Goal: Task Accomplishment & Management: Manage account settings

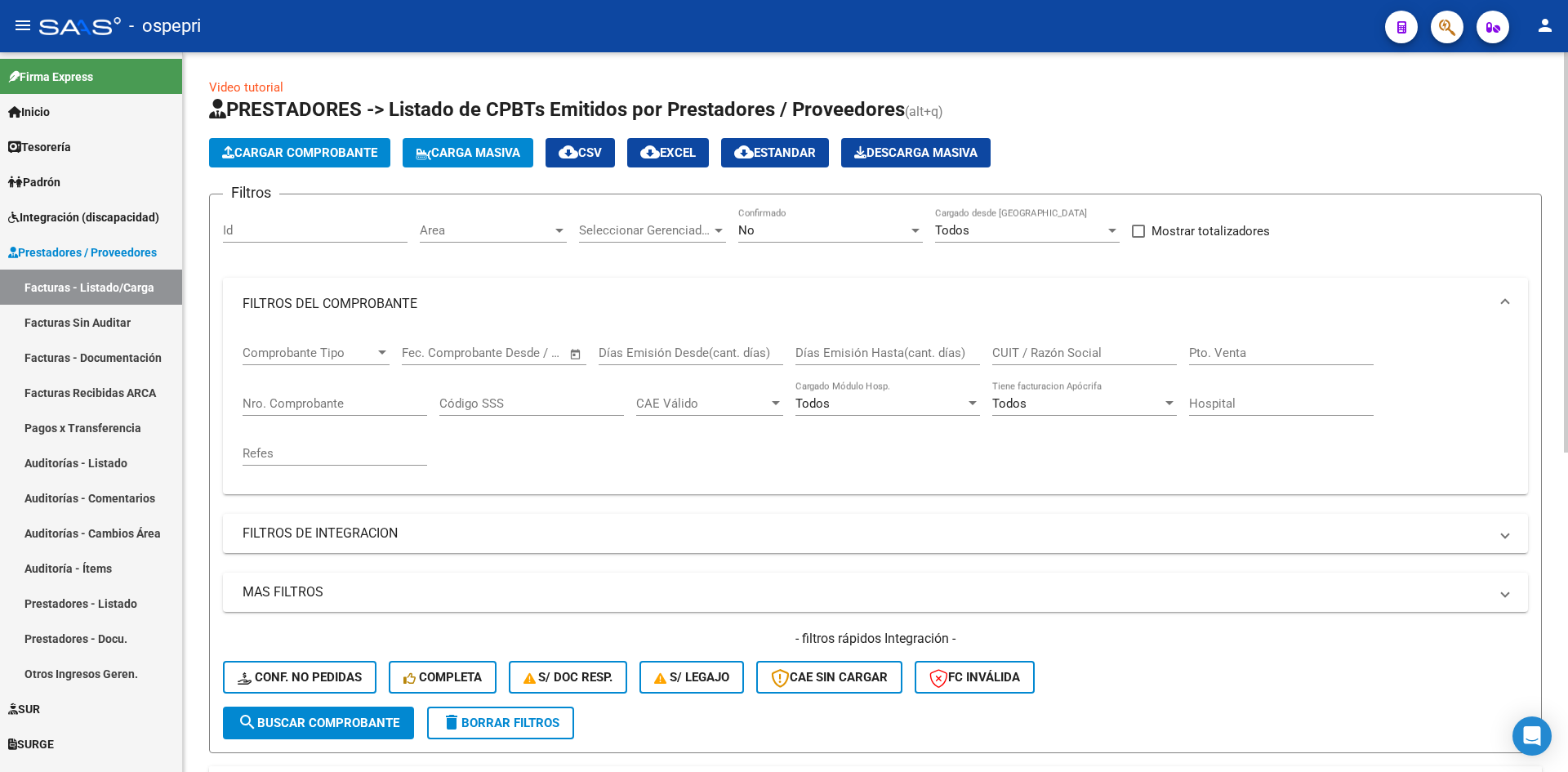
scroll to position [181, 0]
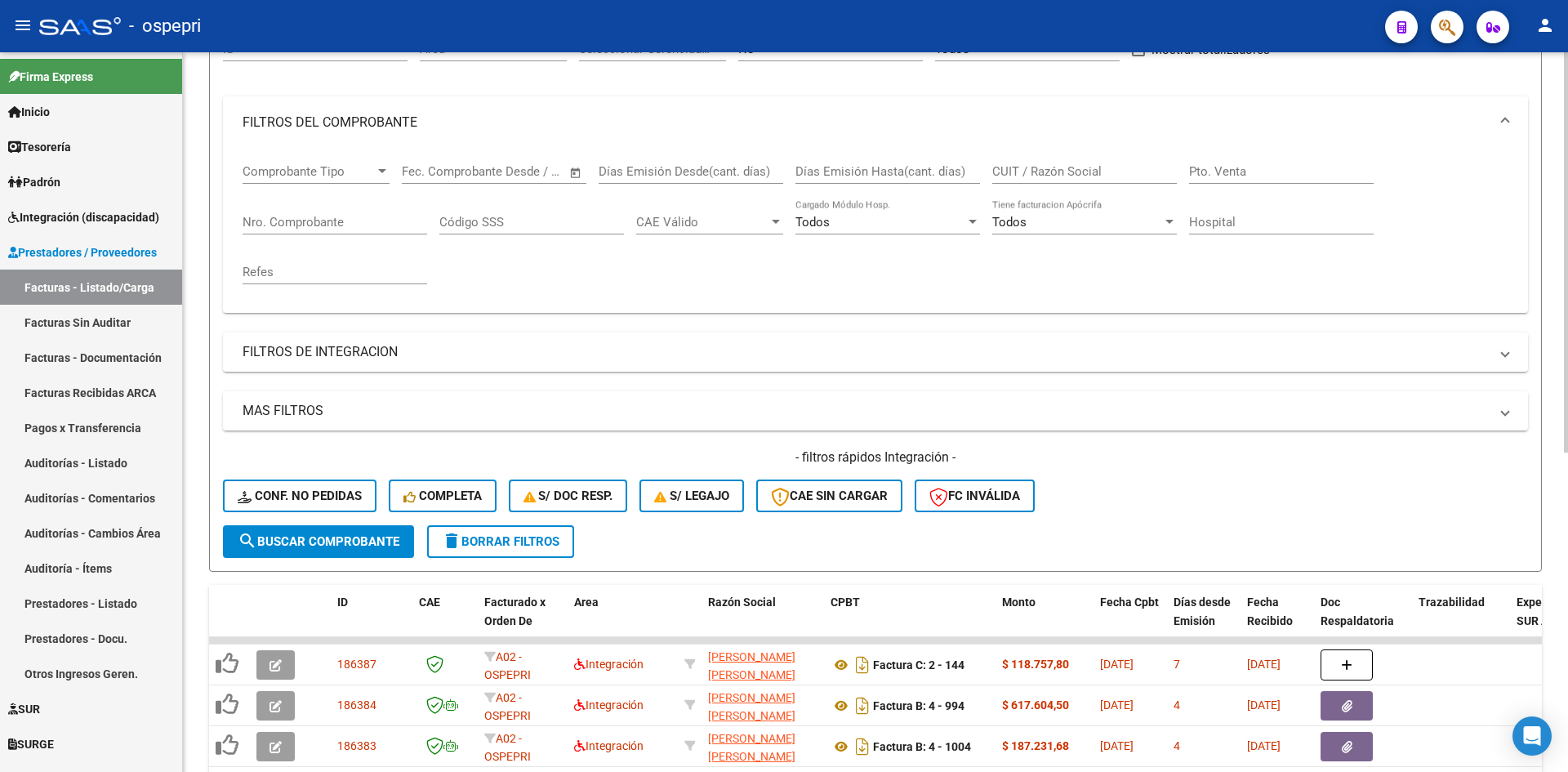
click at [1062, 174] on input "CUIT / Razón Social" at bounding box center [1084, 172] width 184 height 15
paste input "27185645482"
type input "27185645482"
click at [369, 531] on button "search Buscar Comprobante" at bounding box center [318, 542] width 191 height 33
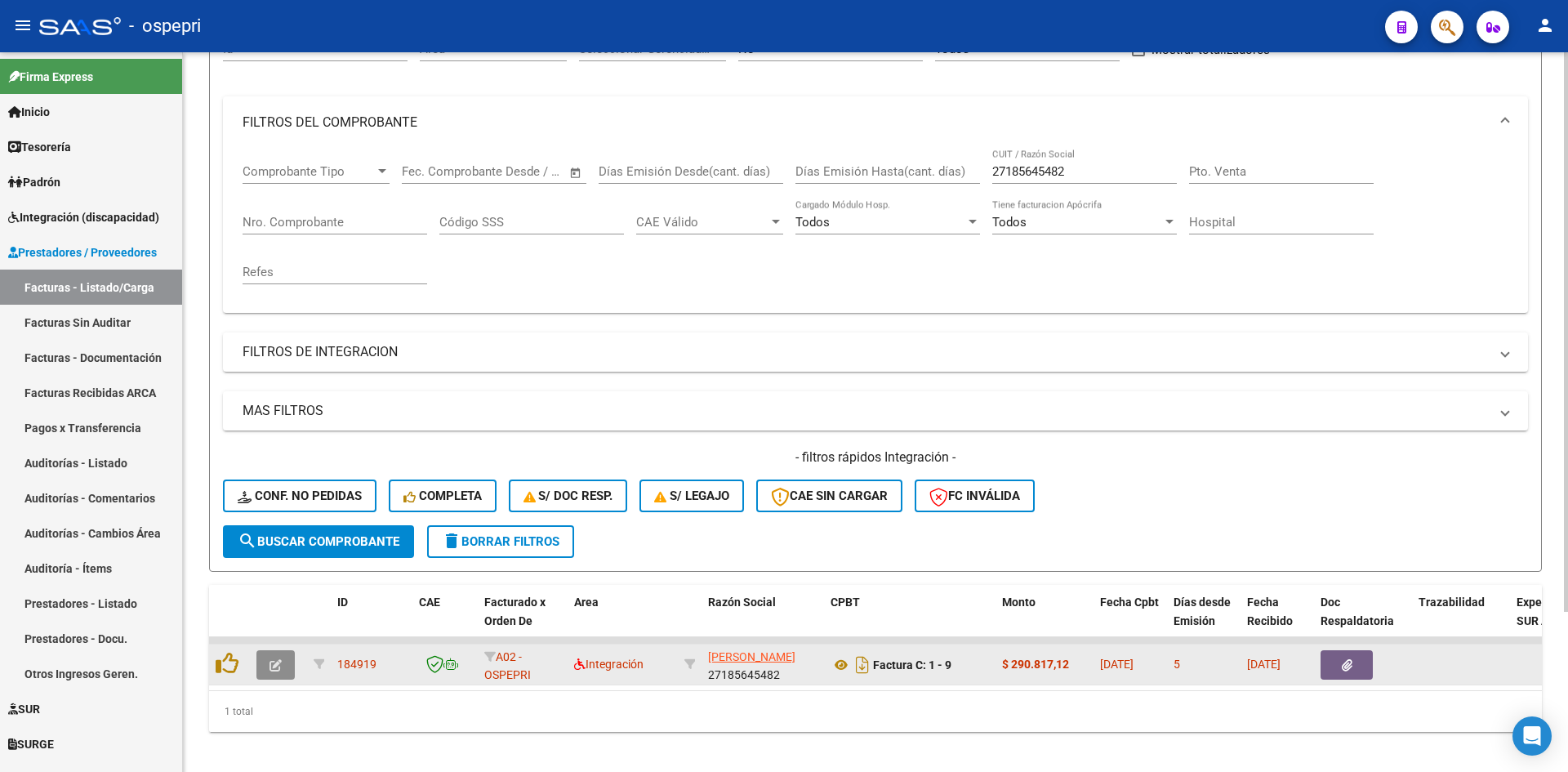
click at [268, 670] on button "button" at bounding box center [275, 665] width 38 height 30
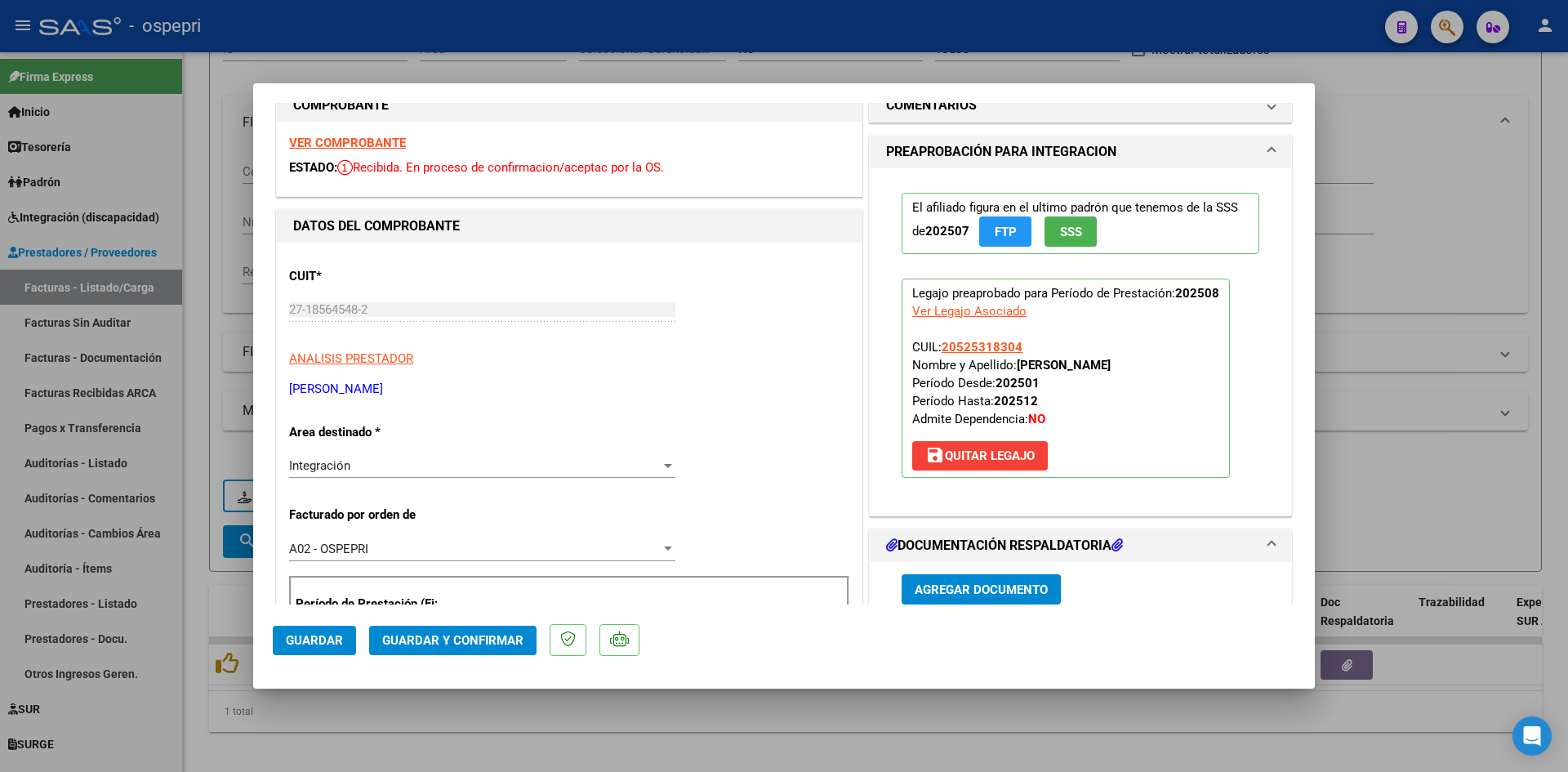
scroll to position [0, 0]
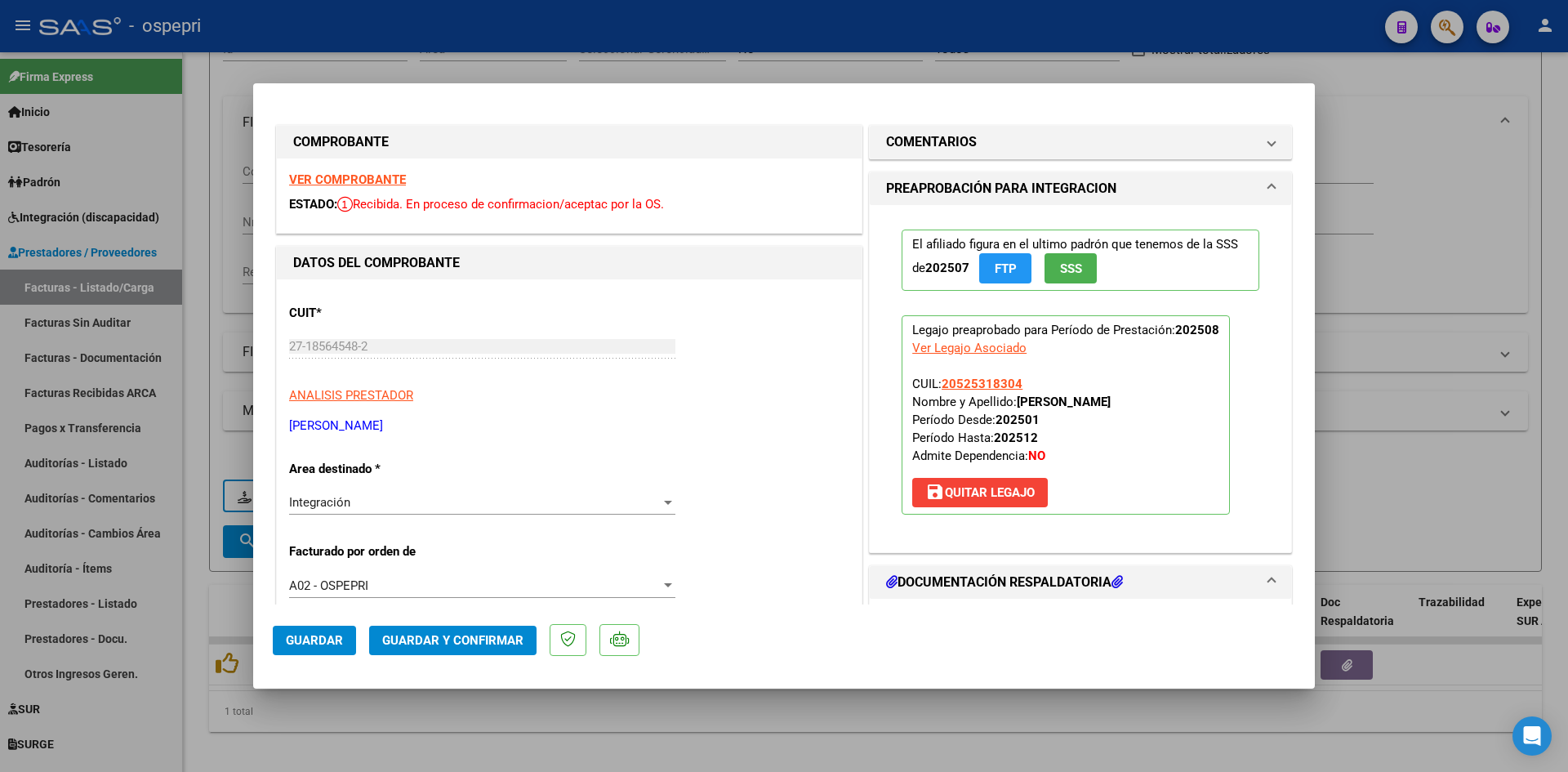
click at [373, 181] on strong "VER COMPROBANTE" at bounding box center [347, 180] width 116 height 15
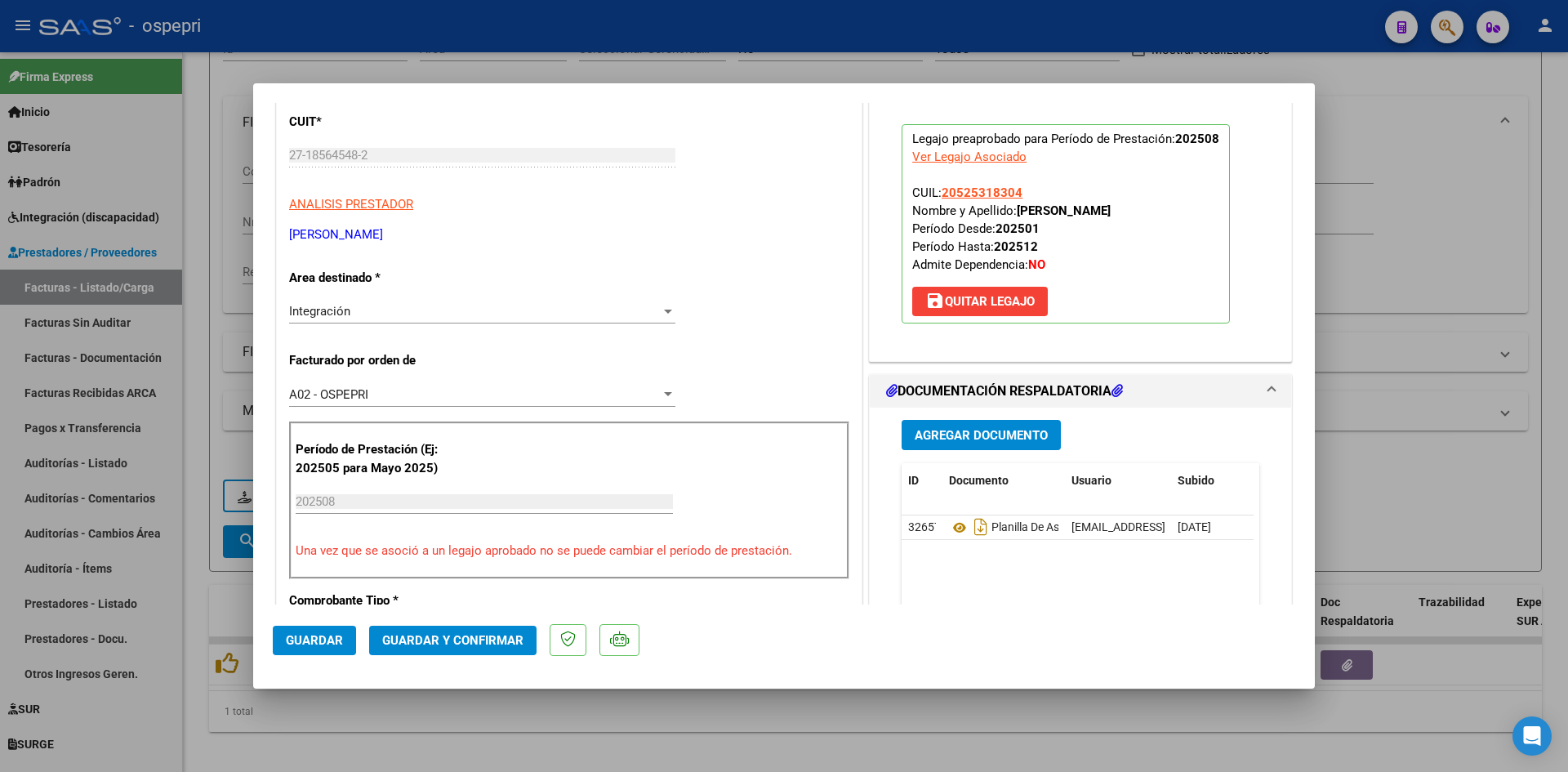
scroll to position [245, 0]
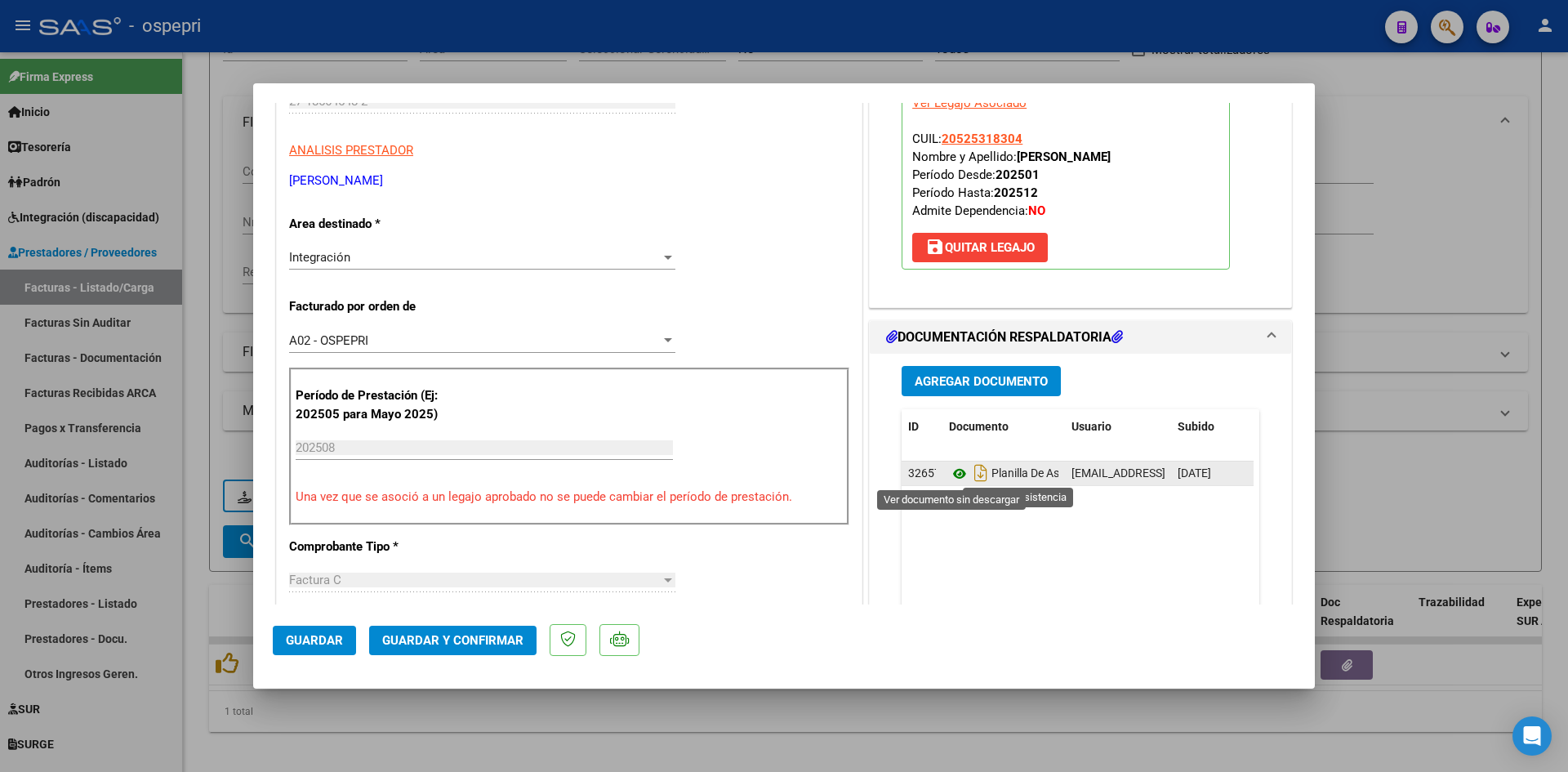
click at [949, 475] on icon at bounding box center [960, 474] width 21 height 20
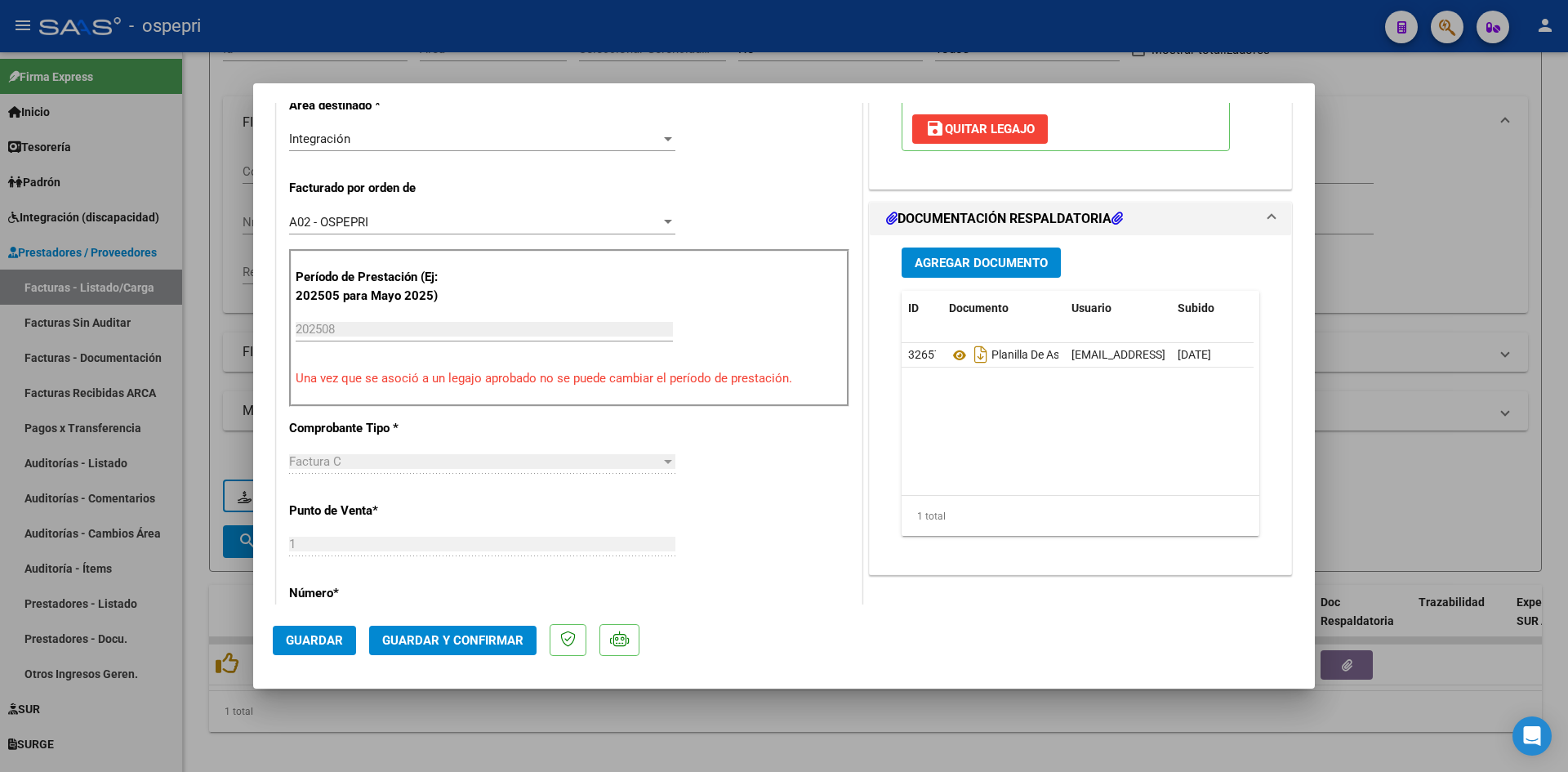
scroll to position [490, 0]
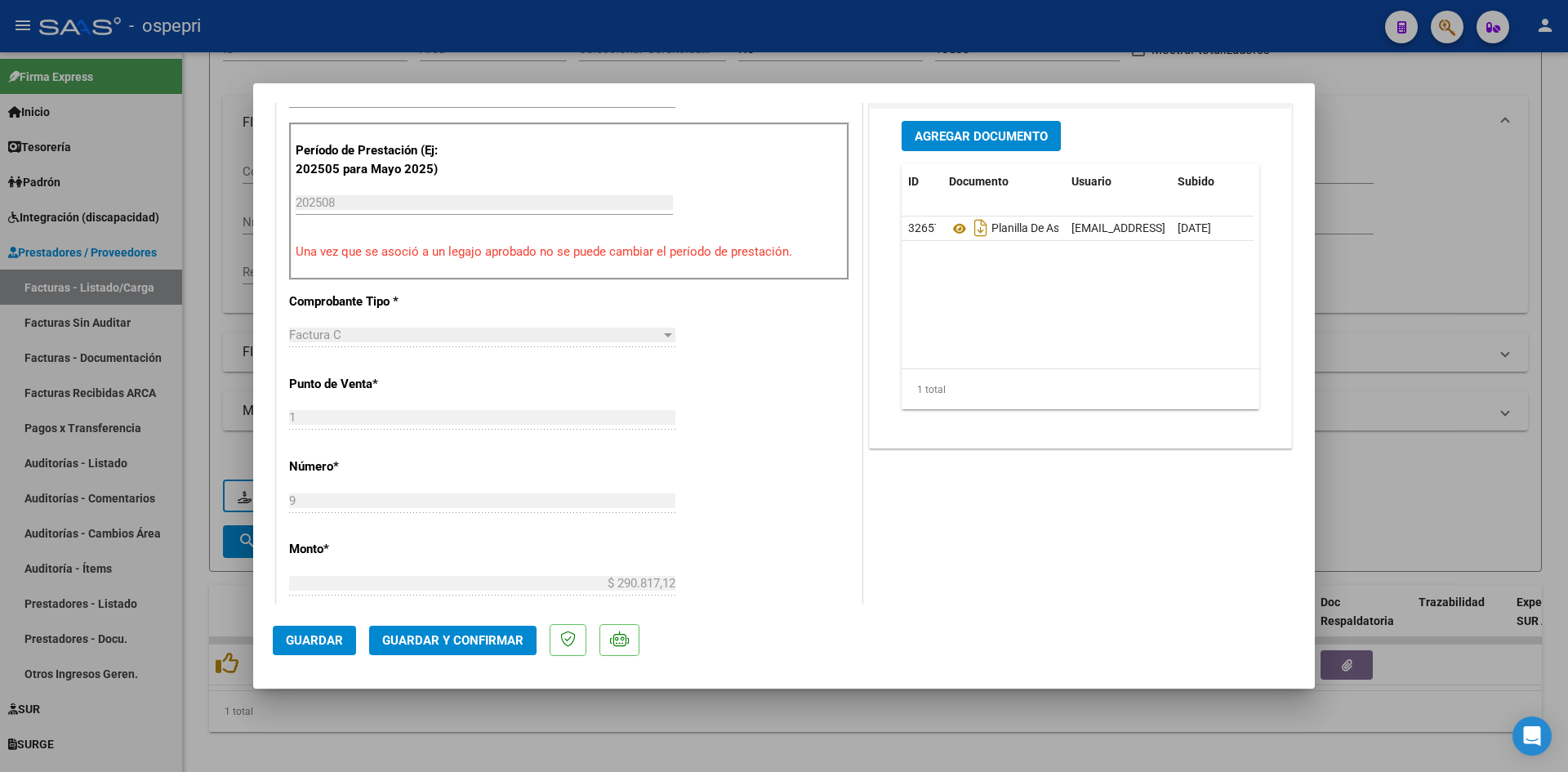
click at [326, 631] on button "Guardar" at bounding box center [314, 641] width 83 height 30
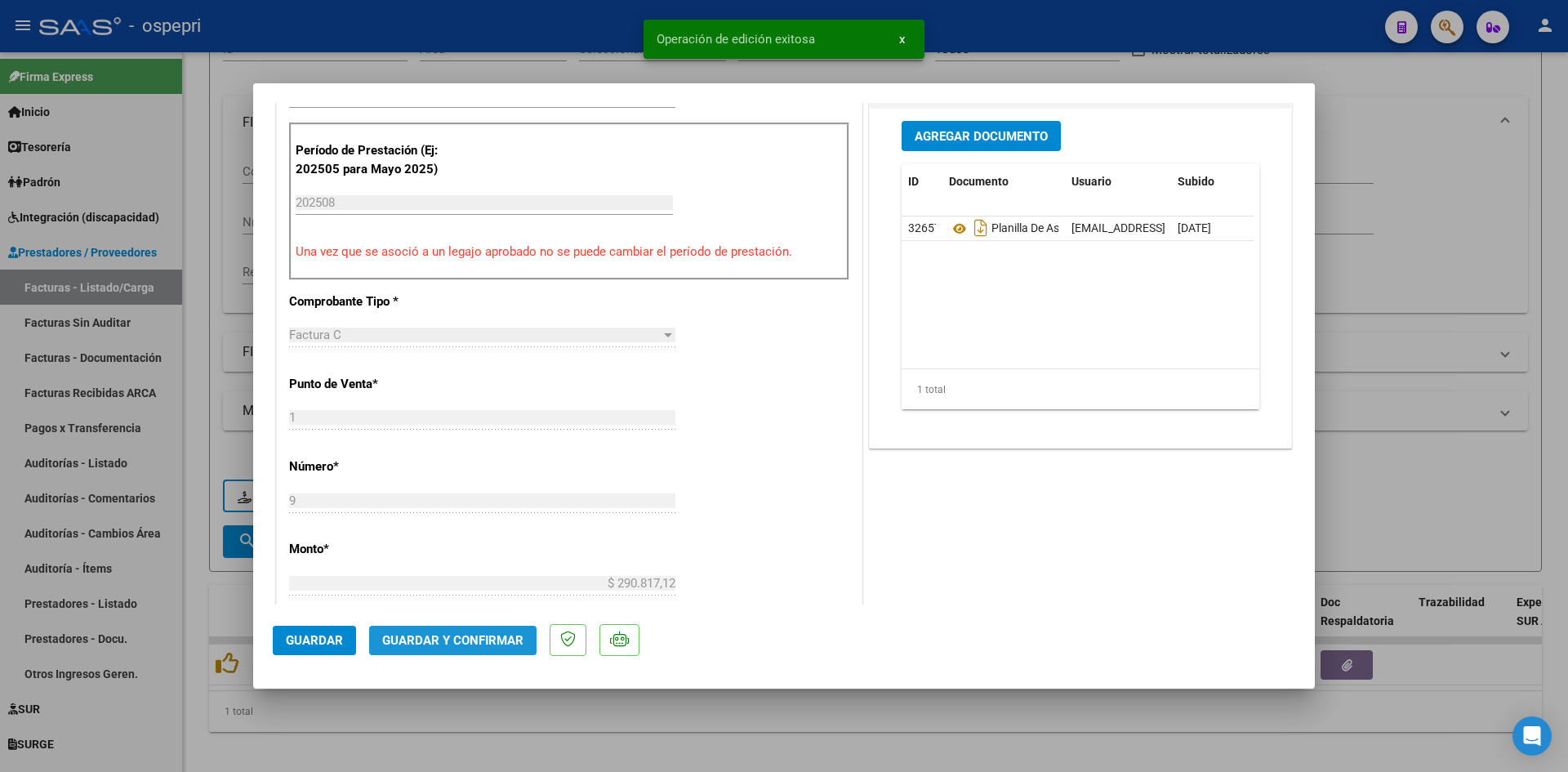
click at [453, 646] on span "Guardar y Confirmar" at bounding box center [453, 641] width 141 height 15
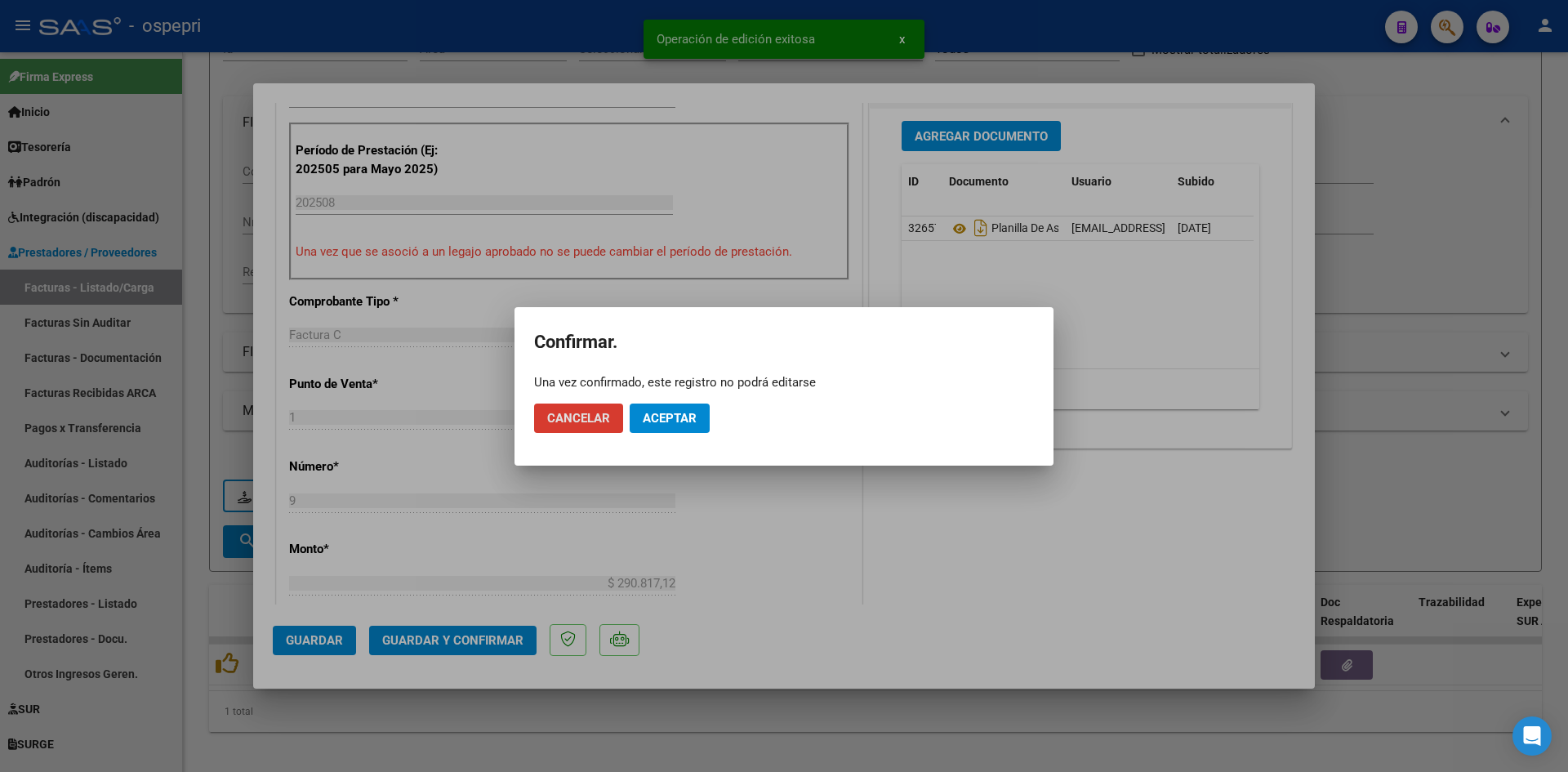
click at [671, 424] on span "Aceptar" at bounding box center [669, 418] width 54 height 15
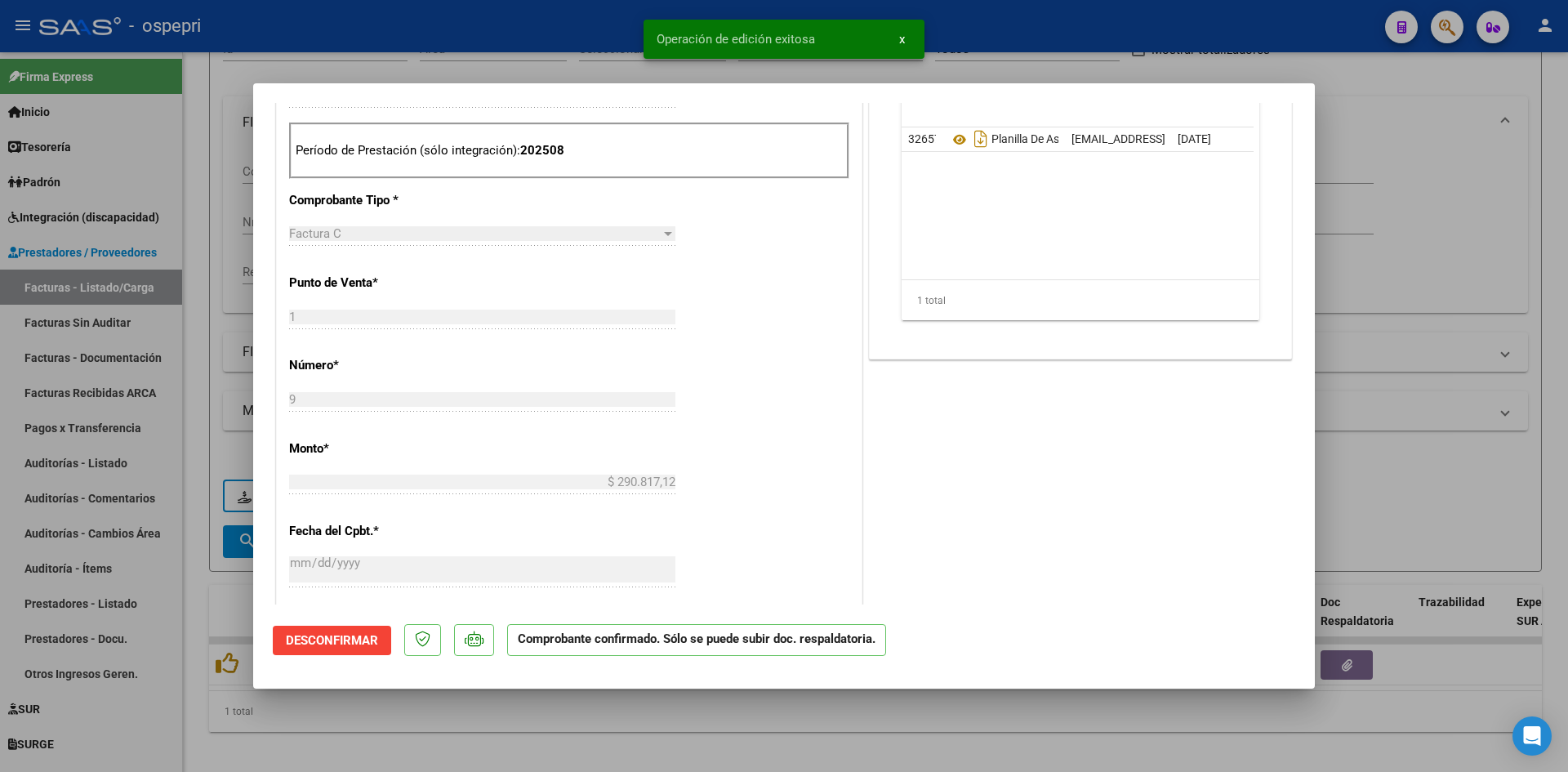
type input "$ 0,00"
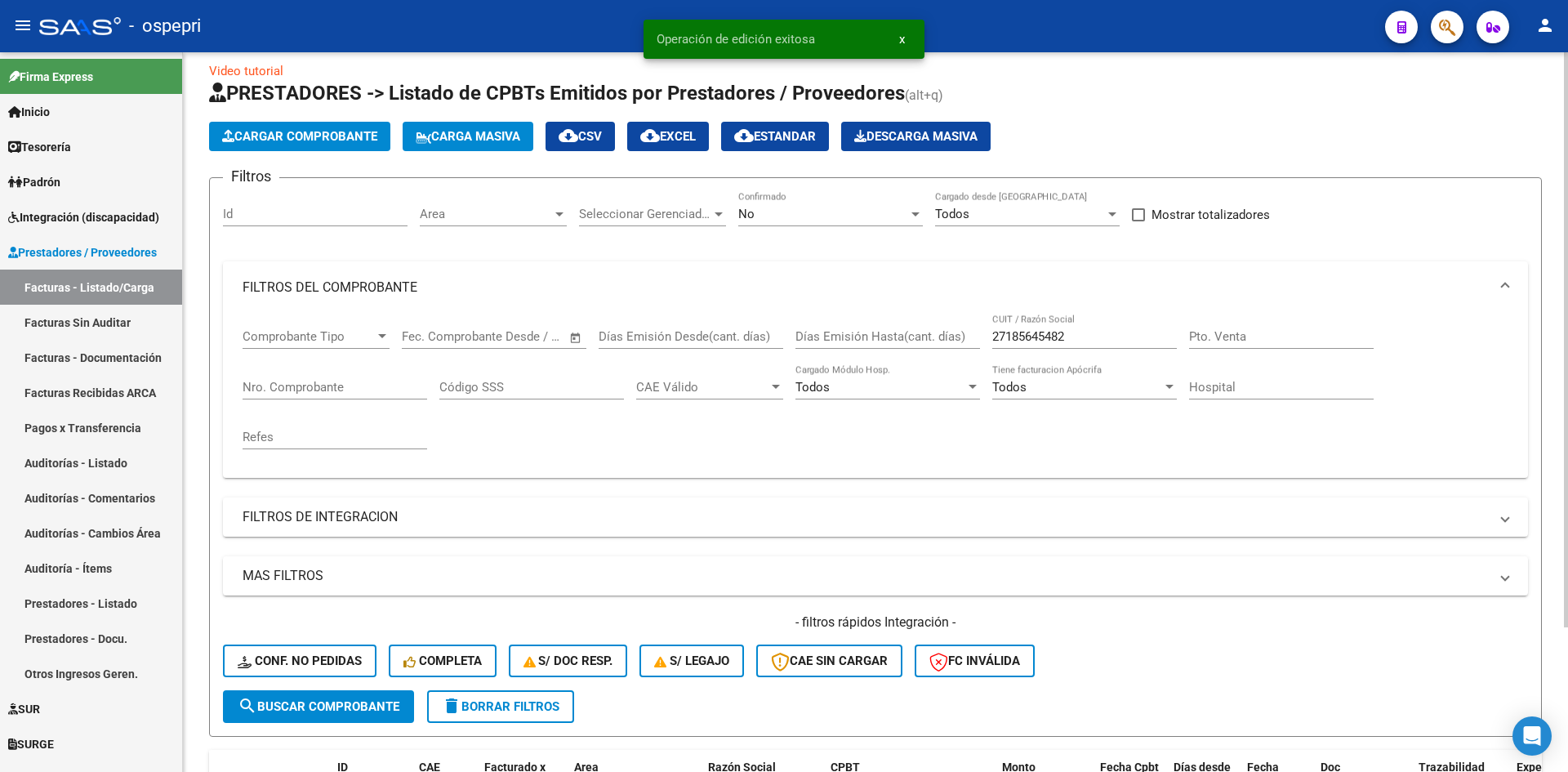
scroll to position [0, 0]
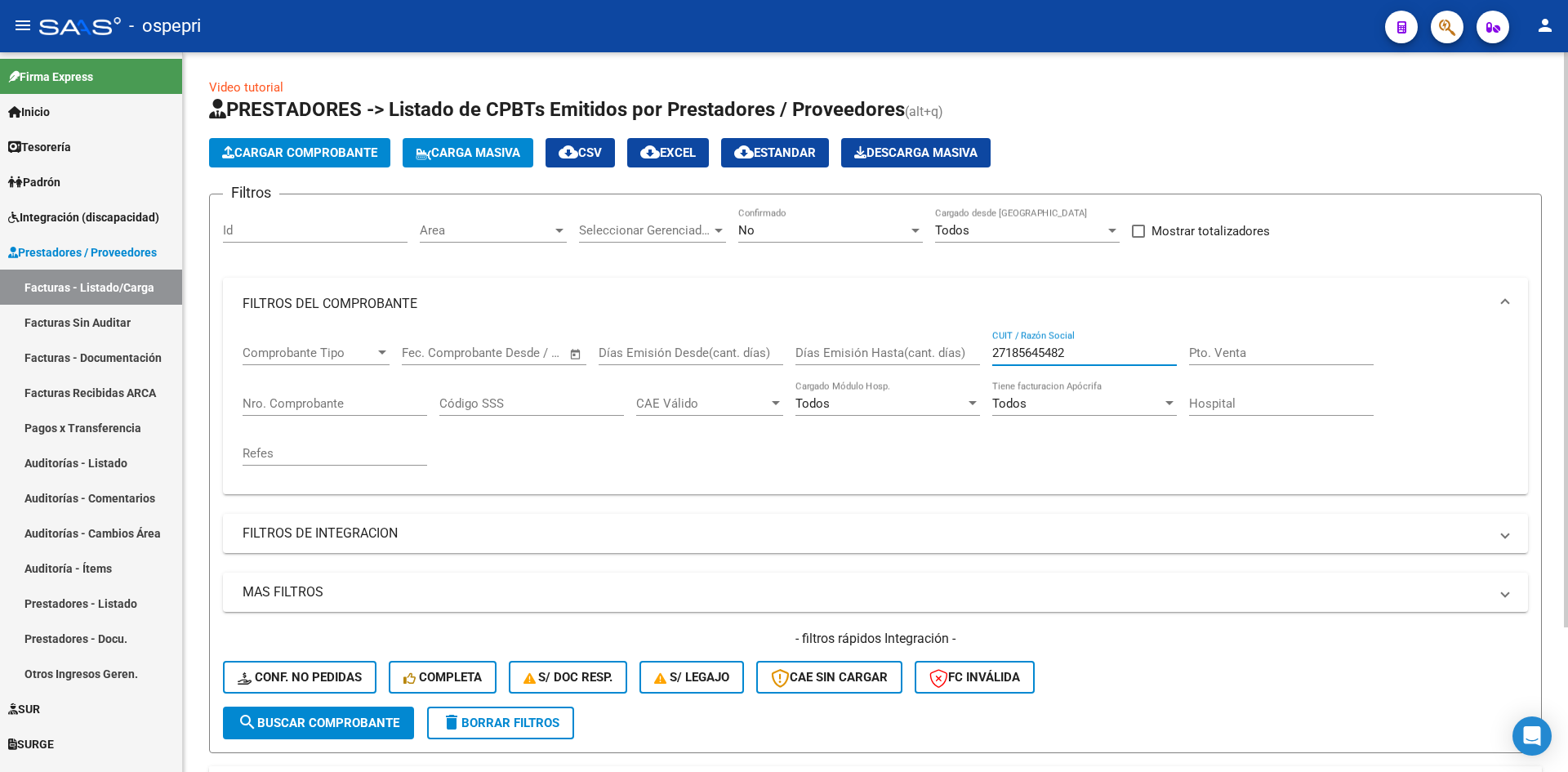
drag, startPoint x: 1089, startPoint y: 352, endPoint x: 988, endPoint y: 364, distance: 101.7
click at [988, 364] on div "Comprobante Tipo Comprobante Tipo Fecha inicio – Fecha fin Fec. Comprobante Des…" at bounding box center [876, 405] width 1266 height 151
click at [322, 671] on span "Conf. no pedidas" at bounding box center [300, 678] width 124 height 15
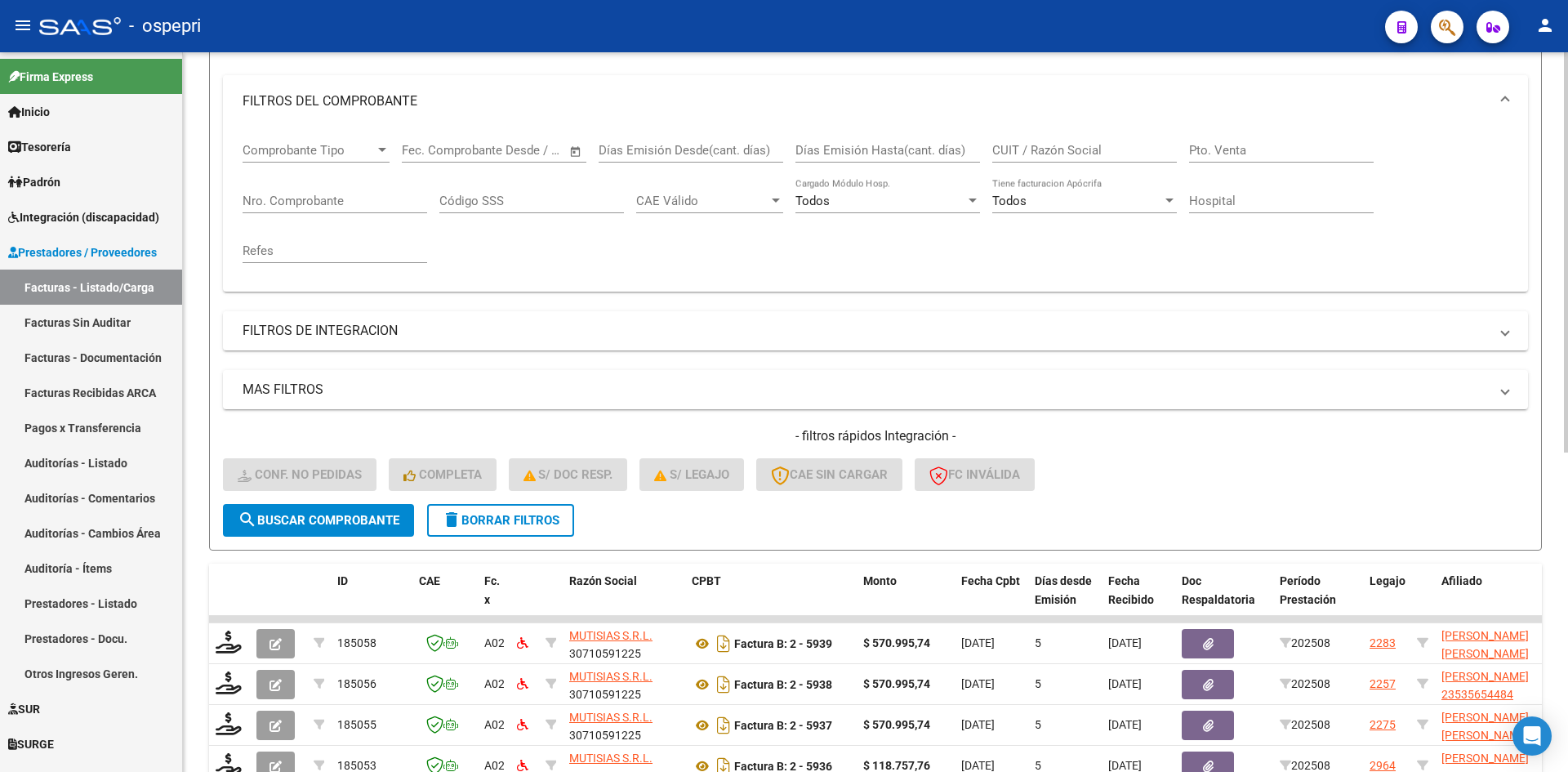
scroll to position [82, 0]
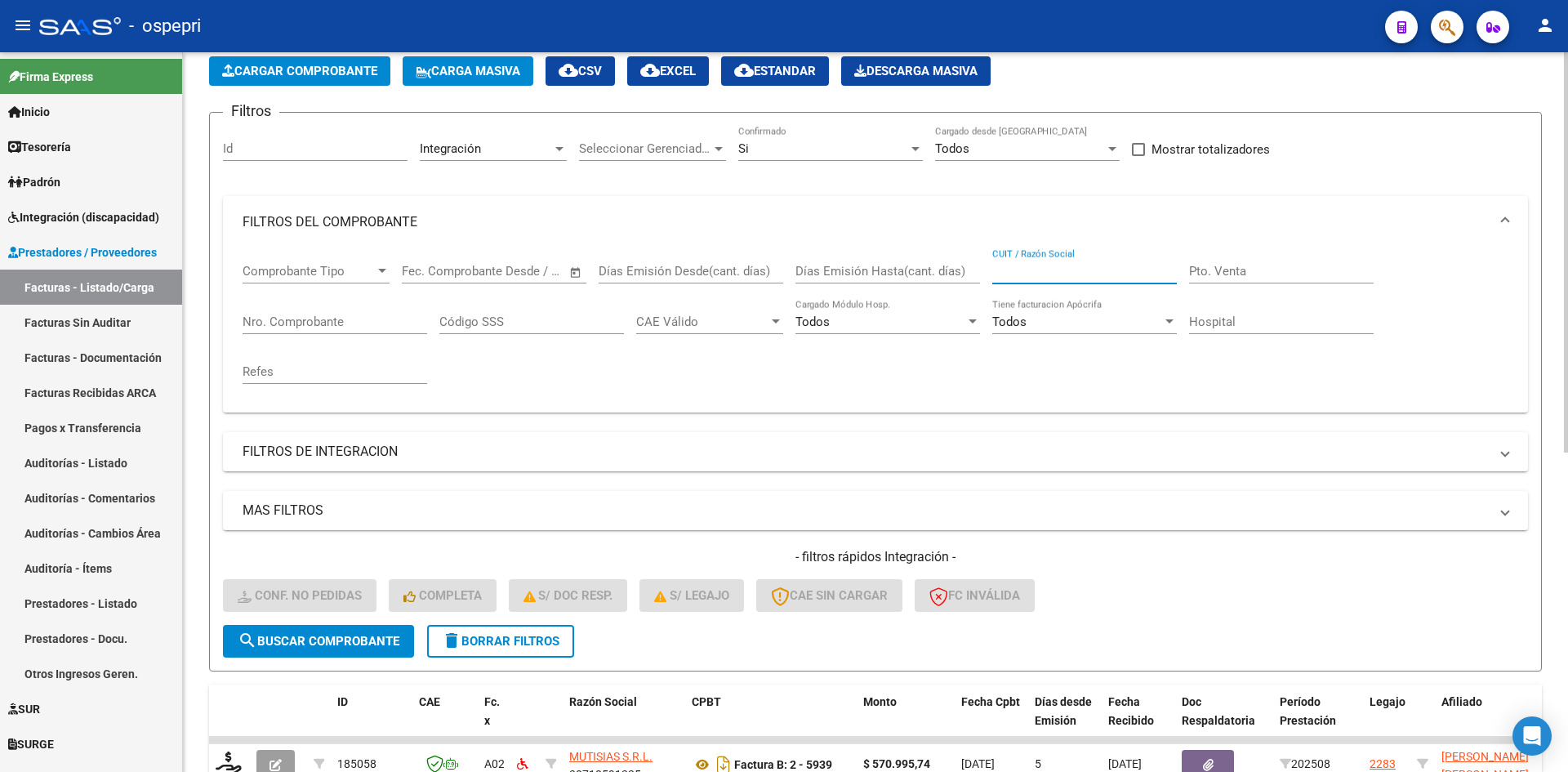
click at [1028, 276] on input "CUIT / Razón Social" at bounding box center [1084, 271] width 184 height 15
paste input "27185645482"
type input "27185645482"
click at [325, 634] on span "search Buscar Comprobante" at bounding box center [319, 641] width 162 height 15
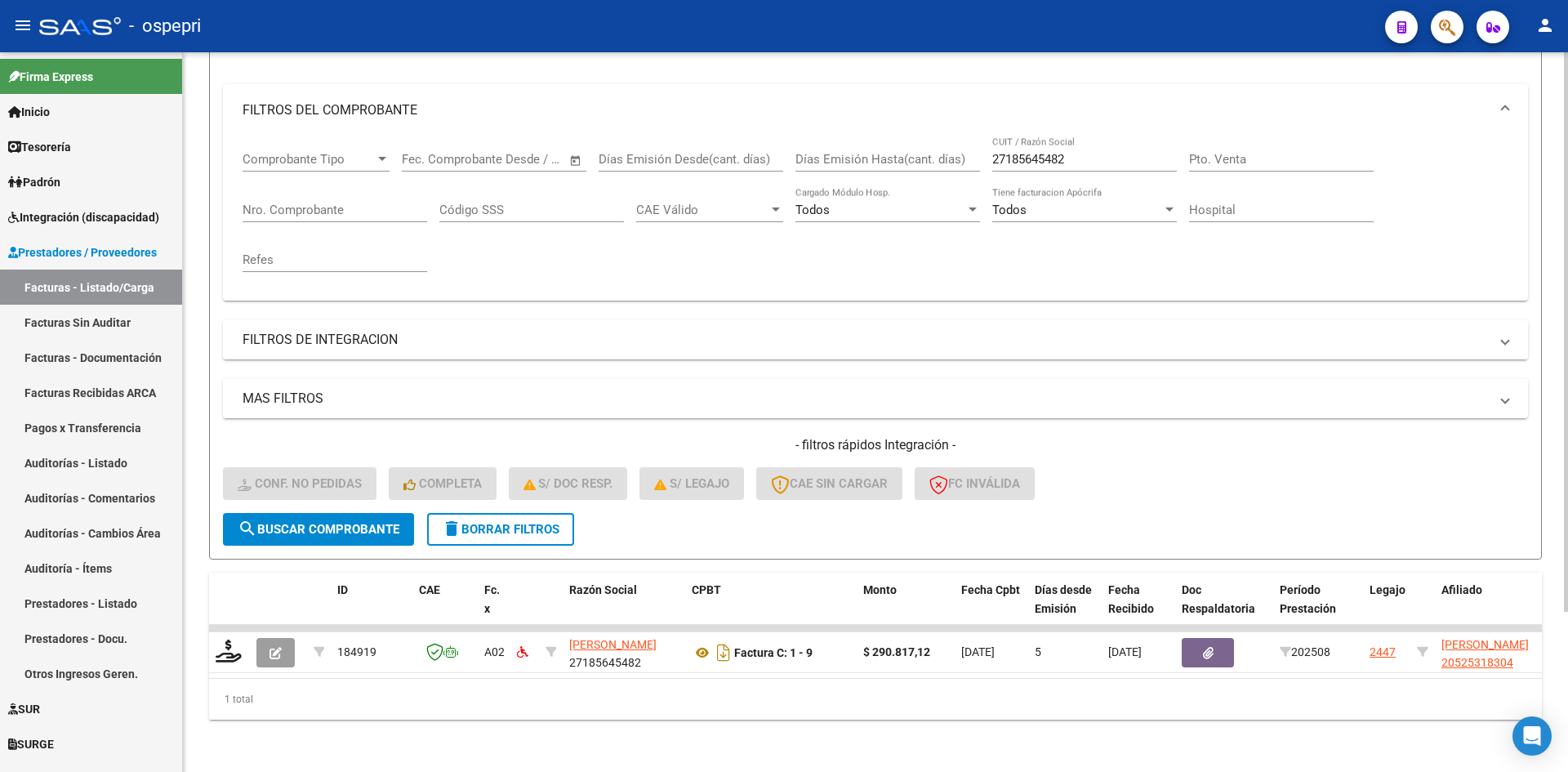
scroll to position [206, 0]
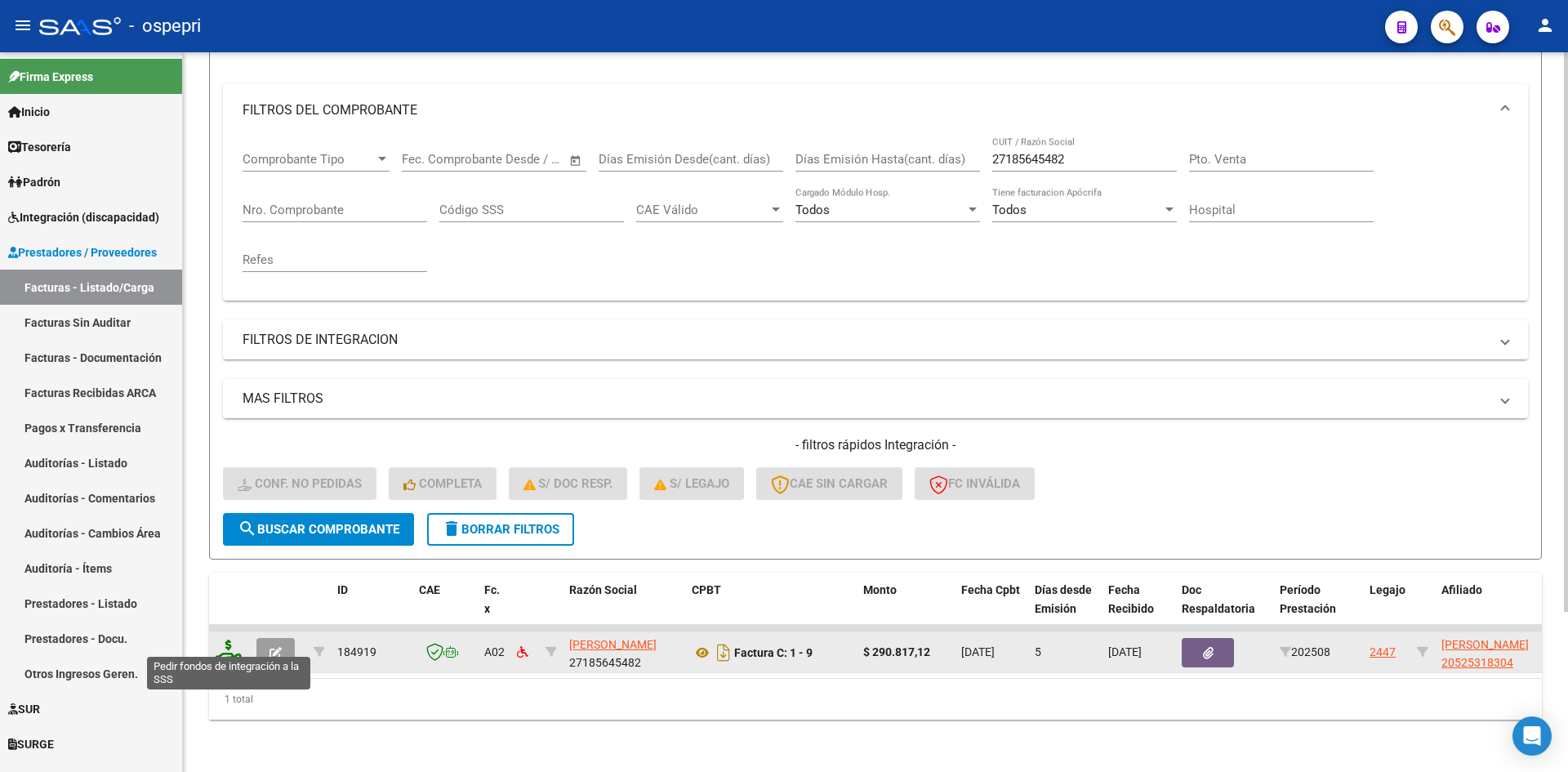
click at [222, 640] on icon at bounding box center [229, 651] width 26 height 23
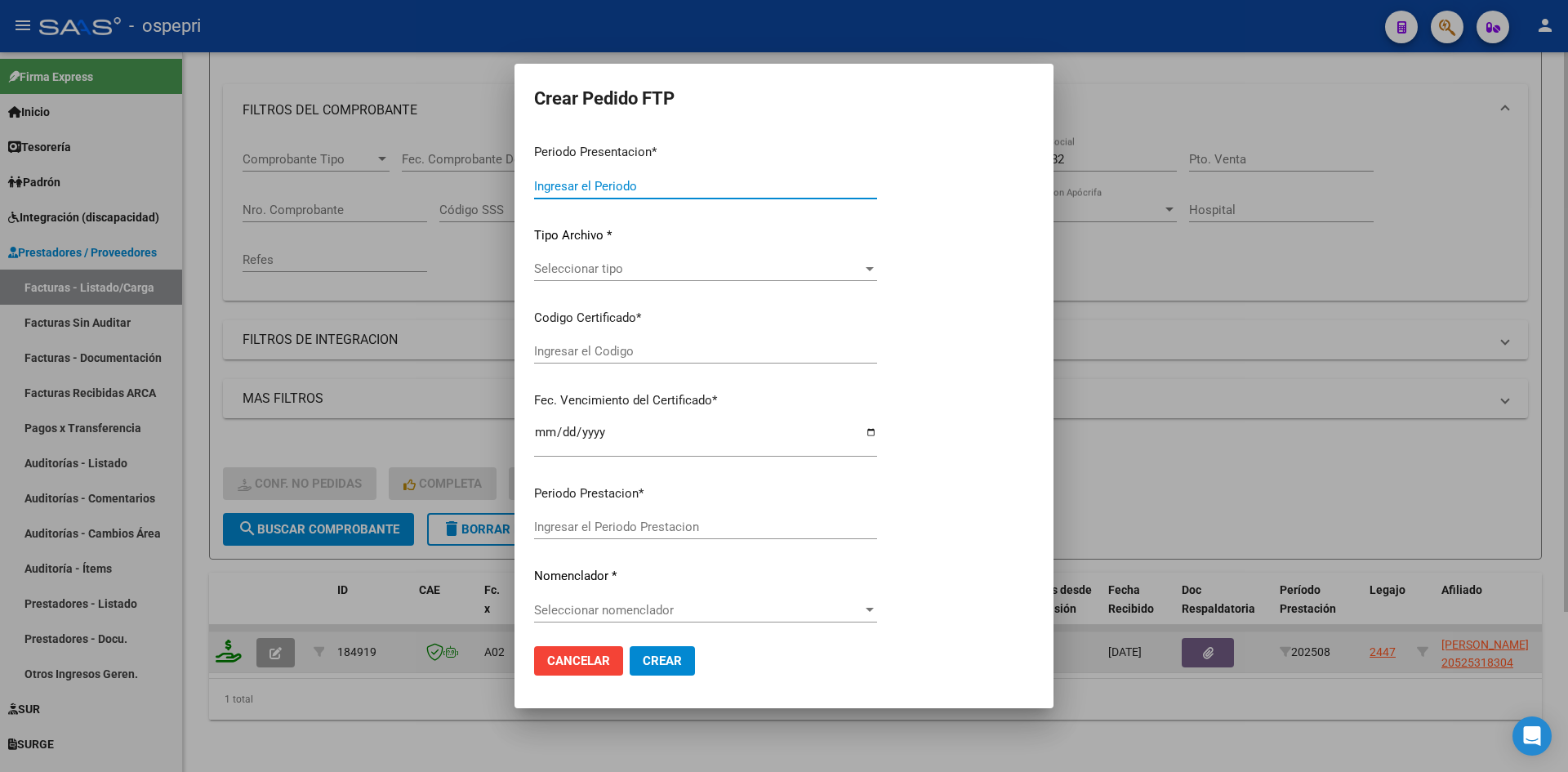
type input "202508"
type input "$ 290.817,12"
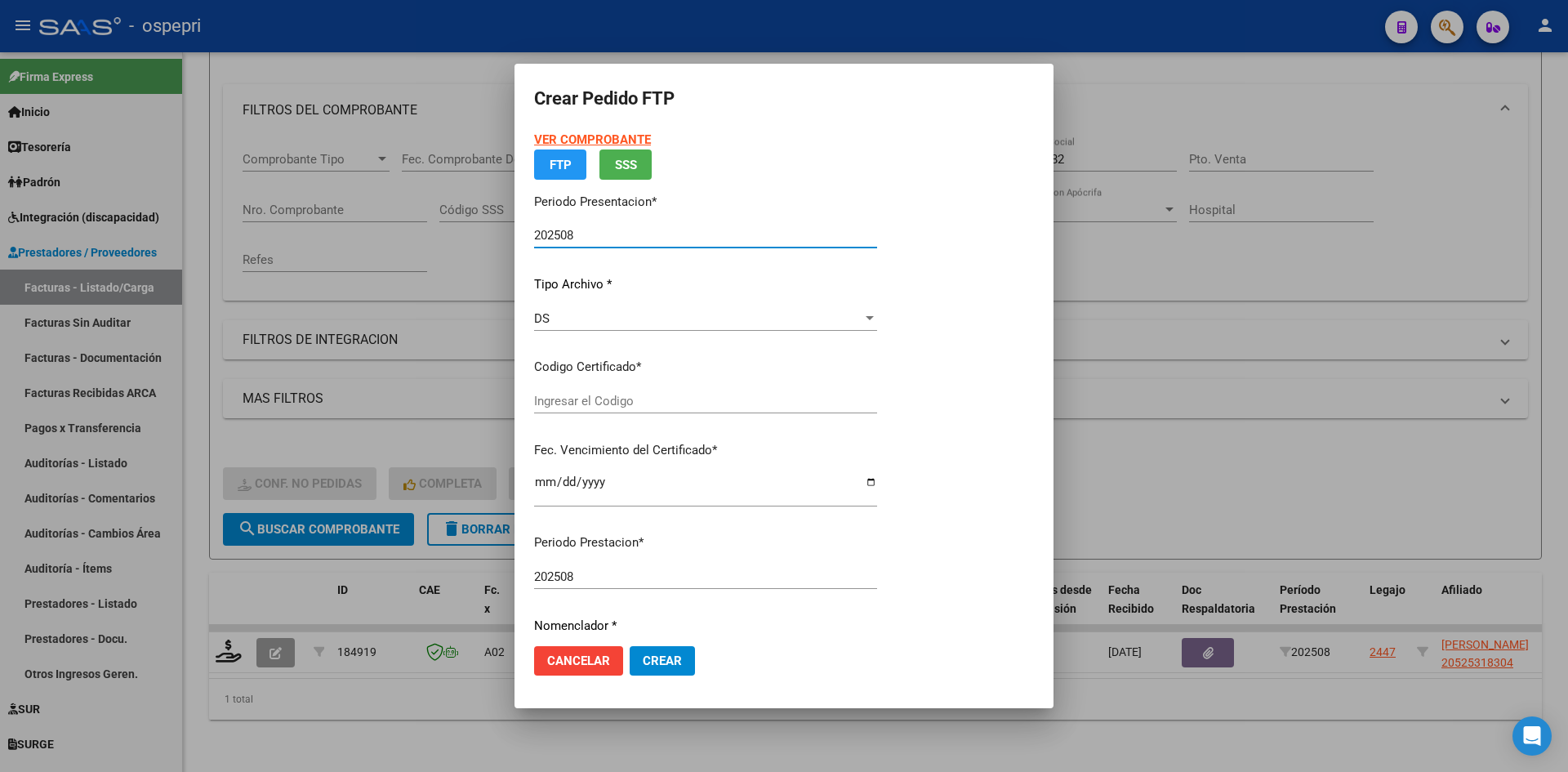
type input "20525318304"
type input "[DATE]"
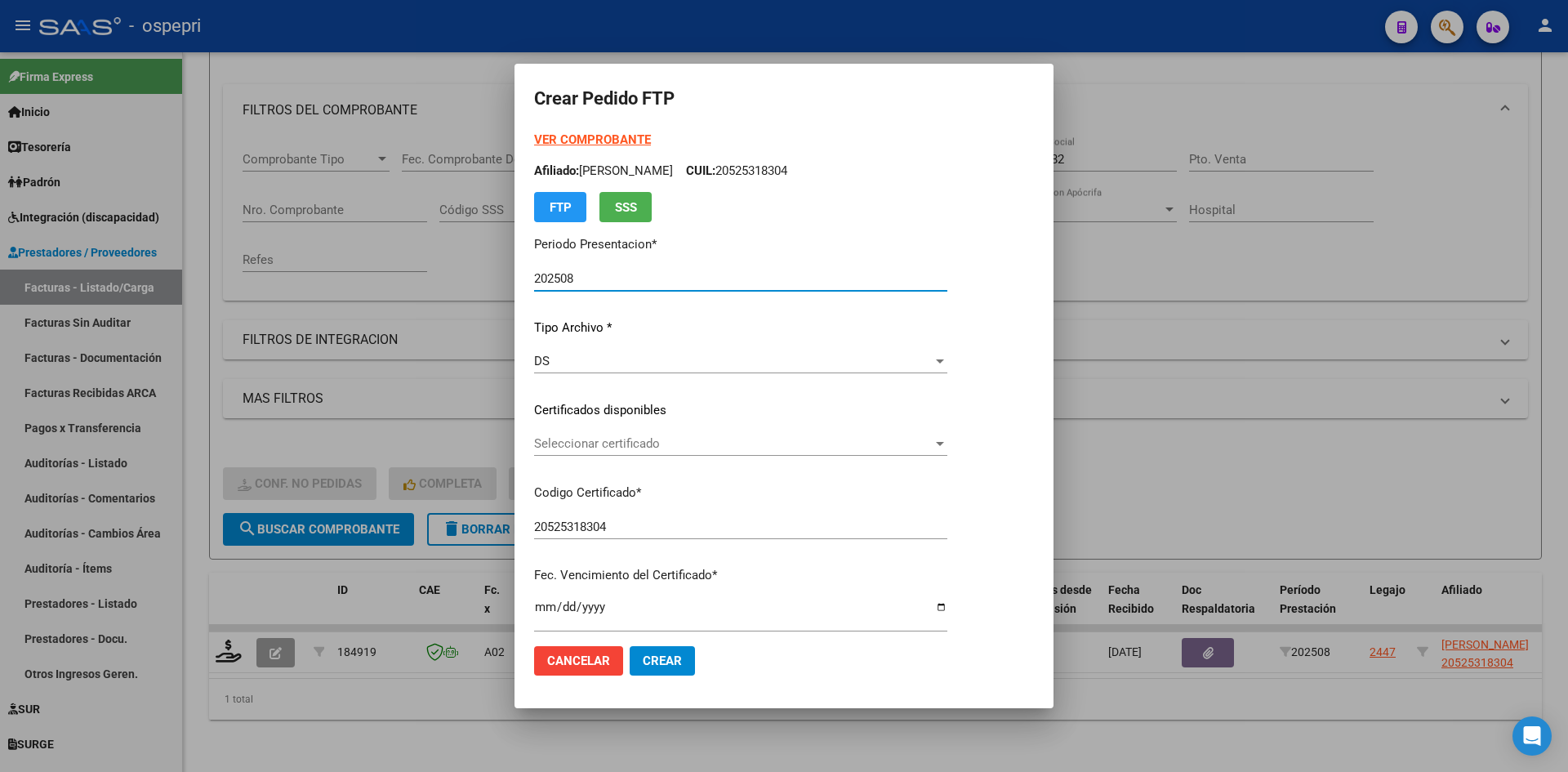
click at [771, 453] on div "Seleccionar certificado Seleccionar certificado" at bounding box center [741, 444] width 413 height 25
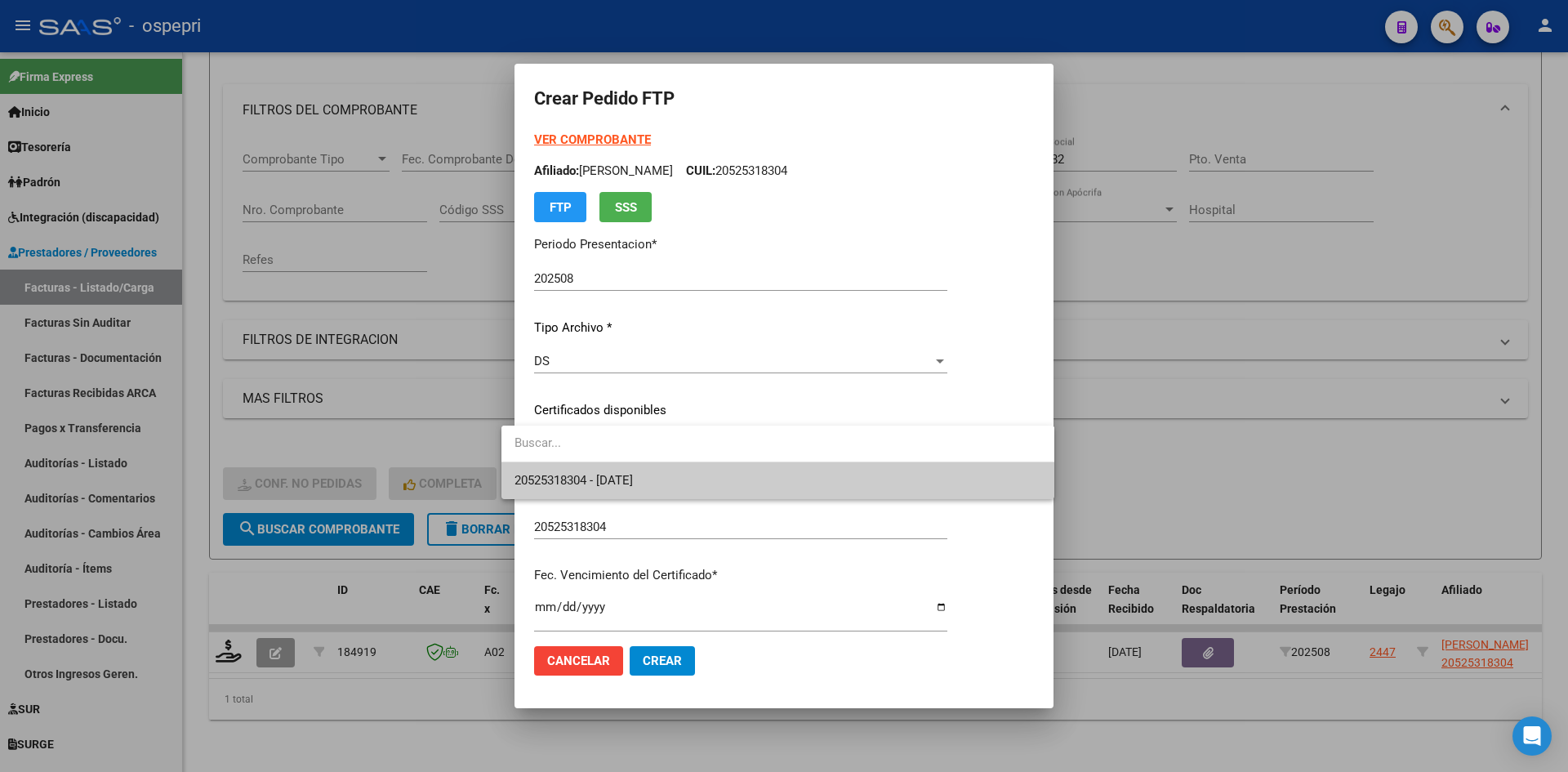
click at [767, 469] on span "20525318304 - [DATE]" at bounding box center [778, 481] width 527 height 36
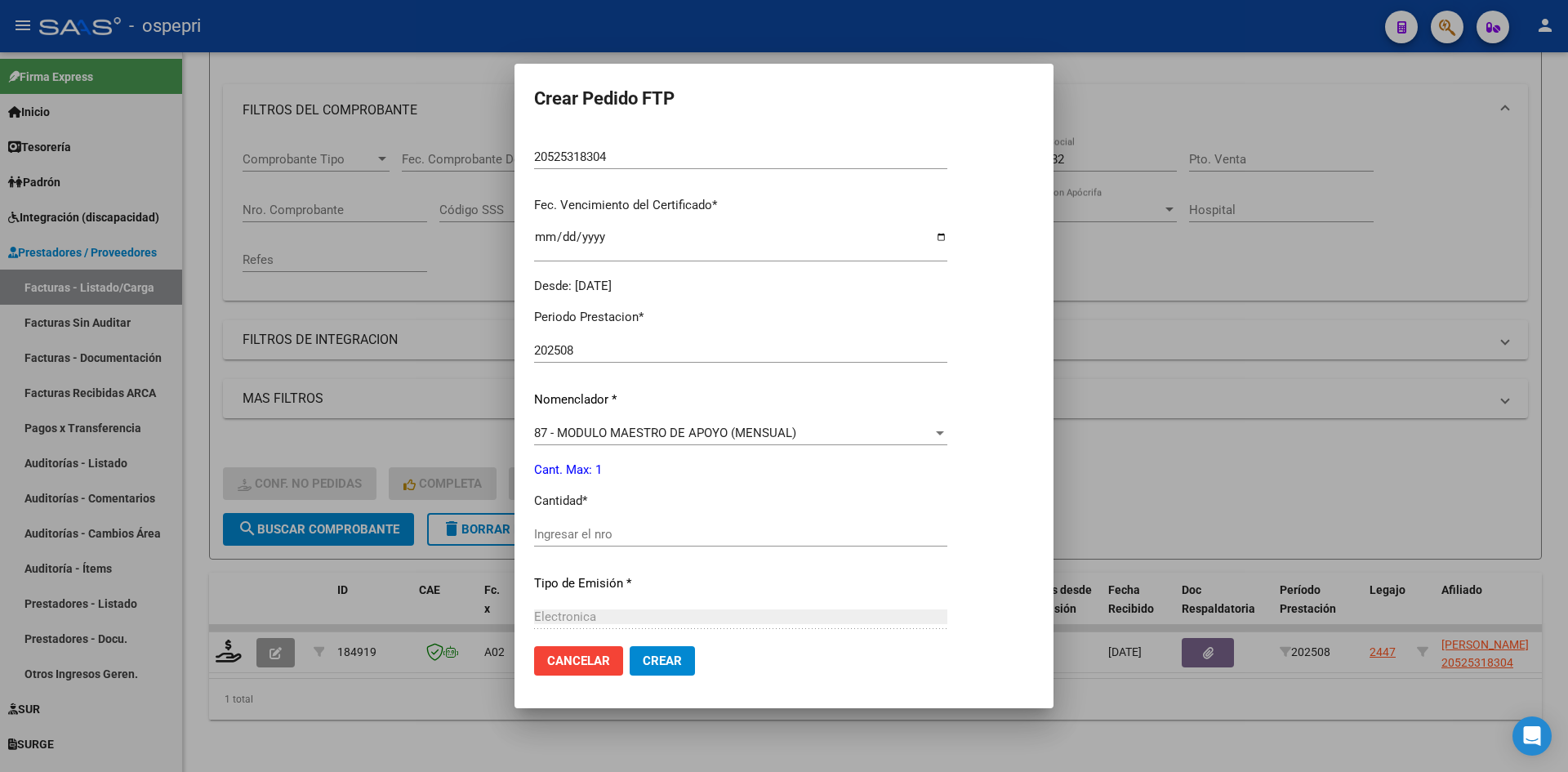
scroll to position [408, 0]
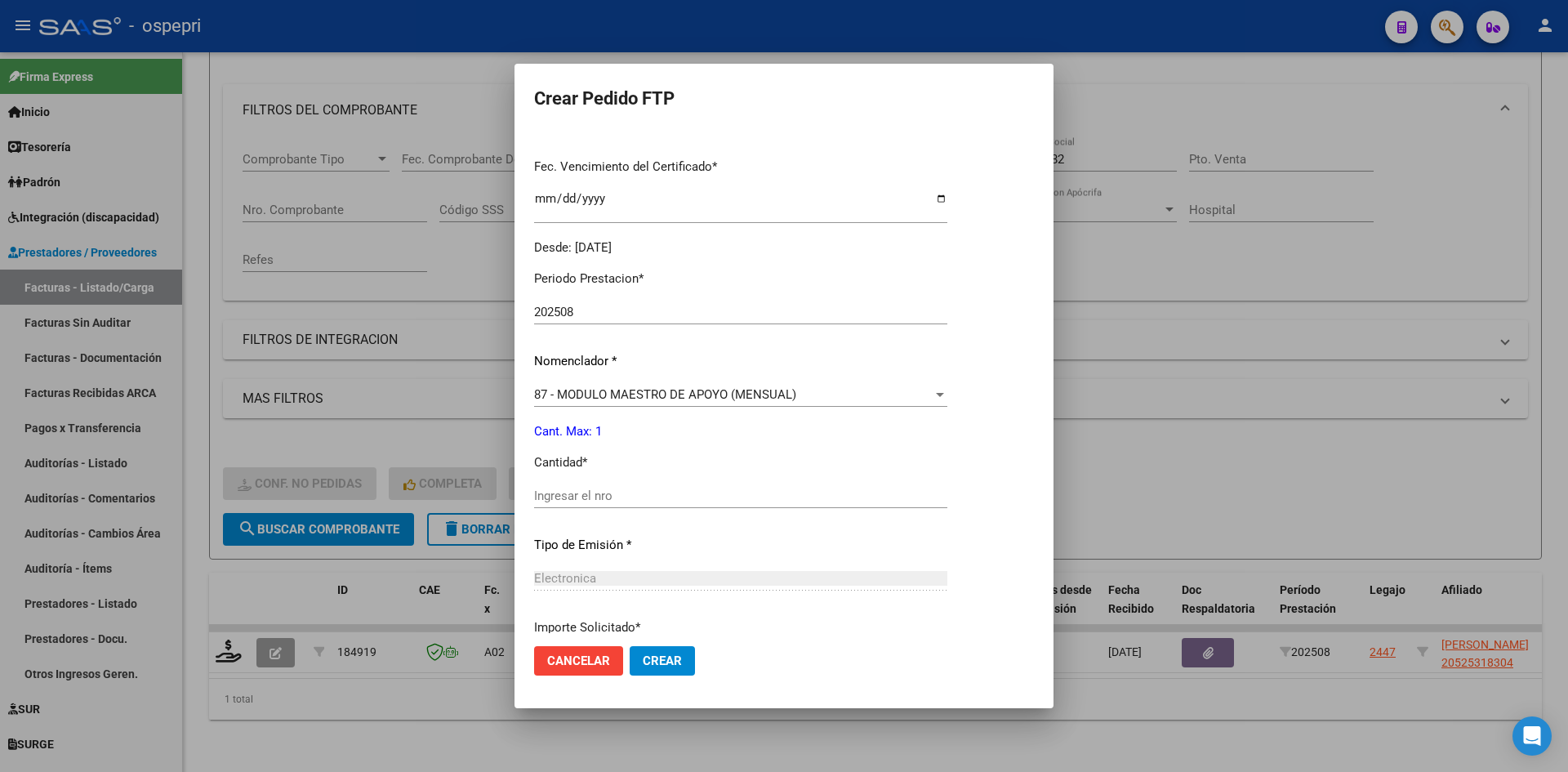
click at [569, 481] on div "Periodo Prestacion * 202508 Ingresar el Periodo Prestacion Nomenclador * 87 - M…" at bounding box center [741, 514] width 413 height 515
click at [567, 492] on input "Ingresar el nro" at bounding box center [741, 496] width 413 height 15
type input "1"
click at [644, 674] on button "Crear" at bounding box center [662, 661] width 65 height 30
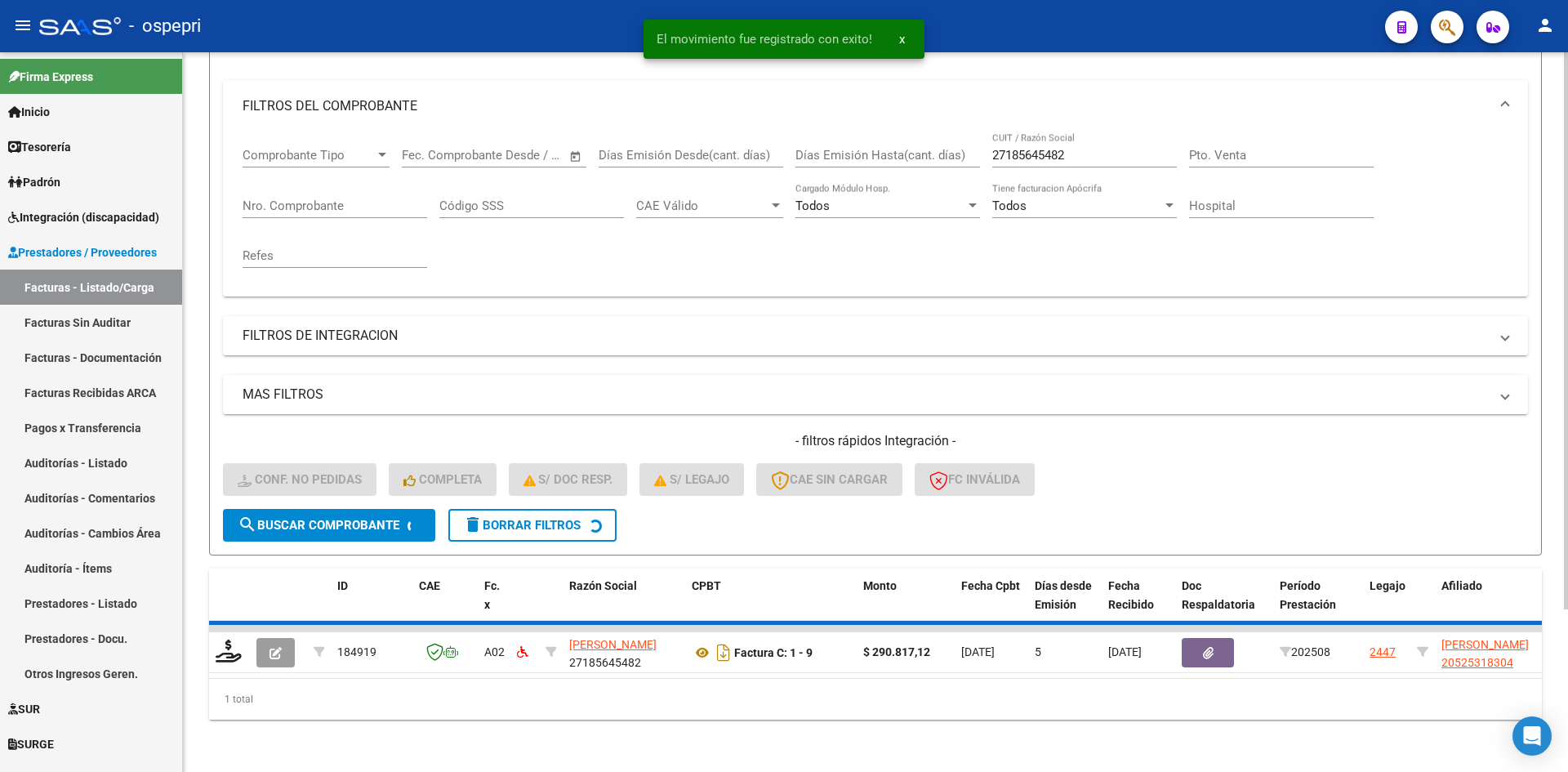
scroll to position [181, 0]
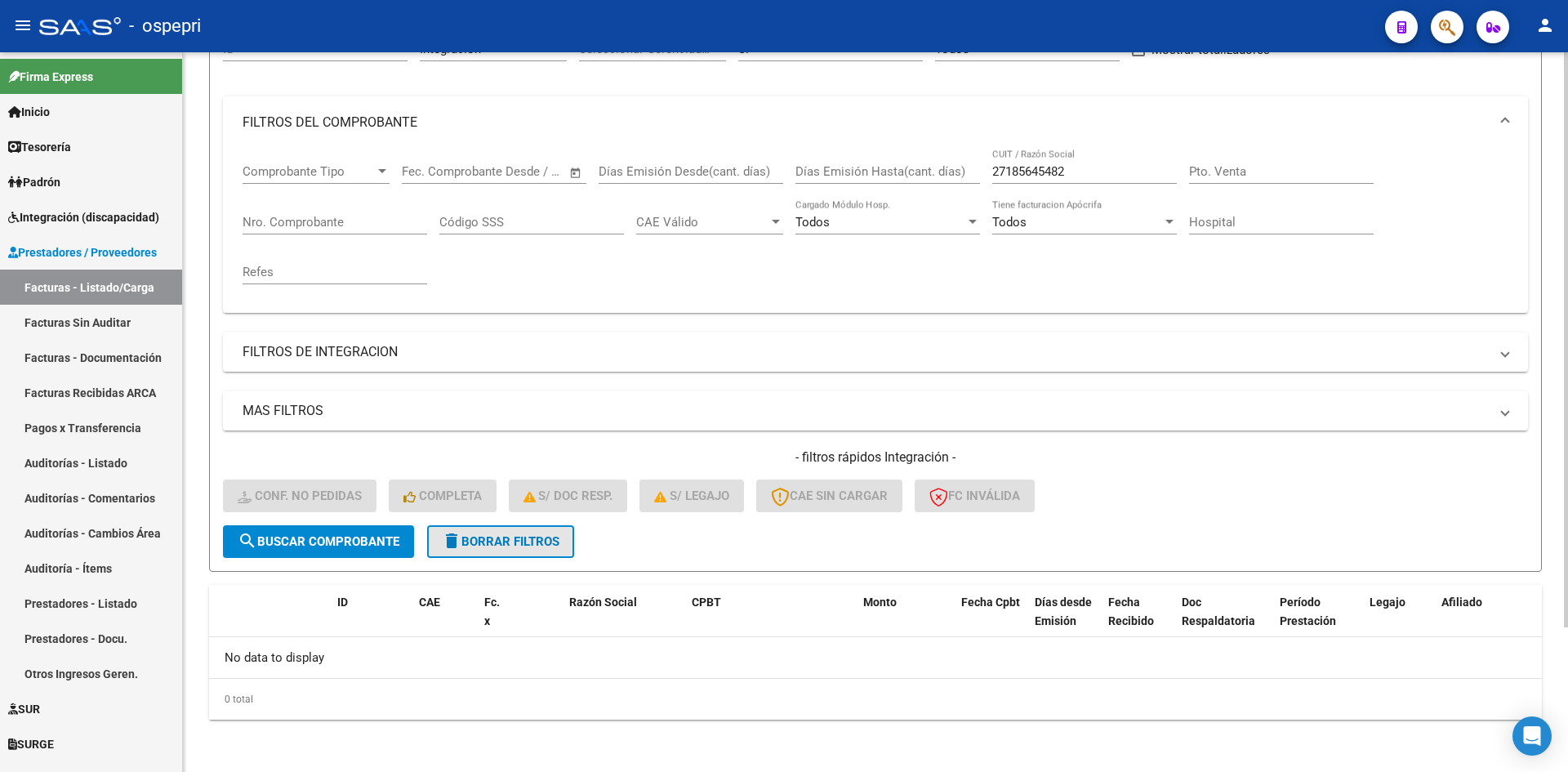
click at [551, 553] on button "delete Borrar Filtros" at bounding box center [501, 542] width 147 height 33
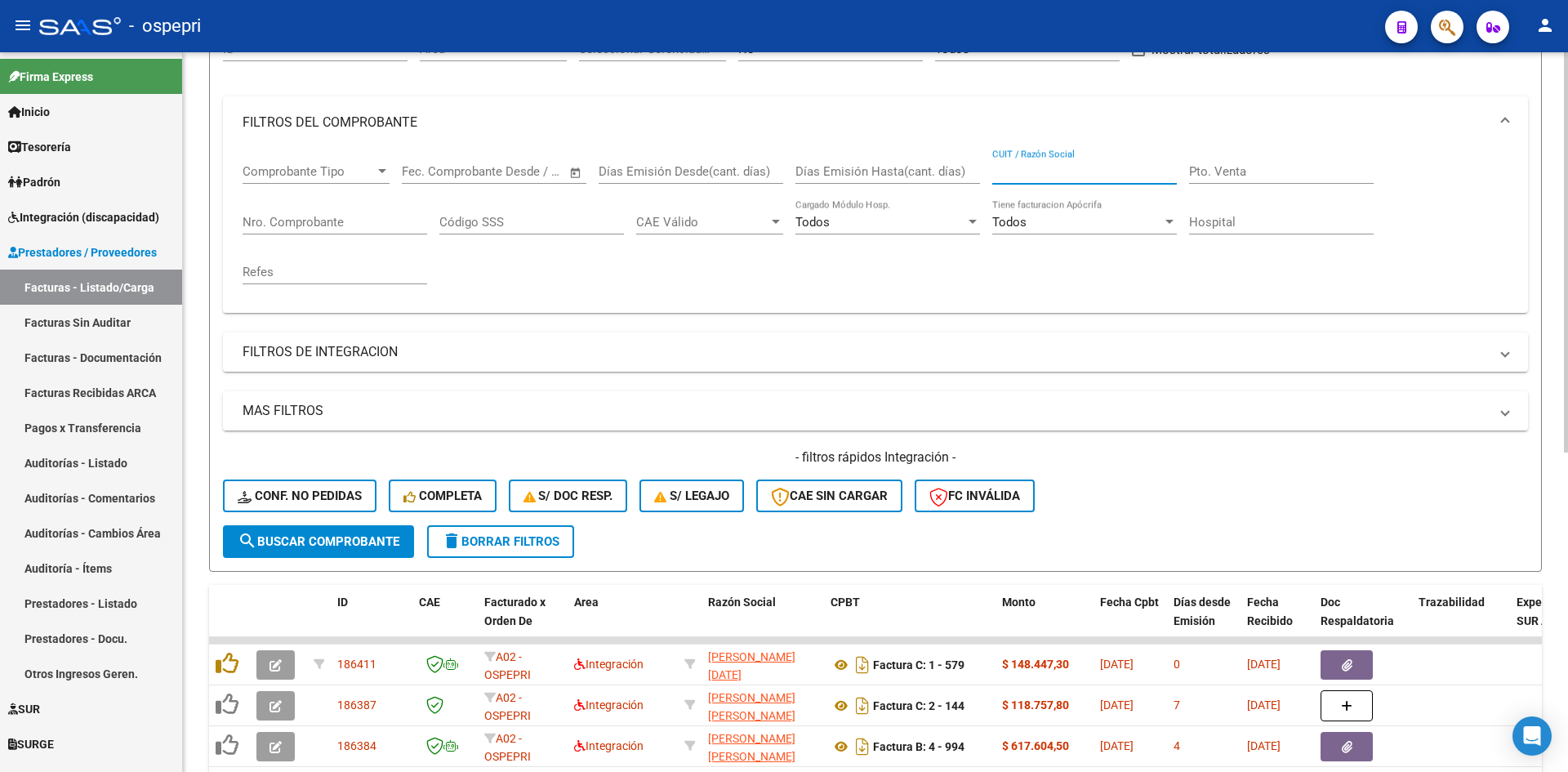
click at [1037, 174] on input "CUIT / Razón Social" at bounding box center [1084, 172] width 184 height 15
paste input "23347215724"
type input "23347215724"
click at [325, 541] on span "search Buscar Comprobante" at bounding box center [319, 542] width 162 height 15
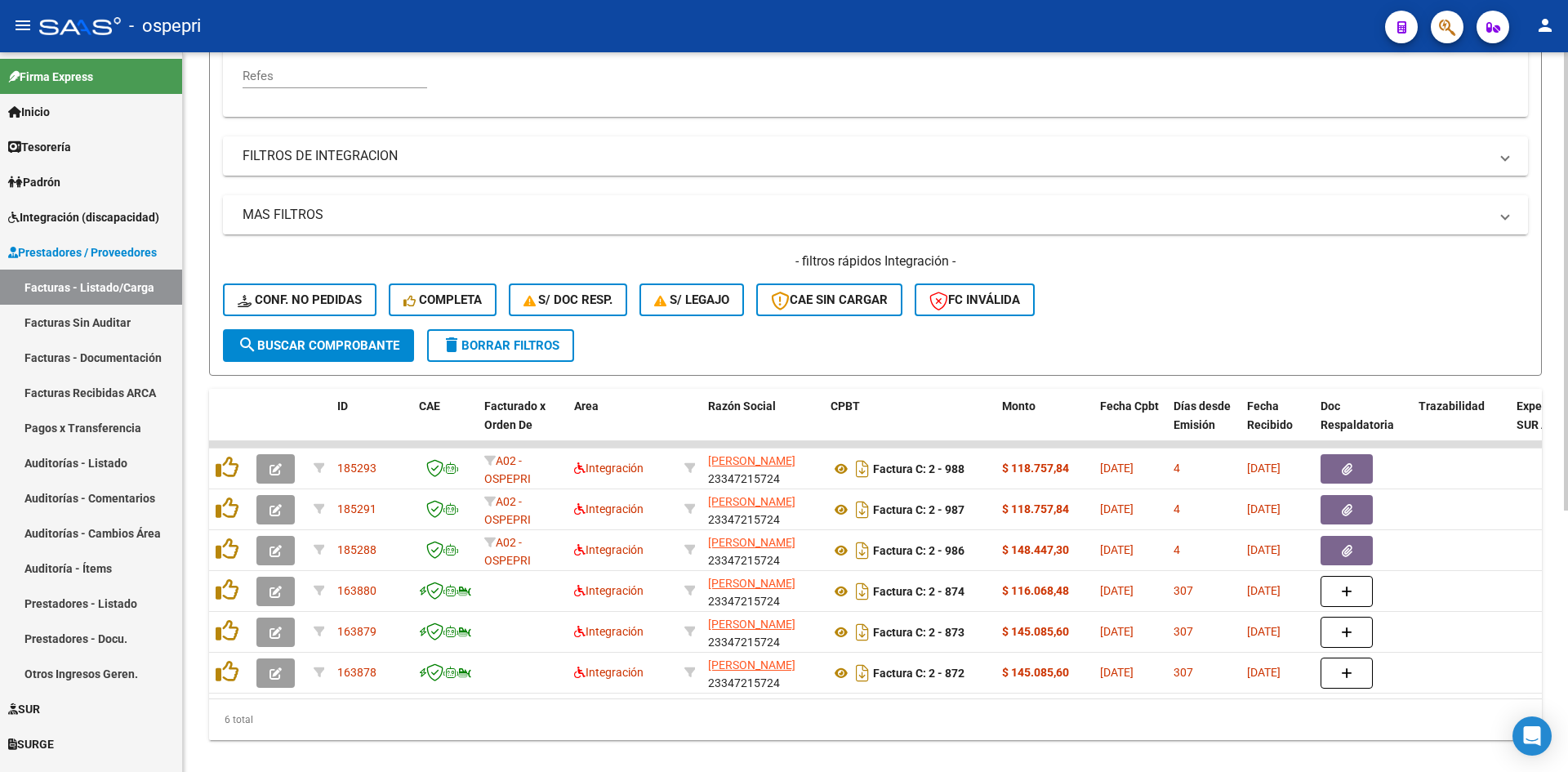
scroll to position [410, 0]
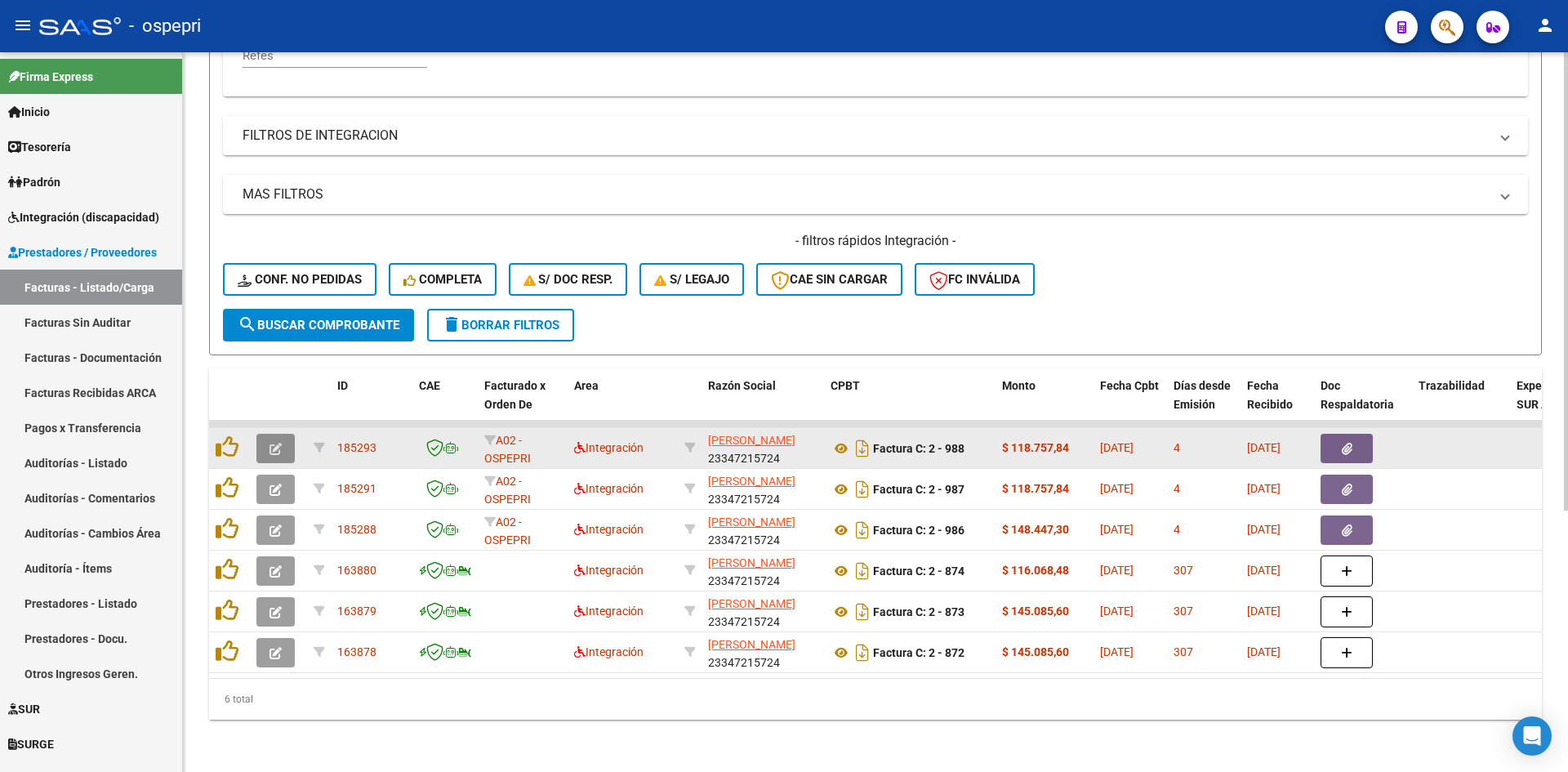
click at [265, 438] on button "button" at bounding box center [275, 449] width 38 height 30
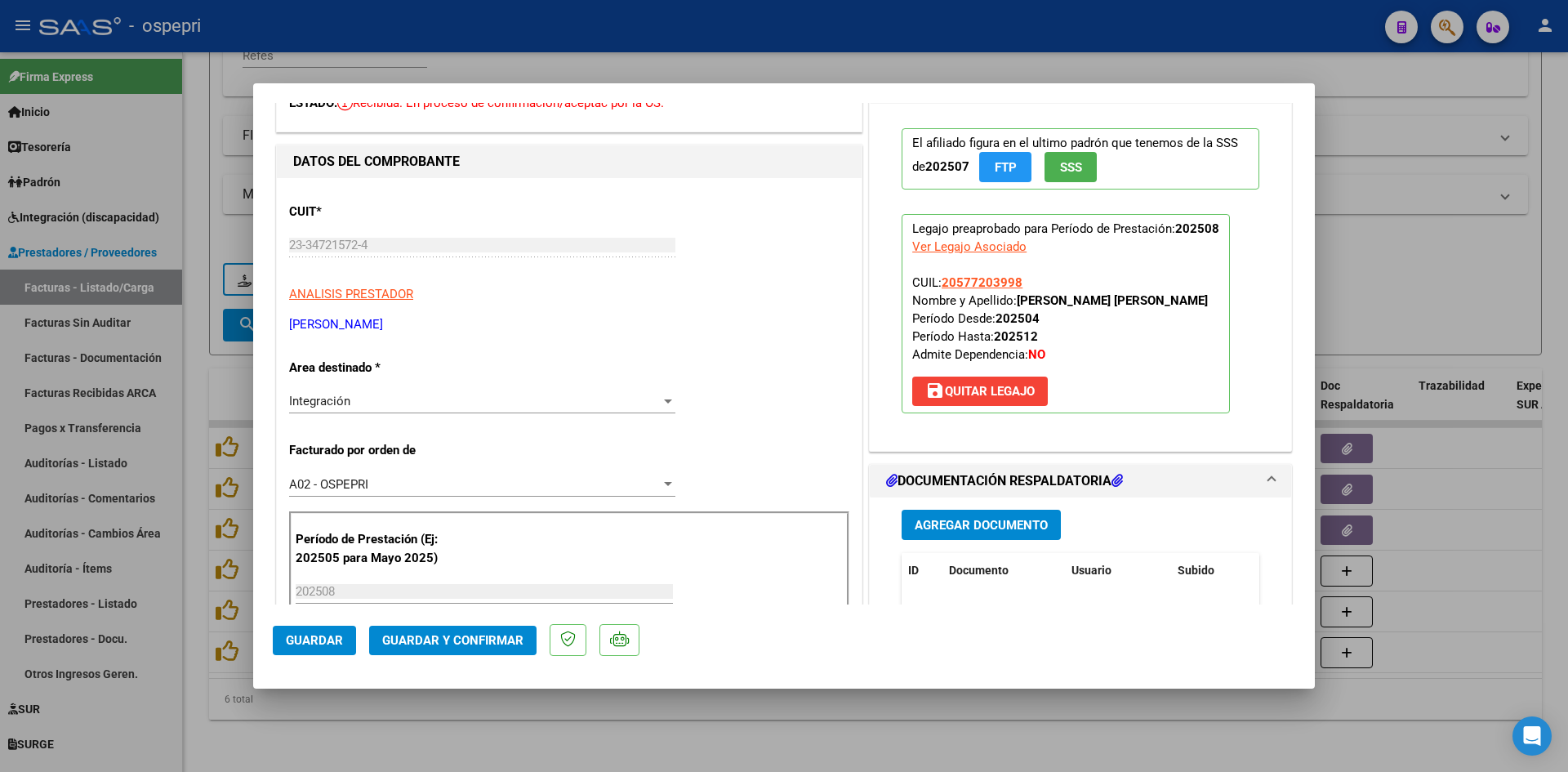
scroll to position [0, 0]
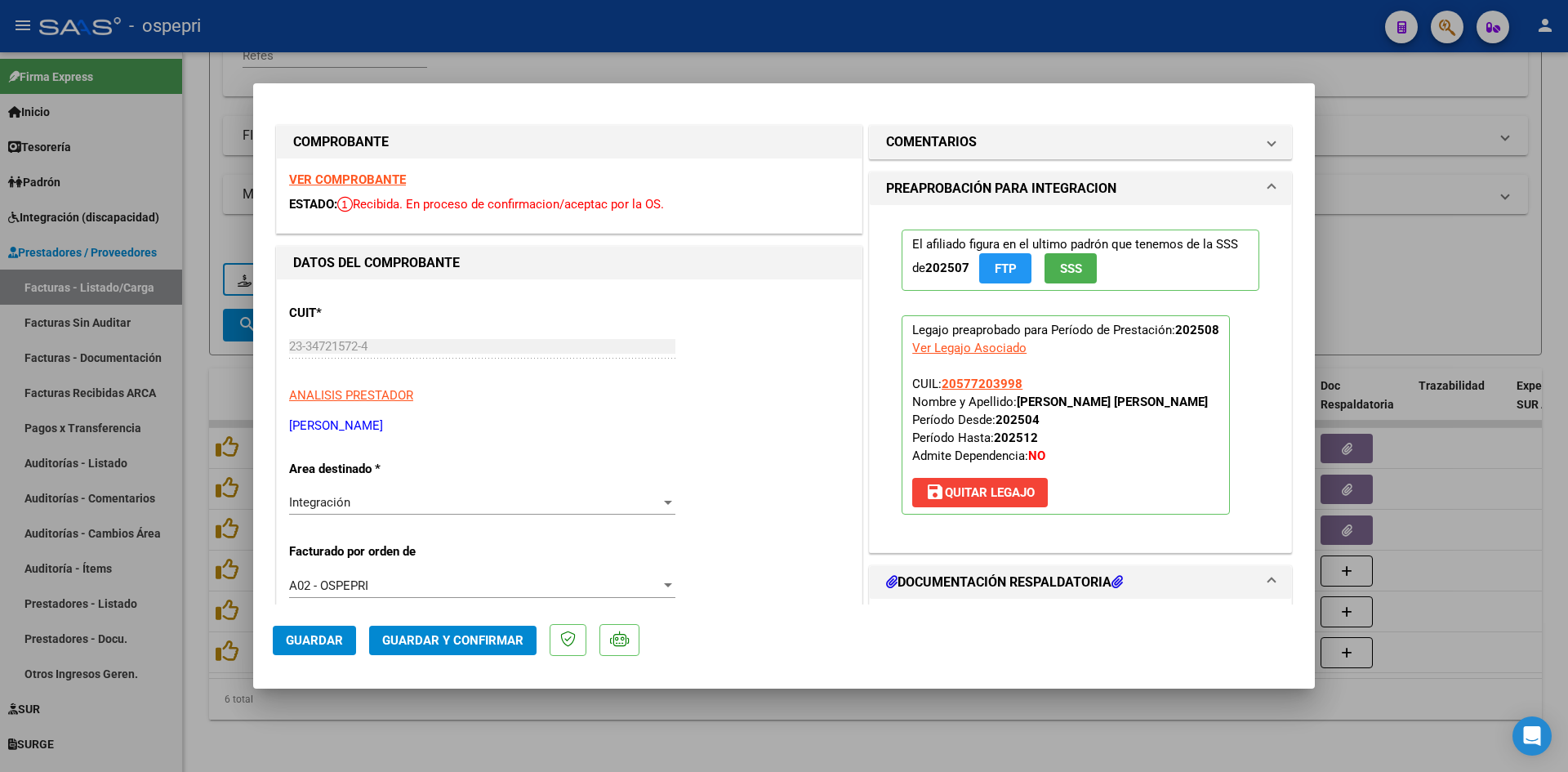
click at [392, 179] on strong "VER COMPROBANTE" at bounding box center [347, 180] width 116 height 15
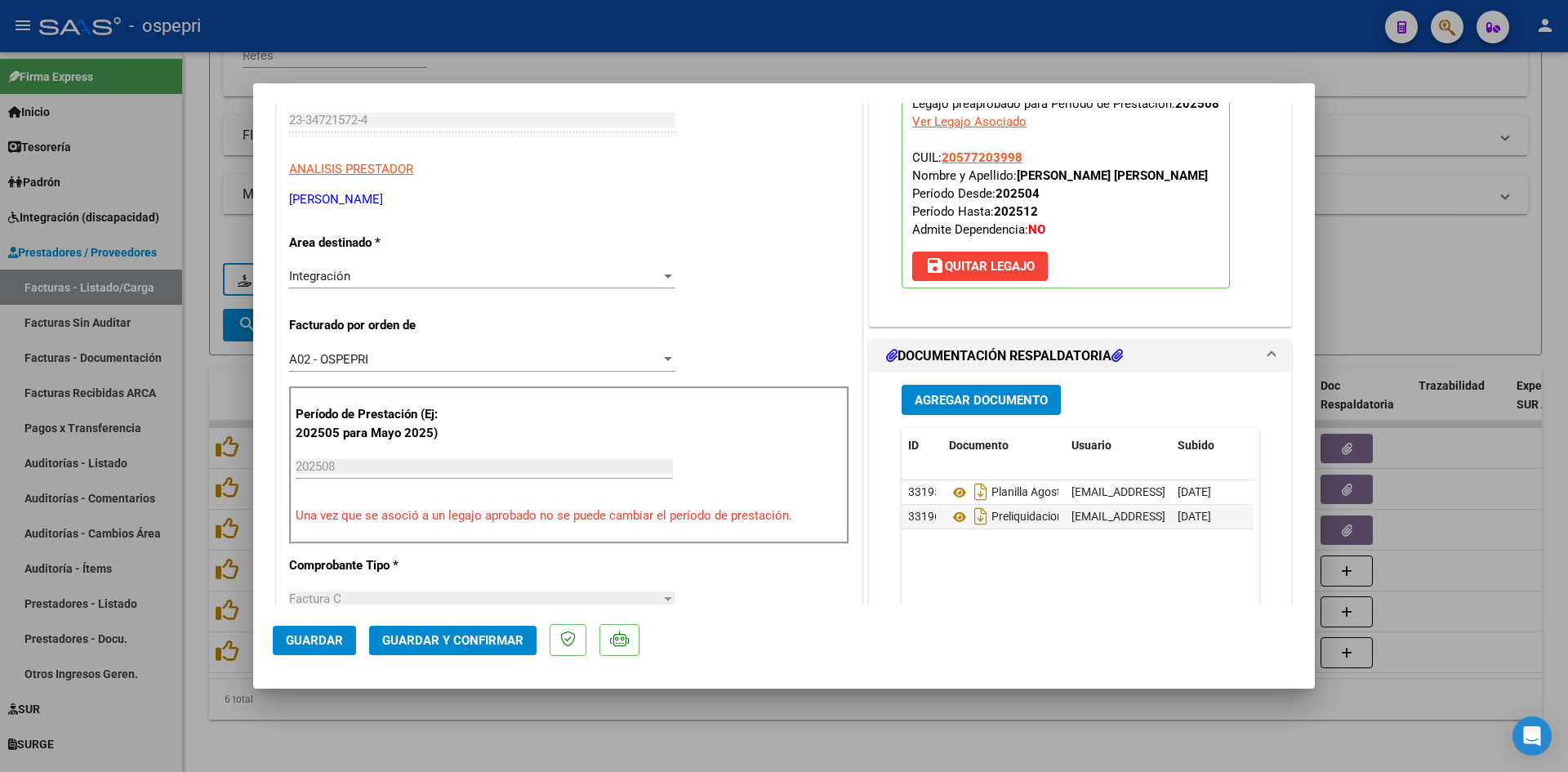
scroll to position [245, 0]
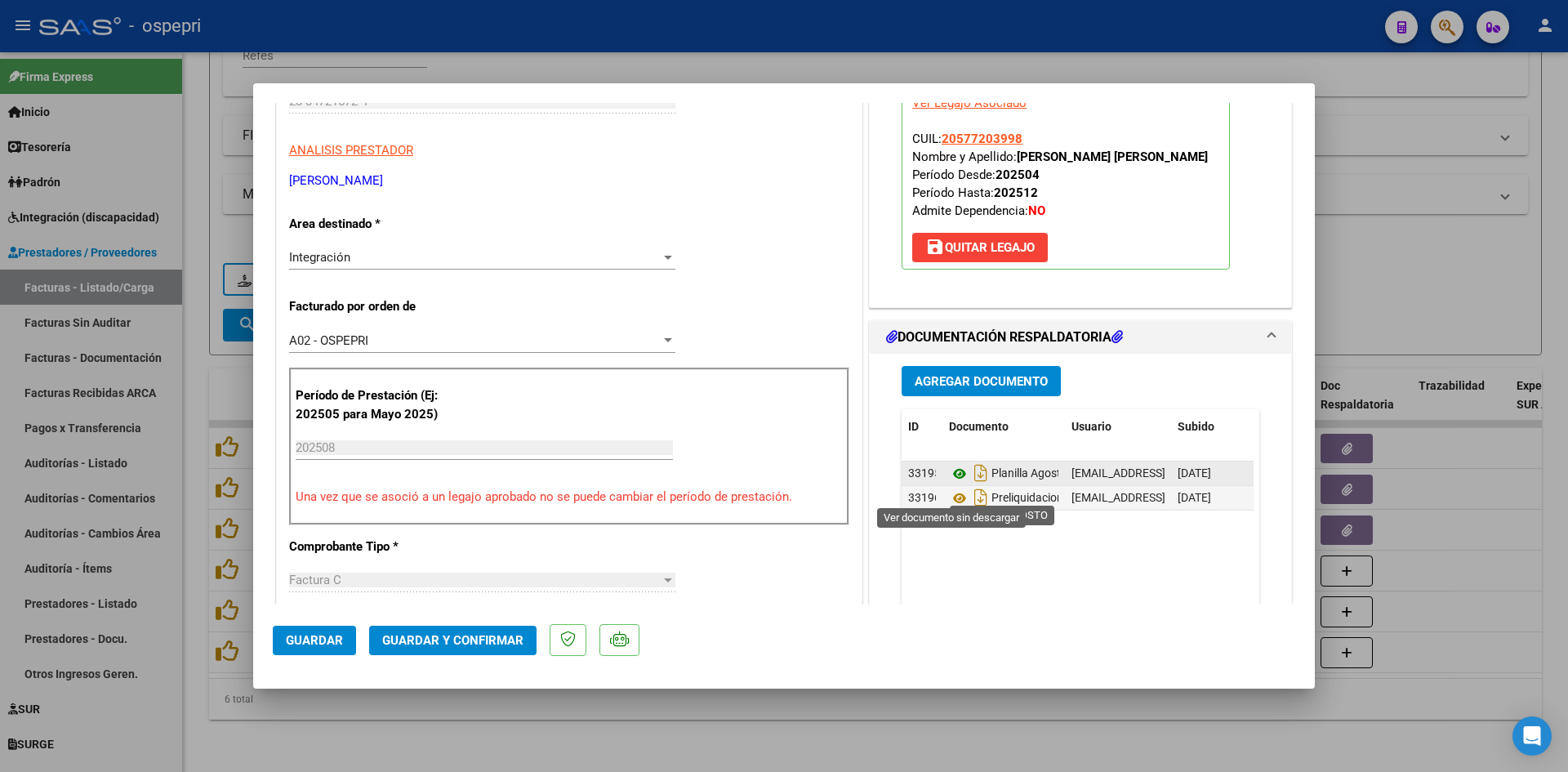
click at [953, 484] on icon at bounding box center [960, 474] width 21 height 20
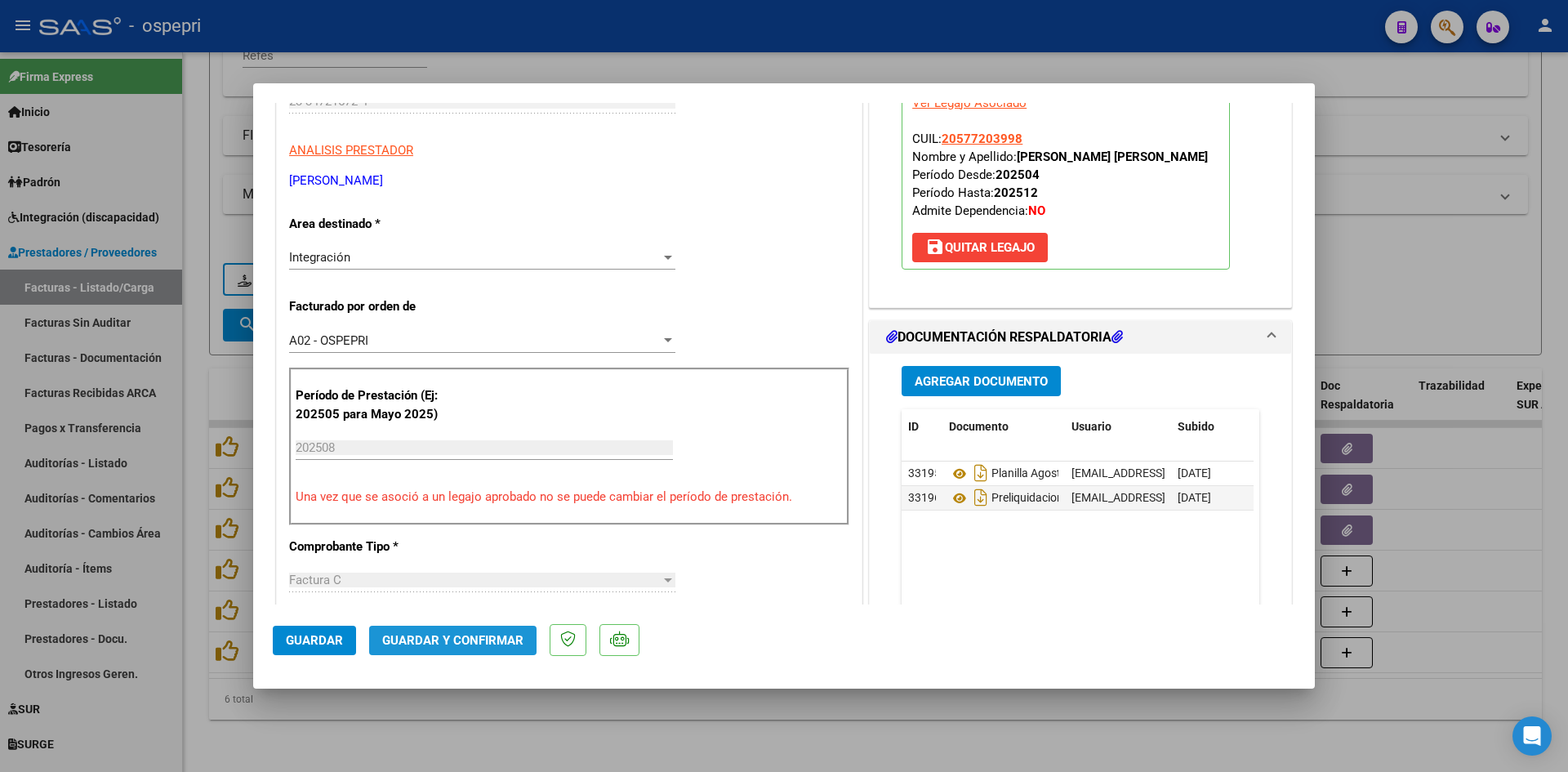
click at [472, 643] on span "Guardar y Confirmar" at bounding box center [453, 641] width 141 height 15
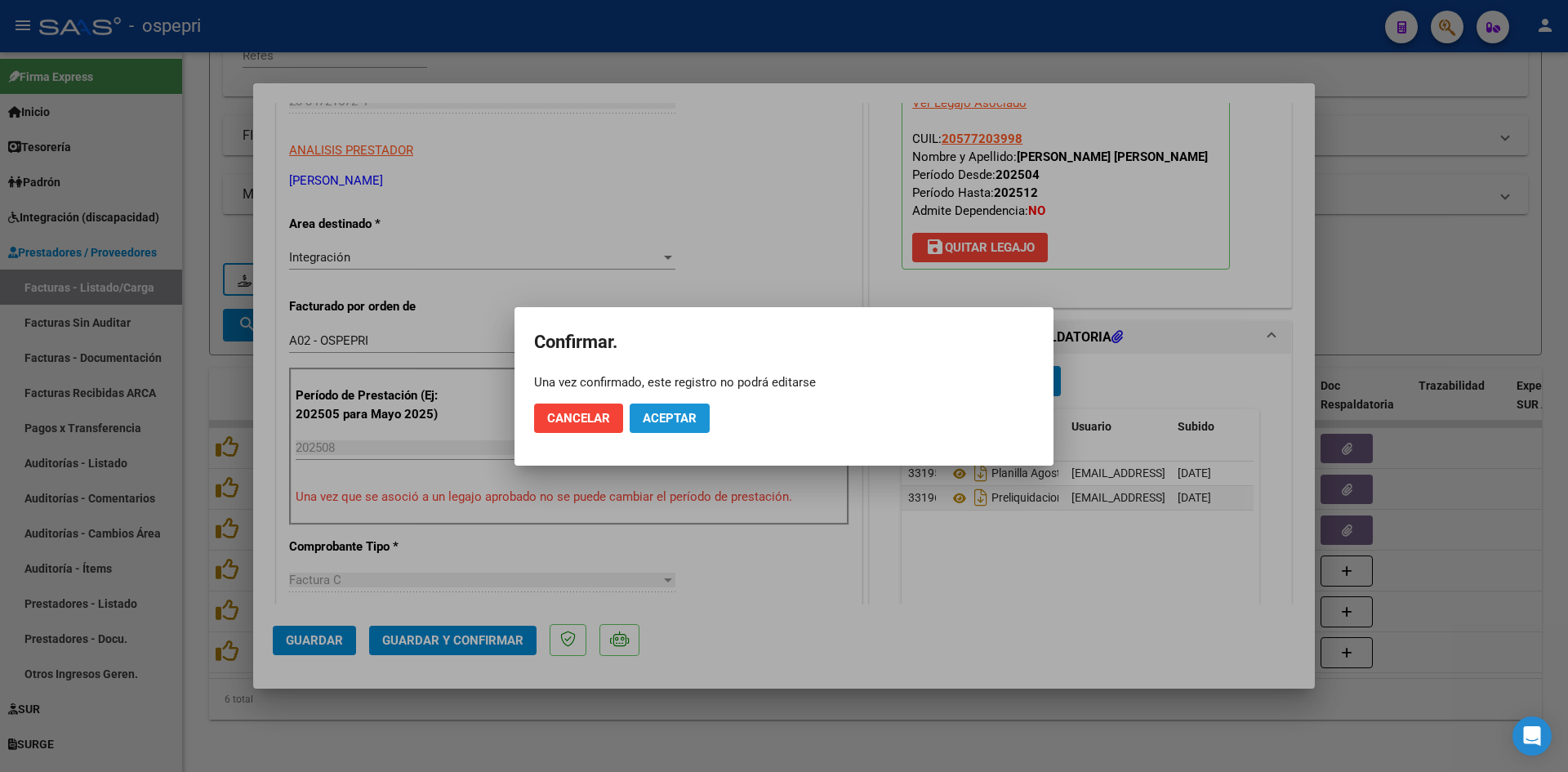
click at [670, 411] on span "Aceptar" at bounding box center [669, 418] width 54 height 15
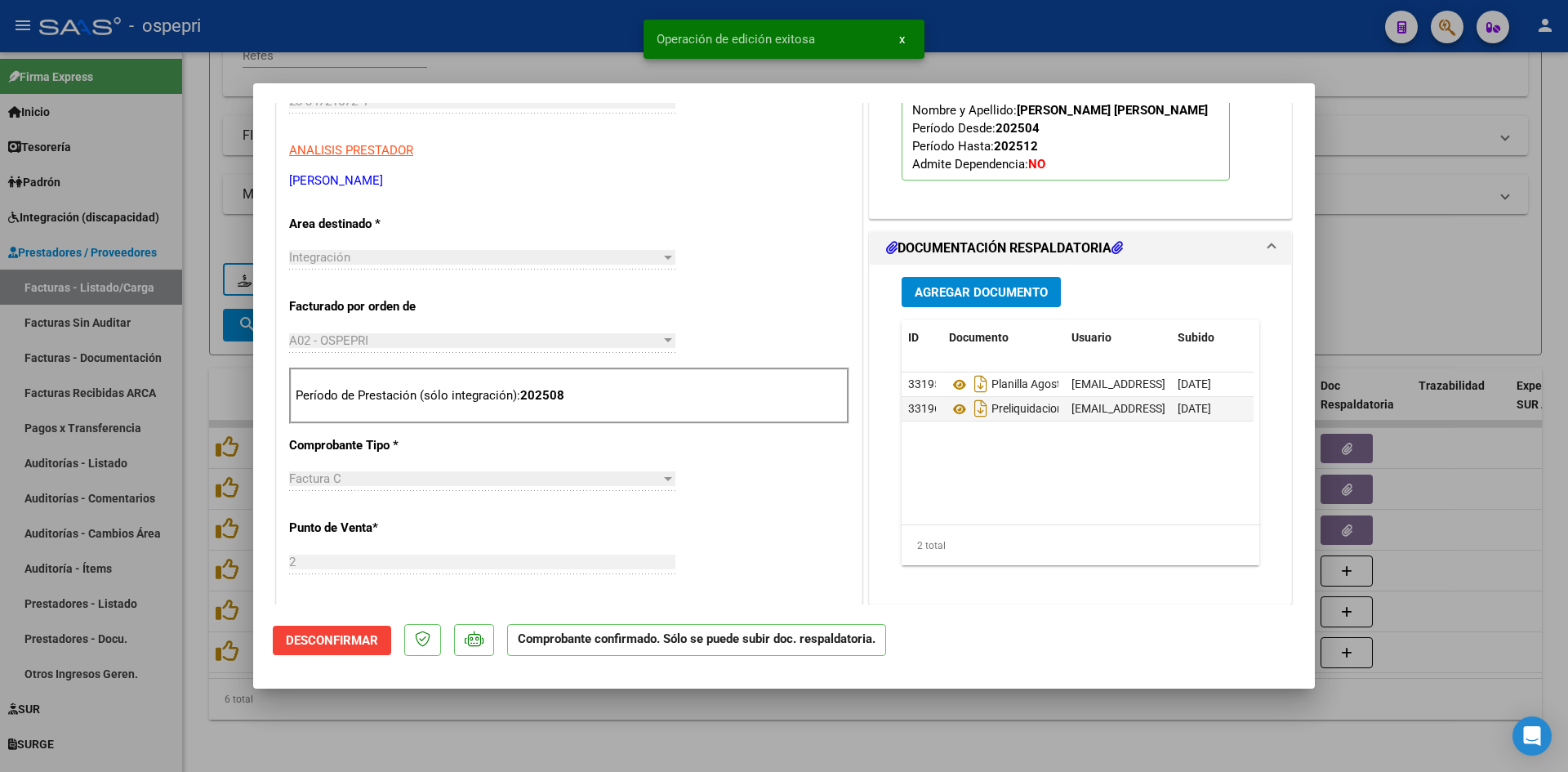
type input "$ 0,00"
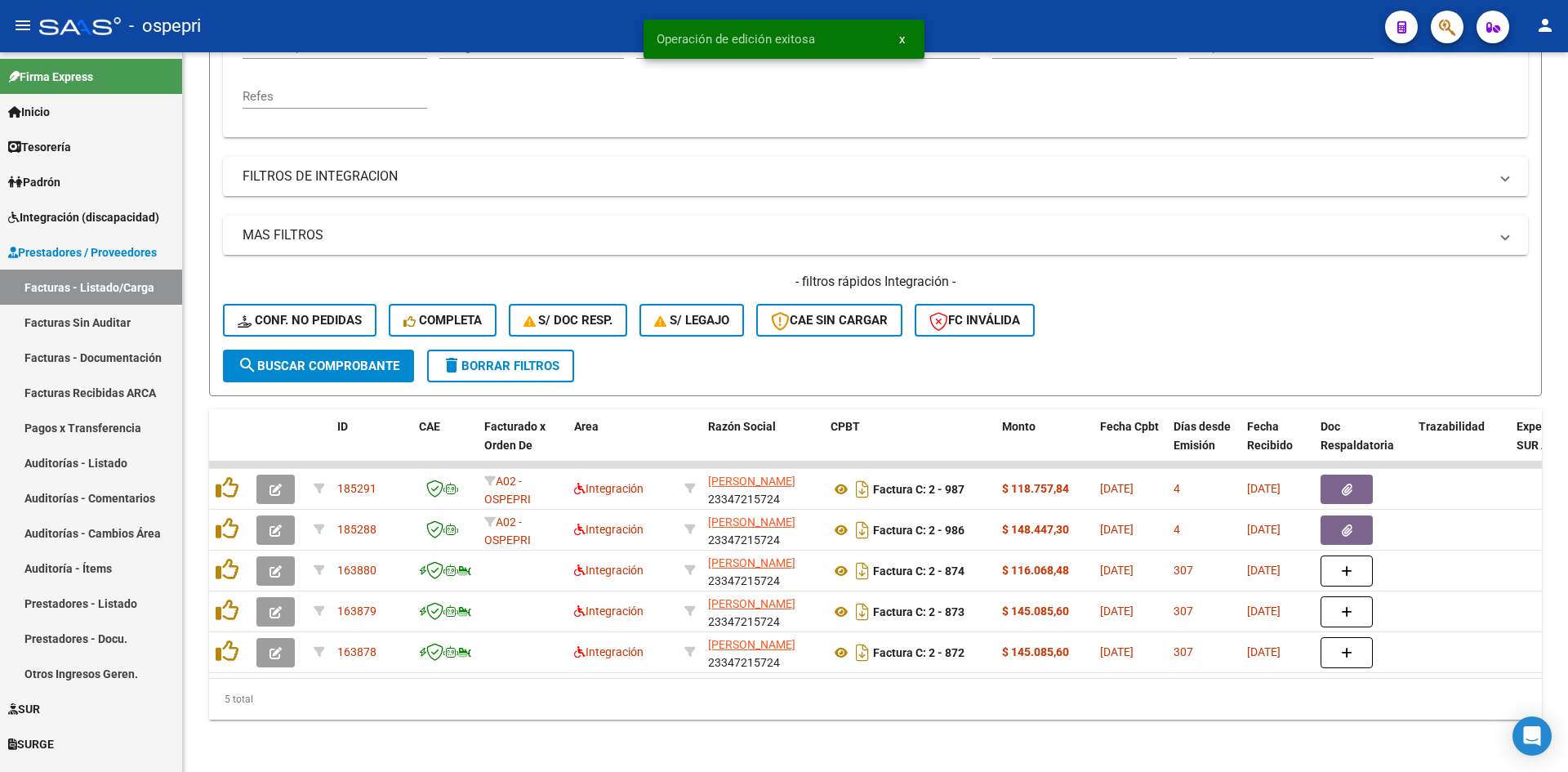
scroll to position [369, 0]
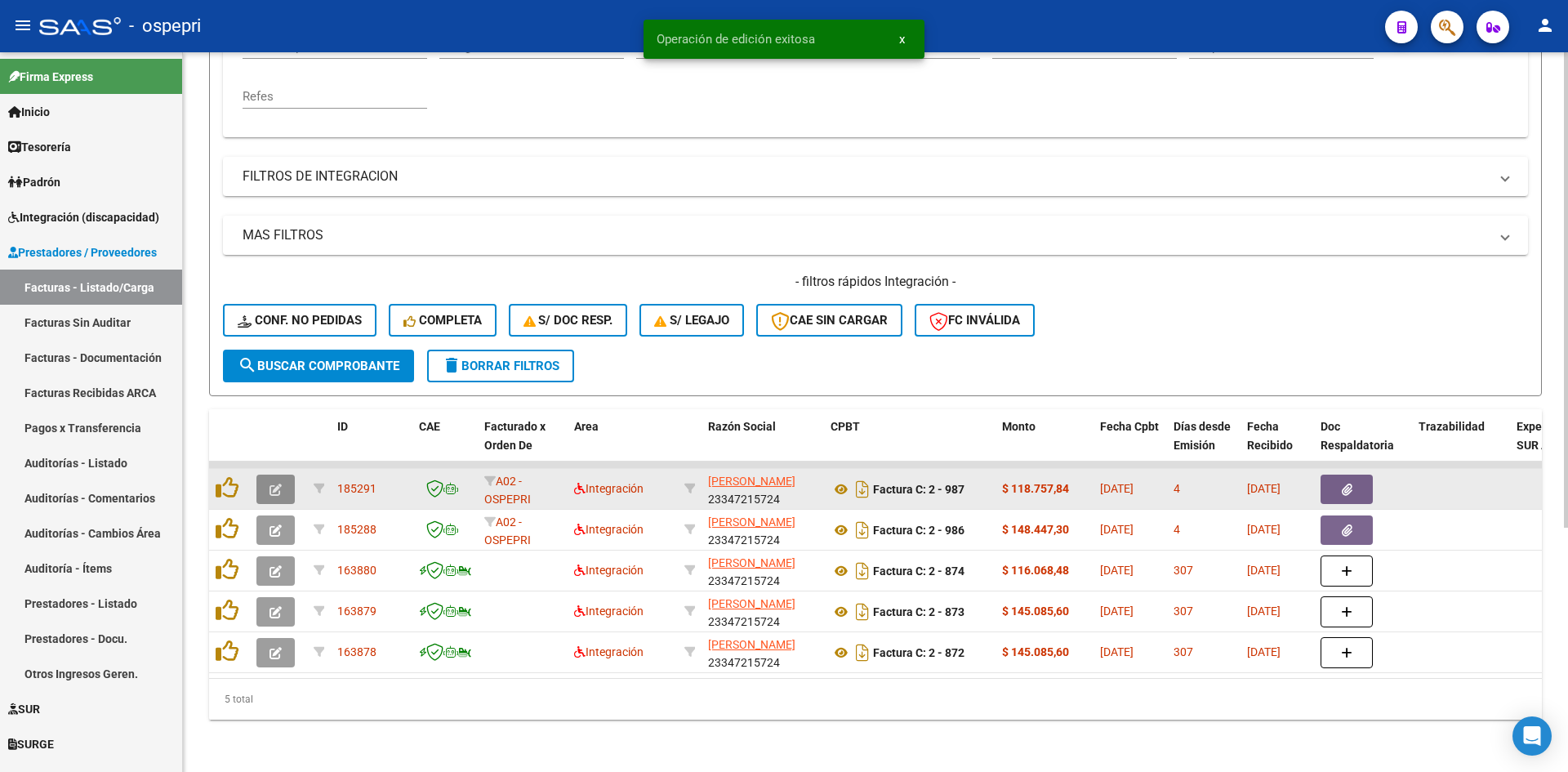
click at [276, 484] on icon "button" at bounding box center [275, 489] width 12 height 12
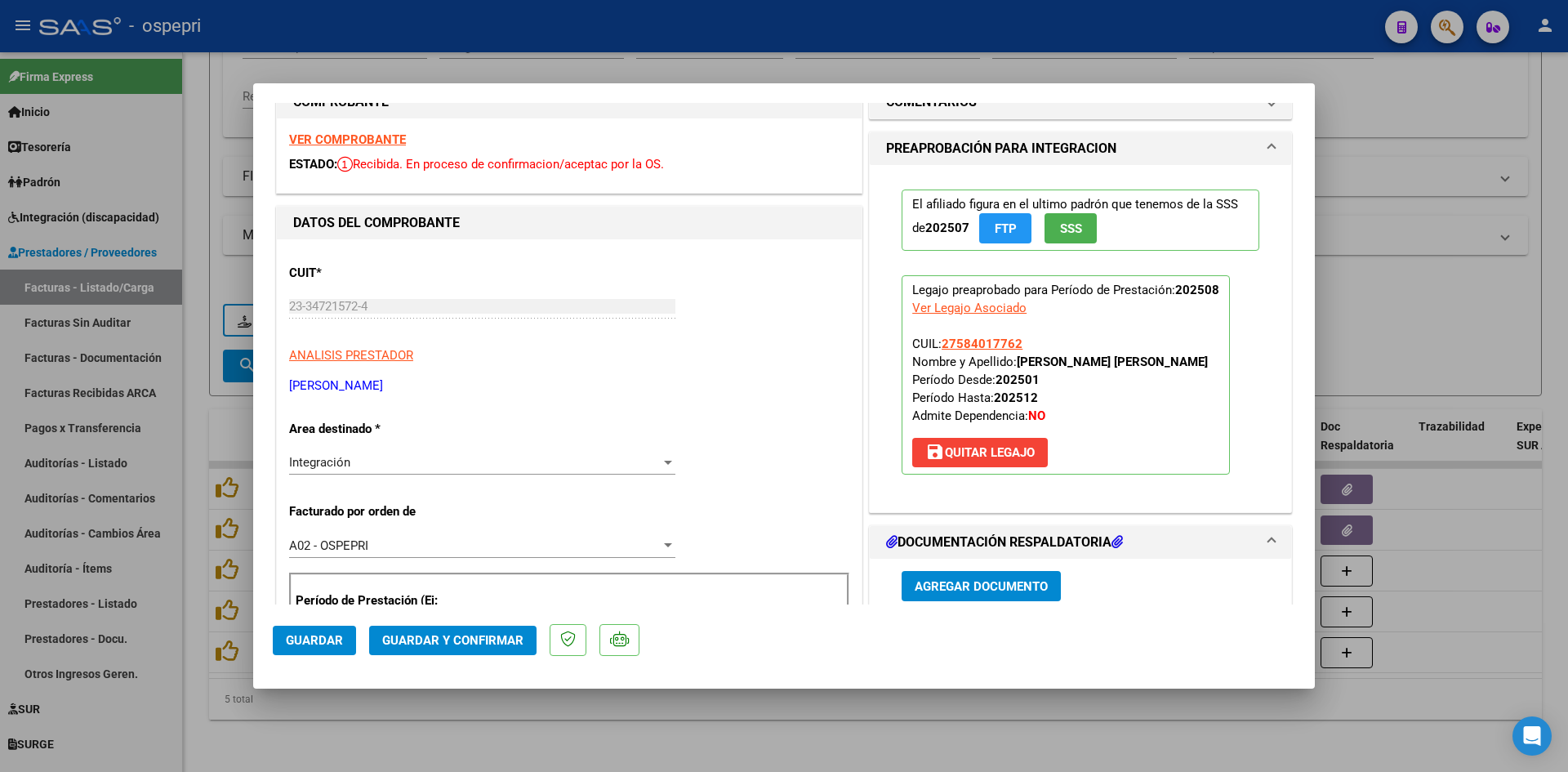
scroll to position [0, 0]
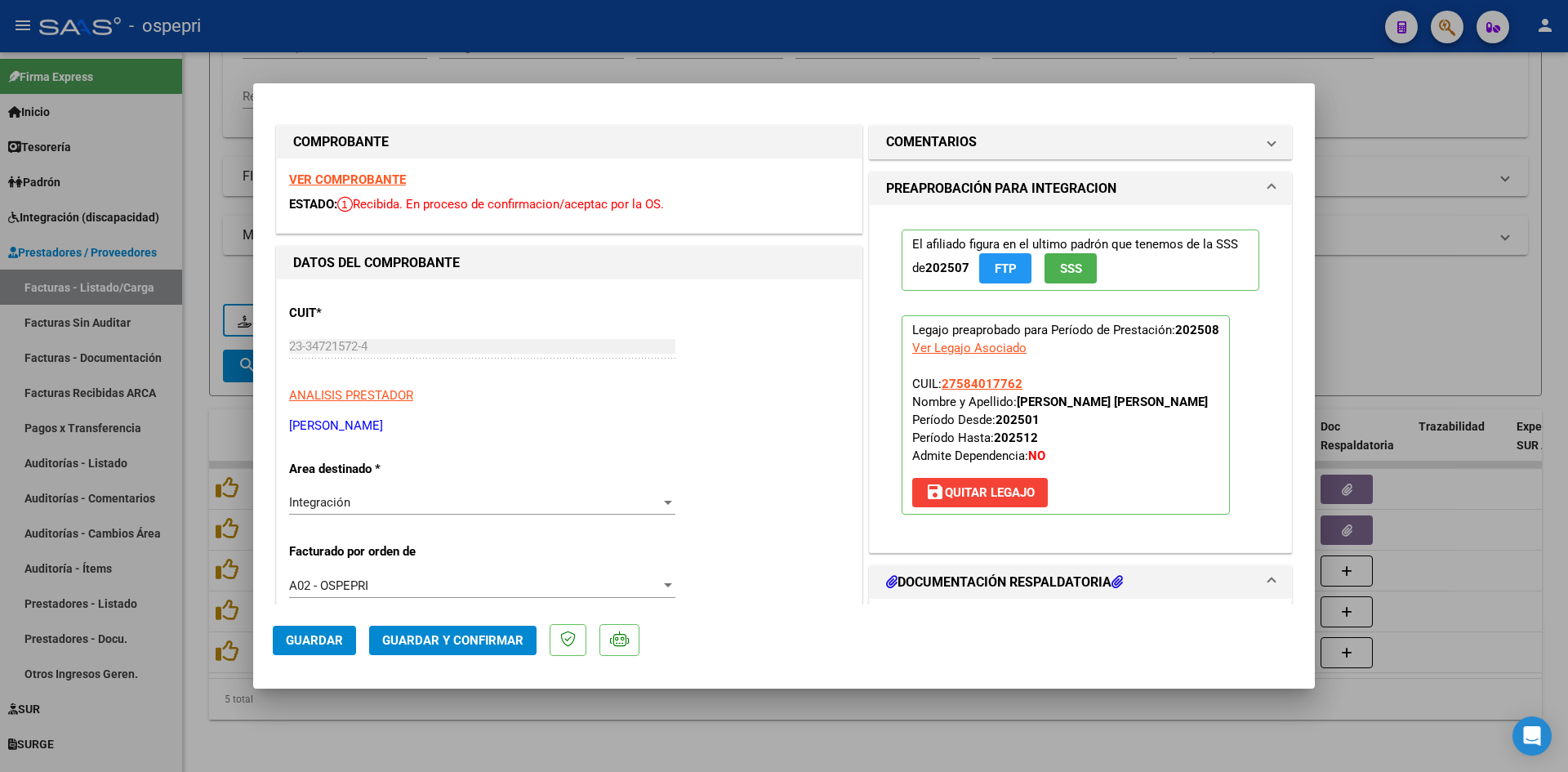
click at [391, 177] on strong "VER COMPROBANTE" at bounding box center [347, 180] width 116 height 15
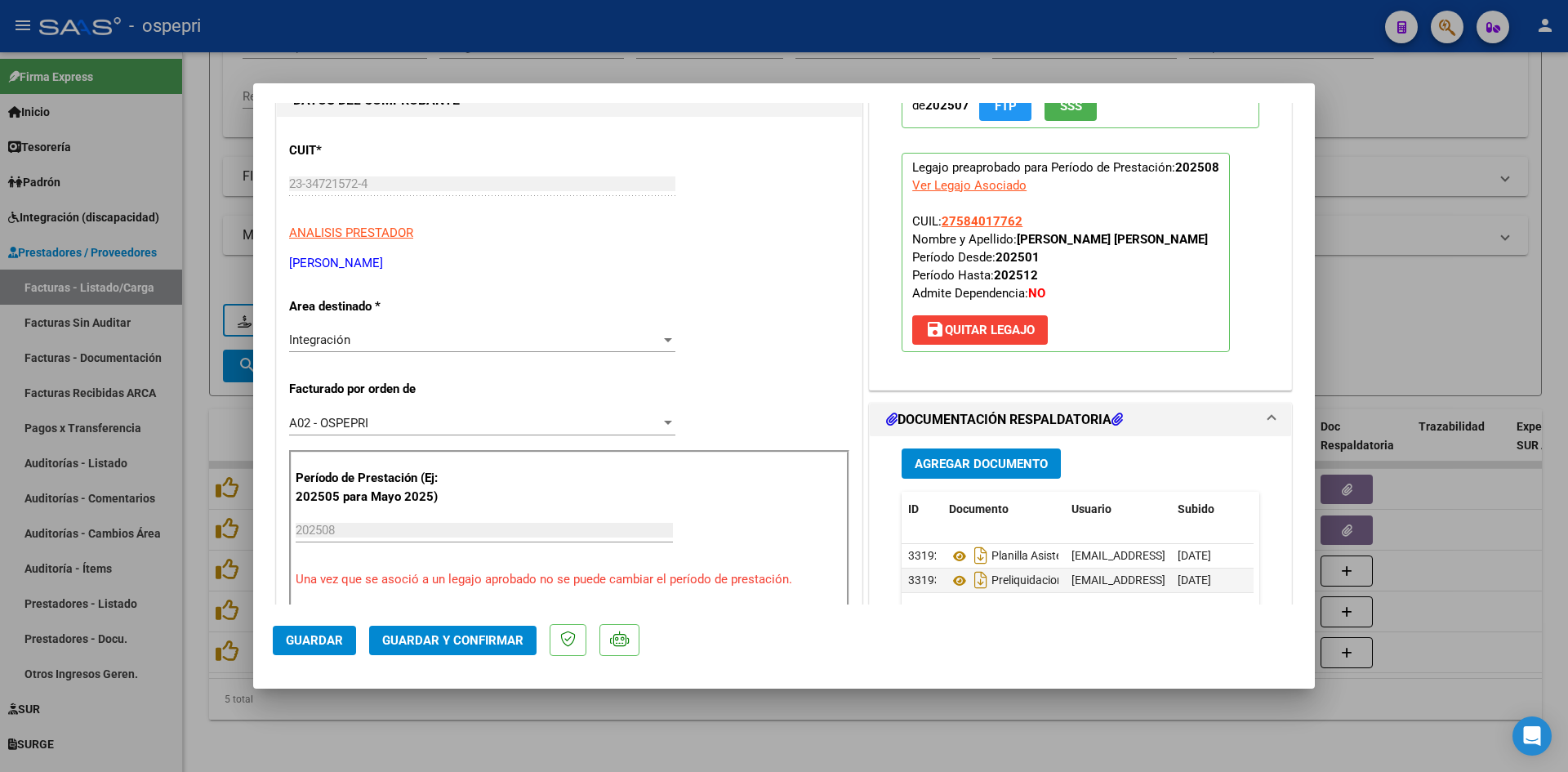
scroll to position [164, 0]
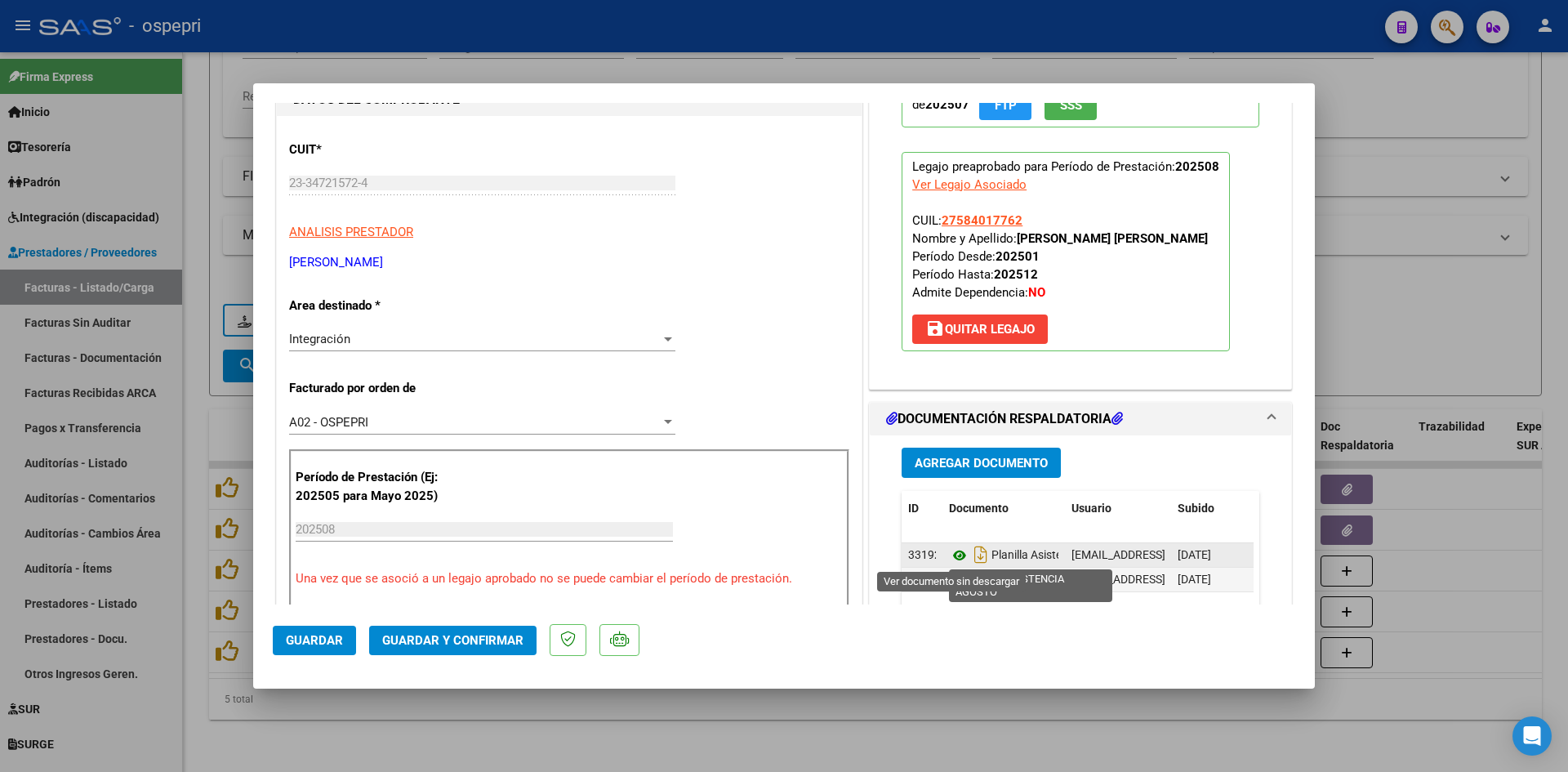
click at [949, 554] on icon at bounding box center [960, 555] width 21 height 20
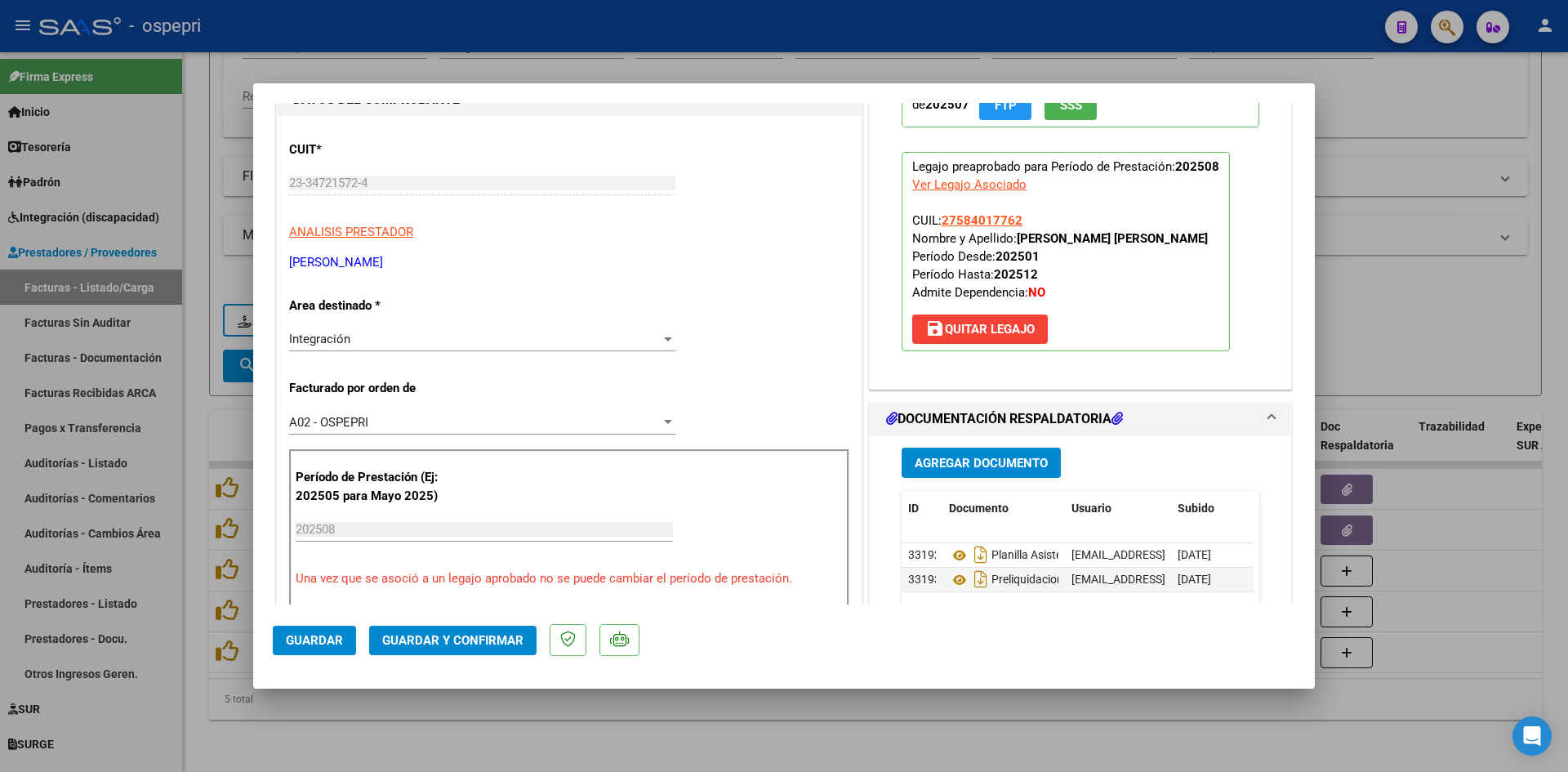
click at [479, 642] on span "Guardar y Confirmar" at bounding box center [453, 641] width 141 height 15
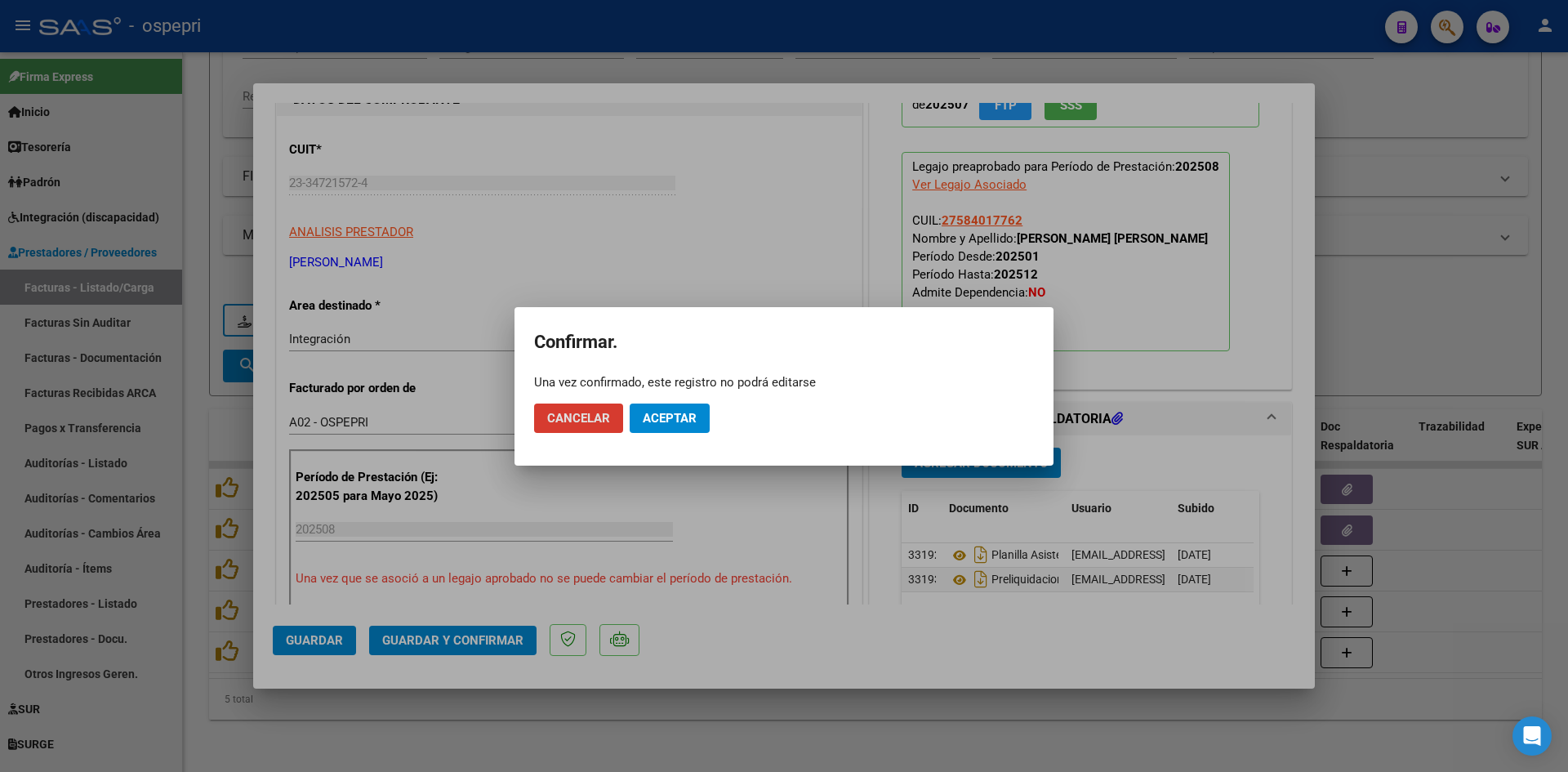
click at [701, 425] on button "Aceptar" at bounding box center [669, 418] width 80 height 30
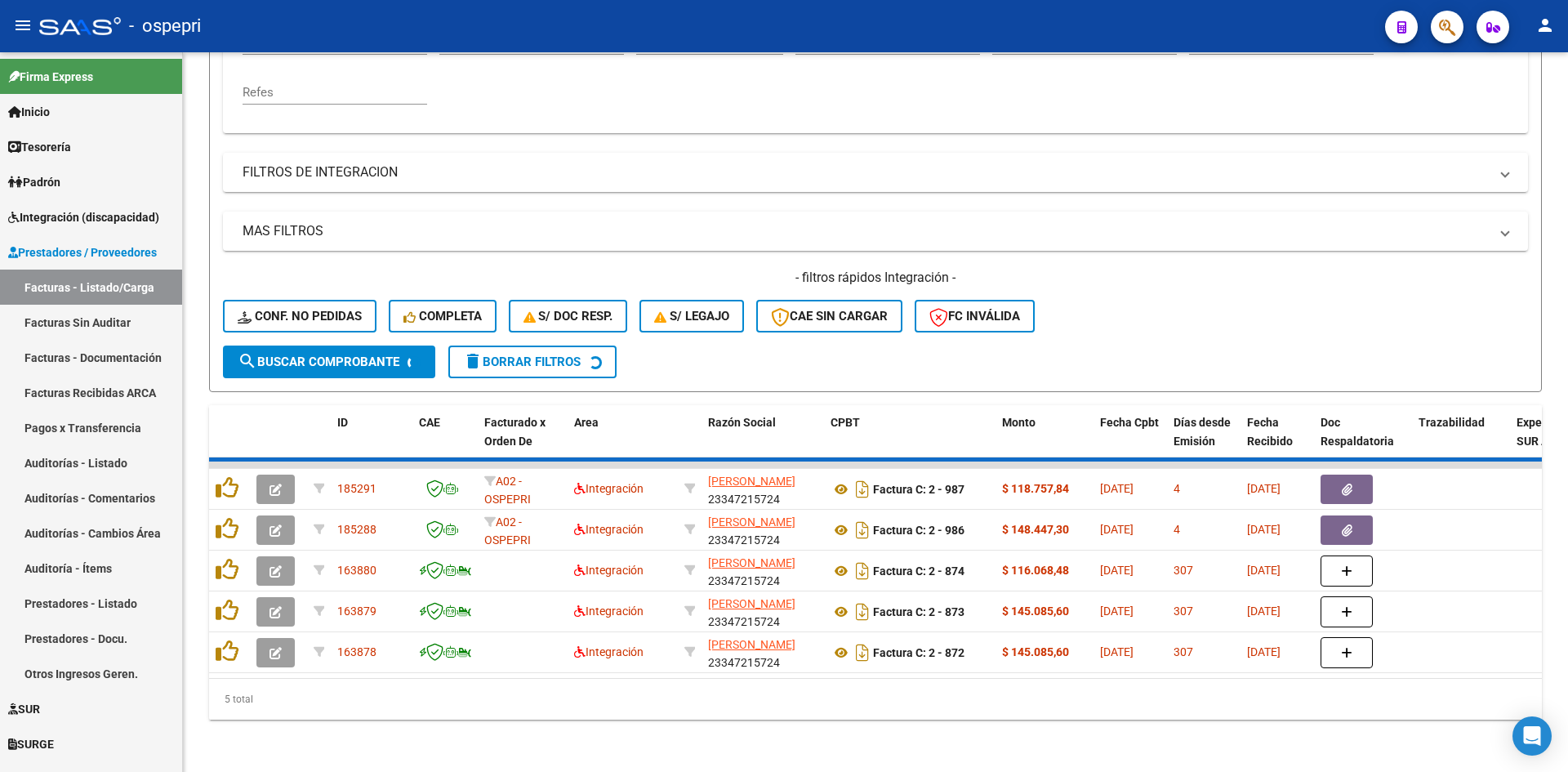
scroll to position [328, 0]
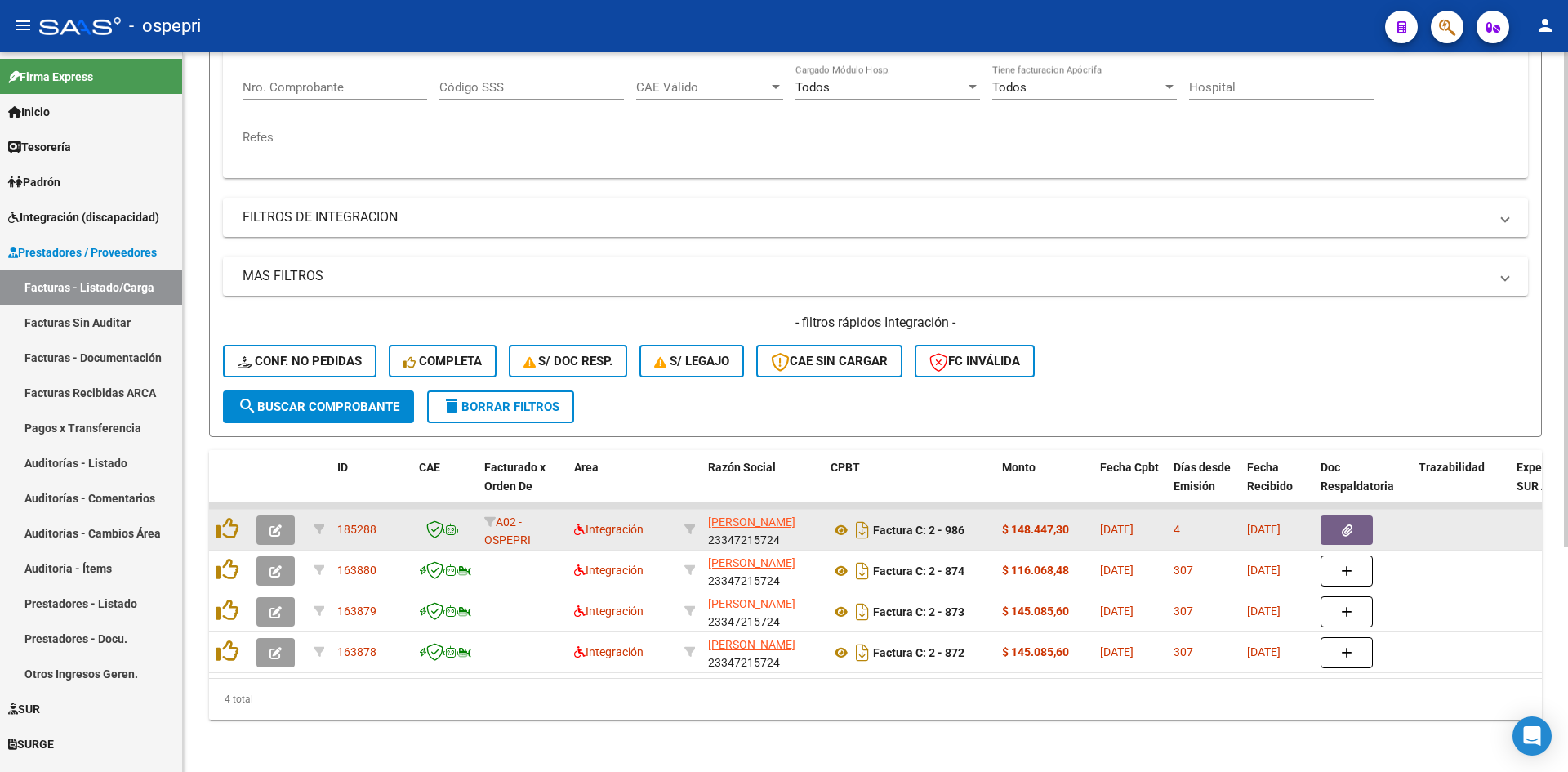
click at [268, 519] on button "button" at bounding box center [275, 531] width 38 height 30
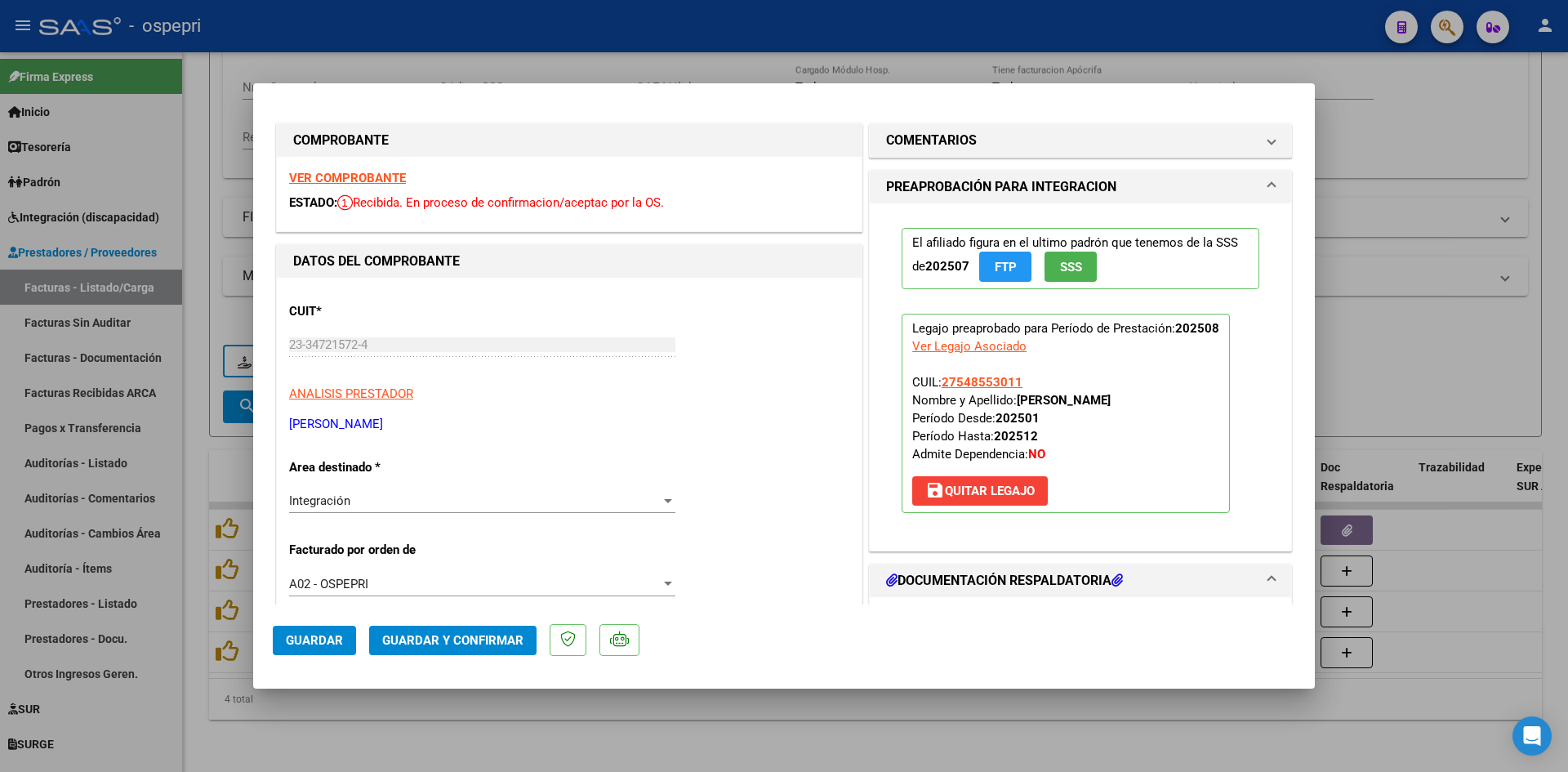
scroll to position [0, 0]
click at [381, 177] on strong "VER COMPROBANTE" at bounding box center [347, 180] width 116 height 15
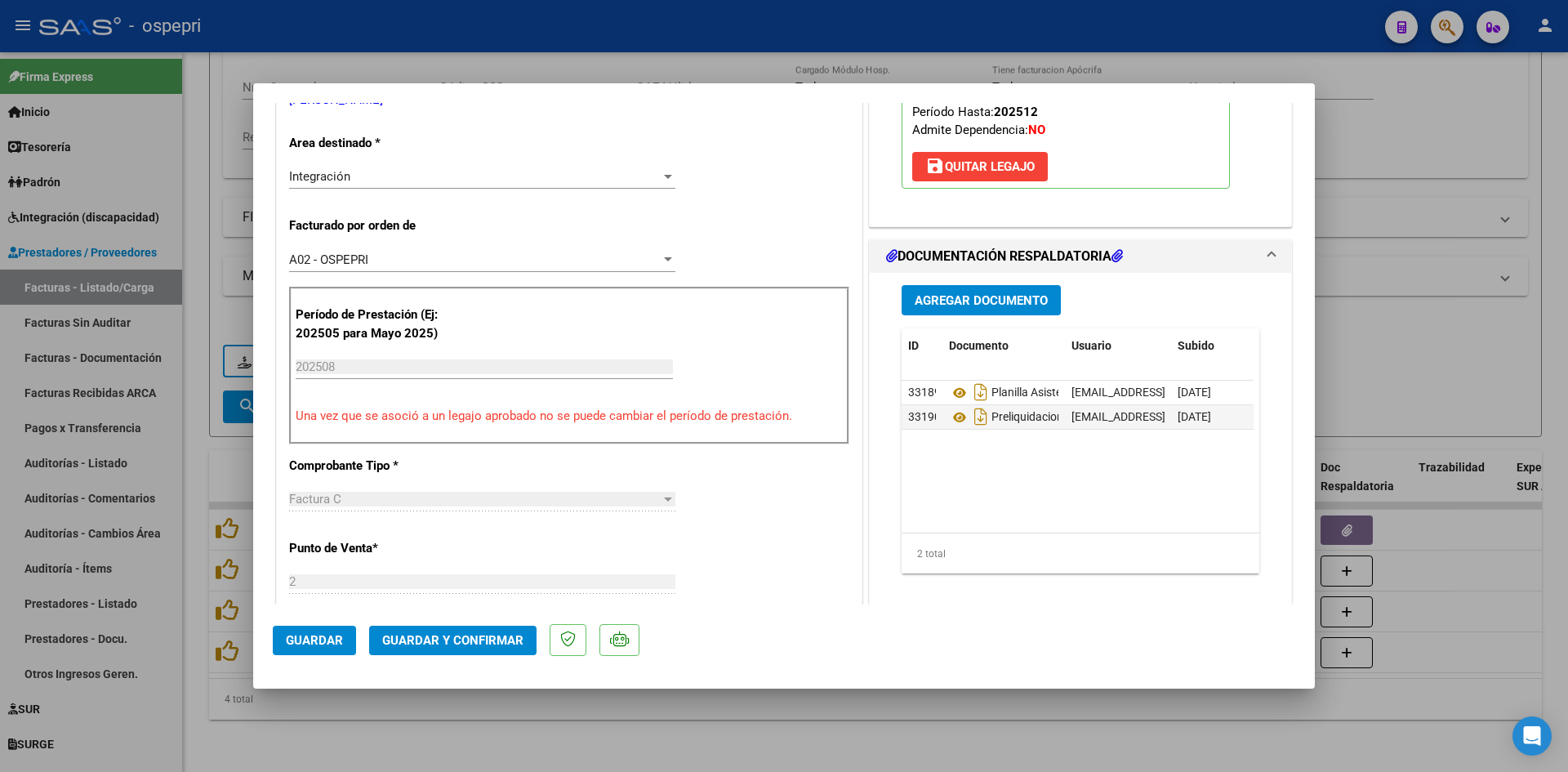
scroll to position [326, 0]
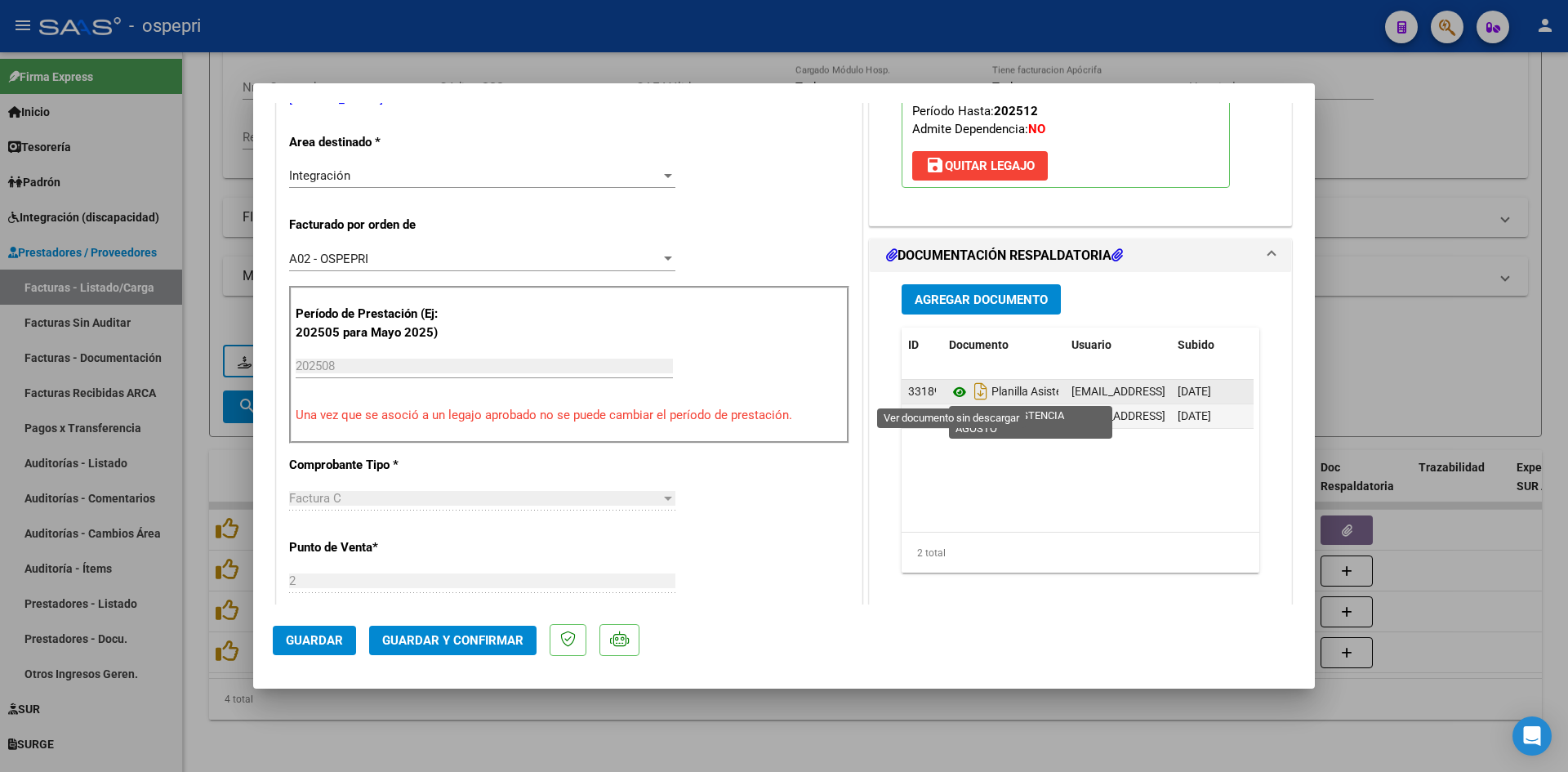
click at [954, 390] on icon at bounding box center [960, 393] width 21 height 20
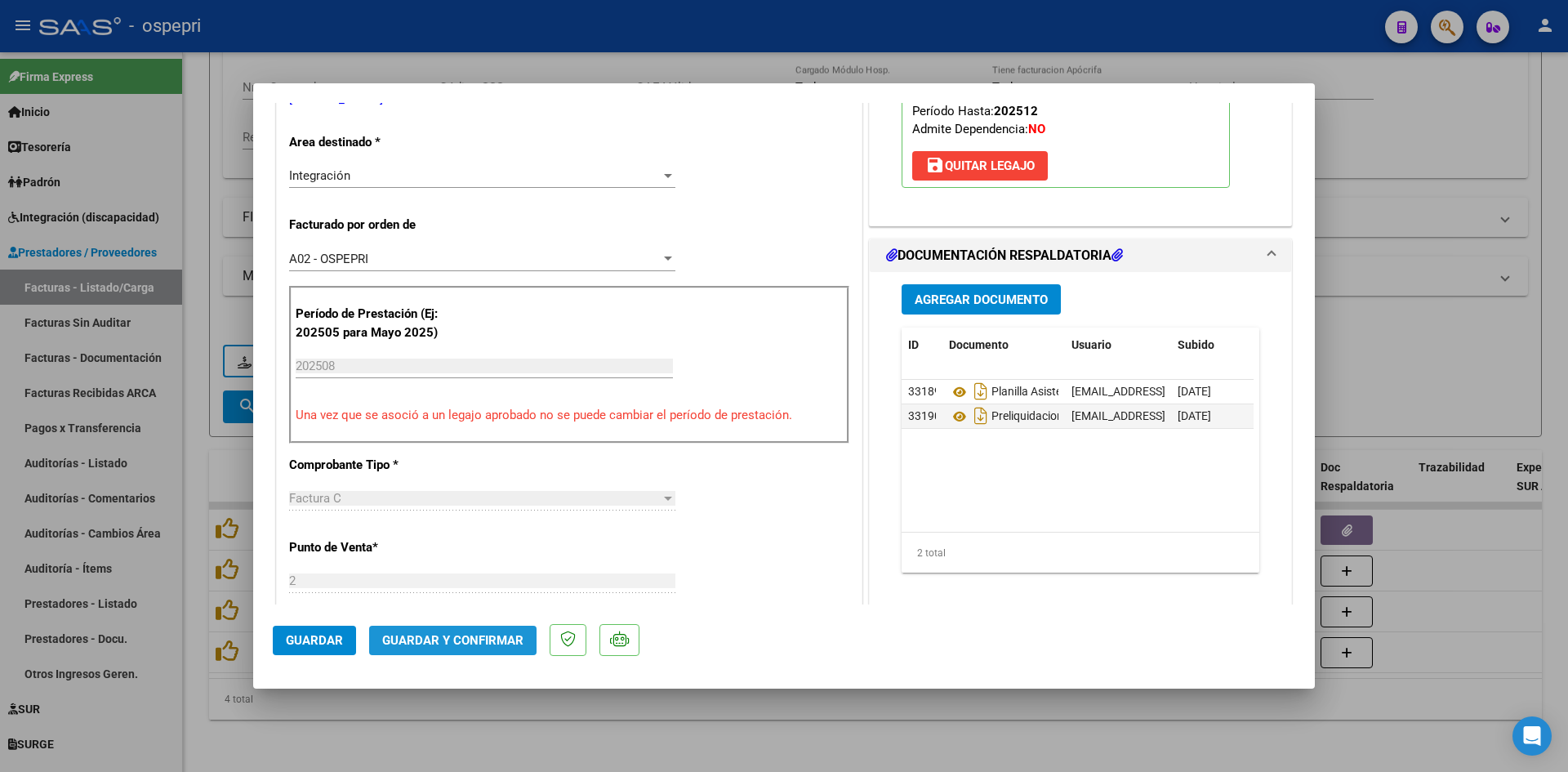
click at [477, 641] on span "Guardar y Confirmar" at bounding box center [453, 641] width 141 height 15
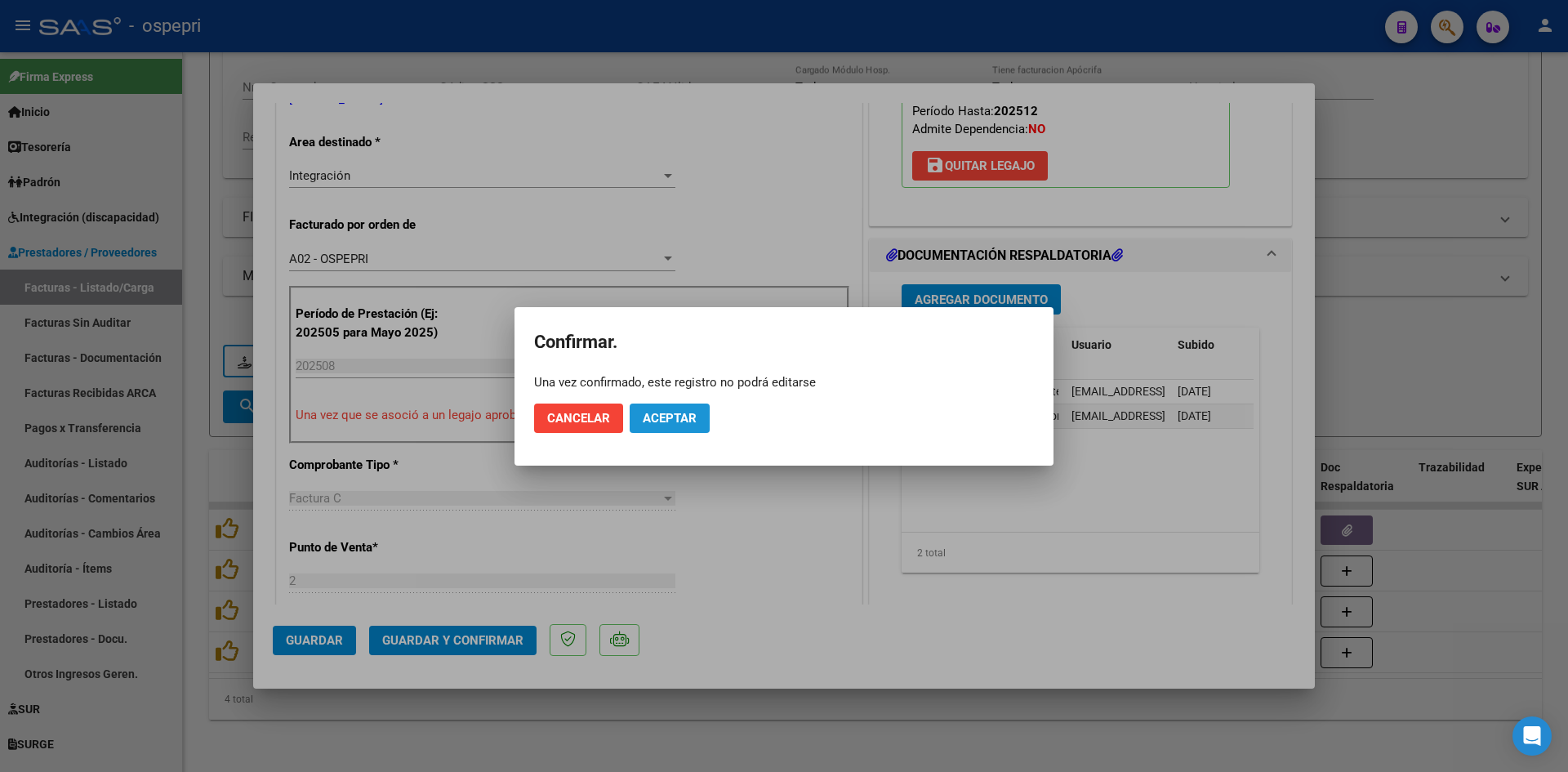
click at [691, 419] on span "Aceptar" at bounding box center [669, 418] width 54 height 15
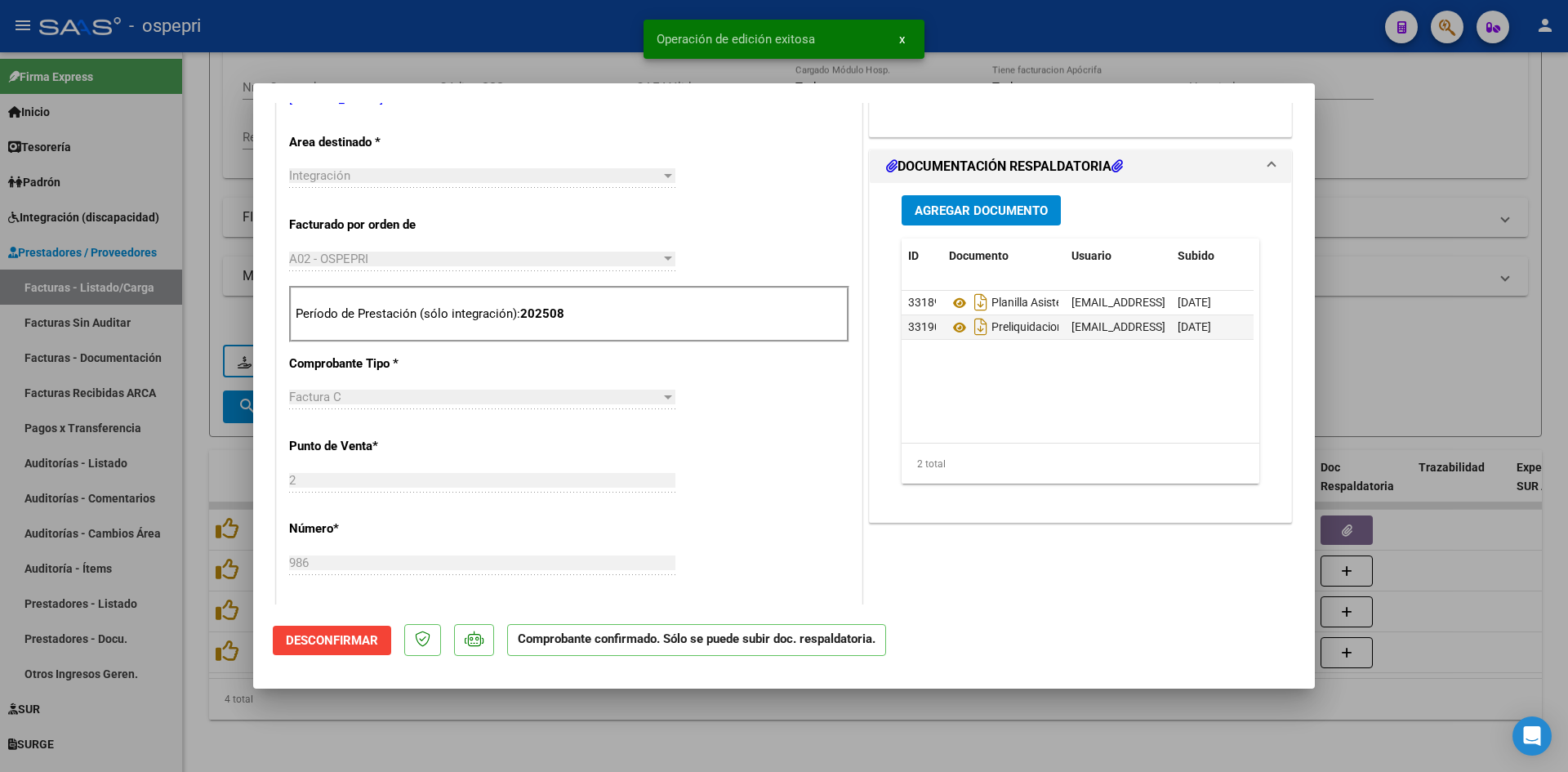
type input "$ 0,00"
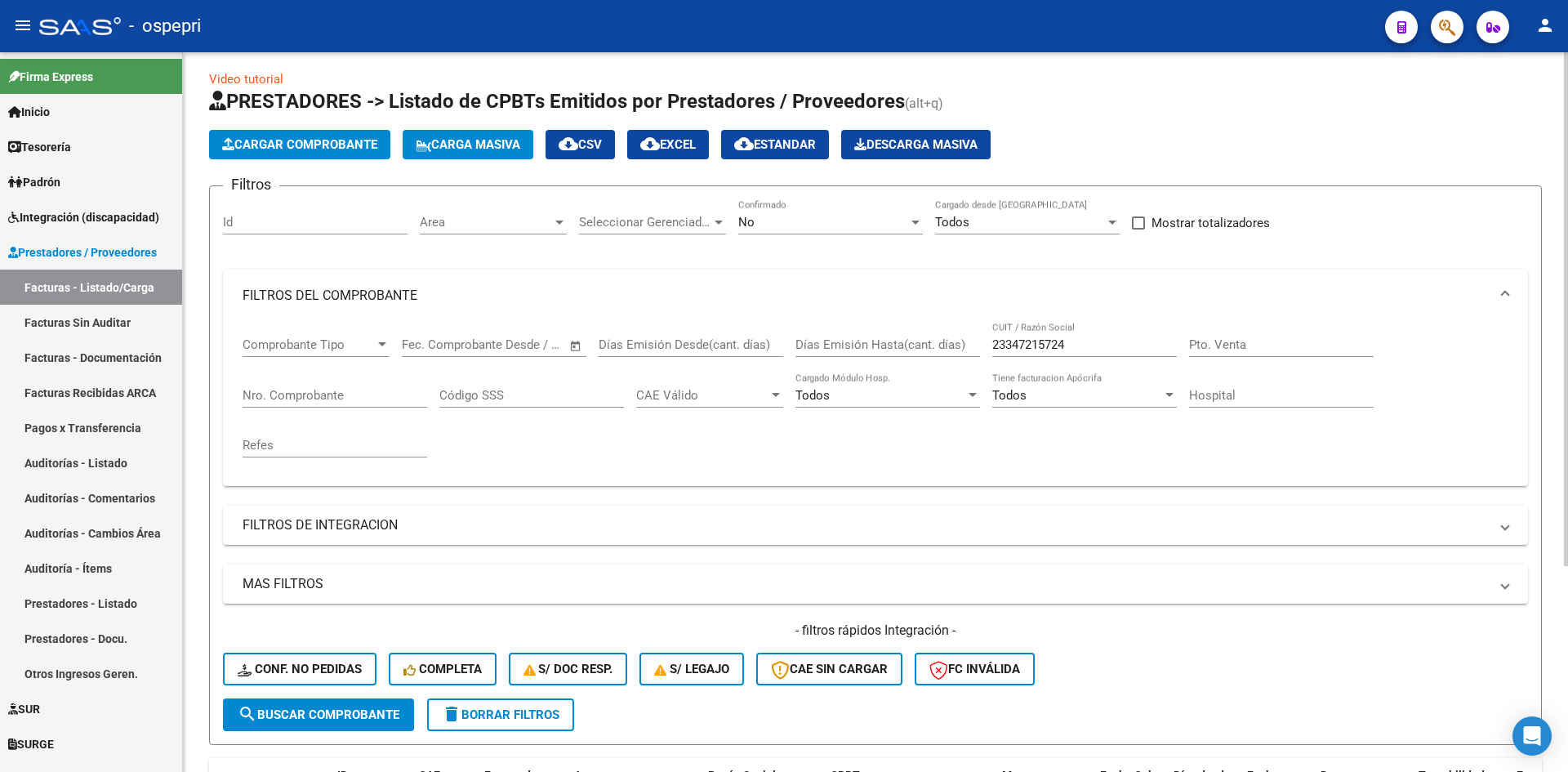
scroll to position [0, 0]
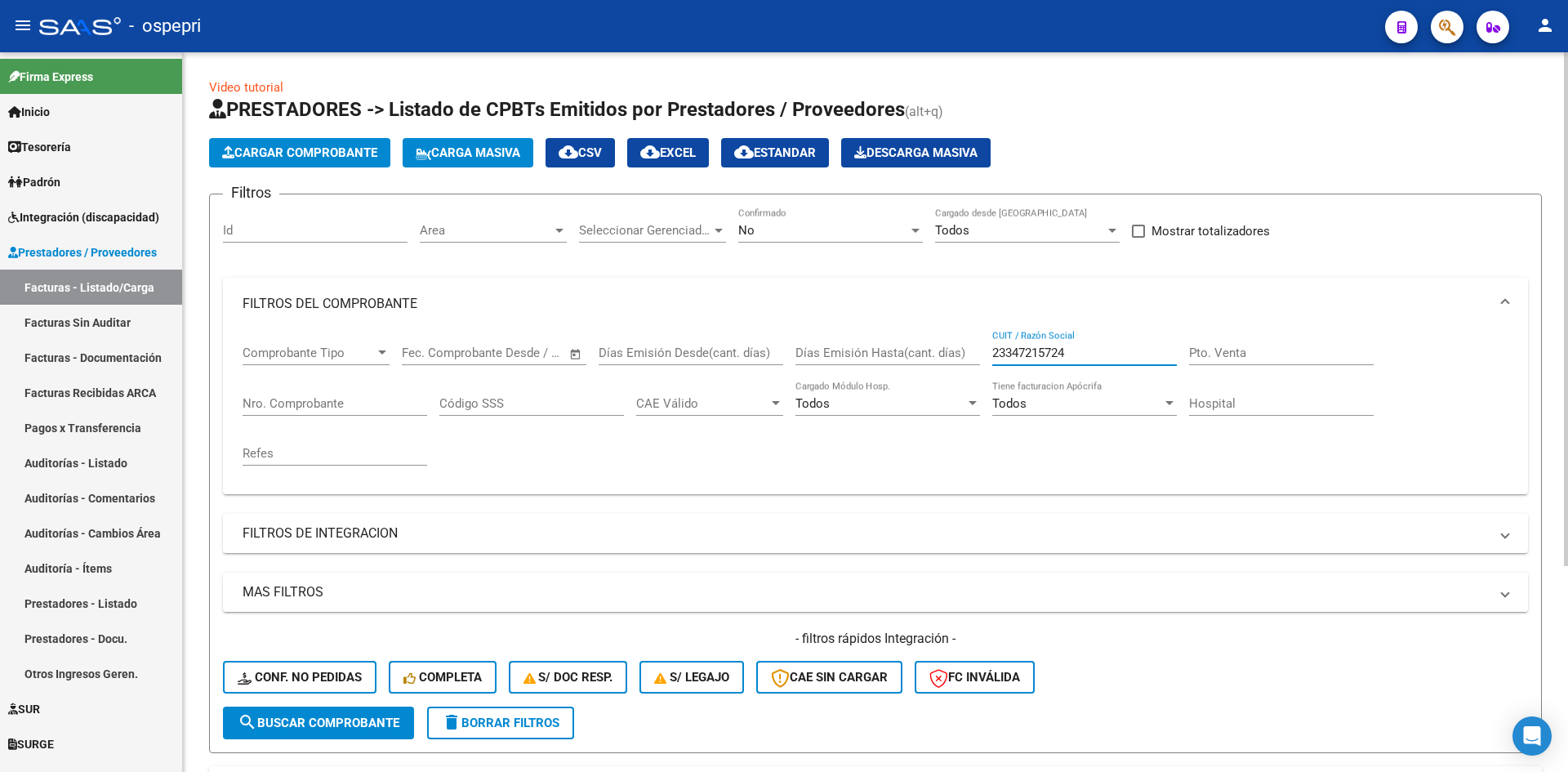
drag, startPoint x: 1098, startPoint y: 349, endPoint x: 979, endPoint y: 378, distance: 122.5
click at [979, 378] on div "Comprobante Tipo Comprobante Tipo Fecha inicio – Fecha fin Fec. Comprobante Des…" at bounding box center [876, 405] width 1266 height 151
click at [349, 682] on span "Conf. no pedidas" at bounding box center [300, 678] width 124 height 15
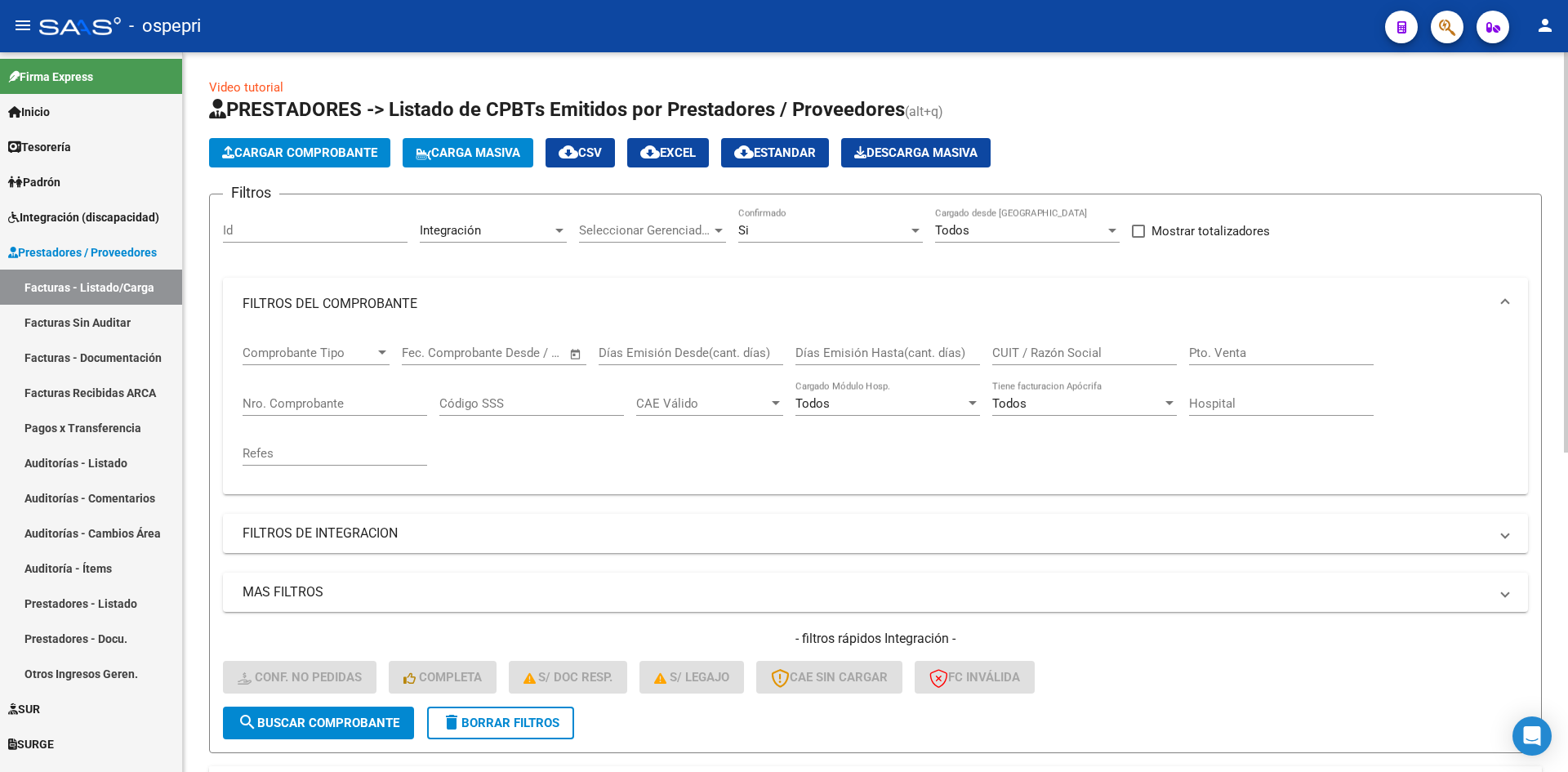
click at [1028, 362] on div "CUIT / Razón Social" at bounding box center [1084, 347] width 184 height 36
paste input "23347215724"
type input "23347215724"
click at [354, 730] on span "search Buscar Comprobante" at bounding box center [319, 723] width 162 height 15
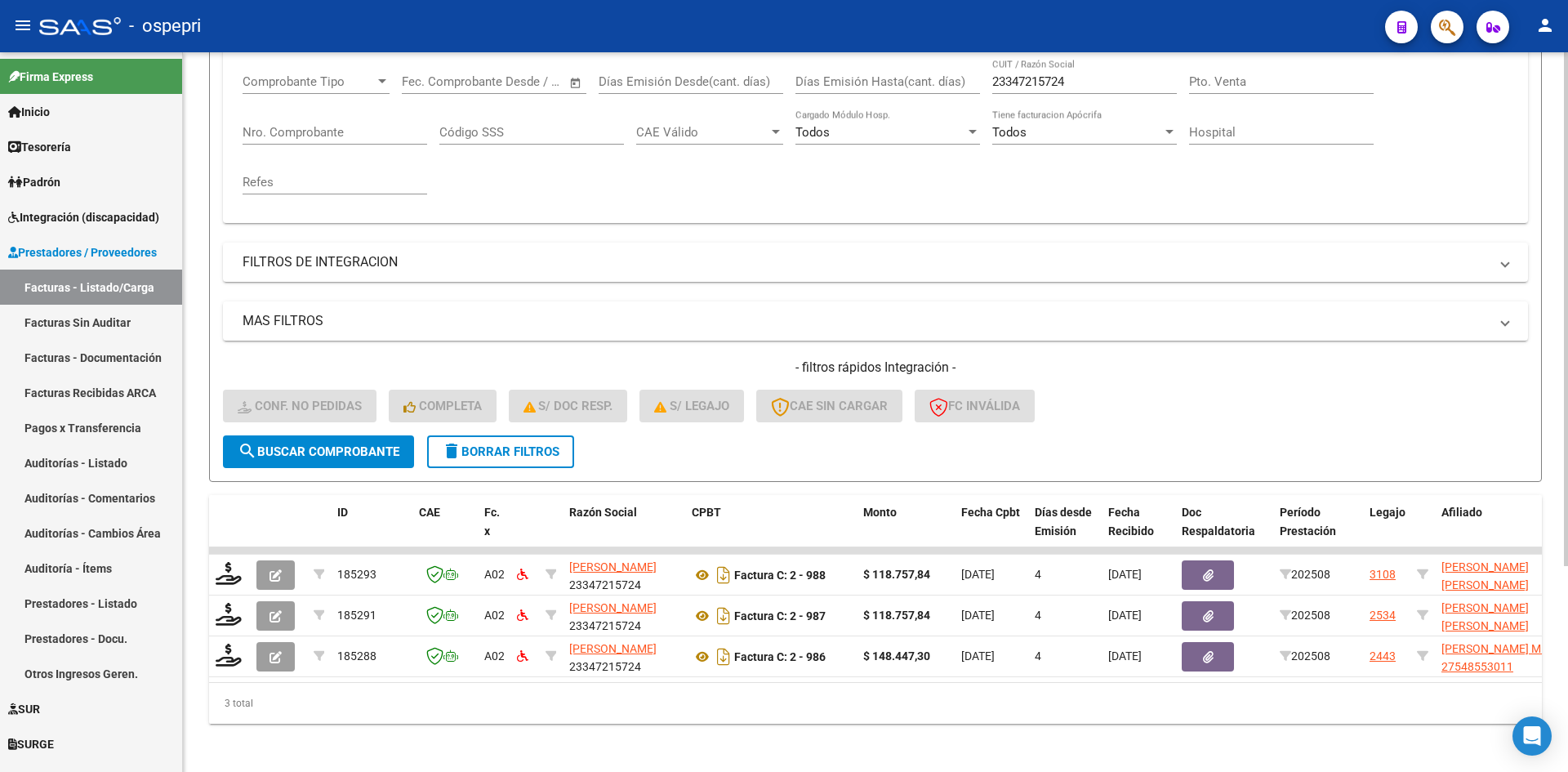
scroll to position [288, 0]
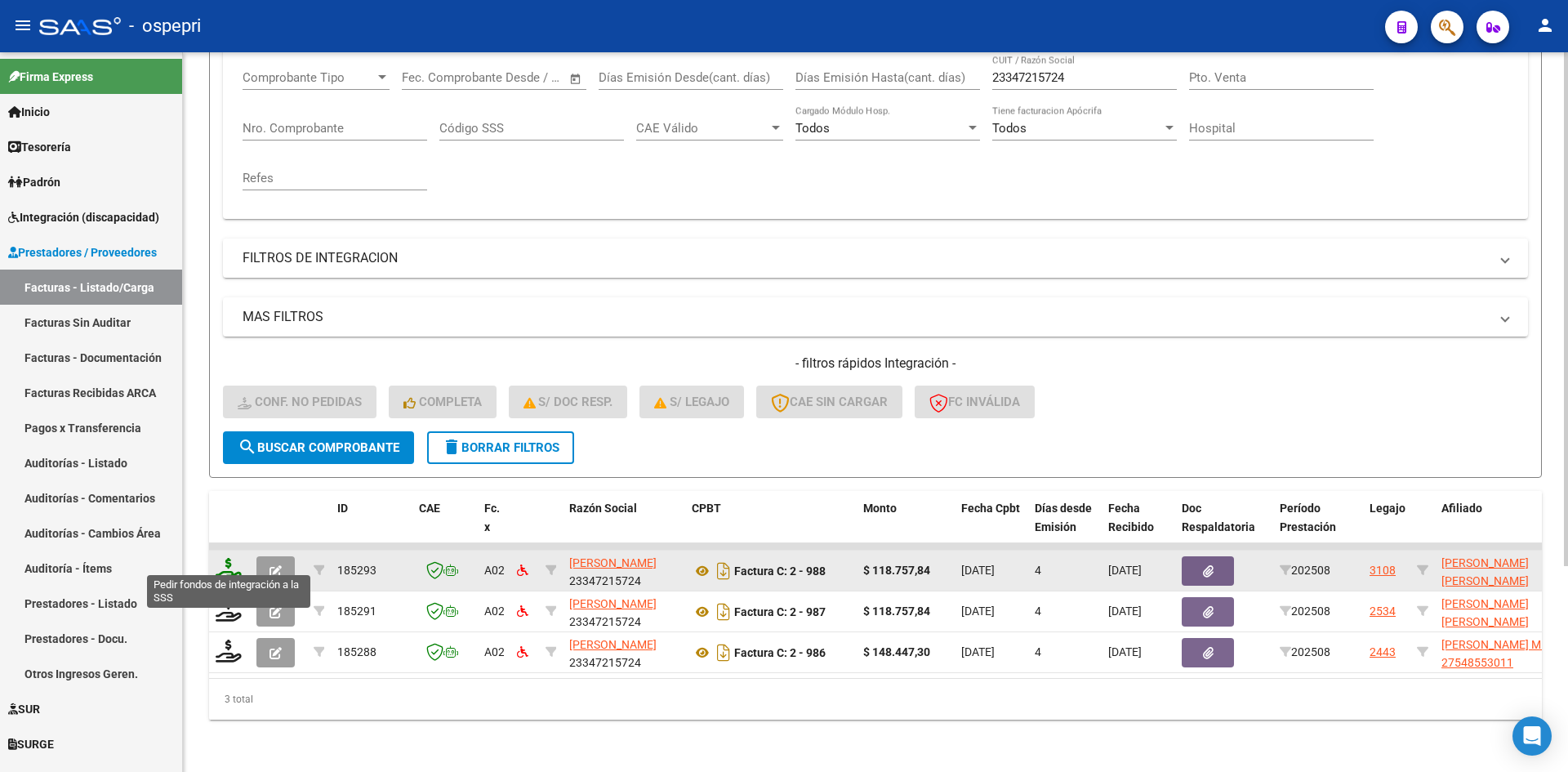
click at [234, 560] on icon at bounding box center [229, 569] width 26 height 23
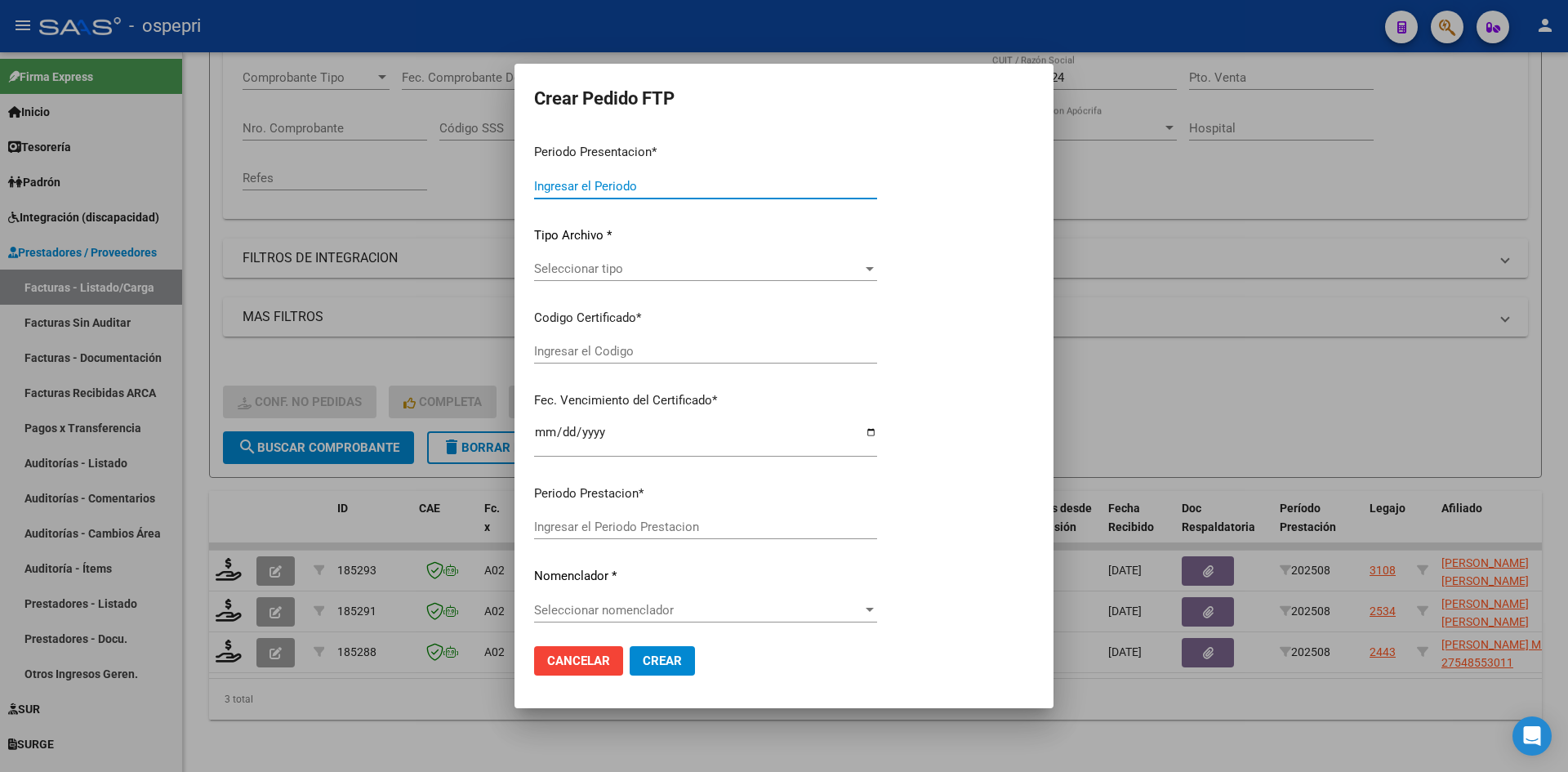
type input "202508"
type input "$ 118.757,84"
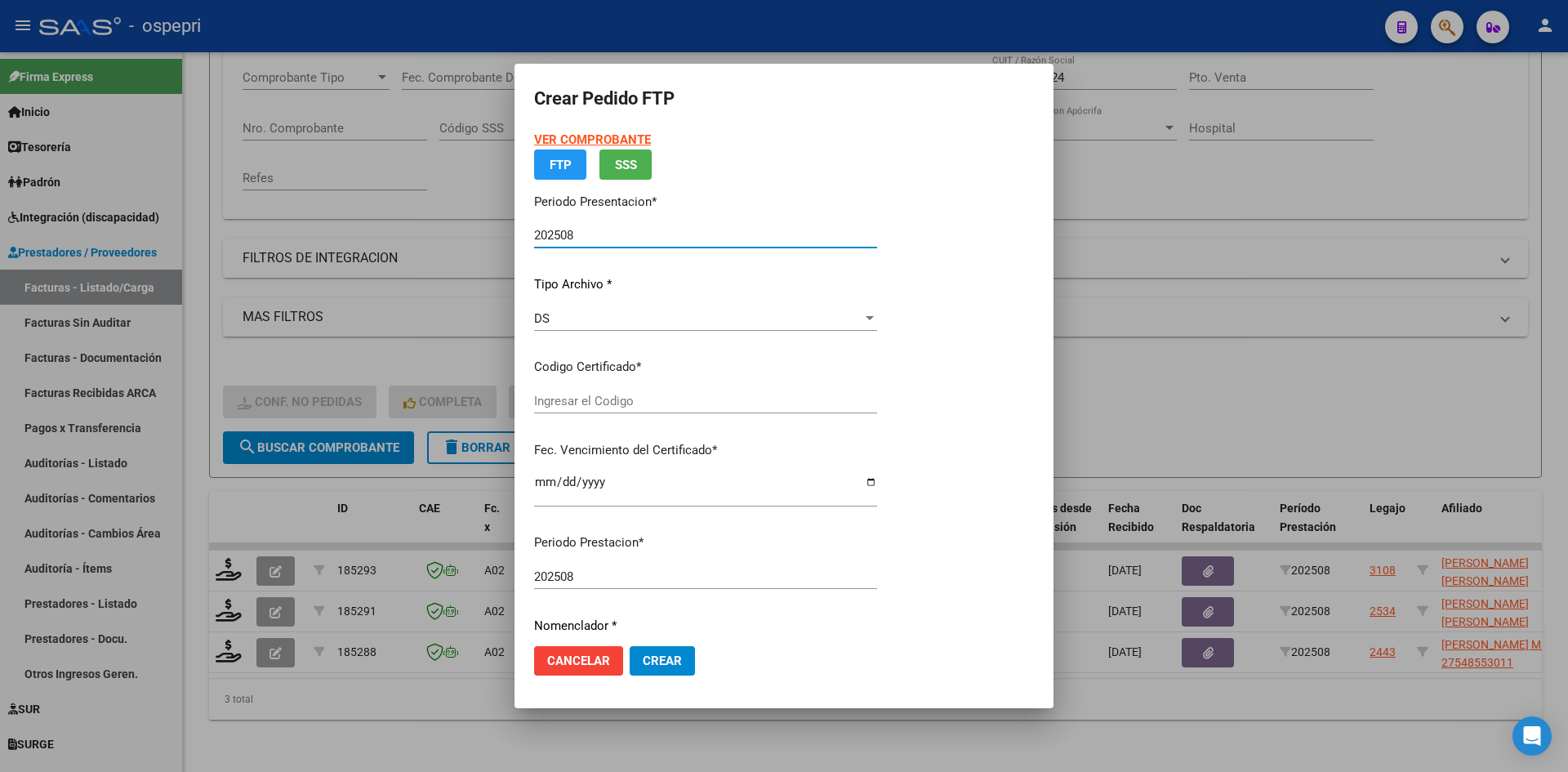
type input "2057720399-8"
type input "2028-07-01"
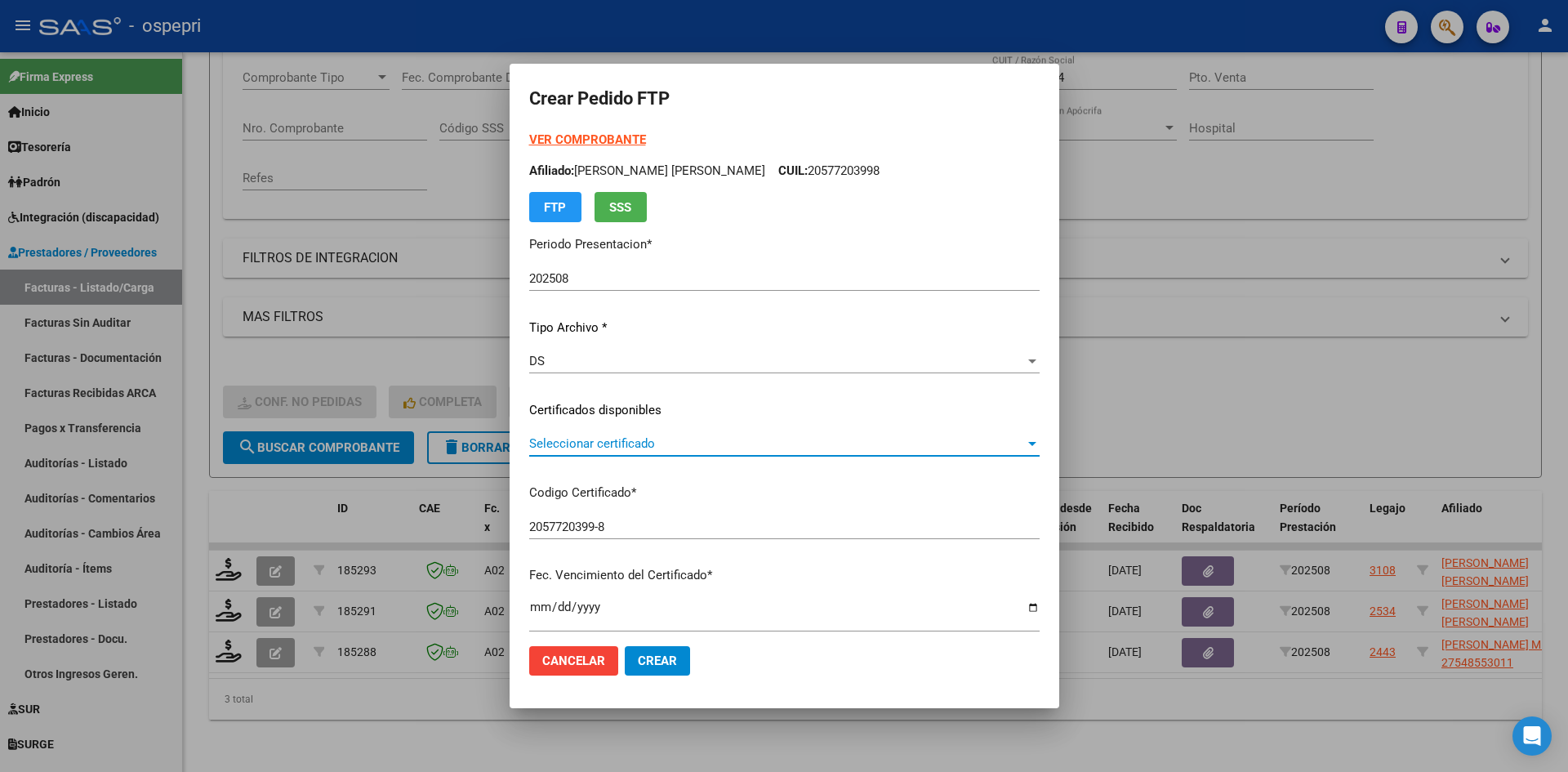
click at [734, 448] on span "Seleccionar certificado" at bounding box center [777, 444] width 496 height 15
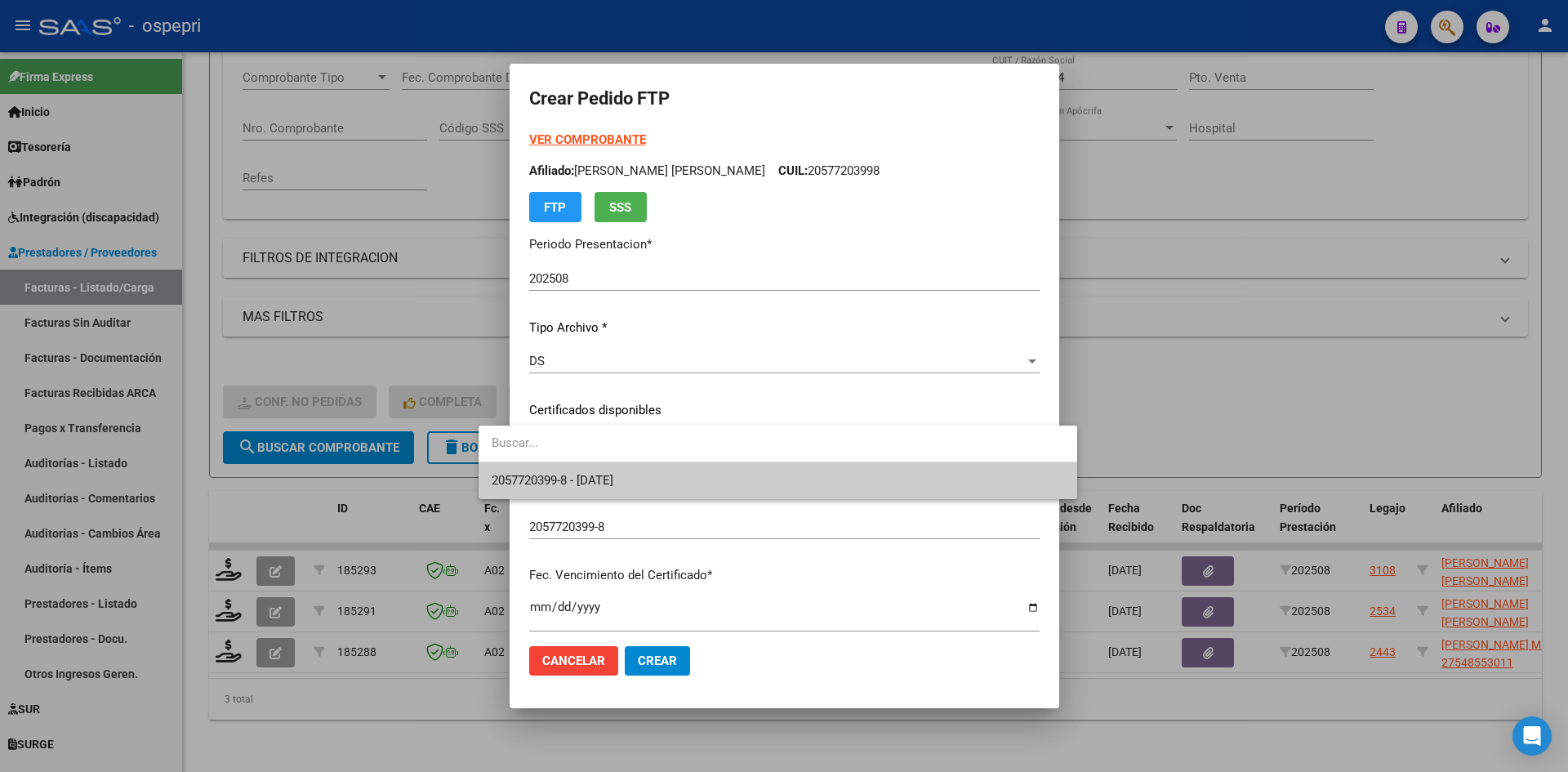
click at [734, 469] on span "2057720399-8 - 2028-07-01" at bounding box center [777, 481] width 573 height 36
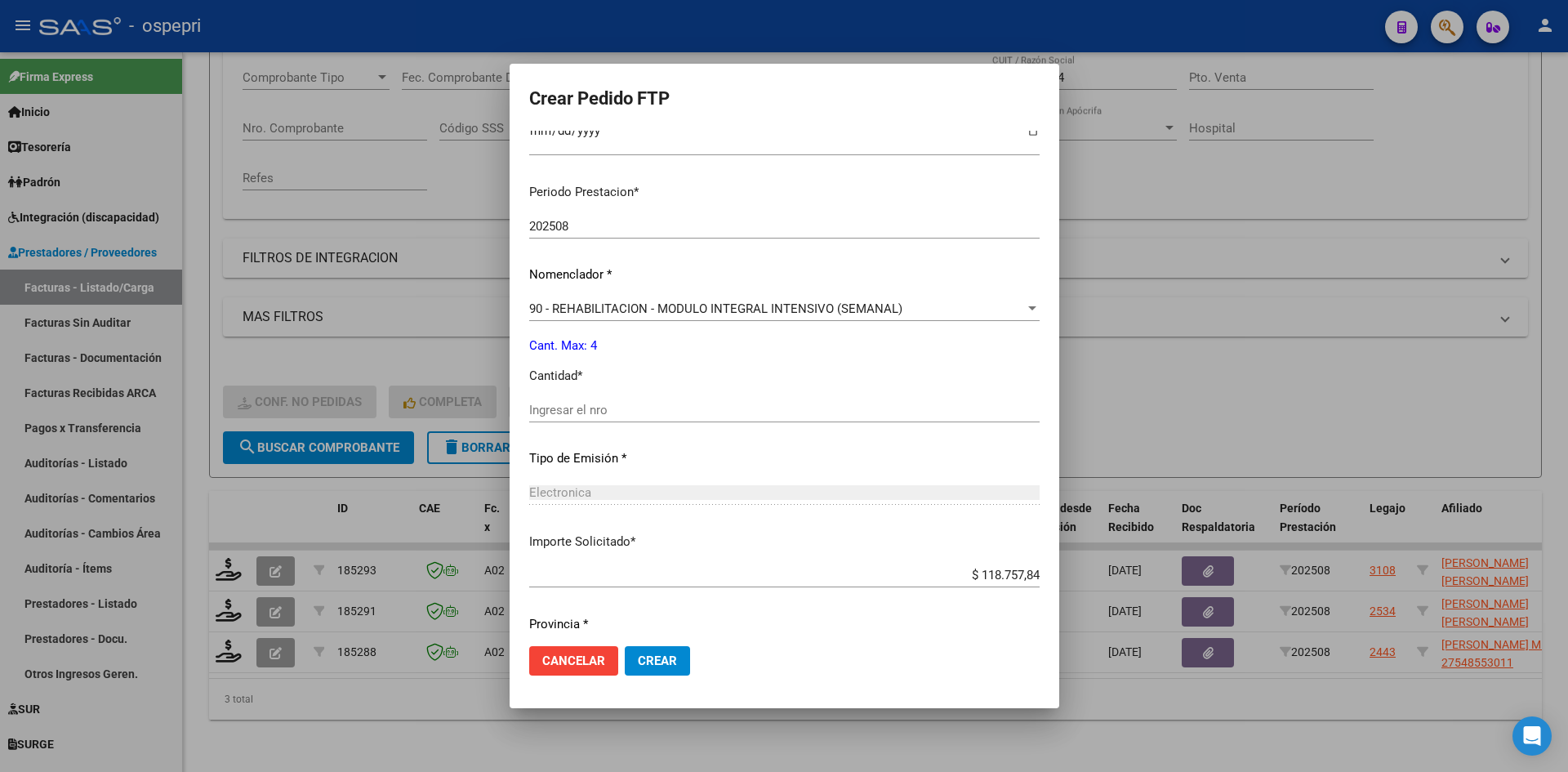
scroll to position [490, 0]
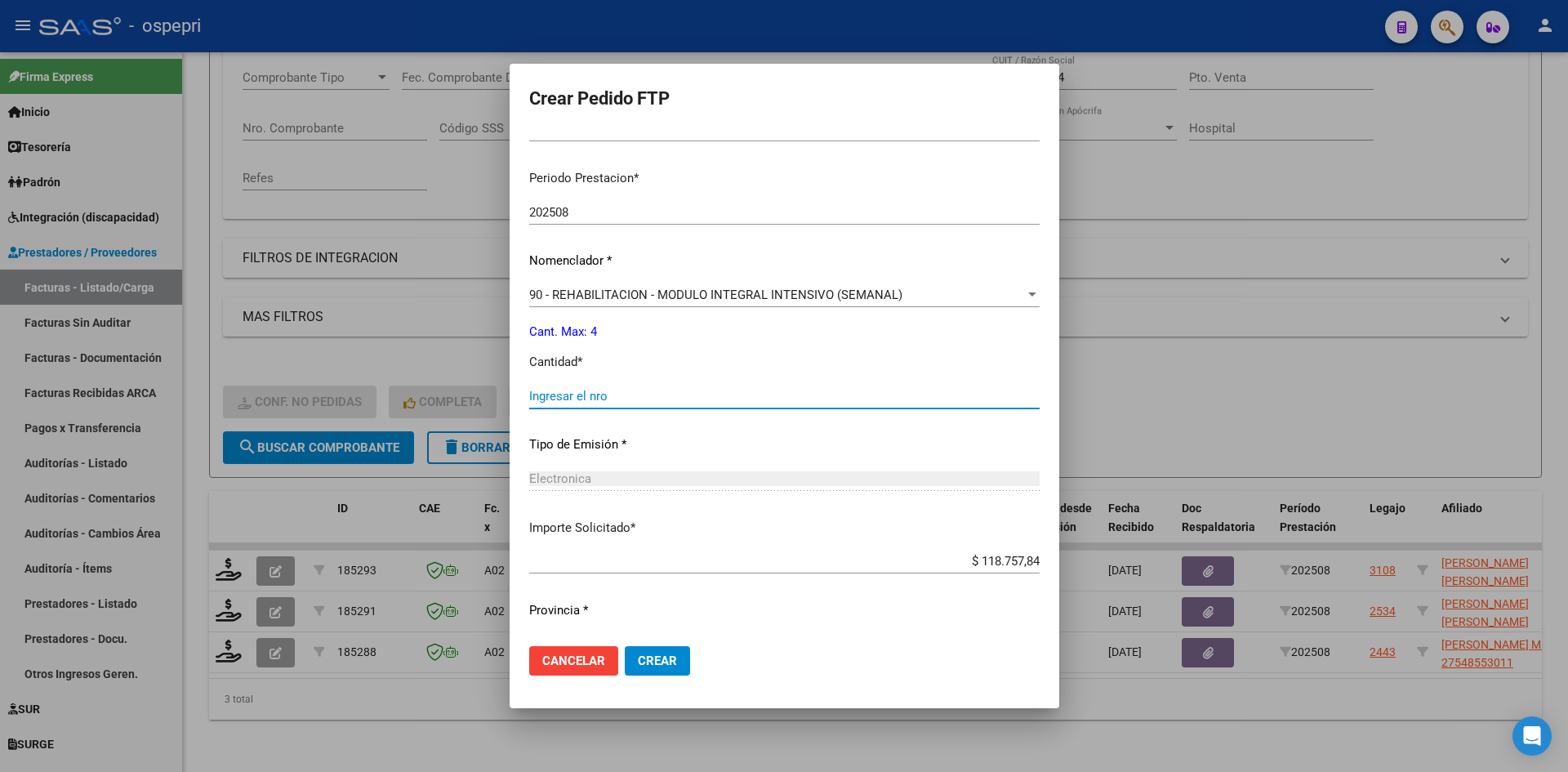
drag, startPoint x: 634, startPoint y: 397, endPoint x: 637, endPoint y: 377, distance: 20.2
click at [634, 395] on input "Ingresar el nro" at bounding box center [785, 397] width 511 height 15
type input "4"
click at [625, 674] on button "Crear" at bounding box center [657, 661] width 65 height 30
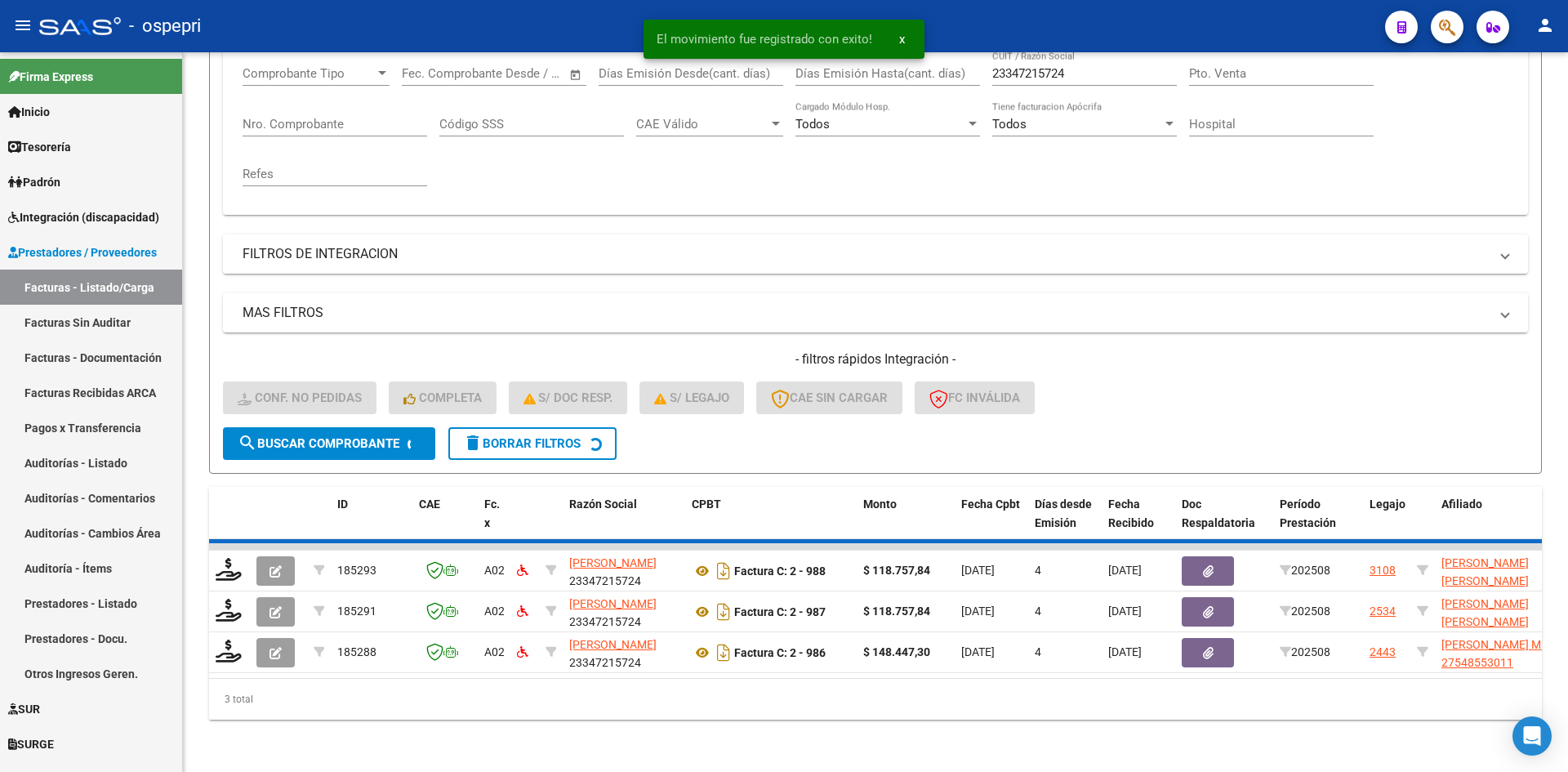
scroll to position [247, 0]
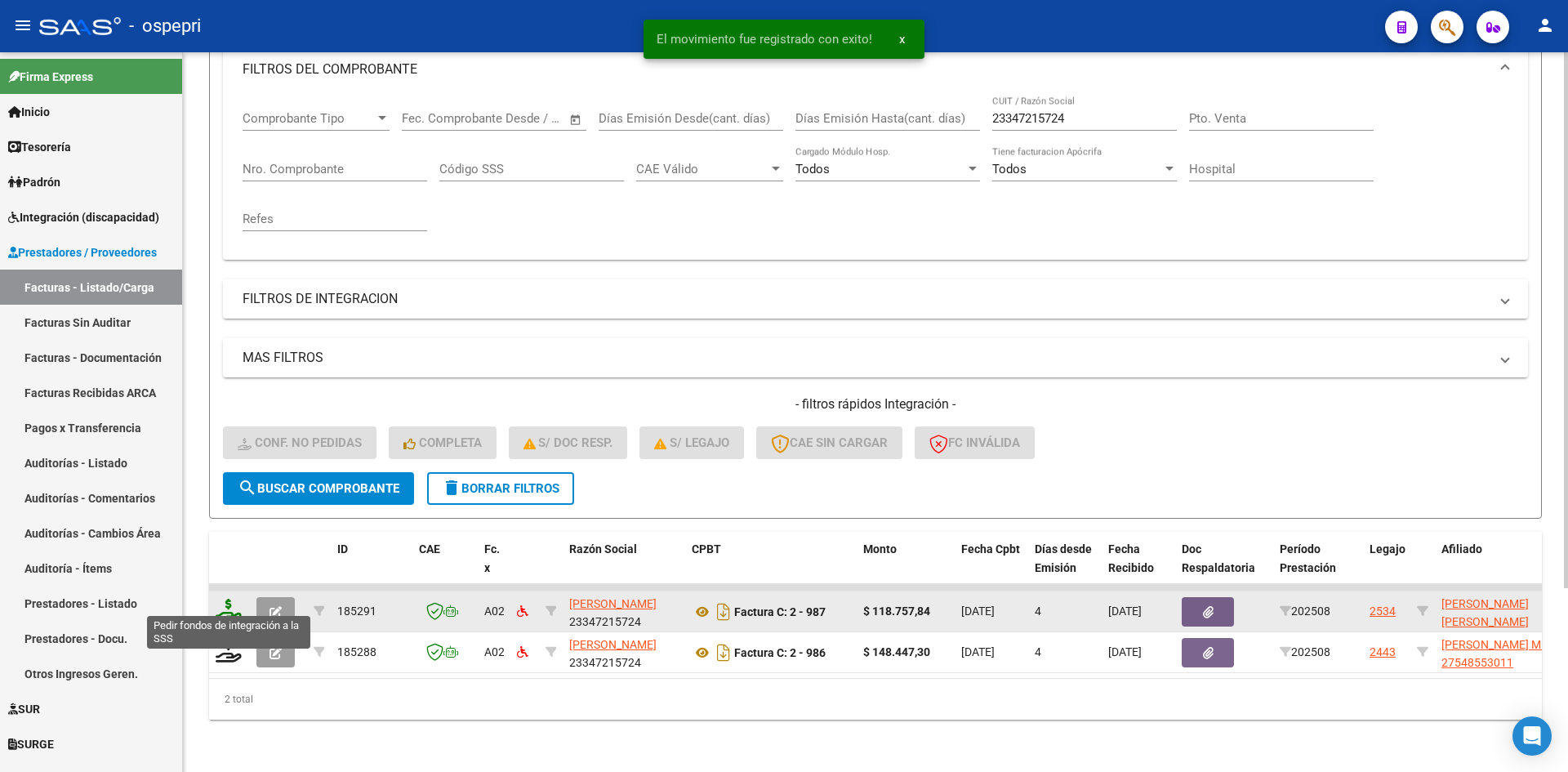
click at [217, 599] on icon at bounding box center [229, 611] width 26 height 23
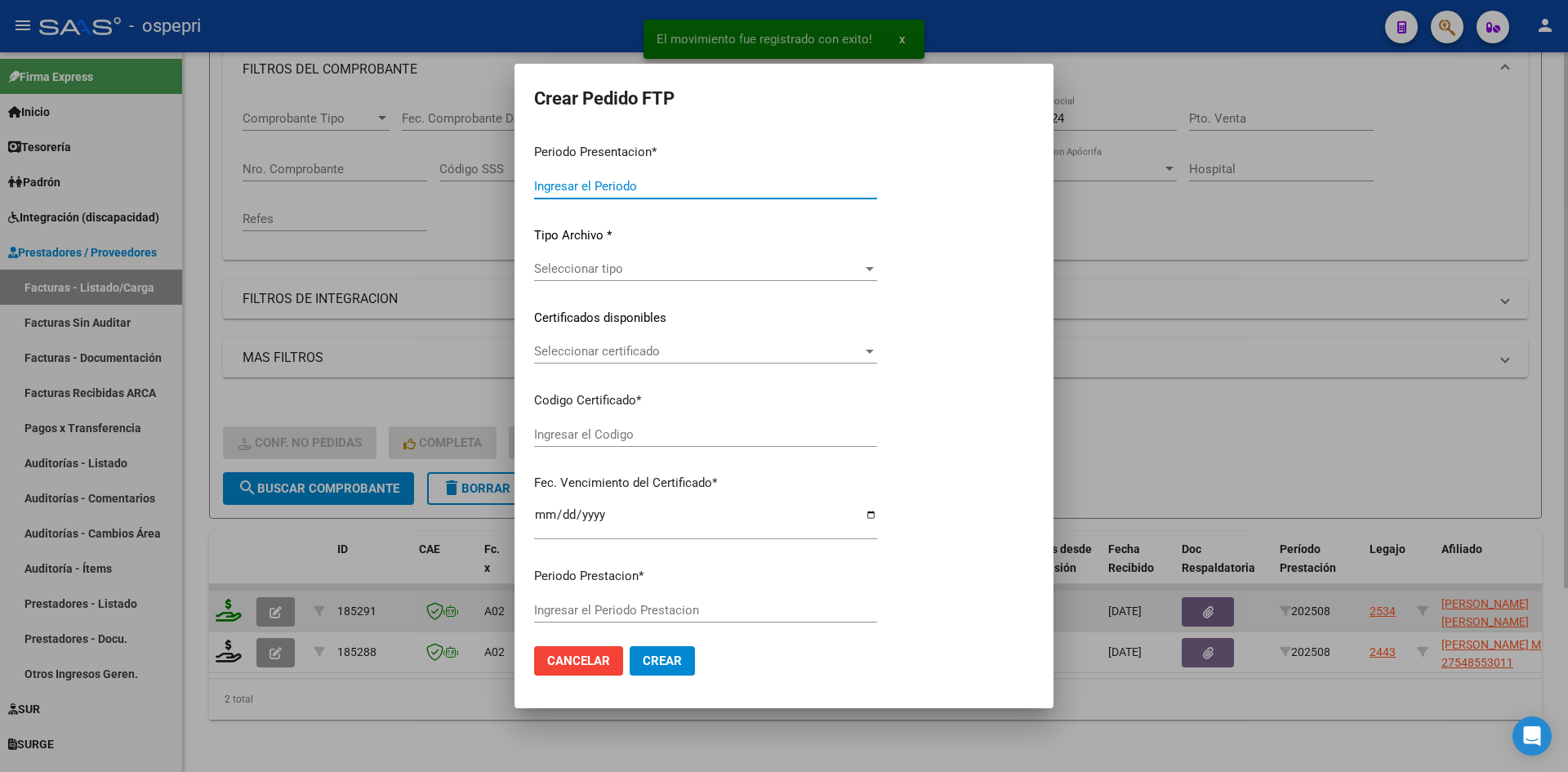
type input "202508"
type input "$ 118.757,84"
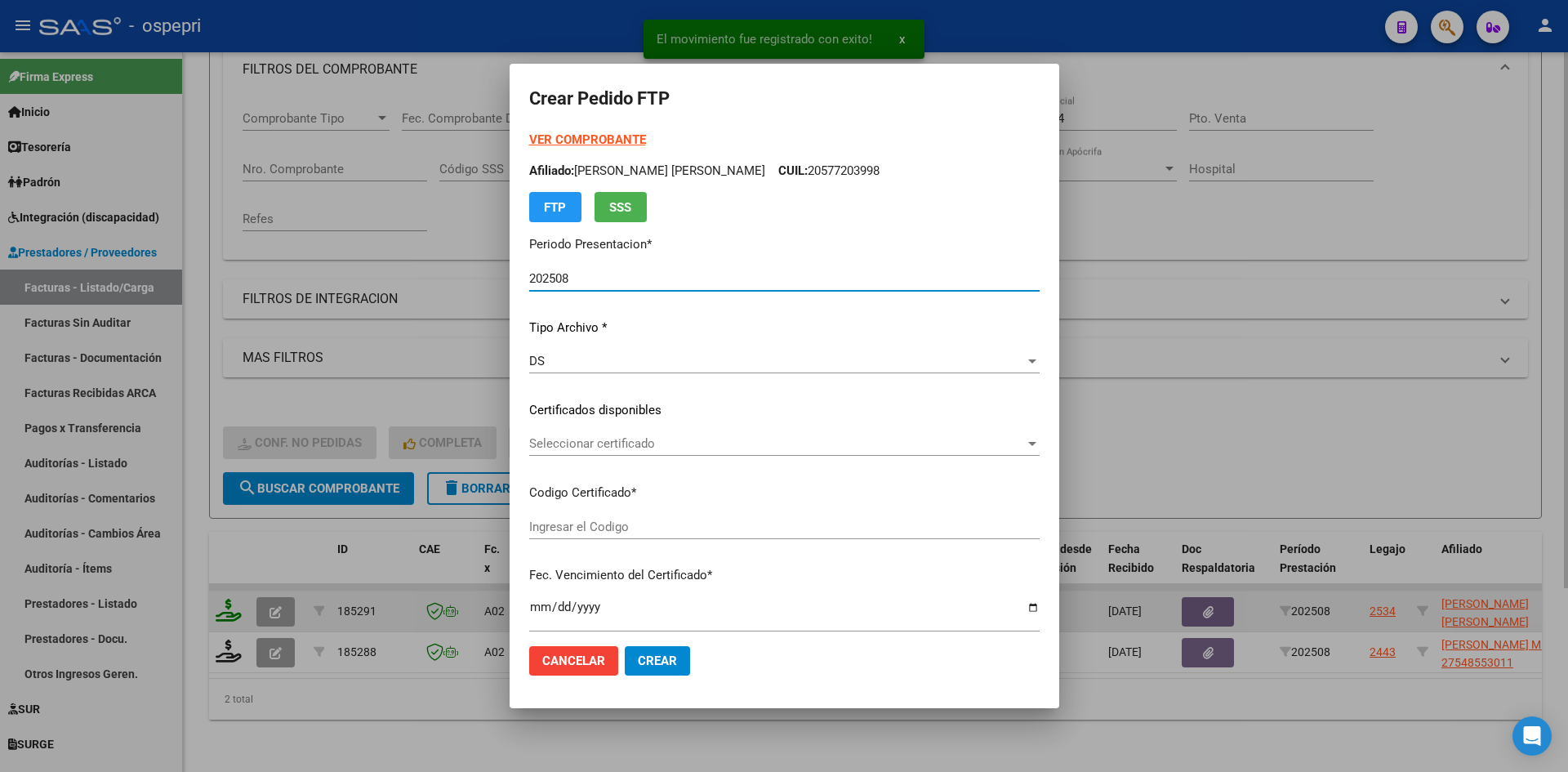
type input "2758401776-2"
type input "2027-07-24"
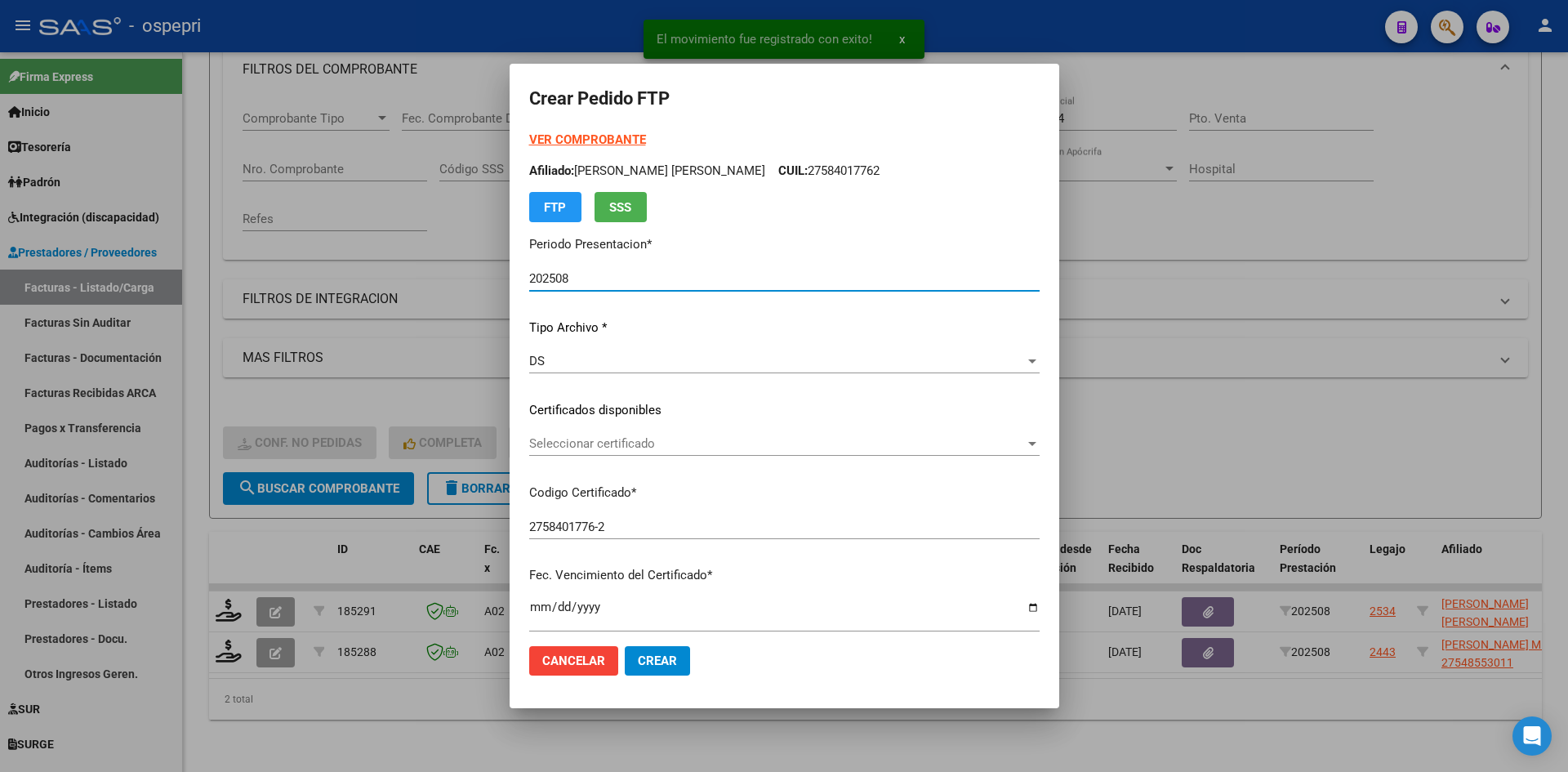
click at [787, 452] on div "Seleccionar certificado Seleccionar certificado" at bounding box center [785, 444] width 511 height 25
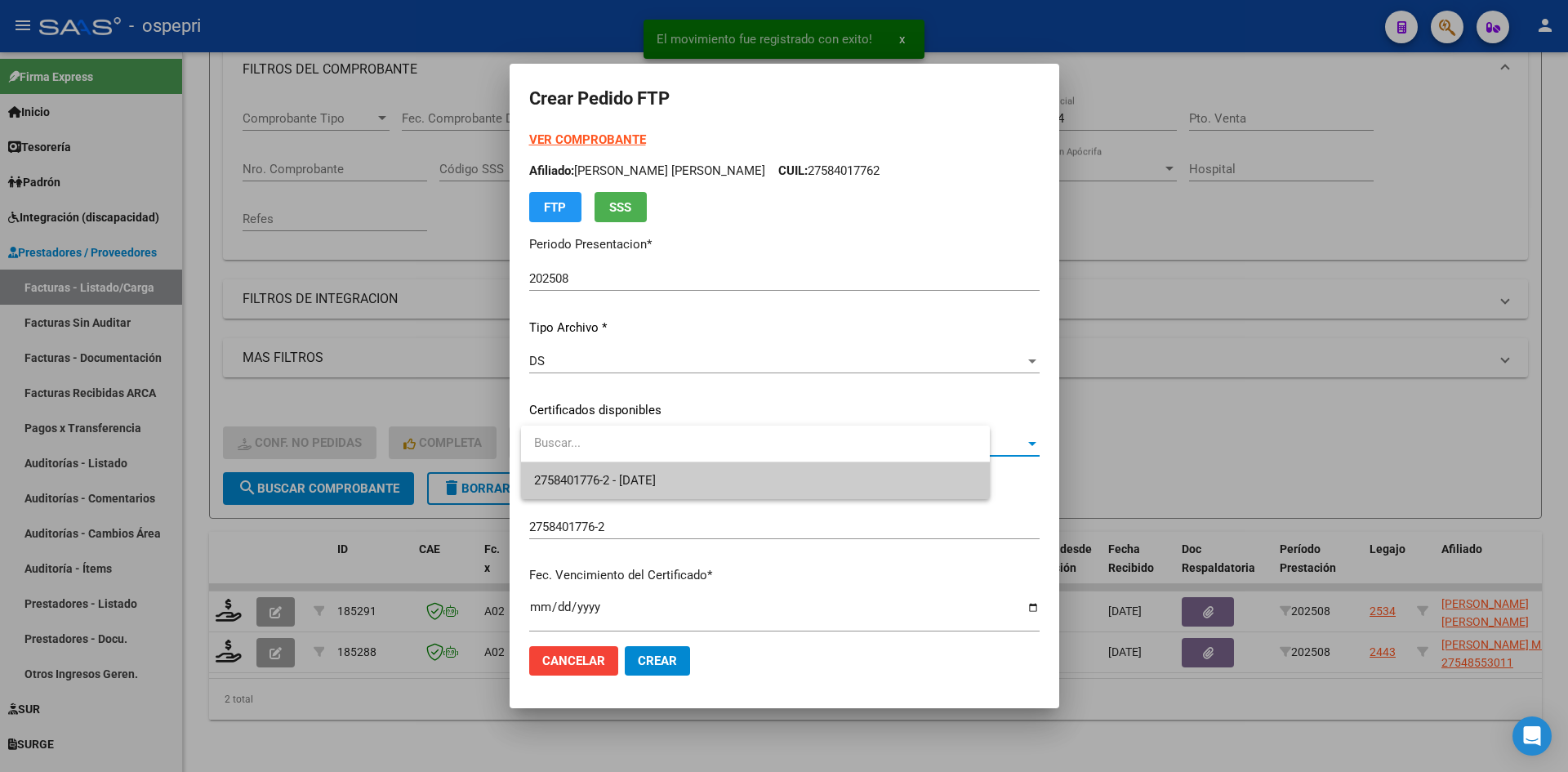
click at [786, 471] on span "2758401776-2 - 2027-07-24" at bounding box center [756, 481] width 443 height 36
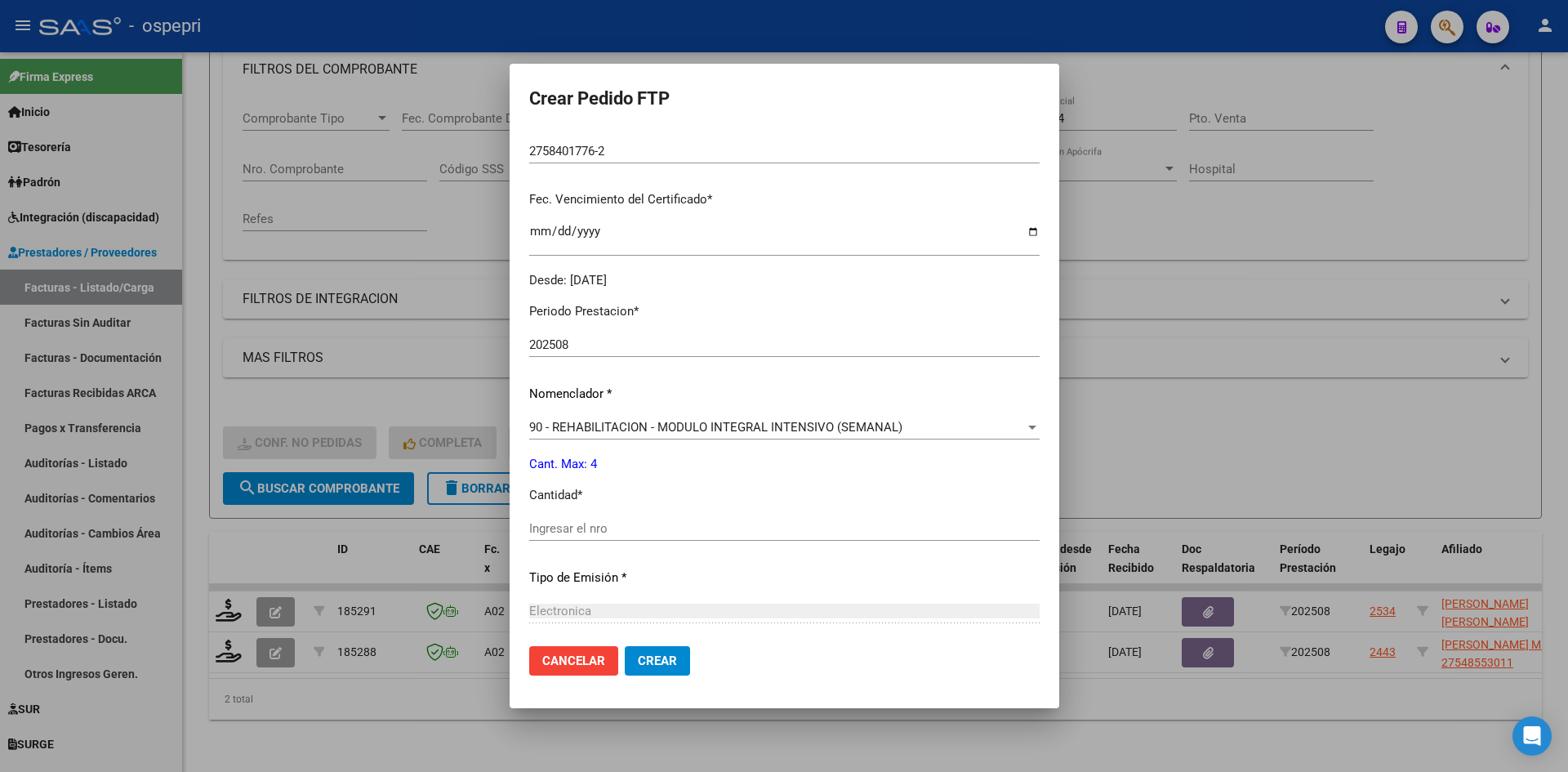
scroll to position [408, 0]
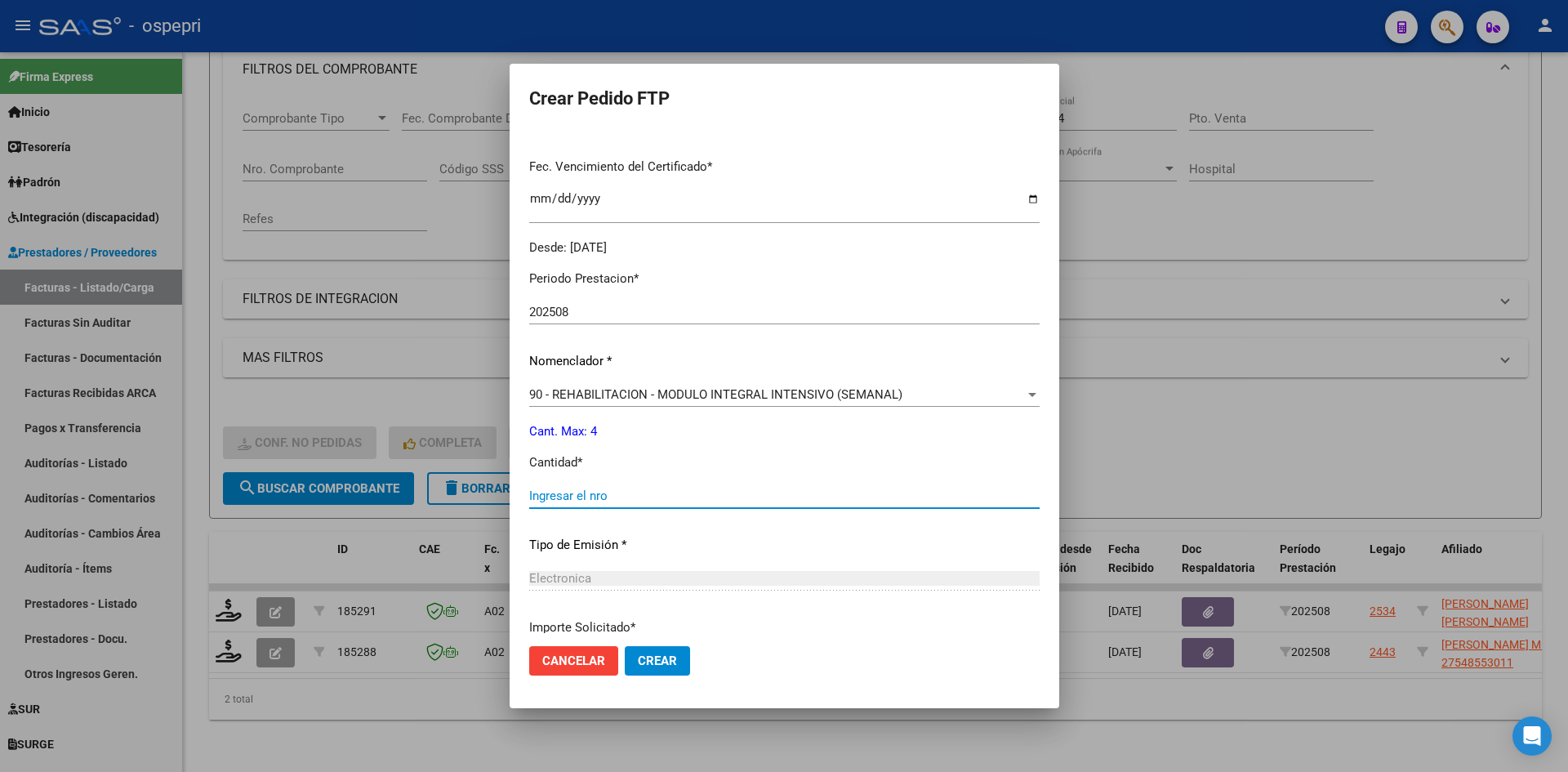
click at [623, 490] on input "Ingresar el nro" at bounding box center [785, 496] width 511 height 15
type input "4"
click at [651, 672] on button "Crear" at bounding box center [657, 661] width 65 height 30
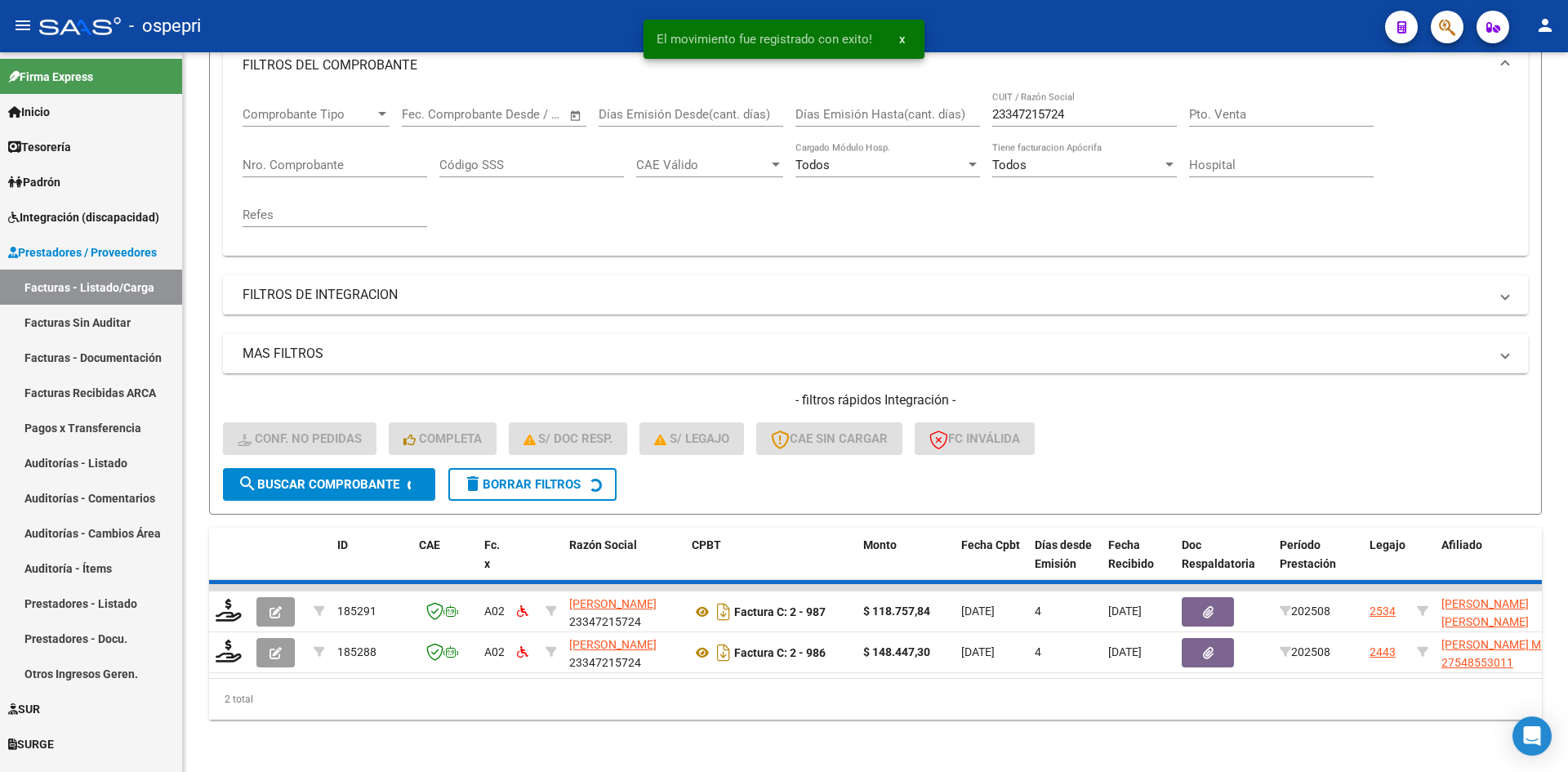
scroll to position [206, 0]
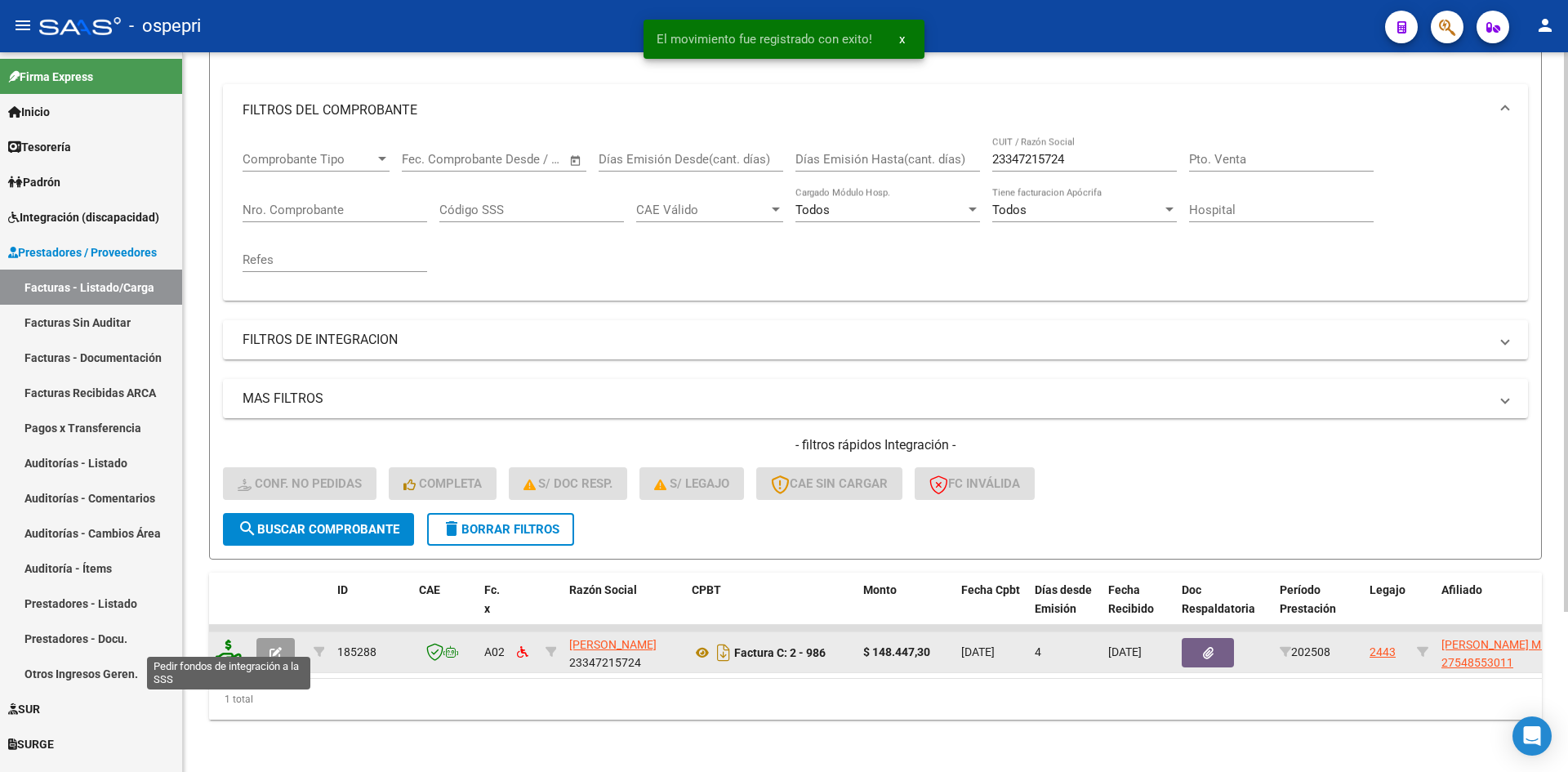
click at [228, 645] on icon at bounding box center [229, 651] width 26 height 23
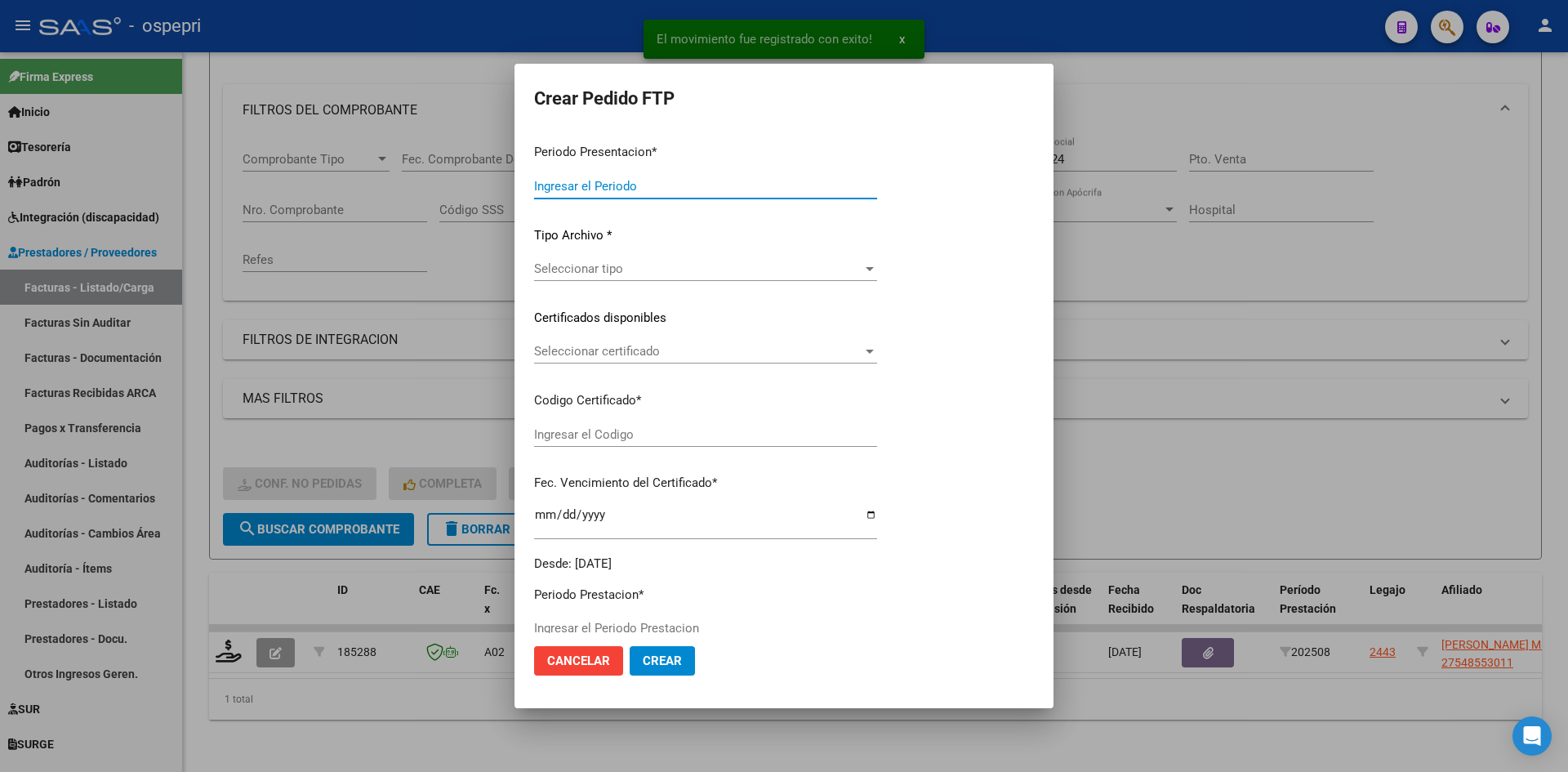
type input "202508"
type input "$ 148.447,30"
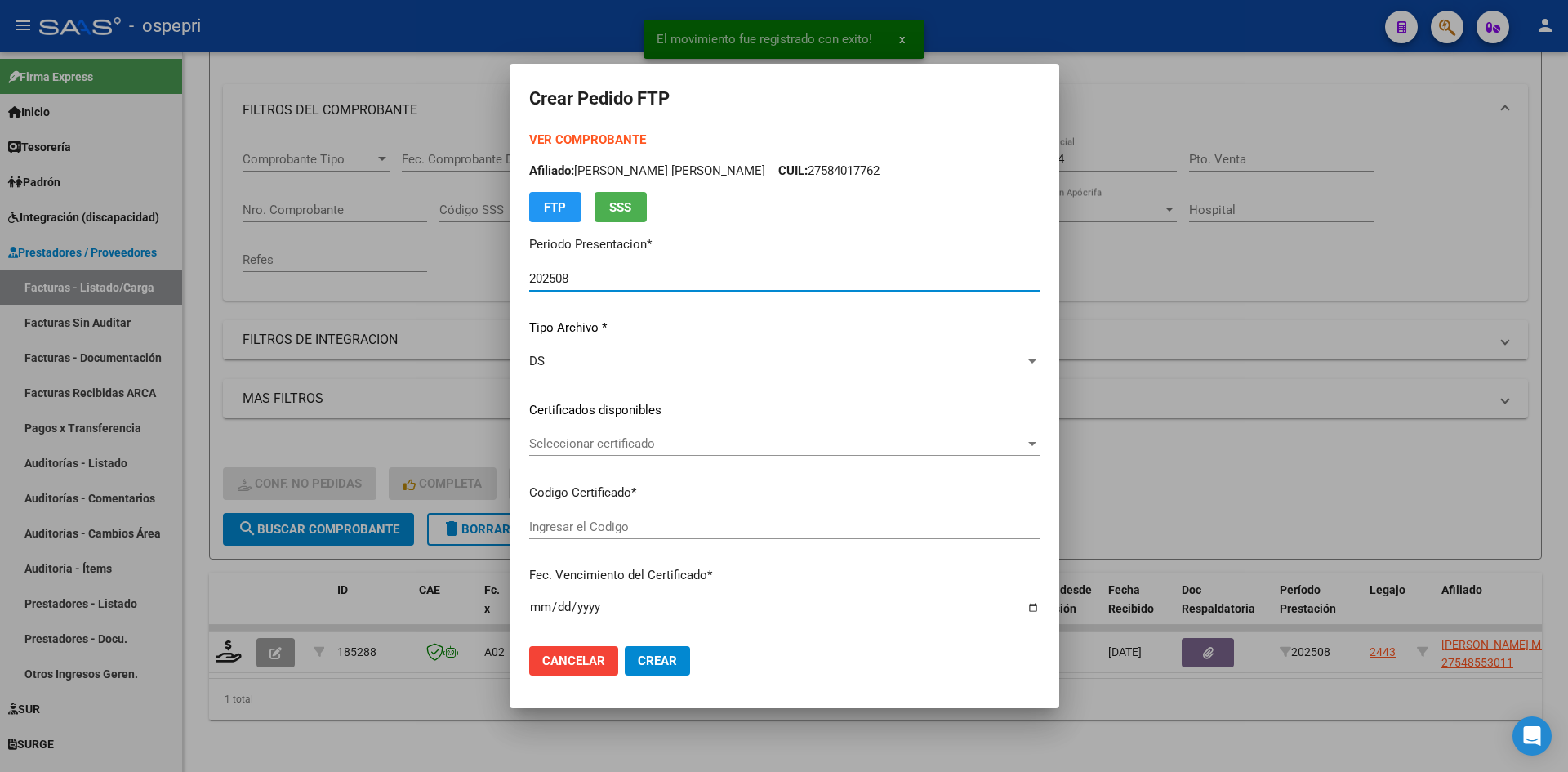
type input "2754855301-1"
type input "2034-03-14"
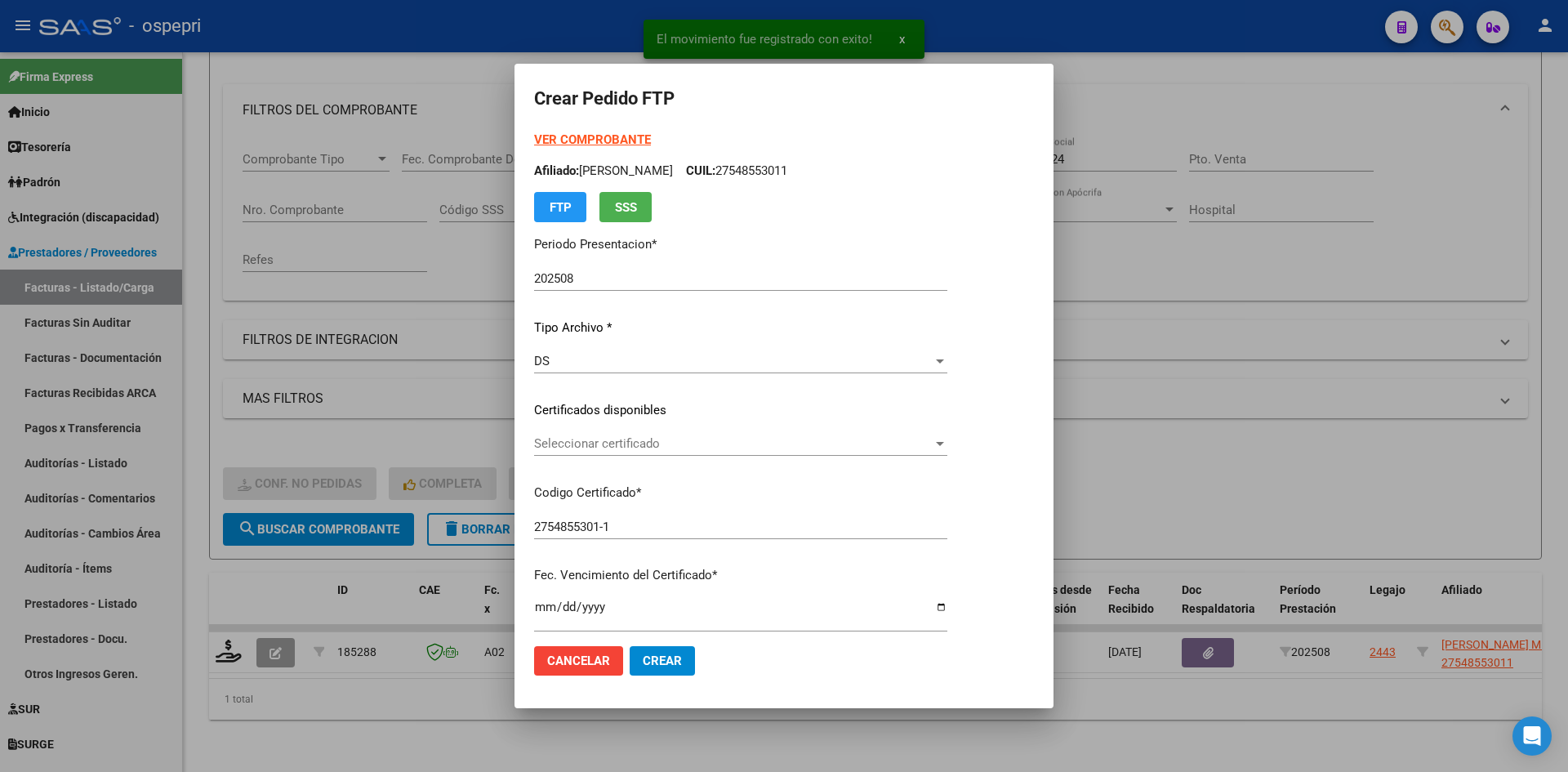
click at [668, 452] on div "Seleccionar certificado Seleccionar certificado" at bounding box center [741, 444] width 413 height 25
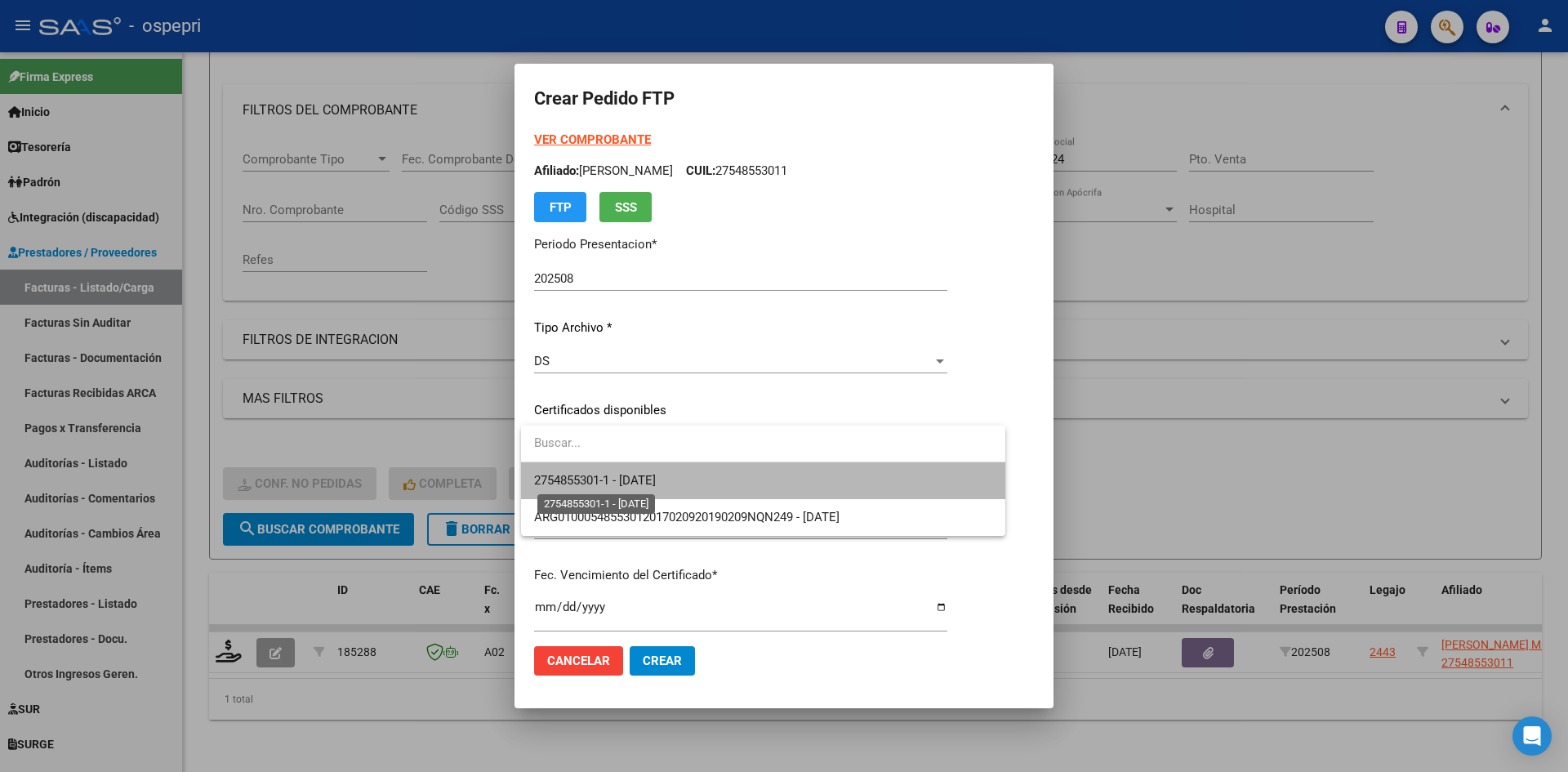
click at [656, 477] on span "2754855301-1 - 2034-03-14" at bounding box center [595, 480] width 121 height 15
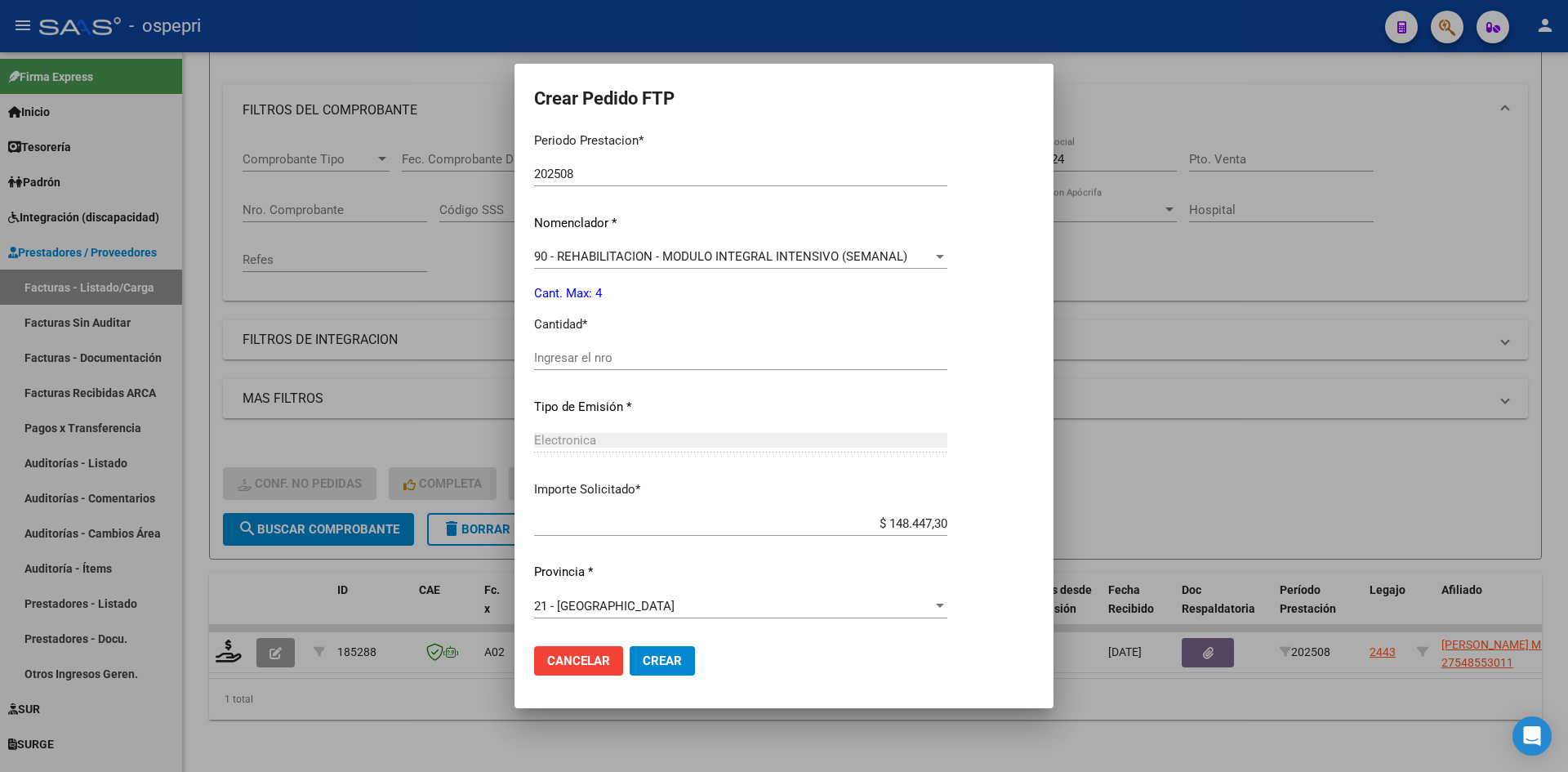
scroll to position [547, 0]
click at [603, 357] on input "Ingresar el nro" at bounding box center [741, 357] width 413 height 15
type input "4"
click at [672, 660] on span "Crear" at bounding box center [662, 661] width 39 height 15
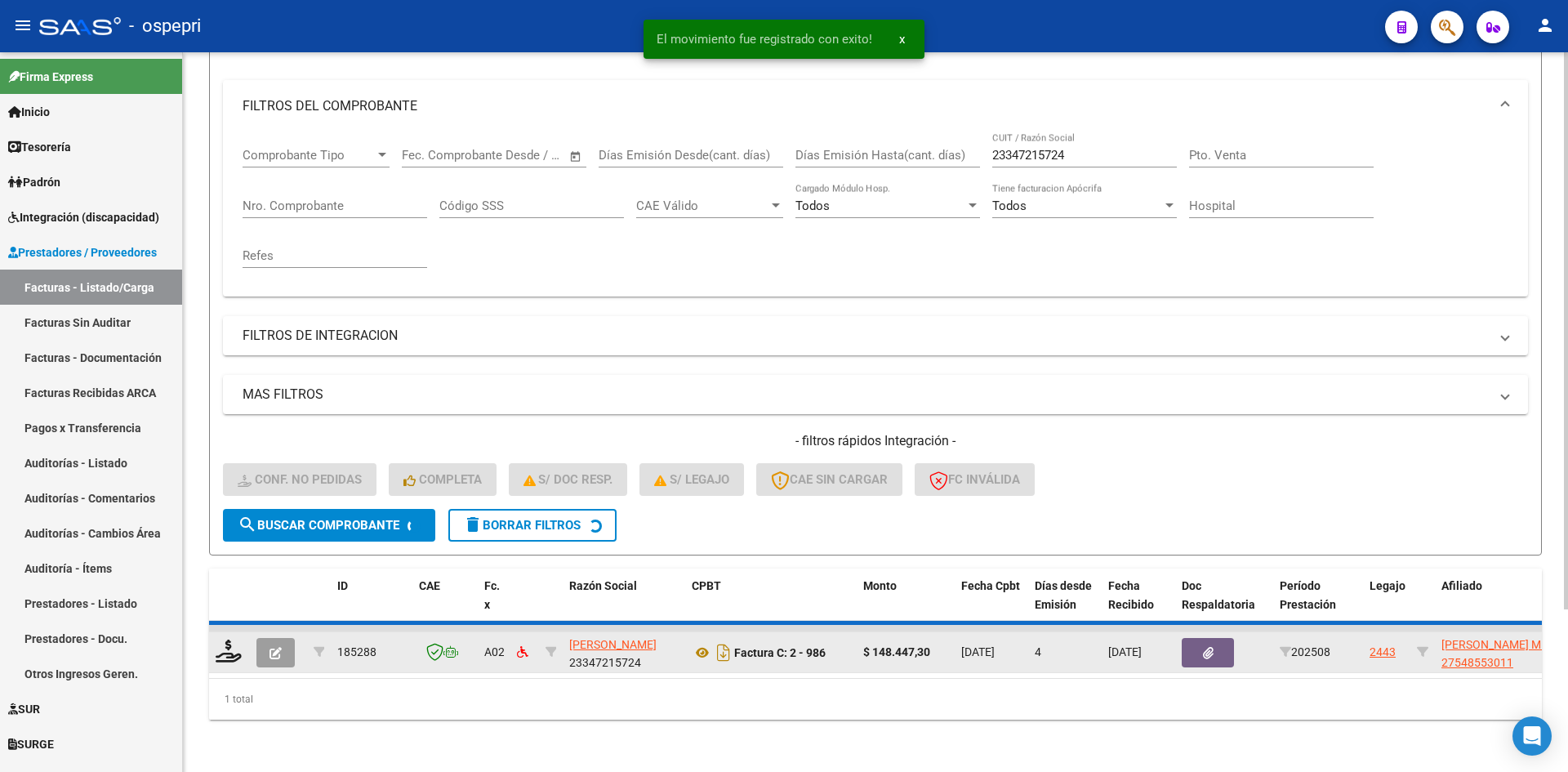
scroll to position [181, 0]
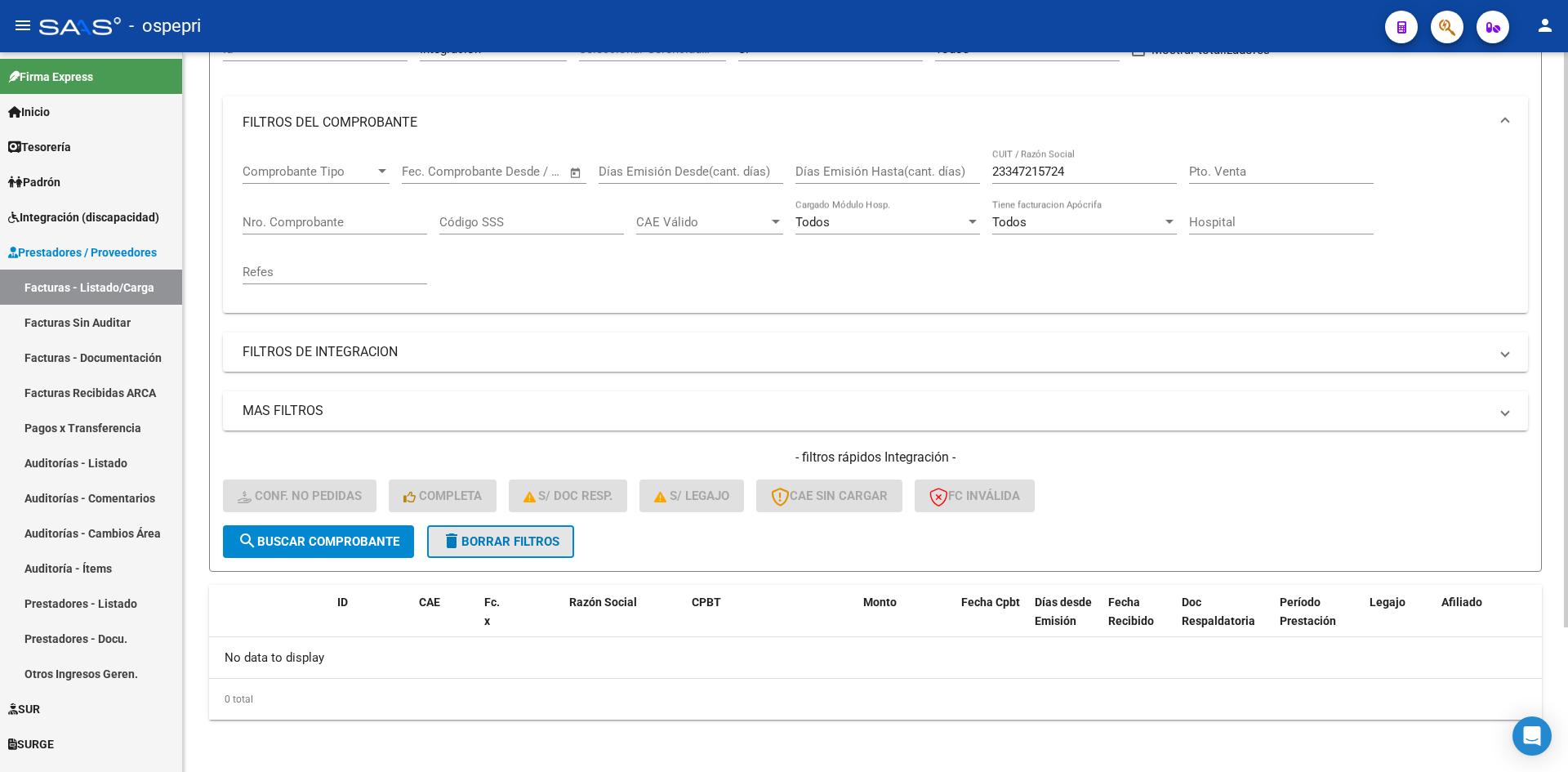
click at [502, 544] on span "delete Borrar Filtros" at bounding box center [501, 542] width 117 height 15
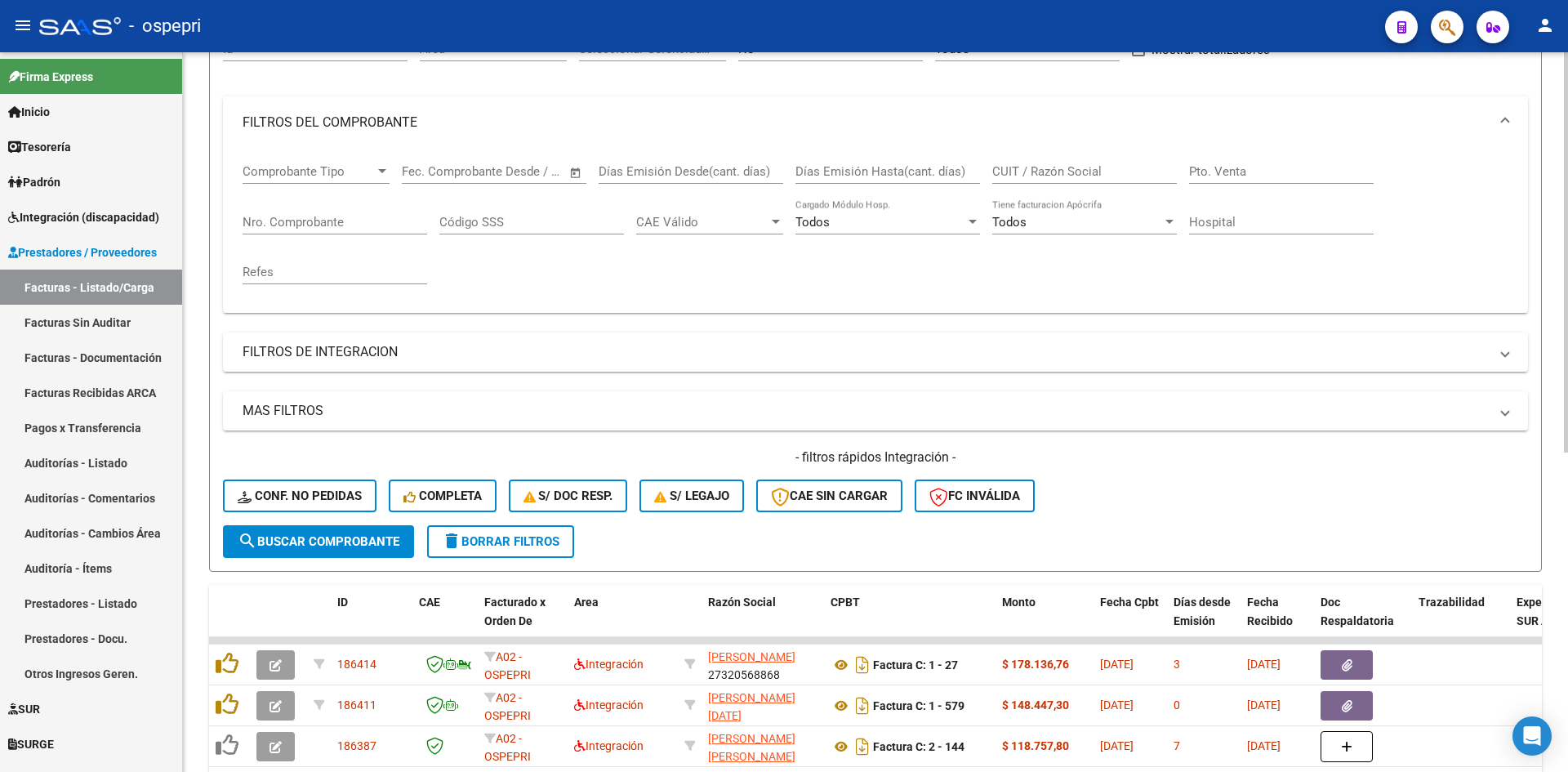
click at [1048, 171] on input "CUIT / Razón Social" at bounding box center [1084, 172] width 184 height 15
paste input "27258235334"
type input "27258235334"
click at [348, 547] on span "search Buscar Comprobante" at bounding box center [319, 542] width 162 height 15
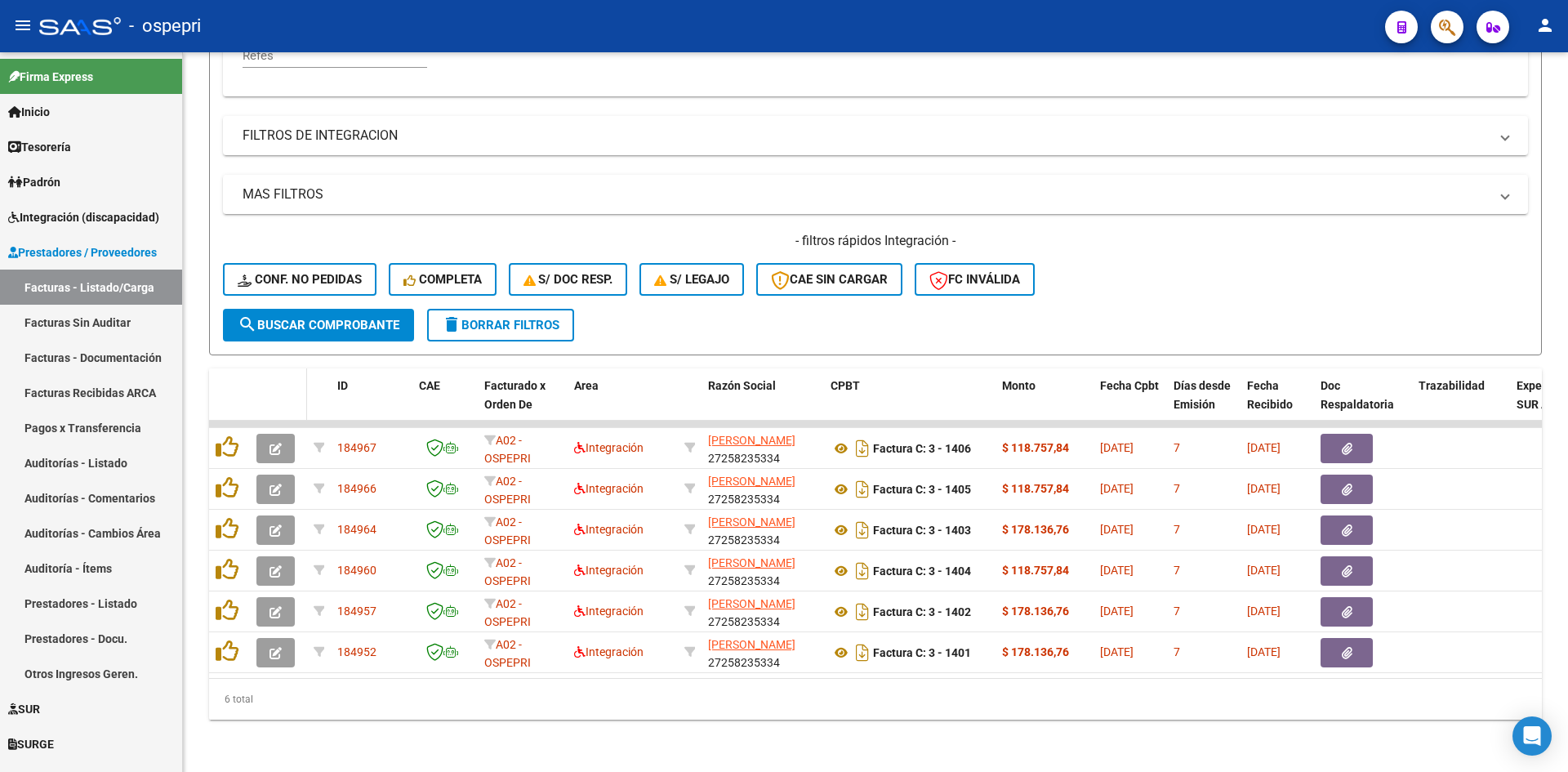
scroll to position [410, 0]
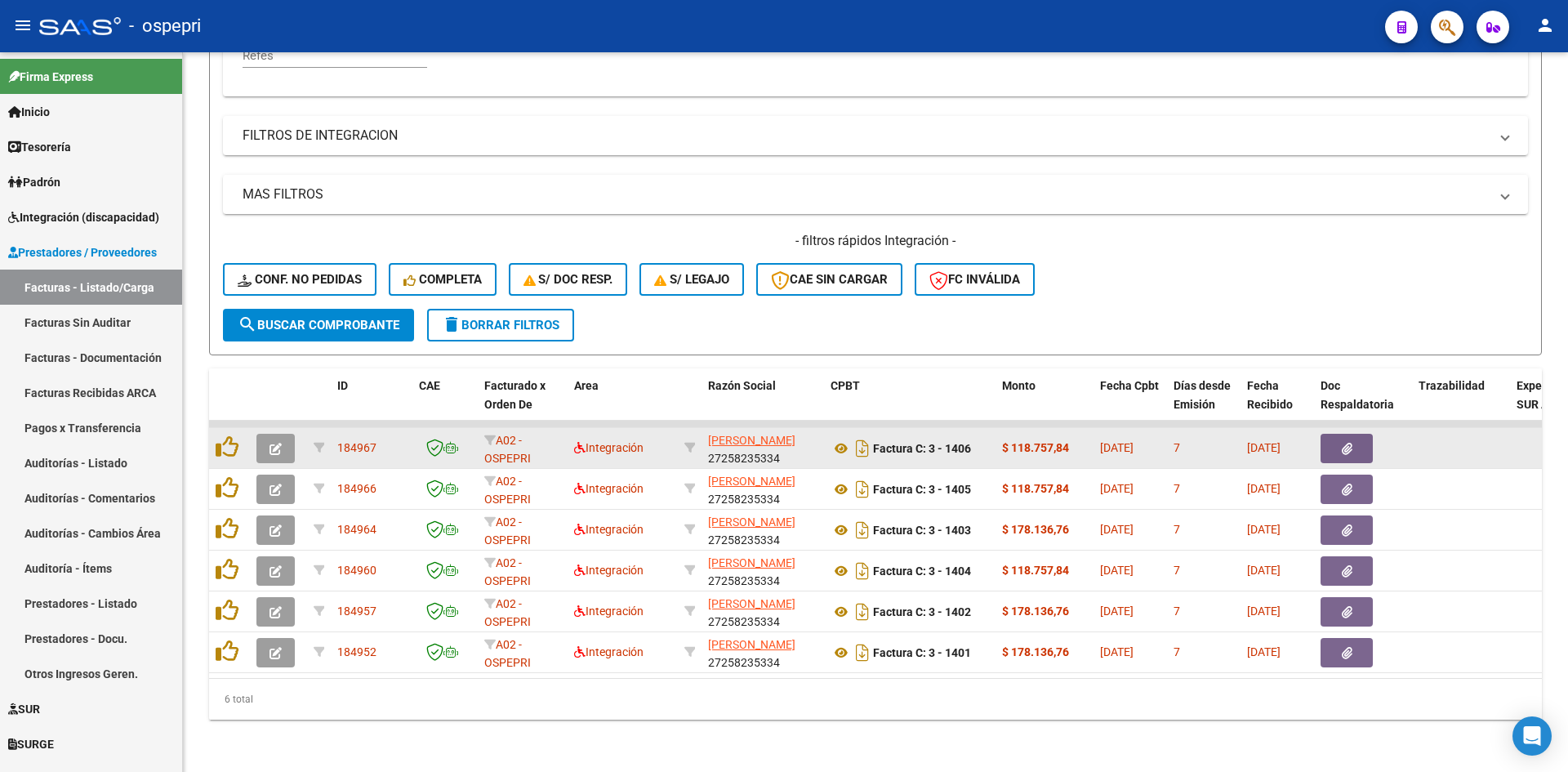
click at [278, 443] on icon "button" at bounding box center [275, 449] width 12 height 12
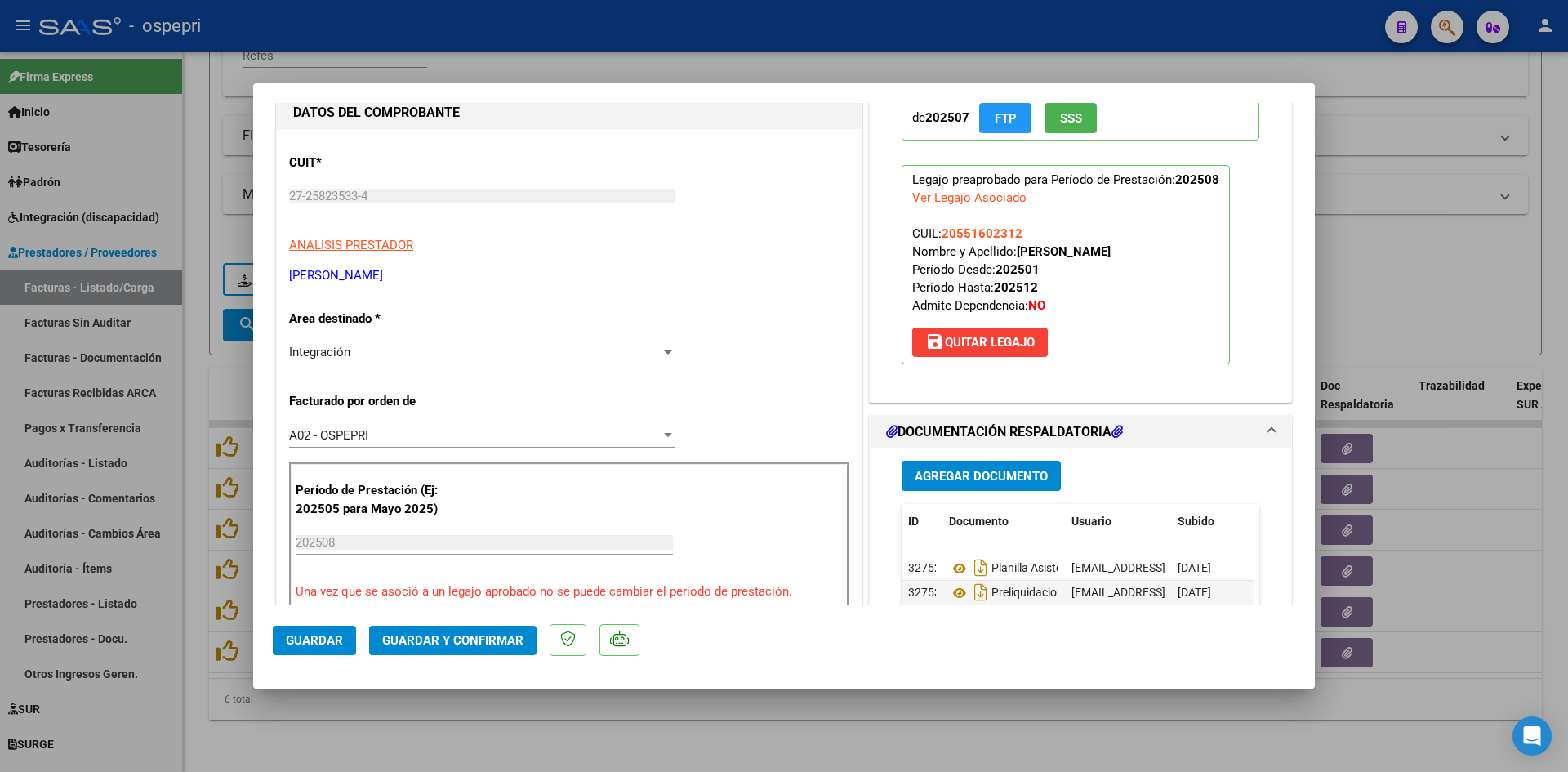
scroll to position [0, 0]
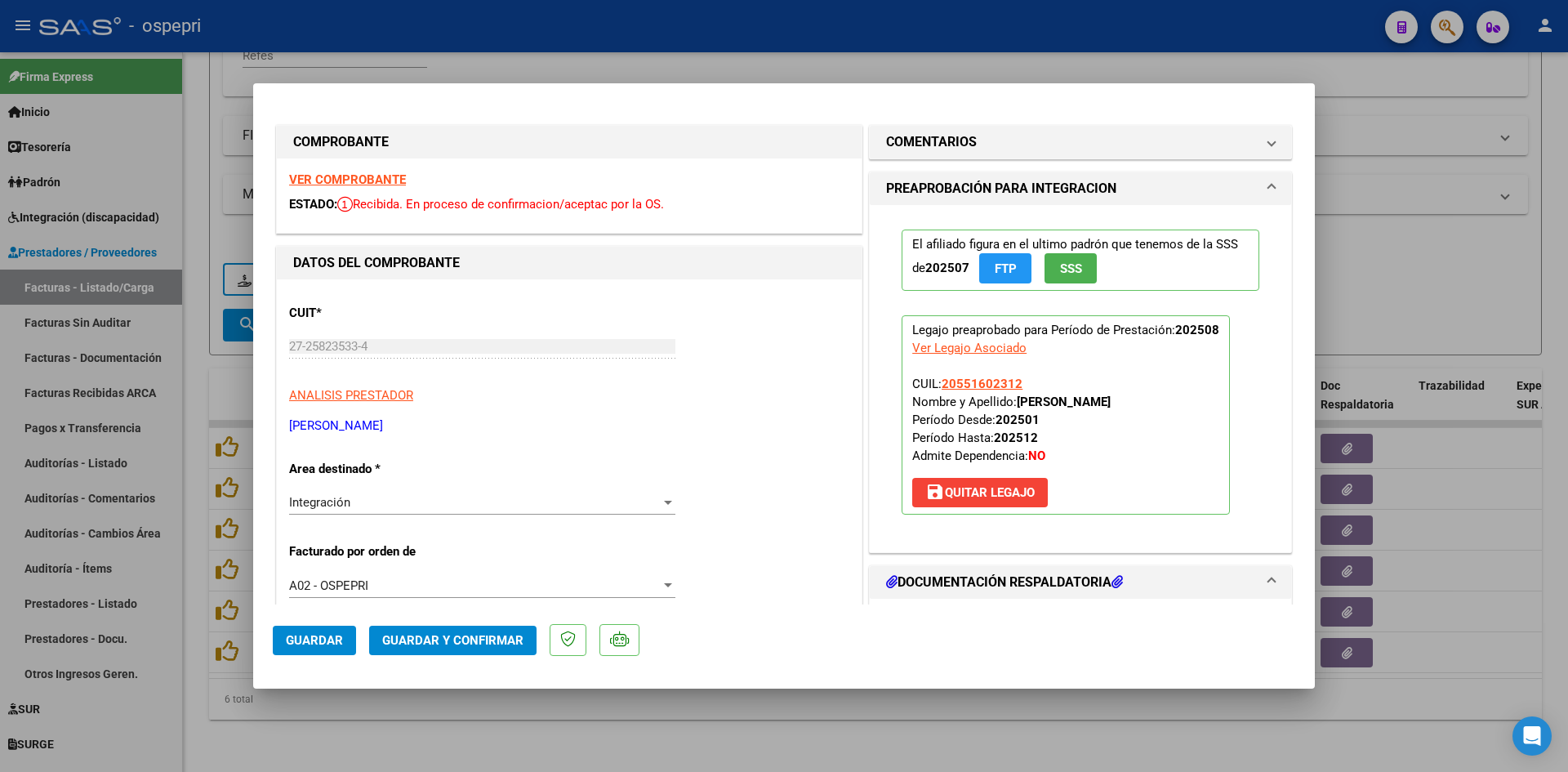
click at [379, 176] on strong "VER COMPROBANTE" at bounding box center [347, 180] width 116 height 15
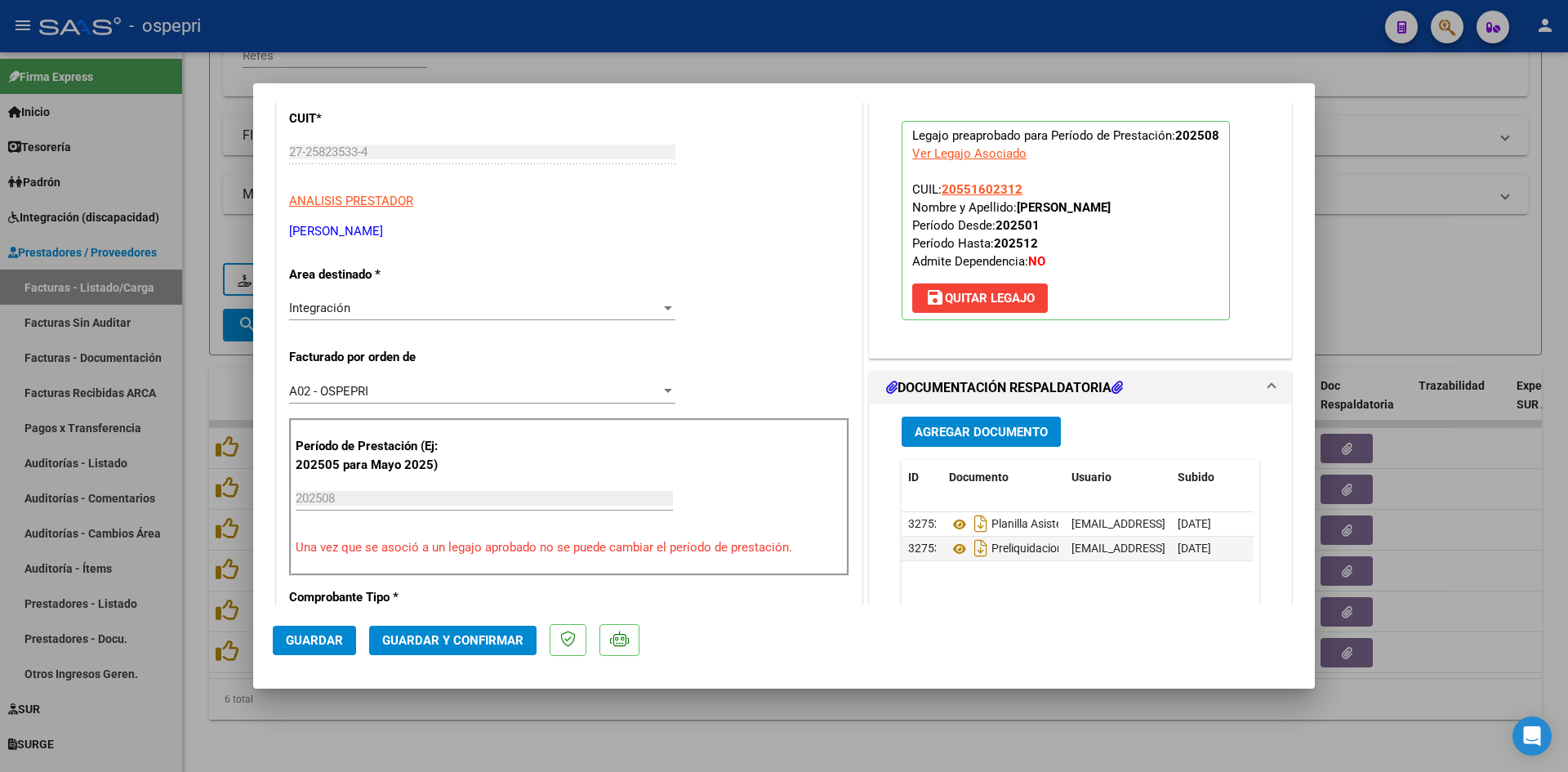
scroll to position [245, 0]
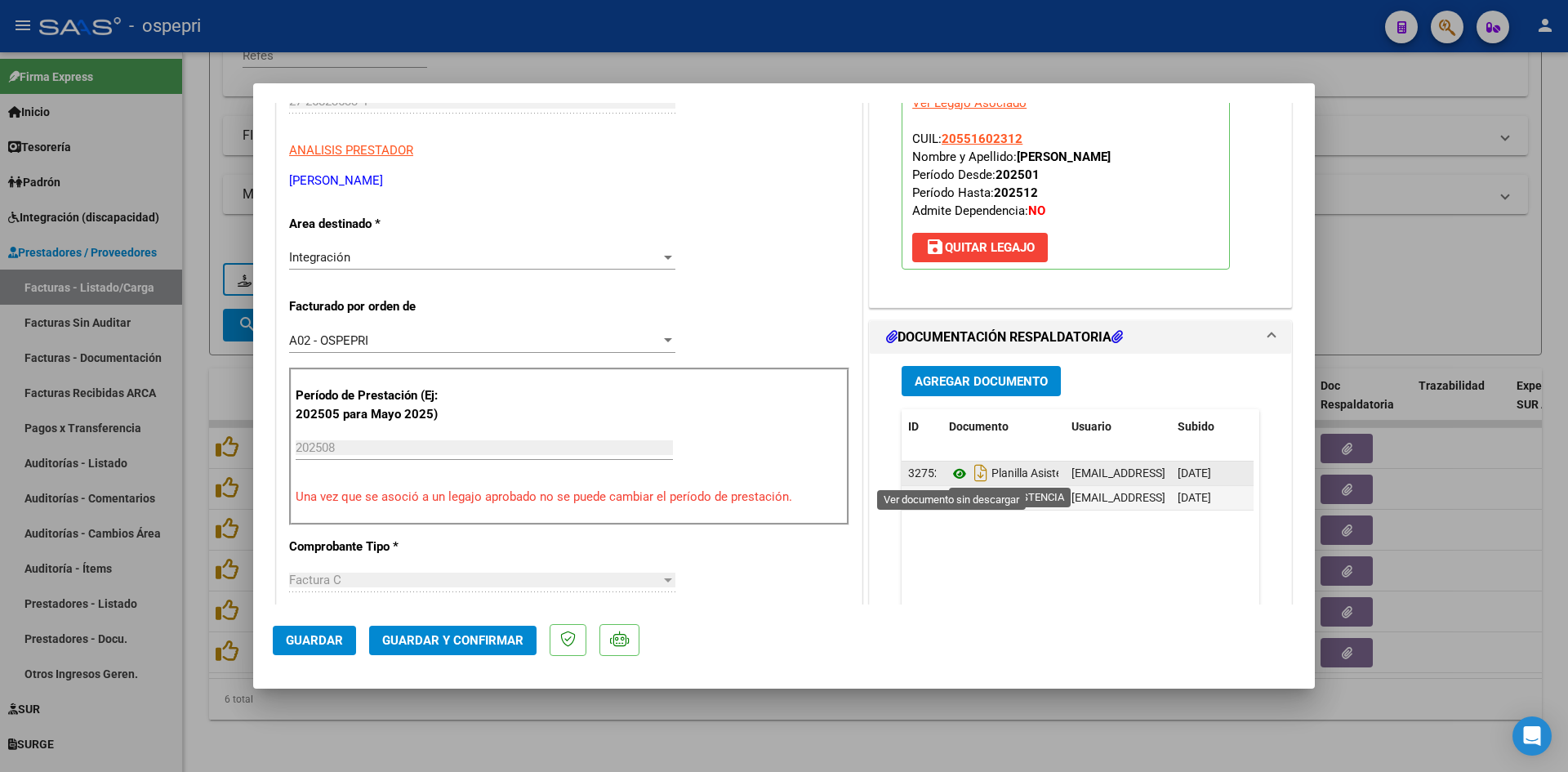
click at [953, 469] on icon at bounding box center [960, 474] width 21 height 20
click at [956, 468] on icon at bounding box center [960, 474] width 21 height 20
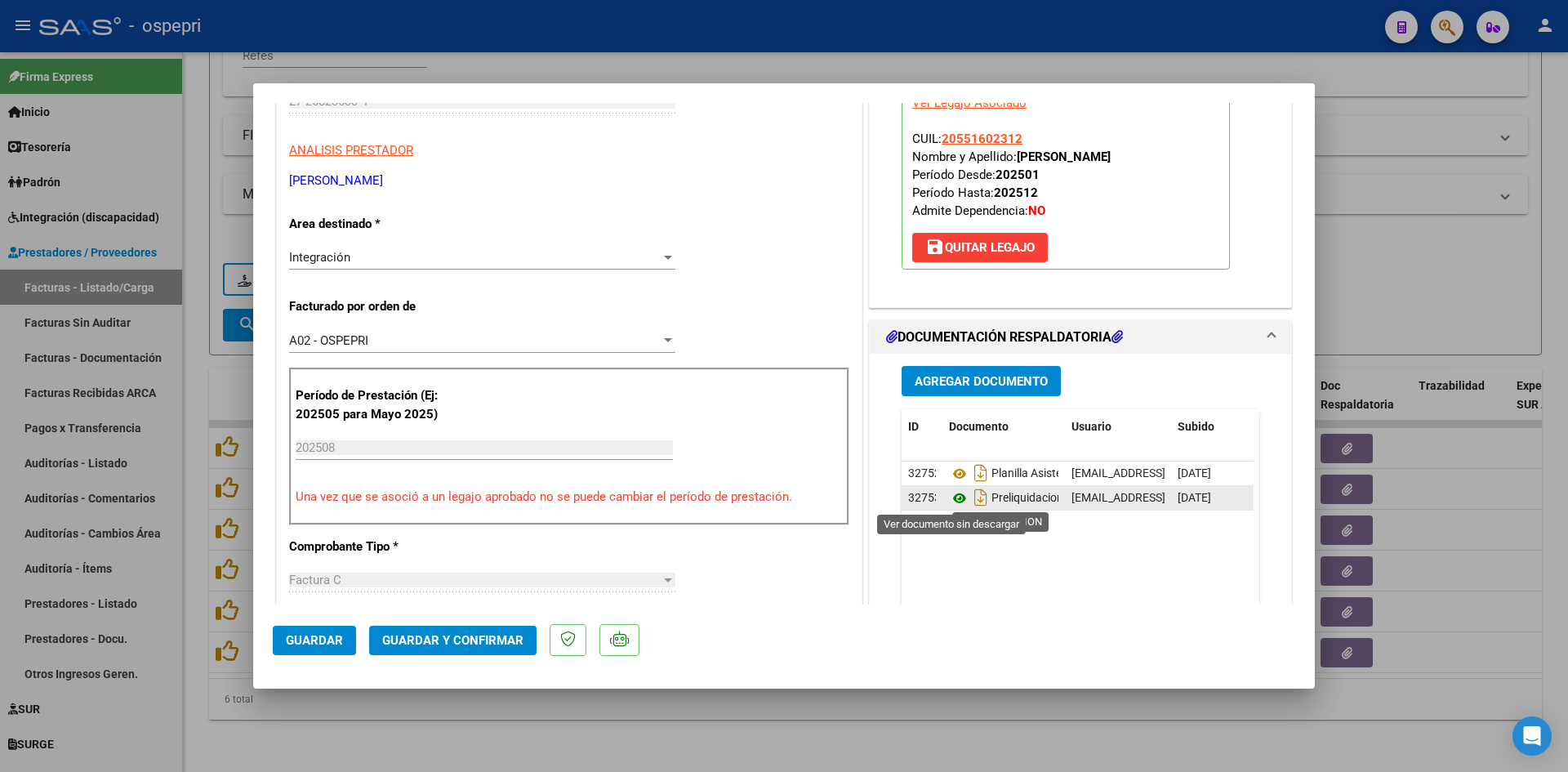
click at [949, 502] on icon at bounding box center [960, 498] width 21 height 20
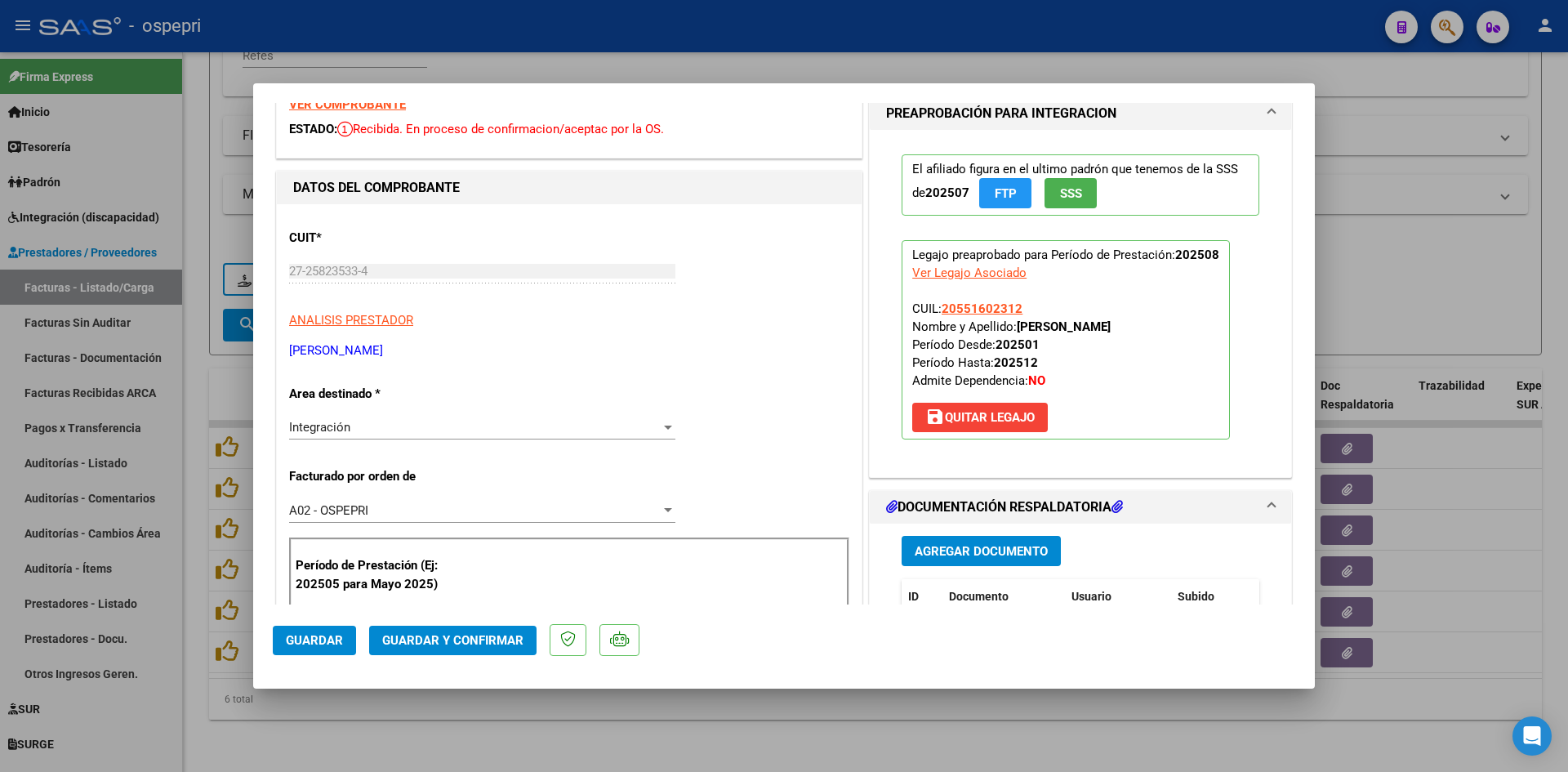
scroll to position [0, 0]
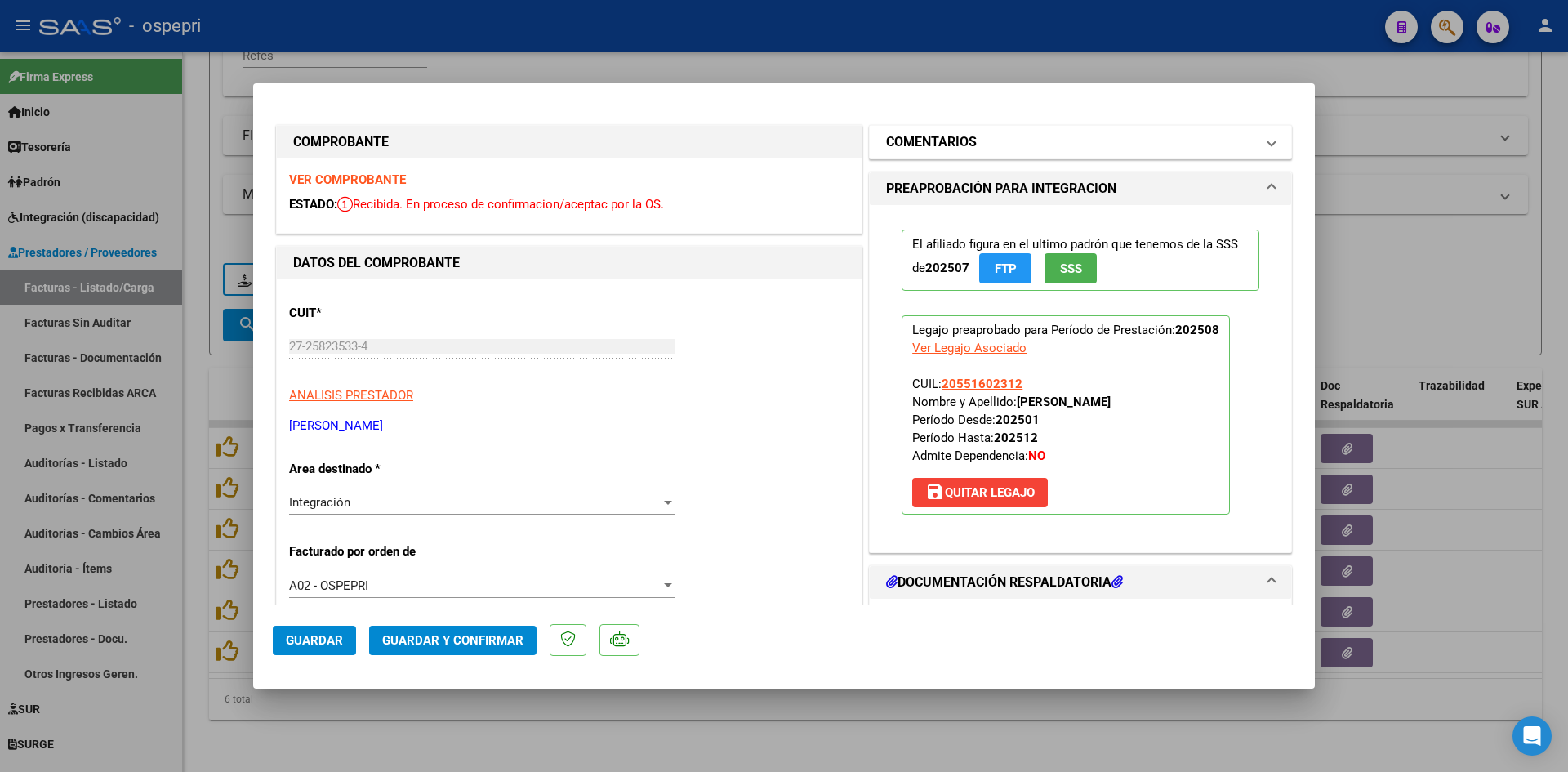
click at [1155, 136] on mat-panel-title "COMENTARIOS" at bounding box center [1071, 142] width 369 height 20
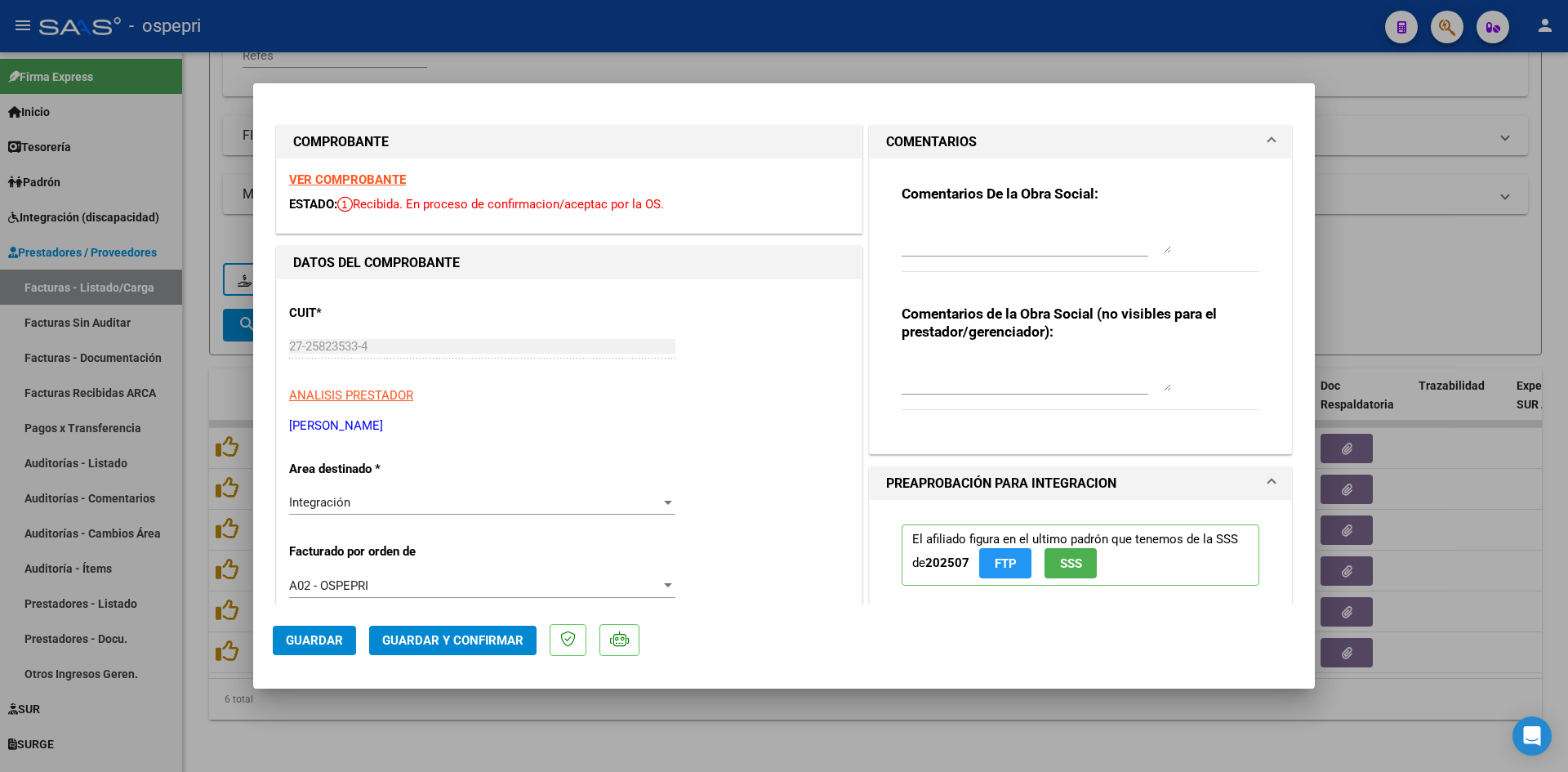
click at [934, 362] on textarea at bounding box center [1037, 375] width 269 height 33
type textarea "FALTA LA PLANILLA DE ASISTENCIAS"
click at [903, 215] on div "Comentarios De la Obra Social:" at bounding box center [1081, 237] width 358 height 106
click at [906, 216] on div "Comentarios De la Obra Social:" at bounding box center [1081, 237] width 358 height 106
click at [902, 226] on textarea at bounding box center [1037, 237] width 269 height 33
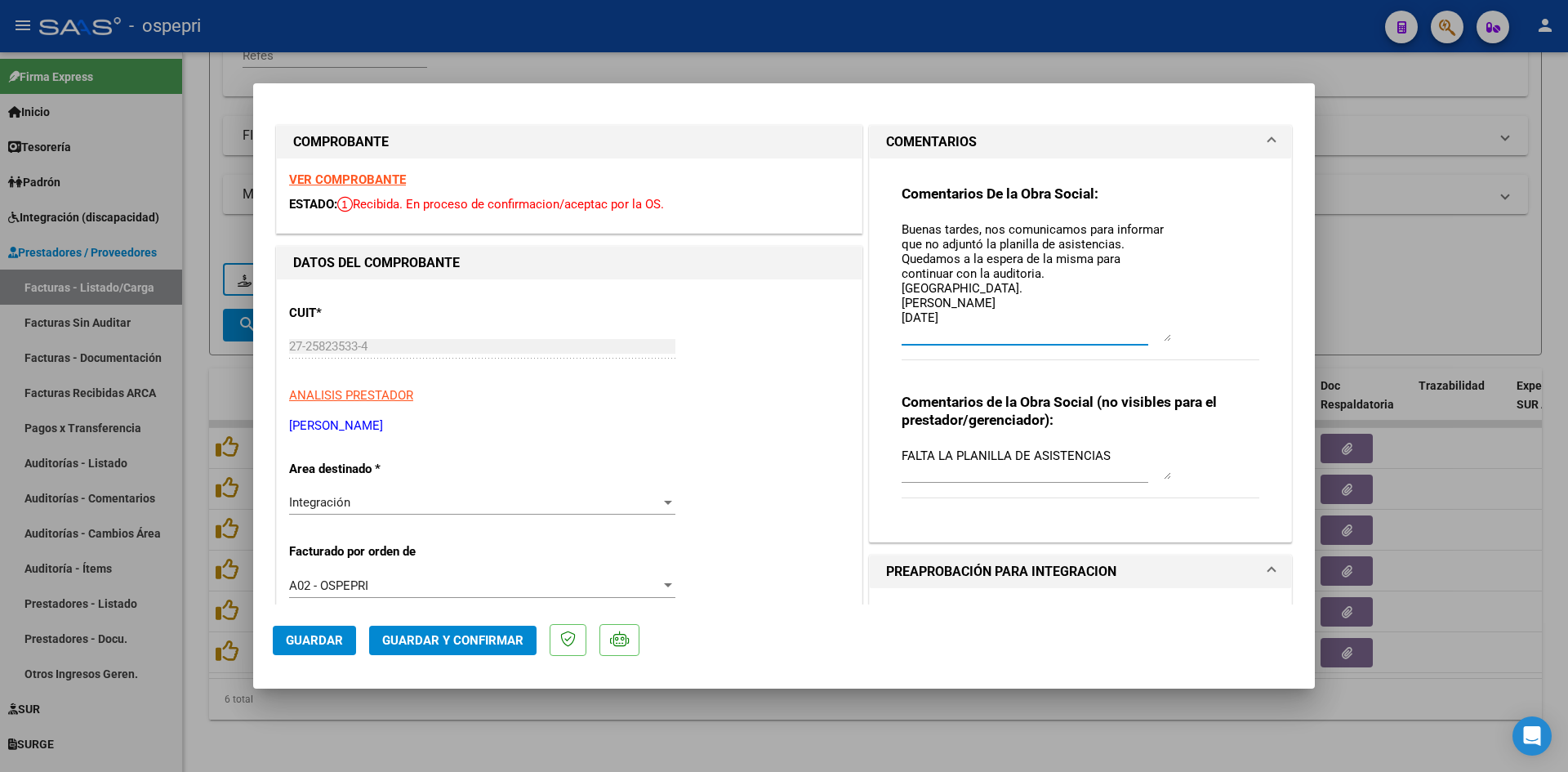
drag, startPoint x: 1163, startPoint y: 245, endPoint x: 1176, endPoint y: 332, distance: 88.0
click at [1176, 332] on div "Comentarios De la Obra Social: Buenas tardes, nos comunicamos para informar que…" at bounding box center [1081, 281] width 358 height 193
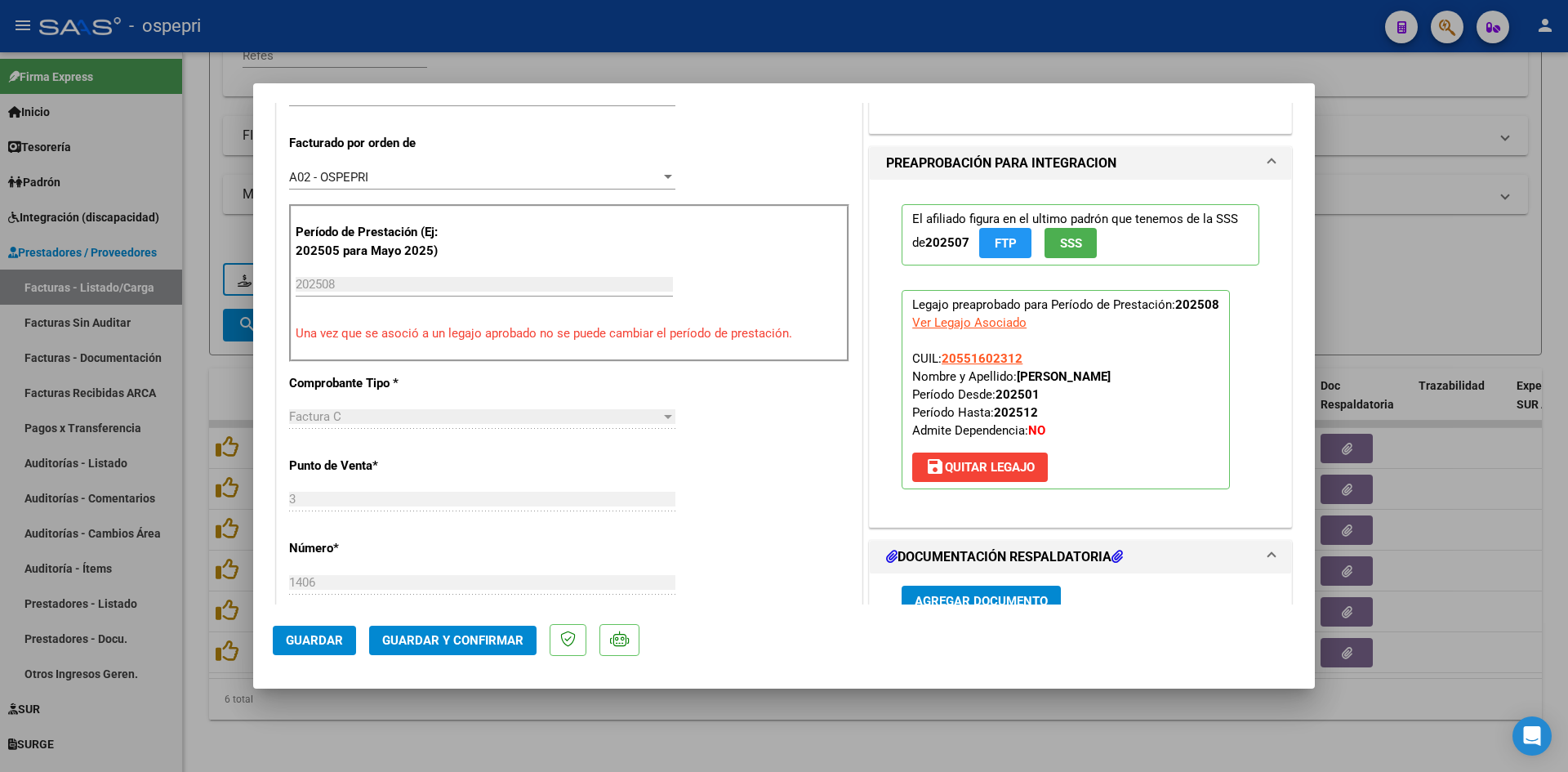
scroll to position [572, 0]
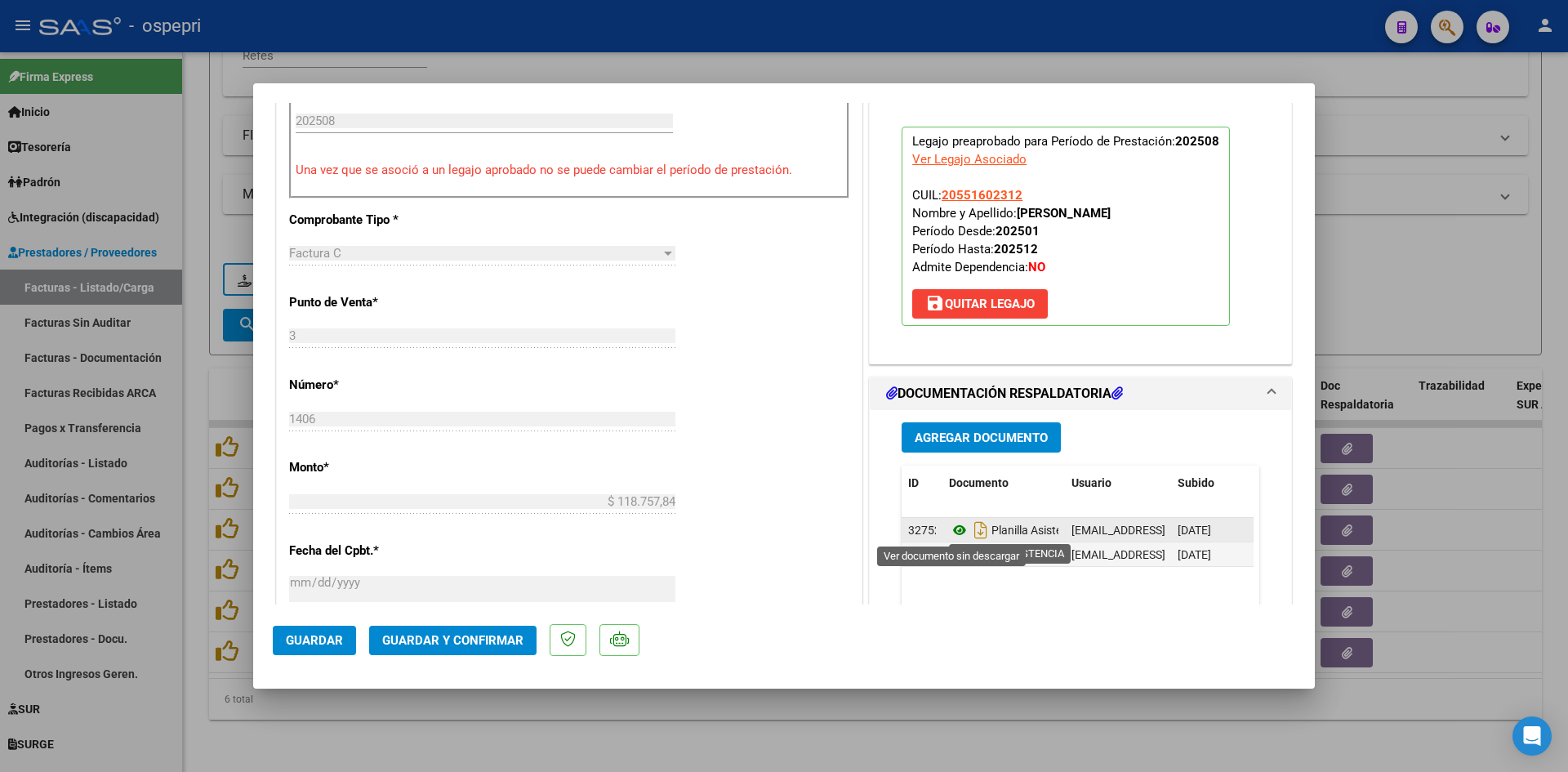
type textarea "Buenas tardes, nos comunicamos para informar que no adjuntó la planilla de asis…"
click at [951, 531] on icon at bounding box center [960, 531] width 21 height 20
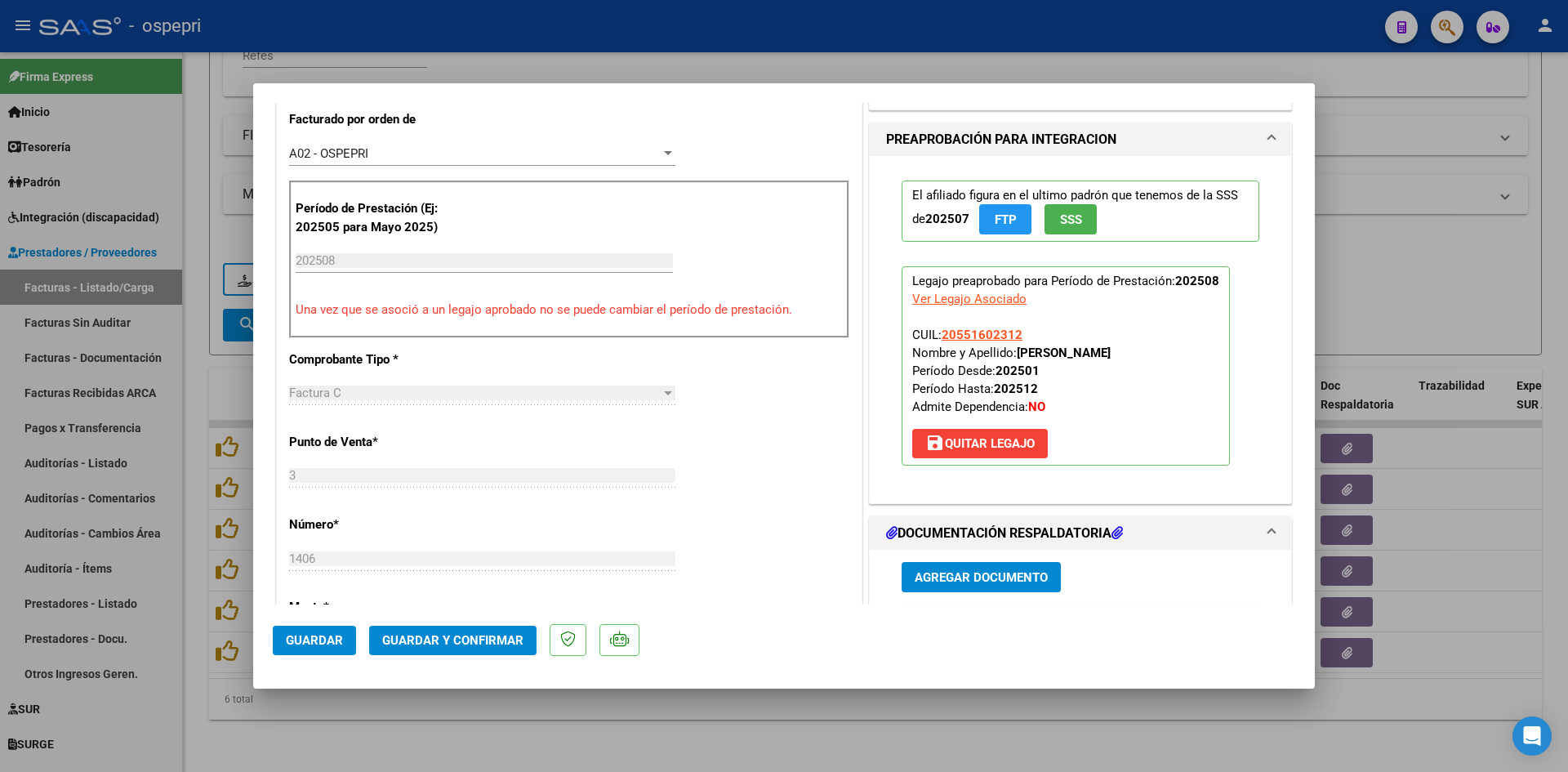
scroll to position [423, 0]
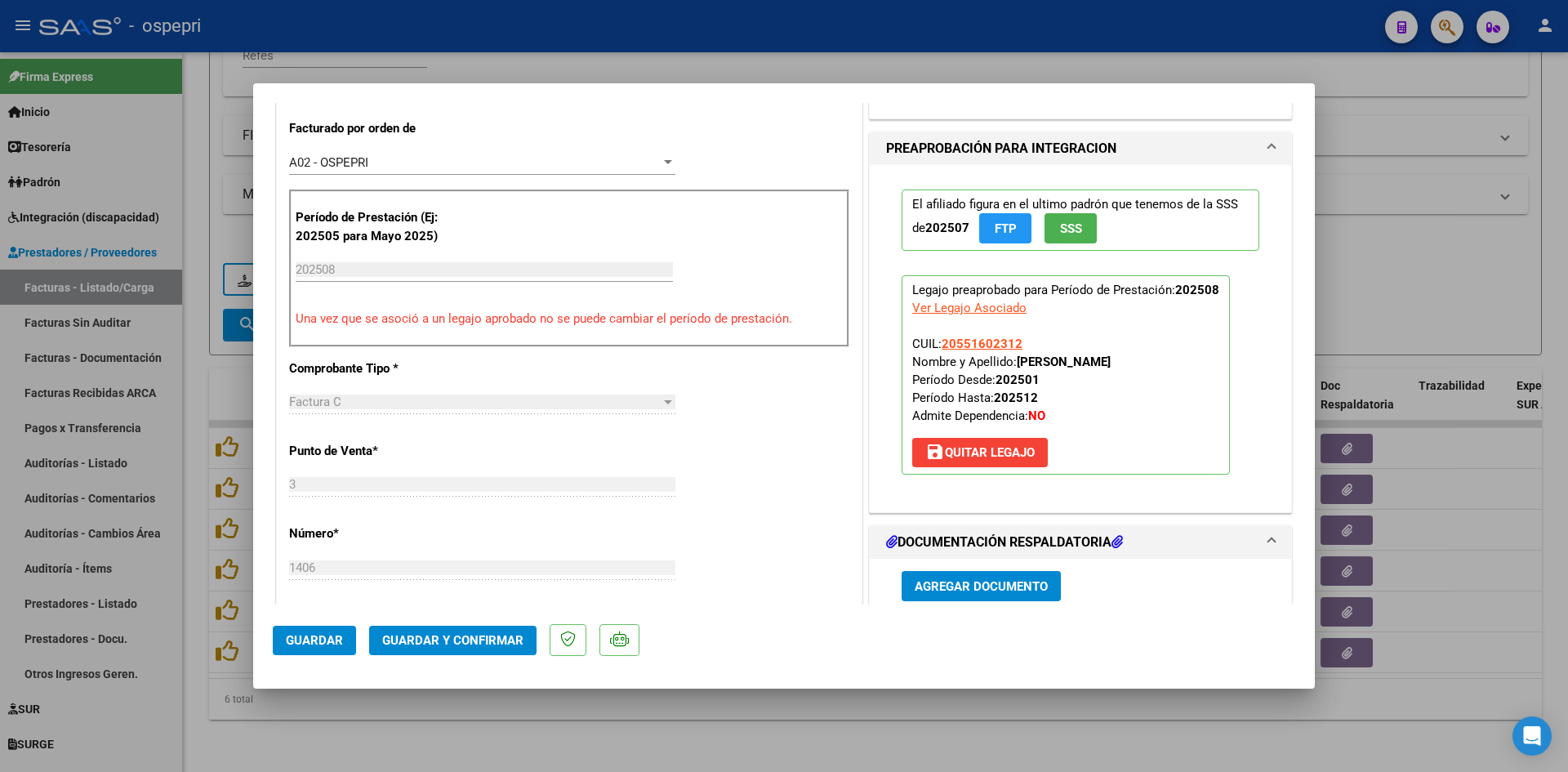
click at [333, 636] on span "Guardar" at bounding box center [314, 641] width 57 height 15
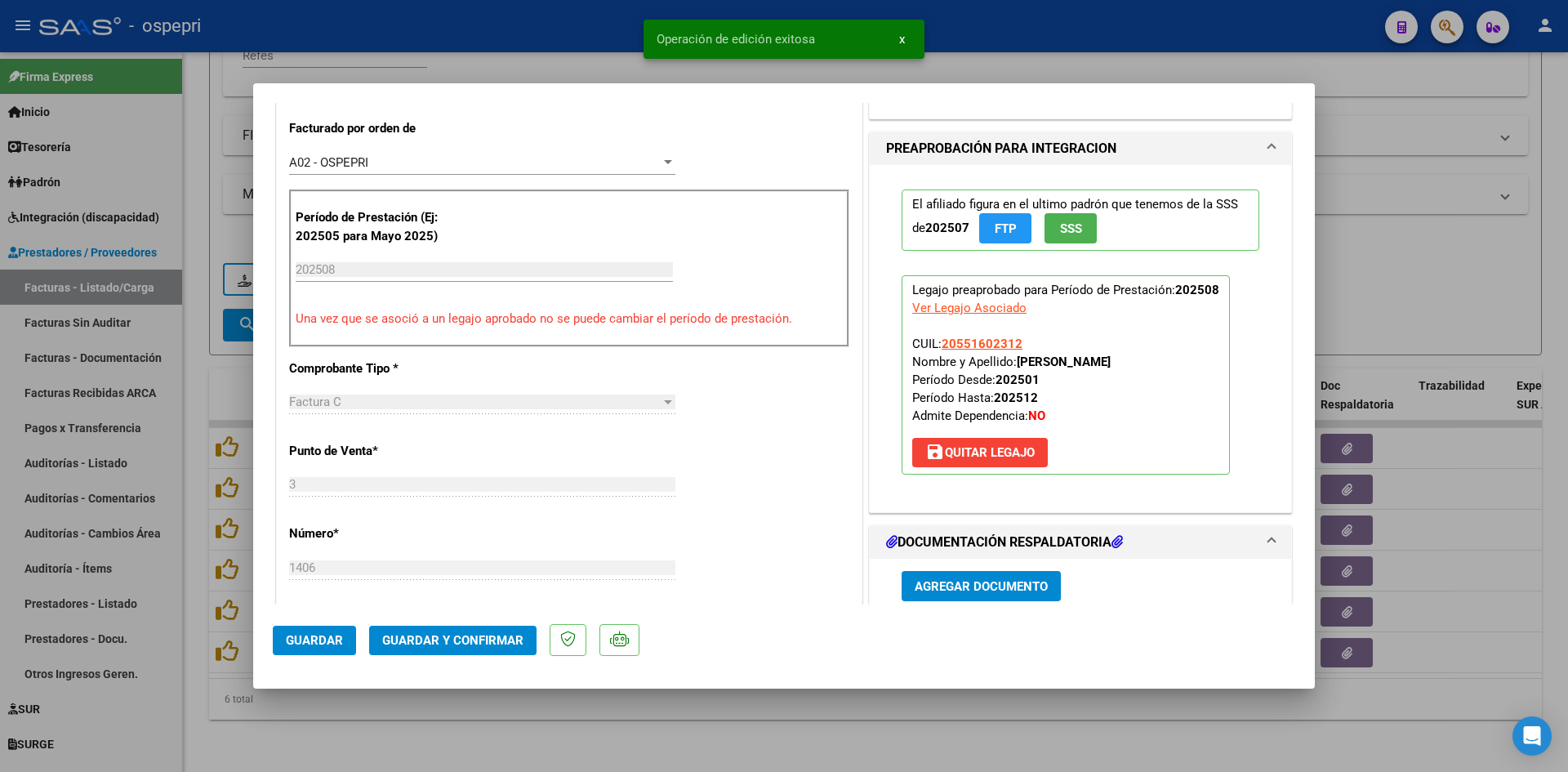
type input "$ 0,00"
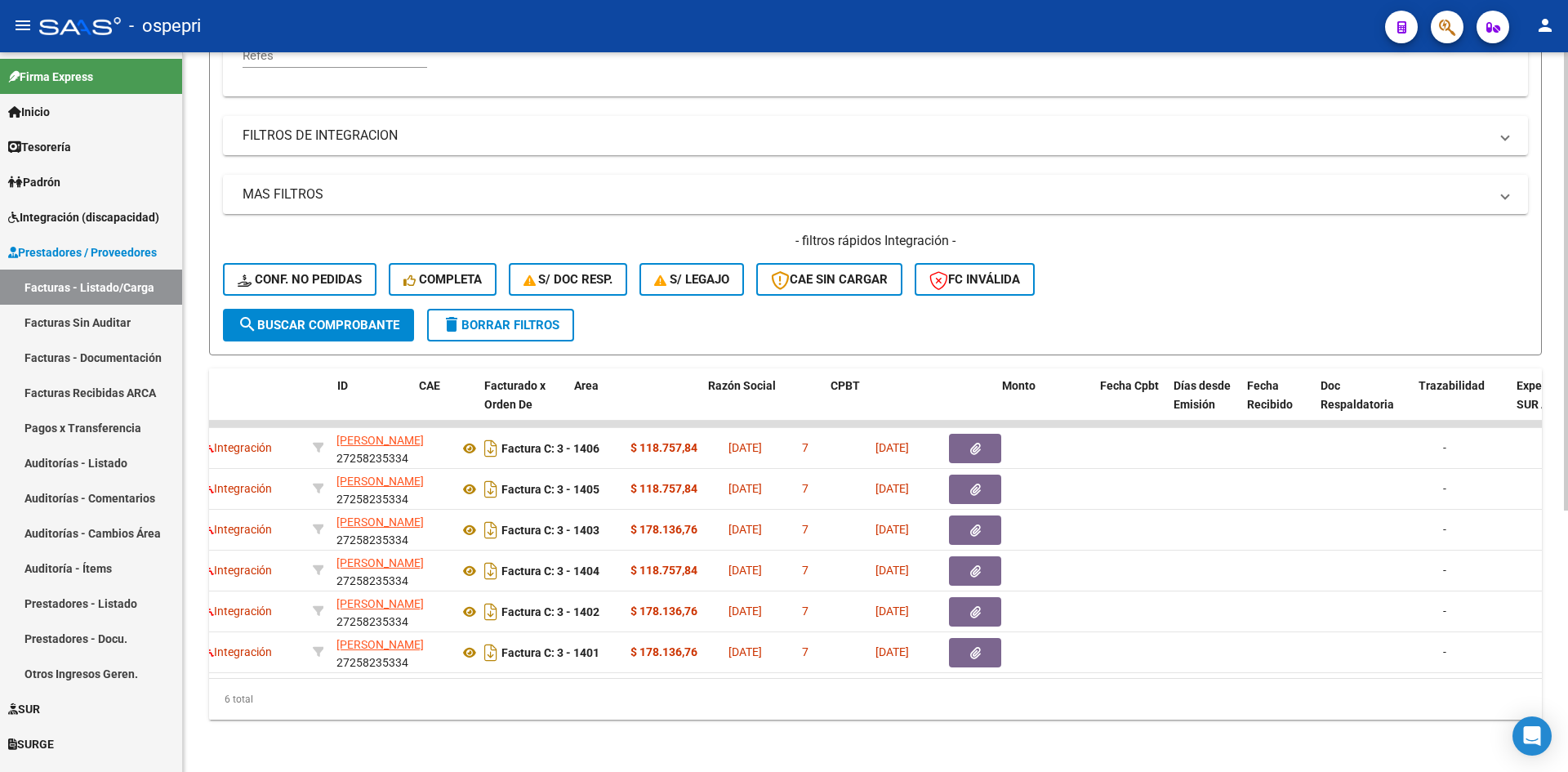
scroll to position [0, 0]
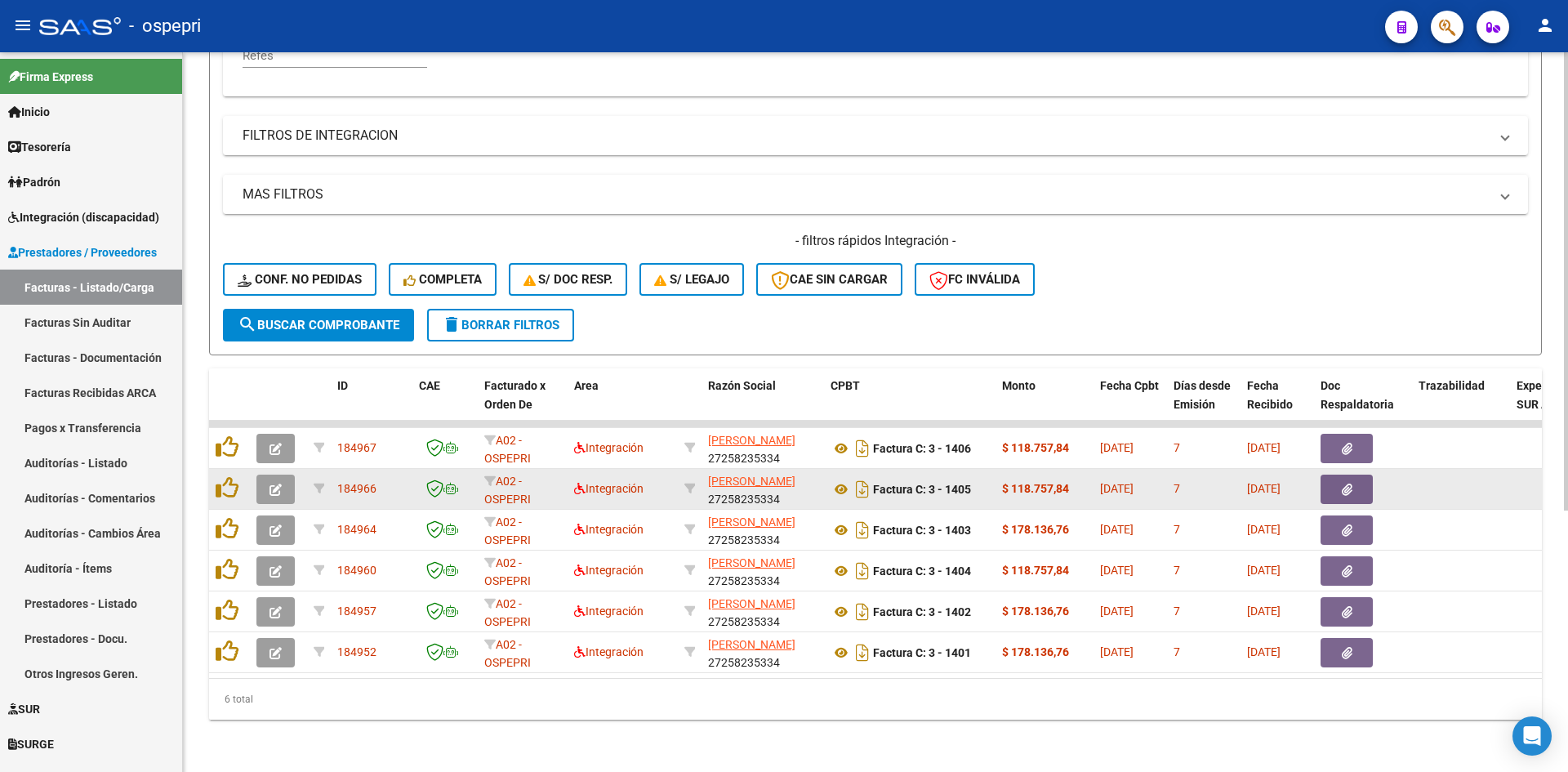
click at [276, 484] on icon "button" at bounding box center [275, 489] width 12 height 12
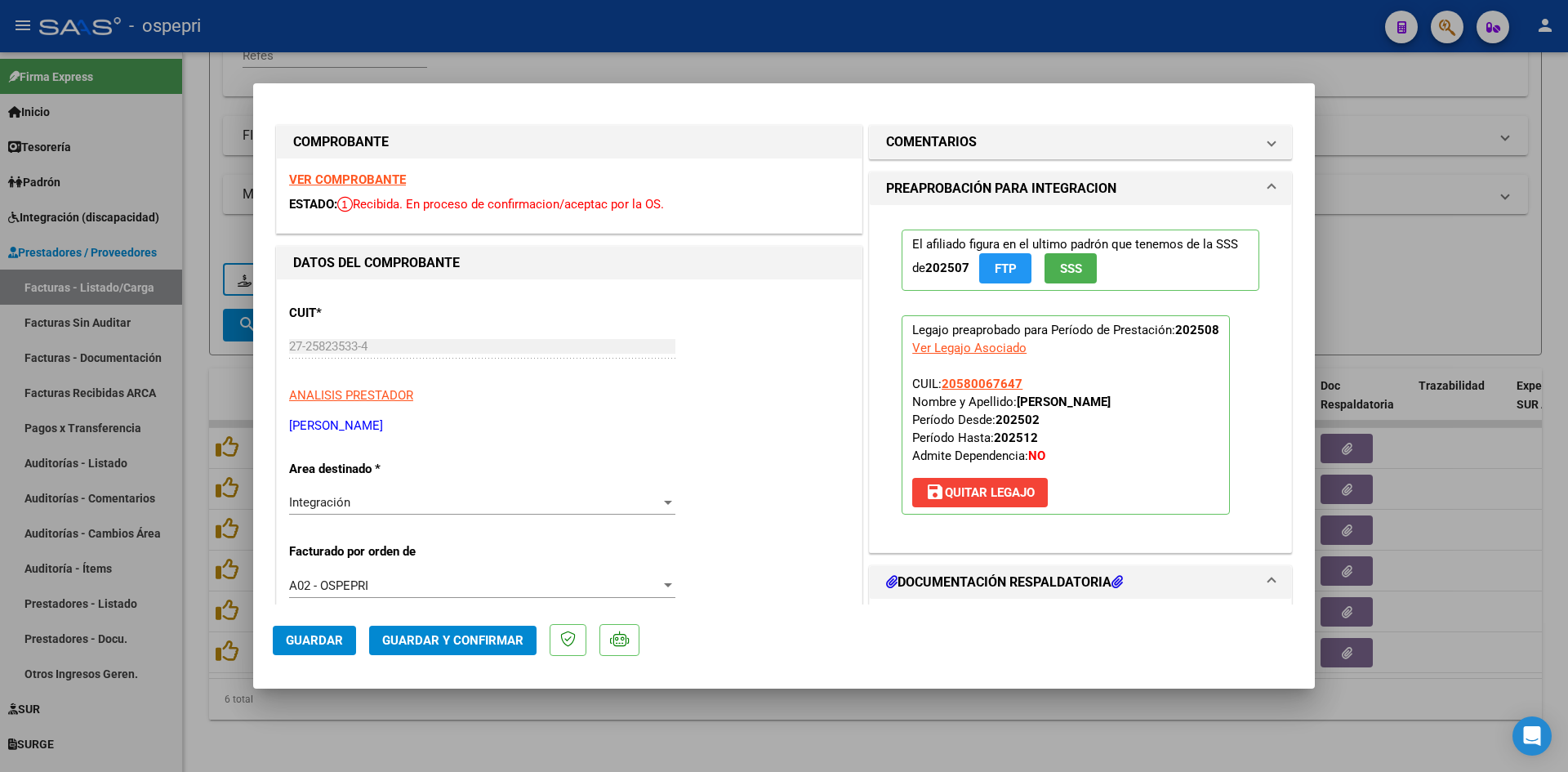
click at [392, 181] on strong "VER COMPROBANTE" at bounding box center [347, 180] width 116 height 15
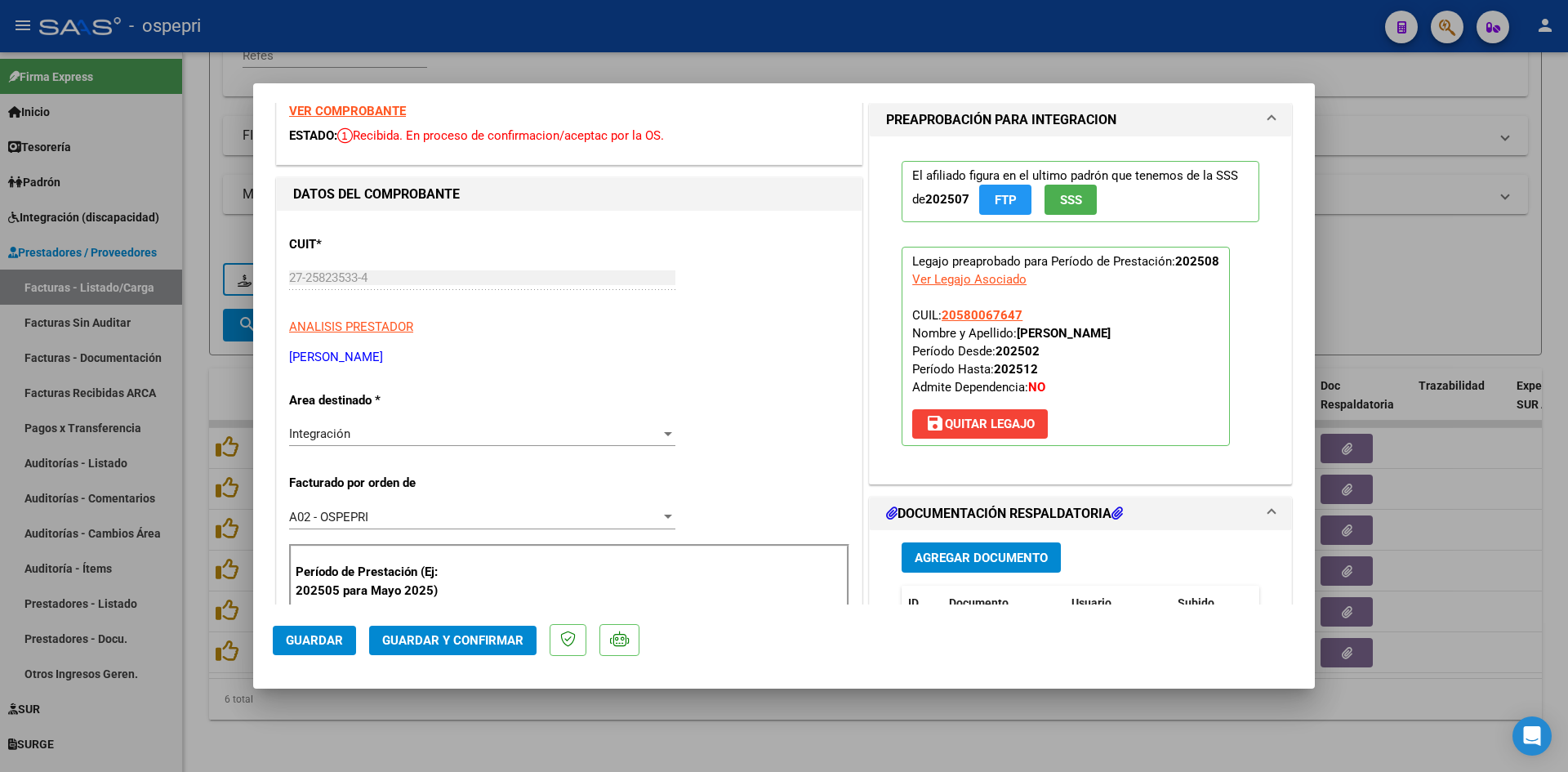
scroll to position [164, 0]
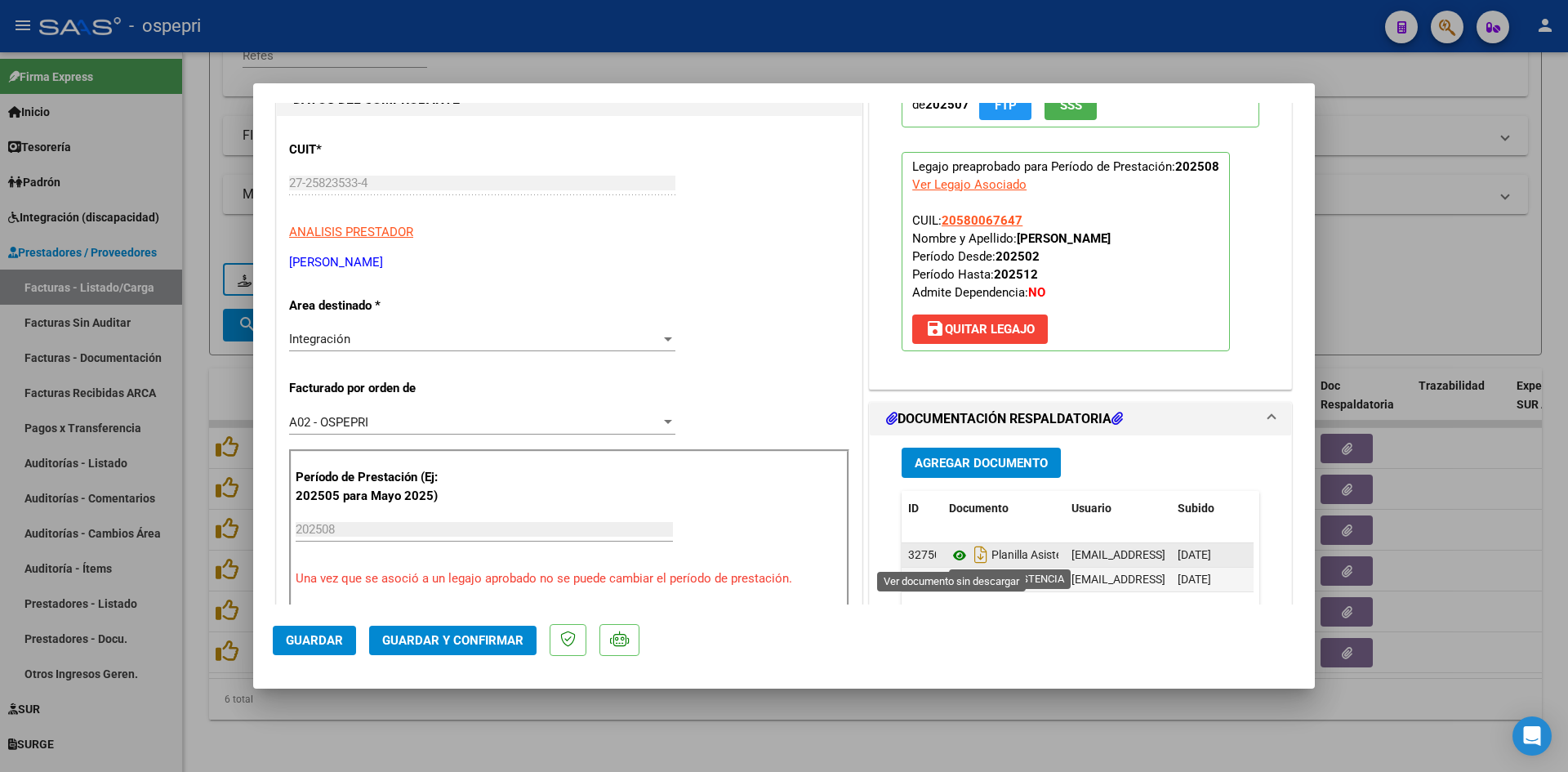
click at [950, 555] on icon at bounding box center [960, 555] width 21 height 20
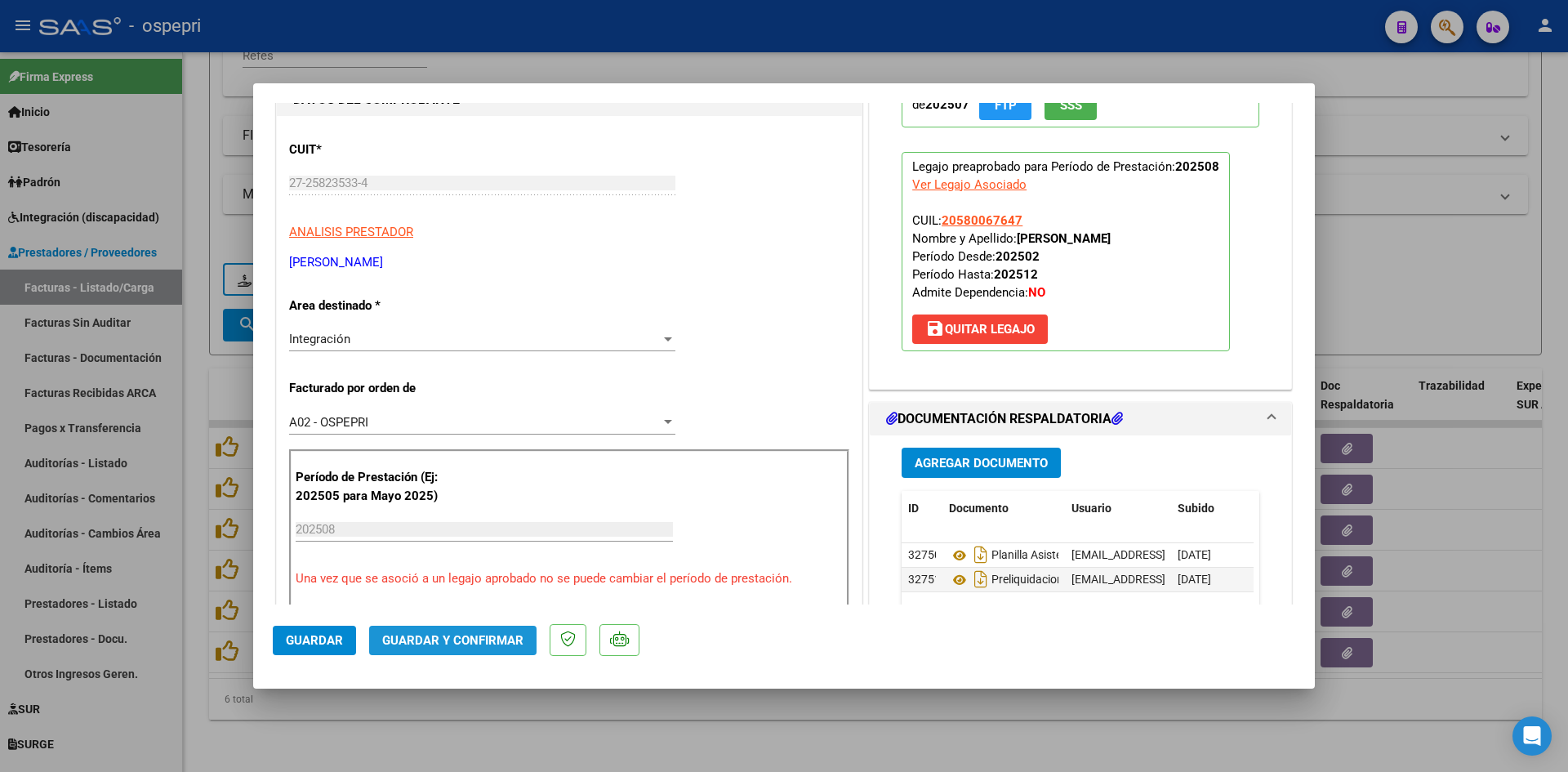
click at [454, 637] on span "Guardar y Confirmar" at bounding box center [453, 641] width 141 height 15
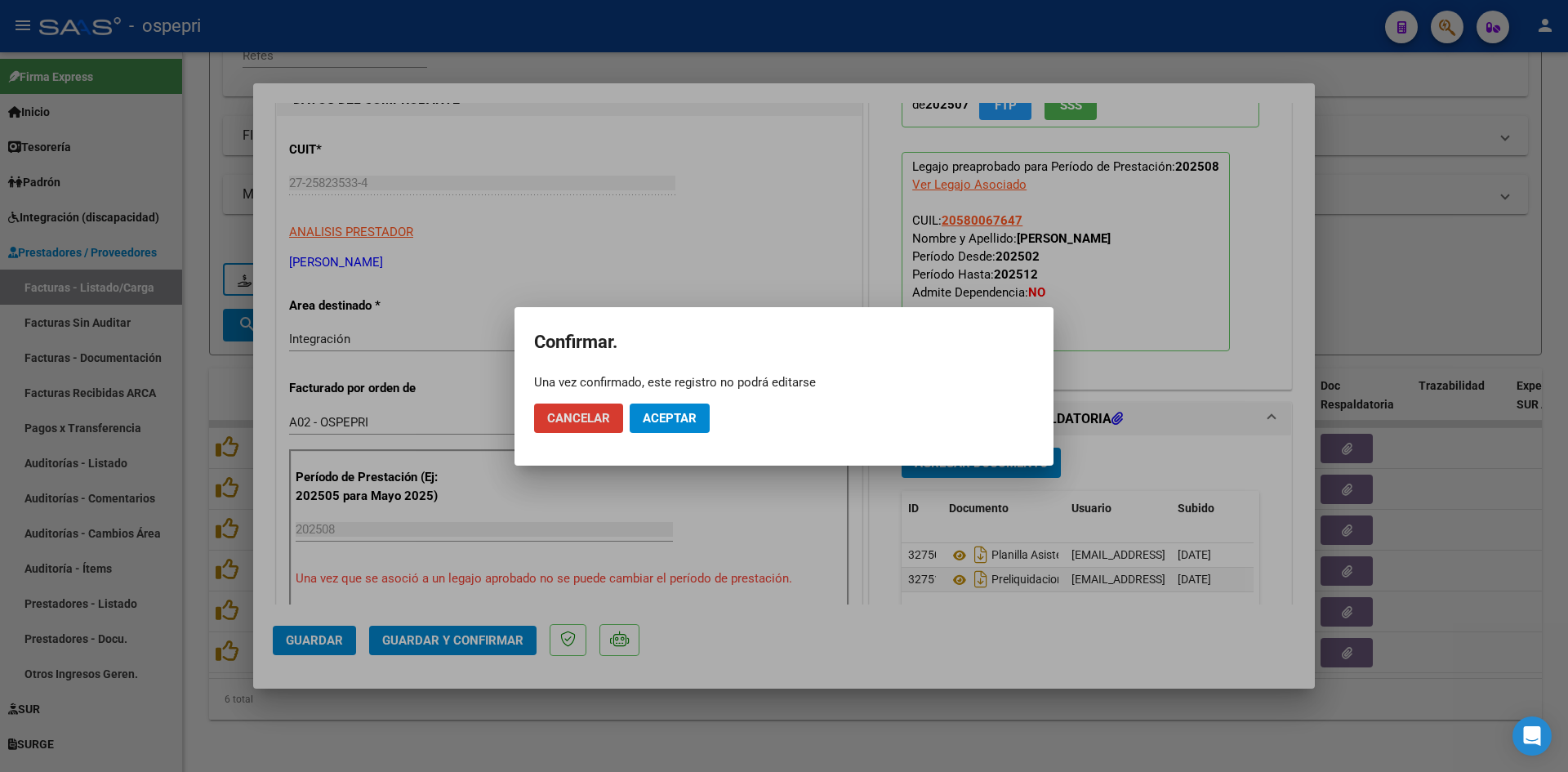
click at [683, 418] on span "Aceptar" at bounding box center [669, 418] width 54 height 15
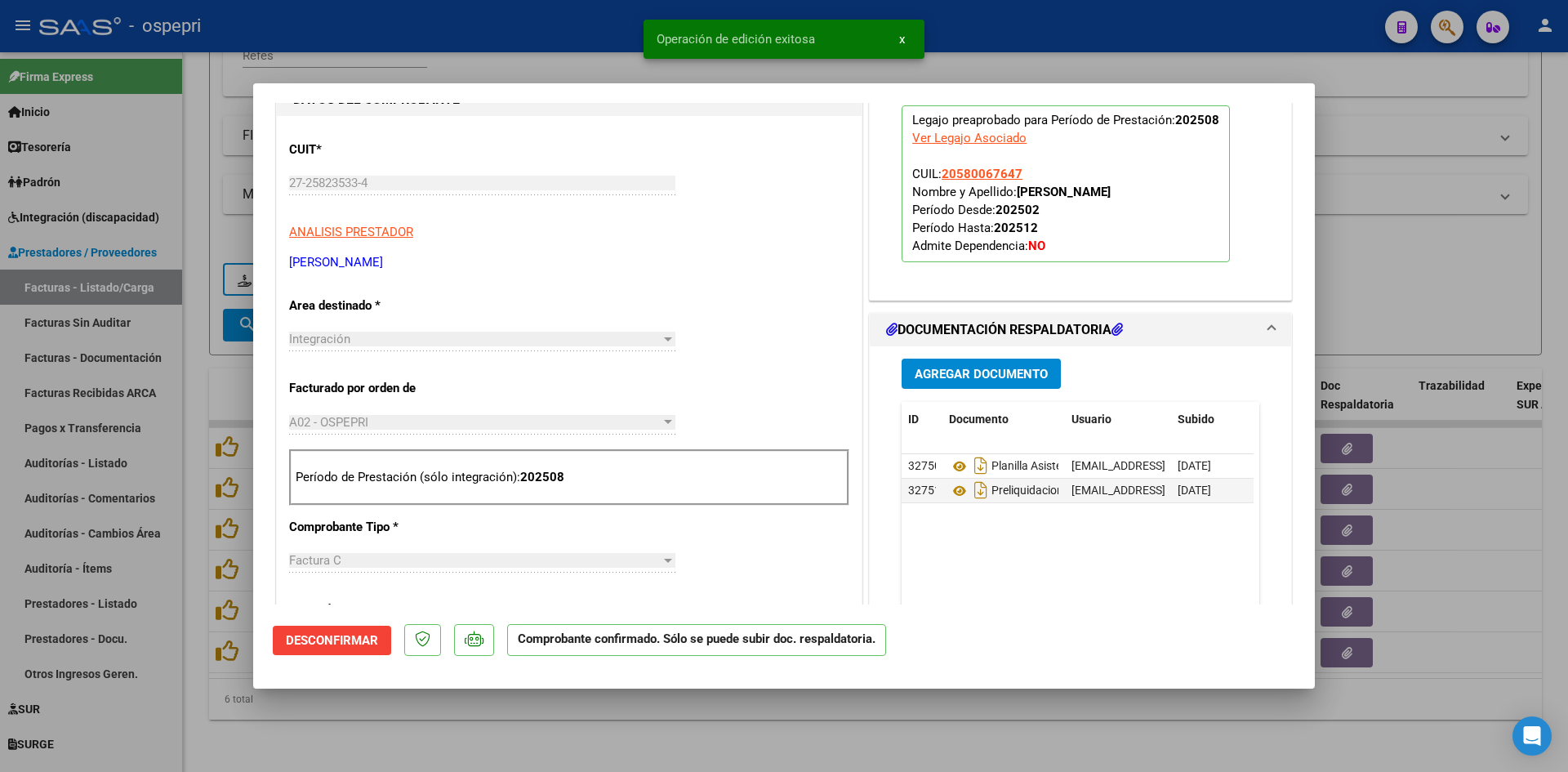
type input "$ 0,00"
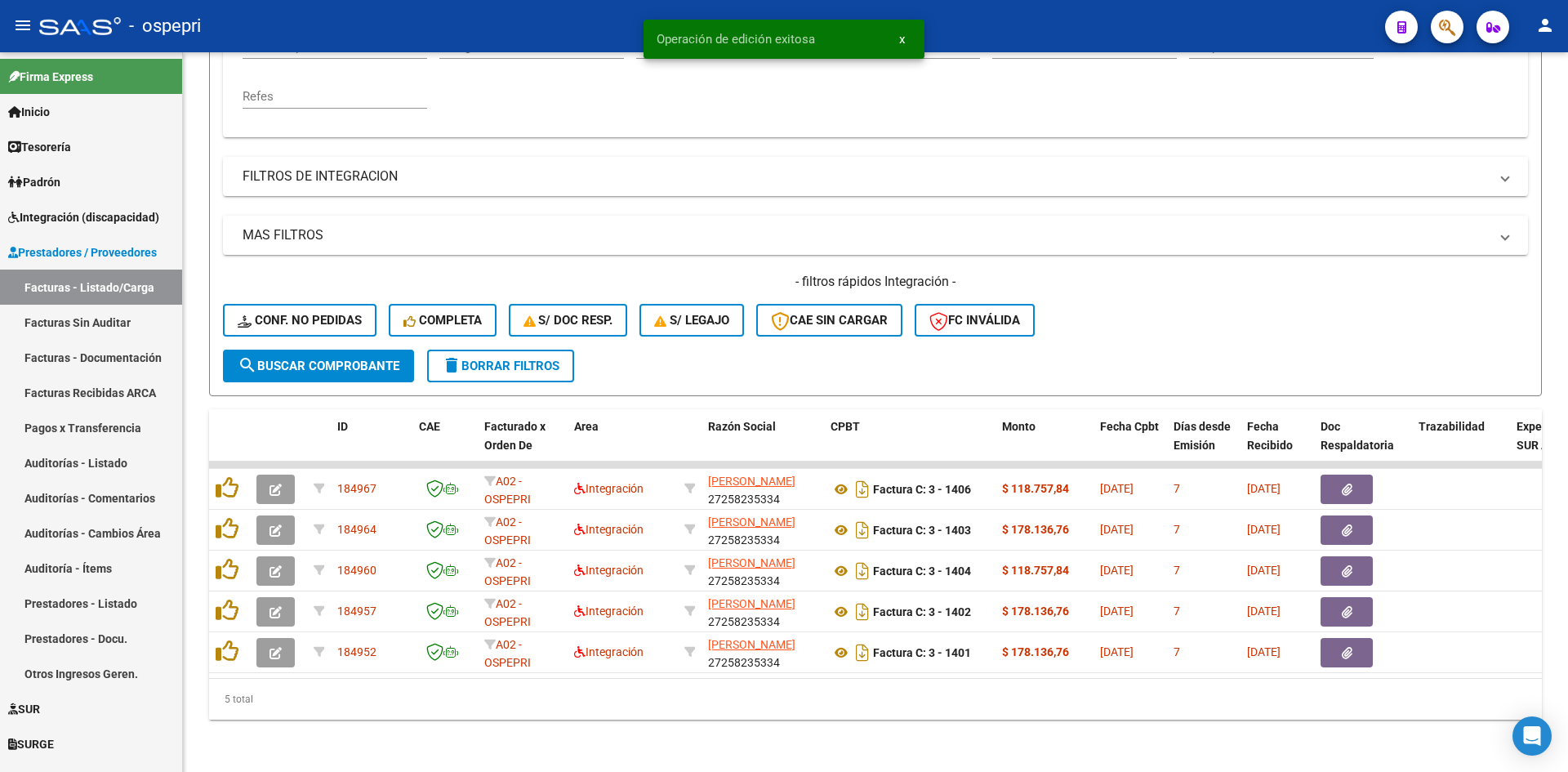
scroll to position [369, 0]
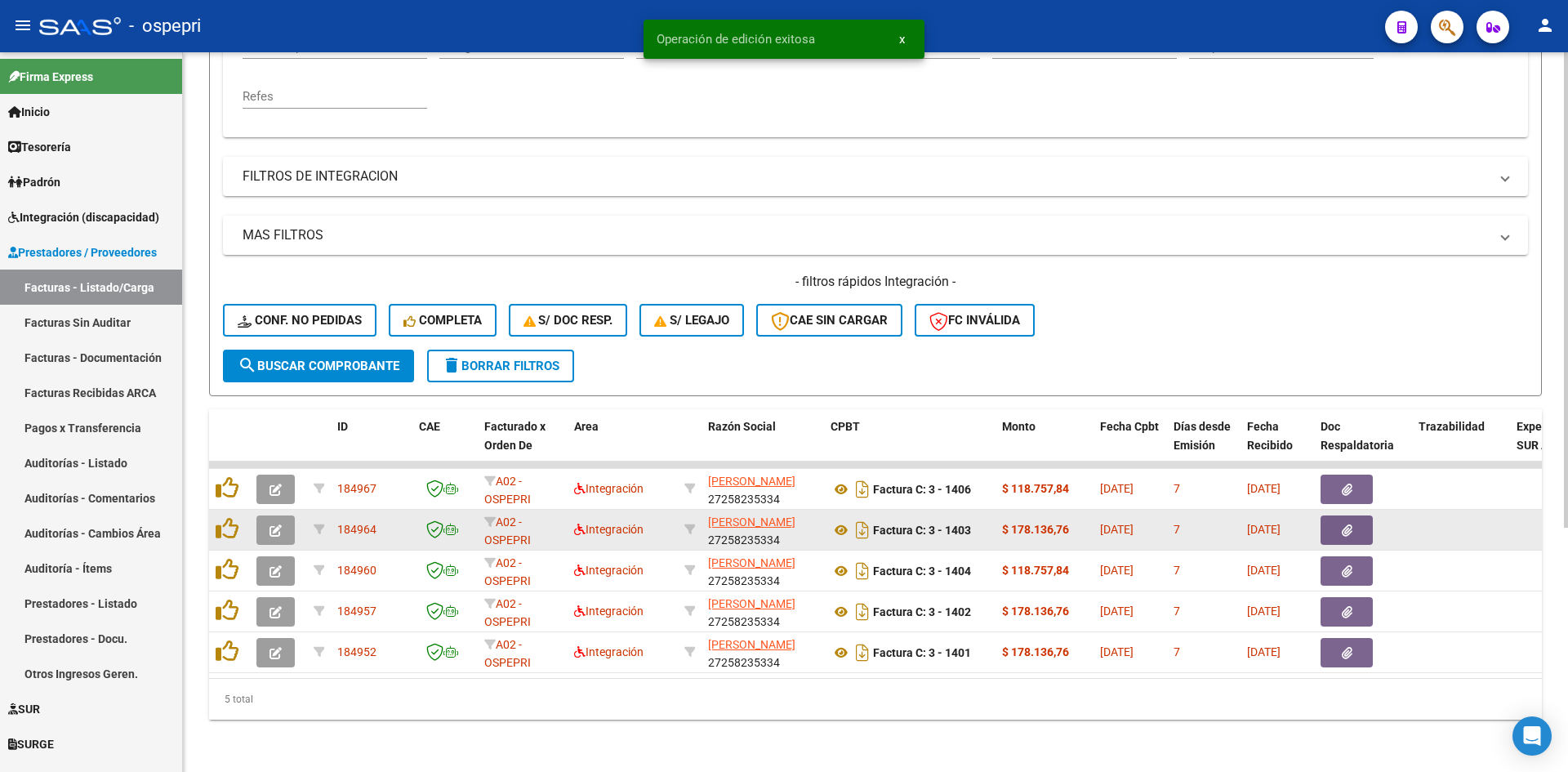
click at [265, 516] on button "button" at bounding box center [275, 531] width 38 height 30
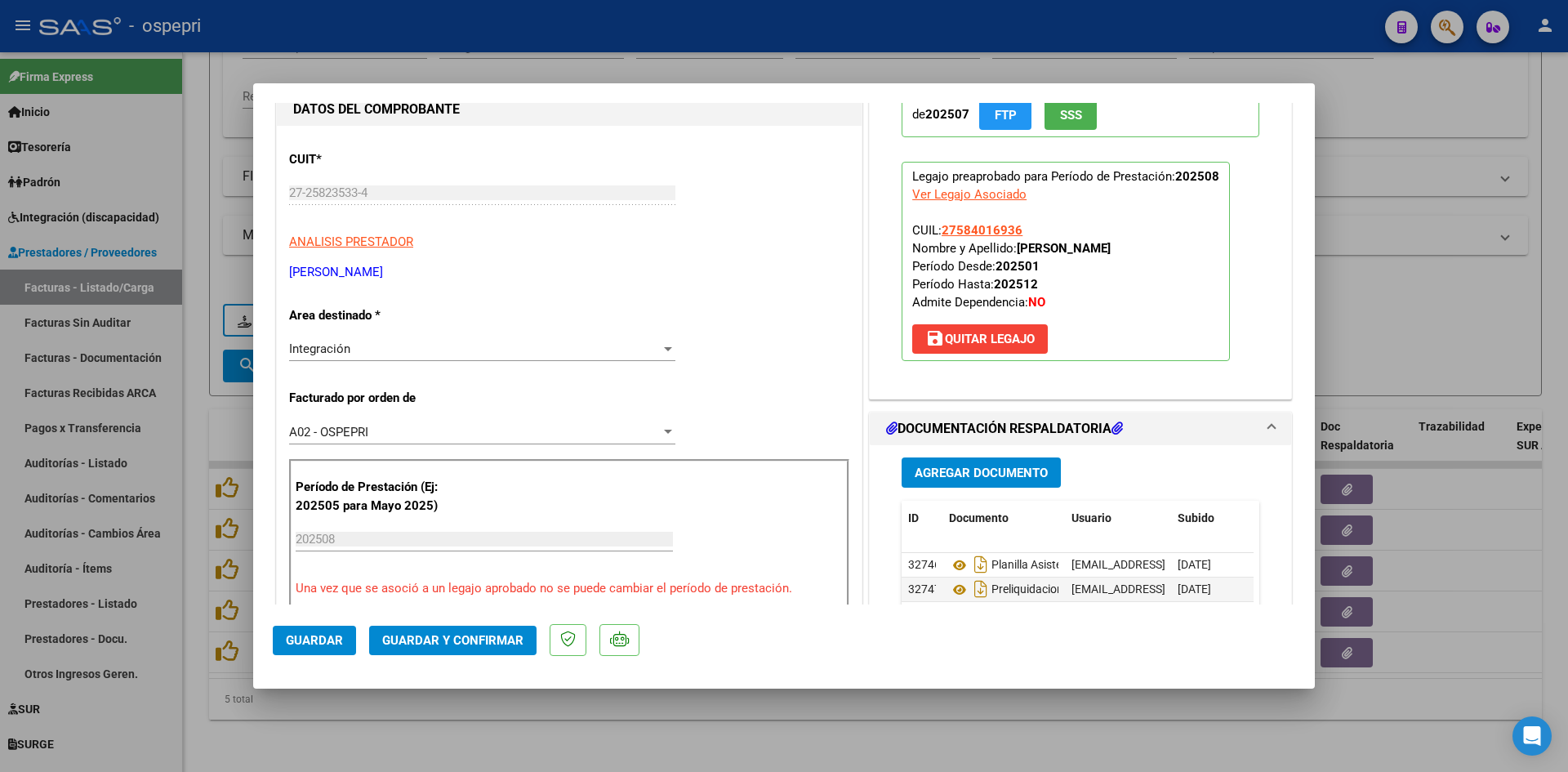
scroll to position [0, 0]
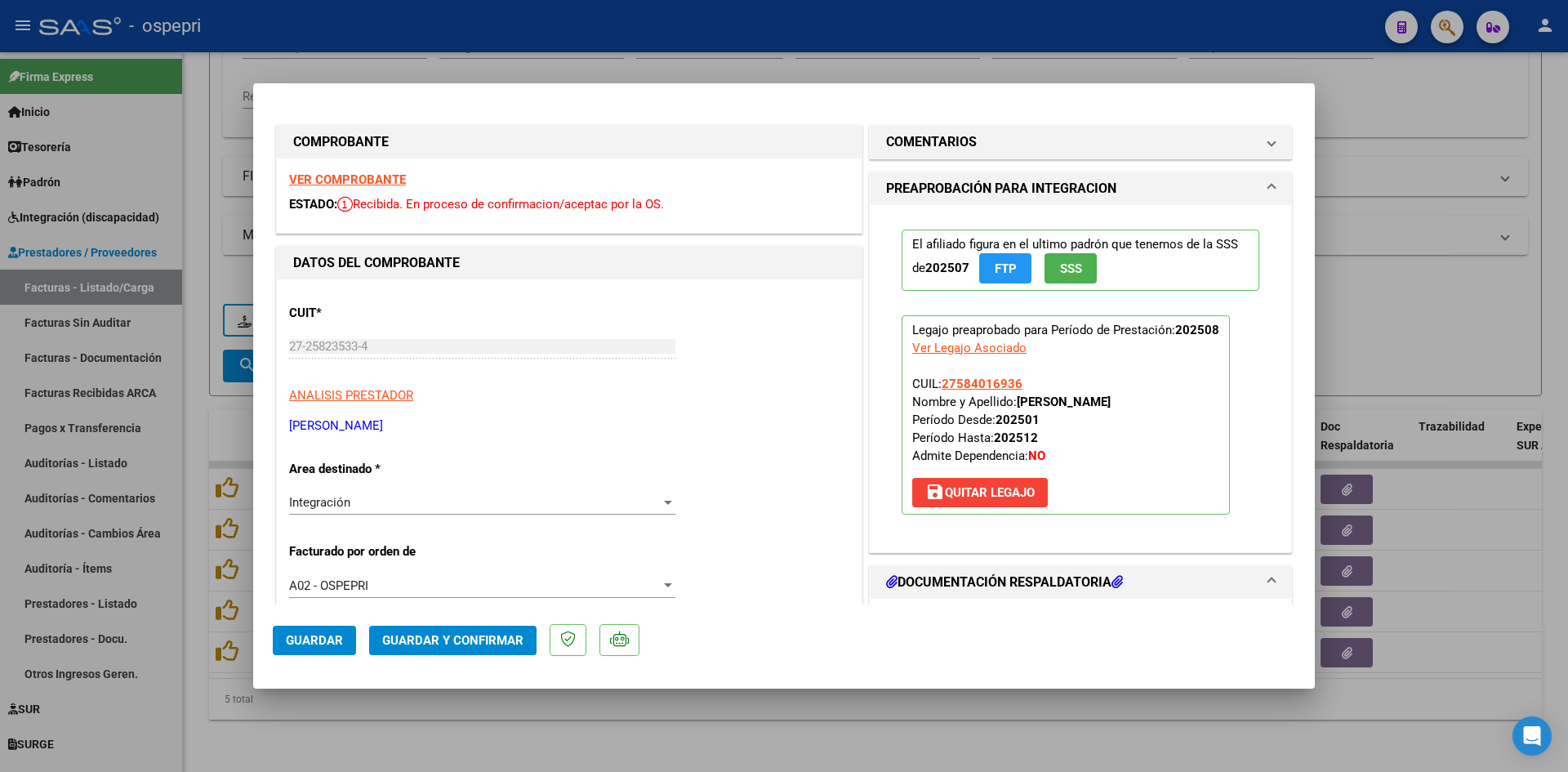
click at [378, 179] on strong "VER COMPROBANTE" at bounding box center [347, 180] width 116 height 15
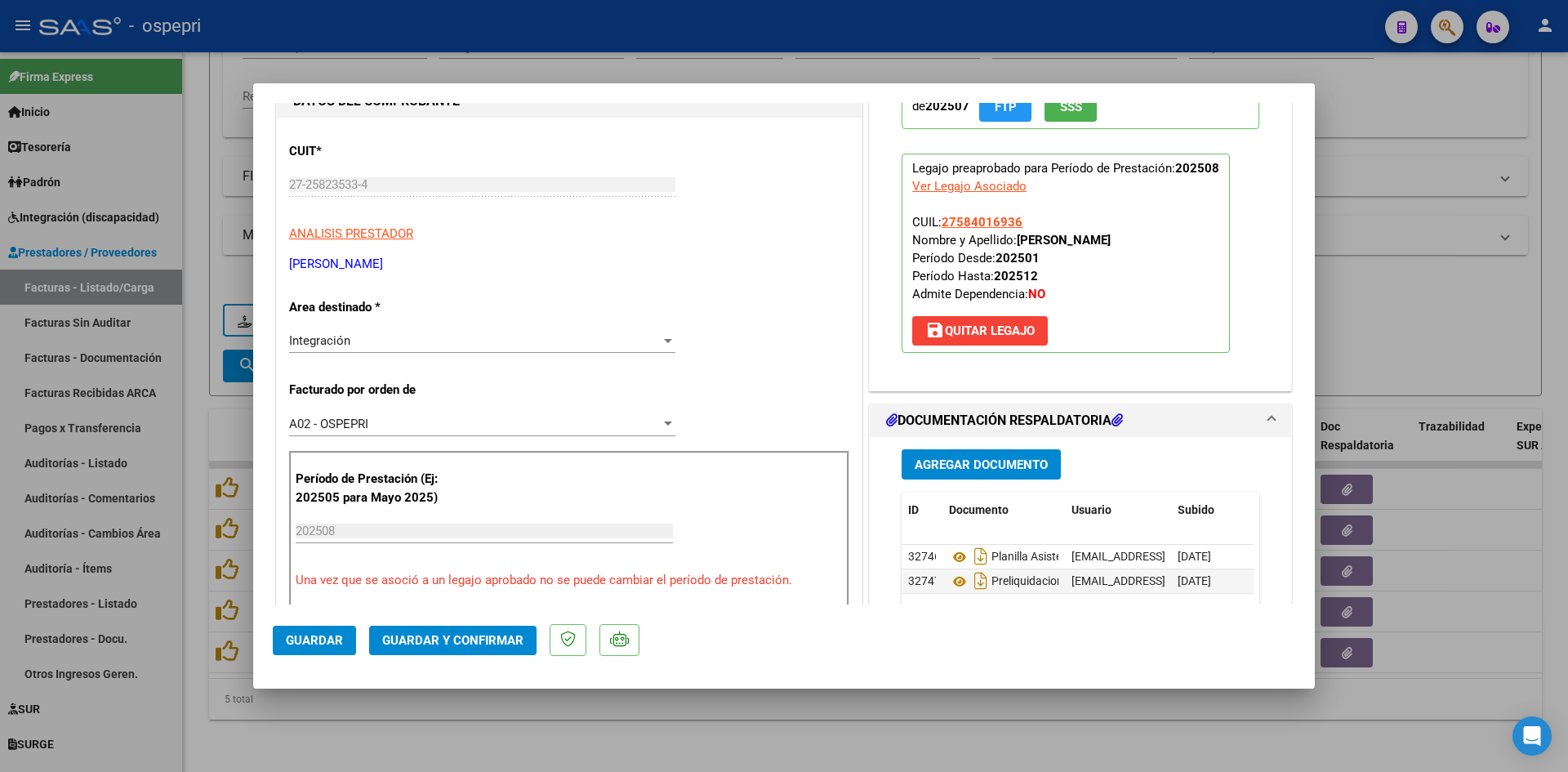
scroll to position [164, 0]
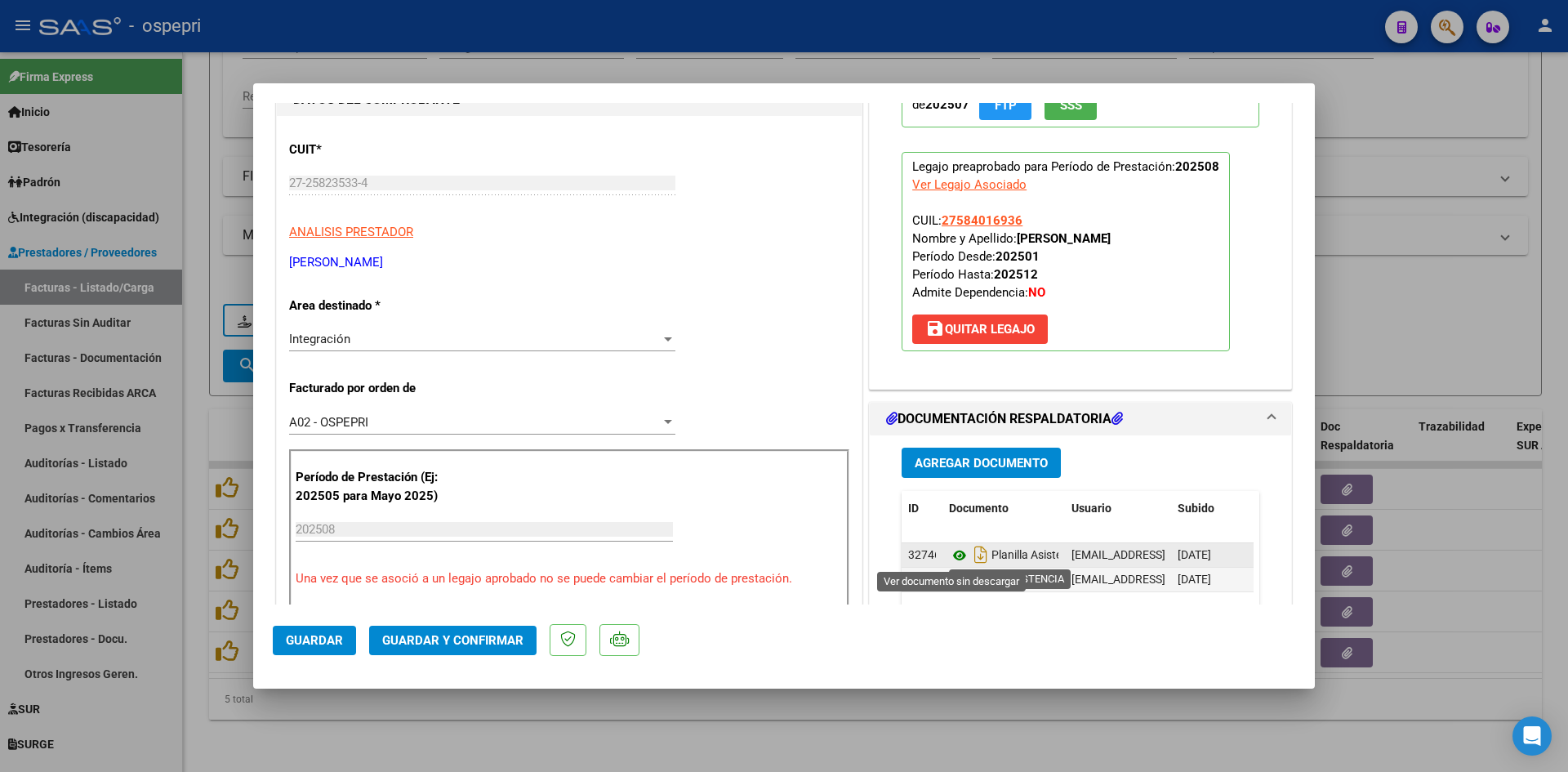
click at [955, 553] on icon at bounding box center [960, 555] width 21 height 20
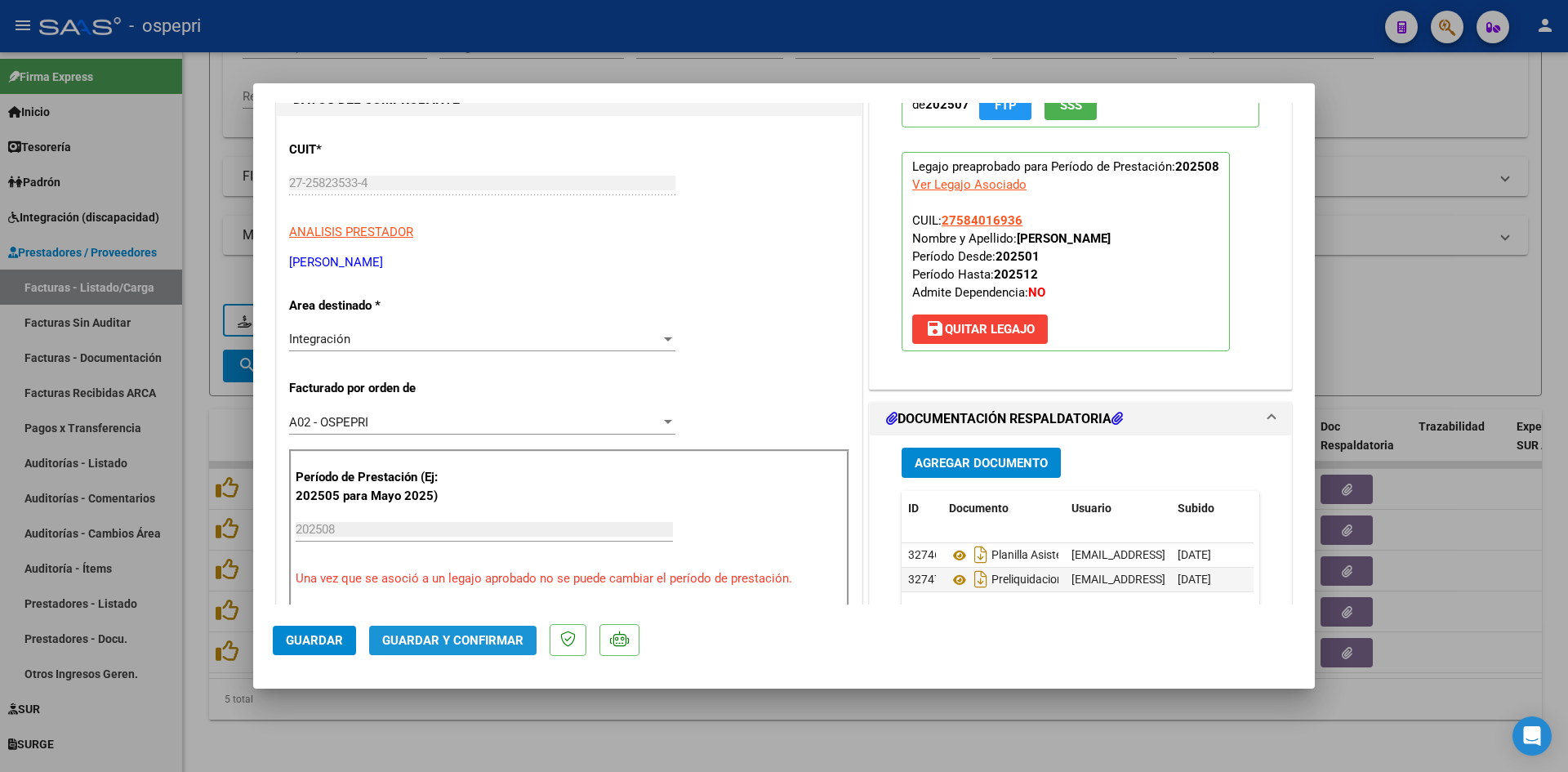
click at [497, 641] on span "Guardar y Confirmar" at bounding box center [453, 641] width 141 height 15
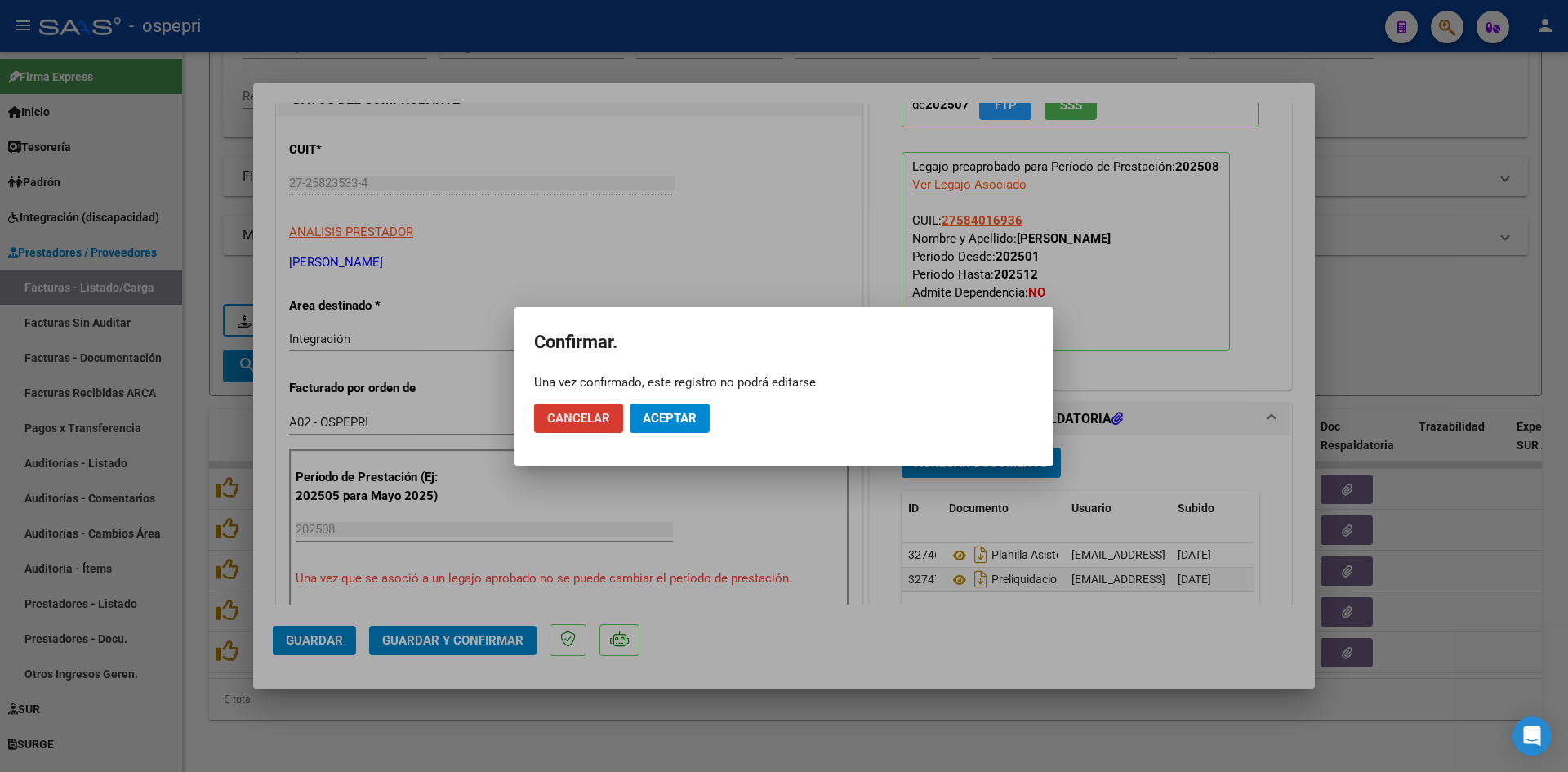
click at [686, 422] on span "Aceptar" at bounding box center [669, 418] width 54 height 15
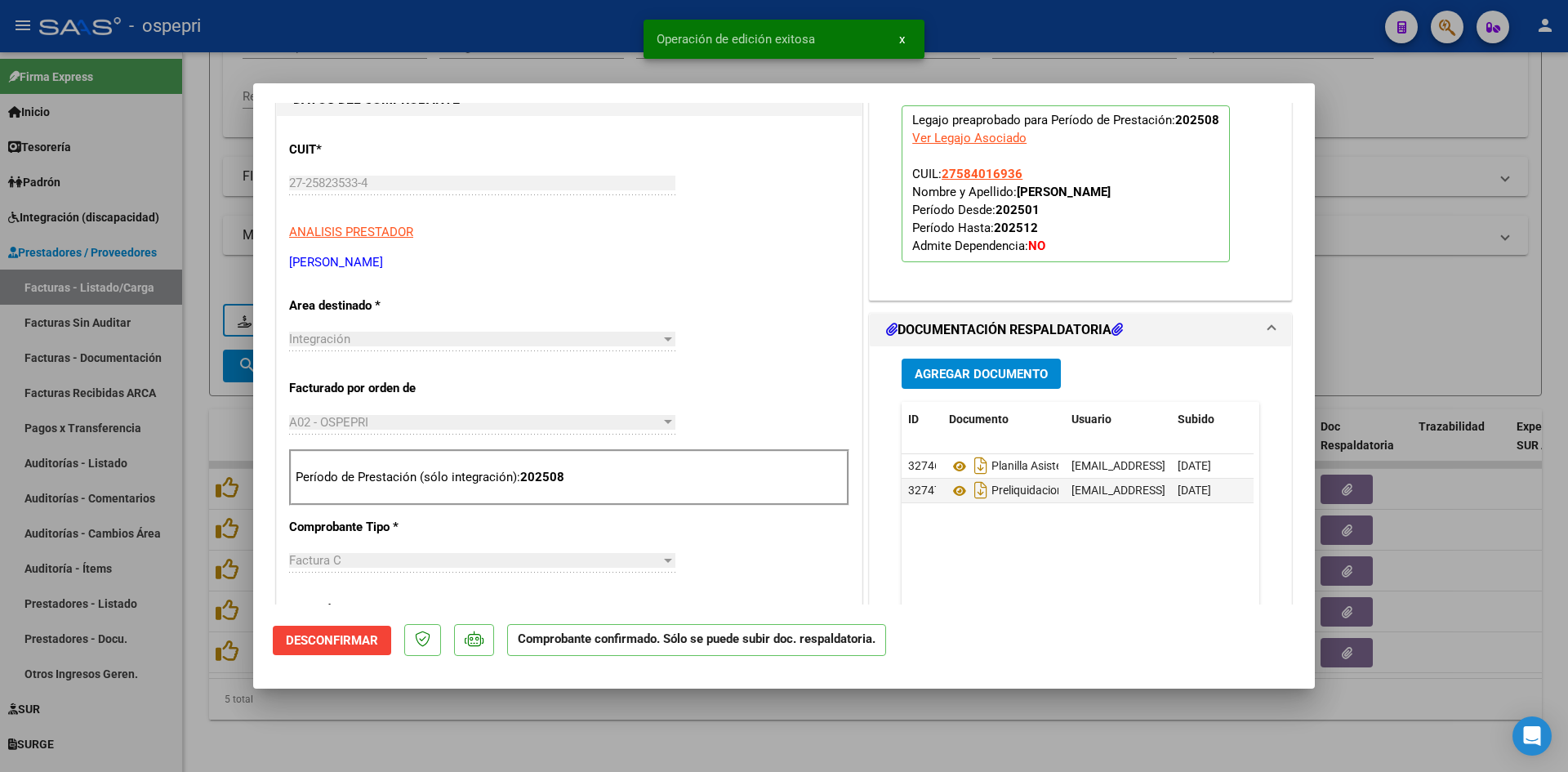
type input "$ 0,00"
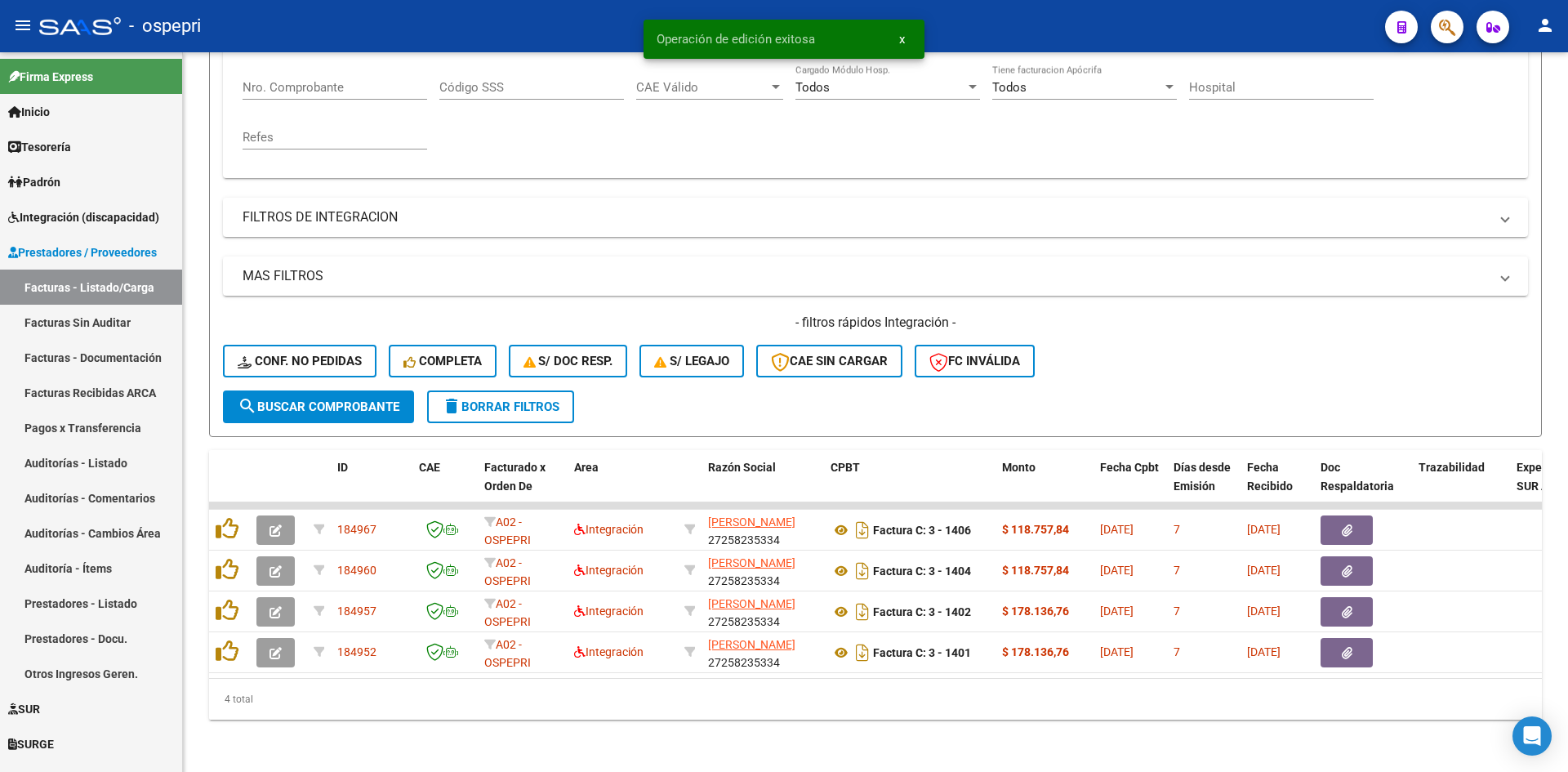
scroll to position [328, 0]
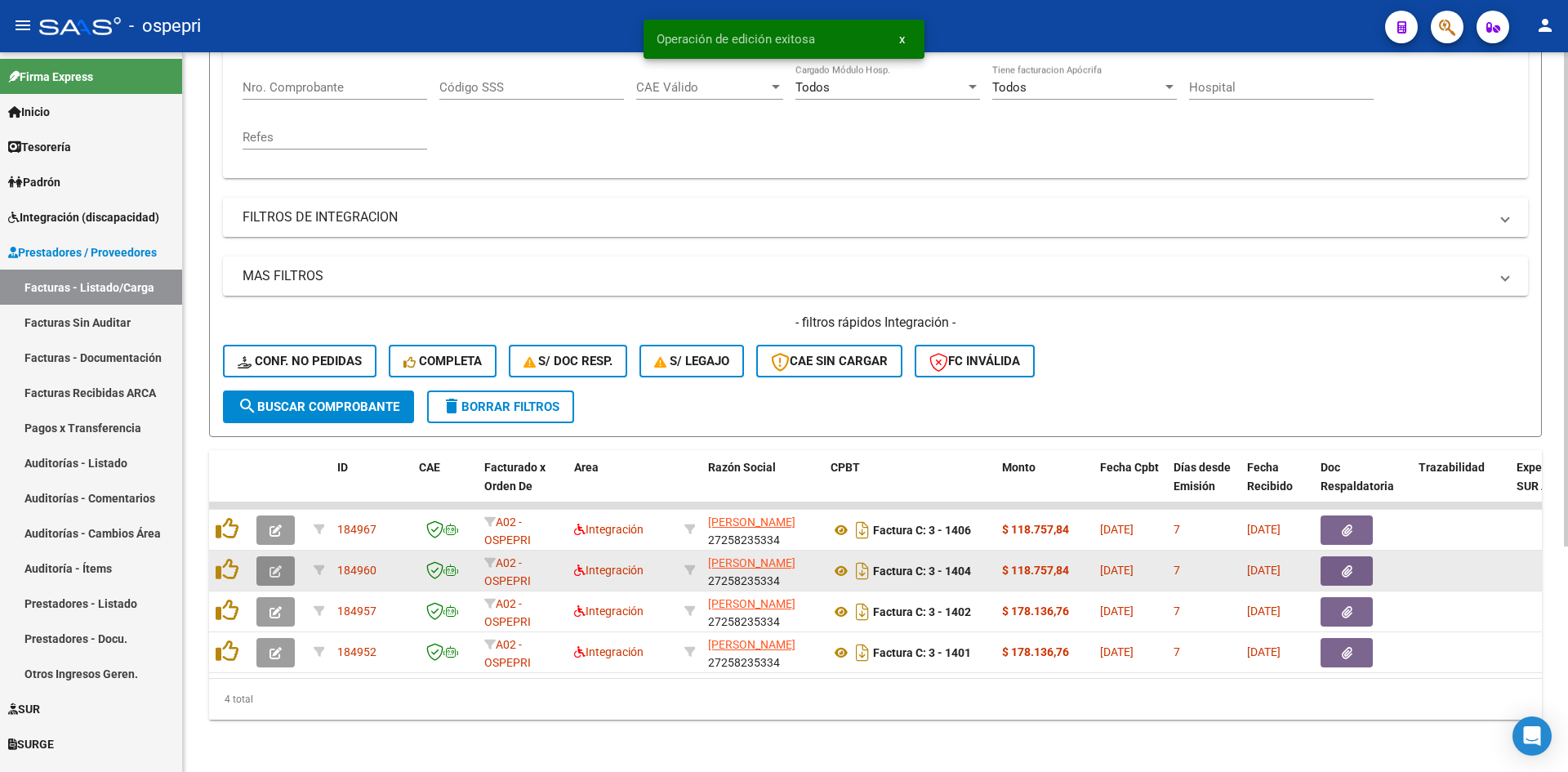
click at [277, 565] on icon "button" at bounding box center [275, 571] width 12 height 12
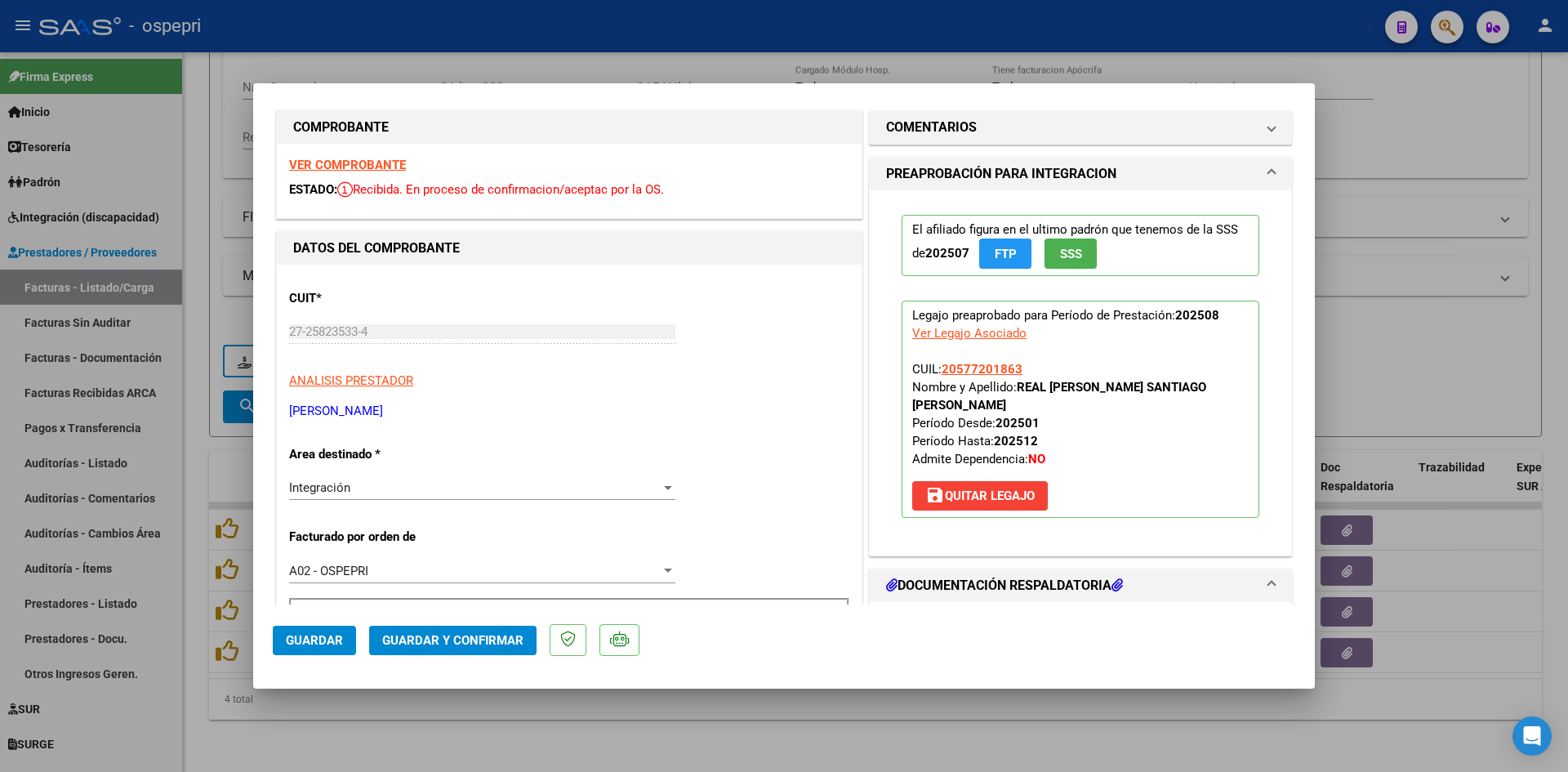
scroll to position [0, 0]
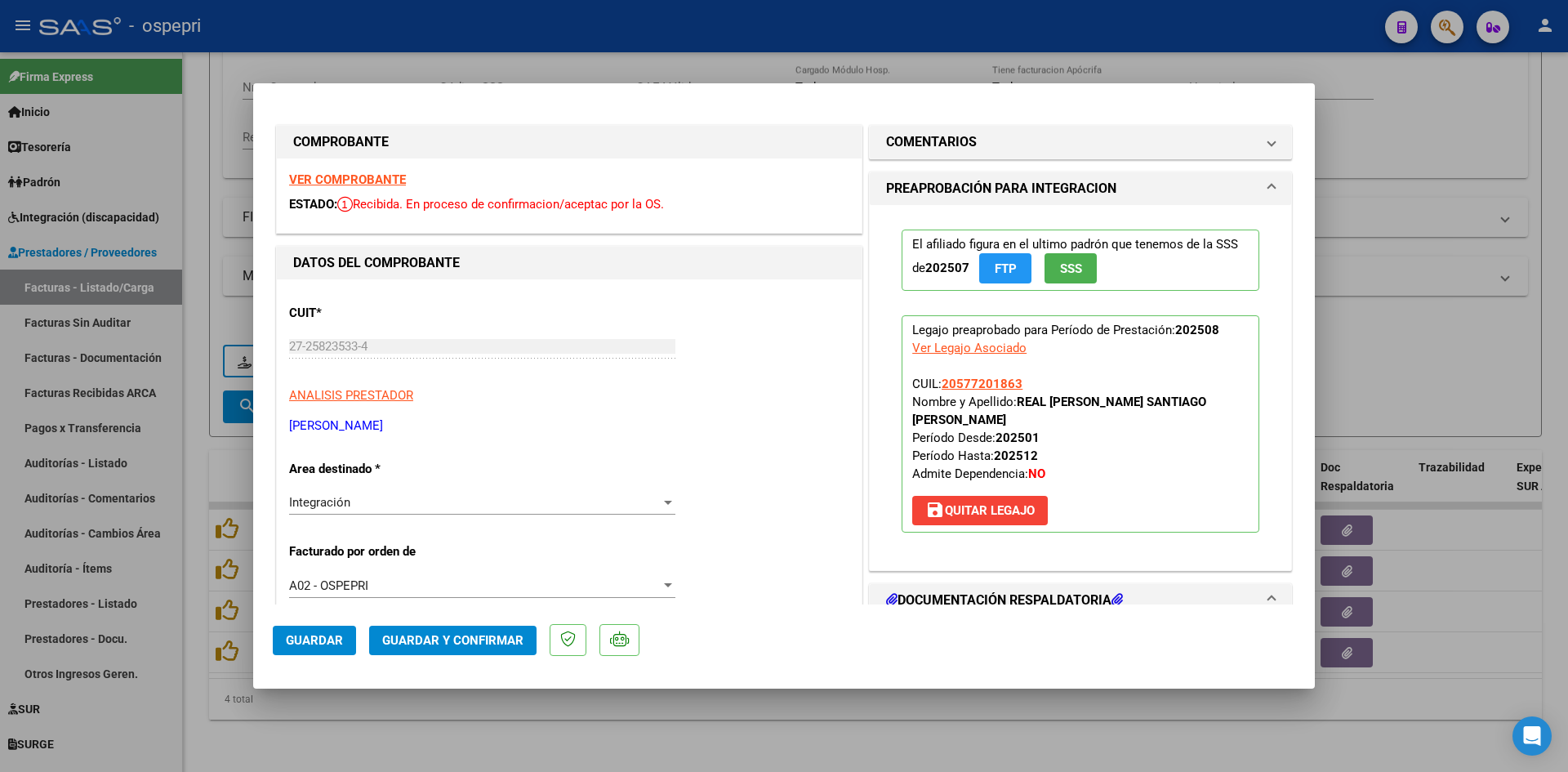
click at [358, 178] on strong "VER COMPROBANTE" at bounding box center [347, 180] width 116 height 15
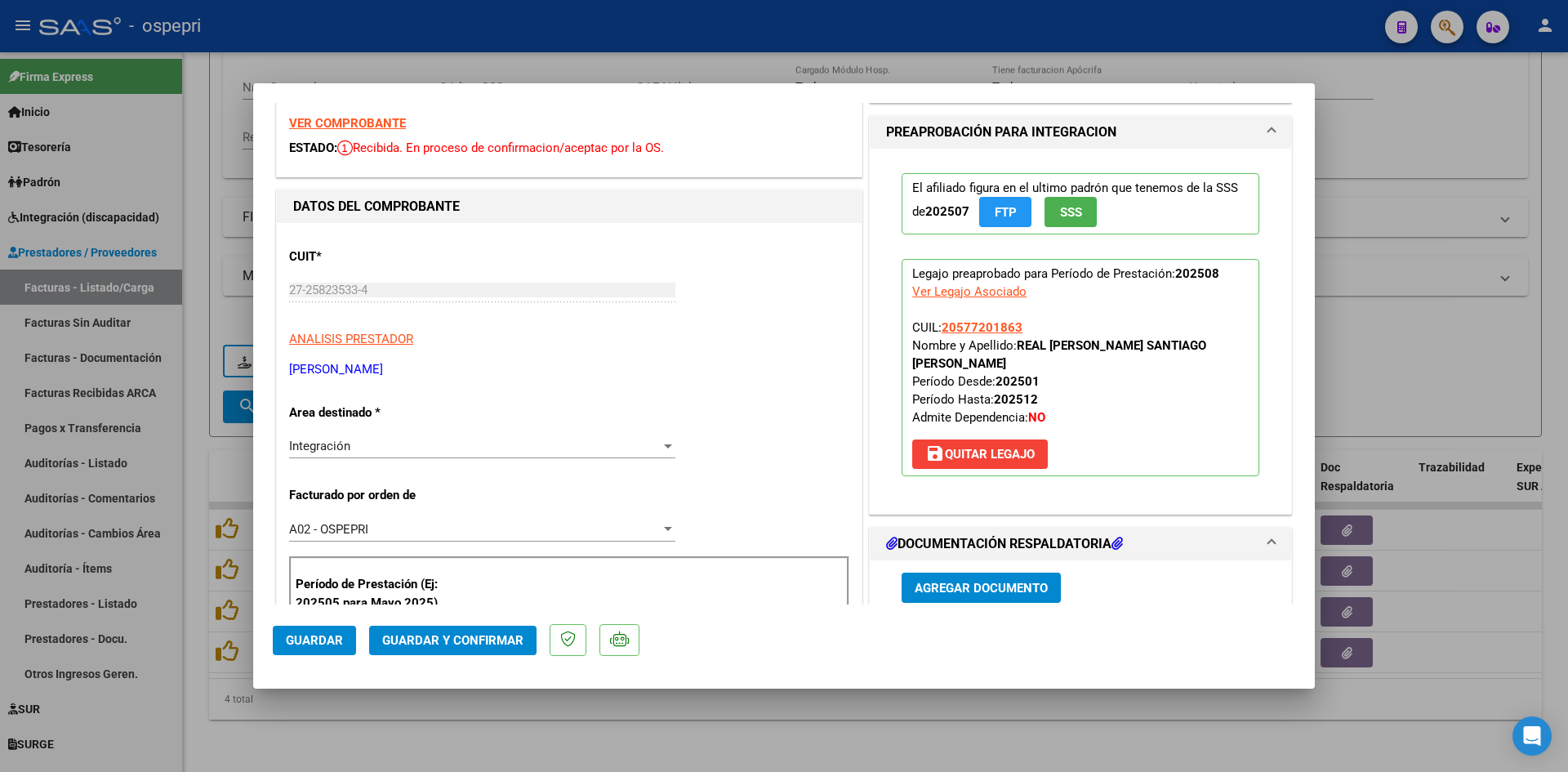
scroll to position [245, 0]
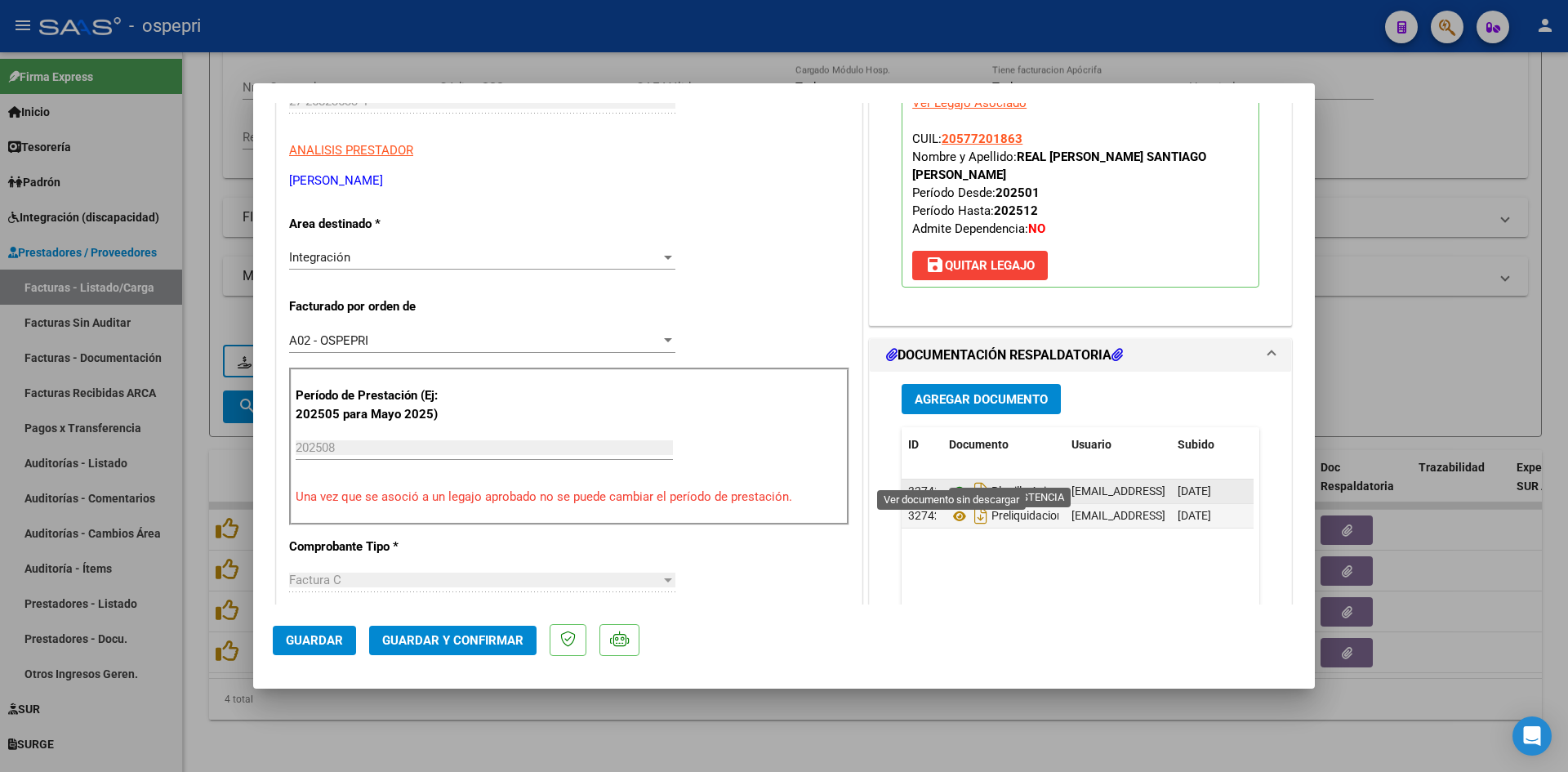
click at [949, 482] on icon at bounding box center [960, 492] width 21 height 20
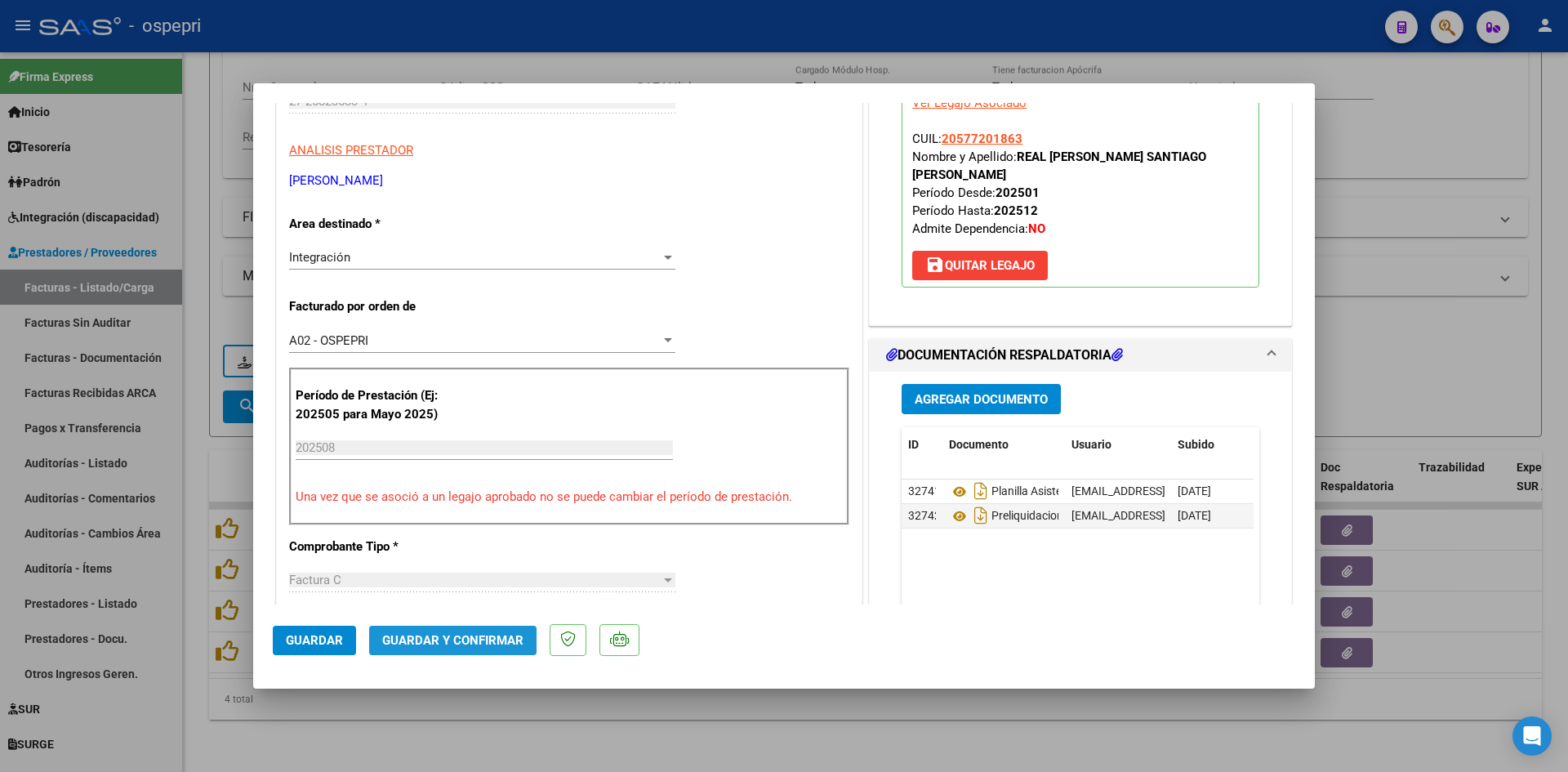
click at [450, 645] on span "Guardar y Confirmar" at bounding box center [453, 641] width 141 height 15
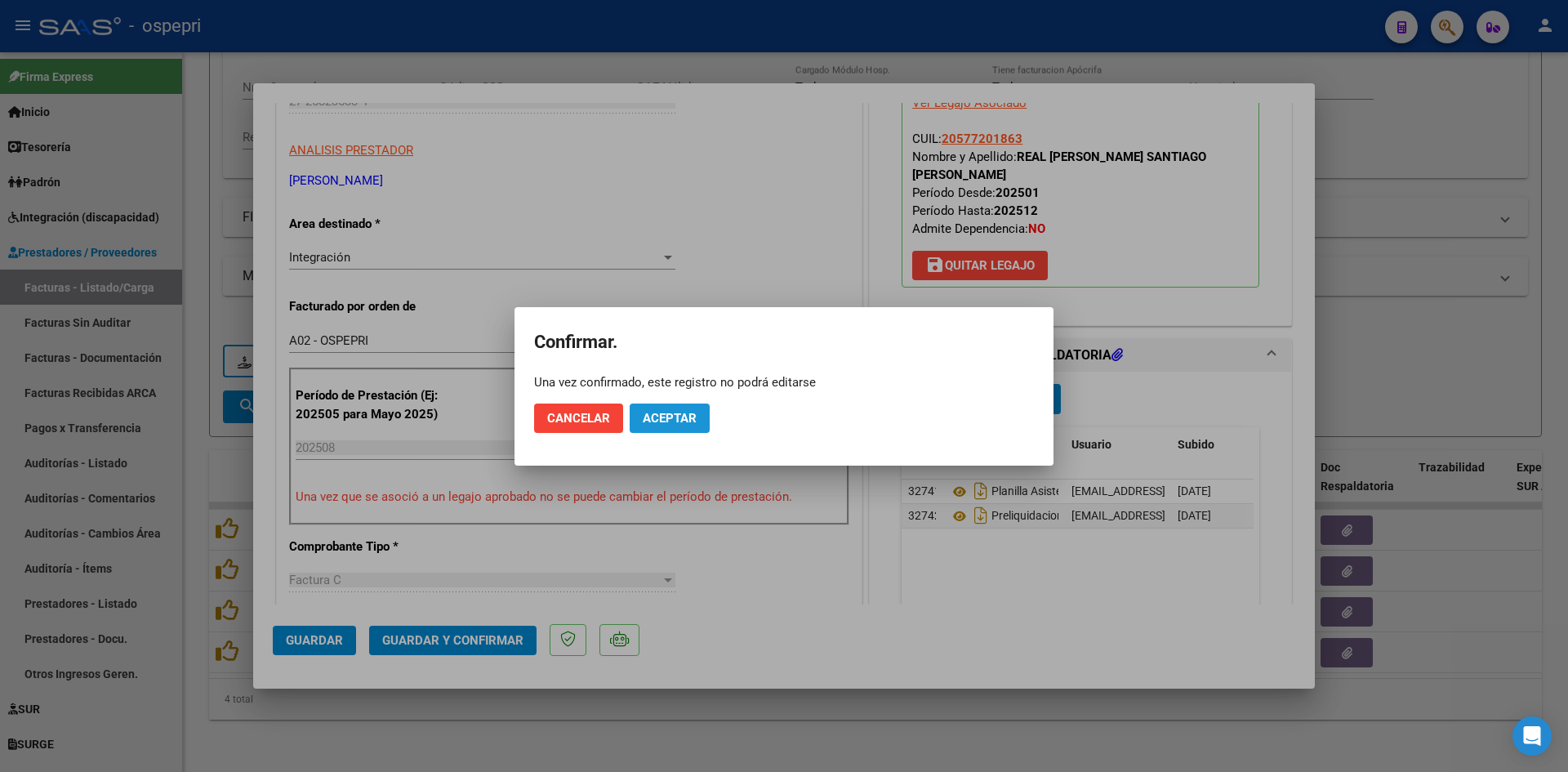
click at [691, 416] on span "Aceptar" at bounding box center [669, 418] width 54 height 15
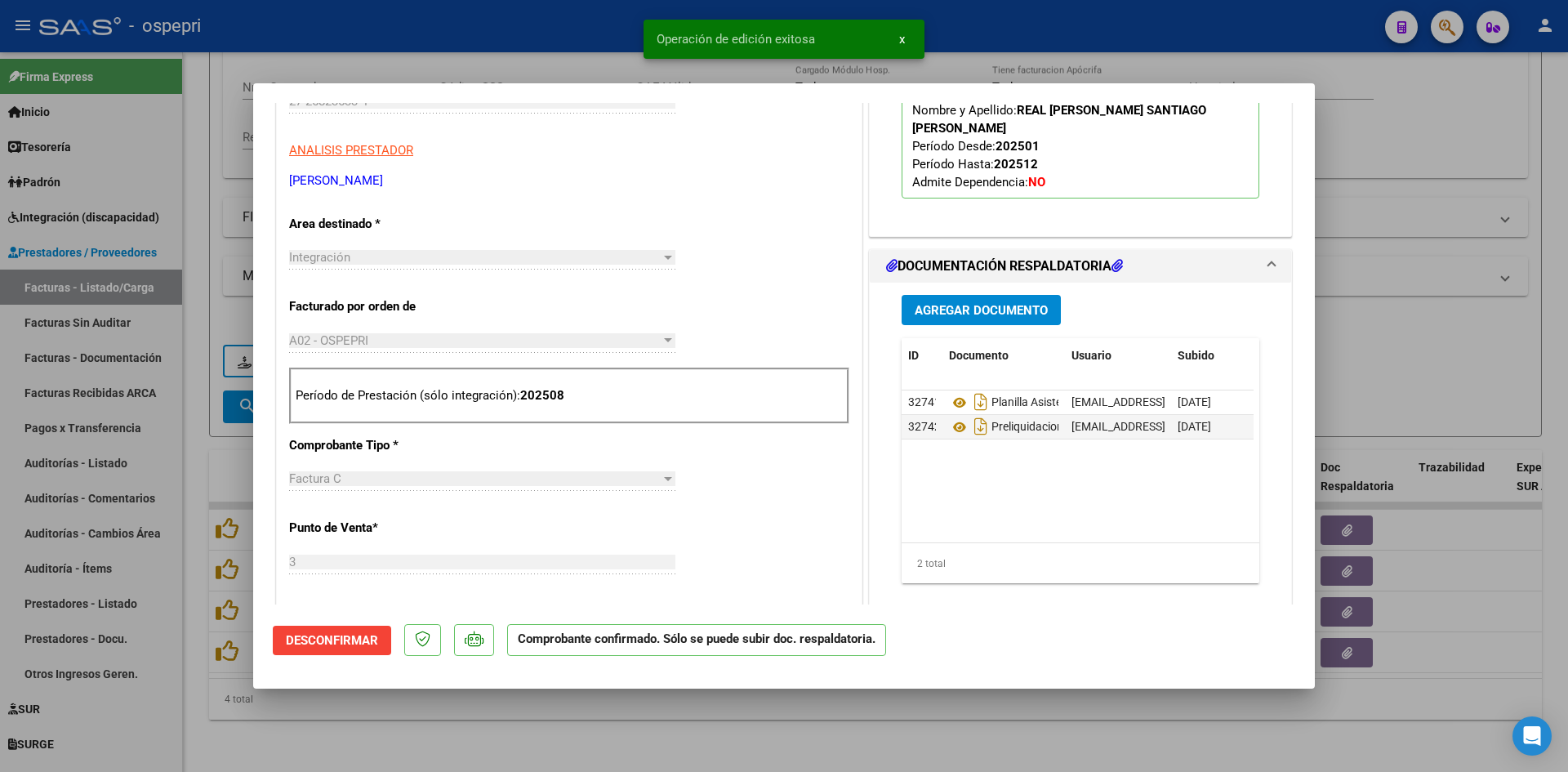
type input "$ 0,00"
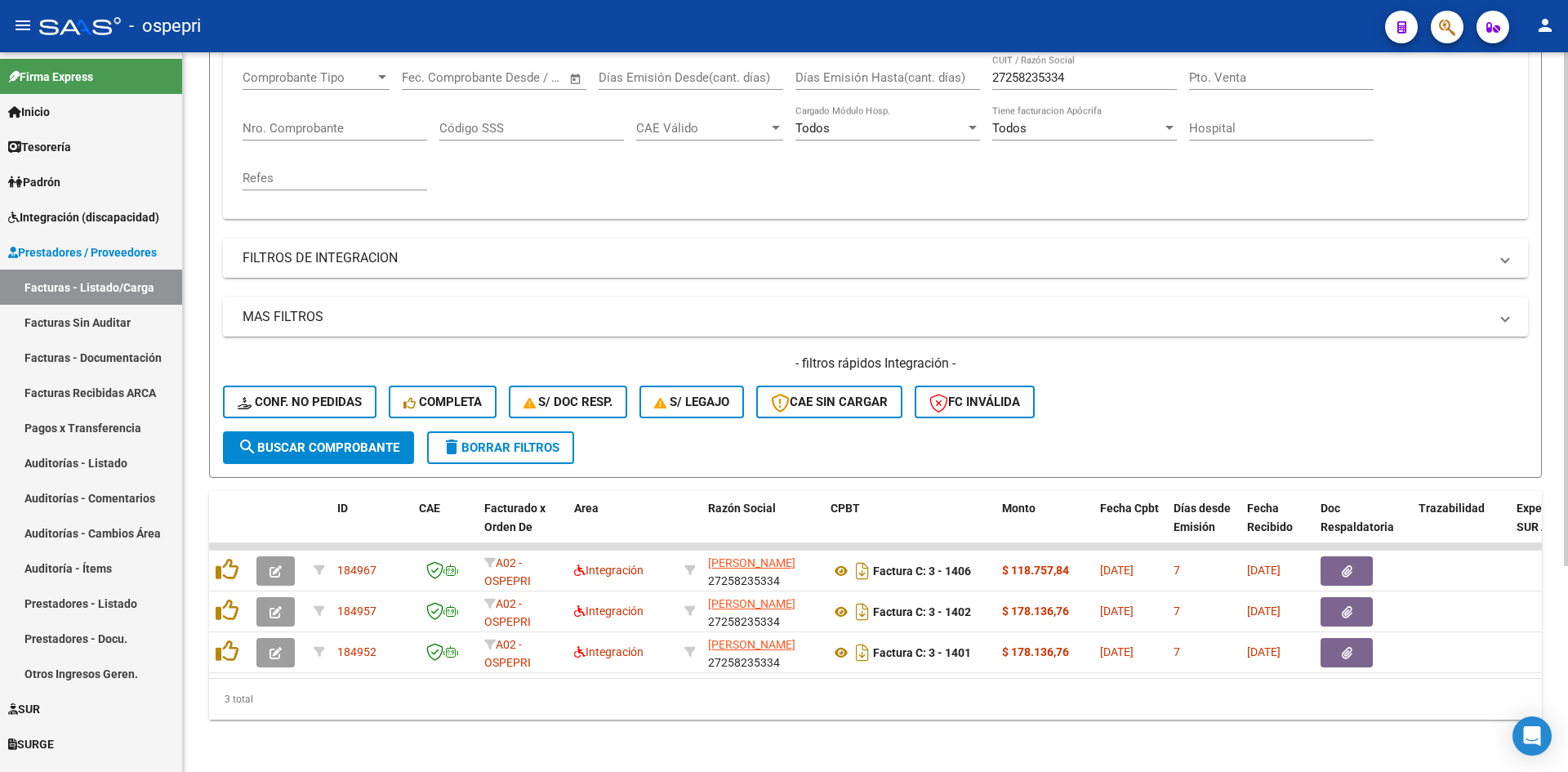
scroll to position [0, 0]
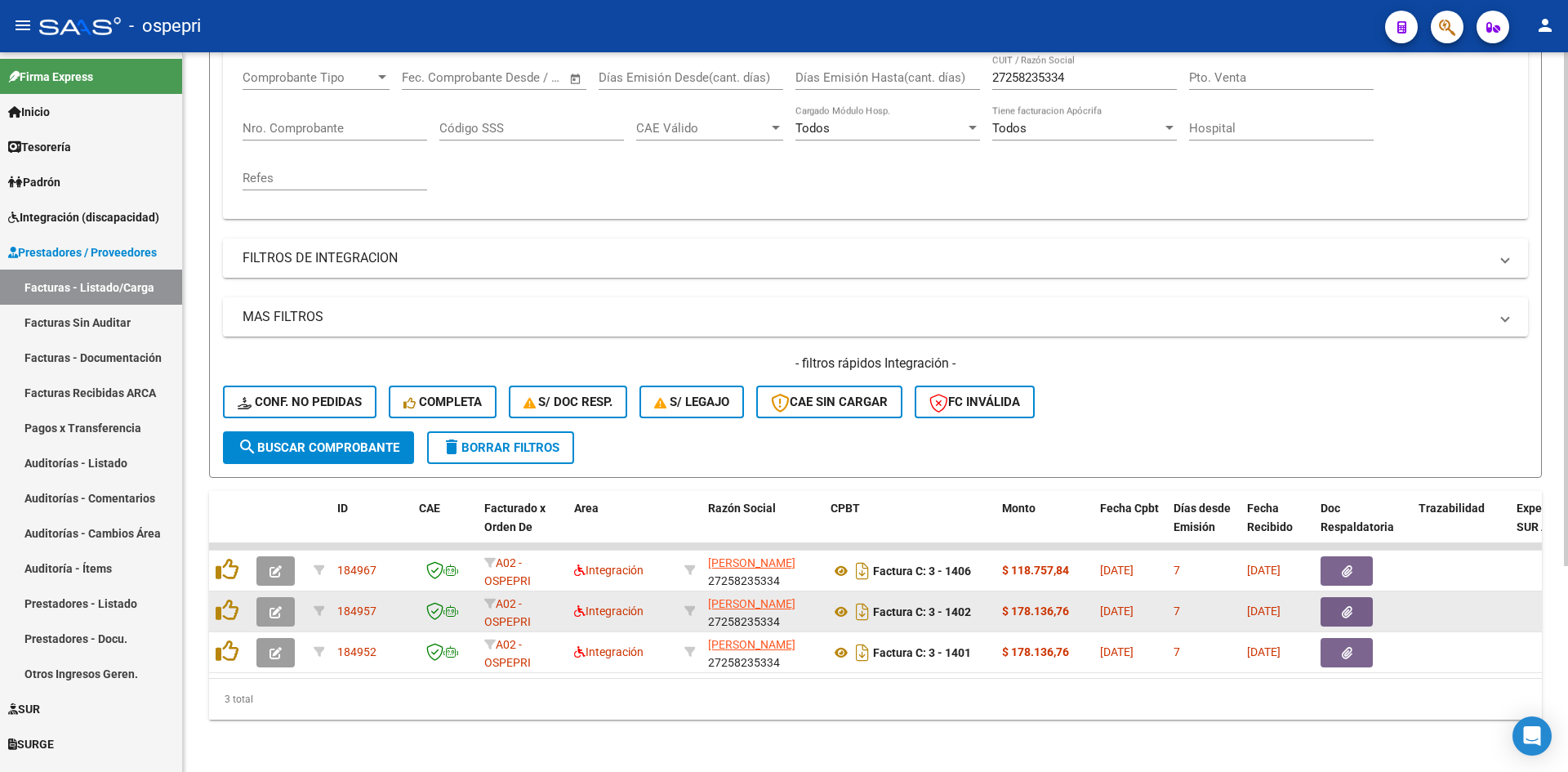
click at [270, 607] on icon "button" at bounding box center [275, 612] width 12 height 12
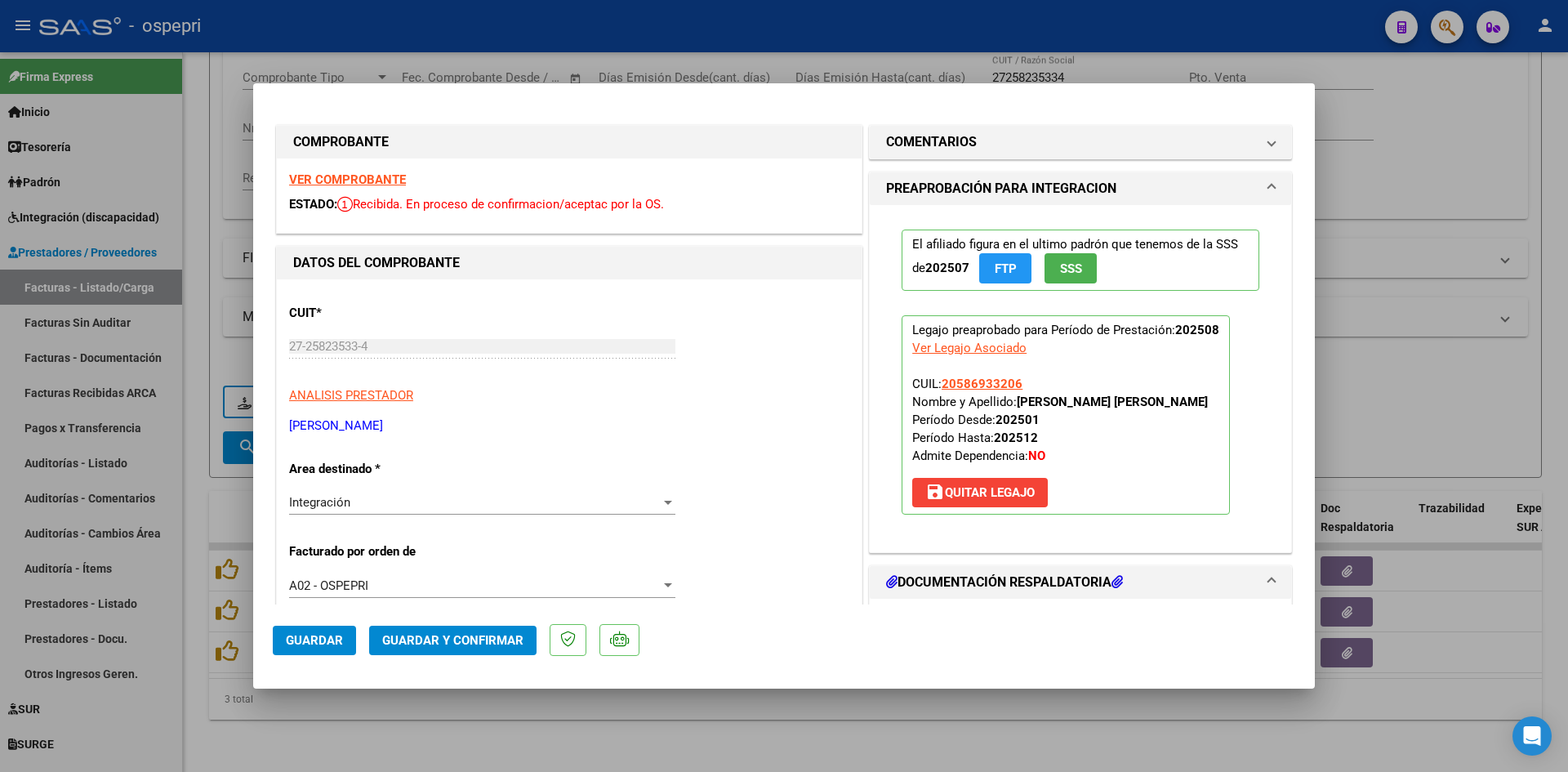
click at [346, 178] on strong "VER COMPROBANTE" at bounding box center [347, 180] width 116 height 15
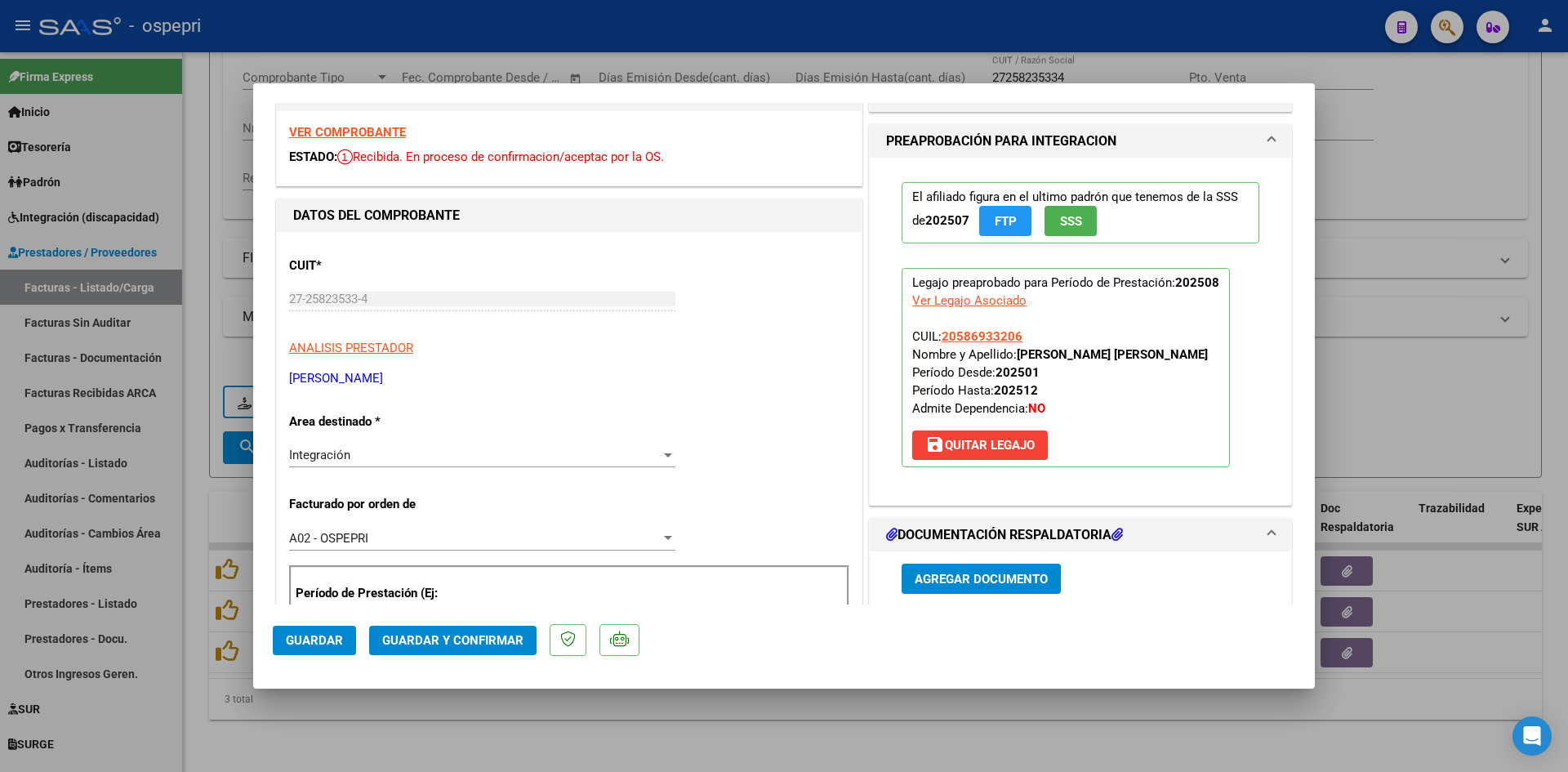
scroll to position [164, 0]
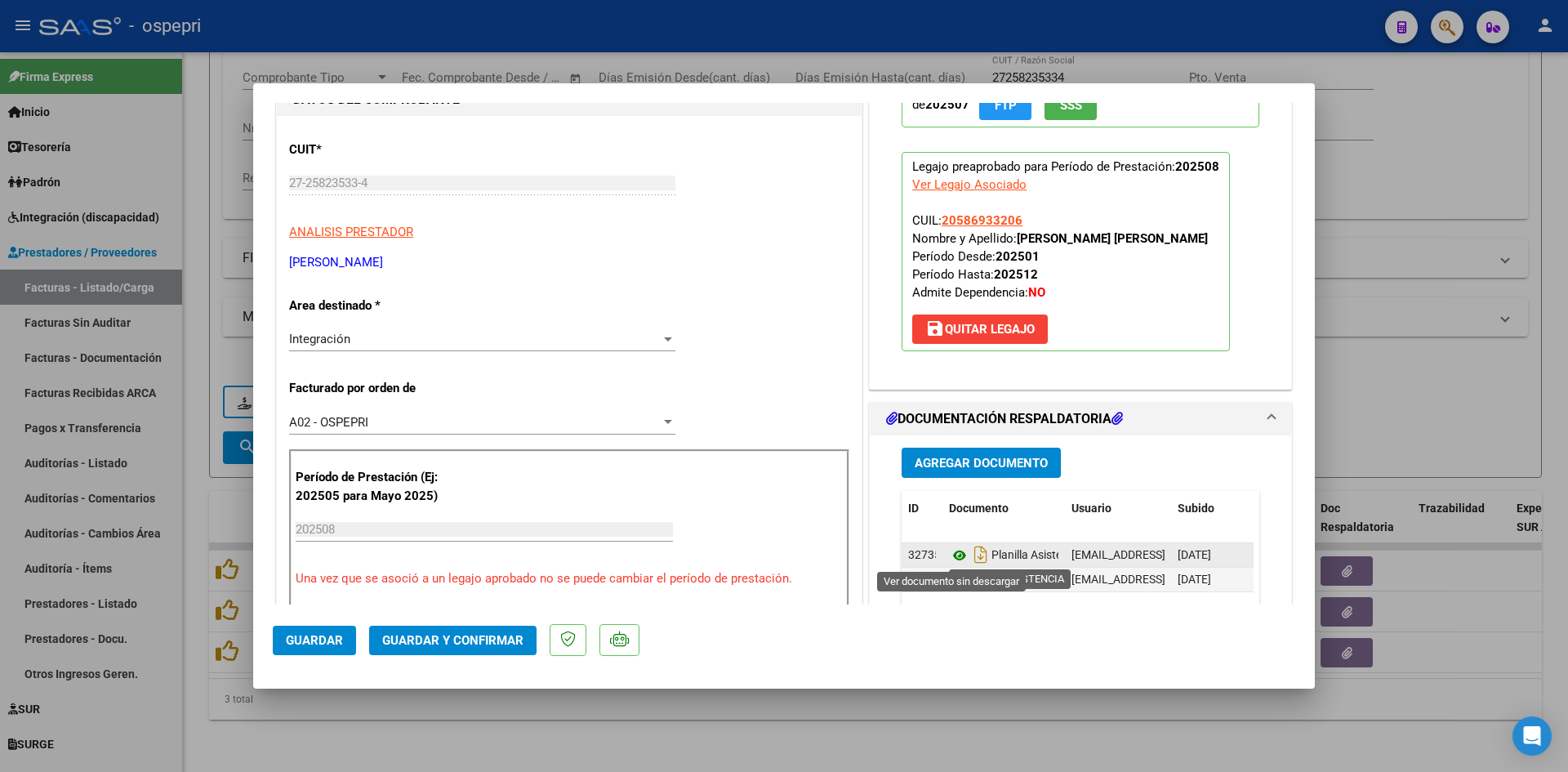
click at [954, 550] on icon at bounding box center [960, 555] width 21 height 20
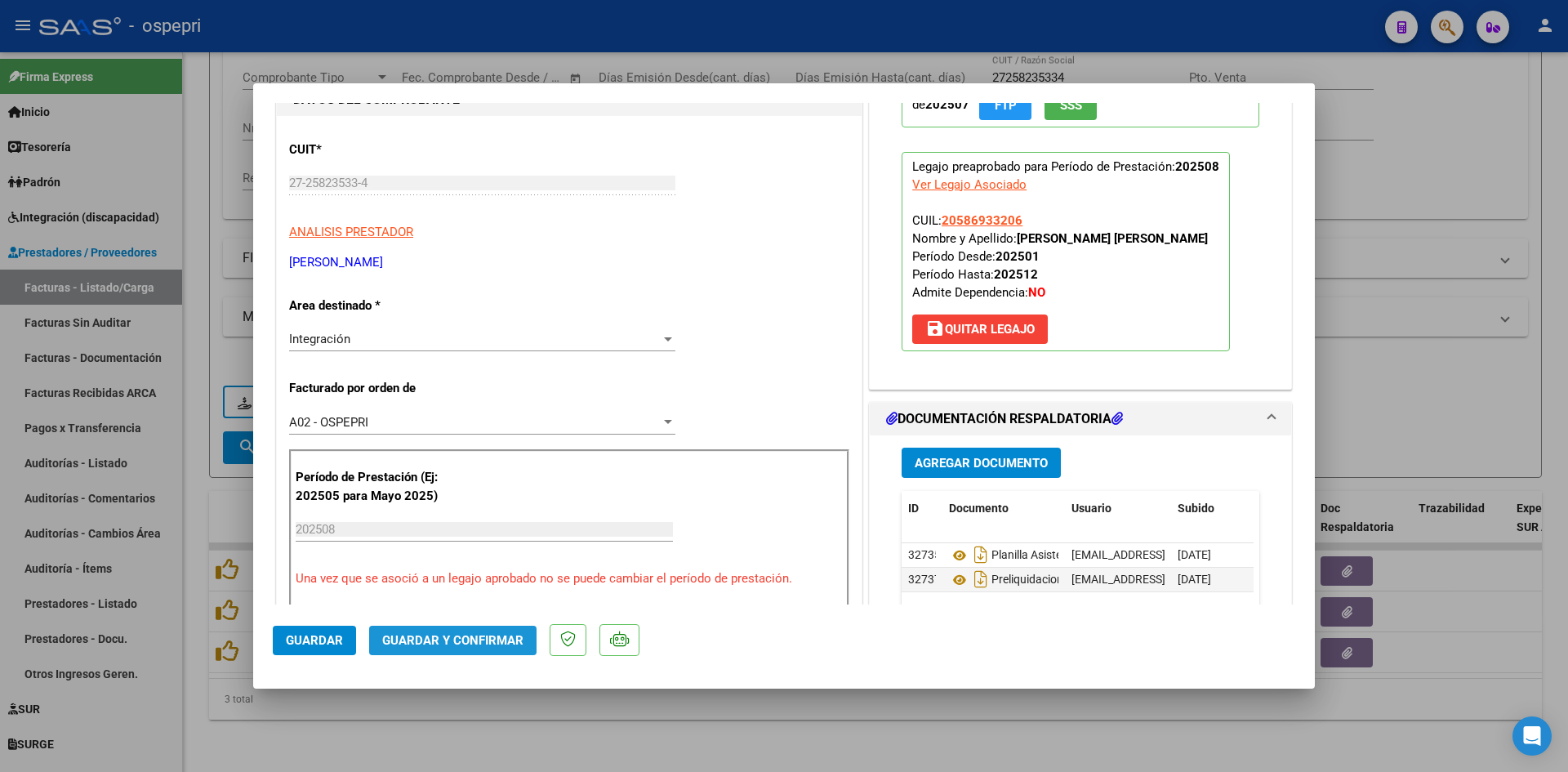
click at [492, 641] on span "Guardar y Confirmar" at bounding box center [453, 641] width 141 height 15
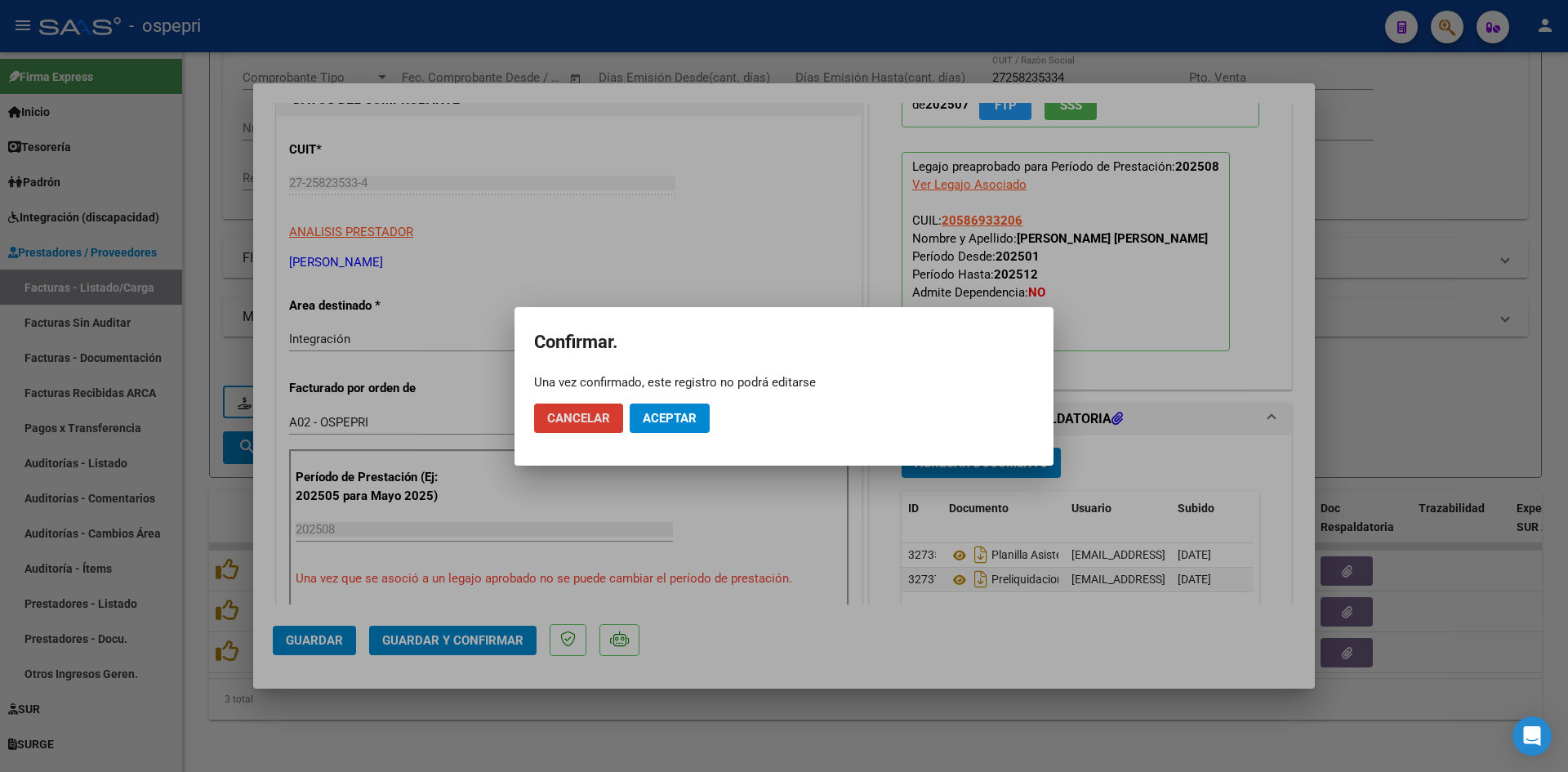
click at [689, 417] on span "Aceptar" at bounding box center [669, 418] width 54 height 15
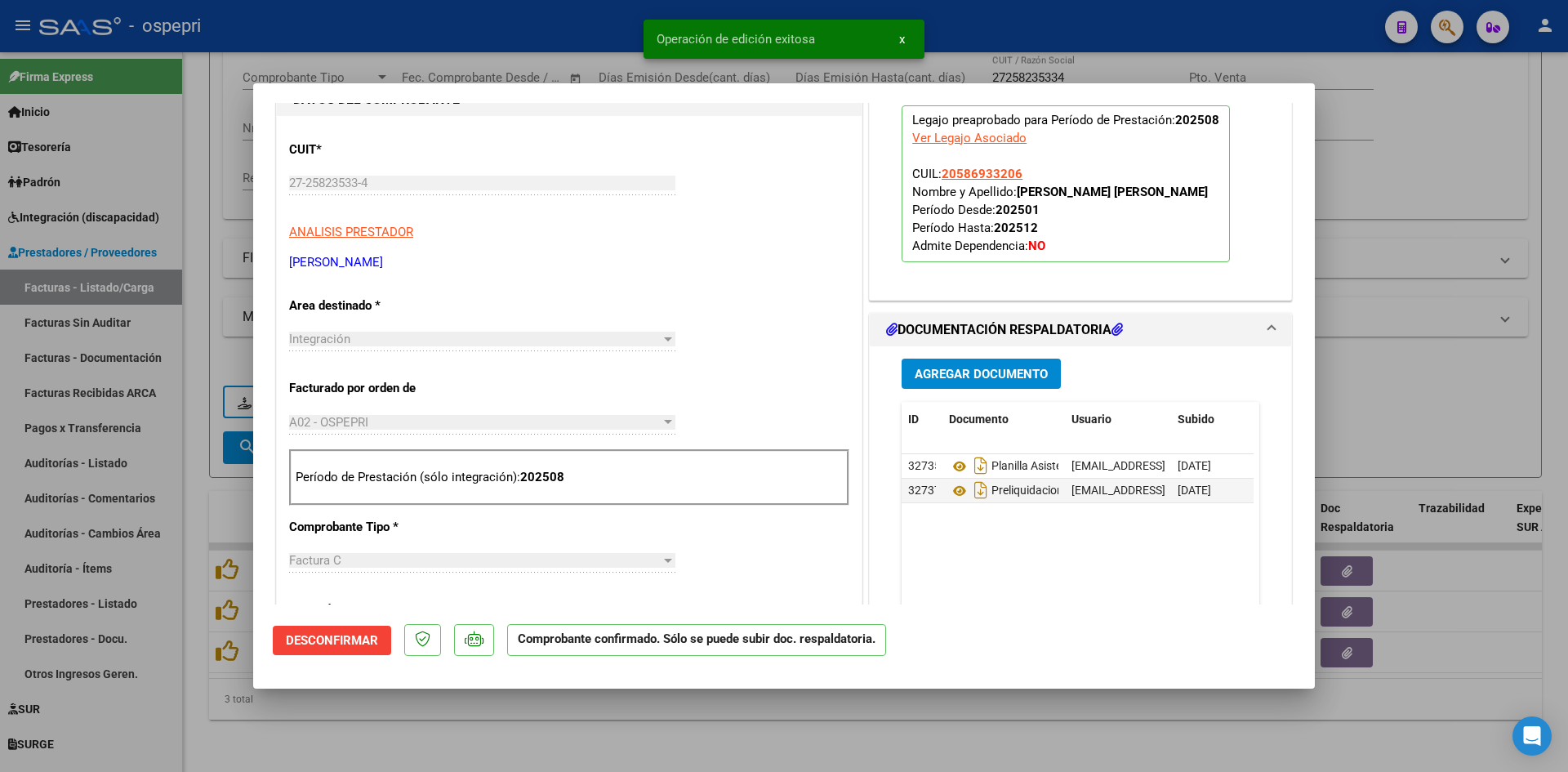
type input "$ 0,00"
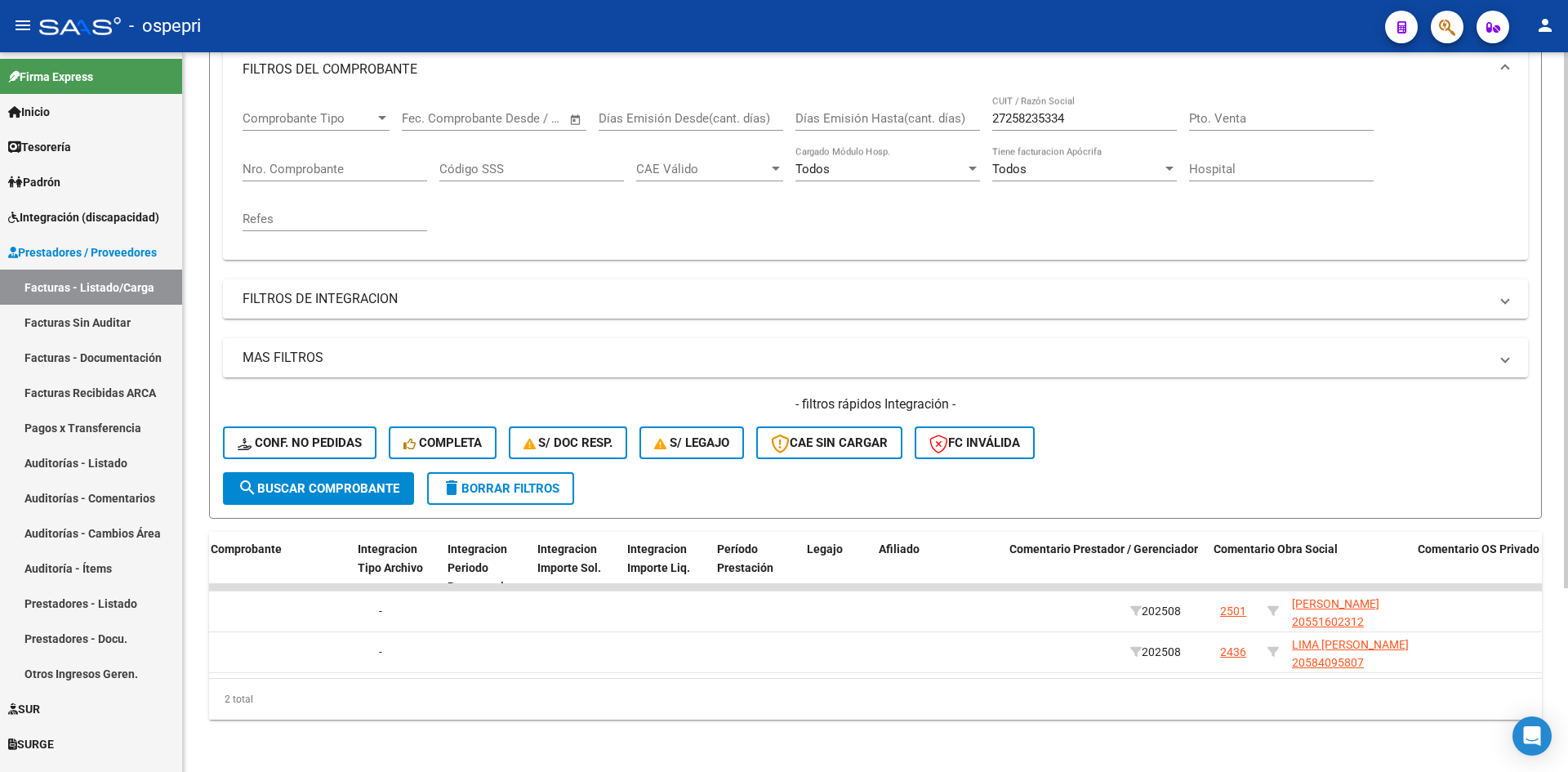
scroll to position [0, 0]
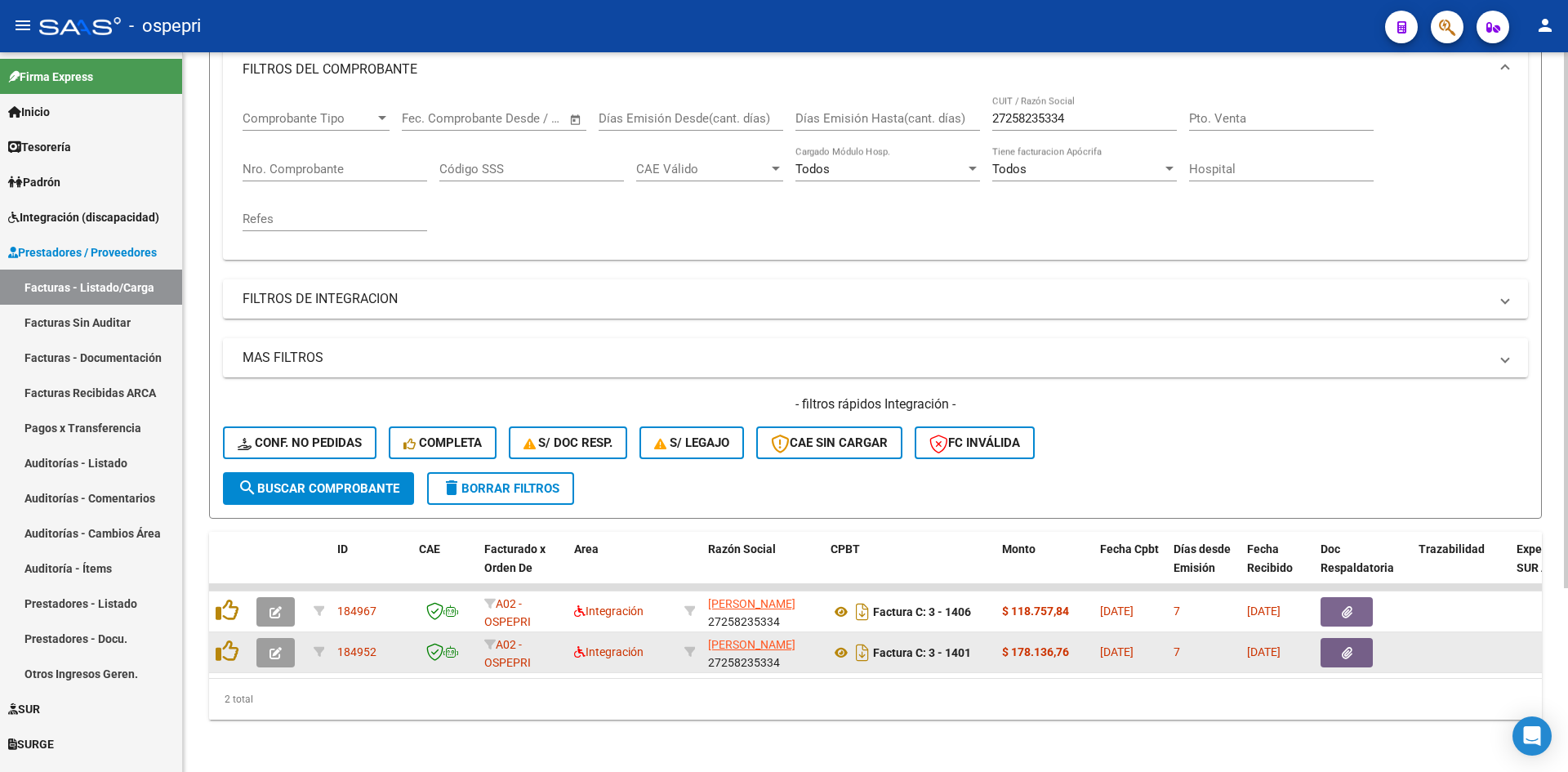
click at [273, 647] on icon "button" at bounding box center [275, 653] width 12 height 12
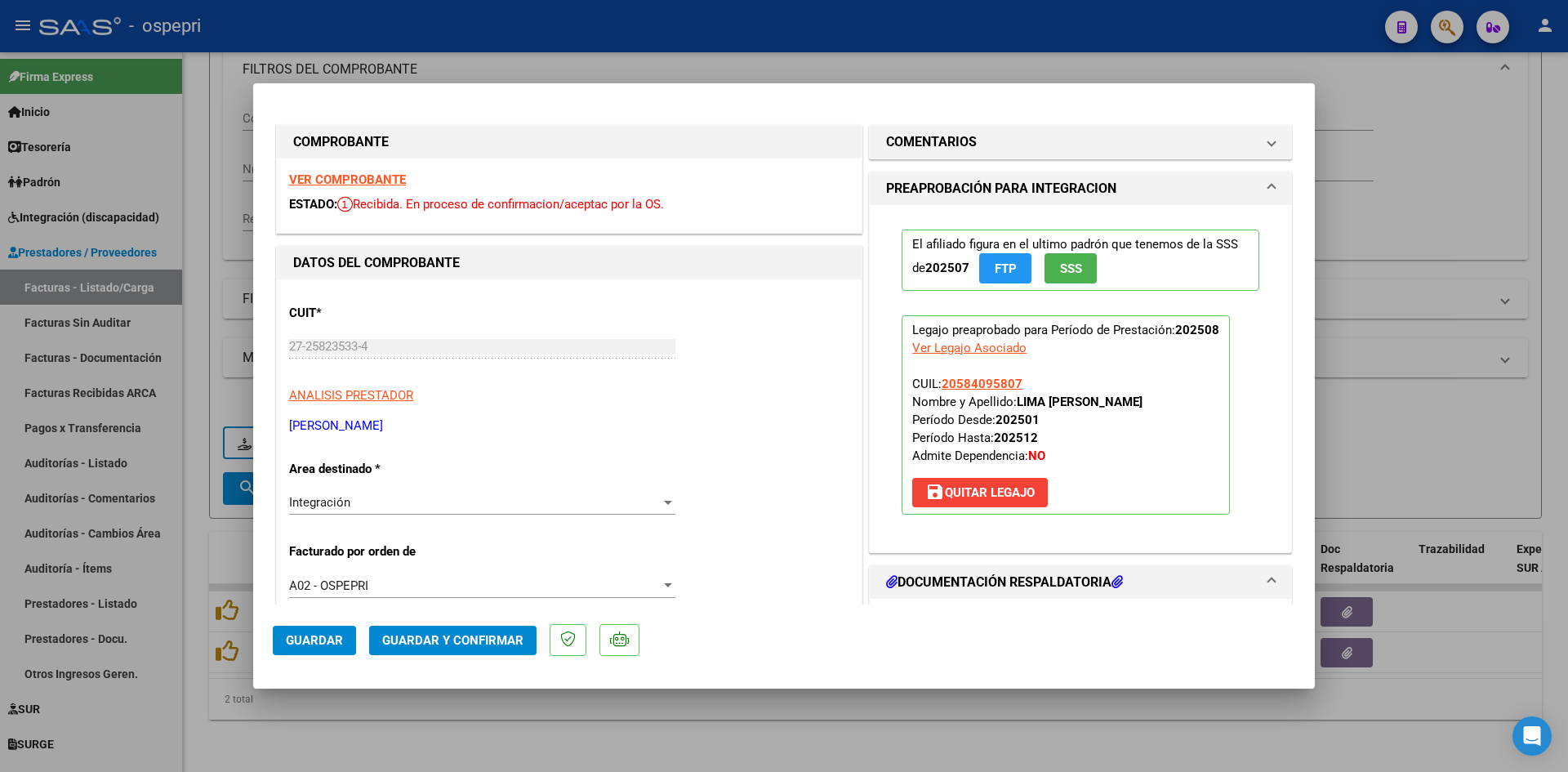
click at [364, 179] on strong "VER COMPROBANTE" at bounding box center [347, 180] width 116 height 15
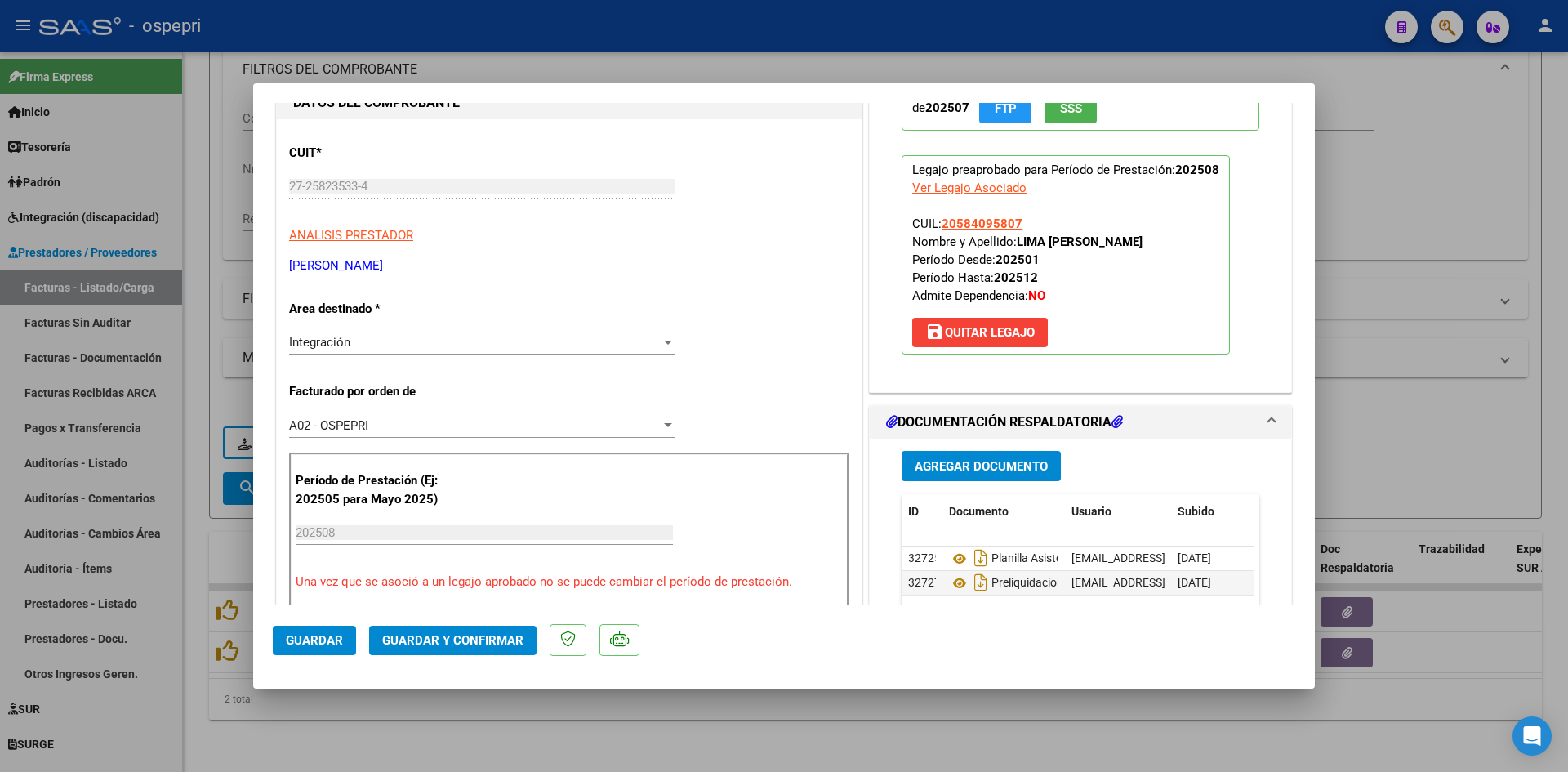
scroll to position [164, 0]
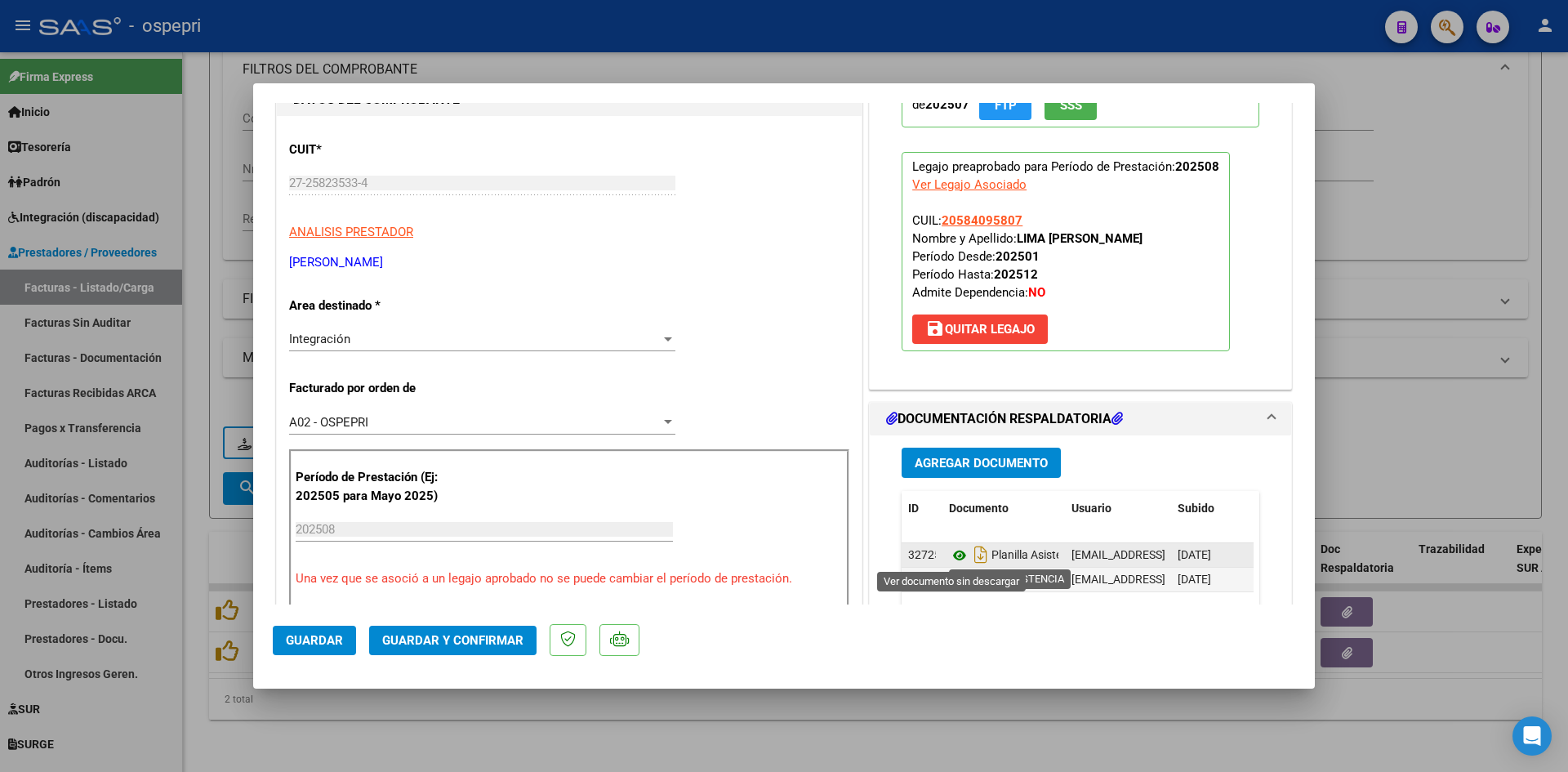
click at [953, 550] on icon at bounding box center [960, 555] width 21 height 20
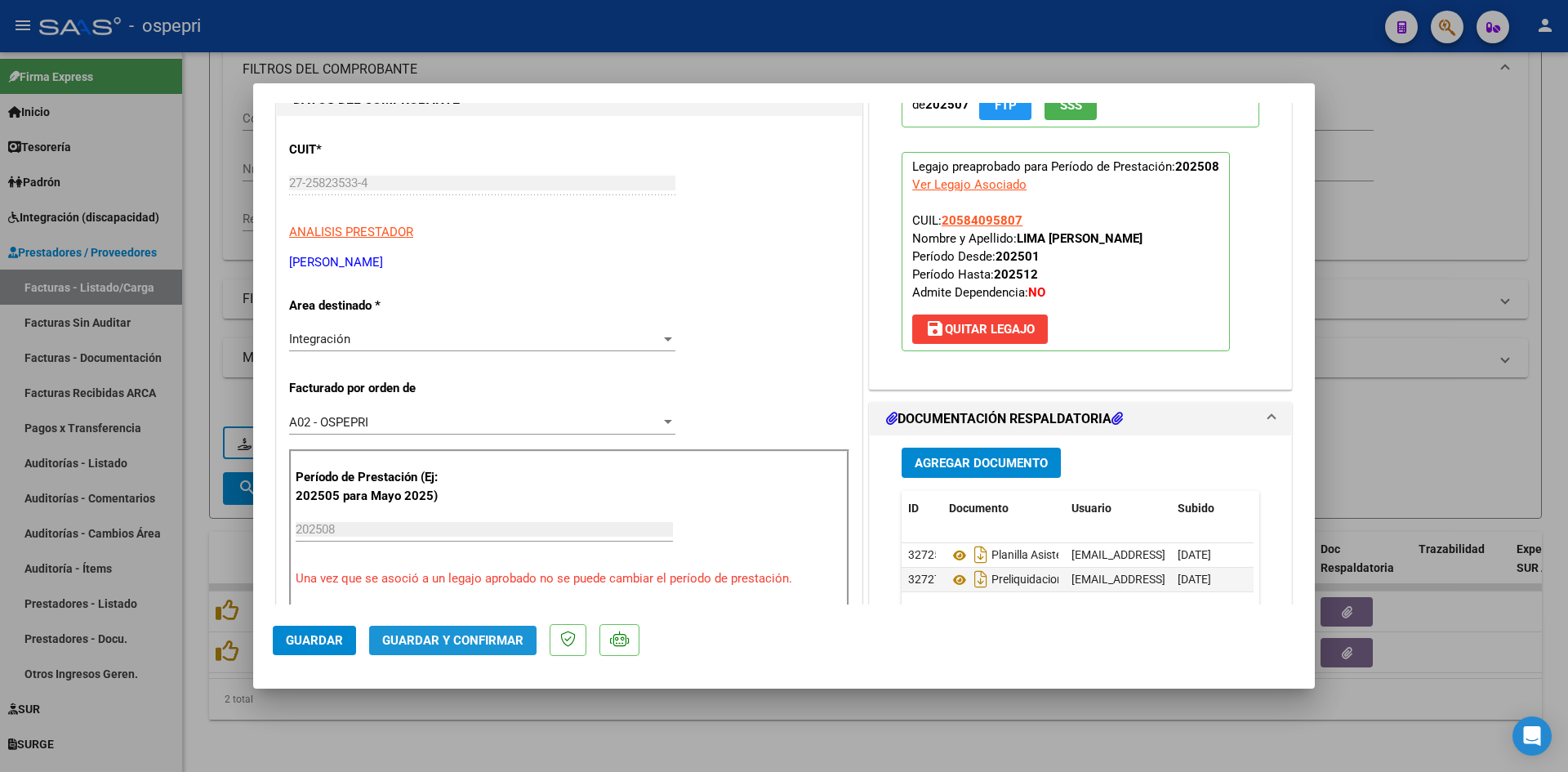
click at [474, 648] on button "Guardar y Confirmar" at bounding box center [453, 641] width 168 height 30
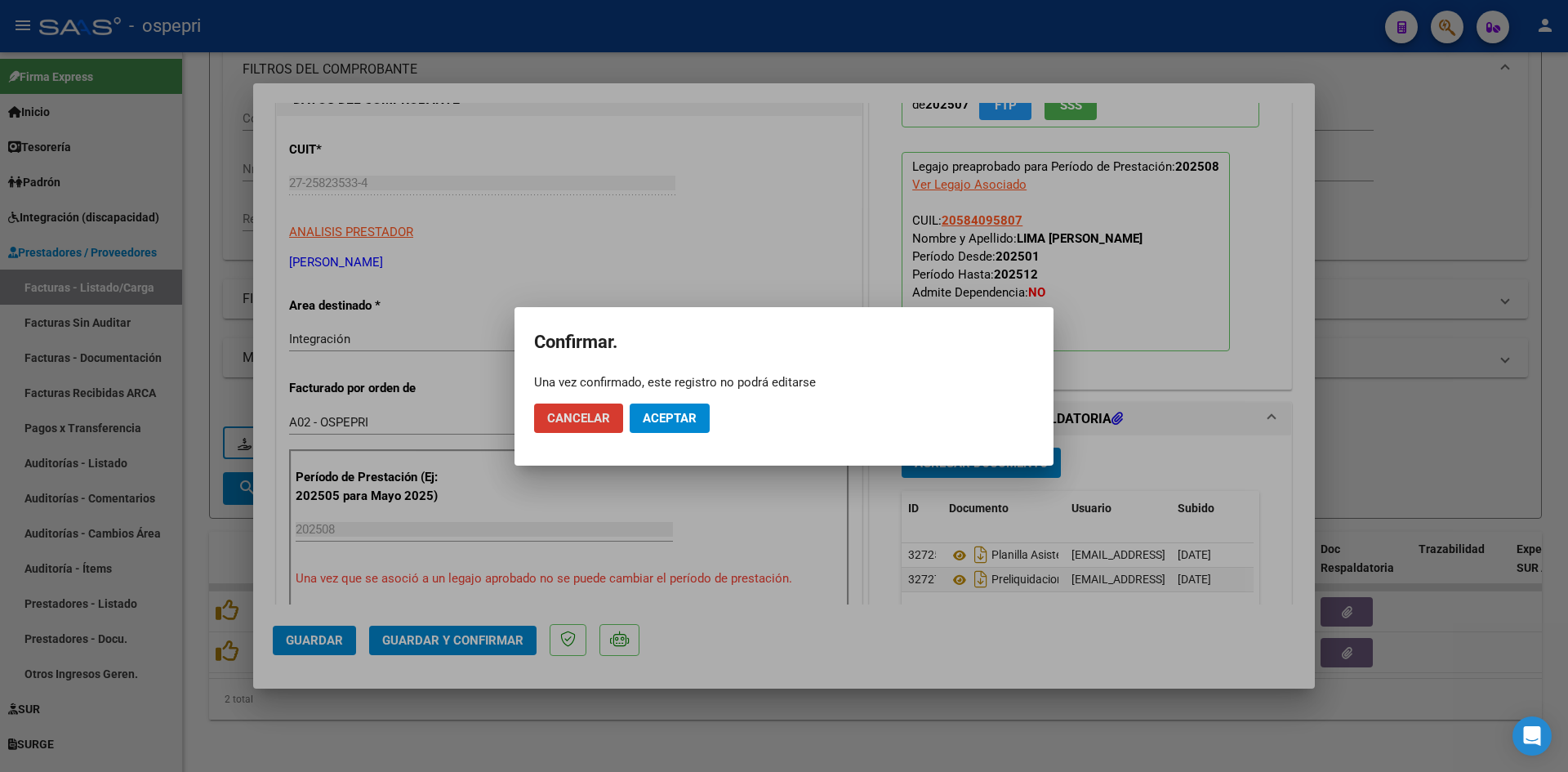
click at [665, 422] on span "Aceptar" at bounding box center [669, 418] width 54 height 15
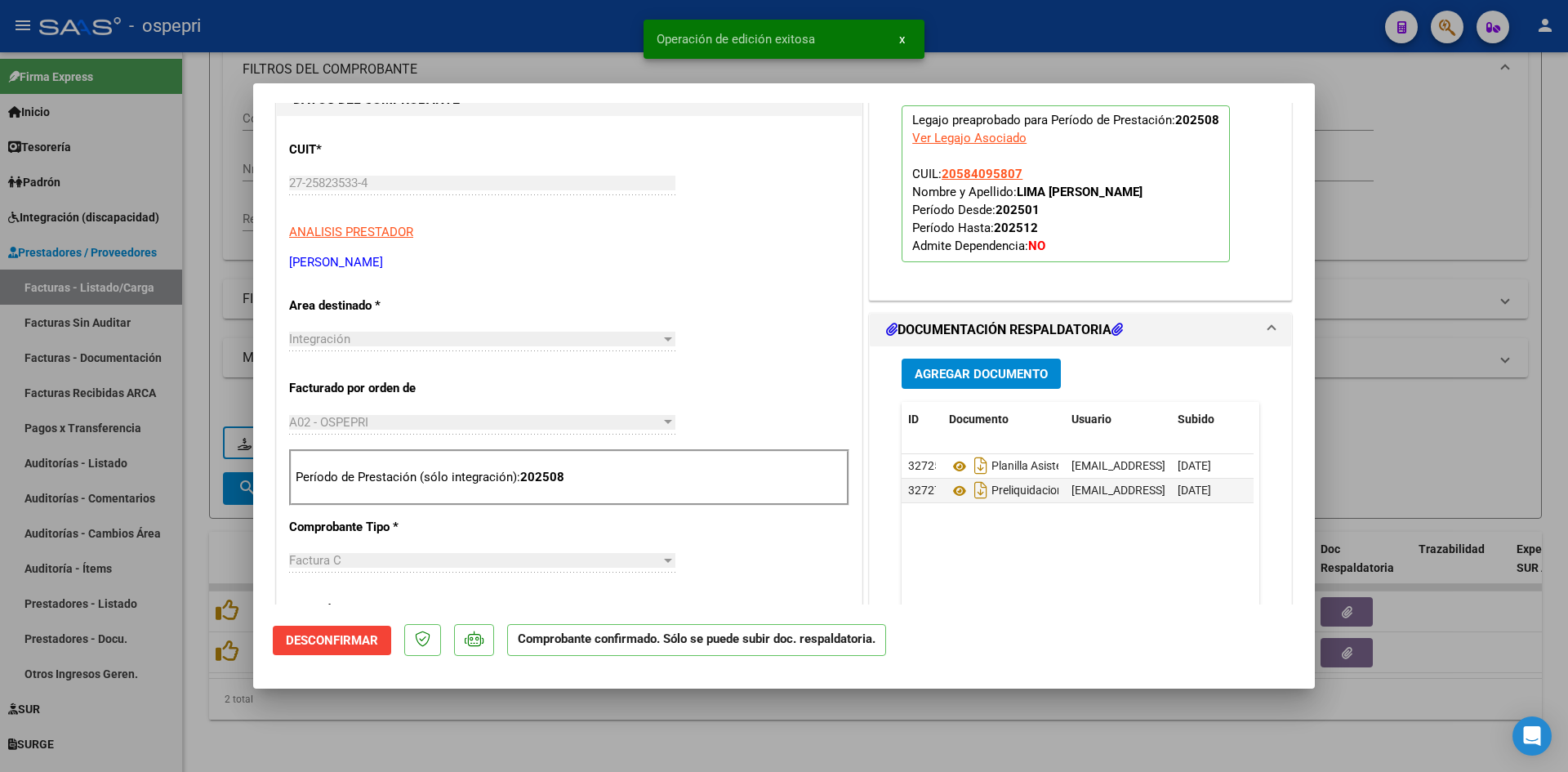
type input "$ 0,00"
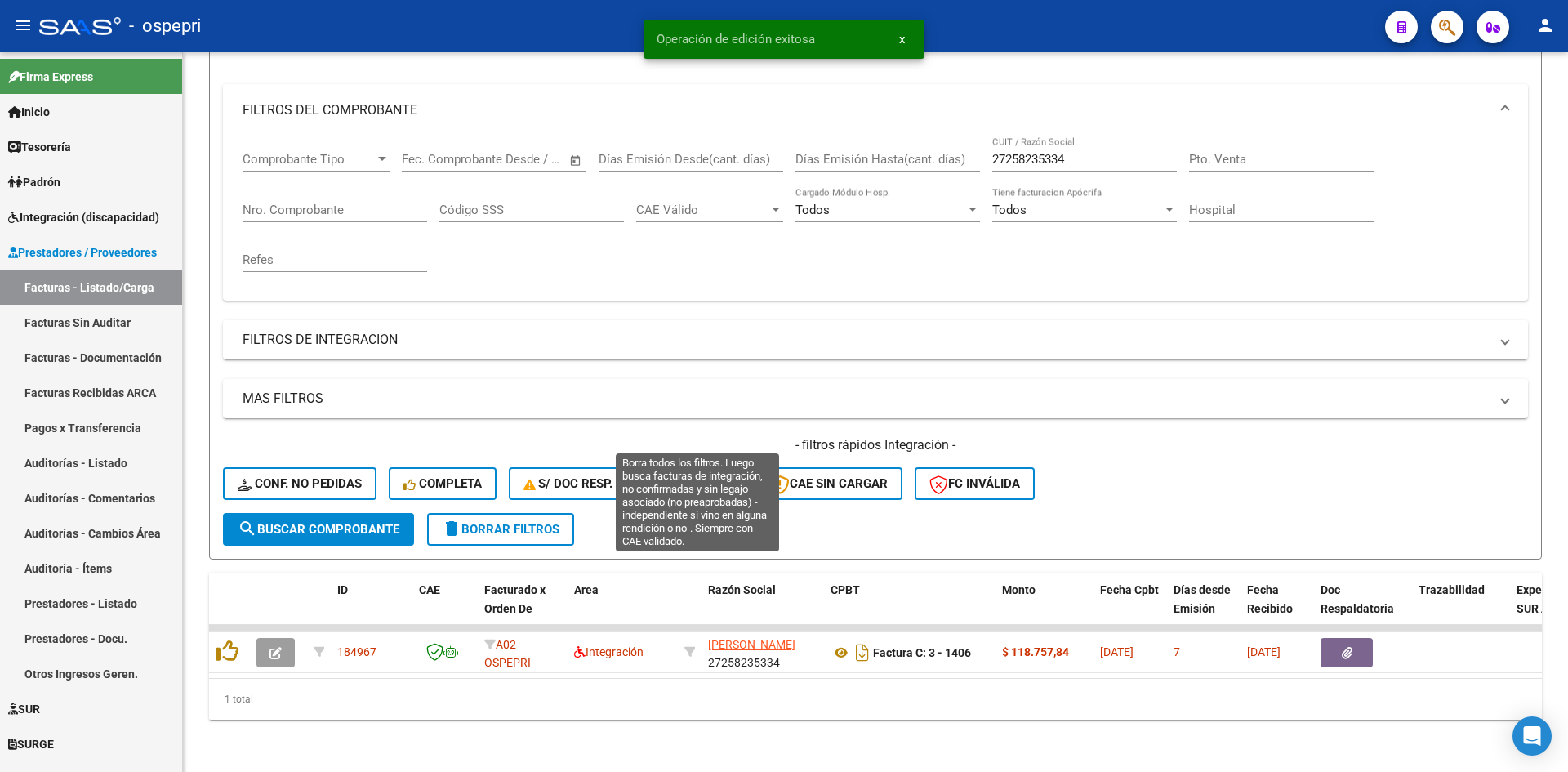
scroll to position [206, 0]
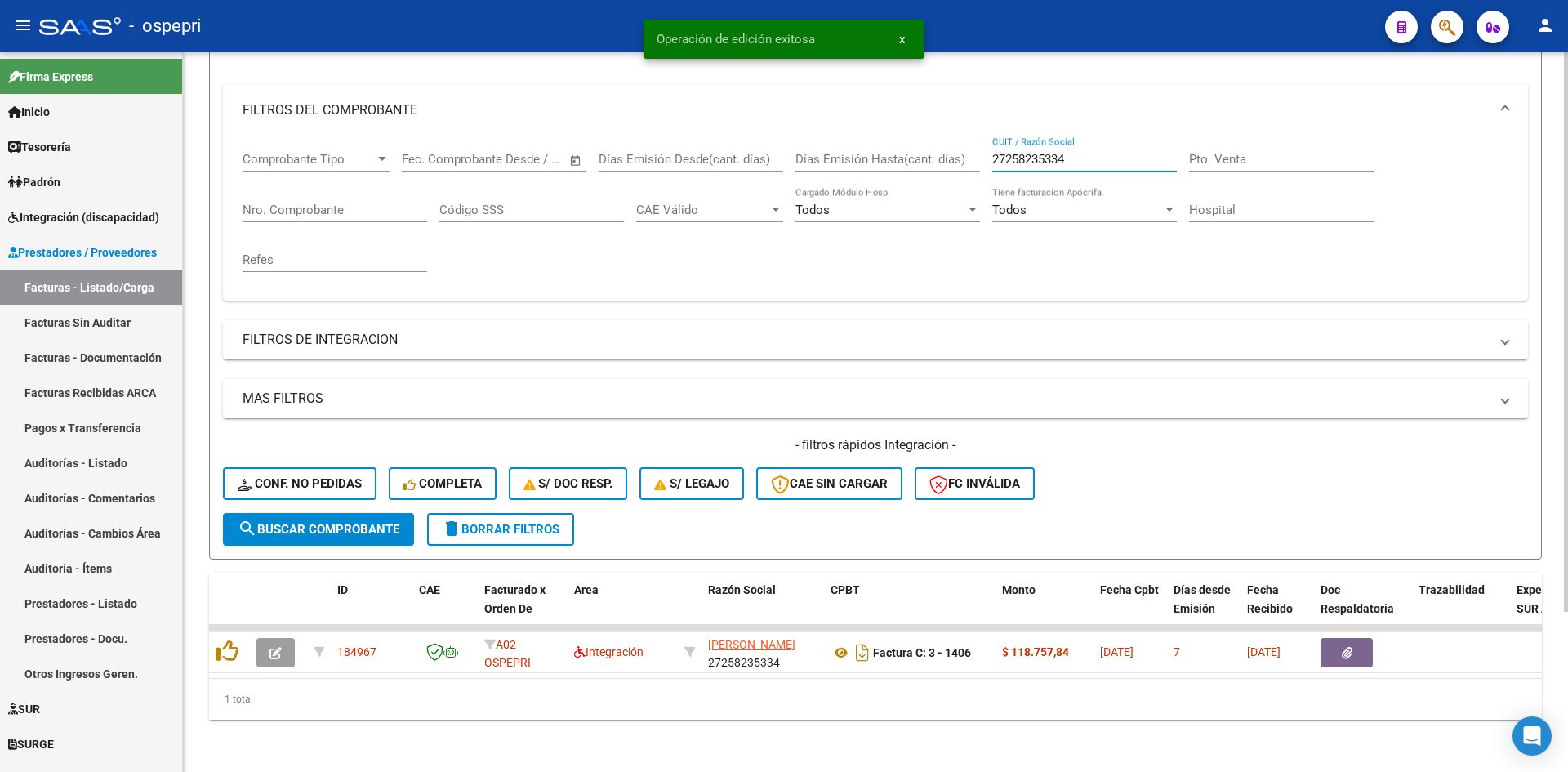
drag, startPoint x: 1124, startPoint y: 145, endPoint x: 977, endPoint y: 153, distance: 147.2
click at [977, 153] on div "Comprobante Tipo Comprobante Tipo Fecha inicio – Fecha fin Fec. Comprobante Des…" at bounding box center [876, 212] width 1266 height 151
click at [338, 453] on div "- filtros rápidos Integración - Conf. no pedidas Completa S/ Doc Resp. S/ legaj…" at bounding box center [876, 474] width 1305 height 77
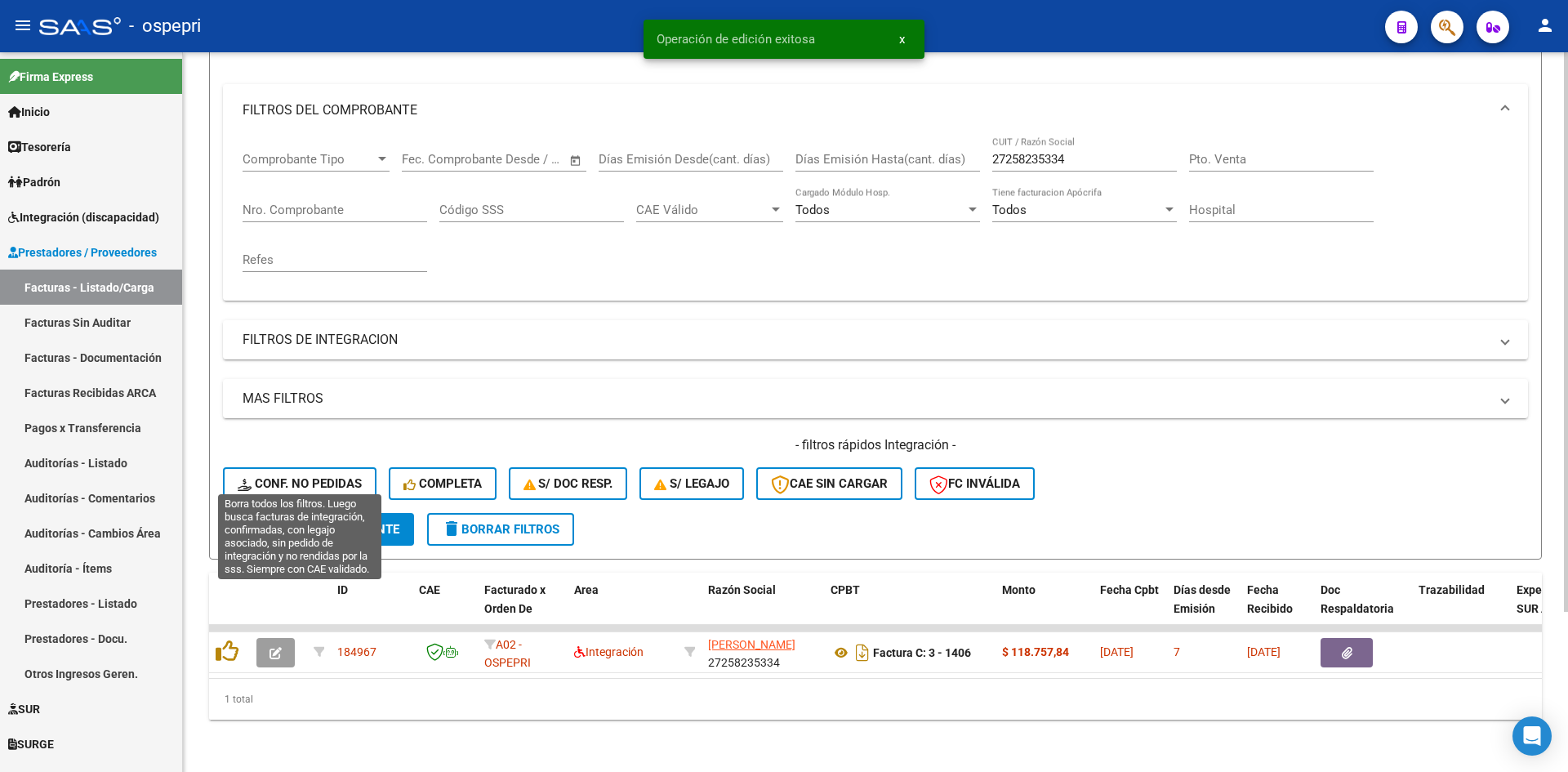
click at [333, 468] on button "Conf. no pedidas" at bounding box center [300, 484] width 154 height 33
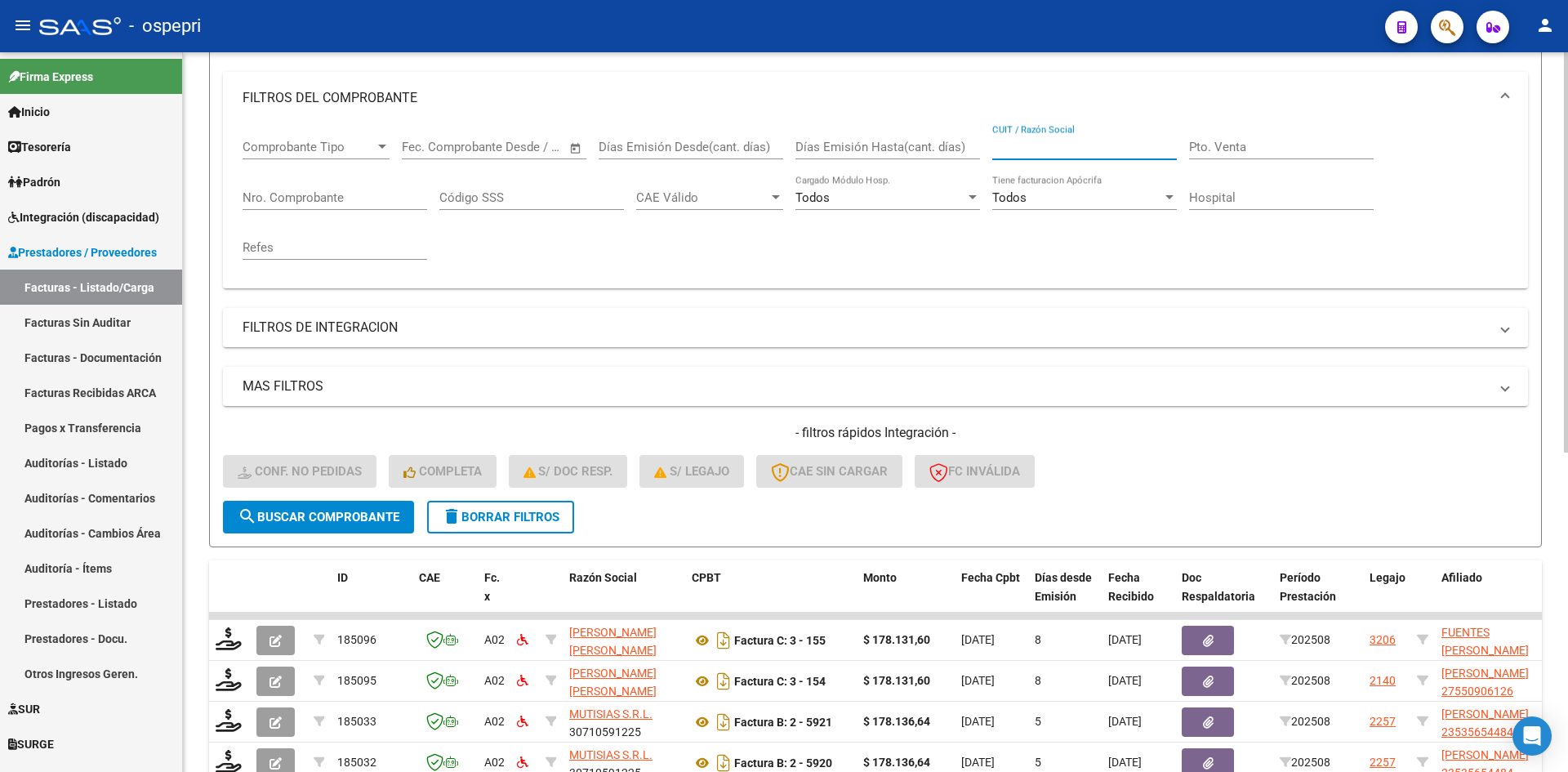
click at [1010, 143] on input "CUIT / Razón Social" at bounding box center [1084, 147] width 184 height 15
paste input "27258235334"
type input "27258235334"
click at [359, 515] on span "search Buscar Comprobante" at bounding box center [319, 517] width 162 height 15
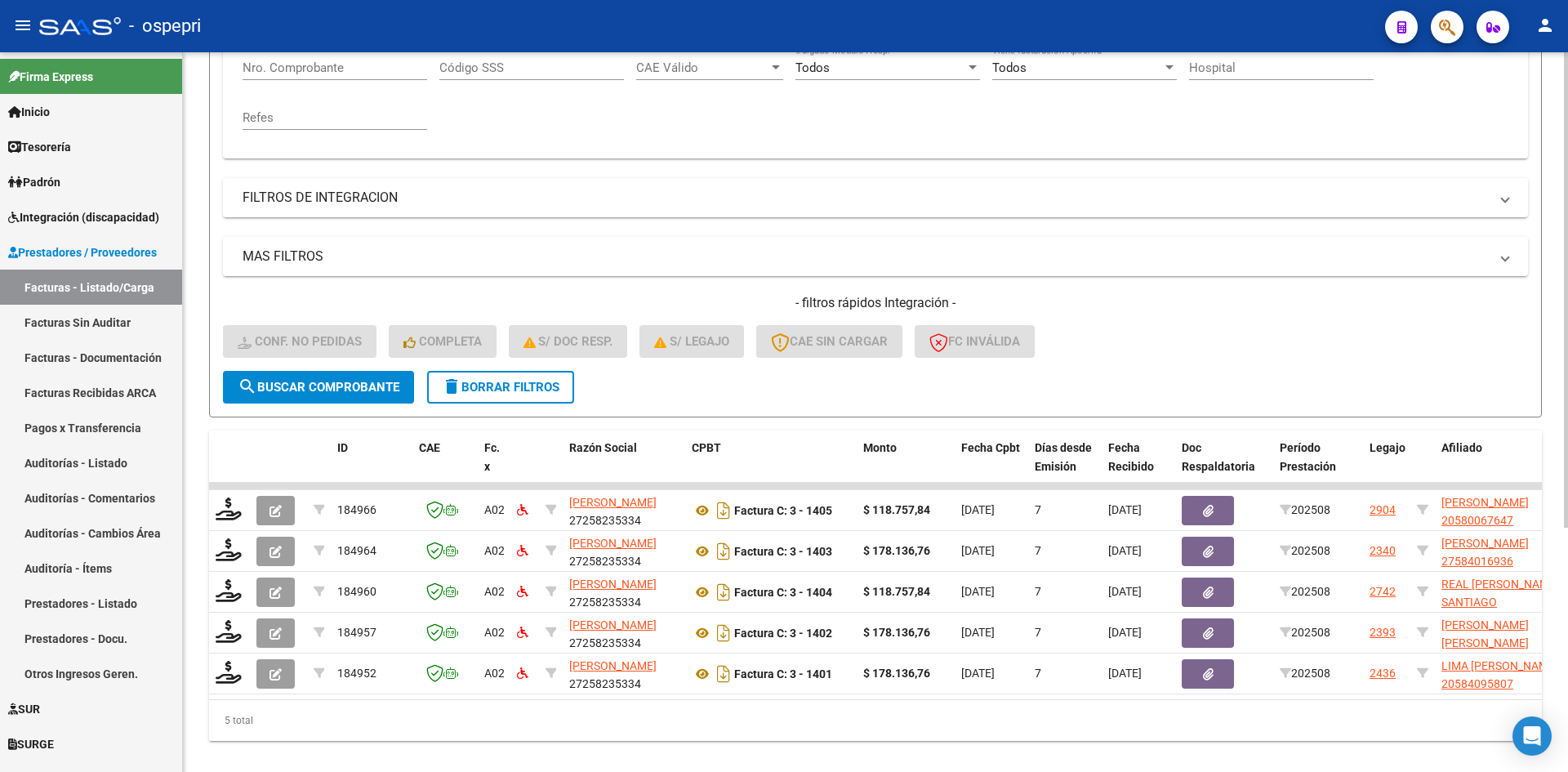
scroll to position [369, 0]
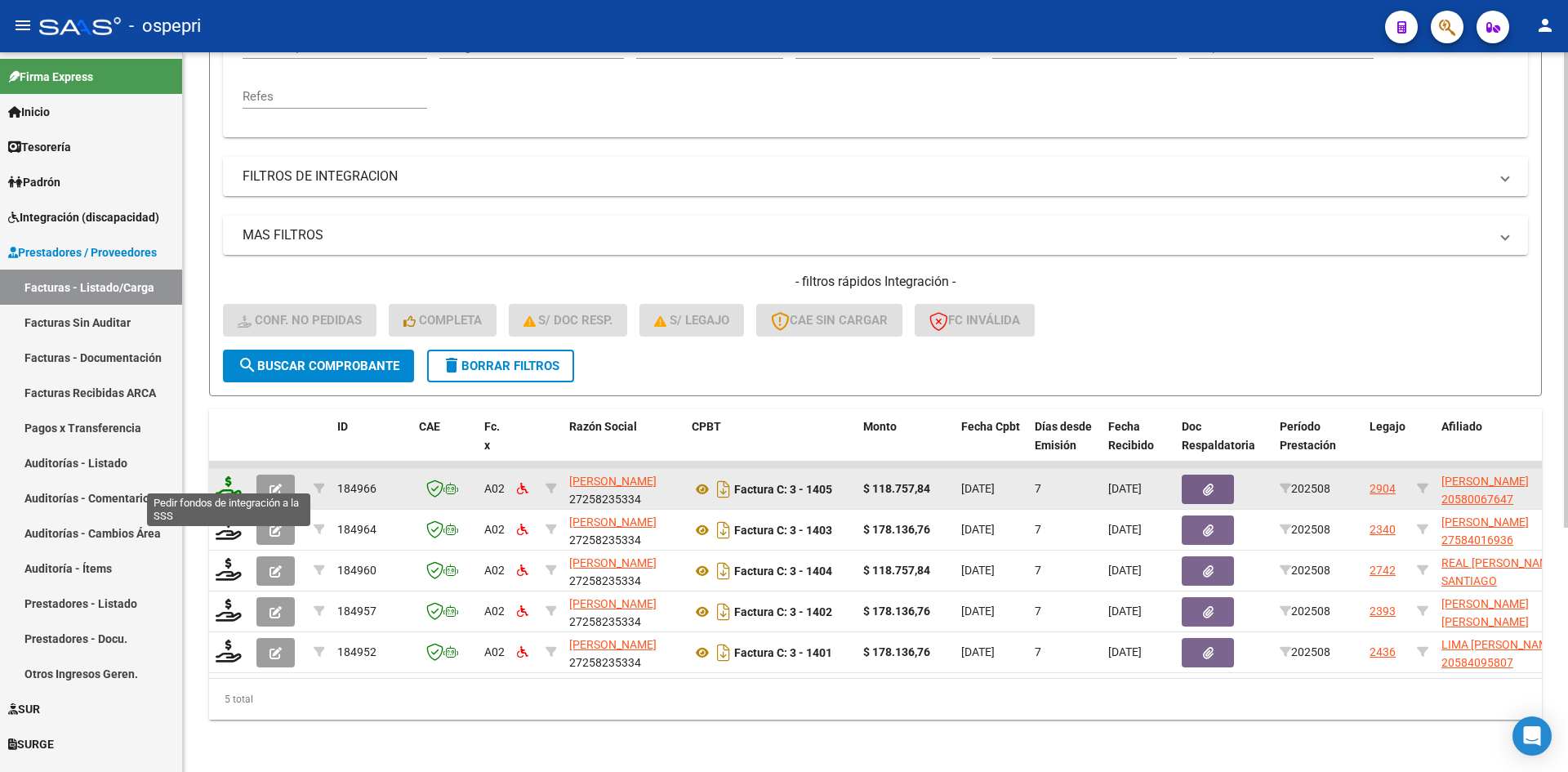
click at [224, 476] on icon at bounding box center [229, 488] width 26 height 23
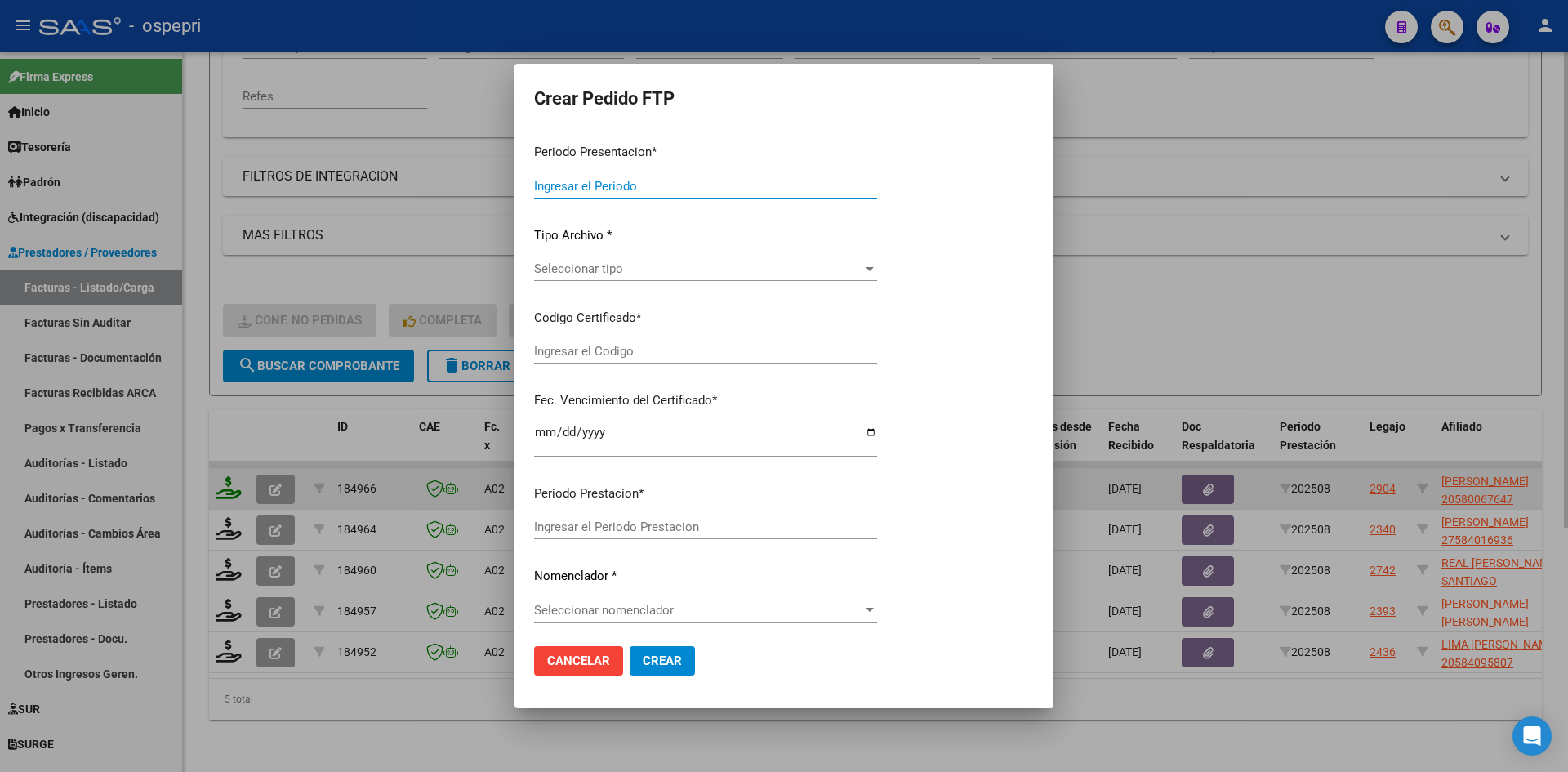
type input "202508"
type input "$ 118.757,84"
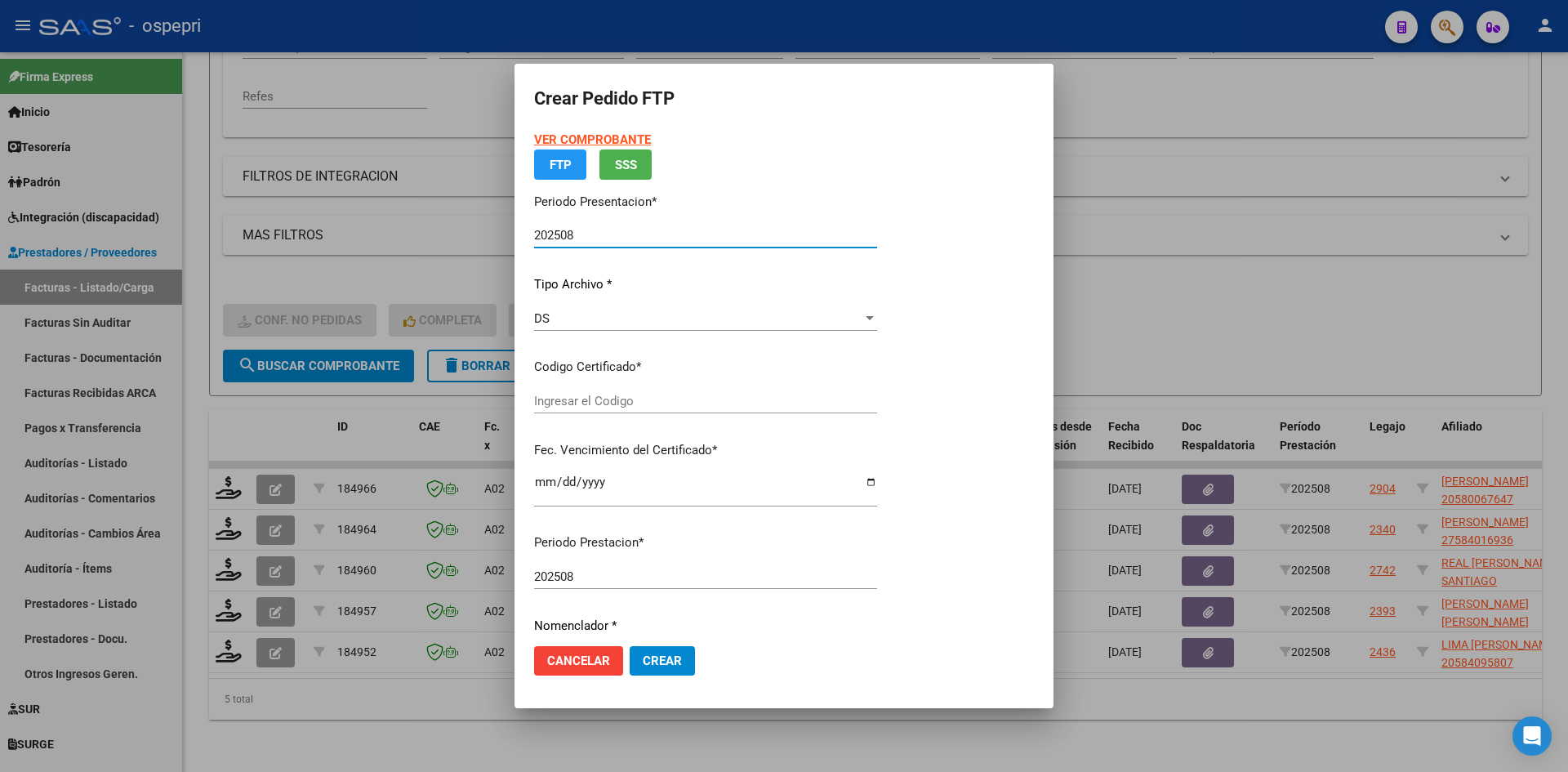
type input "2058006764-7"
type input "2026-07-21"
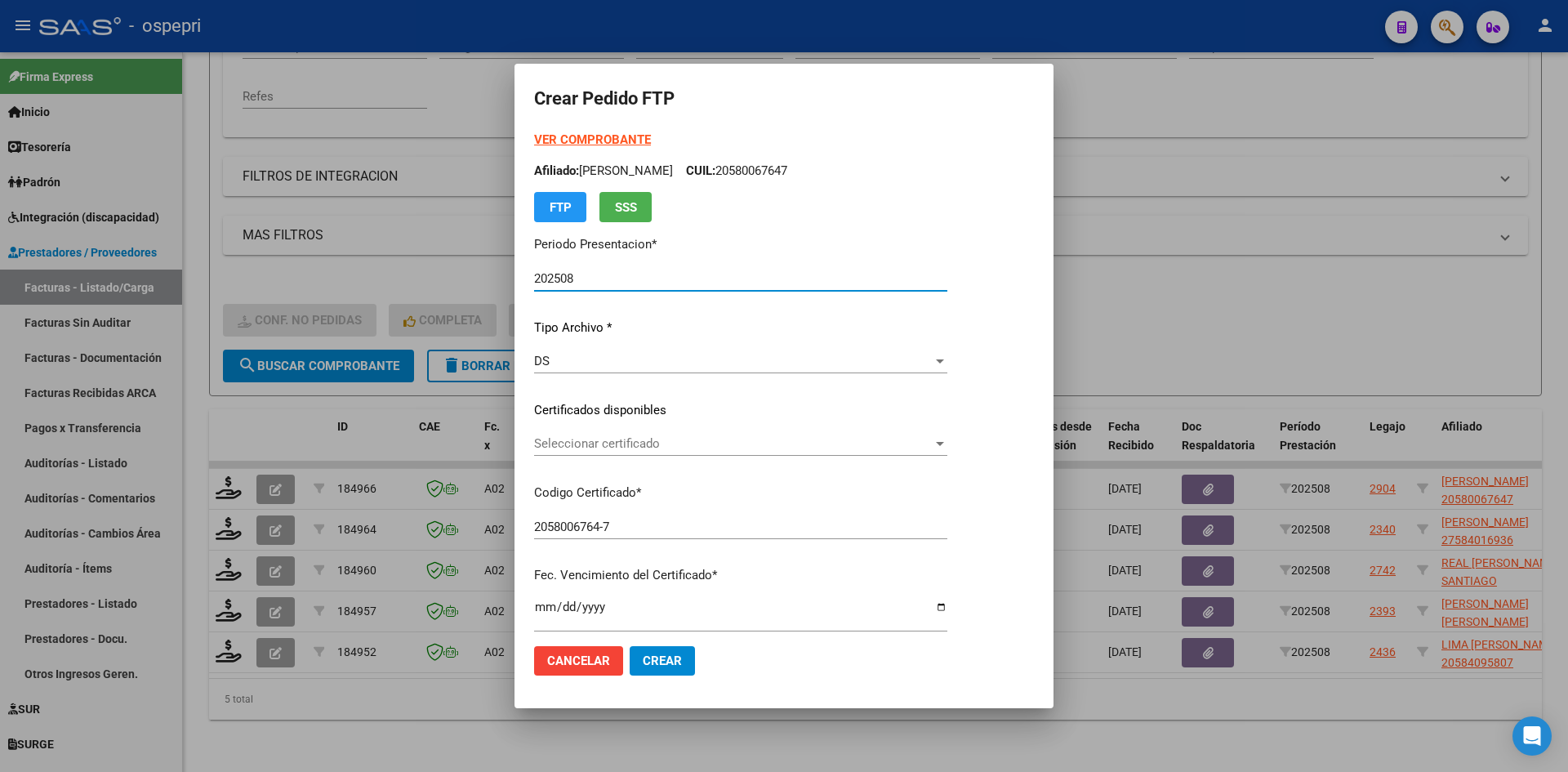
click at [614, 443] on span "Seleccionar certificado" at bounding box center [734, 444] width 398 height 15
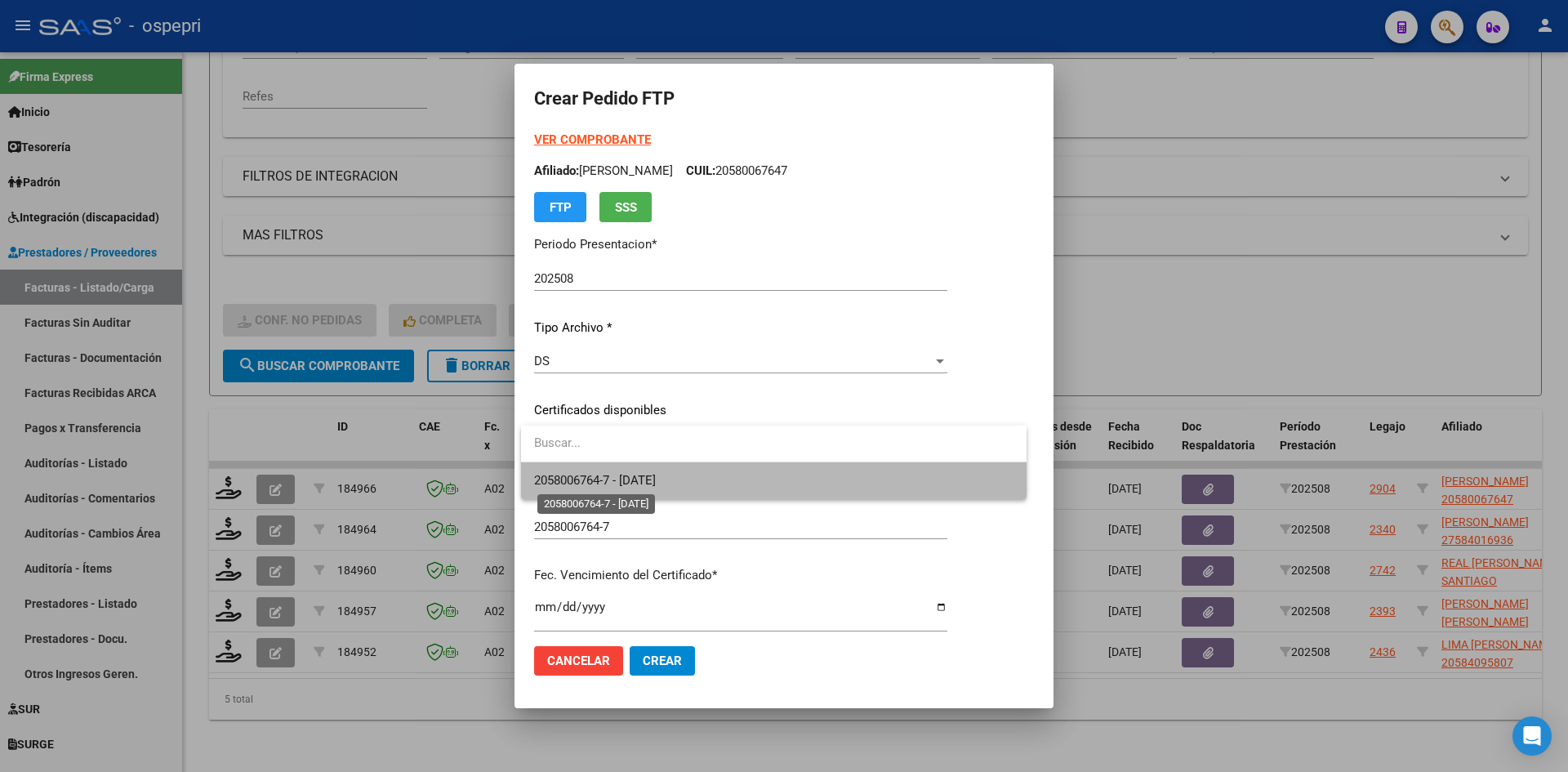
drag, startPoint x: 646, startPoint y: 478, endPoint x: 663, endPoint y: 472, distance: 18.0
click at [648, 478] on span "2058006764-7 - 2026-07-21" at bounding box center [595, 480] width 121 height 15
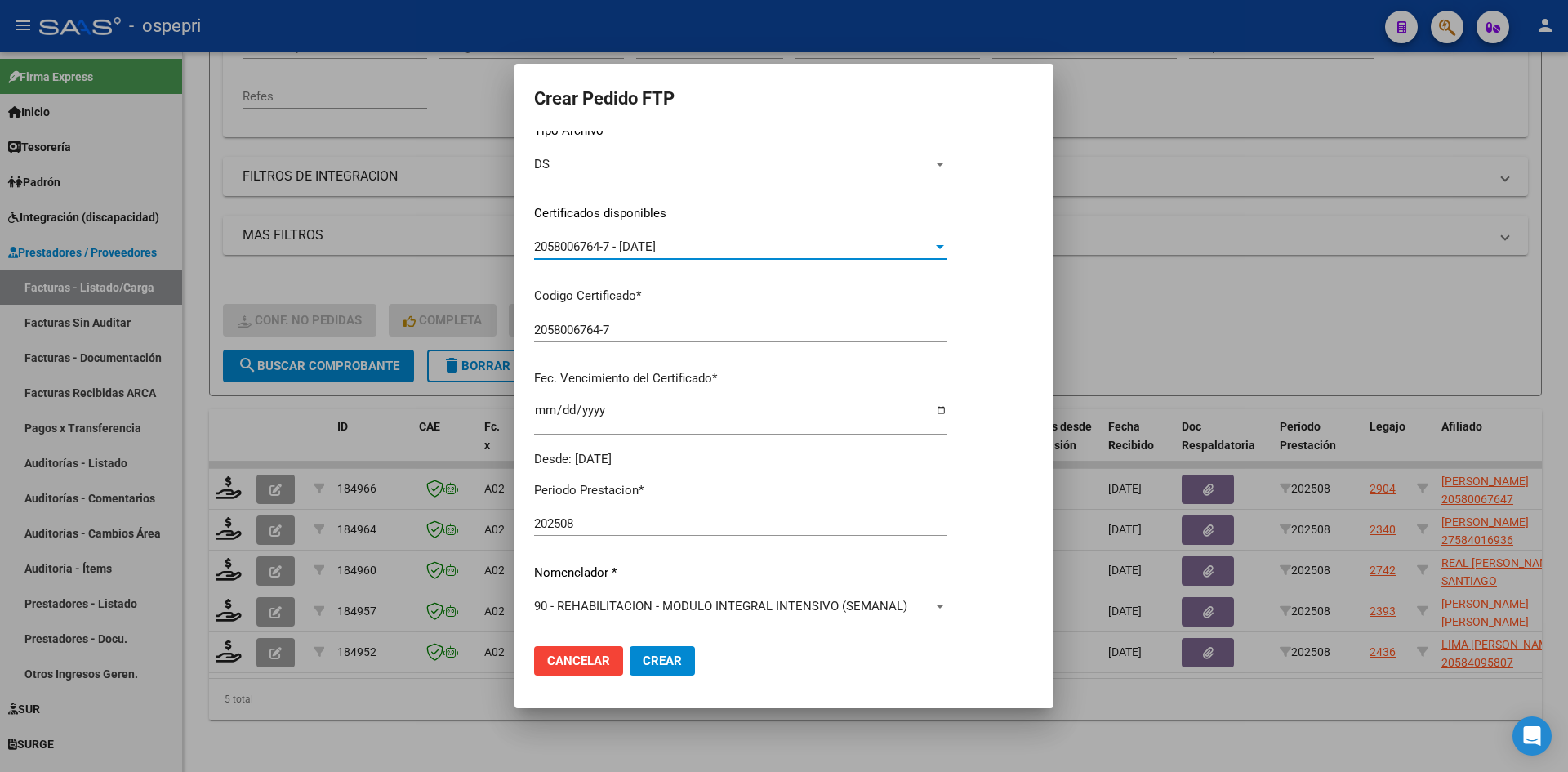
scroll to position [408, 0]
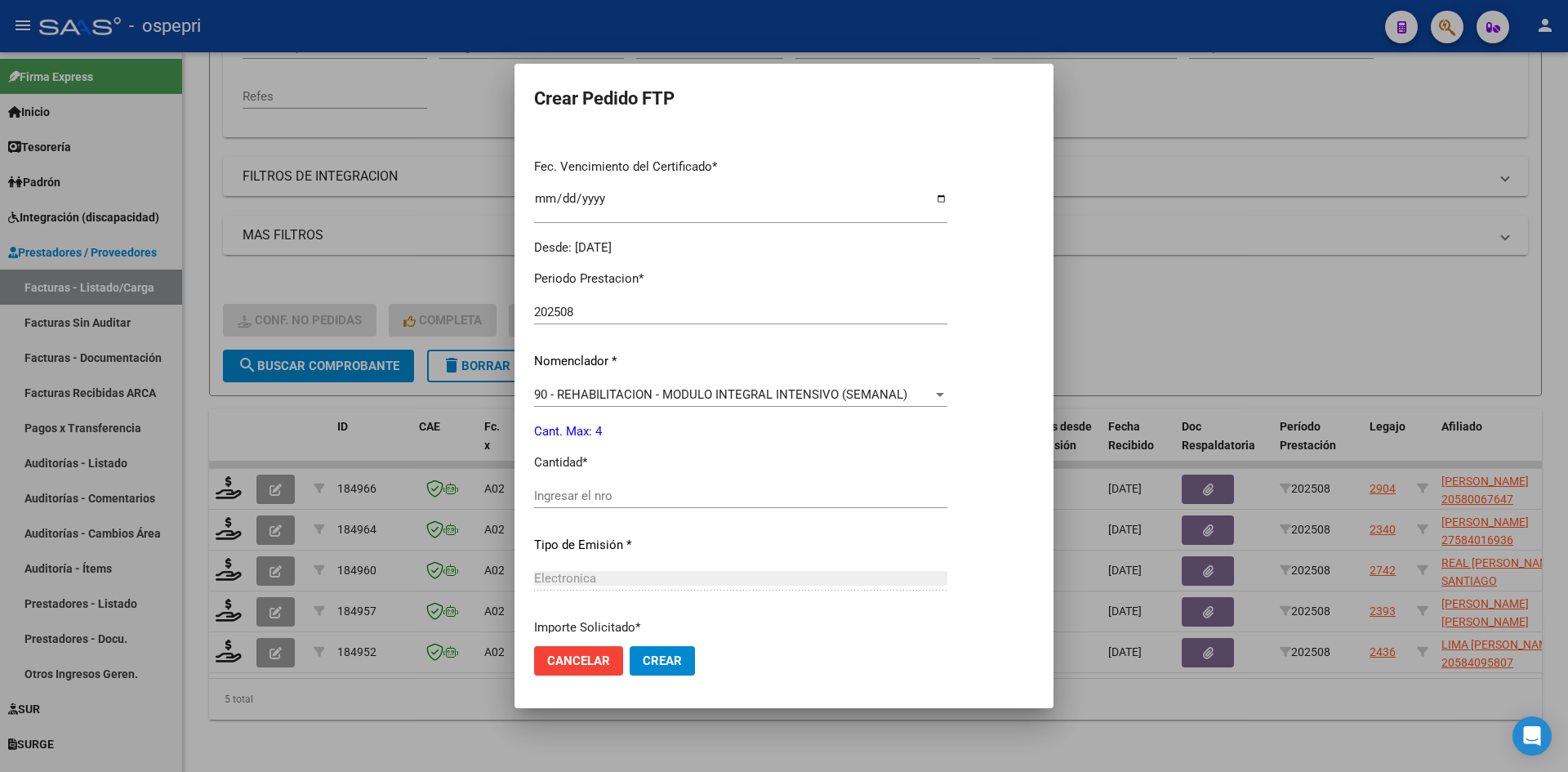
click at [628, 491] on input "Ingresar el nro" at bounding box center [741, 496] width 413 height 15
type input "4"
click at [667, 658] on span "Crear" at bounding box center [662, 661] width 39 height 15
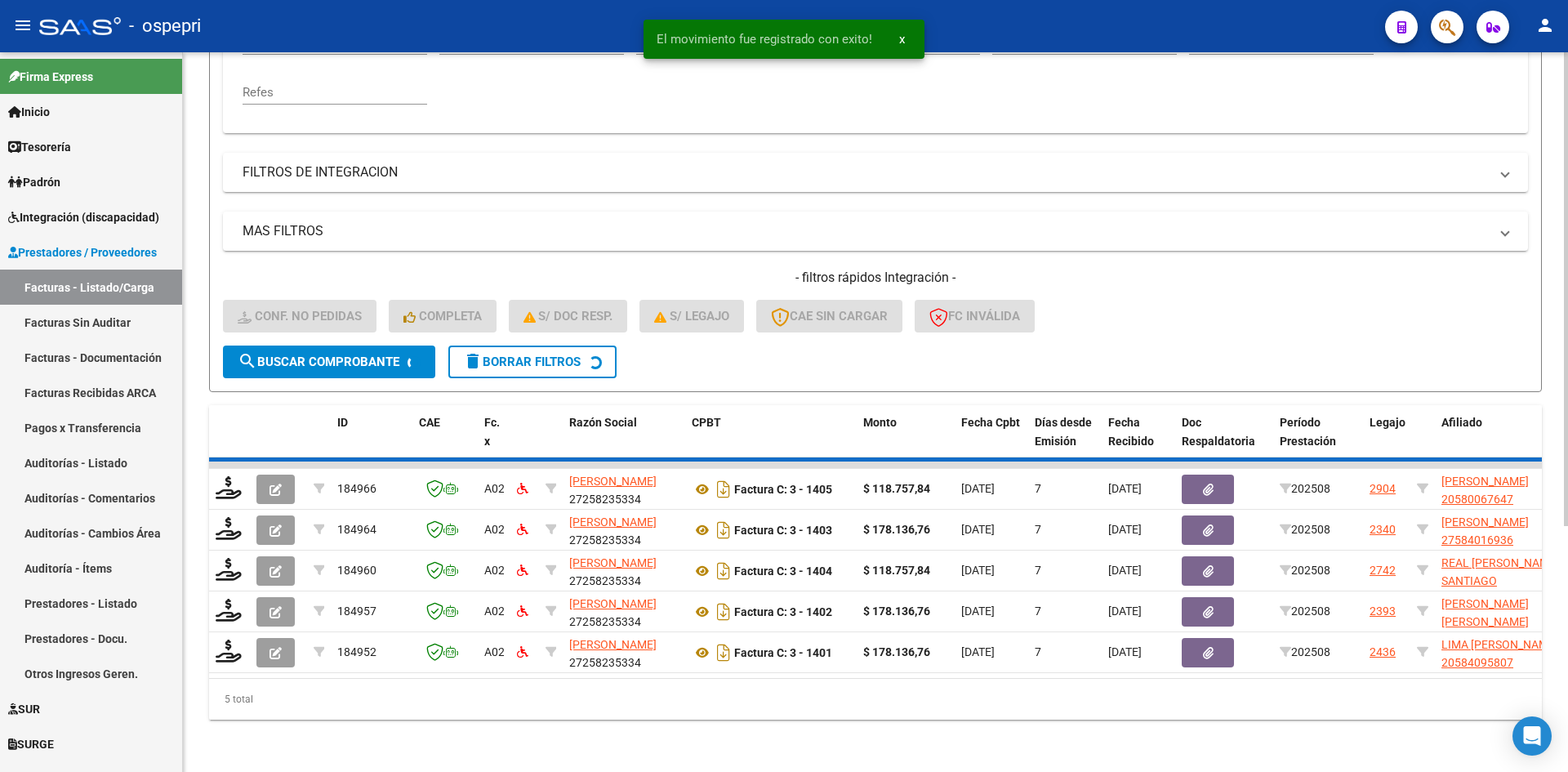
scroll to position [328, 0]
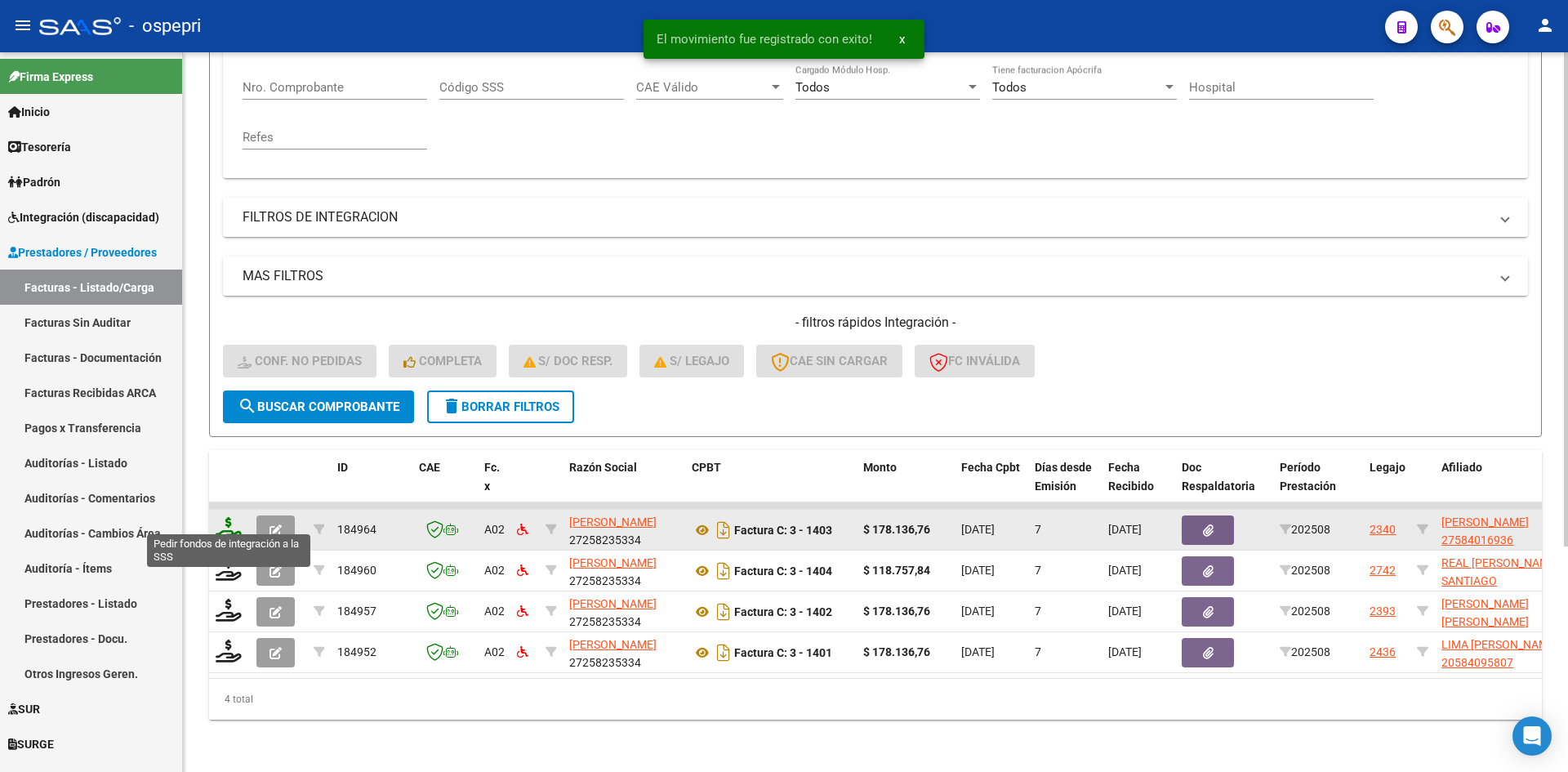
click at [225, 517] on icon at bounding box center [229, 529] width 26 height 23
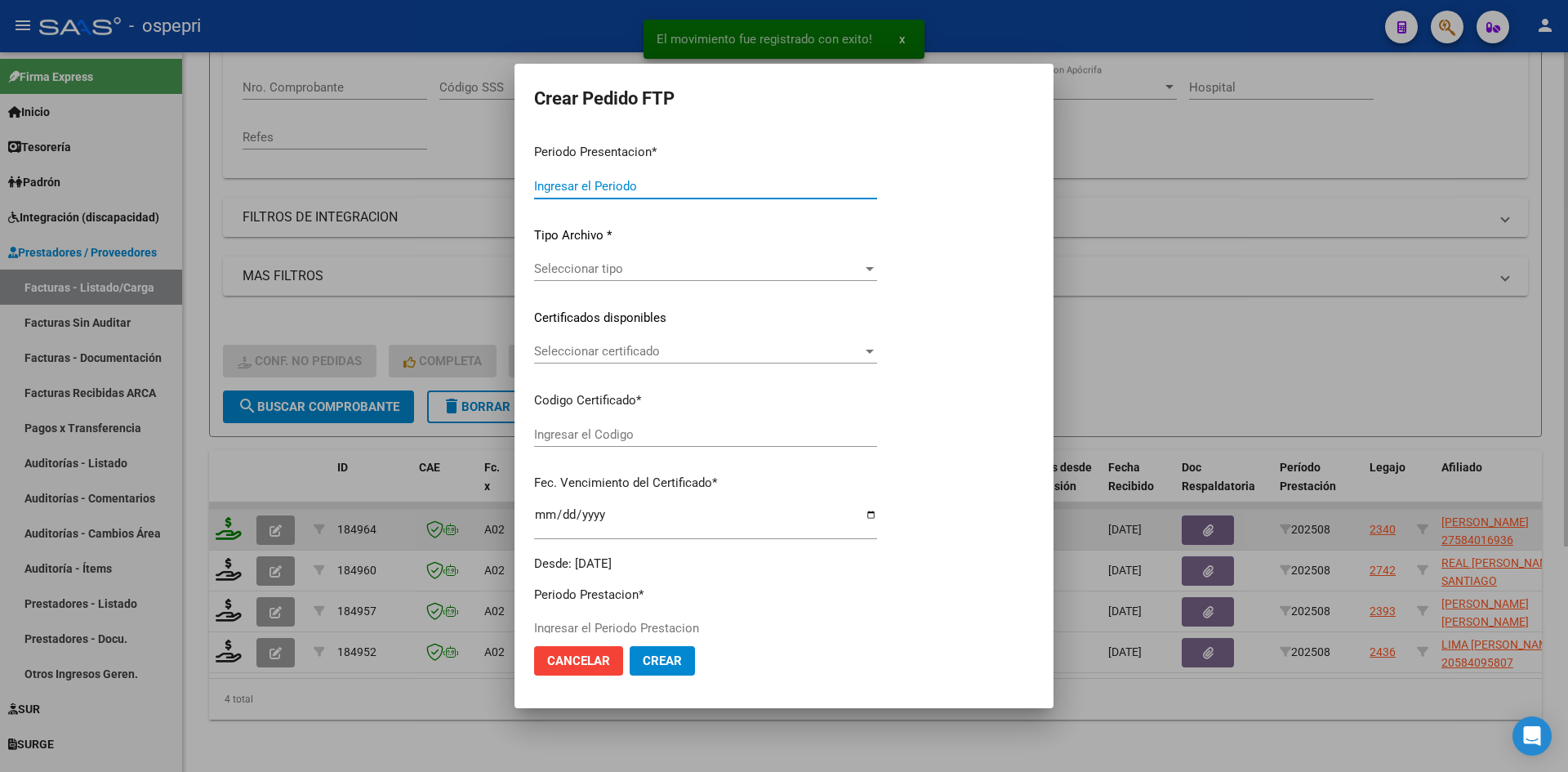
type input "202508"
type input "$ 178.136,76"
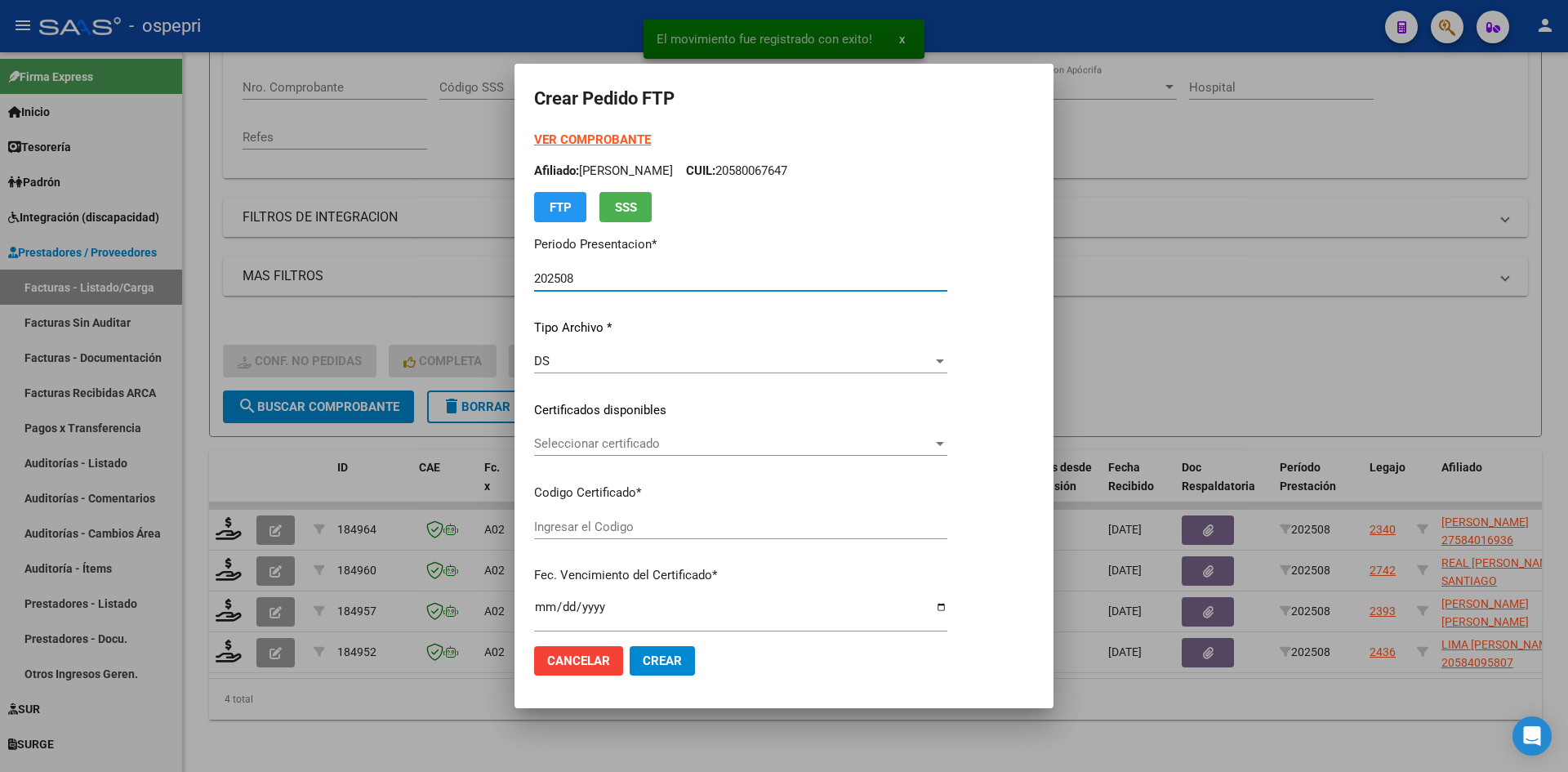
type input "2758401693-6"
type input "2025-10-31"
click at [682, 449] on span "Seleccionar certificado" at bounding box center [734, 444] width 398 height 15
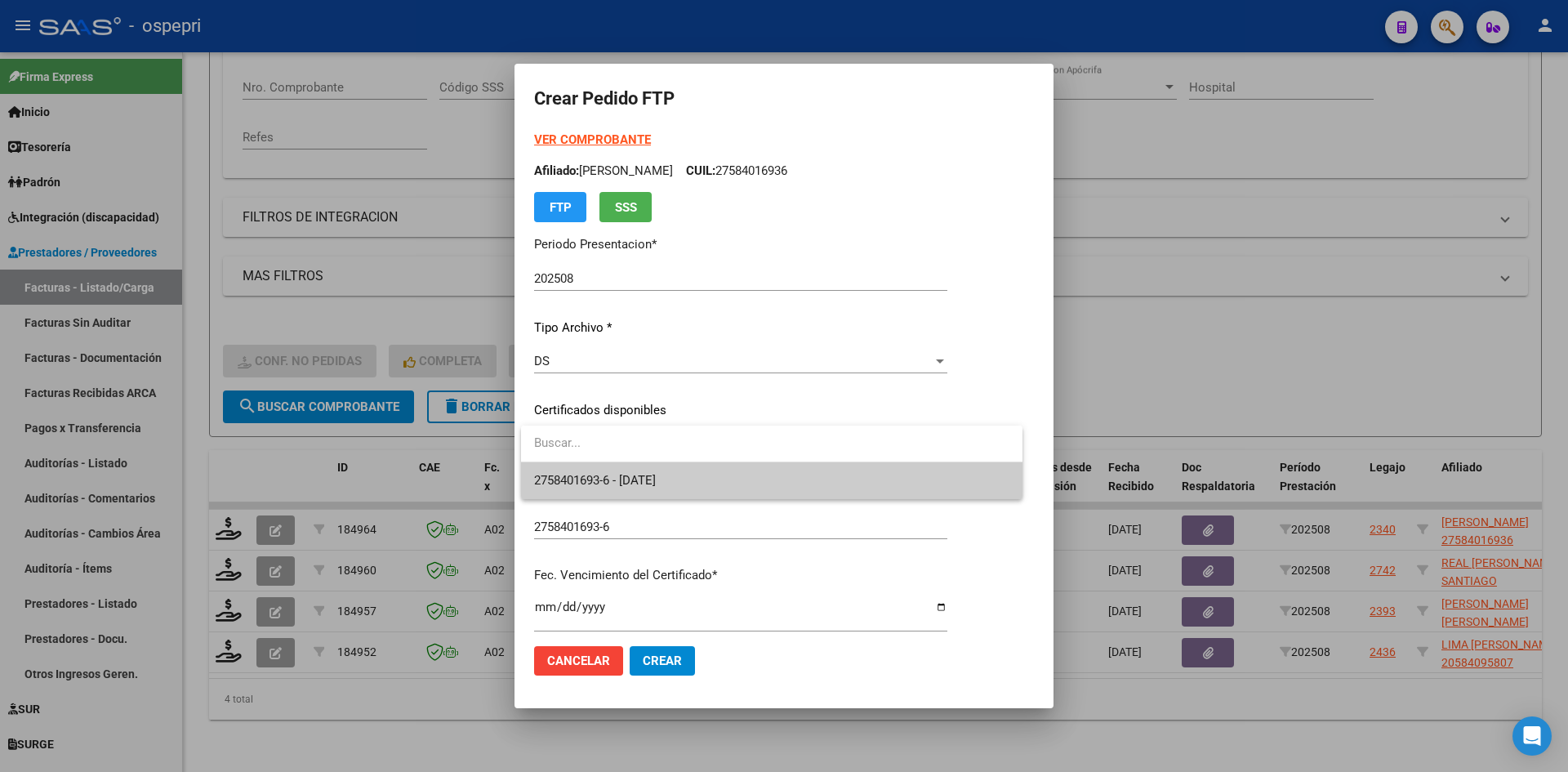
click at [688, 483] on span "2758401693-6 - 2025-10-31" at bounding box center [772, 481] width 475 height 36
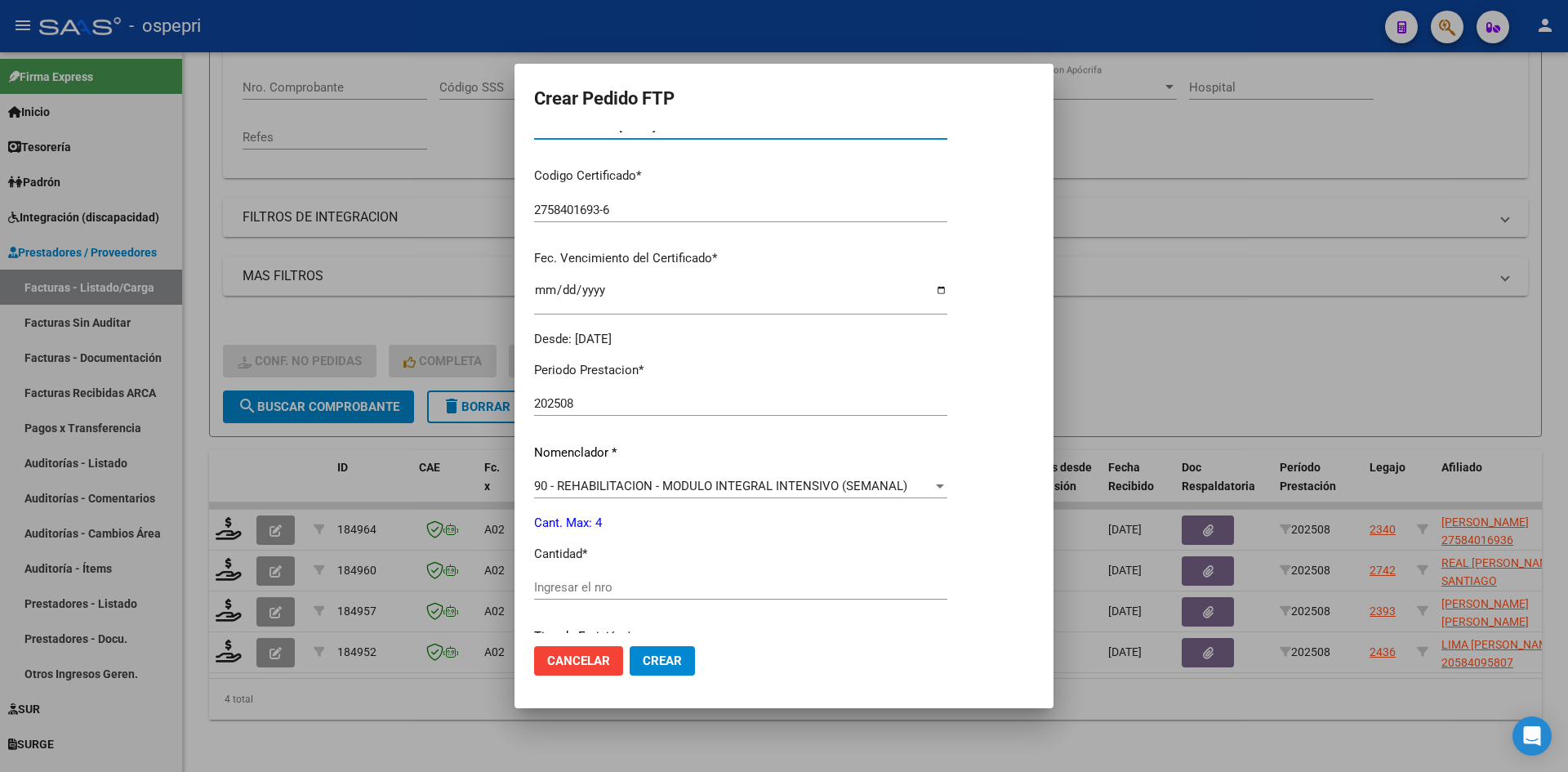
scroll to position [490, 0]
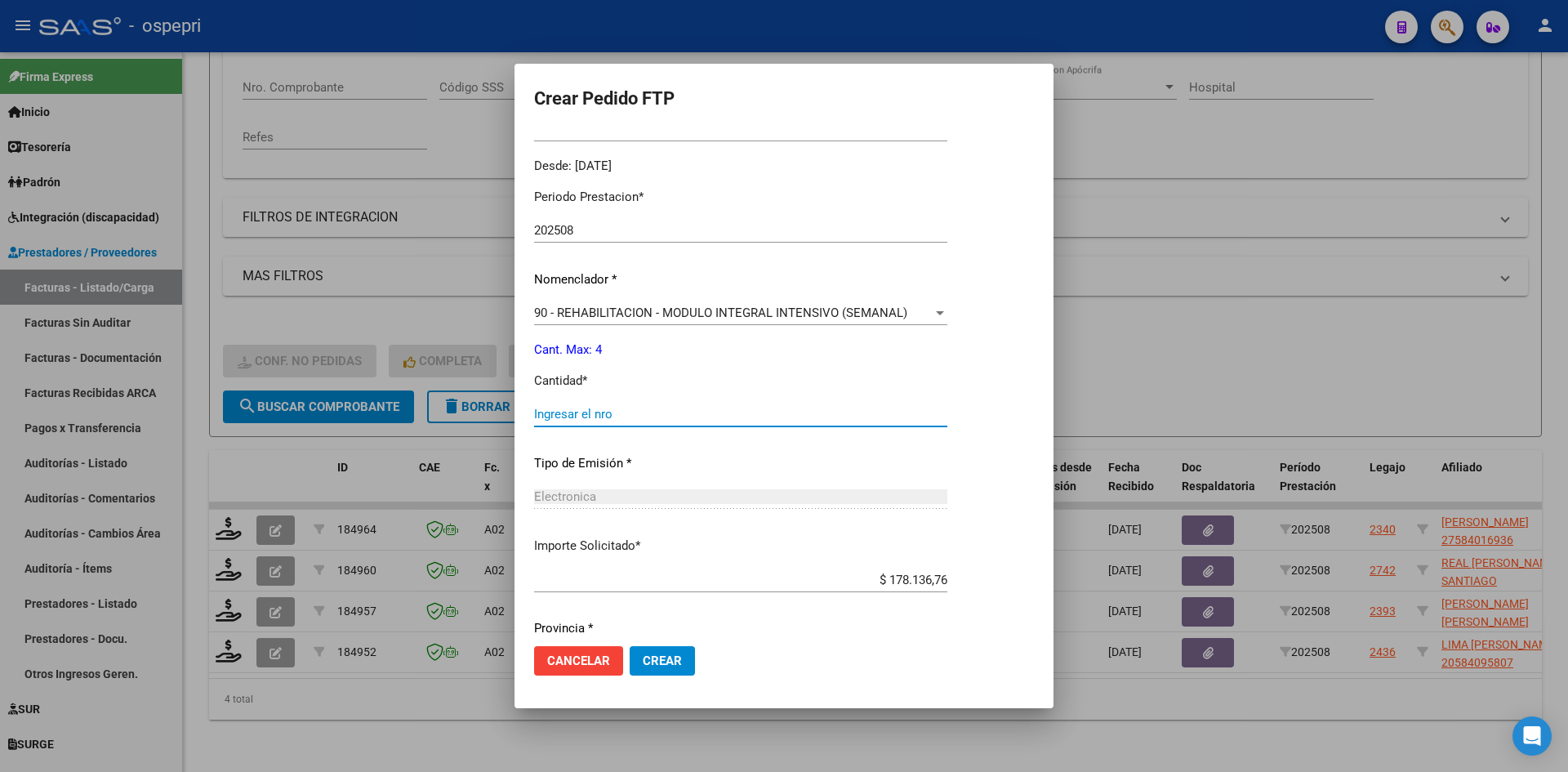
click at [618, 415] on input "Ingresar el nro" at bounding box center [741, 414] width 413 height 15
type input "4"
click at [669, 662] on span "Crear" at bounding box center [662, 661] width 39 height 15
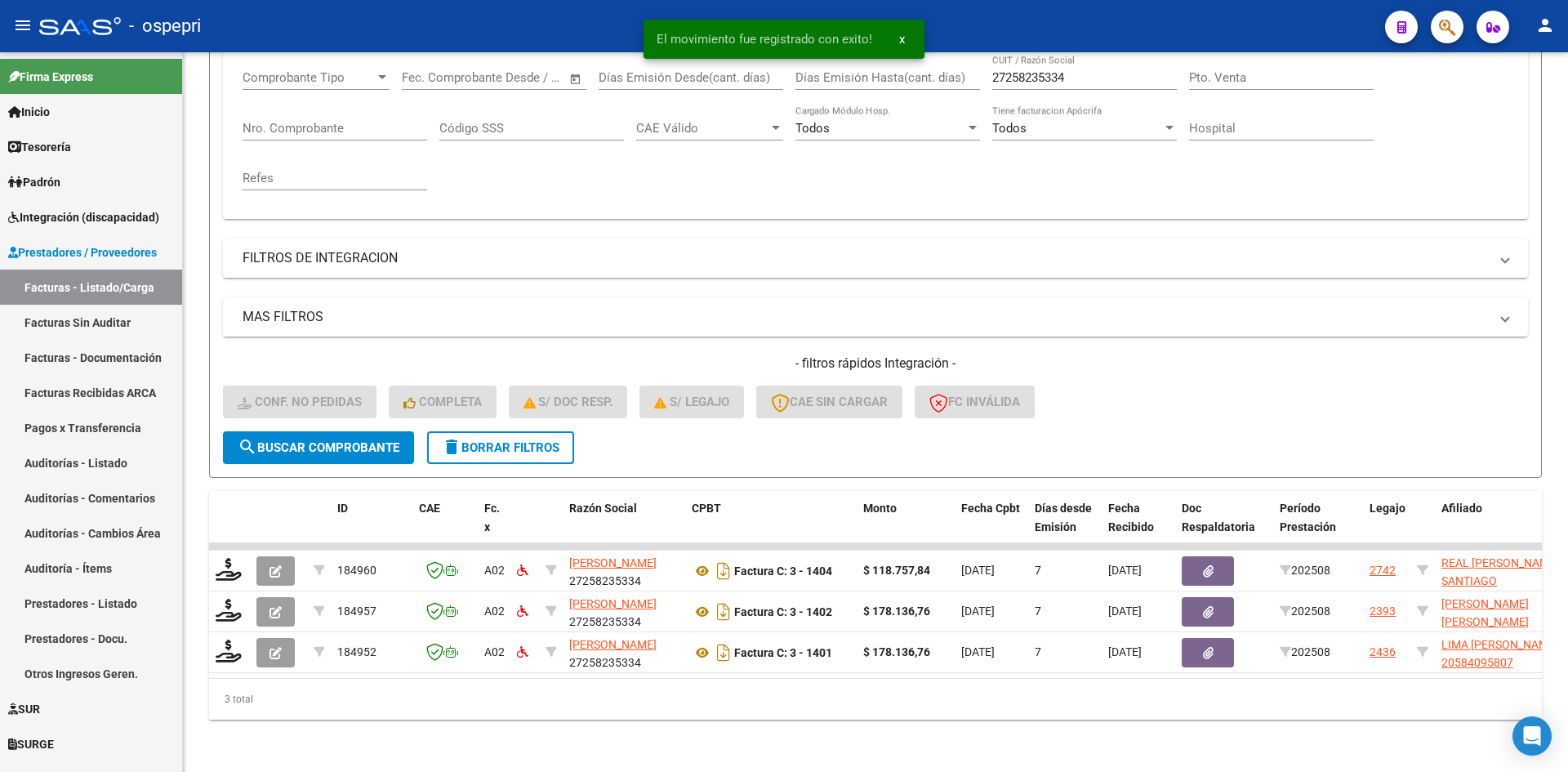
scroll to position [288, 0]
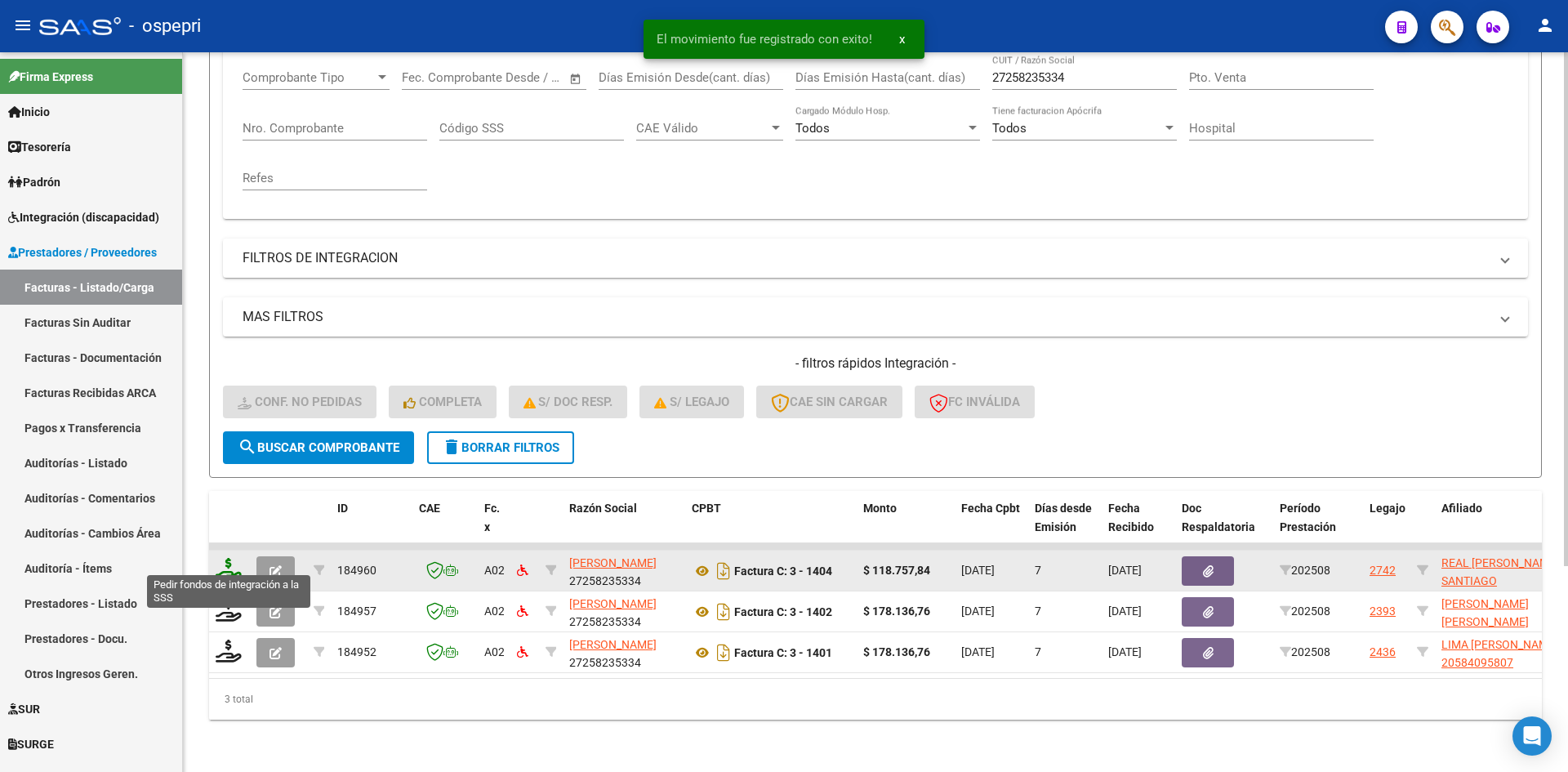
click at [227, 558] on icon at bounding box center [229, 569] width 26 height 23
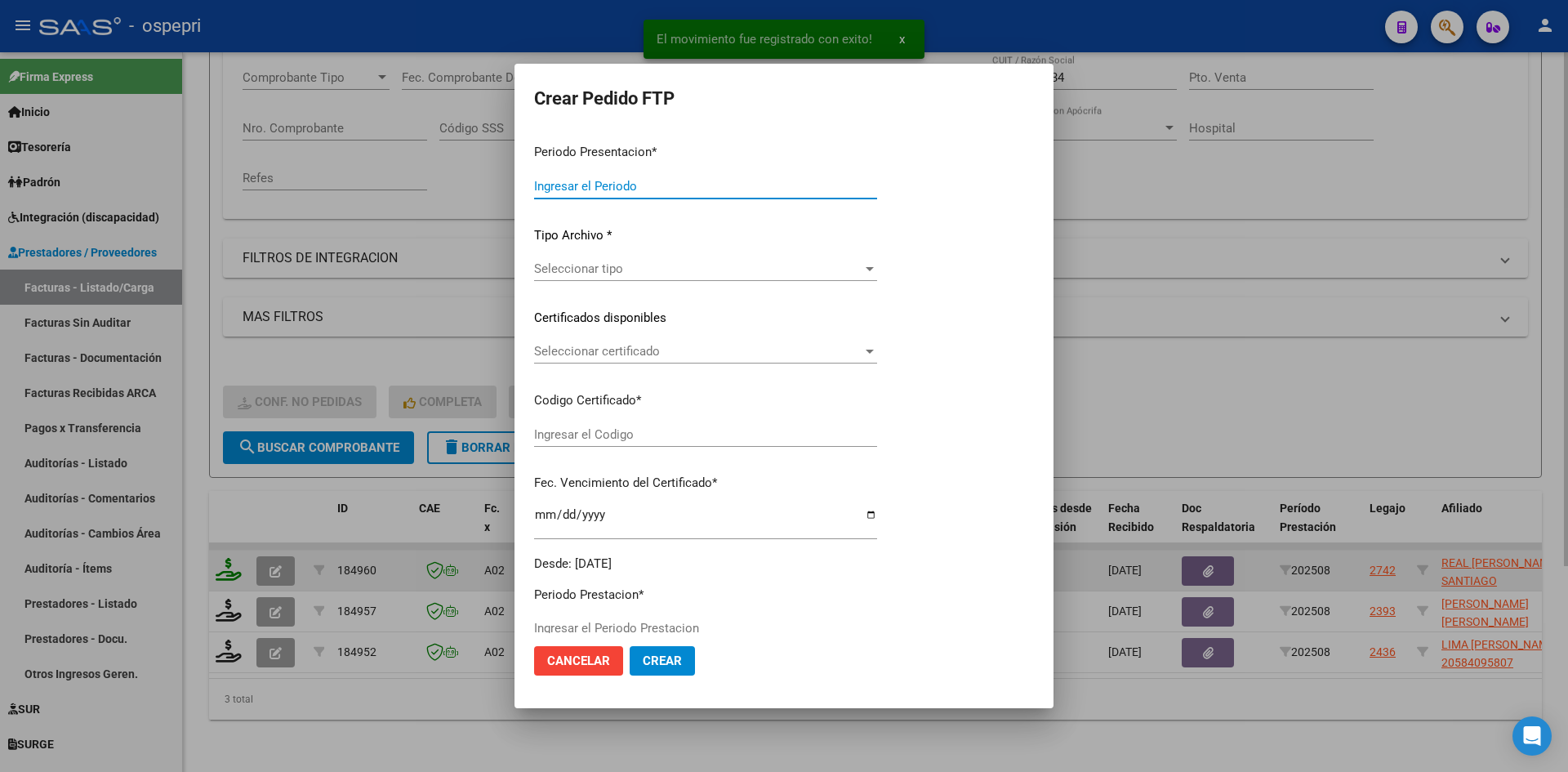
type input "202508"
type input "$ 118.757,84"
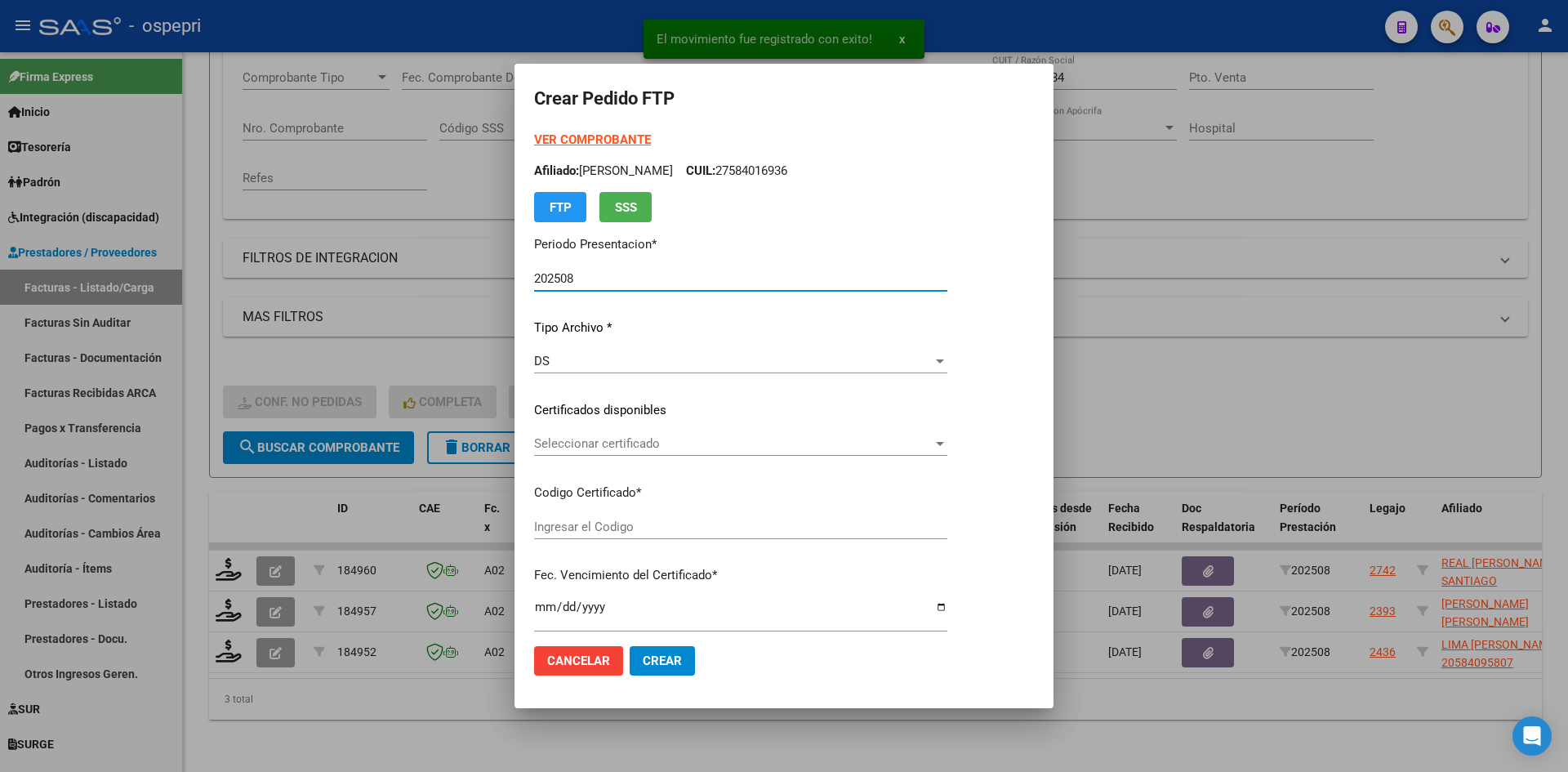
type input "20577201863"
type input "2025-11-02"
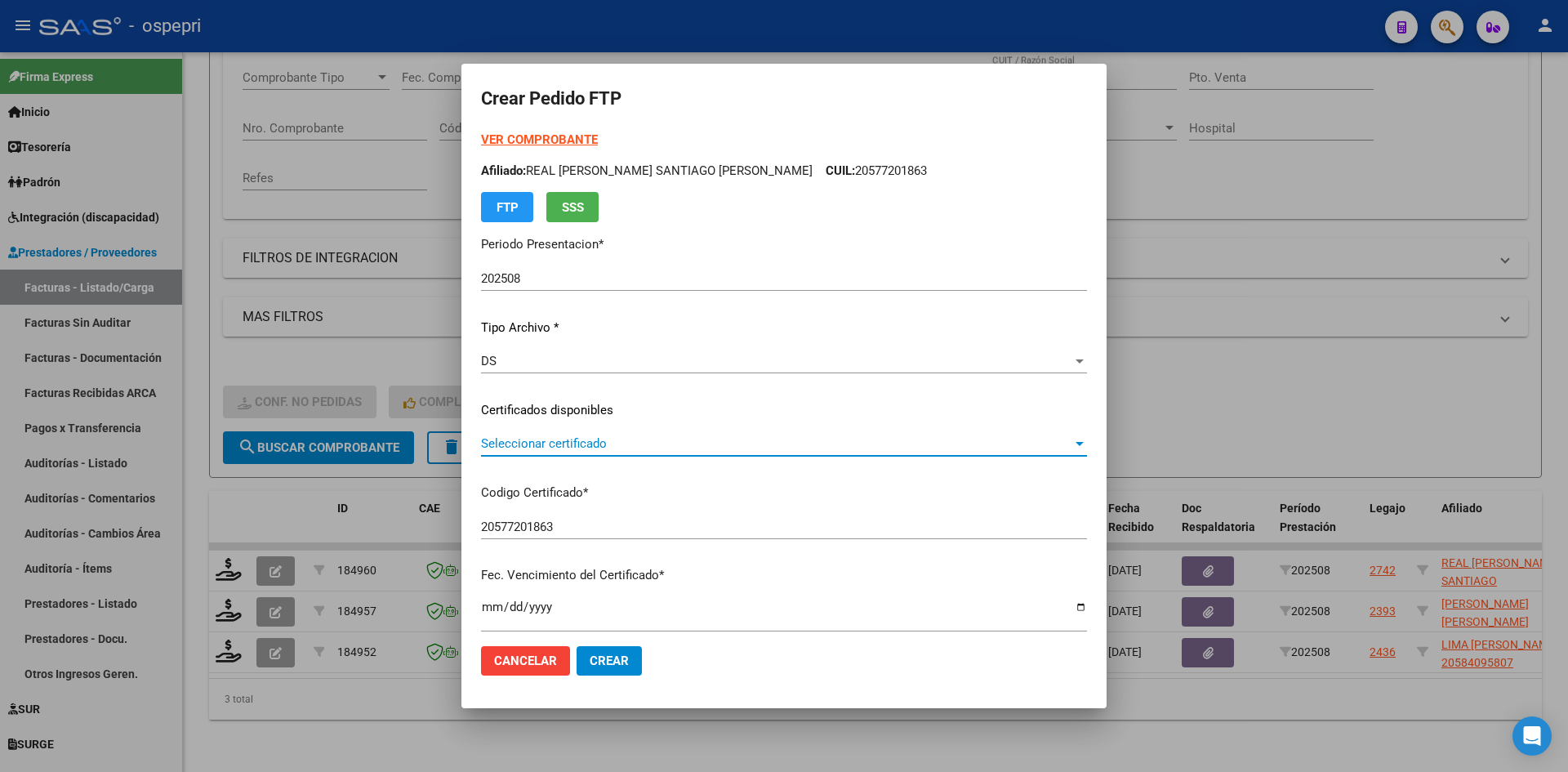
click at [605, 442] on span "Seleccionar certificado" at bounding box center [777, 444] width 592 height 15
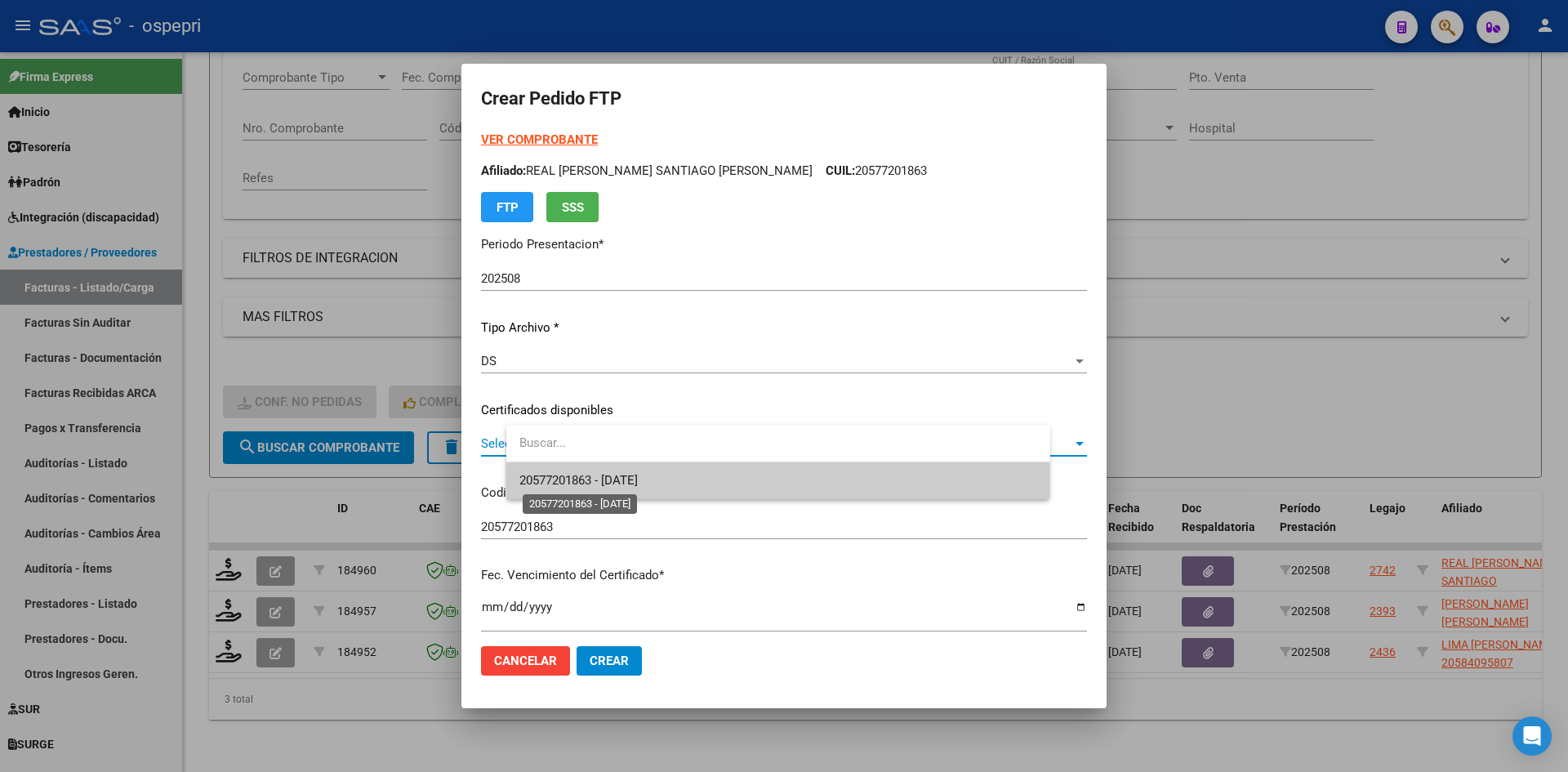
click at [624, 484] on span "20577201863 - 2025-11-02" at bounding box center [578, 480] width 118 height 15
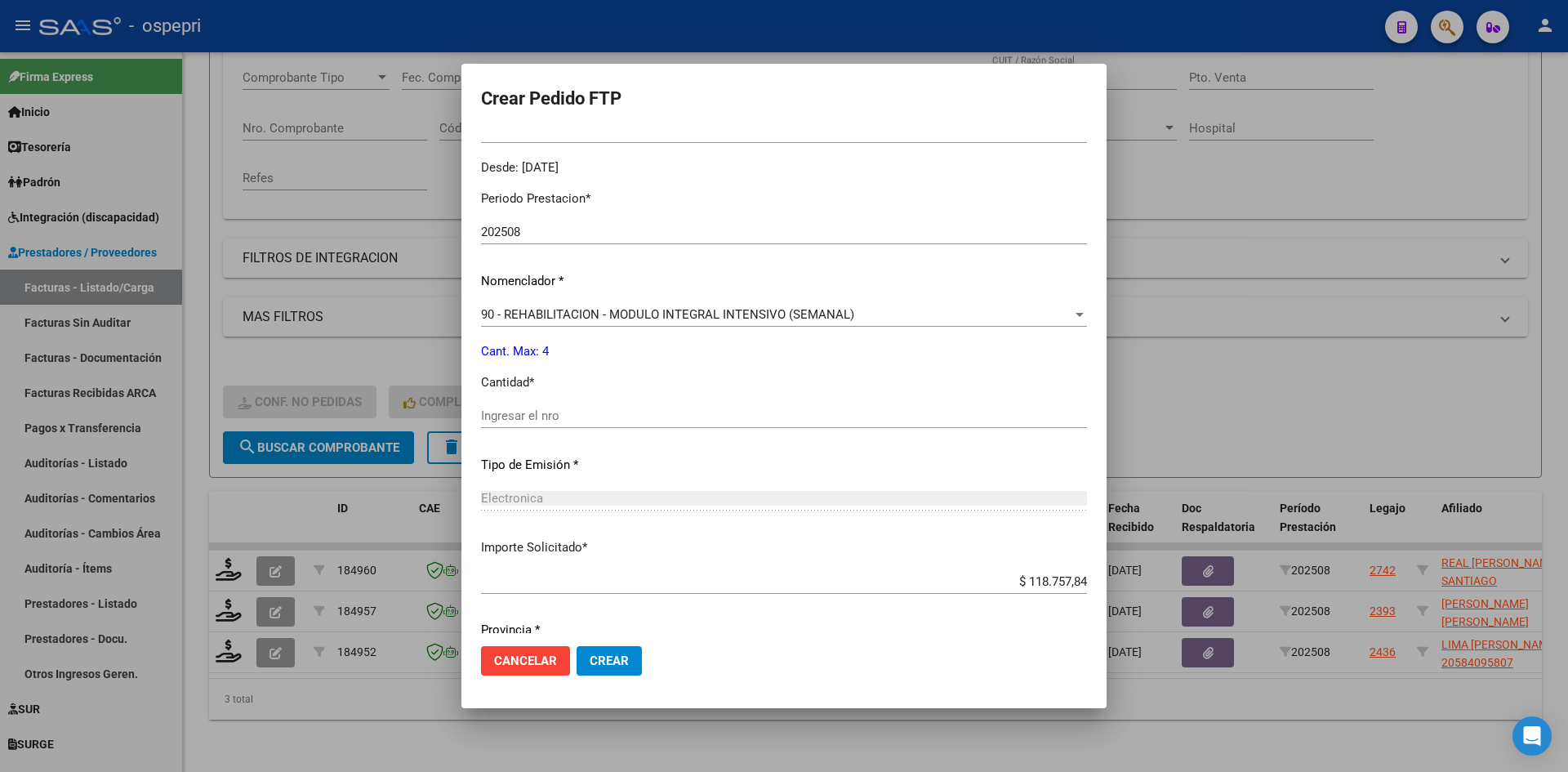
scroll to position [490, 0]
click at [593, 417] on input "Ingresar el nro" at bounding box center [784, 414] width 606 height 15
type input "4"
click at [629, 661] on span "Crear" at bounding box center [609, 661] width 39 height 15
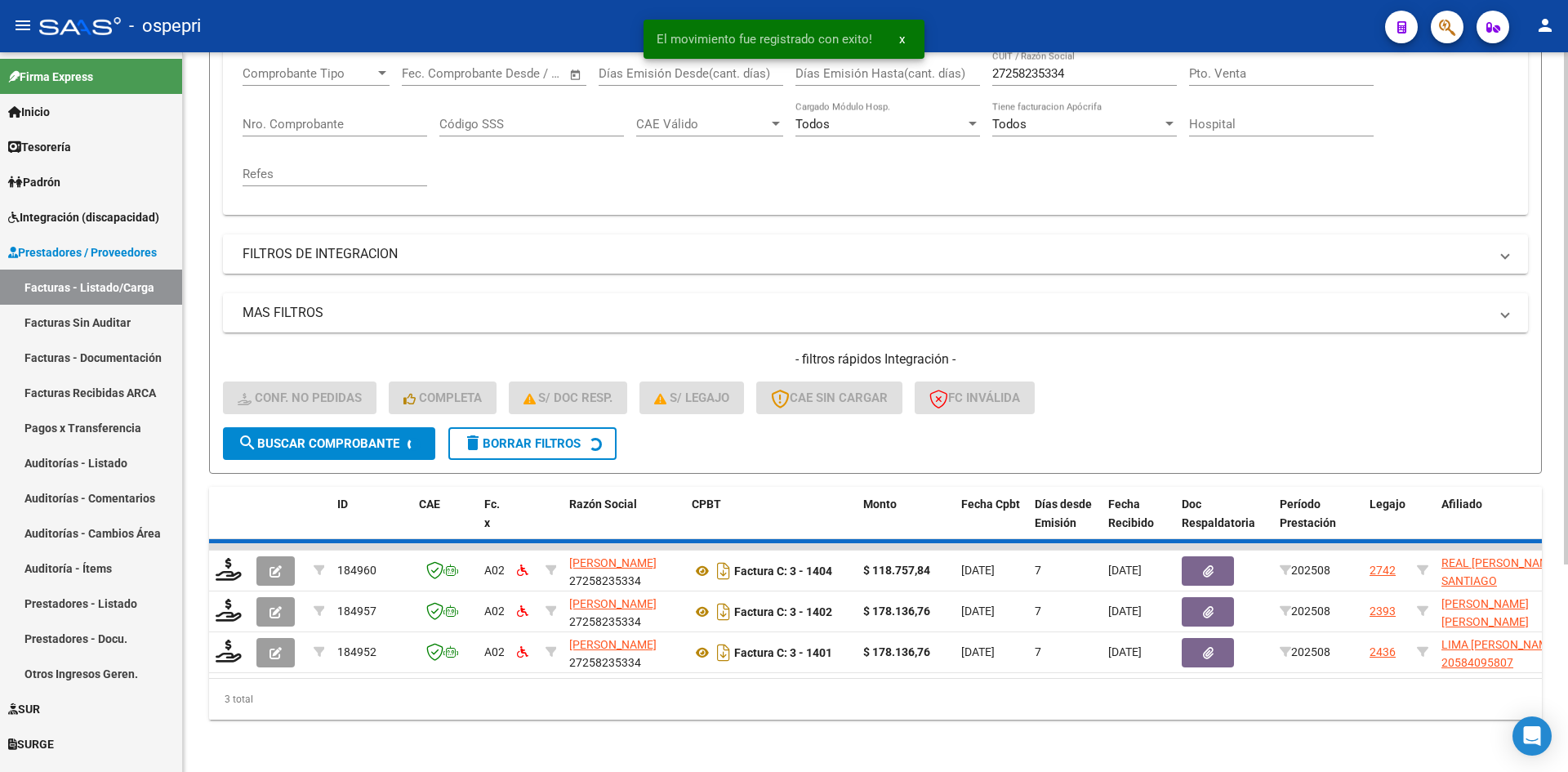
scroll to position [247, 0]
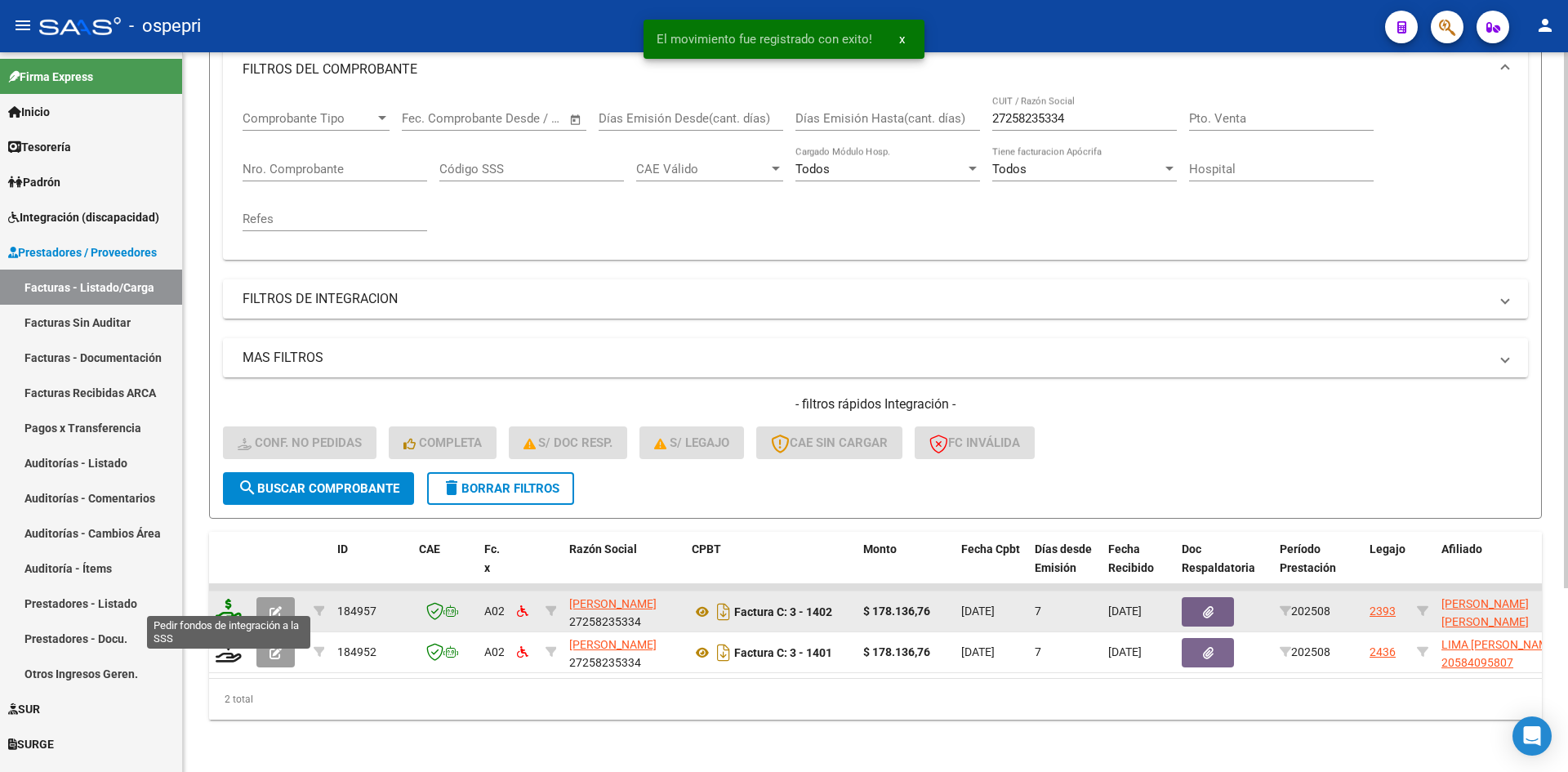
click at [230, 599] on icon at bounding box center [229, 611] width 26 height 23
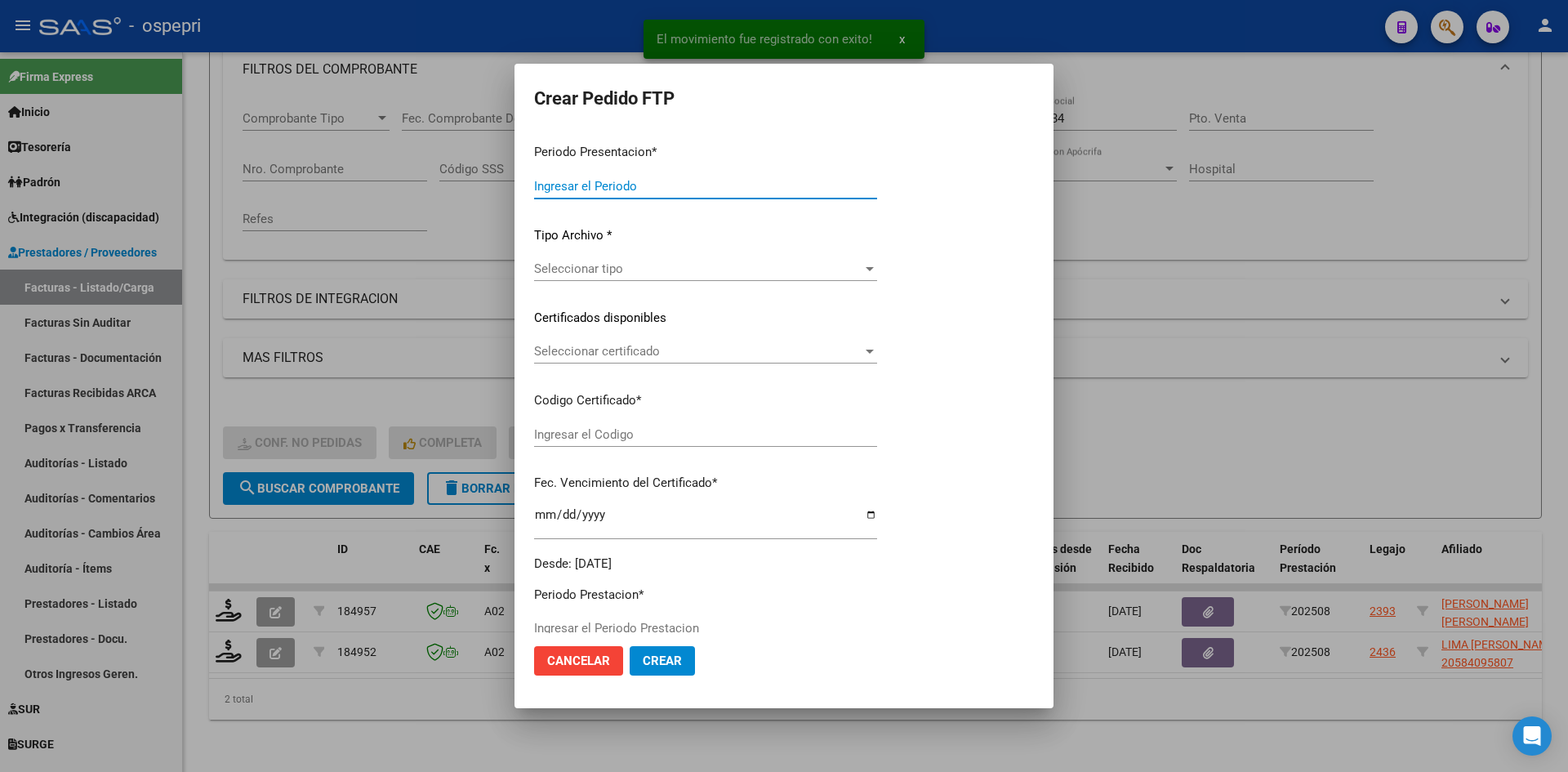
type input "202508"
type input "$ 178.136,76"
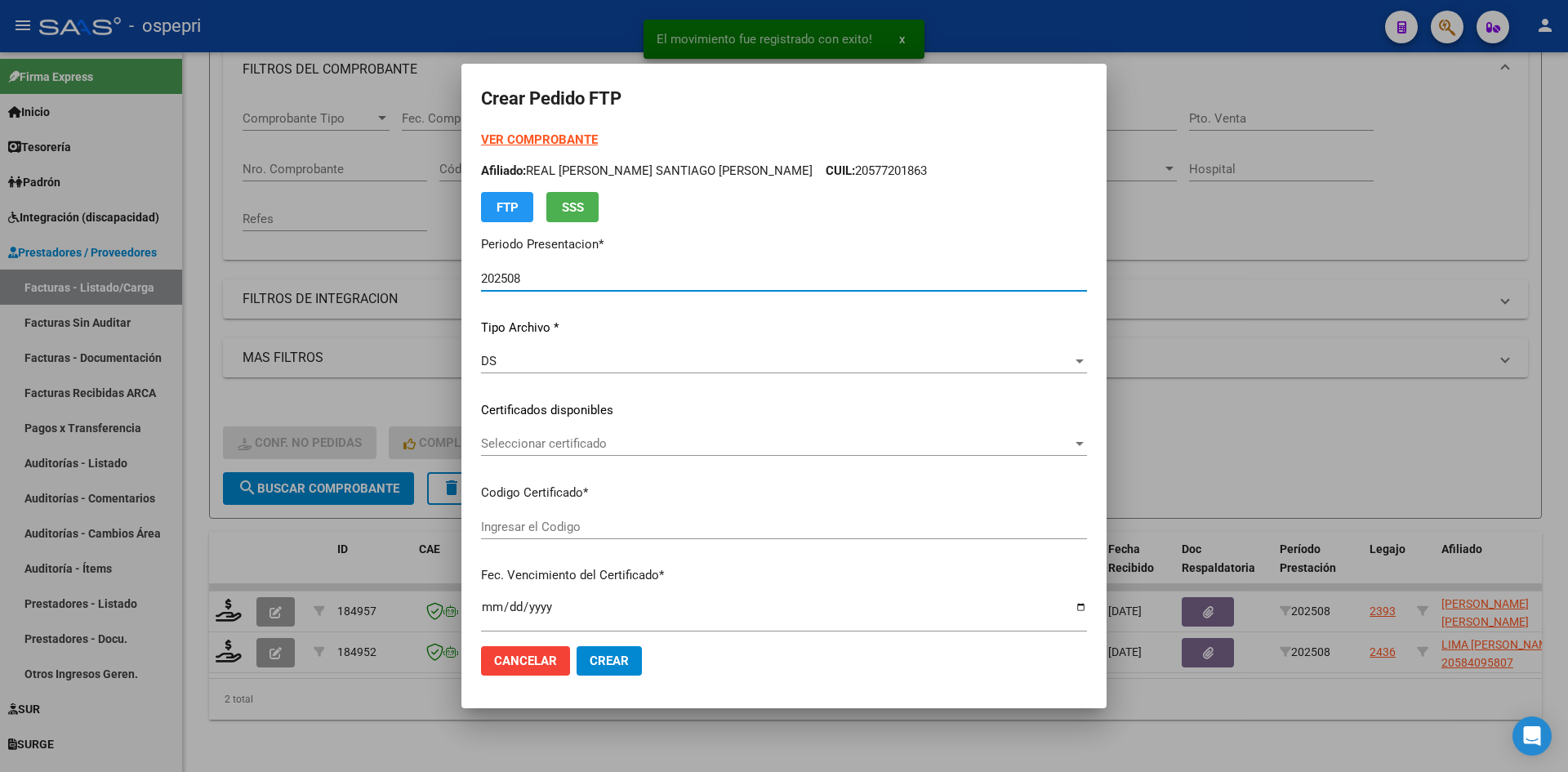
type input "2058693320-6"
type input "2026-08-17"
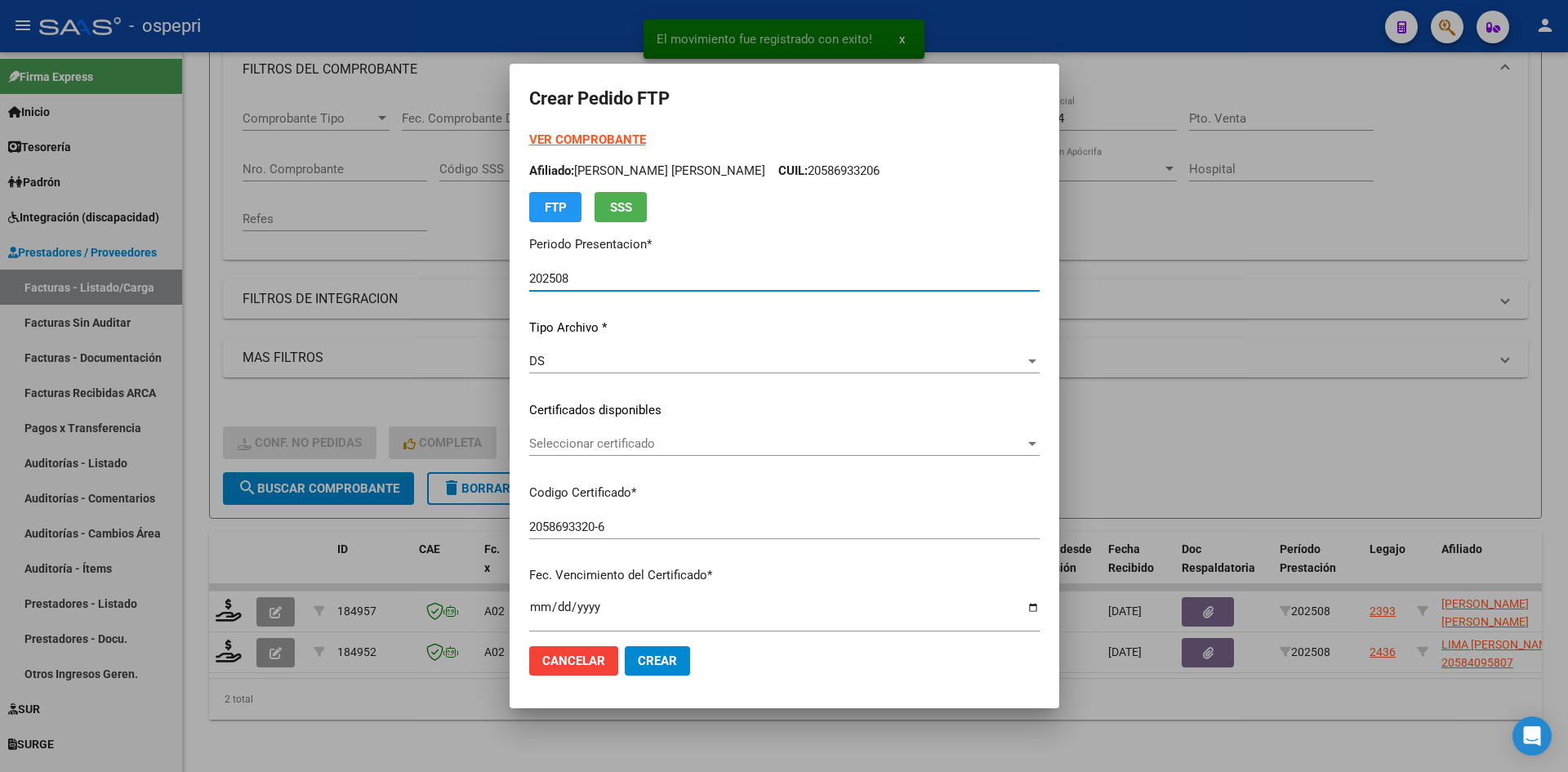
click at [640, 446] on span "Seleccionar certificado" at bounding box center [777, 444] width 496 height 15
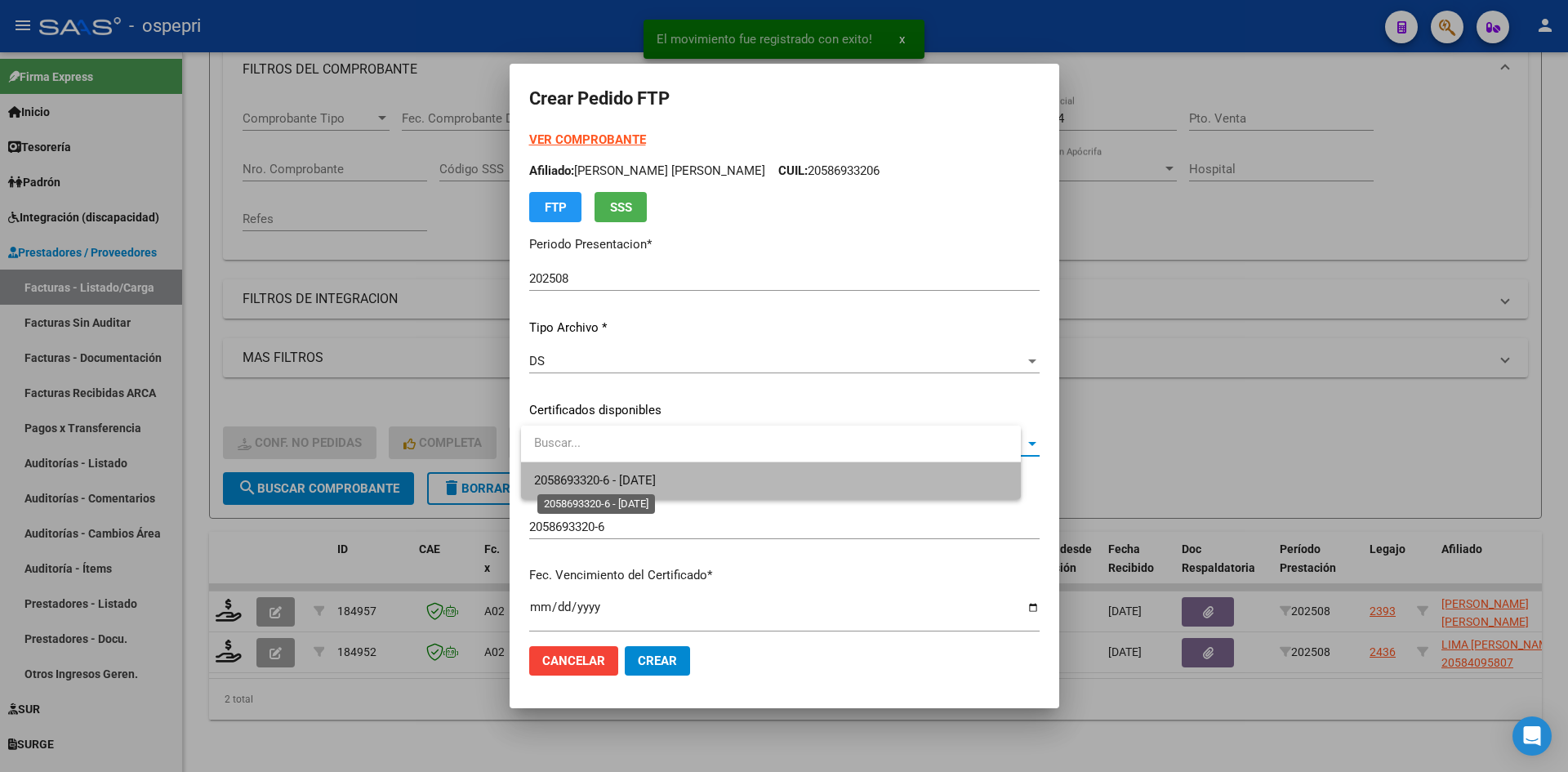
click at [656, 473] on span "2058693320-6 - 2026-08-17" at bounding box center [595, 480] width 121 height 15
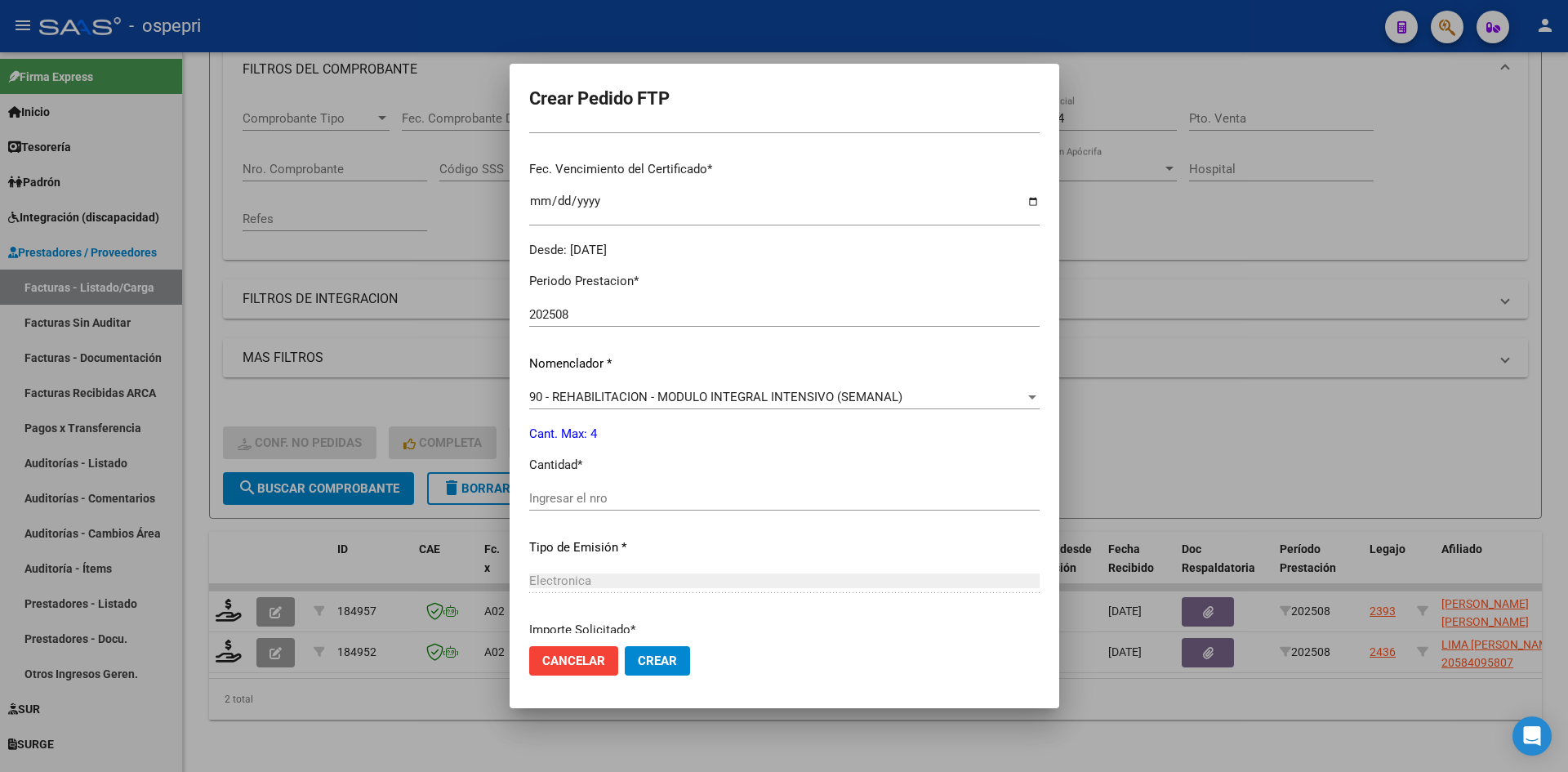
scroll to position [408, 0]
click at [636, 492] on input "Ingresar el nro" at bounding box center [785, 496] width 511 height 15
type input "4"
click at [667, 670] on button "Crear" at bounding box center [657, 661] width 65 height 30
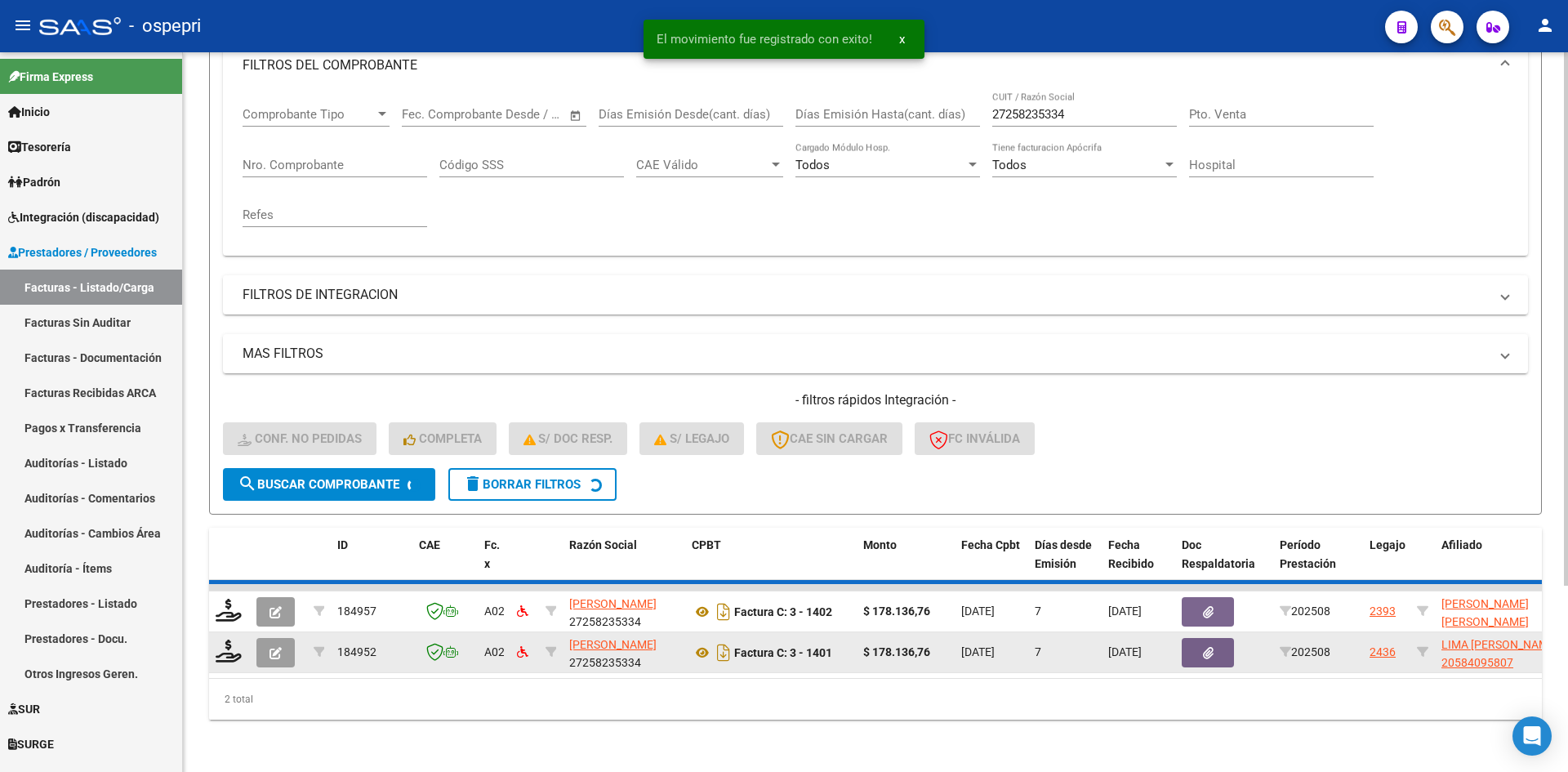
scroll to position [206, 0]
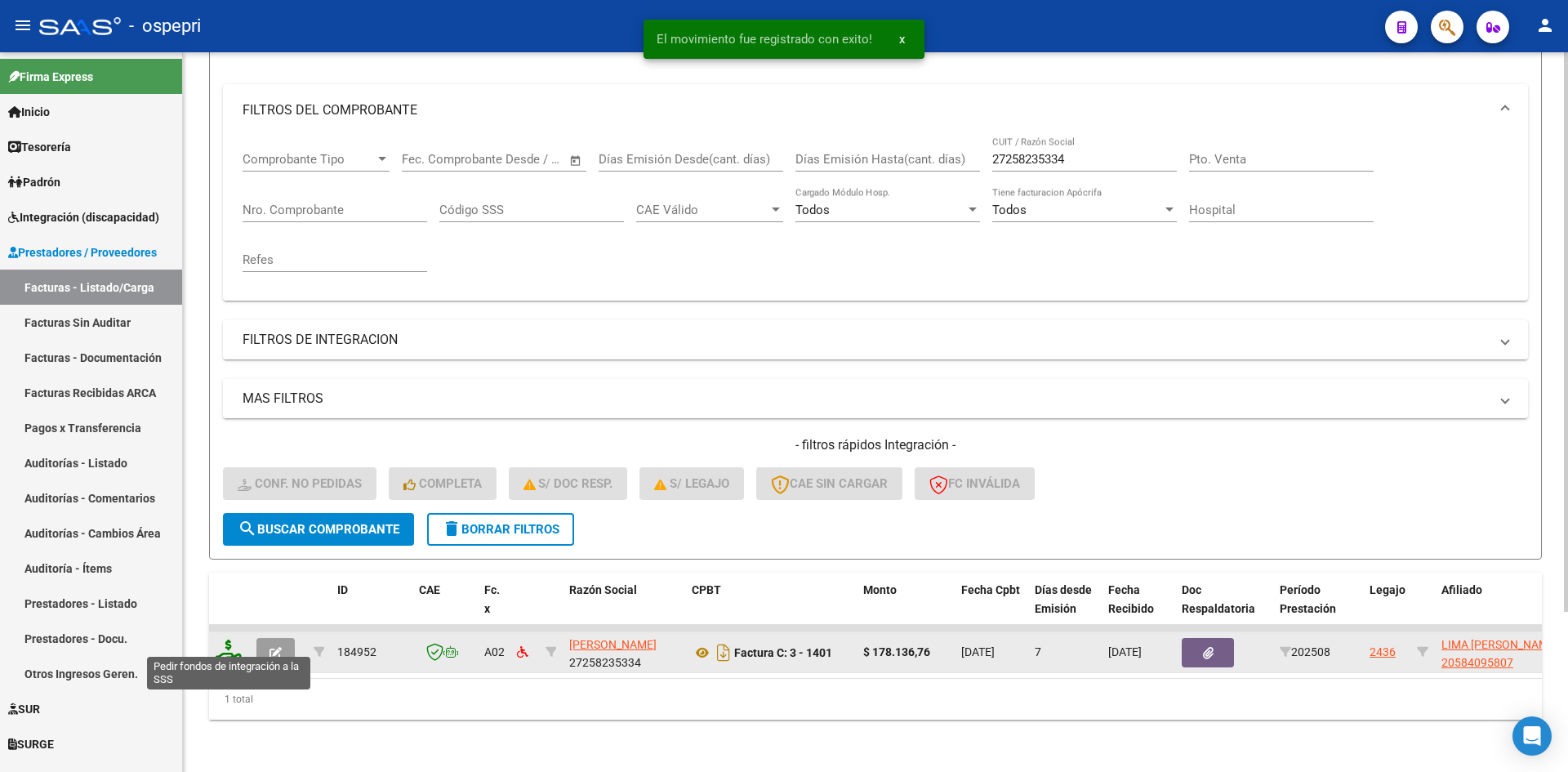
click at [219, 640] on icon at bounding box center [229, 651] width 26 height 23
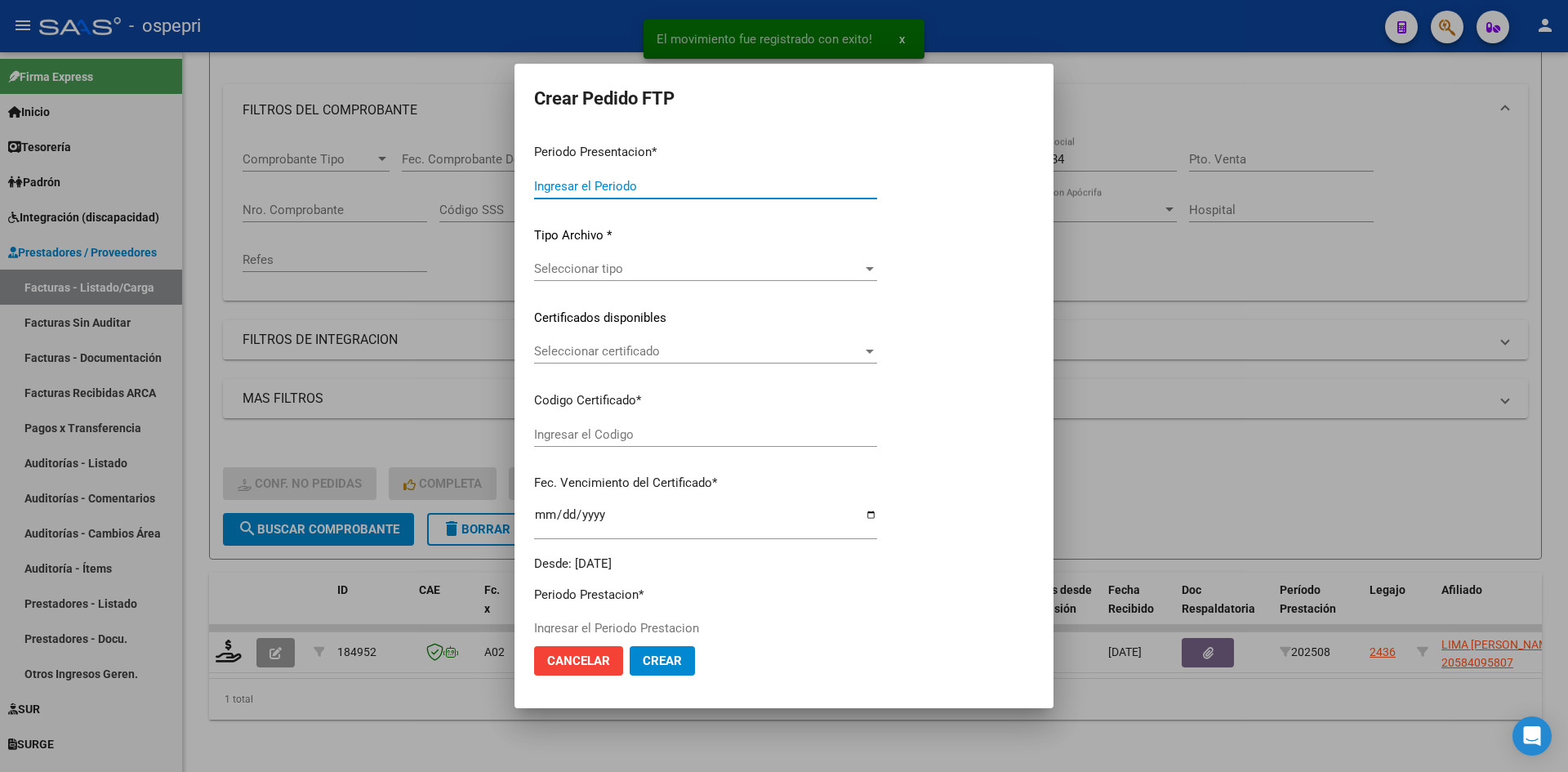
type input "202508"
type input "$ 178.136,76"
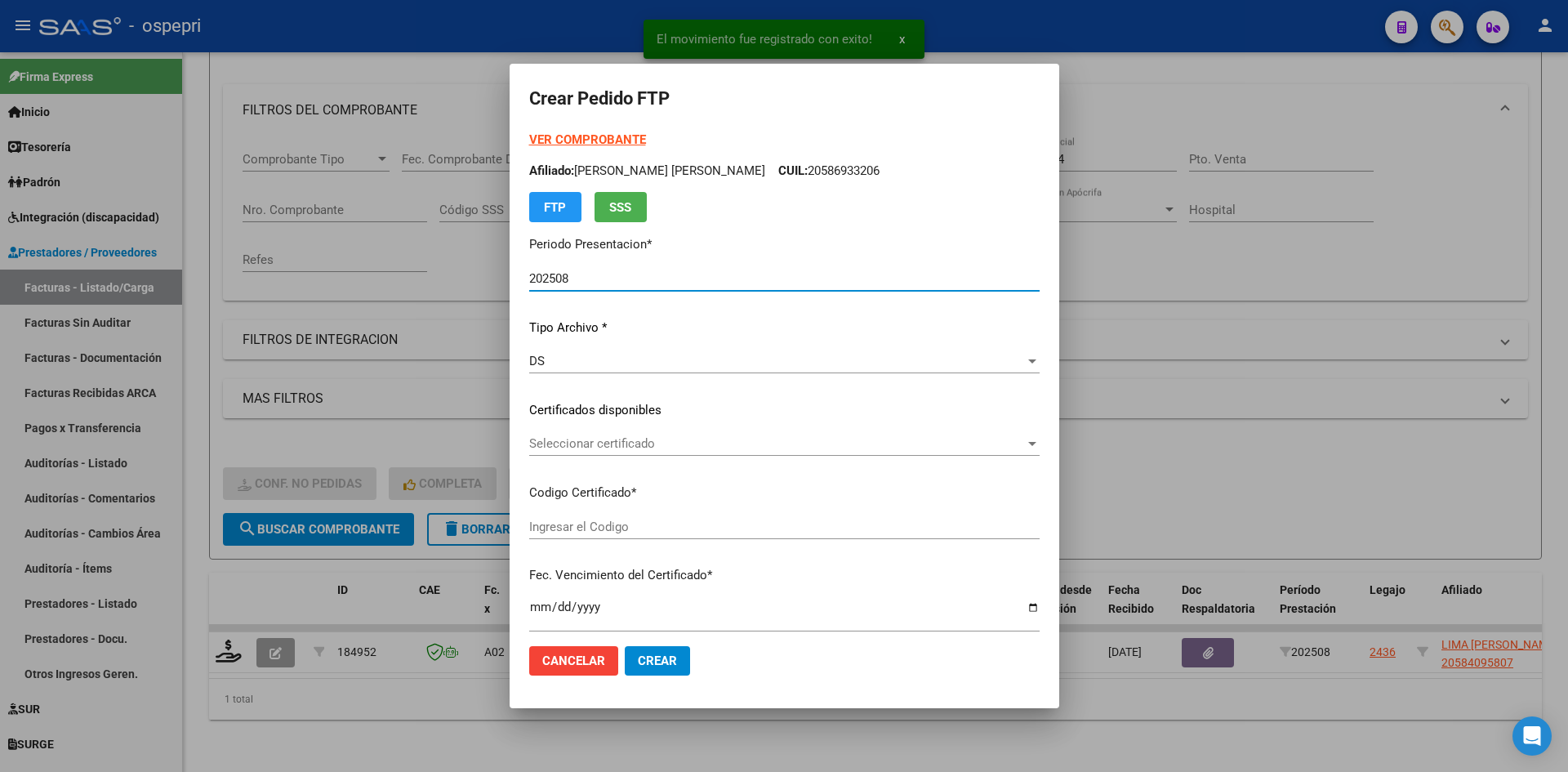
type input "2058409580-7"
type input "2025-11-01"
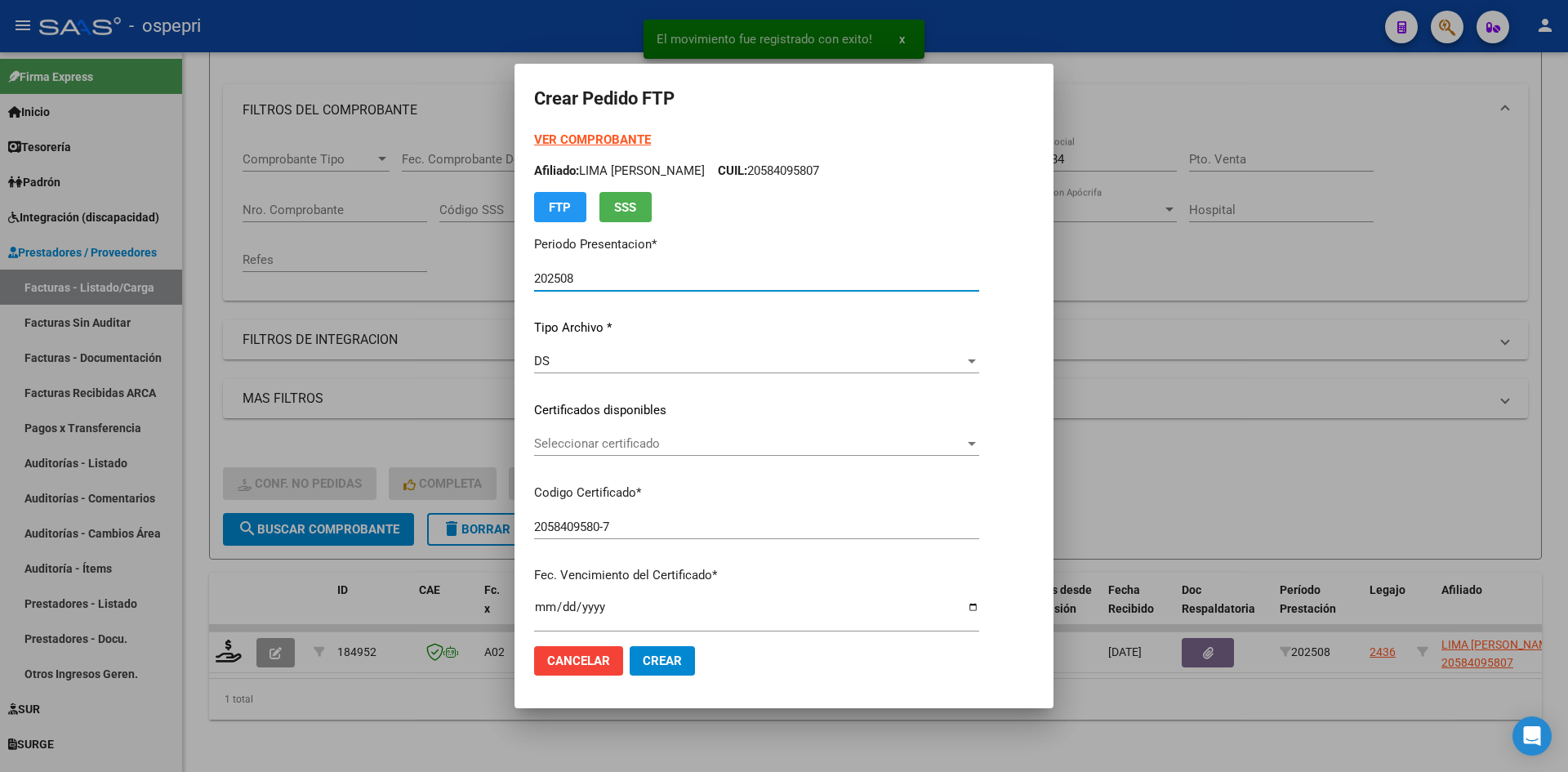
click at [643, 447] on span "Seleccionar certificado" at bounding box center [749, 444] width 430 height 15
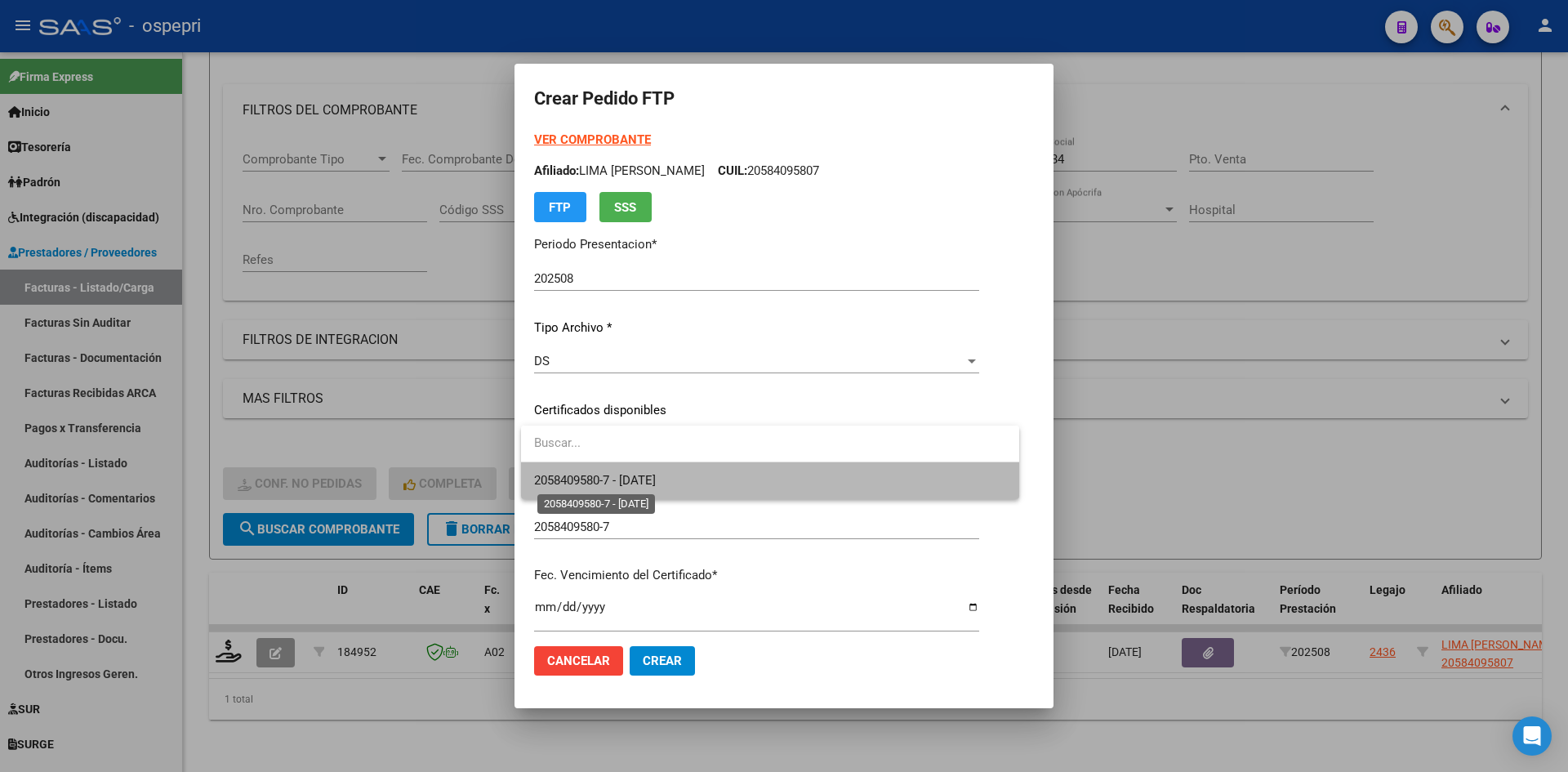
click at [656, 475] on span "2058409580-7 - 2025-11-01" at bounding box center [595, 480] width 121 height 15
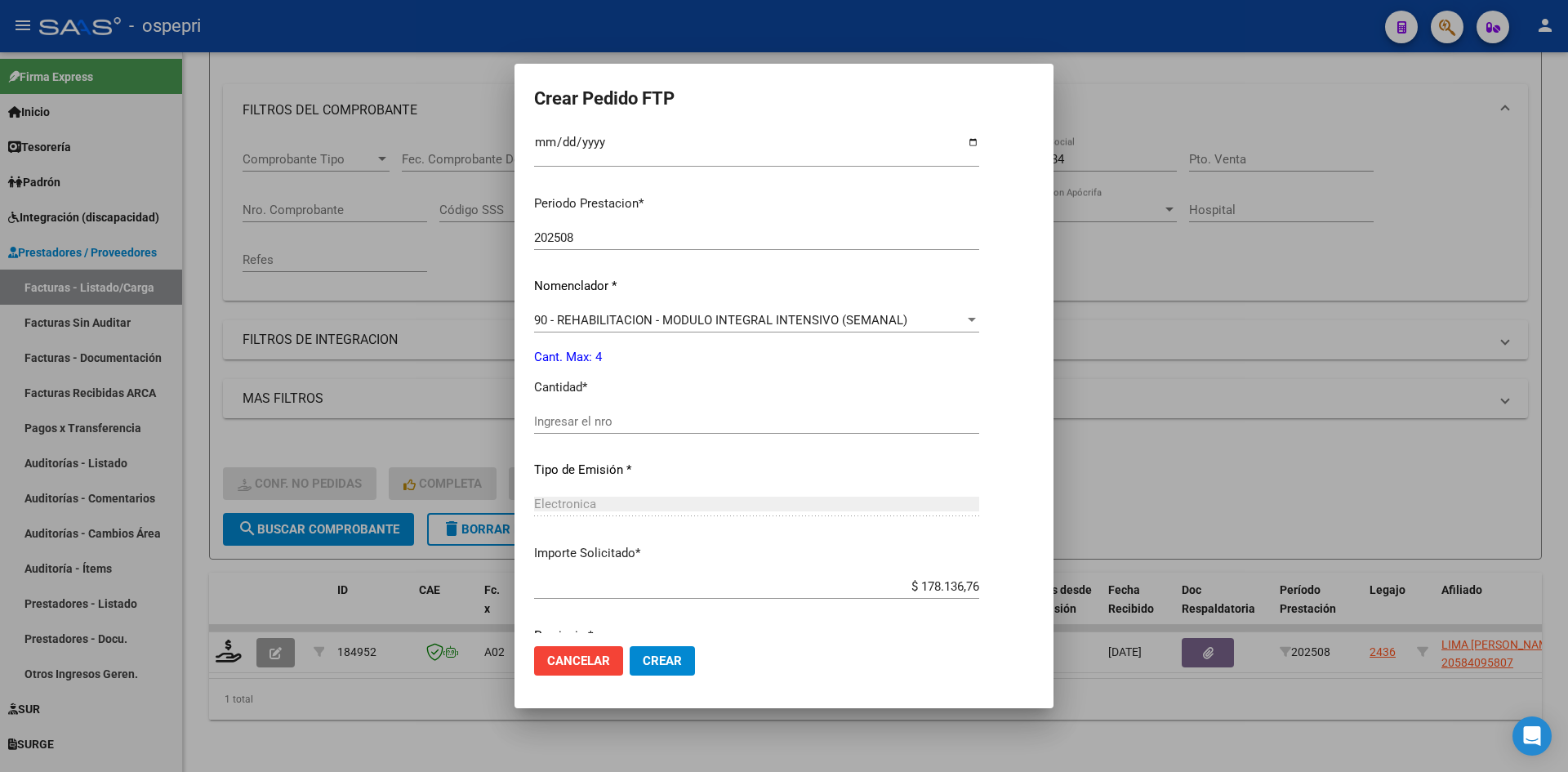
scroll to position [490, 0]
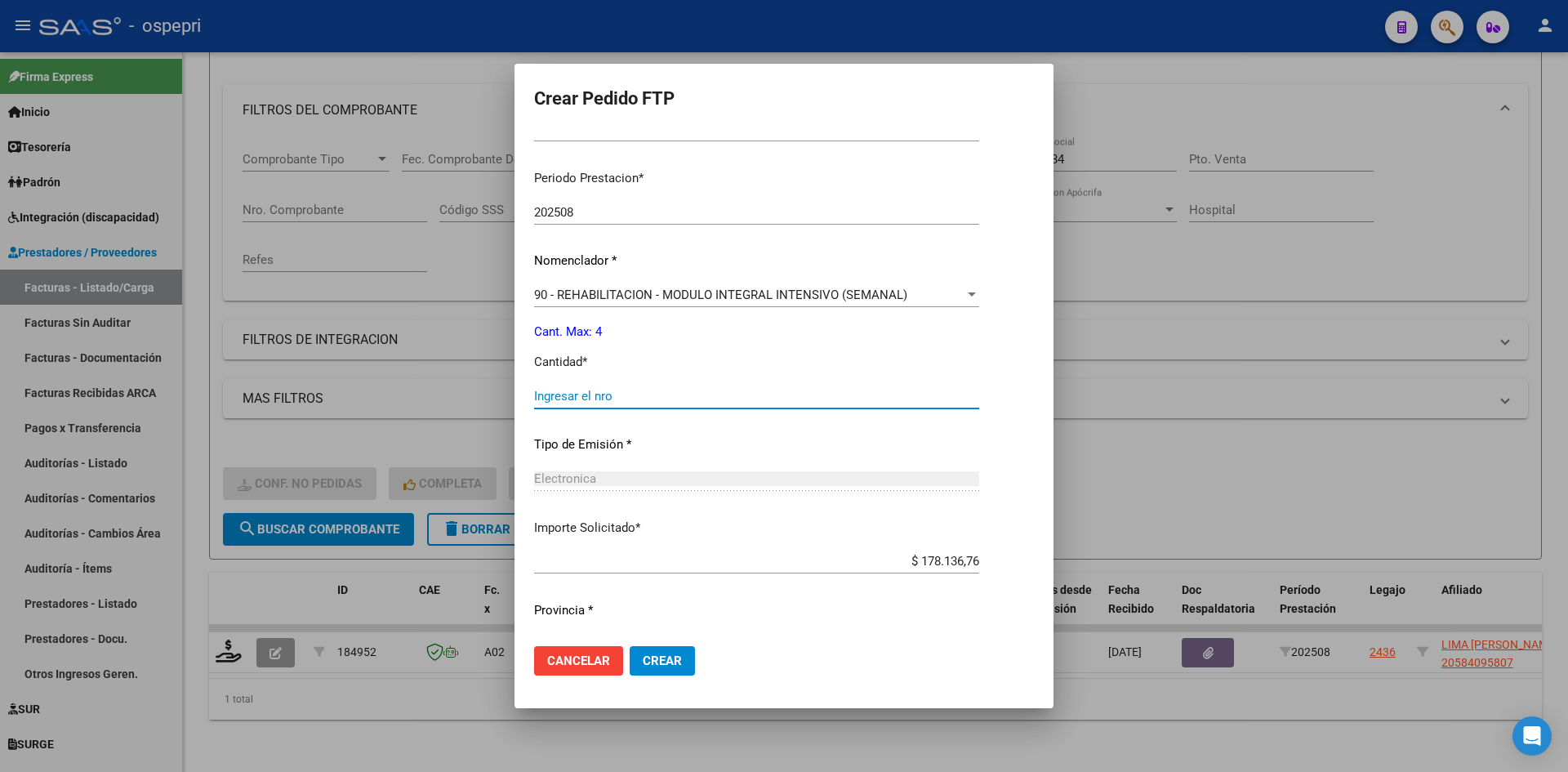
click at [629, 402] on input "Ingresar el nro" at bounding box center [757, 397] width 445 height 15
type input "4"
click at [657, 650] on button "Crear" at bounding box center [662, 661] width 65 height 30
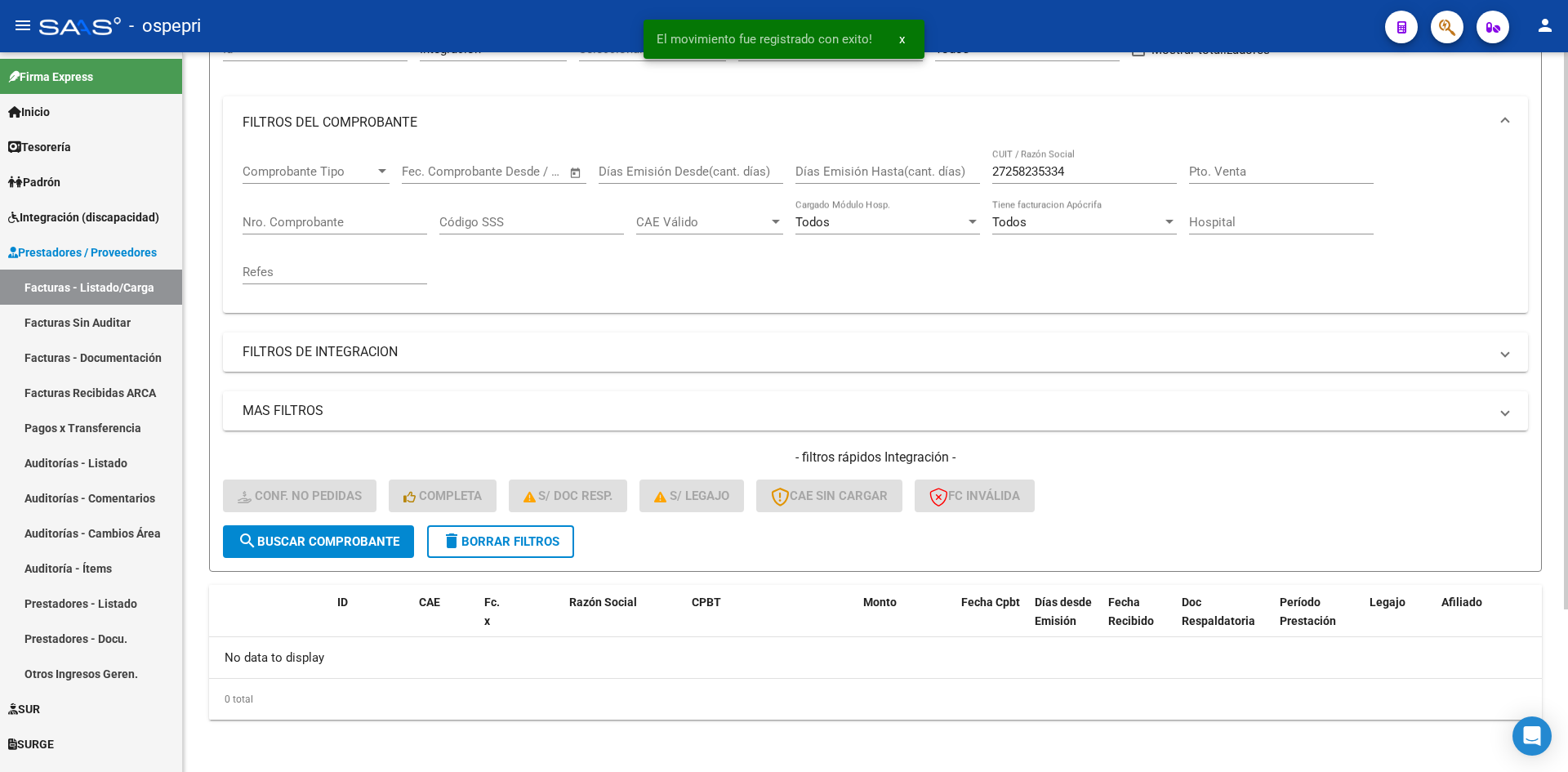
scroll to position [181, 0]
click at [500, 546] on span "delete Borrar Filtros" at bounding box center [501, 542] width 117 height 15
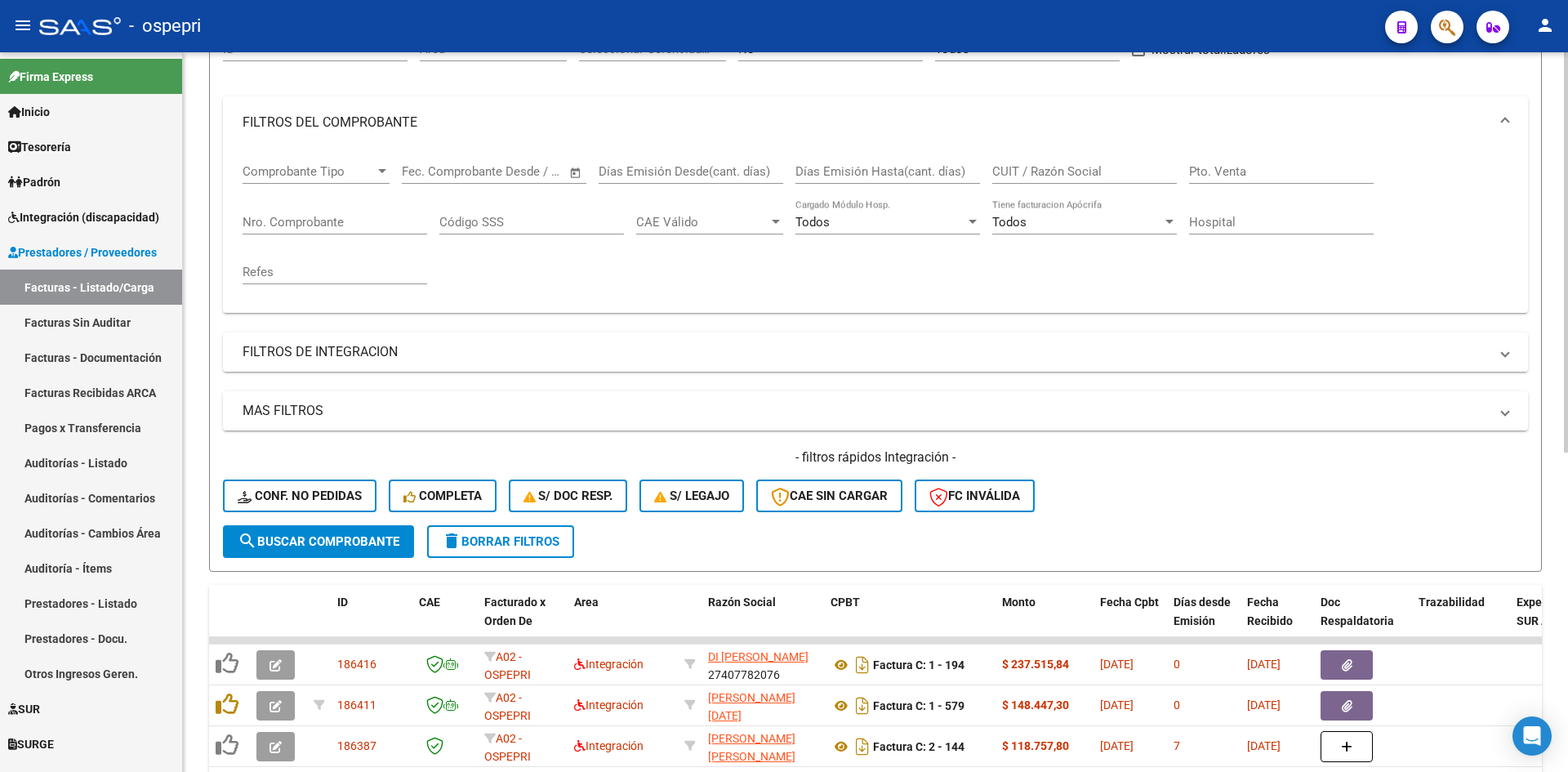
click at [1031, 169] on input "CUIT / Razón Social" at bounding box center [1084, 172] width 184 height 15
paste input "27286653265"
type input "27286653265"
click at [354, 541] on span "search Buscar Comprobante" at bounding box center [319, 542] width 162 height 15
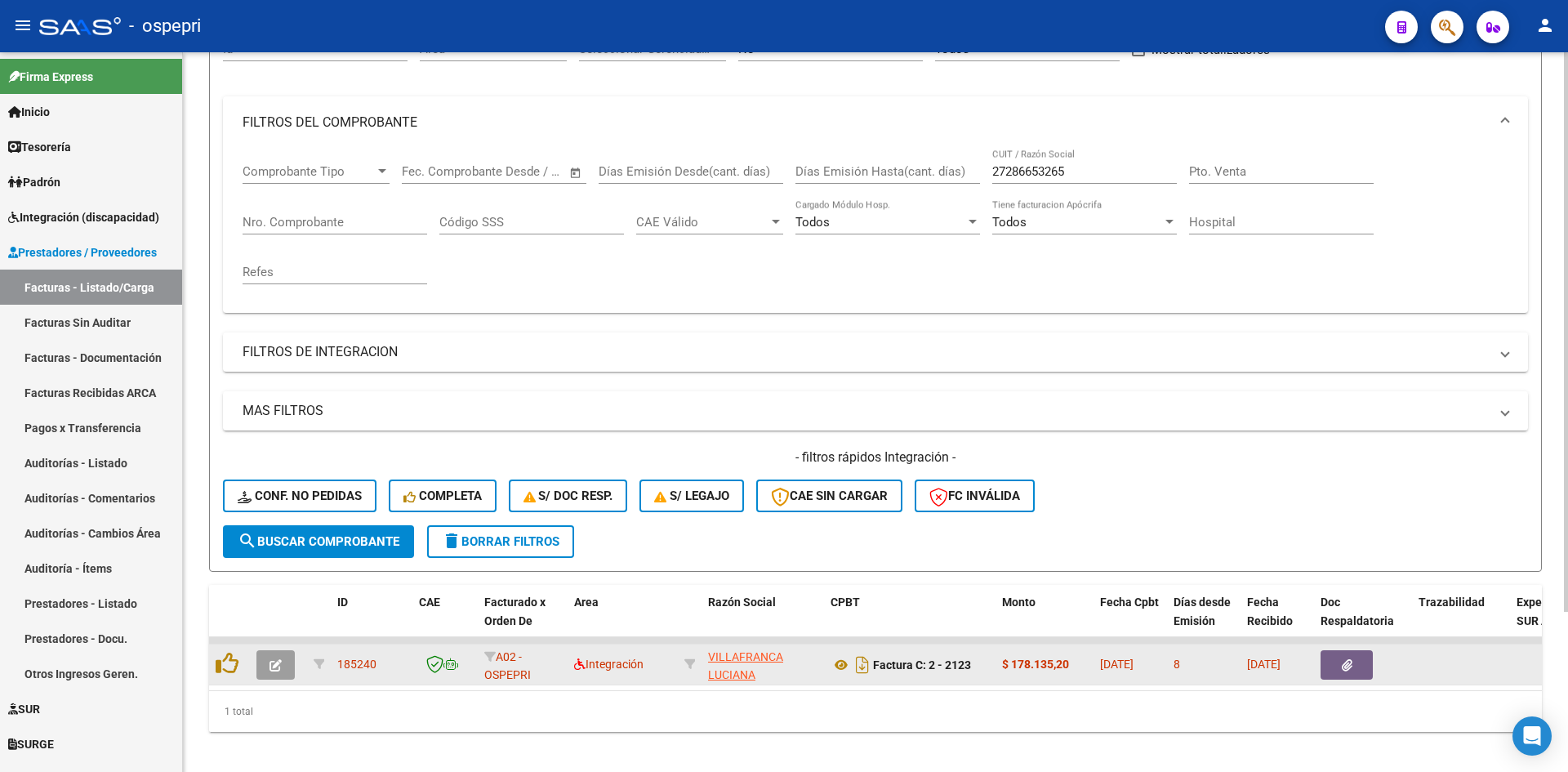
click at [281, 668] on icon "button" at bounding box center [275, 665] width 12 height 12
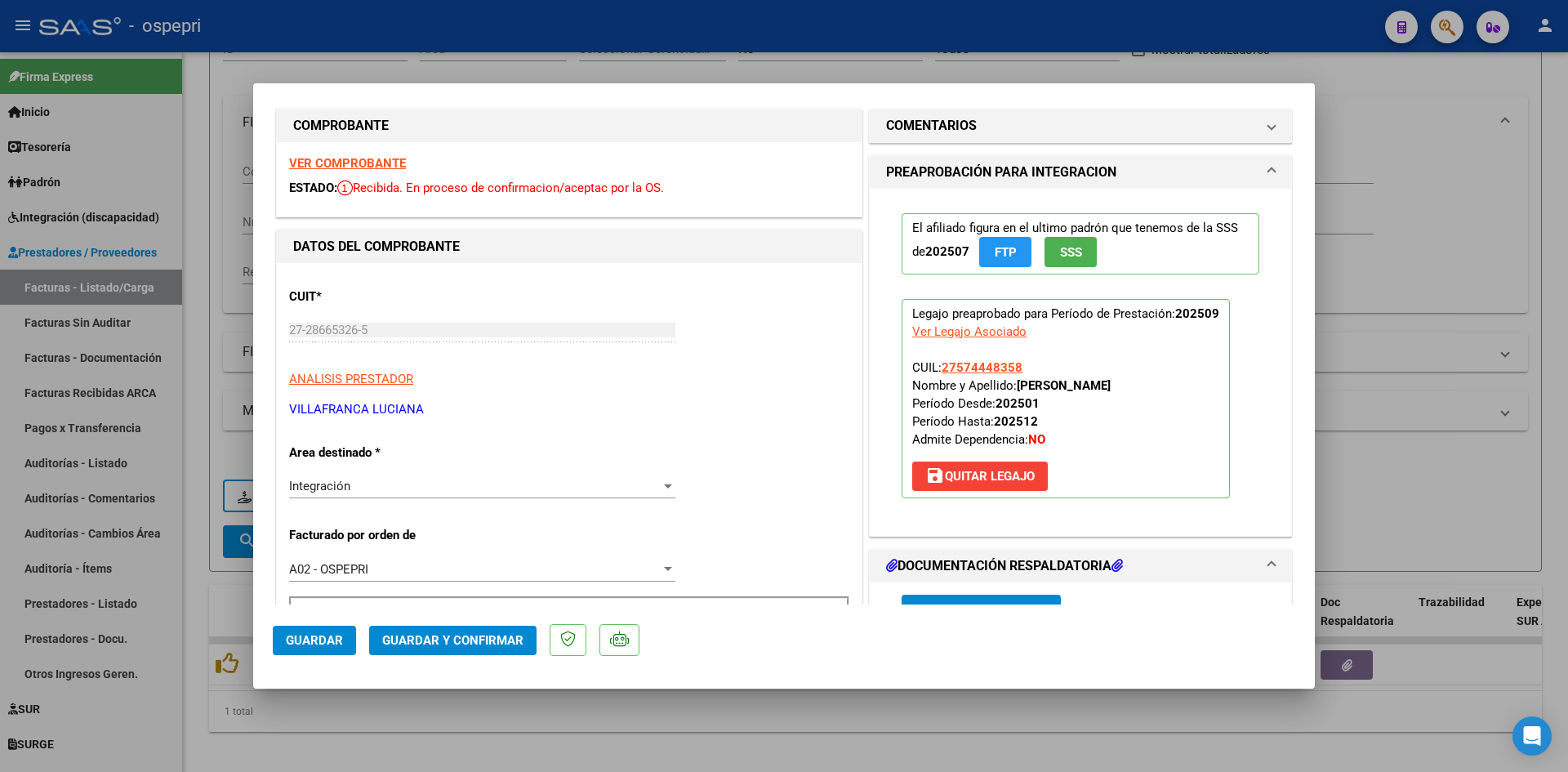
scroll to position [0, 0]
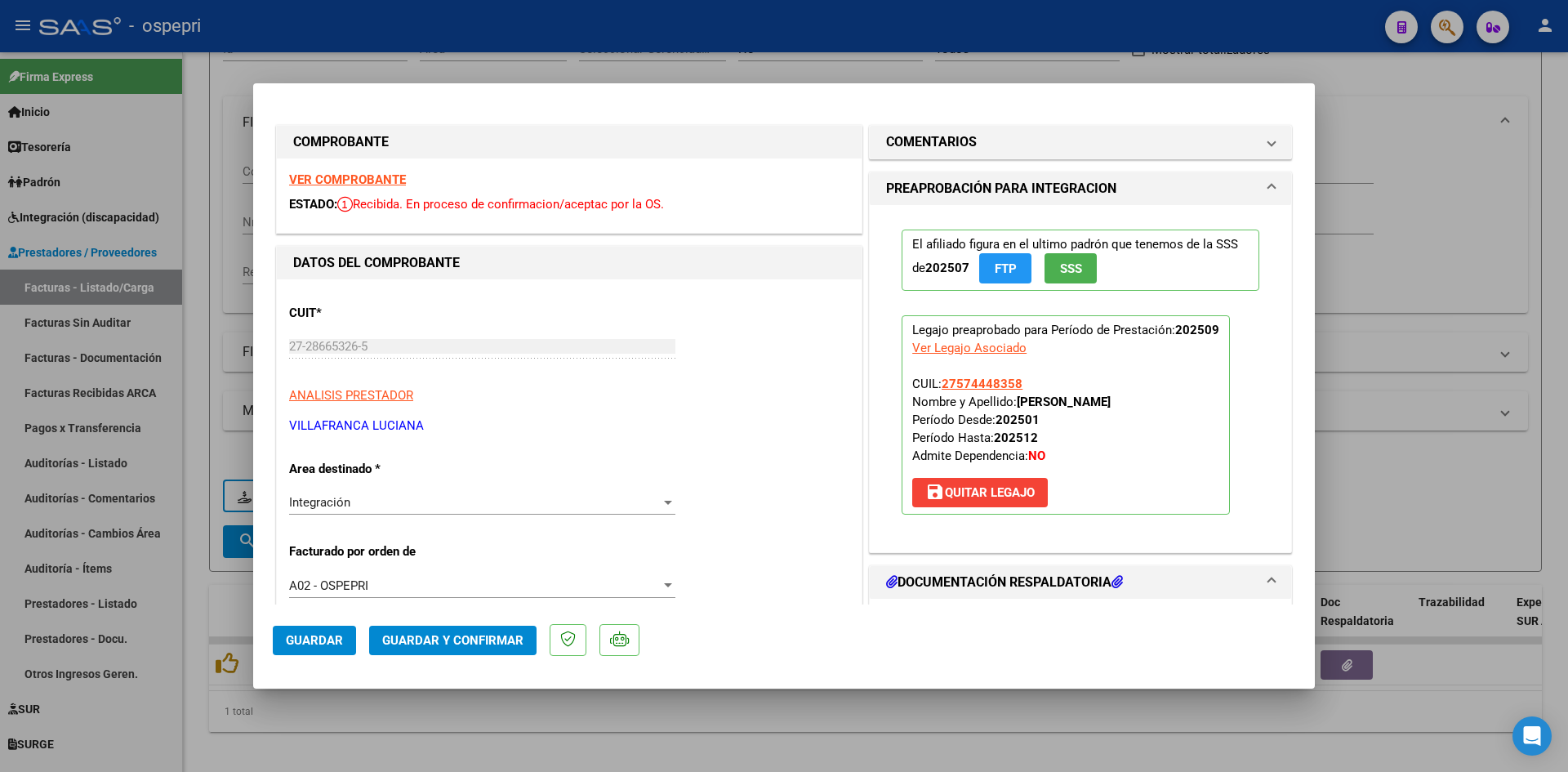
click at [364, 183] on strong "VER COMPROBANTE" at bounding box center [347, 180] width 116 height 15
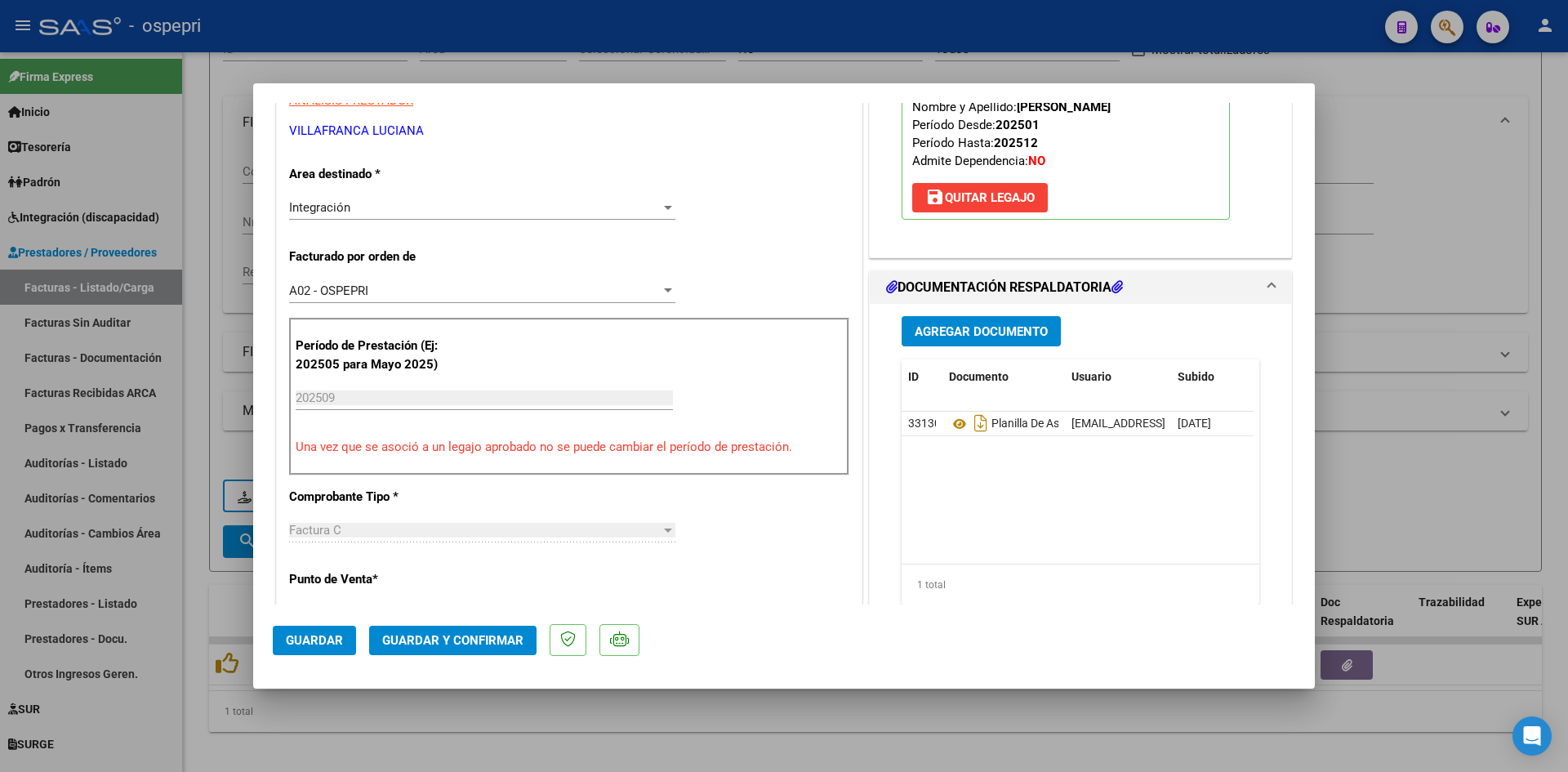
scroll to position [326, 0]
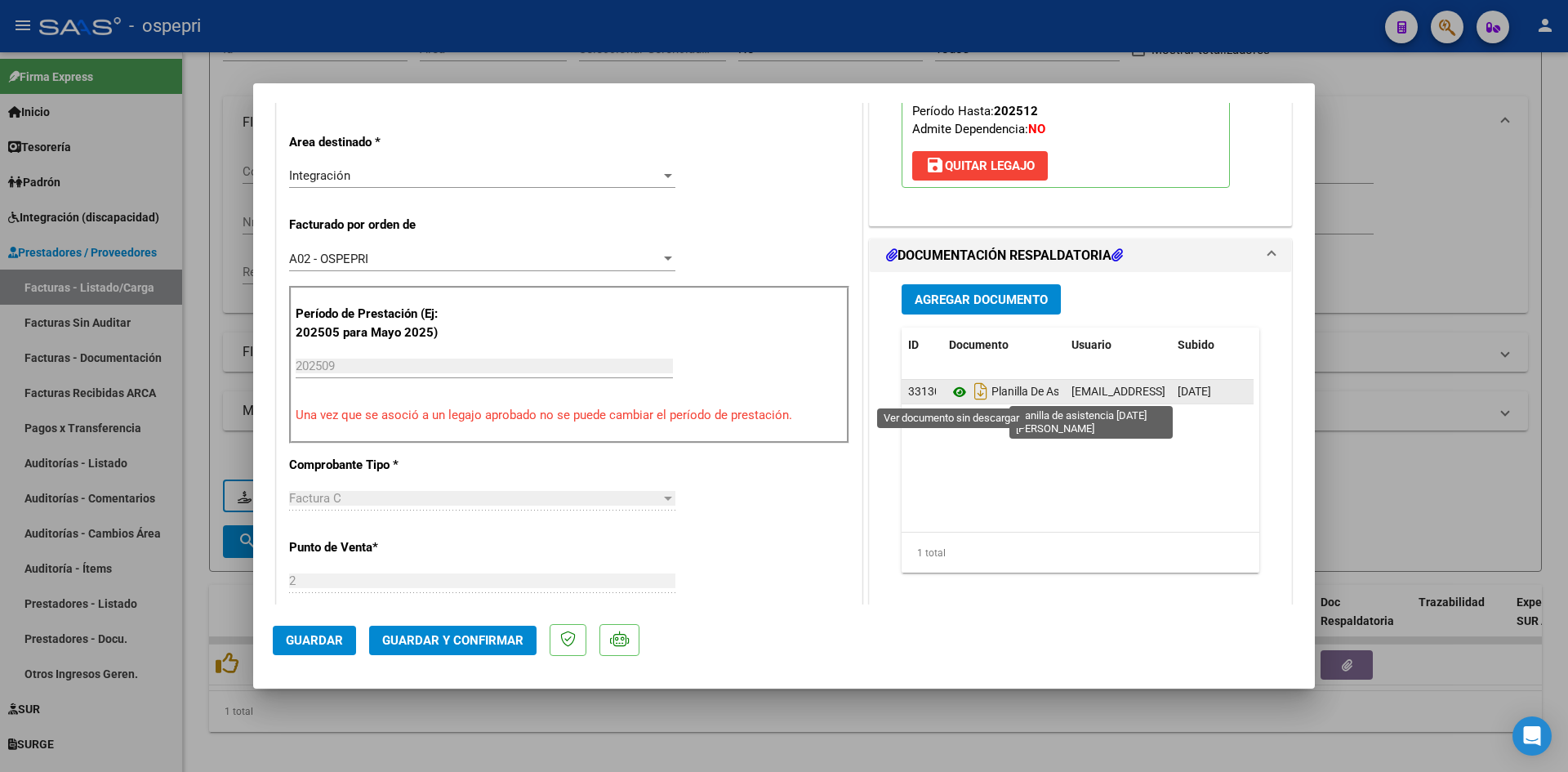
click at [953, 388] on icon at bounding box center [960, 393] width 21 height 20
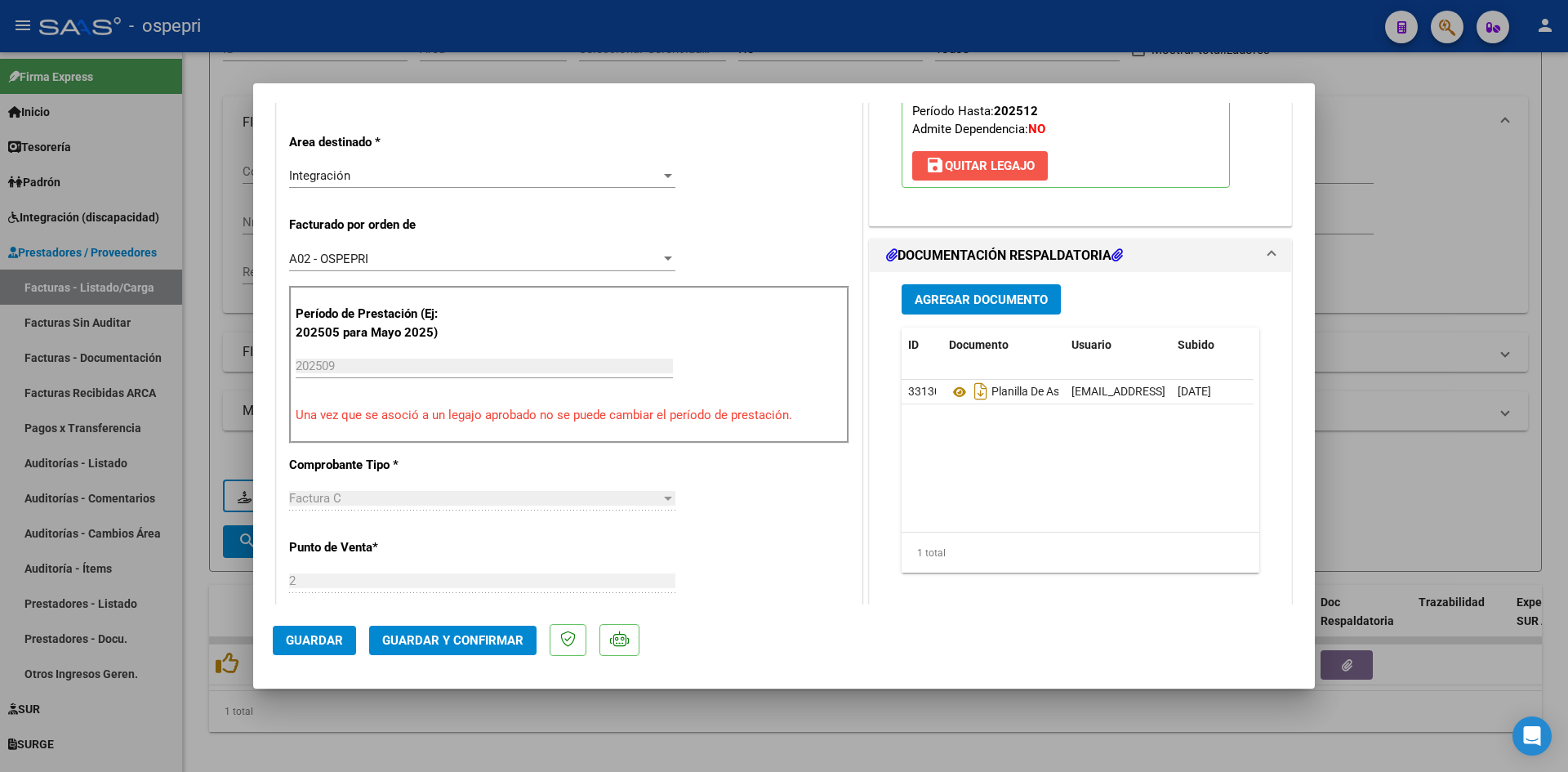
click at [994, 168] on span "save Quitar Legajo" at bounding box center [980, 166] width 109 height 15
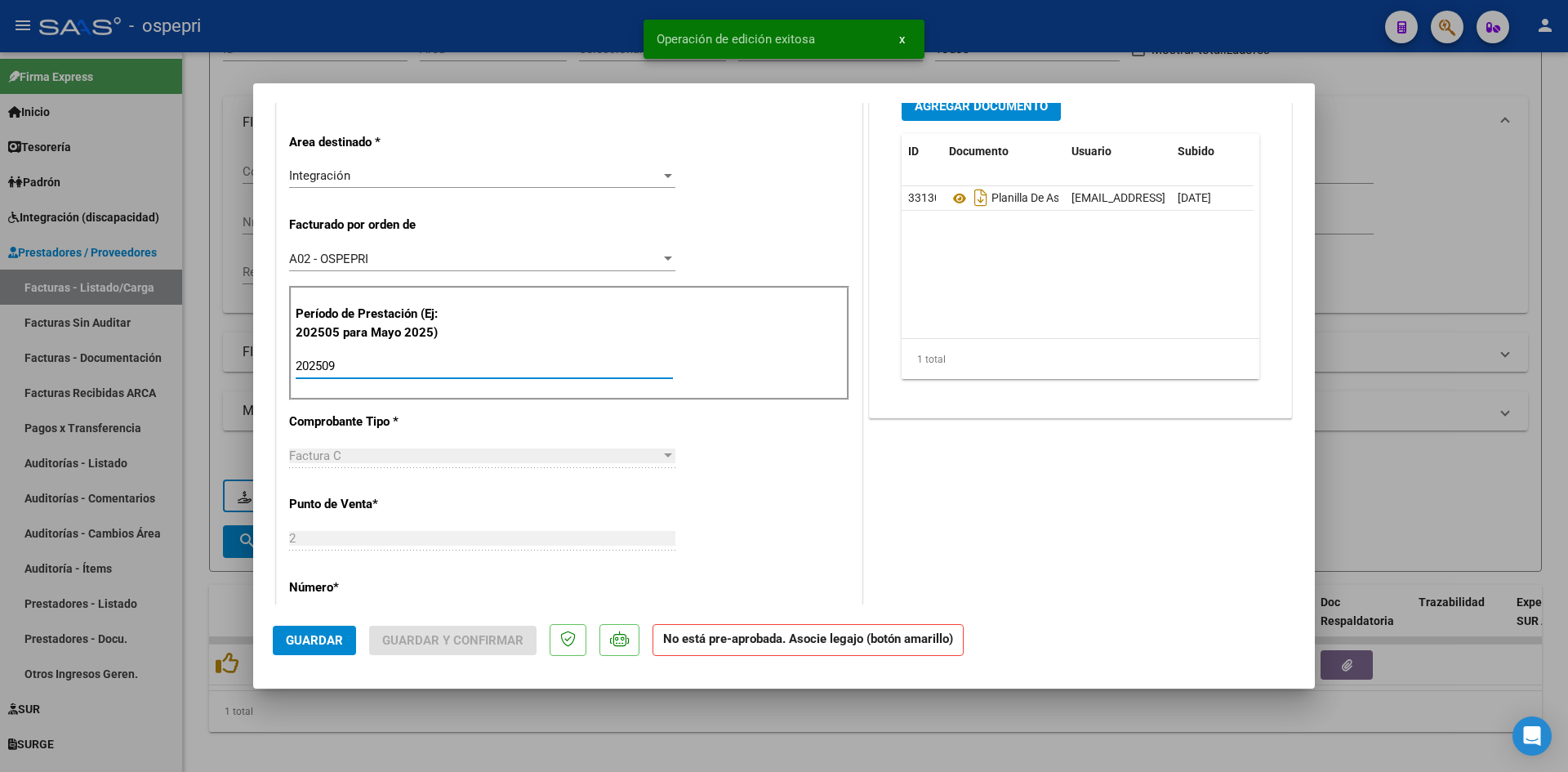
click at [358, 359] on input "202509" at bounding box center [484, 366] width 378 height 15
type input "202508"
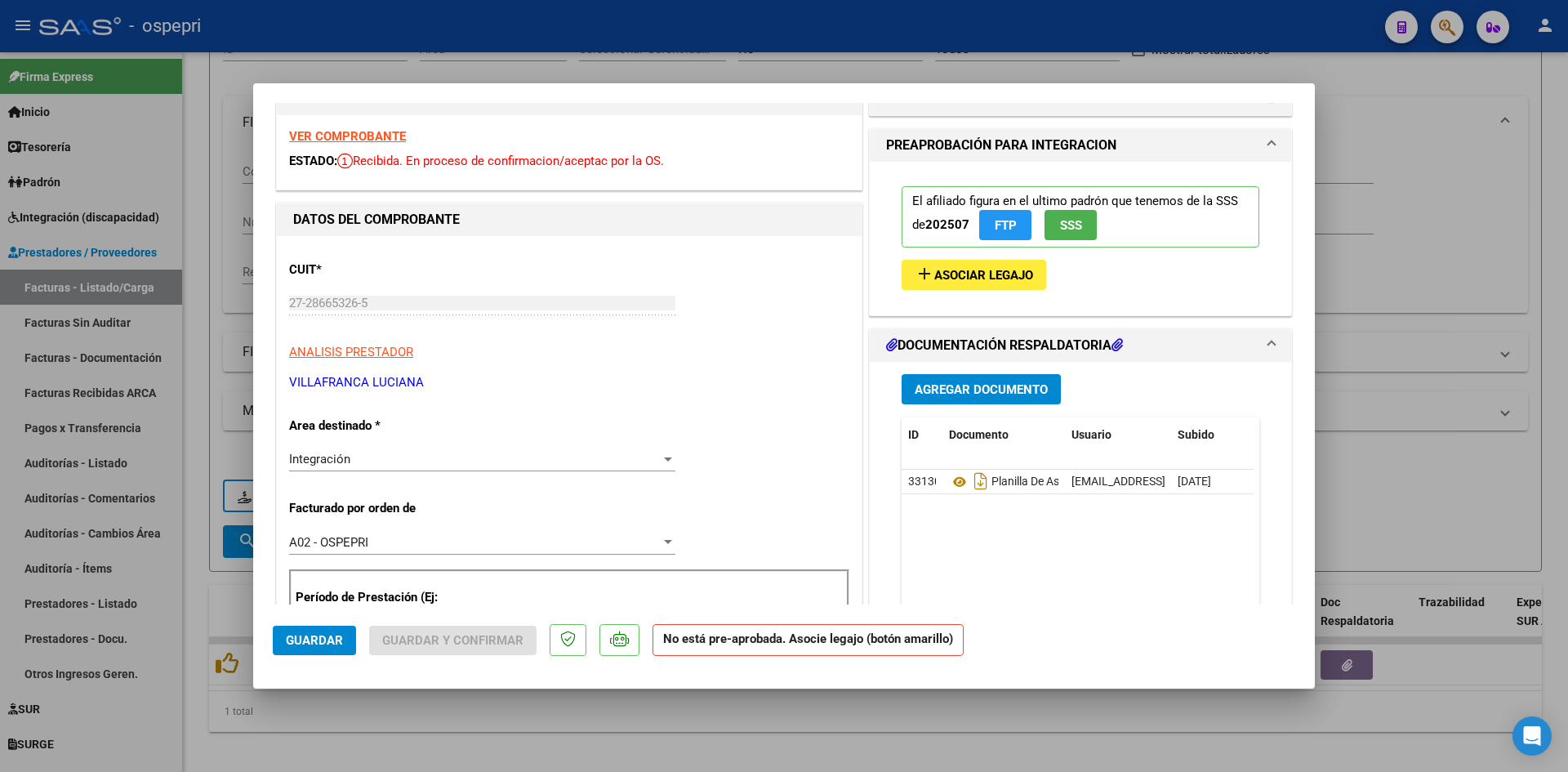
scroll to position [0, 0]
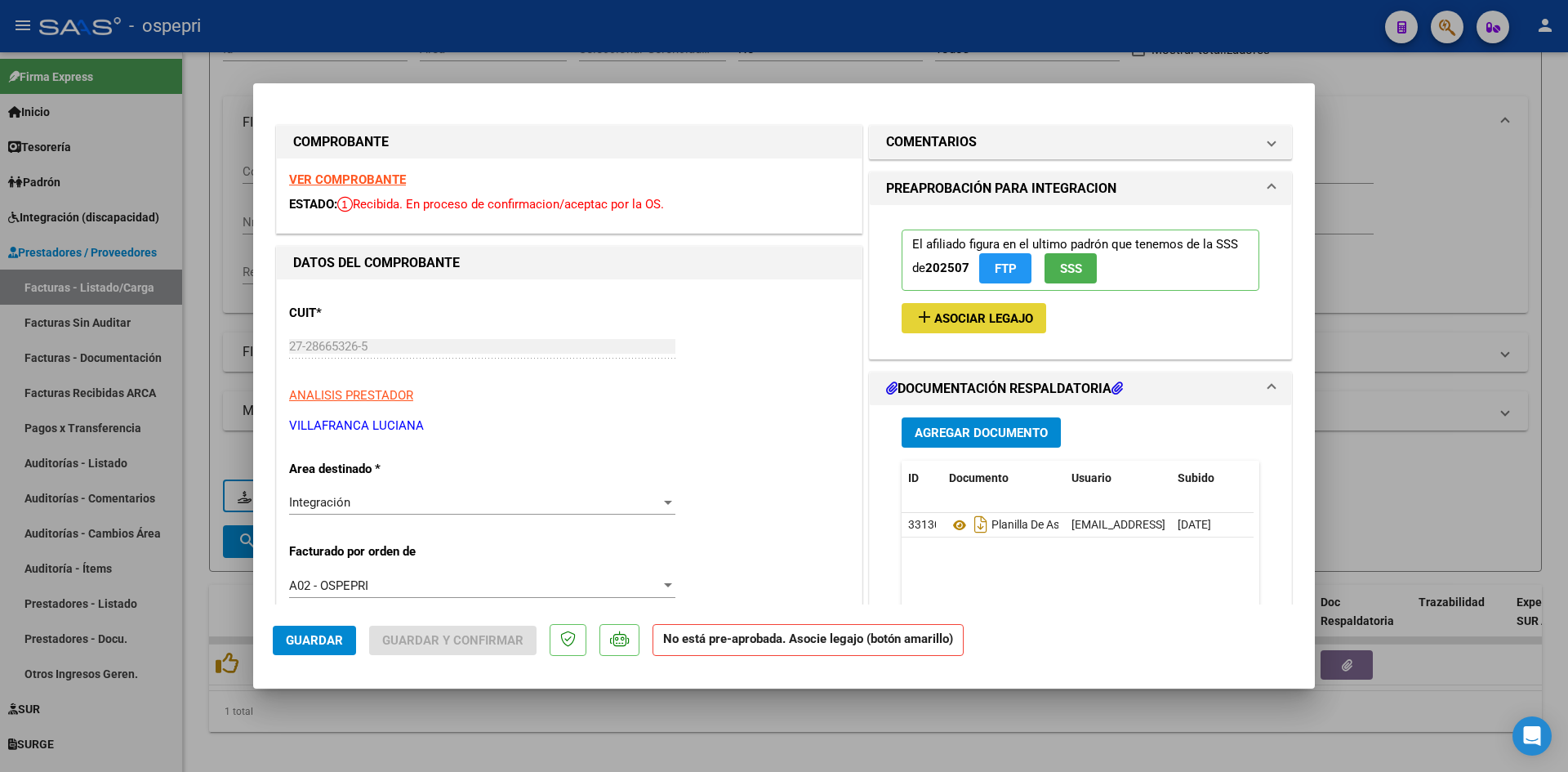
click at [996, 321] on span "Asociar Legajo" at bounding box center [984, 319] width 99 height 15
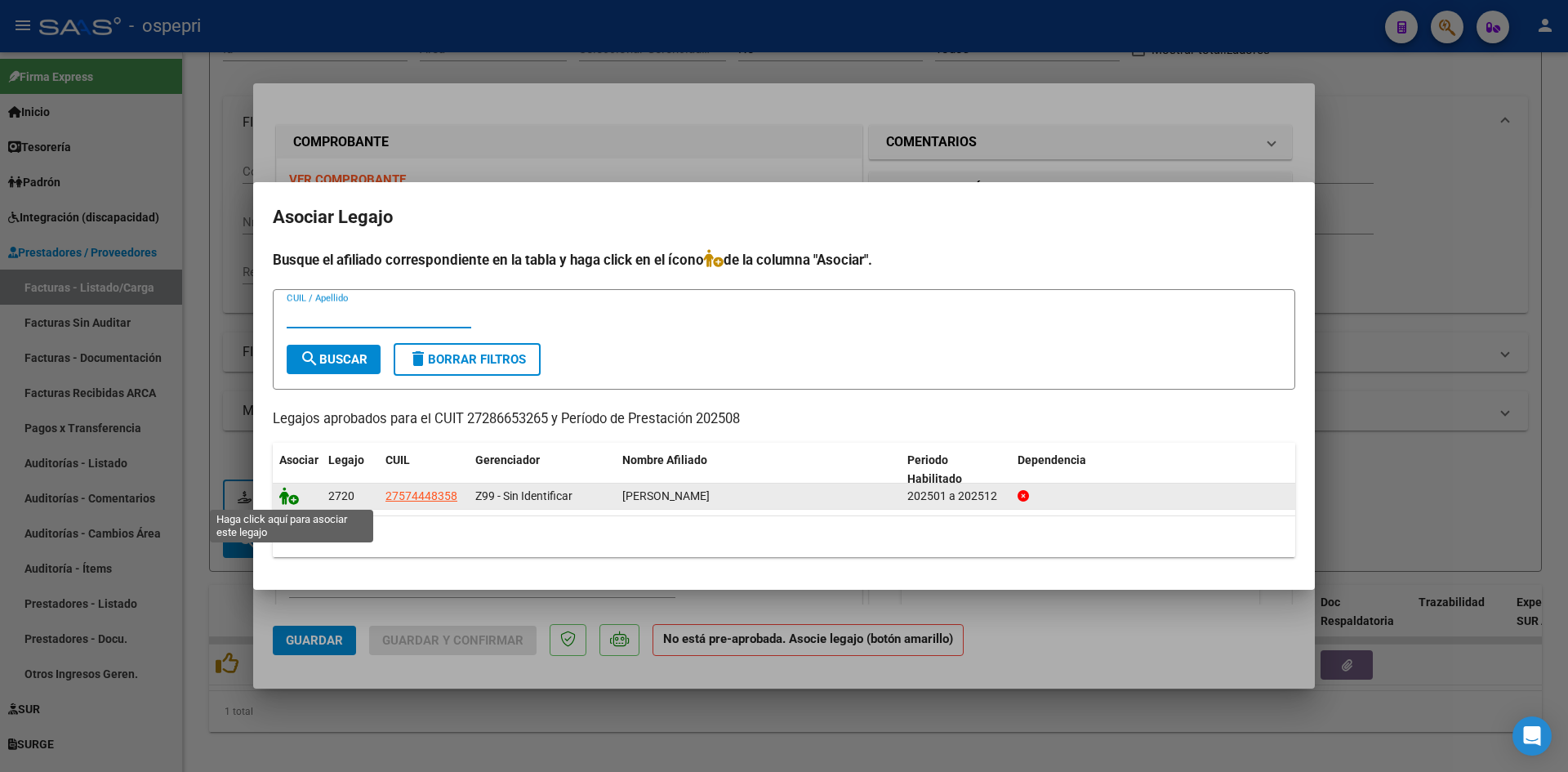
click at [287, 497] on icon at bounding box center [289, 496] width 20 height 18
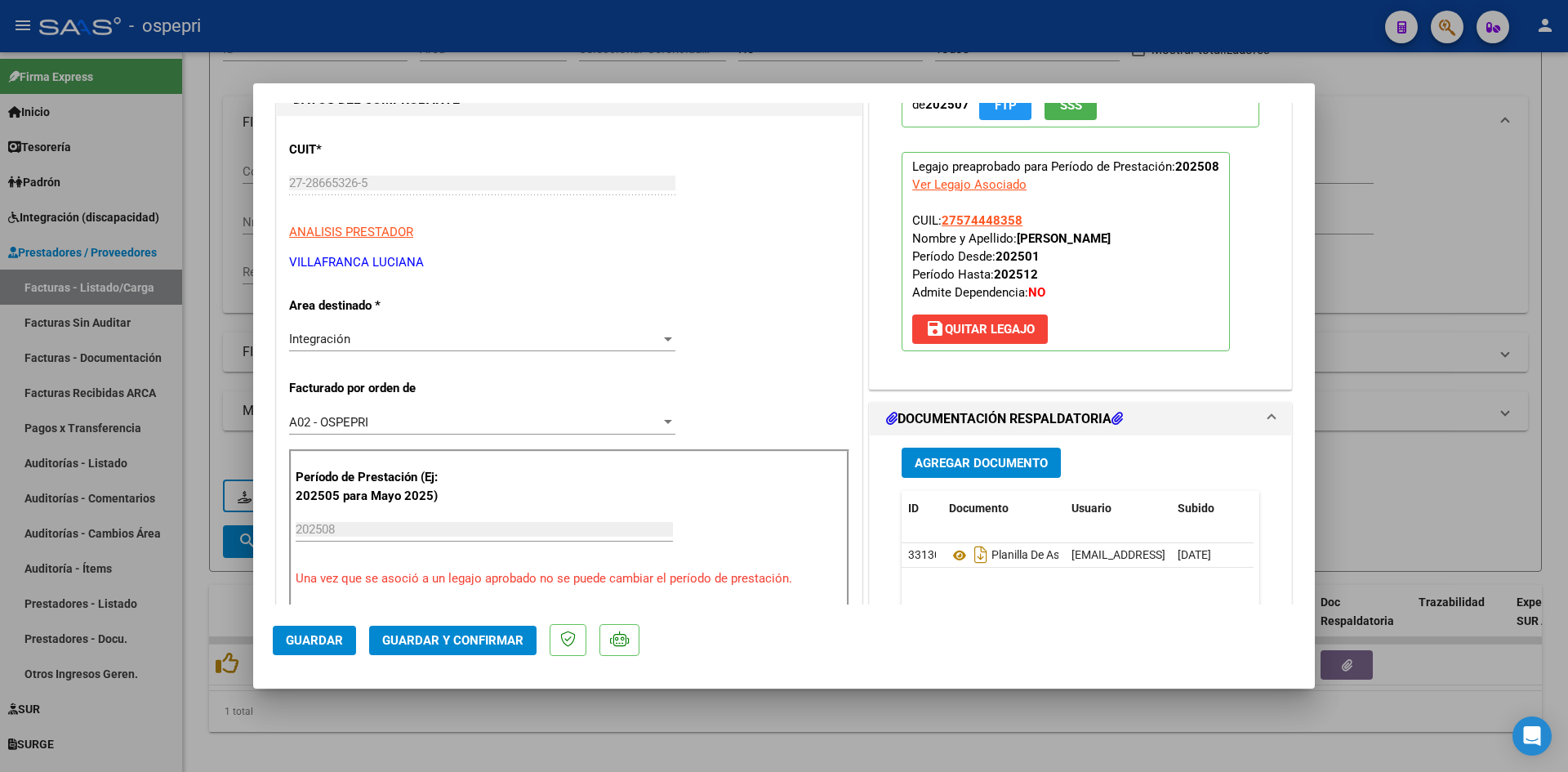
scroll to position [245, 0]
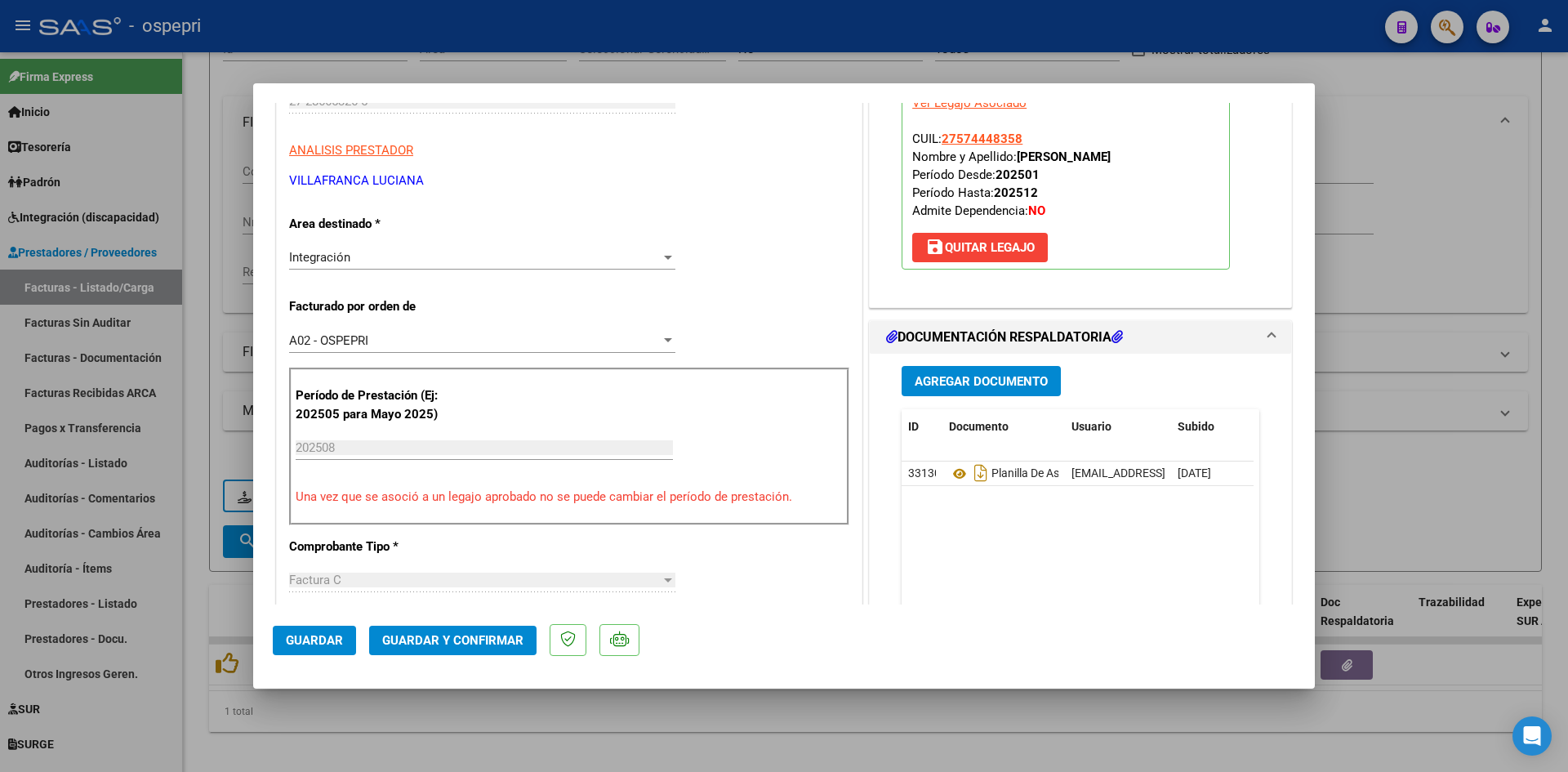
click at [450, 635] on span "Guardar y Confirmar" at bounding box center [453, 641] width 141 height 15
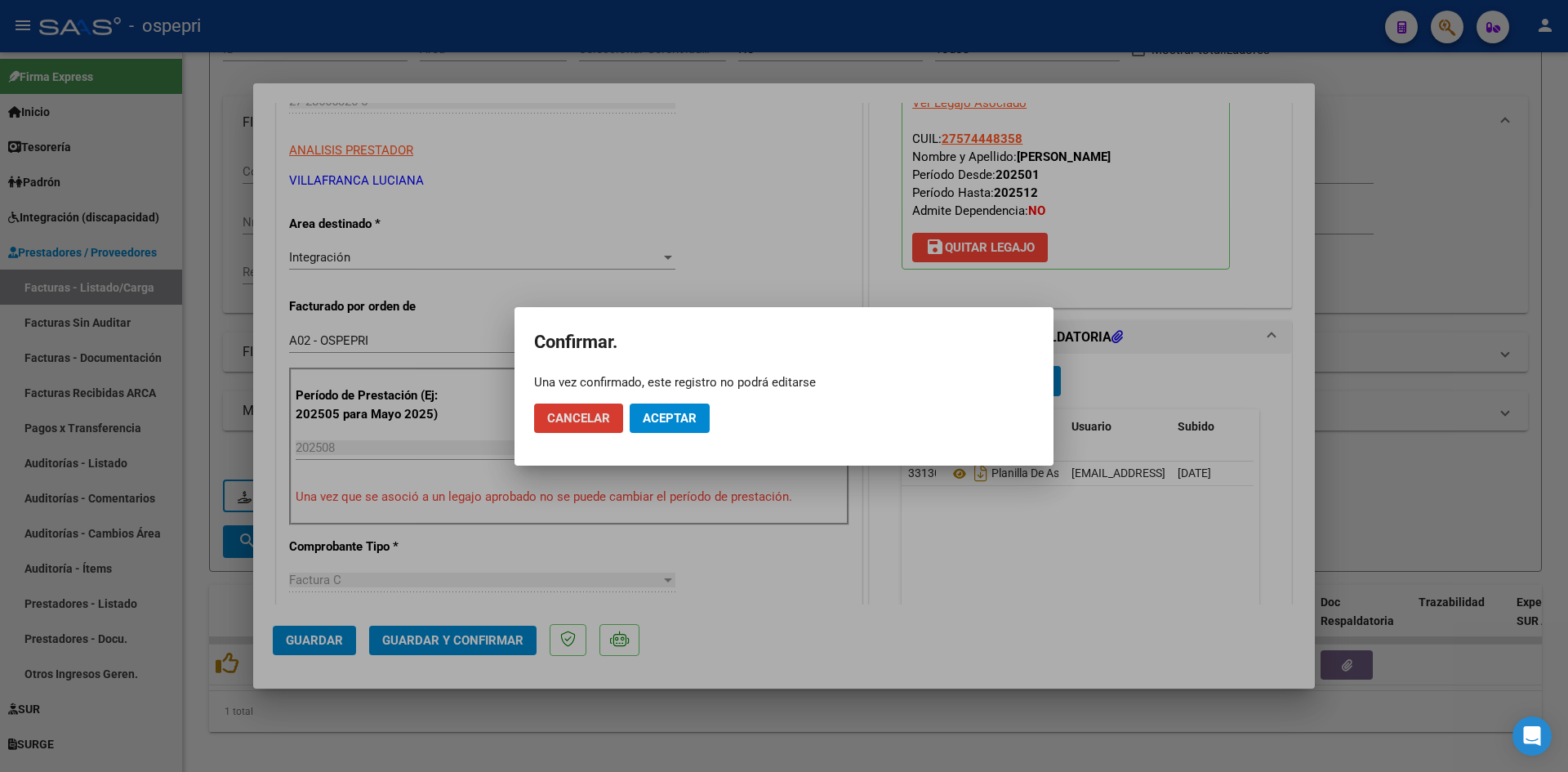
click at [685, 429] on button "Aceptar" at bounding box center [669, 418] width 80 height 30
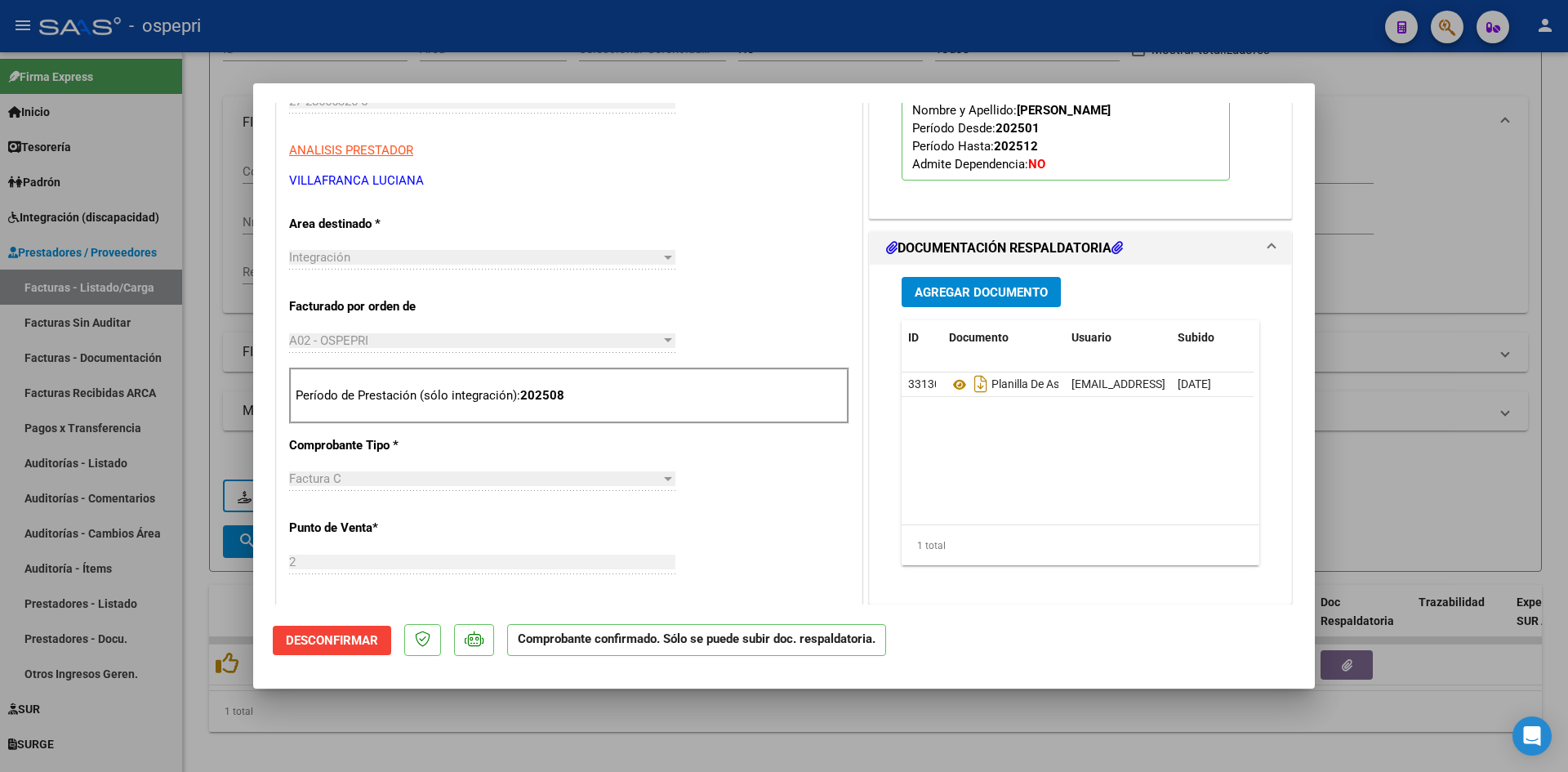
type input "$ 0,00"
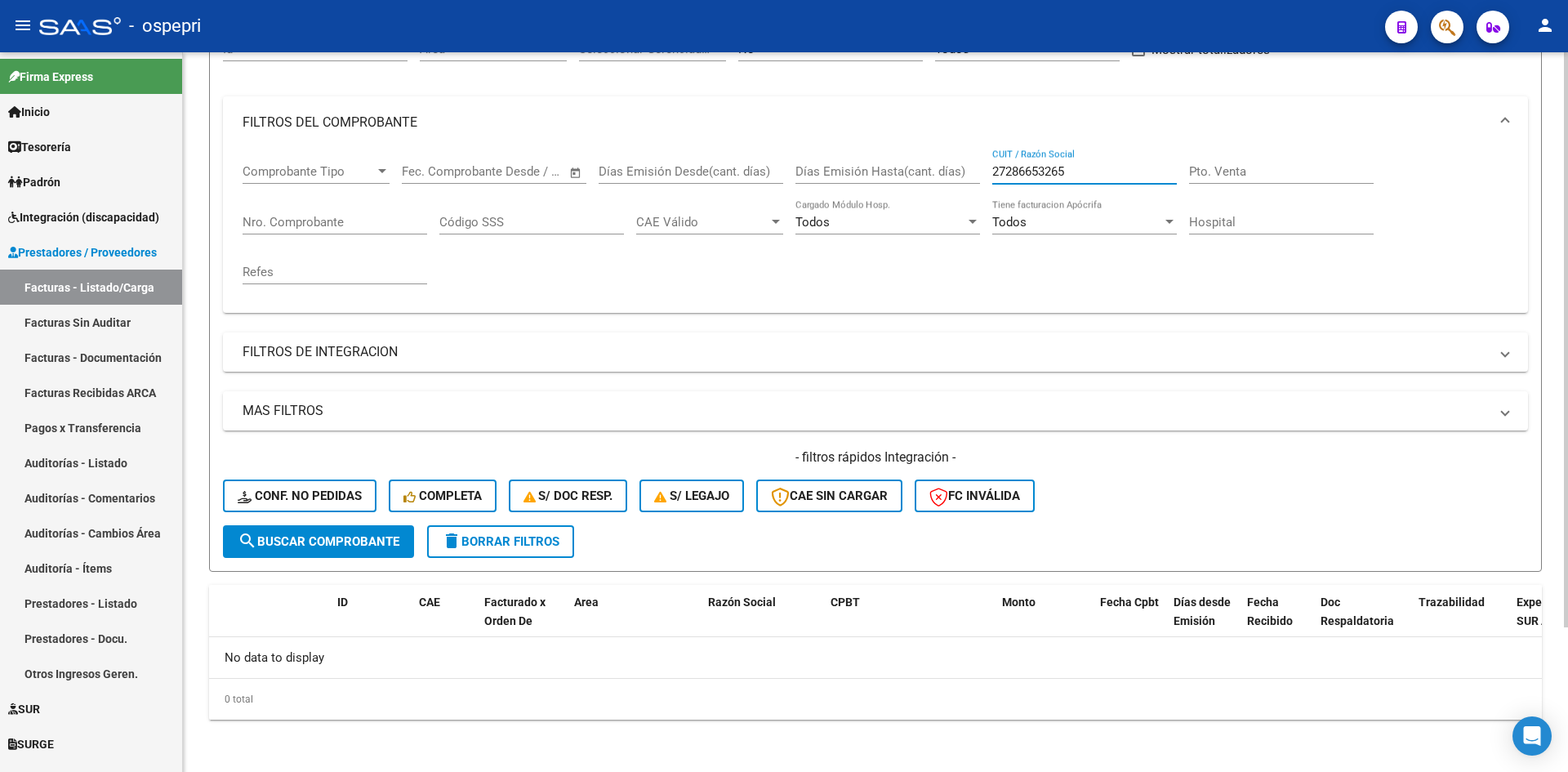
drag, startPoint x: 1094, startPoint y: 176, endPoint x: 966, endPoint y: 182, distance: 128.1
click at [966, 182] on div "Comprobante Tipo Comprobante Tipo Fecha inicio – Fecha fin Fec. Comprobante Des…" at bounding box center [876, 224] width 1266 height 151
click at [337, 493] on span "Conf. no pedidas" at bounding box center [300, 496] width 124 height 15
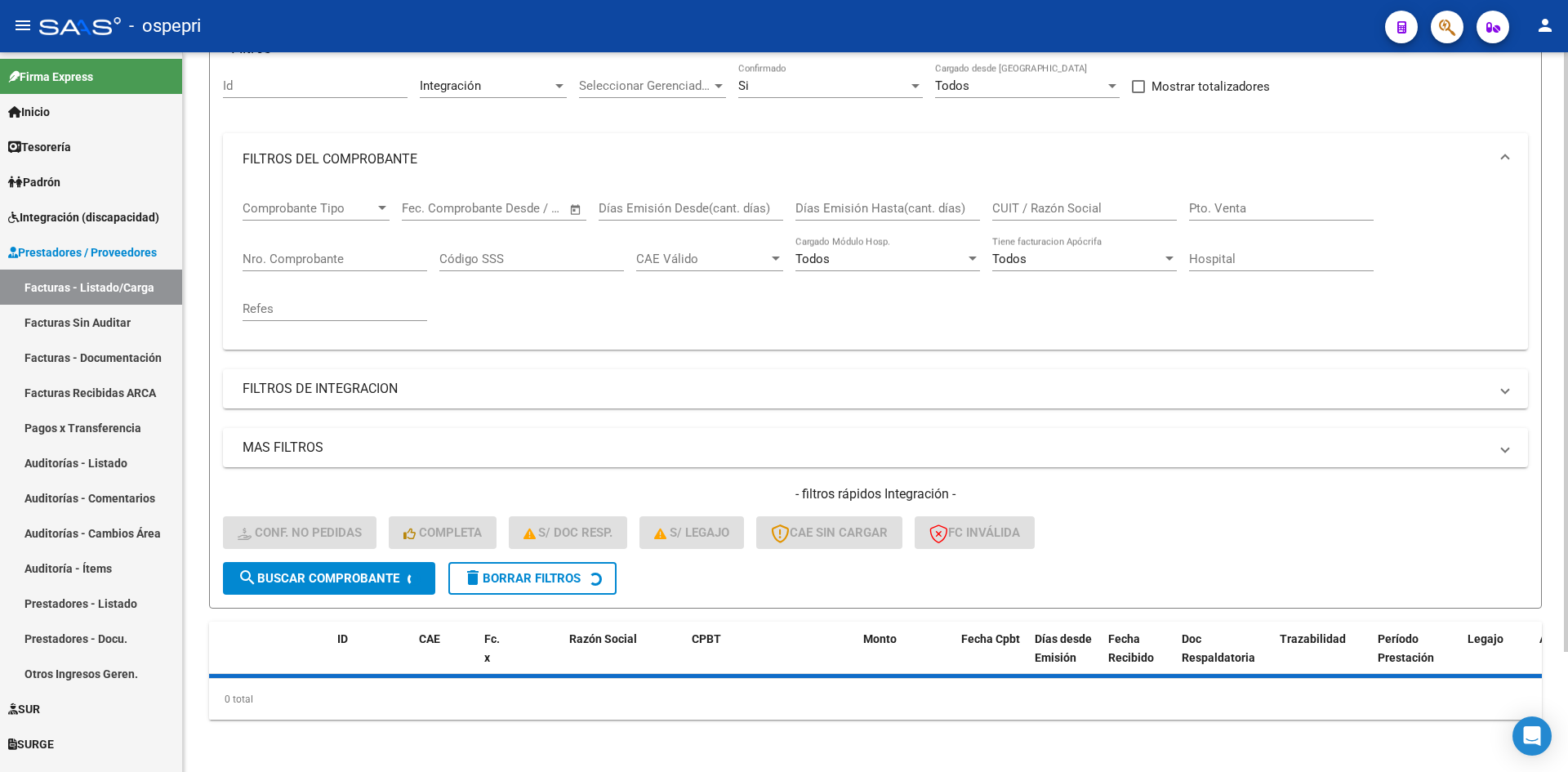
scroll to position [181, 0]
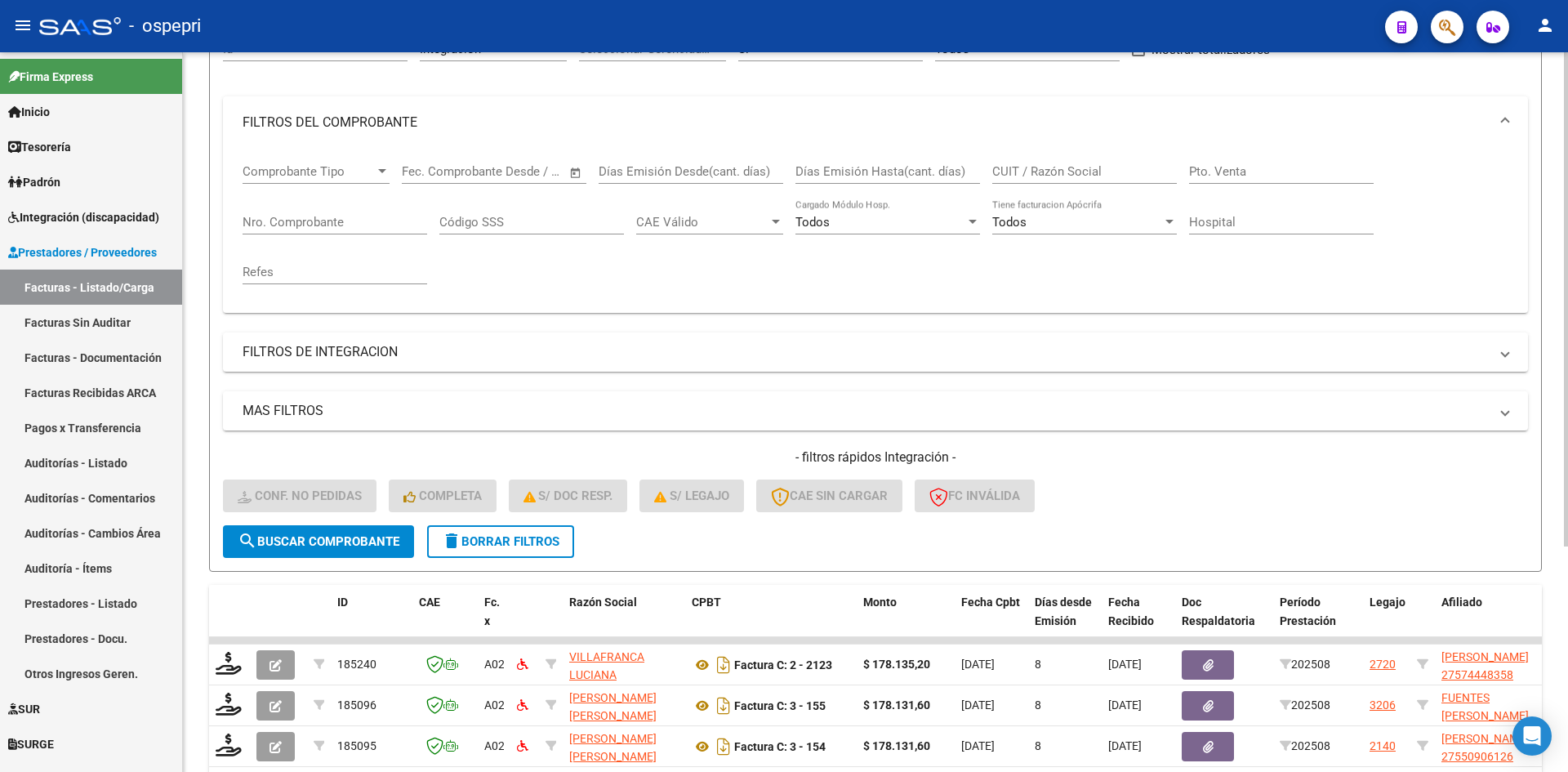
click at [1037, 170] on input "CUIT / Razón Social" at bounding box center [1084, 172] width 184 height 15
paste input "27286653265"
type input "27286653265"
click at [373, 528] on button "search Buscar Comprobante" at bounding box center [318, 542] width 191 height 33
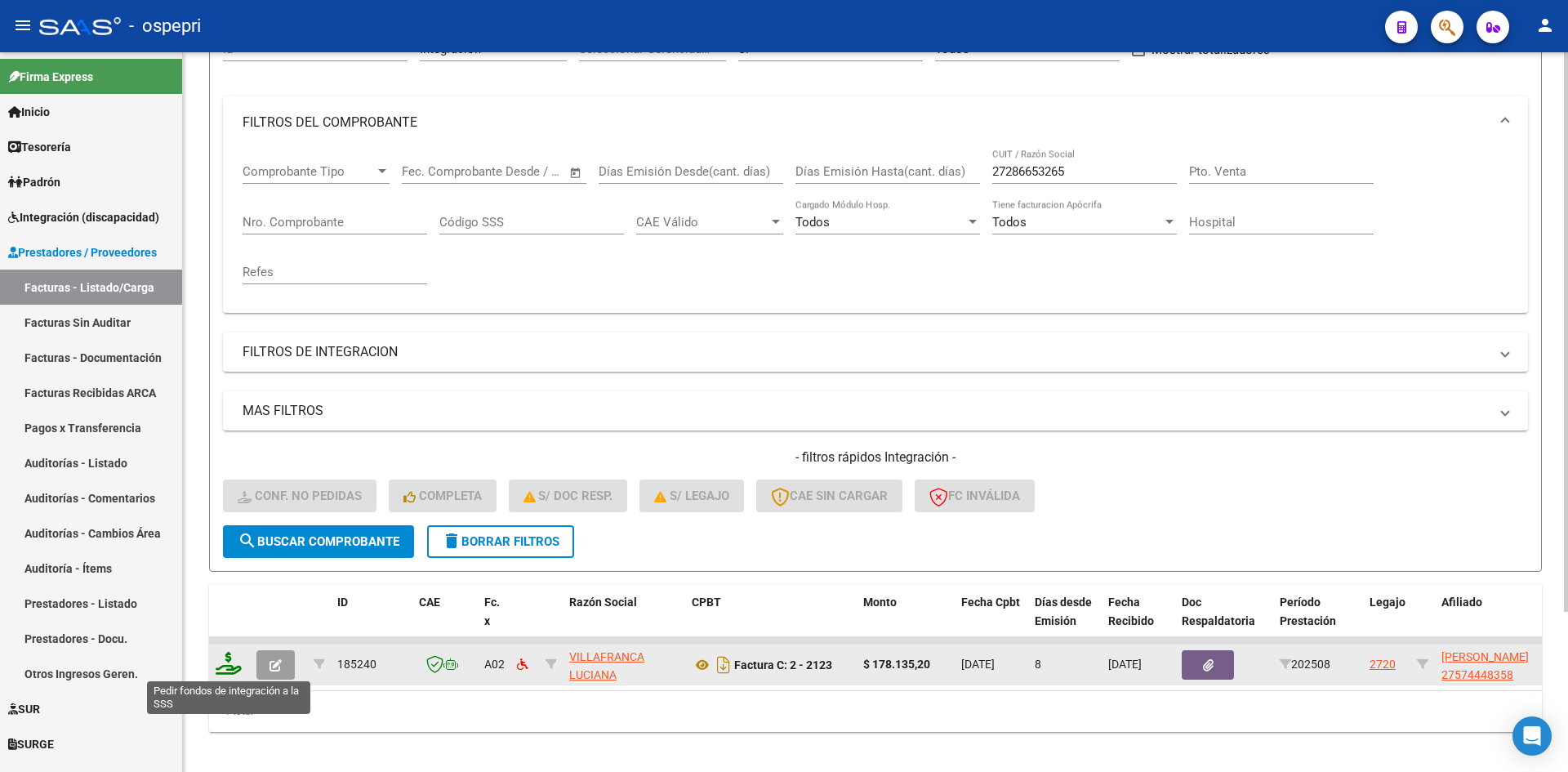
click at [228, 671] on icon at bounding box center [229, 664] width 26 height 23
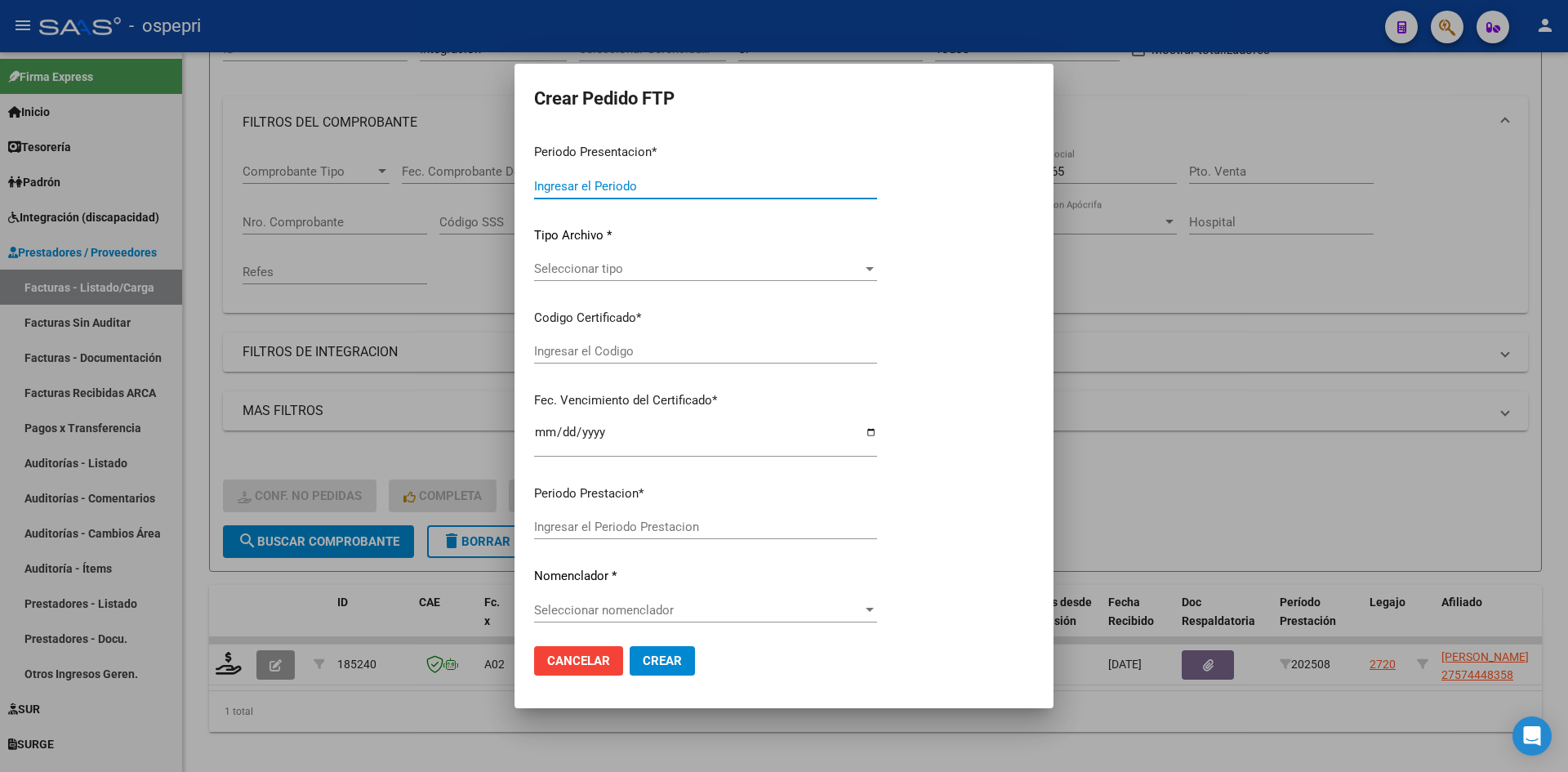
type input "202508"
type input "$ 178.135,20"
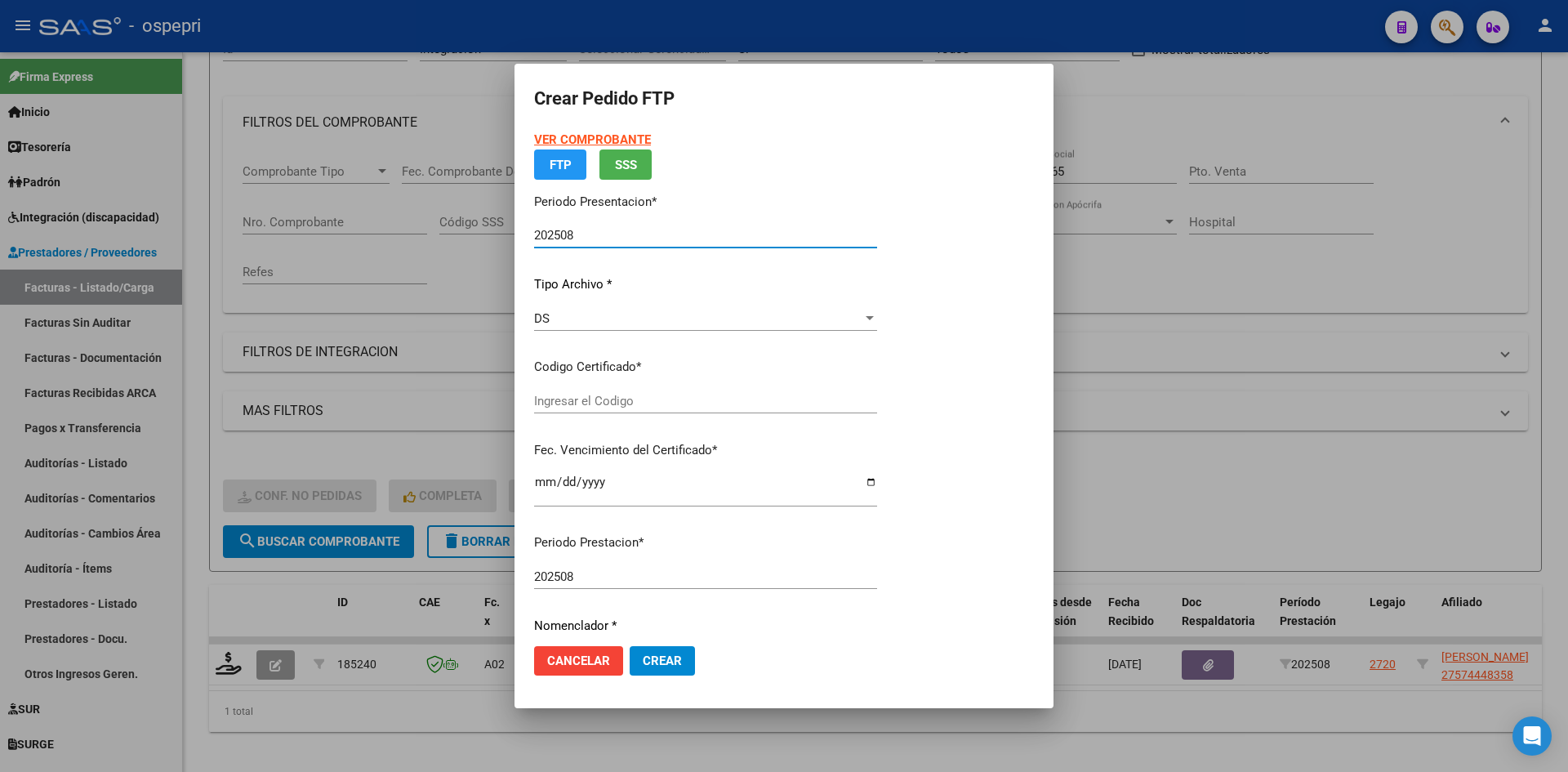
type input "2757444835-8"
type input "2027-01-19"
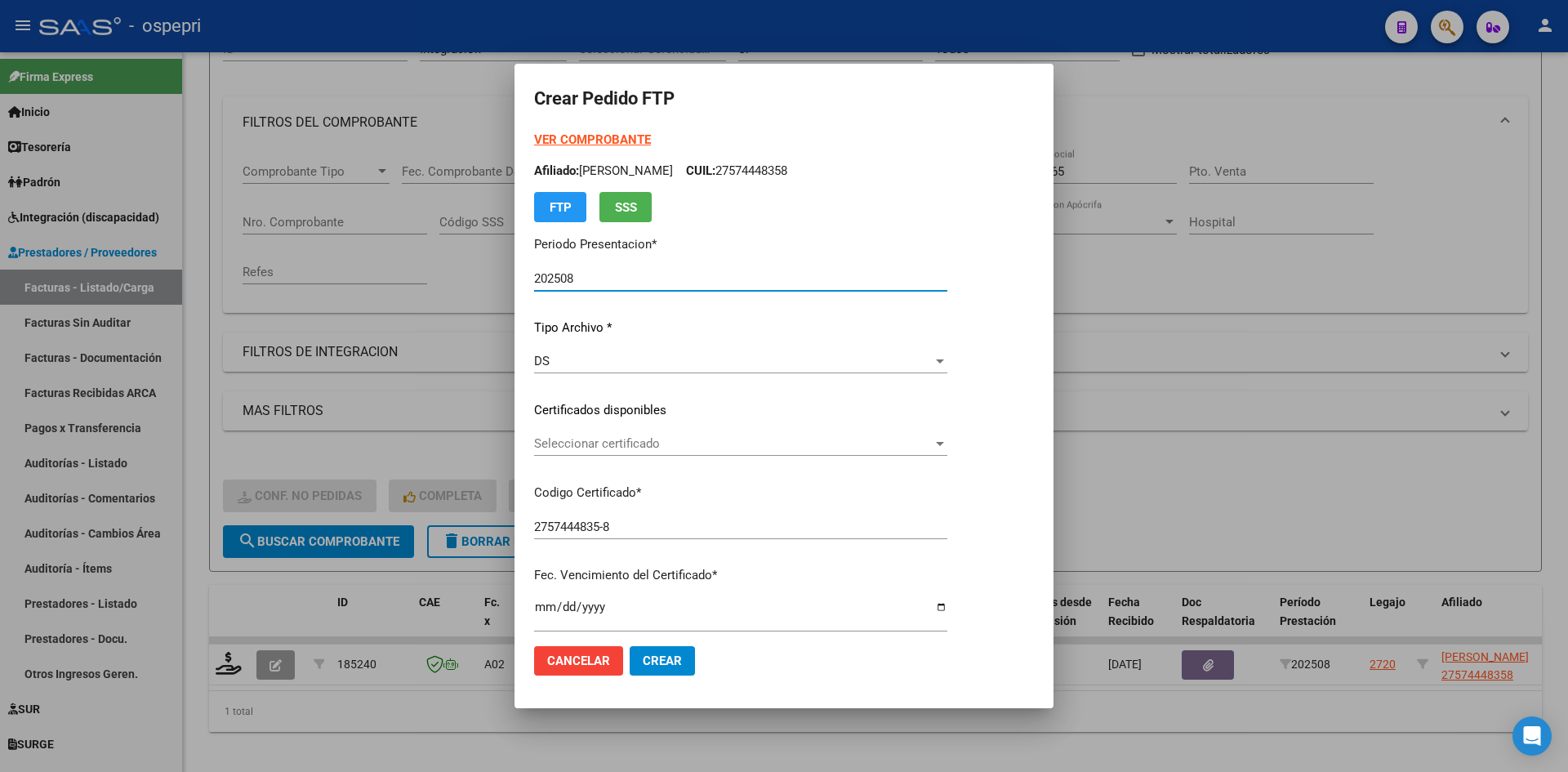
click at [753, 446] on span "Seleccionar certificado" at bounding box center [734, 444] width 398 height 15
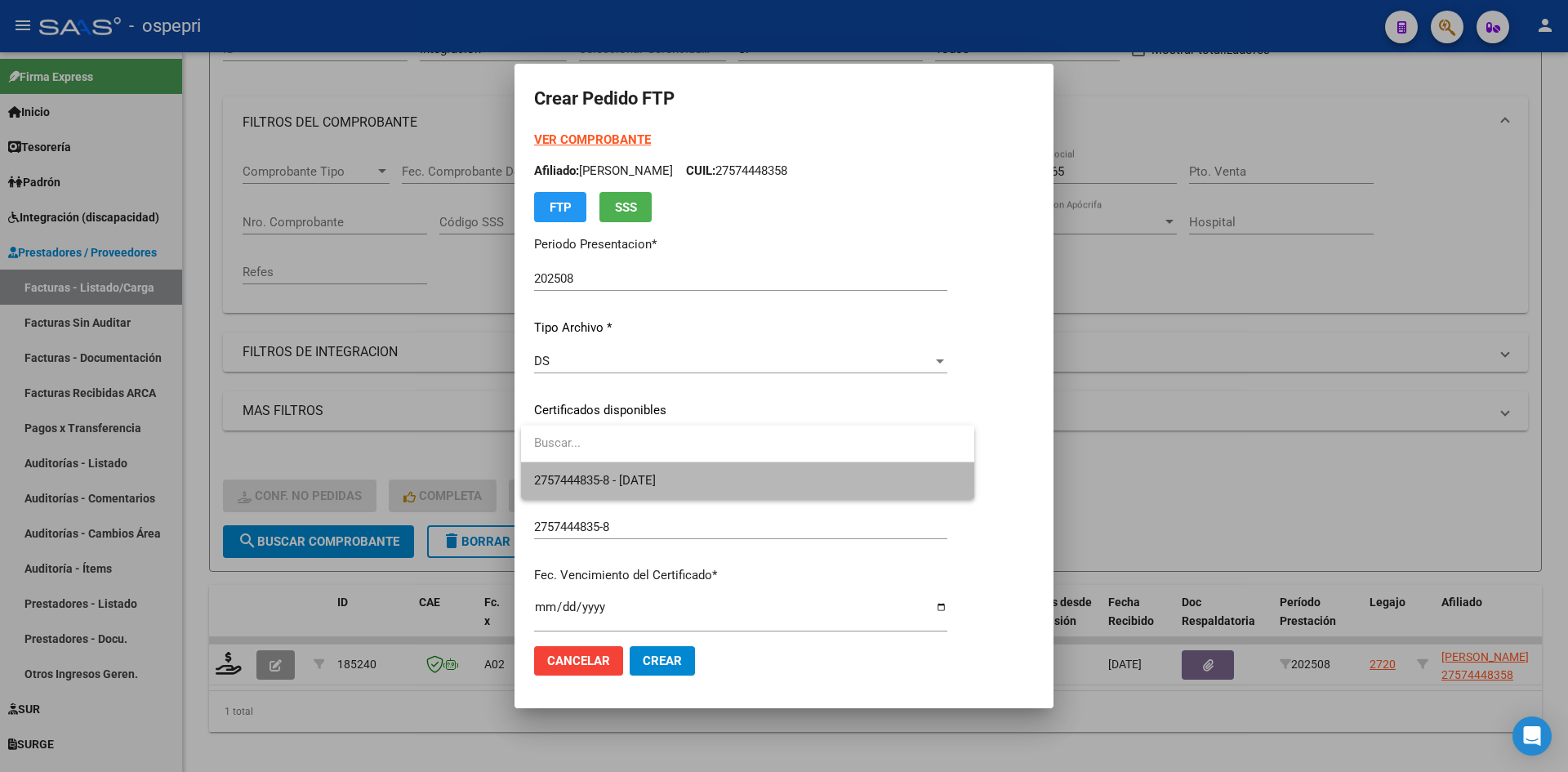
click at [748, 490] on span "2757444835-8 - 2027-01-19" at bounding box center [748, 481] width 427 height 36
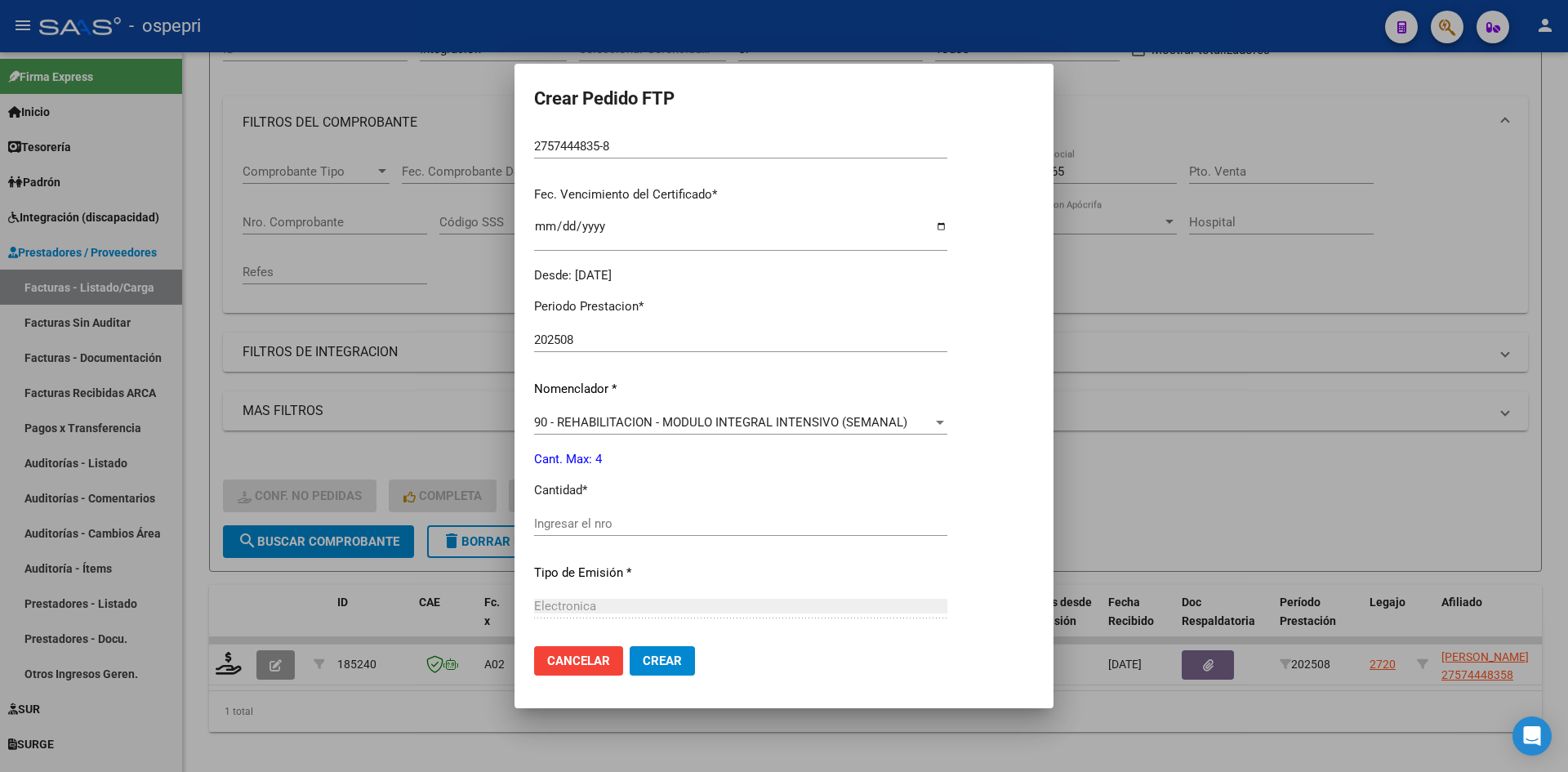
scroll to position [408, 0]
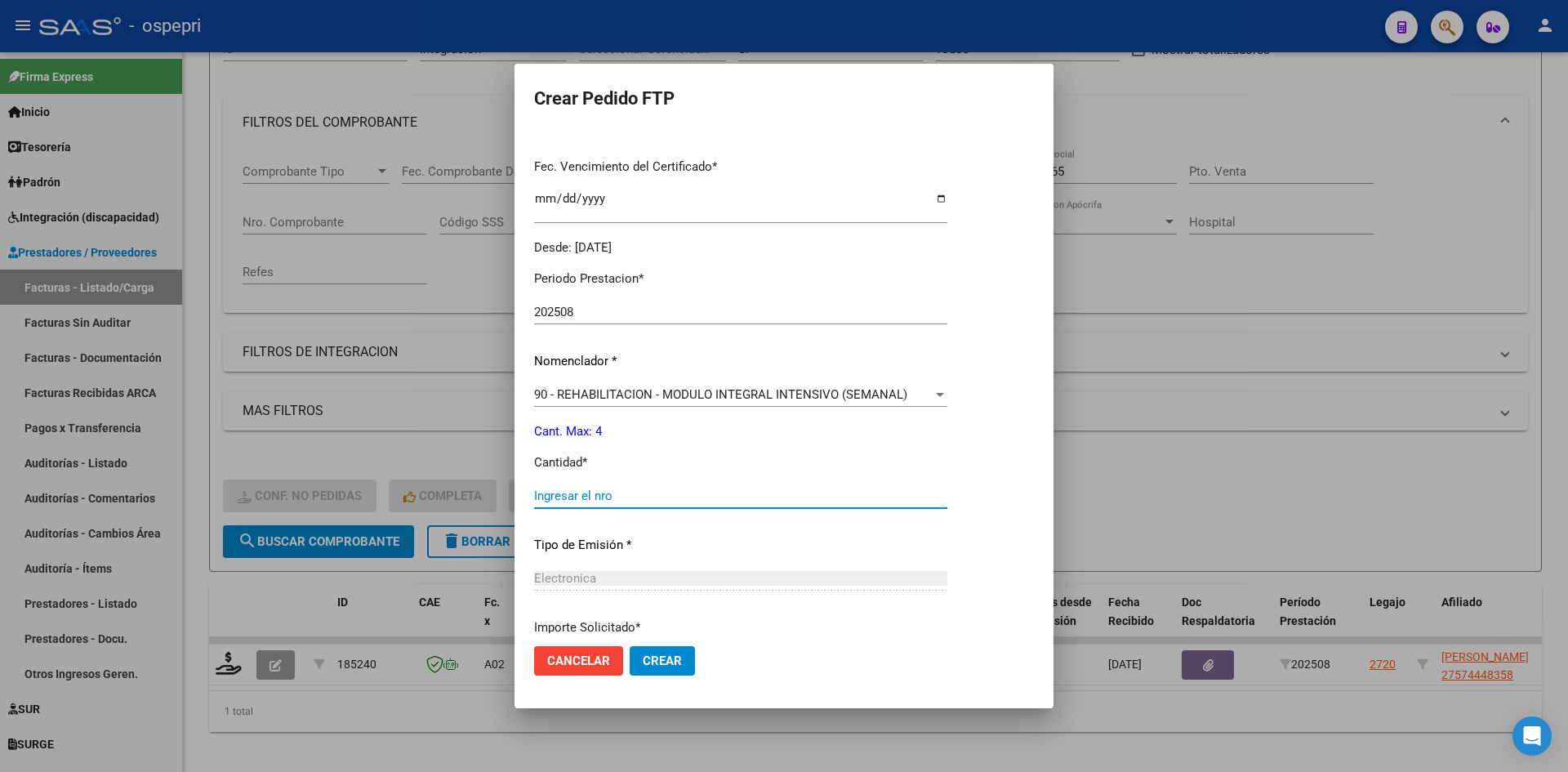
click at [592, 495] on input "Ingresar el nro" at bounding box center [741, 496] width 413 height 15
type input "4"
click at [674, 670] on button "Crear" at bounding box center [662, 661] width 65 height 30
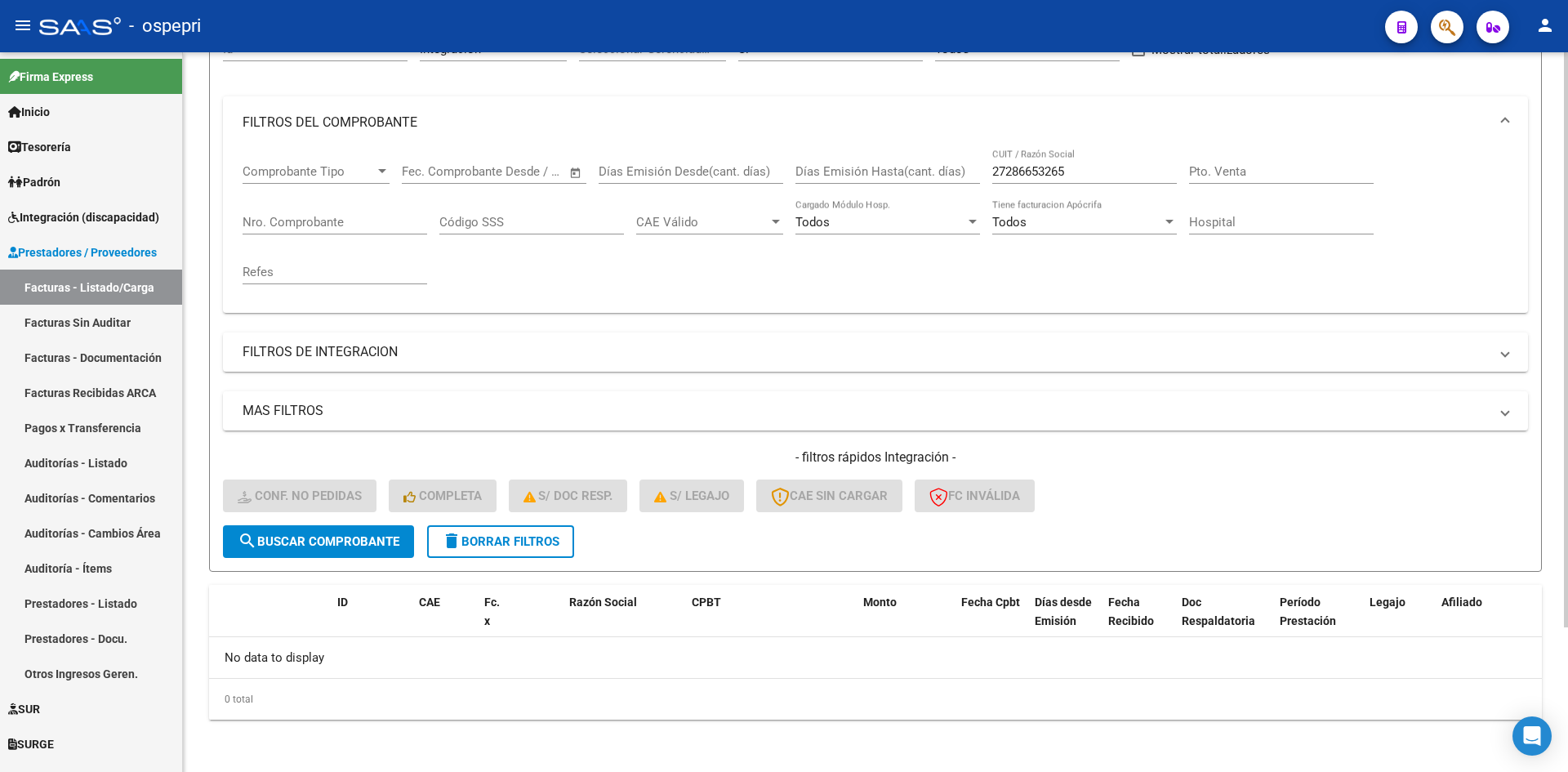
click at [564, 533] on button "delete Borrar Filtros" at bounding box center [501, 542] width 147 height 33
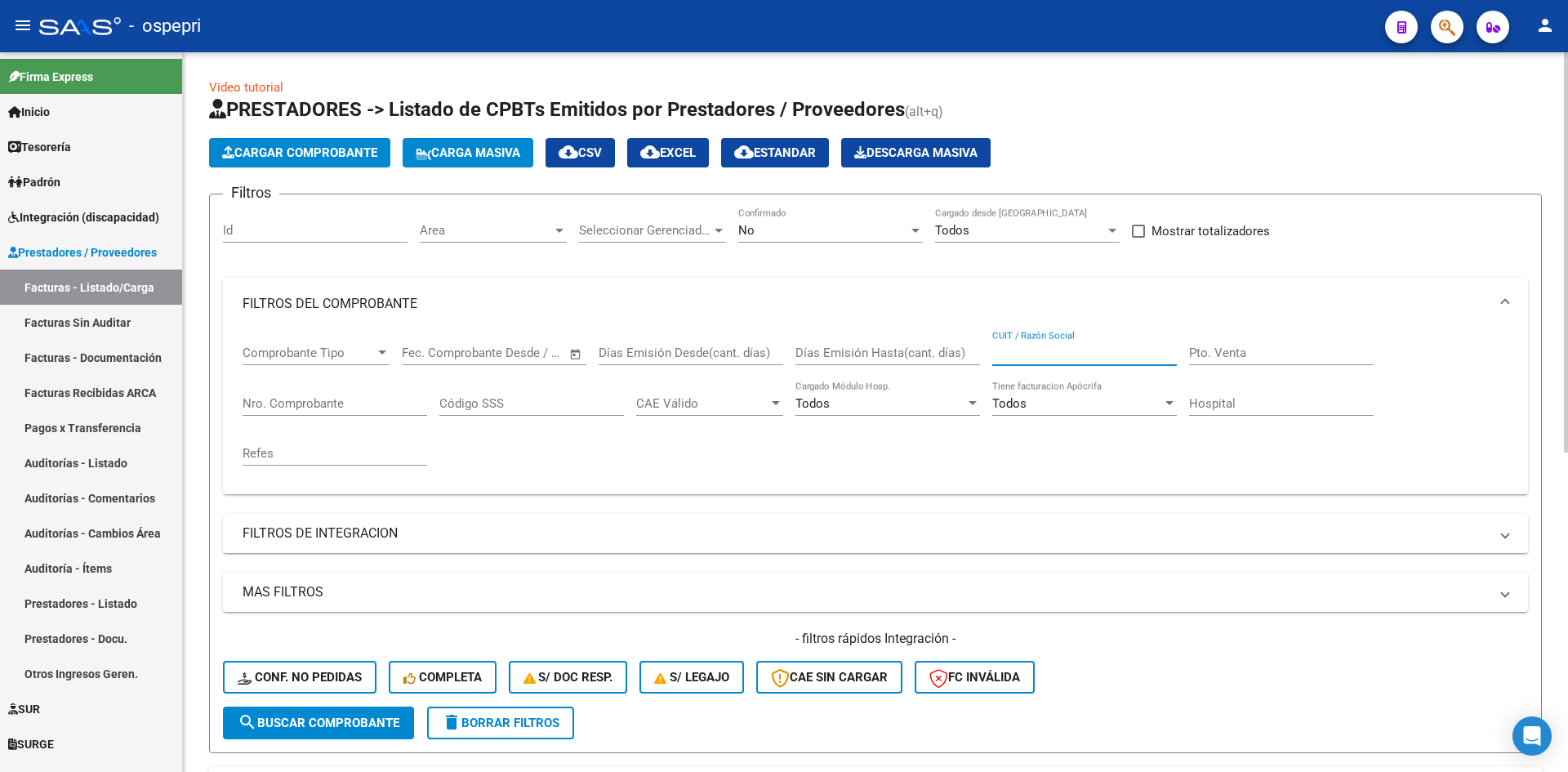
click at [1045, 354] on input "CUIT / Razón Social" at bounding box center [1084, 353] width 184 height 15
paste input "27207933371"
type input "27207933371"
click at [373, 727] on span "search Buscar Comprobante" at bounding box center [319, 723] width 162 height 15
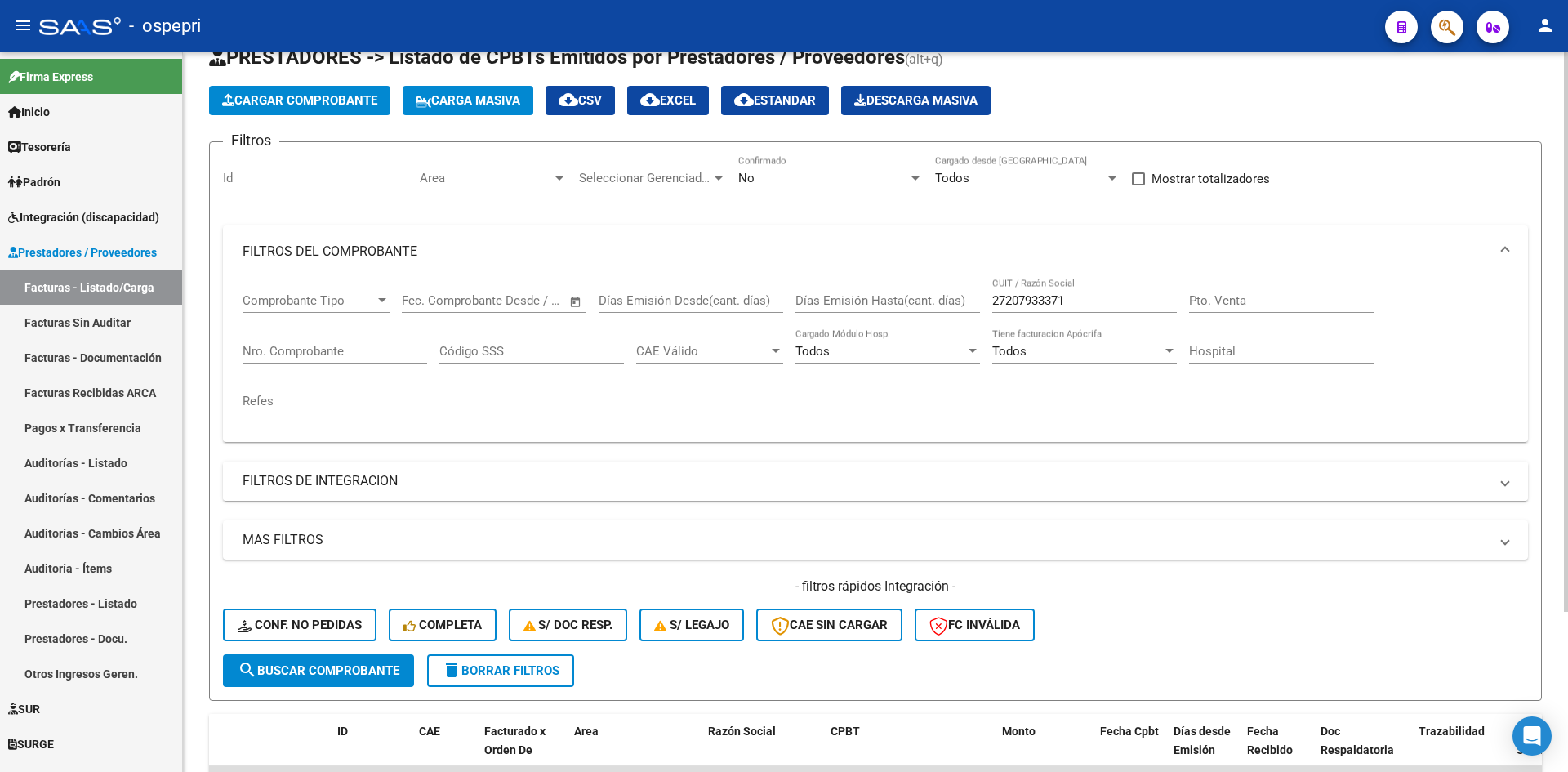
scroll to position [206, 0]
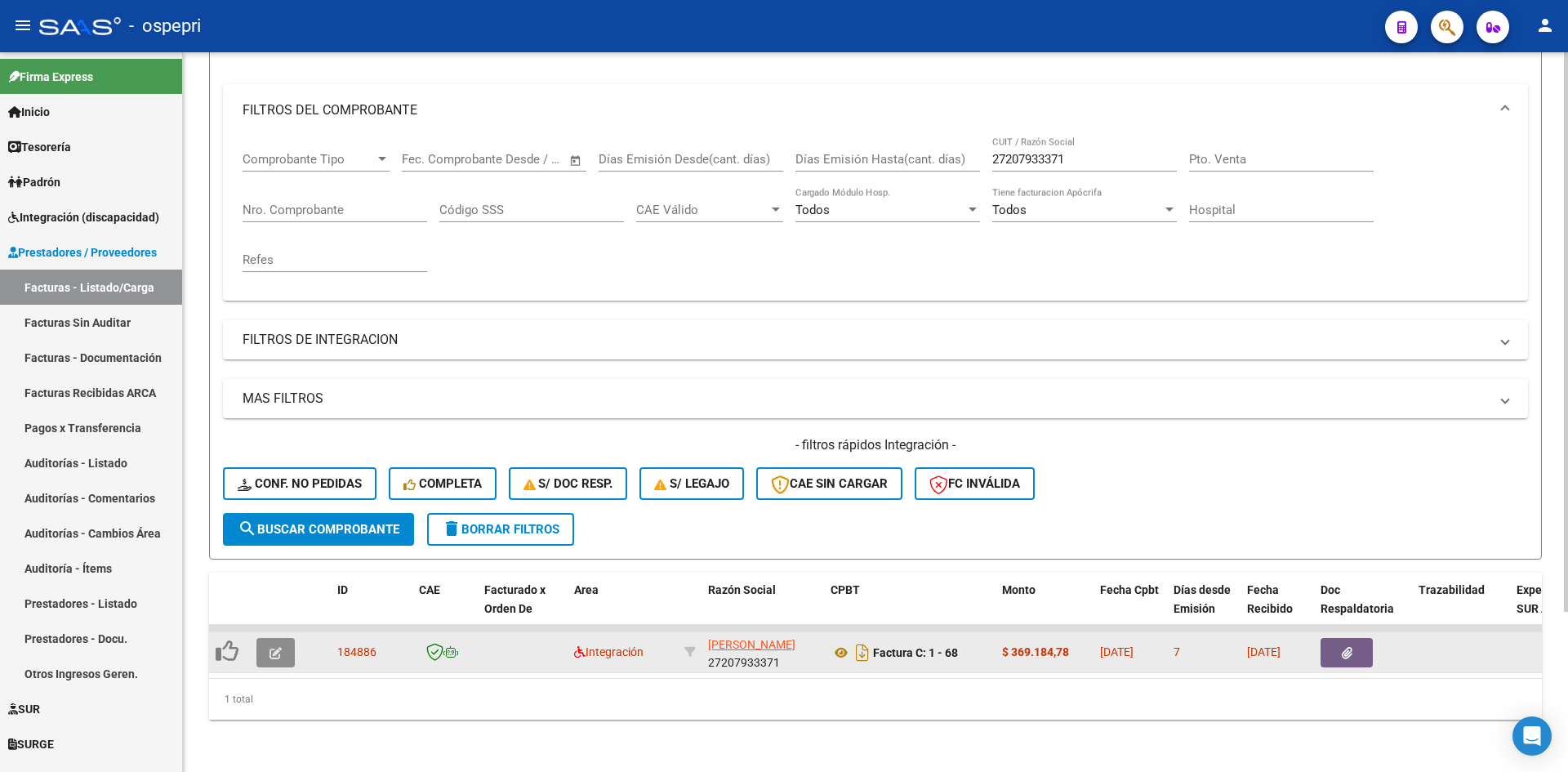
click at [284, 645] on button "button" at bounding box center [275, 653] width 38 height 30
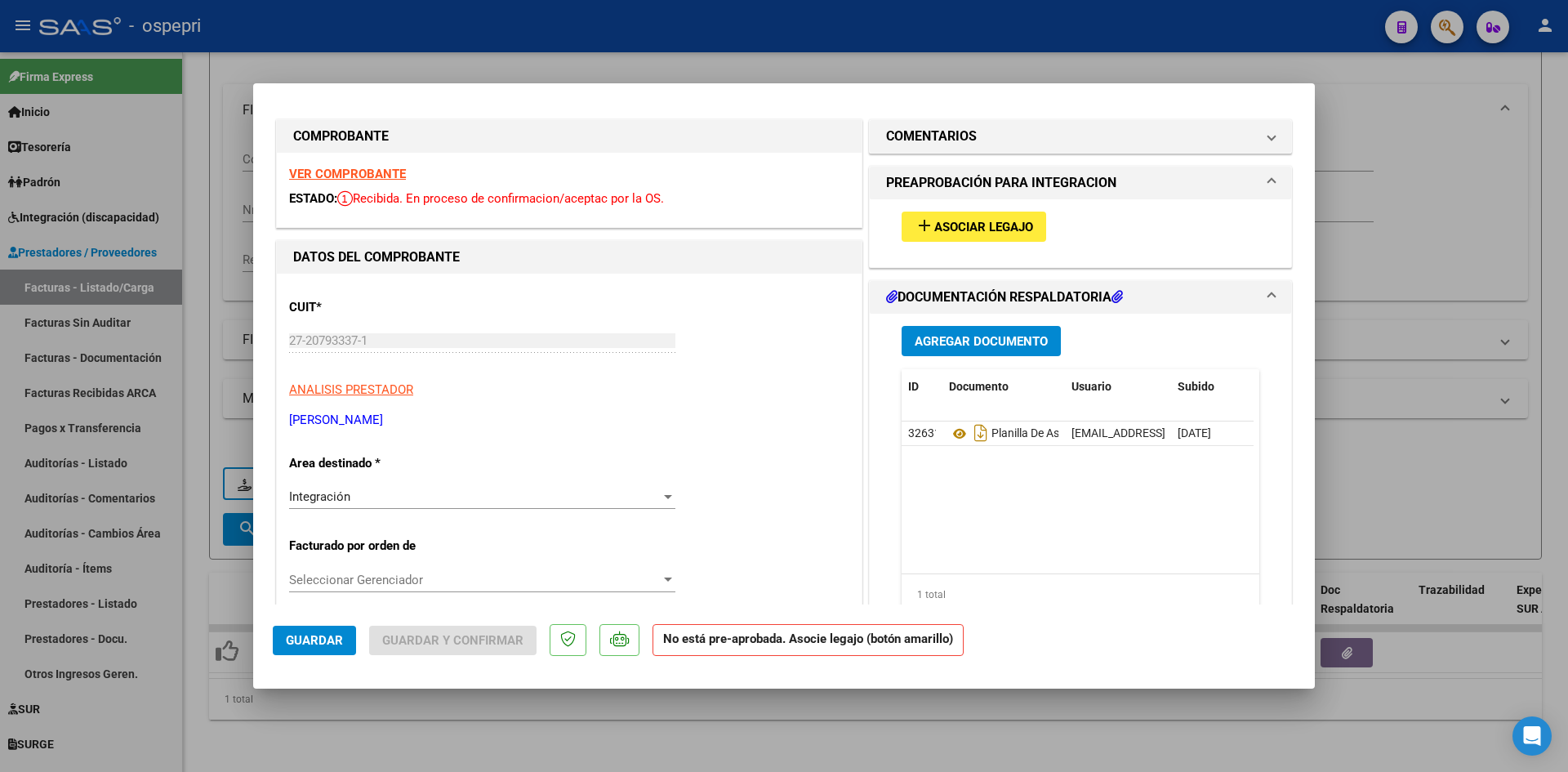
scroll to position [0, 0]
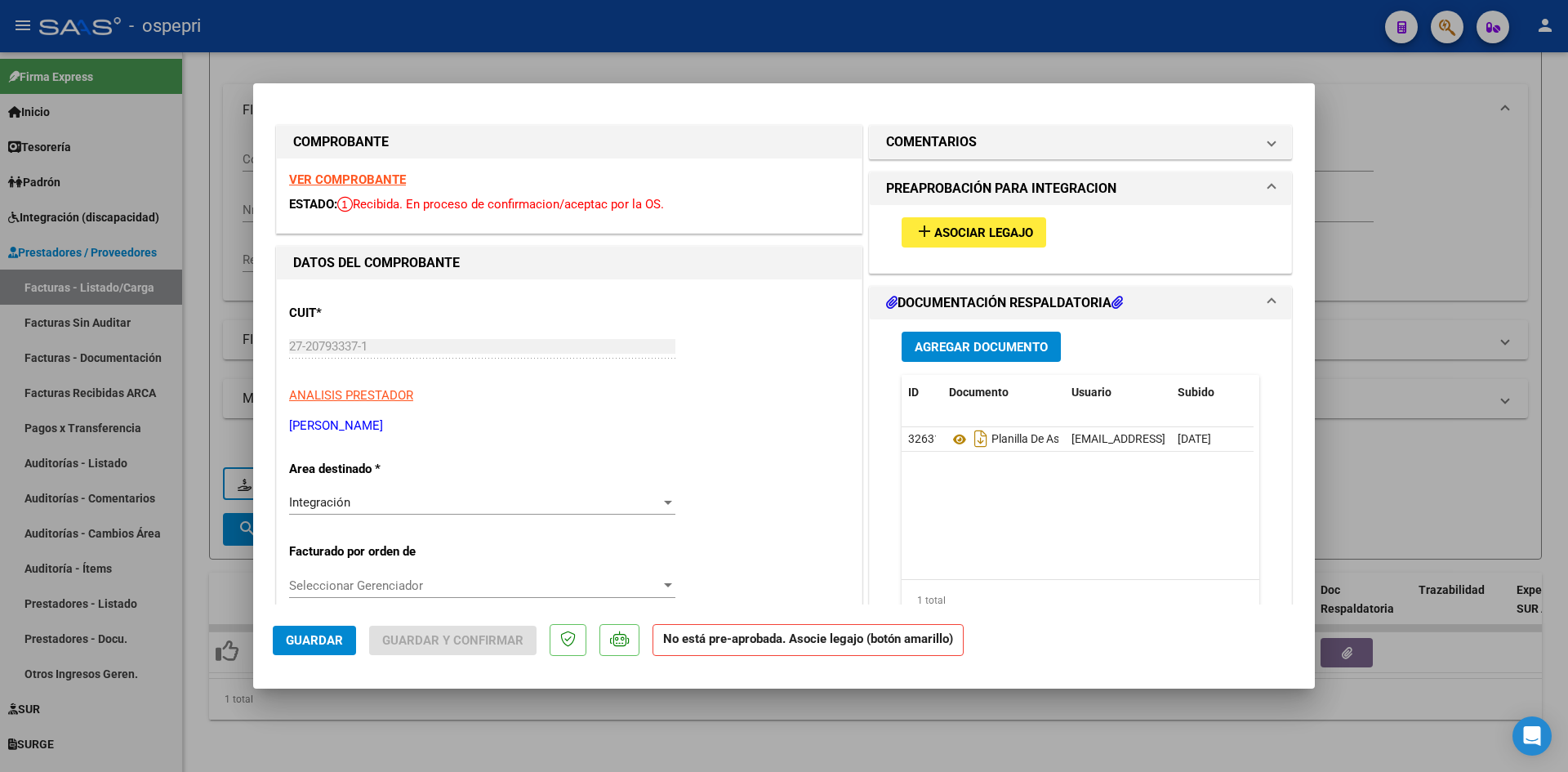
click at [343, 177] on strong "VER COMPROBANTE" at bounding box center [347, 180] width 116 height 15
click at [994, 229] on span "Asociar Legajo" at bounding box center [984, 233] width 99 height 15
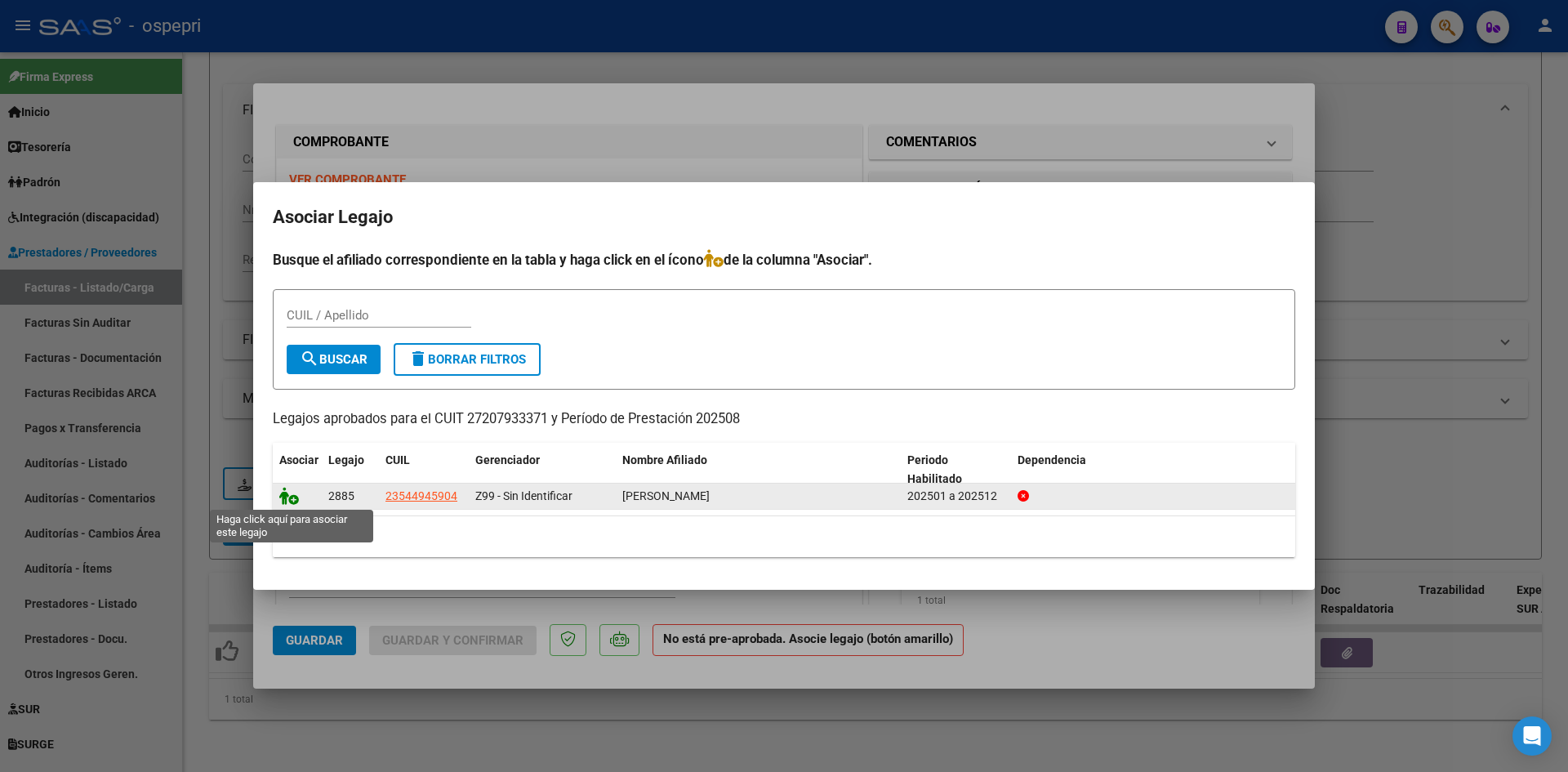
click at [283, 493] on icon at bounding box center [289, 496] width 20 height 18
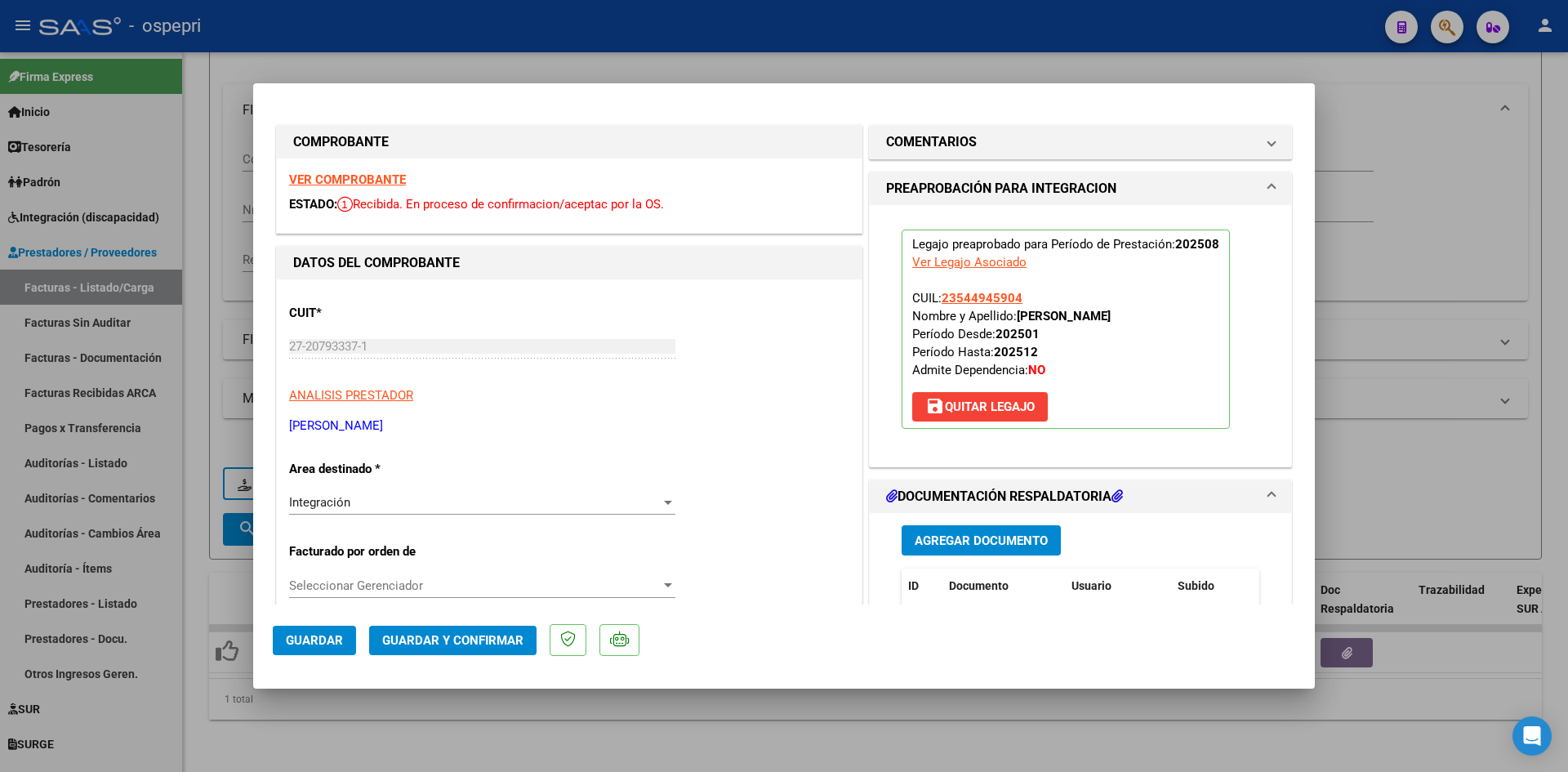
scroll to position [82, 0]
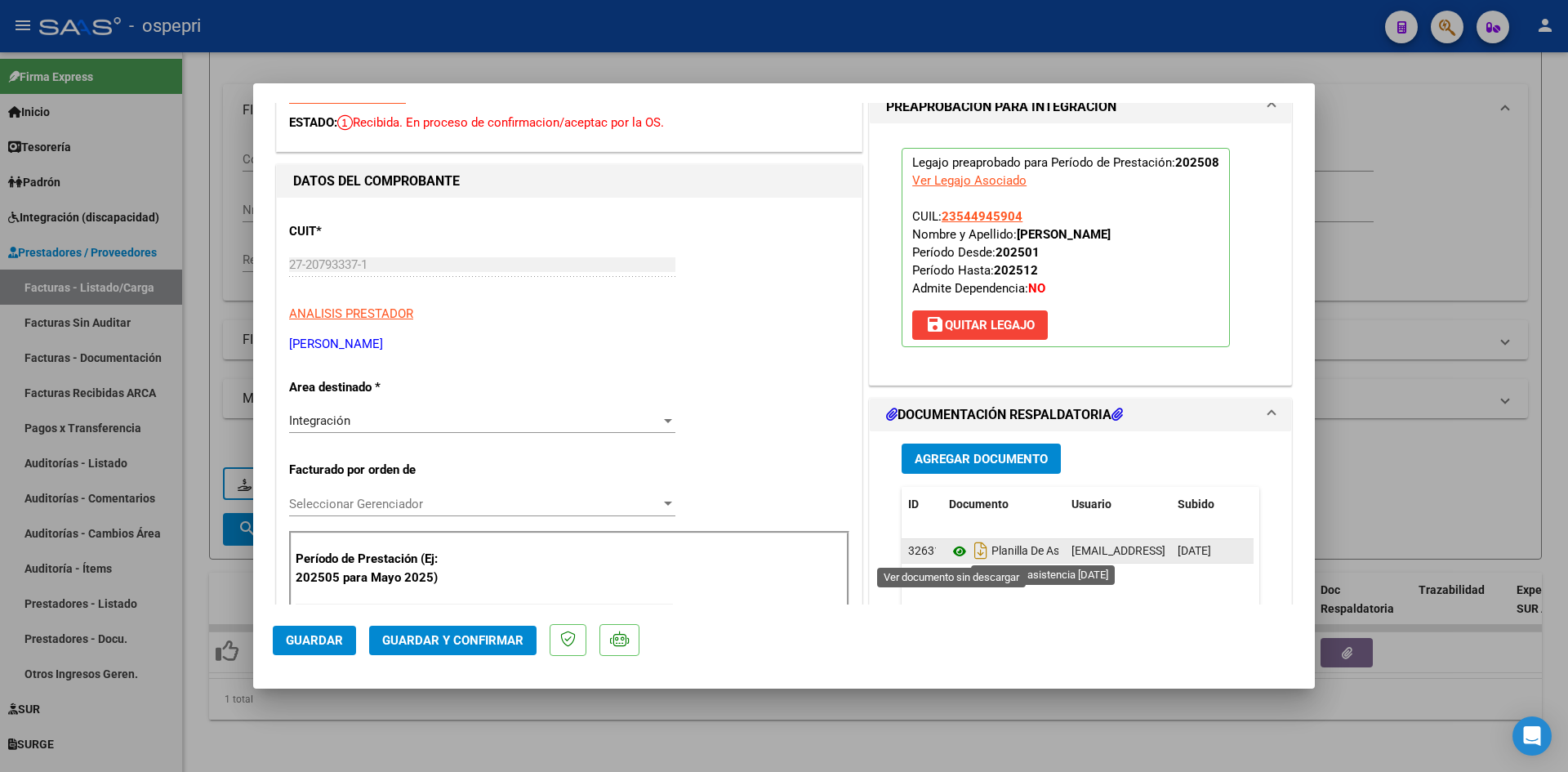
click at [950, 554] on icon at bounding box center [960, 552] width 21 height 20
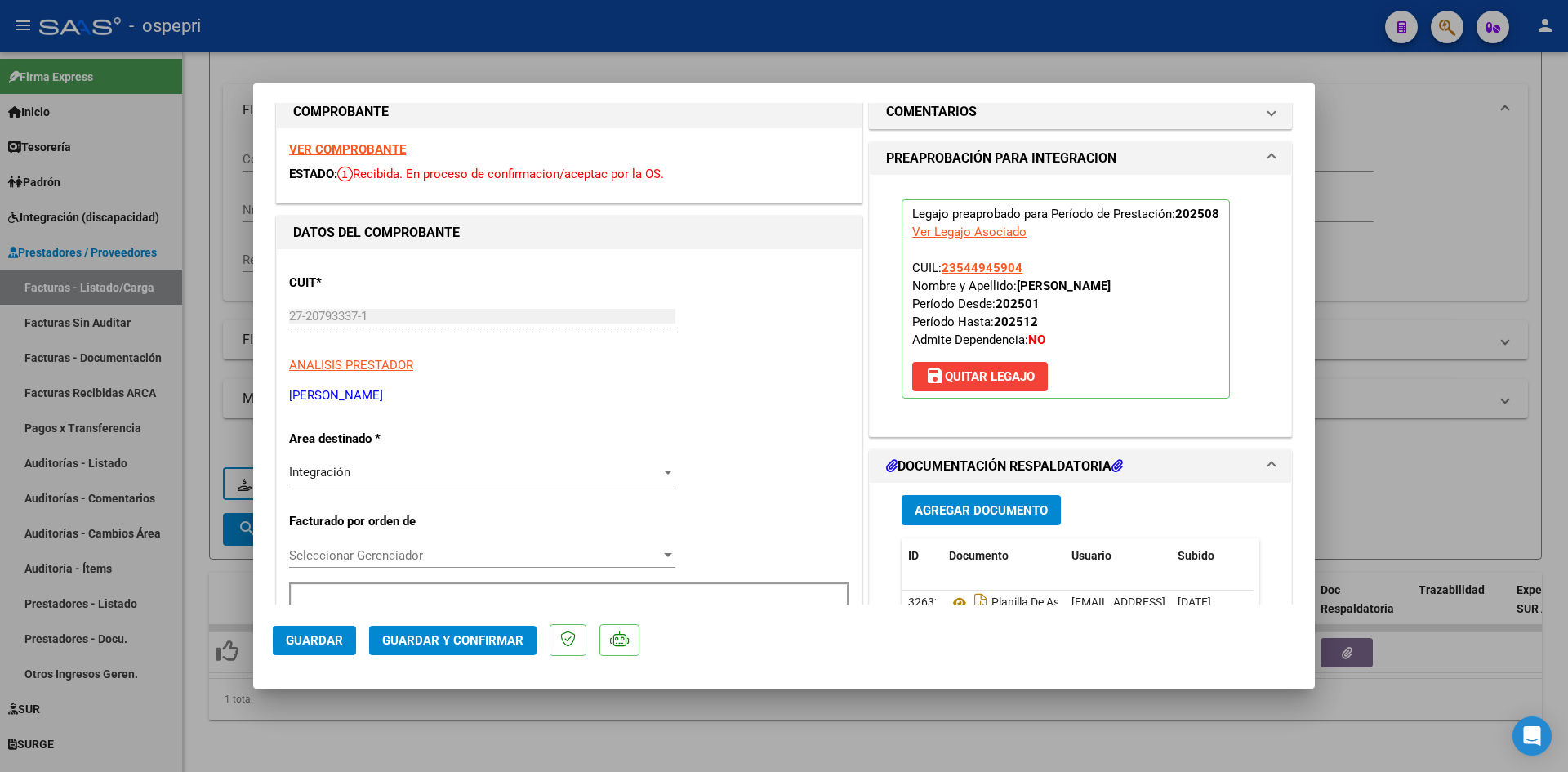
scroll to position [0, 0]
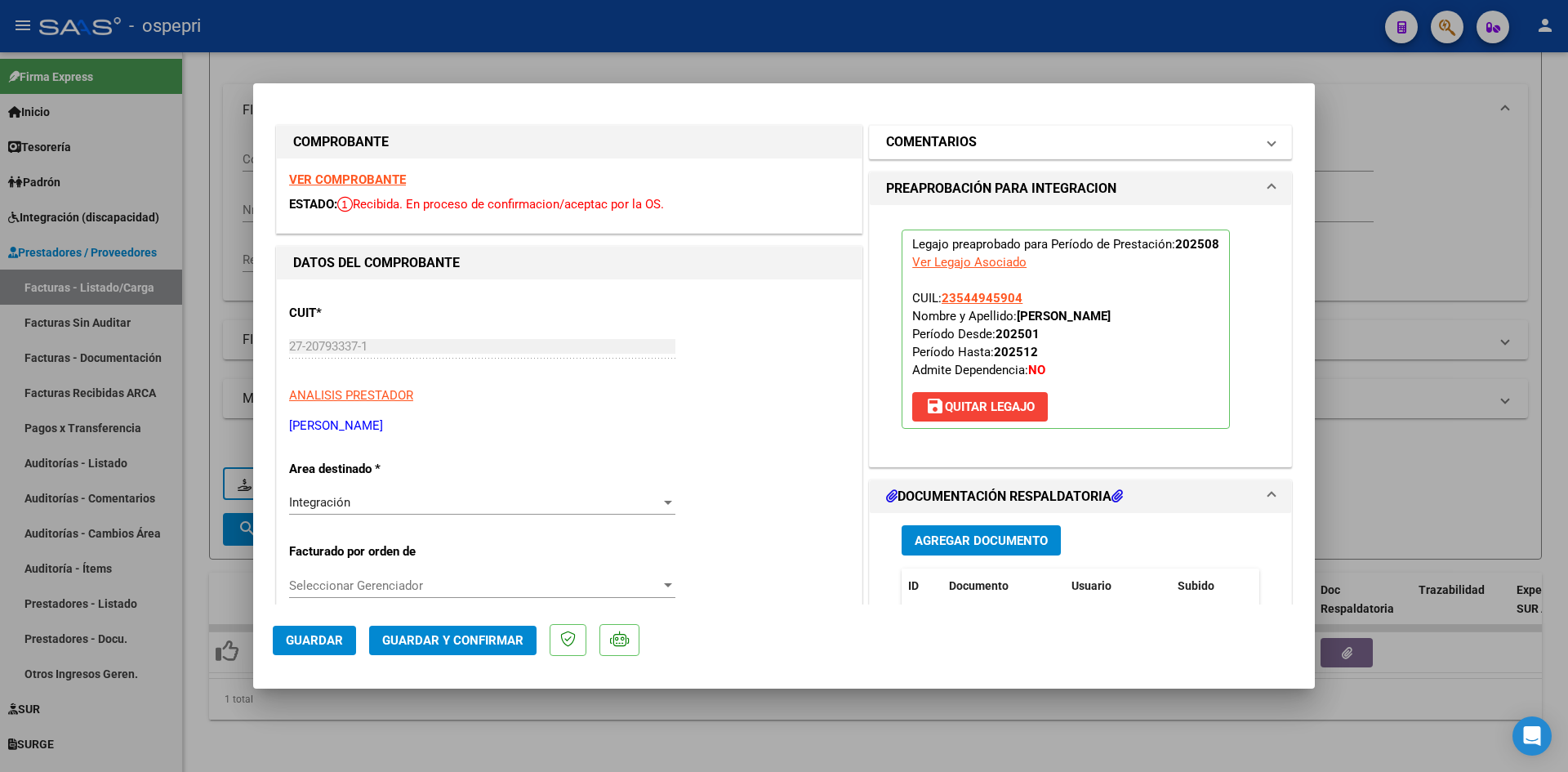
click at [1029, 146] on mat-panel-title "COMENTARIOS" at bounding box center [1071, 142] width 369 height 20
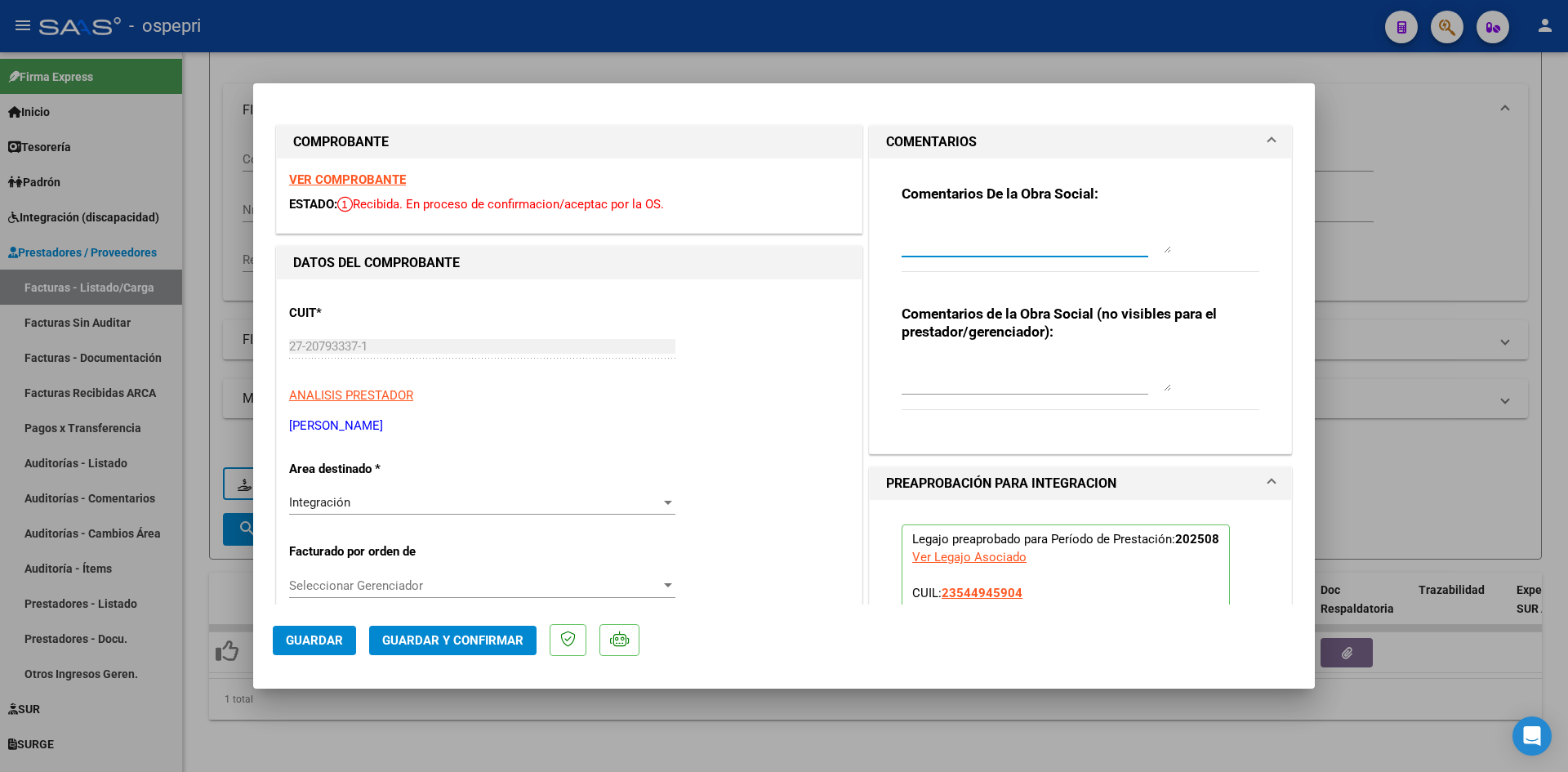
click at [946, 221] on textarea at bounding box center [1037, 237] width 269 height 33
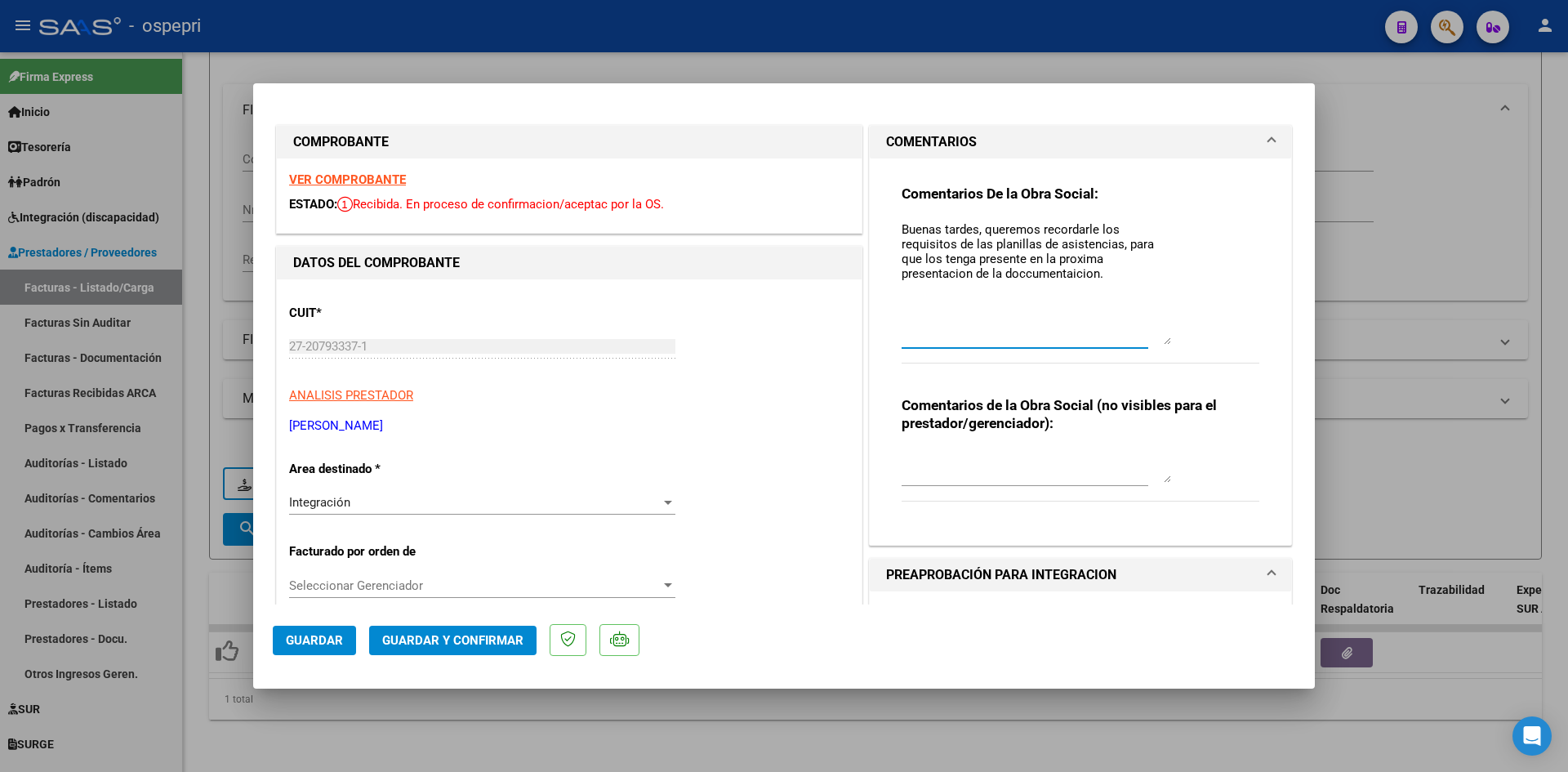
drag, startPoint x: 1157, startPoint y: 245, endPoint x: 1162, endPoint y: 337, distance: 92.1
click at [1162, 338] on textarea "Buenas tardes, queremos recordarle los requisitos de las planillas de asistenci…" at bounding box center [1037, 283] width 269 height 124
click at [1079, 253] on textarea "Buenas tardes, queremos recordarle los requisitos de las planillas de asistenci…" at bounding box center [1037, 284] width 269 height 126
click at [1116, 284] on textarea "Buenas tardes, queremos recordarle los requisitos de las planillas de asistenci…" at bounding box center [1037, 284] width 269 height 126
paste textarea "- Firmas: Las planillas deben estar firmadas de manera ológrafa tanto por el Pr…"
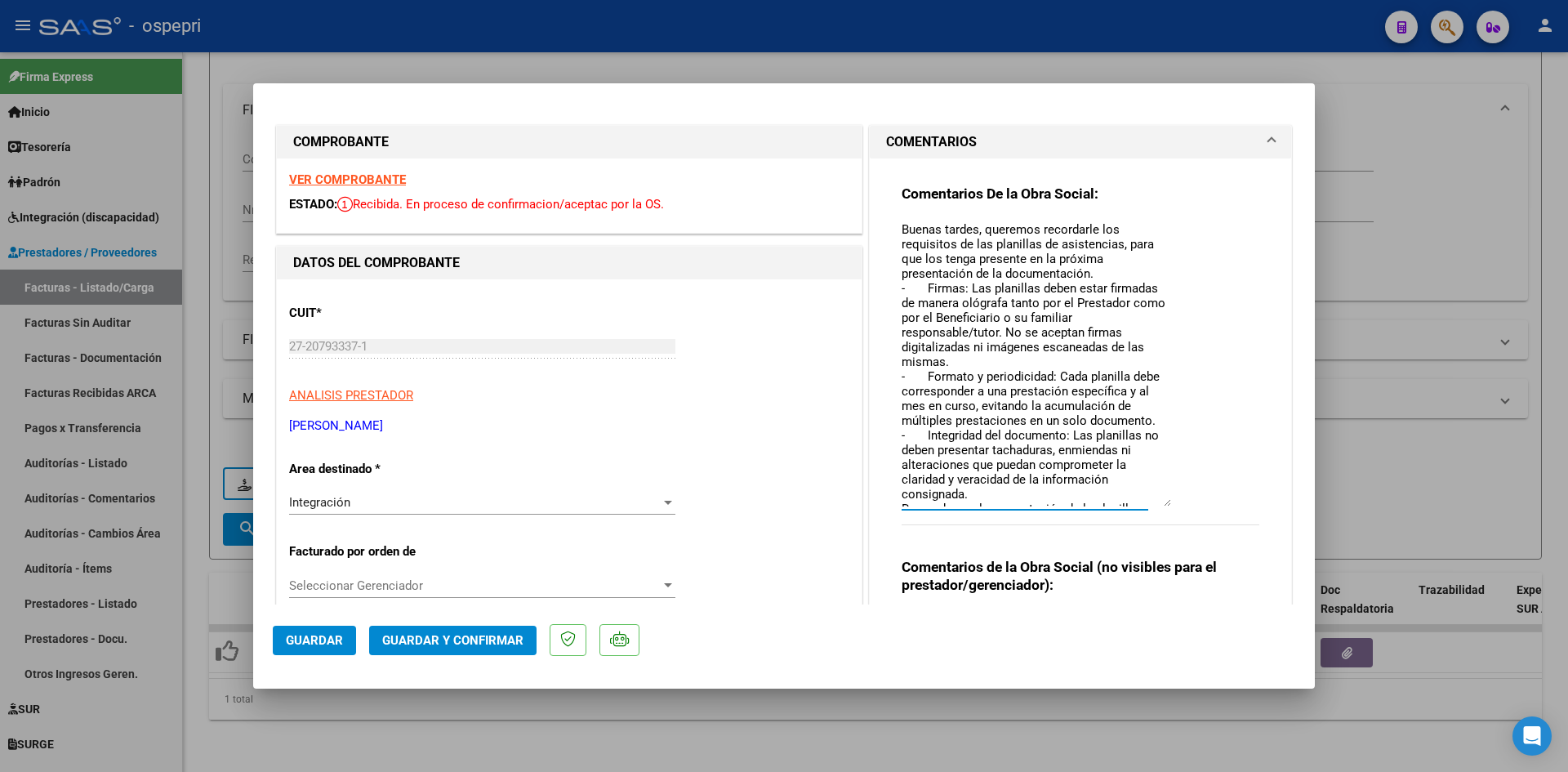
drag, startPoint x: 1161, startPoint y: 353, endPoint x: 1181, endPoint y: 503, distance: 151.3
click at [1181, 503] on div "Comentarios De la Obra Social: Buenas tardes, queremos recordarle los requisito…" at bounding box center [1081, 364] width 358 height 359
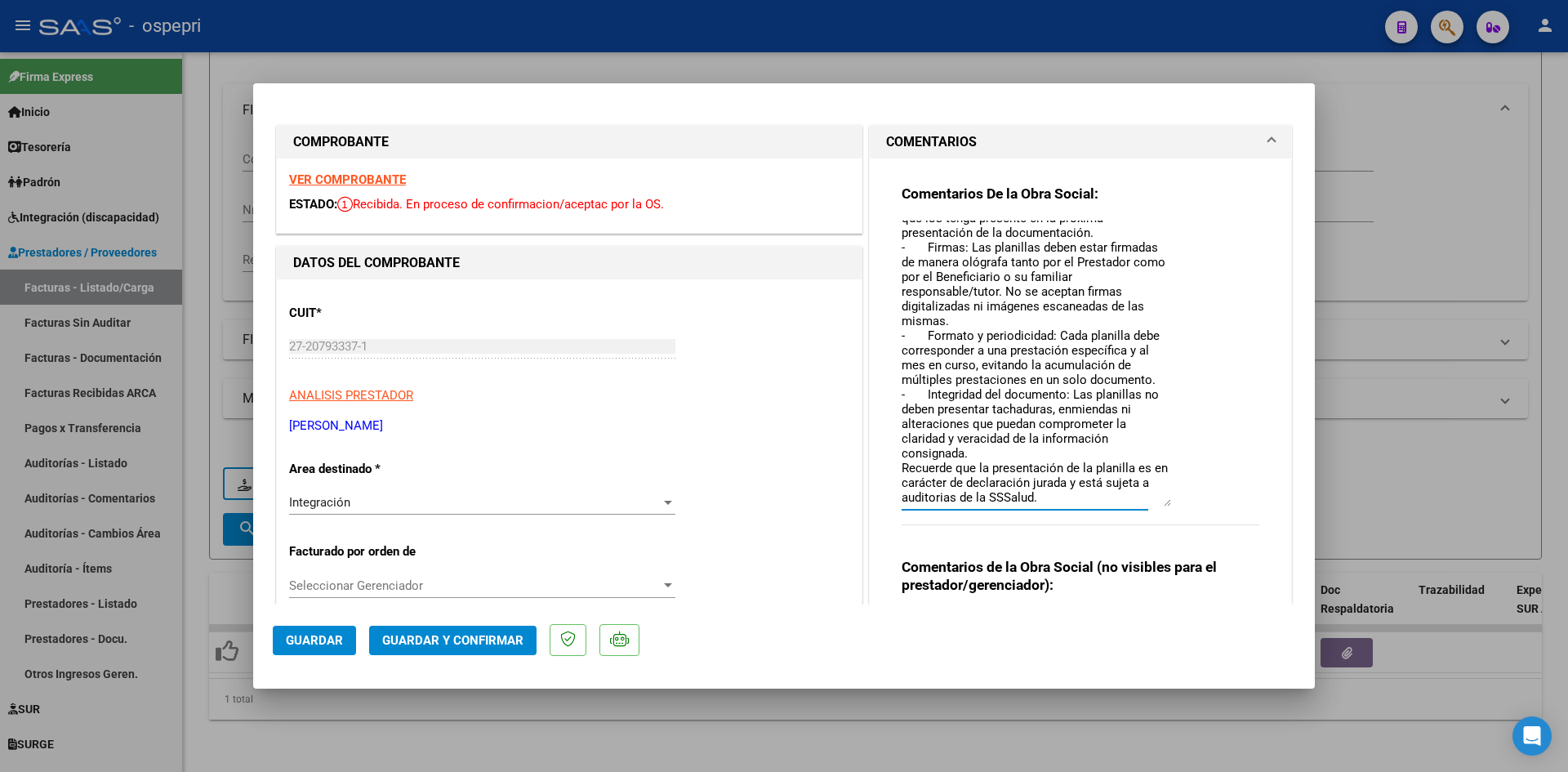
scroll to position [55, 0]
click at [1131, 250] on textarea "Buenas tardes, queremos recordarle los requisitos de las planillas de asistenci…" at bounding box center [1037, 364] width 269 height 286
click at [1149, 236] on textarea "Buenas tardes, queremos recordarle los requisitos de las planillas de asistenci…" at bounding box center [1037, 364] width 269 height 286
drag, startPoint x: 1124, startPoint y: 247, endPoint x: 1128, endPoint y: 264, distance: 17.5
click at [1124, 248] on textarea "Buenas tardes, queremos recordarle los requisitos de las planillas de asistenci…" at bounding box center [1037, 364] width 269 height 286
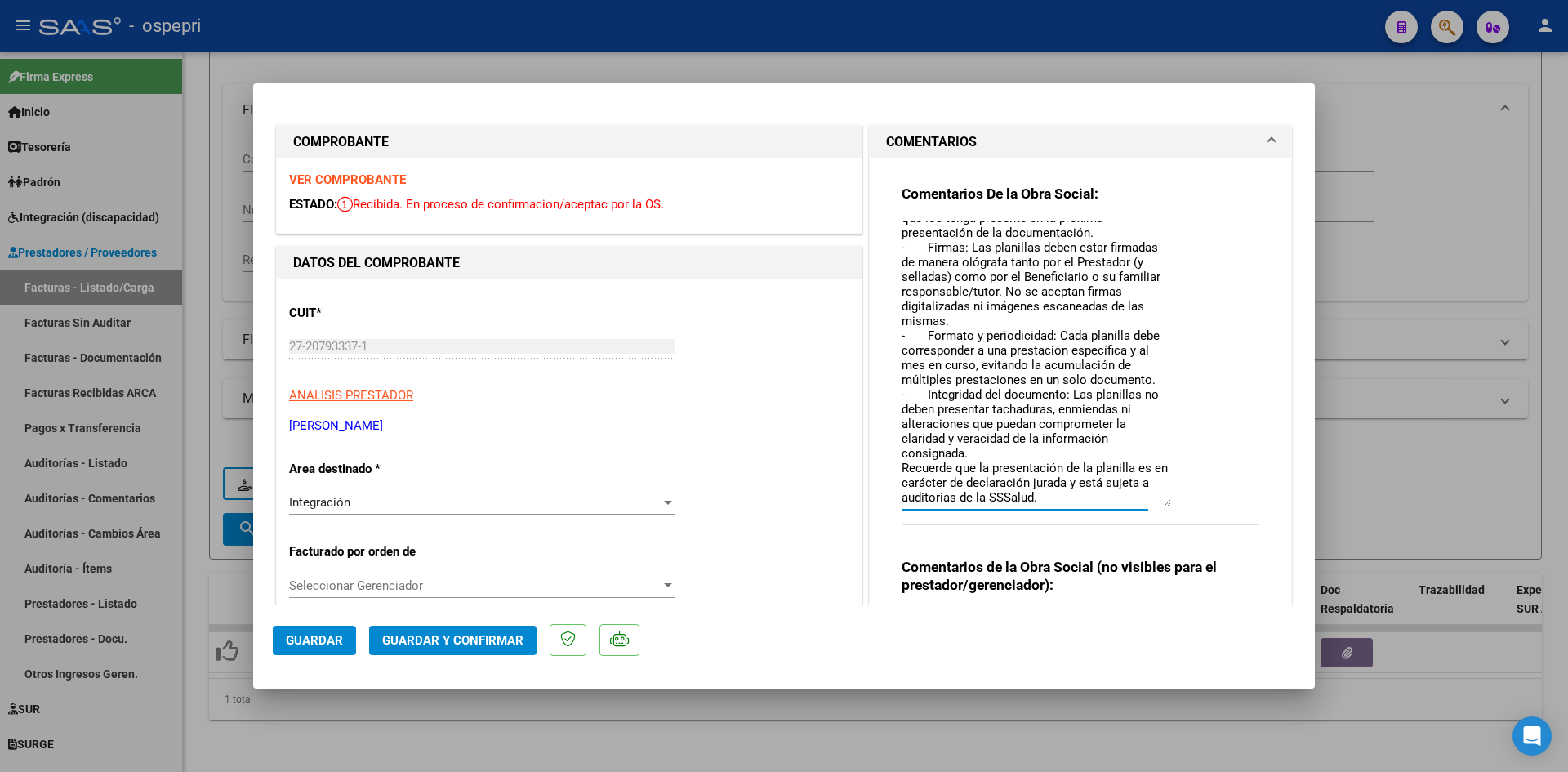
scroll to position [82, 0]
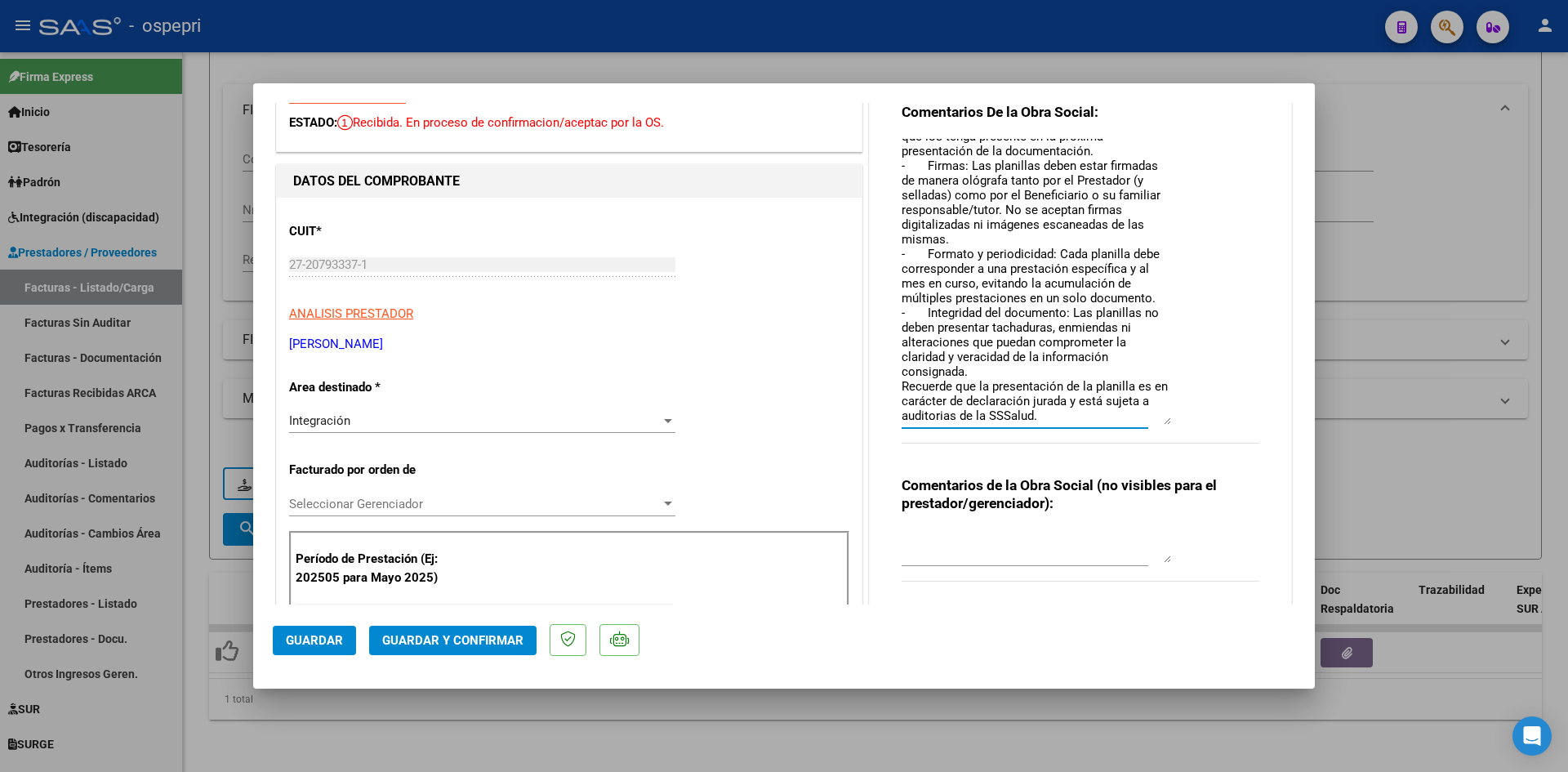
click at [1053, 401] on textarea "Buenas tardes, queremos recordarle los requisitos de las planillas de asistenci…" at bounding box center [1037, 282] width 269 height 286
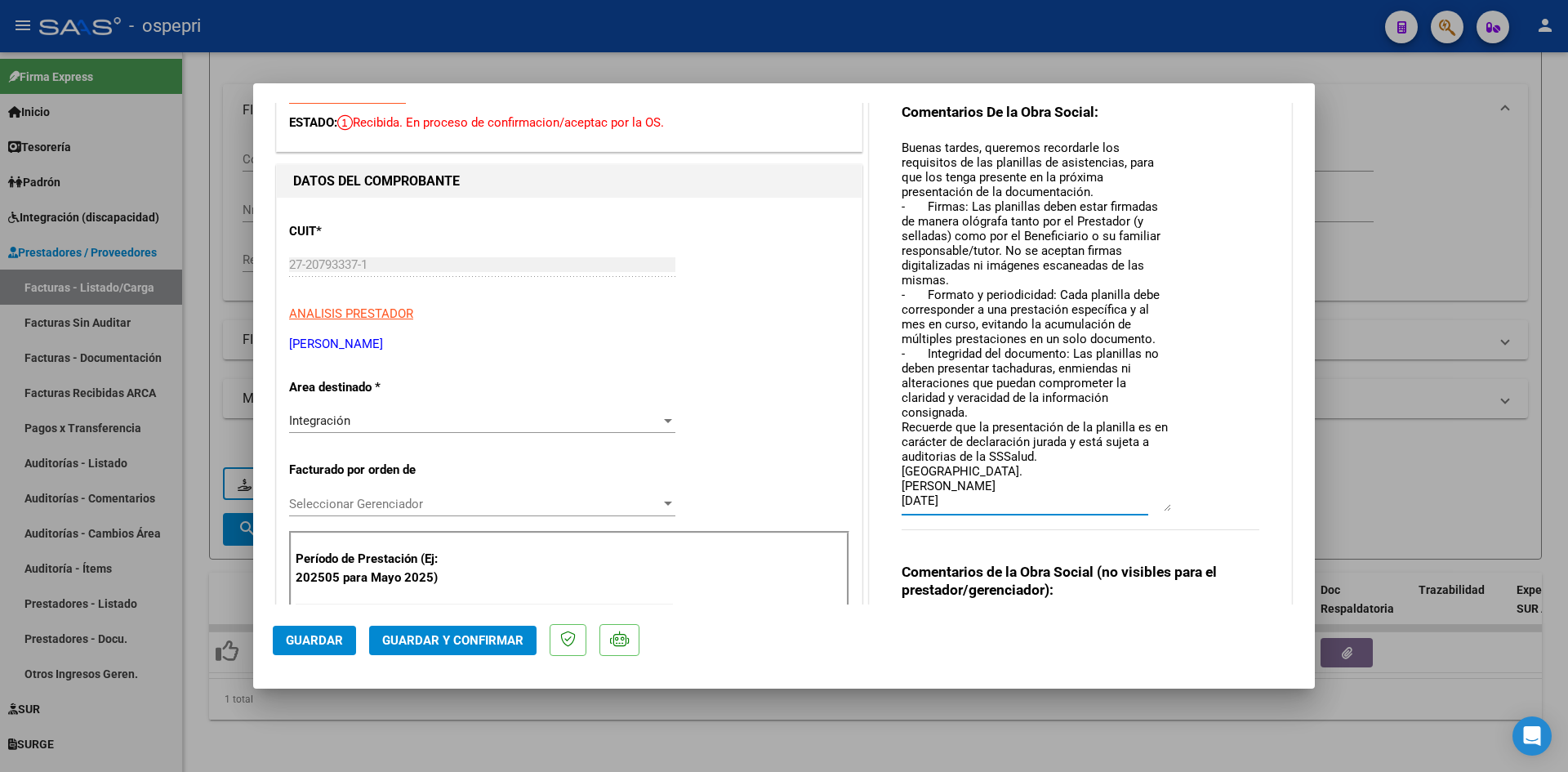
scroll to position [0, 0]
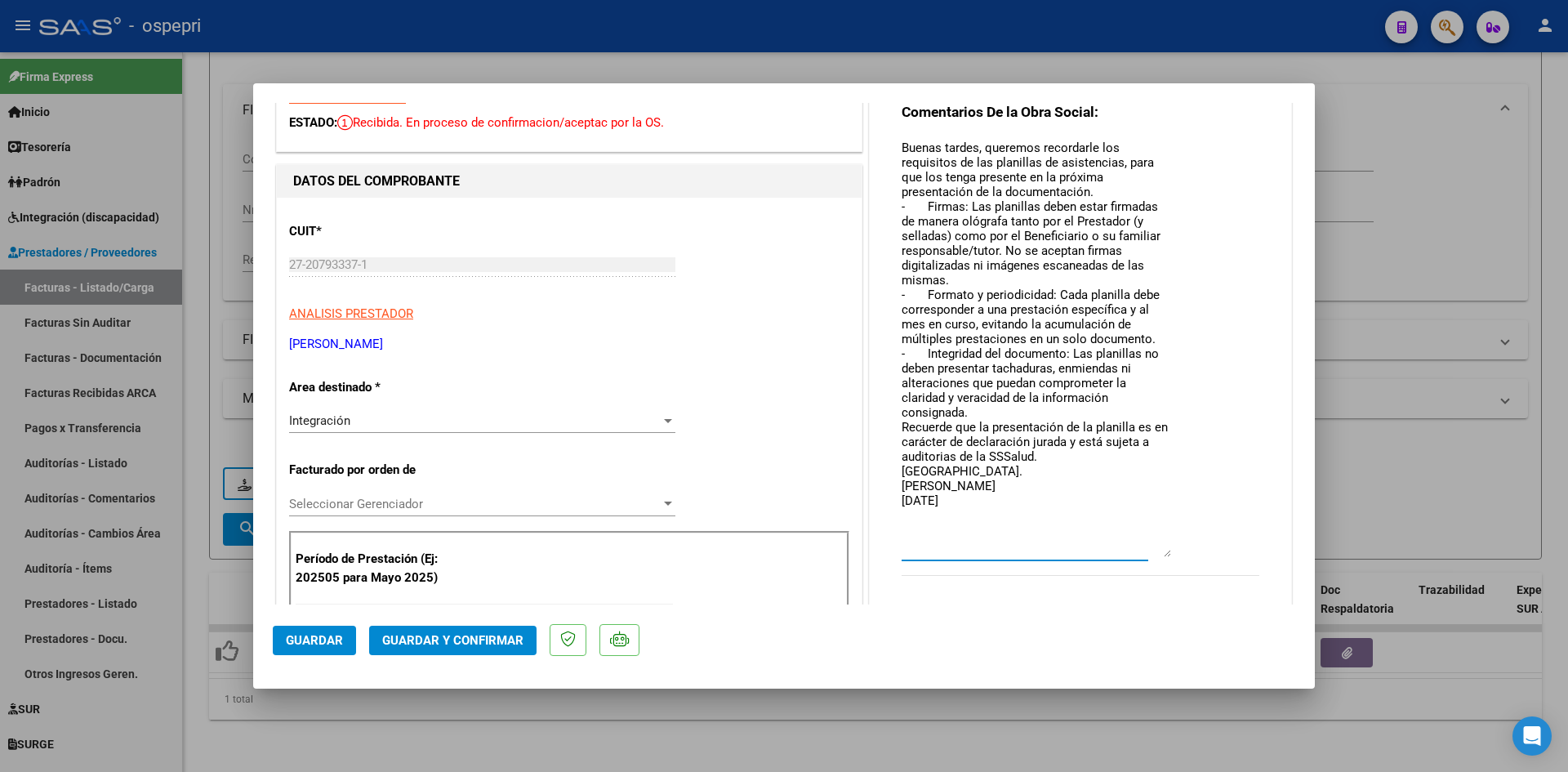
drag, startPoint x: 1158, startPoint y: 422, endPoint x: 1170, endPoint y: 555, distance: 133.5
click at [1170, 555] on div "Comentarios De la Obra Social: Buenas tardes, queremos recordarle los requisito…" at bounding box center [1081, 349] width 358 height 491
click at [983, 147] on textarea "Buenas tardes, queremos recordarle los requisitos de las planillas de asistenci…" at bounding box center [1037, 348] width 269 height 418
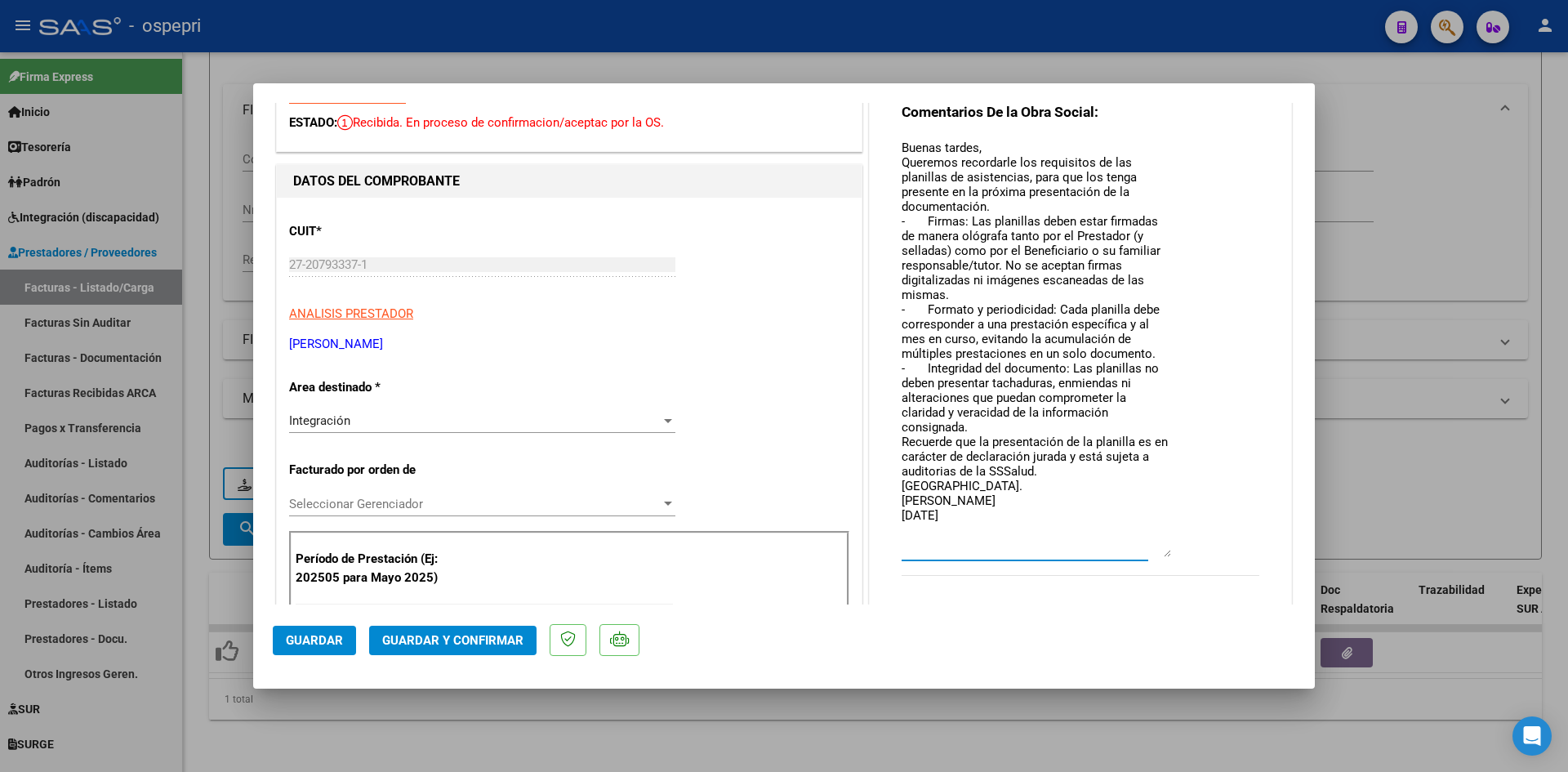
click at [987, 207] on textarea "Buenas tardes, Queremos recordarle los requisitos de las planillas de asistenci…" at bounding box center [1037, 348] width 269 height 418
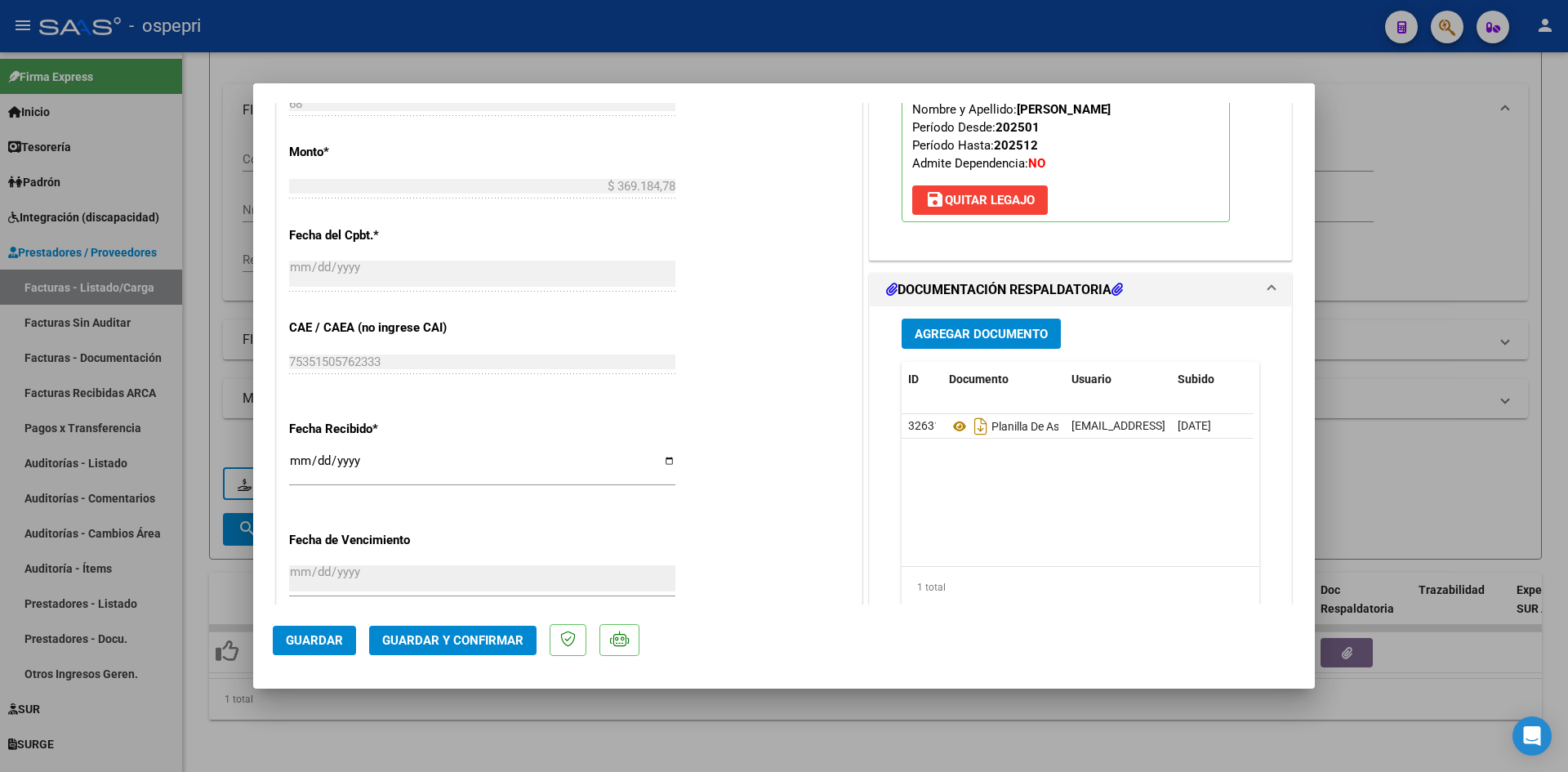
scroll to position [899, 0]
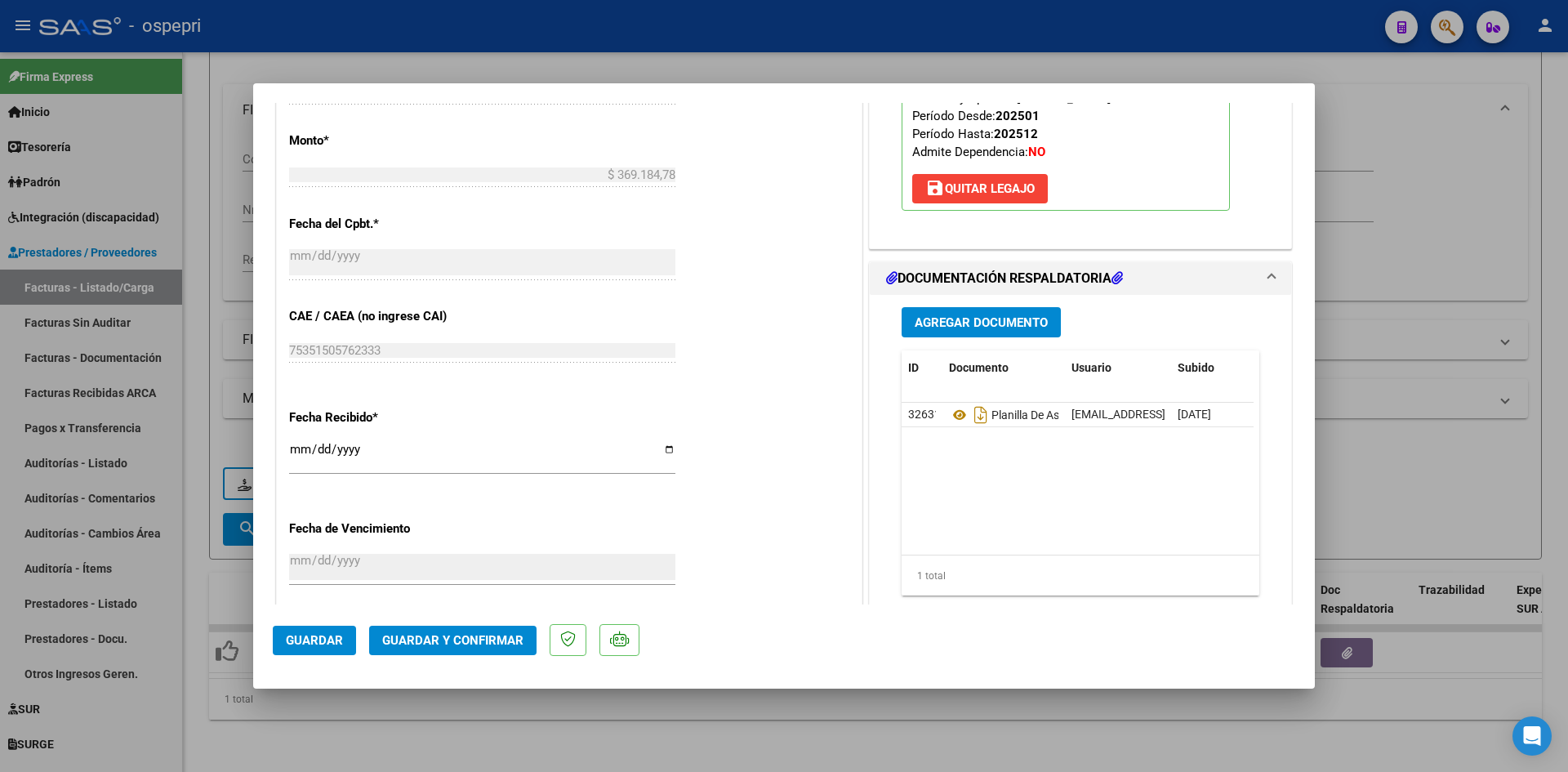
type textarea "Buenas tardes, Queremos recordarle los requisitos de las planillas de asistenci…"
click at [436, 644] on span "Guardar y Confirmar" at bounding box center [453, 641] width 141 height 15
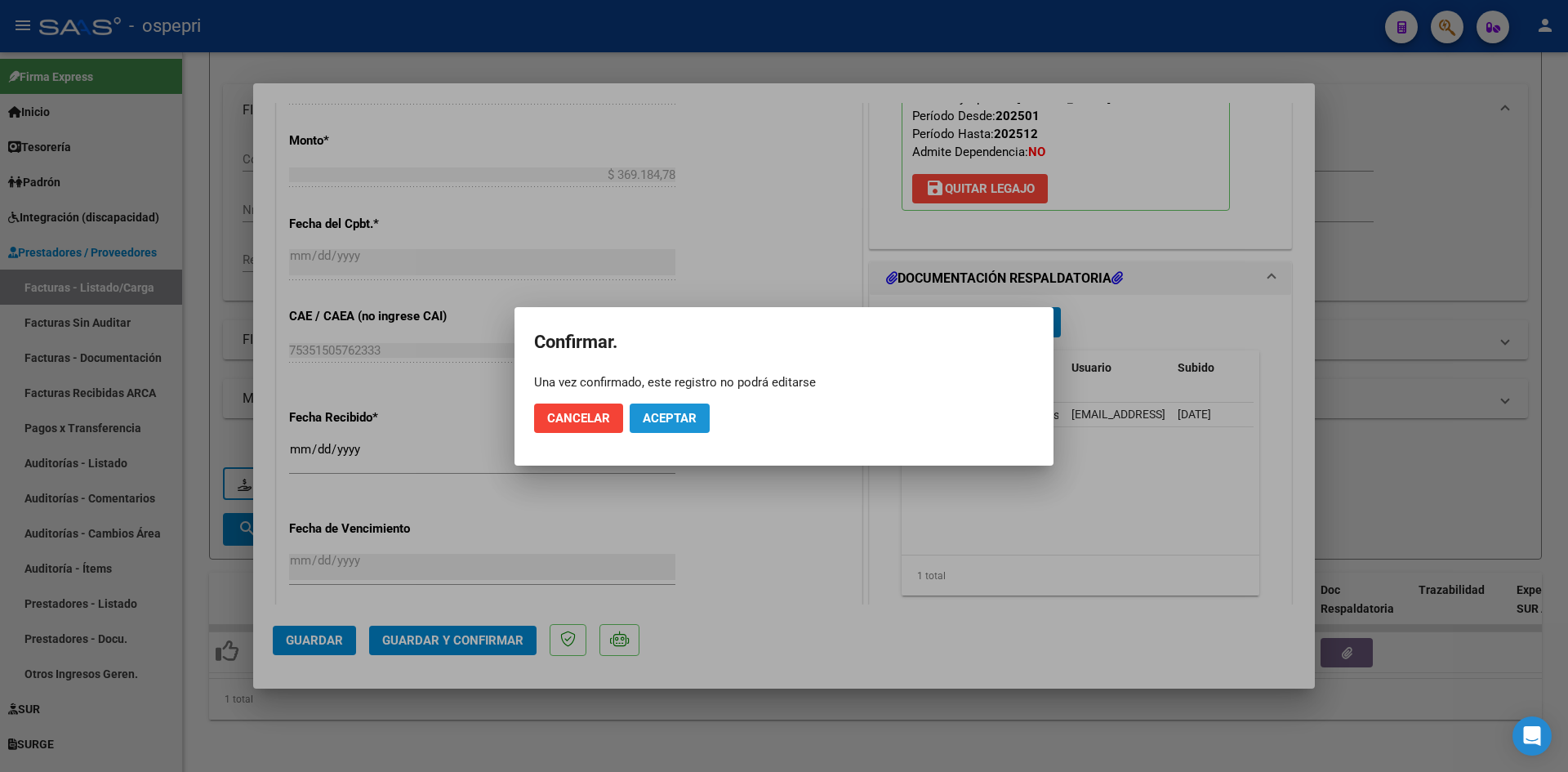
click at [653, 426] on button "Aceptar" at bounding box center [669, 418] width 80 height 30
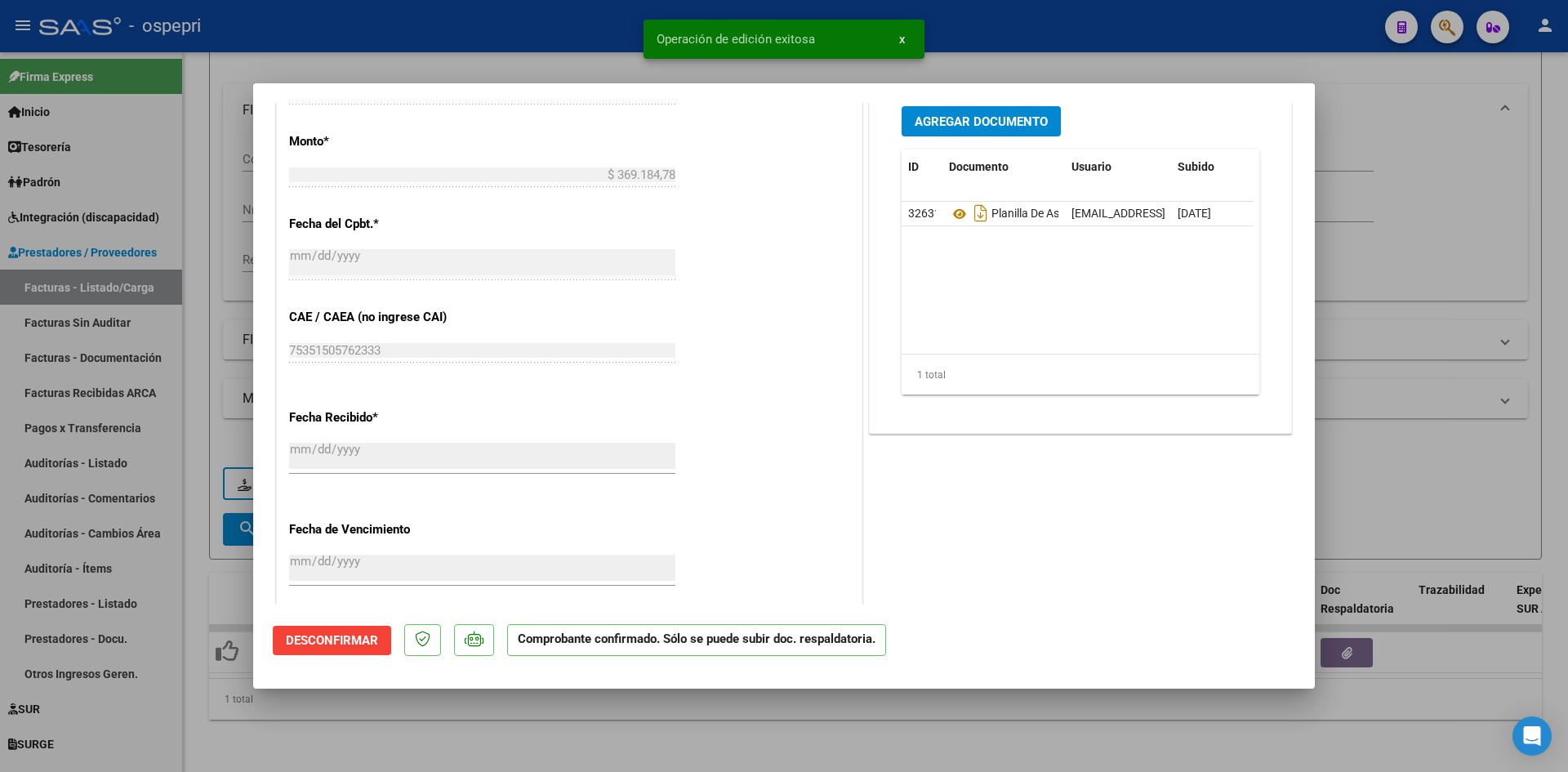
type input "$ 0,00"
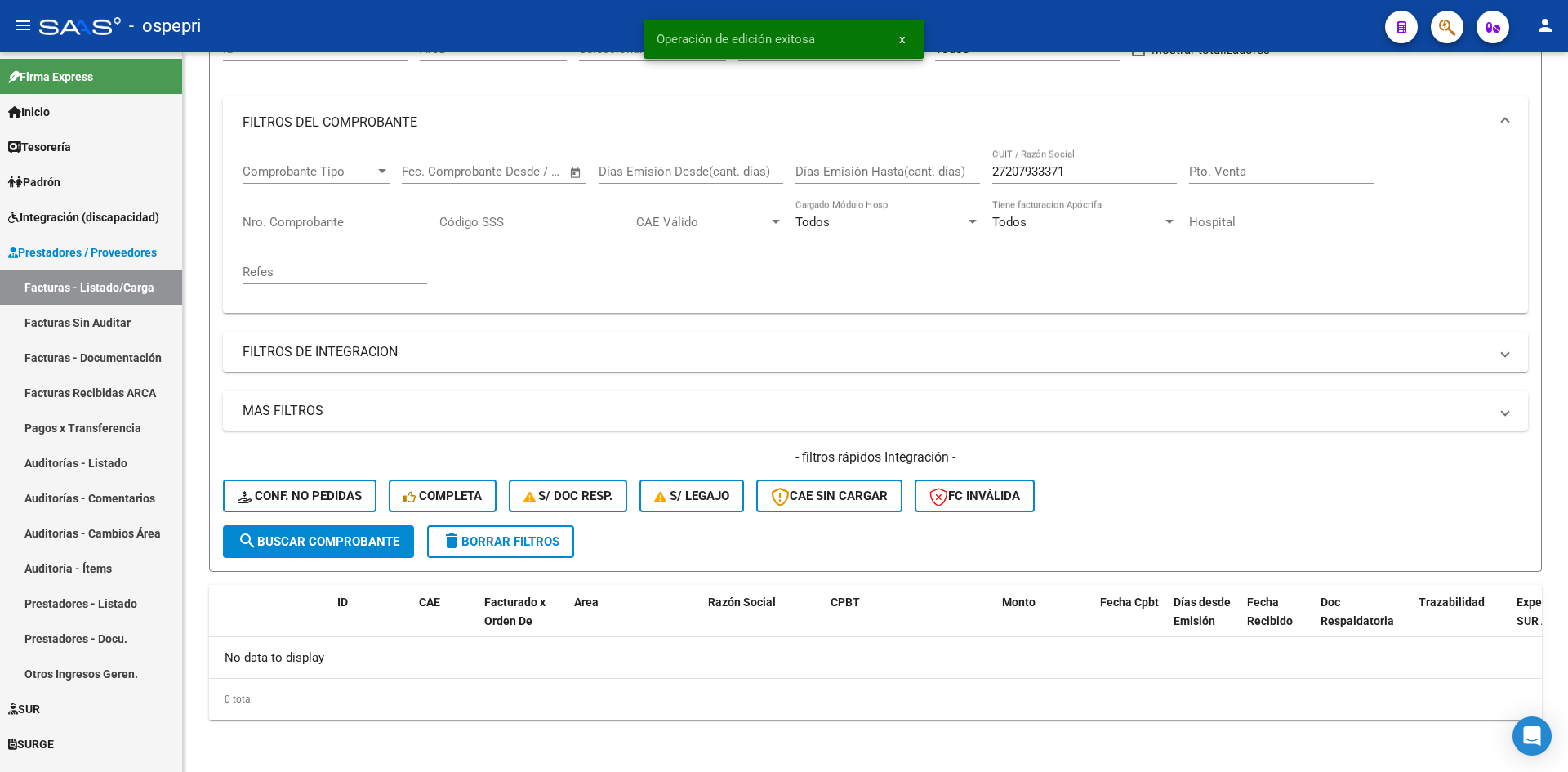
scroll to position [181, 0]
drag, startPoint x: 1092, startPoint y: 174, endPoint x: 973, endPoint y: 184, distance: 119.4
click at [973, 184] on div "Comprobante Tipo Comprobante Tipo Fecha inicio – Fecha fin Fec. Comprobante Des…" at bounding box center [876, 224] width 1266 height 151
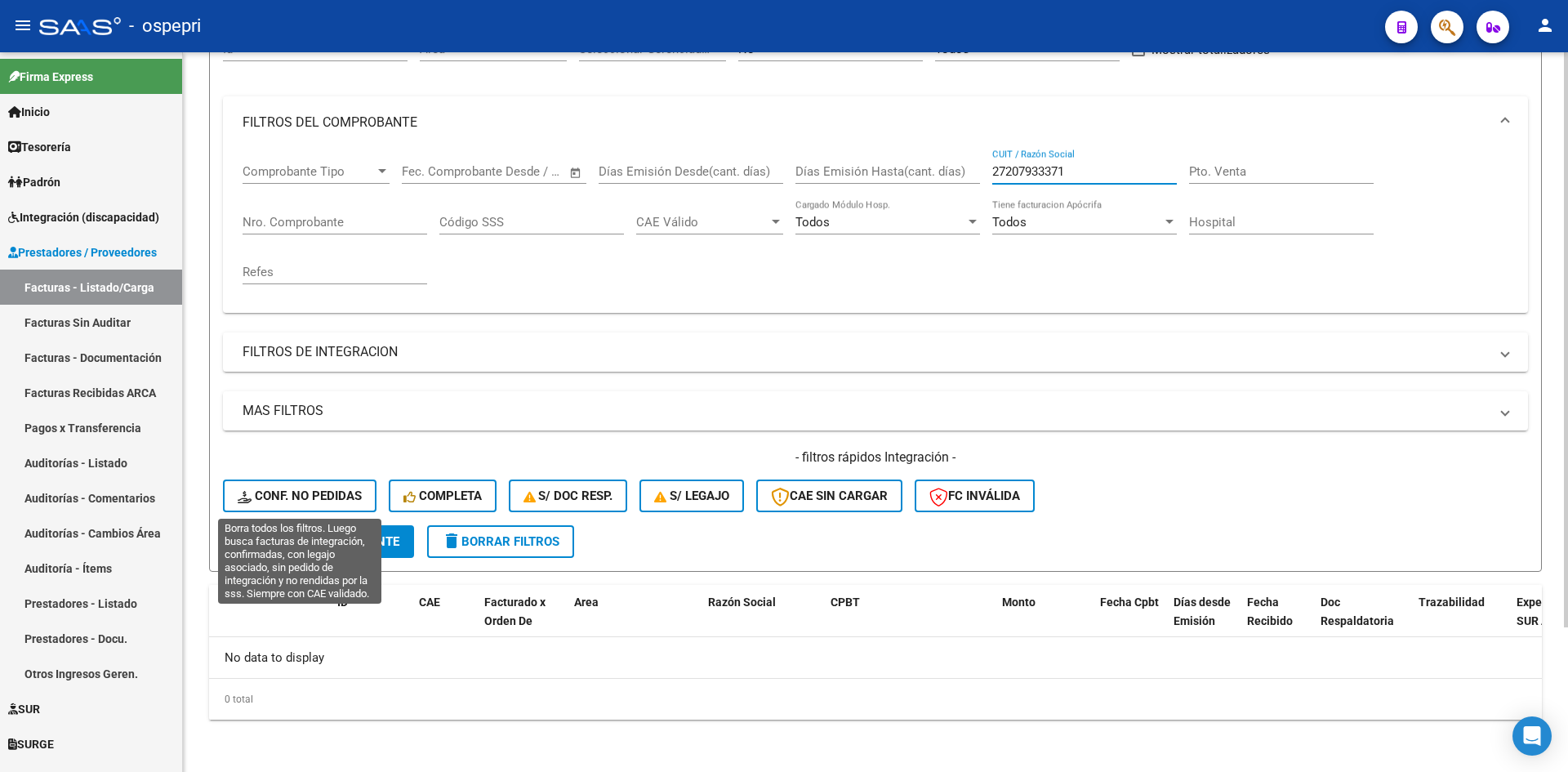
click at [303, 498] on span "Conf. no pedidas" at bounding box center [300, 496] width 124 height 15
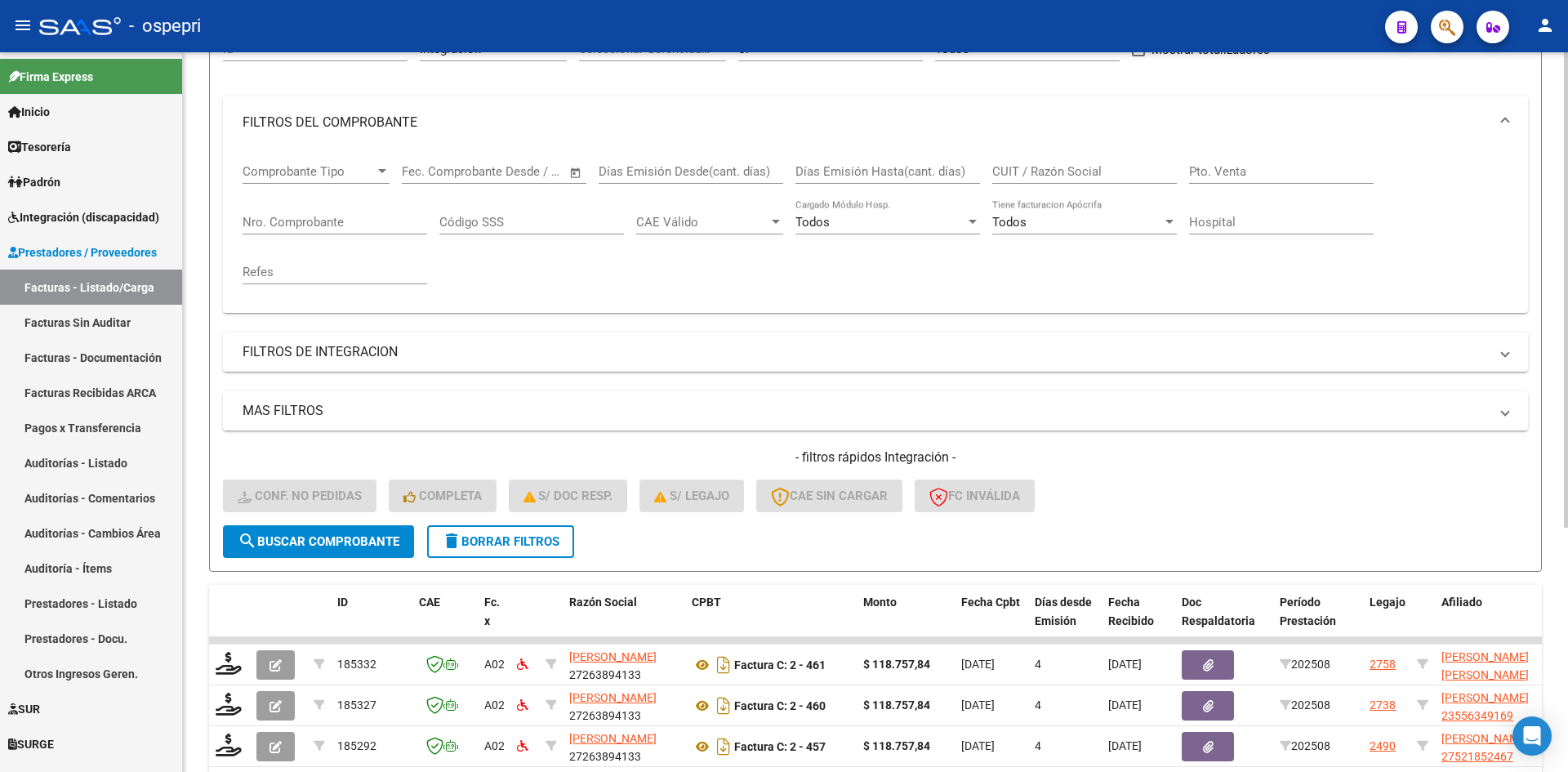
click at [1015, 173] on input "CUIT / Razón Social" at bounding box center [1084, 172] width 184 height 15
paste input "27207933371"
type input "27207933371"
click at [391, 536] on span "search Buscar Comprobante" at bounding box center [319, 542] width 162 height 15
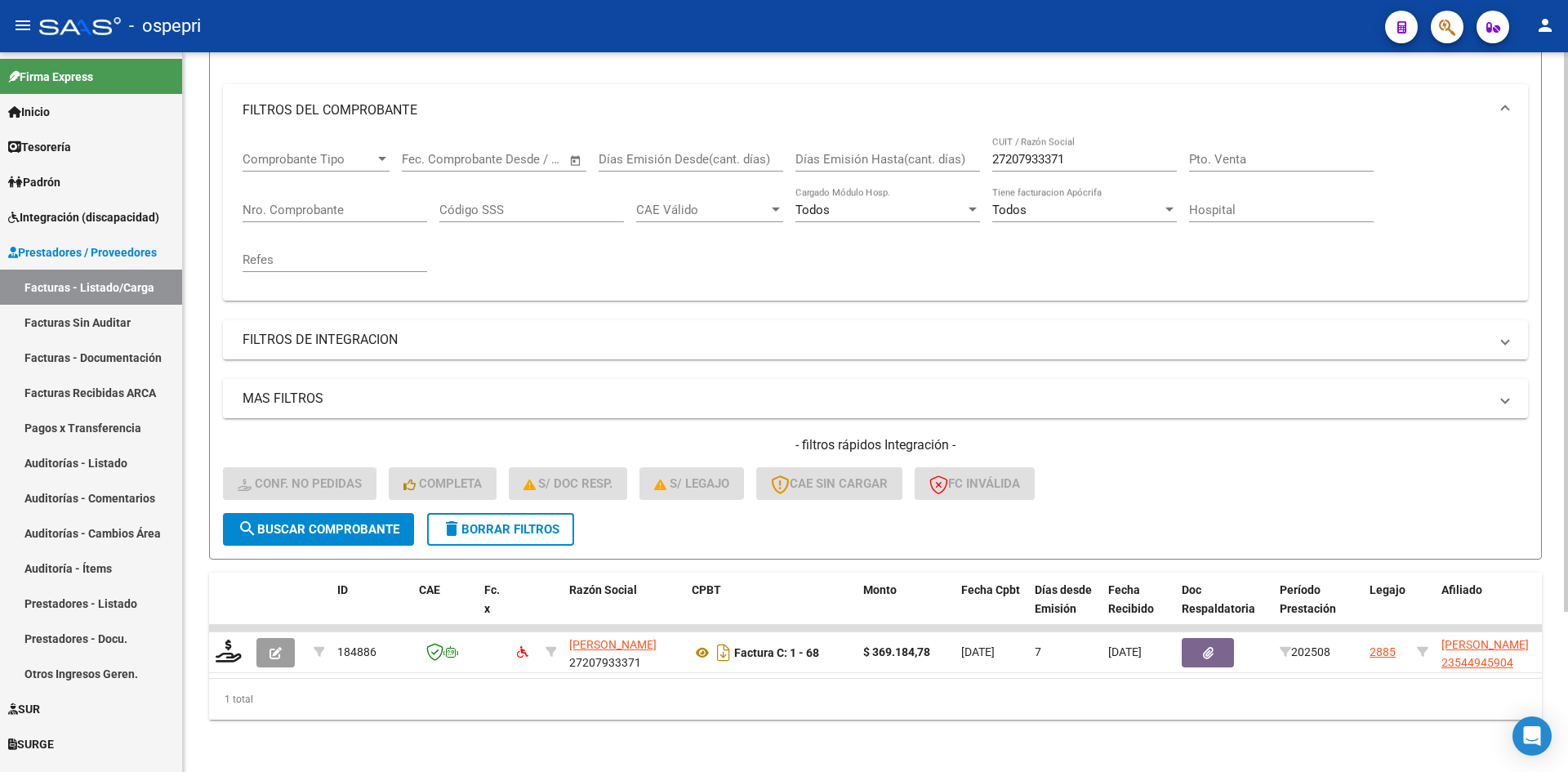
scroll to position [206, 0]
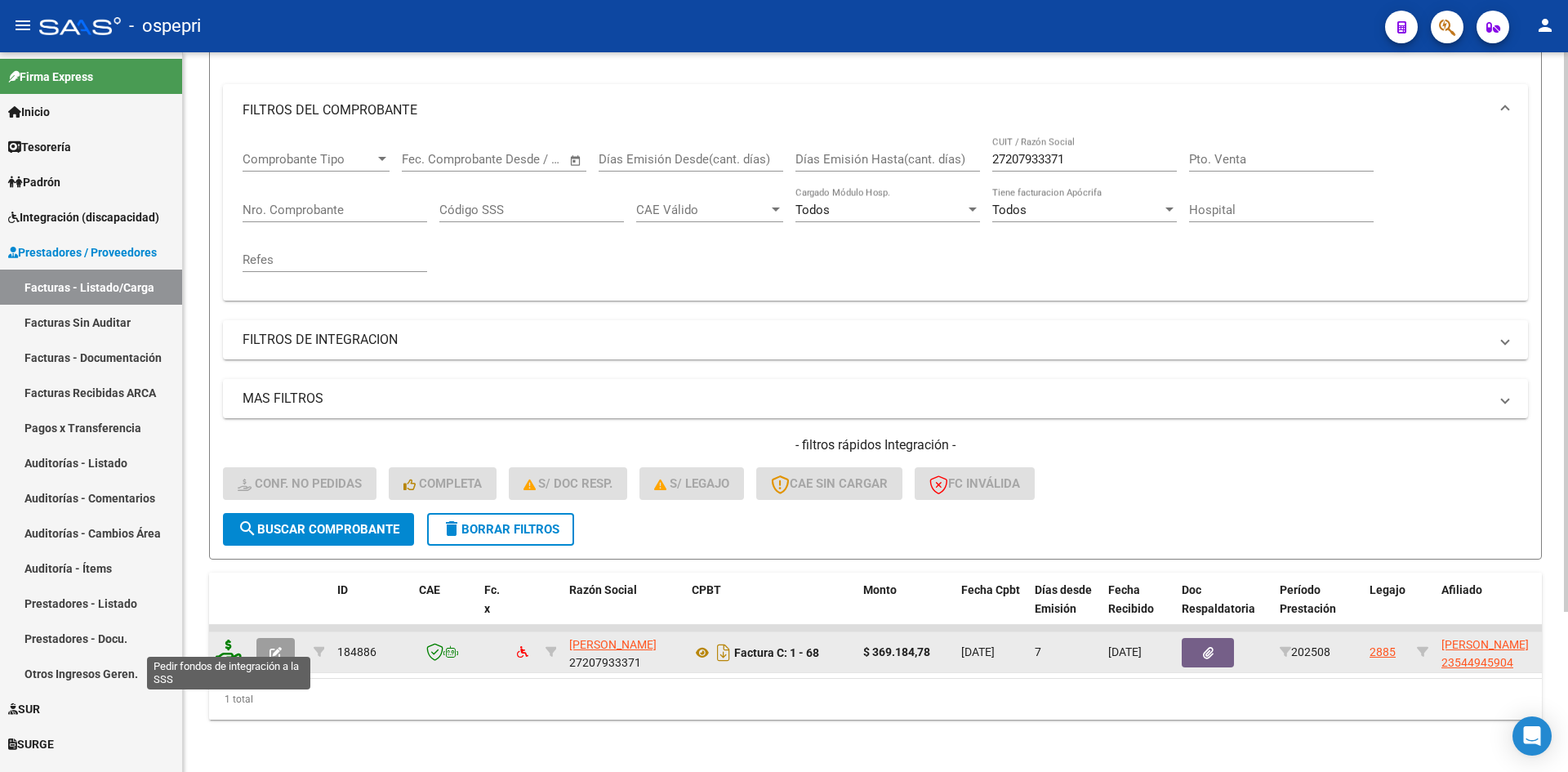
click at [224, 641] on icon at bounding box center [229, 651] width 26 height 23
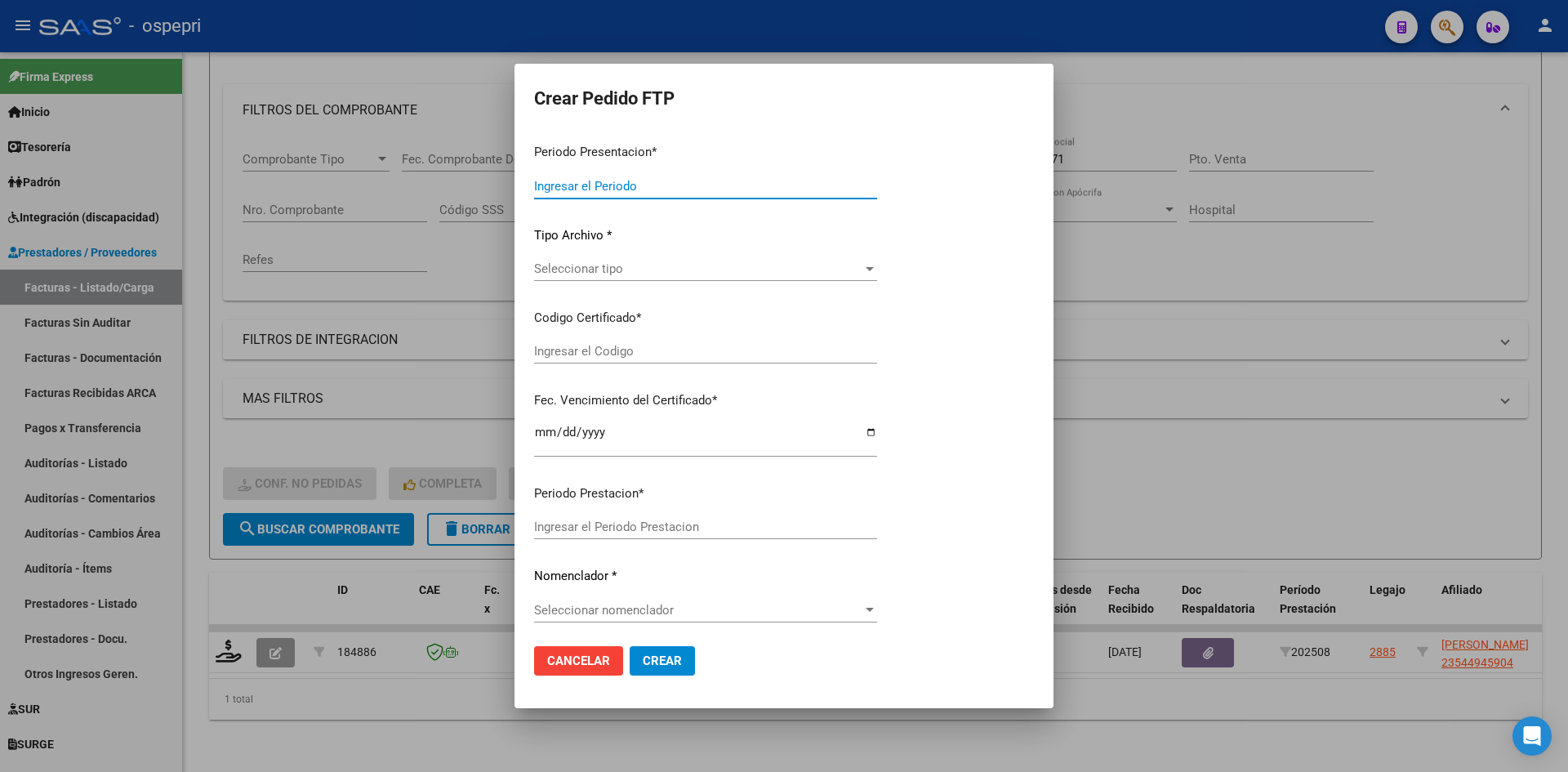
type input "202508"
type input "$ 369.184,78"
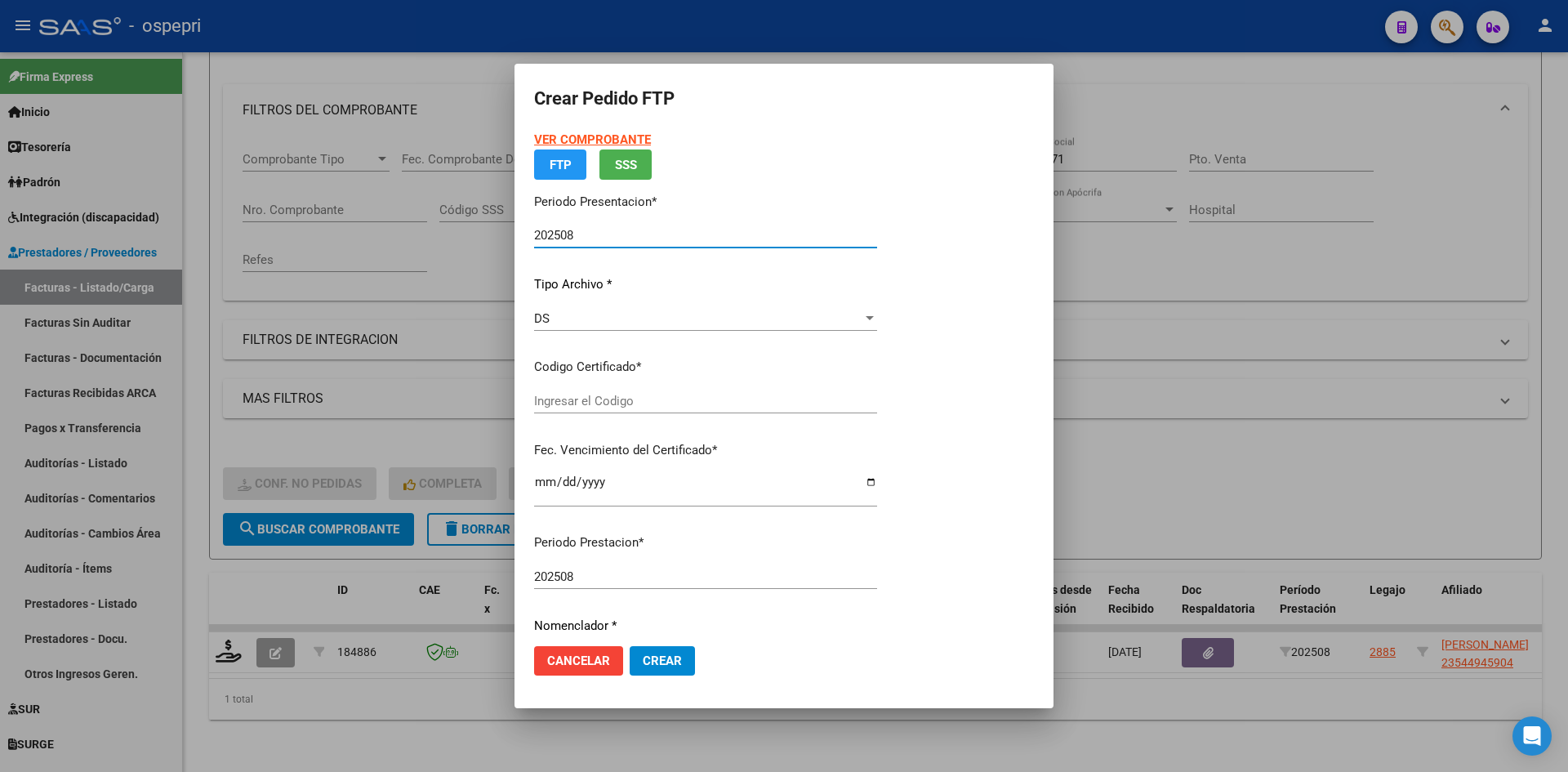
type input "2354494590-4"
type input "2028-07-05"
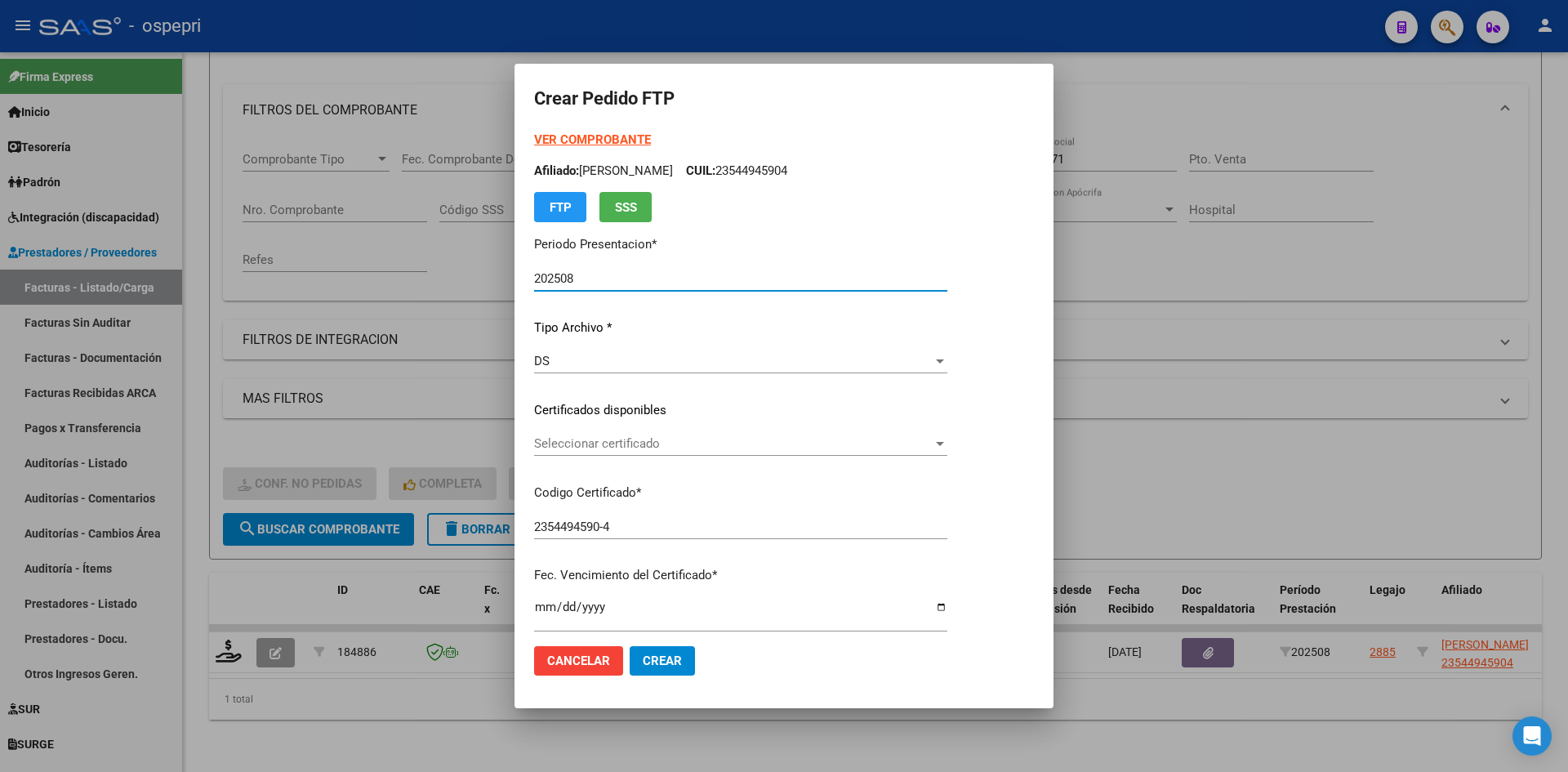
click at [685, 454] on div "Seleccionar certificado Seleccionar certificado" at bounding box center [741, 444] width 413 height 25
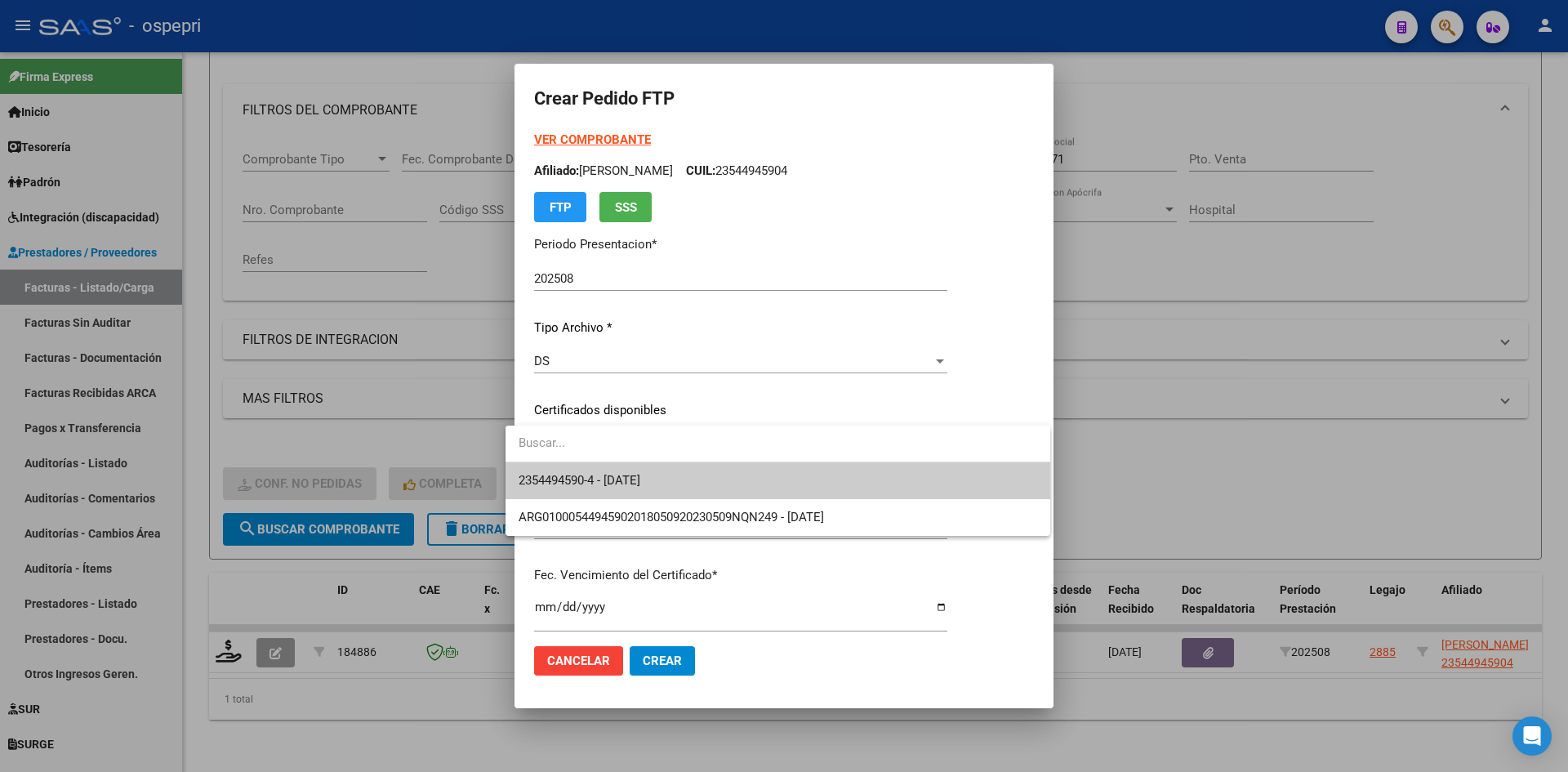
click at [683, 467] on span "2354494590-4 - 2028-07-05" at bounding box center [778, 481] width 519 height 36
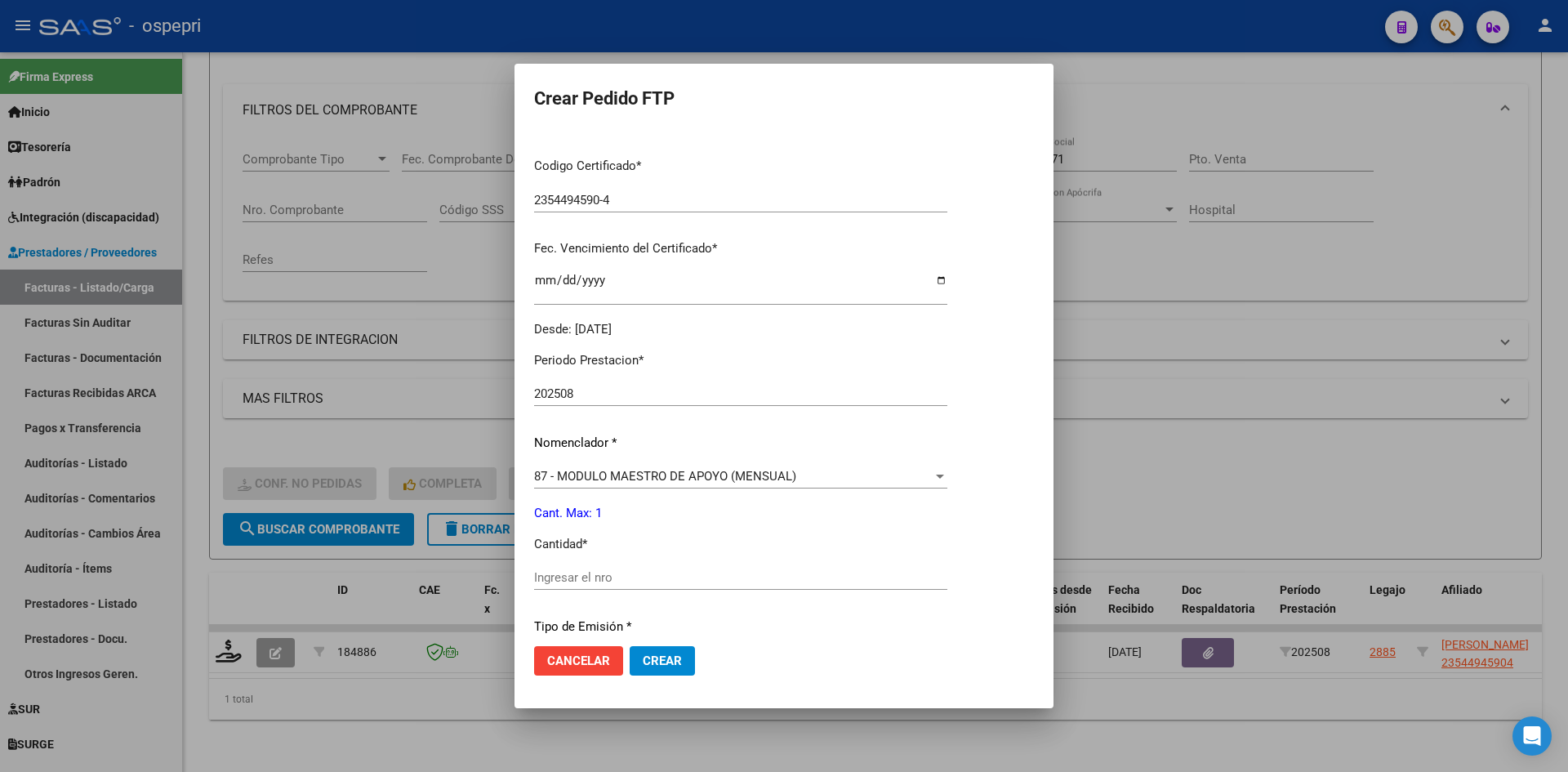
scroll to position [408, 0]
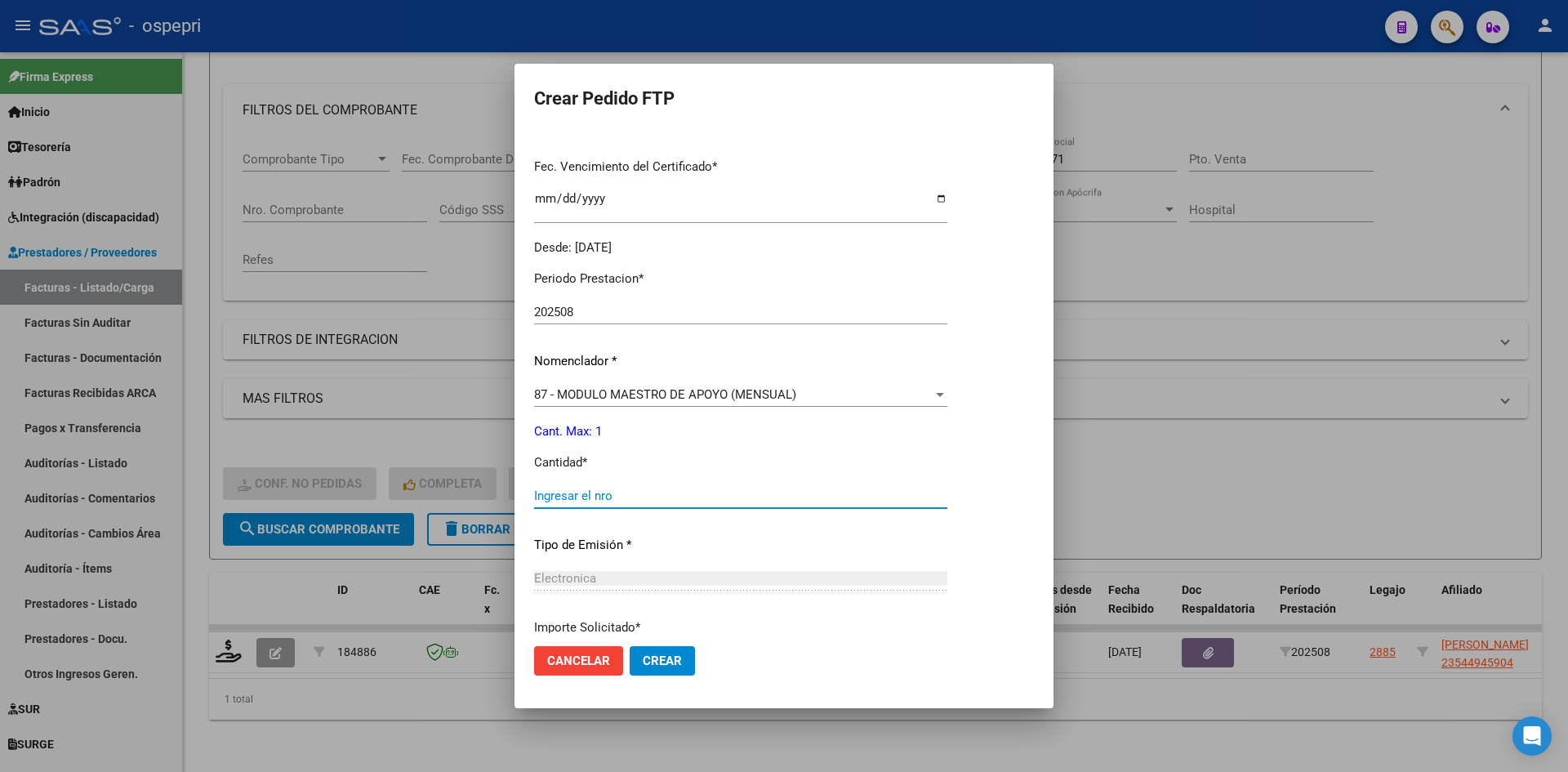
click at [605, 493] on input "Ingresar el nro" at bounding box center [741, 496] width 413 height 15
type input "1"
click at [652, 664] on span "Crear" at bounding box center [662, 661] width 39 height 15
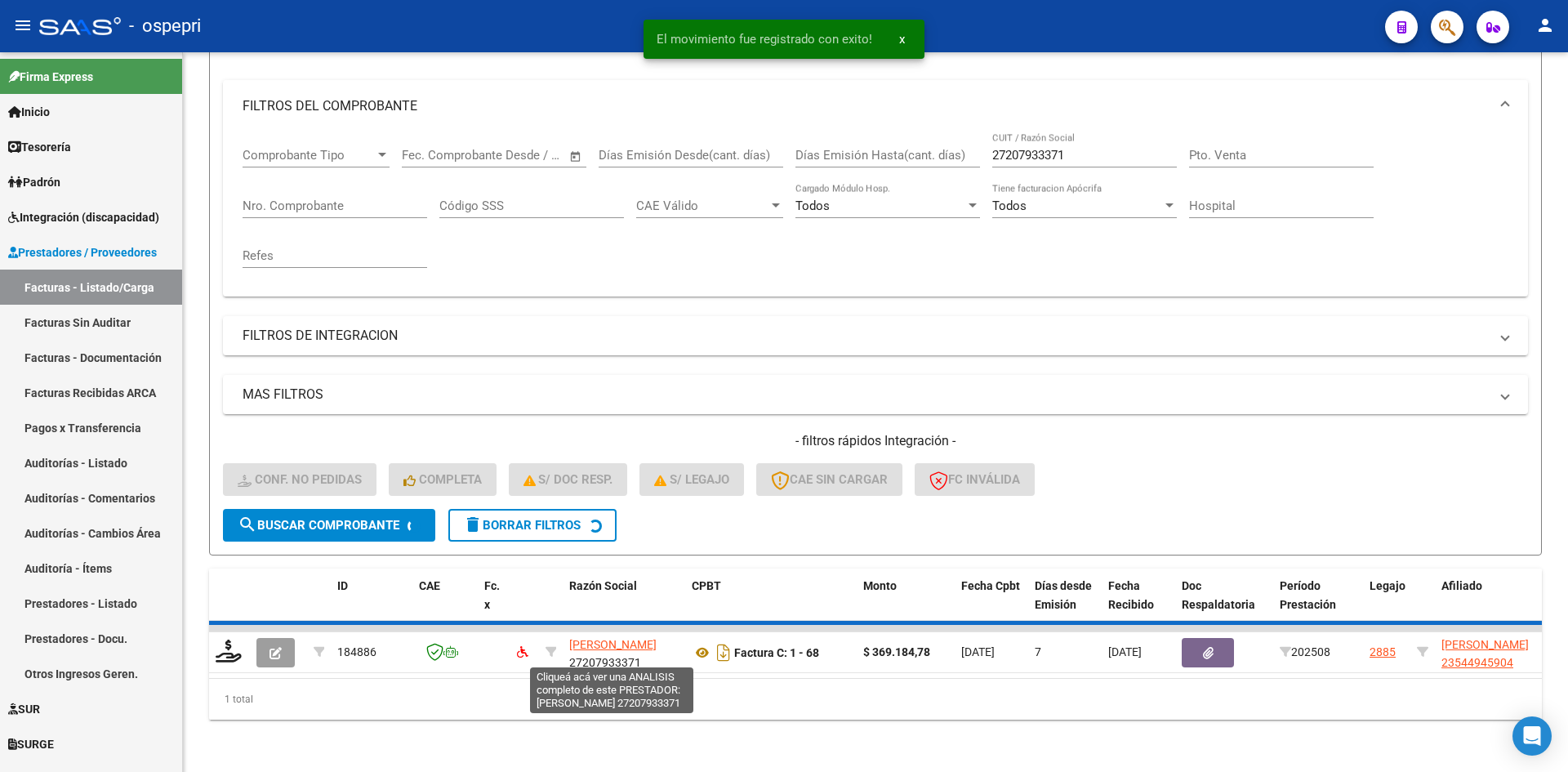
scroll to position [181, 0]
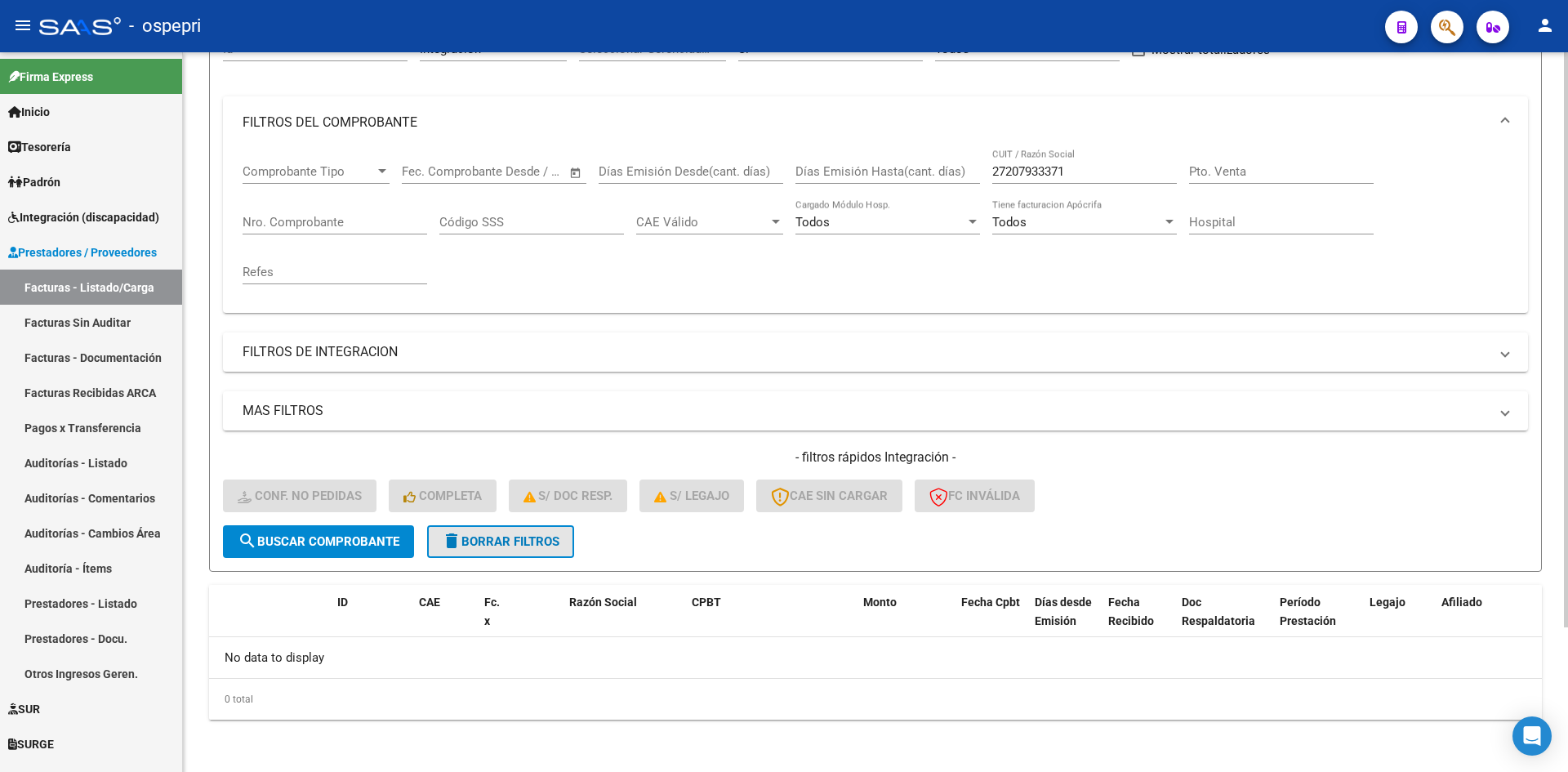
click at [547, 539] on span "delete Borrar Filtros" at bounding box center [501, 542] width 117 height 15
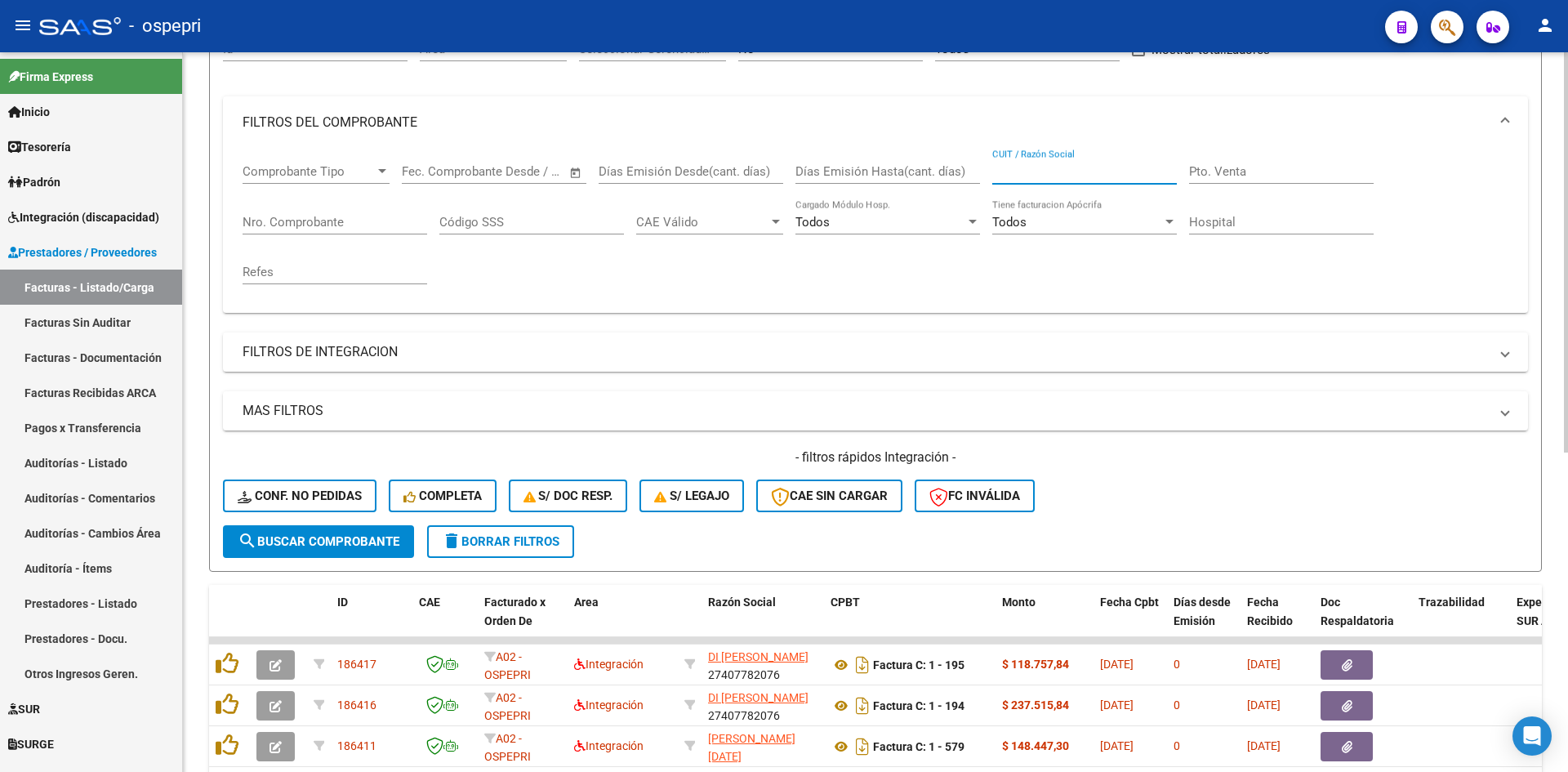
click at [1033, 170] on input "CUIT / Razón Social" at bounding box center [1084, 172] width 184 height 15
paste input "27260272611"
type input "27260272611"
click at [316, 536] on span "search Buscar Comprobante" at bounding box center [319, 542] width 162 height 15
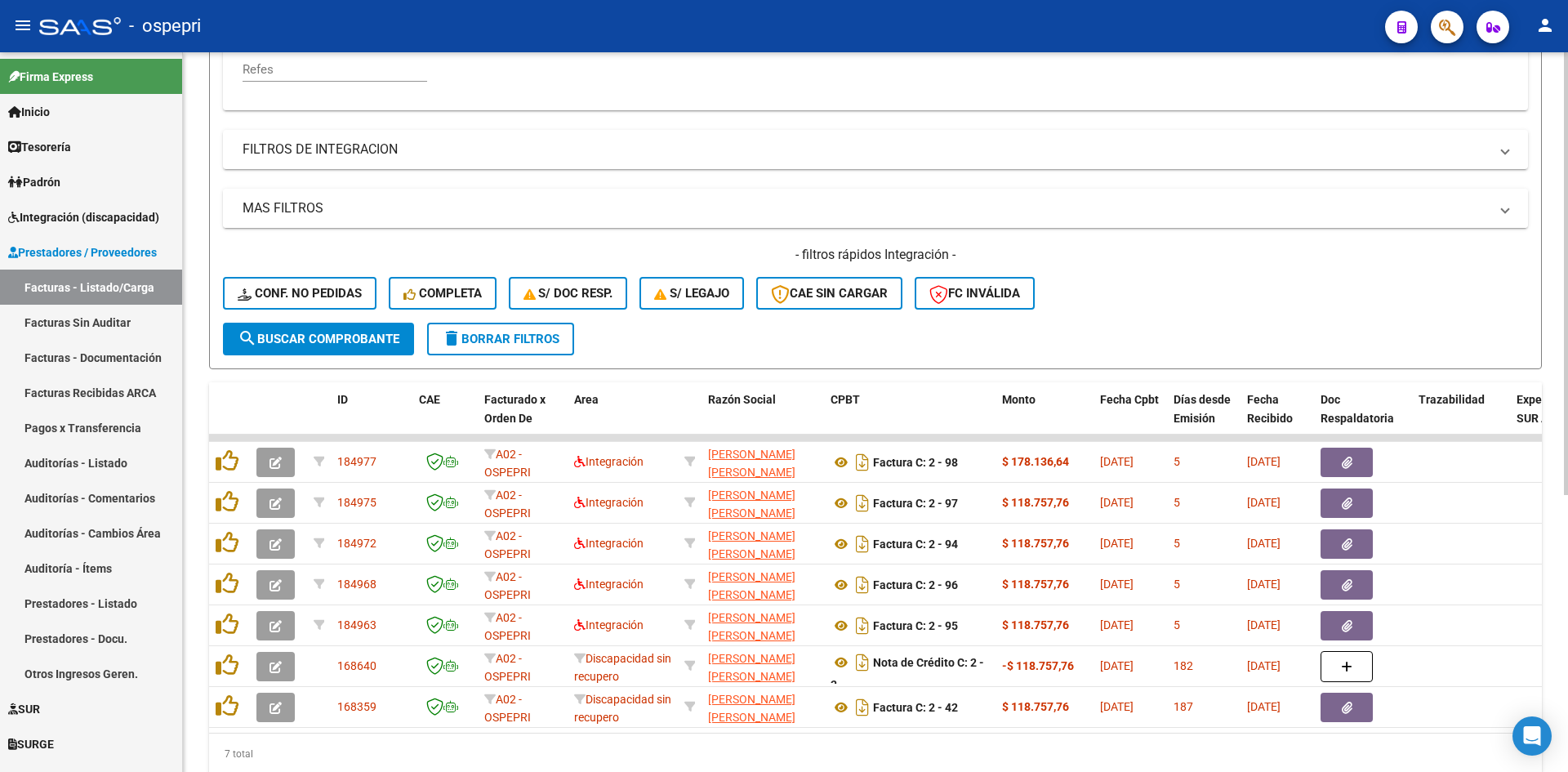
scroll to position [427, 0]
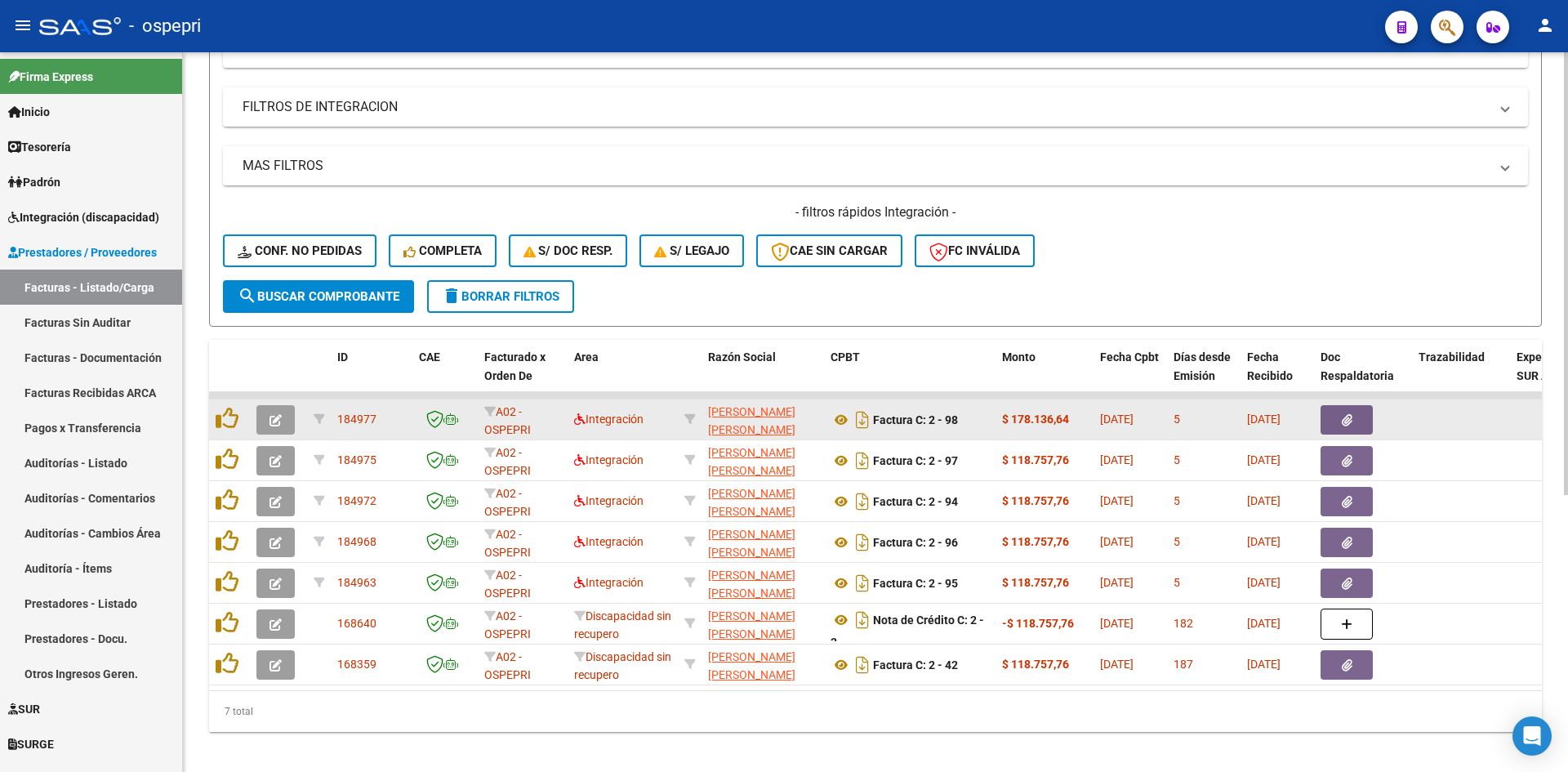
click at [281, 423] on button "button" at bounding box center [275, 420] width 38 height 30
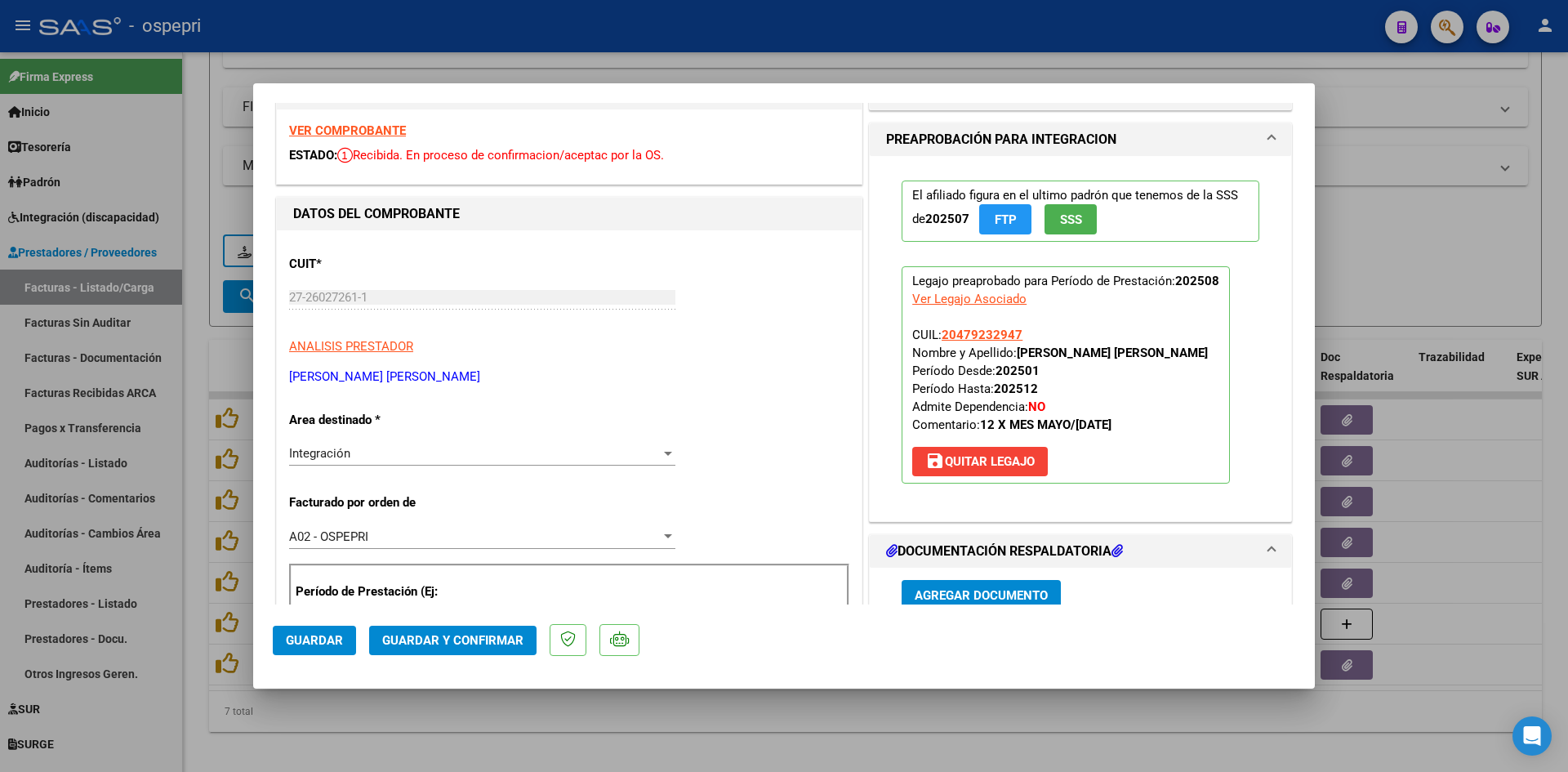
scroll to position [0, 0]
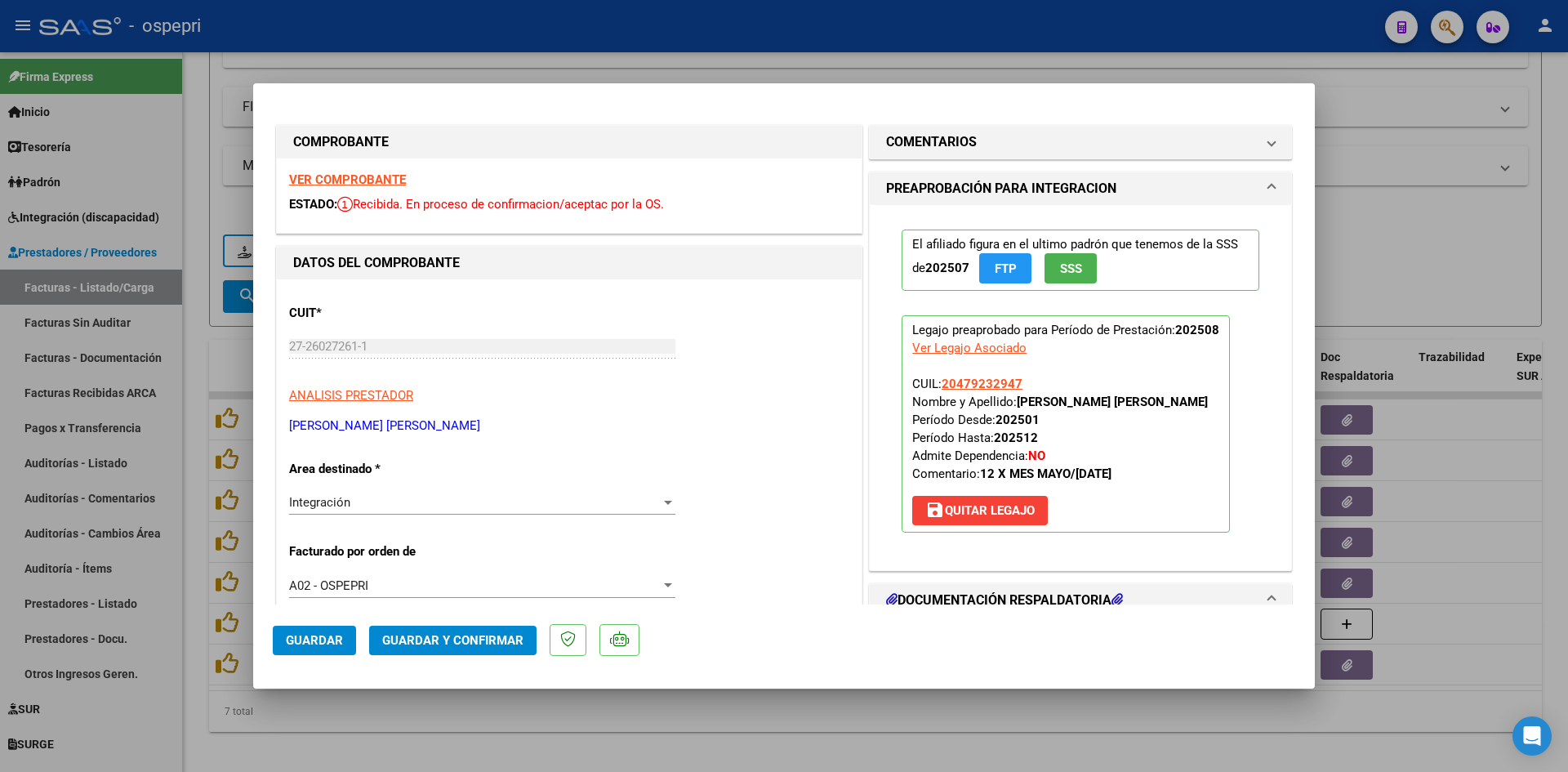
click at [328, 181] on strong "VER COMPROBANTE" at bounding box center [347, 180] width 116 height 15
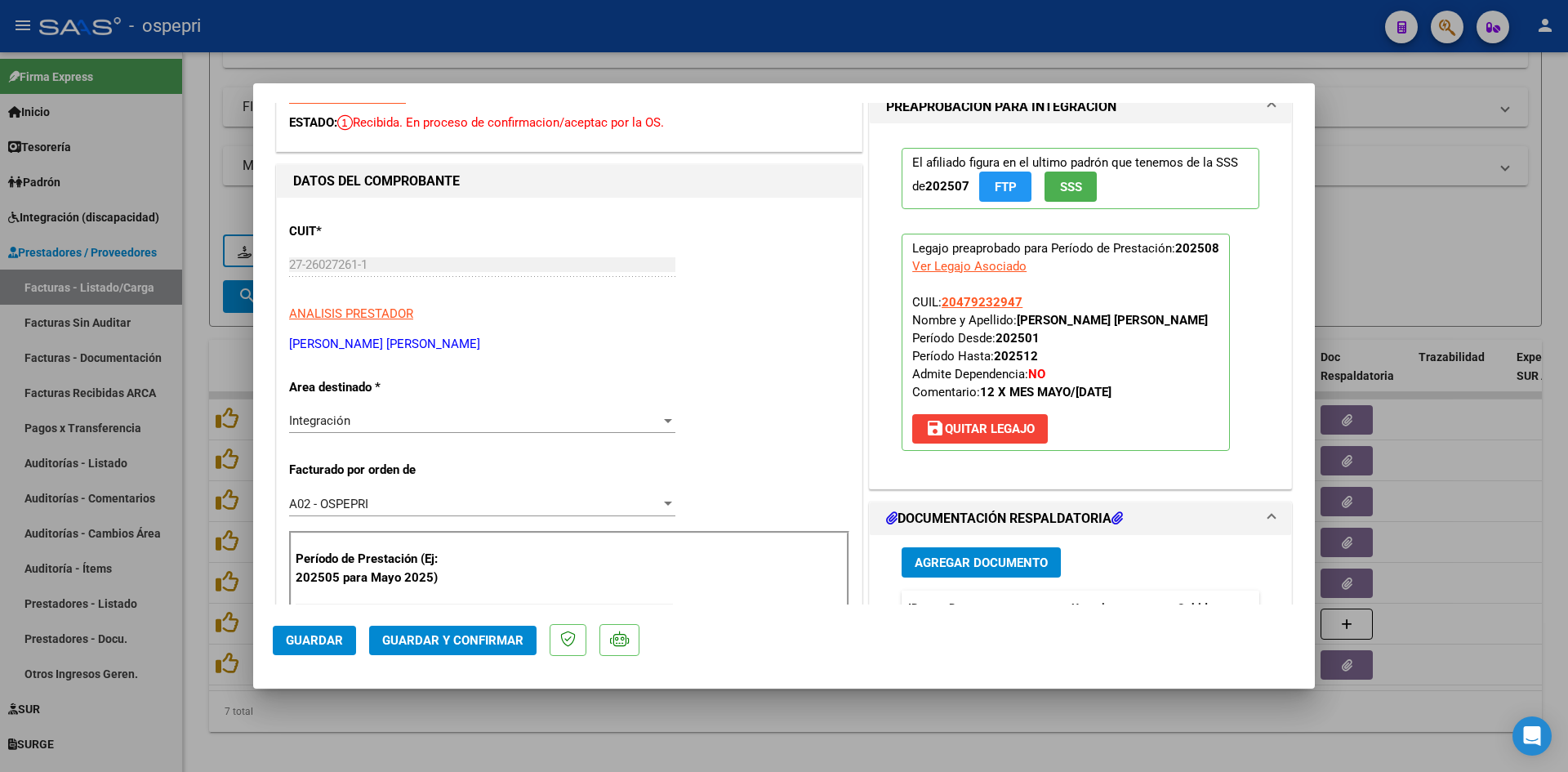
scroll to position [164, 0]
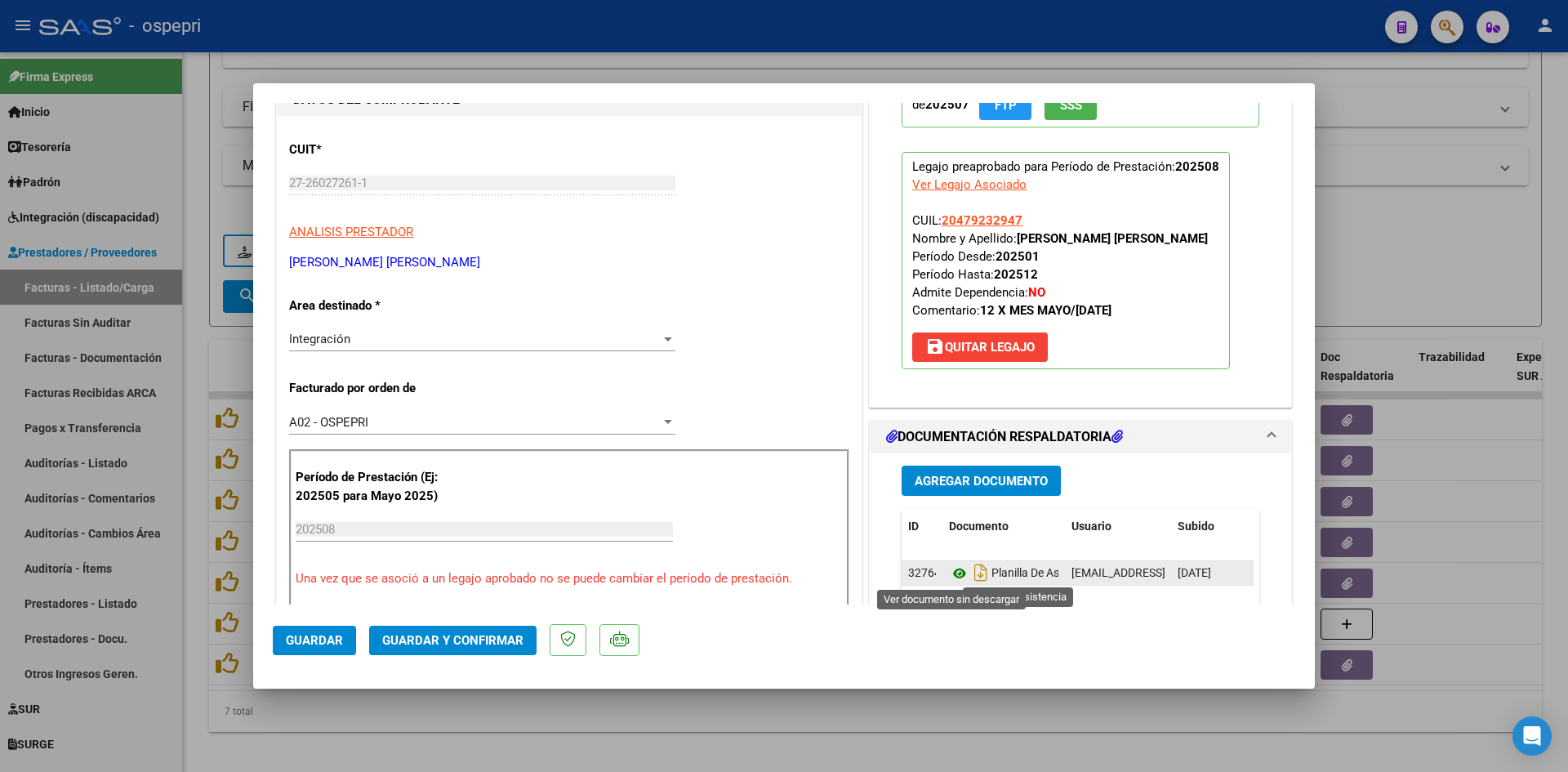
click at [953, 570] on icon at bounding box center [960, 574] width 21 height 20
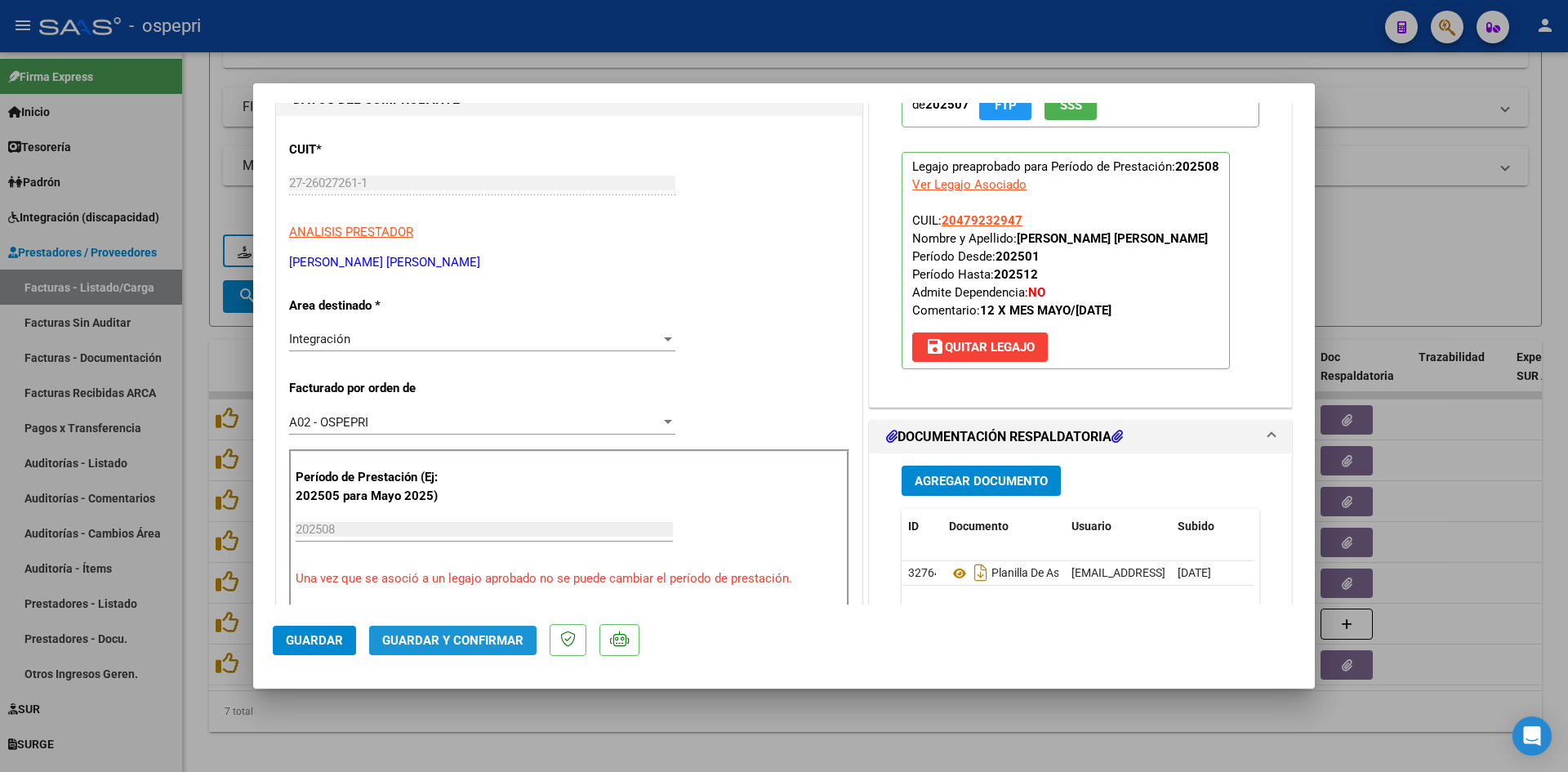
click at [503, 641] on span "Guardar y Confirmar" at bounding box center [453, 641] width 141 height 15
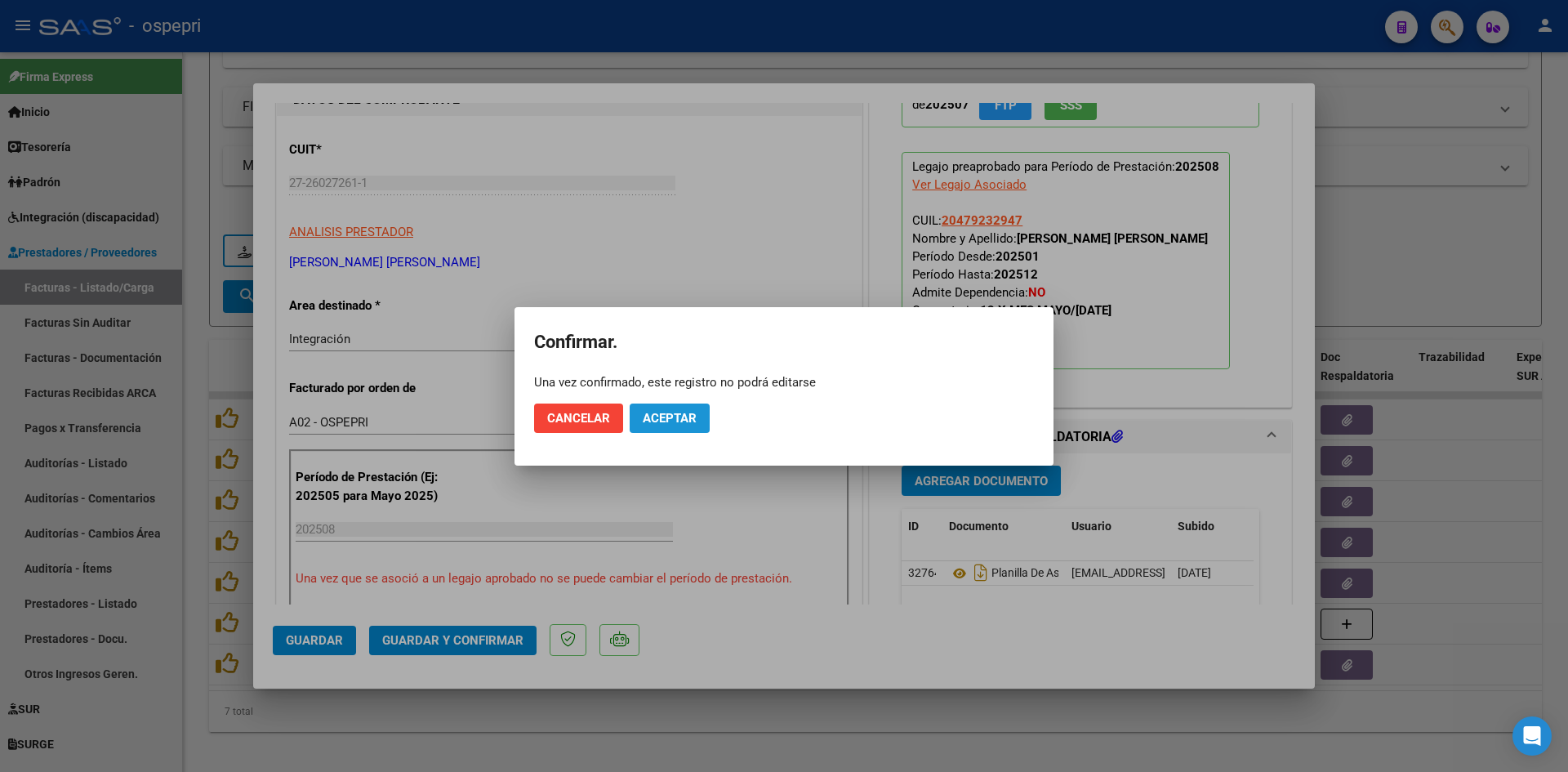
click at [672, 419] on span "Aceptar" at bounding box center [669, 418] width 54 height 15
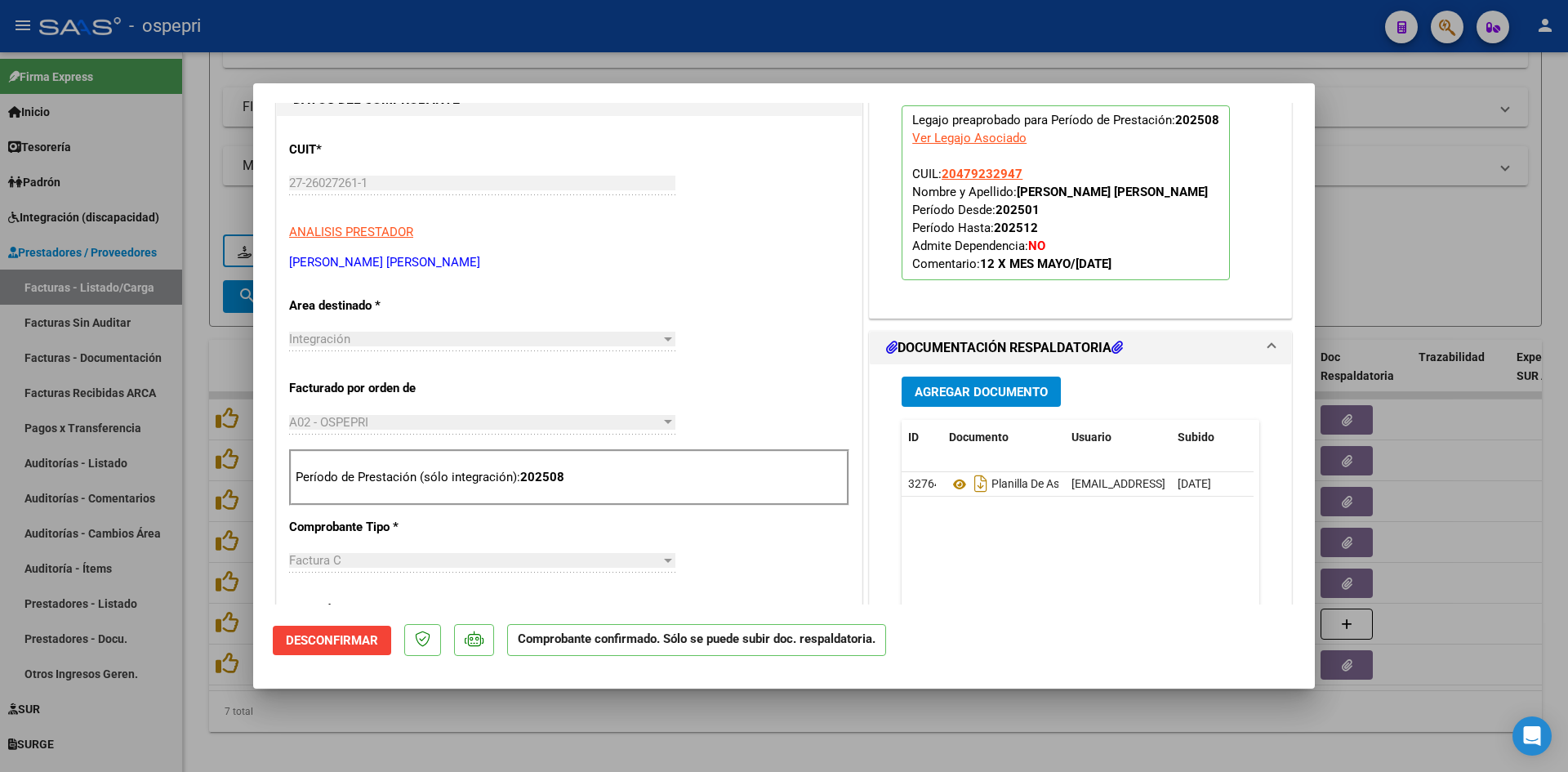
type input "$ 0,00"
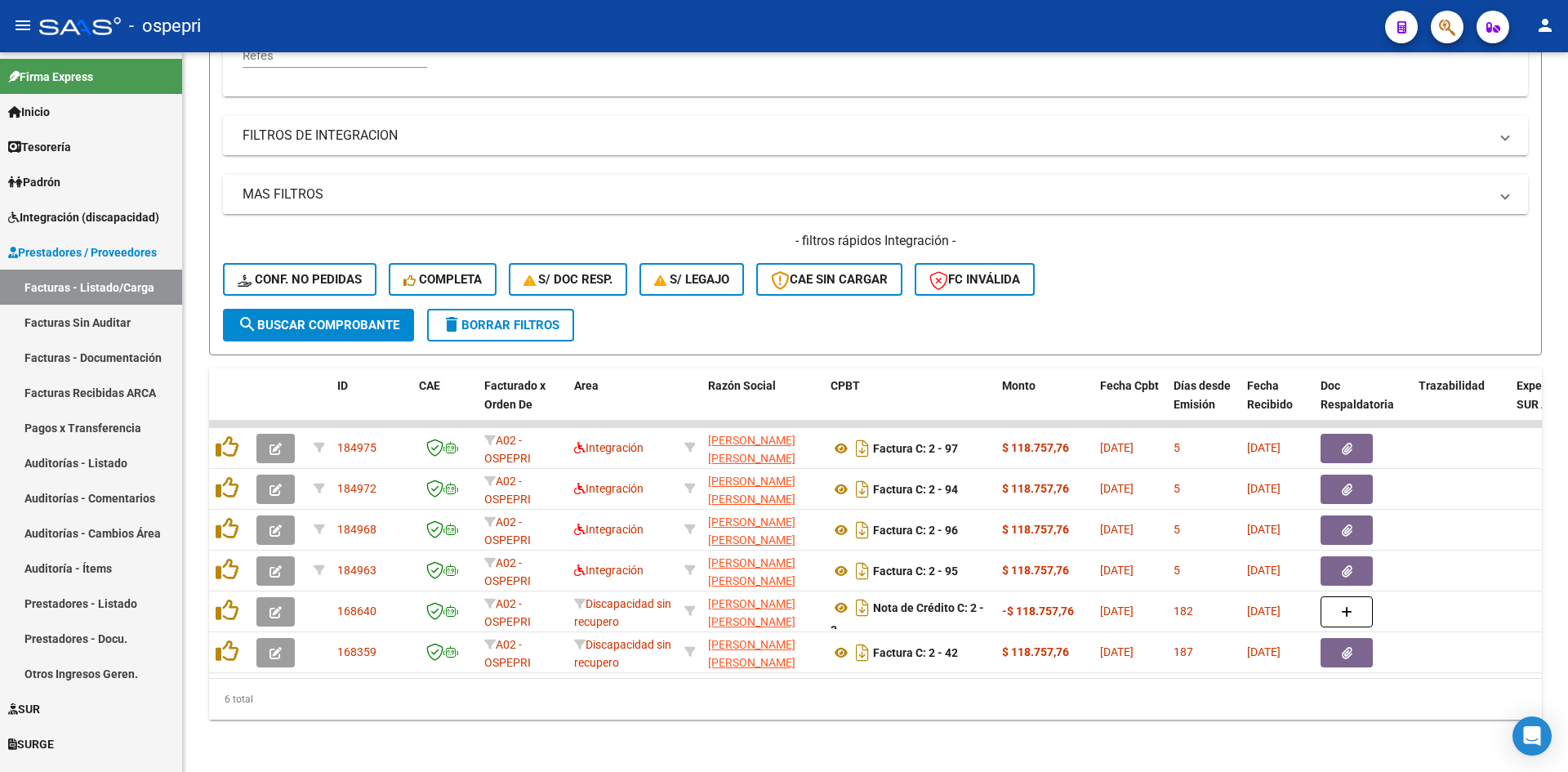
scroll to position [410, 0]
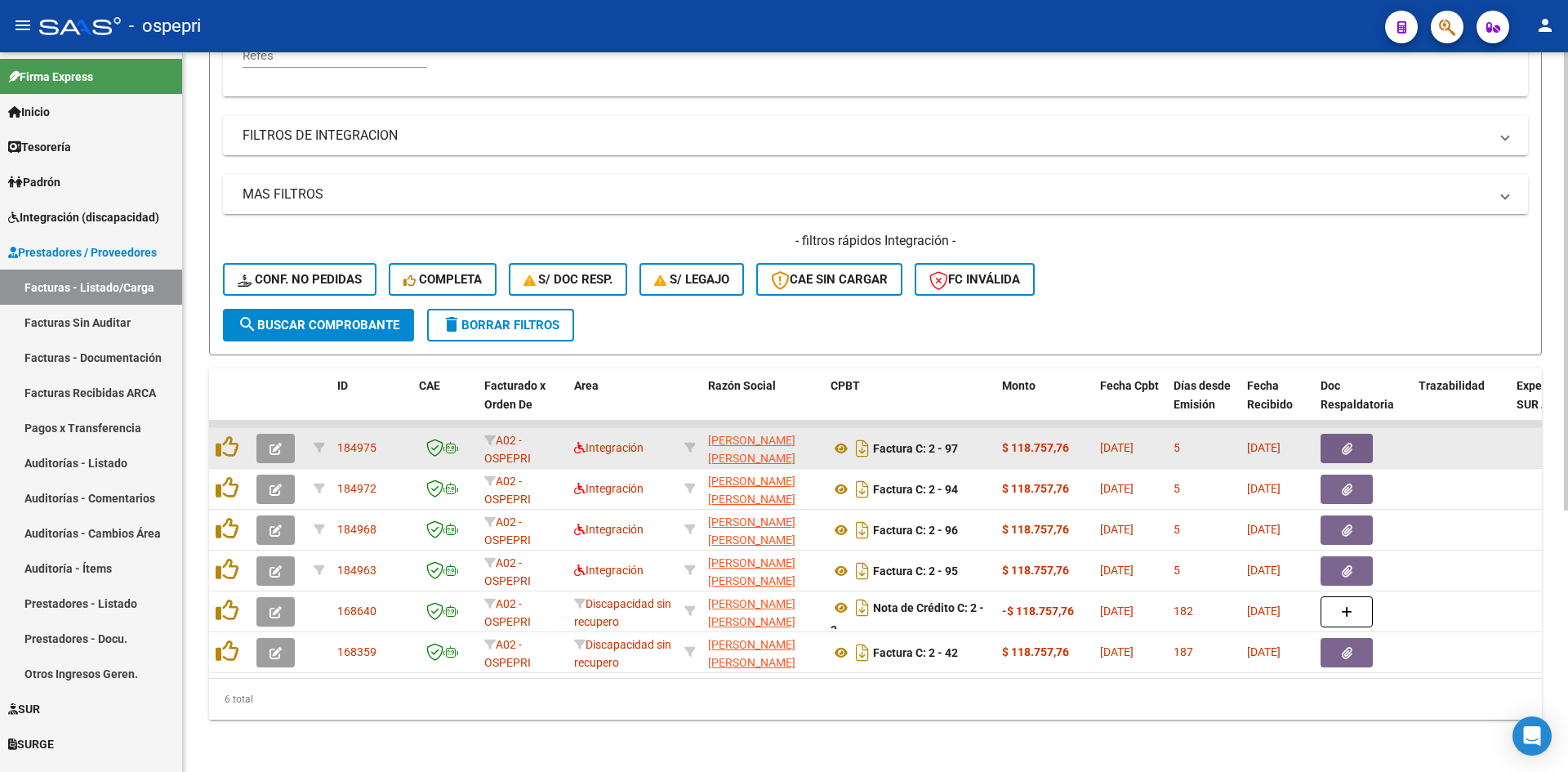
click at [268, 440] on button "button" at bounding box center [275, 449] width 38 height 30
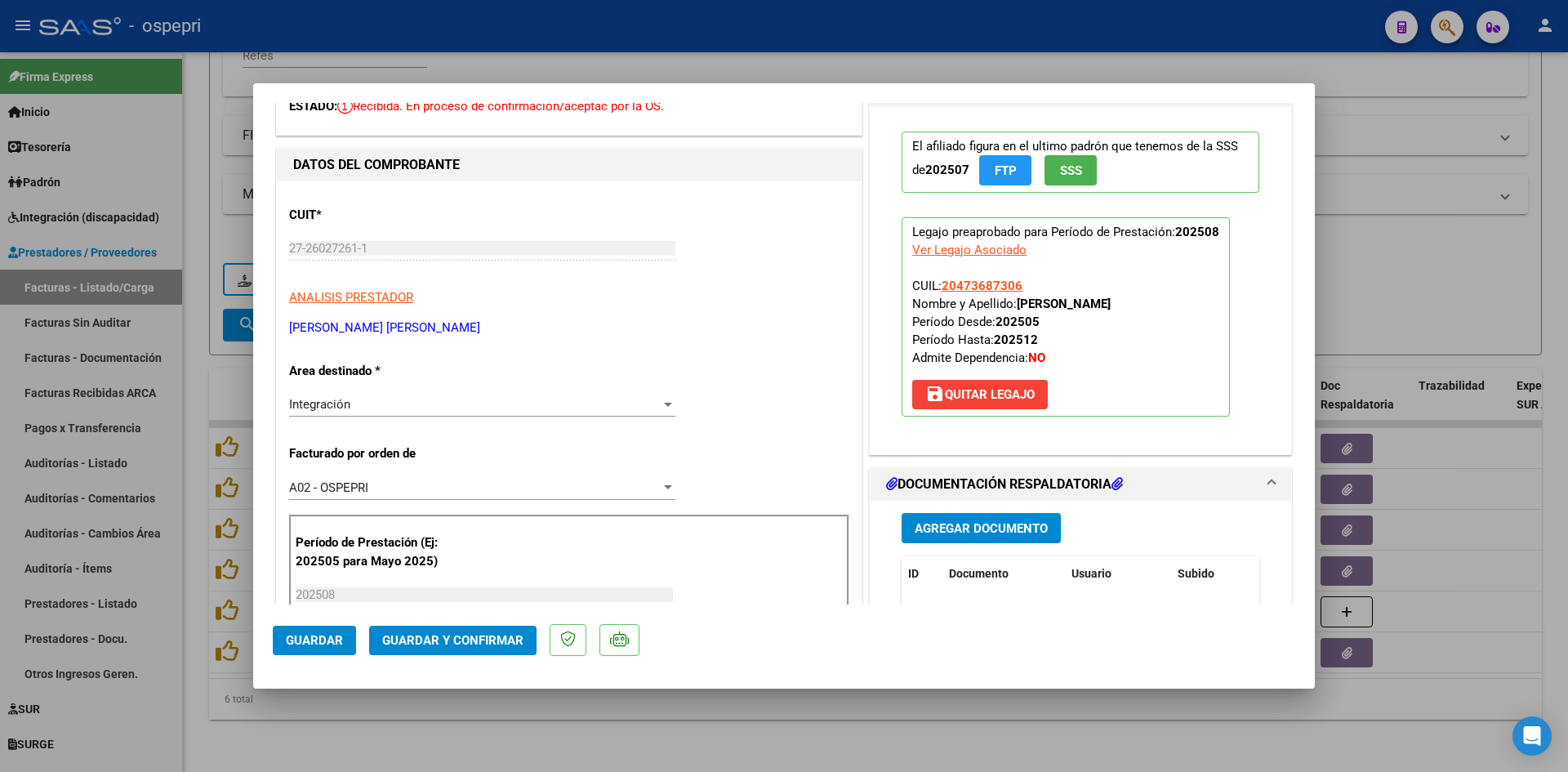
scroll to position [0, 0]
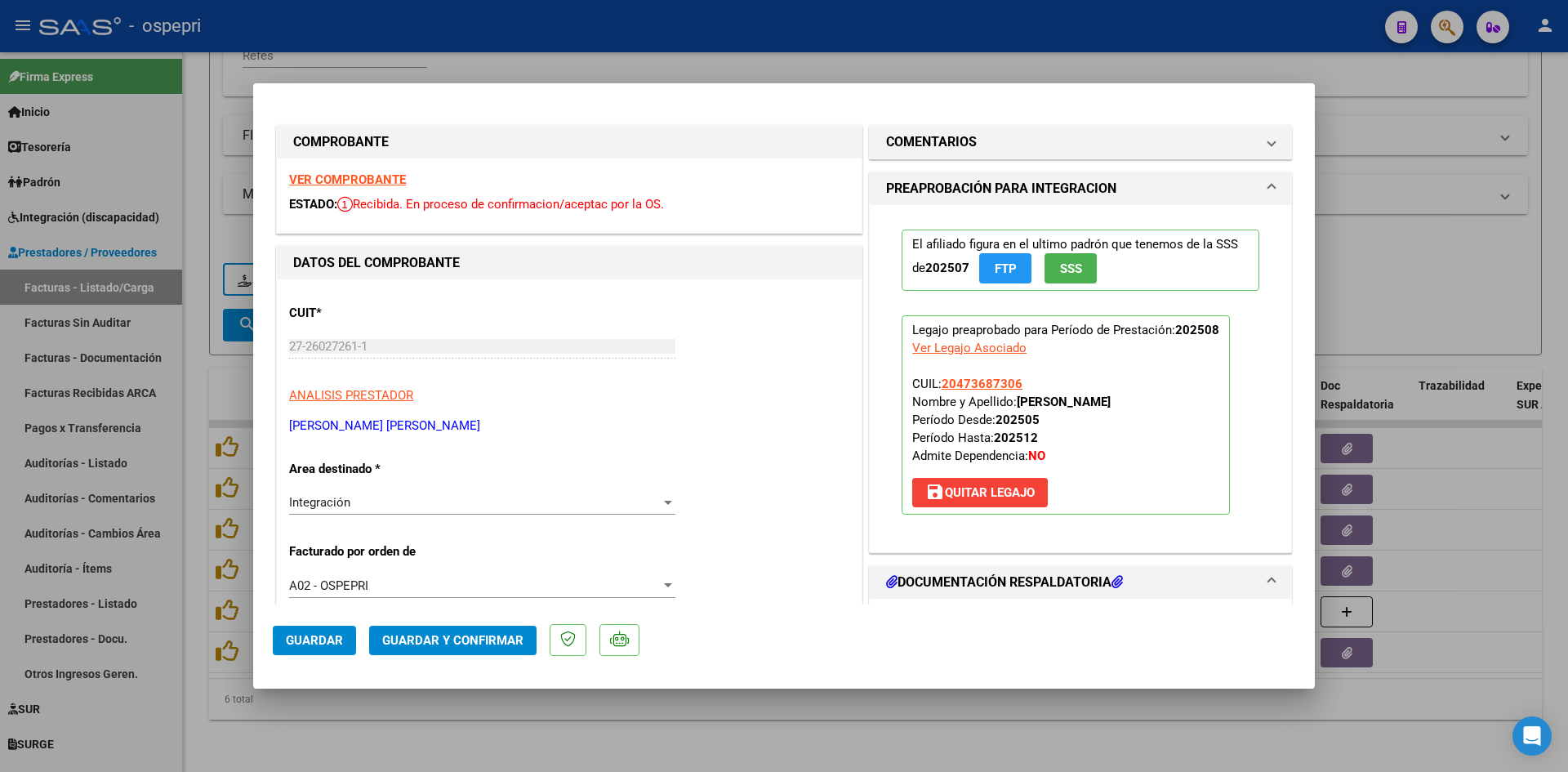
click at [393, 177] on strong "VER COMPROBANTE" at bounding box center [347, 180] width 116 height 15
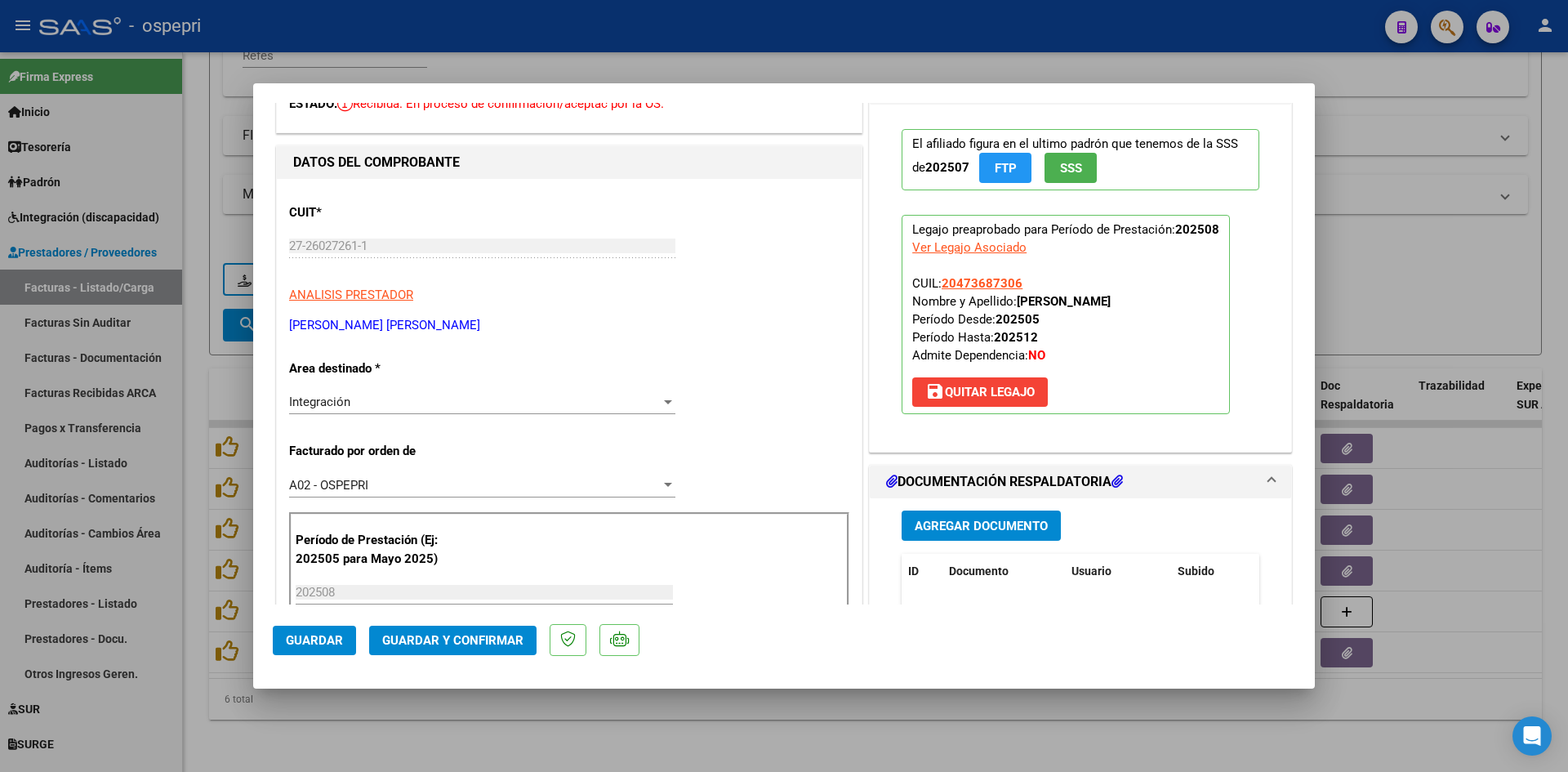
scroll to position [245, 0]
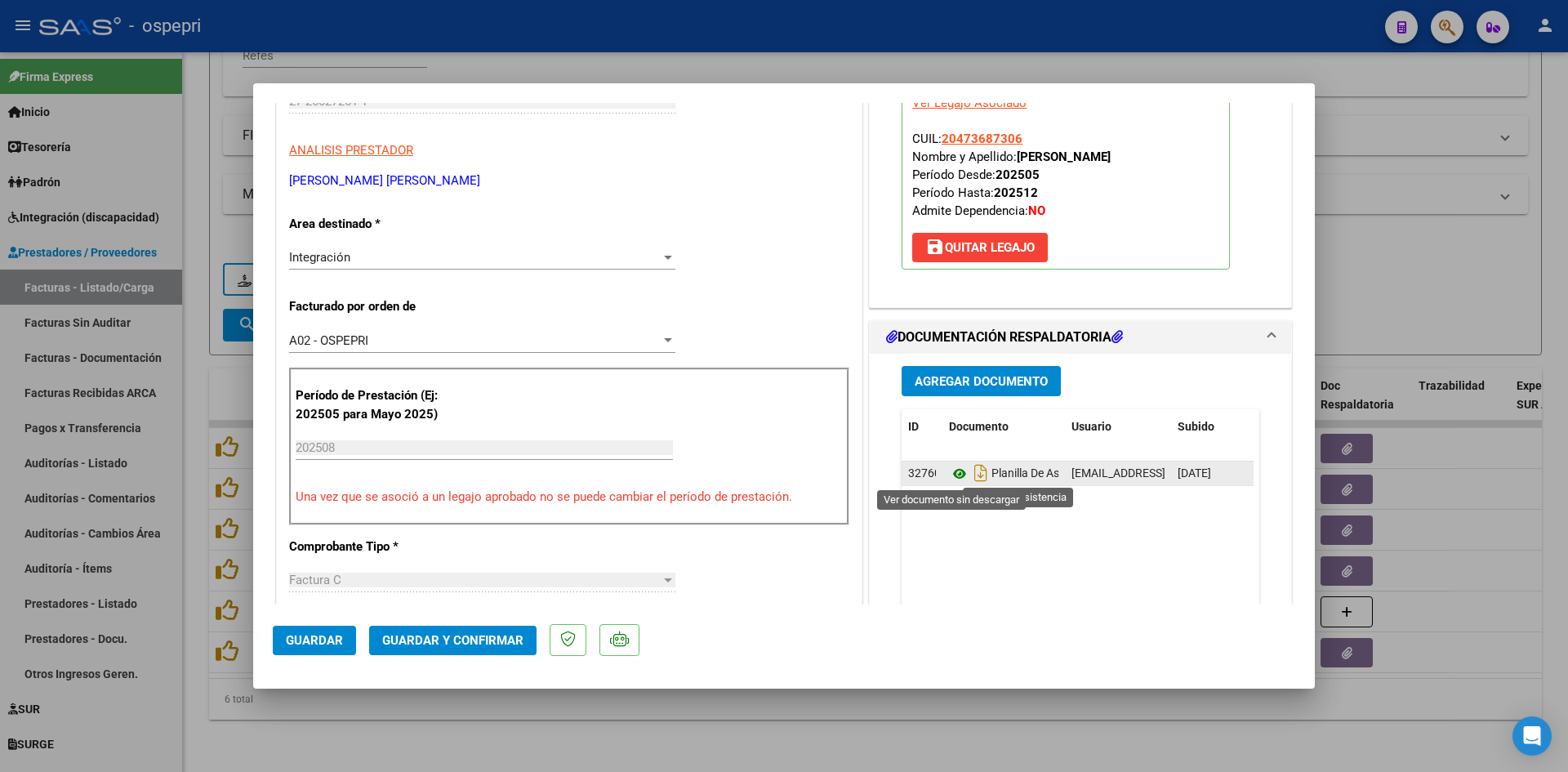
click at [953, 473] on icon at bounding box center [960, 474] width 21 height 20
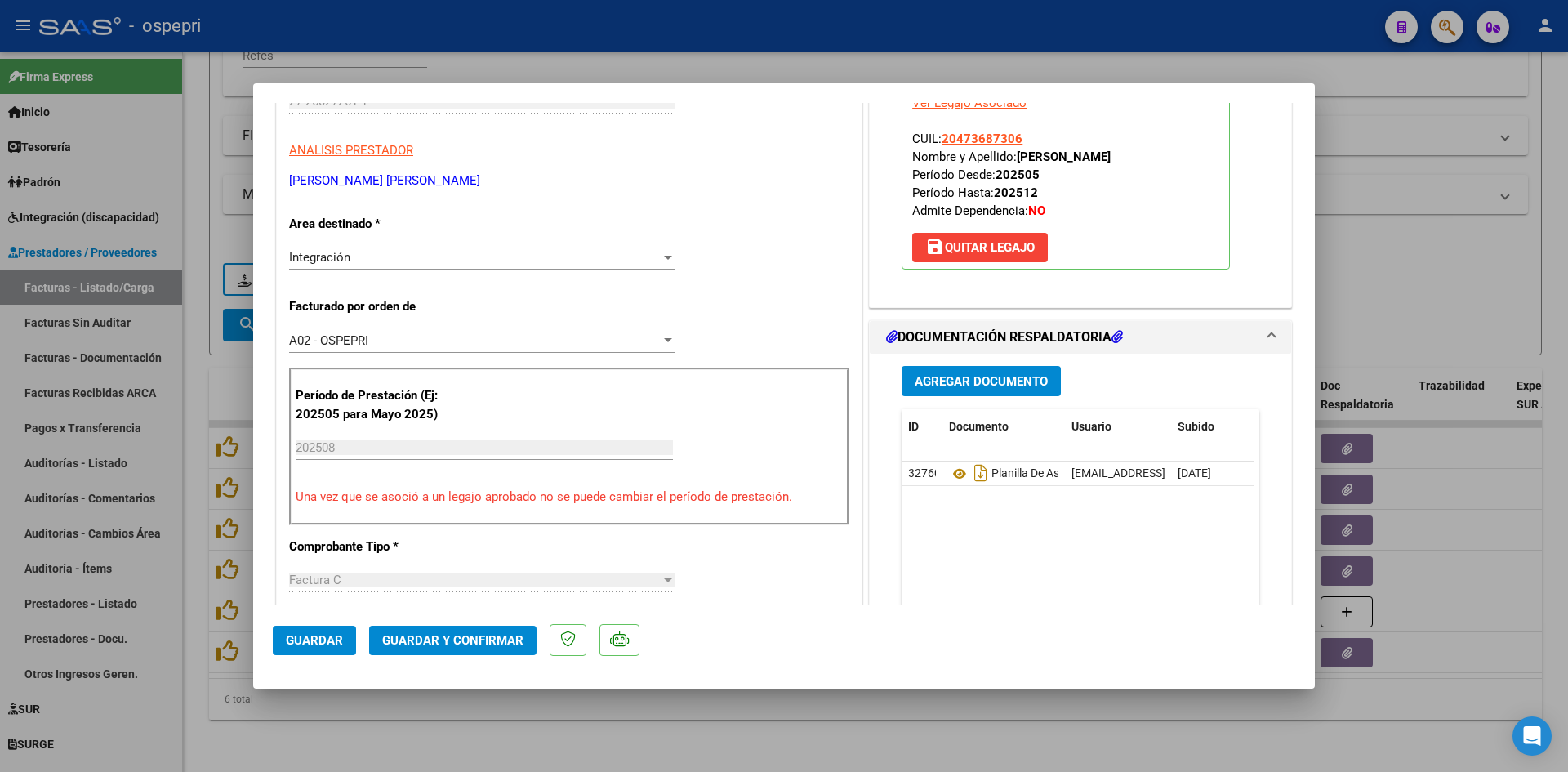
click at [486, 639] on span "Guardar y Confirmar" at bounding box center [453, 641] width 141 height 15
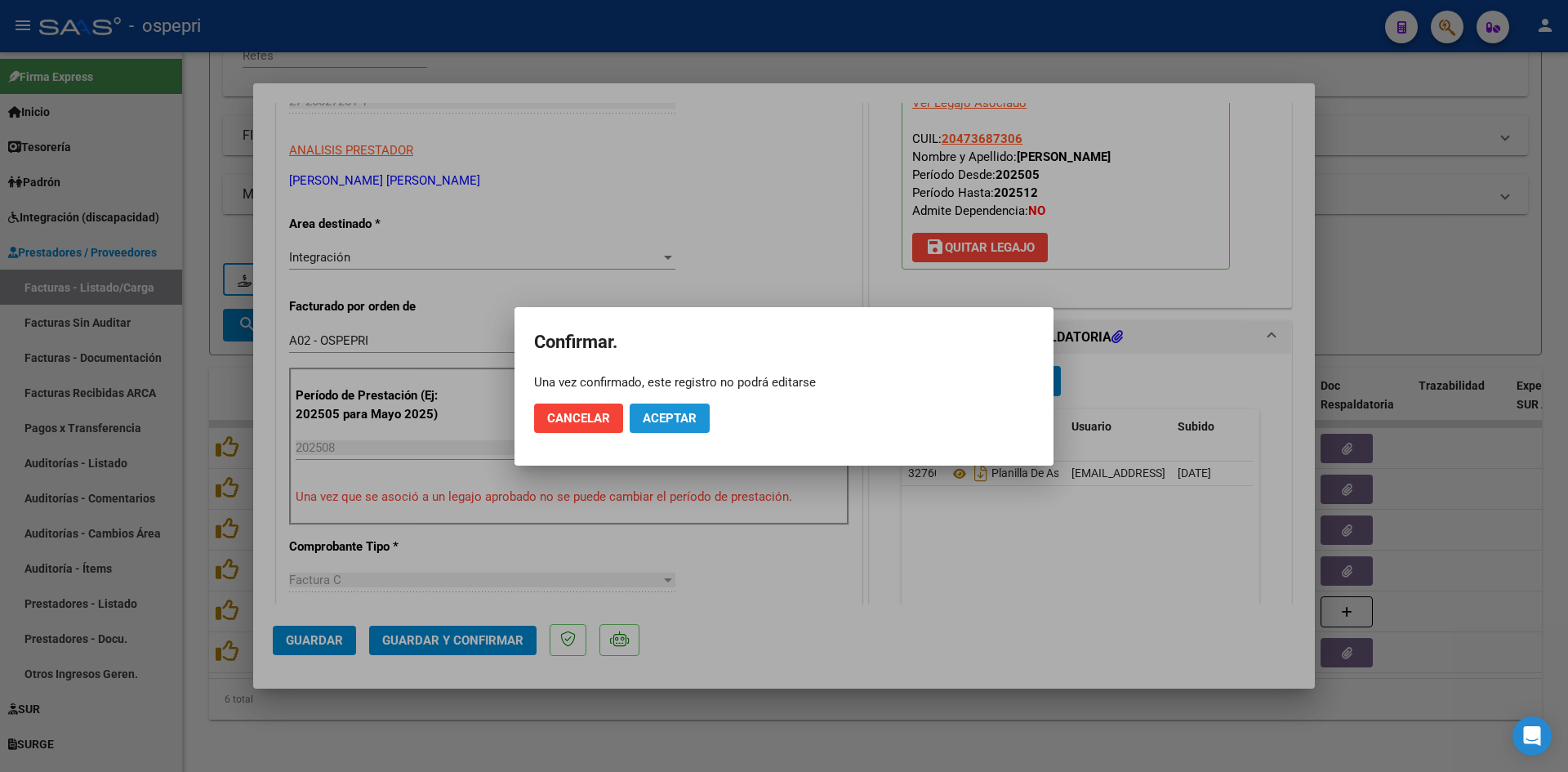
click at [677, 414] on span "Aceptar" at bounding box center [669, 418] width 54 height 15
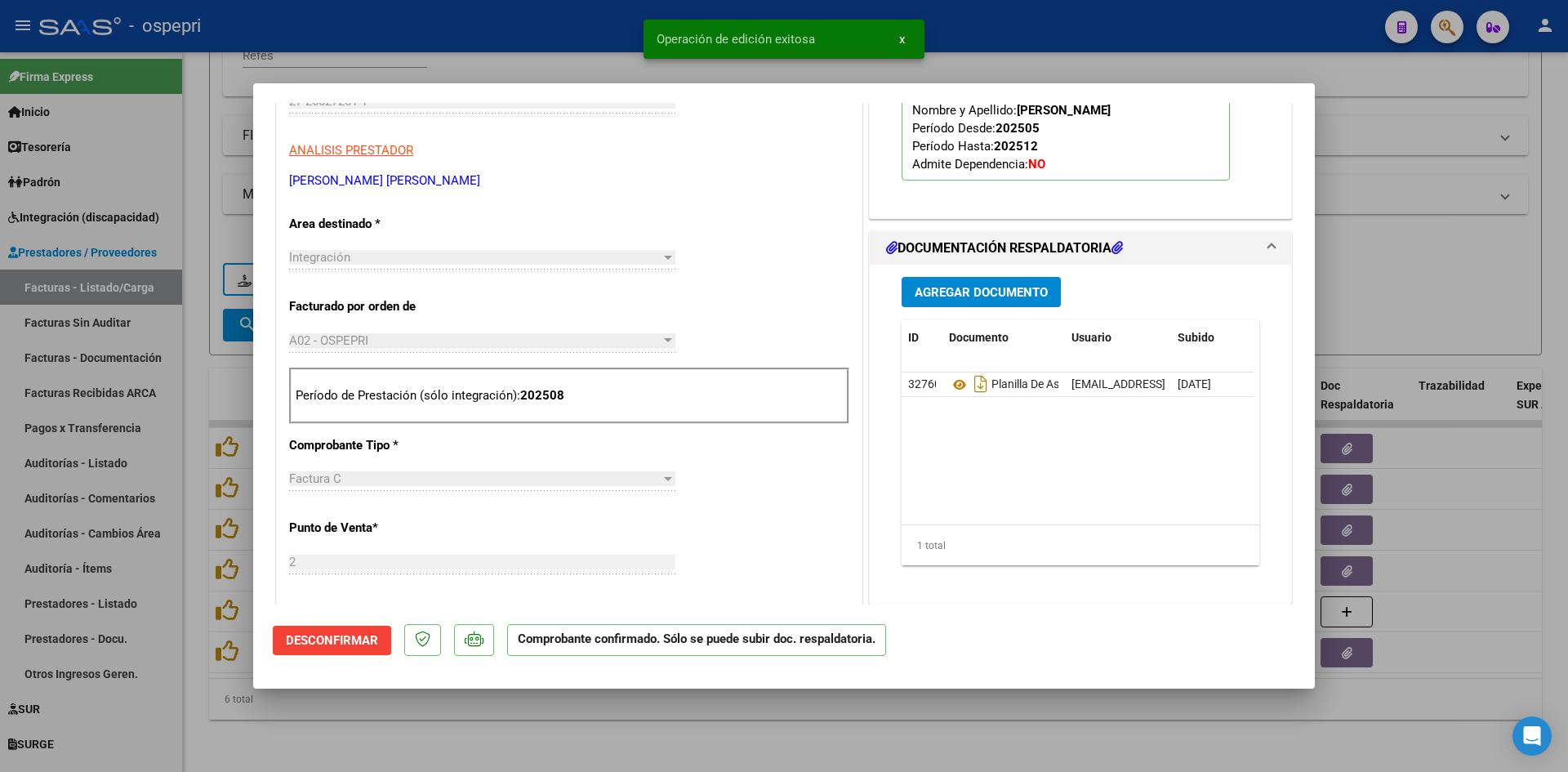
type input "$ 0,00"
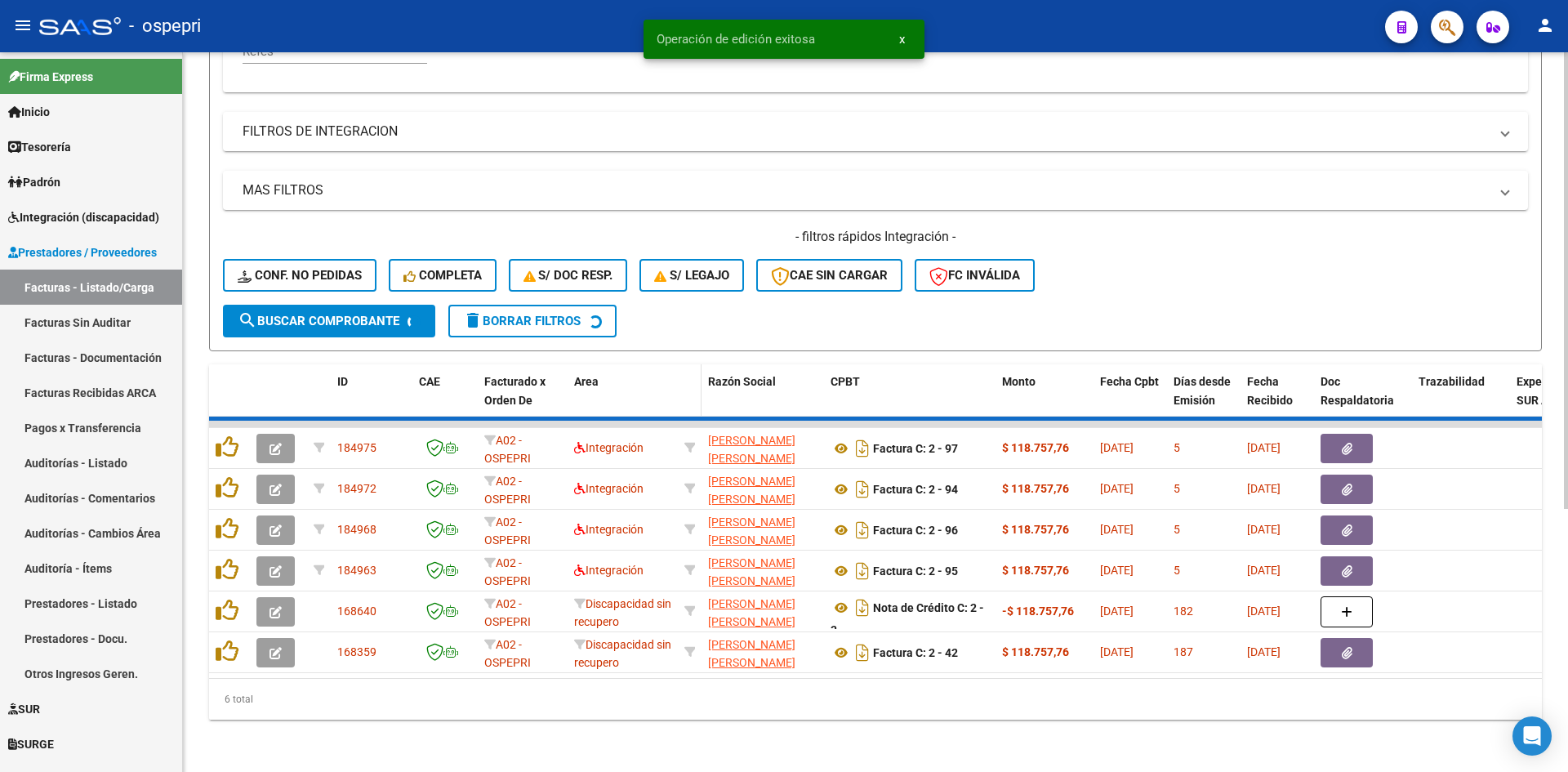
scroll to position [369, 0]
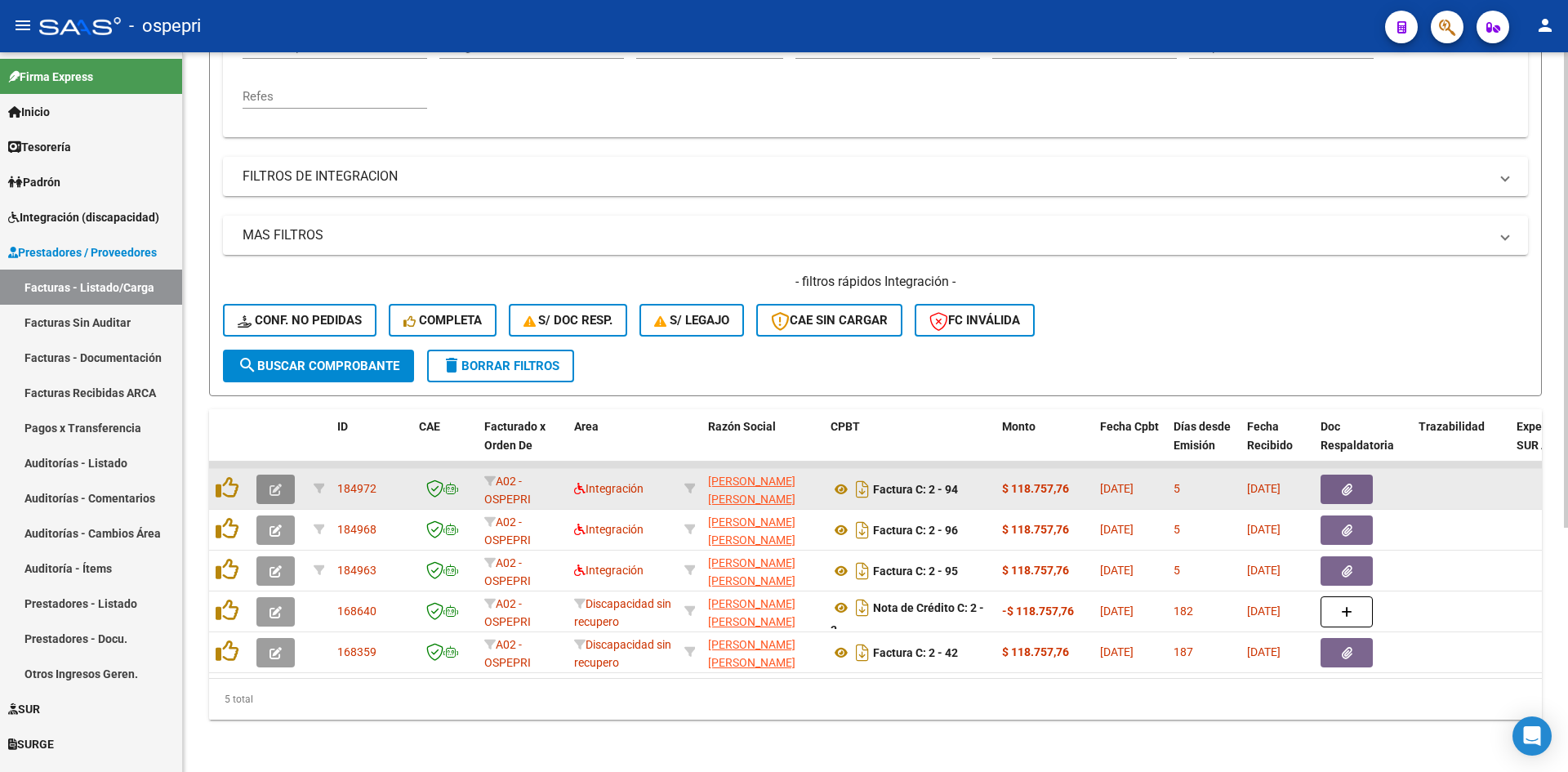
click at [275, 484] on icon "button" at bounding box center [275, 489] width 12 height 12
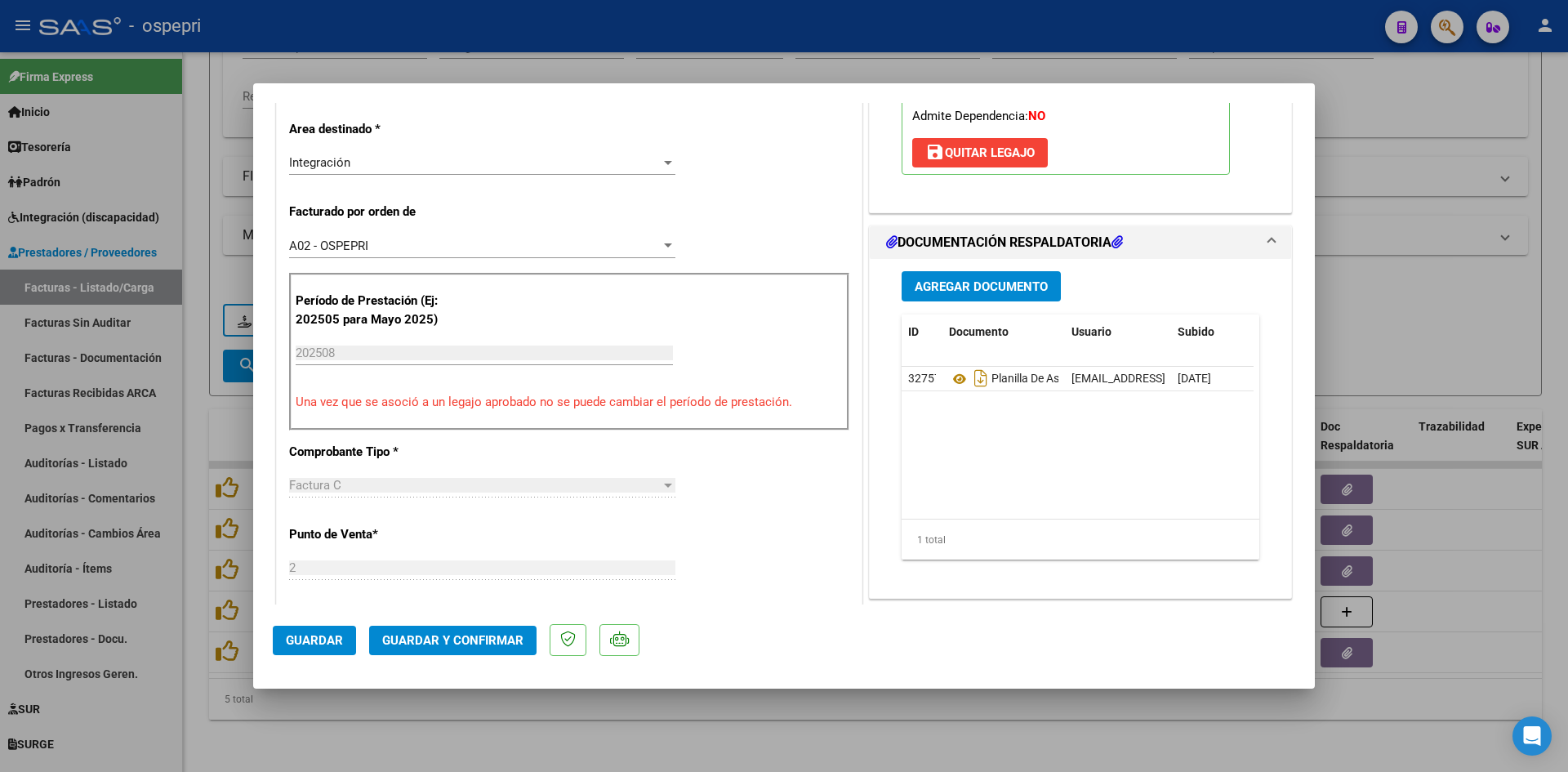
scroll to position [0, 0]
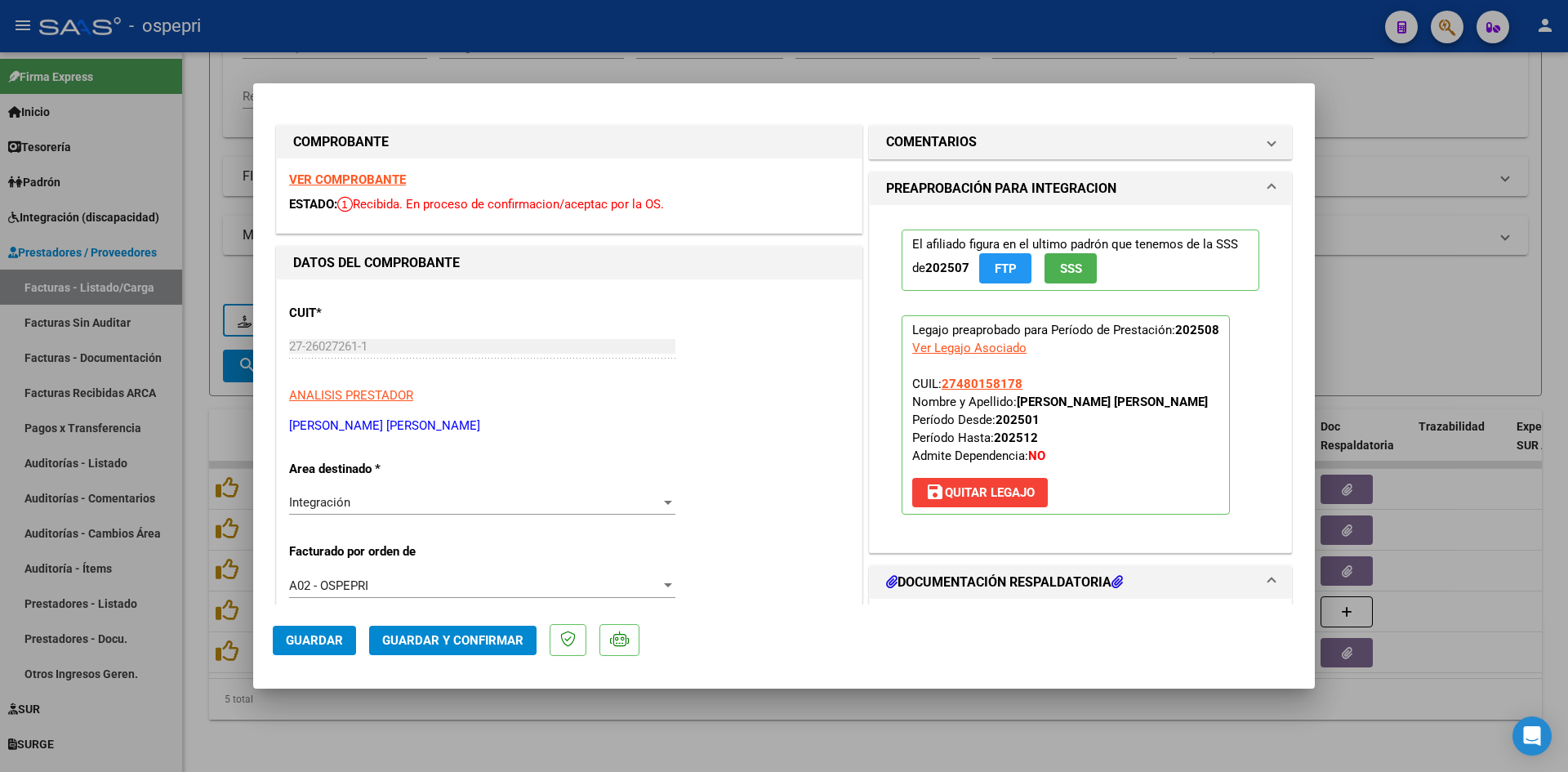
click at [376, 175] on strong "VER COMPROBANTE" at bounding box center [347, 180] width 116 height 15
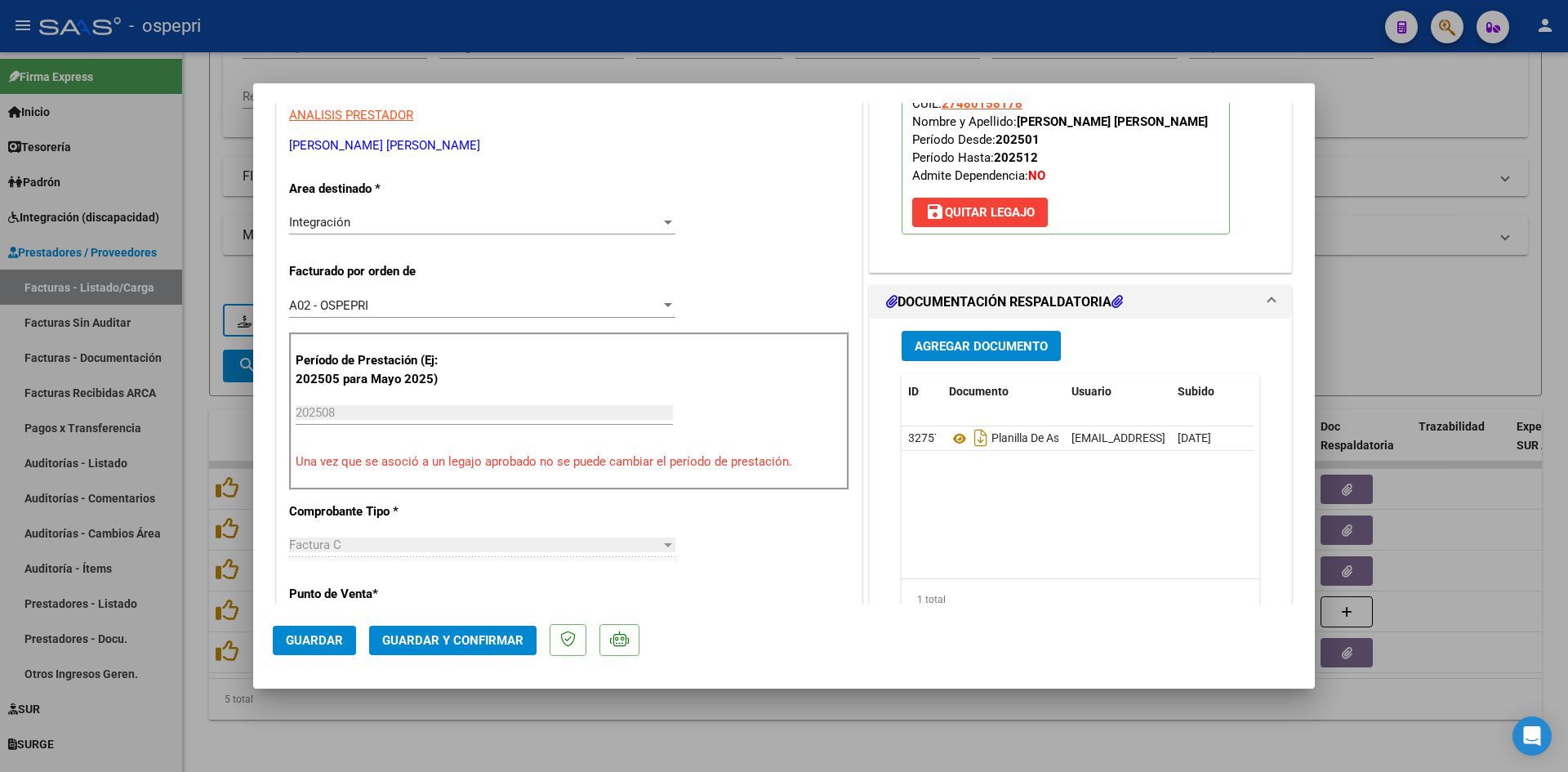
scroll to position [326, 0]
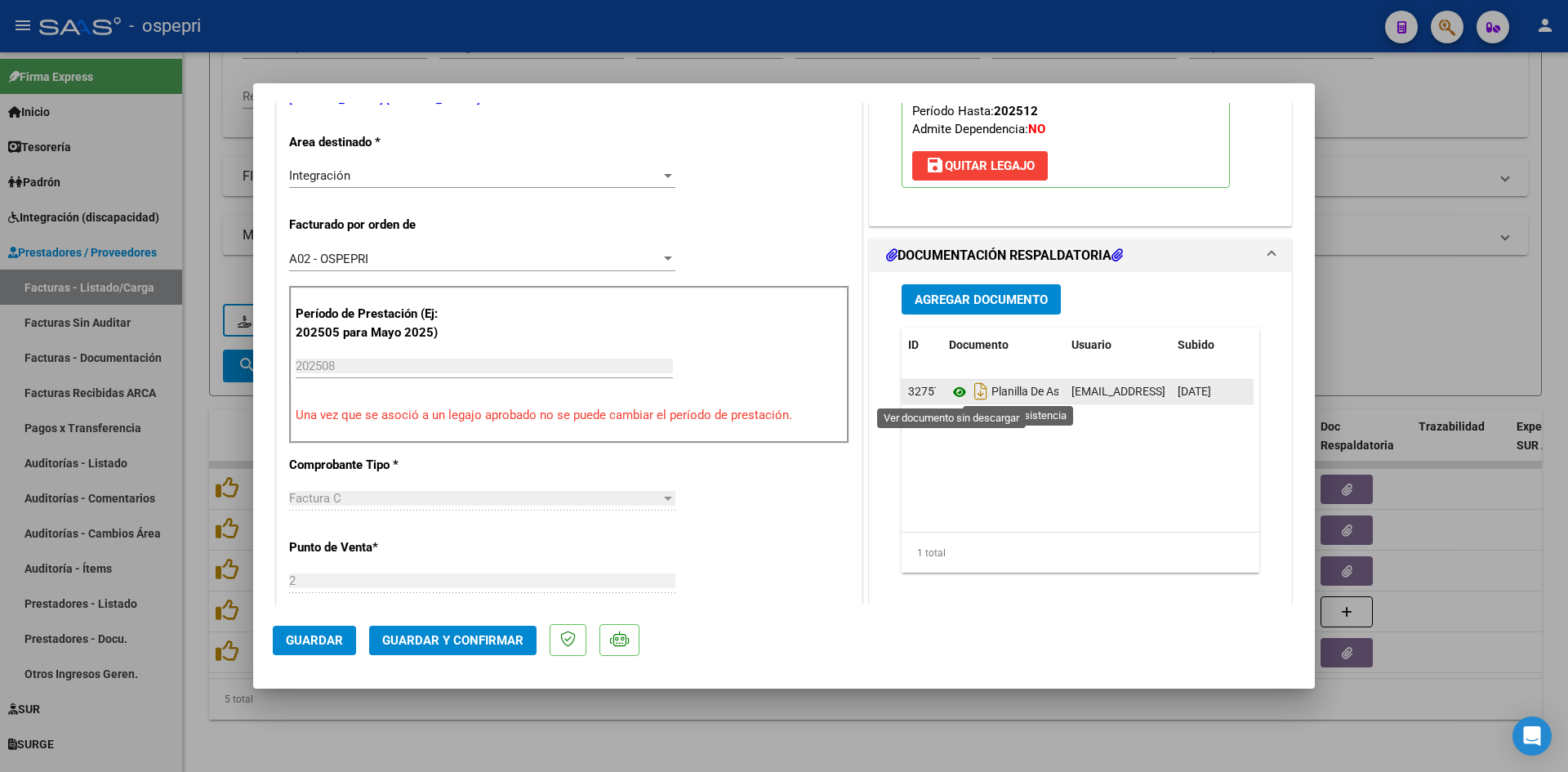
click at [956, 392] on icon at bounding box center [960, 393] width 21 height 20
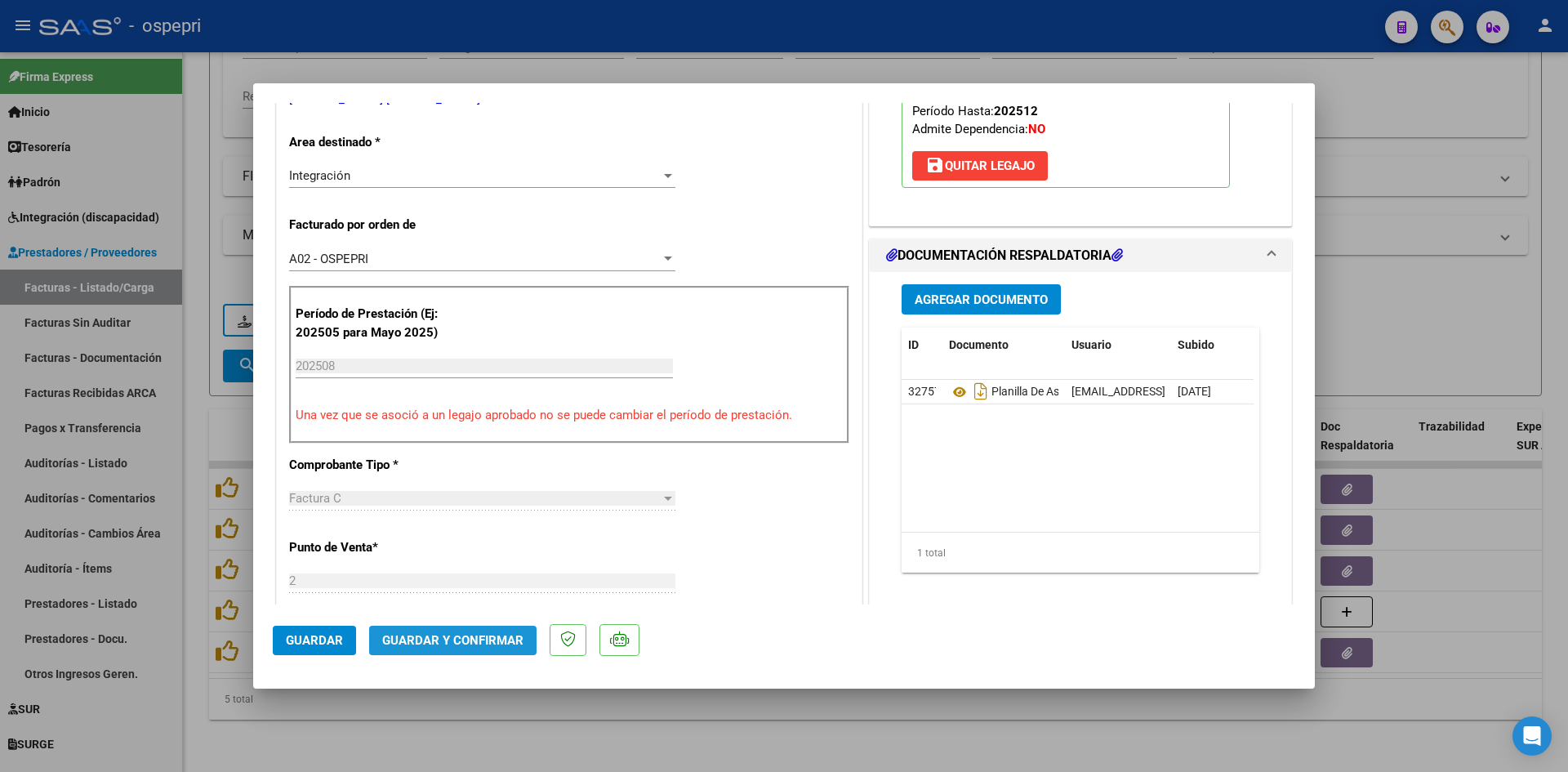
click at [522, 636] on button "Guardar y Confirmar" at bounding box center [453, 641] width 168 height 30
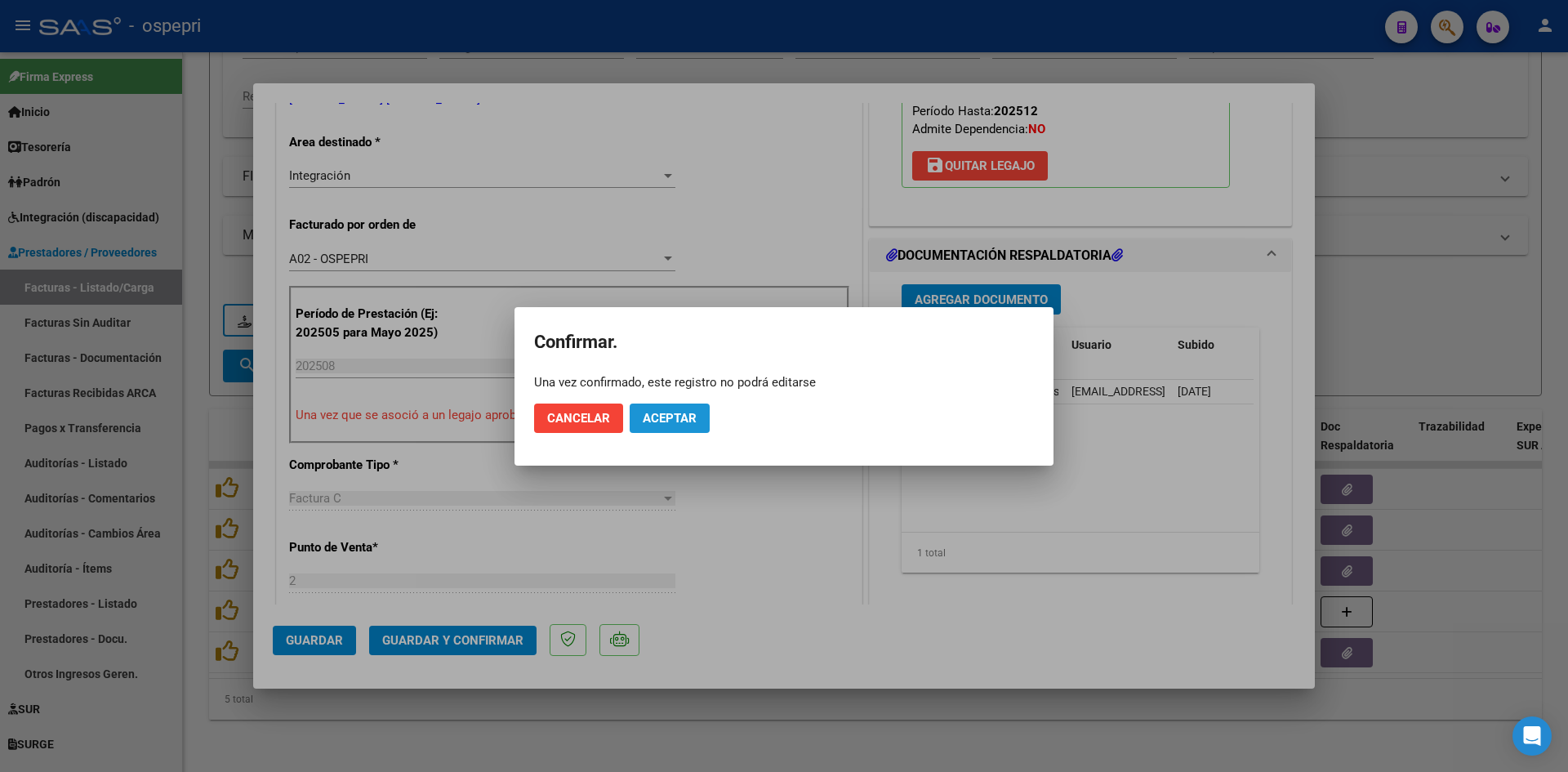
click at [682, 412] on span "Aceptar" at bounding box center [669, 418] width 54 height 15
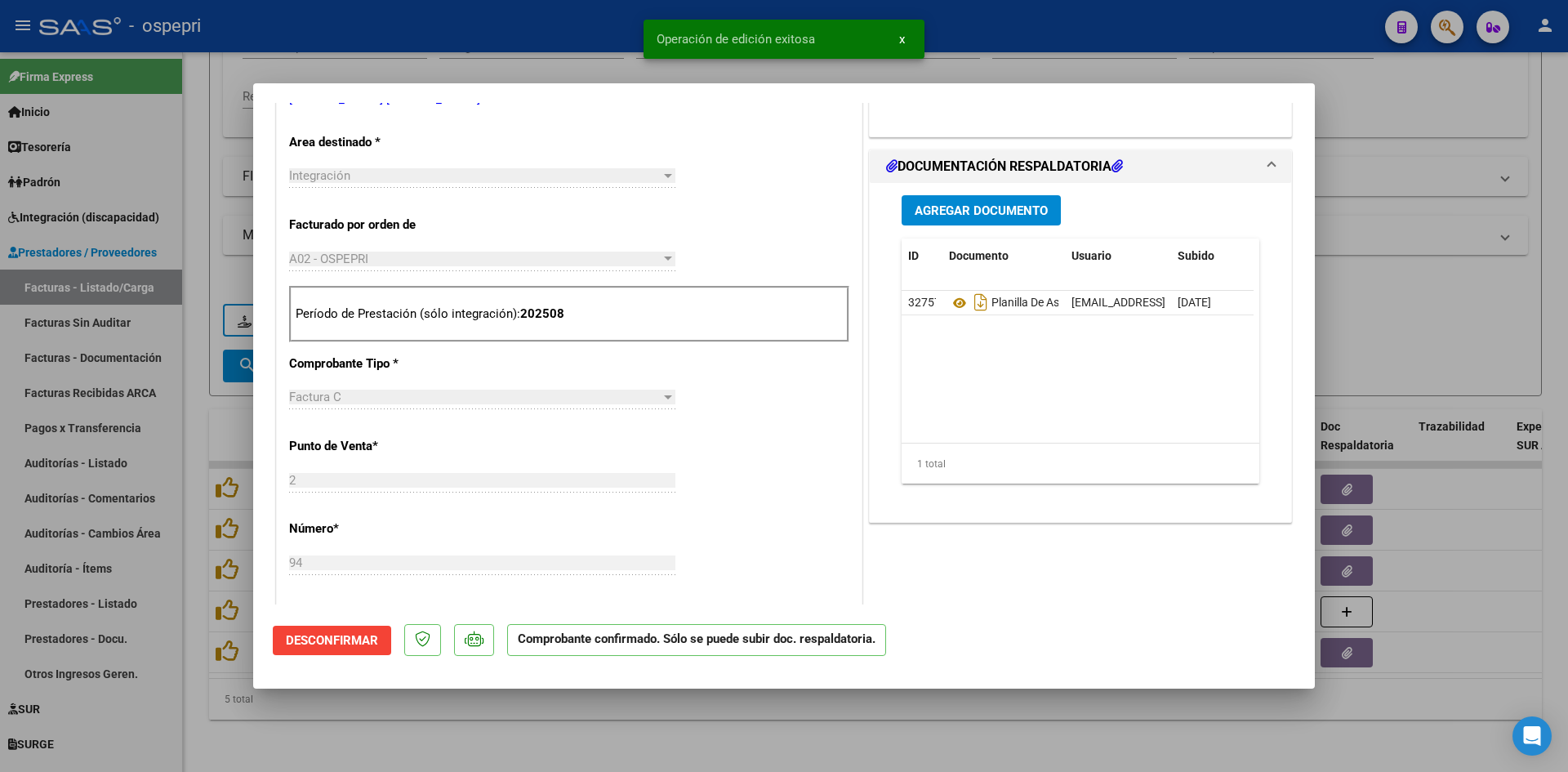
type input "$ 0,00"
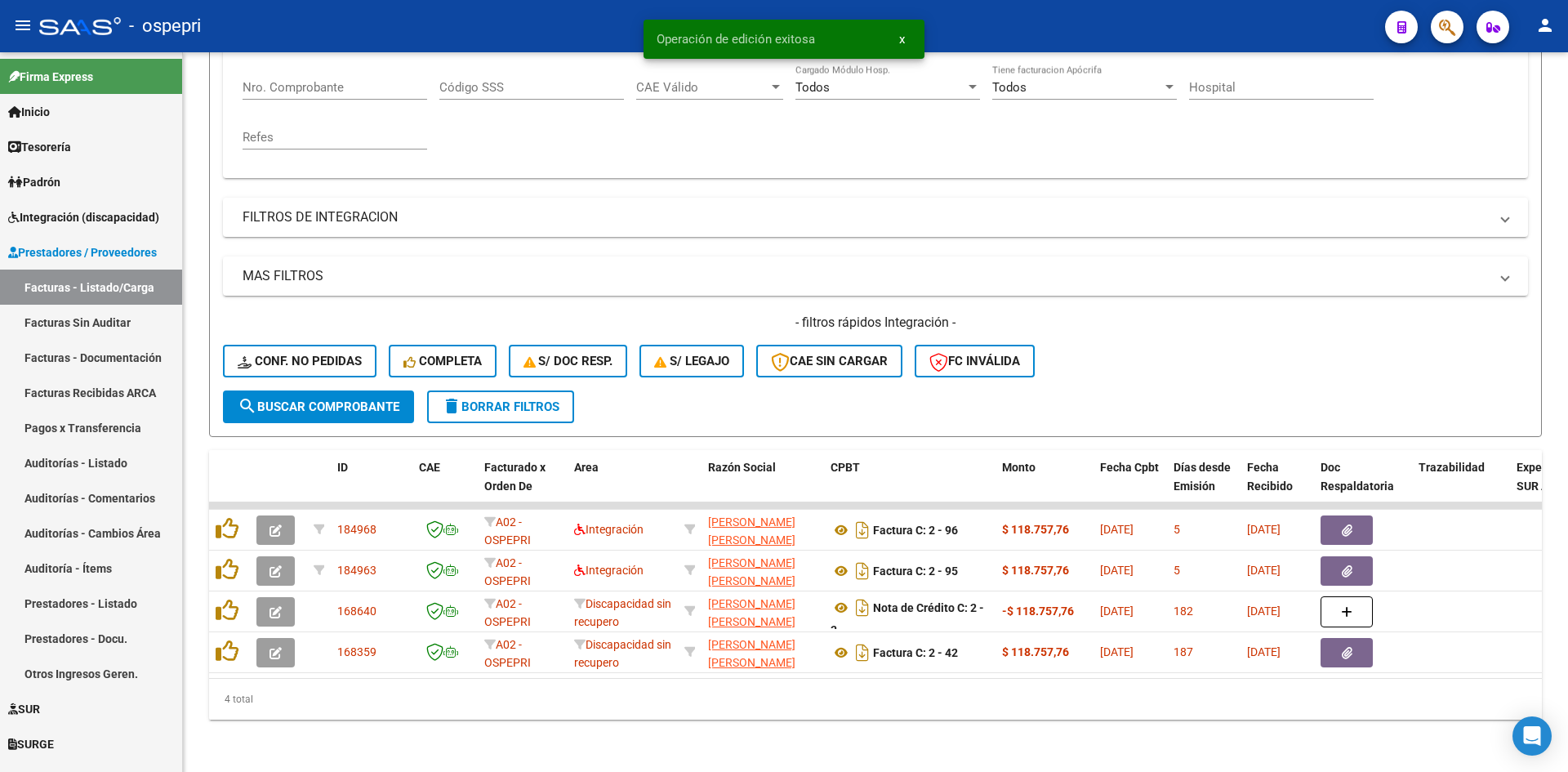
scroll to position [328, 0]
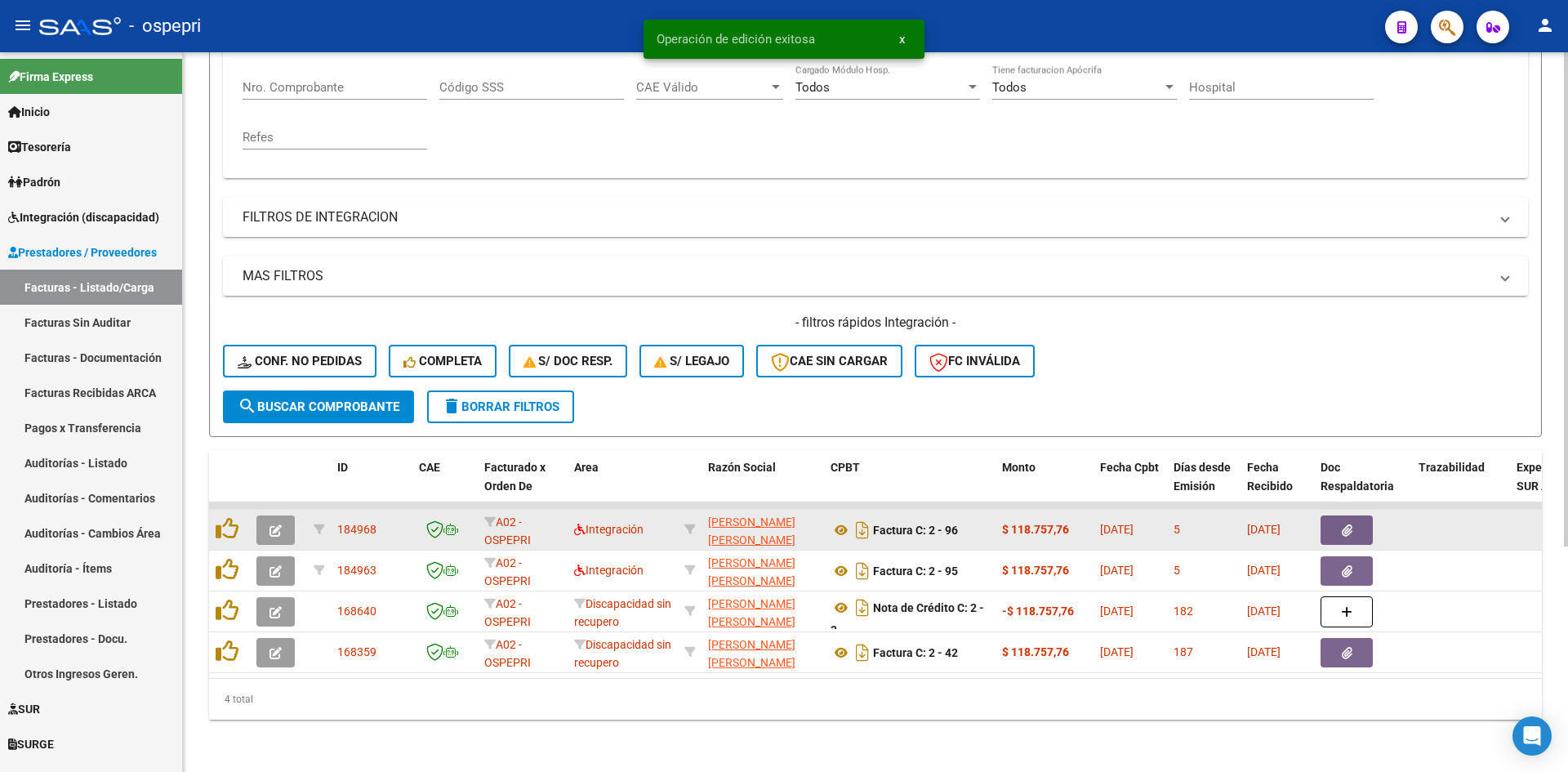
click at [275, 529] on button "button" at bounding box center [275, 531] width 38 height 30
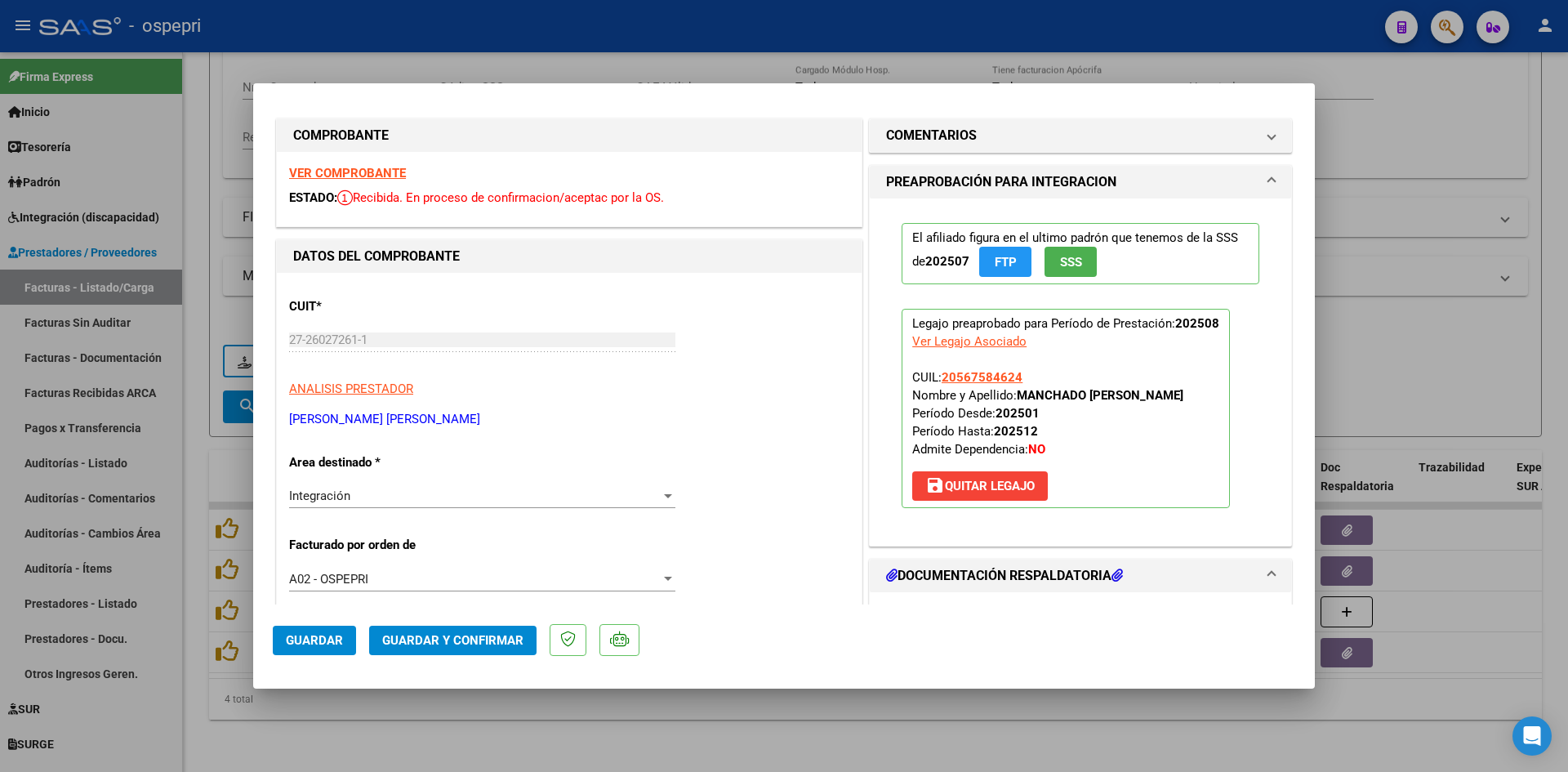
scroll to position [0, 0]
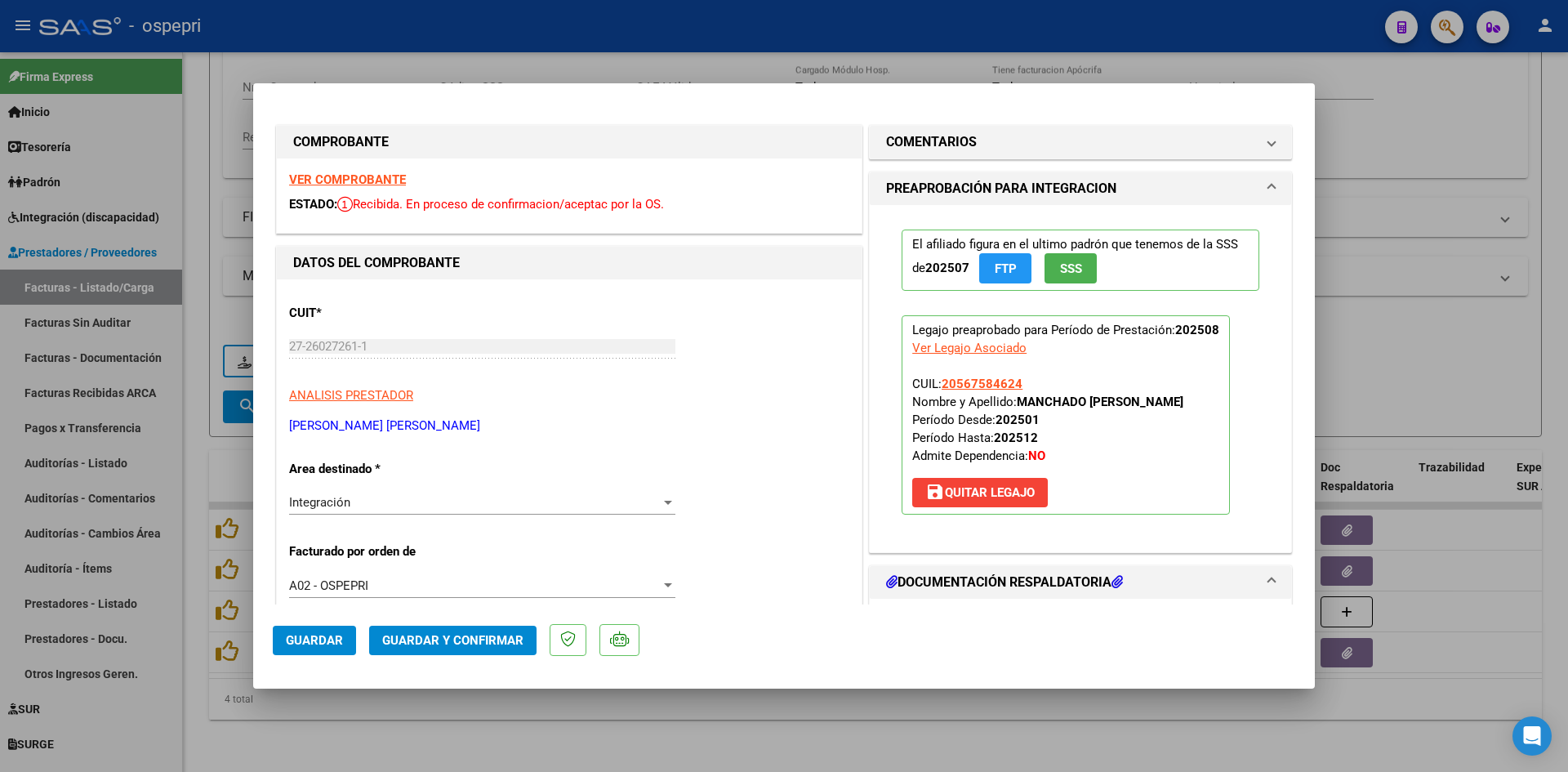
click at [335, 176] on strong "VER COMPROBANTE" at bounding box center [347, 180] width 116 height 15
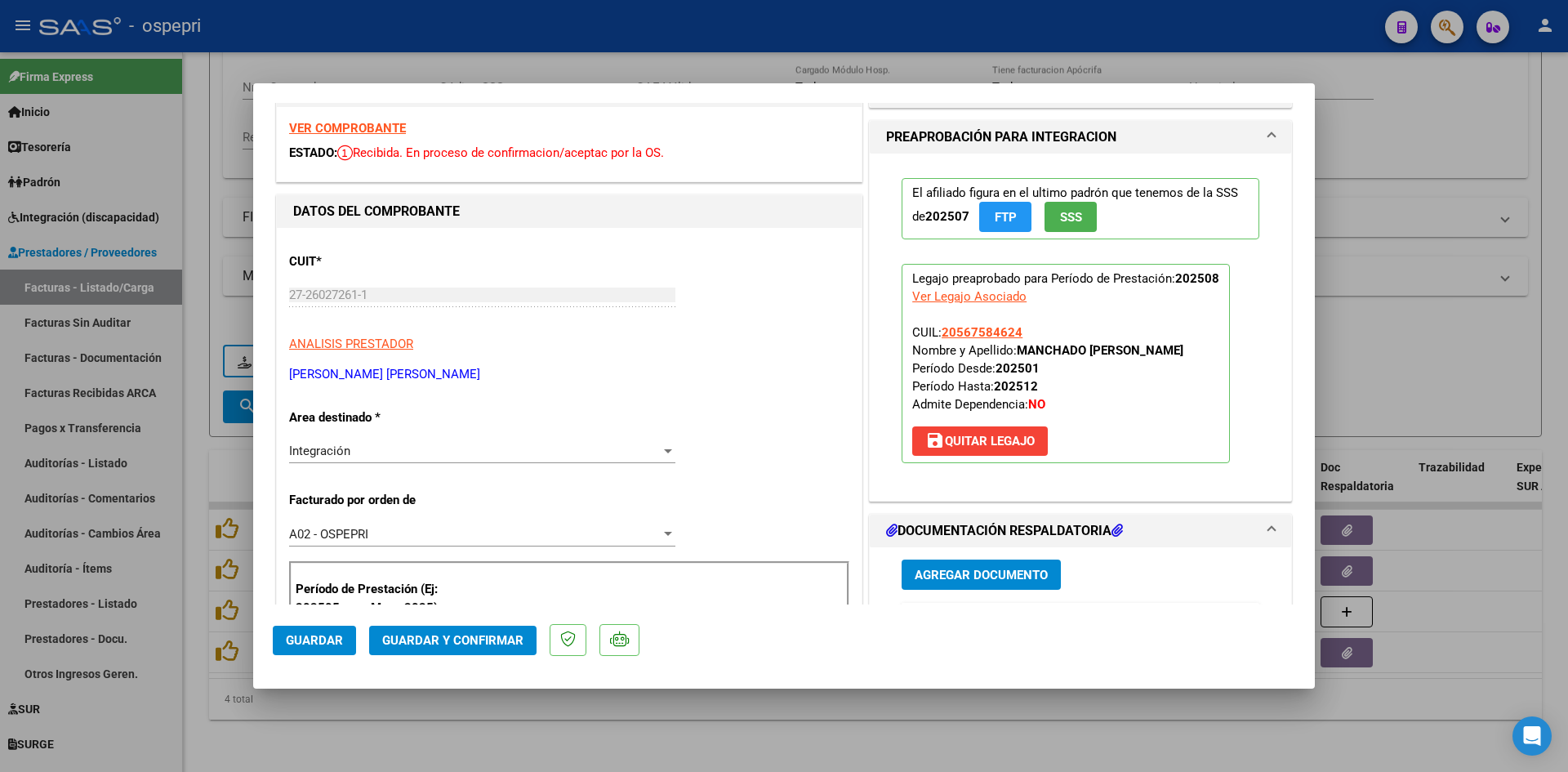
scroll to position [245, 0]
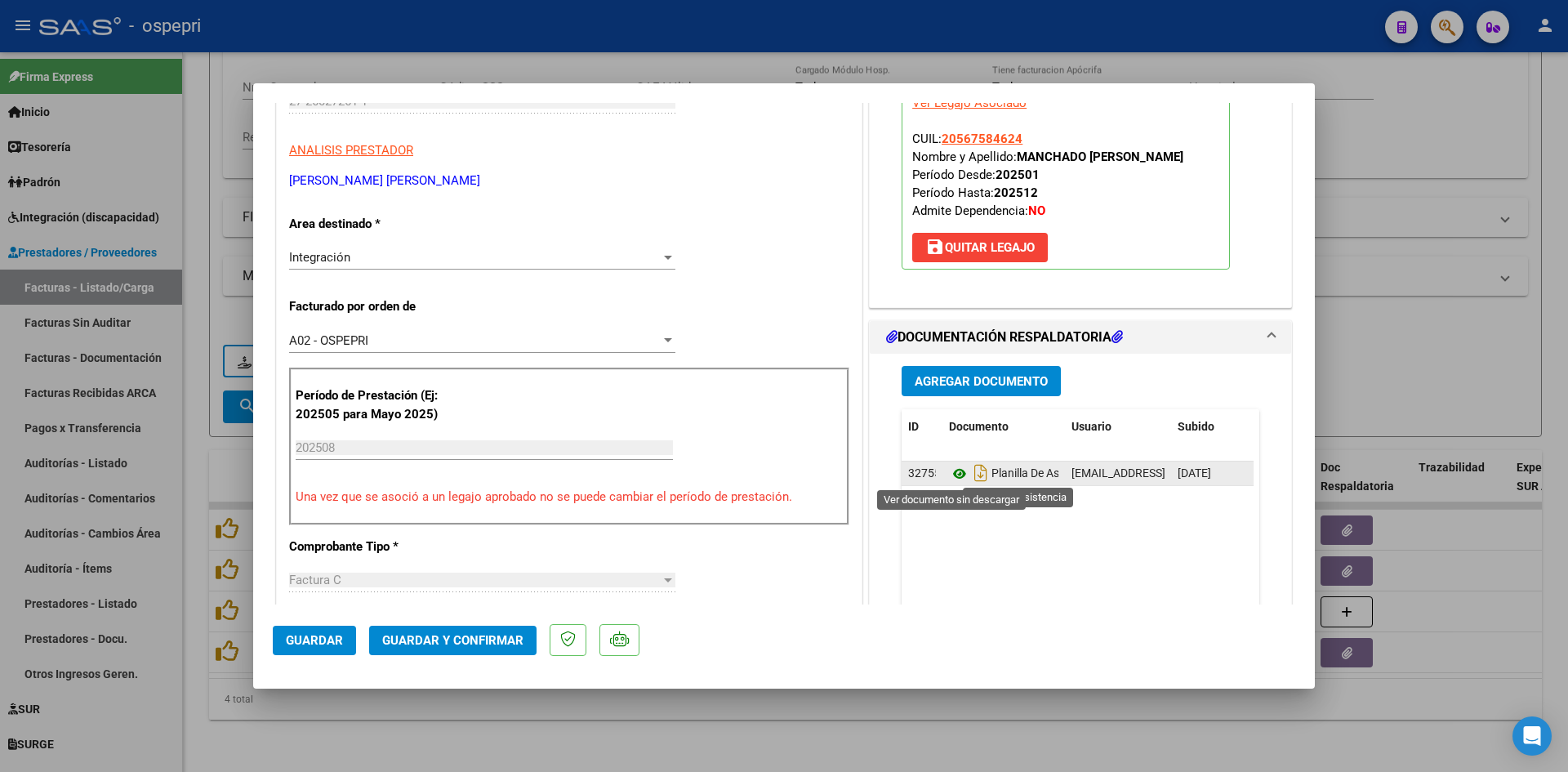
click at [950, 469] on icon at bounding box center [960, 474] width 21 height 20
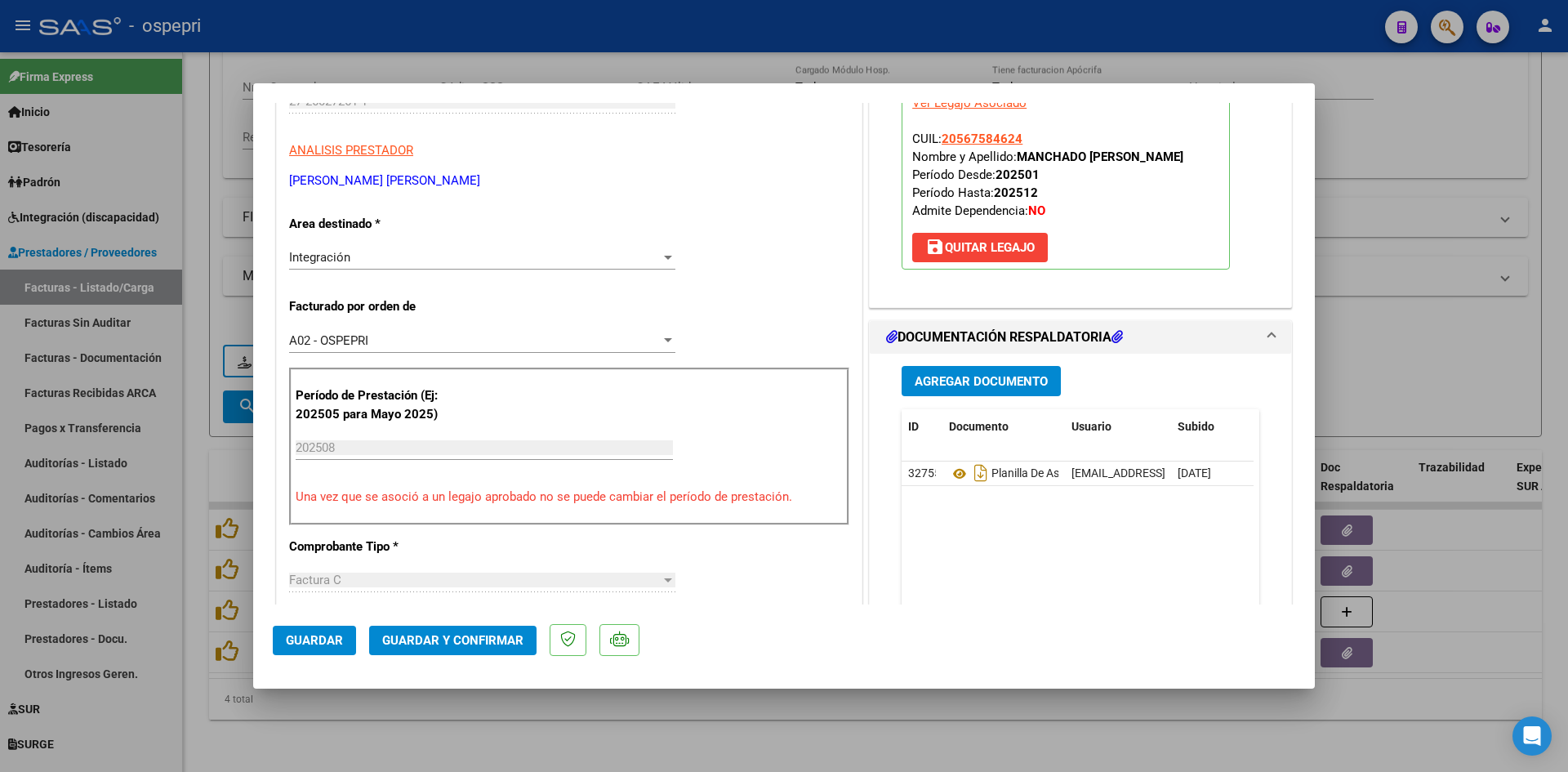
click at [495, 640] on span "Guardar y Confirmar" at bounding box center [453, 641] width 141 height 15
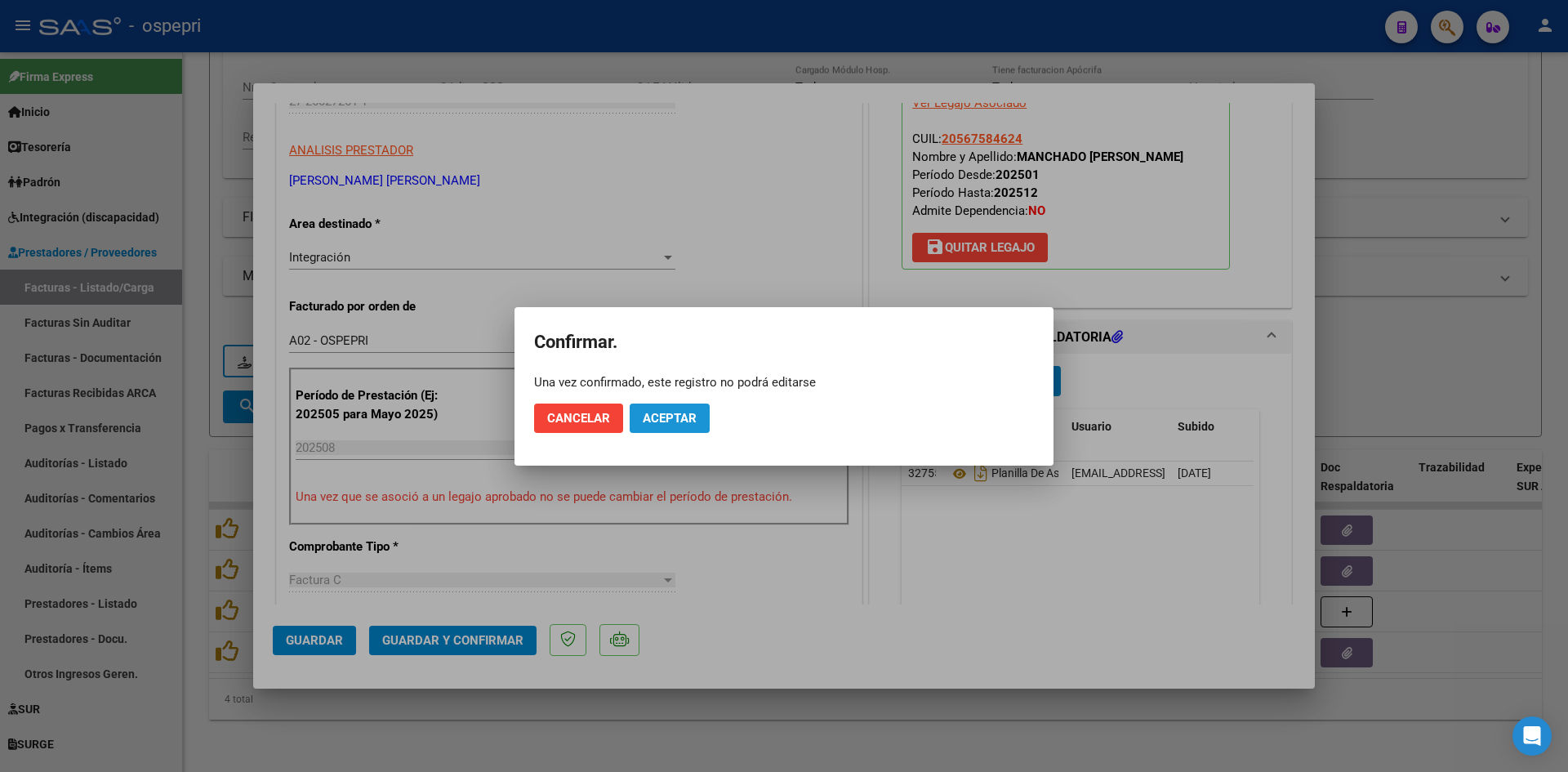
click at [688, 420] on span "Aceptar" at bounding box center [669, 418] width 54 height 15
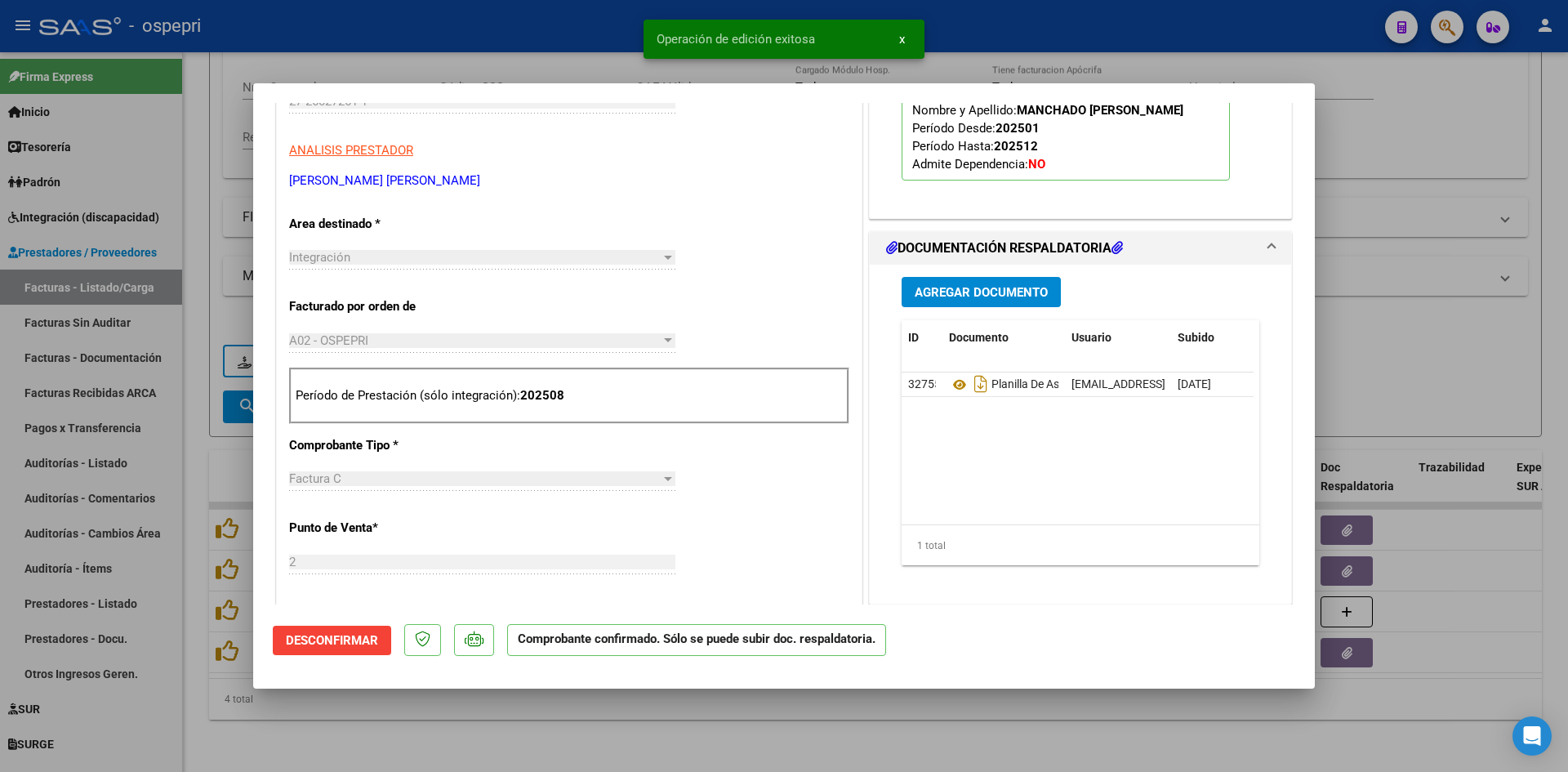
type input "$ 0,00"
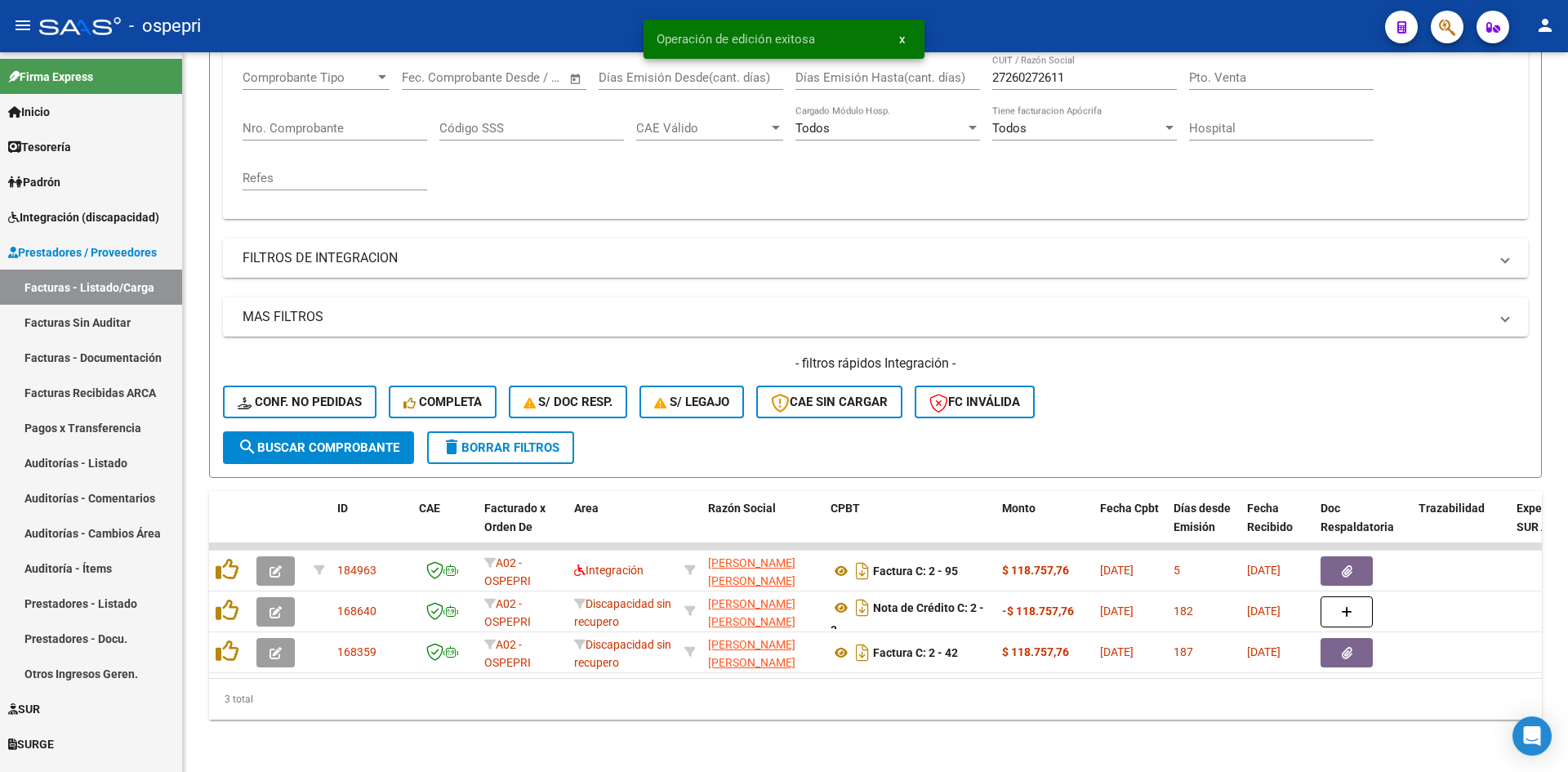
scroll to position [288, 0]
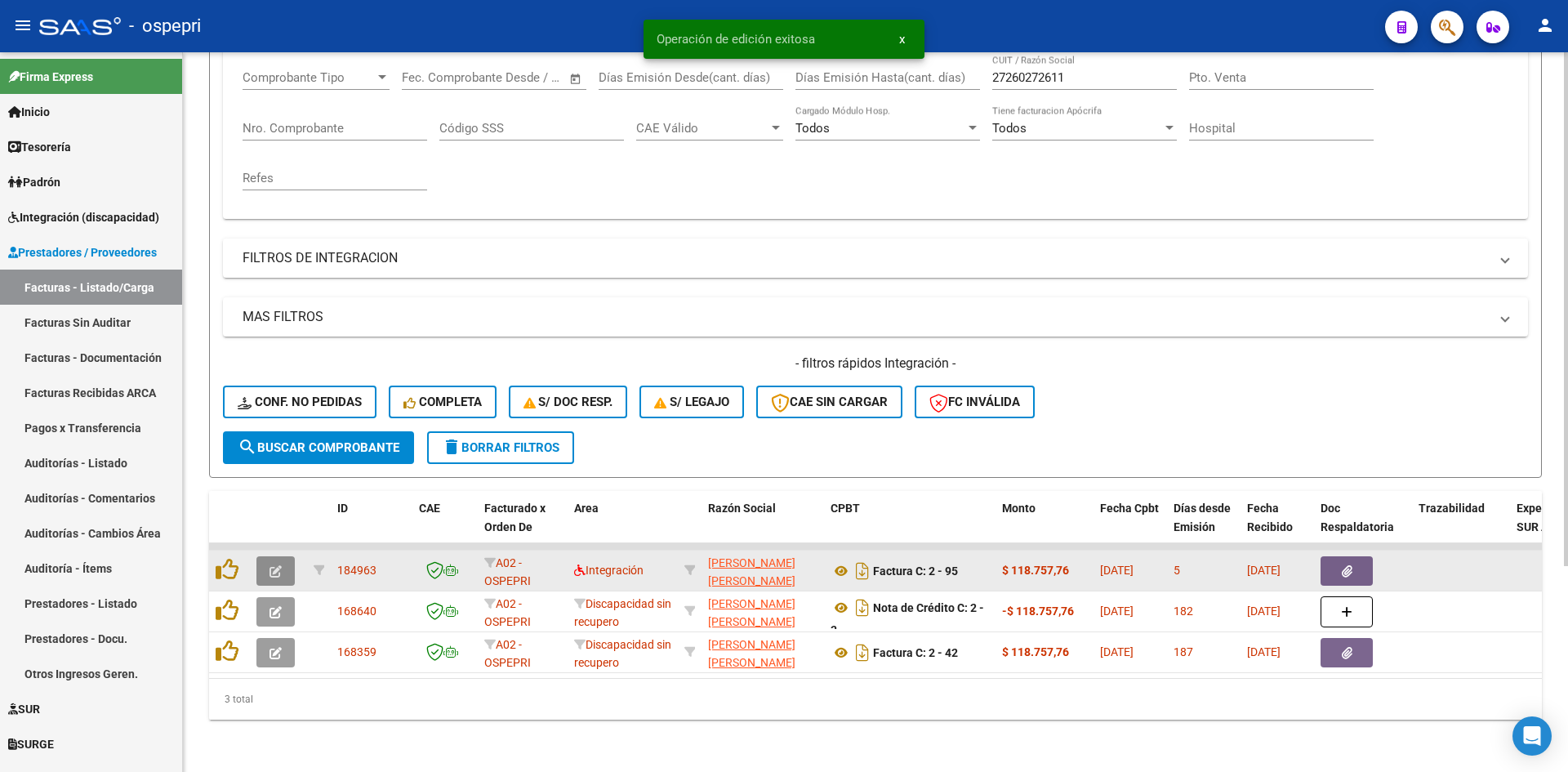
click at [279, 565] on icon "button" at bounding box center [275, 571] width 12 height 12
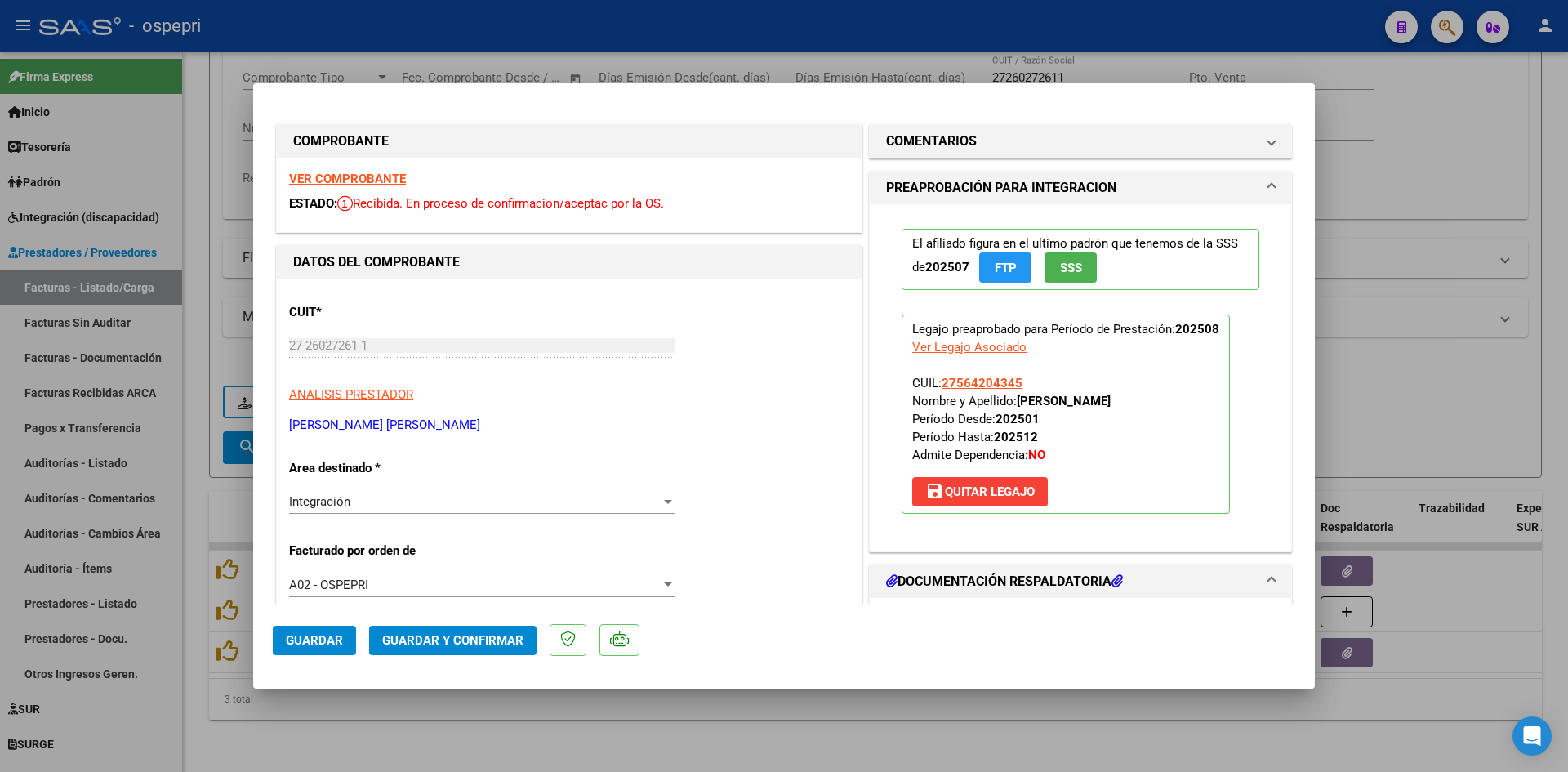
scroll to position [0, 0]
click at [371, 173] on strong "VER COMPROBANTE" at bounding box center [347, 180] width 116 height 15
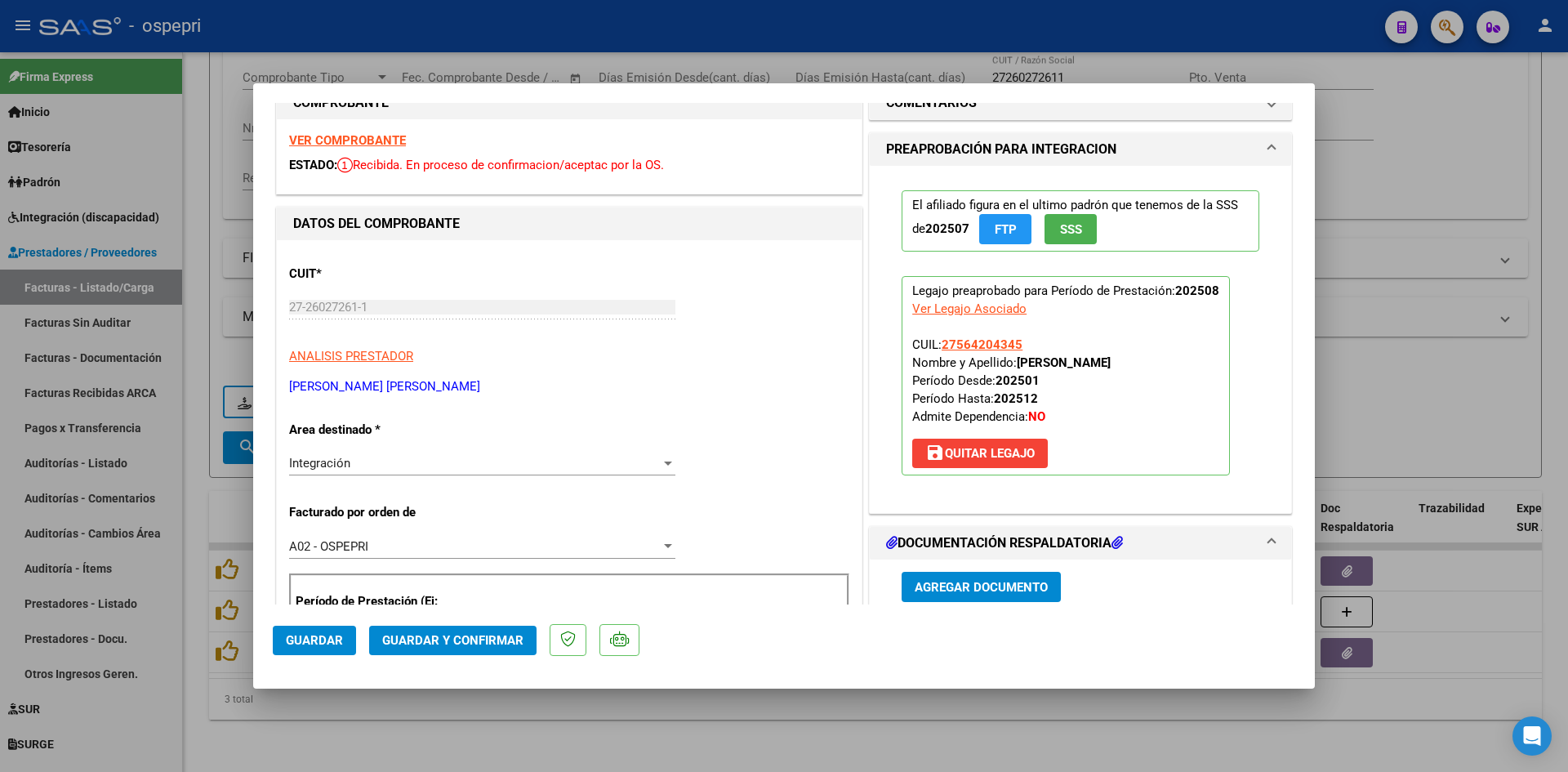
scroll to position [164, 0]
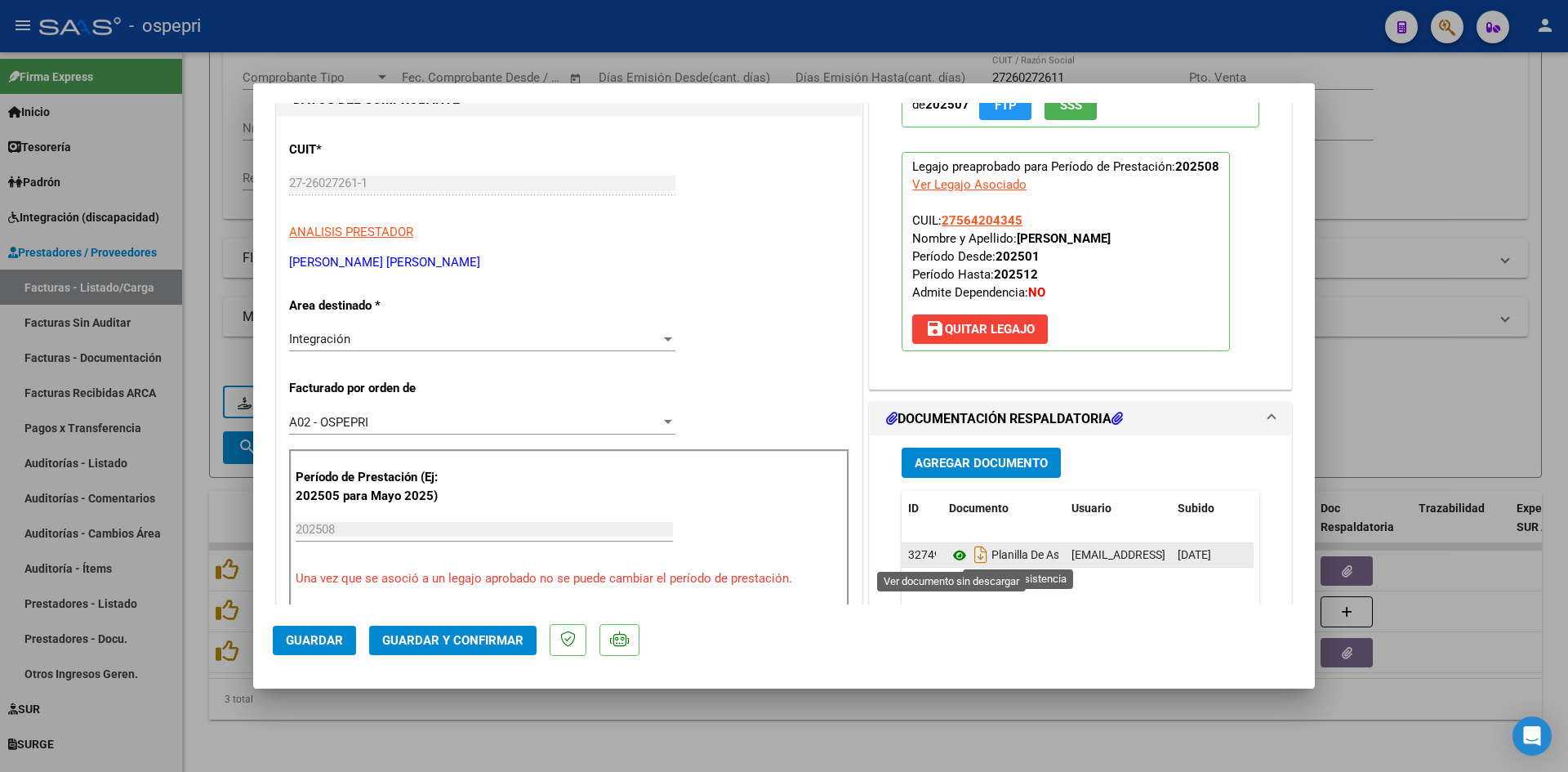
click at [949, 555] on icon at bounding box center [960, 555] width 21 height 20
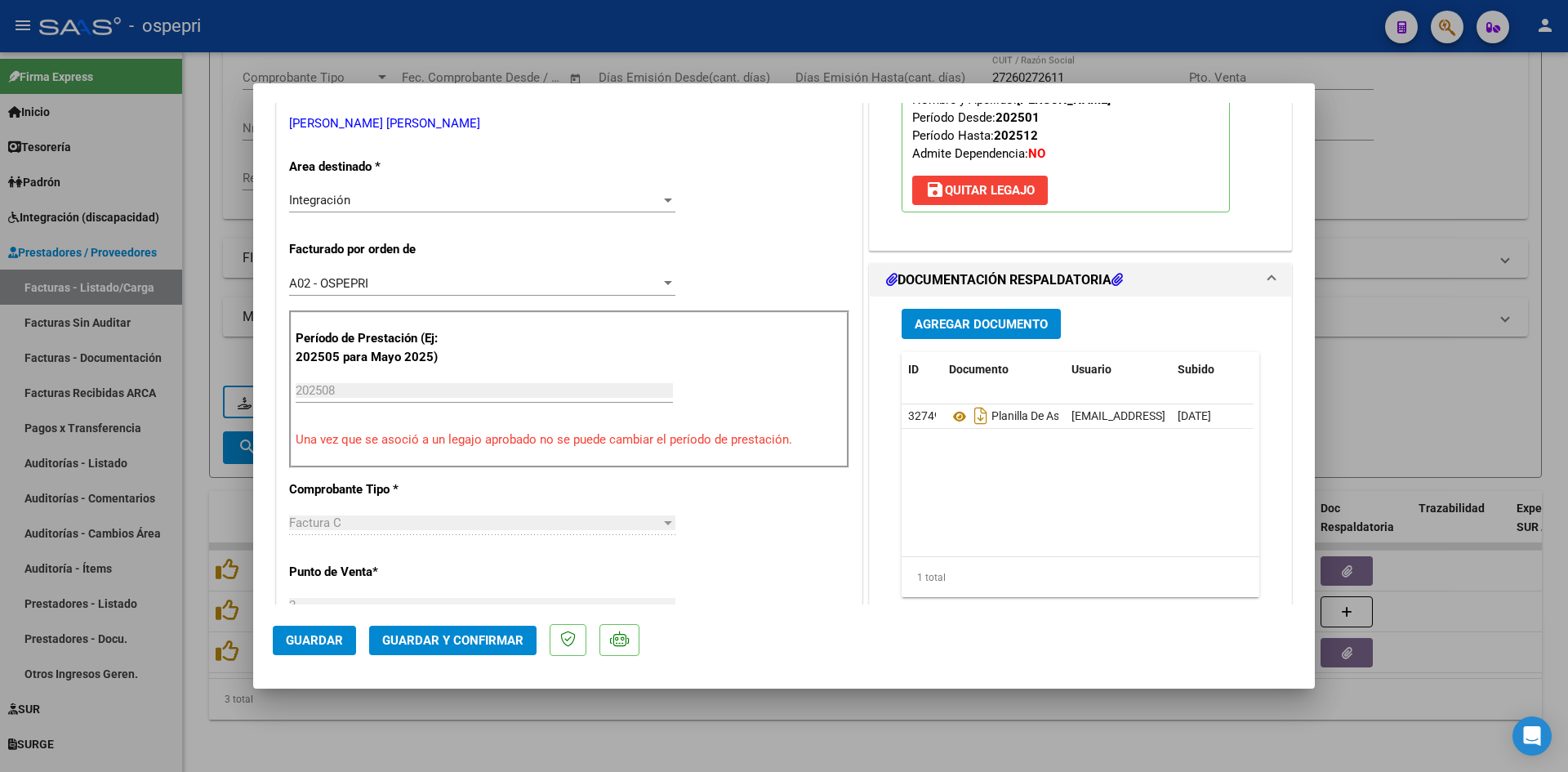
scroll to position [326, 0]
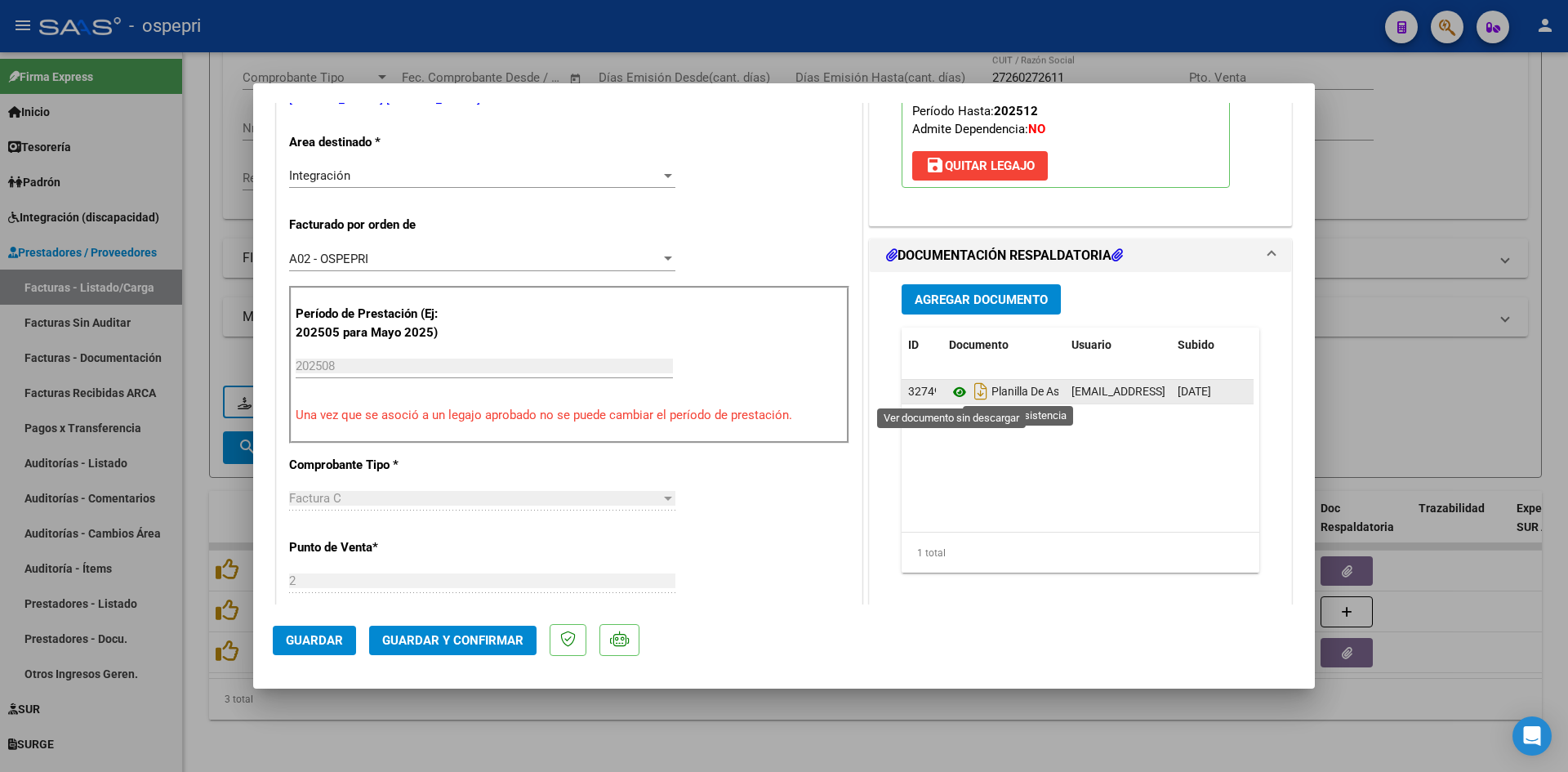
click at [957, 397] on icon at bounding box center [960, 393] width 21 height 20
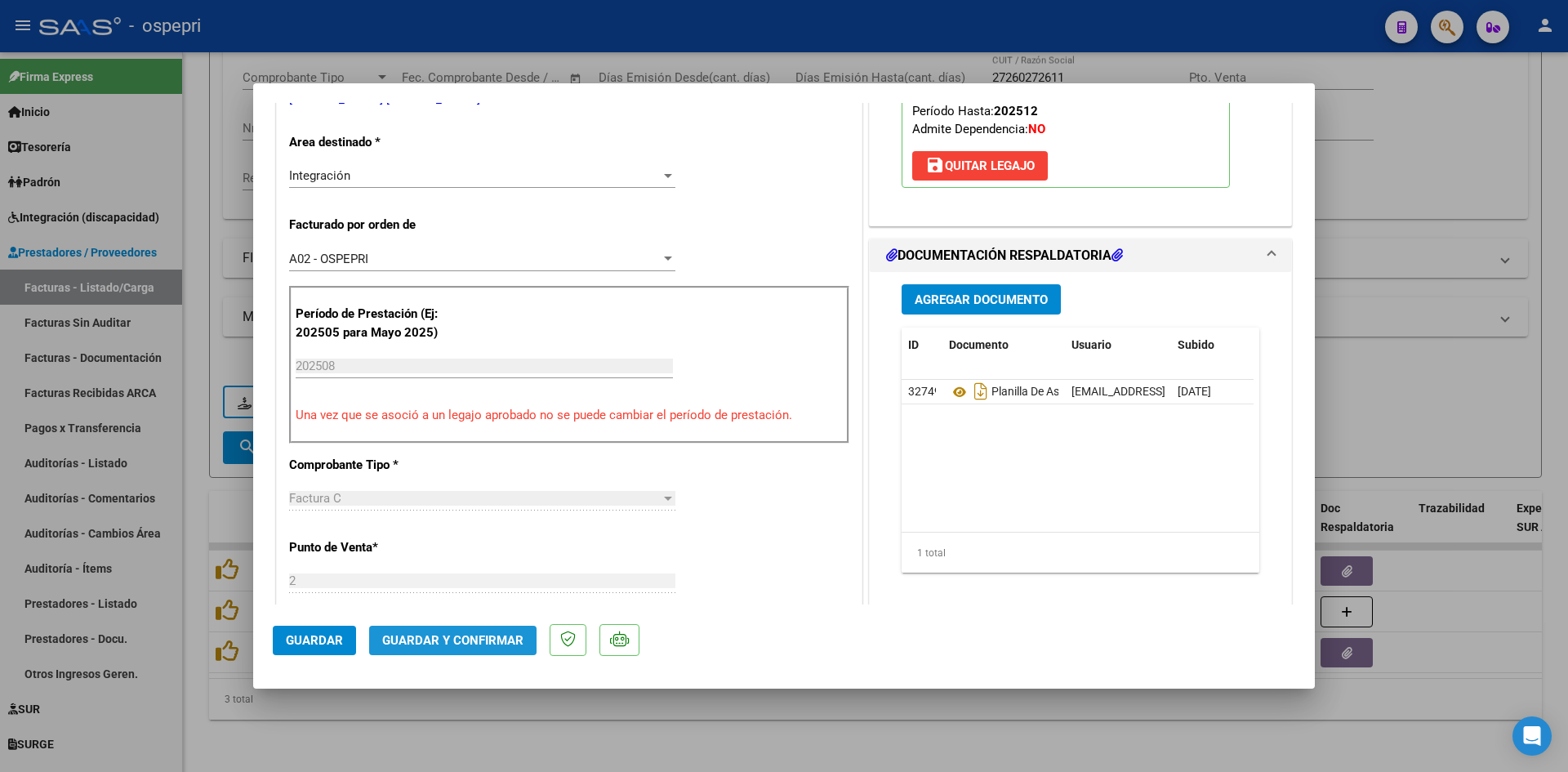
click at [494, 633] on span "Guardar y Confirmar" at bounding box center [453, 641] width 141 height 15
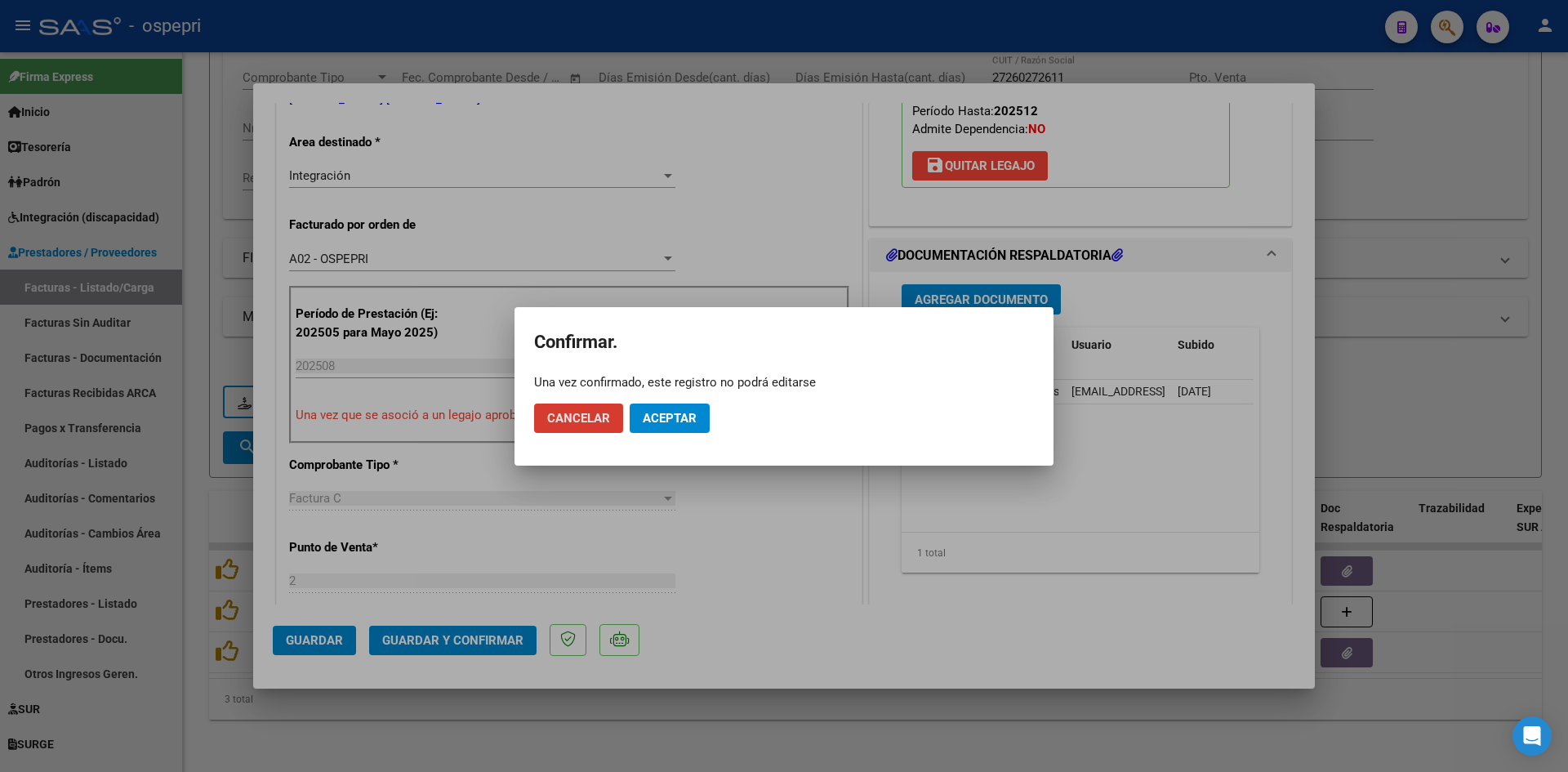
click at [656, 411] on span "Aceptar" at bounding box center [669, 418] width 54 height 15
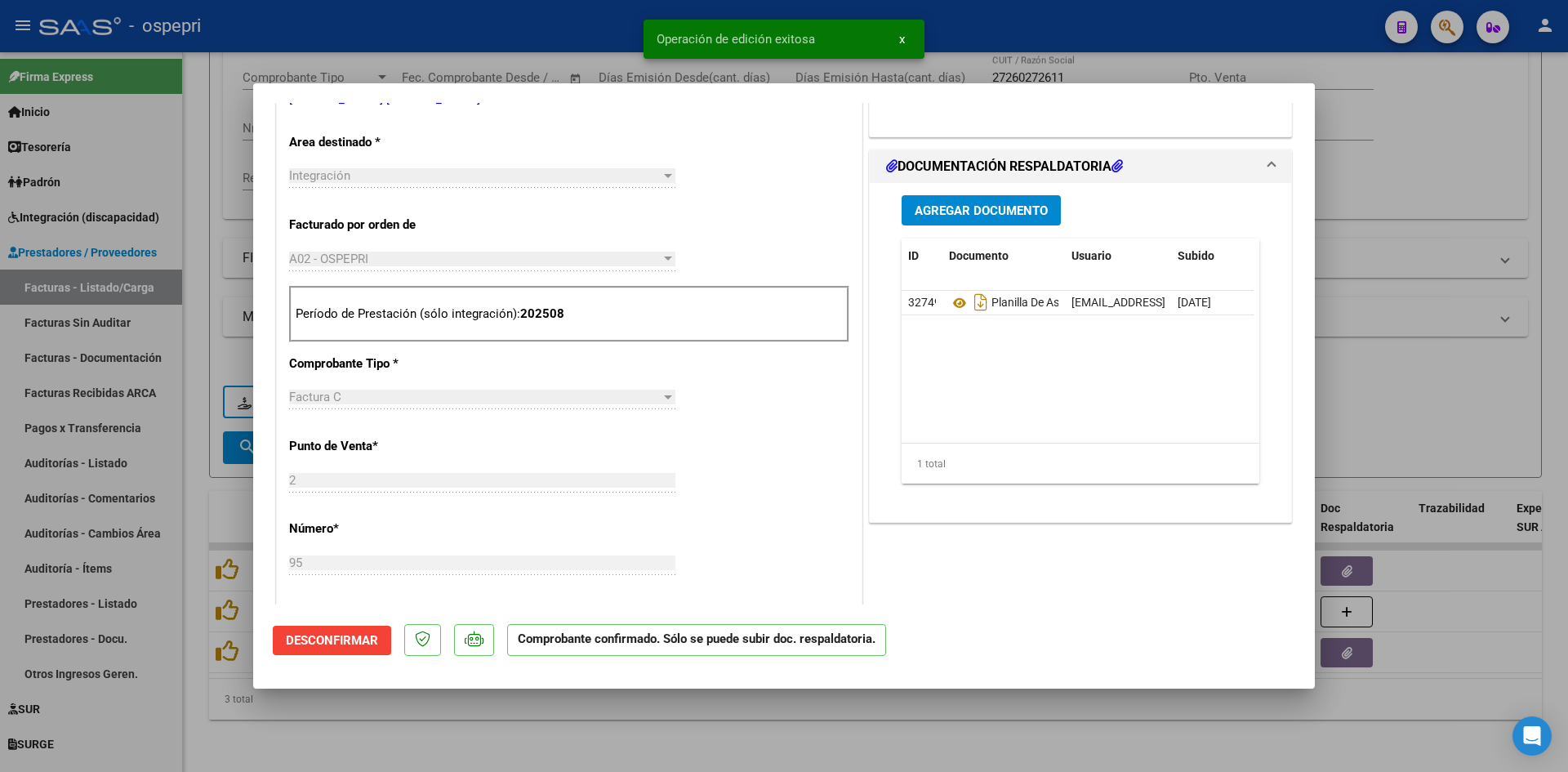
type input "$ 0,00"
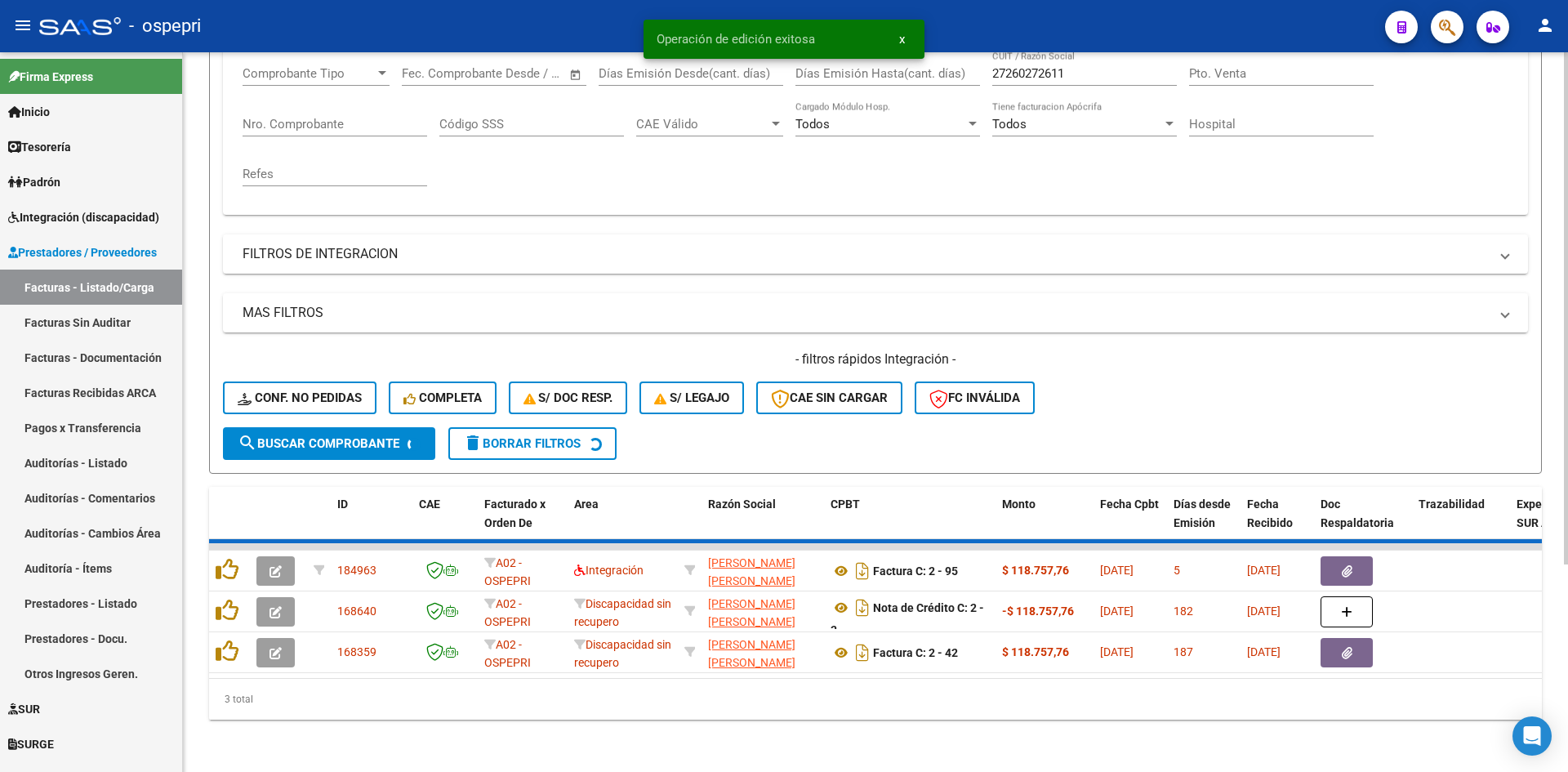
scroll to position [247, 0]
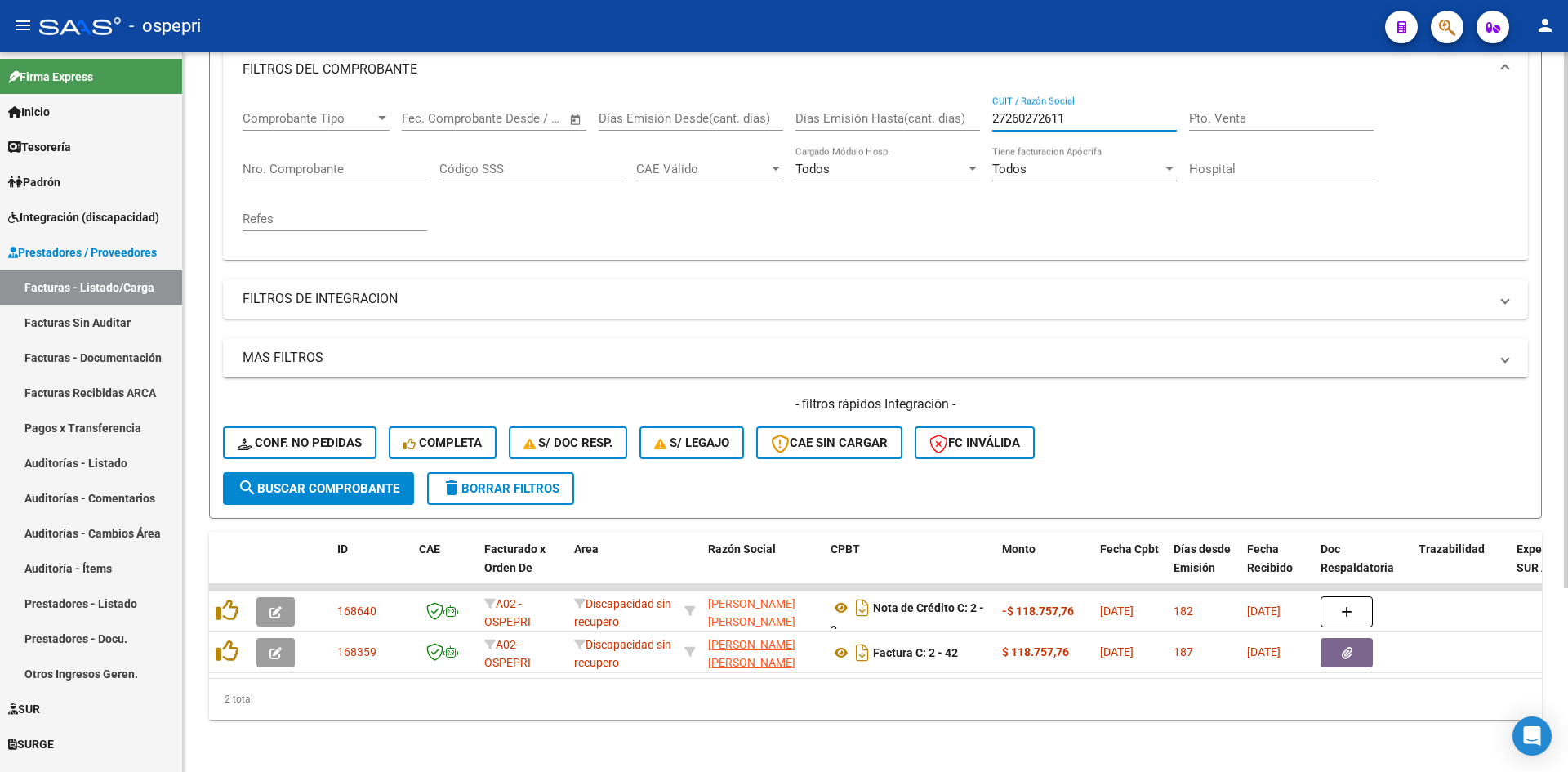
drag, startPoint x: 1084, startPoint y: 107, endPoint x: 993, endPoint y: 122, distance: 92.2
click at [993, 122] on div "27260272611 CUIT / Razón Social" at bounding box center [1084, 121] width 184 height 50
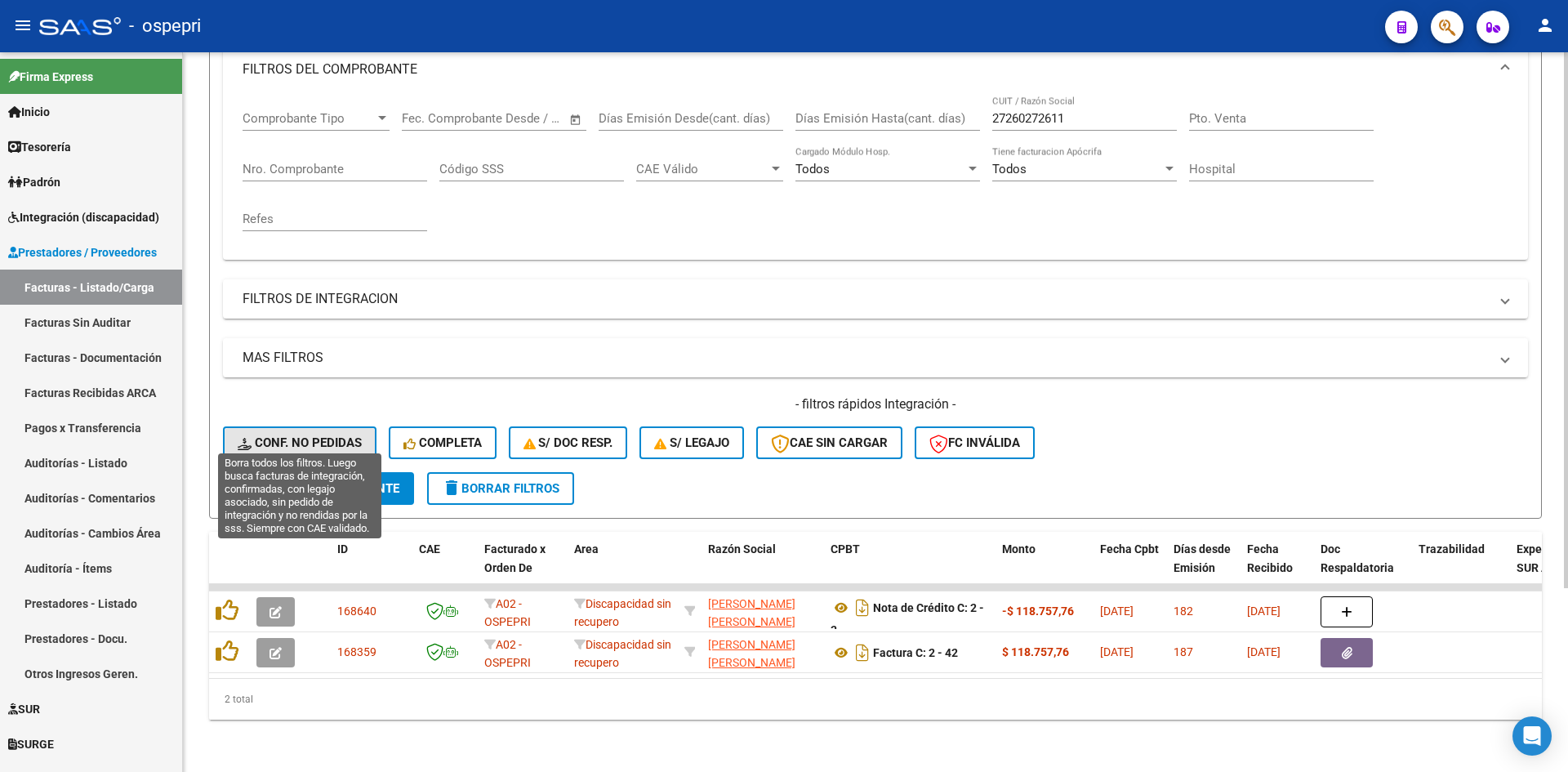
click at [335, 436] on span "Conf. no pedidas" at bounding box center [300, 443] width 124 height 15
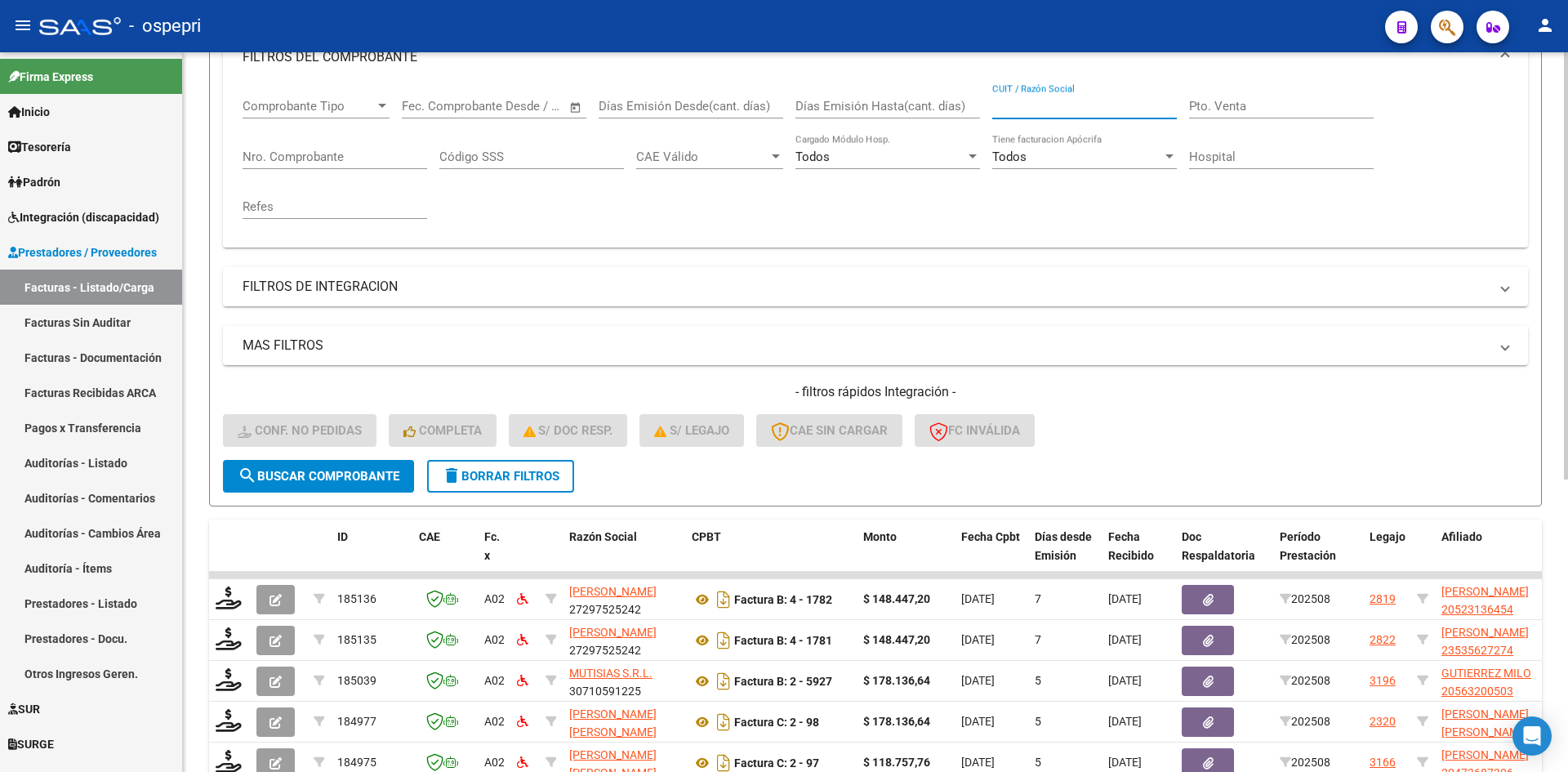
click at [1023, 107] on input "CUIT / Razón Social" at bounding box center [1084, 107] width 184 height 15
paste input "27260272611"
type input "27260272611"
click at [380, 469] on button "search Buscar Comprobante" at bounding box center [318, 477] width 191 height 33
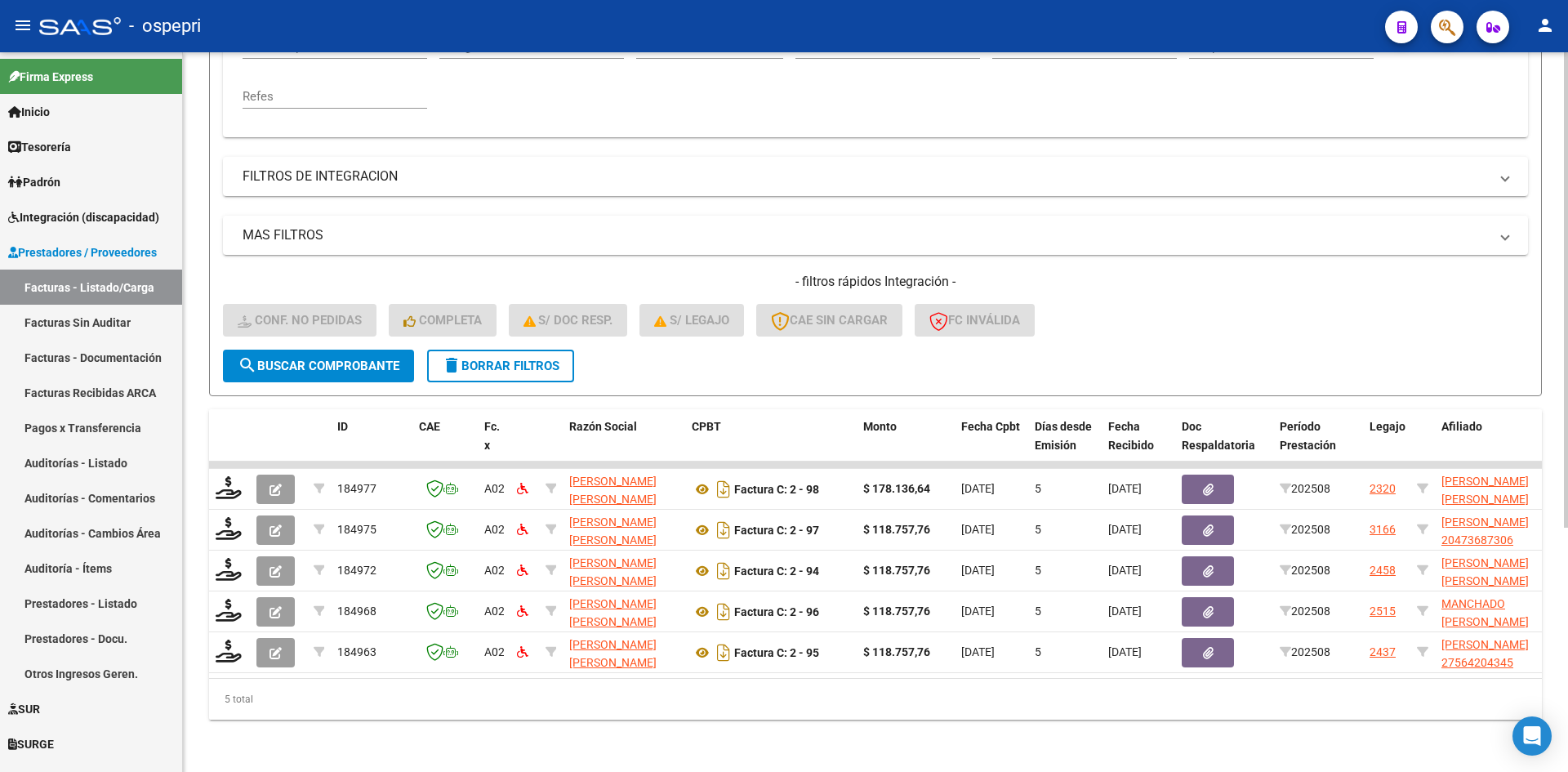
scroll to position [369, 0]
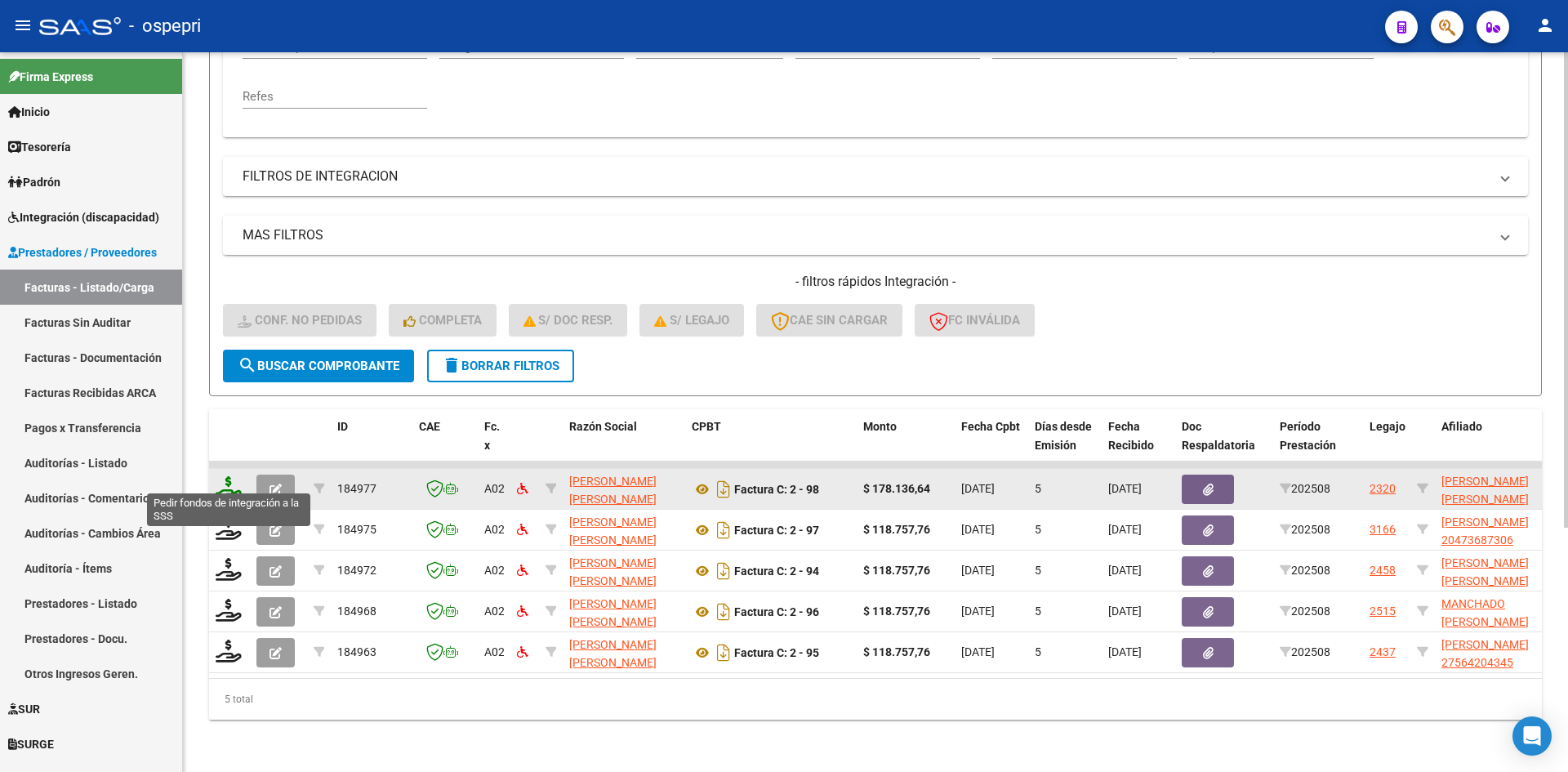
click at [233, 479] on icon at bounding box center [229, 488] width 26 height 23
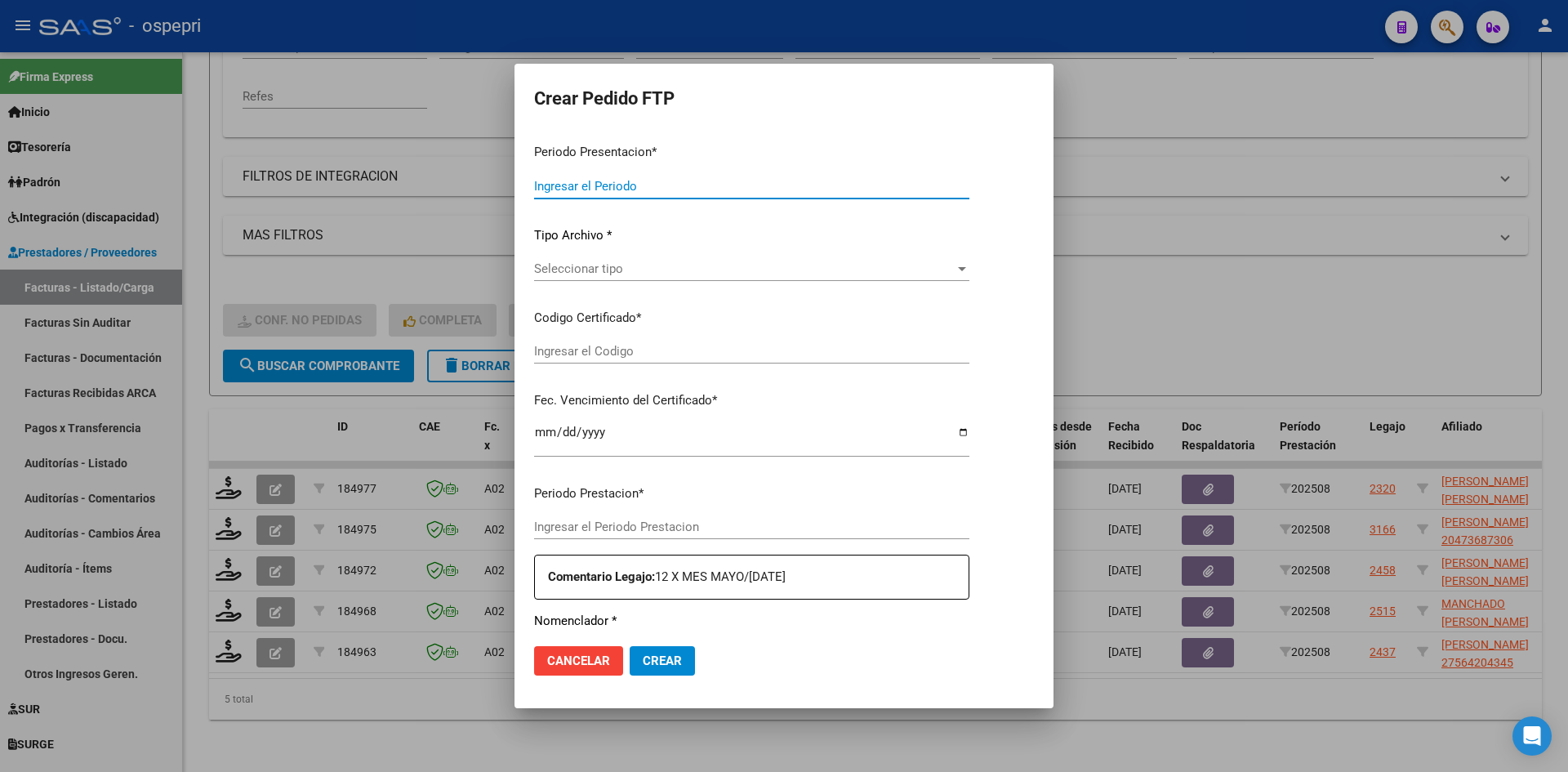
type input "202508"
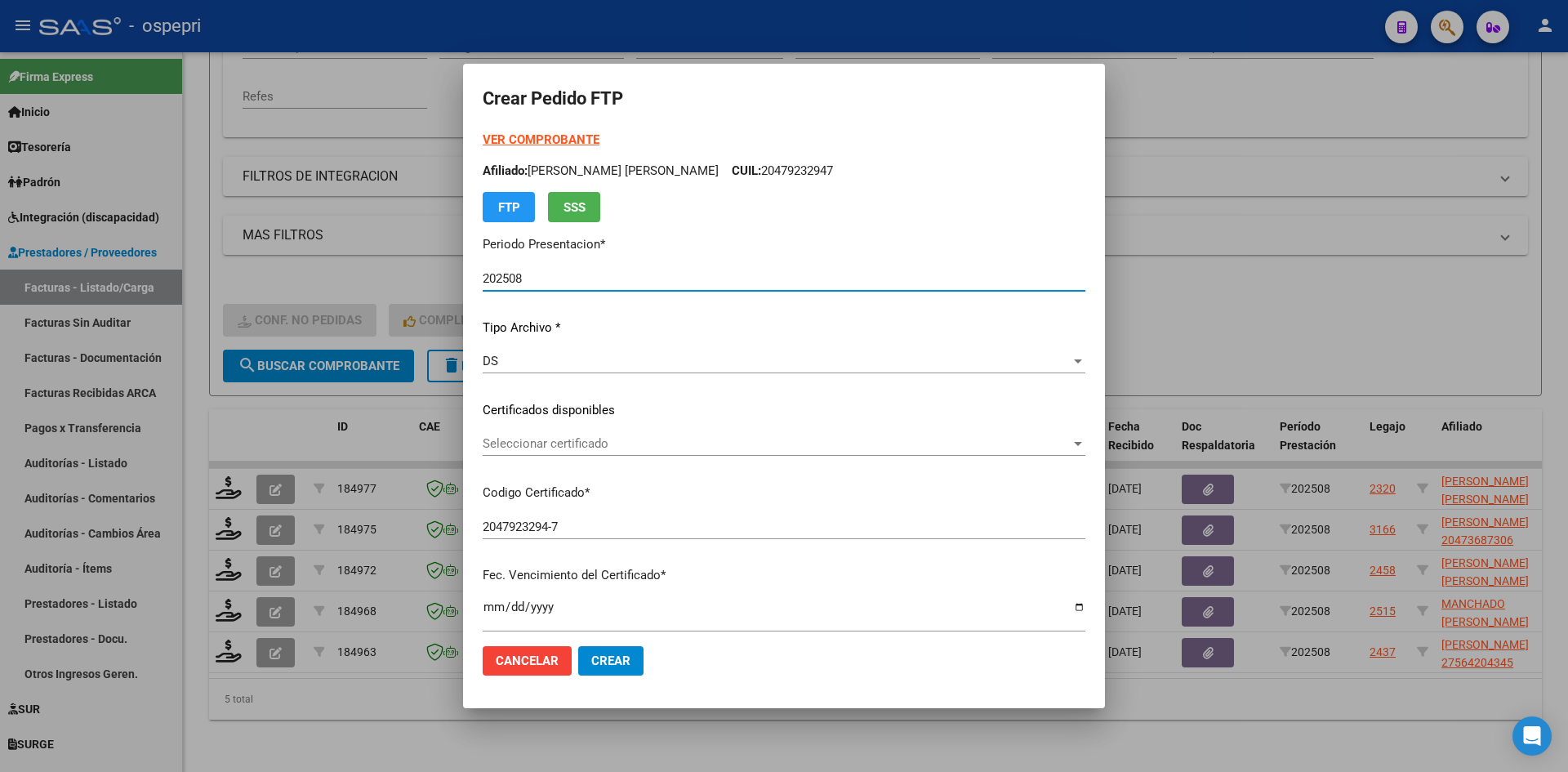
click at [711, 451] on span "Seleccionar certificado" at bounding box center [777, 444] width 588 height 15
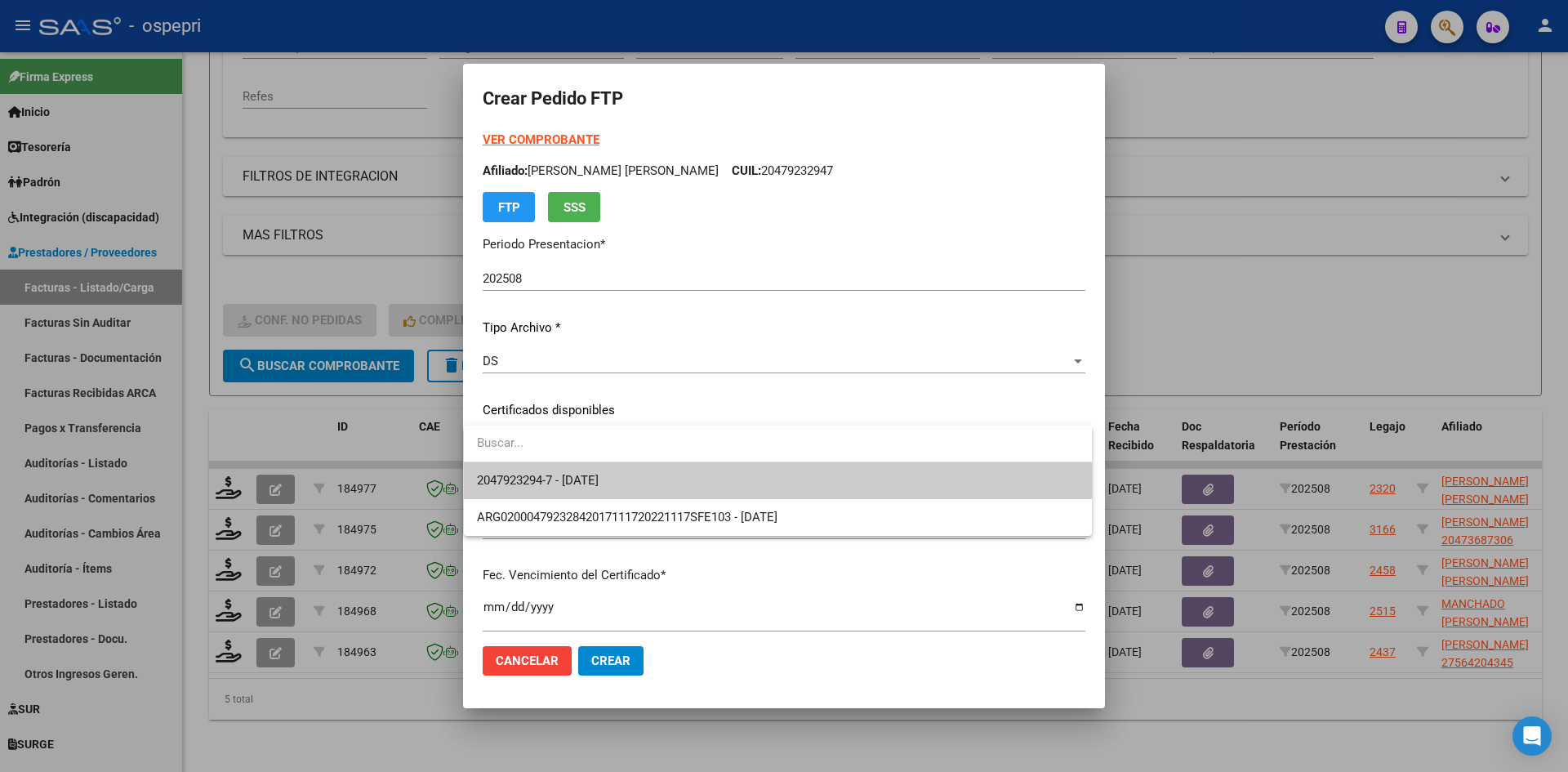
click at [725, 474] on span "2047923294-7 - 2033-01-26" at bounding box center [777, 481] width 602 height 36
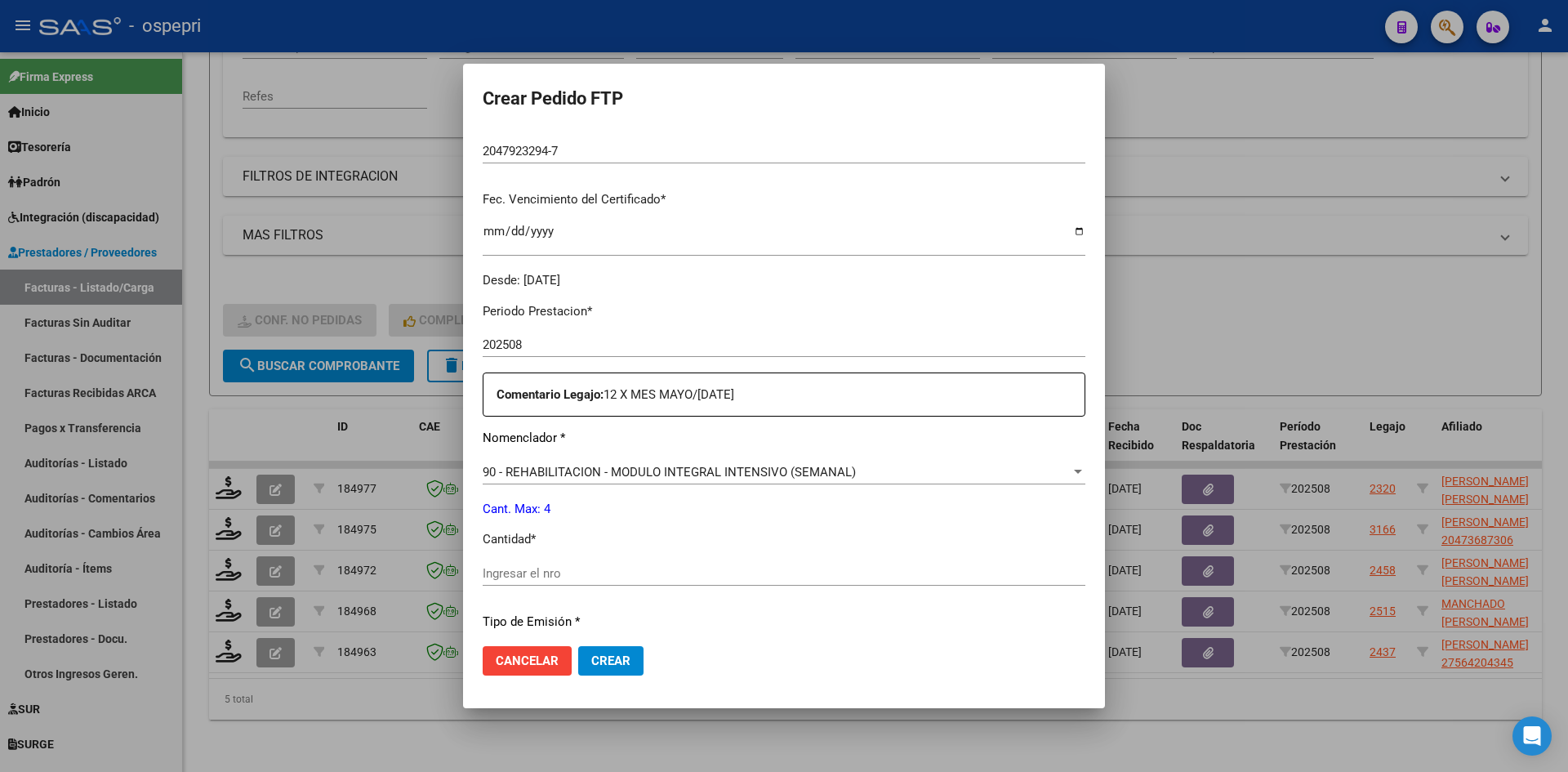
scroll to position [408, 0]
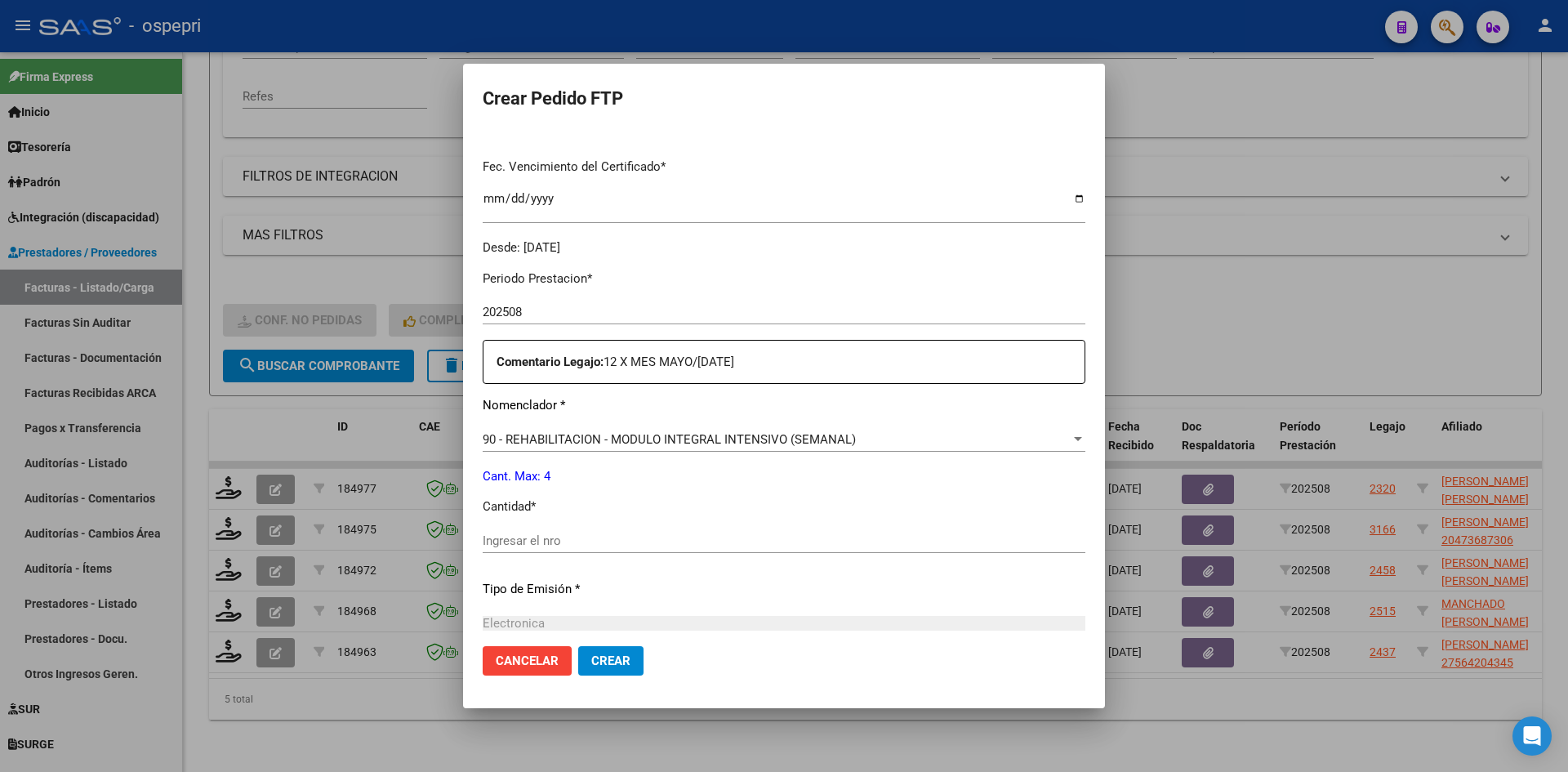
click at [559, 540] on input "Ingresar el nro" at bounding box center [784, 541] width 603 height 15
click at [610, 662] on span "Crear" at bounding box center [611, 661] width 39 height 15
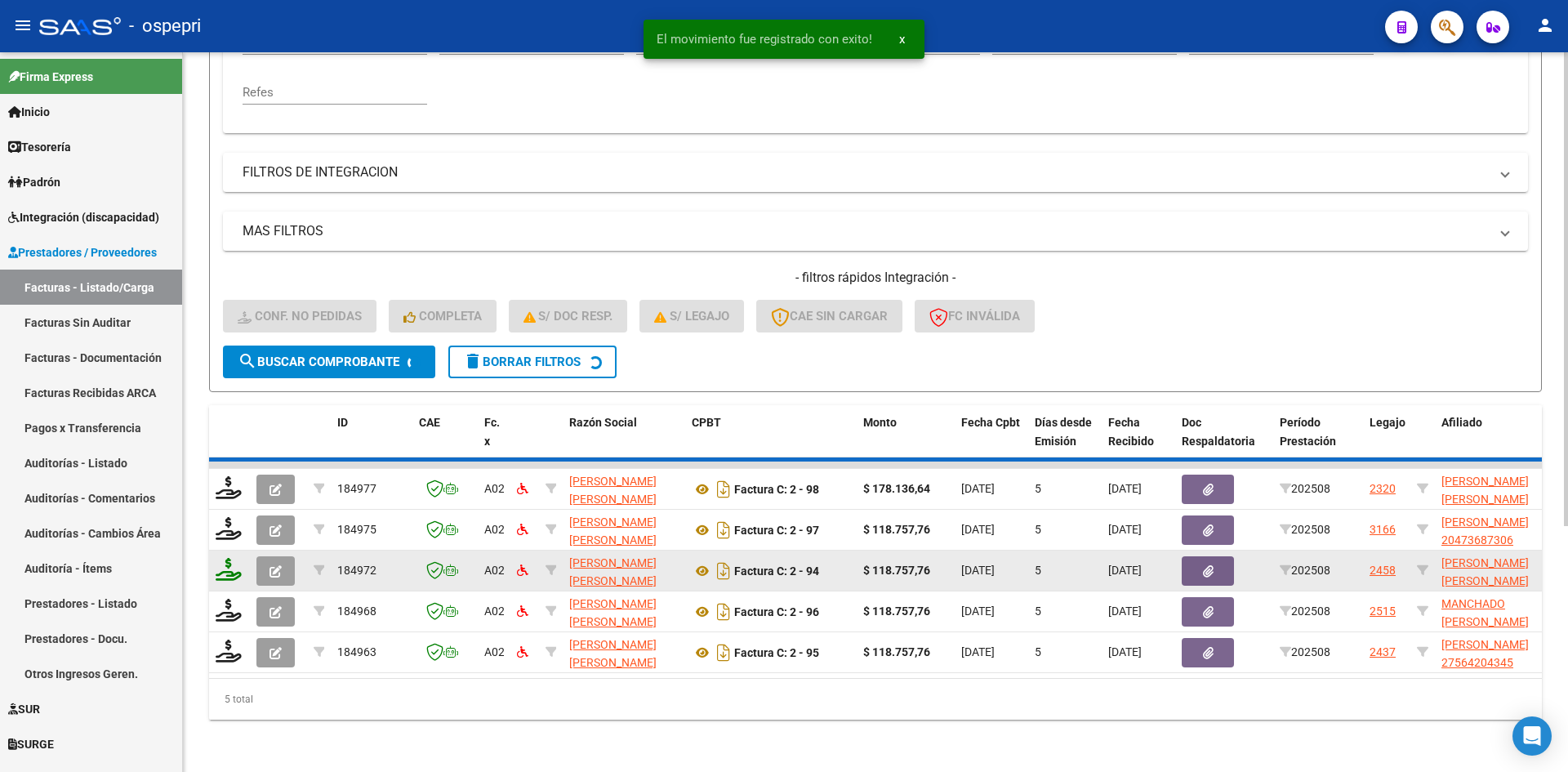
scroll to position [328, 0]
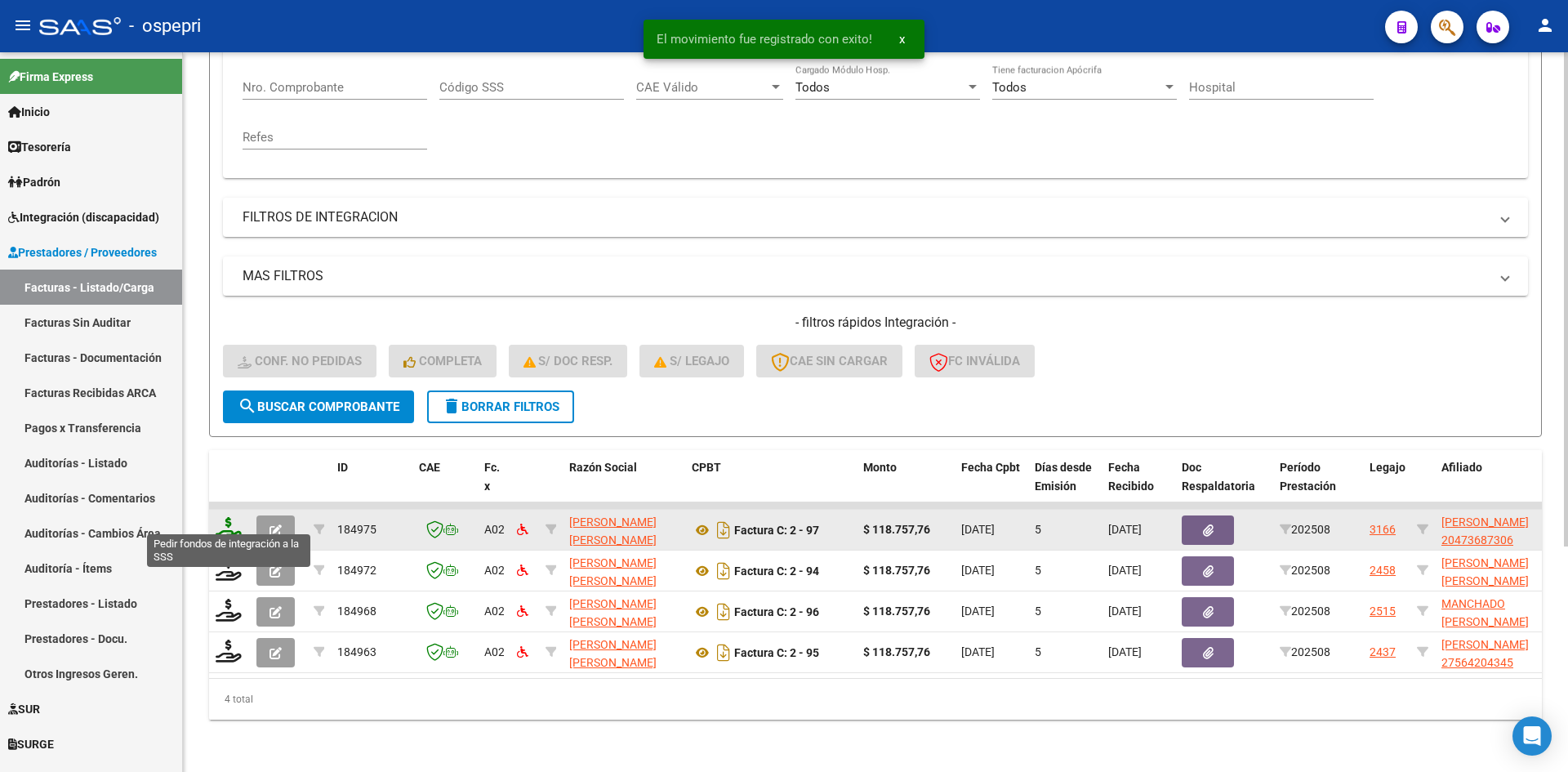
click at [230, 522] on icon at bounding box center [229, 529] width 26 height 23
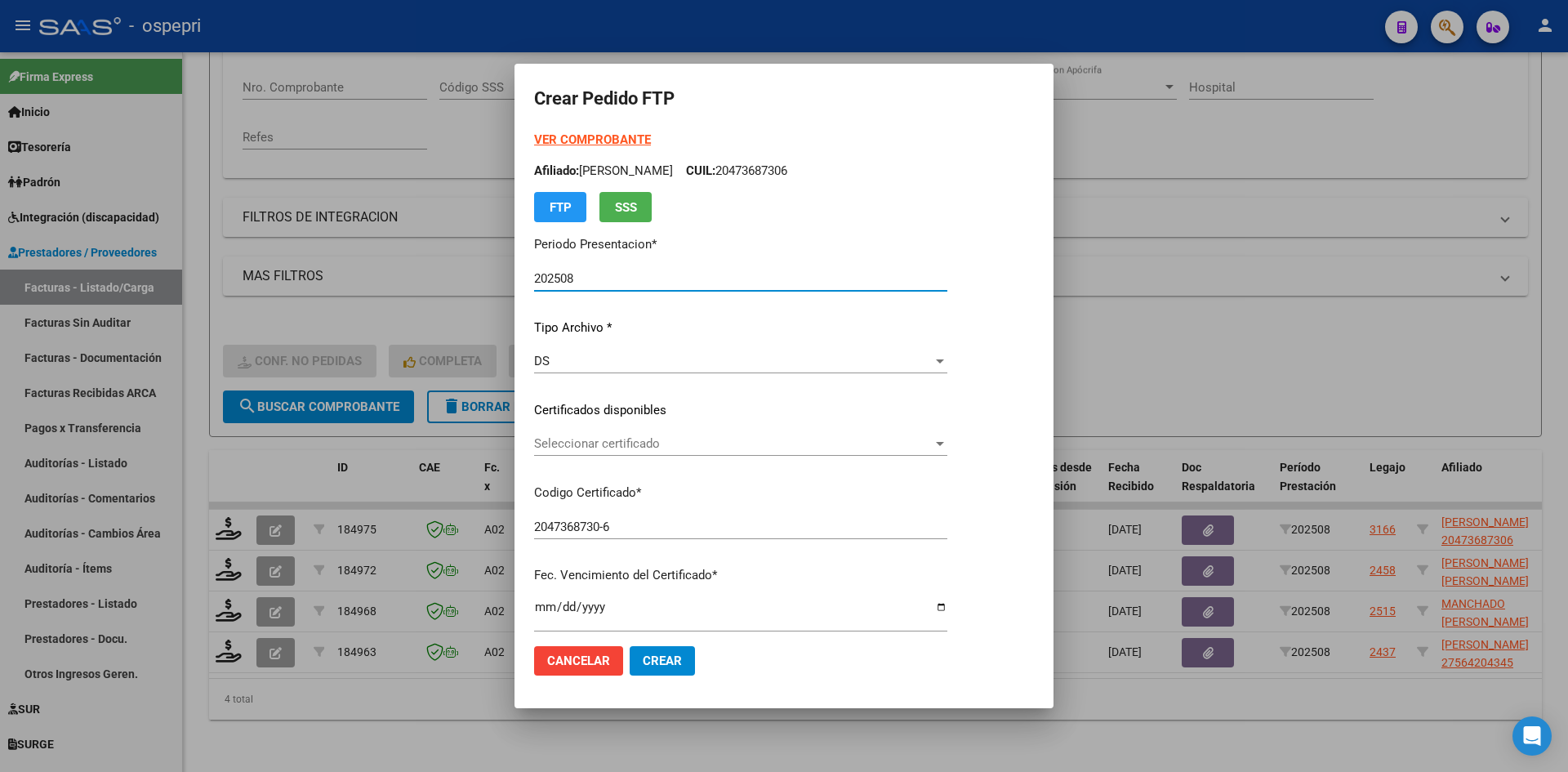
click at [777, 455] on div "Seleccionar certificado Seleccionar certificado" at bounding box center [741, 444] width 413 height 25
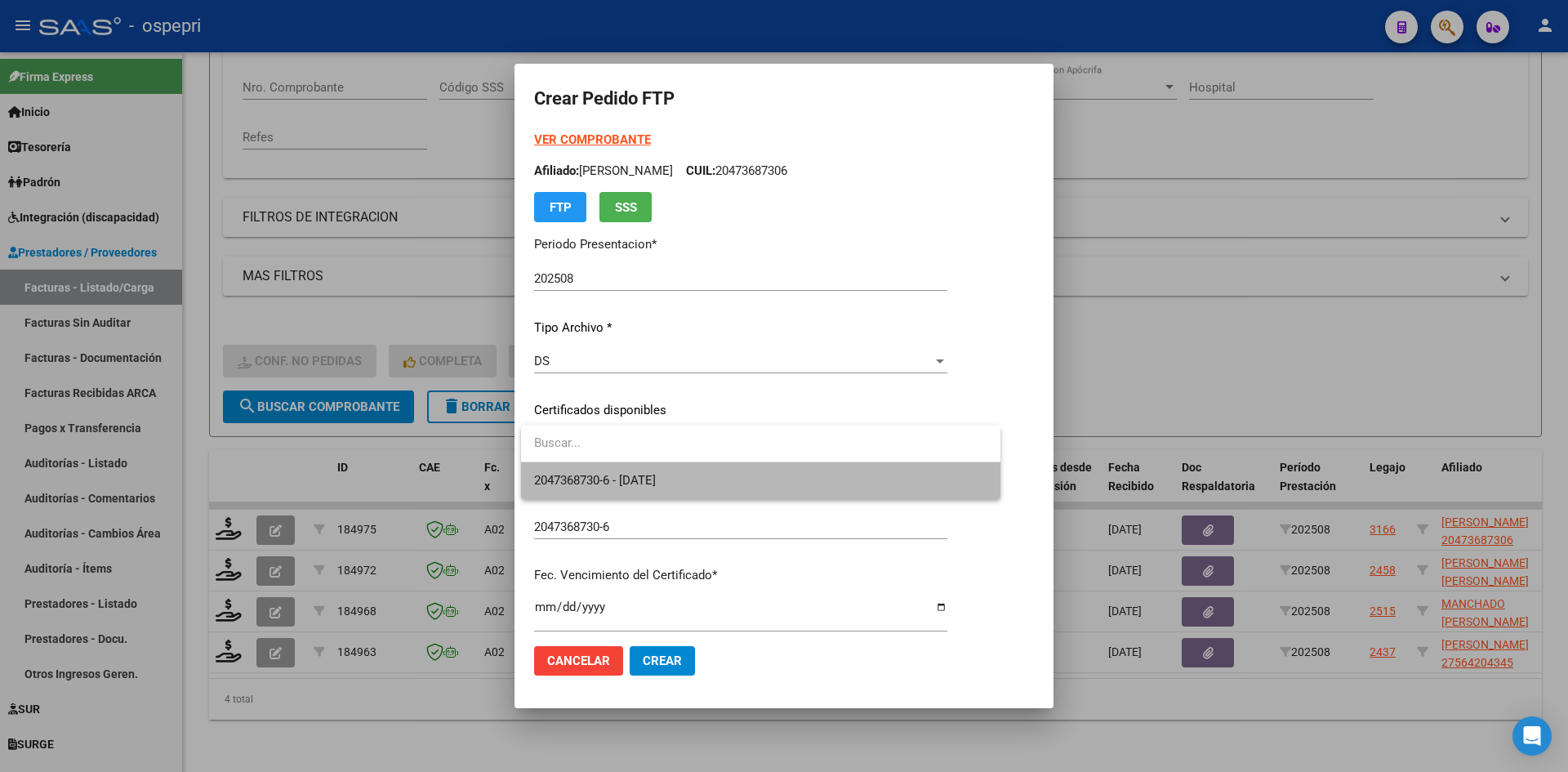
click at [777, 481] on span "2047368730-6 - 2027-01-06" at bounding box center [761, 481] width 454 height 36
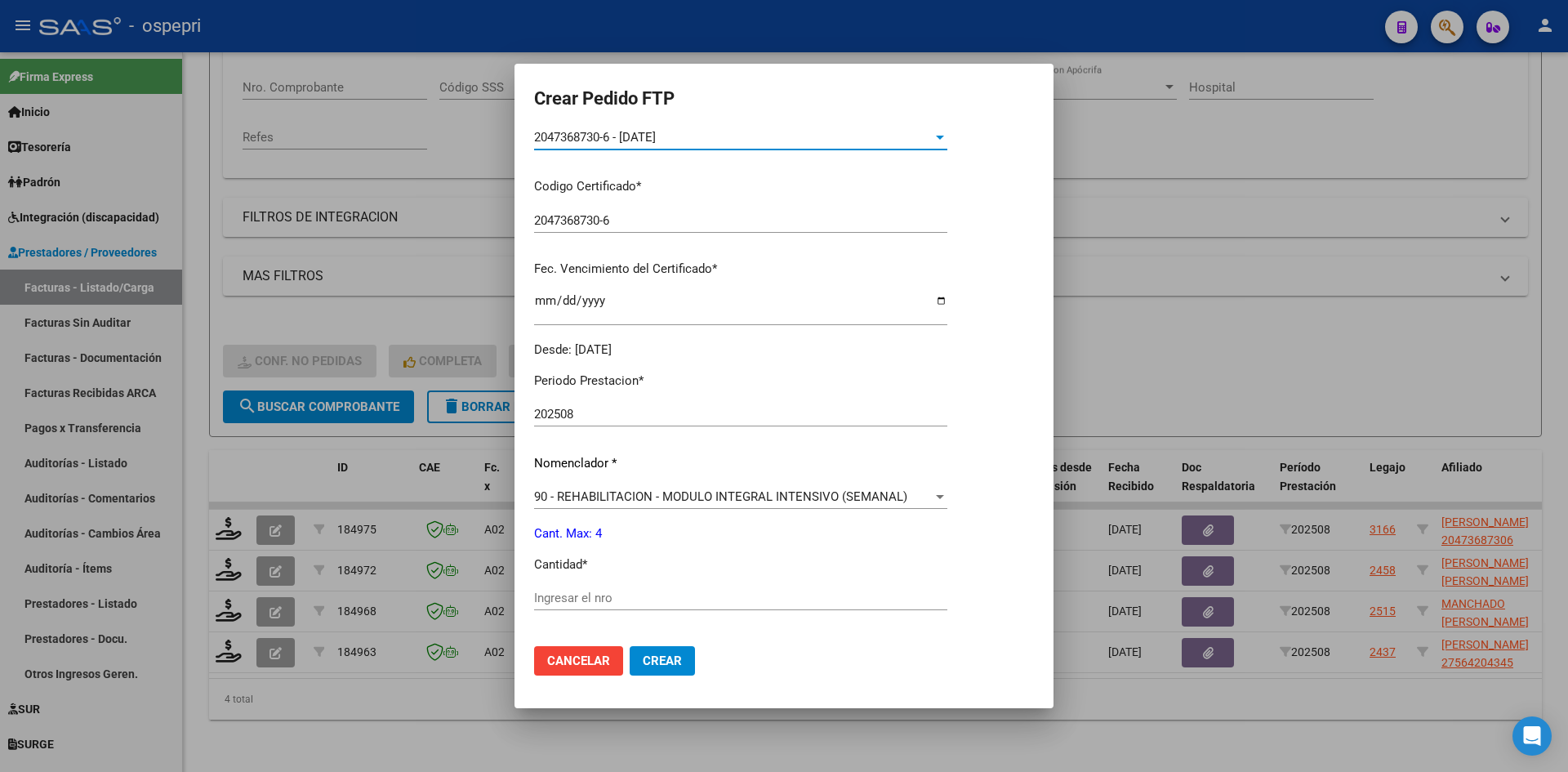
scroll to position [326, 0]
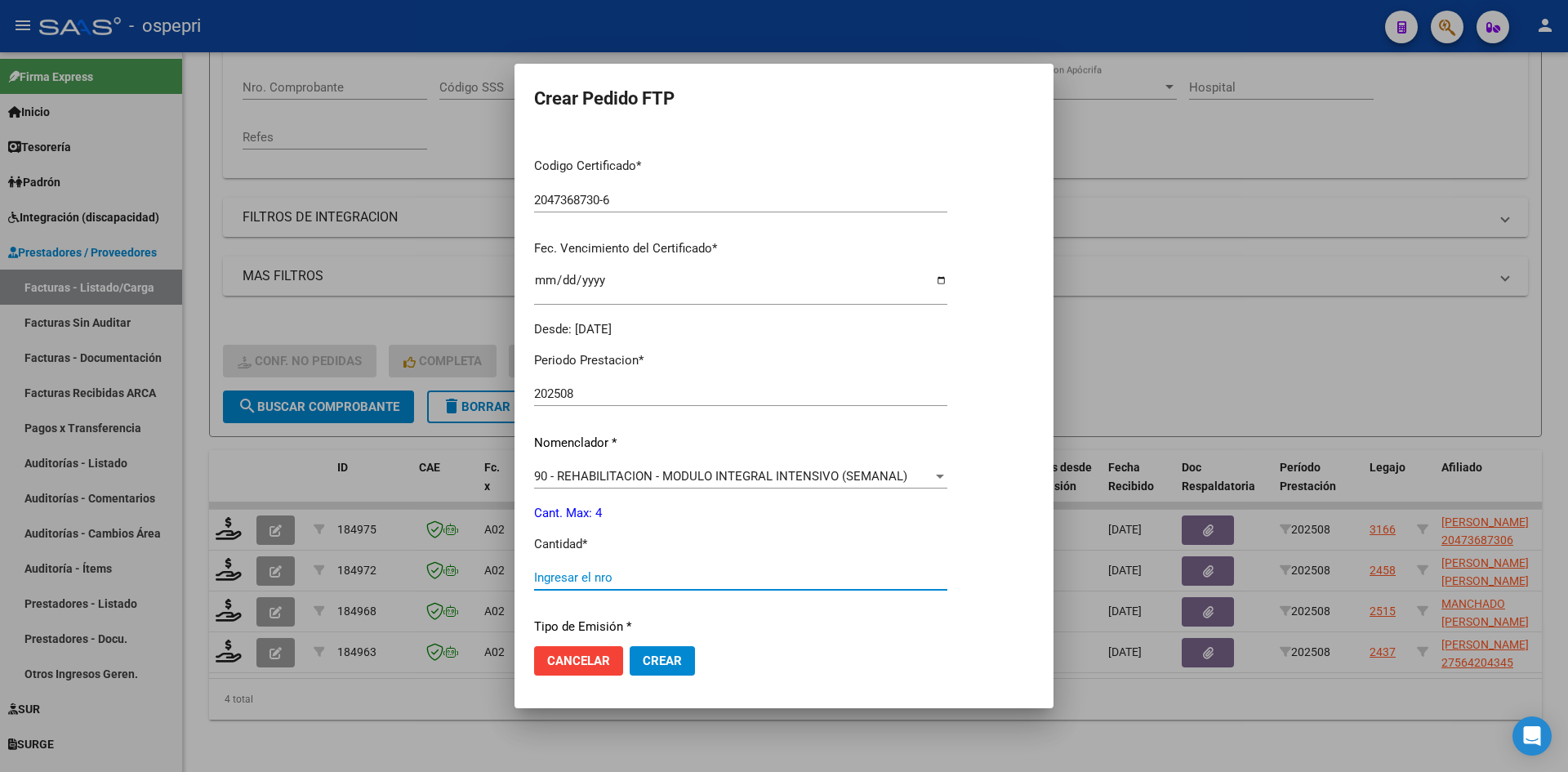
click at [615, 583] on input "Ingresar el nro" at bounding box center [741, 578] width 413 height 15
click at [674, 658] on span "Crear" at bounding box center [662, 661] width 39 height 15
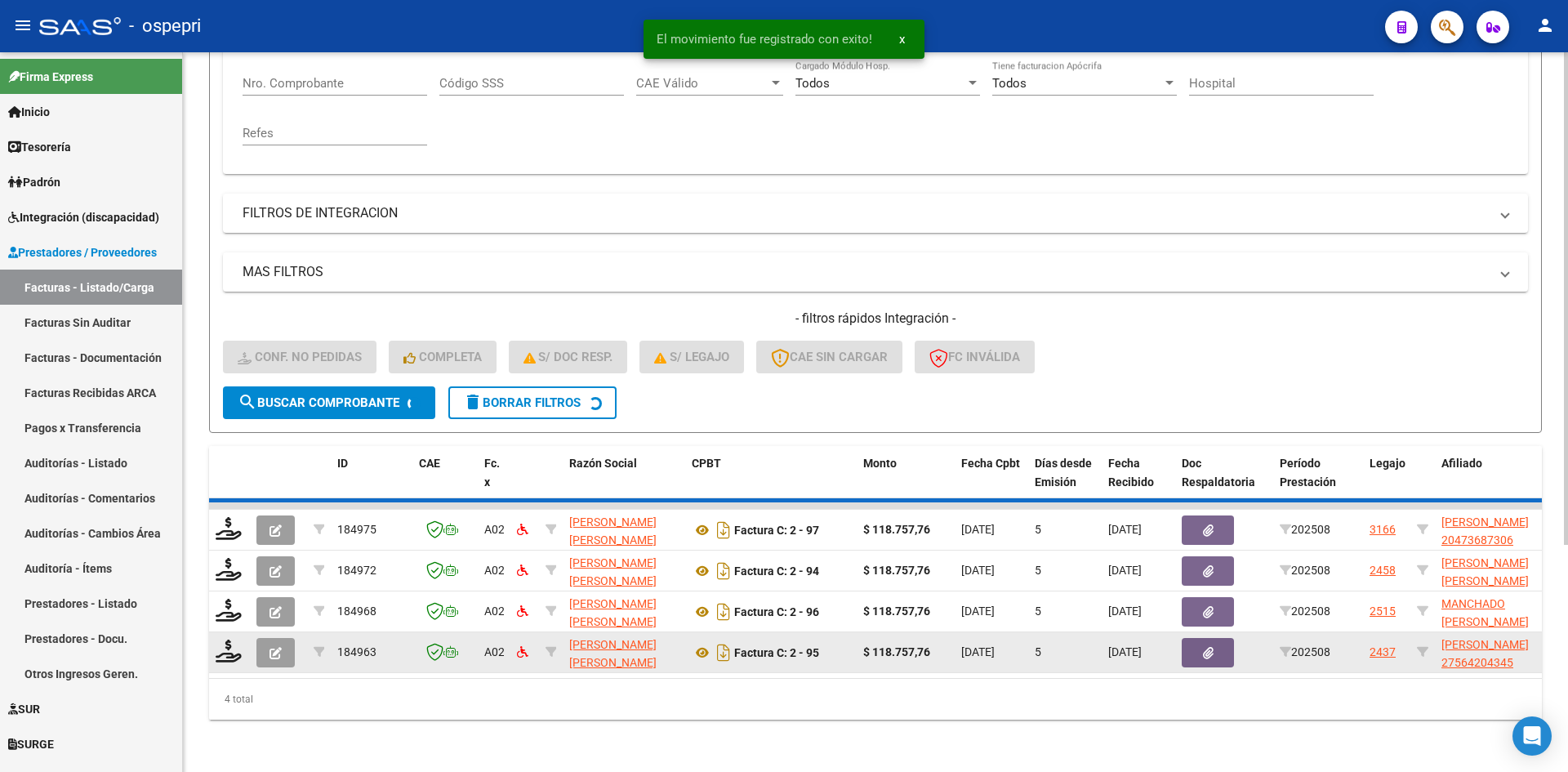
scroll to position [288, 0]
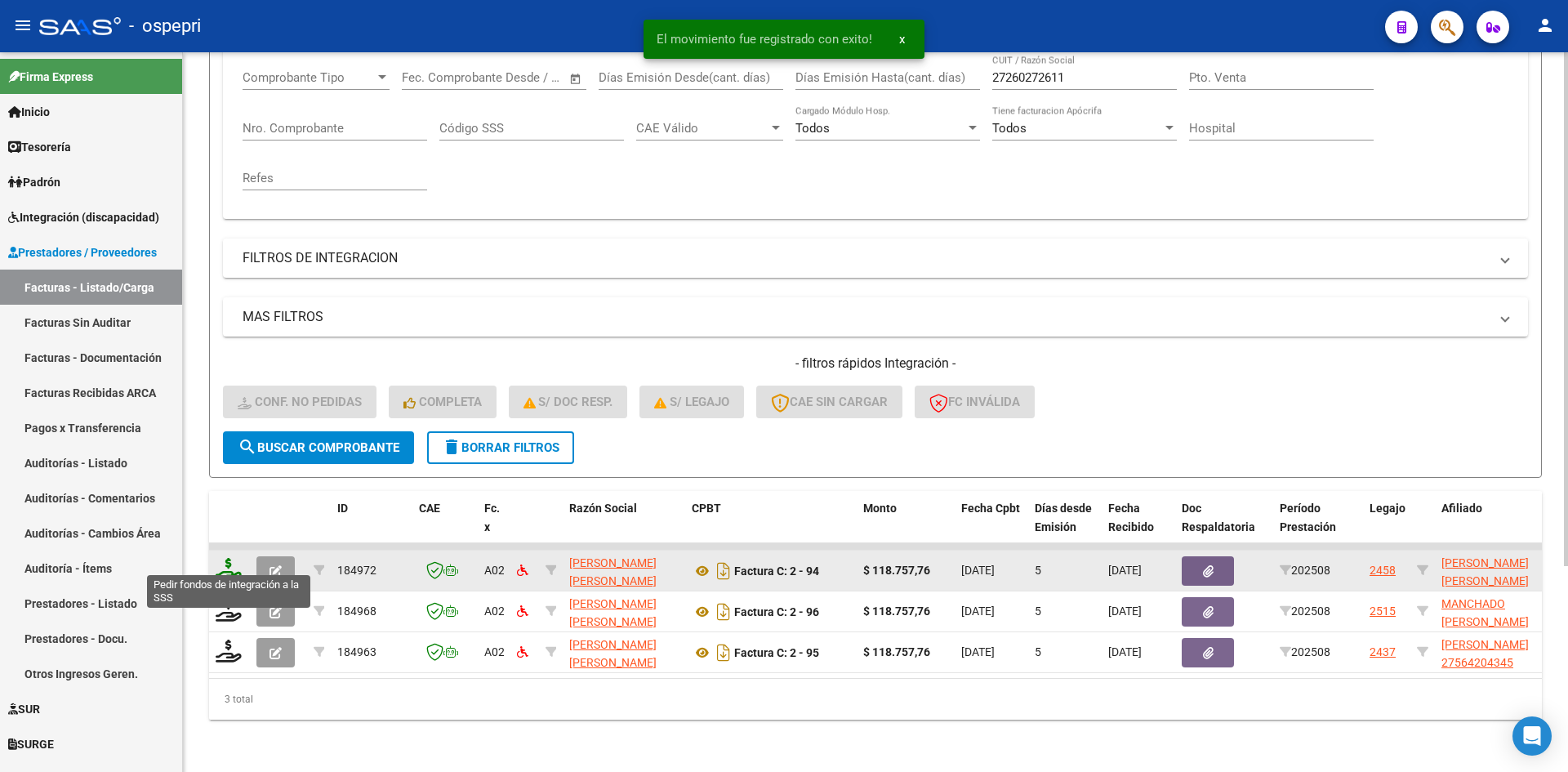
click at [229, 558] on icon at bounding box center [229, 569] width 26 height 23
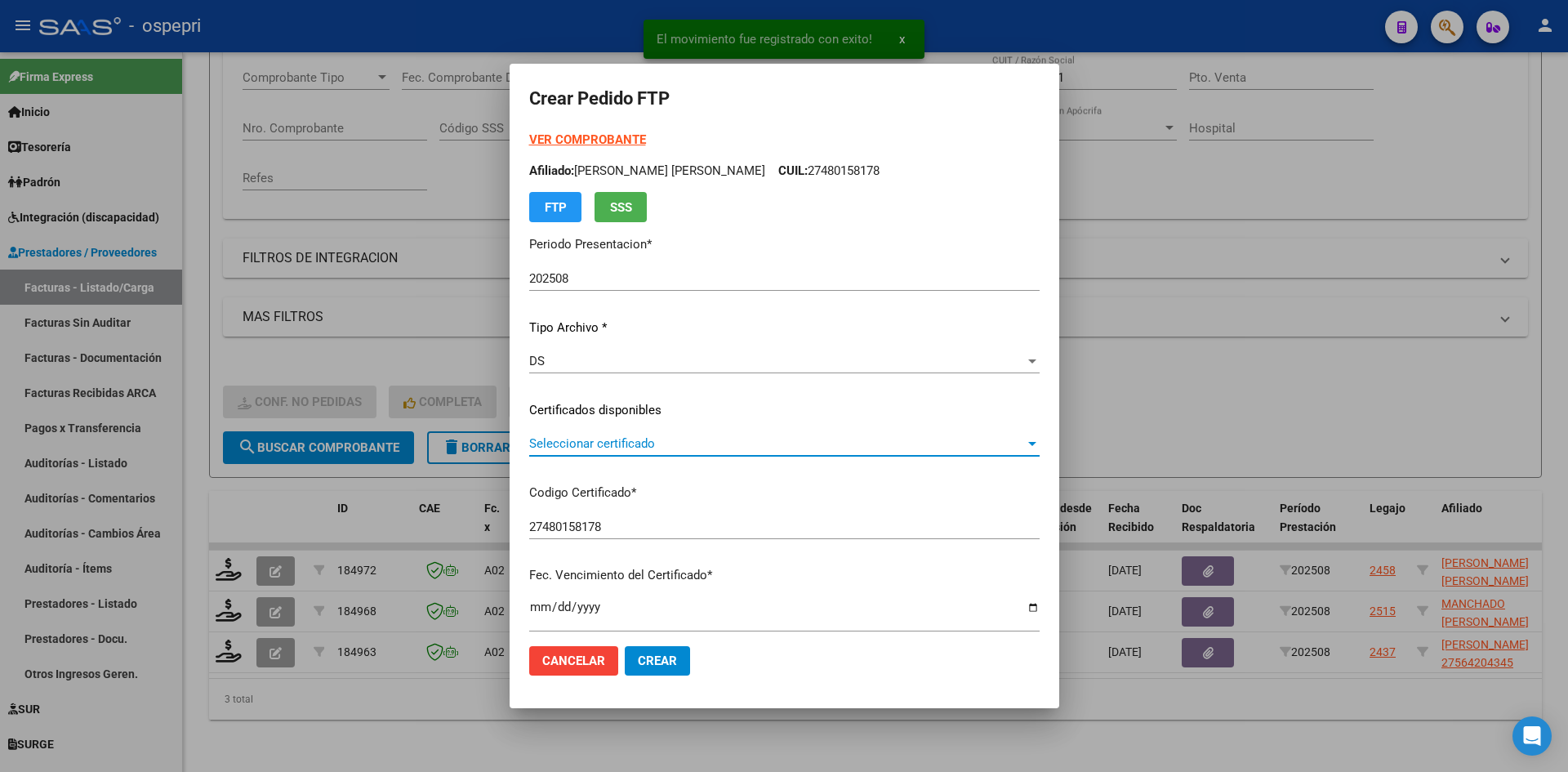
click at [739, 449] on span "Seleccionar certificado" at bounding box center [777, 444] width 496 height 15
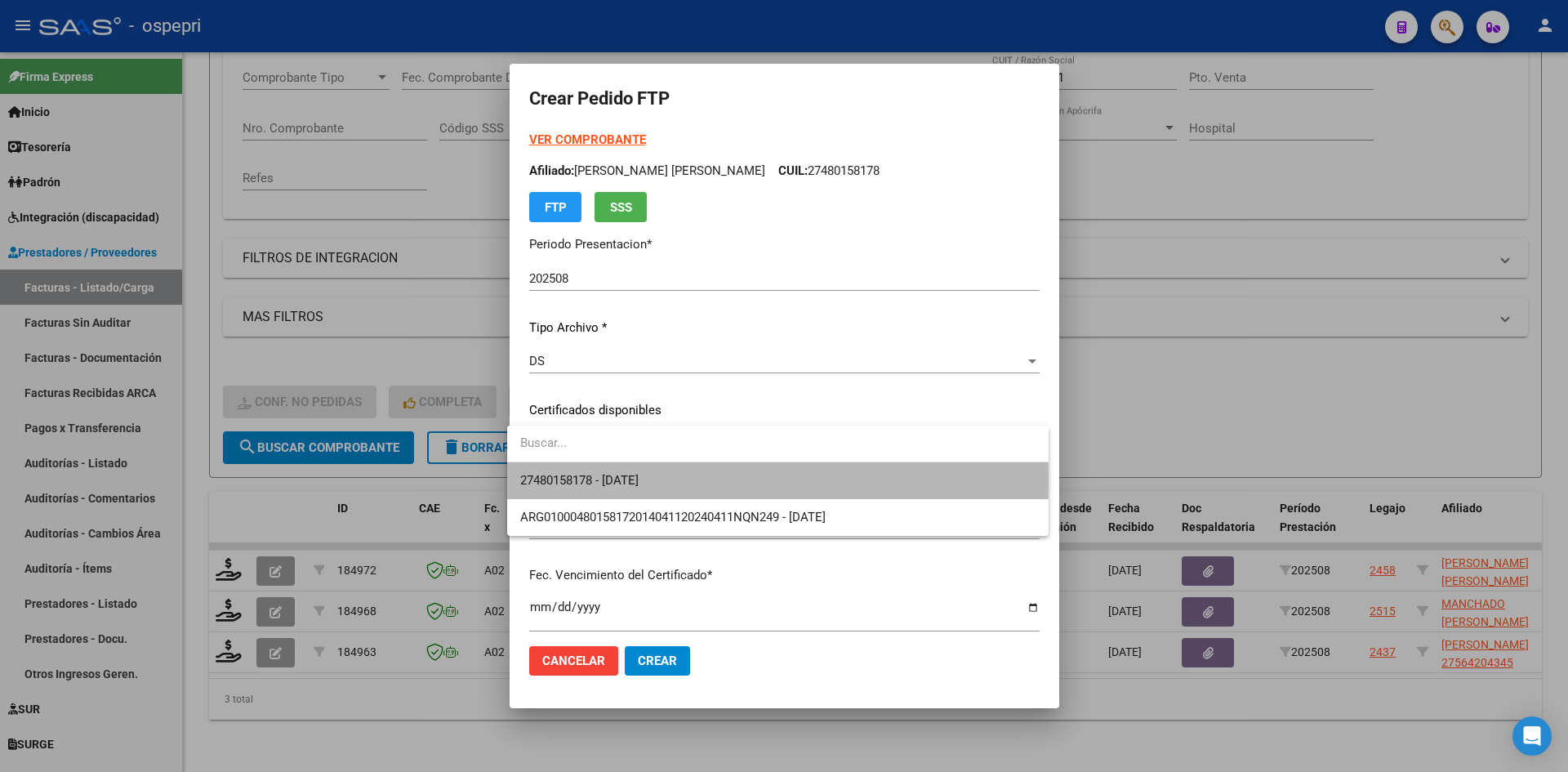
click at [739, 480] on span "27480158178 - 2039-06-05" at bounding box center [777, 481] width 515 height 36
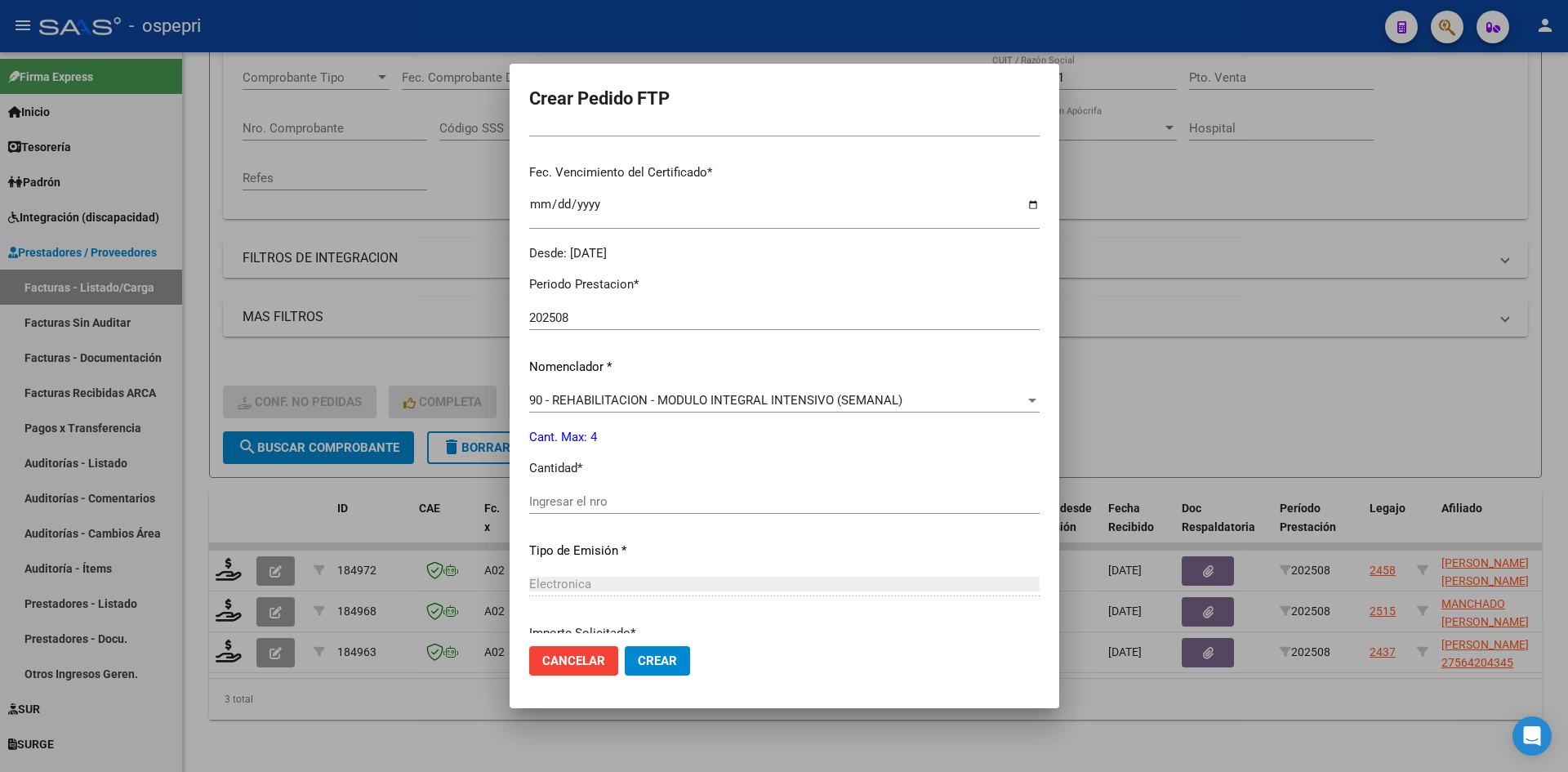
scroll to position [408, 0]
click at [615, 499] on input "Ingresar el nro" at bounding box center [785, 496] width 511 height 15
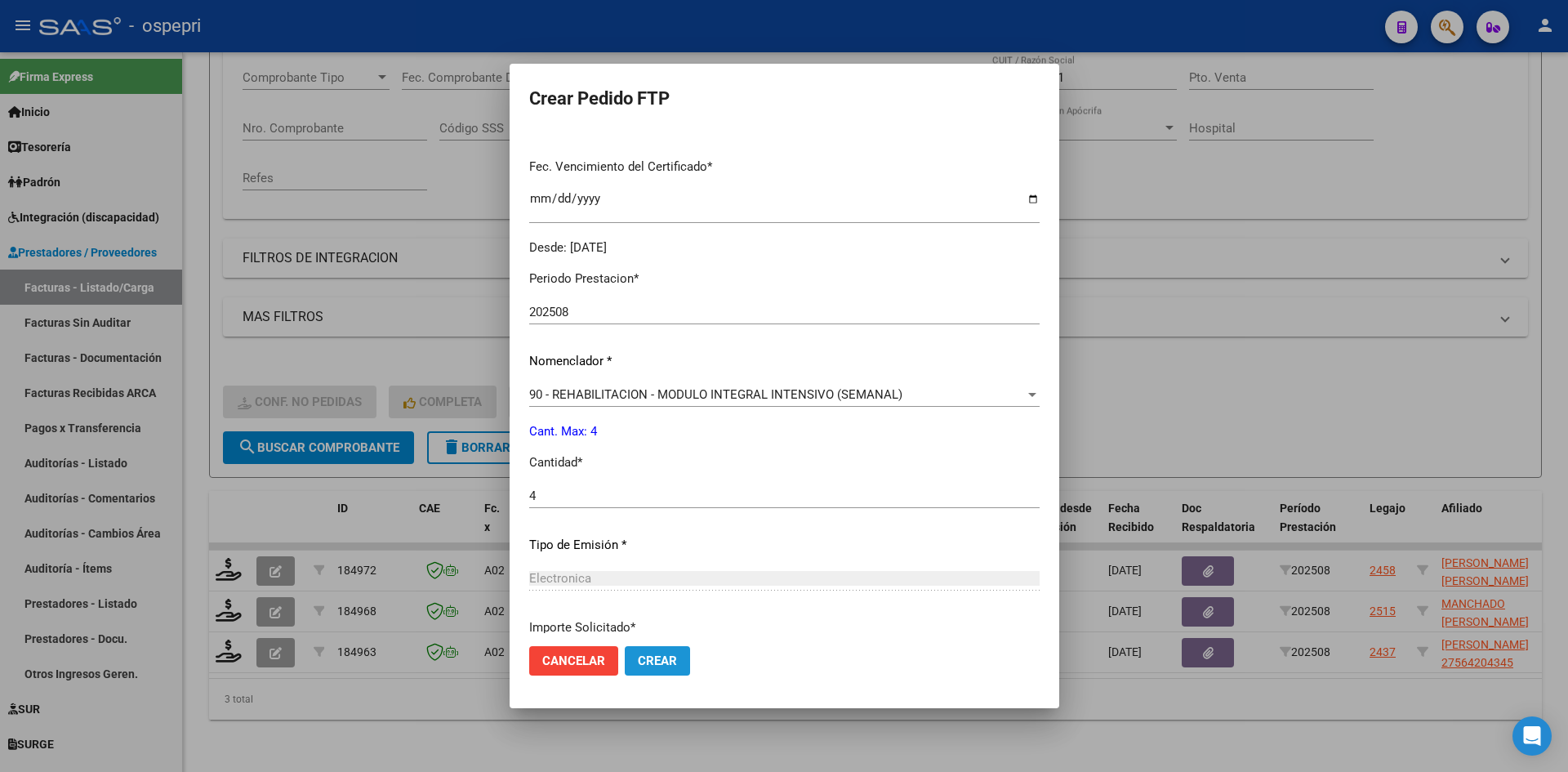
click at [657, 651] on button "Crear" at bounding box center [657, 661] width 65 height 30
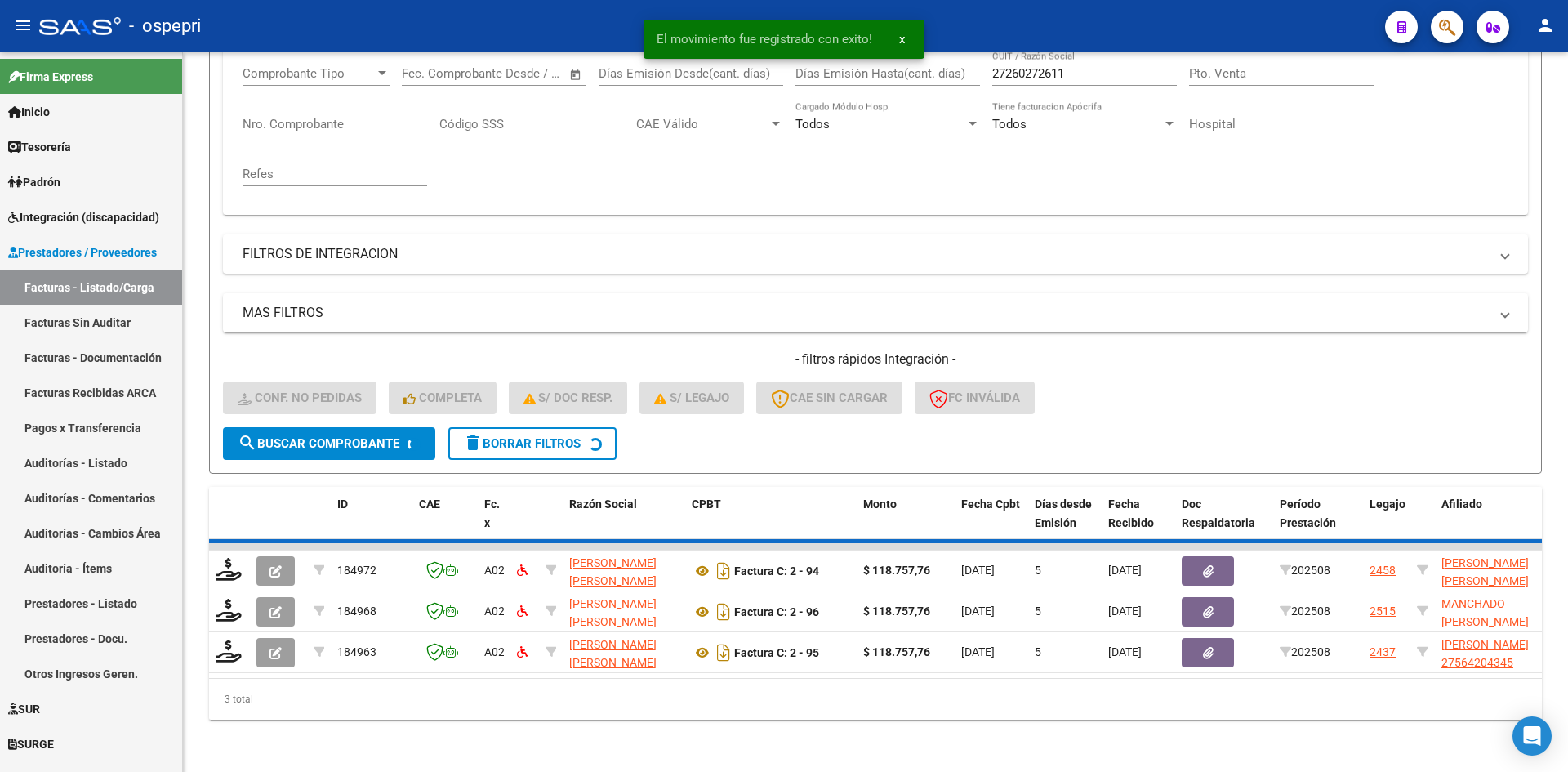
scroll to position [247, 0]
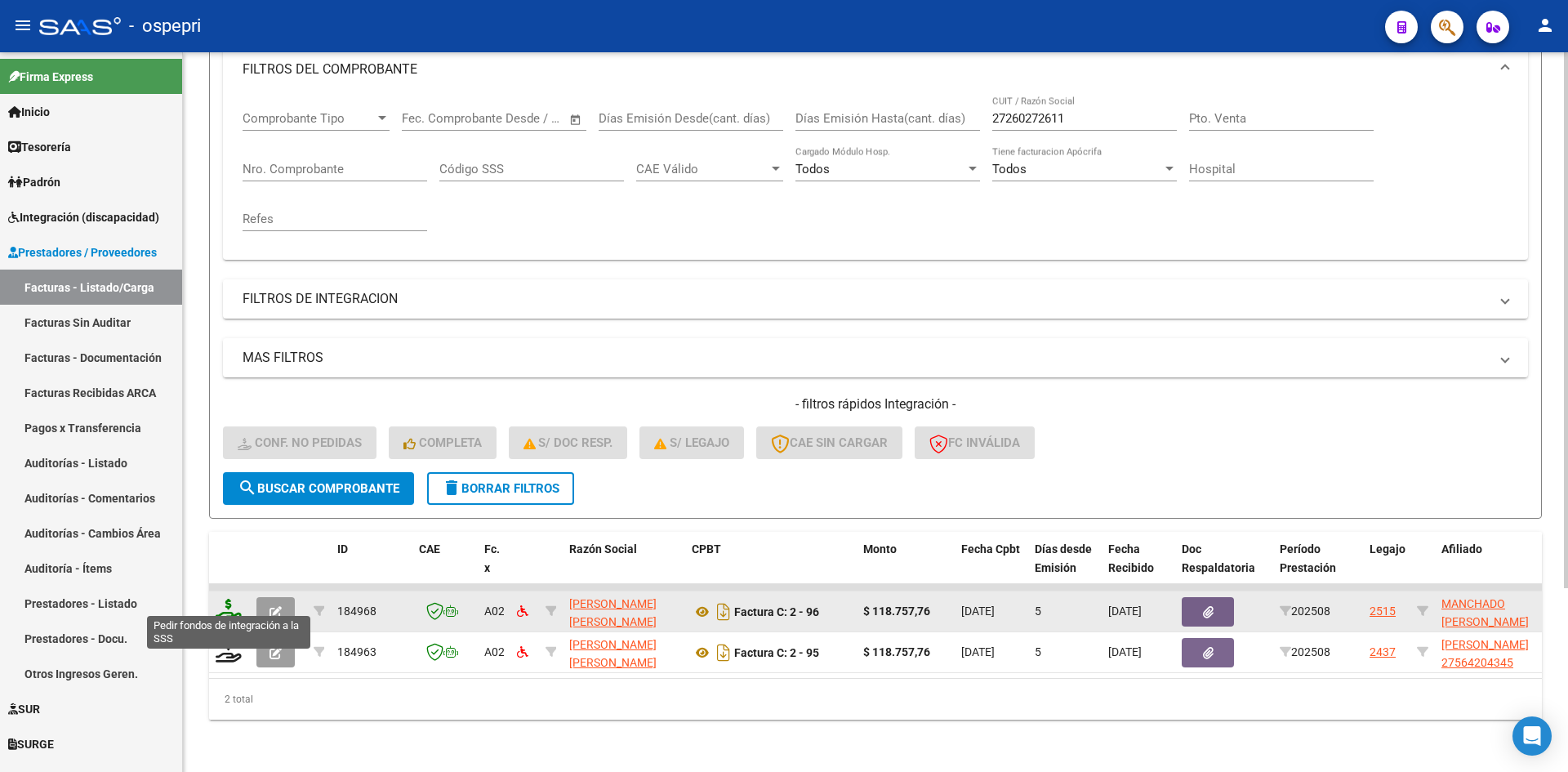
click at [228, 601] on icon at bounding box center [229, 611] width 26 height 23
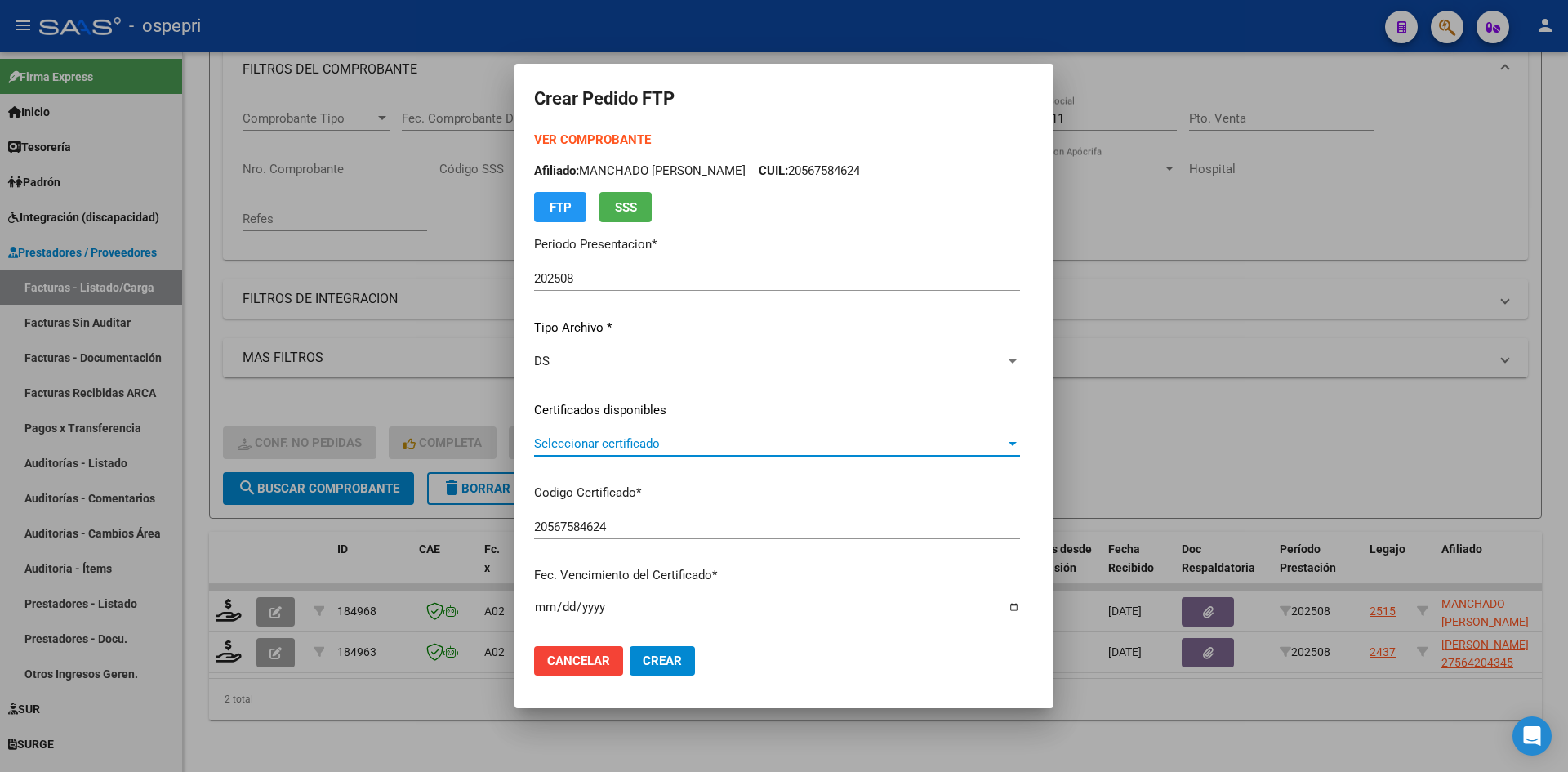
click at [768, 451] on span "Seleccionar certificado" at bounding box center [770, 444] width 471 height 15
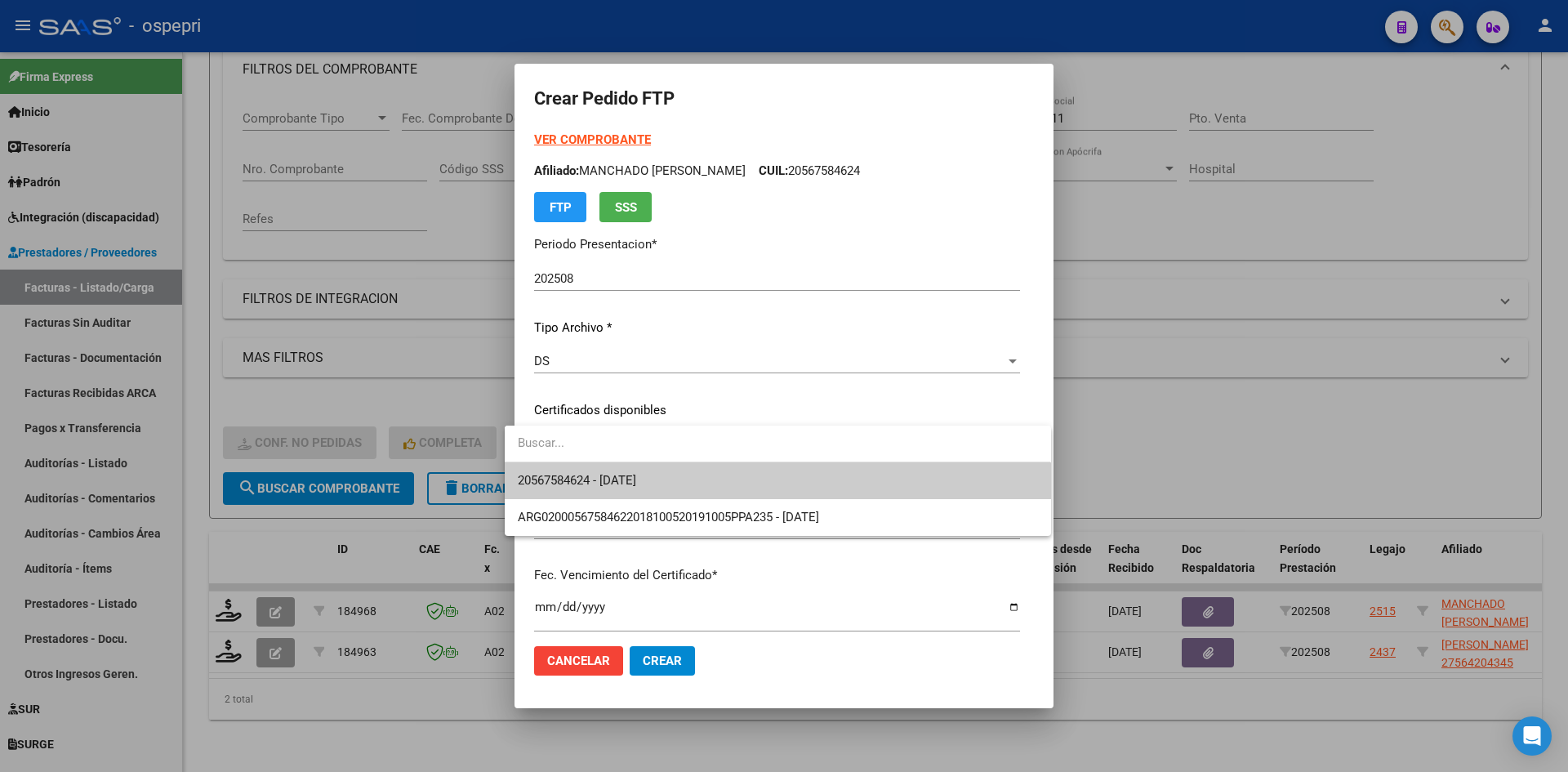
click at [768, 477] on span "20567584624 - 2029-08-28" at bounding box center [777, 481] width 520 height 36
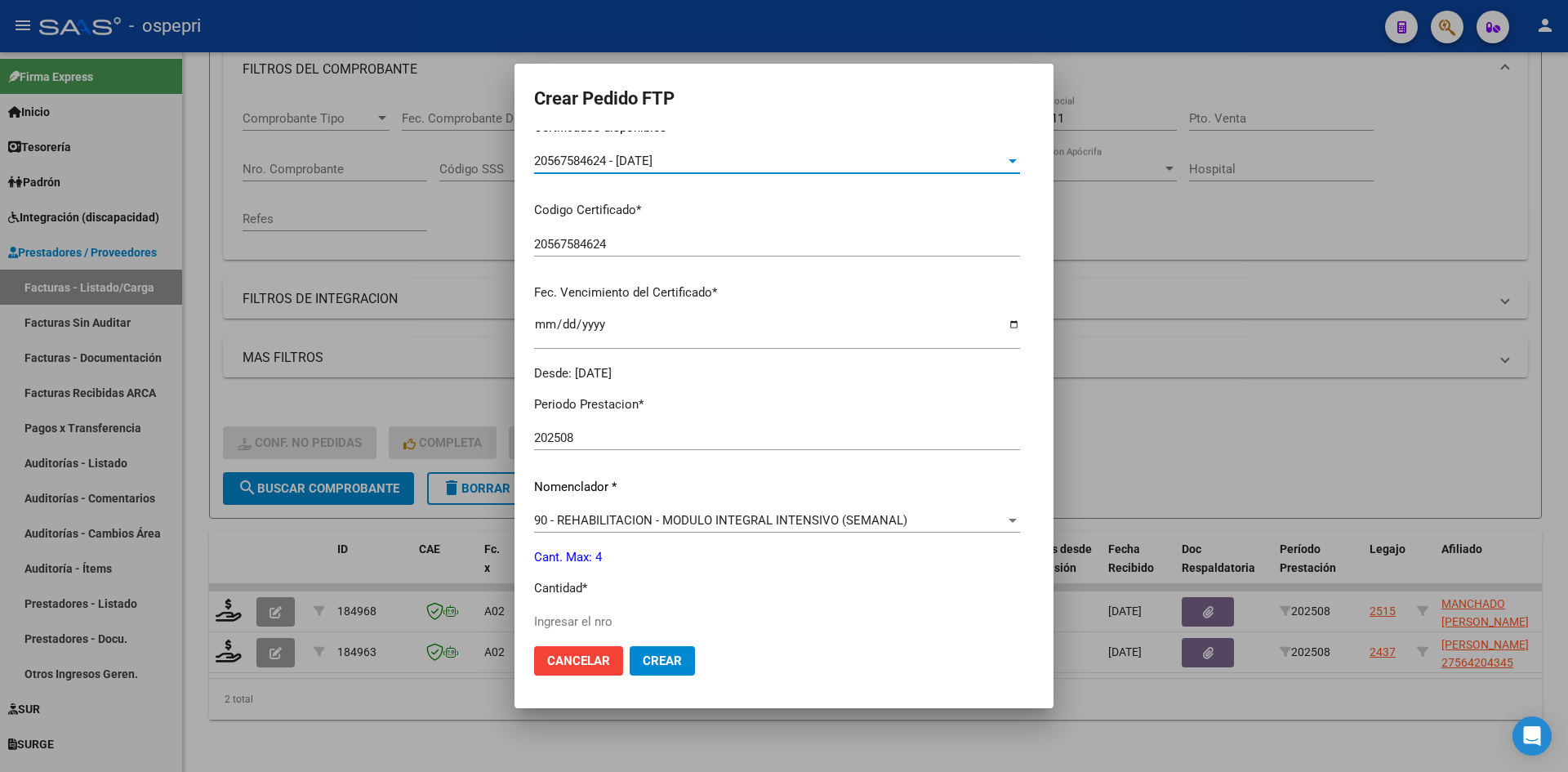
scroll to position [408, 0]
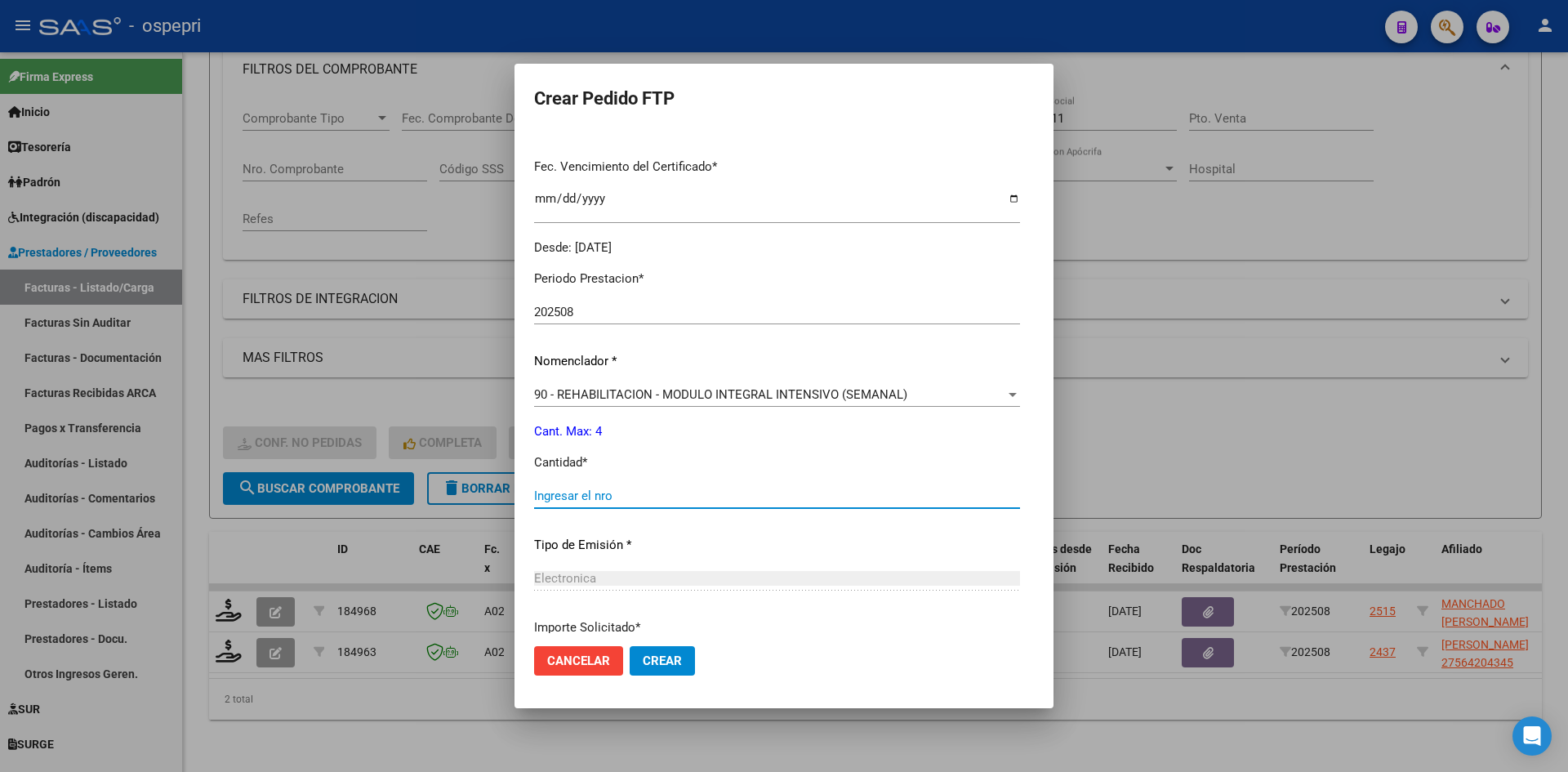
click at [551, 496] on input "Ingresar el nro" at bounding box center [777, 496] width 486 height 15
click at [662, 669] on button "Crear" at bounding box center [662, 661] width 65 height 30
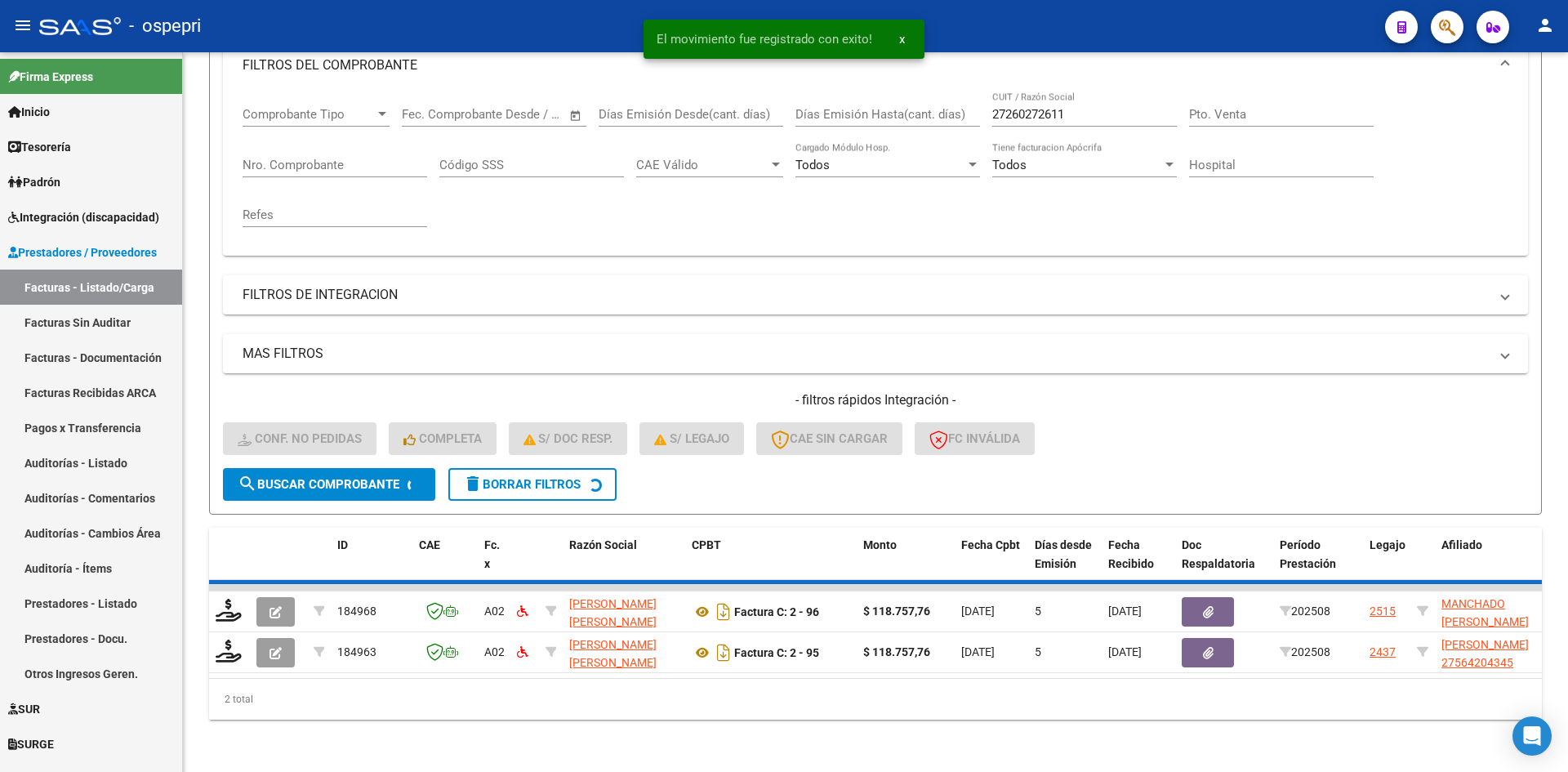
scroll to position [206, 0]
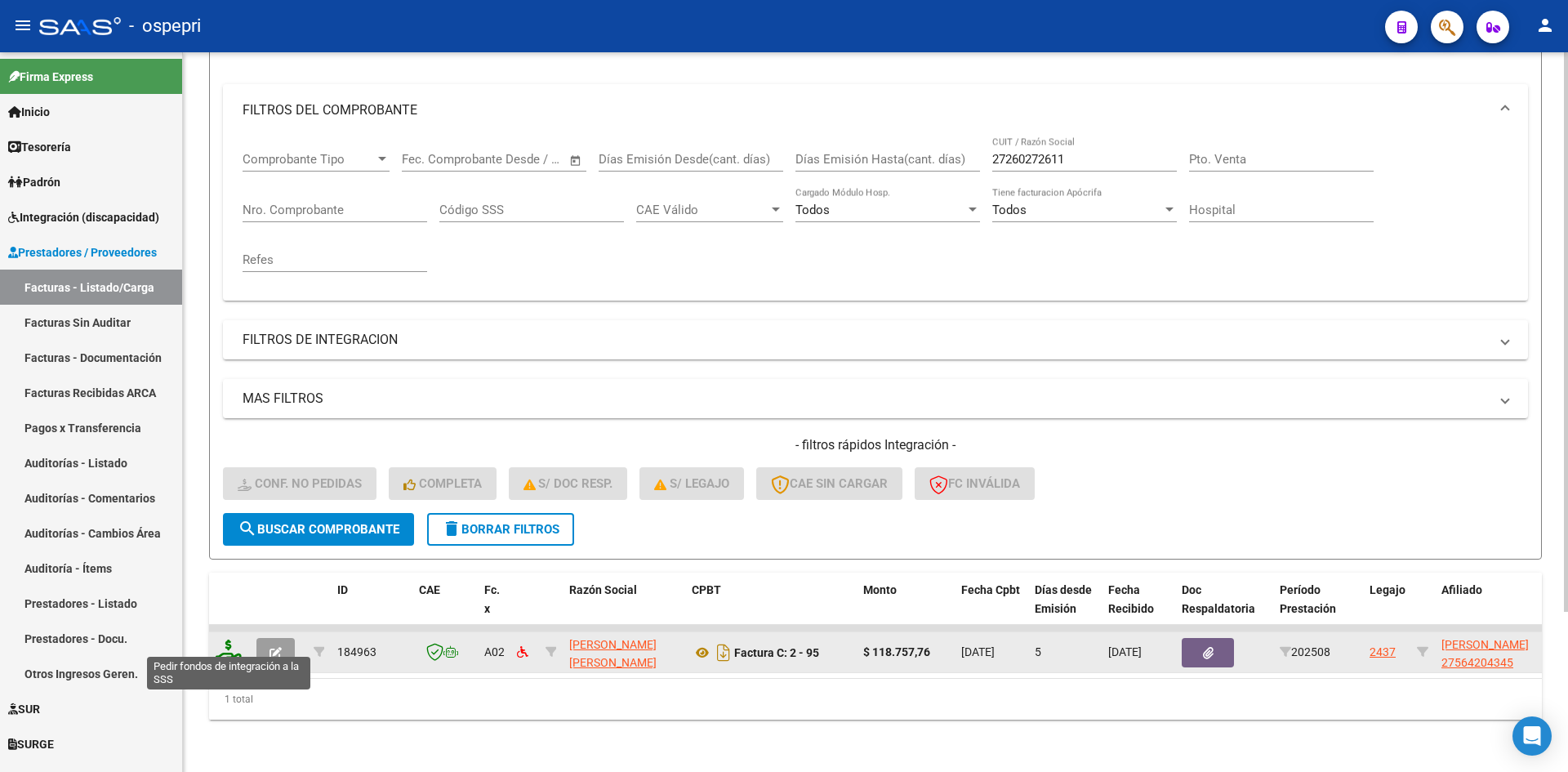
click at [231, 640] on icon at bounding box center [229, 651] width 26 height 23
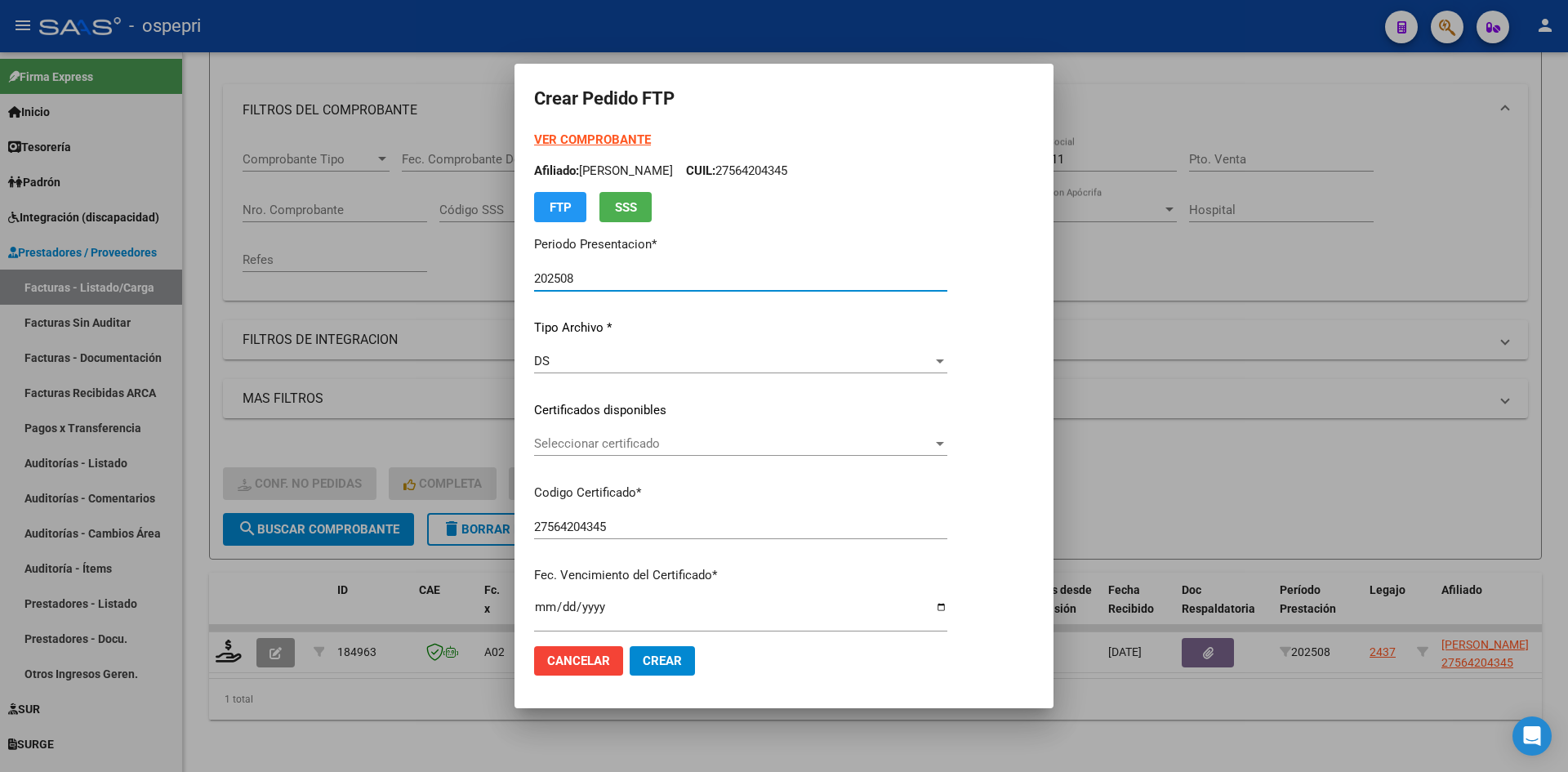
click at [656, 452] on div "Seleccionar certificado Seleccionar certificado" at bounding box center [741, 444] width 413 height 25
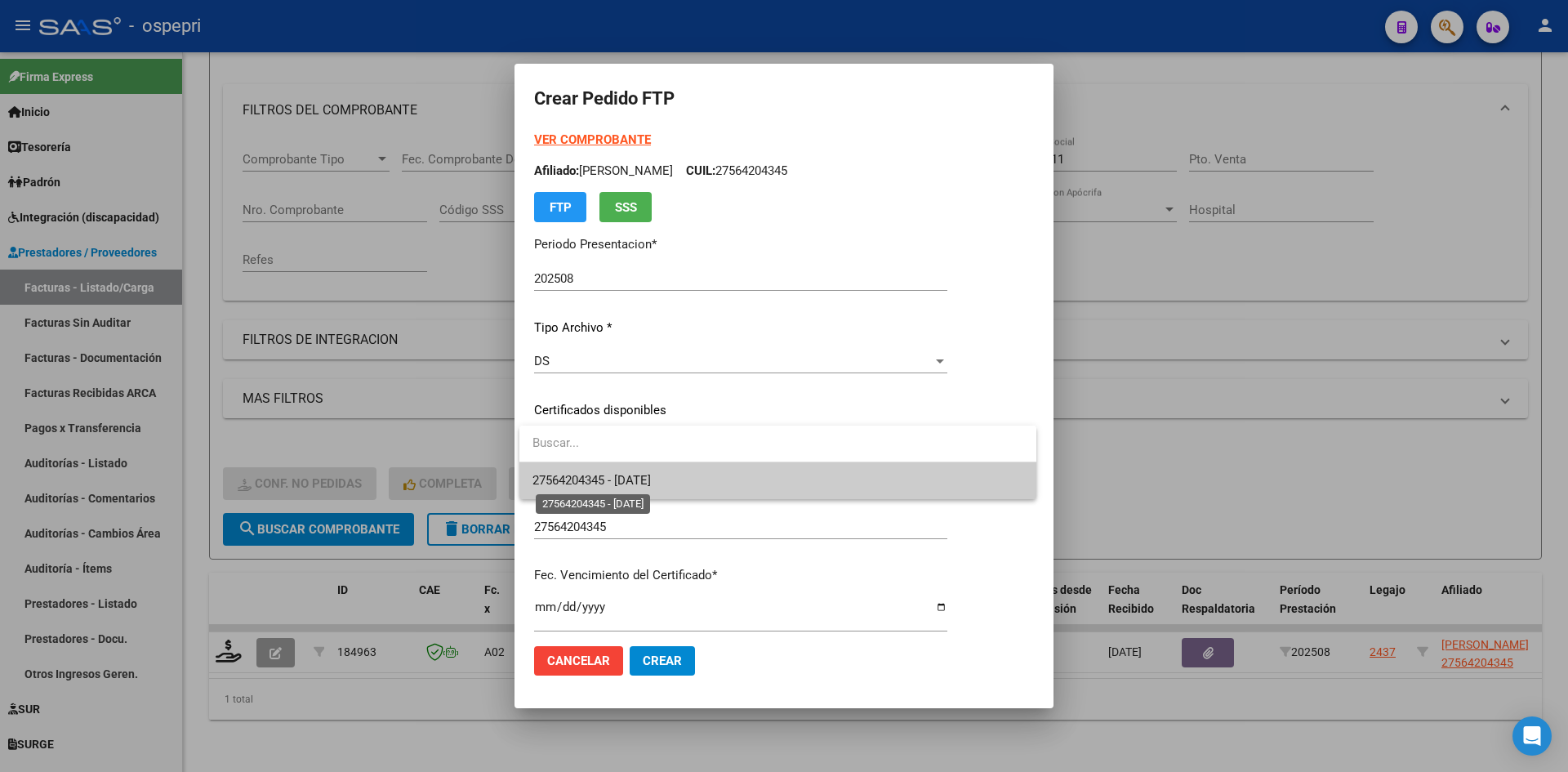
click at [651, 486] on span "27564204345 - 2026-07-13" at bounding box center [592, 480] width 118 height 15
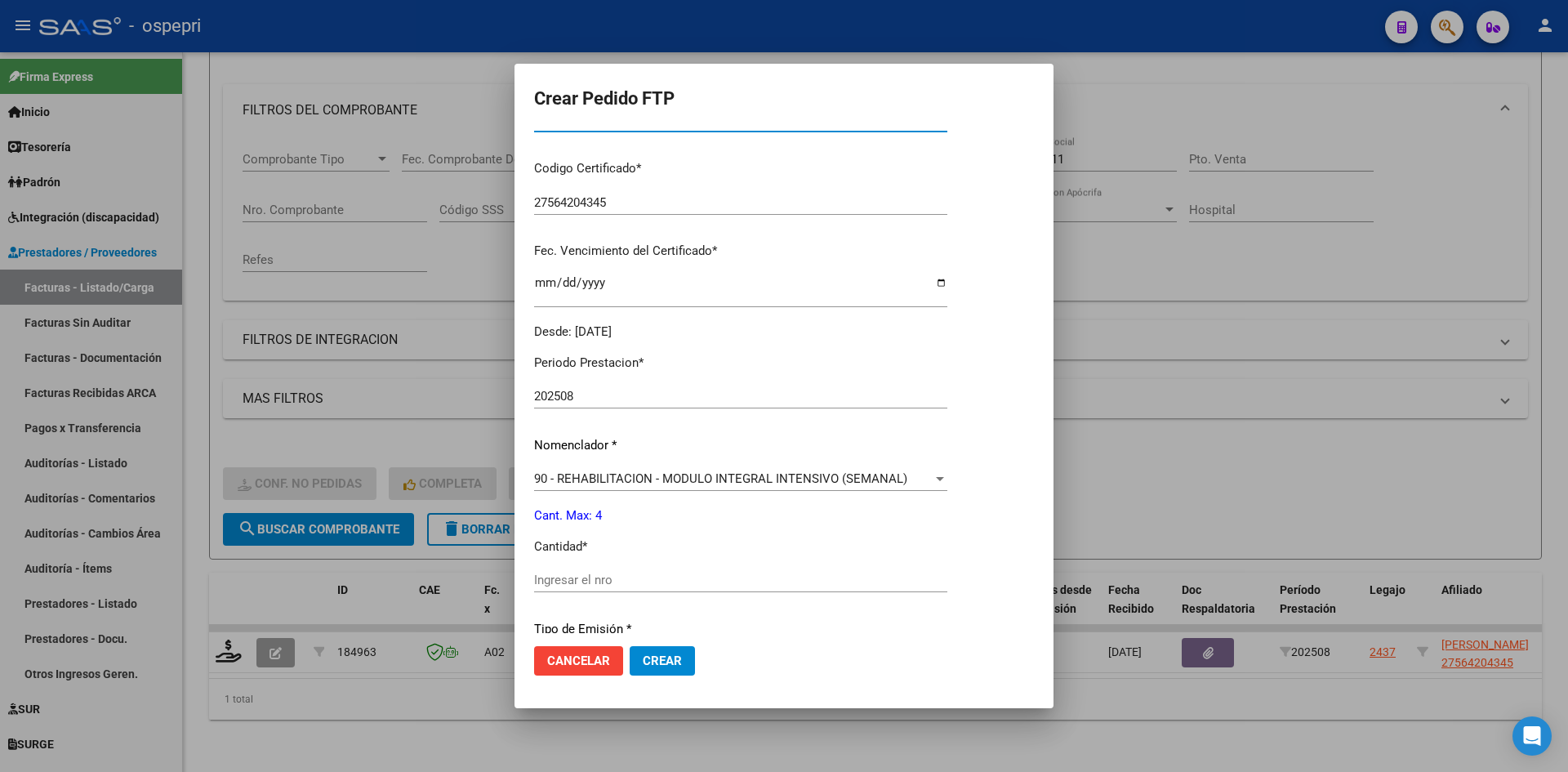
scroll to position [326, 0]
click at [632, 575] on input "Ingresar el nro" at bounding box center [741, 578] width 413 height 15
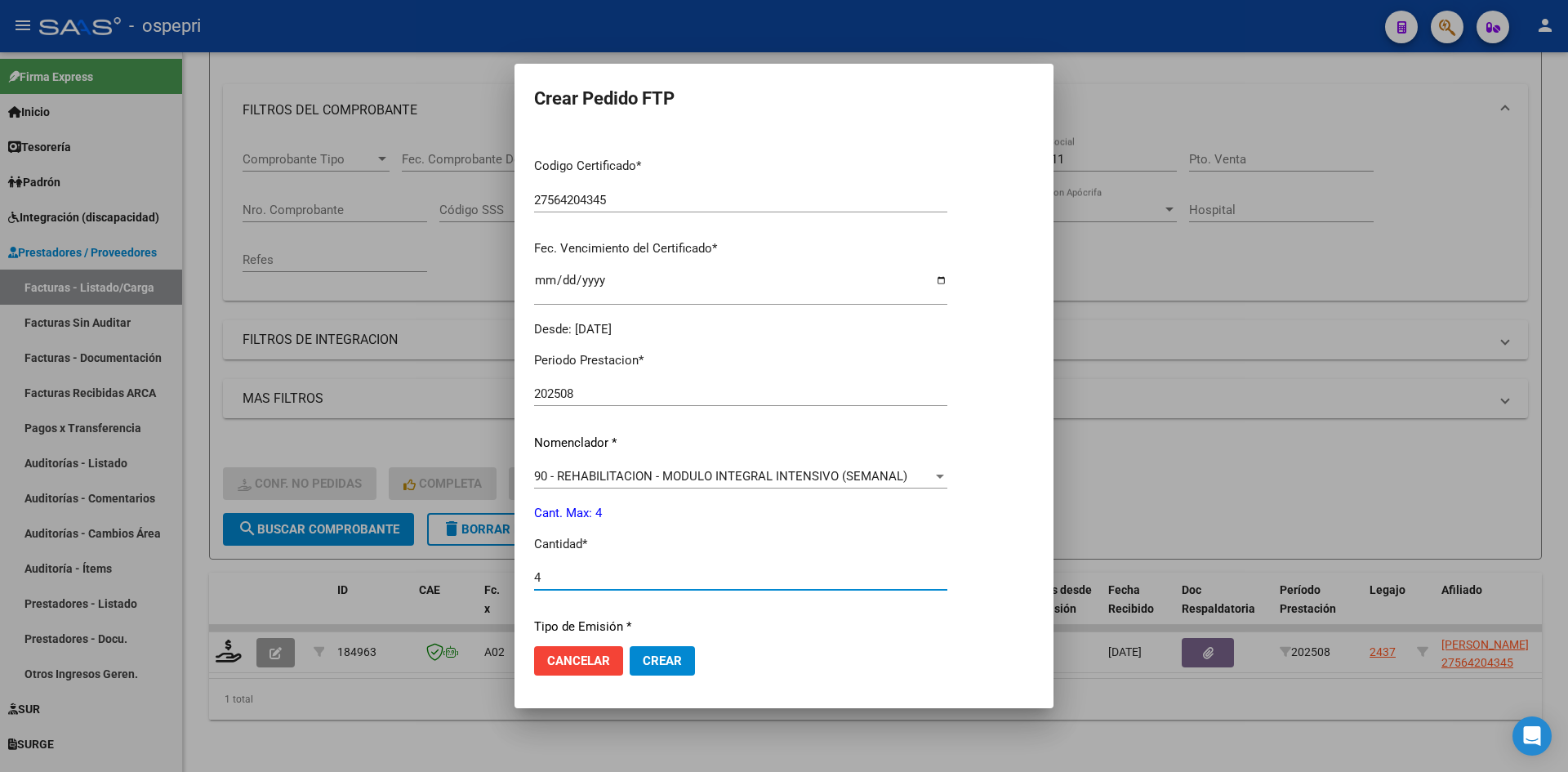
click at [669, 660] on span "Crear" at bounding box center [662, 661] width 39 height 15
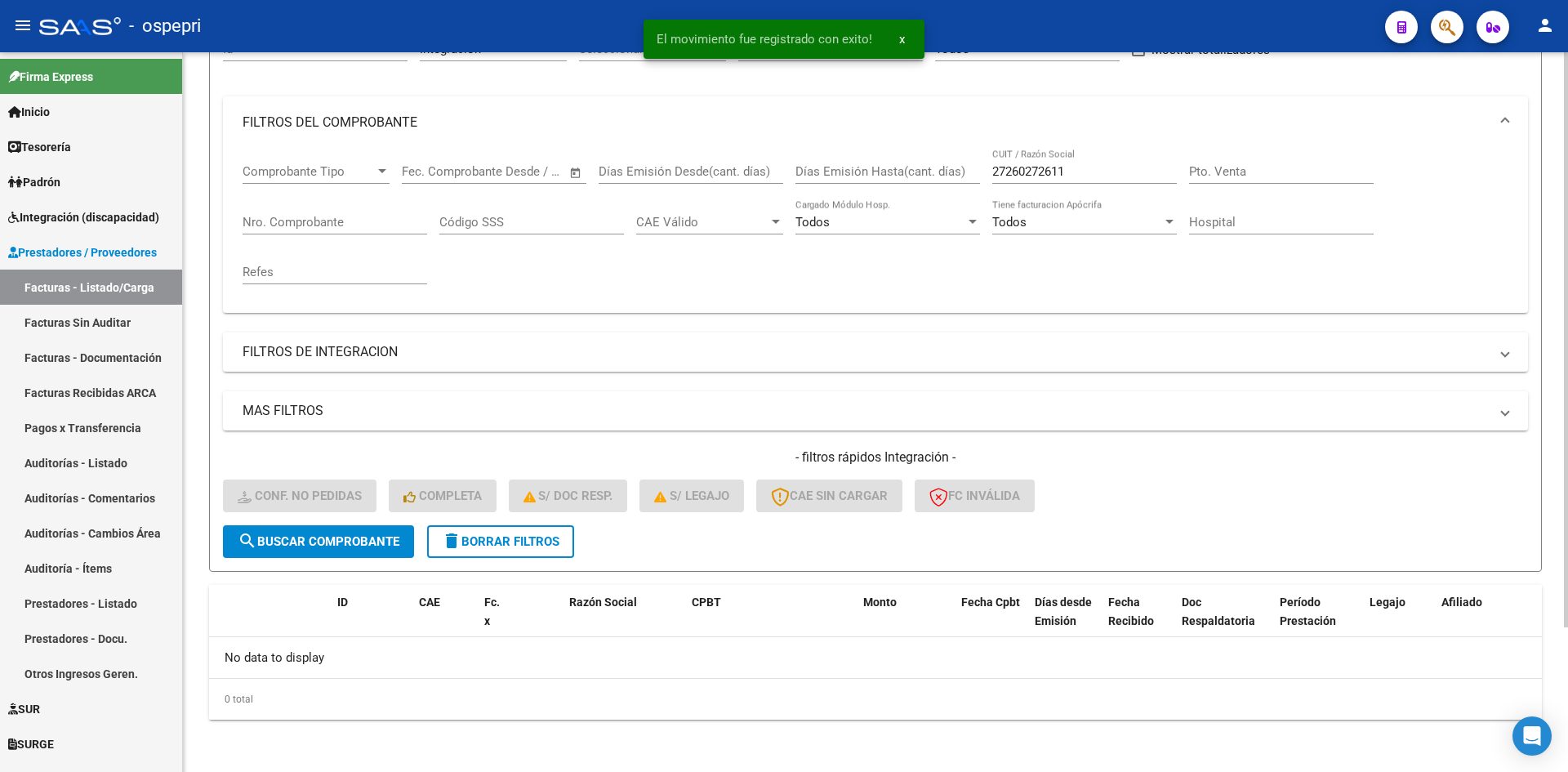
scroll to position [181, 0]
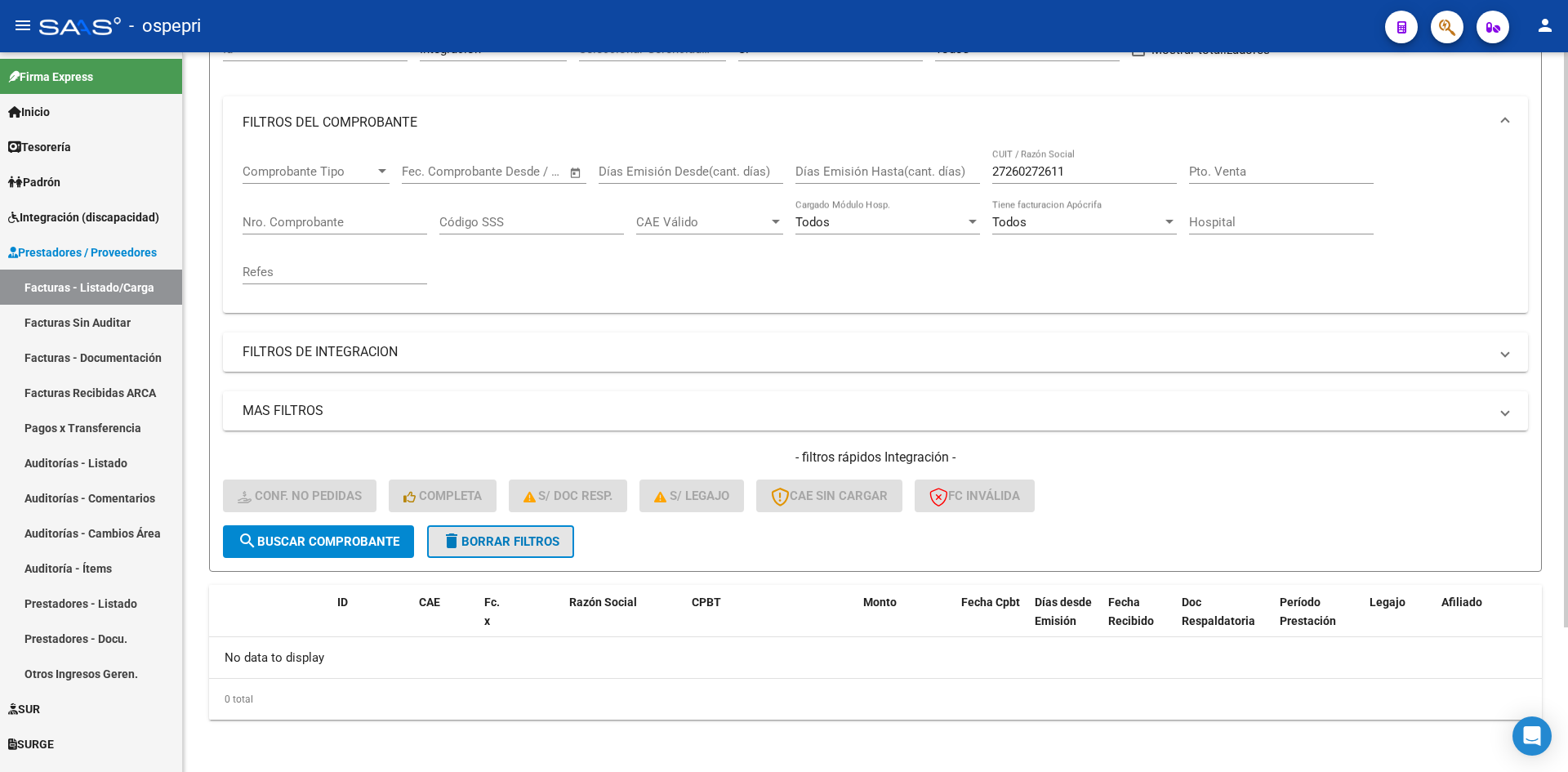
click at [508, 551] on button "delete Borrar Filtros" at bounding box center [501, 542] width 147 height 33
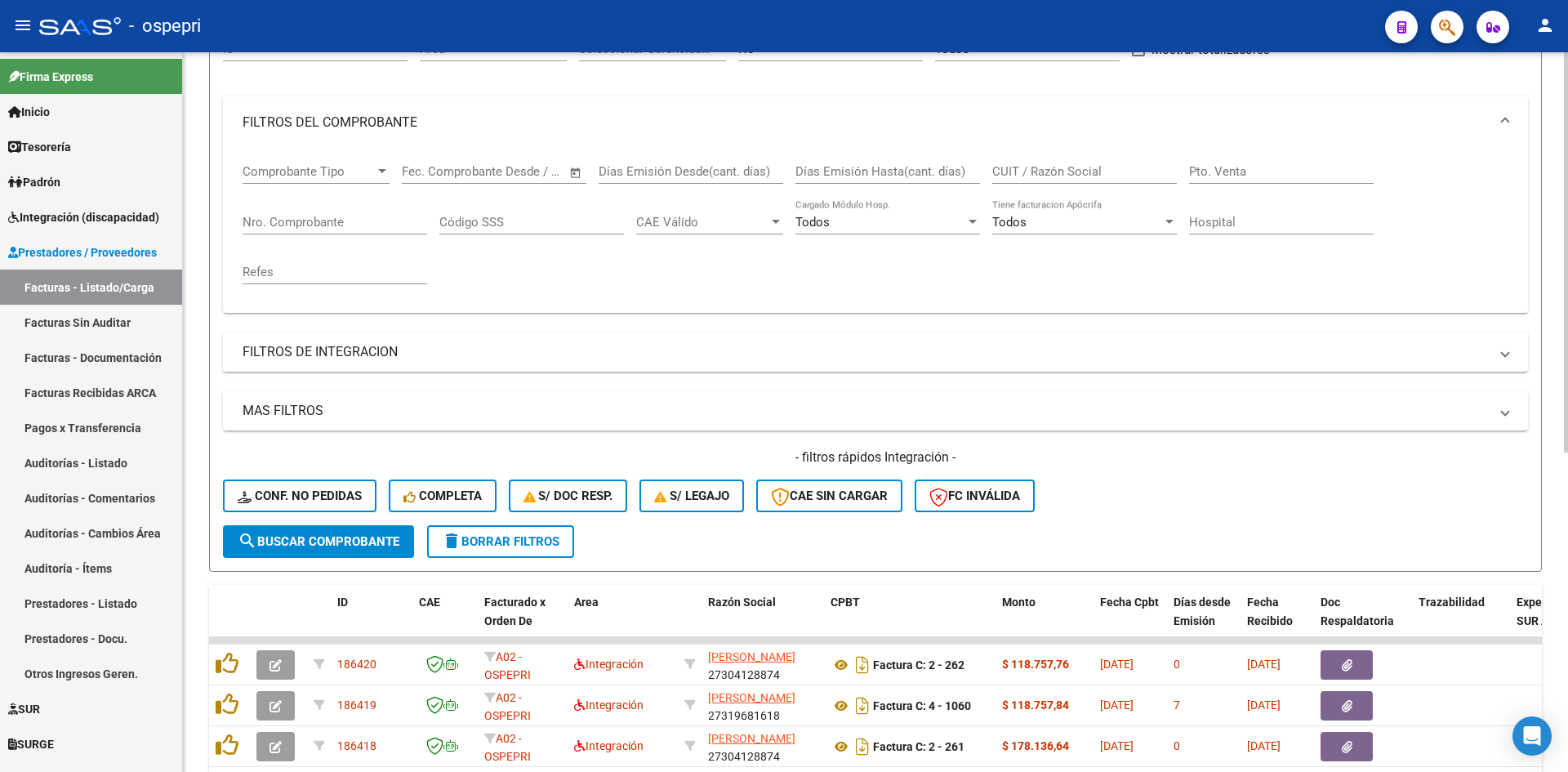
click at [1043, 174] on input "CUIT / Razón Social" at bounding box center [1084, 172] width 184 height 15
paste input "27237097691"
click at [383, 543] on span "search Buscar Comprobante" at bounding box center [319, 542] width 162 height 15
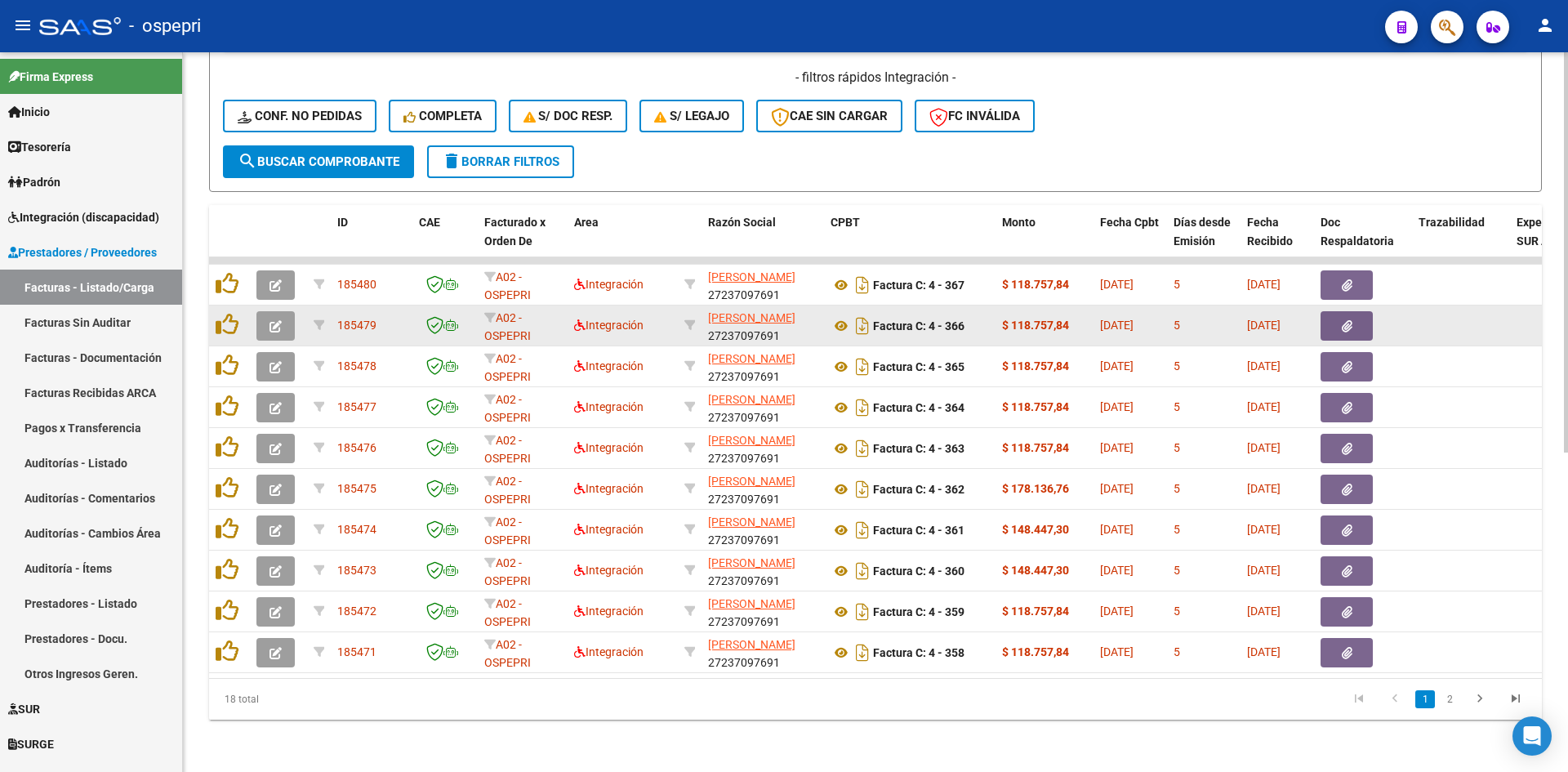
scroll to position [574, 0]
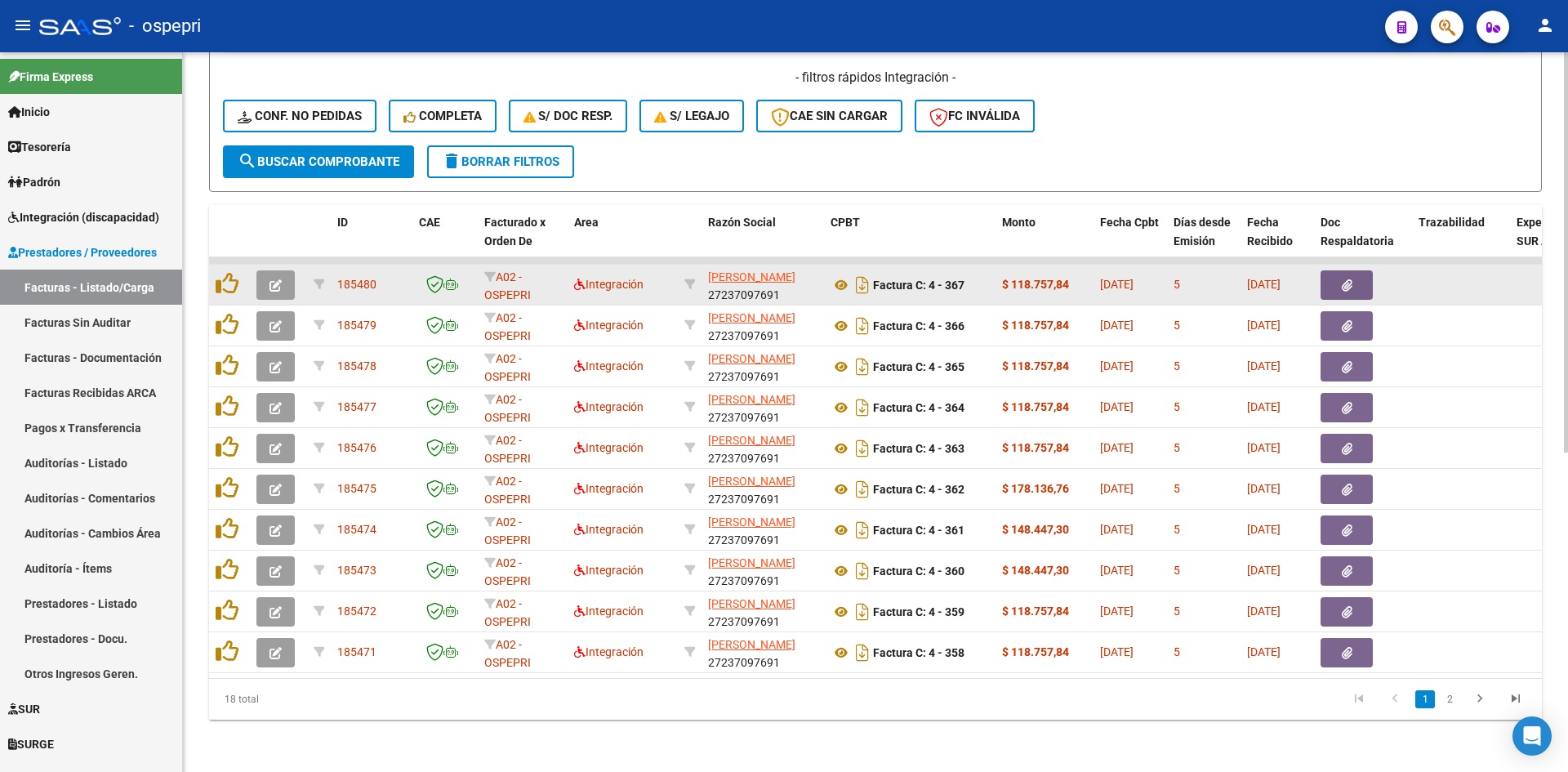
click at [271, 279] on icon "button" at bounding box center [275, 285] width 12 height 12
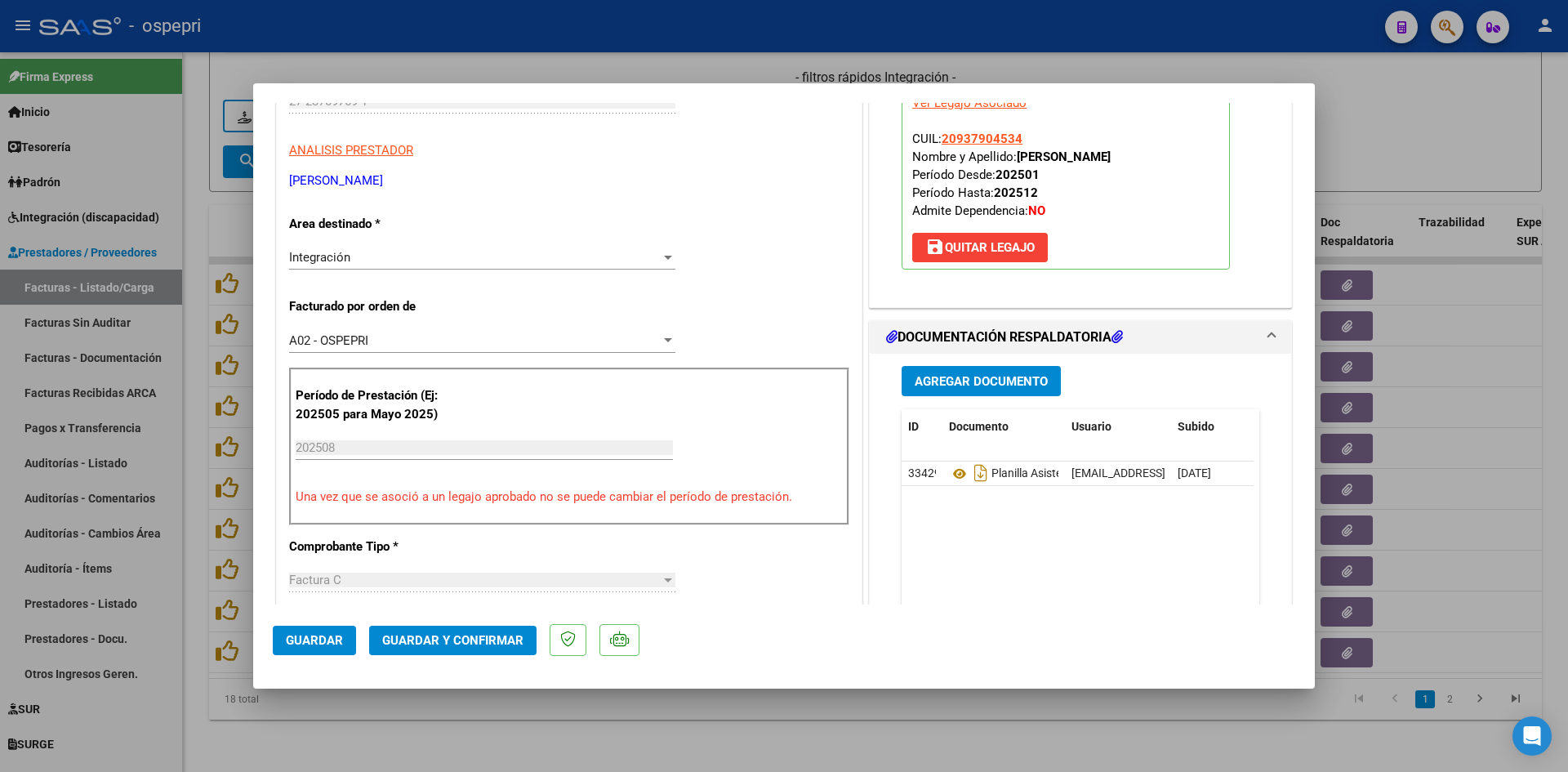
scroll to position [0, 0]
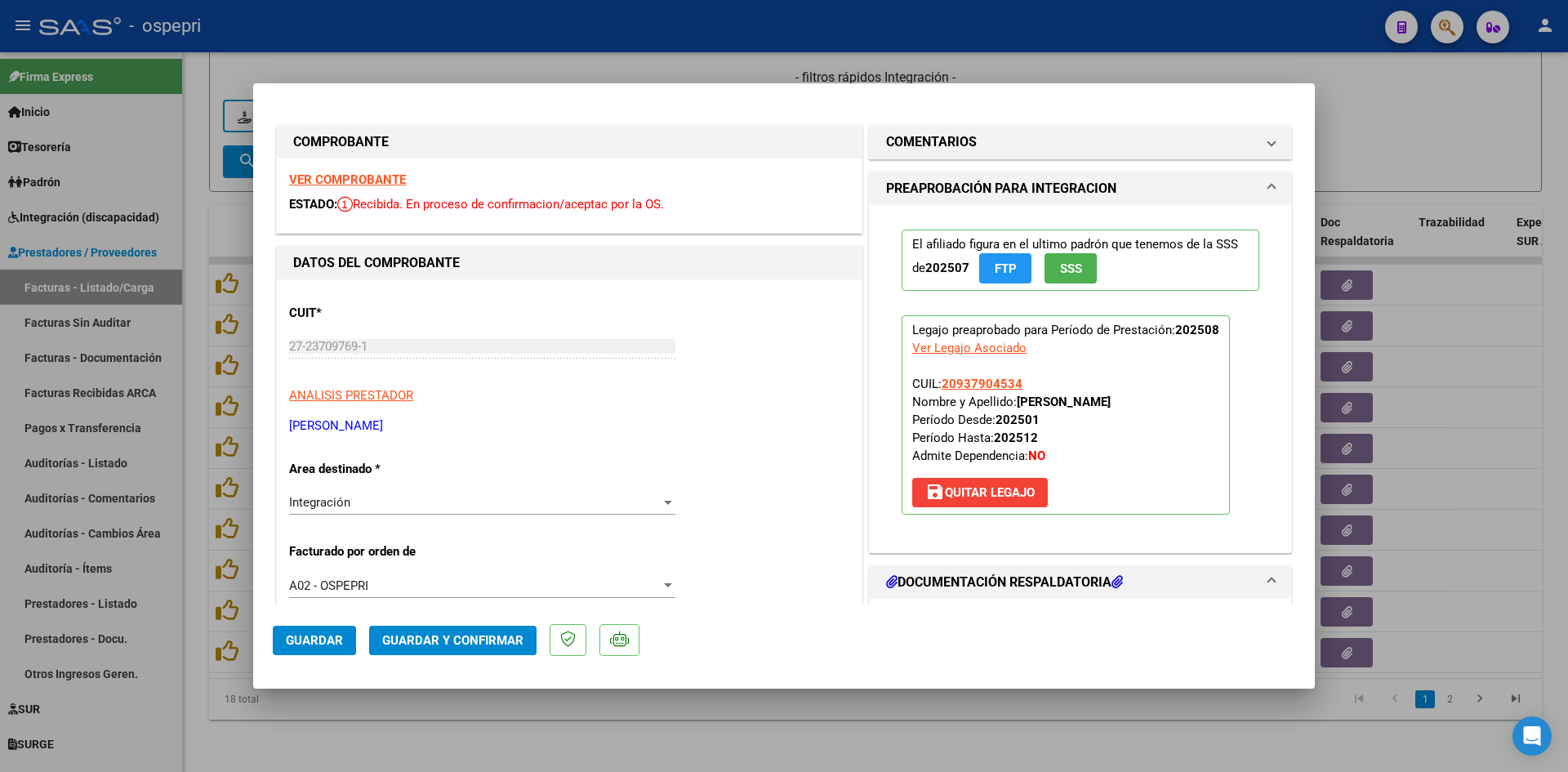
click at [398, 179] on strong "VER COMPROBANTE" at bounding box center [347, 180] width 116 height 15
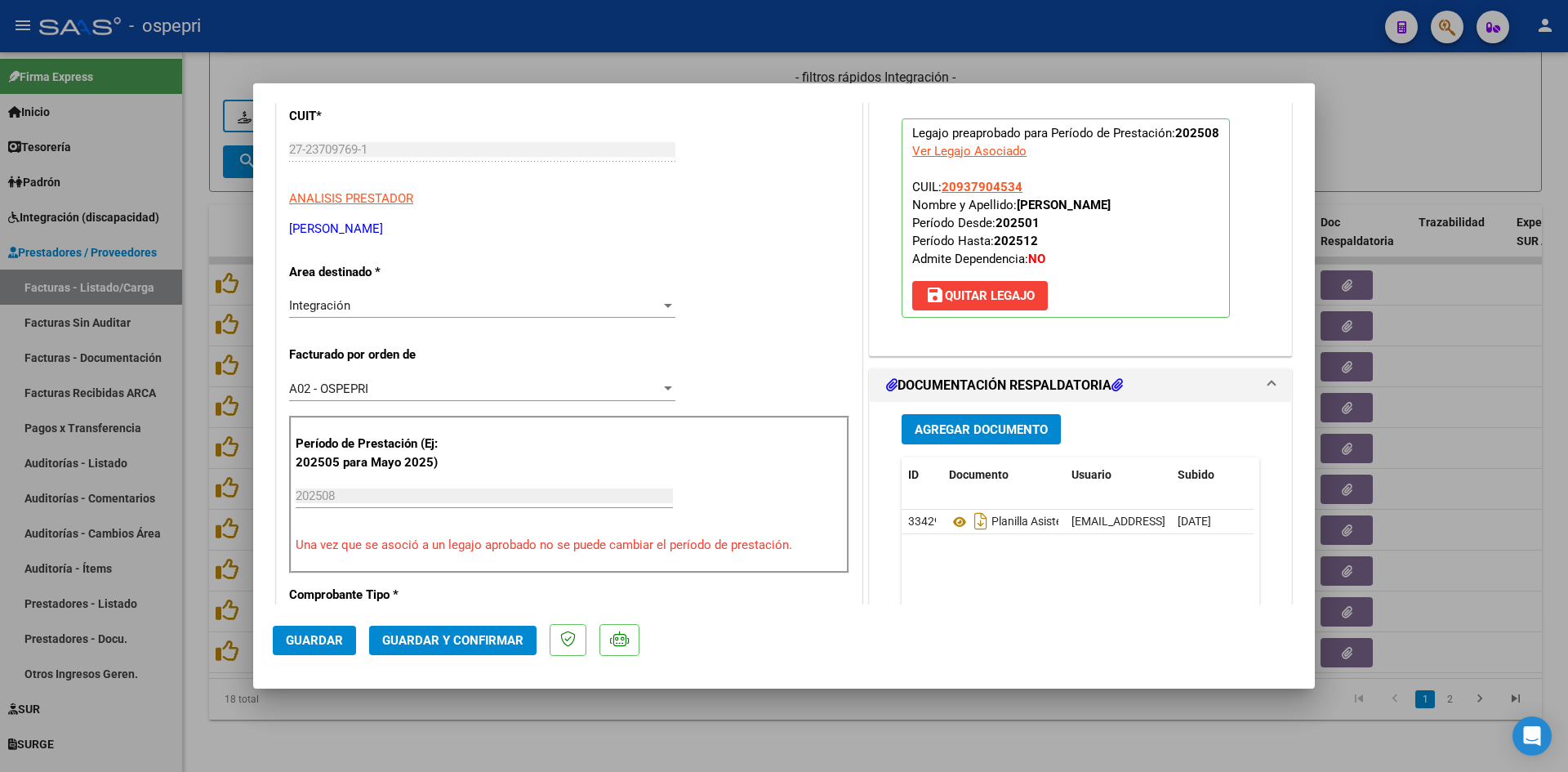
scroll to position [245, 0]
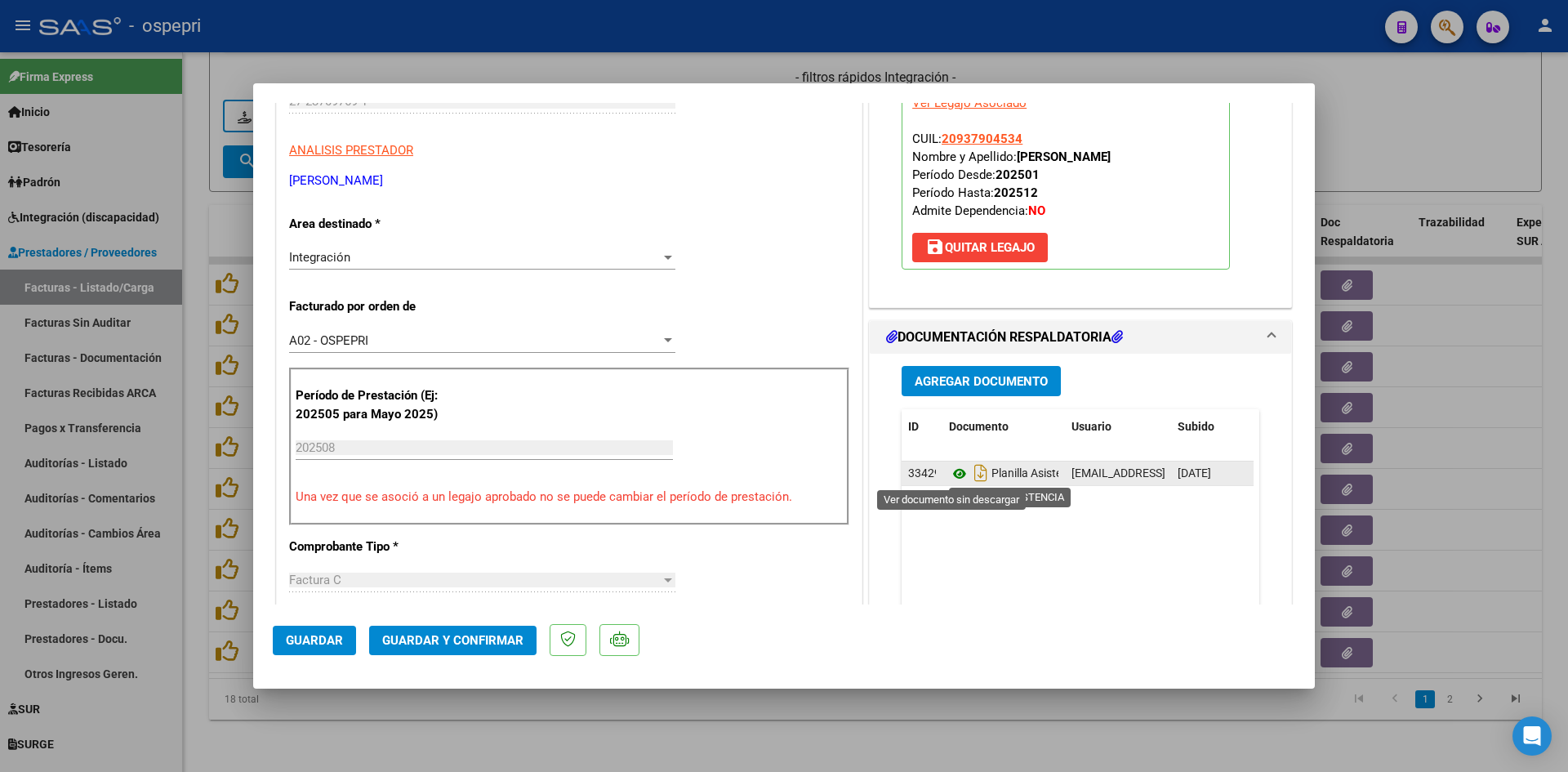
click at [952, 475] on icon at bounding box center [960, 474] width 21 height 20
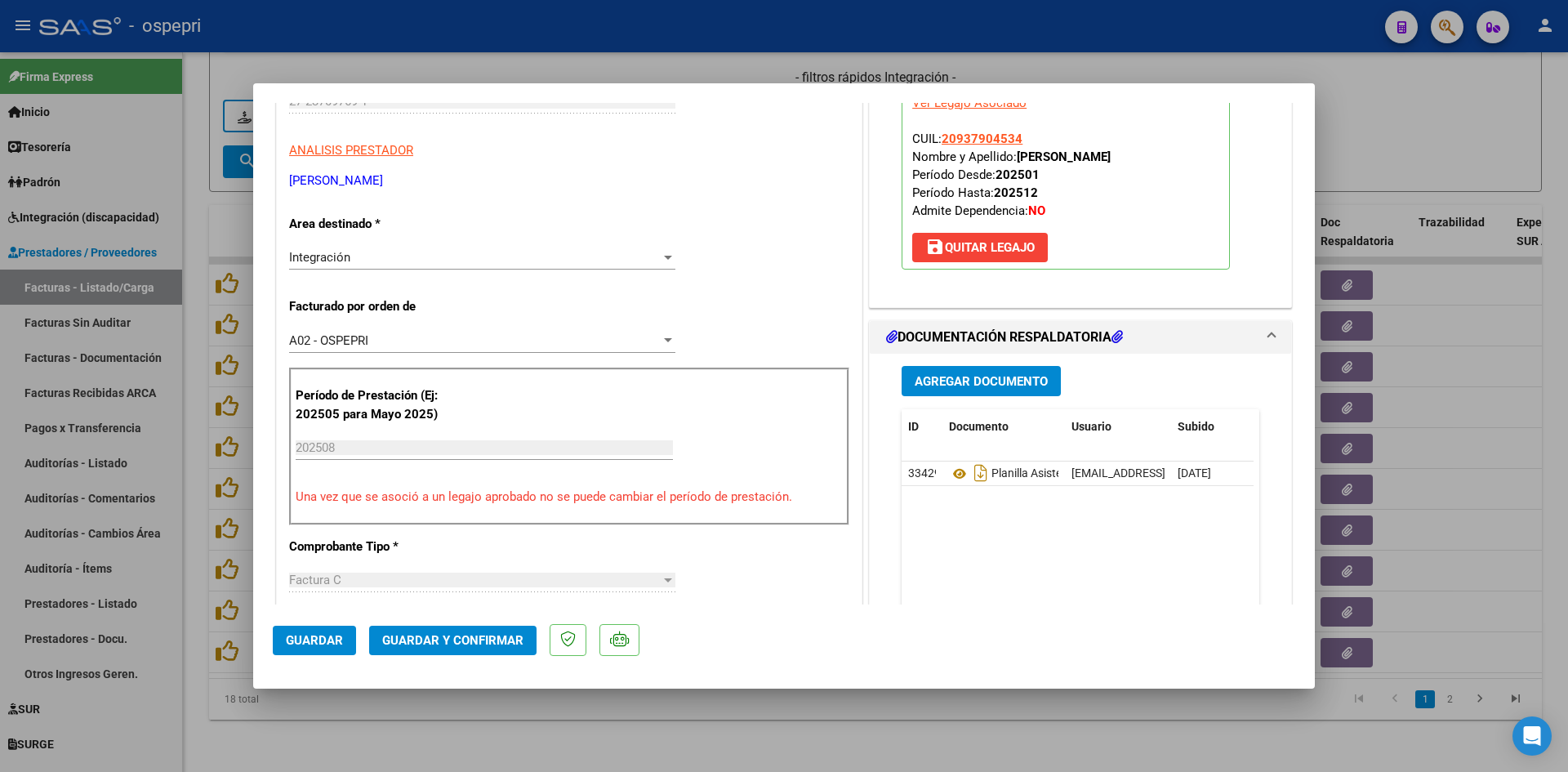
click at [468, 650] on button "Guardar y Confirmar" at bounding box center [453, 641] width 168 height 30
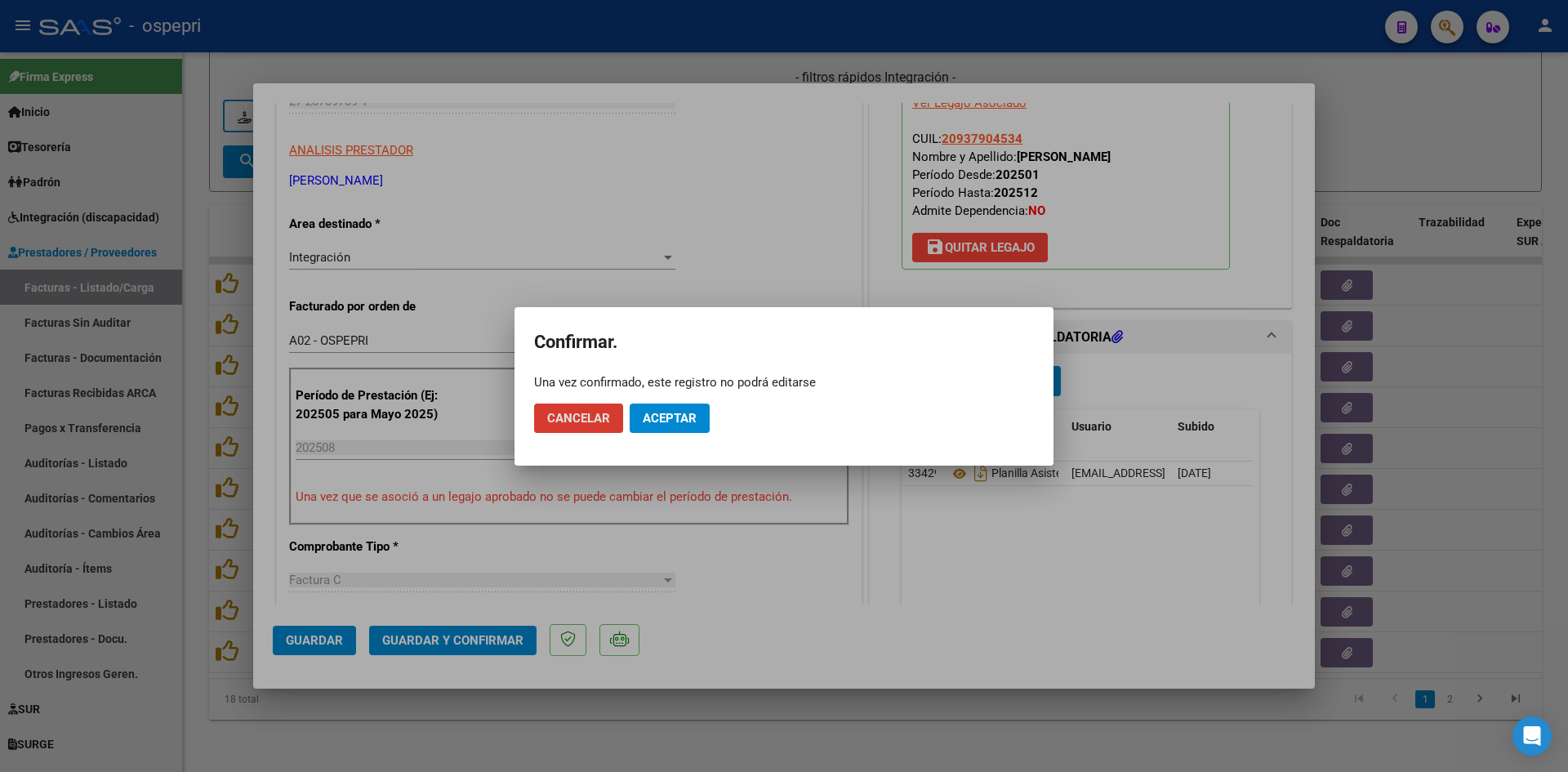
click at [676, 412] on span "Aceptar" at bounding box center [669, 418] width 54 height 15
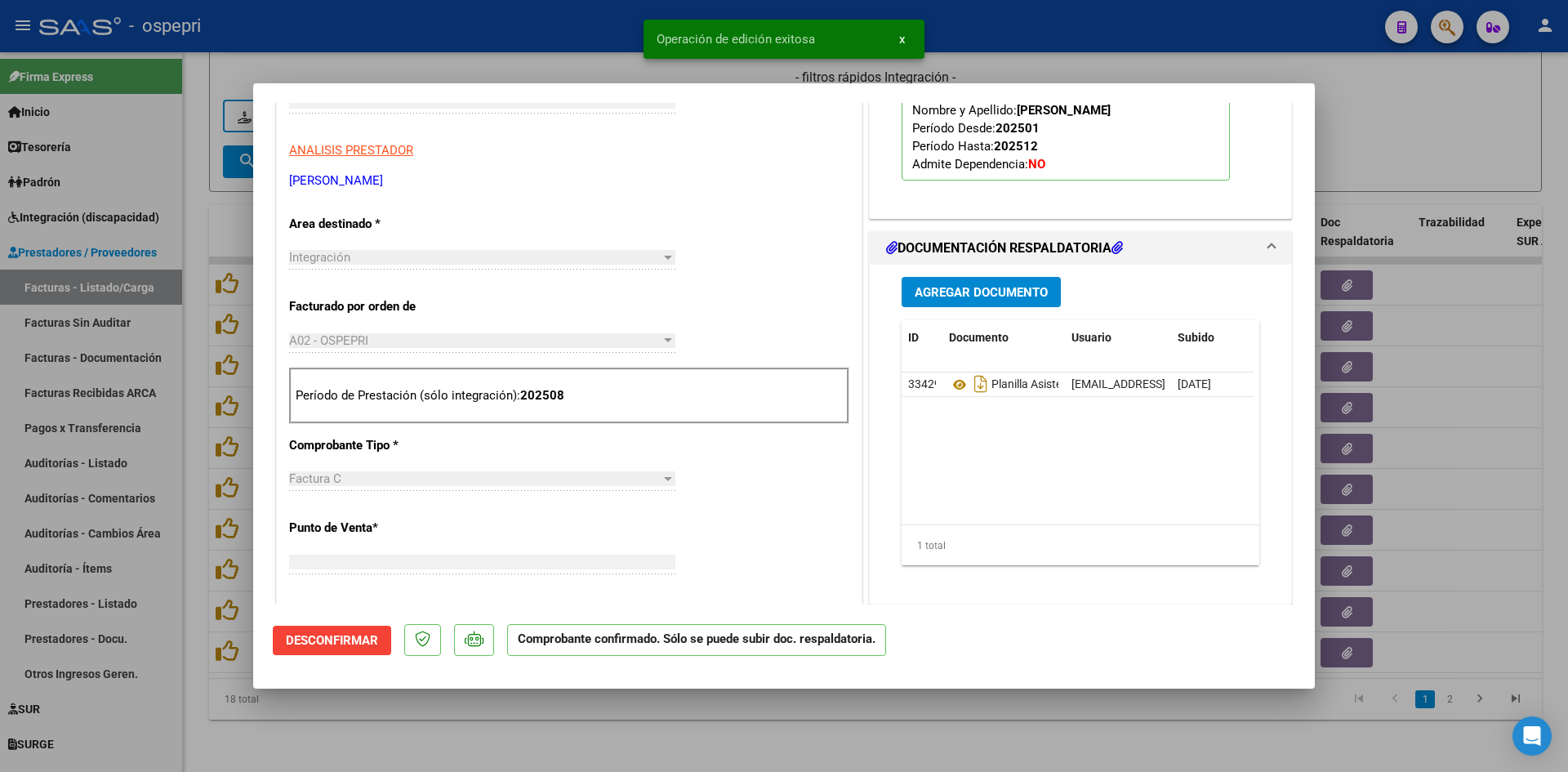
scroll to position [274, 0]
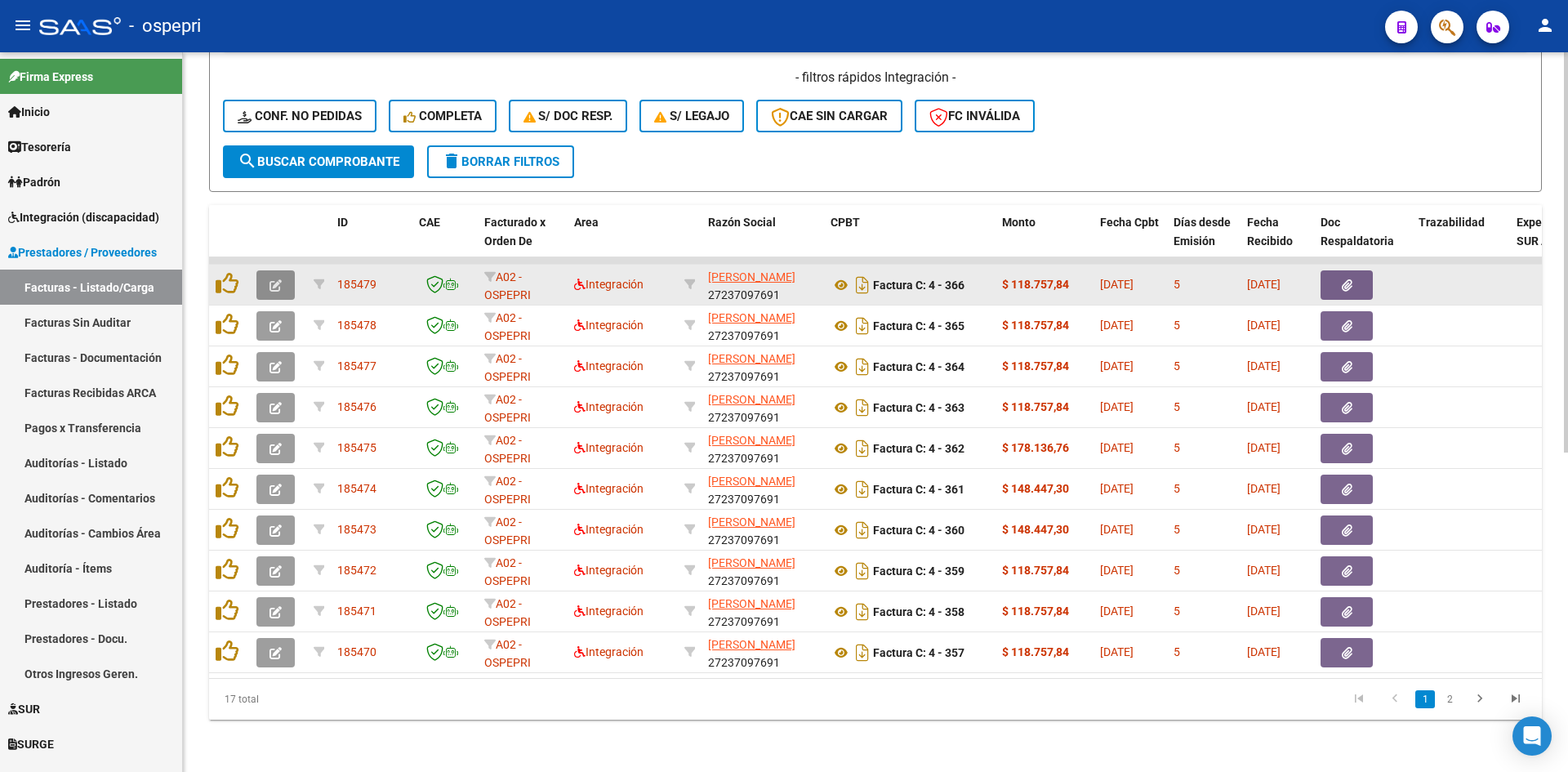
click at [281, 279] on icon "button" at bounding box center [275, 285] width 12 height 12
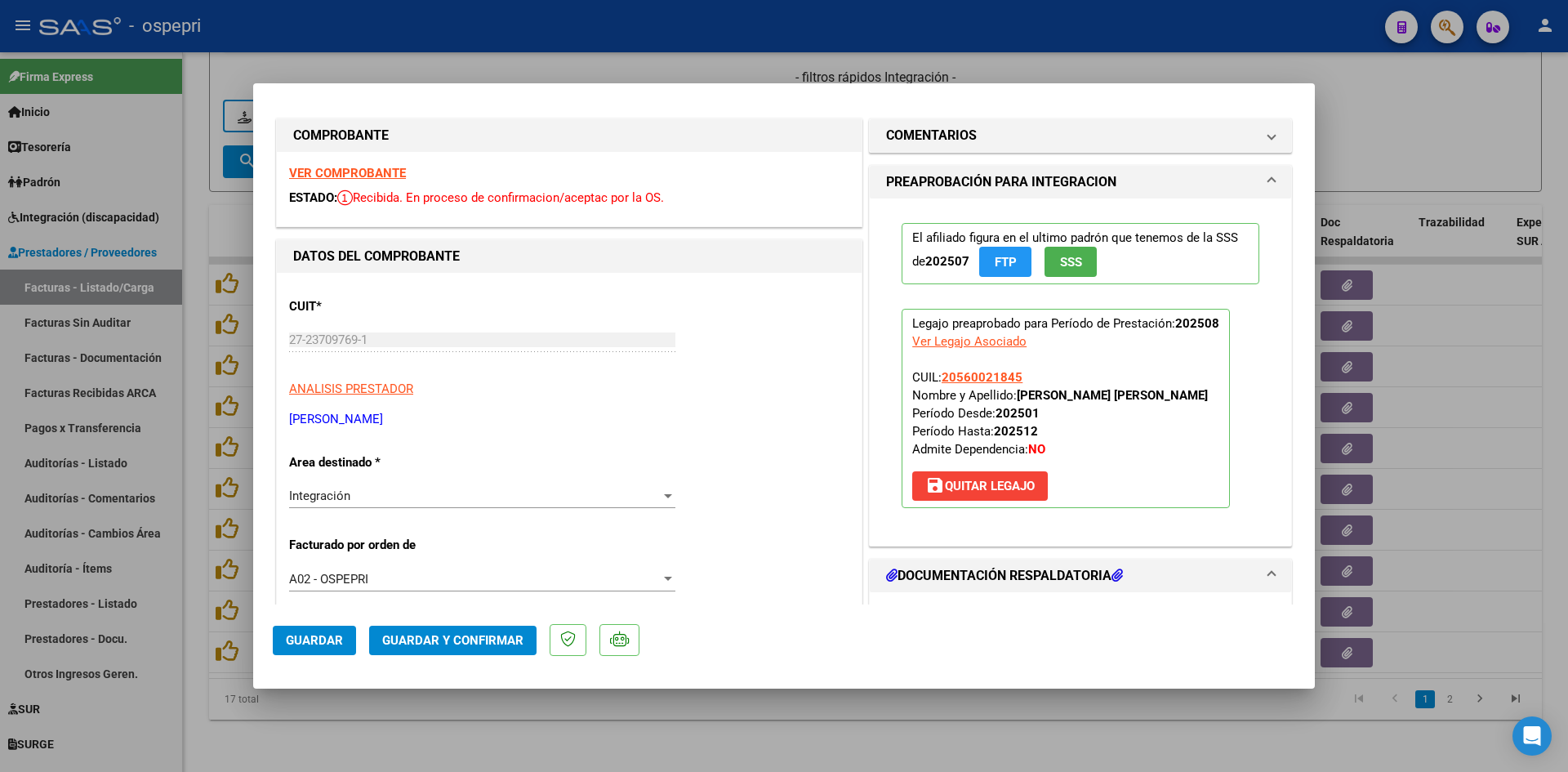
scroll to position [0, 0]
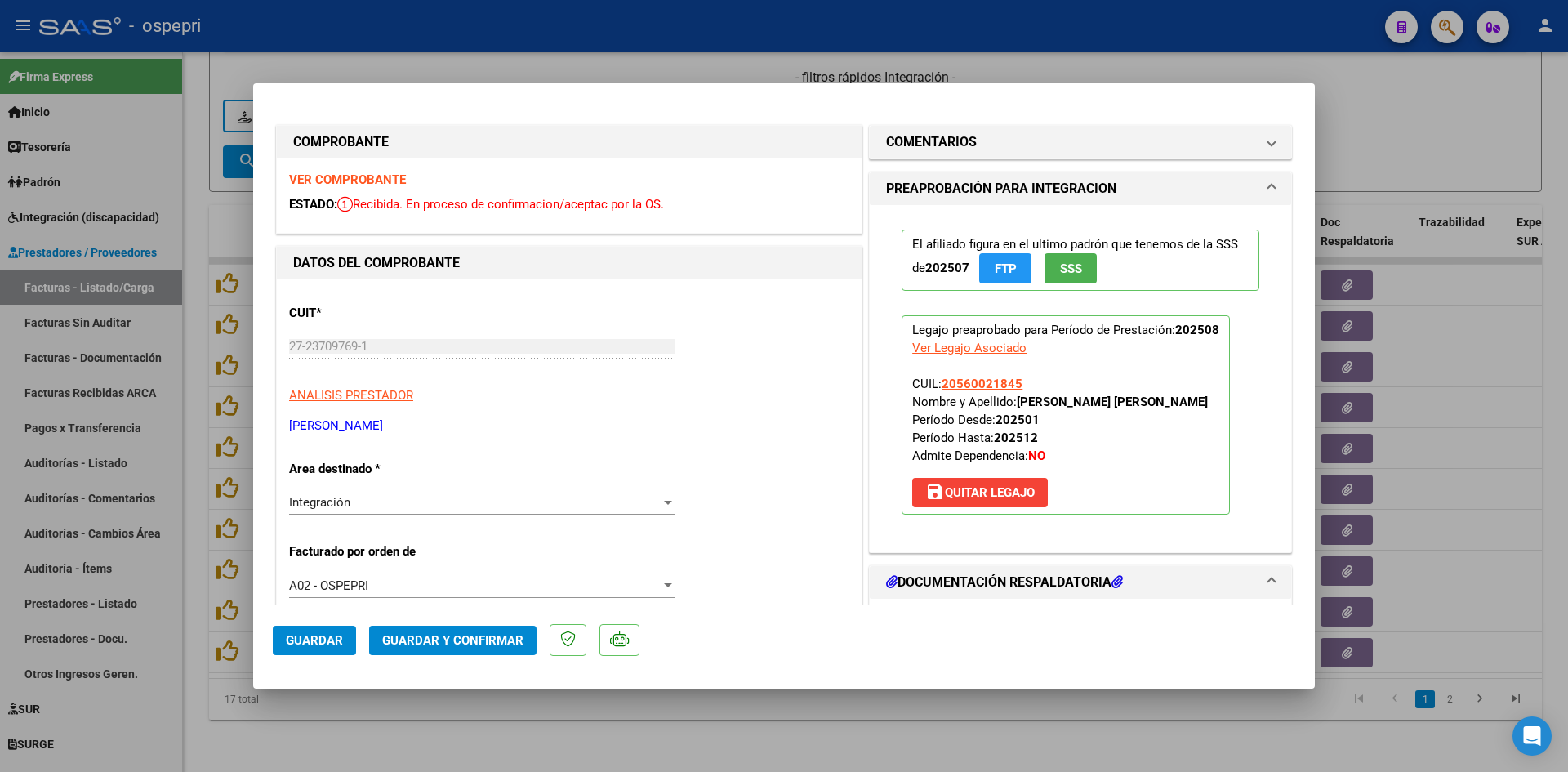
click at [386, 178] on strong "VER COMPROBANTE" at bounding box center [347, 180] width 116 height 15
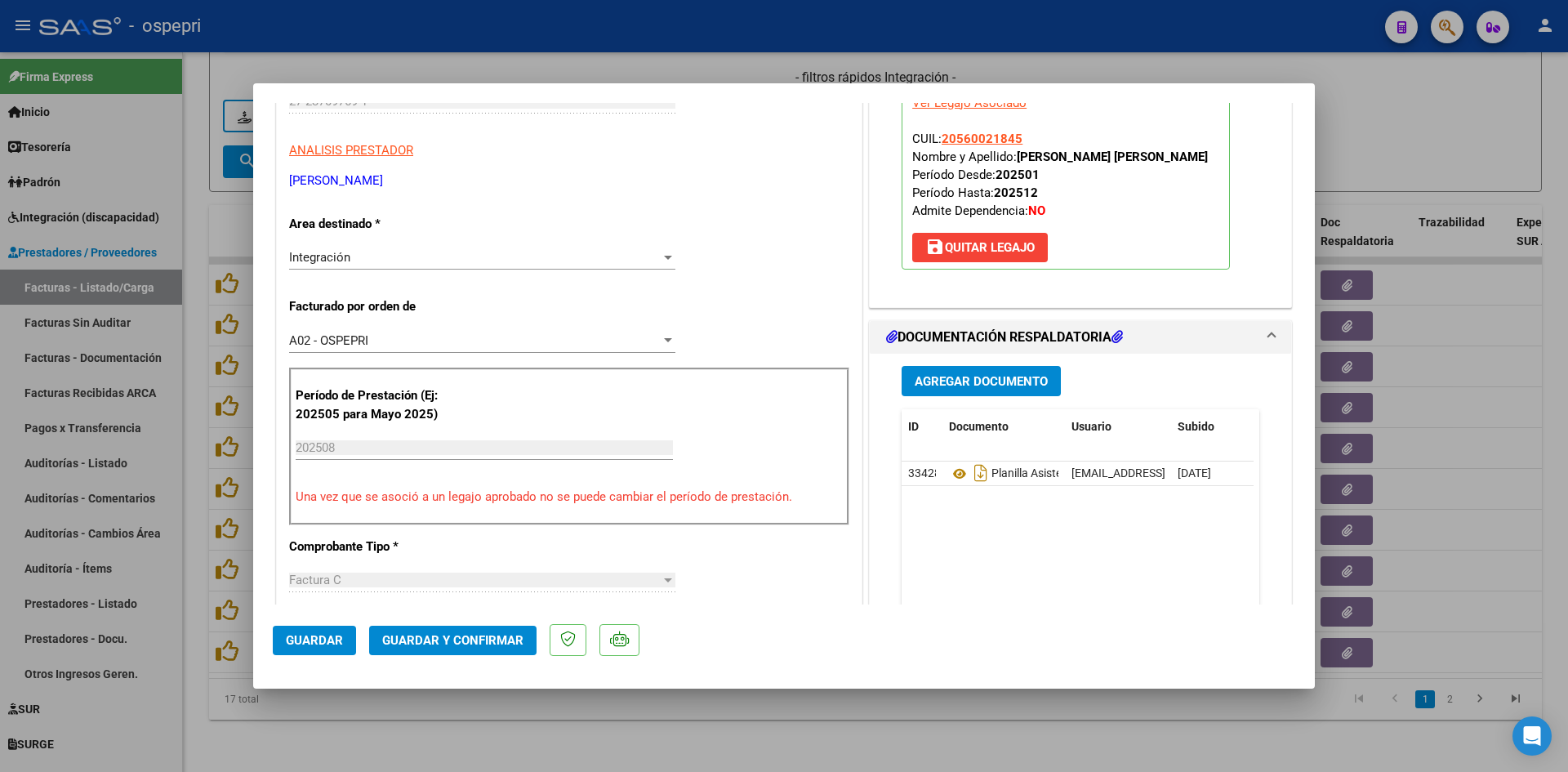
scroll to position [326, 0]
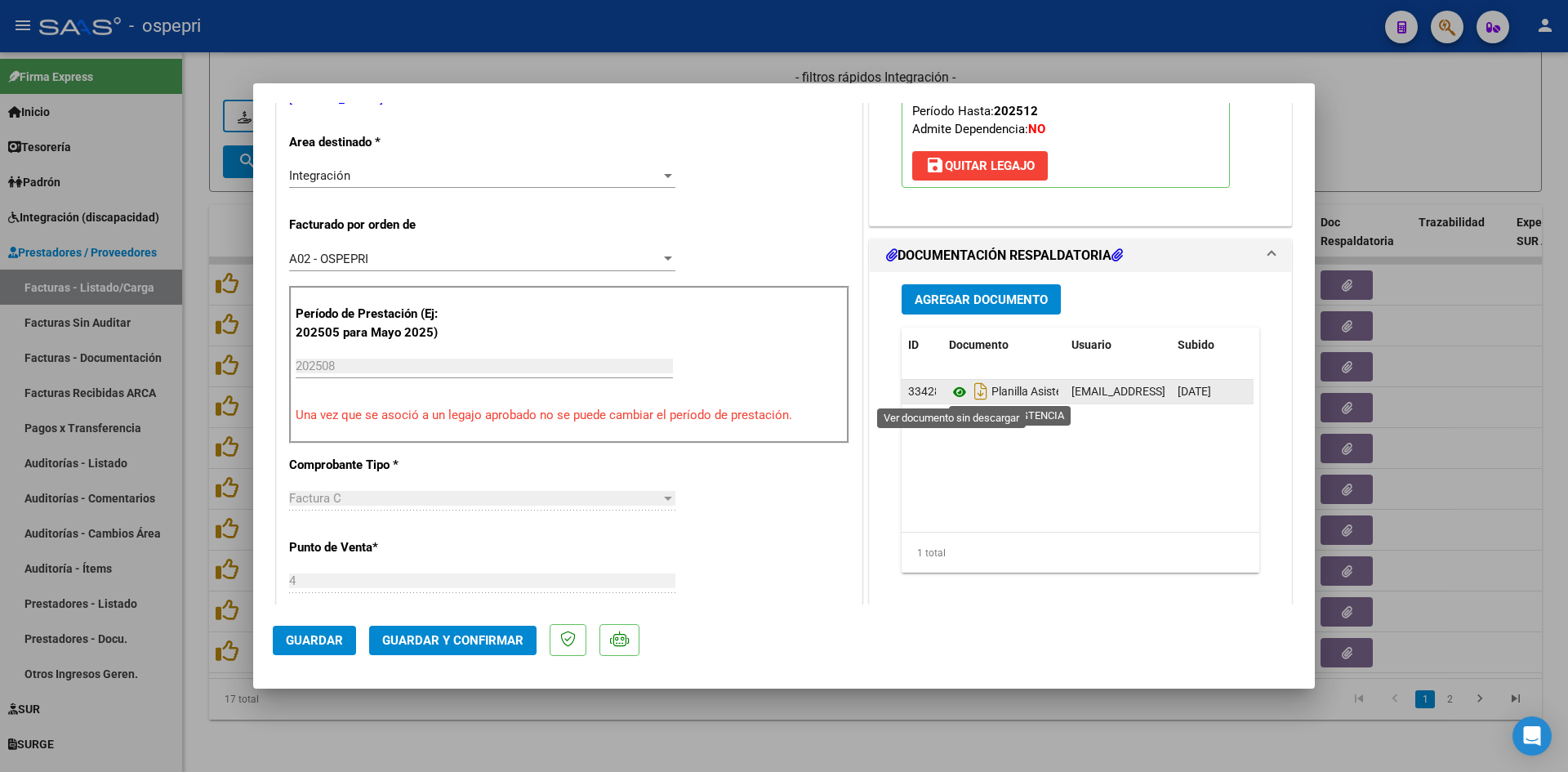
click at [953, 392] on icon at bounding box center [960, 393] width 21 height 20
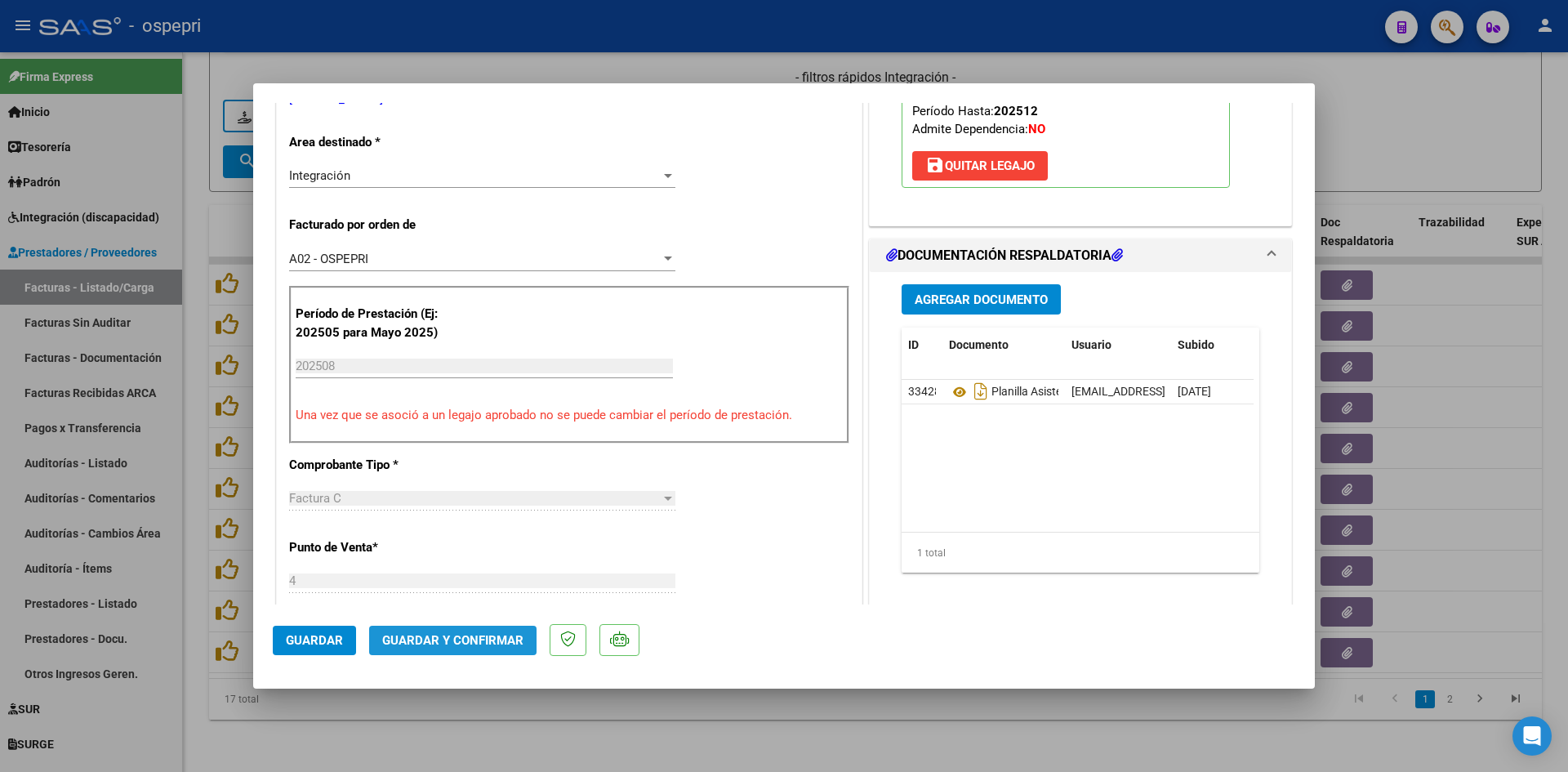
click at [466, 635] on span "Guardar y Confirmar" at bounding box center [453, 641] width 141 height 15
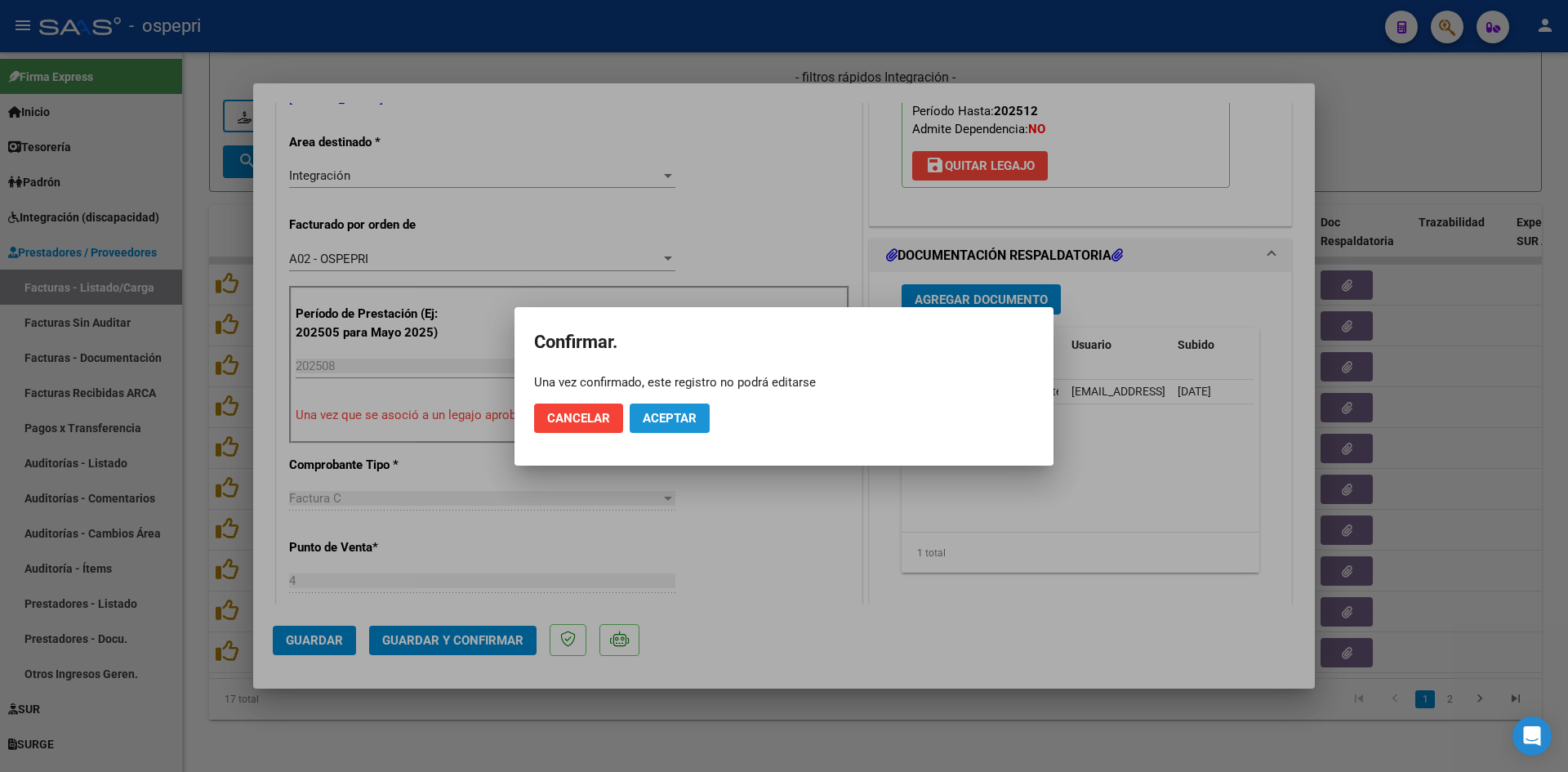
click at [696, 414] on span "Aceptar" at bounding box center [669, 418] width 54 height 15
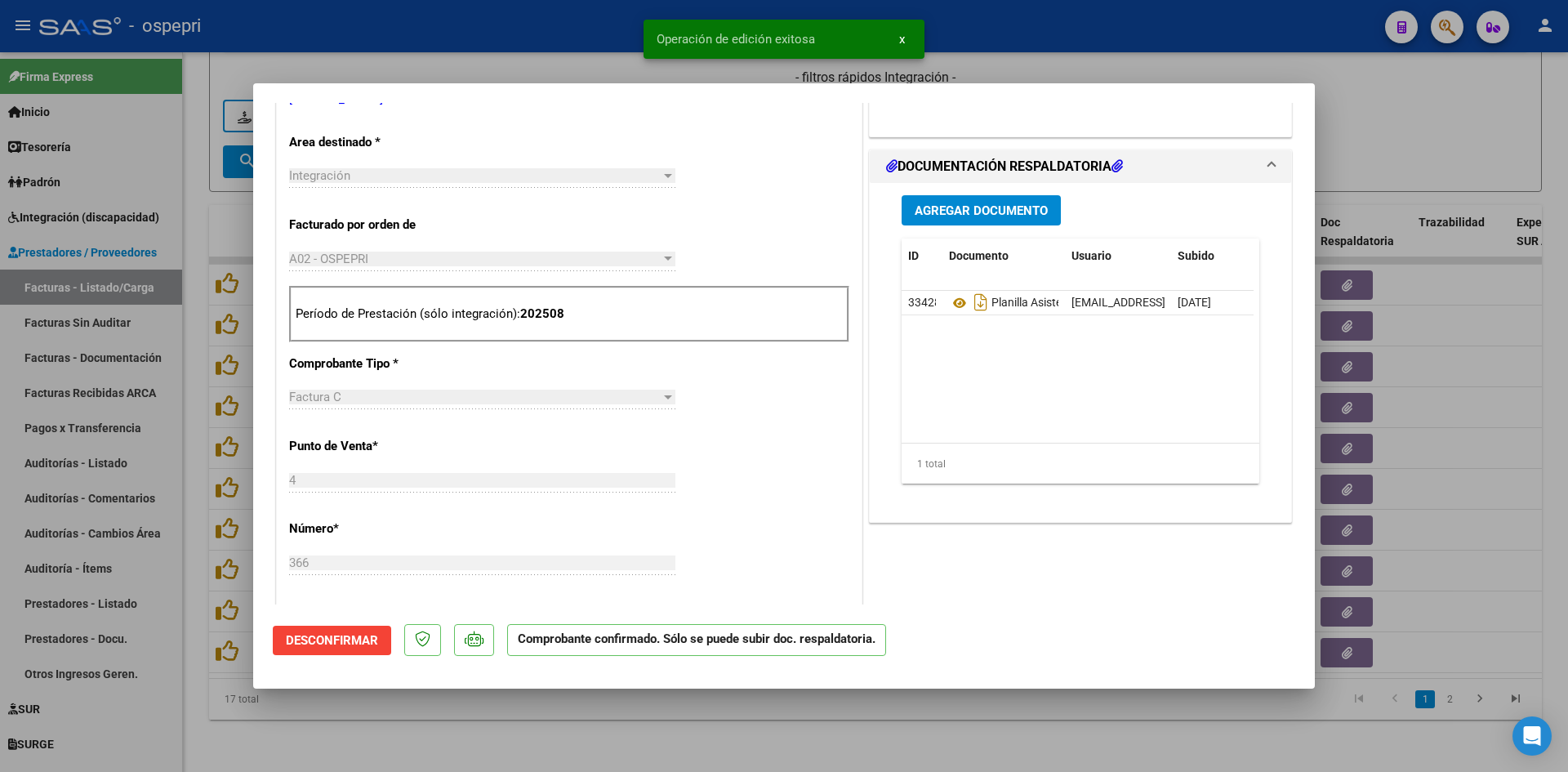
scroll to position [0, 0]
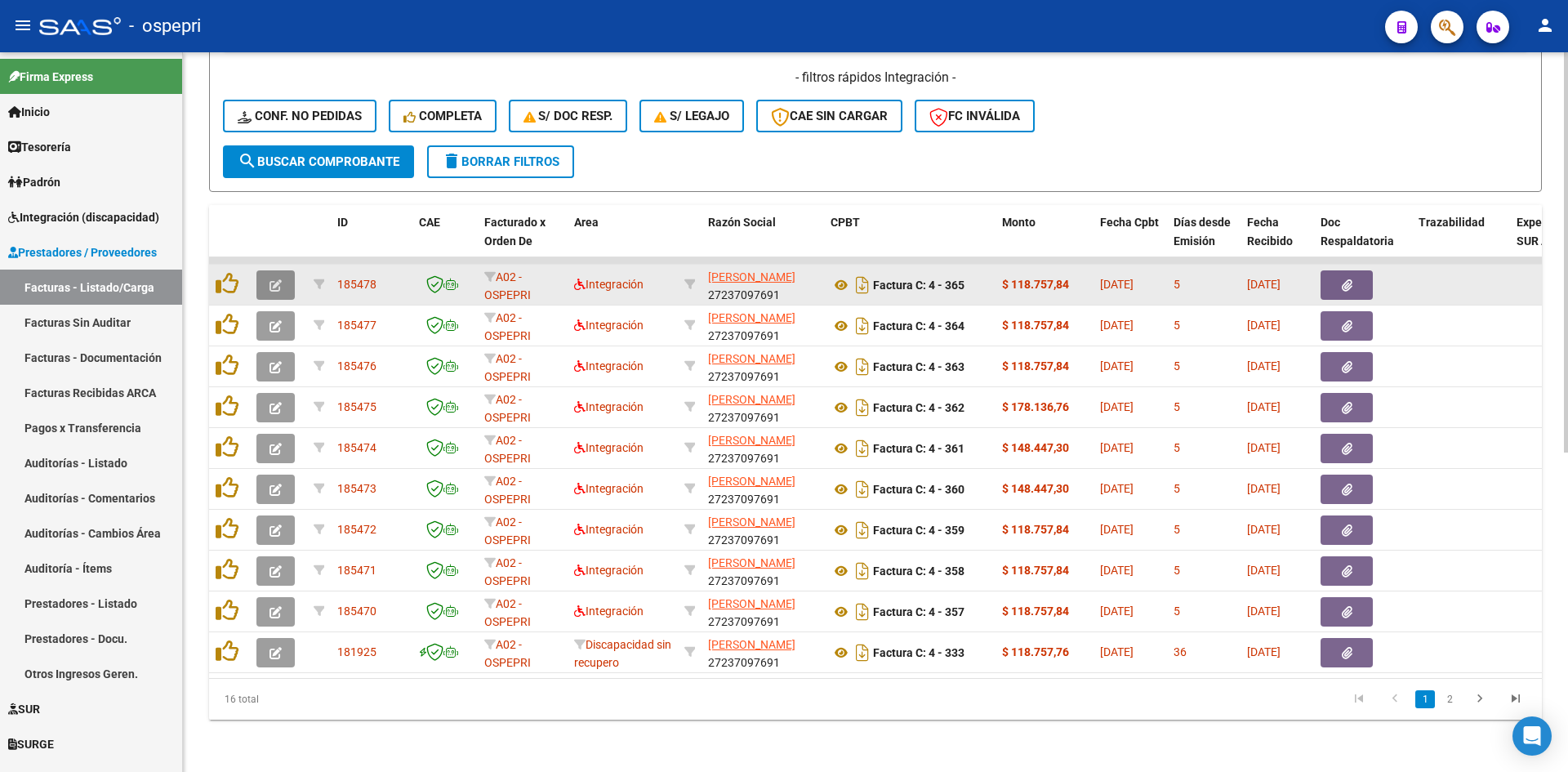
click at [276, 279] on icon "button" at bounding box center [275, 285] width 12 height 12
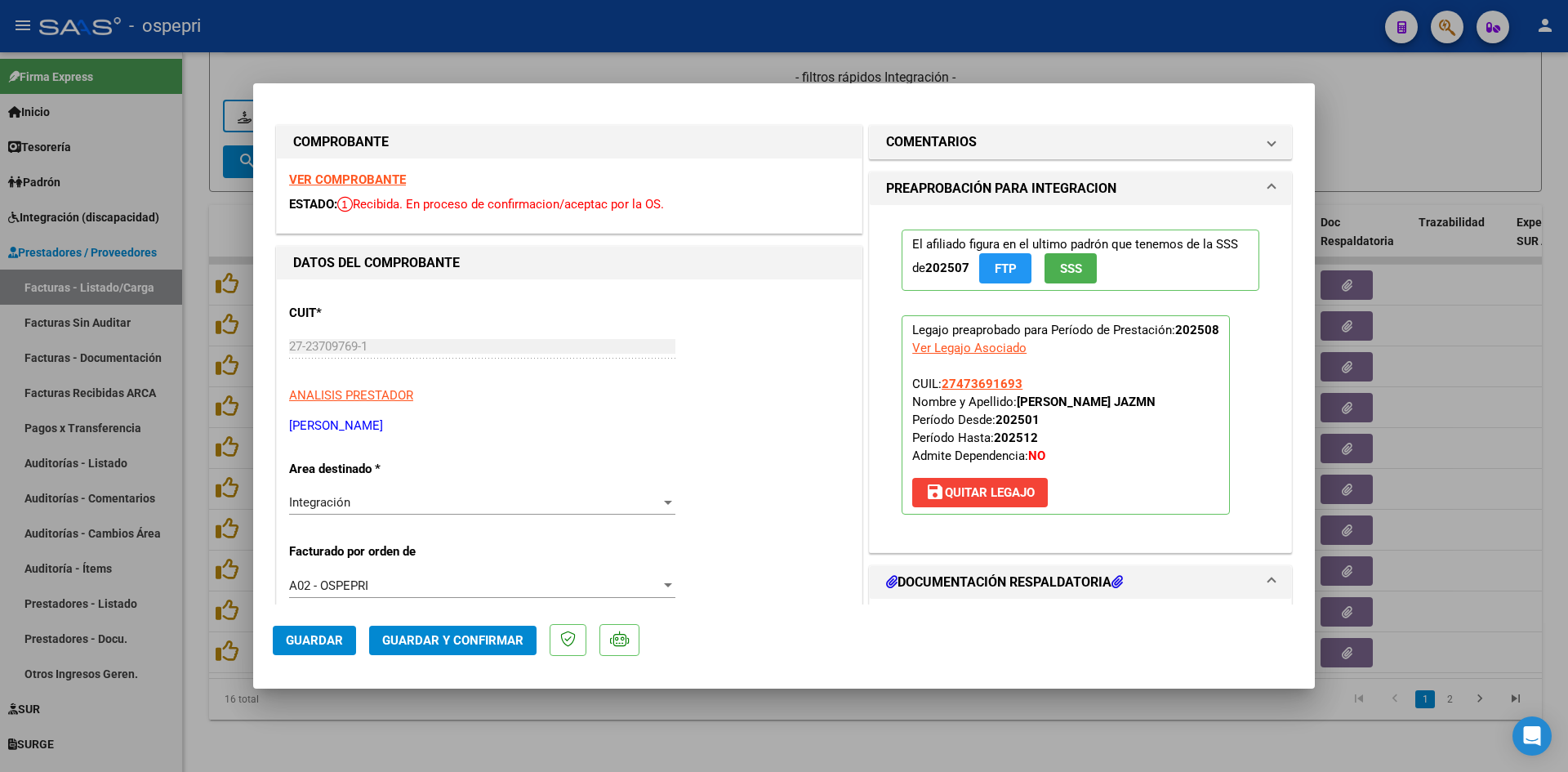
click at [386, 181] on strong "VER COMPROBANTE" at bounding box center [347, 180] width 116 height 15
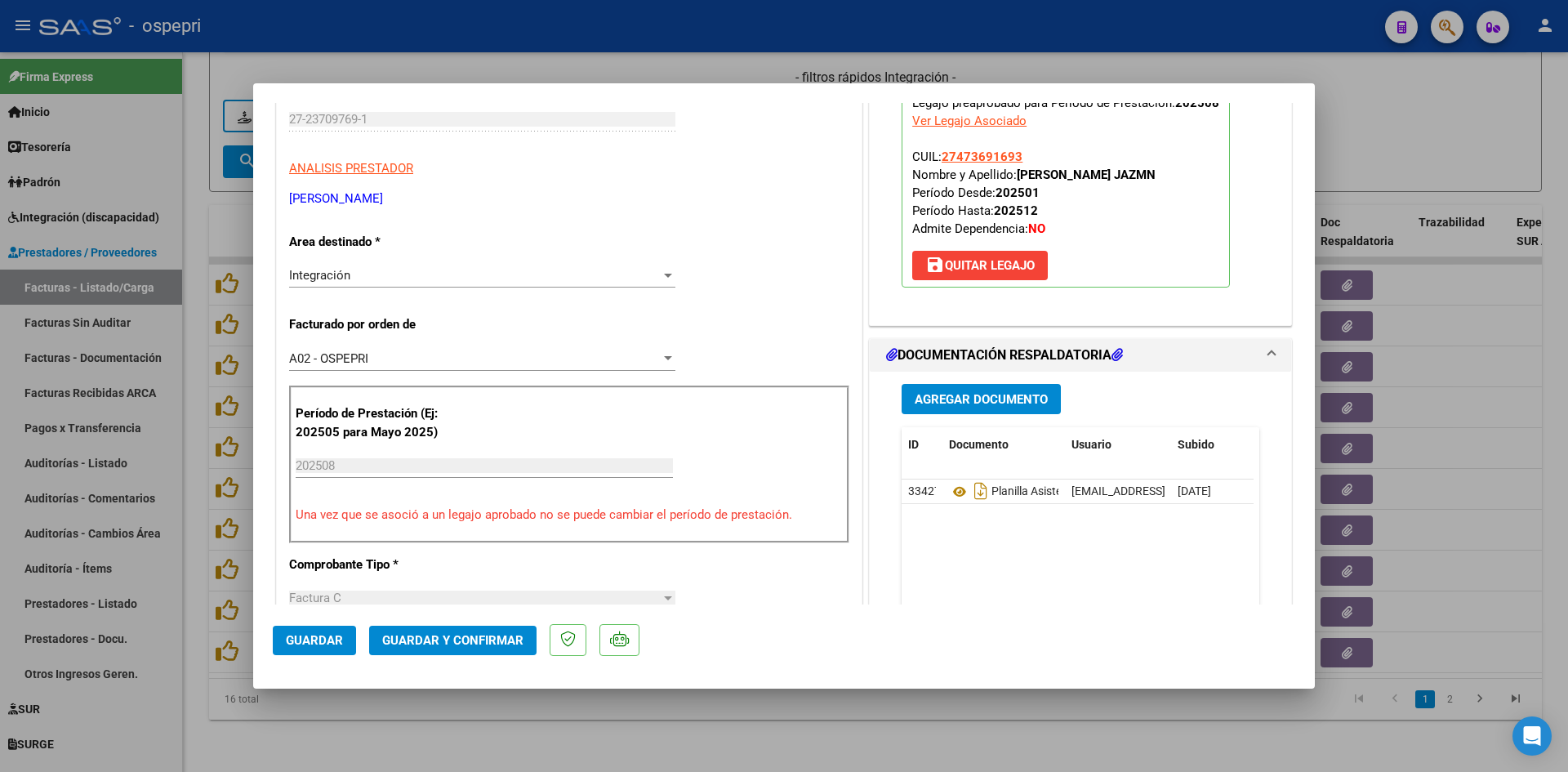
scroll to position [245, 0]
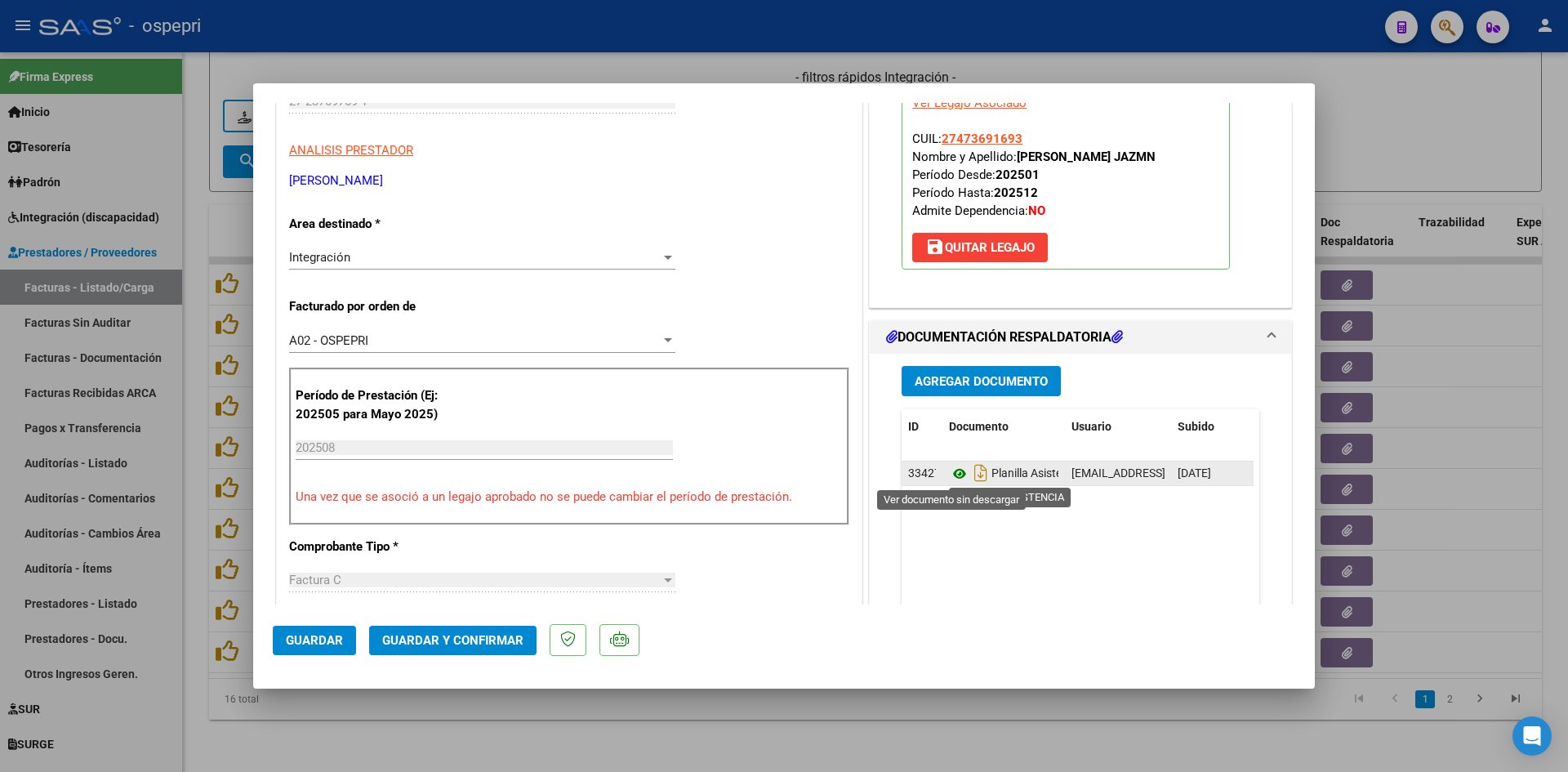
click at [954, 474] on icon at bounding box center [960, 474] width 21 height 20
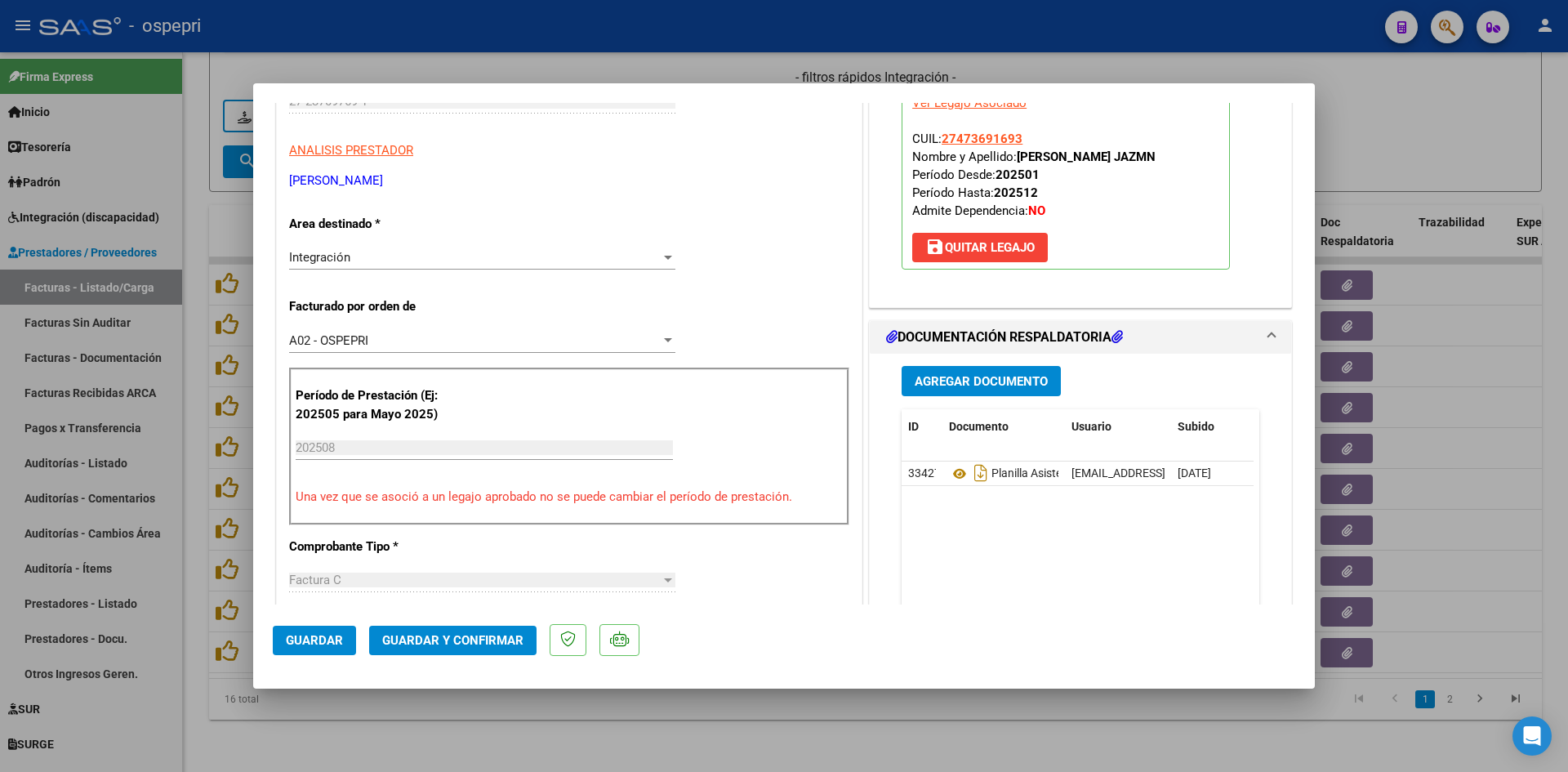
click at [453, 644] on span "Guardar y Confirmar" at bounding box center [453, 641] width 141 height 15
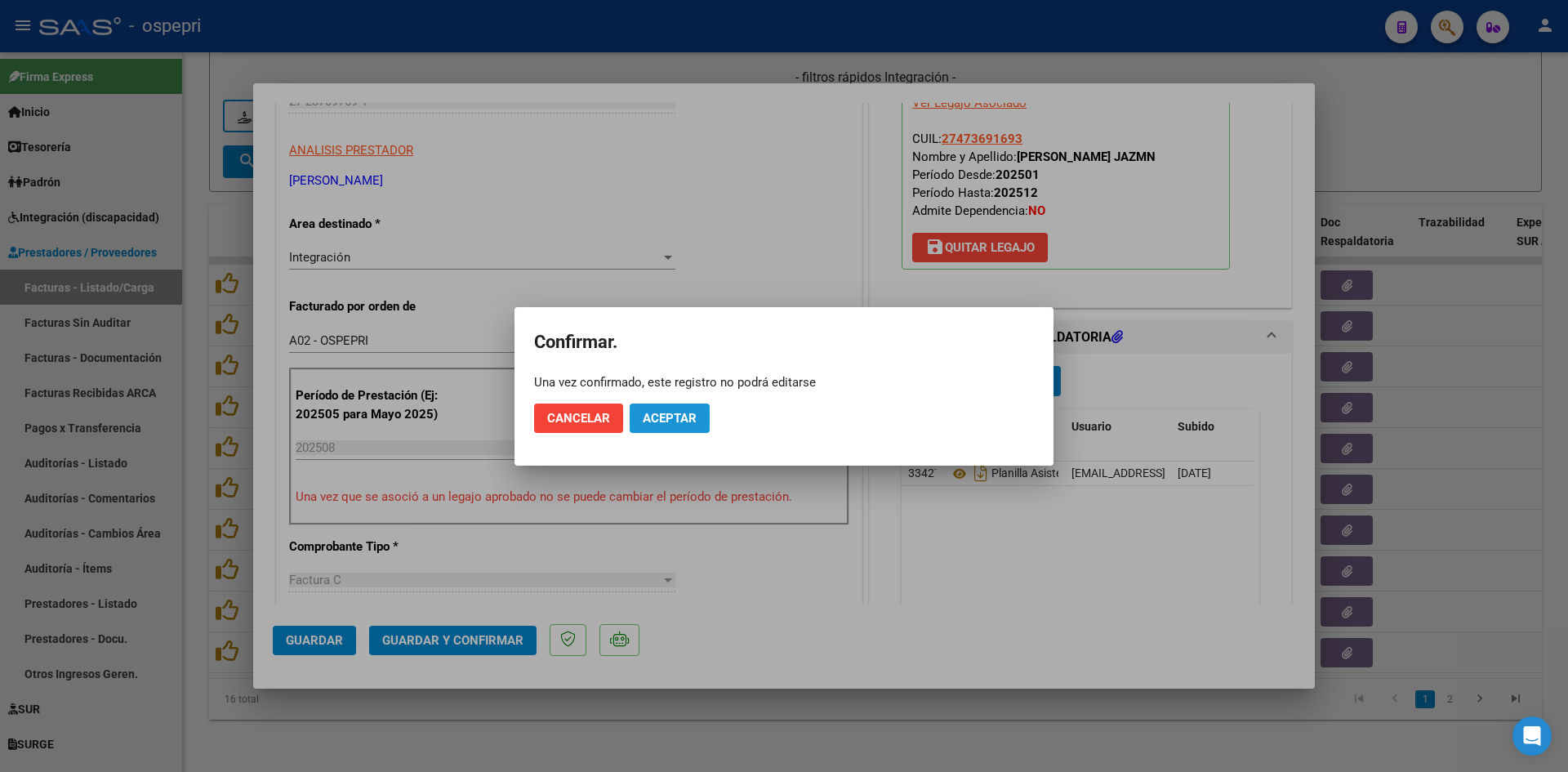
click at [686, 417] on span "Aceptar" at bounding box center [669, 418] width 54 height 15
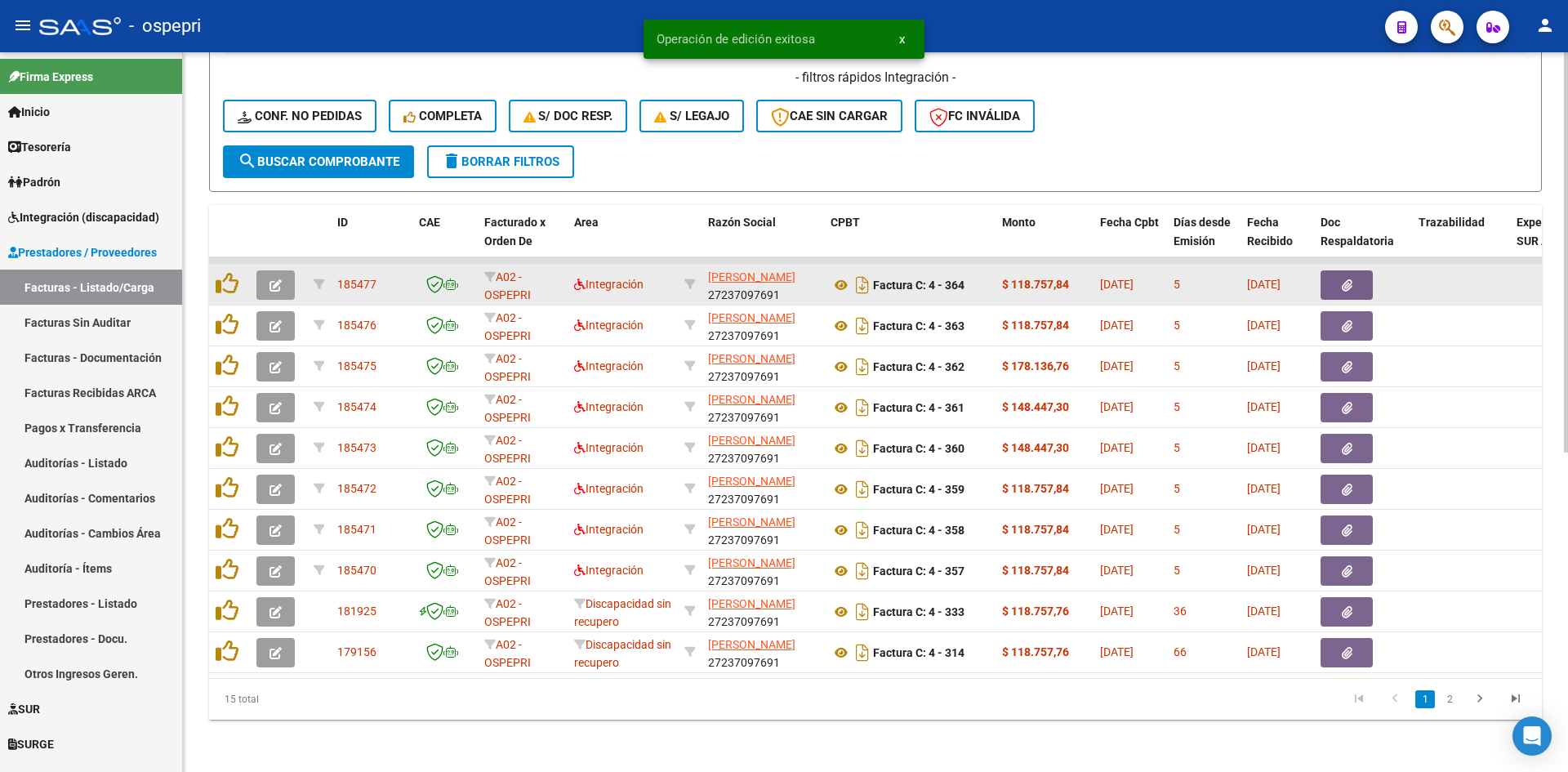
click at [293, 270] on button "button" at bounding box center [275, 285] width 38 height 30
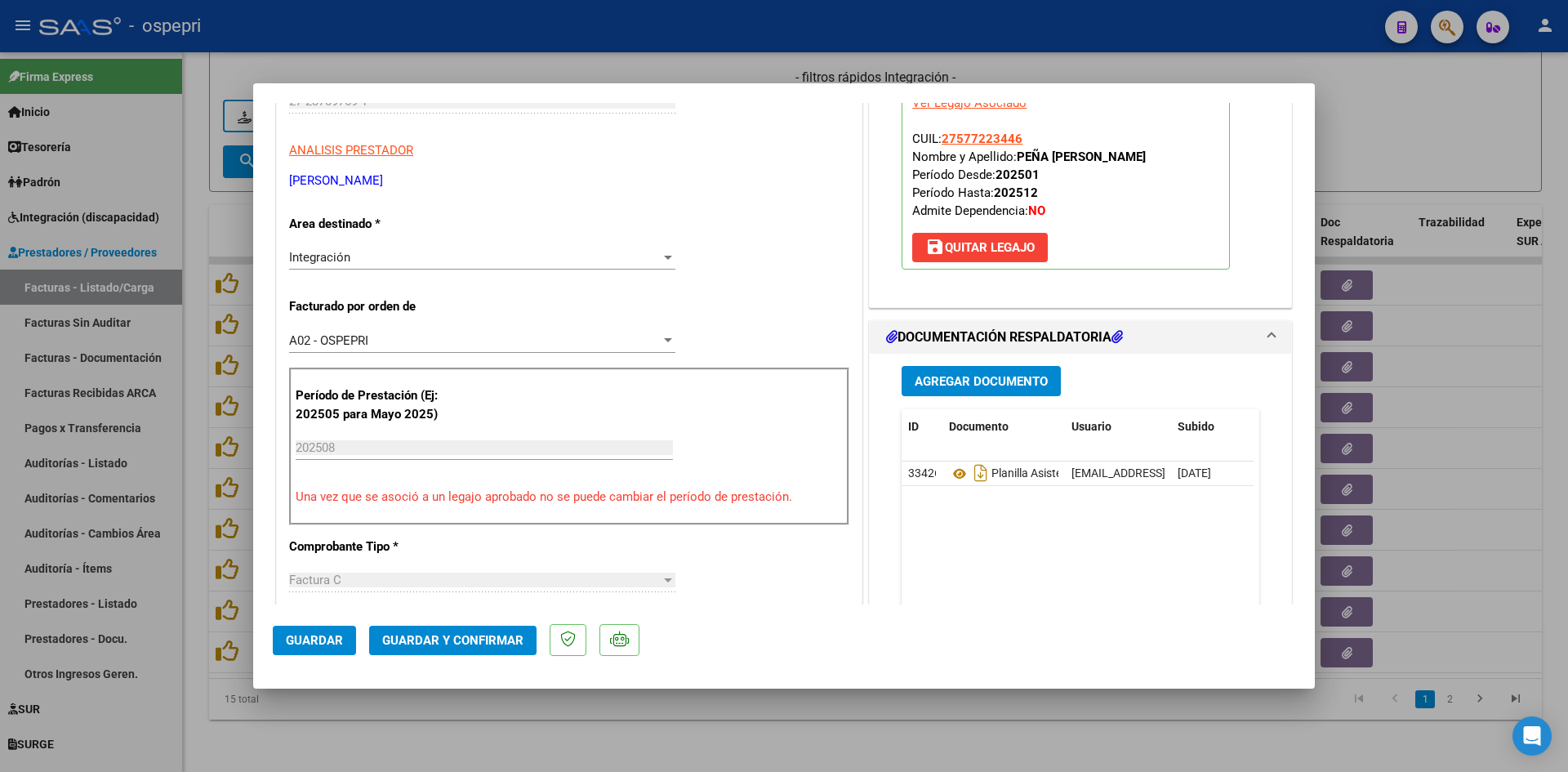
scroll to position [0, 0]
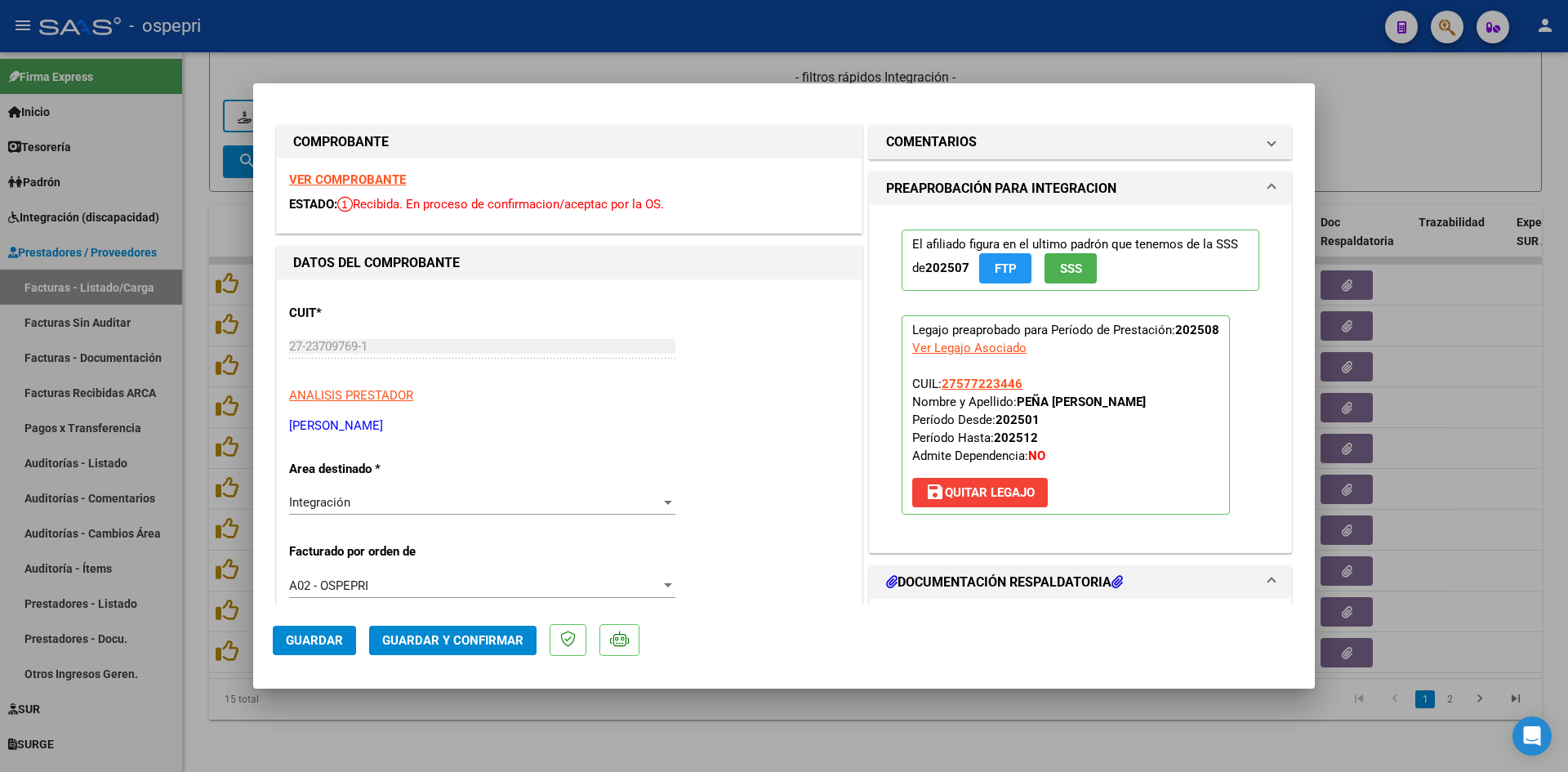
click at [382, 180] on strong "VER COMPROBANTE" at bounding box center [347, 180] width 116 height 15
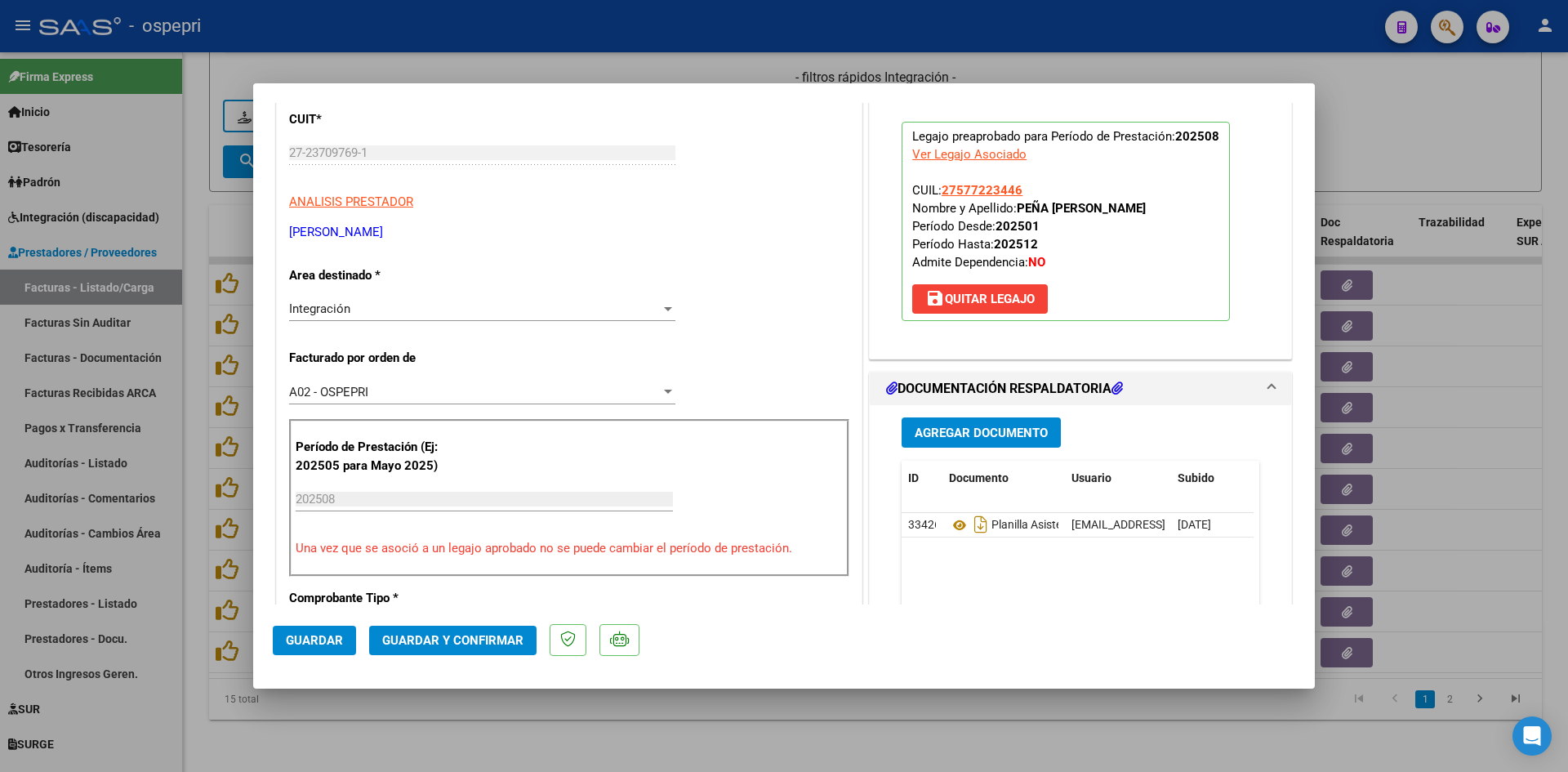
scroll to position [245, 0]
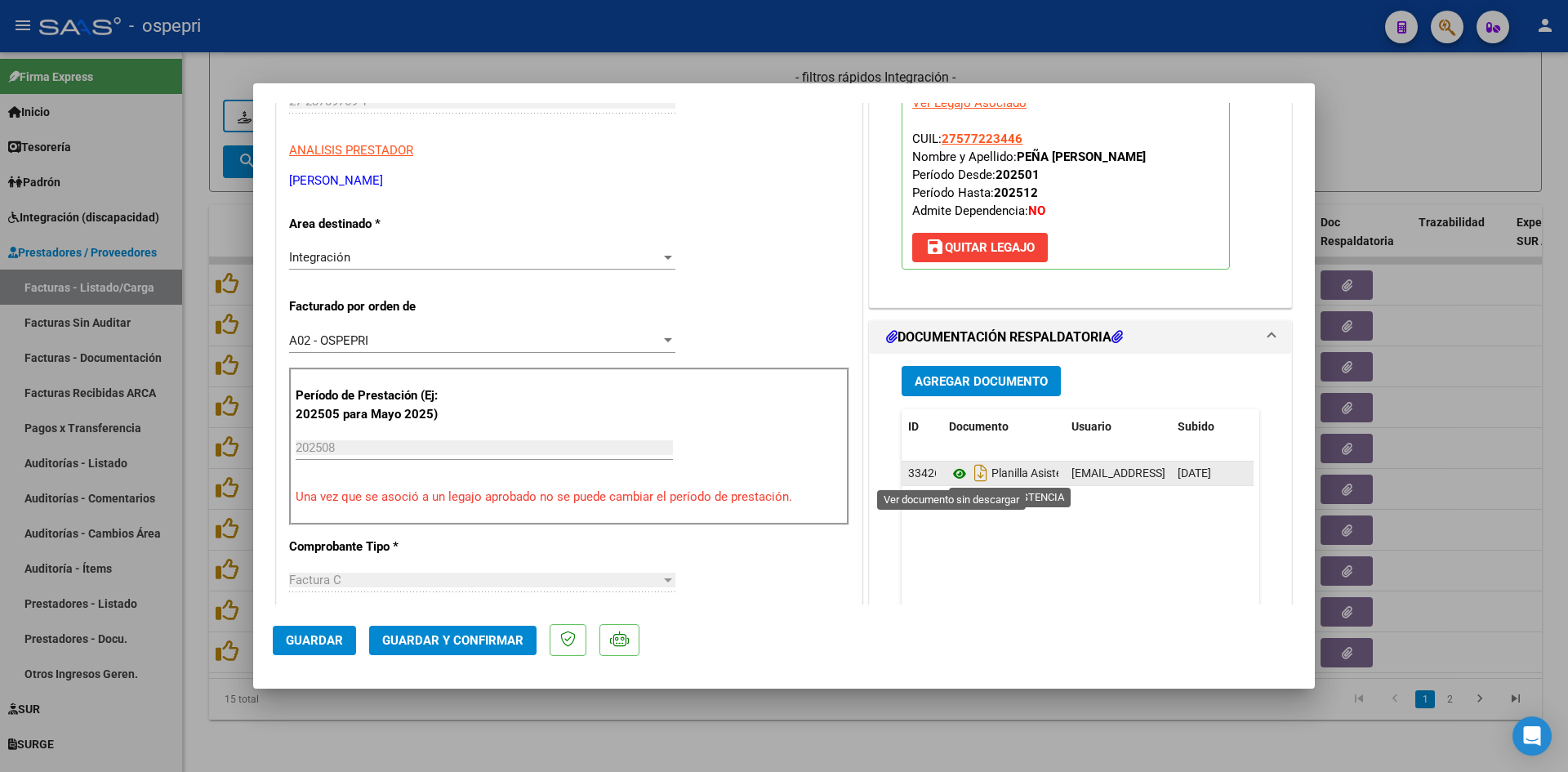
click at [951, 471] on icon at bounding box center [960, 474] width 21 height 20
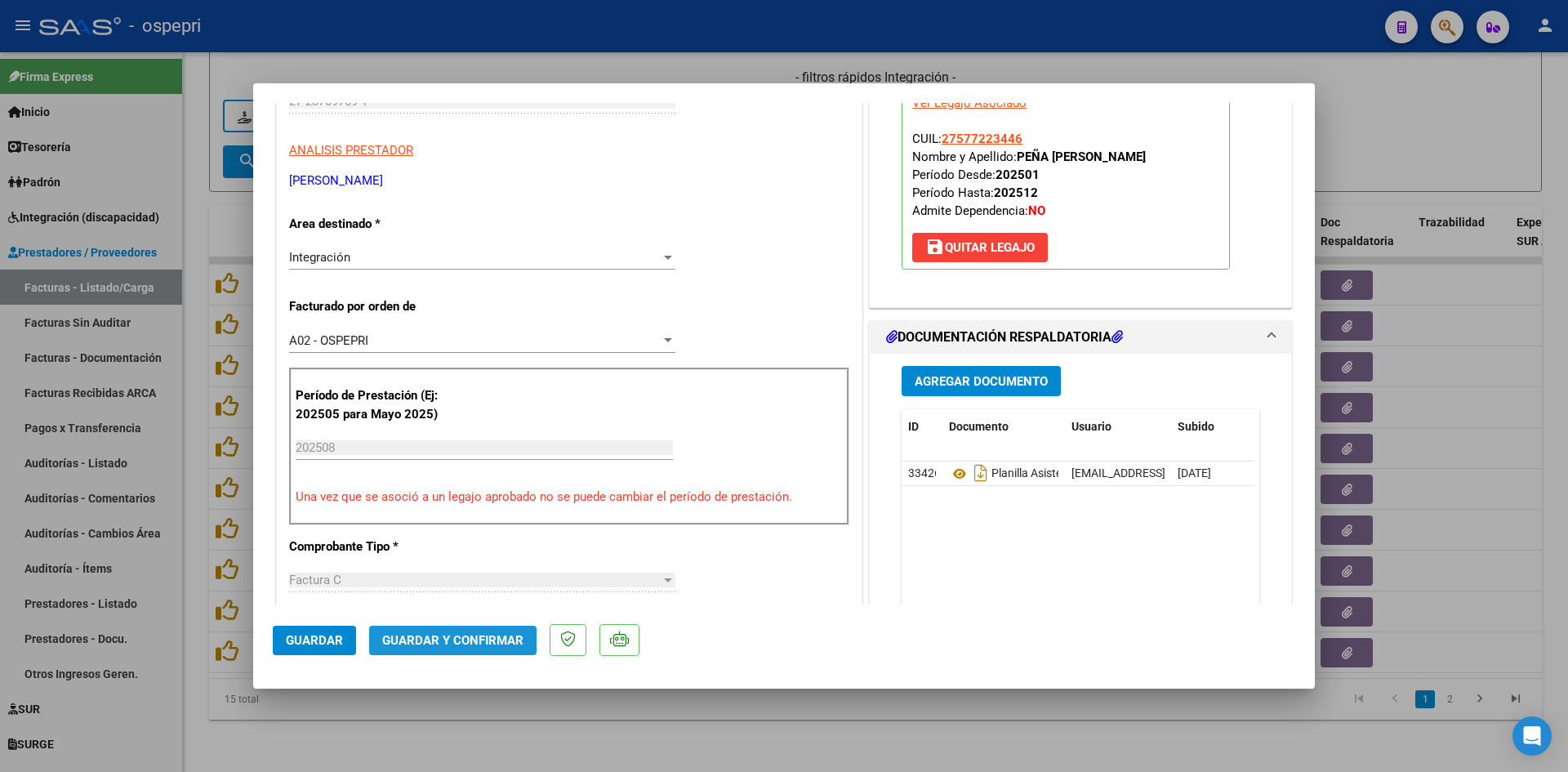
click at [462, 644] on span "Guardar y Confirmar" at bounding box center [453, 641] width 141 height 15
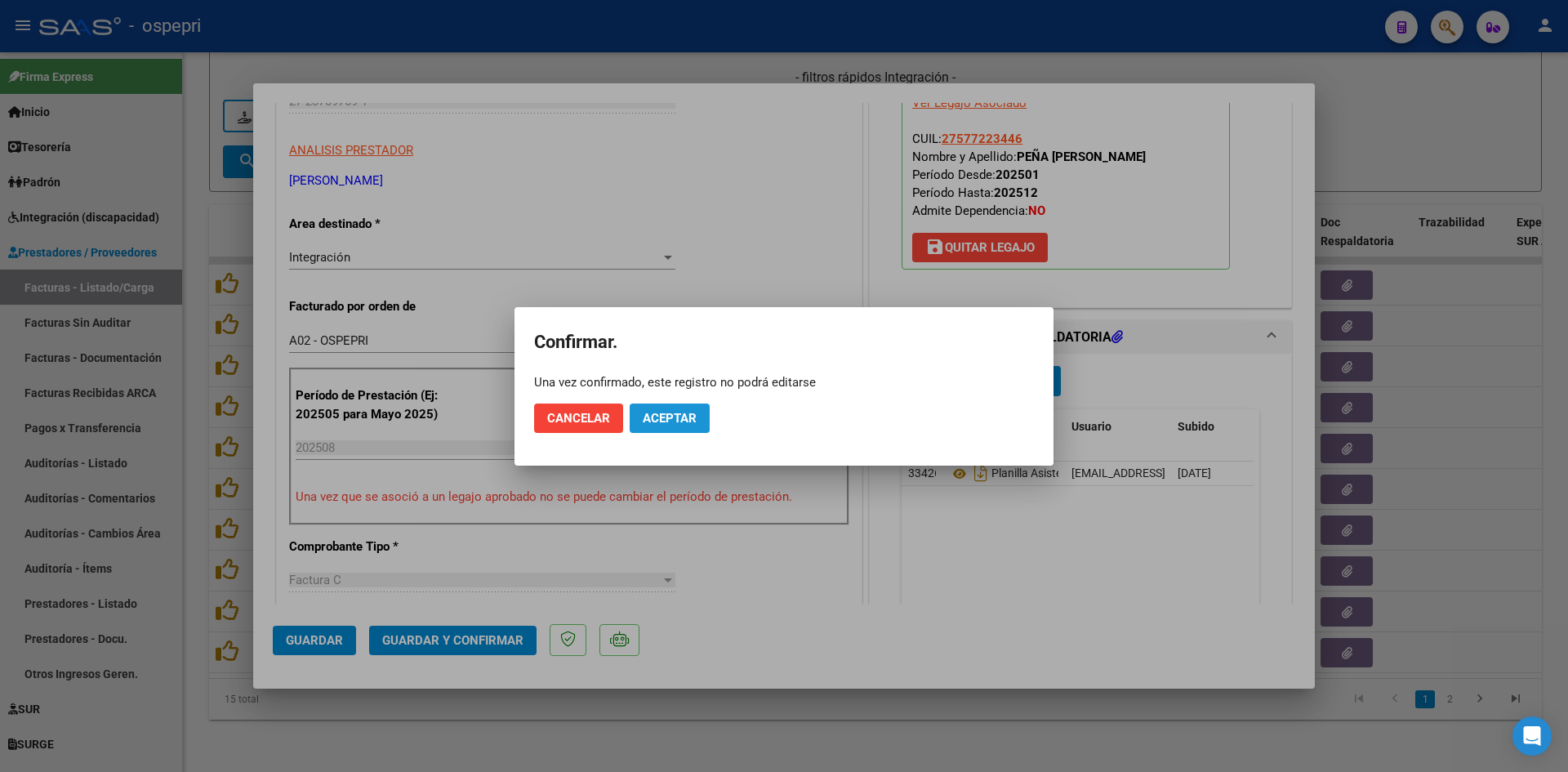
click at [669, 415] on span "Aceptar" at bounding box center [669, 418] width 54 height 15
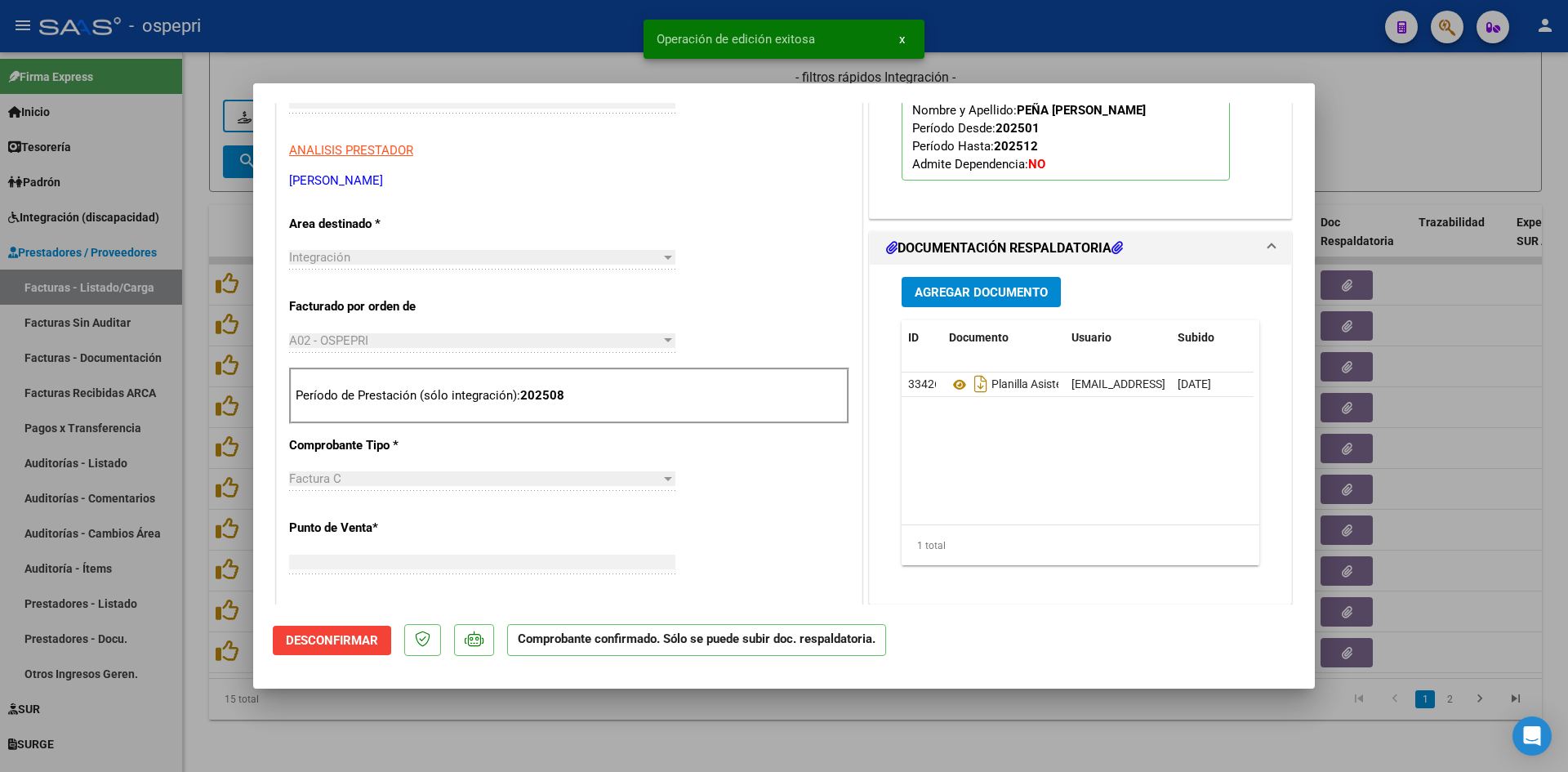
scroll to position [274, 0]
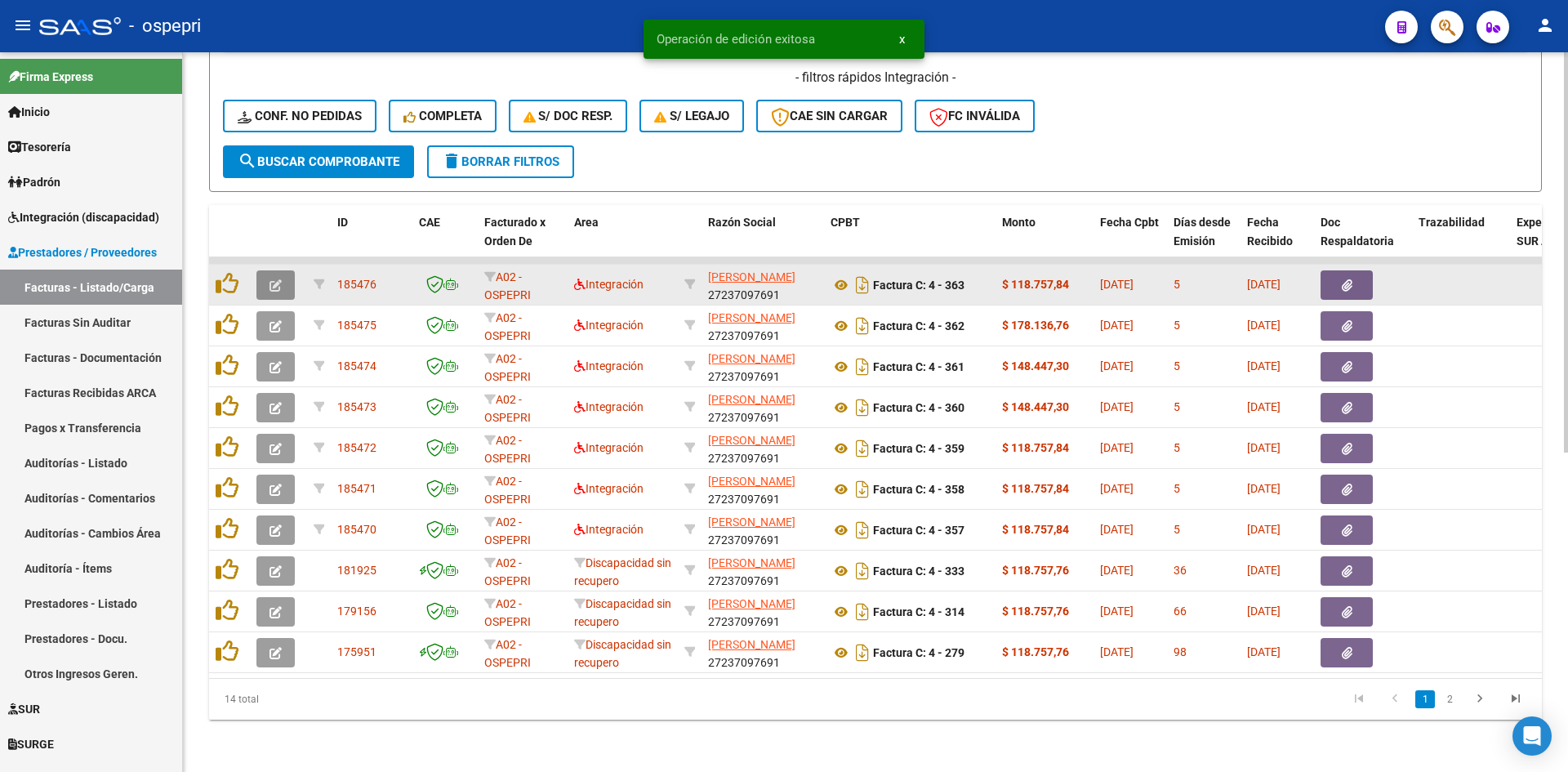
click at [273, 279] on icon "button" at bounding box center [275, 285] width 12 height 12
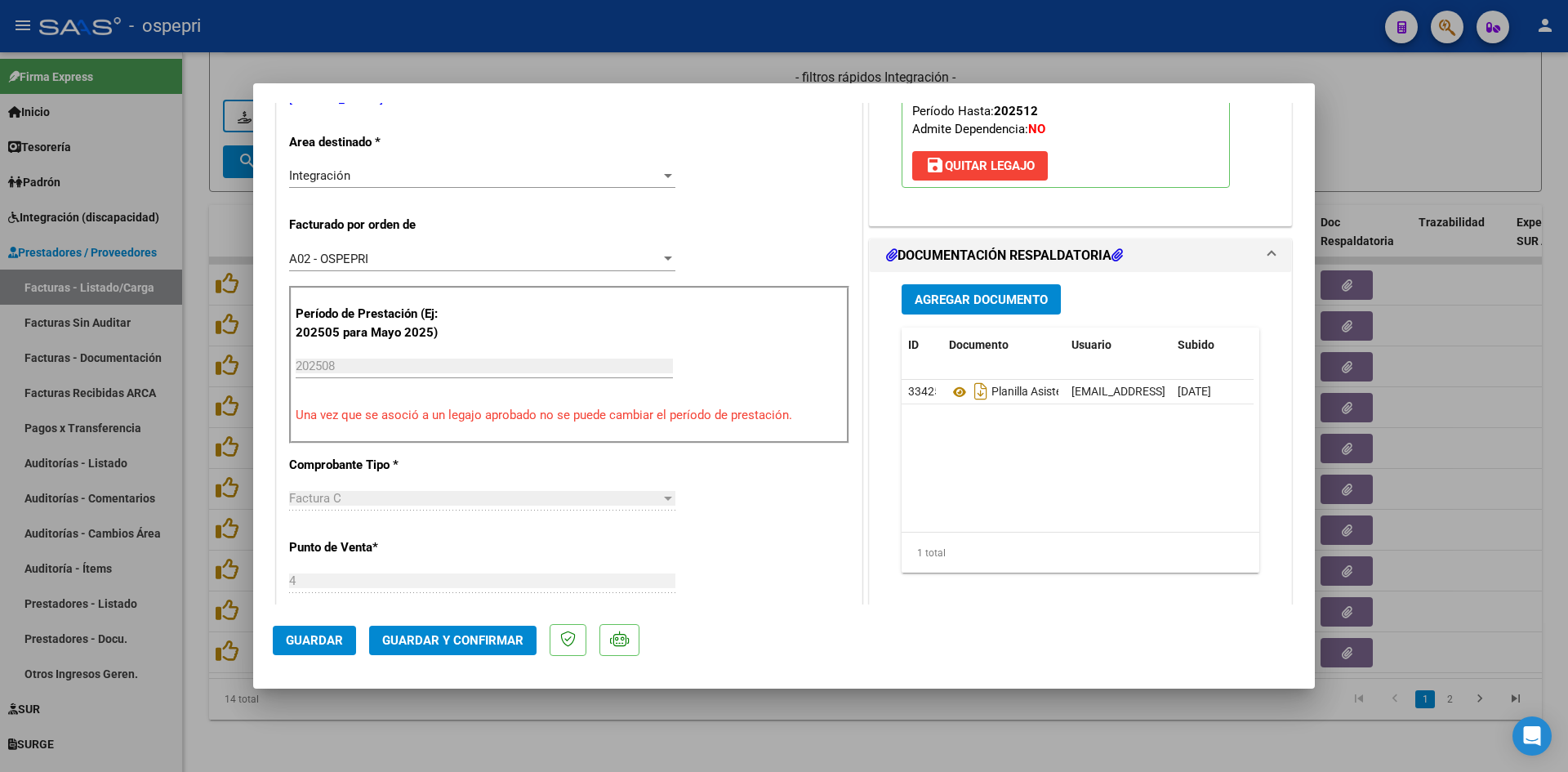
scroll to position [0, 0]
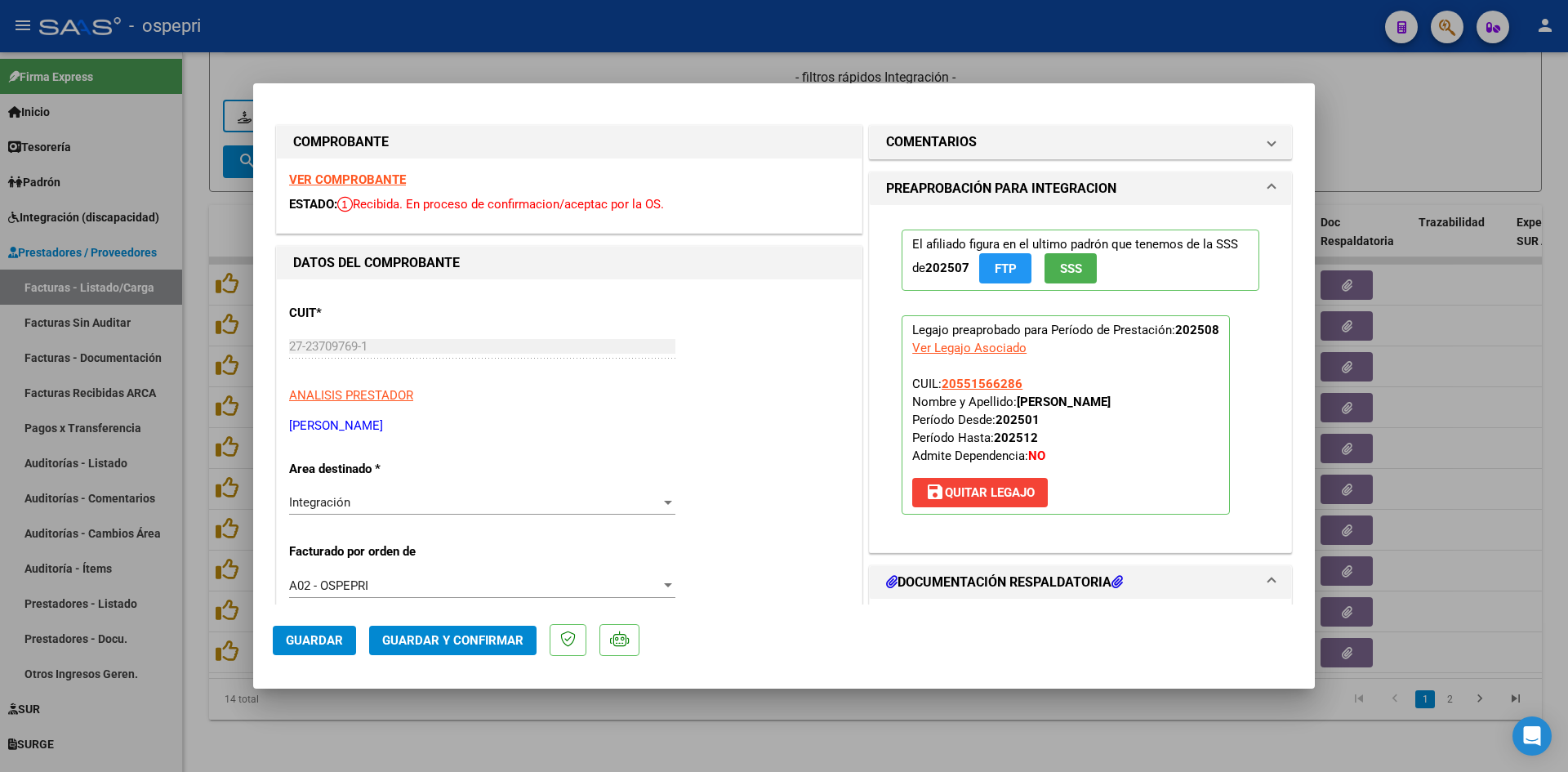
click at [475, 336] on div "27-23709769-1 Ingresar CUIT" at bounding box center [482, 346] width 387 height 25
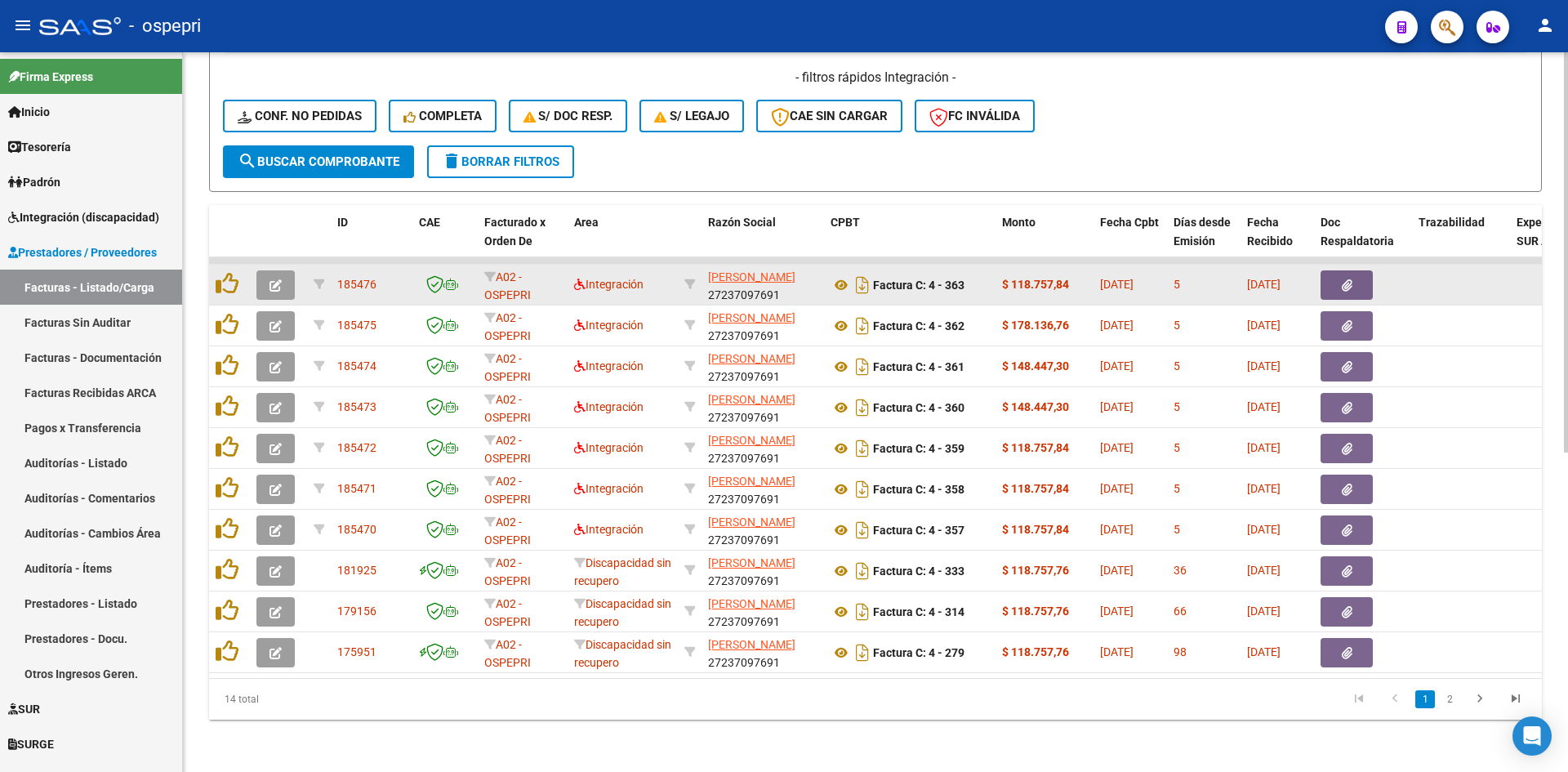
click at [269, 270] on button "button" at bounding box center [275, 285] width 38 height 30
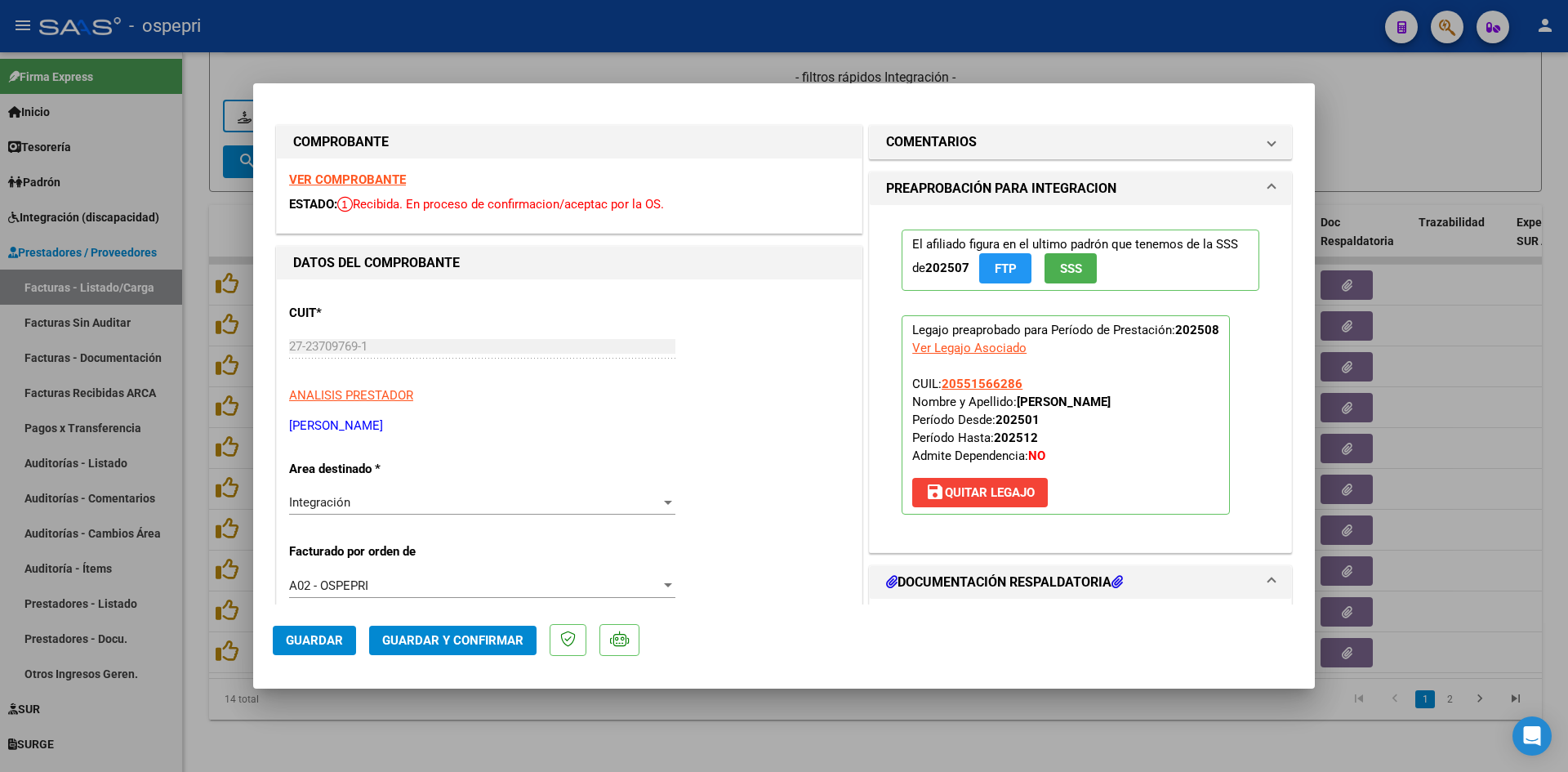
click at [378, 175] on strong "VER COMPROBANTE" at bounding box center [347, 180] width 116 height 15
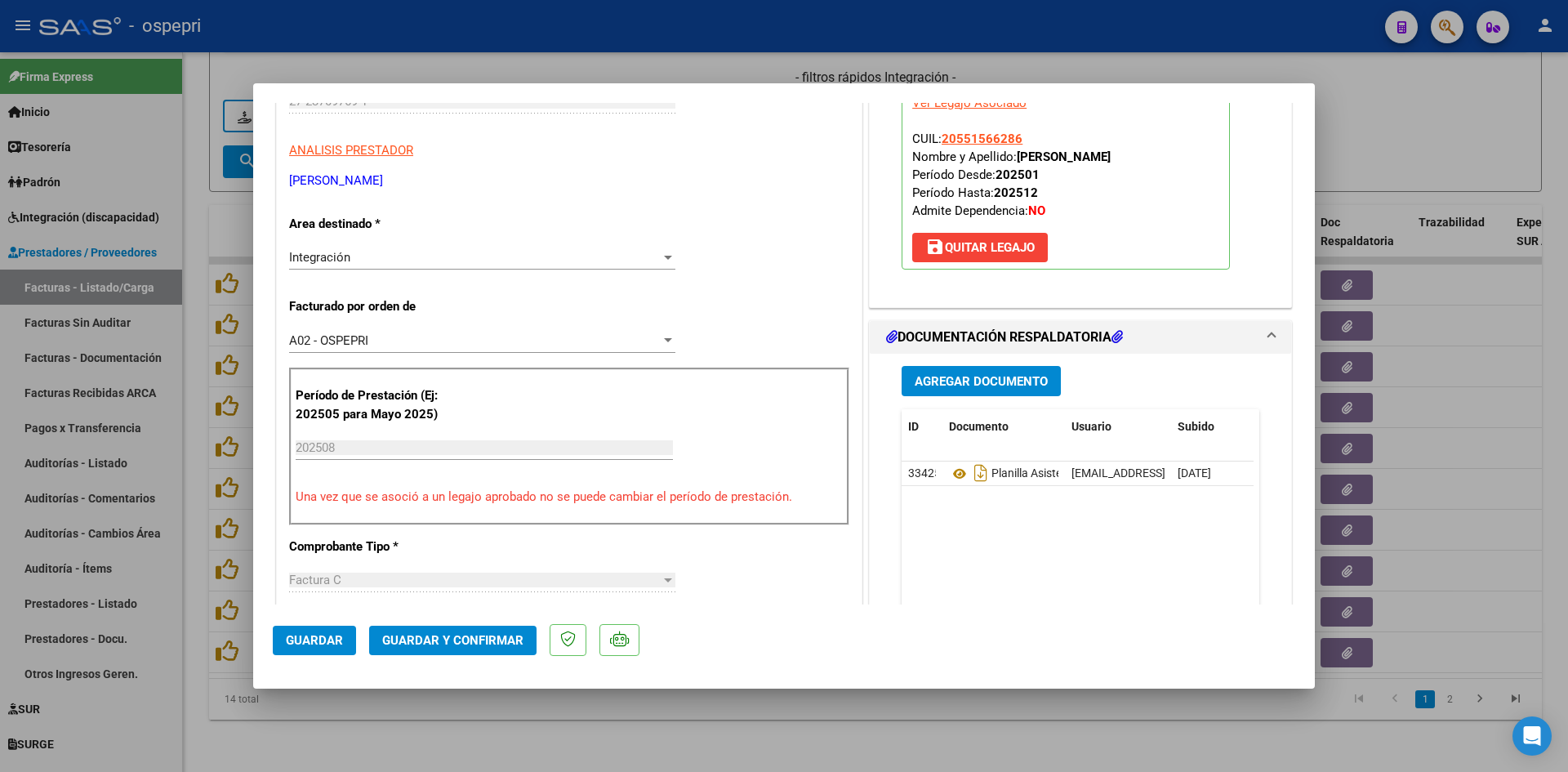
scroll to position [408, 0]
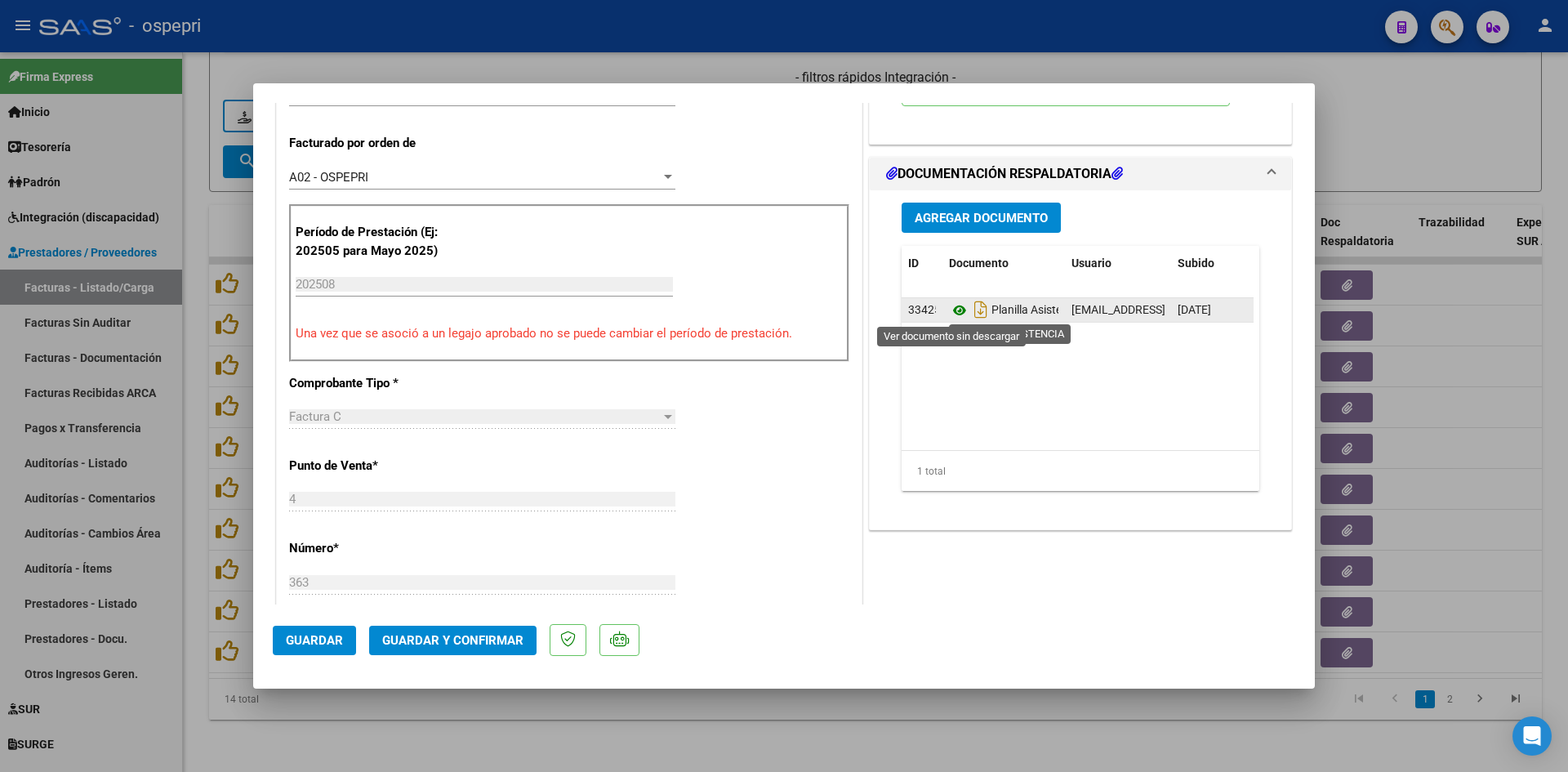
click at [953, 311] on icon at bounding box center [960, 311] width 21 height 20
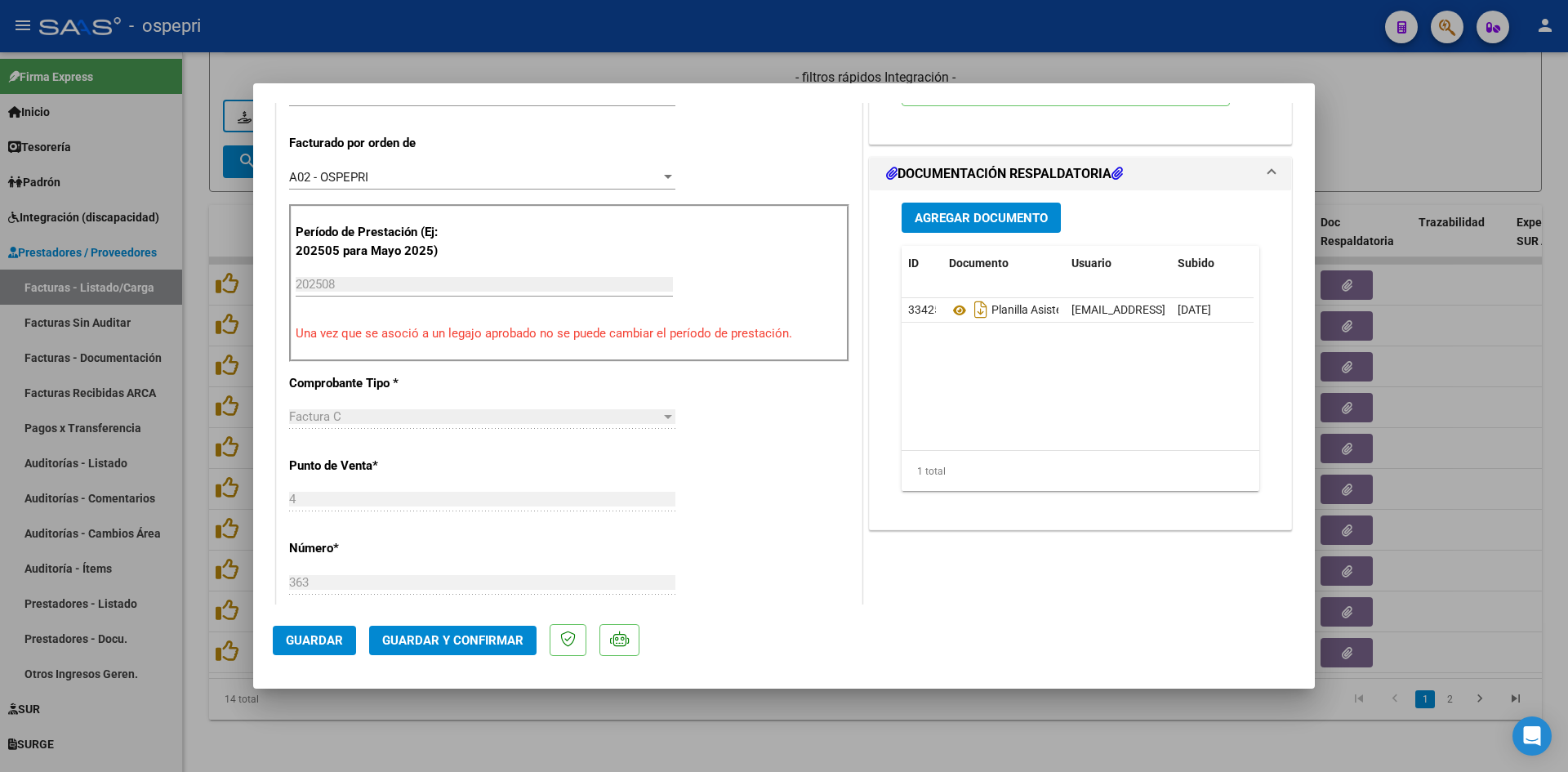
click at [487, 644] on span "Guardar y Confirmar" at bounding box center [453, 641] width 141 height 15
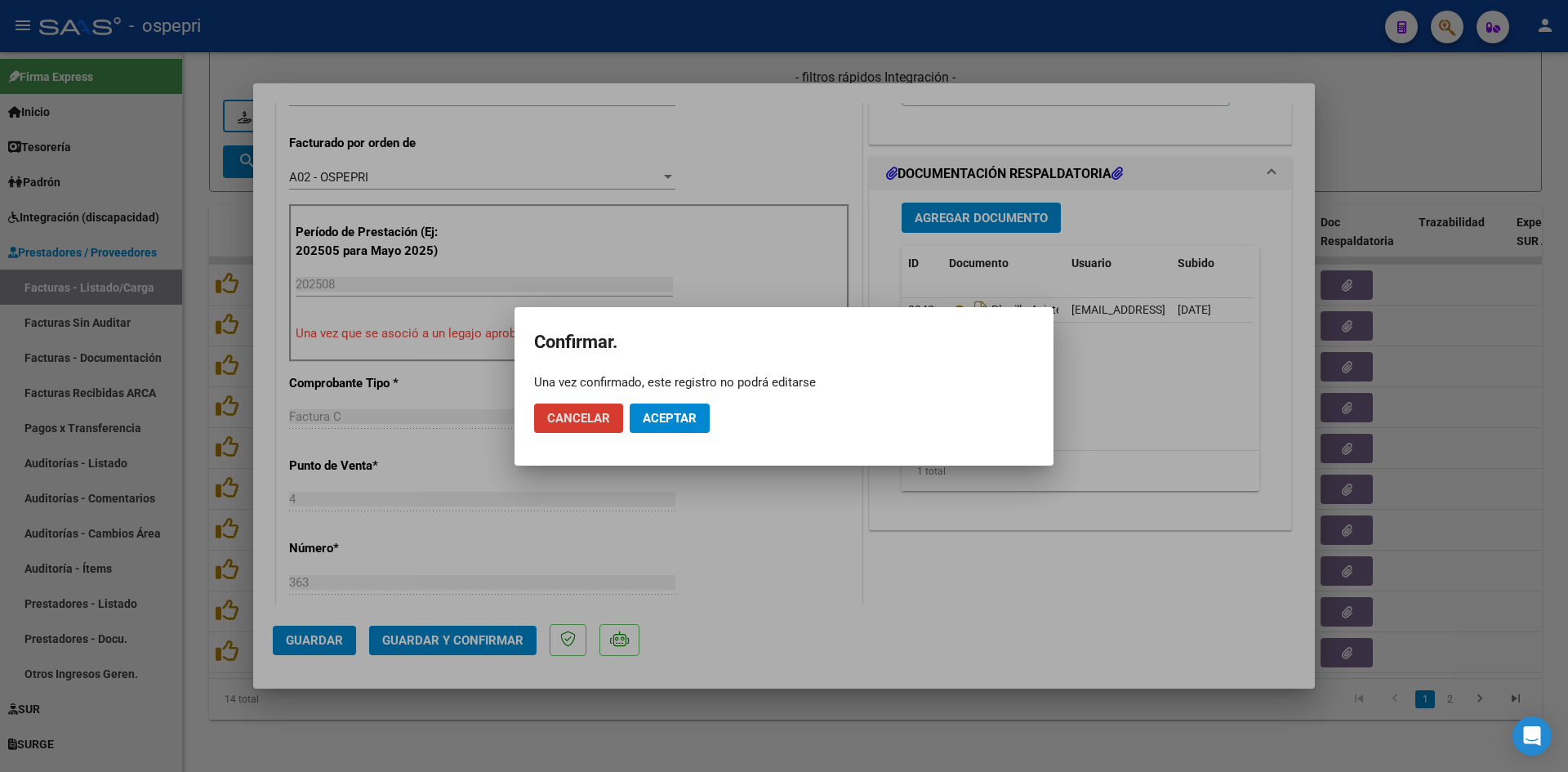
click at [696, 416] on span "Aceptar" at bounding box center [669, 418] width 54 height 15
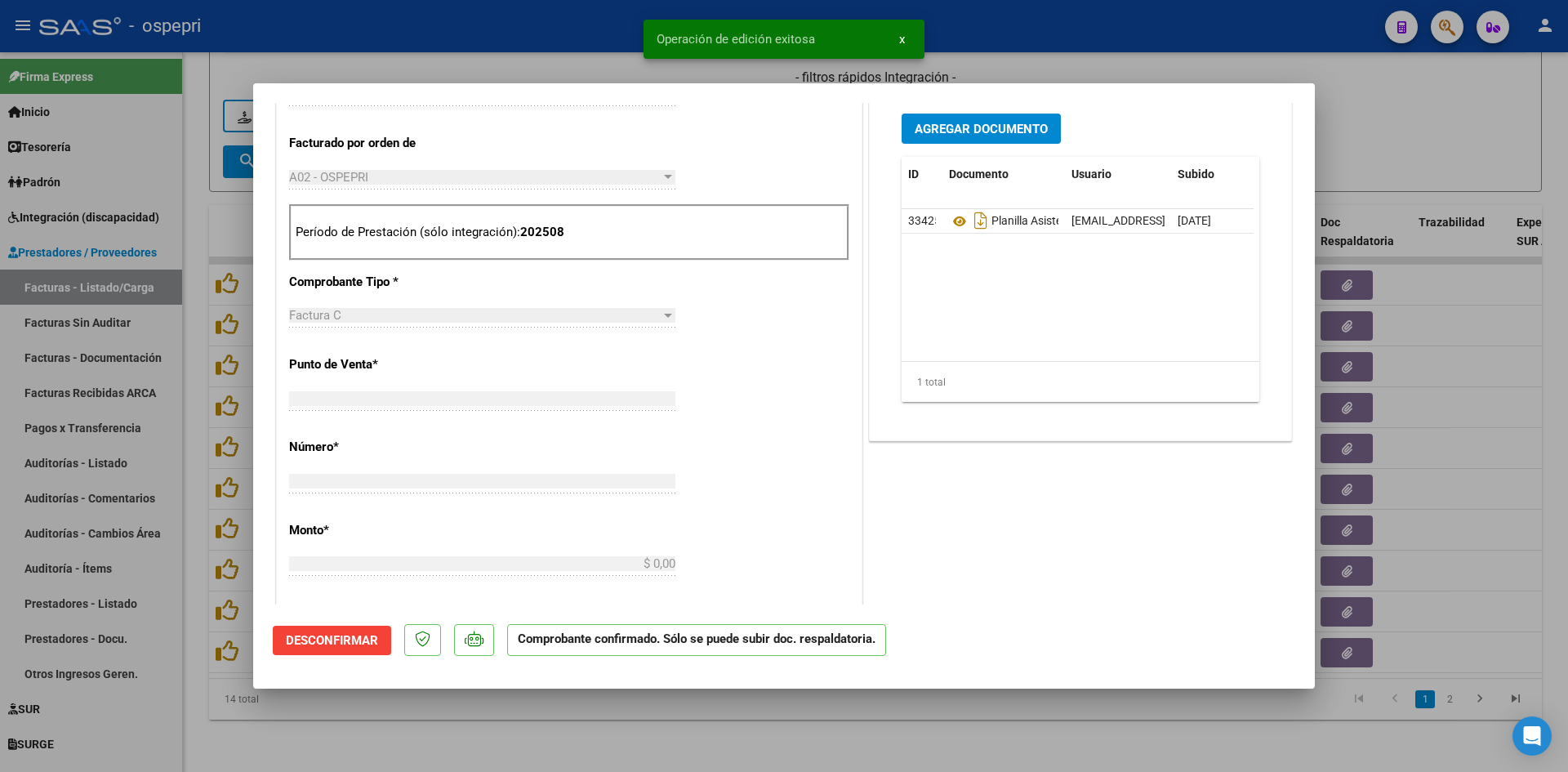
scroll to position [0, 0]
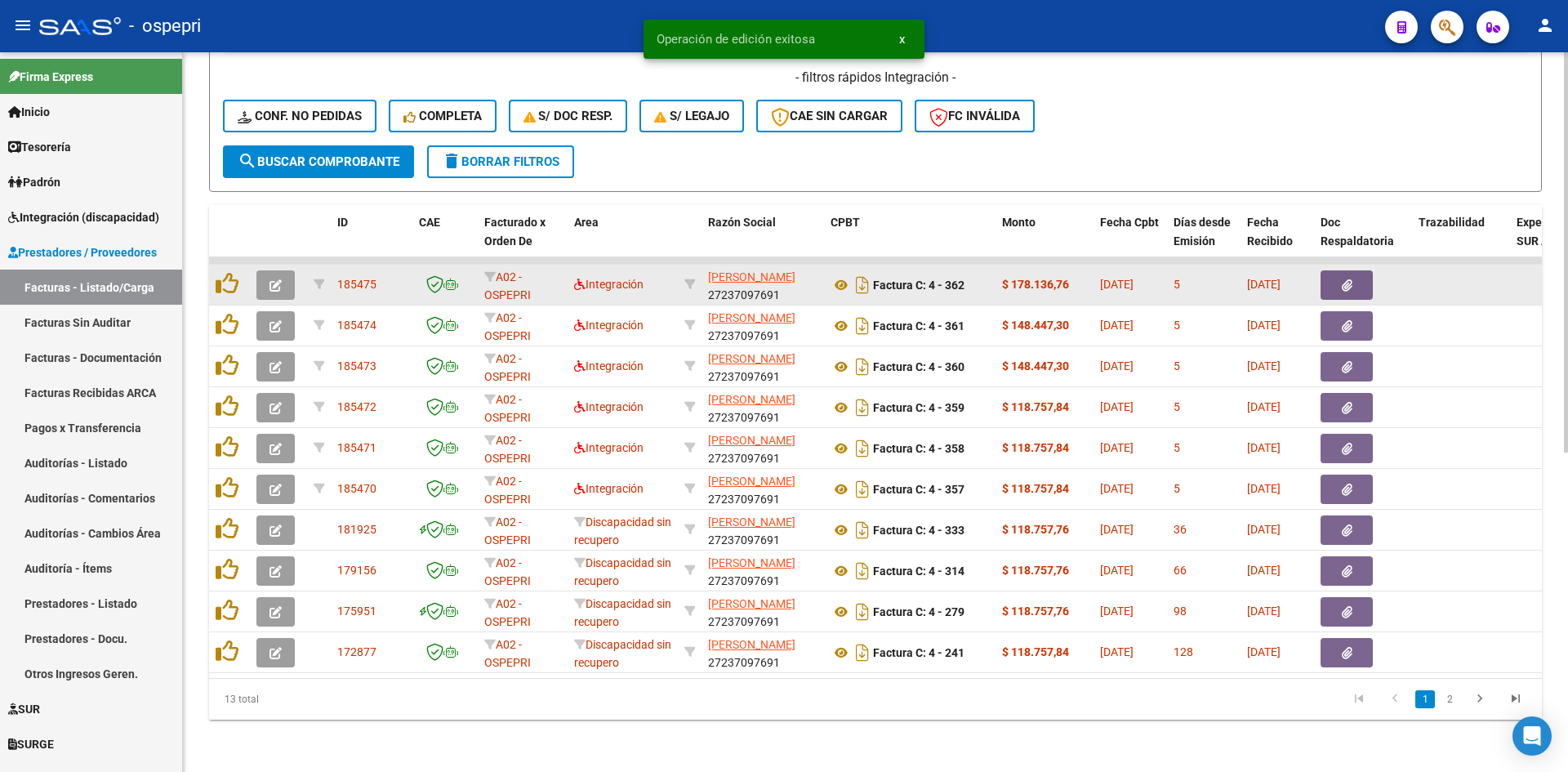
click at [275, 279] on icon "button" at bounding box center [275, 285] width 12 height 12
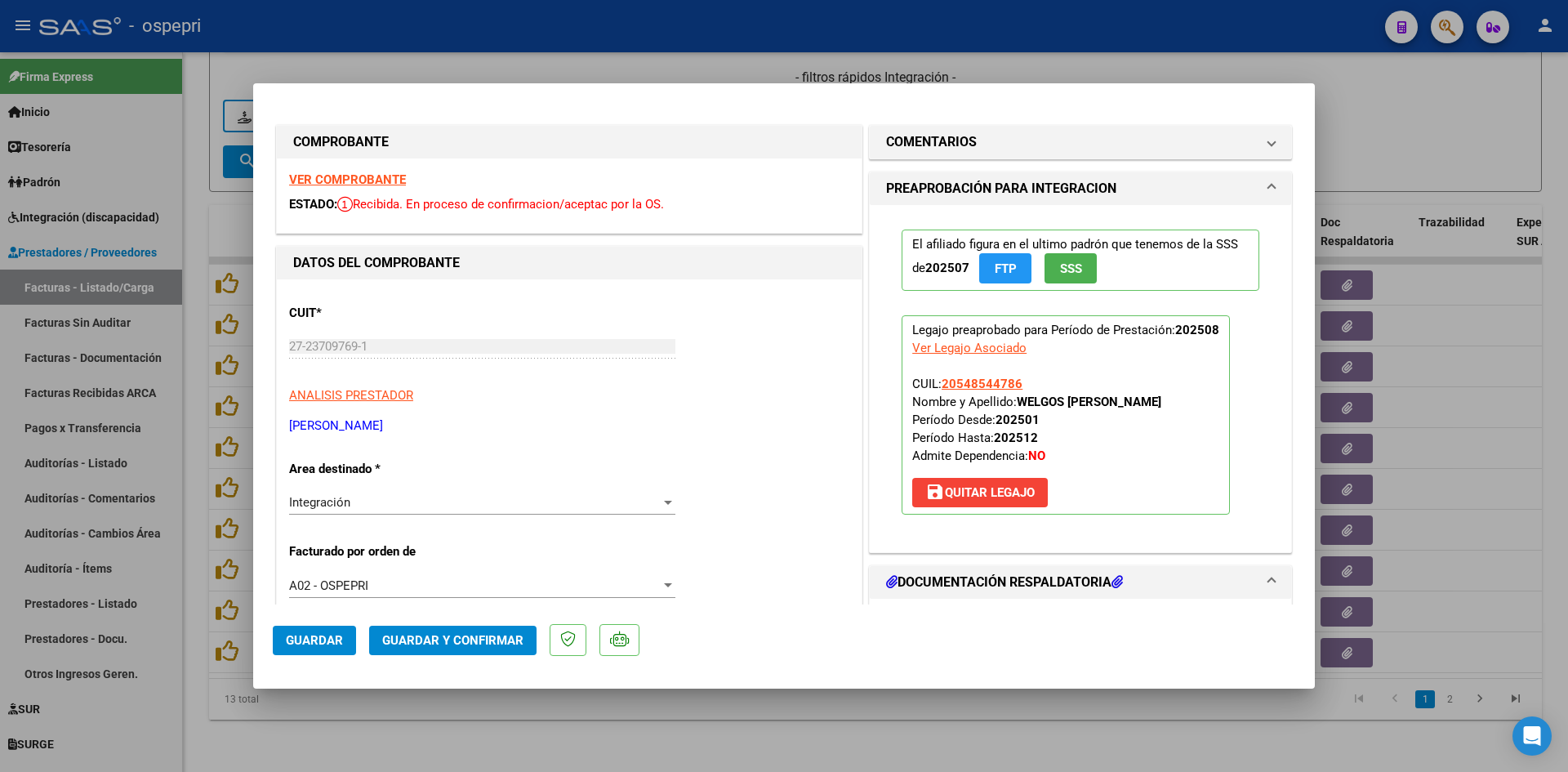
click at [391, 181] on strong "VER COMPROBANTE" at bounding box center [347, 180] width 116 height 15
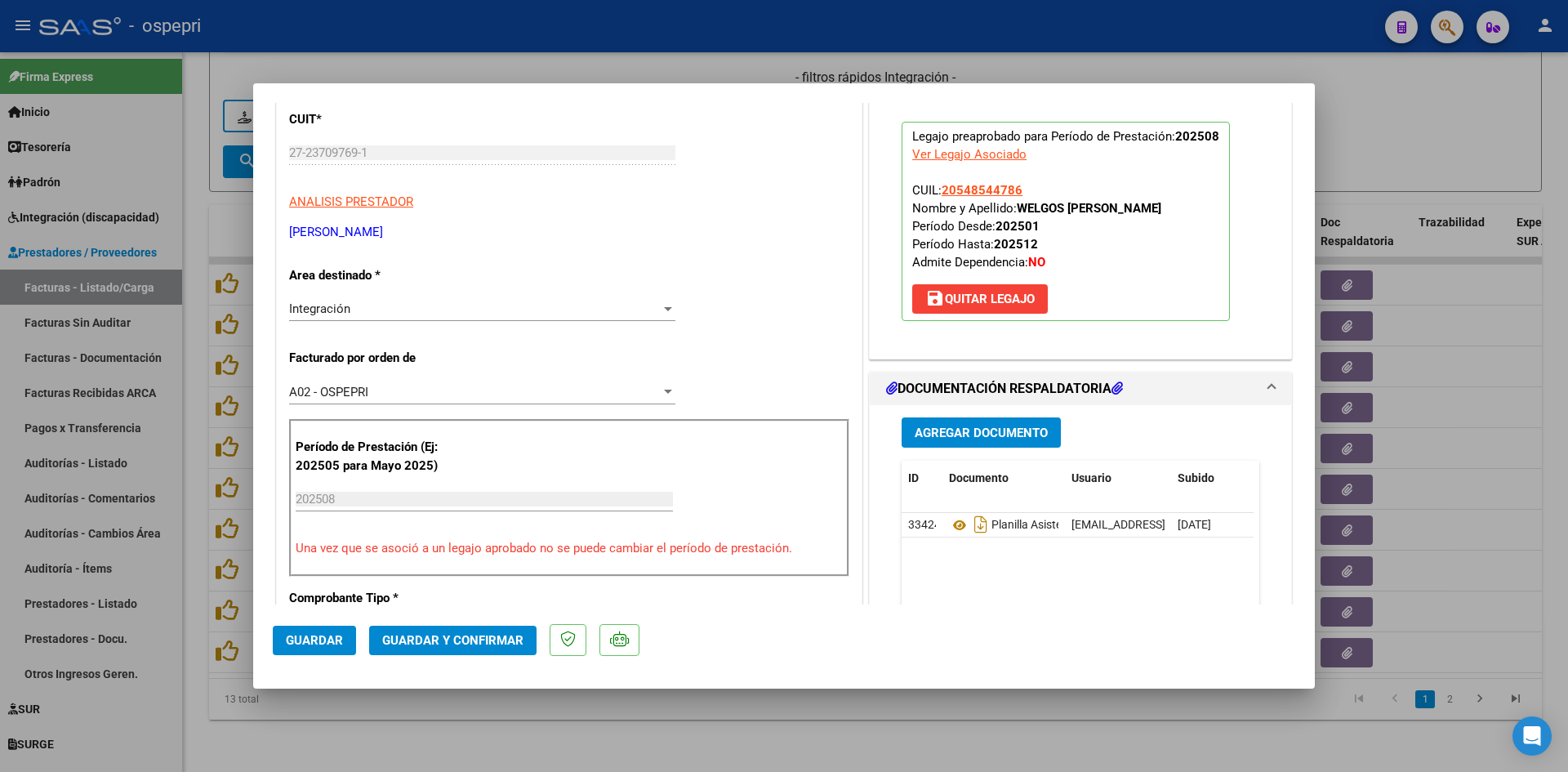
scroll to position [408, 0]
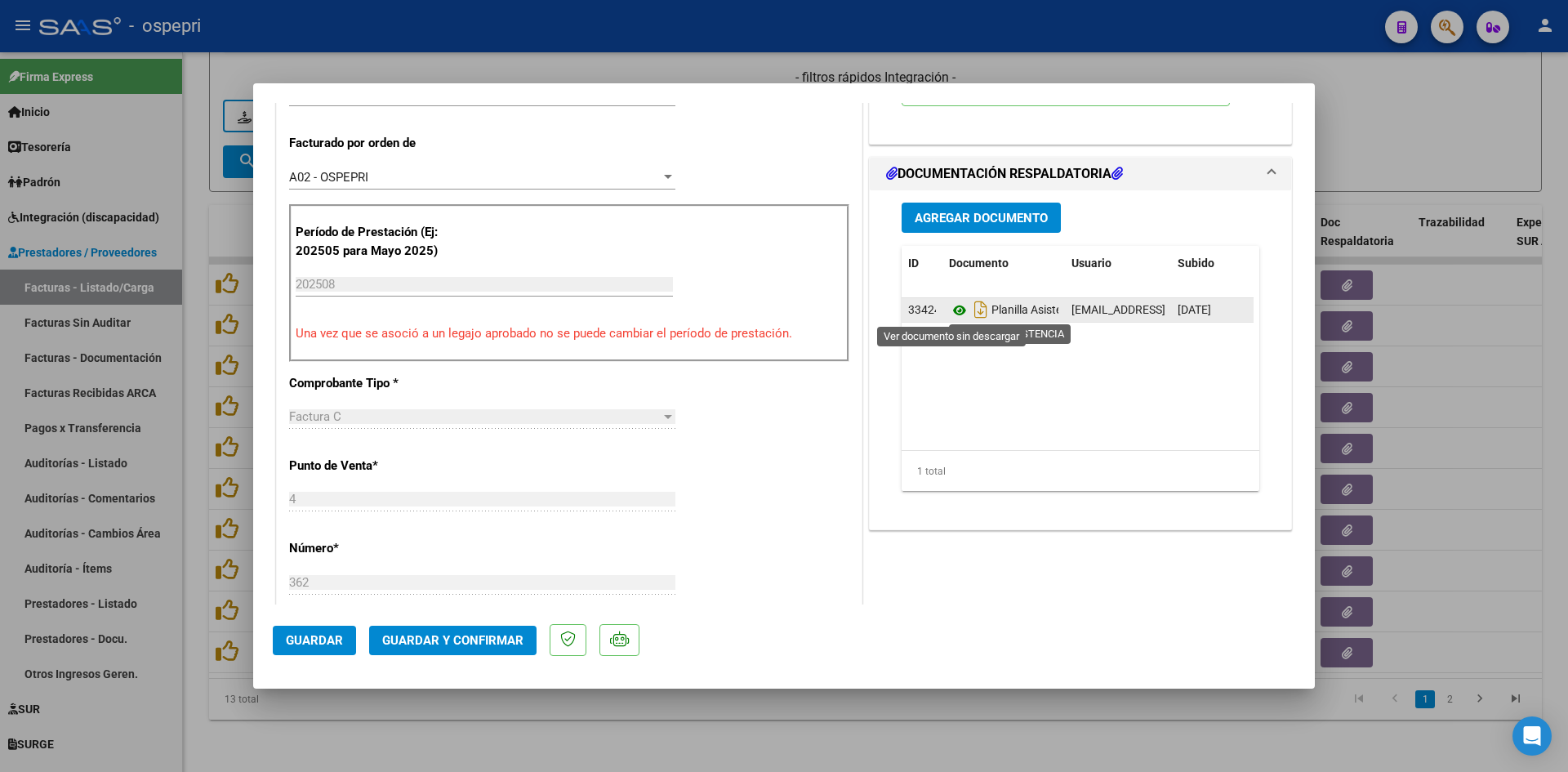
click at [953, 307] on icon at bounding box center [960, 311] width 21 height 20
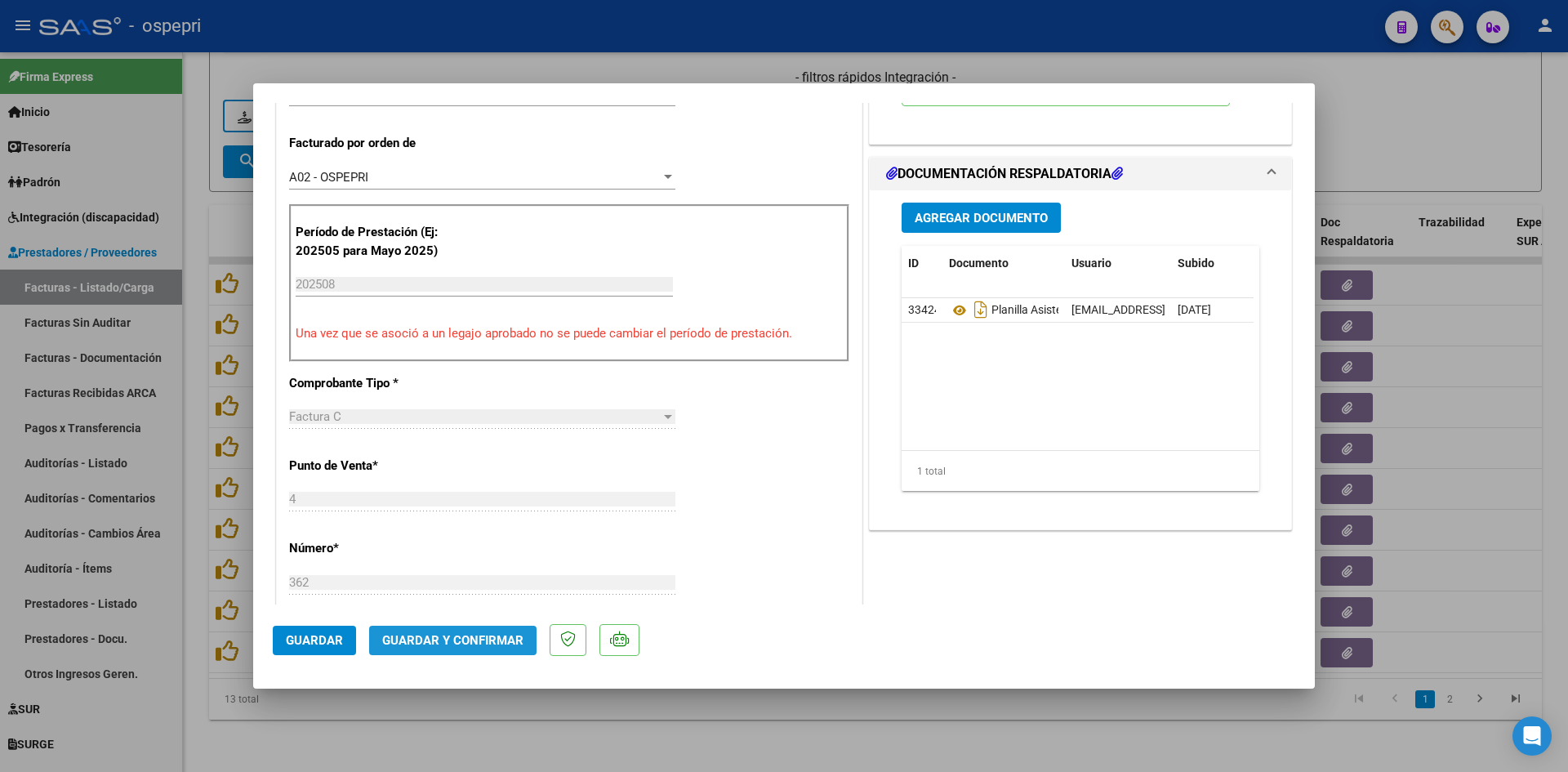
click at [511, 635] on span "Guardar y Confirmar" at bounding box center [453, 641] width 141 height 15
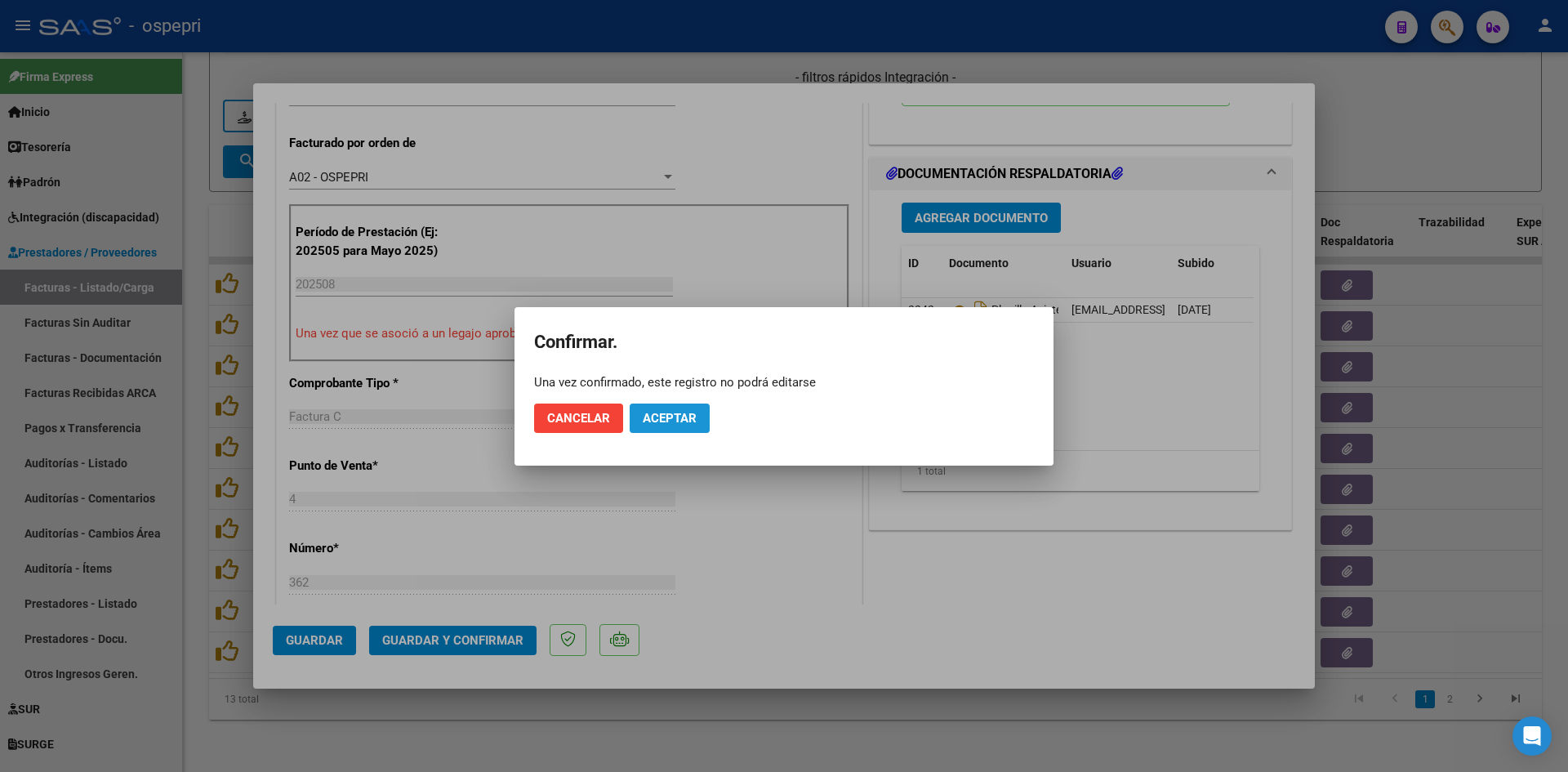
click at [689, 417] on span "Aceptar" at bounding box center [669, 418] width 54 height 15
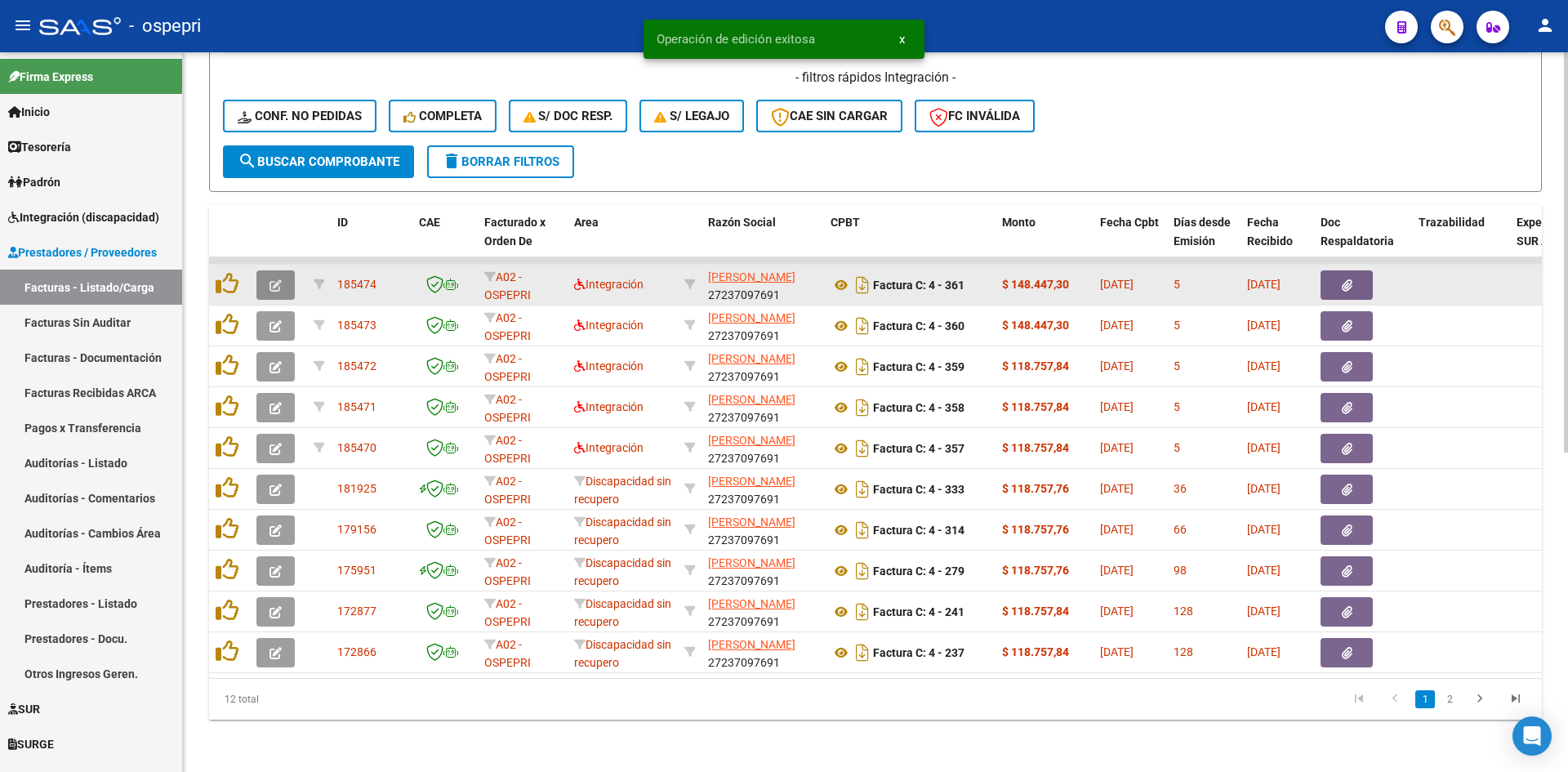
click at [269, 279] on icon "button" at bounding box center [275, 285] width 12 height 12
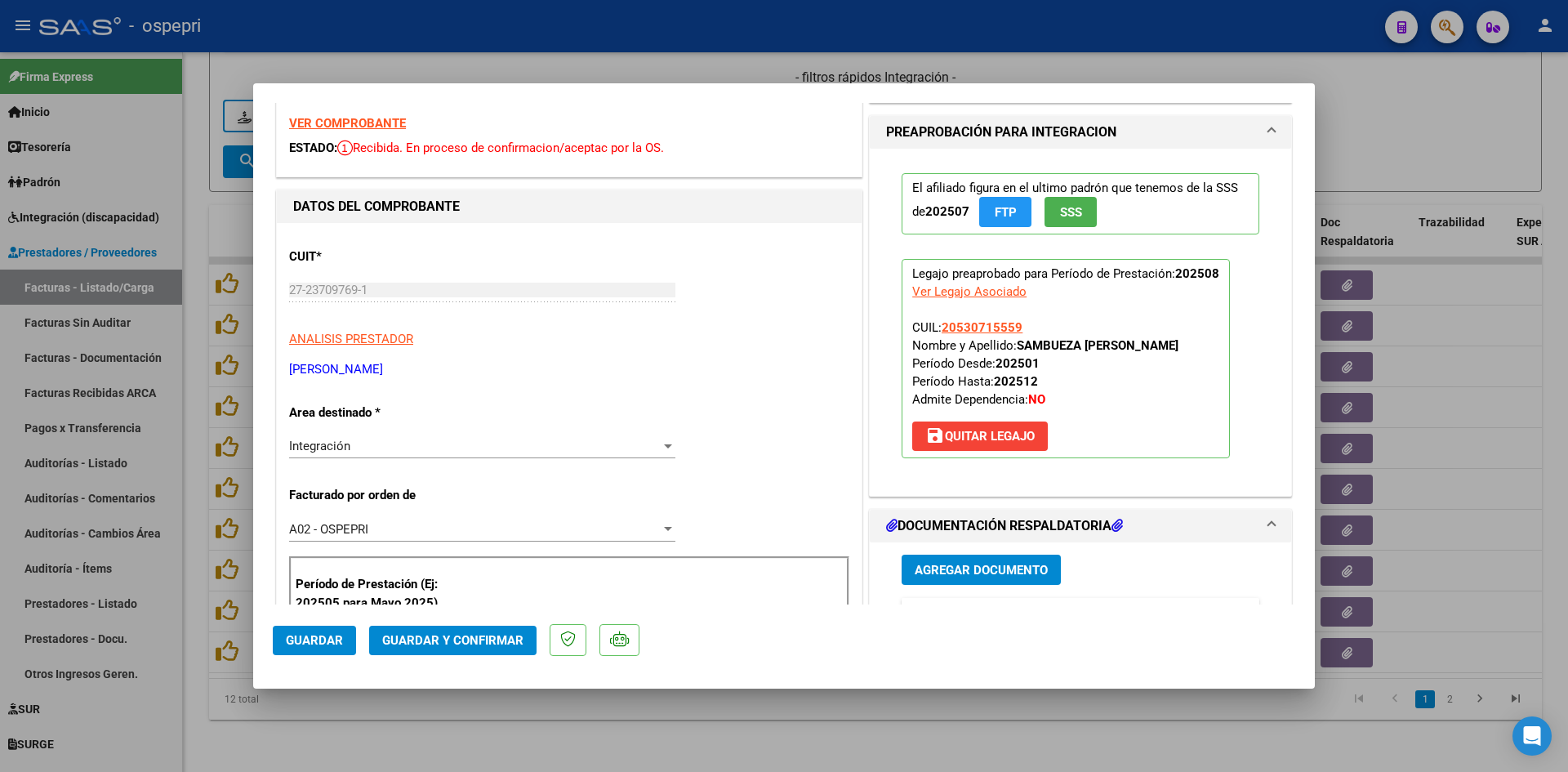
scroll to position [0, 0]
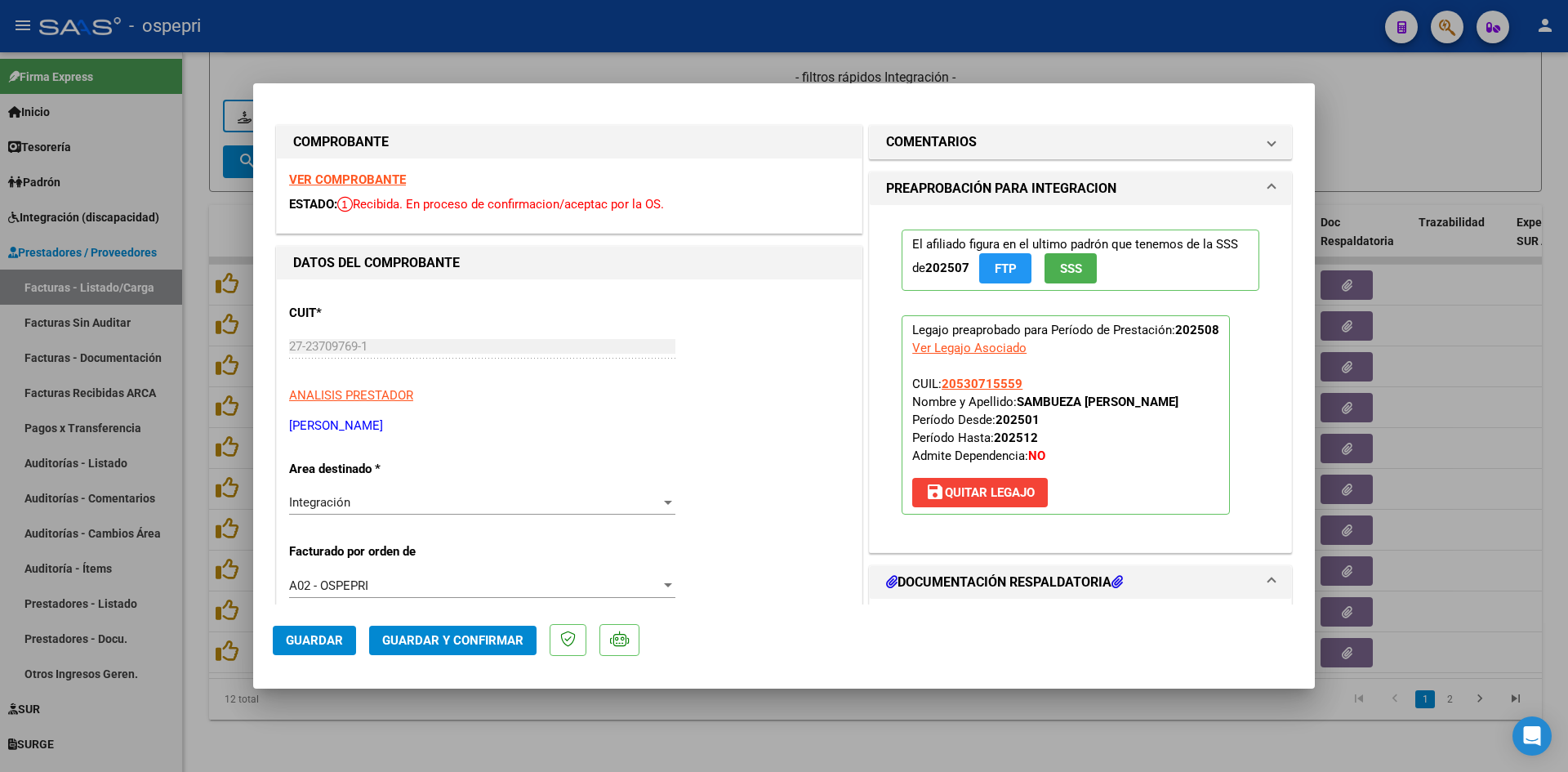
click at [359, 176] on strong "VER COMPROBANTE" at bounding box center [347, 180] width 116 height 15
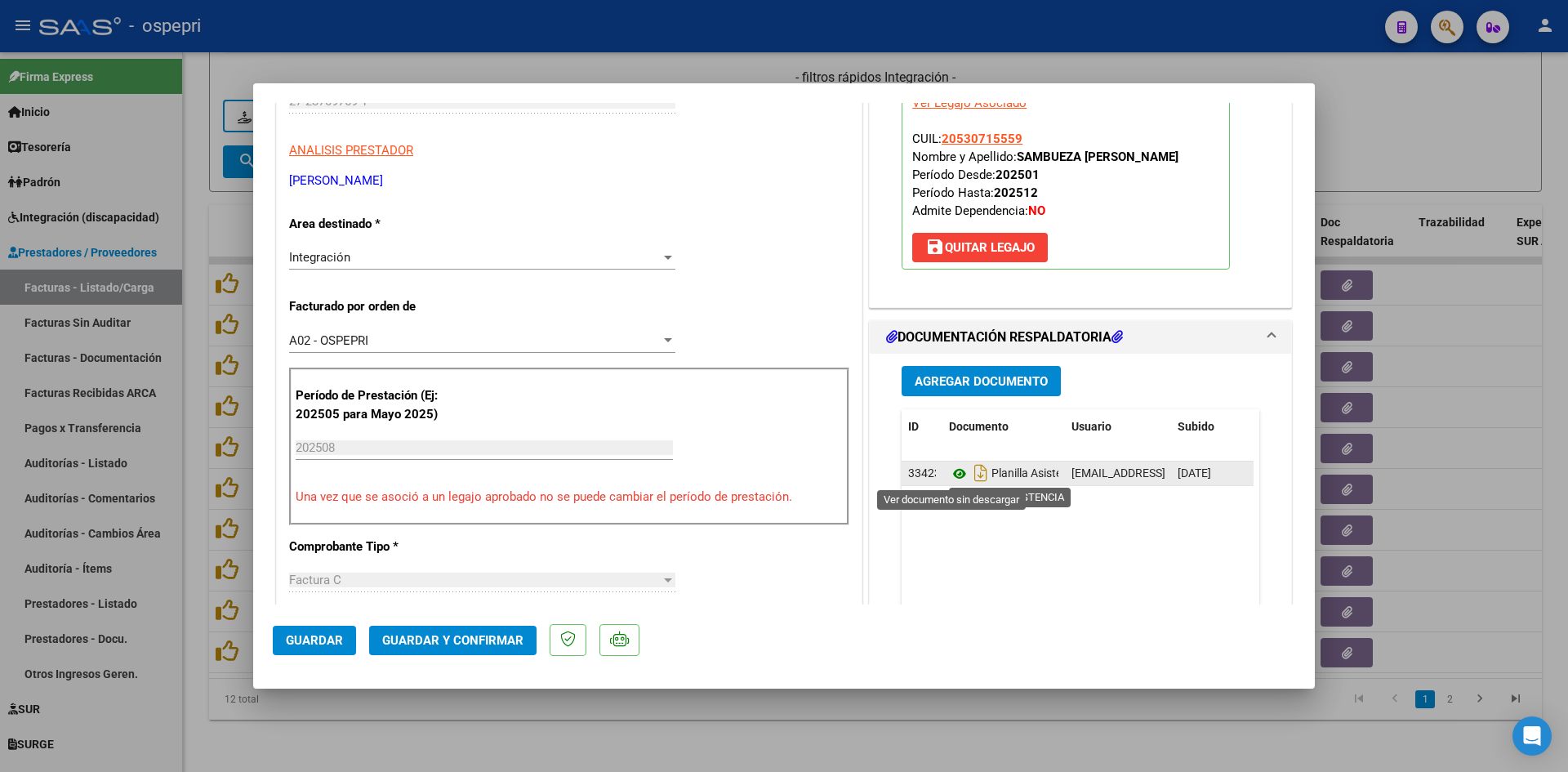
click at [950, 471] on icon at bounding box center [960, 474] width 21 height 20
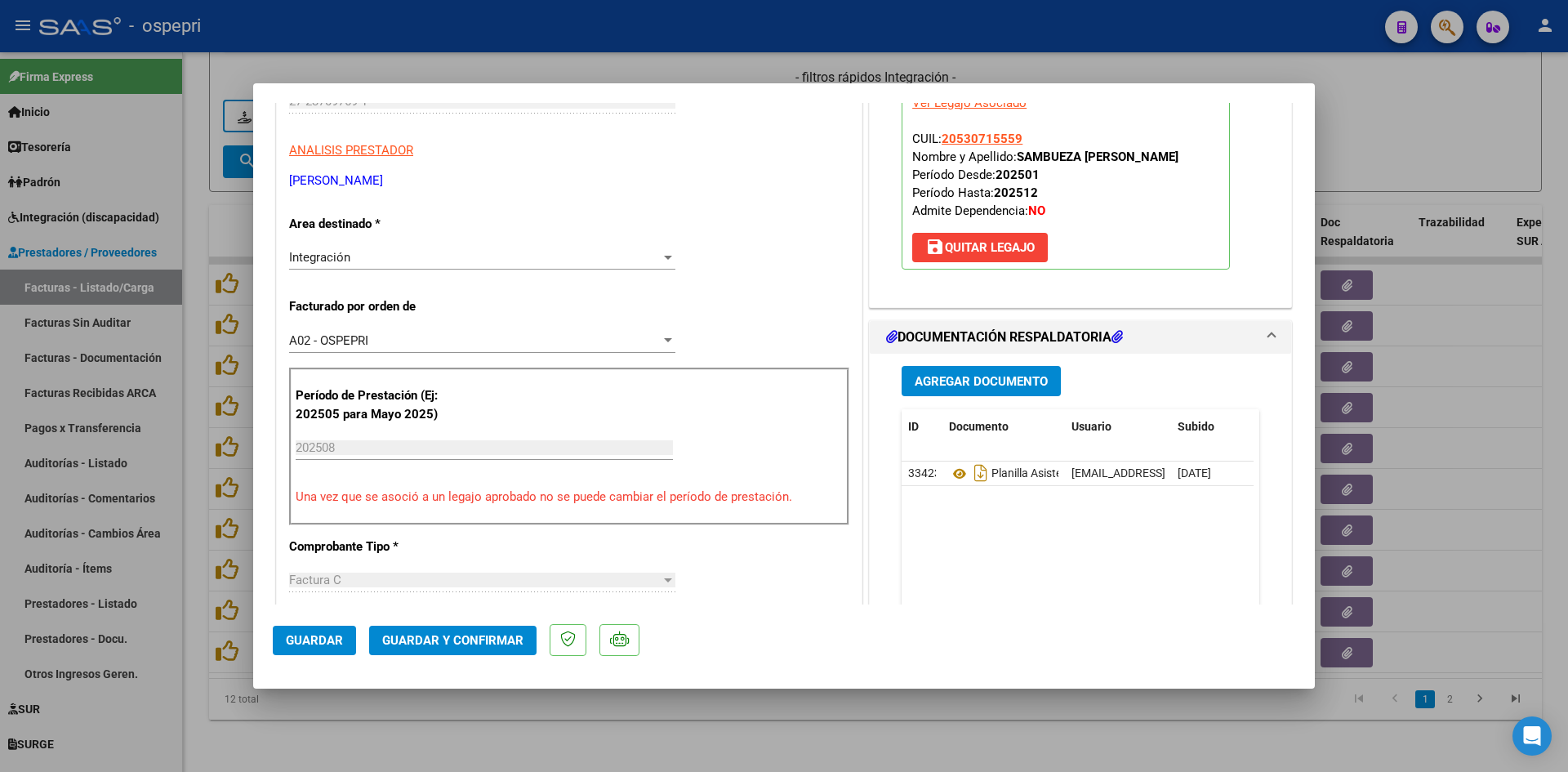
click at [447, 642] on span "Guardar y Confirmar" at bounding box center [453, 641] width 141 height 15
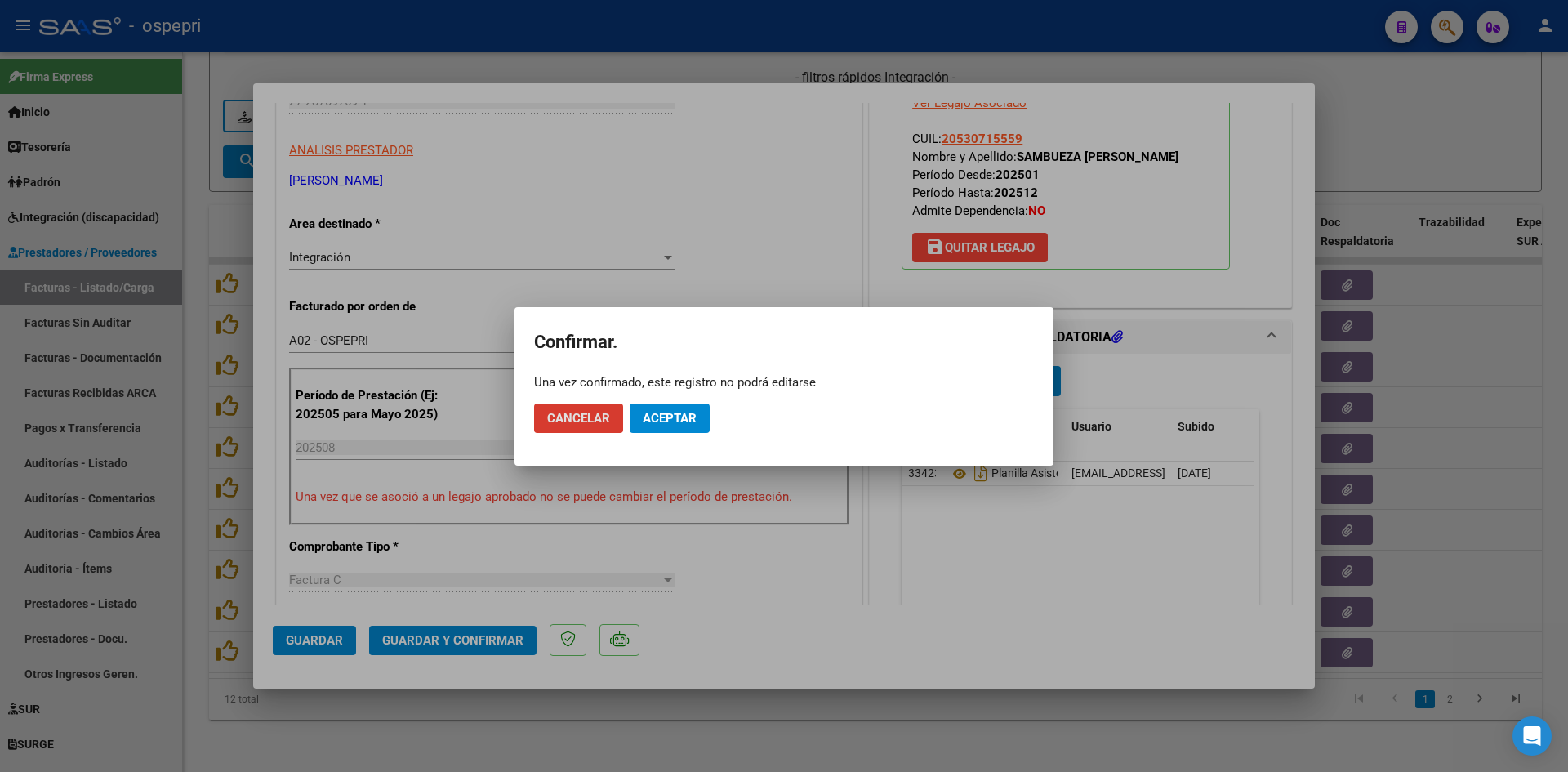
click at [661, 416] on span "Aceptar" at bounding box center [669, 418] width 54 height 15
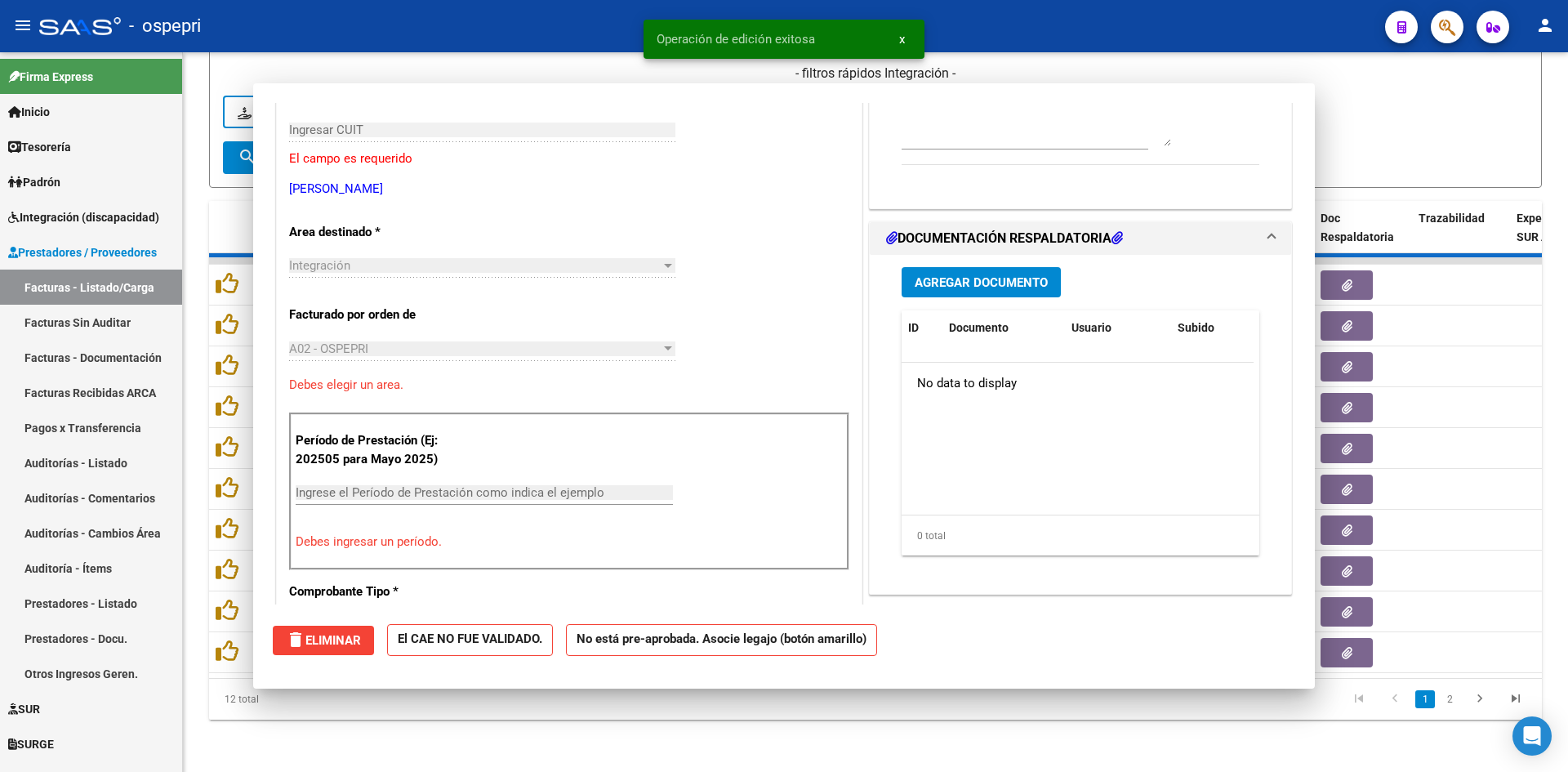
scroll to position [274, 0]
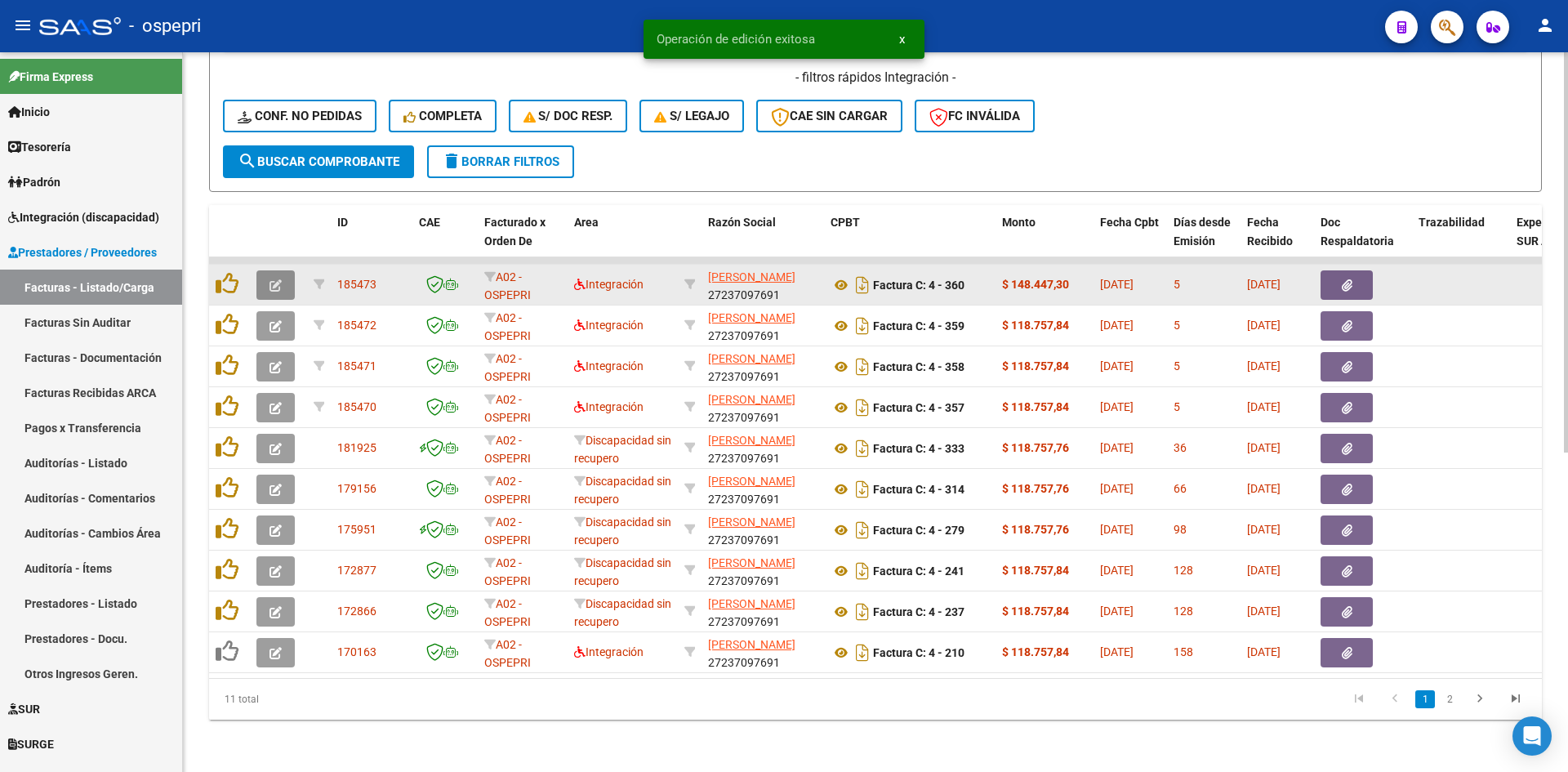
click at [278, 279] on icon "button" at bounding box center [275, 285] width 12 height 12
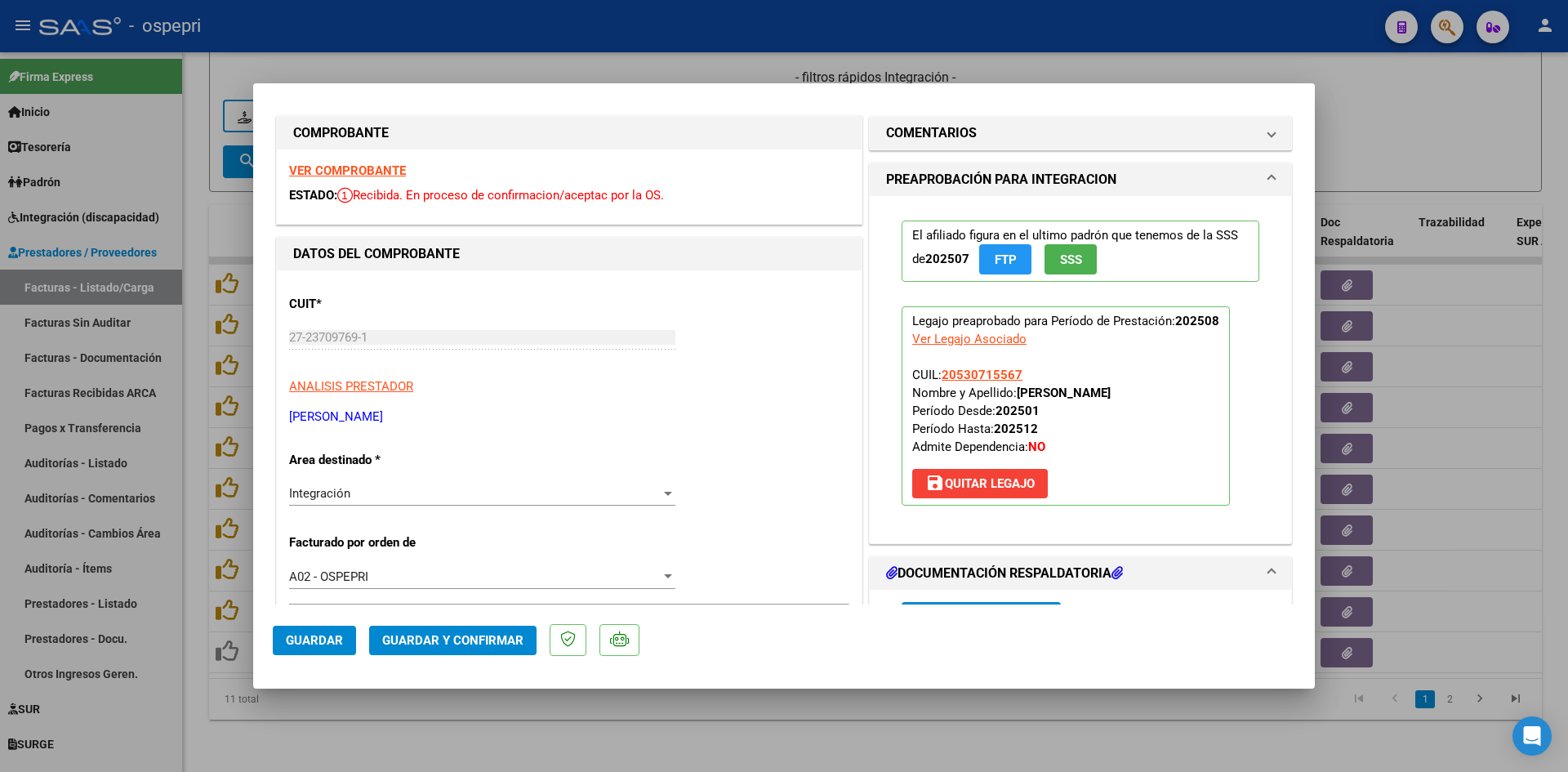
scroll to position [0, 0]
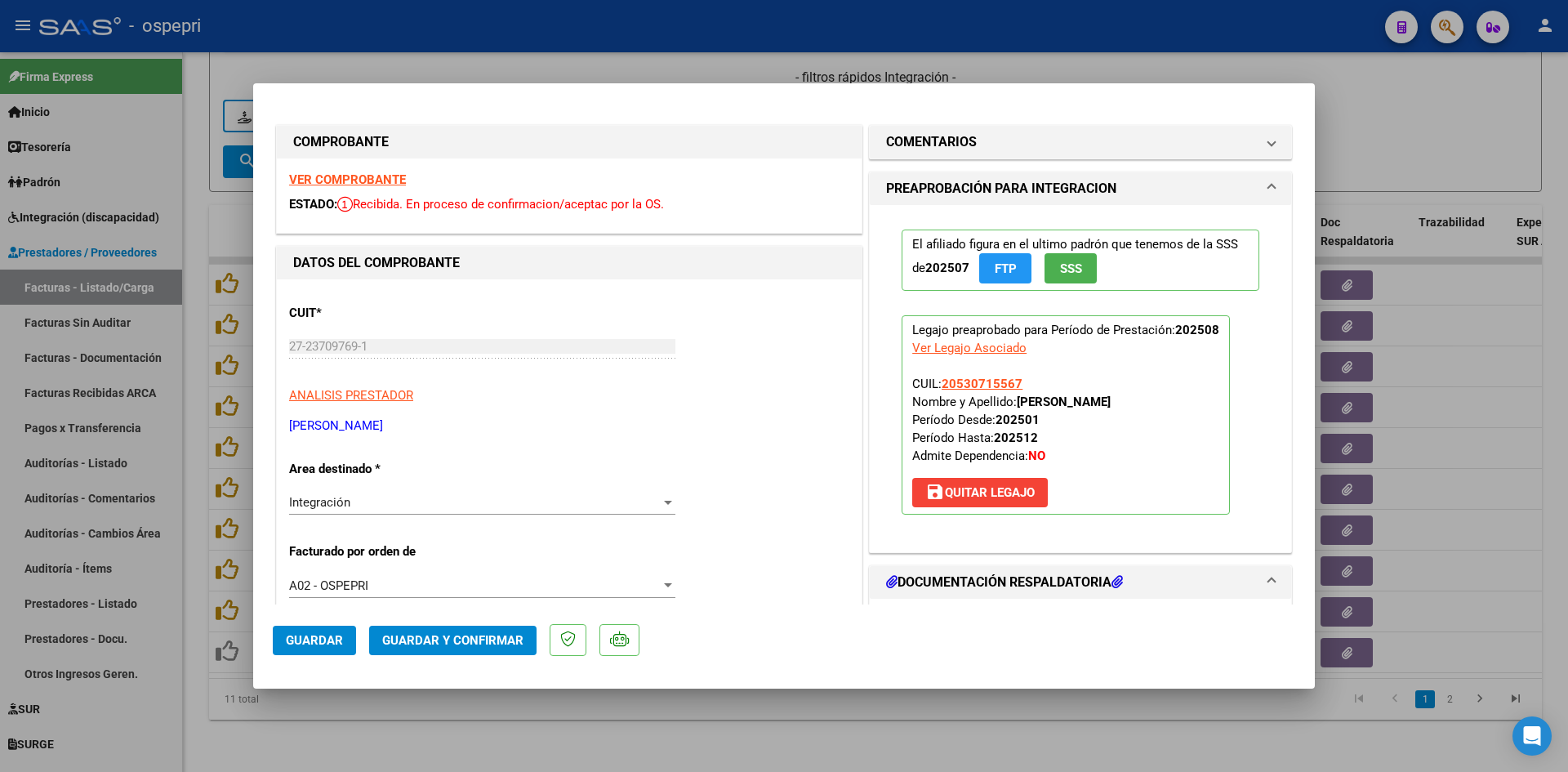
click at [364, 173] on strong "VER COMPROBANTE" at bounding box center [347, 180] width 116 height 15
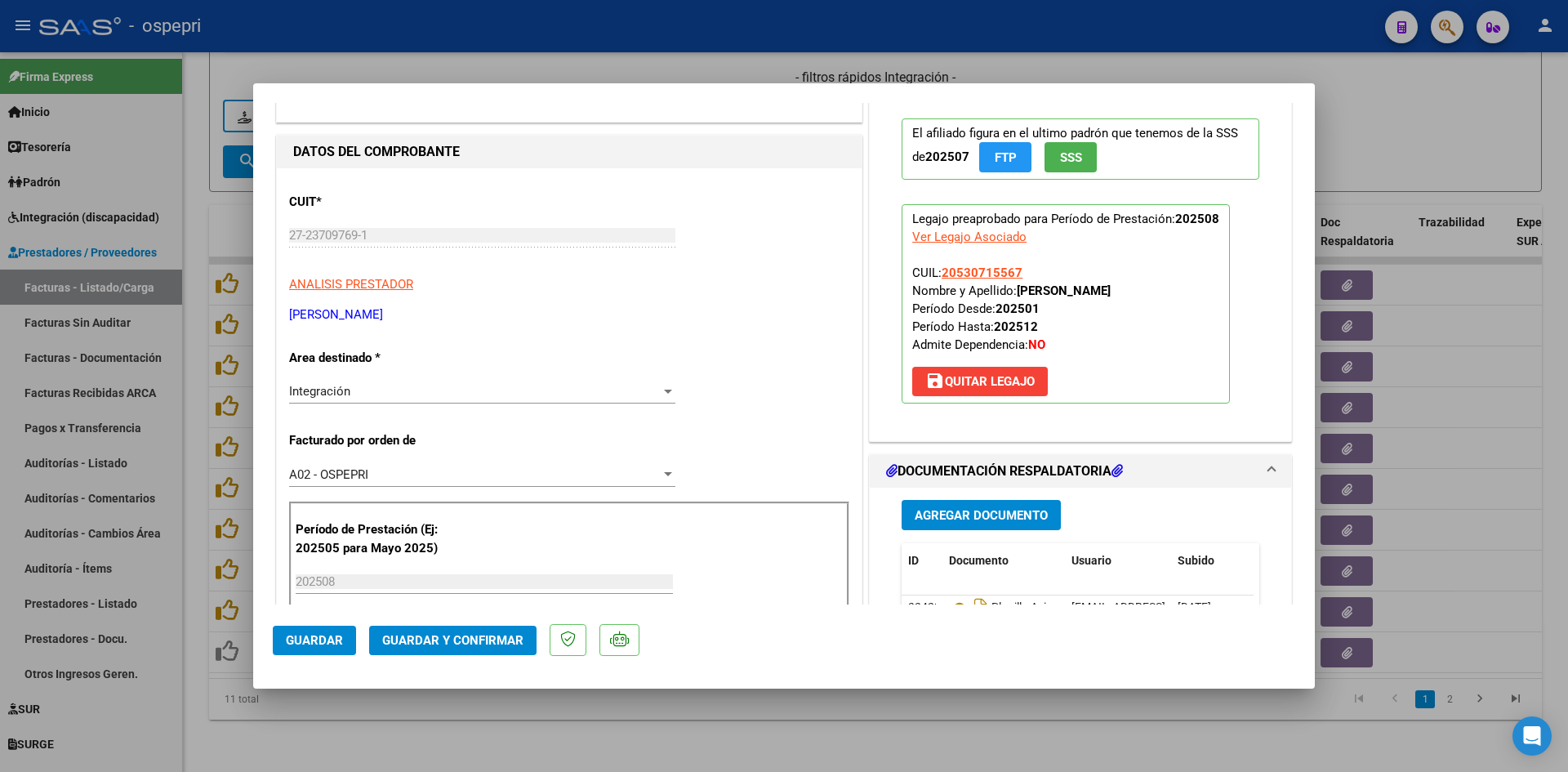
scroll to position [164, 0]
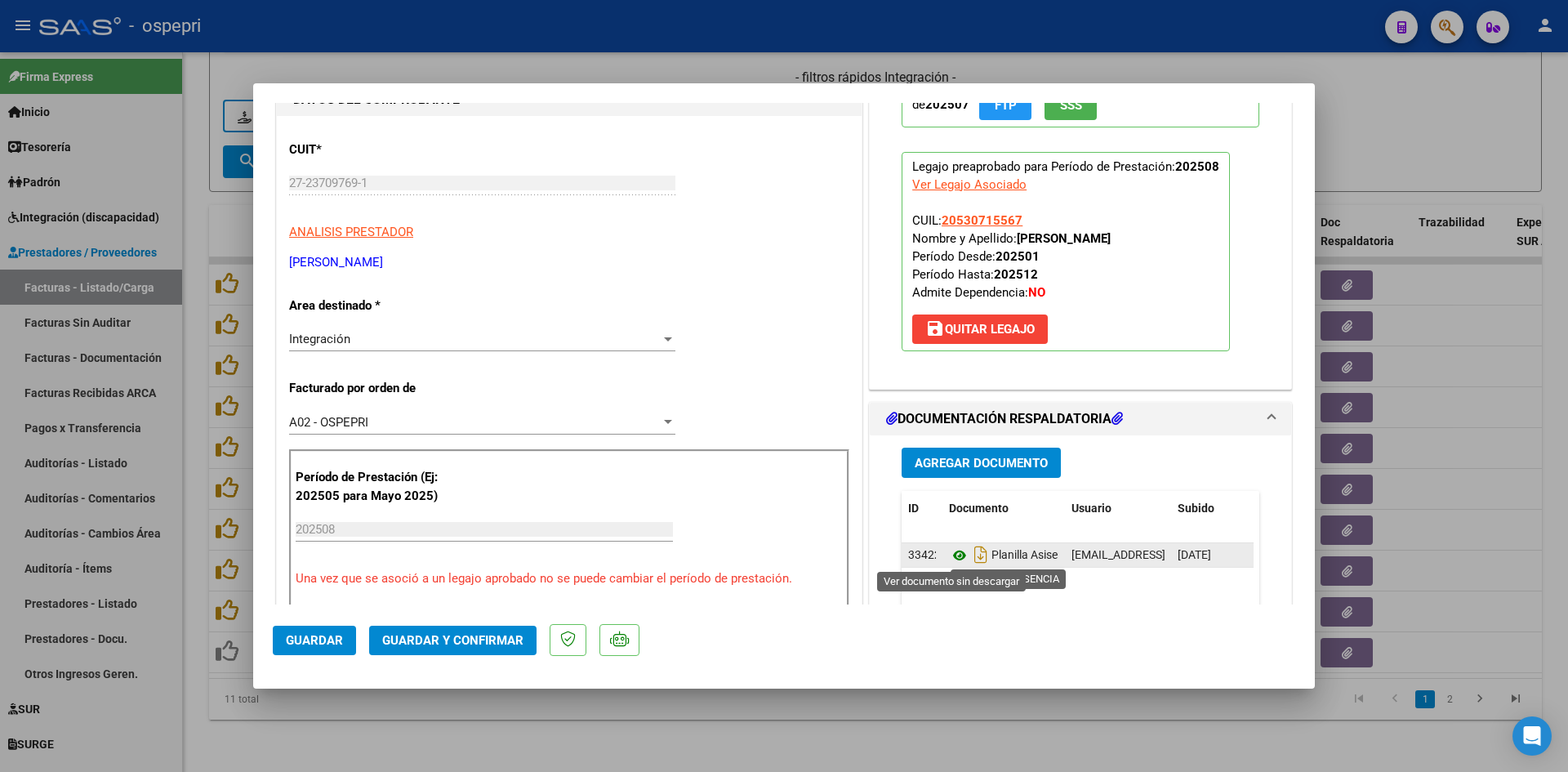
click at [950, 555] on icon at bounding box center [960, 555] width 21 height 20
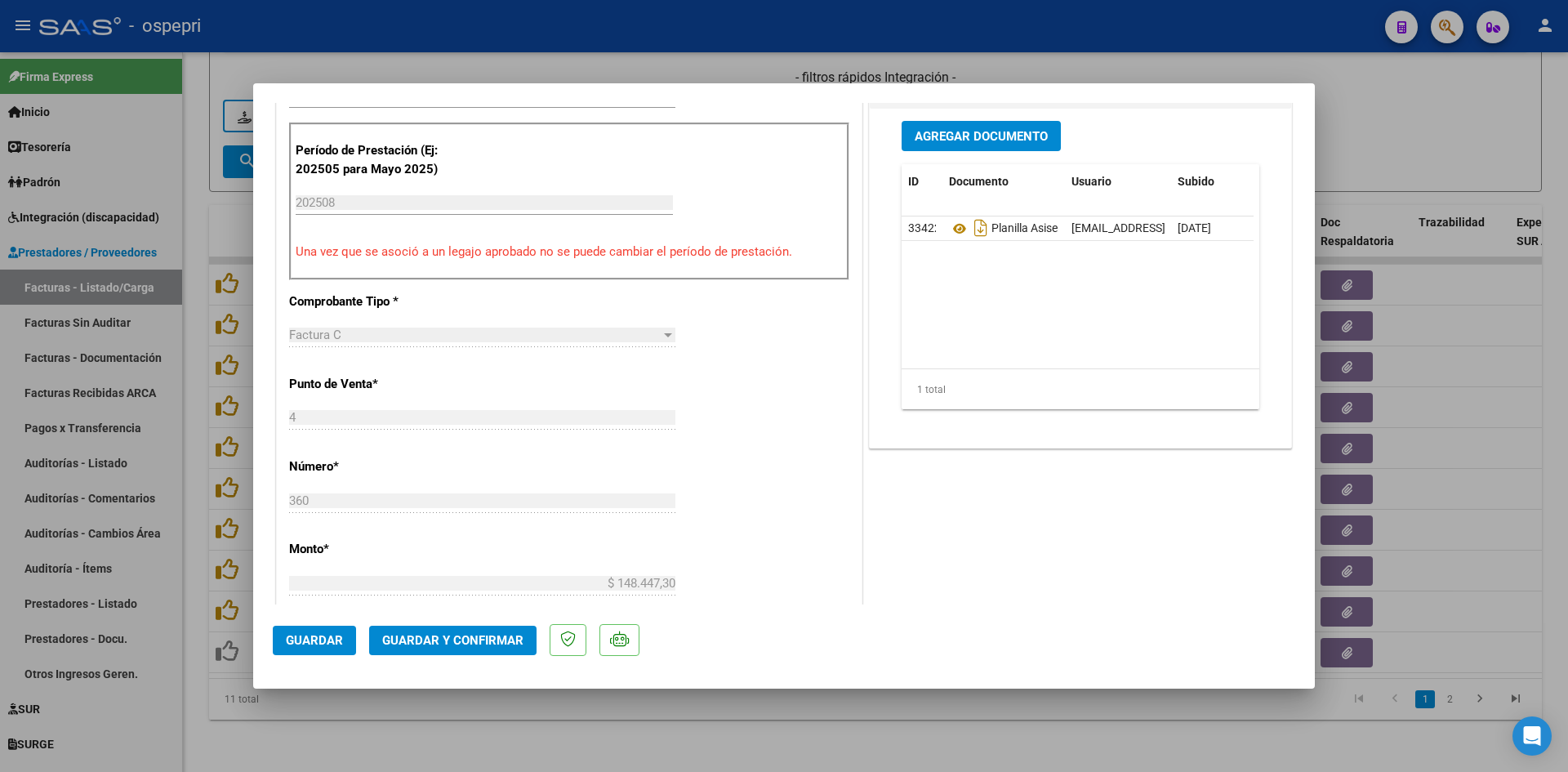
scroll to position [0, 0]
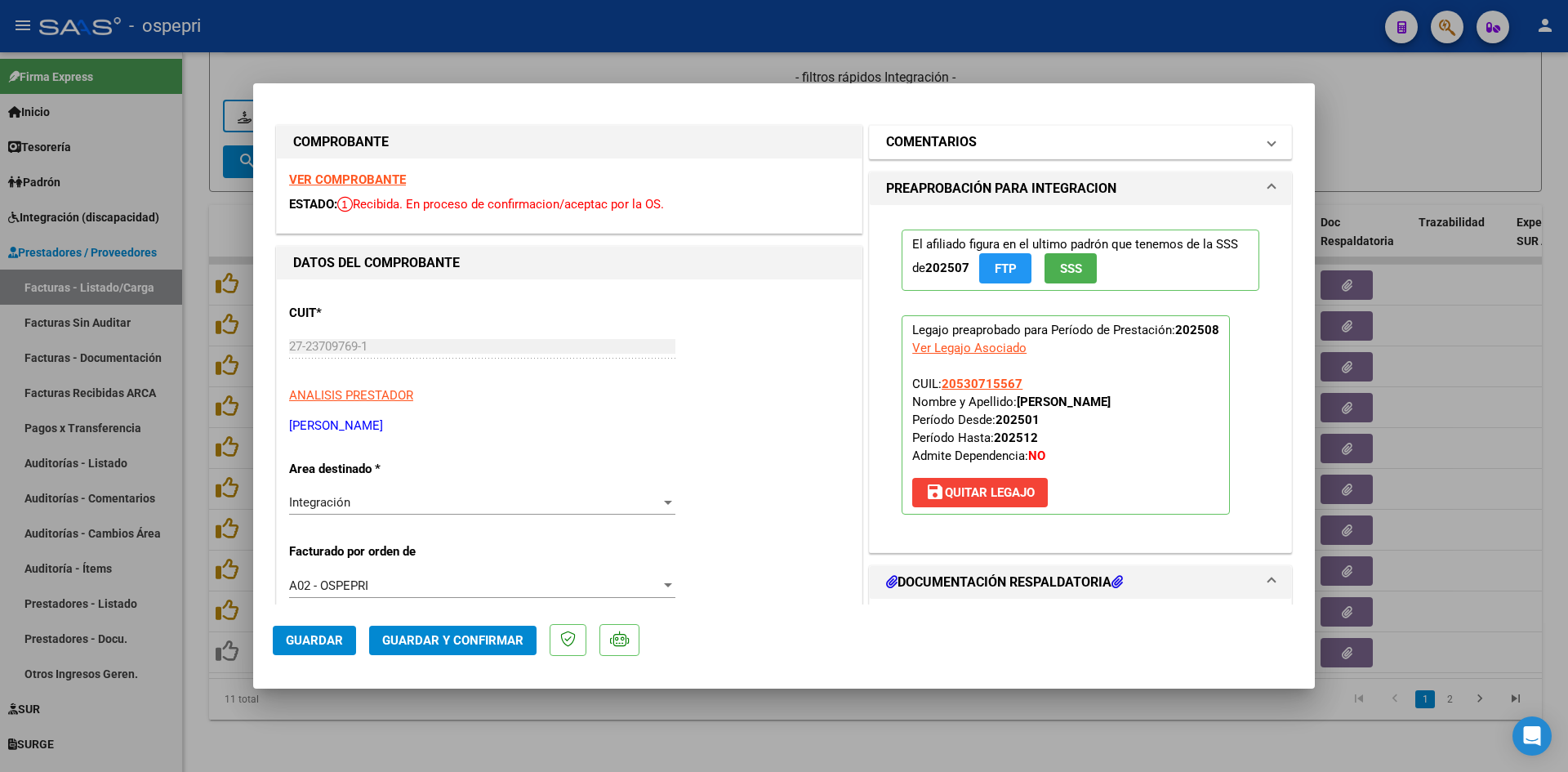
click at [1001, 150] on mat-panel-title "COMENTARIOS" at bounding box center [1071, 142] width 369 height 20
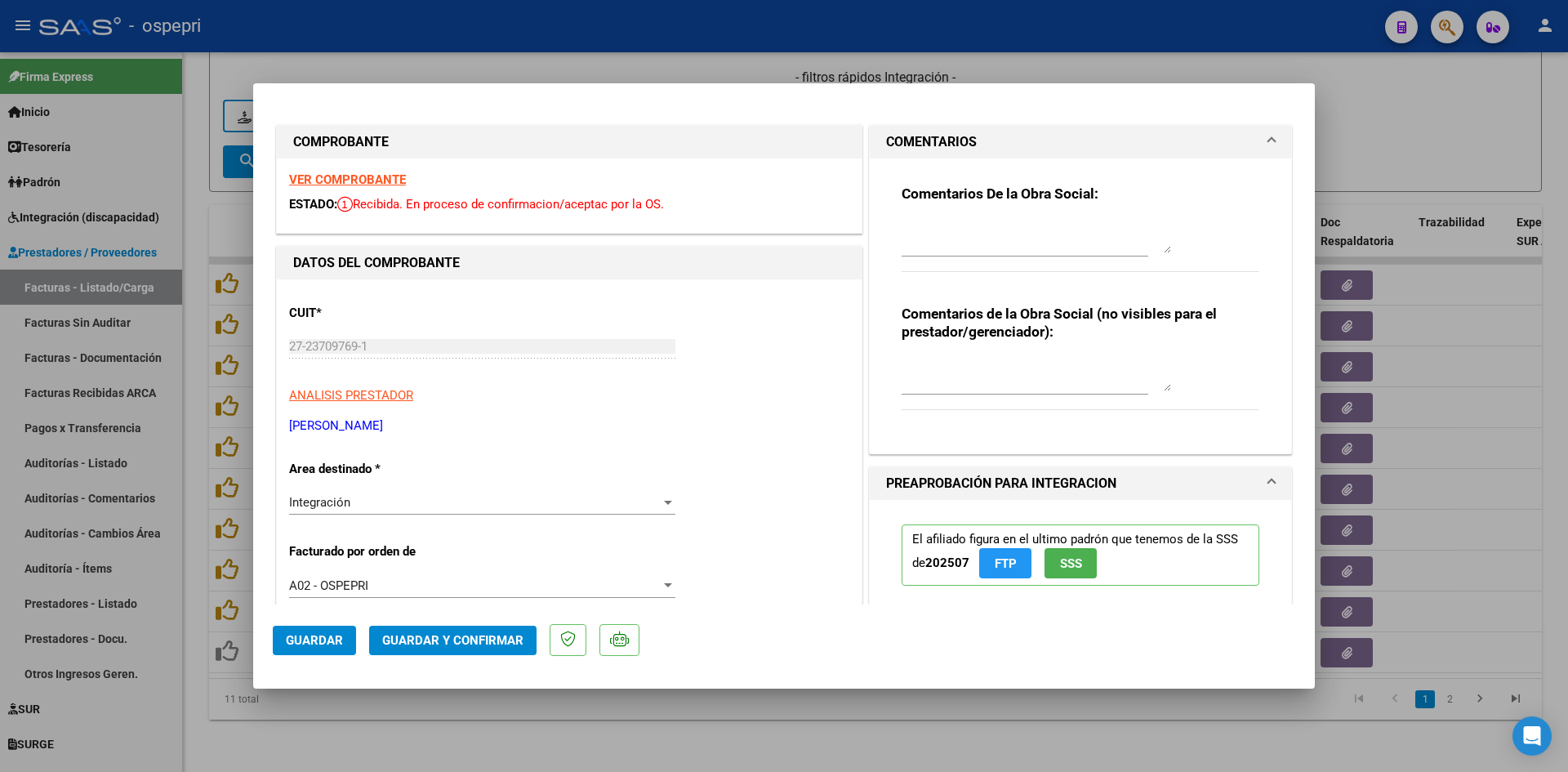
click at [922, 368] on textarea at bounding box center [1037, 375] width 269 height 33
click at [914, 219] on div at bounding box center [1037, 236] width 269 height 39
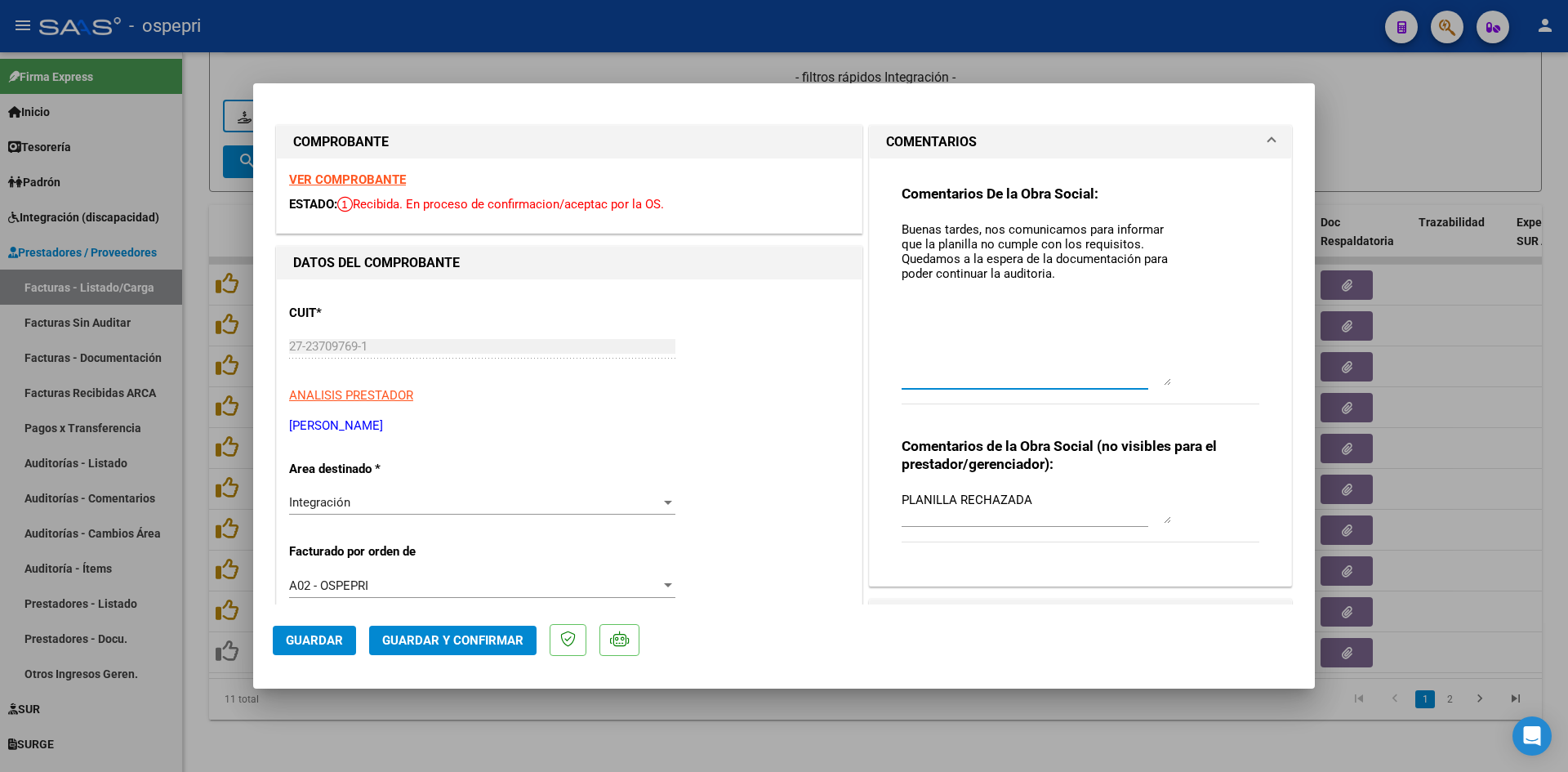
drag, startPoint x: 1161, startPoint y: 250, endPoint x: 1162, endPoint y: 382, distance: 132.0
click at [1162, 382] on textarea "Buenas tardes, nos comunicamos para informar que la planilla no cumple con los …" at bounding box center [1037, 303] width 269 height 165
click at [1136, 244] on textarea "Buenas tardes, nos comunicamos para informar que la planilla no cumple con los …" at bounding box center [1037, 303] width 269 height 164
click at [967, 243] on textarea "Buenas tardes, nos comunicamos para informar que la planilla no cumple con los …" at bounding box center [1037, 303] width 269 height 164
click at [977, 260] on textarea "Buenas tardes, nos comunicamos para informar que la planilla de asistenicas no …" at bounding box center [1037, 303] width 269 height 164
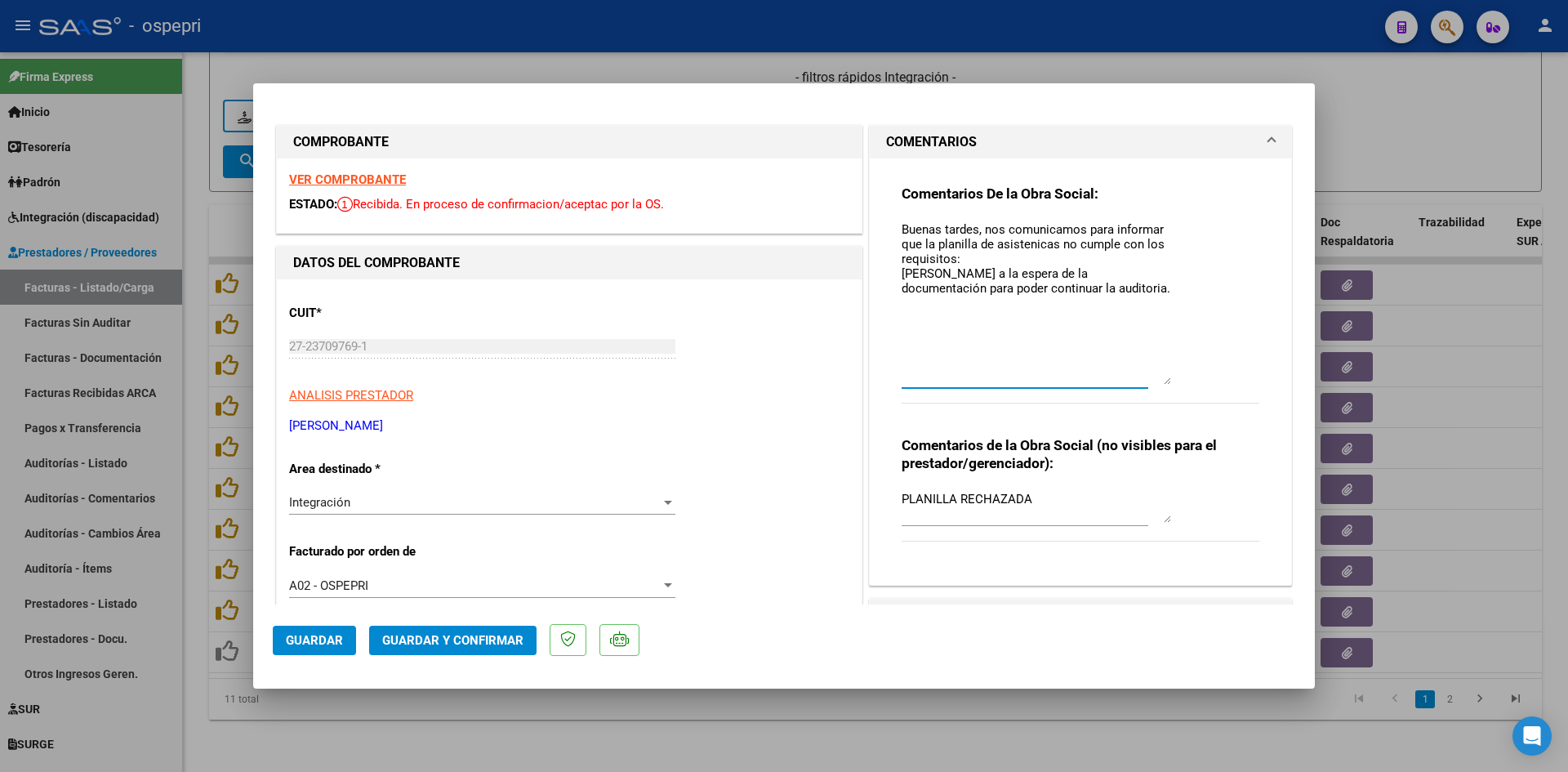
drag, startPoint x: 1028, startPoint y: 255, endPoint x: 1027, endPoint y: 242, distance: 13.0
click at [978, 264] on textarea "Buenas tardes, nos comunicamos para informar que la planilla de asistencias no …" at bounding box center [1037, 303] width 269 height 164
click at [1070, 307] on textarea "Buenas tardes, nos comunicamos para informar que la planilla de asistencias no …" at bounding box center [1037, 303] width 269 height 164
click at [318, 639] on span "Guardar" at bounding box center [314, 641] width 57 height 15
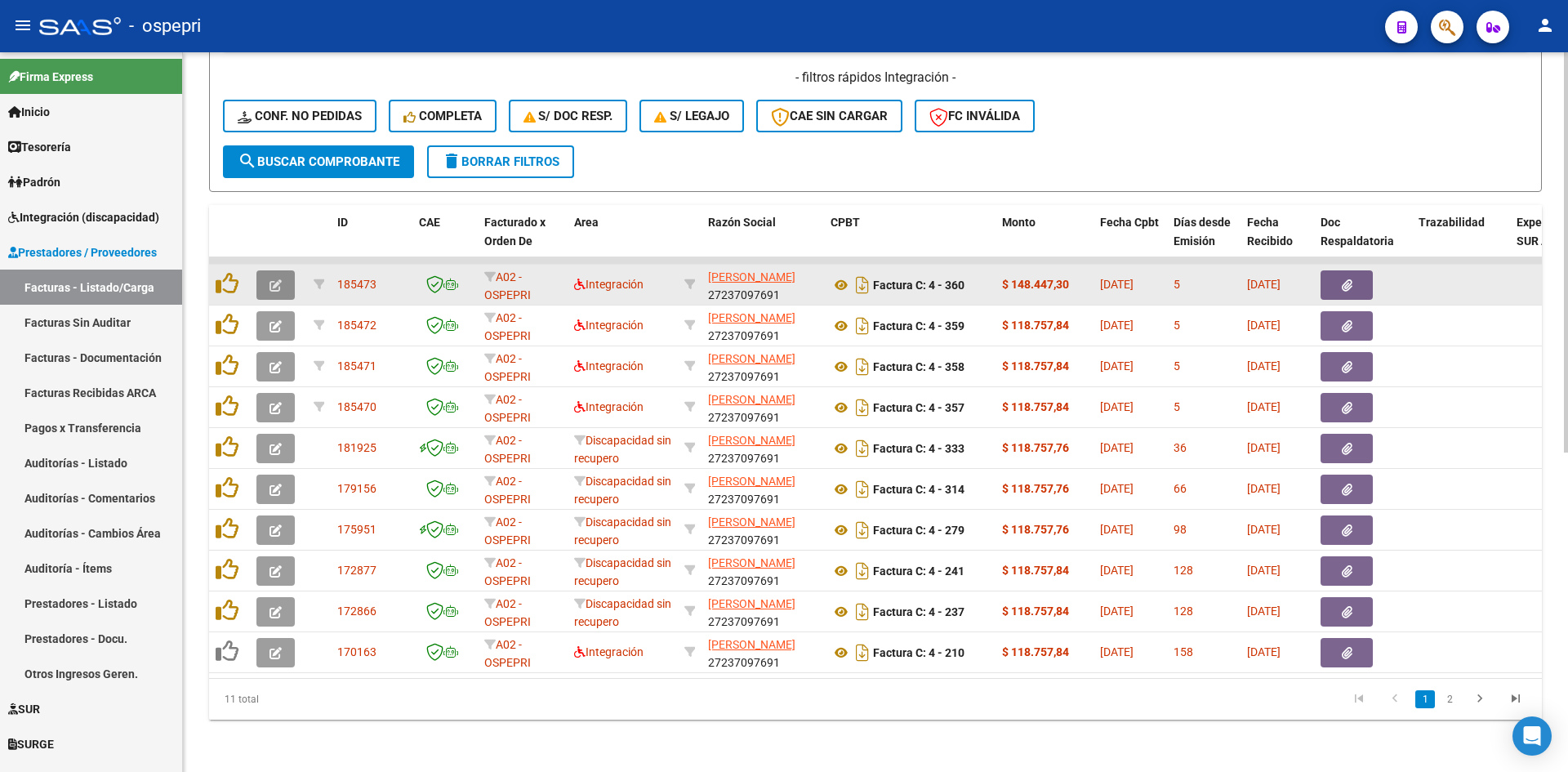
click at [273, 279] on icon "button" at bounding box center [275, 285] width 12 height 12
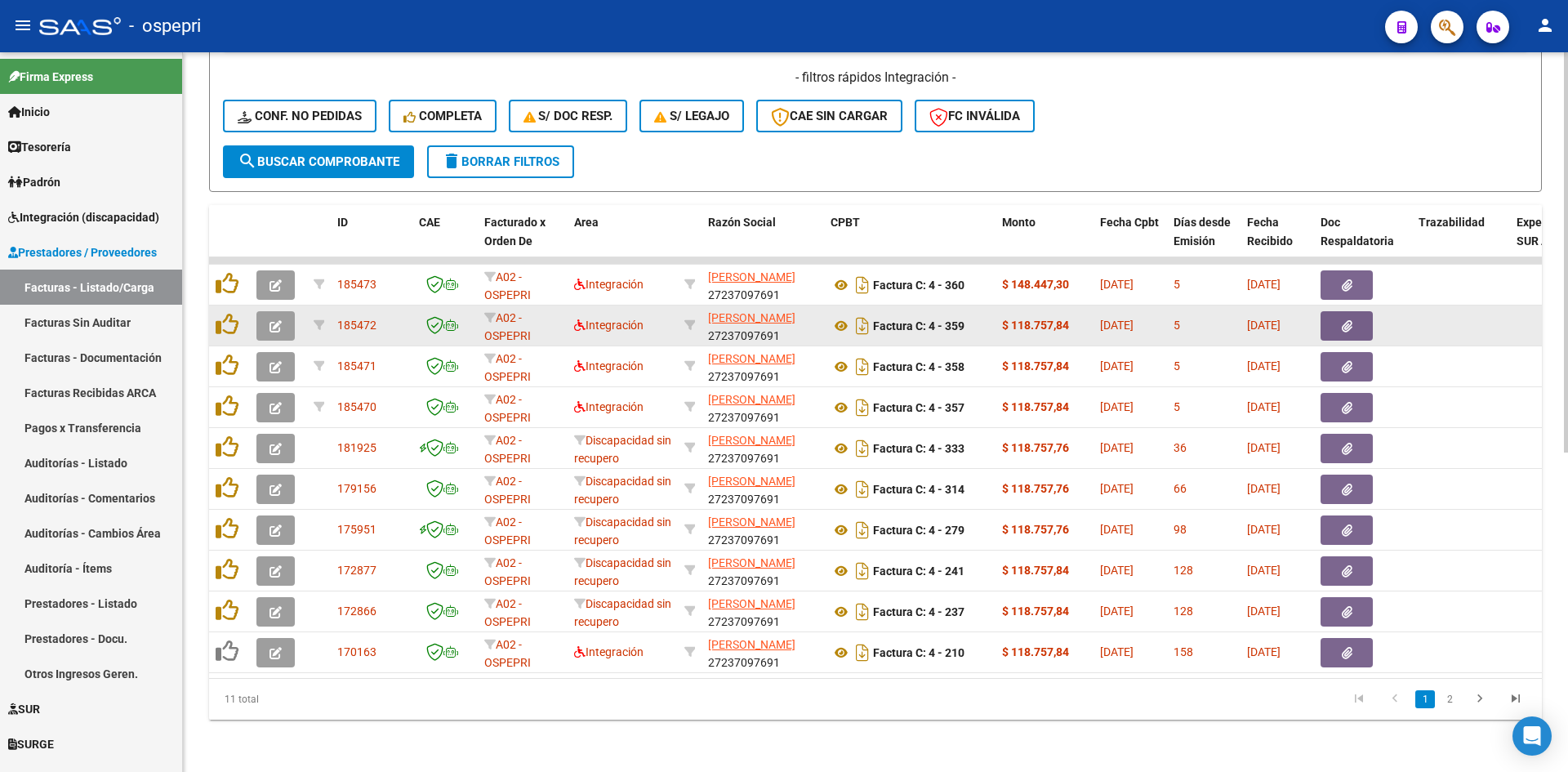
click at [282, 317] on button "button" at bounding box center [275, 326] width 38 height 30
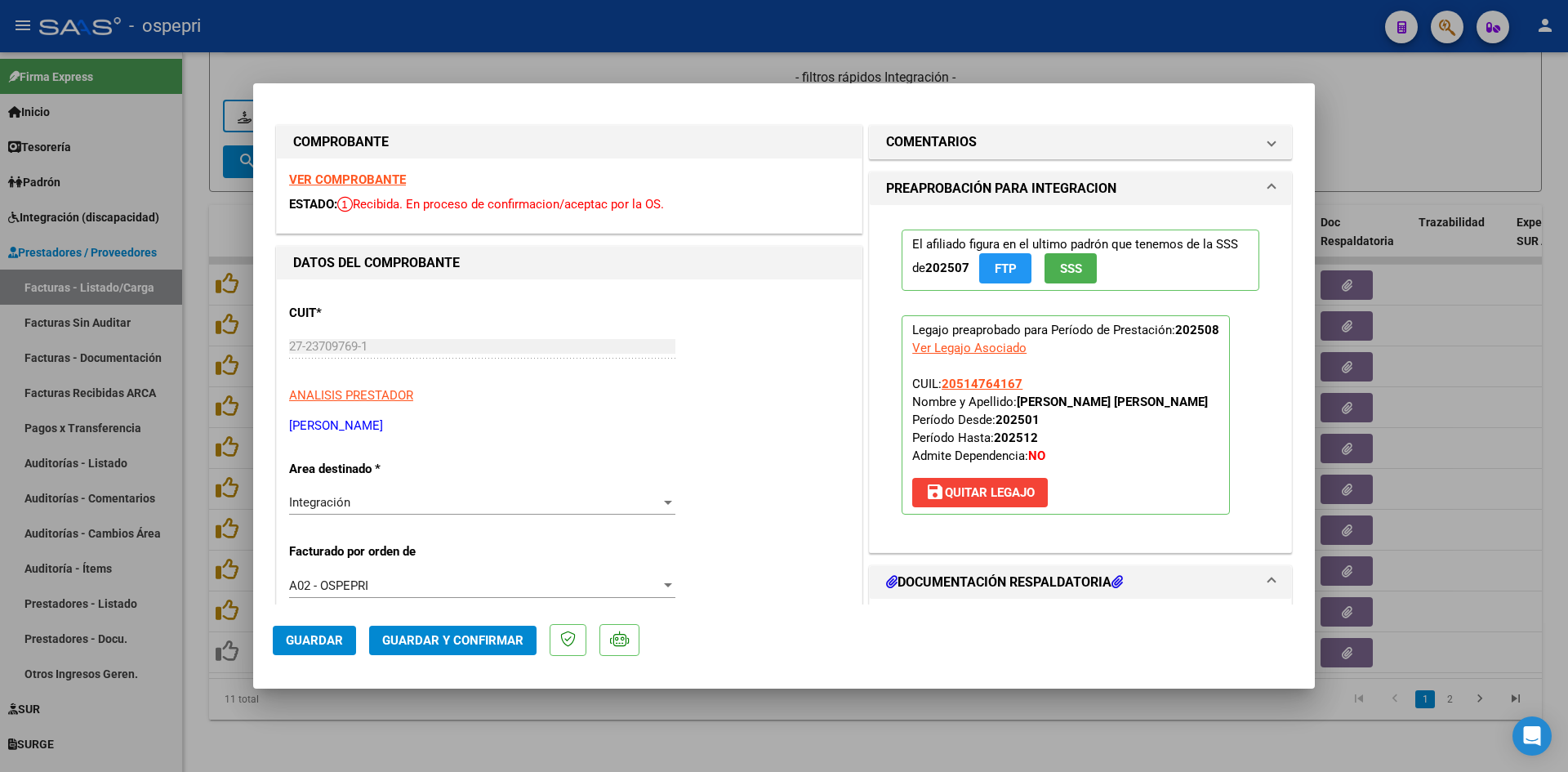
click at [389, 180] on strong "VER COMPROBANTE" at bounding box center [347, 180] width 116 height 15
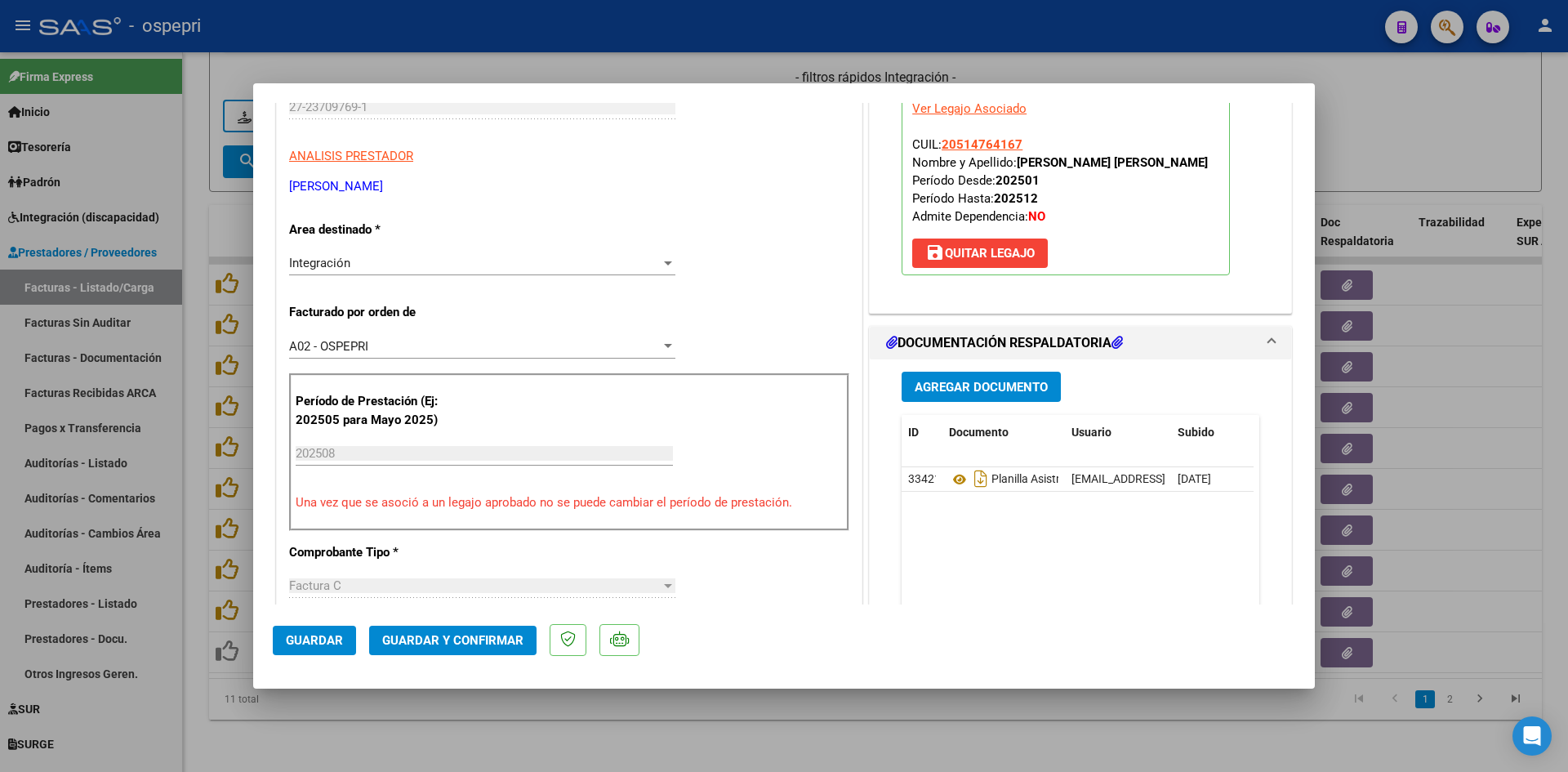
scroll to position [245, 0]
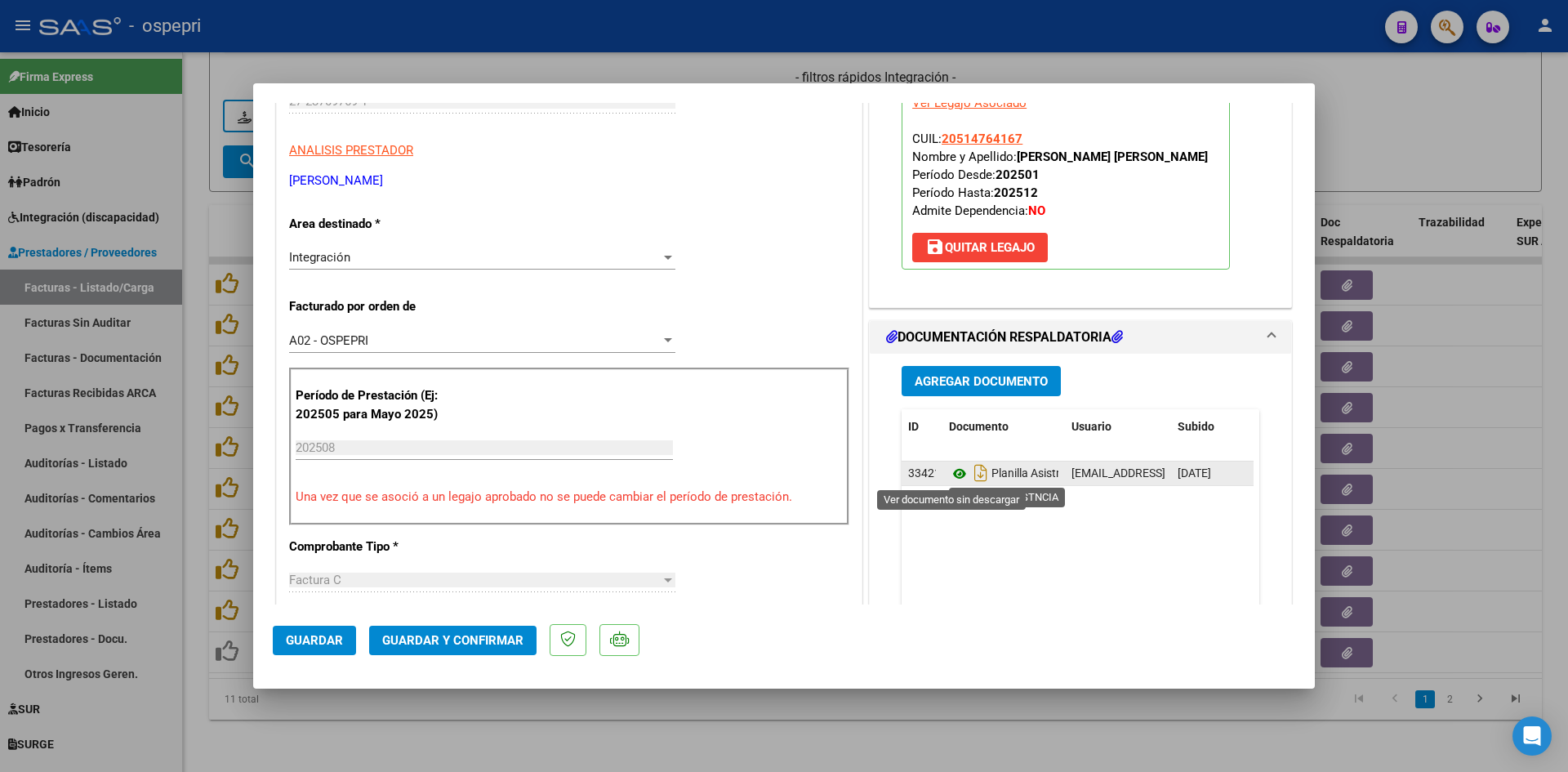
click at [953, 472] on icon at bounding box center [960, 474] width 21 height 20
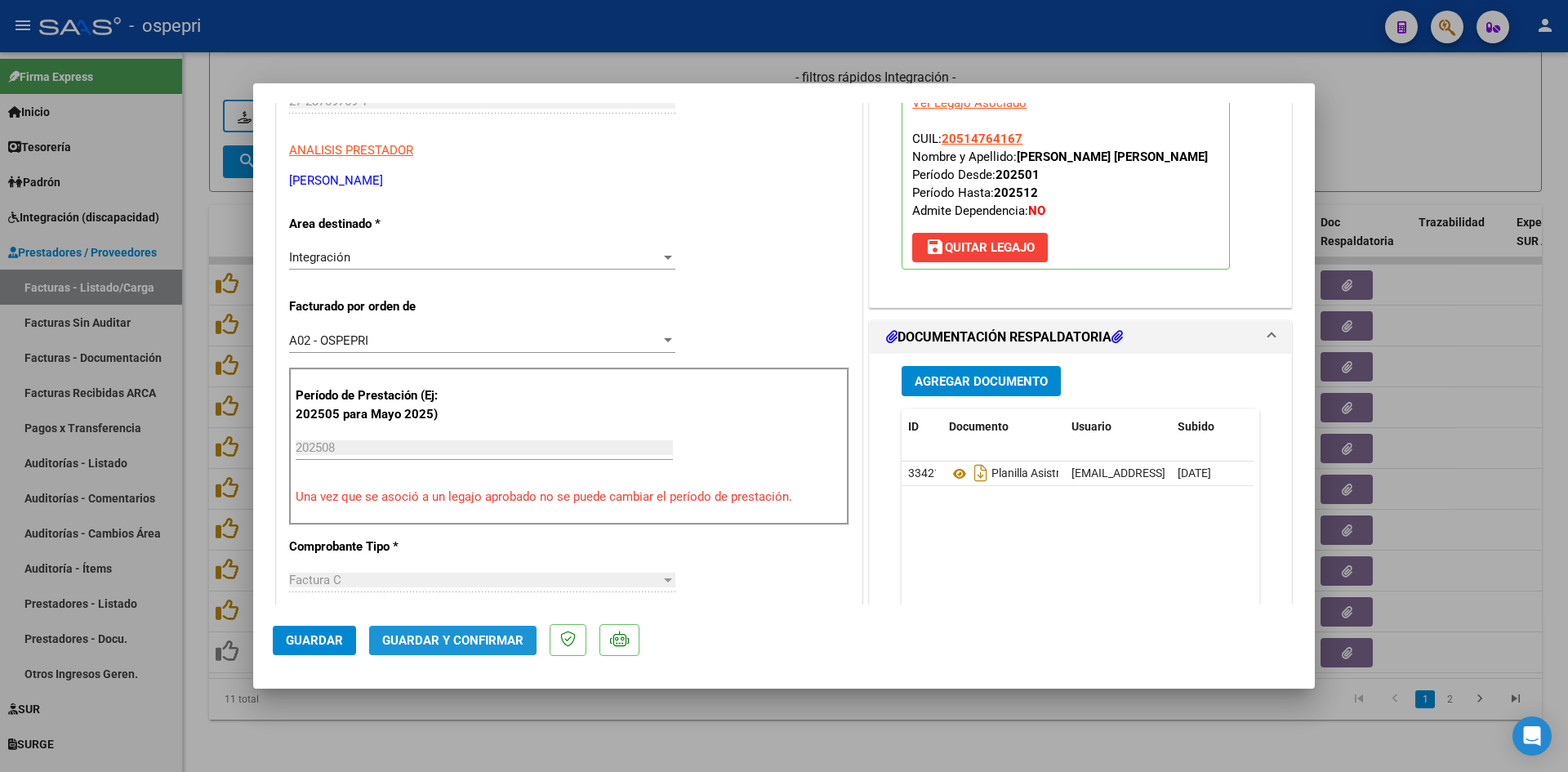
click at [506, 642] on span "Guardar y Confirmar" at bounding box center [453, 641] width 141 height 15
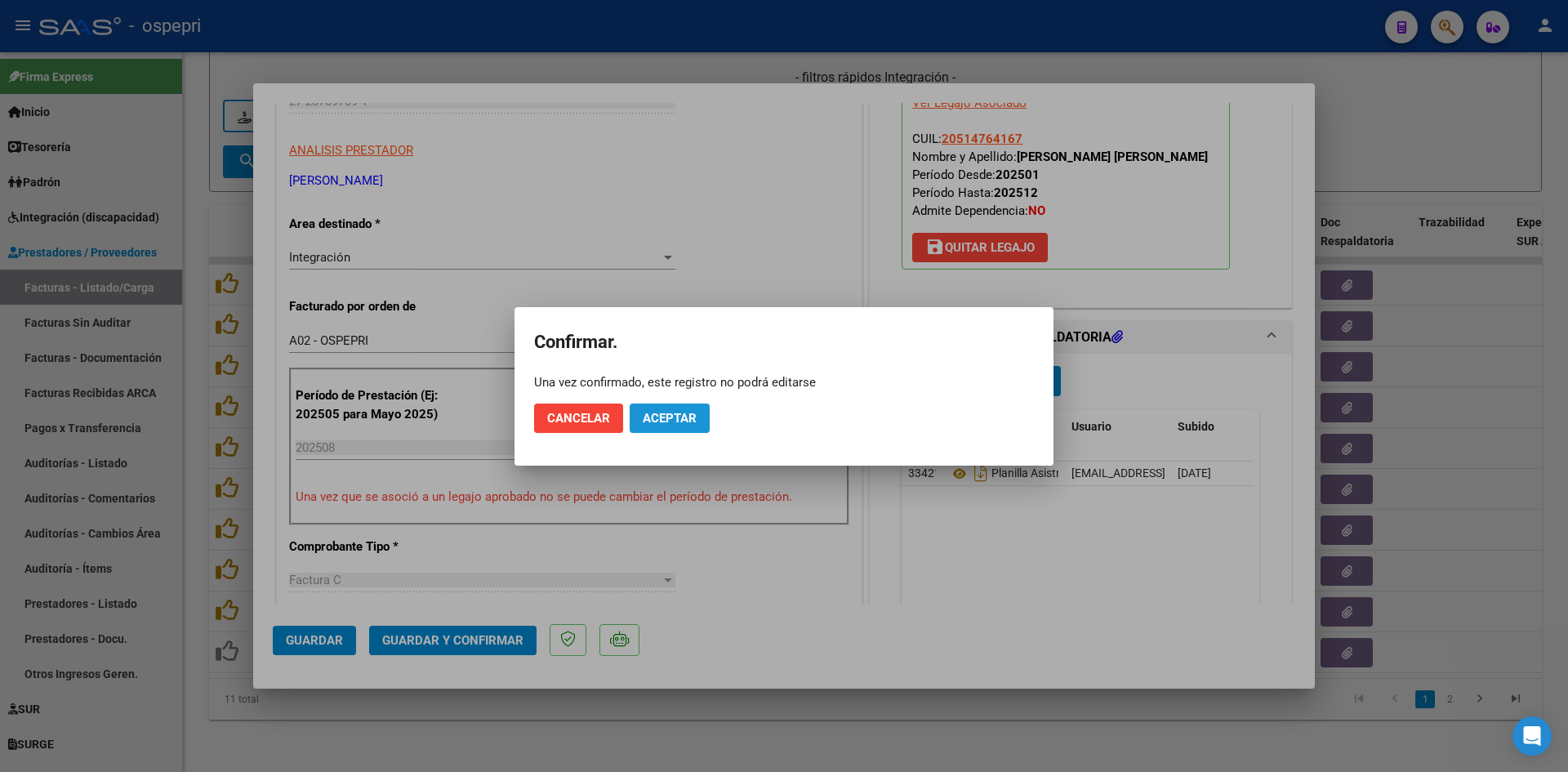
click at [684, 422] on span "Aceptar" at bounding box center [669, 418] width 54 height 15
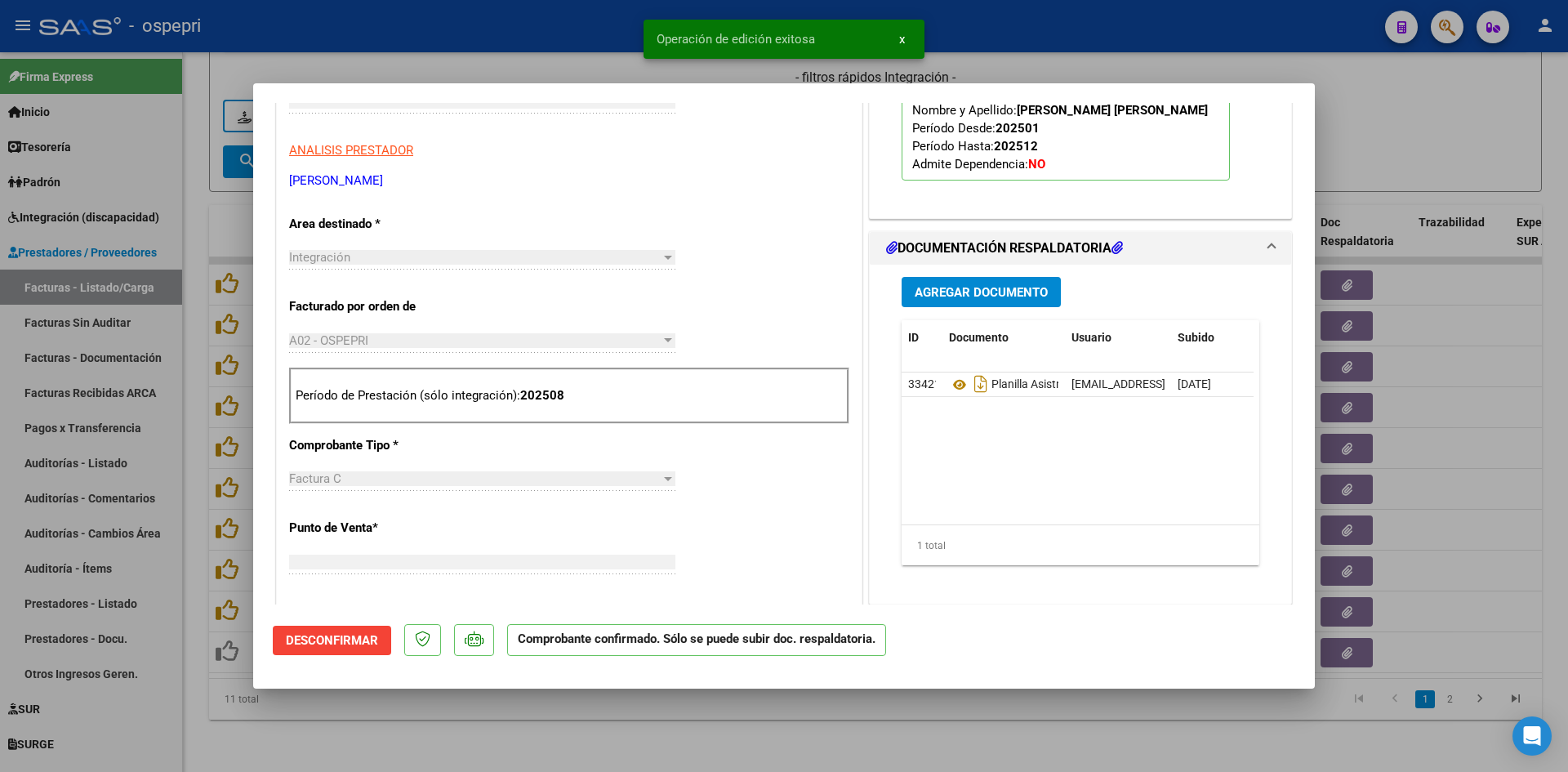
scroll to position [0, 0]
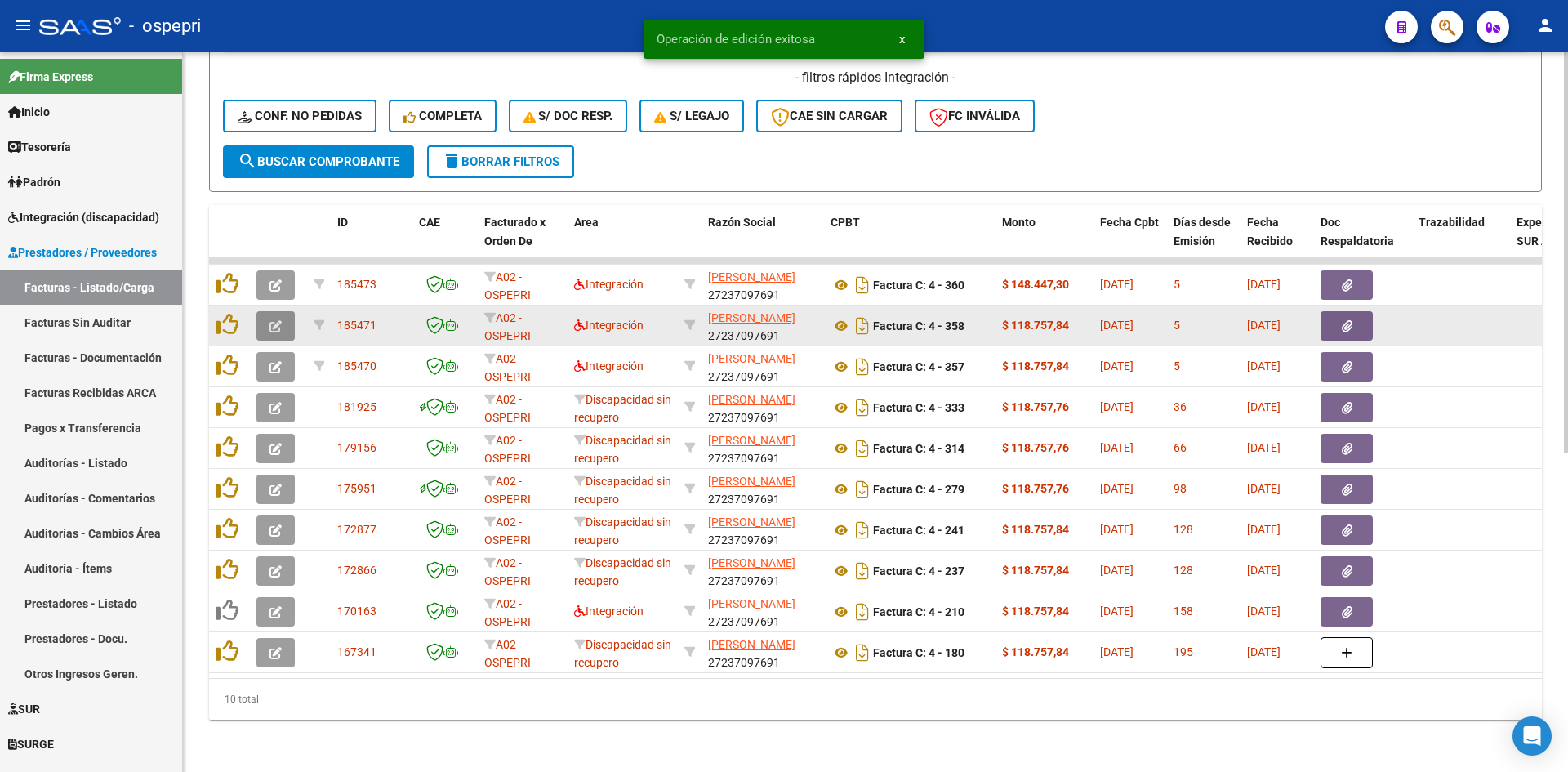
click at [275, 321] on icon "button" at bounding box center [275, 326] width 12 height 12
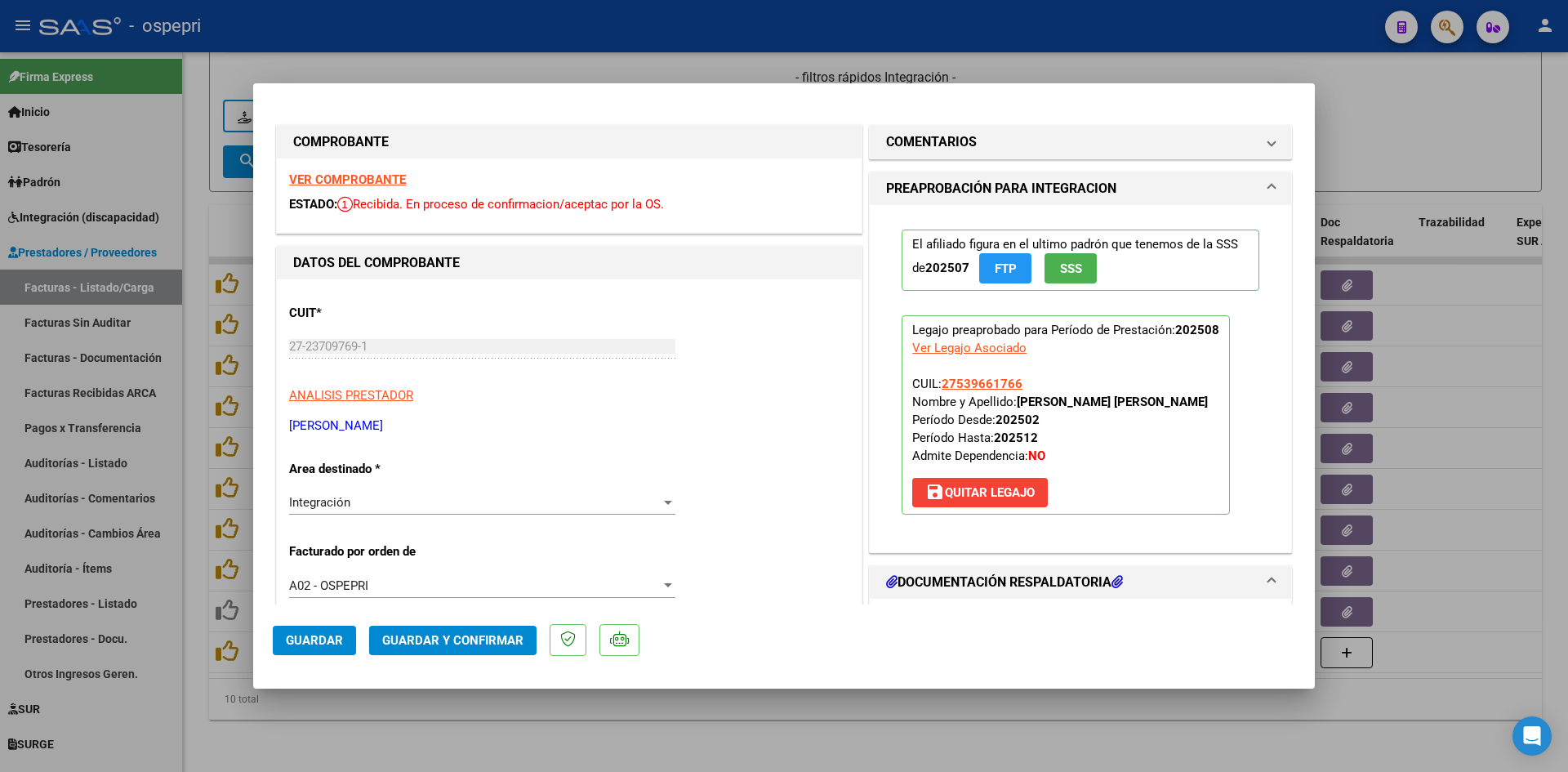
click at [361, 178] on strong "VER COMPROBANTE" at bounding box center [347, 180] width 116 height 15
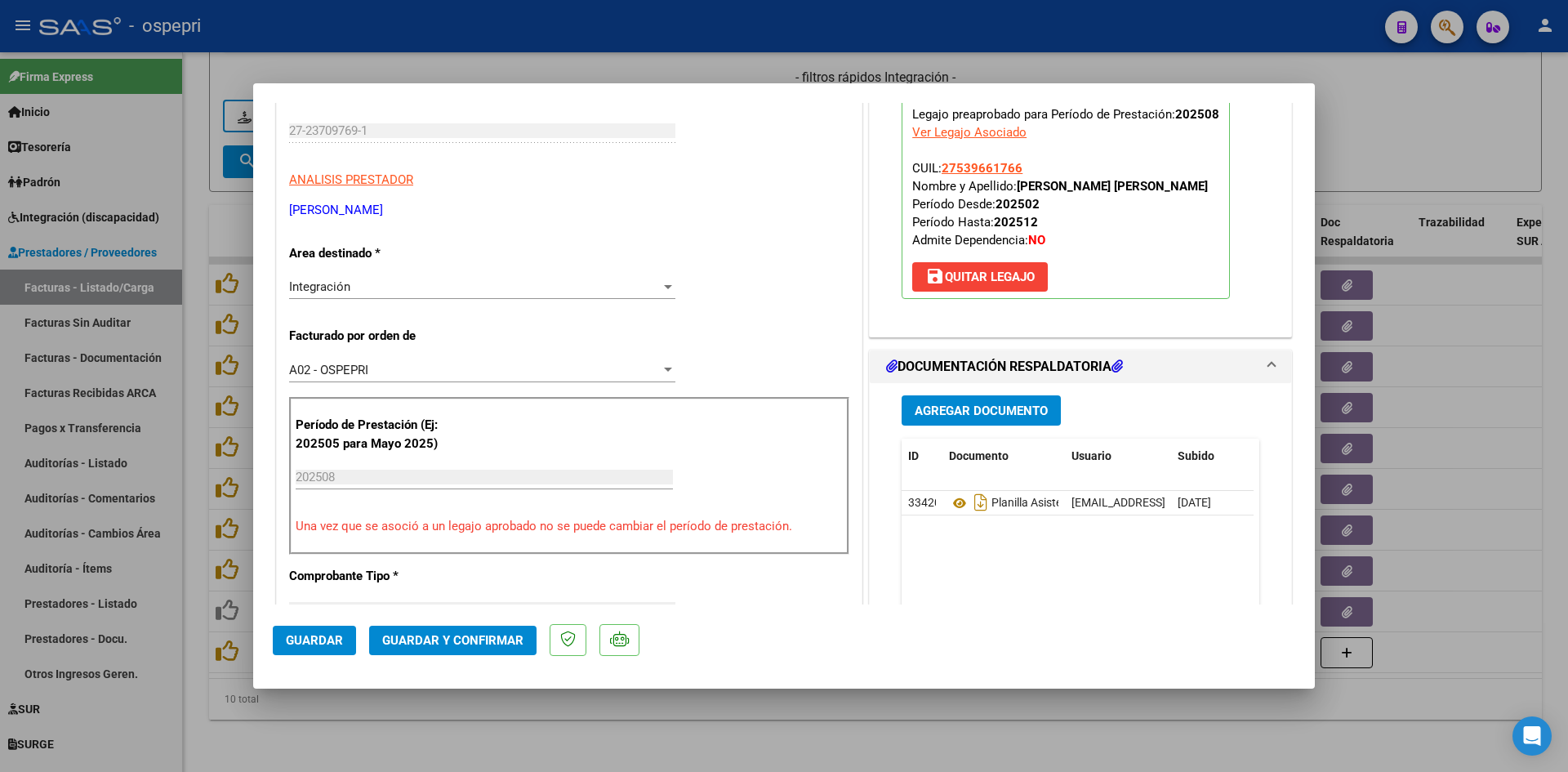
scroll to position [326, 0]
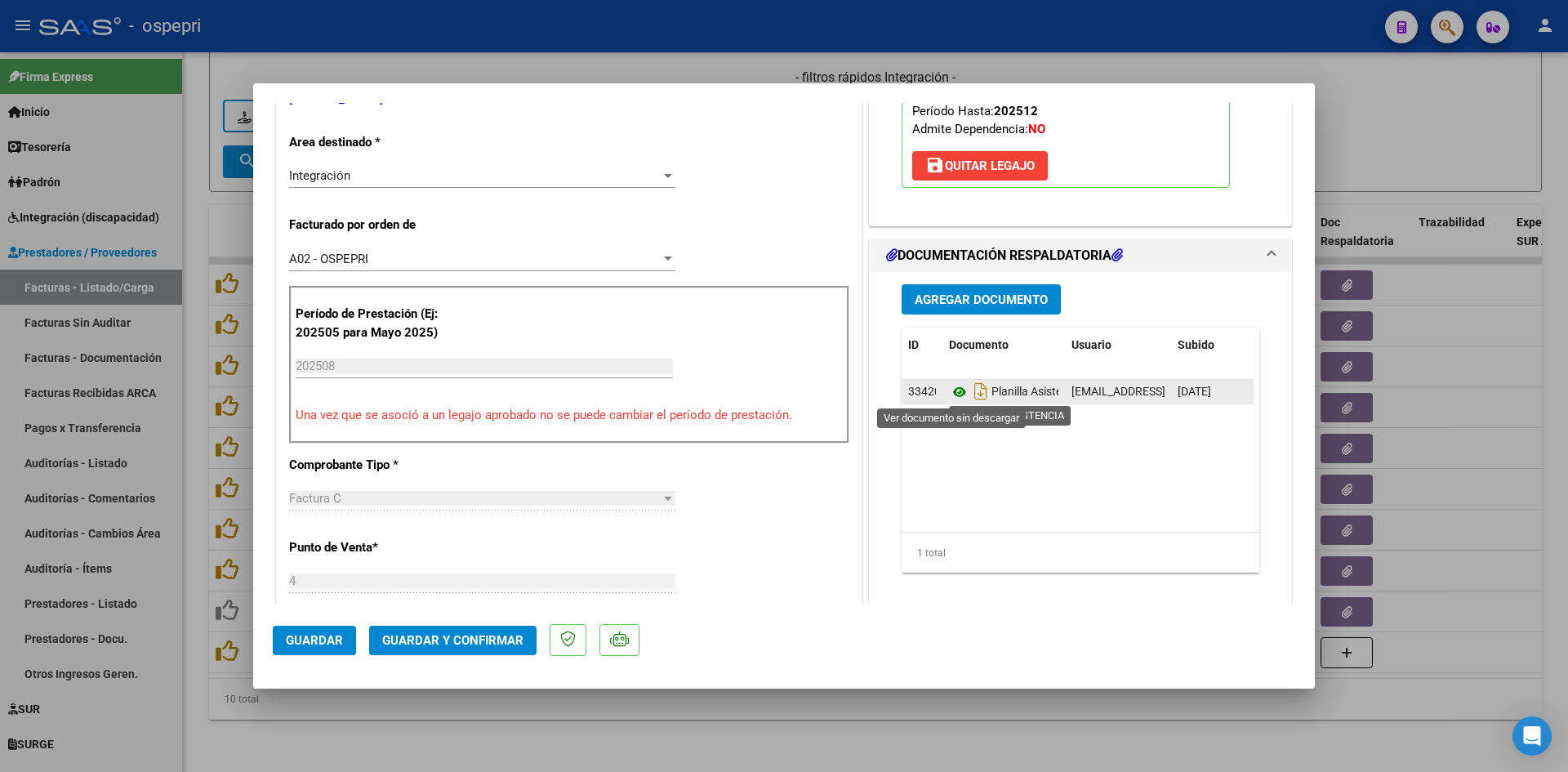
click at [951, 391] on icon at bounding box center [960, 393] width 21 height 20
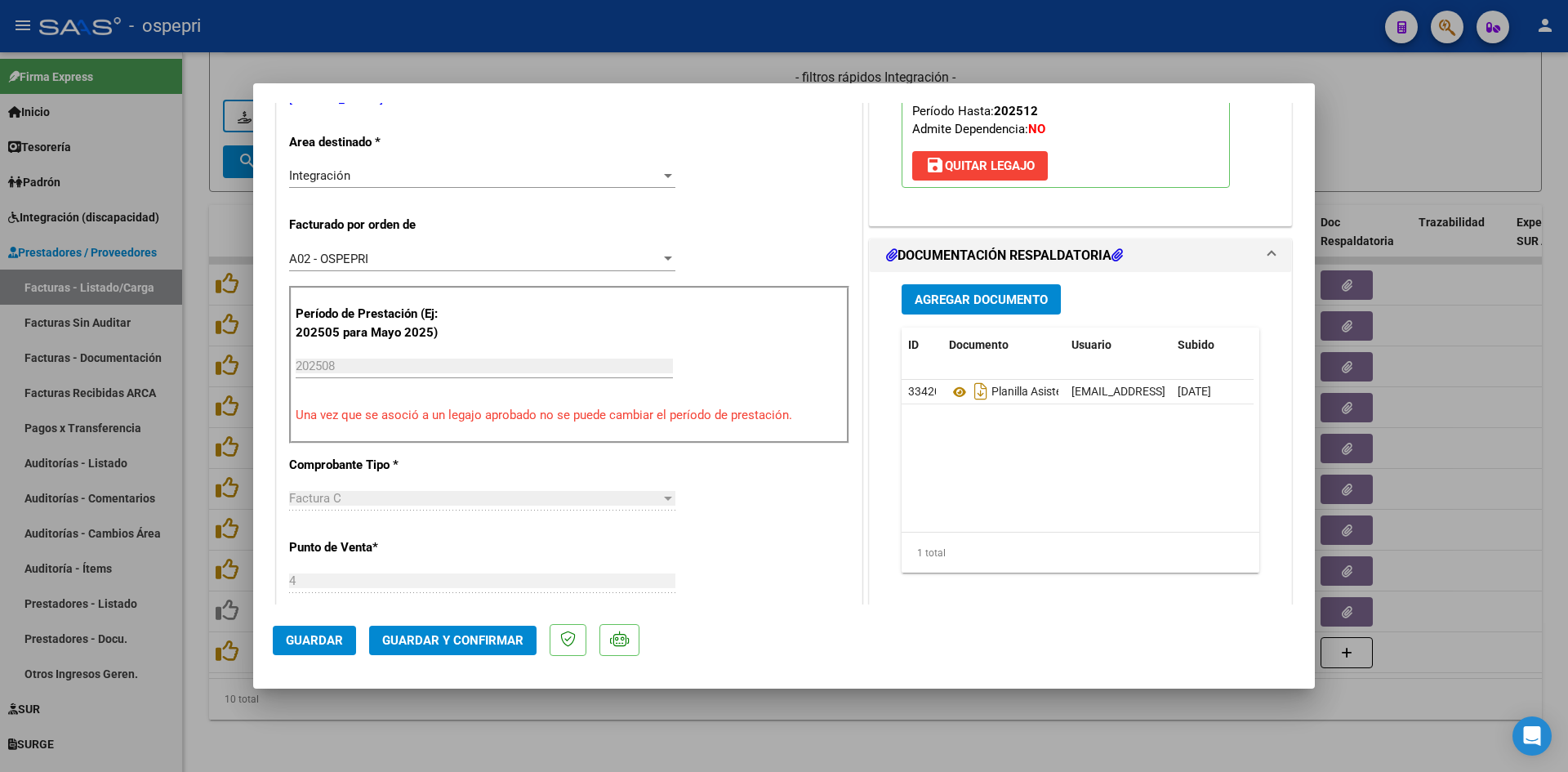
click at [495, 649] on button "Guardar y Confirmar" at bounding box center [453, 641] width 168 height 30
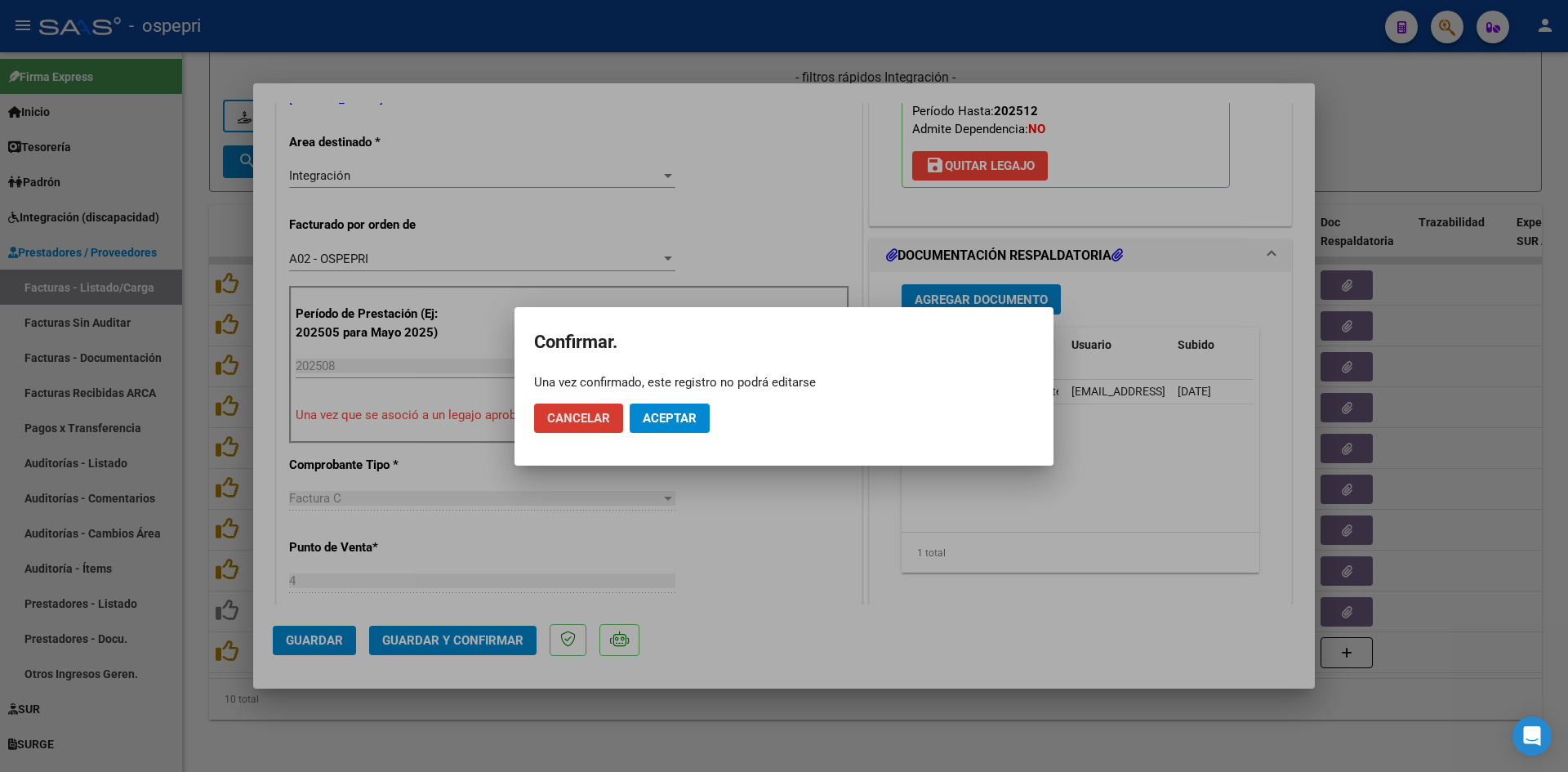
click at [679, 416] on span "Aceptar" at bounding box center [669, 418] width 54 height 15
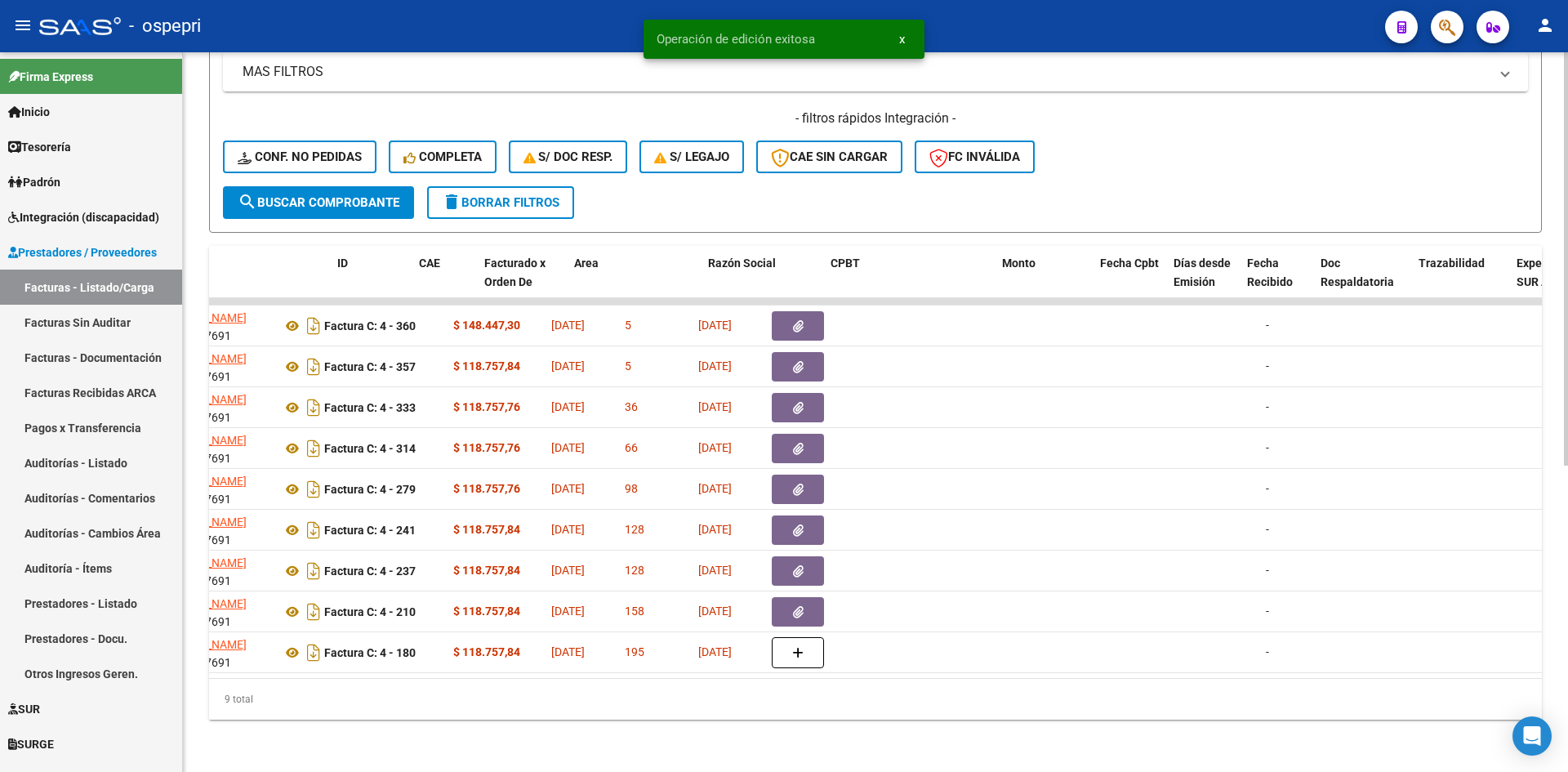
scroll to position [0, 0]
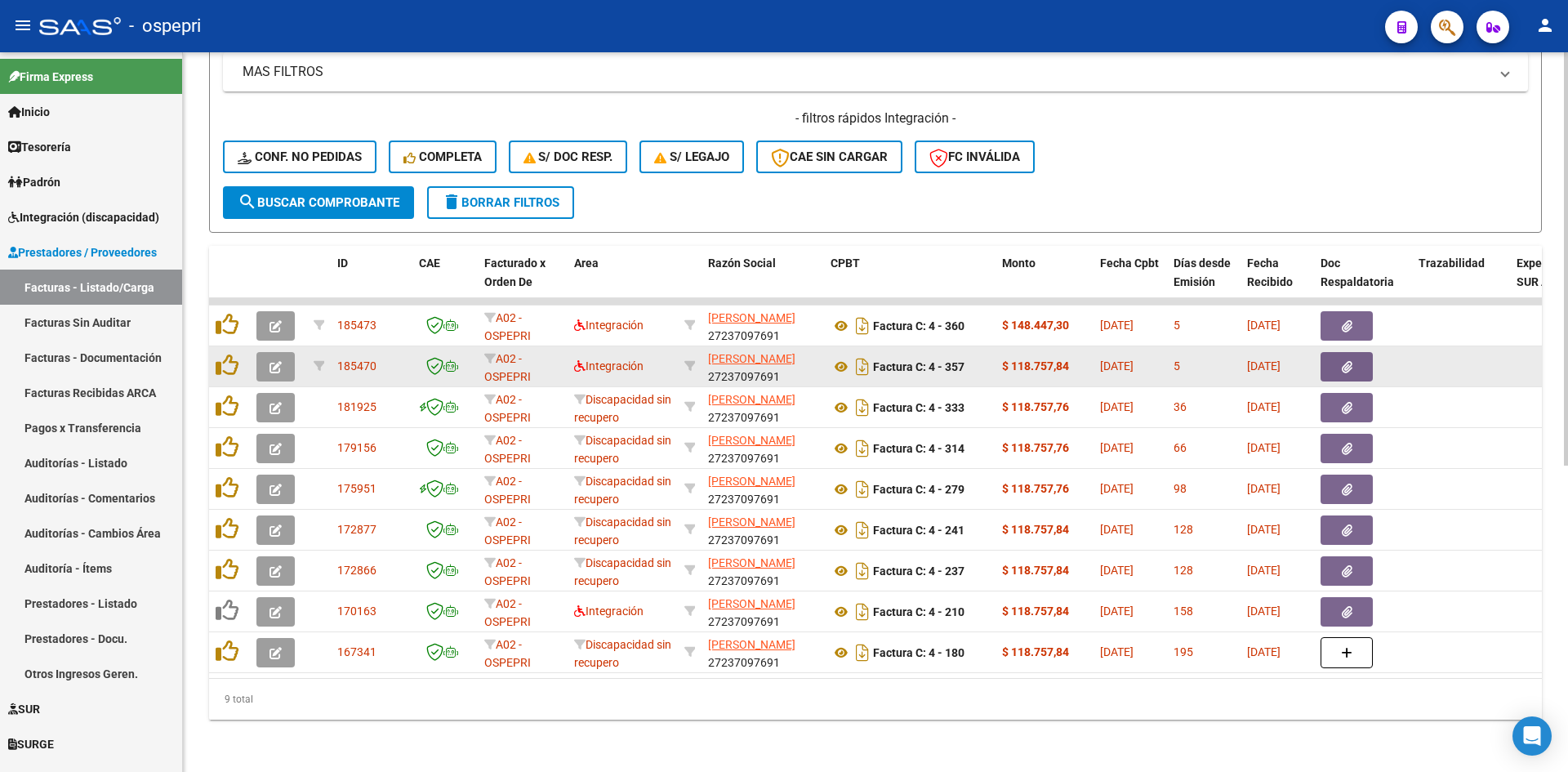
click at [270, 361] on icon "button" at bounding box center [275, 367] width 12 height 12
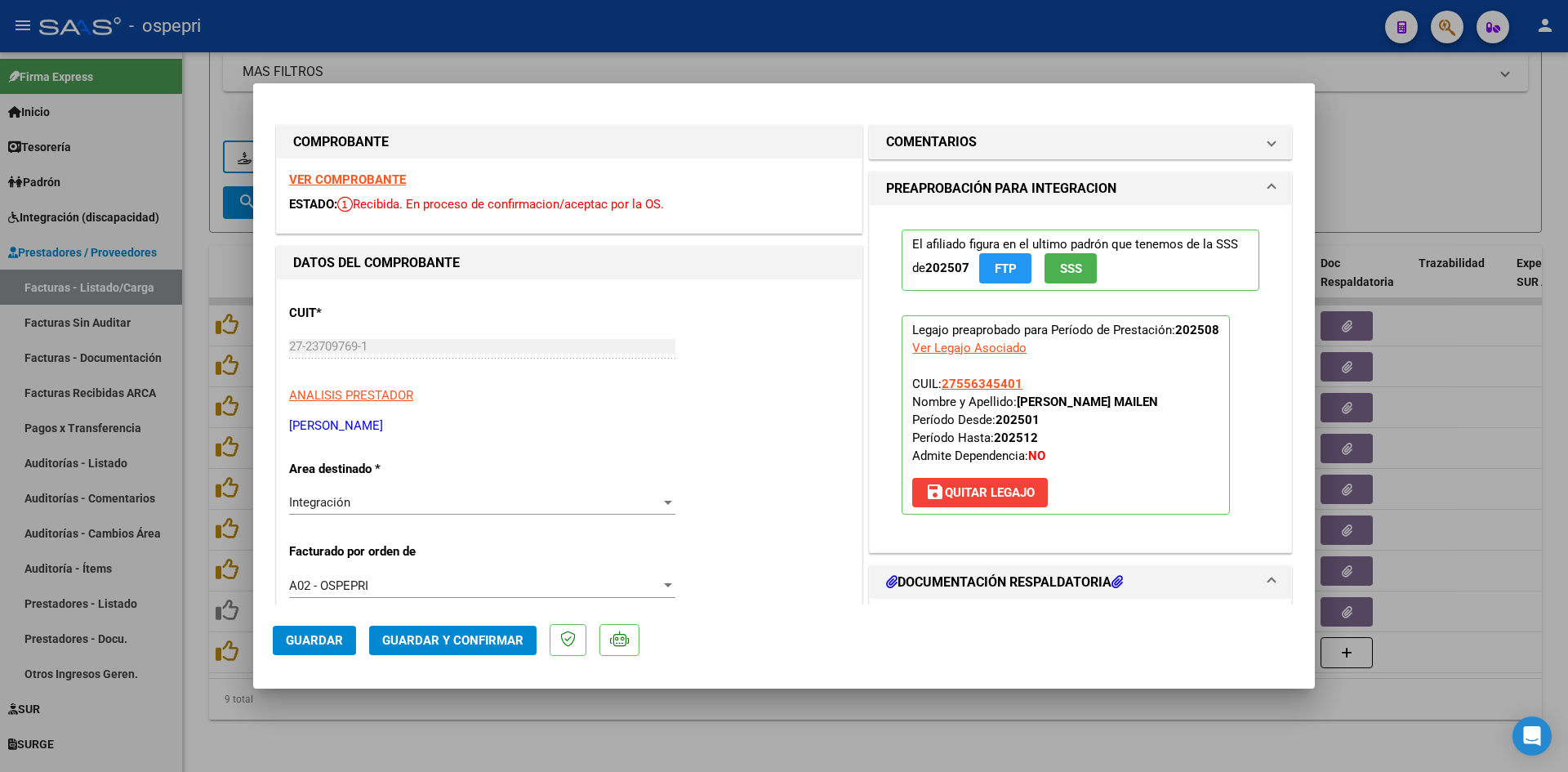
click at [383, 183] on strong "VER COMPROBANTE" at bounding box center [347, 180] width 116 height 15
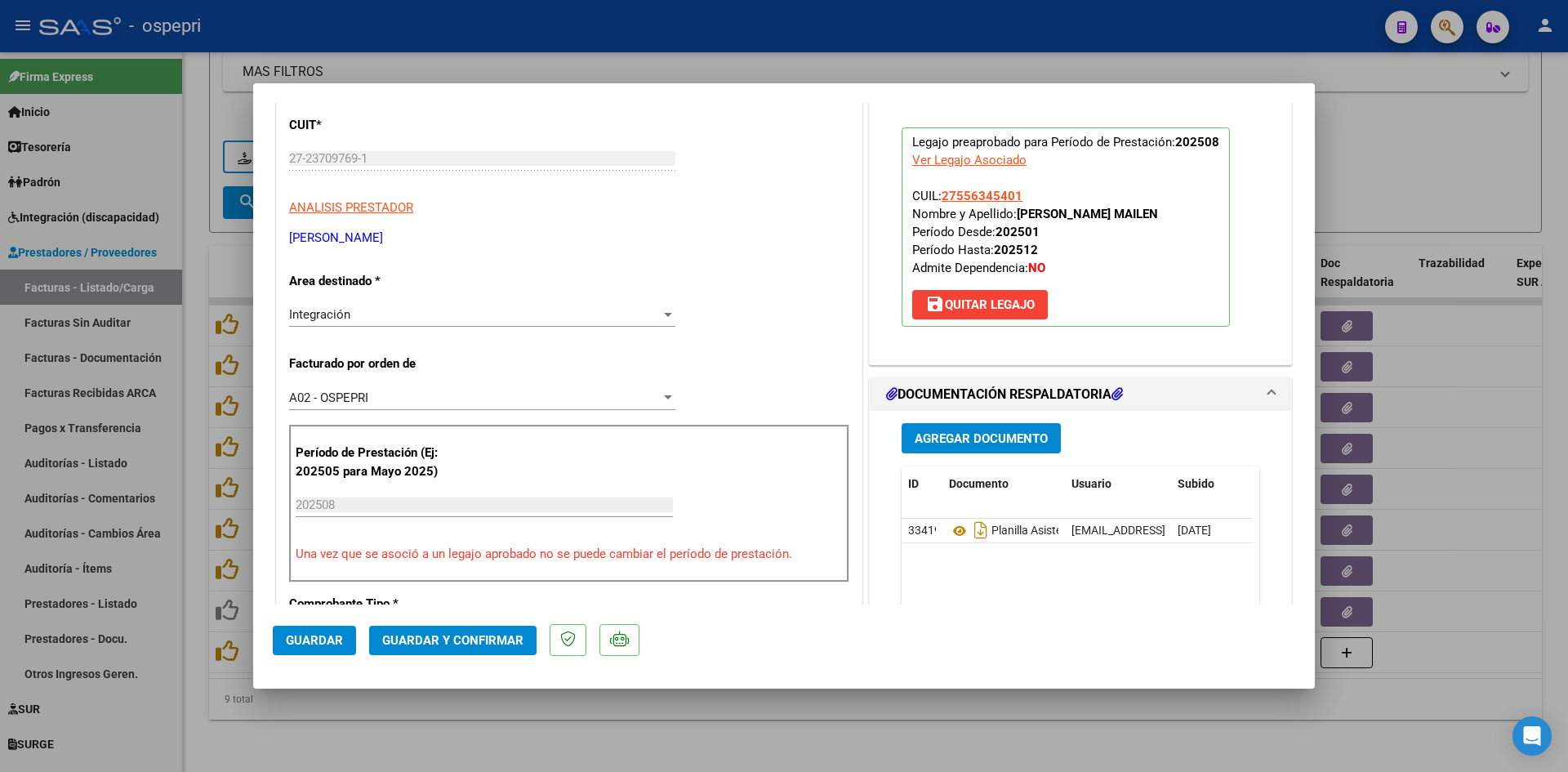
scroll to position [245, 0]
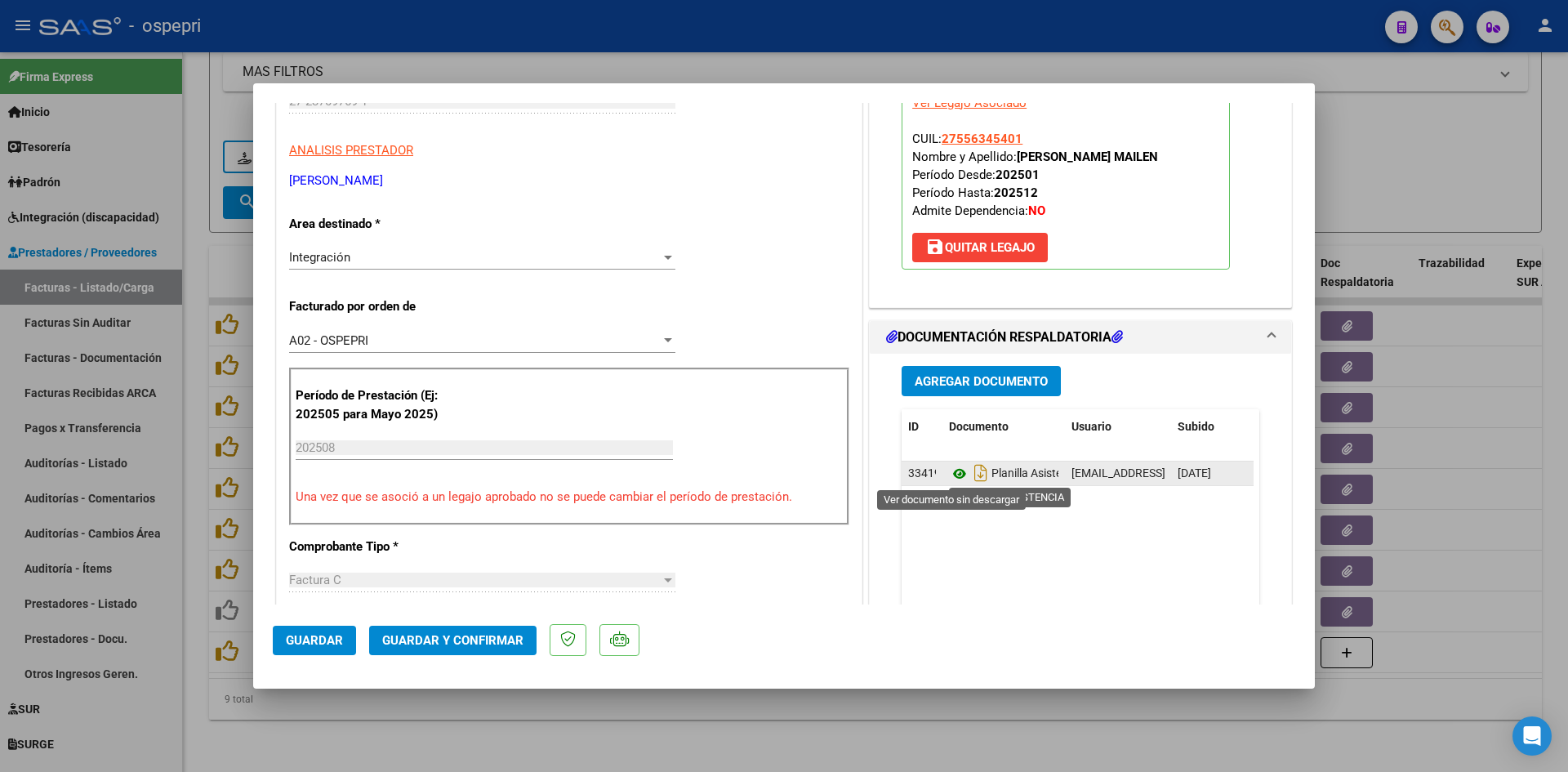
click at [953, 475] on icon at bounding box center [960, 474] width 21 height 20
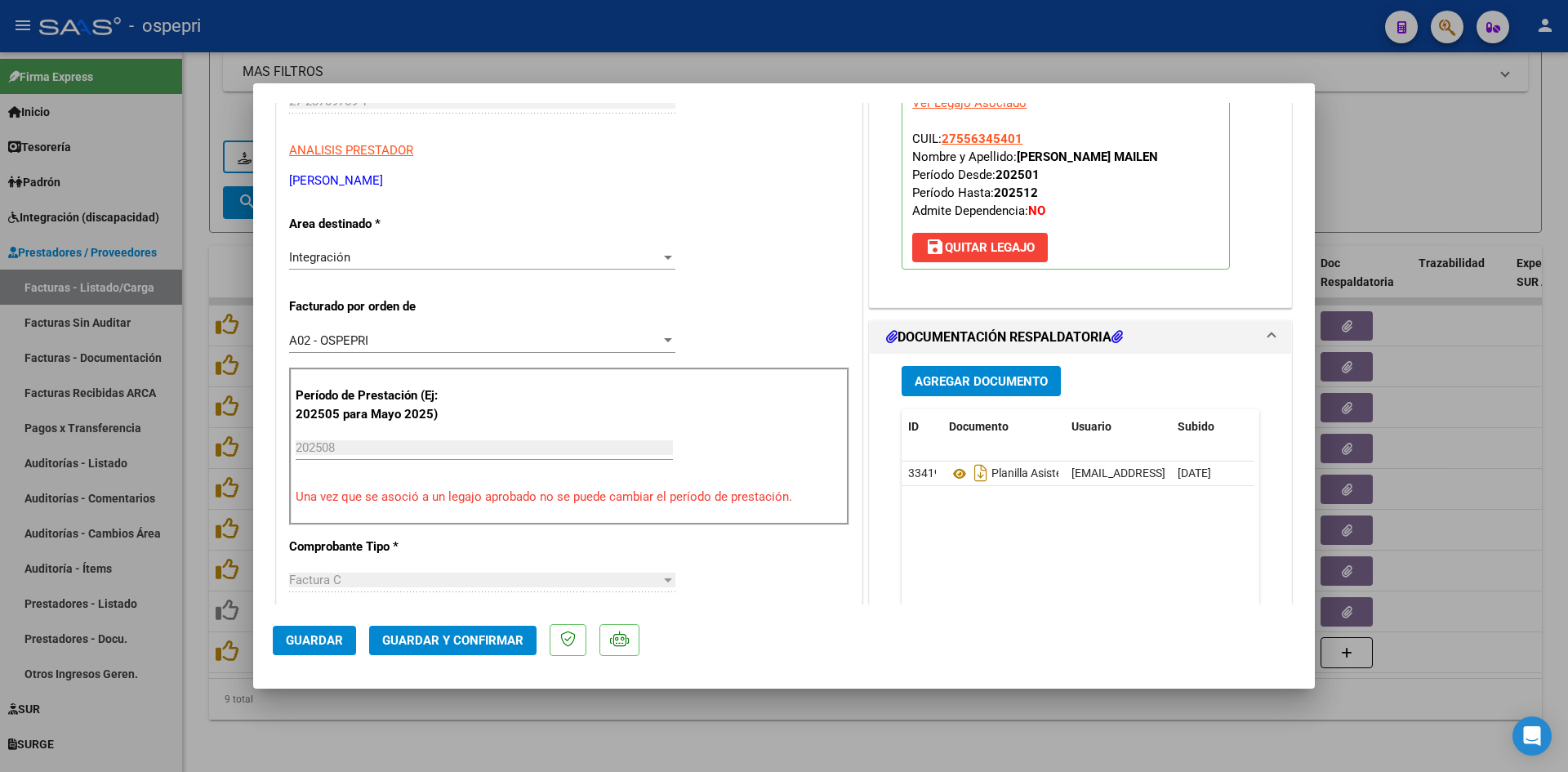
click at [511, 641] on span "Guardar y Confirmar" at bounding box center [453, 641] width 141 height 15
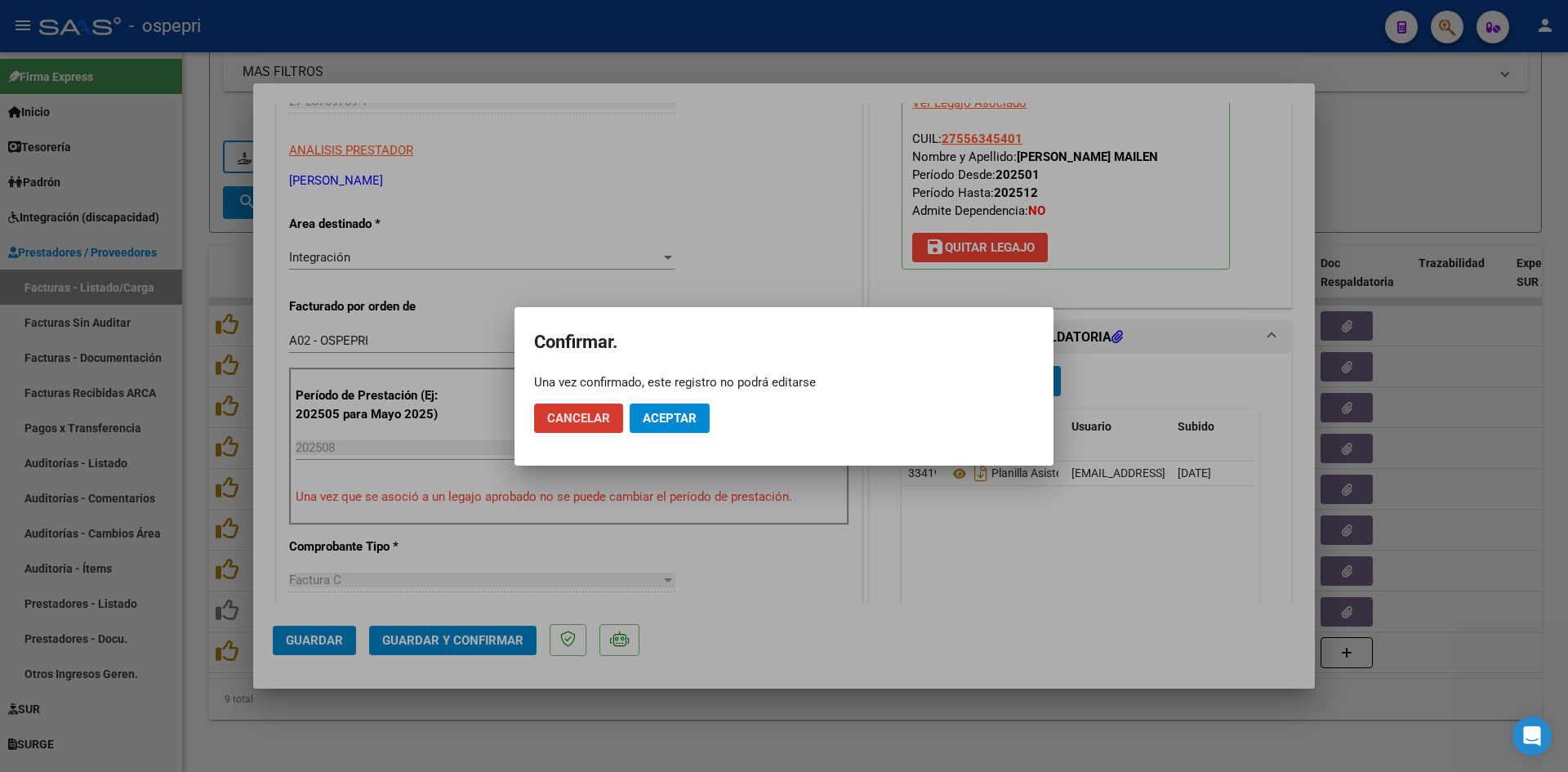
click at [675, 417] on span "Aceptar" at bounding box center [669, 418] width 54 height 15
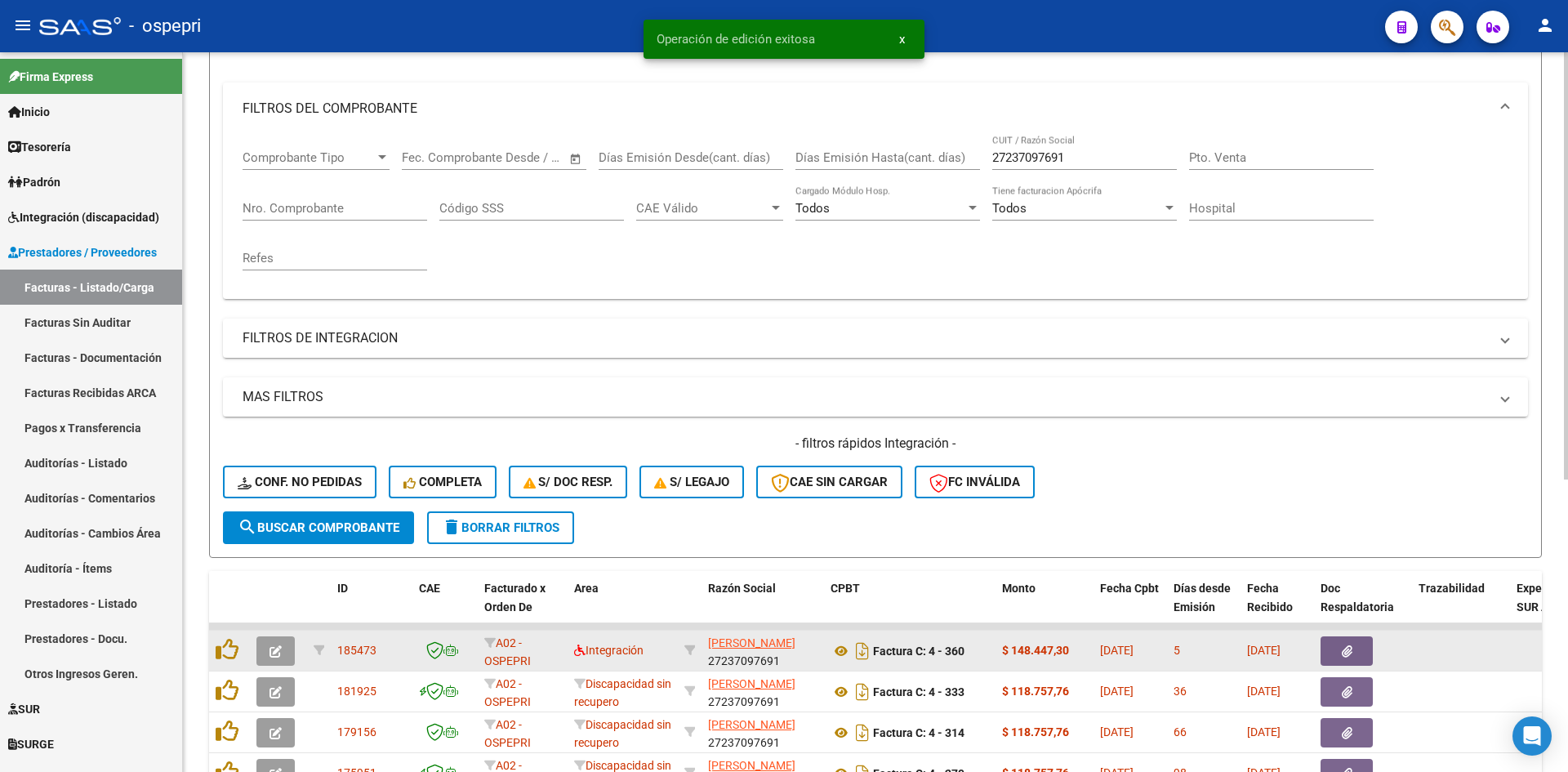
scroll to position [165, 0]
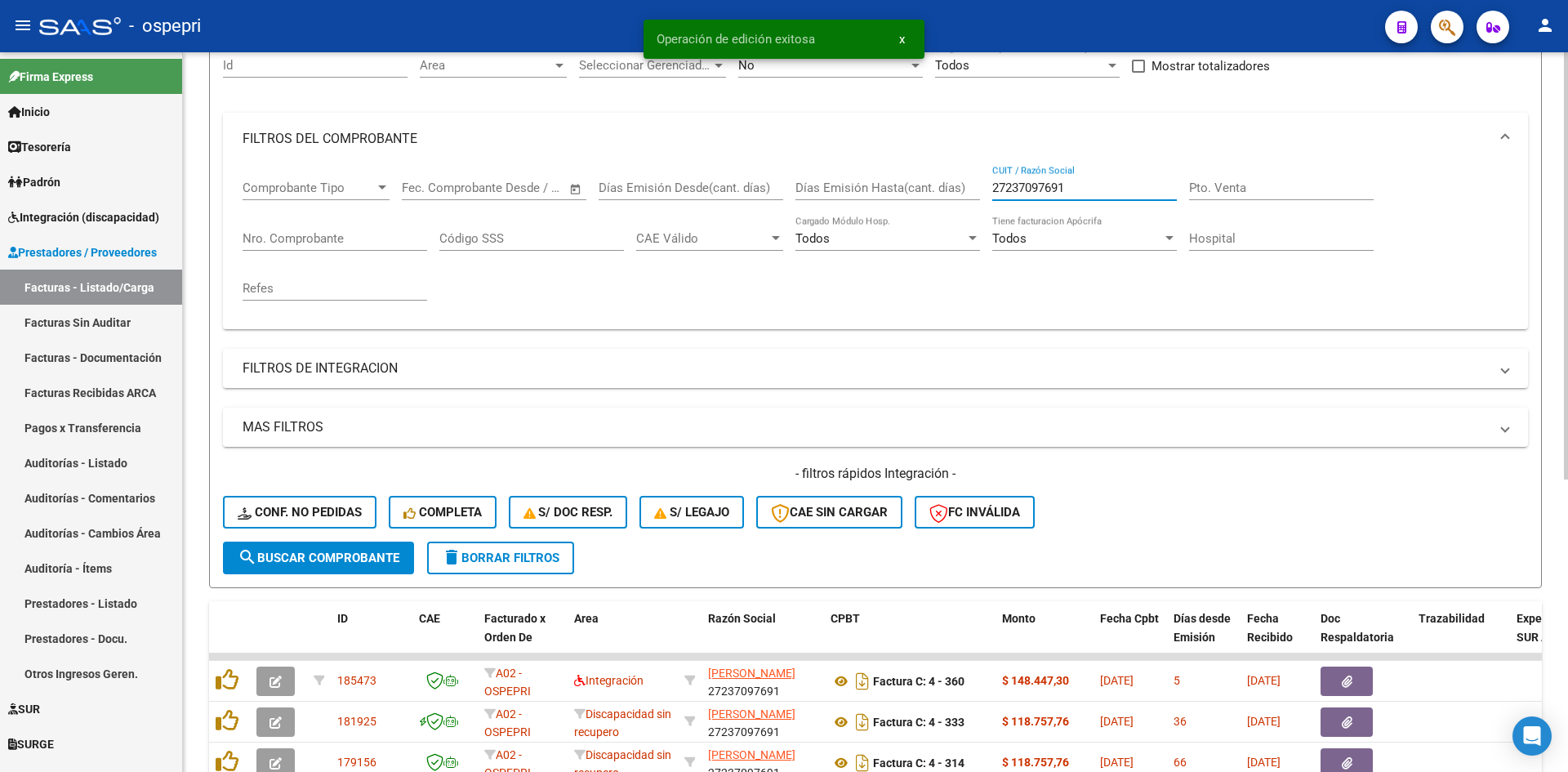
drag, startPoint x: 1073, startPoint y: 182, endPoint x: 981, endPoint y: 198, distance: 93.4
click at [981, 198] on div "Comprobante Tipo Comprobante Tipo Fecha inicio – Fecha fin Fec. Comprobante Des…" at bounding box center [876, 241] width 1266 height 151
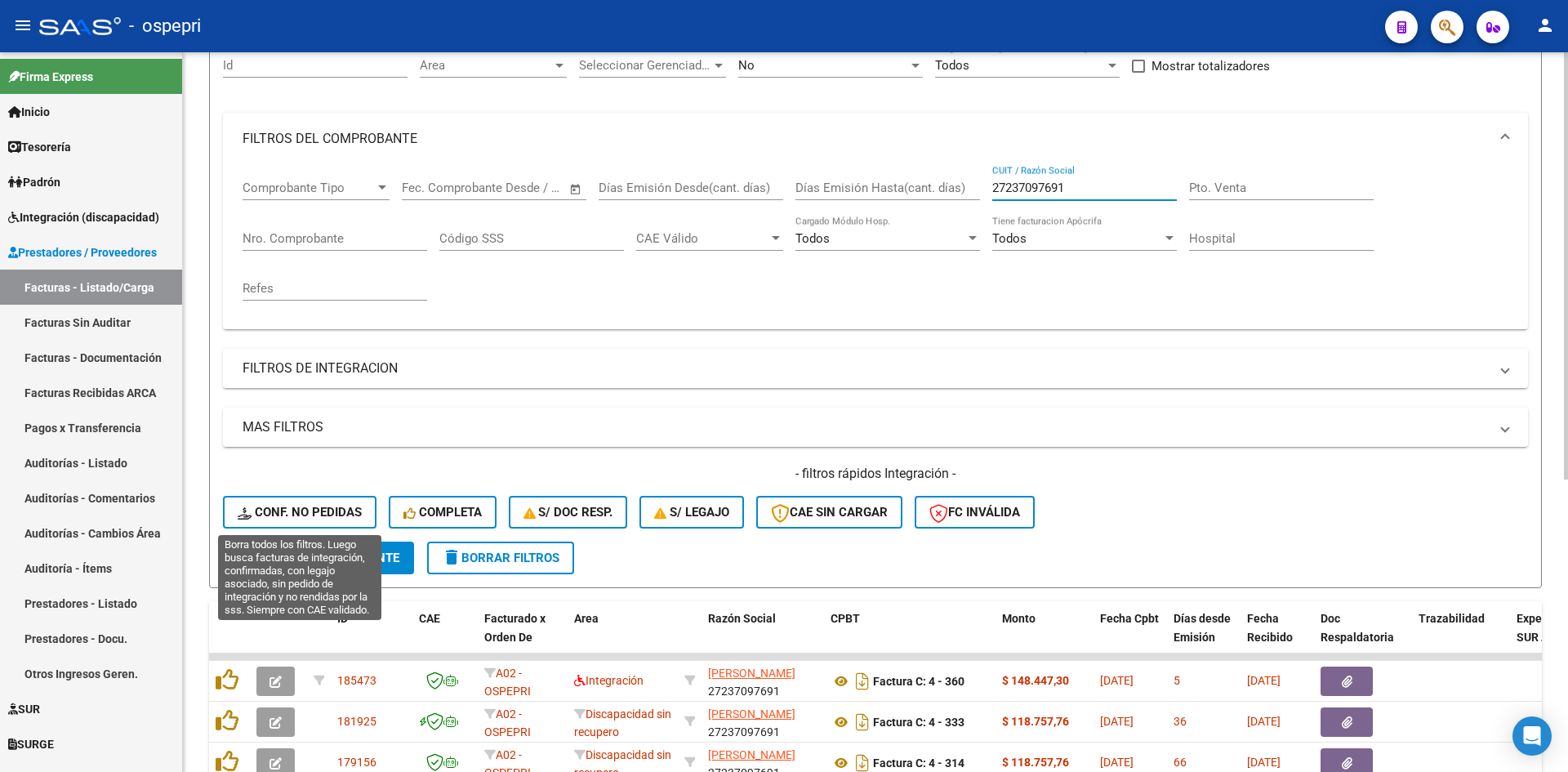
click at [302, 514] on span "Conf. no pedidas" at bounding box center [300, 512] width 124 height 15
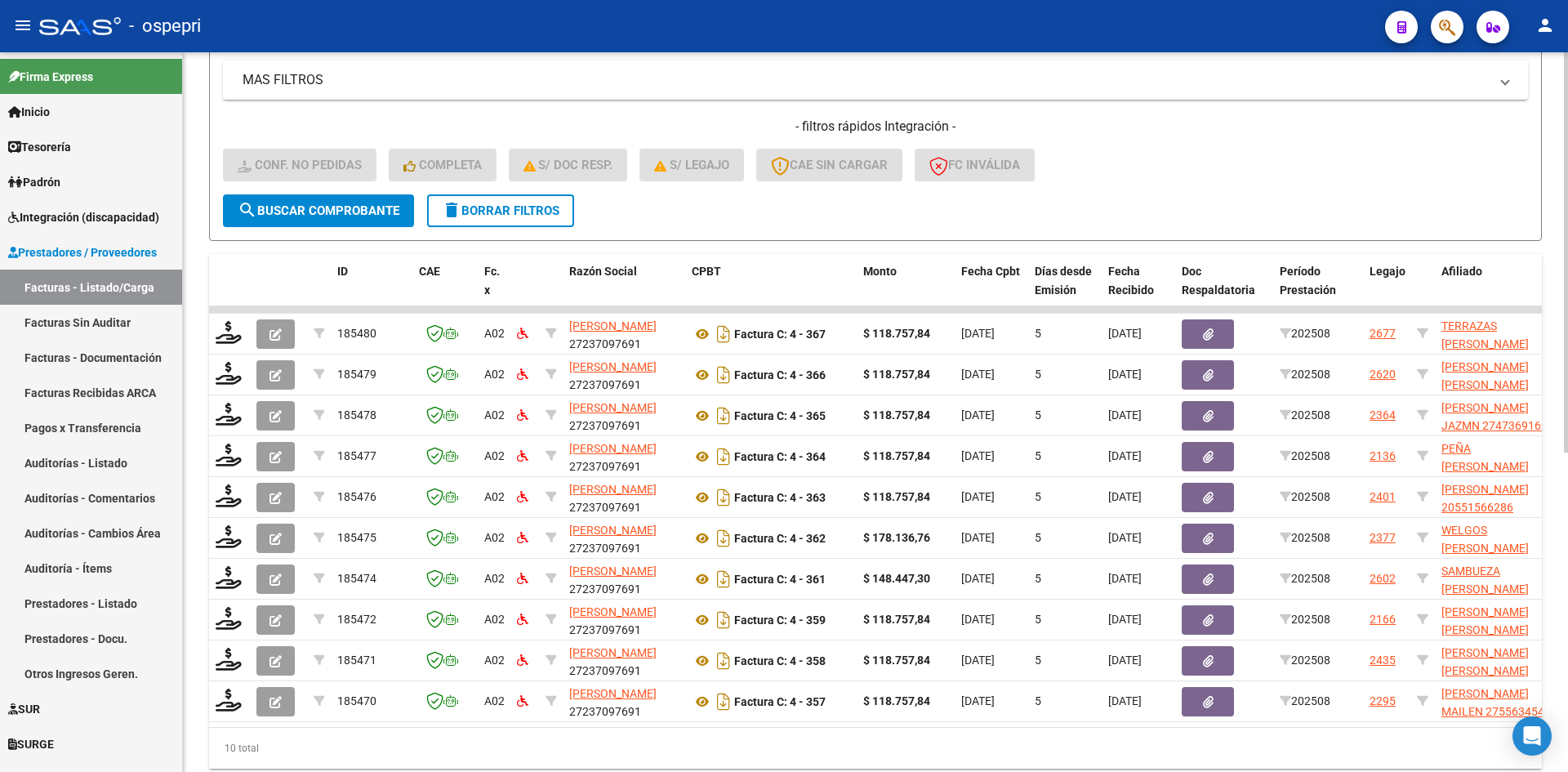
scroll to position [574, 0]
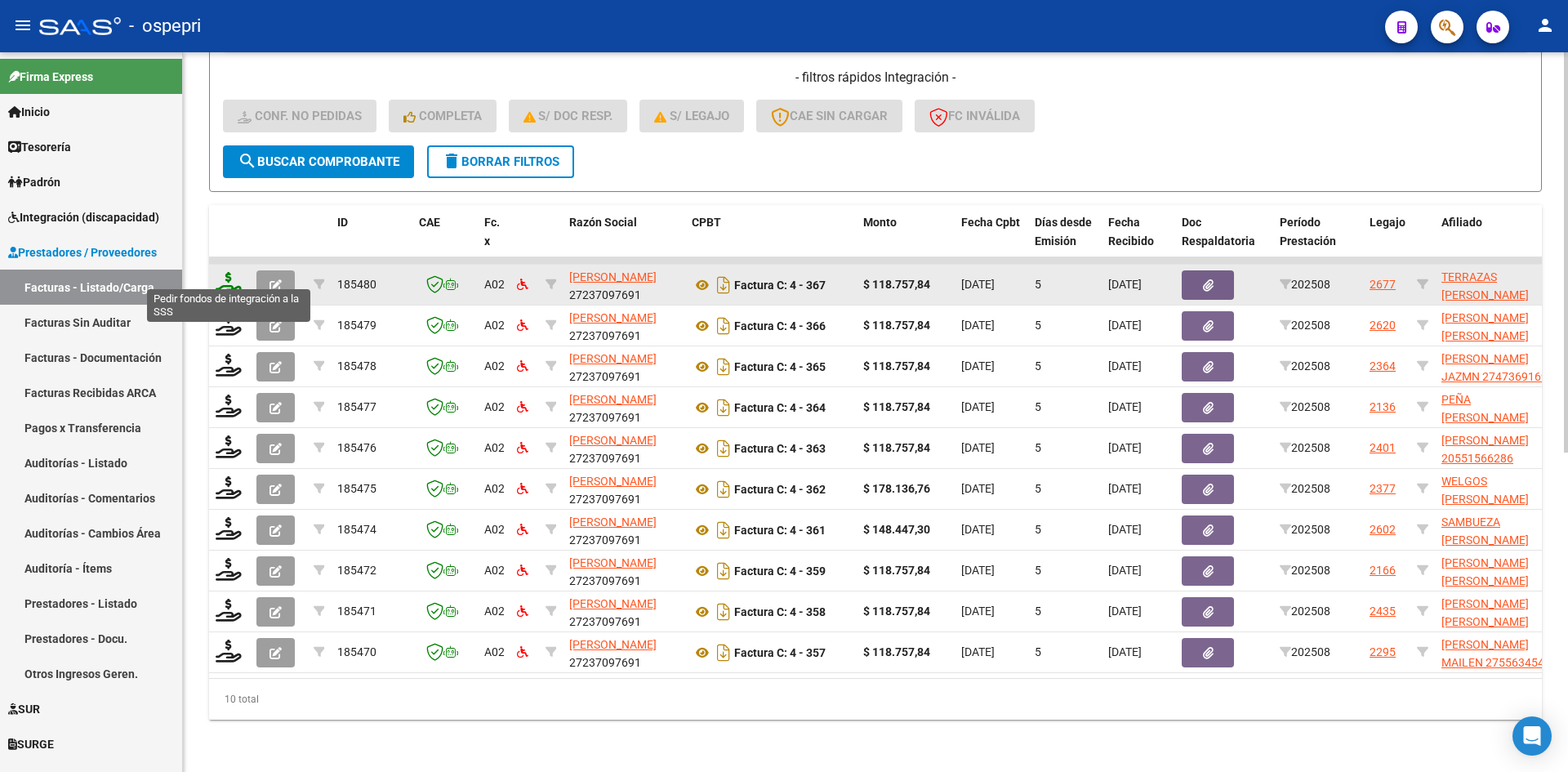
click at [230, 272] on icon at bounding box center [229, 284] width 26 height 23
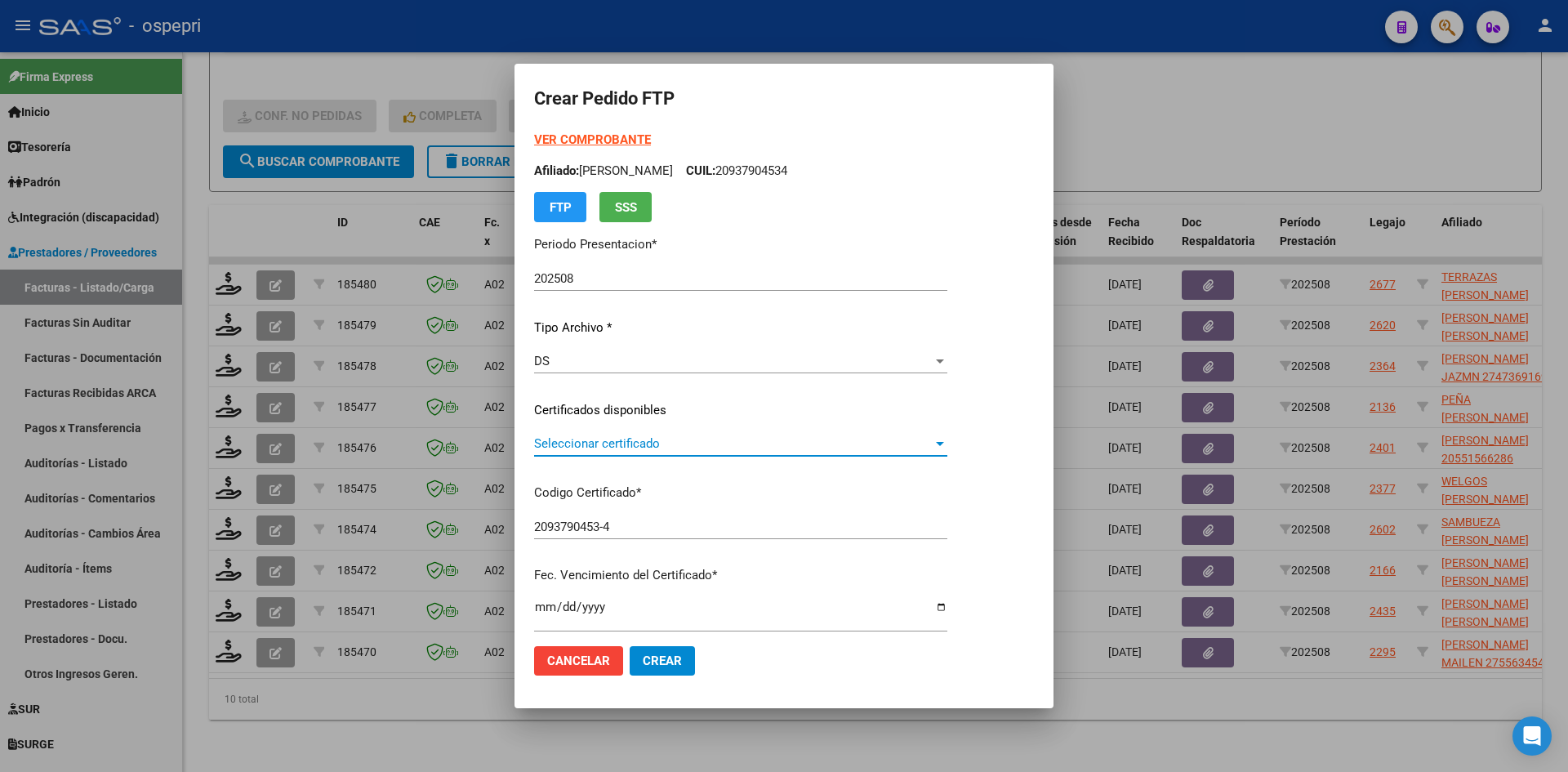
click at [686, 449] on span "Seleccionar certificado" at bounding box center [734, 444] width 398 height 15
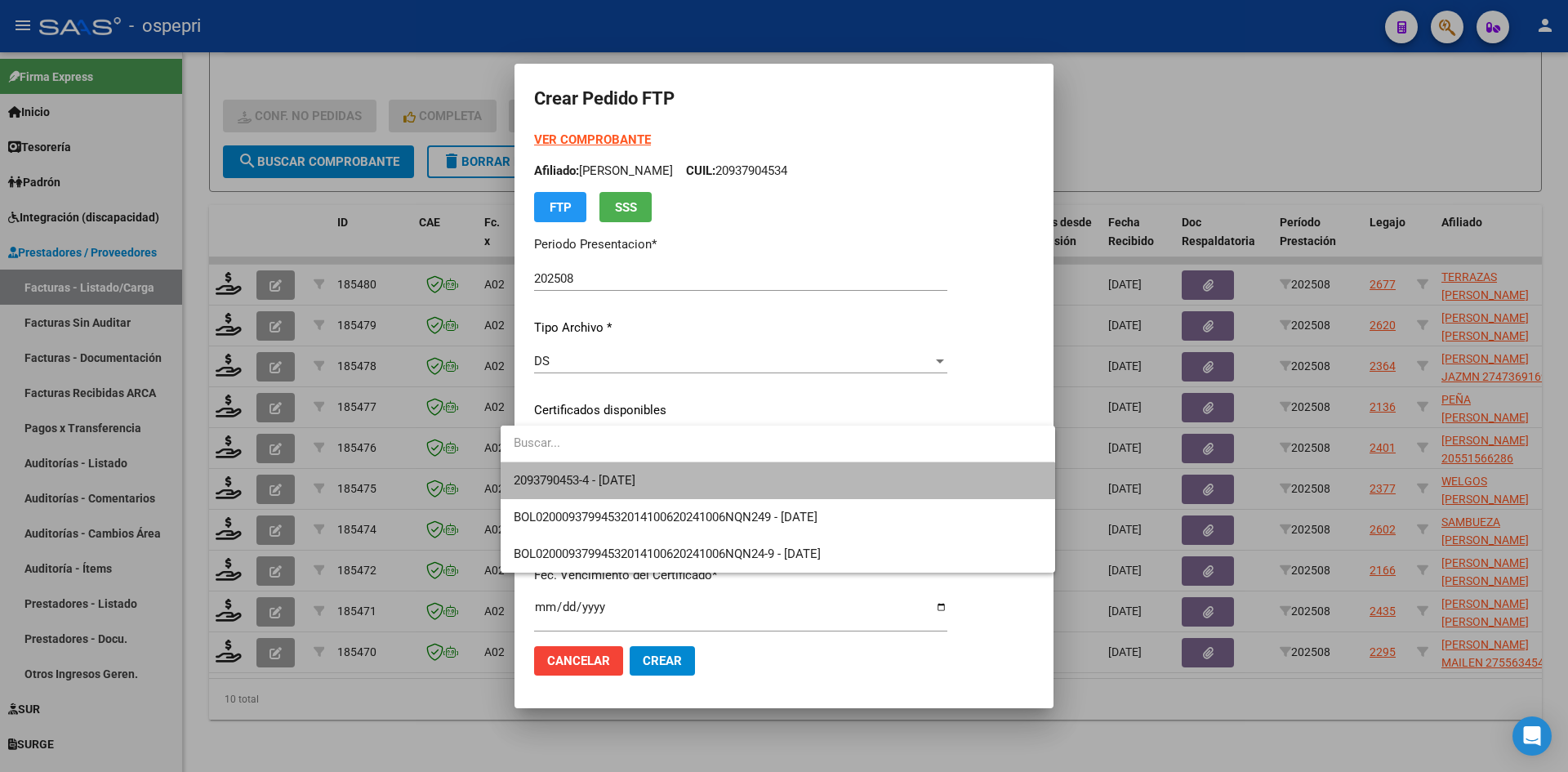
drag, startPoint x: 697, startPoint y: 488, endPoint x: 702, endPoint y: 478, distance: 11.2
click at [698, 486] on span "2093790453-4 - 2039-09-01" at bounding box center [777, 481] width 528 height 36
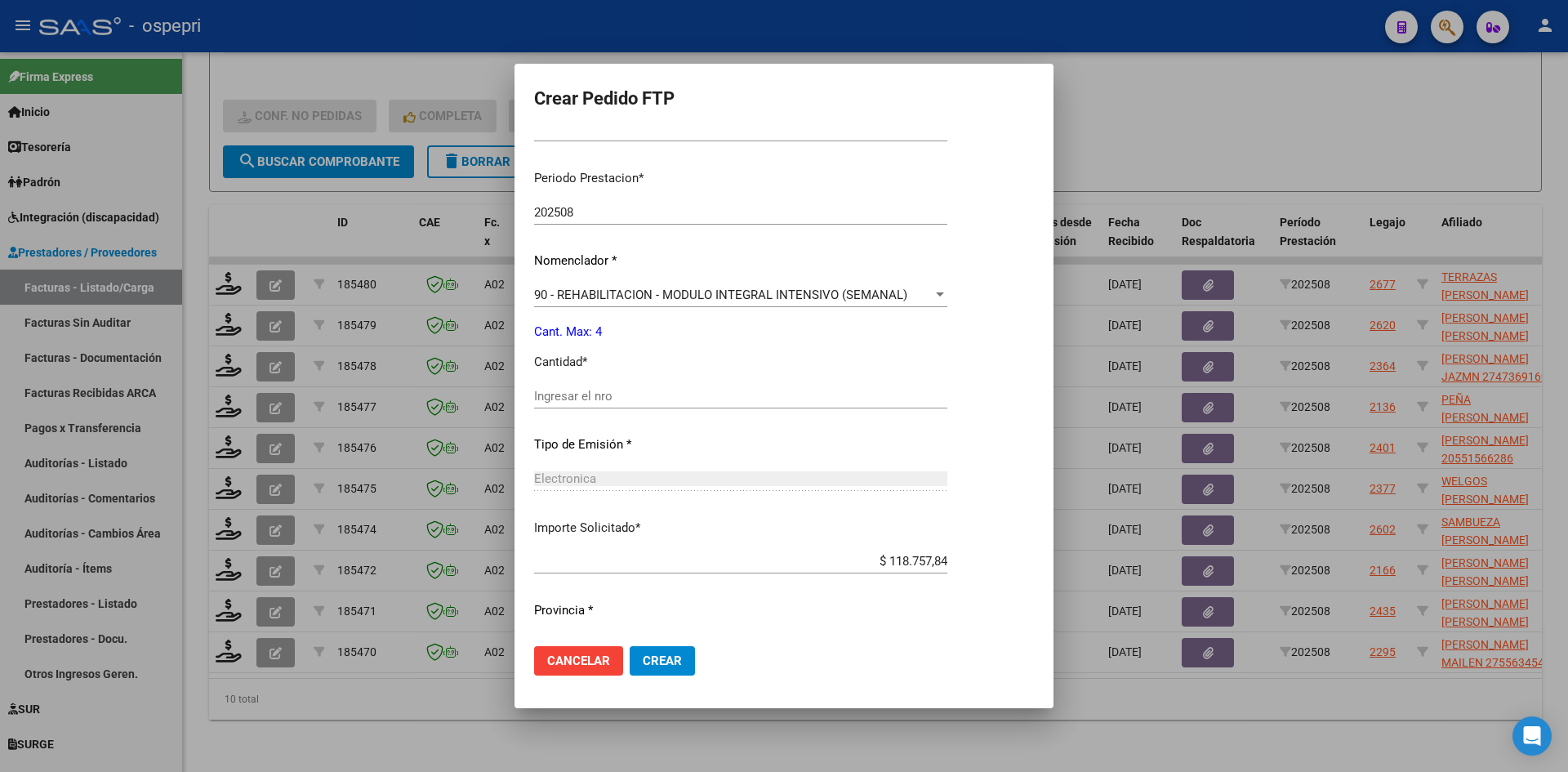
scroll to position [529, 0]
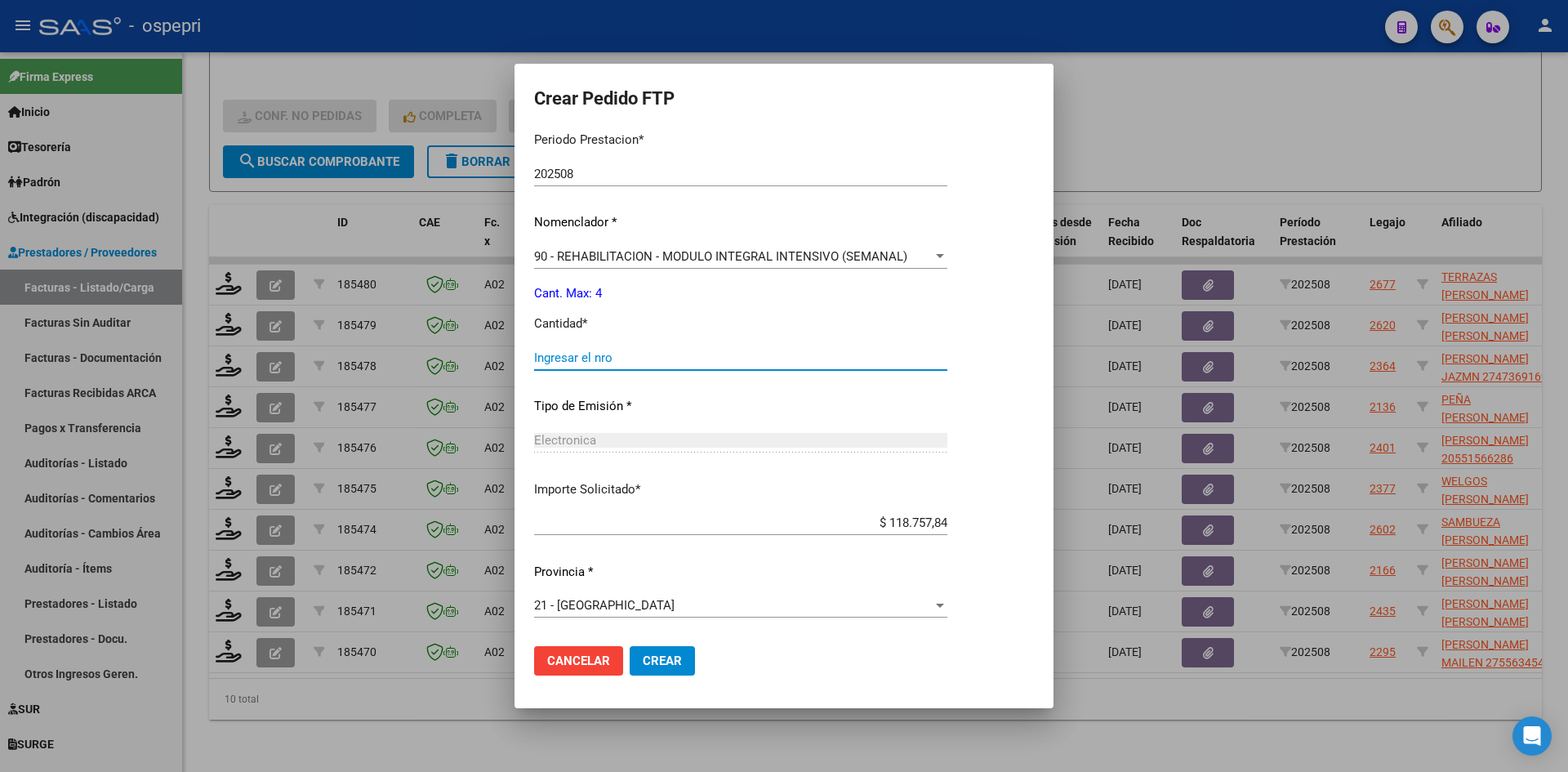
click at [607, 362] on input "Ingresar el nro" at bounding box center [741, 358] width 413 height 15
click at [651, 655] on span "Crear" at bounding box center [662, 661] width 39 height 15
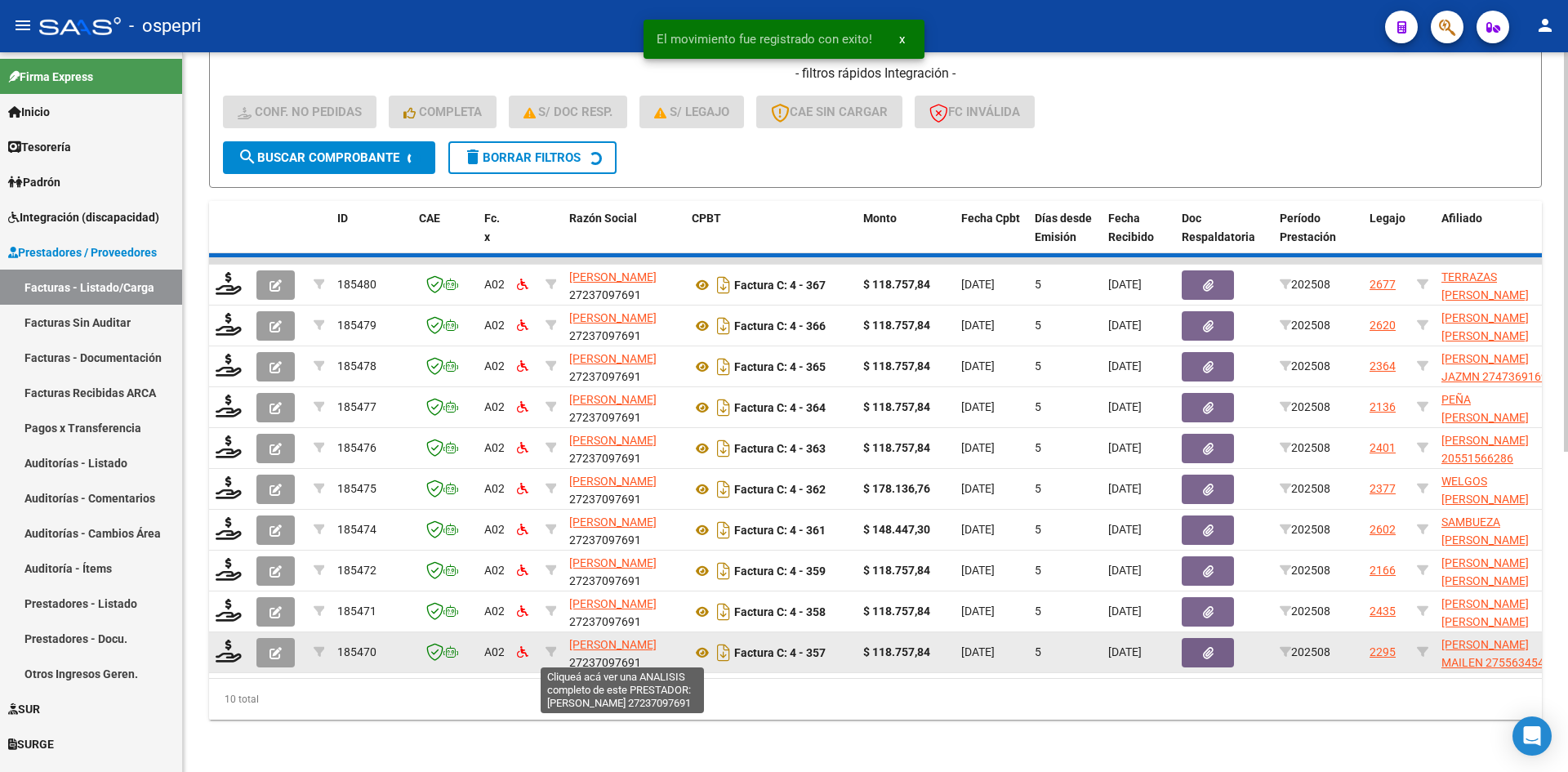
scroll to position [533, 0]
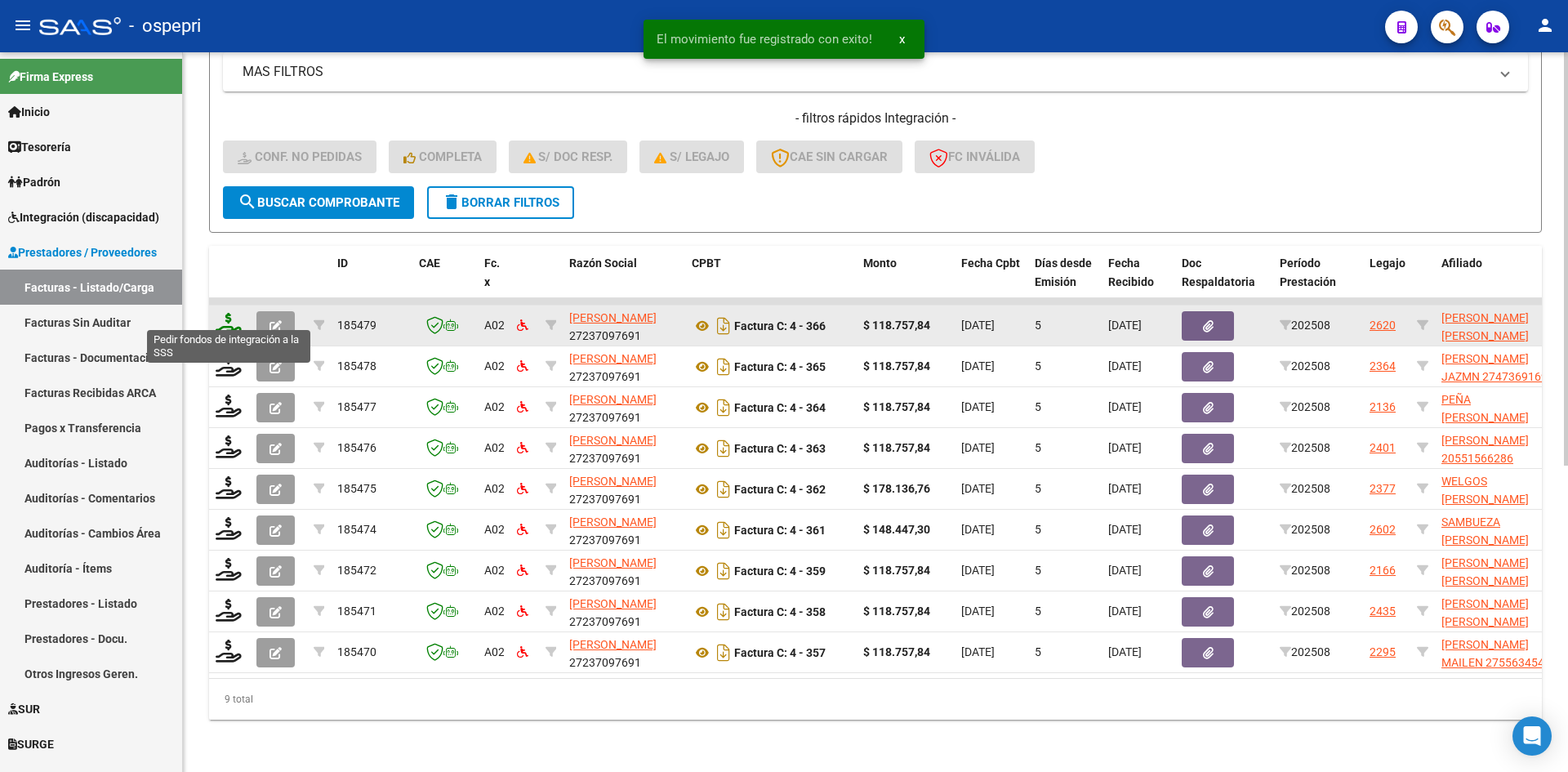
click at [218, 314] on icon at bounding box center [229, 325] width 26 height 23
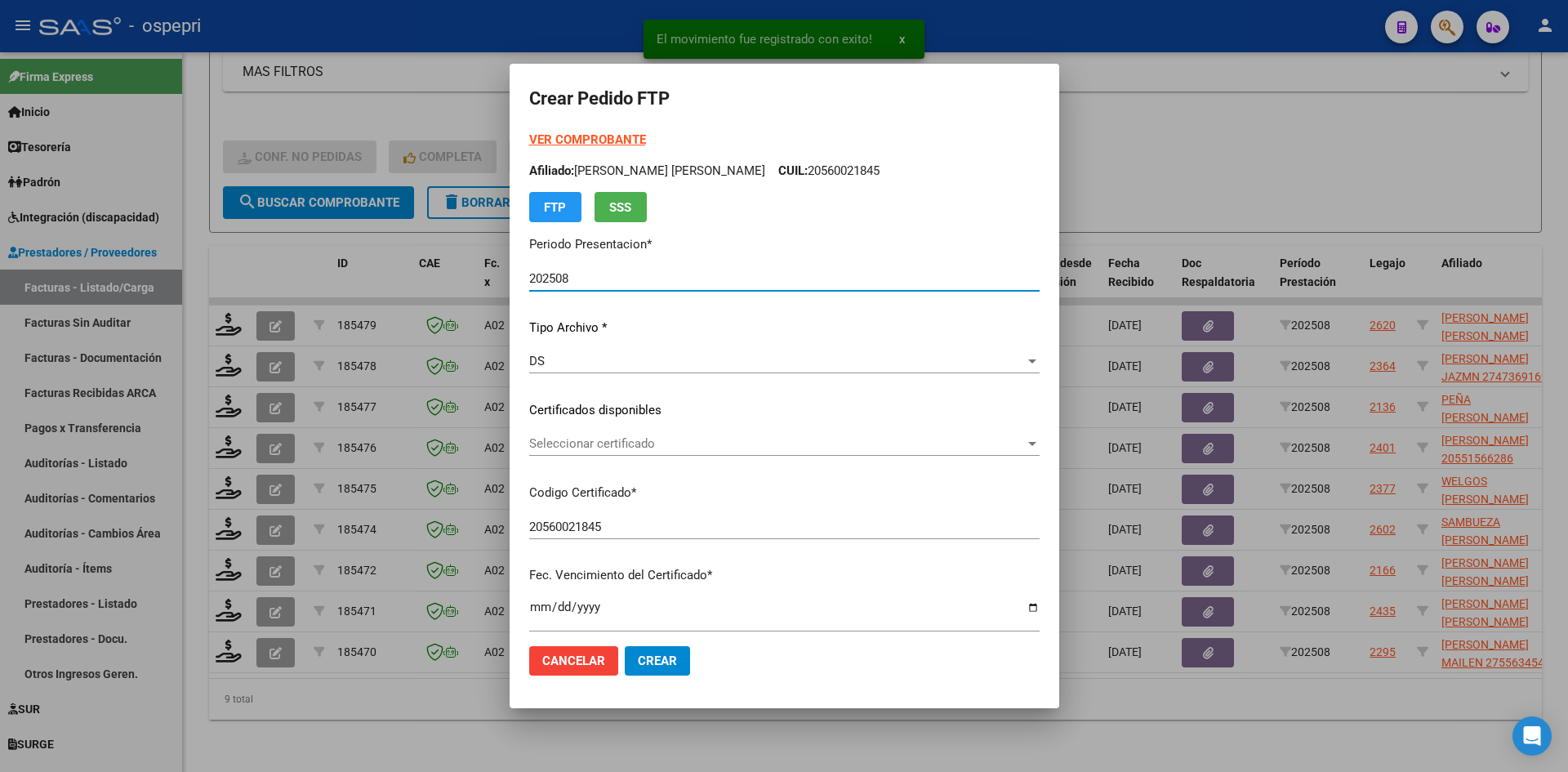
click at [638, 446] on span "Seleccionar certificado" at bounding box center [777, 444] width 496 height 15
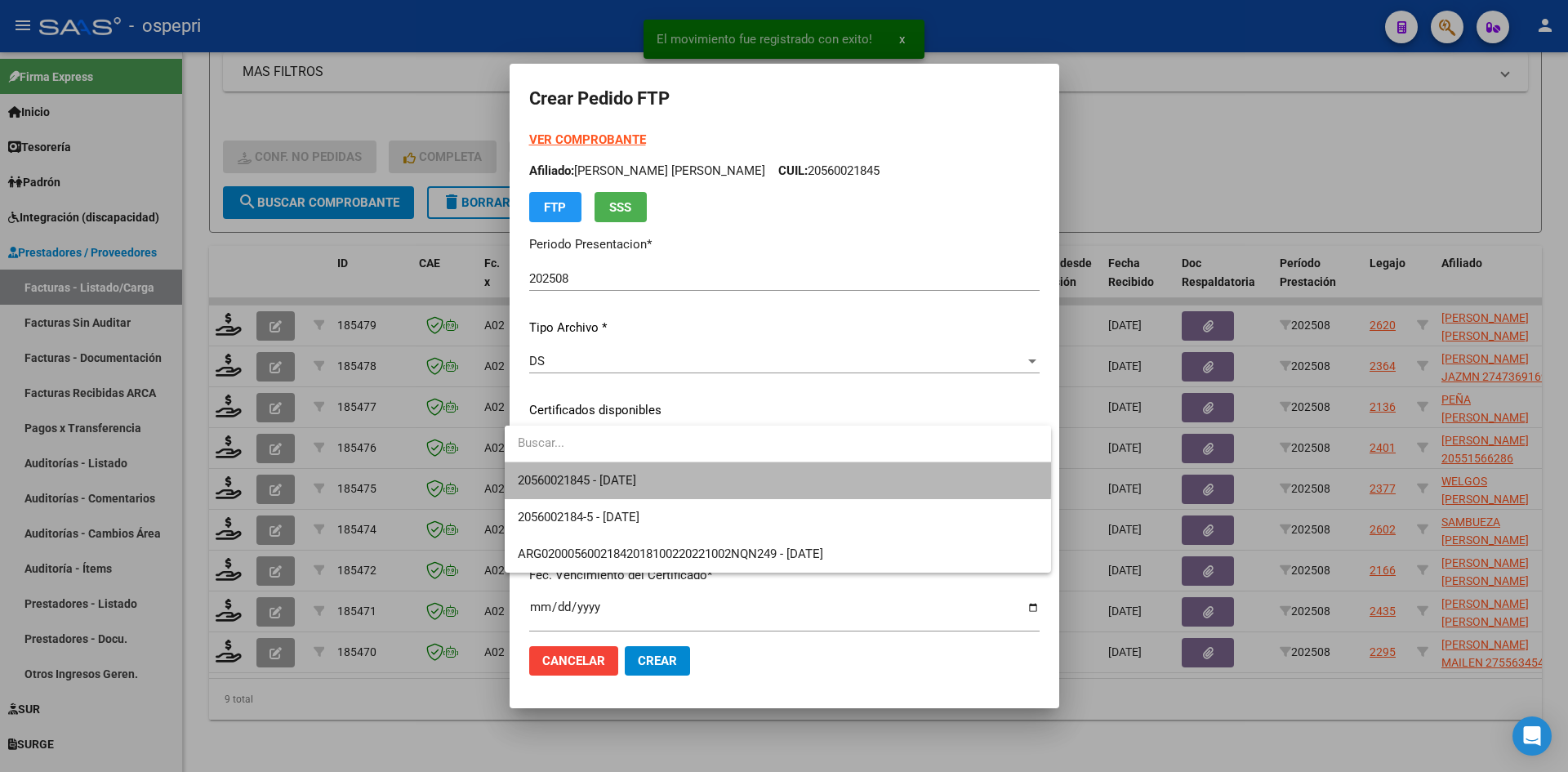
click at [647, 468] on span "20560021845 - 2025-10-02" at bounding box center [778, 481] width 520 height 36
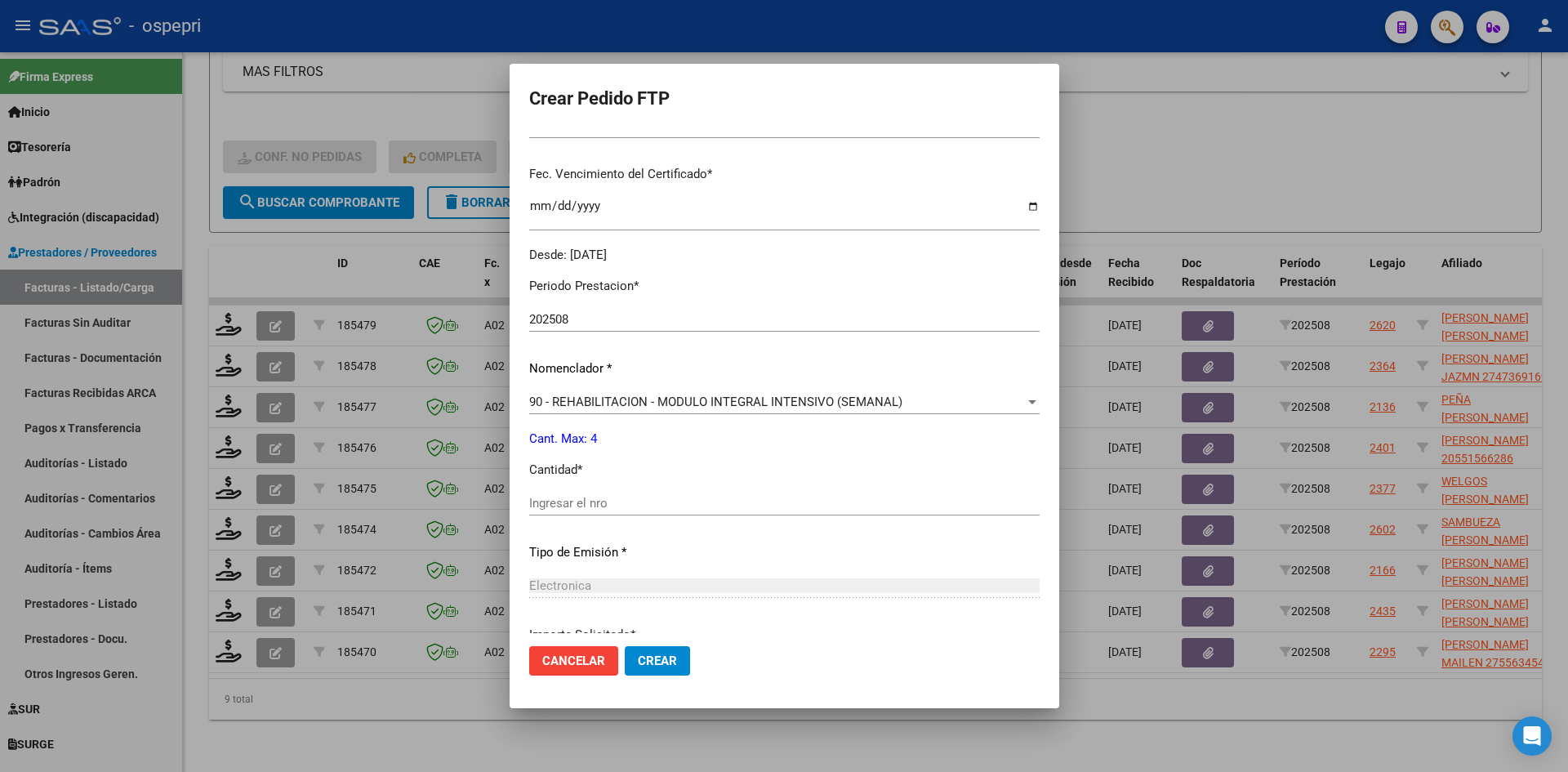
scroll to position [408, 0]
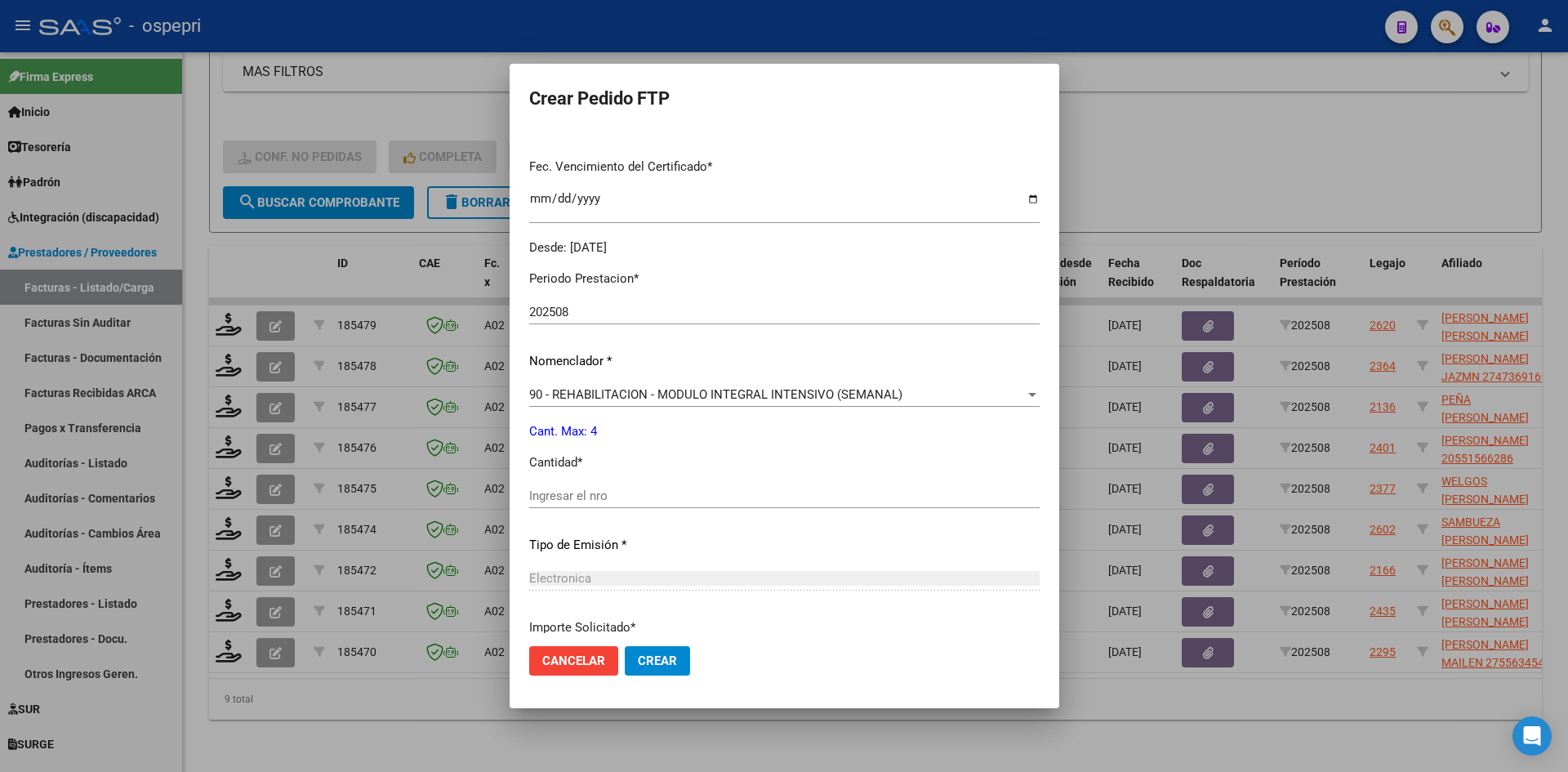
click at [582, 489] on input "Ingresar el nro" at bounding box center [785, 496] width 511 height 15
click at [639, 664] on span "Crear" at bounding box center [657, 661] width 39 height 15
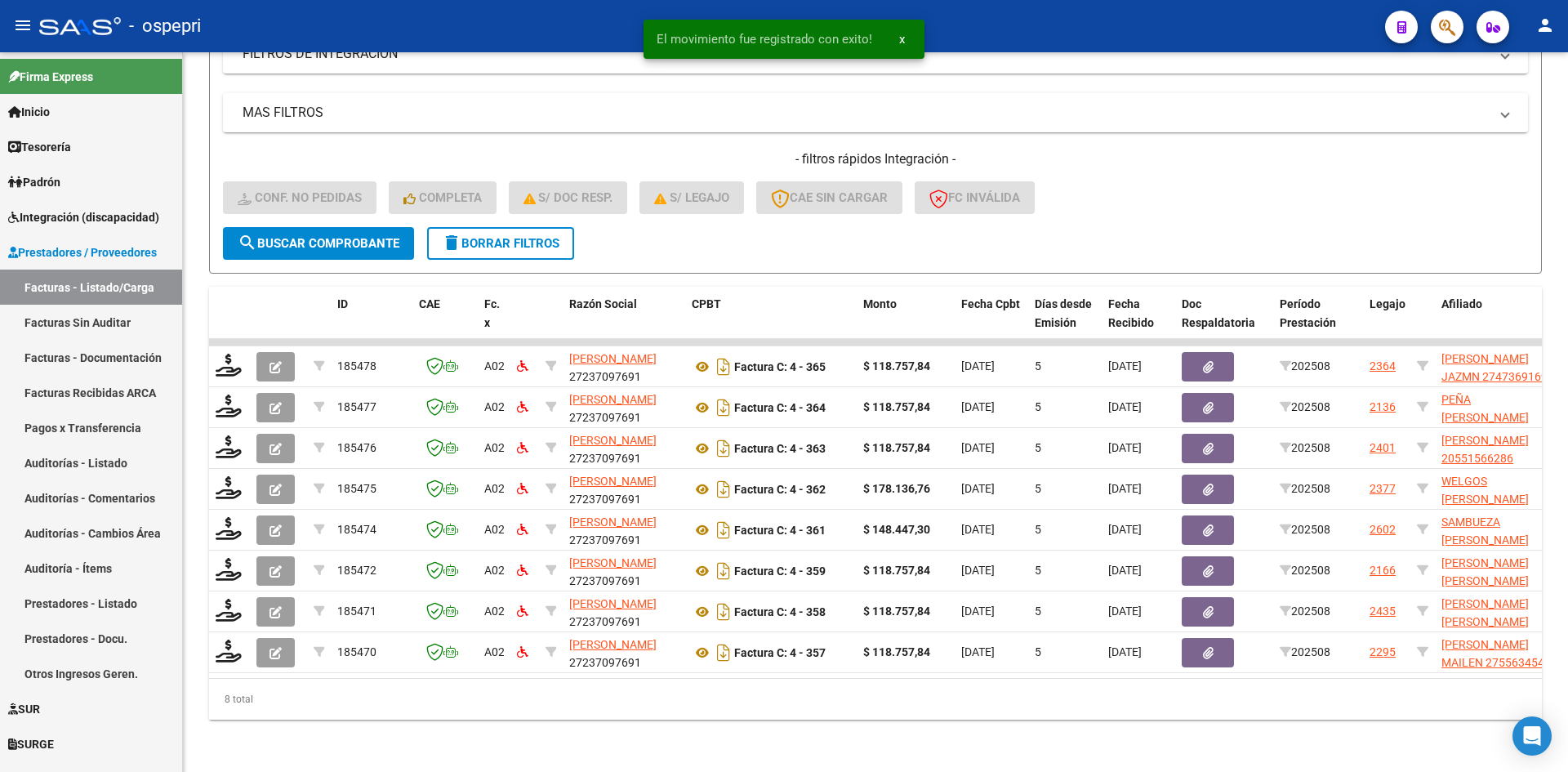
scroll to position [492, 0]
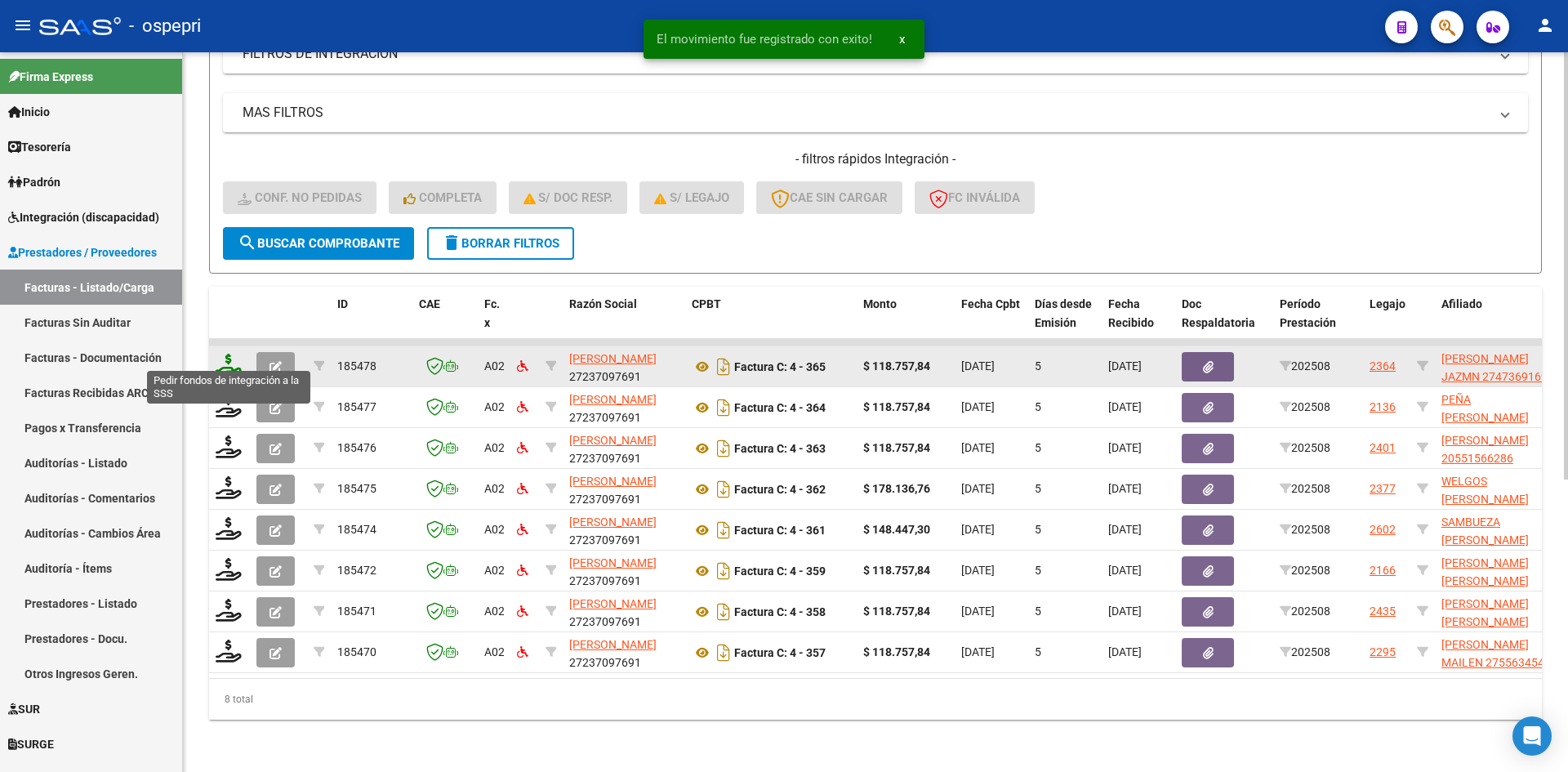
click at [225, 356] on icon at bounding box center [229, 365] width 26 height 23
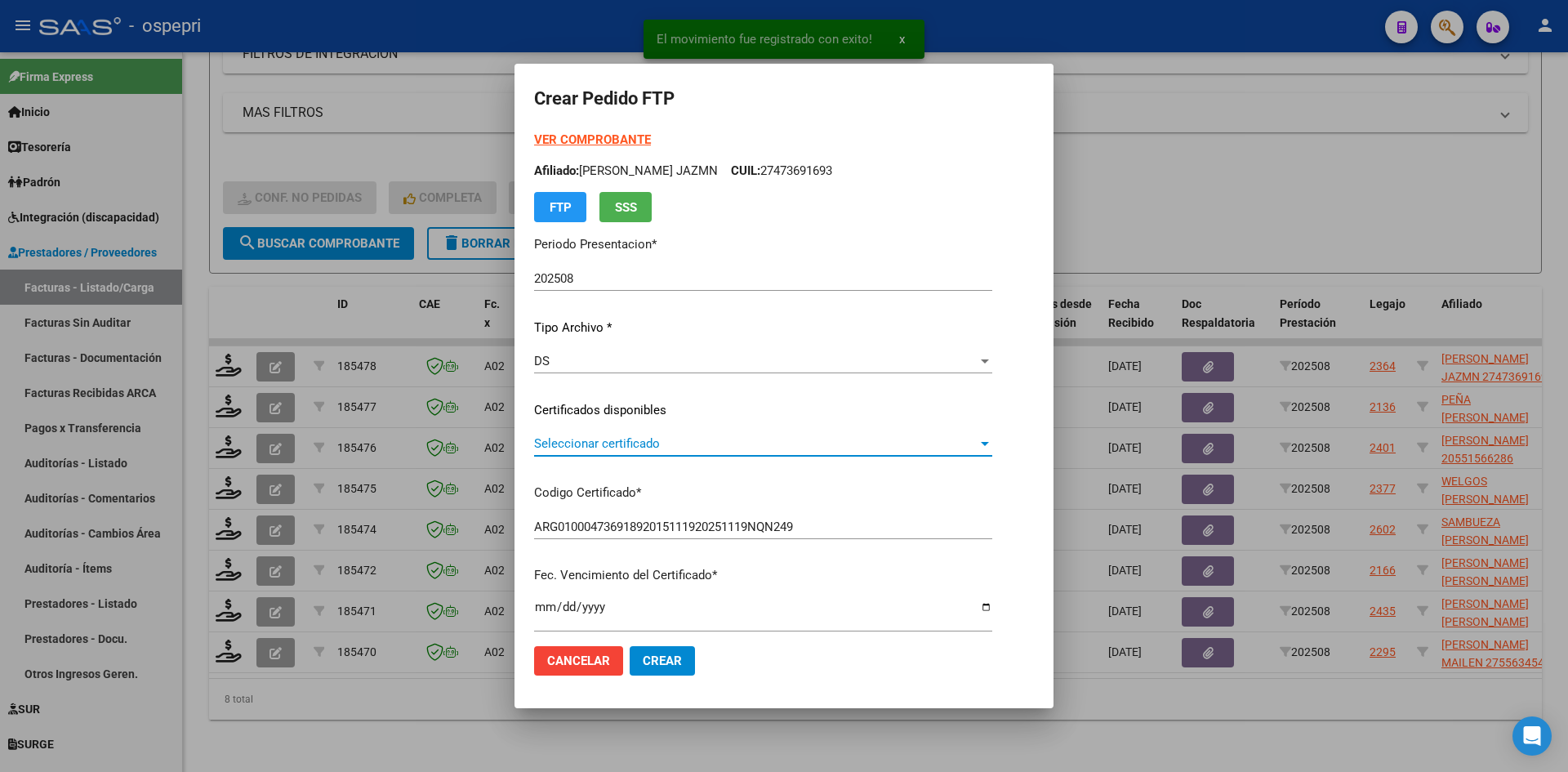
click at [654, 446] on span "Seleccionar certificado" at bounding box center [756, 444] width 444 height 15
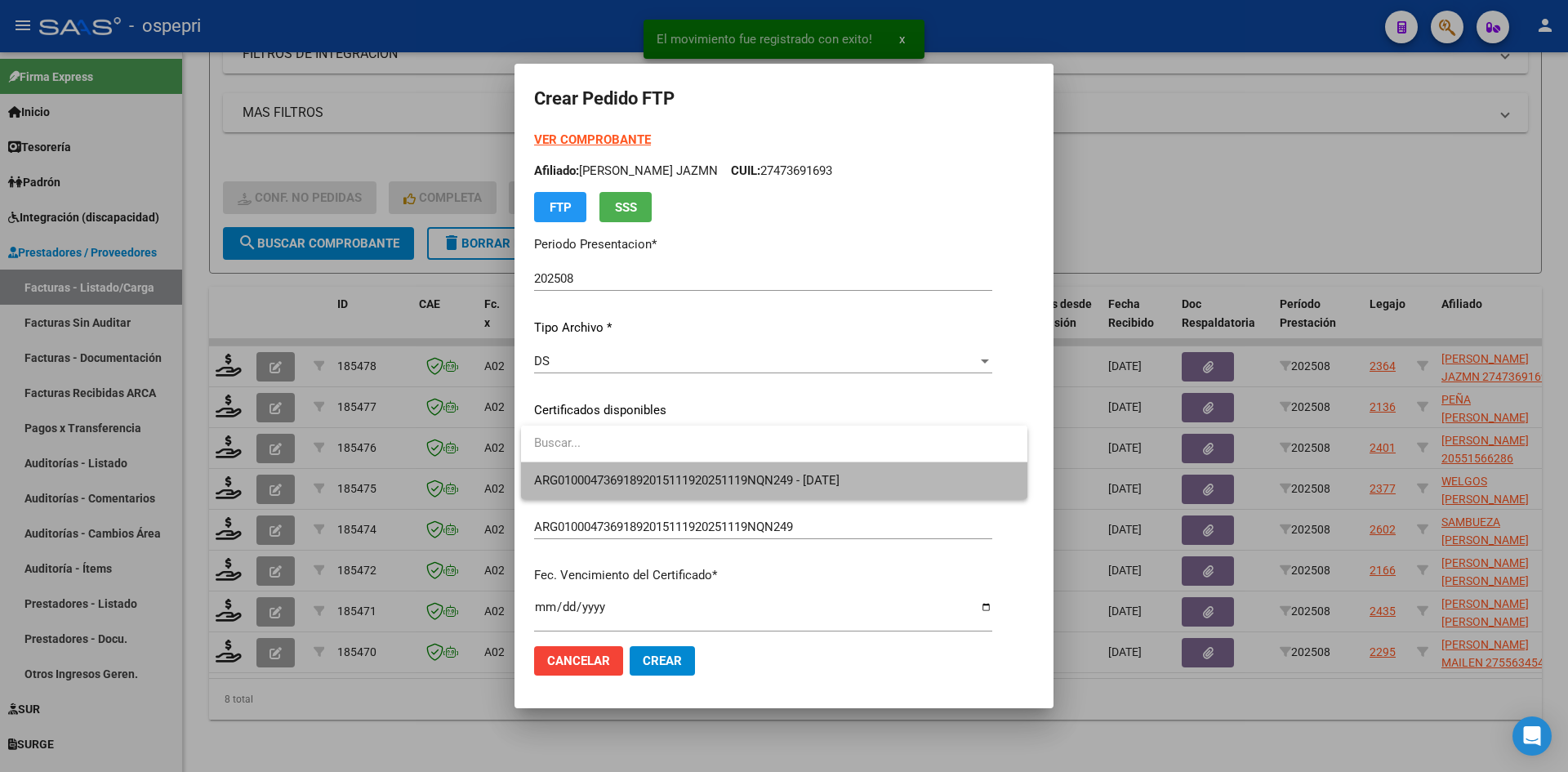
click at [661, 467] on span "ARG01000473691892015111920251119NQN249 - 2025-11-19" at bounding box center [774, 481] width 480 height 36
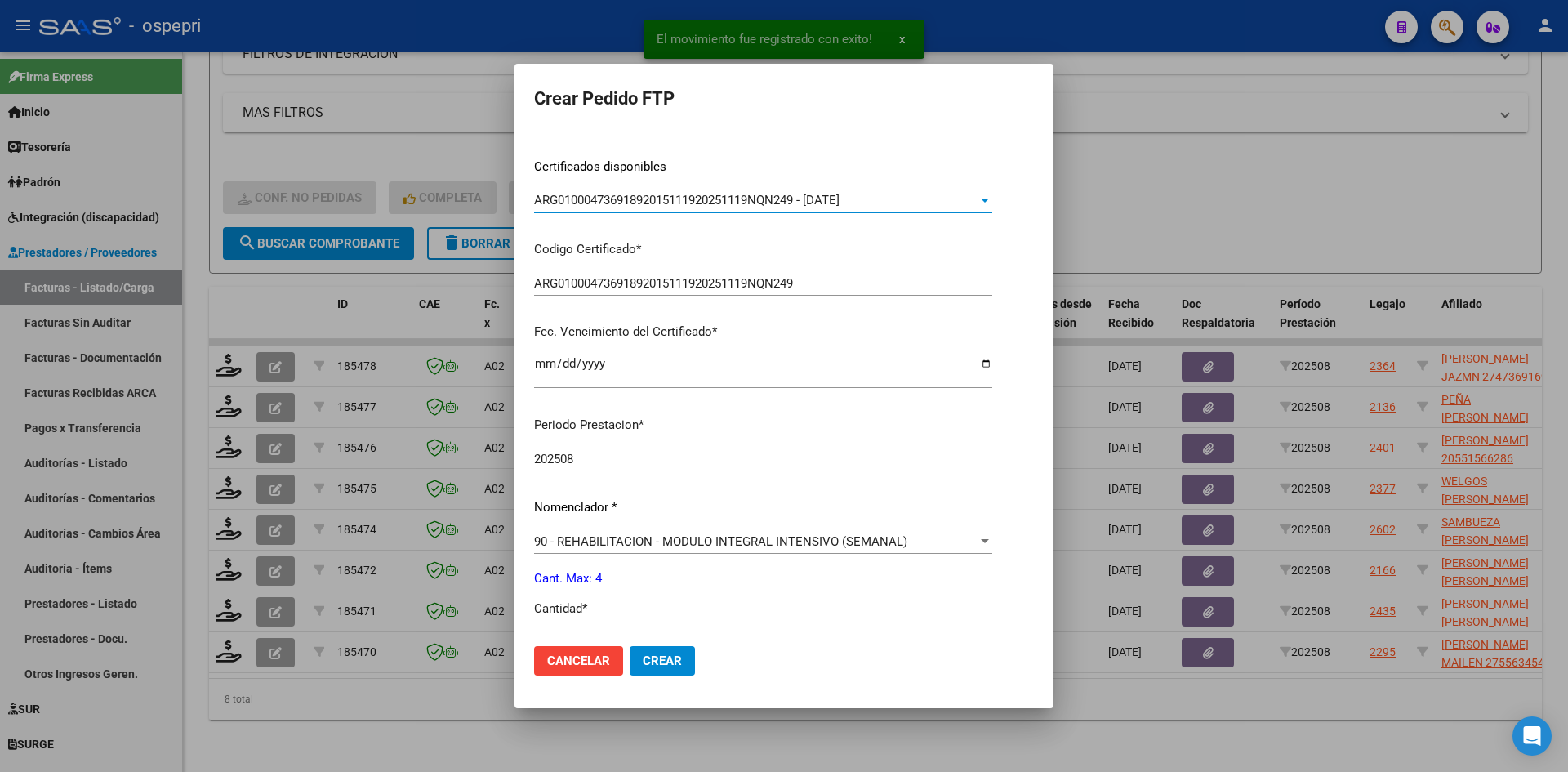
scroll to position [408, 0]
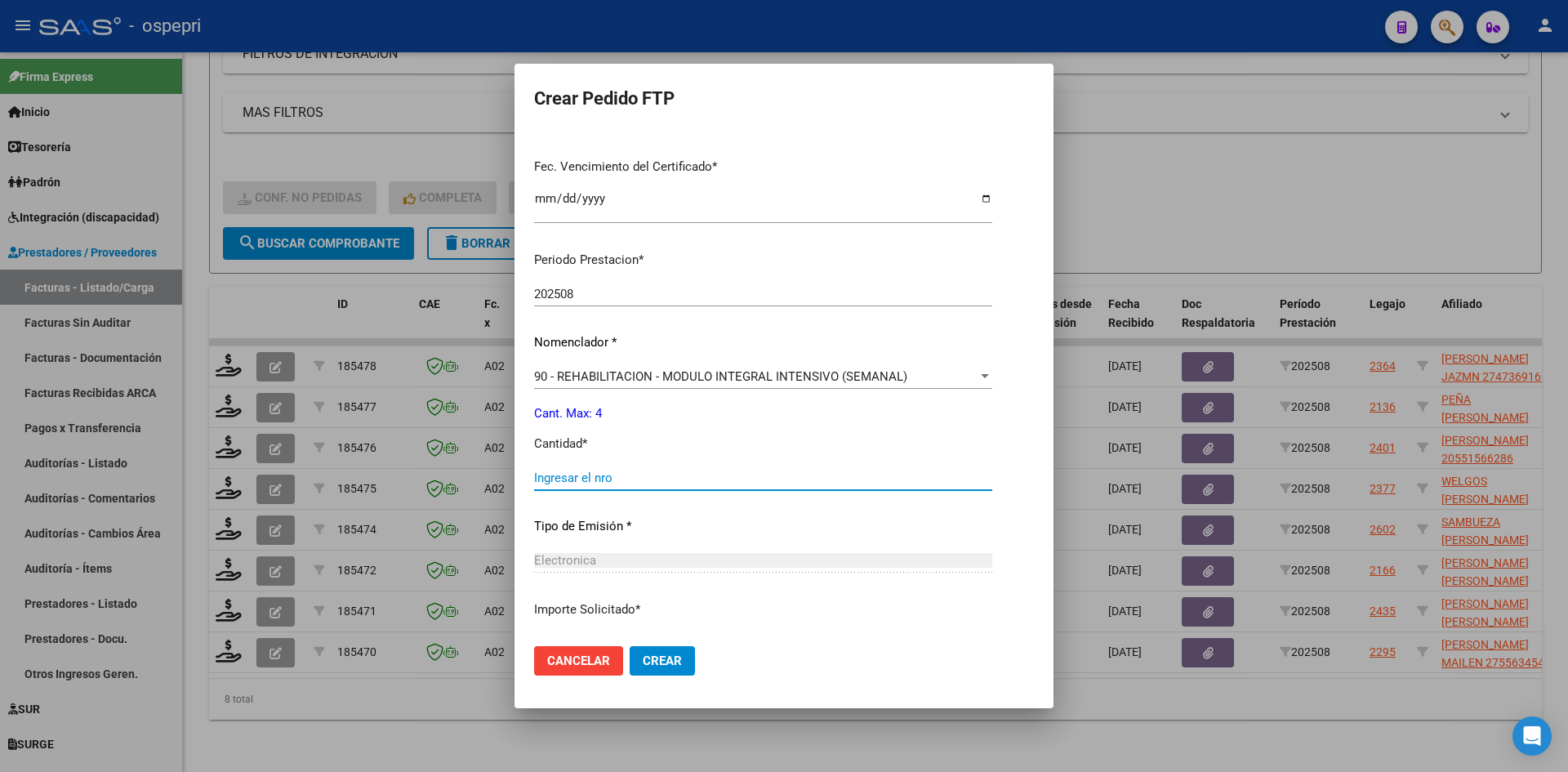
click at [590, 476] on input "Ingresar el nro" at bounding box center [763, 479] width 459 height 15
click at [663, 658] on span "Crear" at bounding box center [662, 661] width 39 height 15
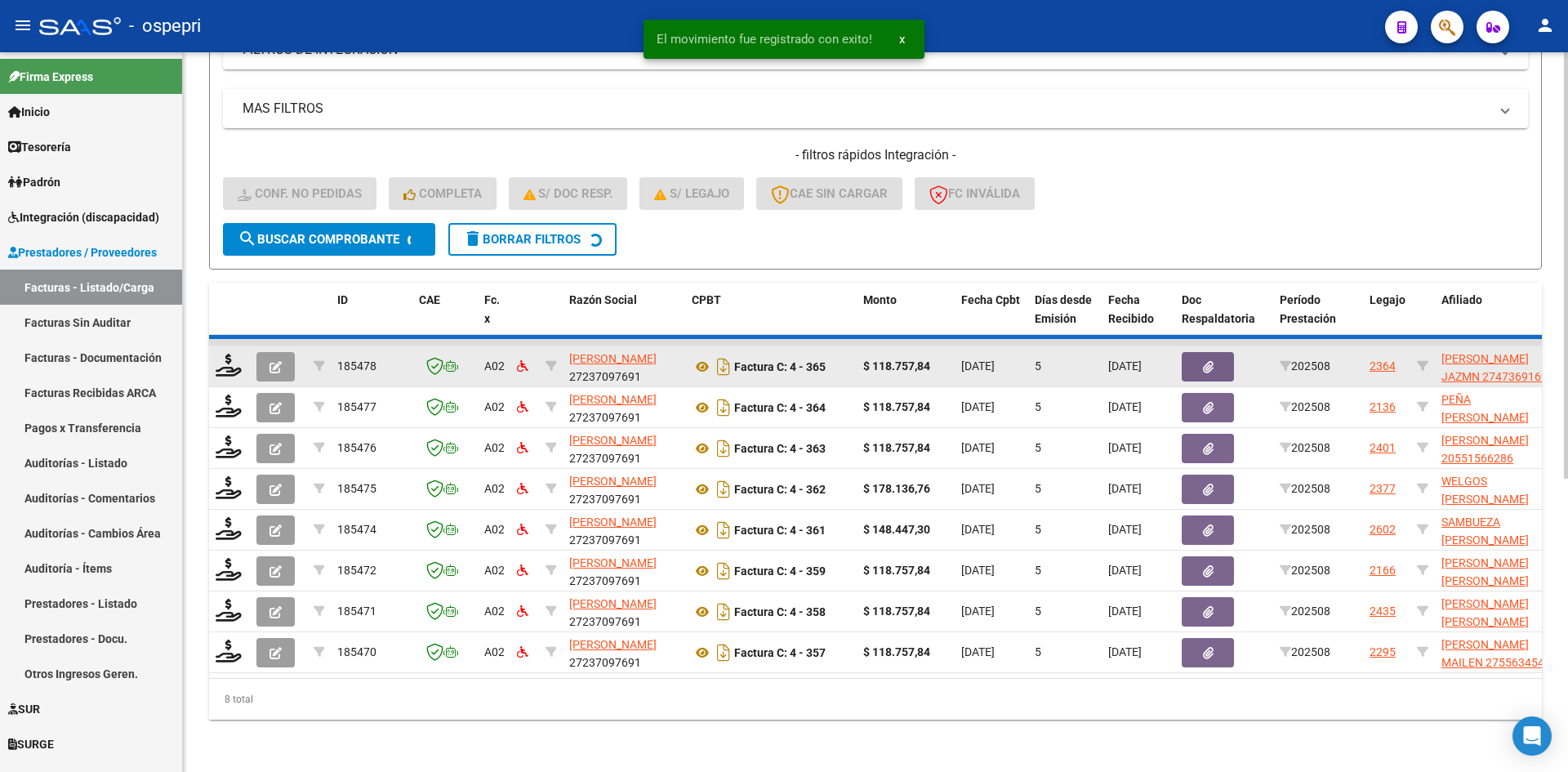
scroll to position [451, 0]
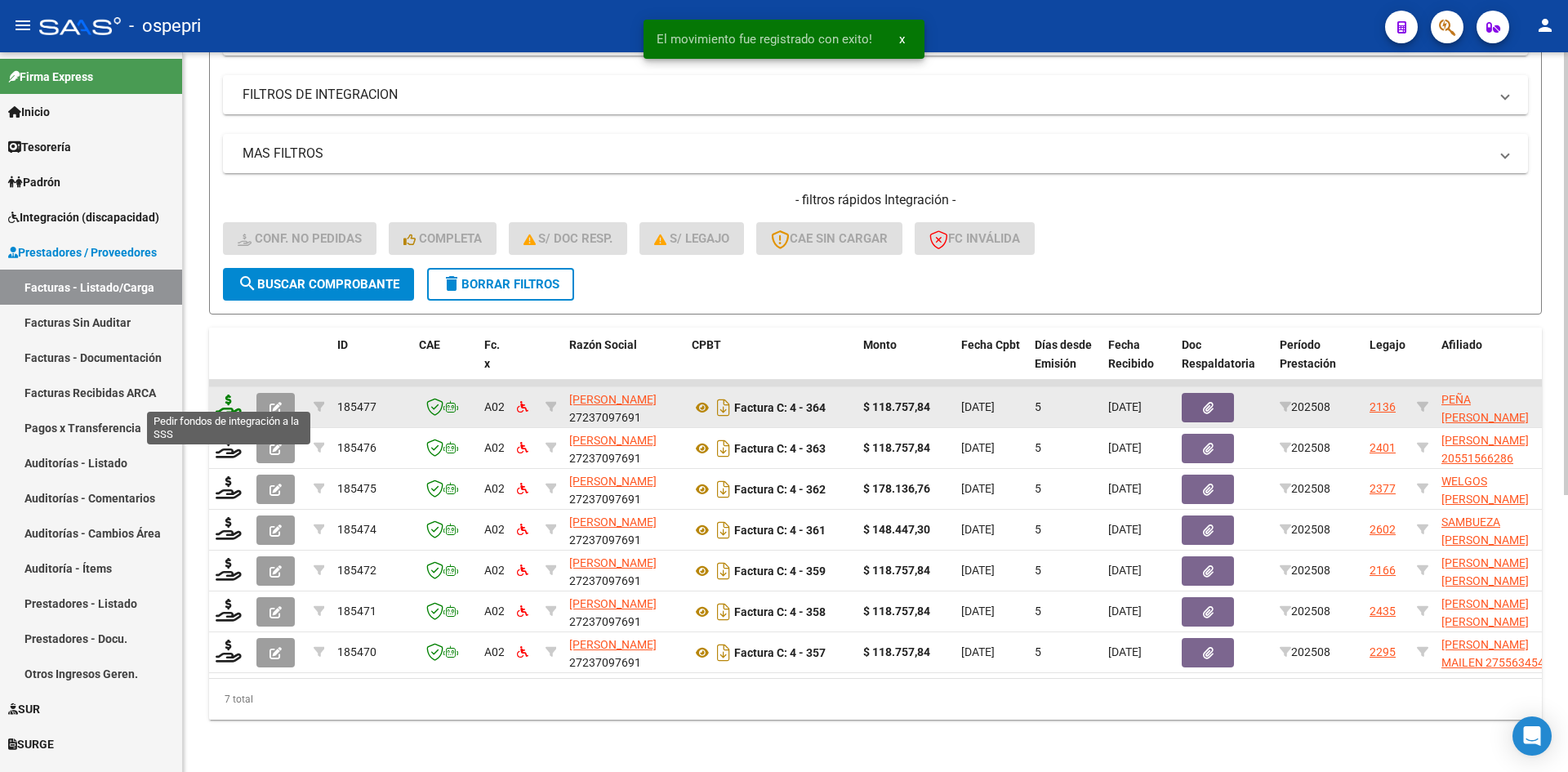
click at [229, 395] on icon at bounding box center [229, 407] width 26 height 23
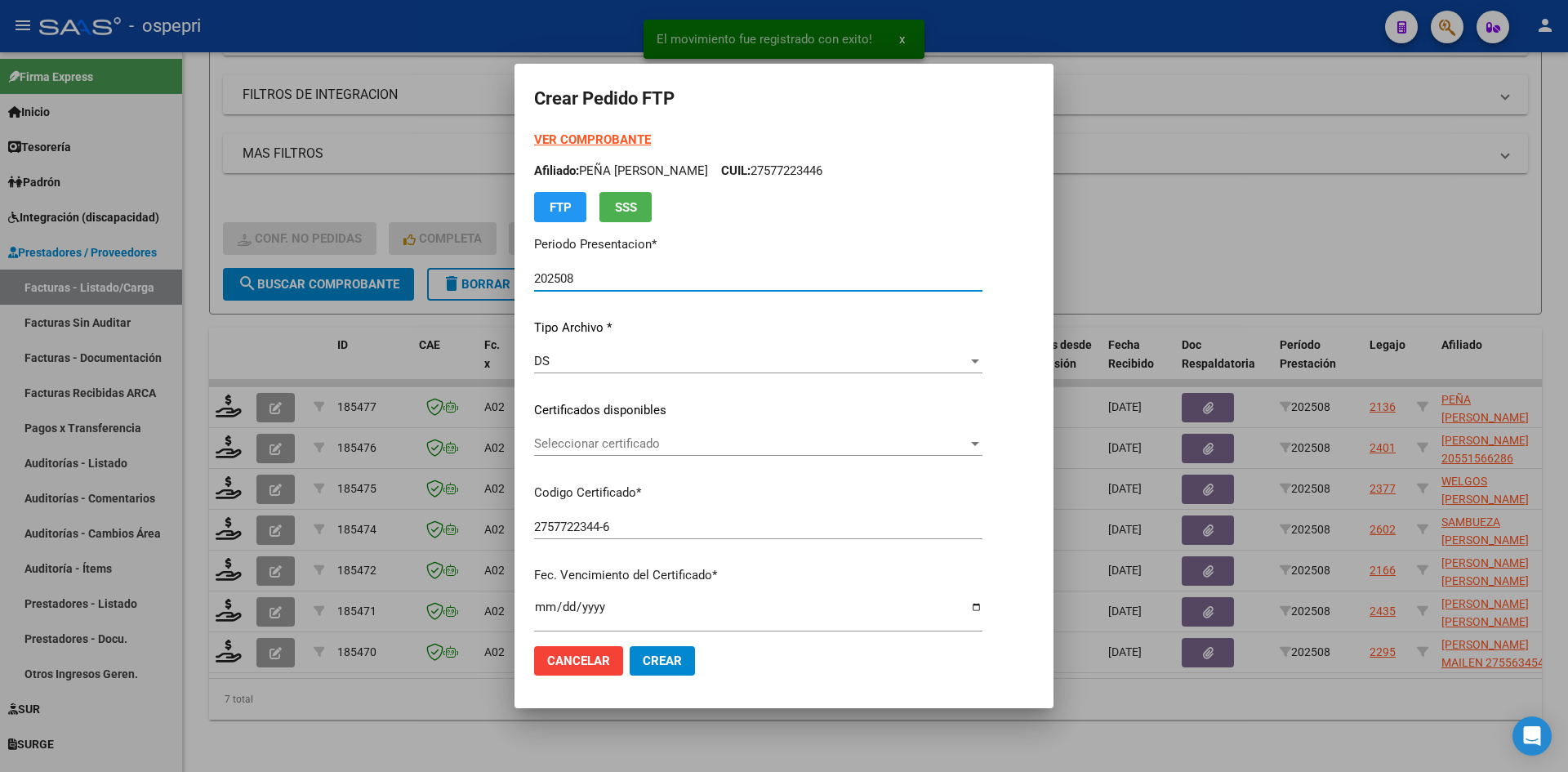
click at [677, 451] on span "Seleccionar certificado" at bounding box center [751, 444] width 434 height 15
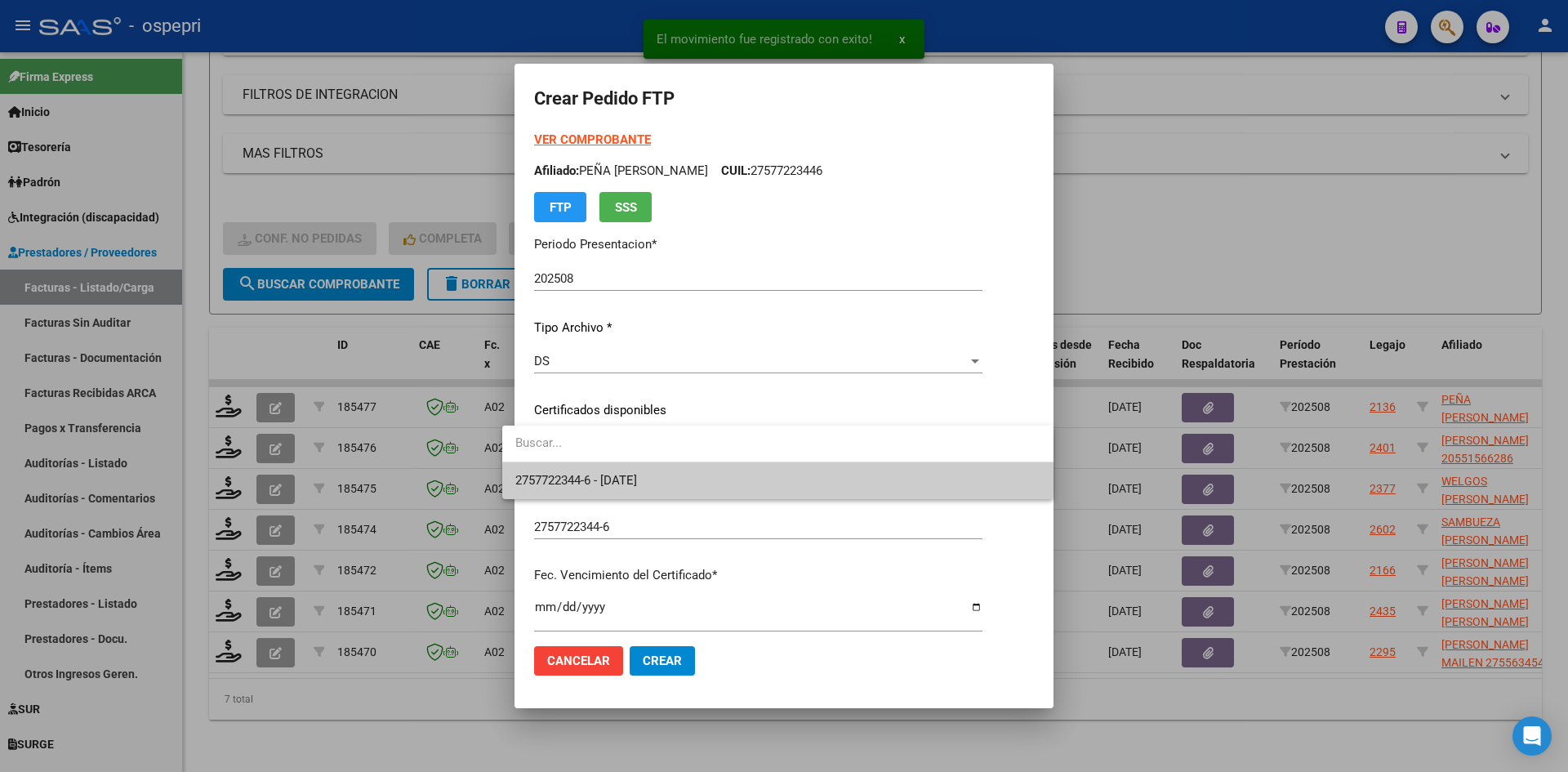
click at [677, 477] on span "2757722344-6 - 2026-10-04" at bounding box center [778, 481] width 525 height 36
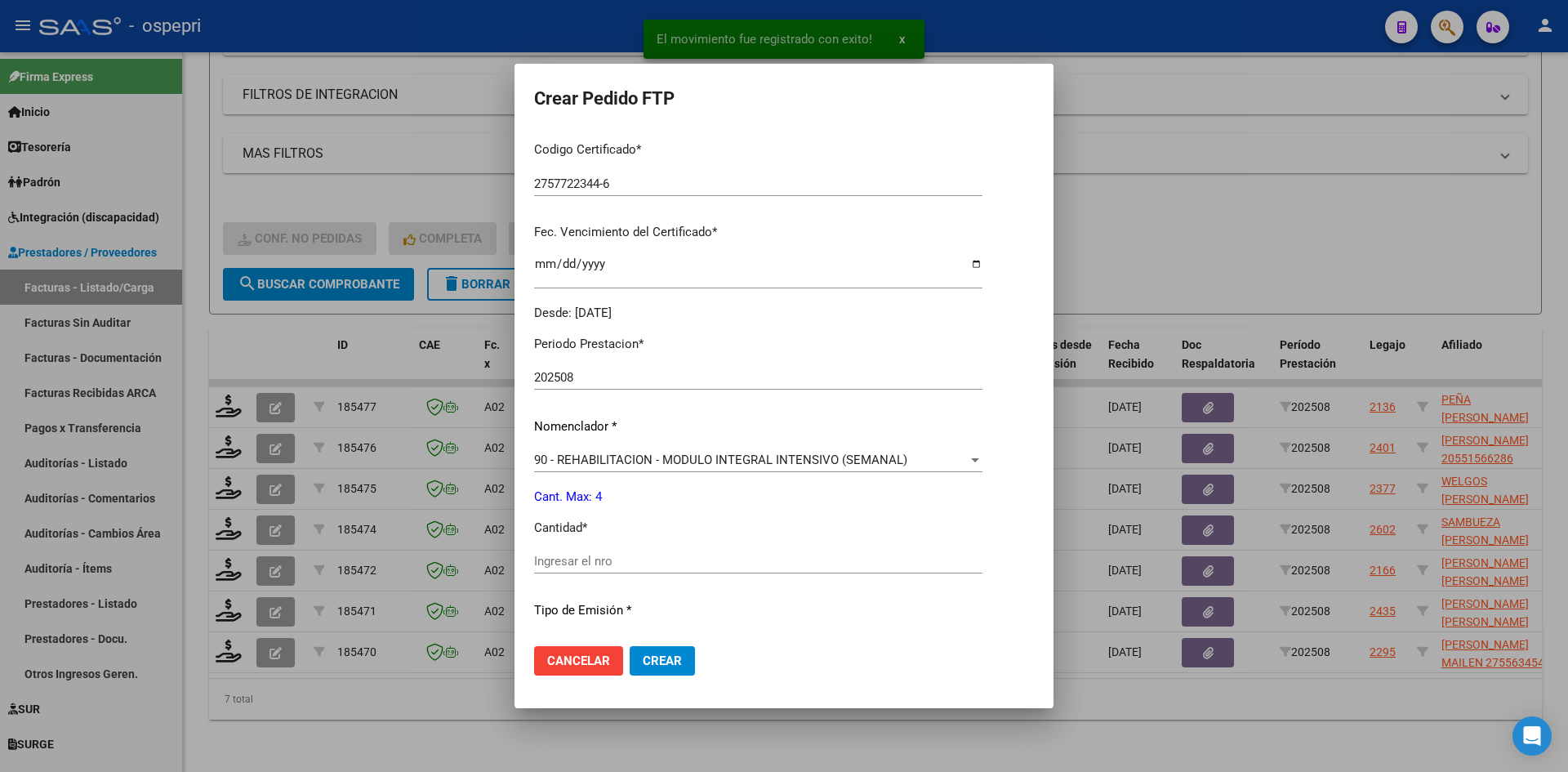
scroll to position [490, 0]
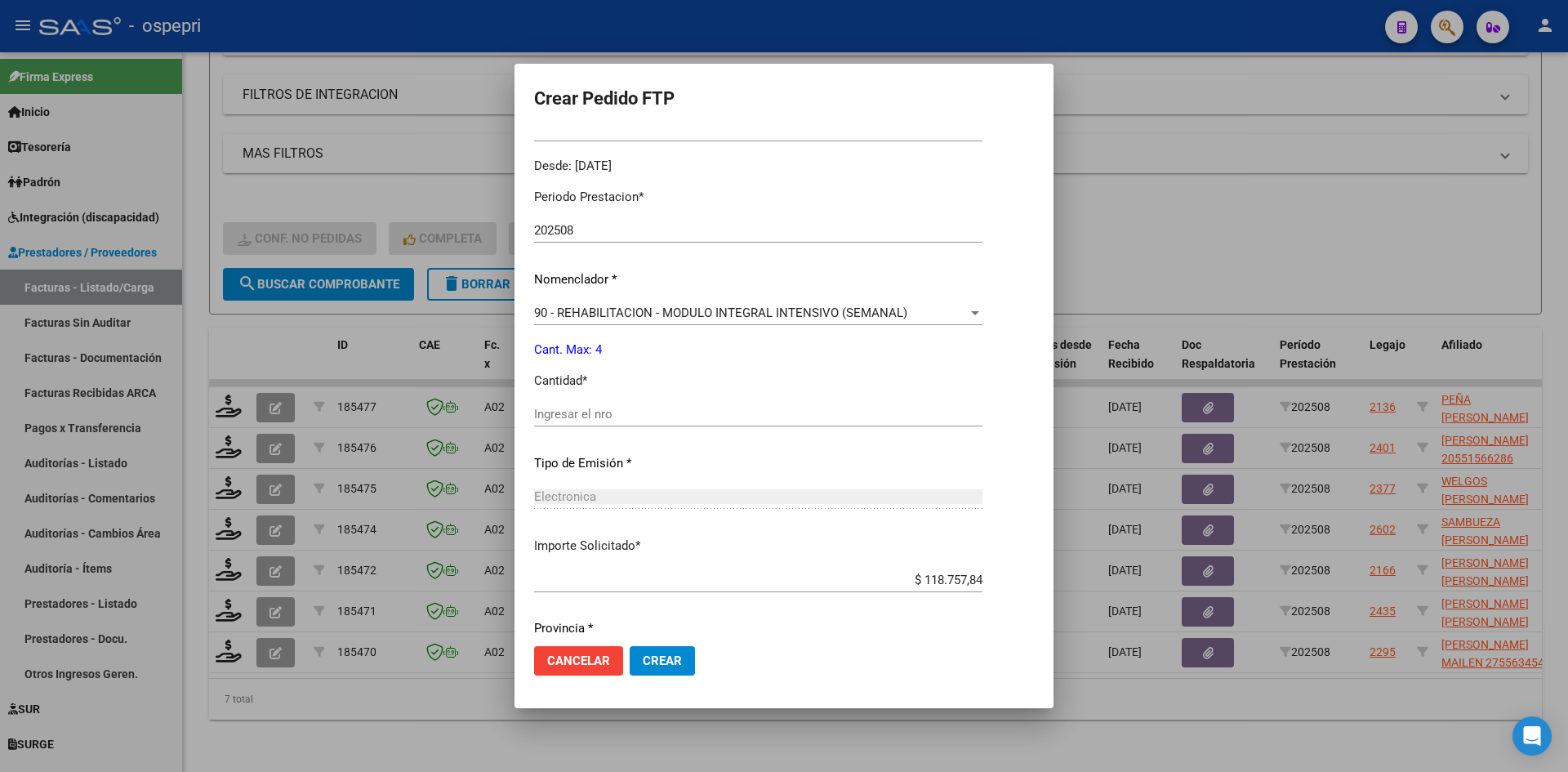
click at [655, 424] on div "Ingresar el nro" at bounding box center [758, 414] width 449 height 25
click at [660, 659] on span "Crear" at bounding box center [662, 661] width 39 height 15
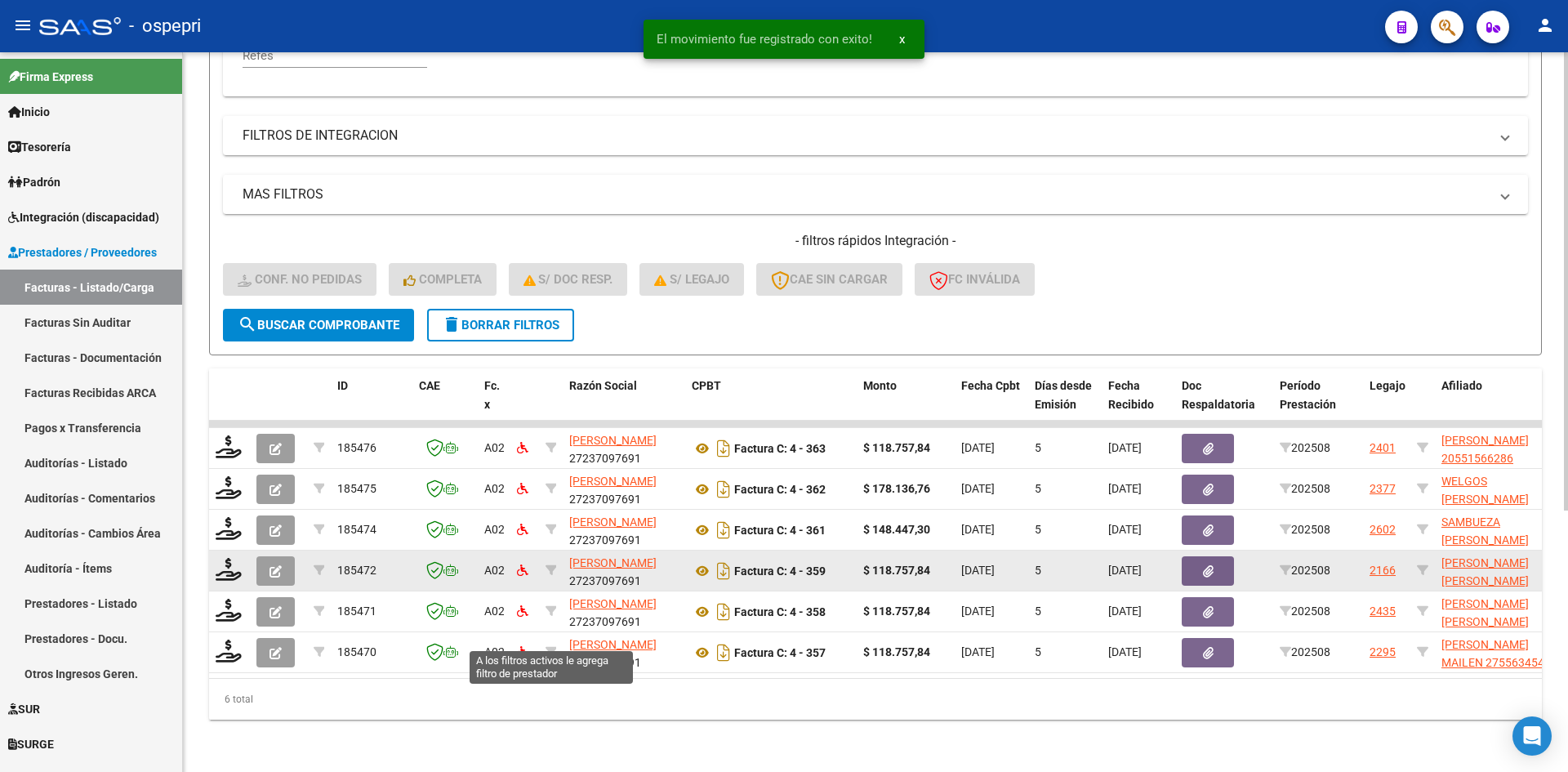
scroll to position [410, 0]
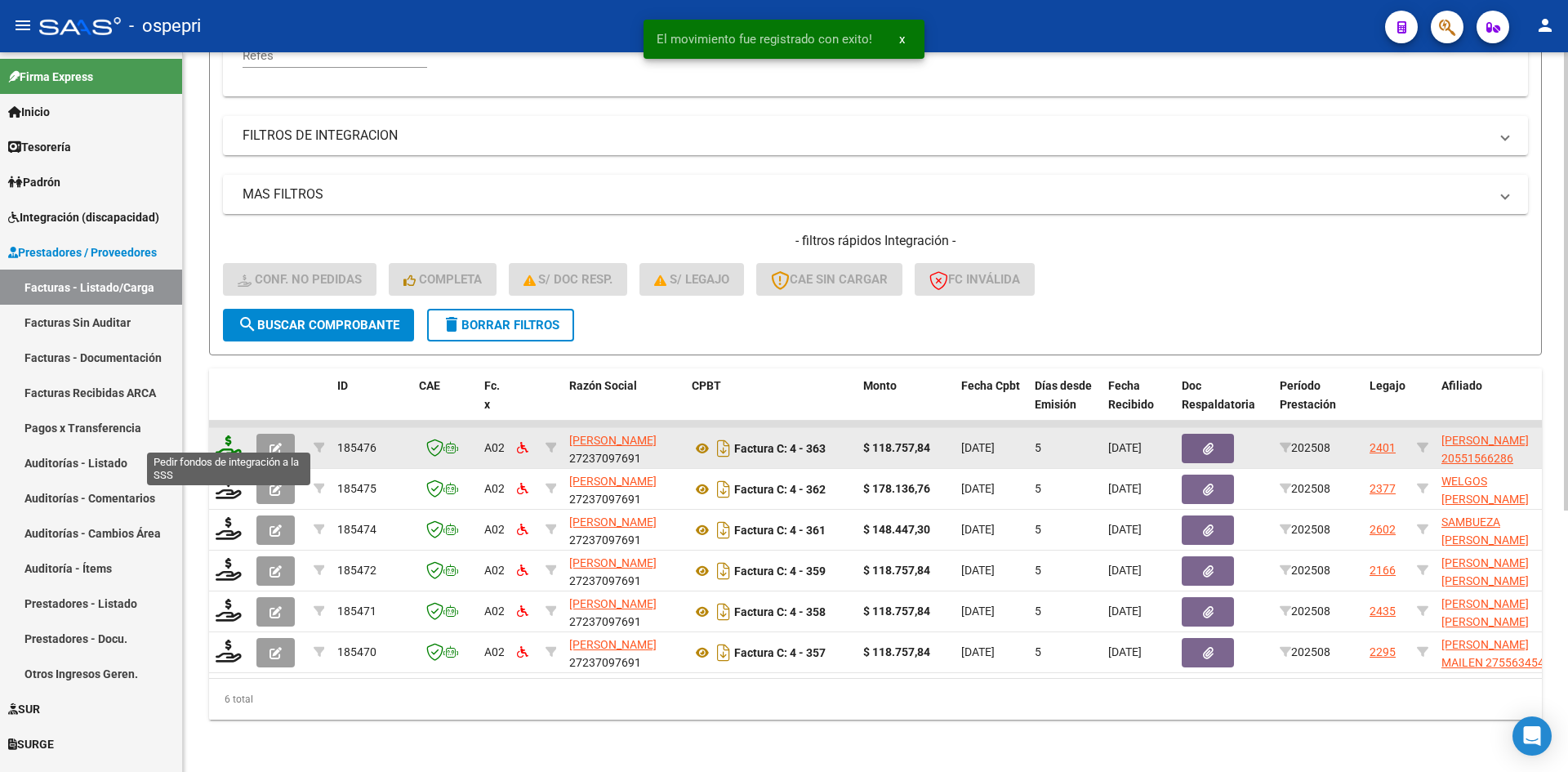
click at [230, 436] on icon at bounding box center [229, 447] width 26 height 23
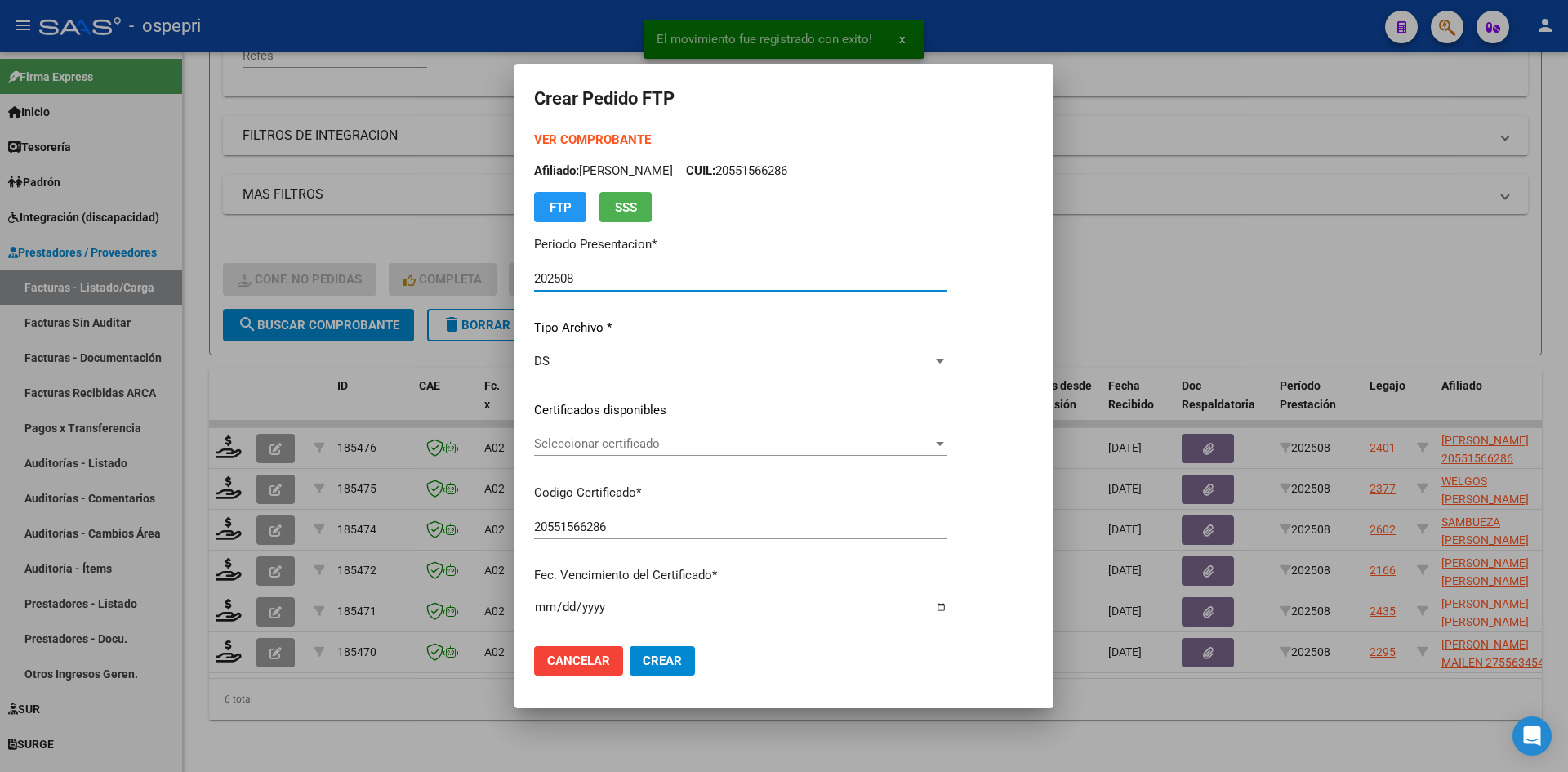
click at [680, 452] on div "Seleccionar certificado Seleccionar certificado" at bounding box center [741, 444] width 413 height 25
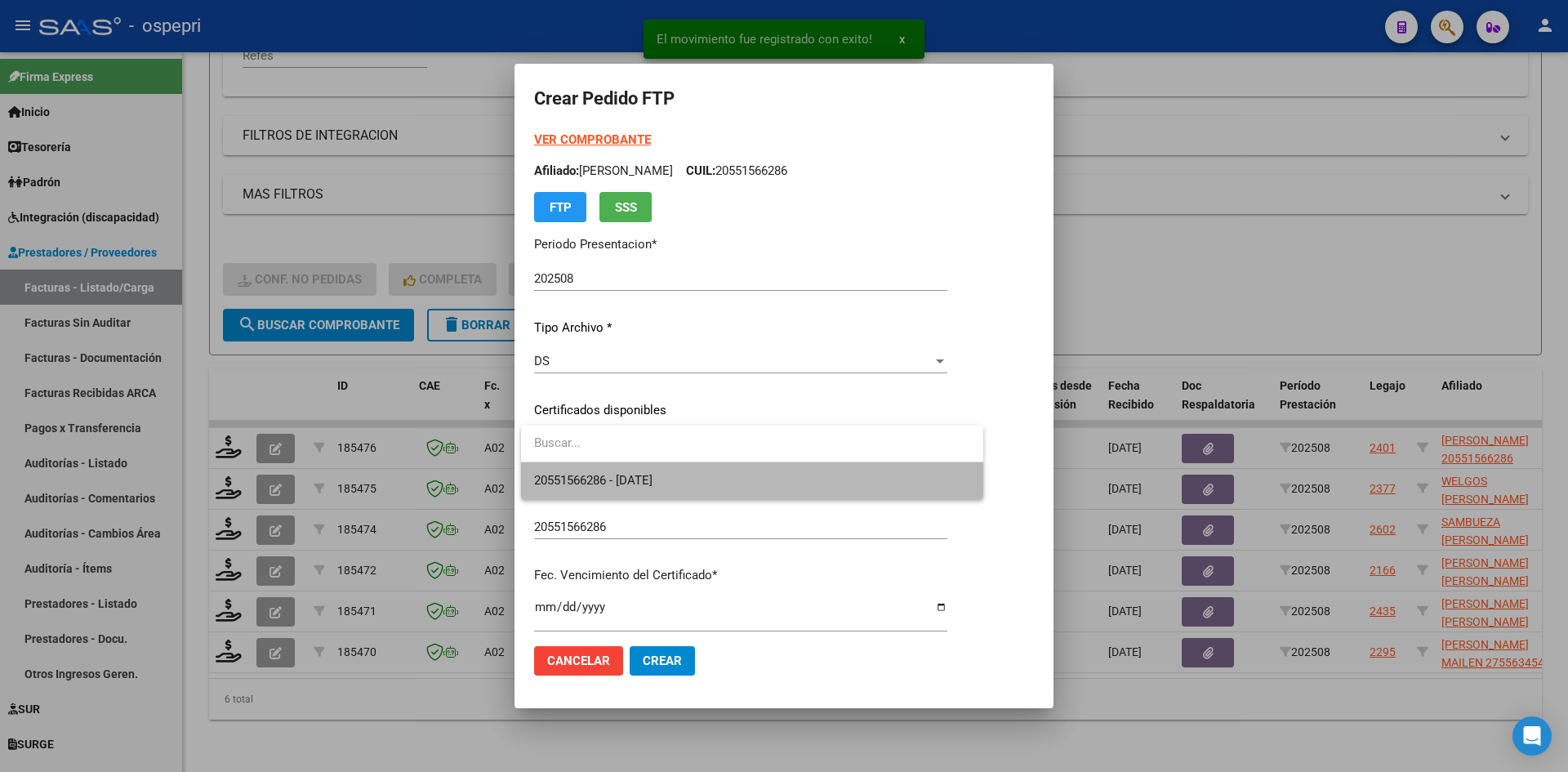
click at [688, 472] on span "20551566286 - [DATE]" at bounding box center [753, 481] width 436 height 36
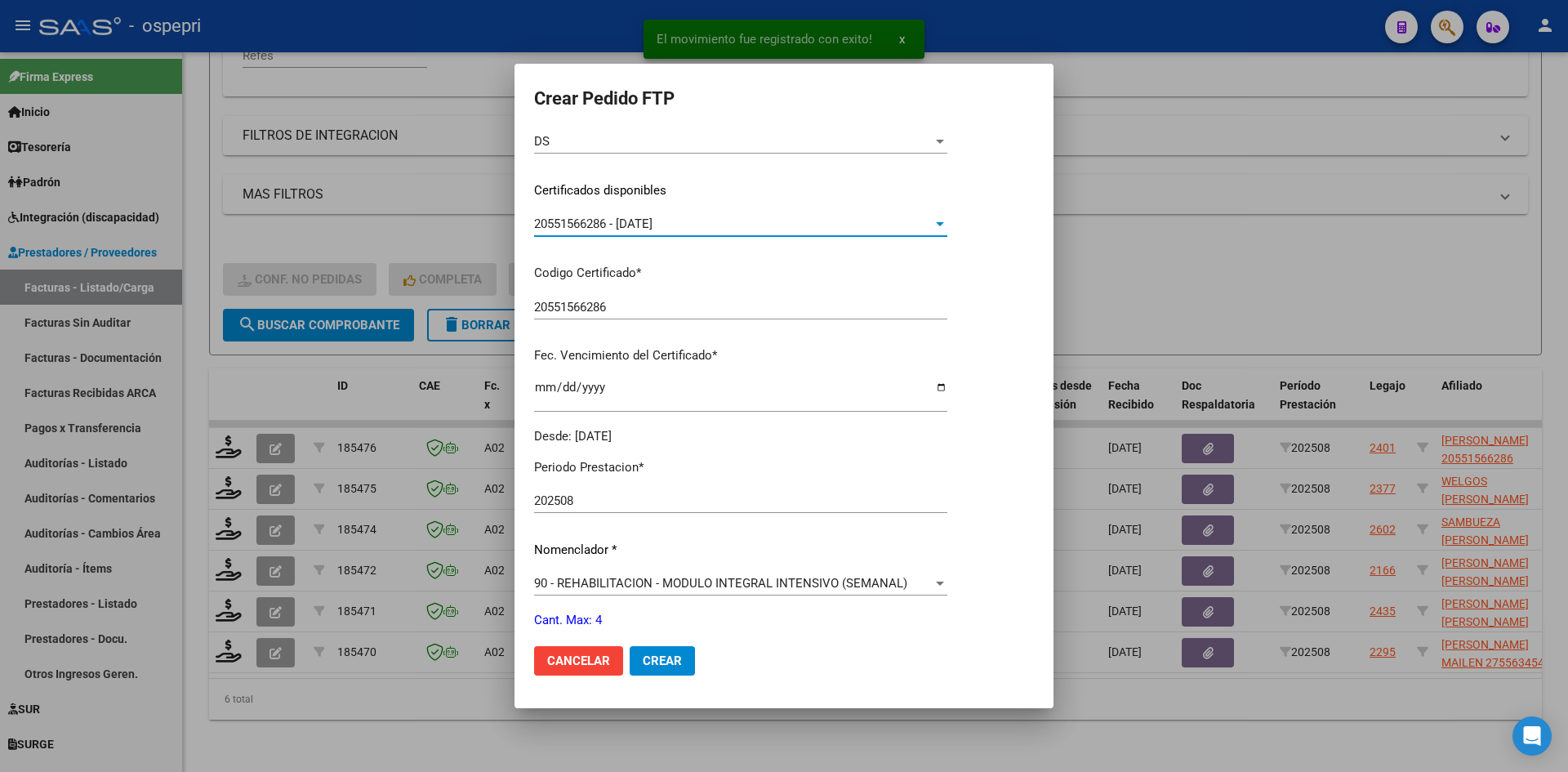
scroll to position [326, 0]
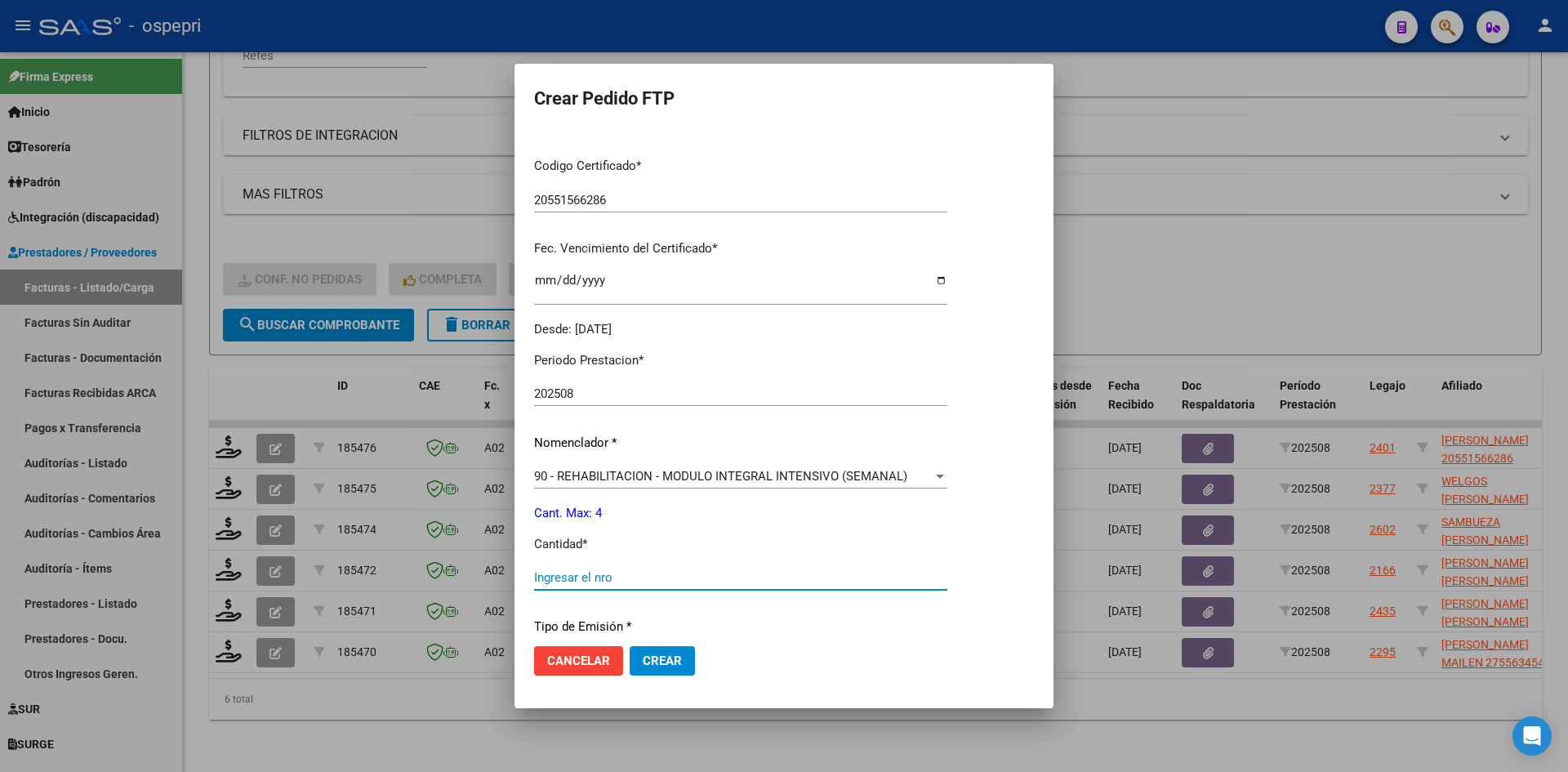
click at [607, 577] on input "Ingresar el nro" at bounding box center [741, 578] width 413 height 15
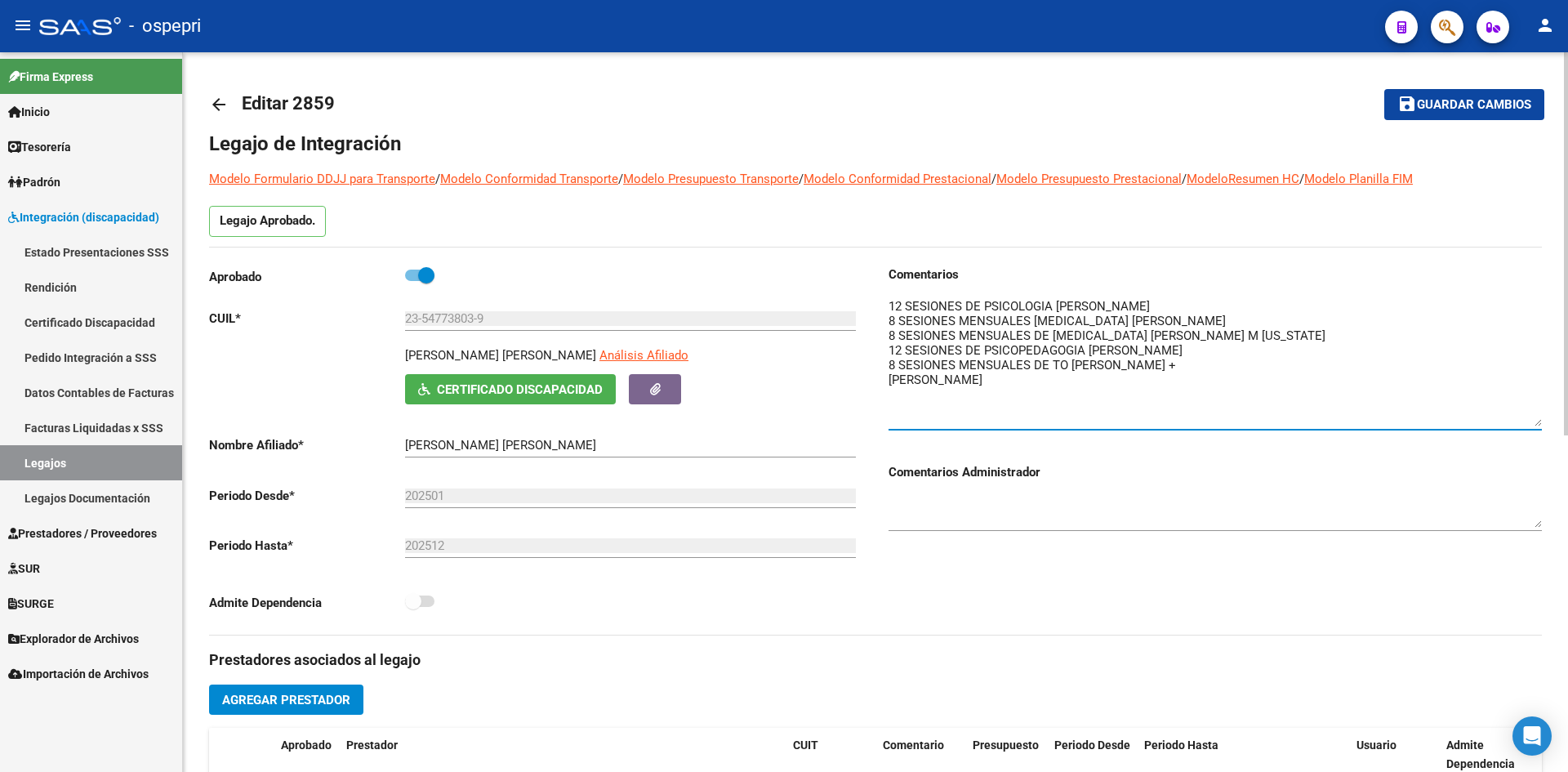
click at [216, 106] on mat-icon "arrow_back" at bounding box center [219, 105] width 20 height 20
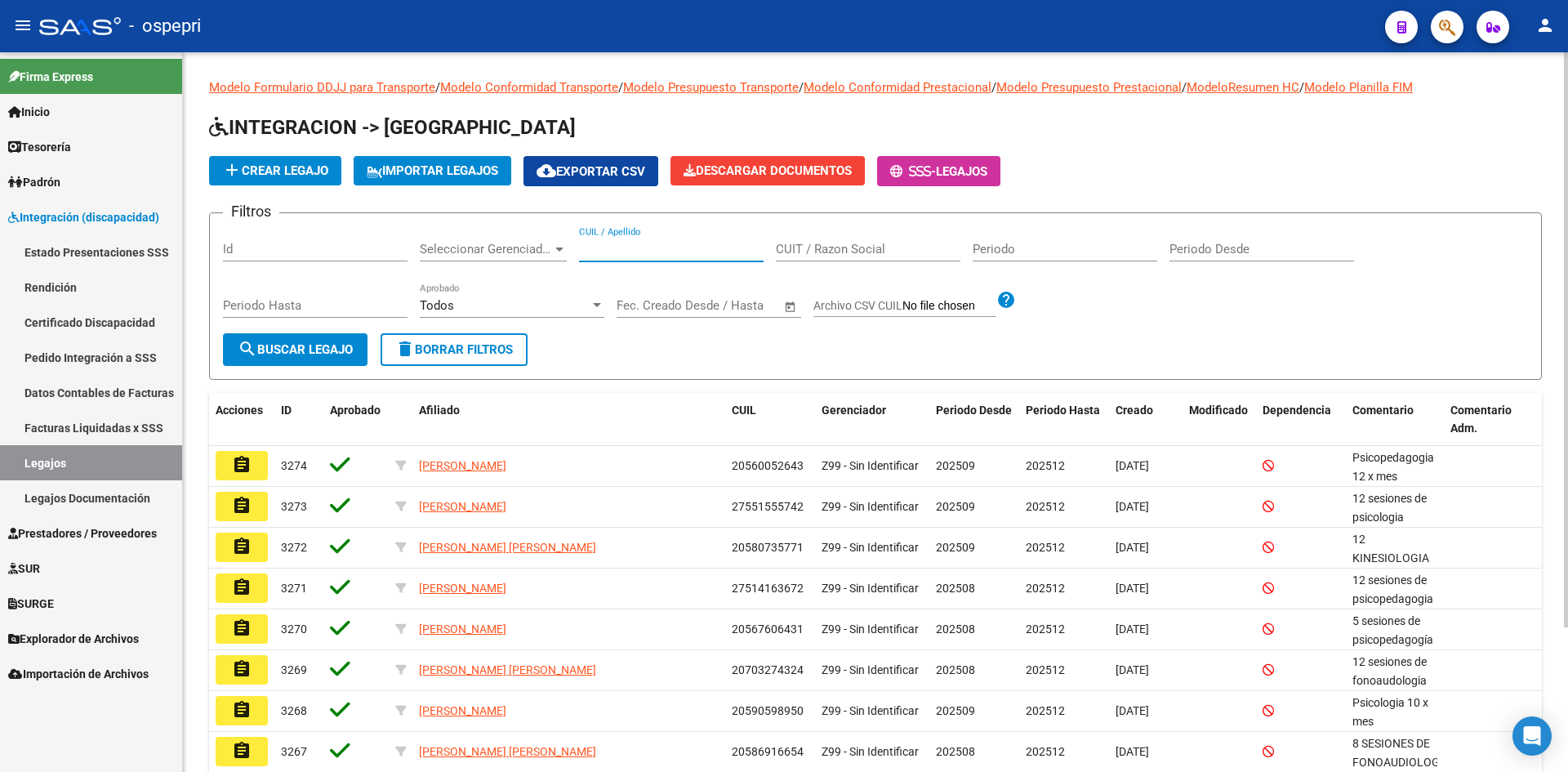
click at [634, 254] on input "CUIL / Apellido" at bounding box center [671, 250] width 184 height 15
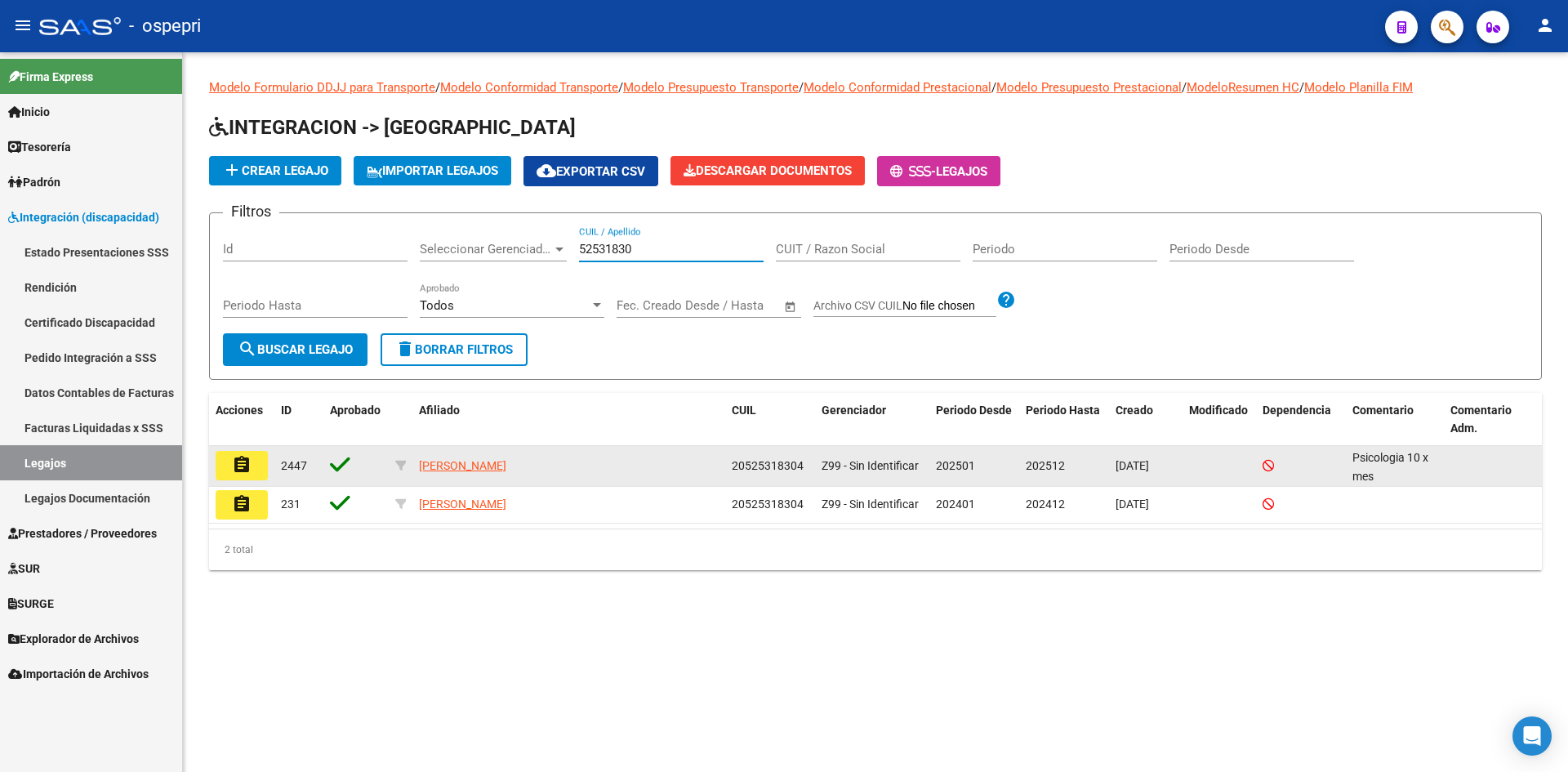
type input "52531830"
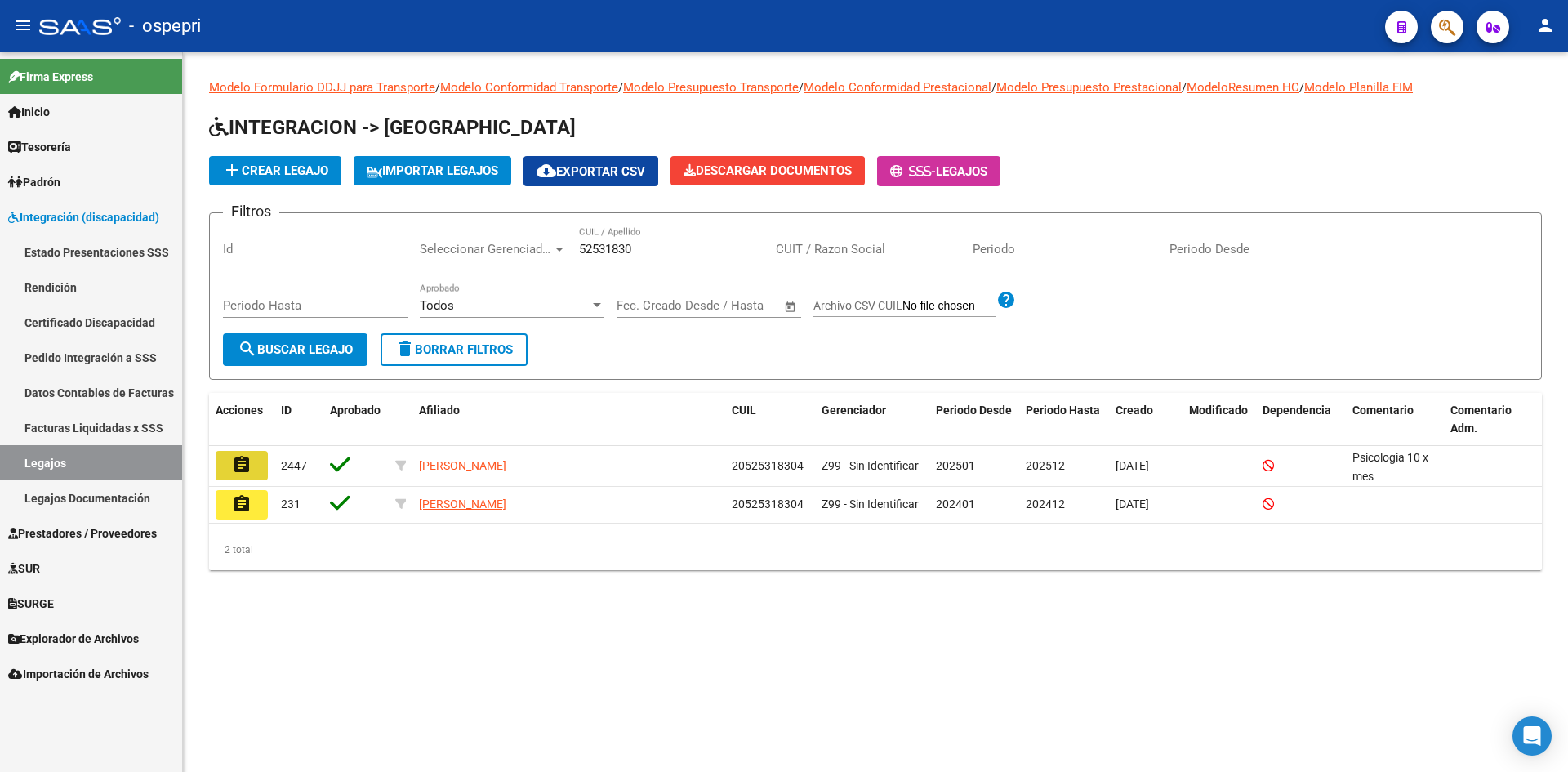
click at [235, 476] on button "assignment" at bounding box center [241, 466] width 52 height 30
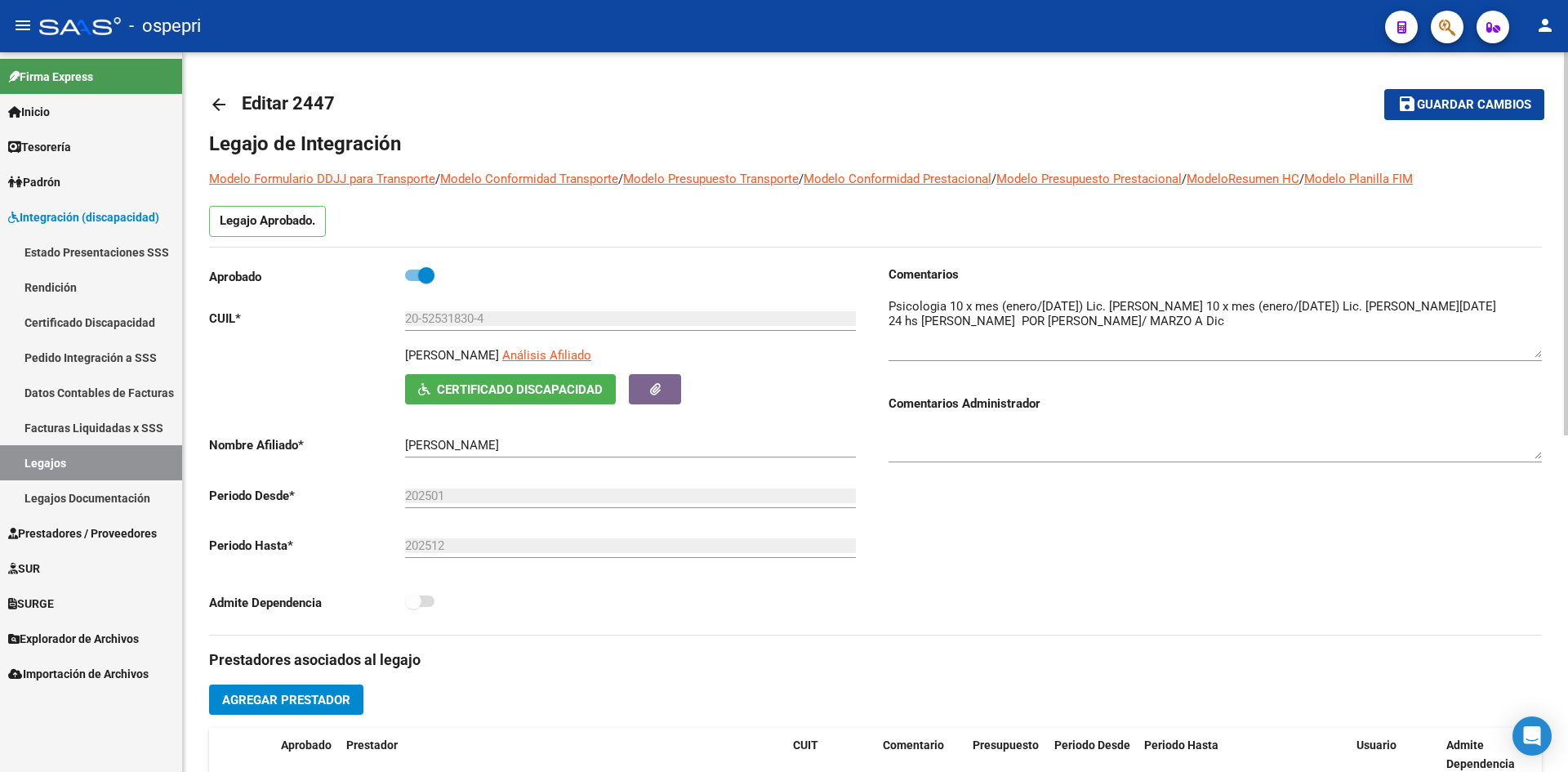
drag, startPoint x: 1539, startPoint y: 326, endPoint x: 1540, endPoint y: 354, distance: 28.0
click at [1540, 354] on textarea at bounding box center [1215, 327] width 653 height 60
click at [216, 98] on mat-icon "arrow_back" at bounding box center [219, 105] width 20 height 20
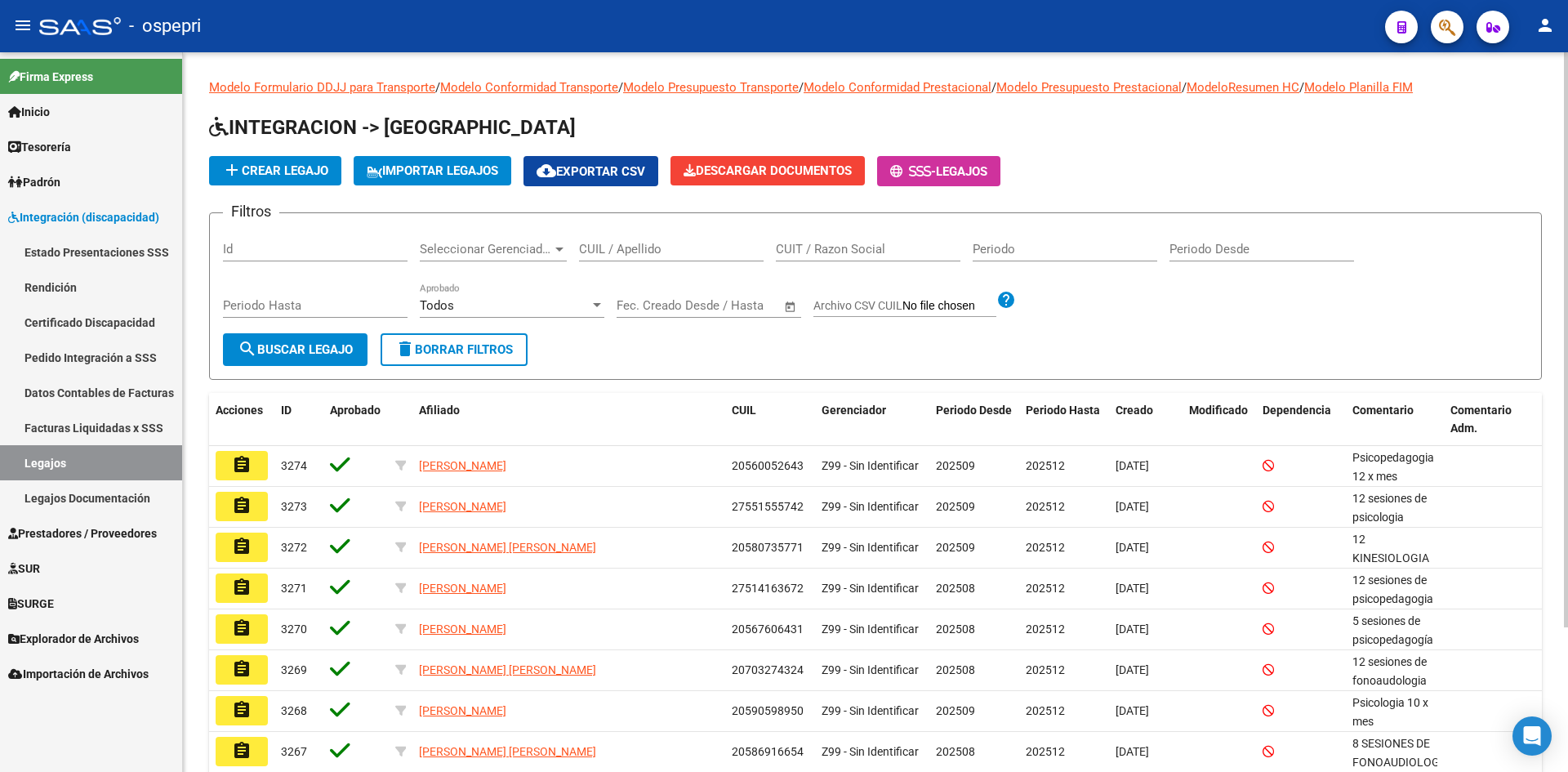
click at [619, 255] on input "CUIL / Apellido" at bounding box center [671, 250] width 184 height 15
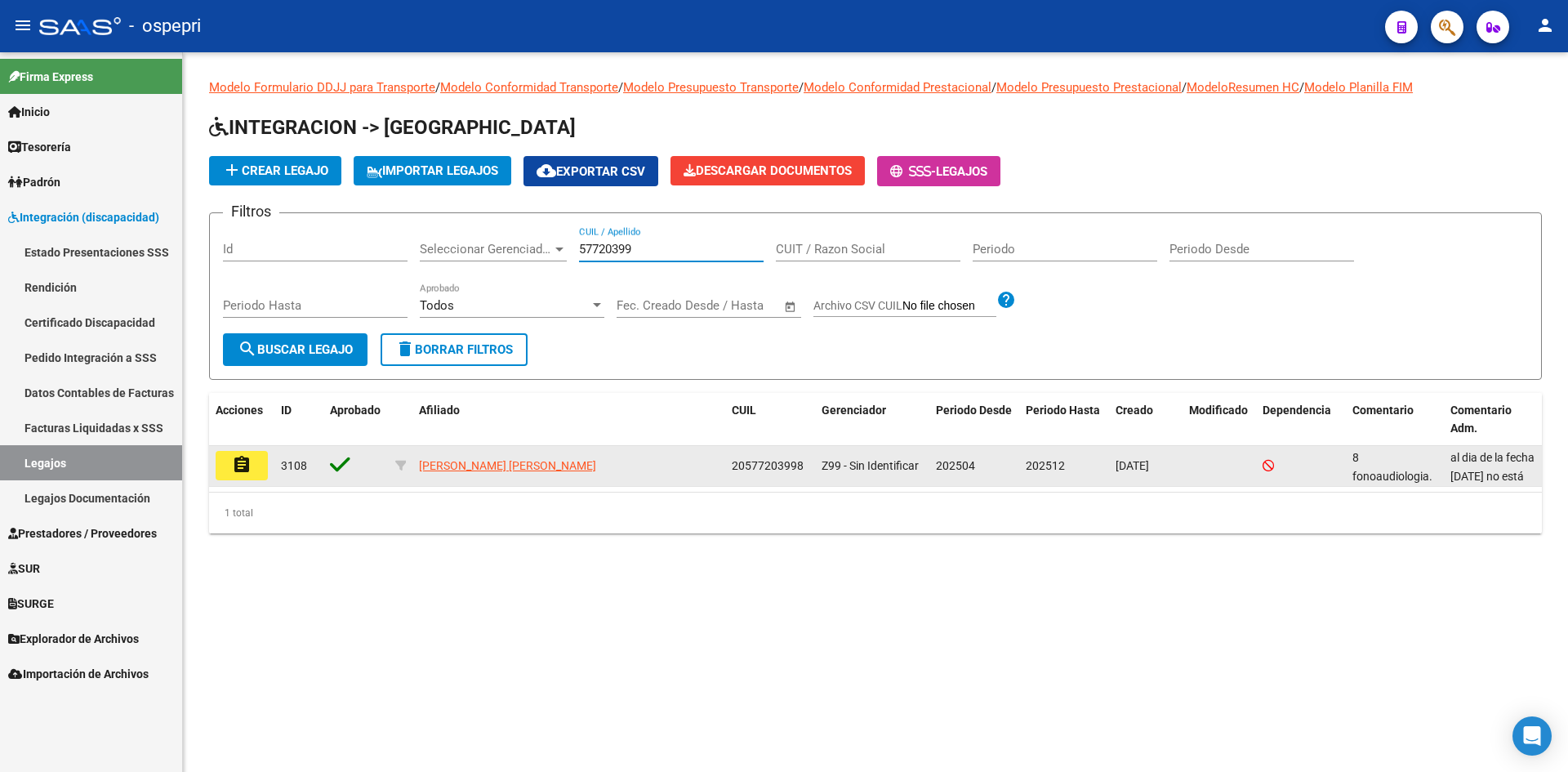
type input "57720399"
click at [241, 459] on mat-icon "assignment" at bounding box center [242, 465] width 20 height 20
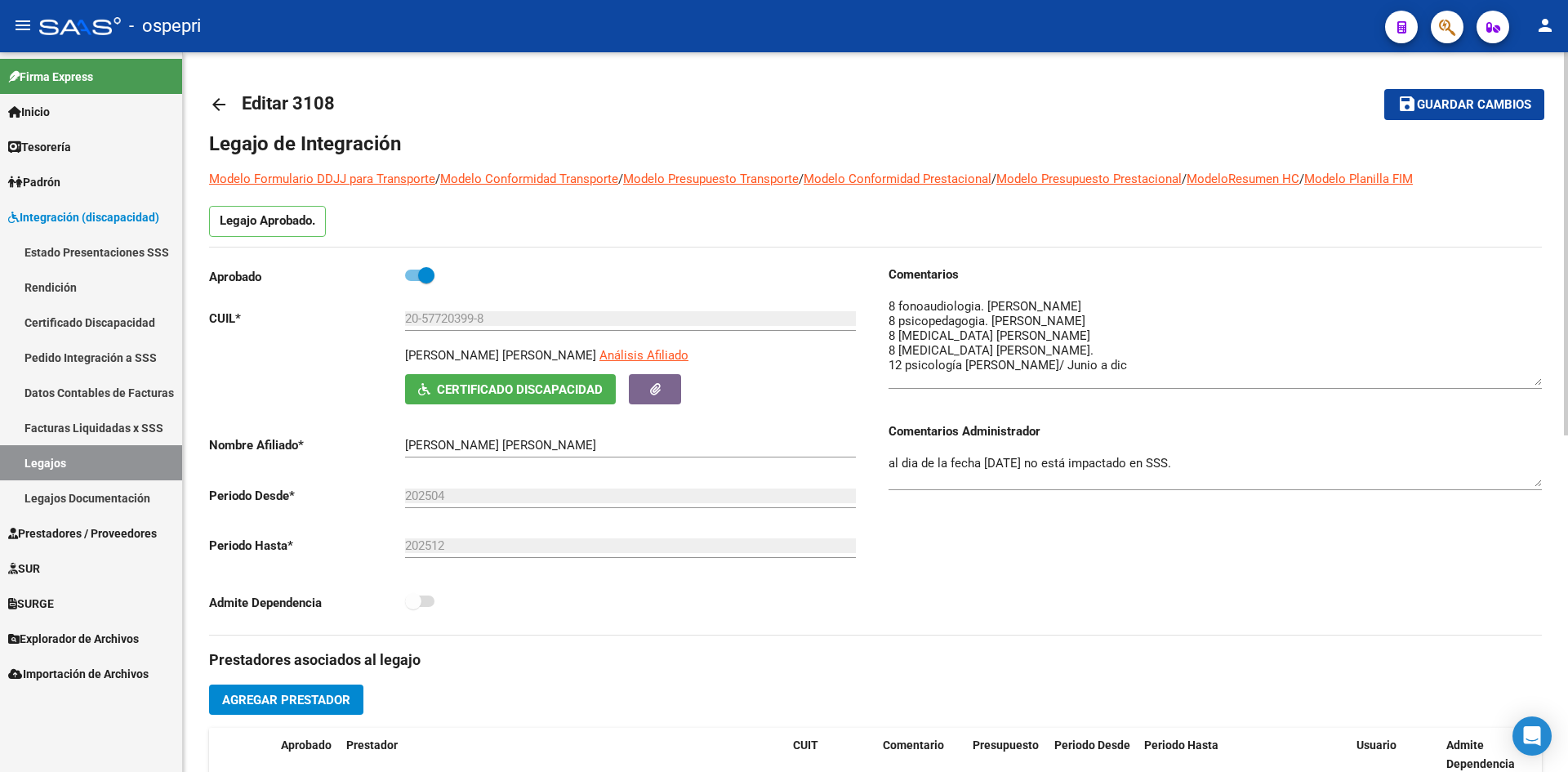
drag, startPoint x: 1533, startPoint y: 326, endPoint x: 1549, endPoint y: 382, distance: 58.2
click at [1549, 382] on div "arrow_back Editar 3108 save Guardar cambios Legajo de Integración Modelo Formul…" at bounding box center [875, 728] width 1385 height 1352
click at [222, 102] on mat-icon "arrow_back" at bounding box center [219, 105] width 20 height 20
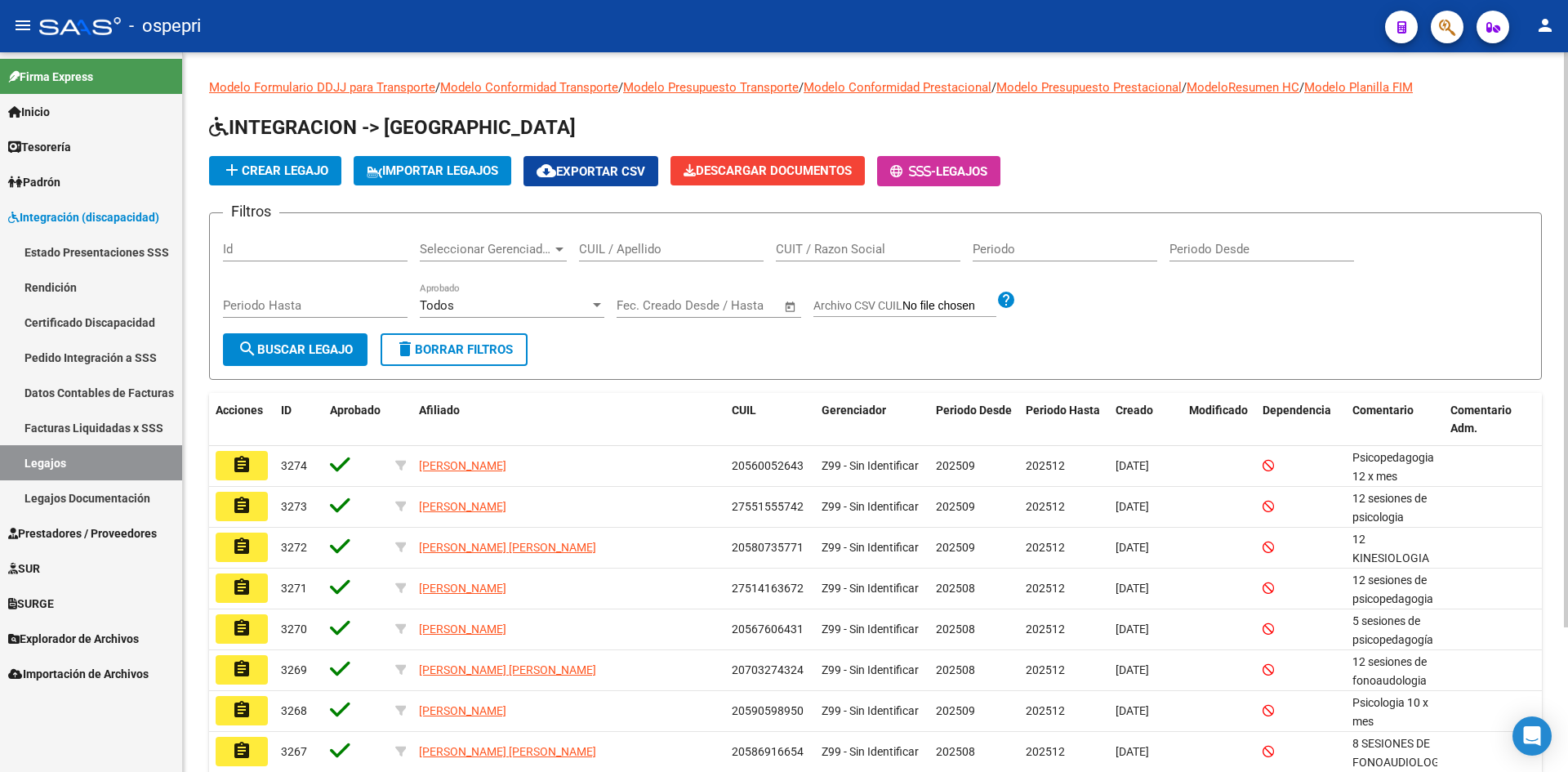
click at [621, 250] on input "CUIL / Apellido" at bounding box center [671, 250] width 184 height 15
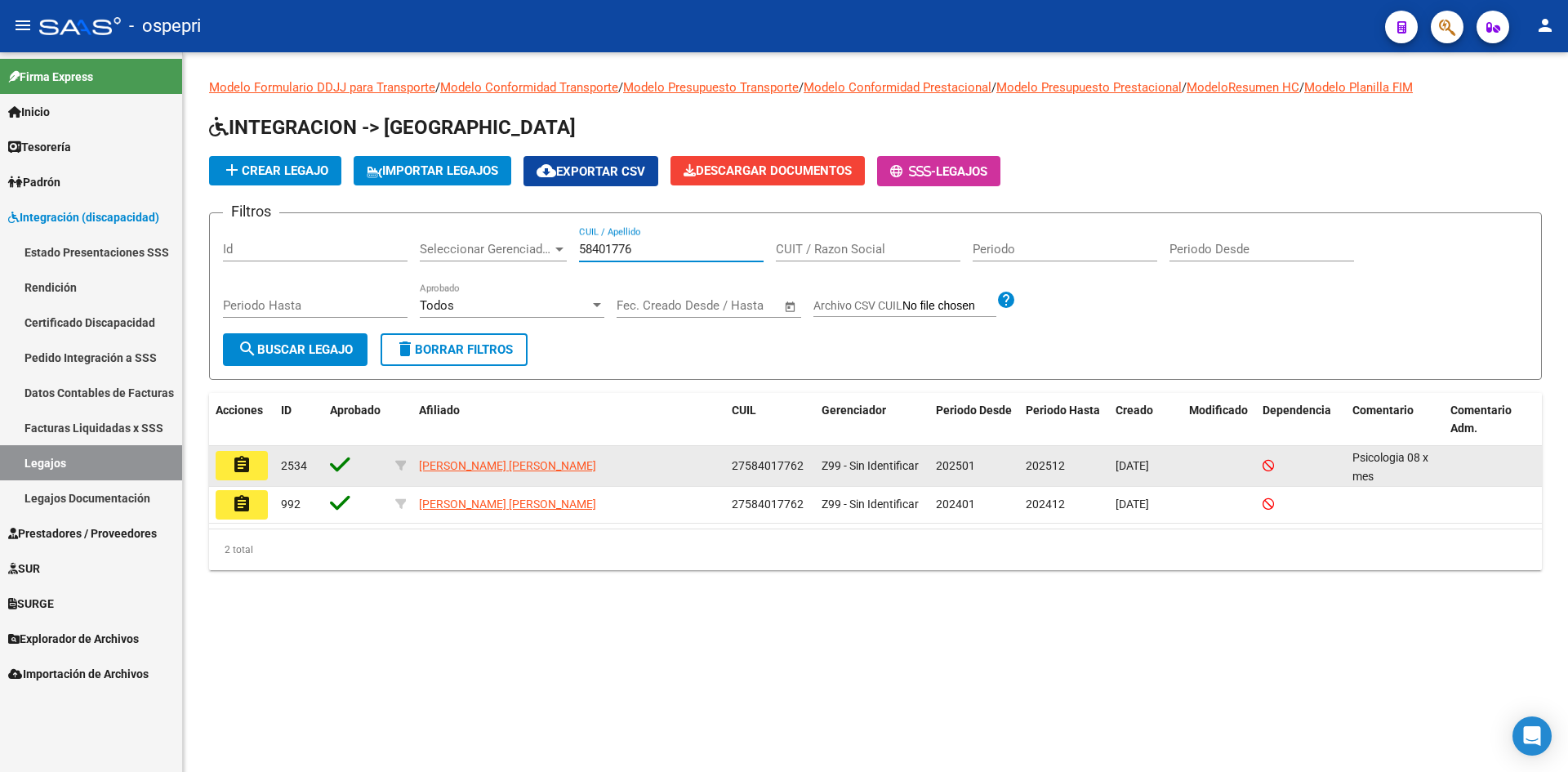
type input "58401776"
click at [244, 470] on mat-icon "assignment" at bounding box center [242, 465] width 20 height 20
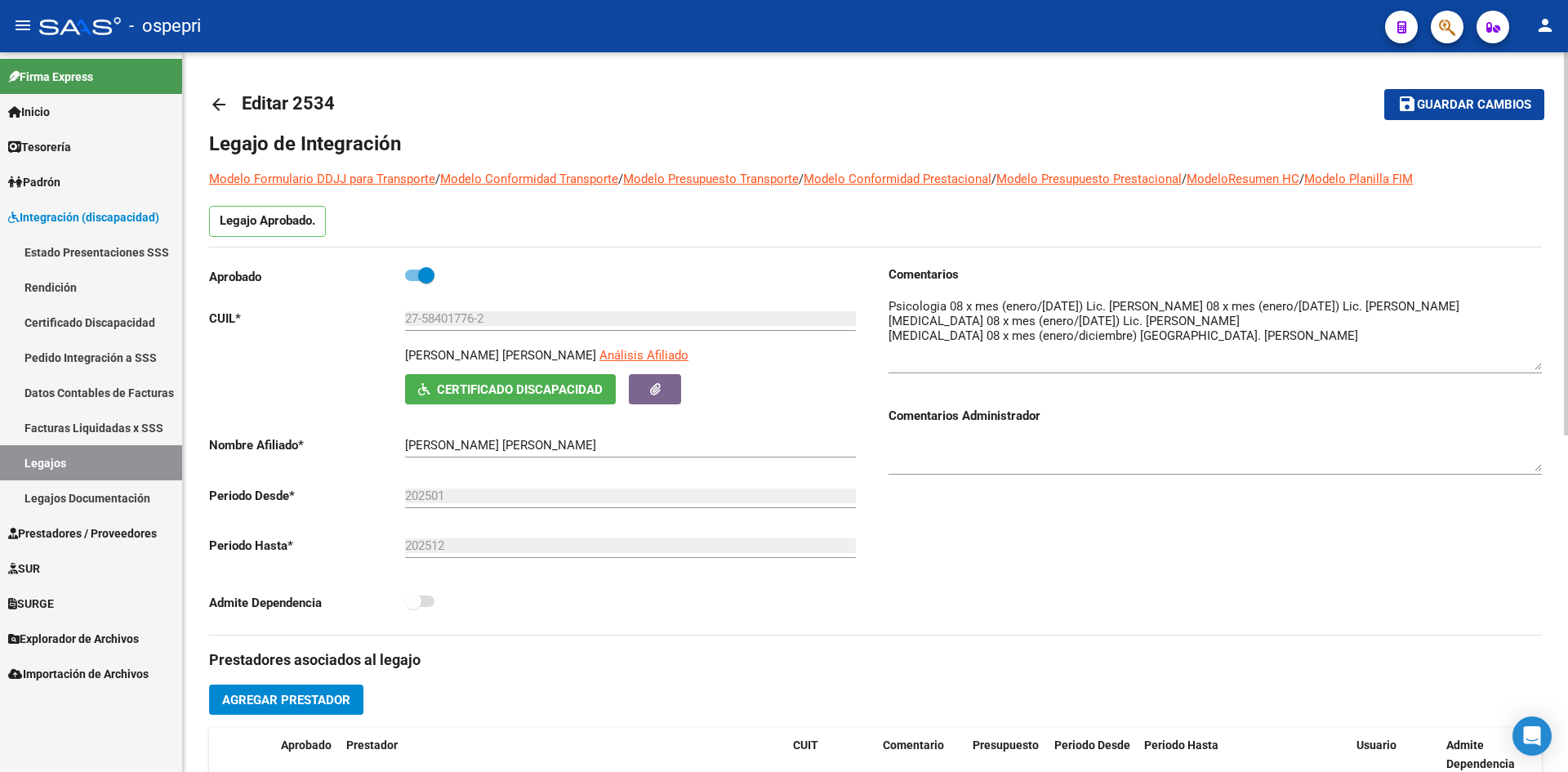
drag, startPoint x: 1540, startPoint y: 326, endPoint x: 1532, endPoint y: 367, distance: 41.8
click at [1532, 367] on textarea at bounding box center [1215, 334] width 653 height 73
click at [211, 98] on mat-icon "arrow_back" at bounding box center [219, 105] width 20 height 20
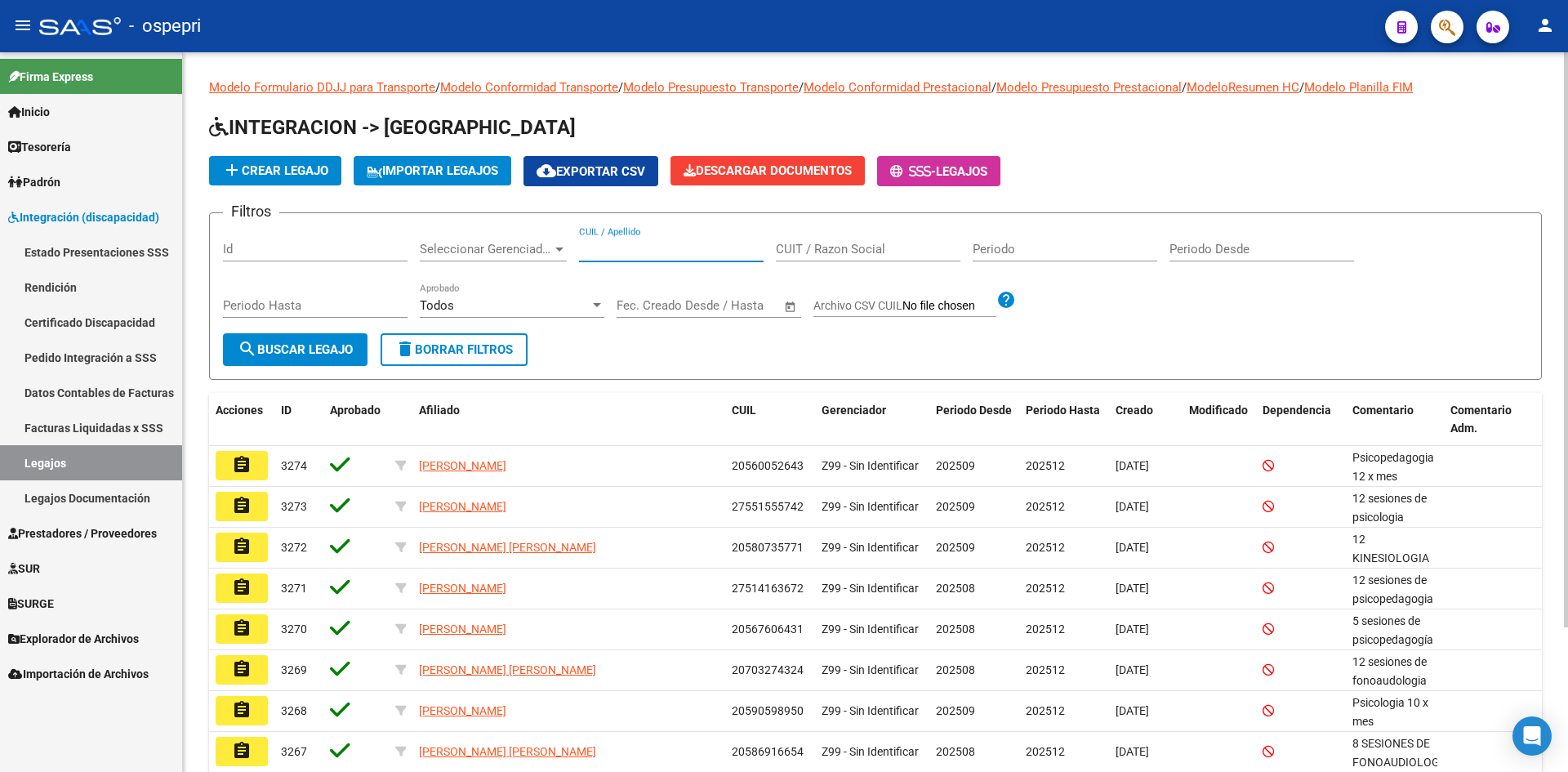
click at [668, 242] on input "CUIL / Apellido" at bounding box center [671, 250] width 184 height 15
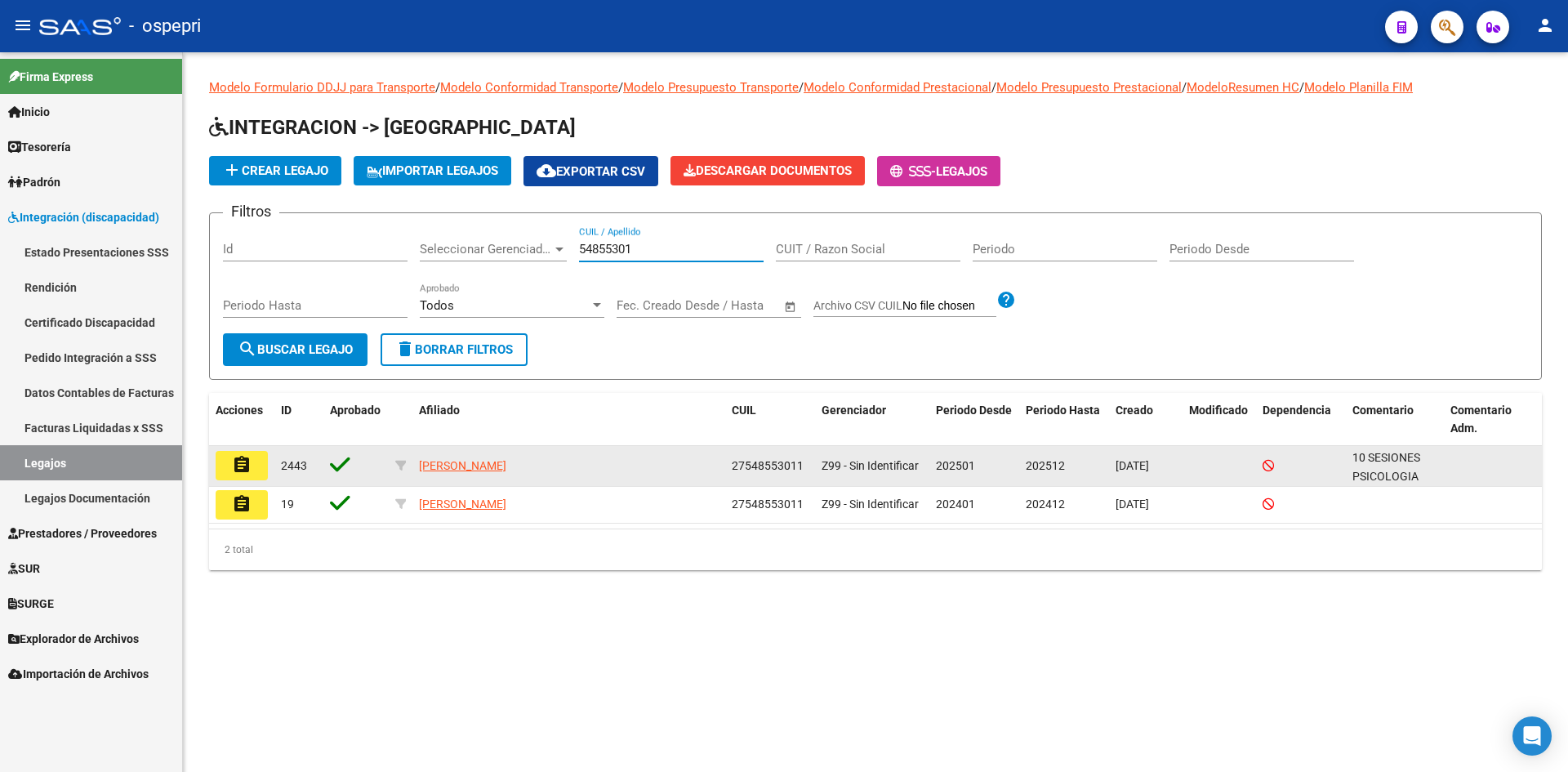
type input "54855301"
click at [246, 465] on mat-icon "assignment" at bounding box center [242, 465] width 20 height 20
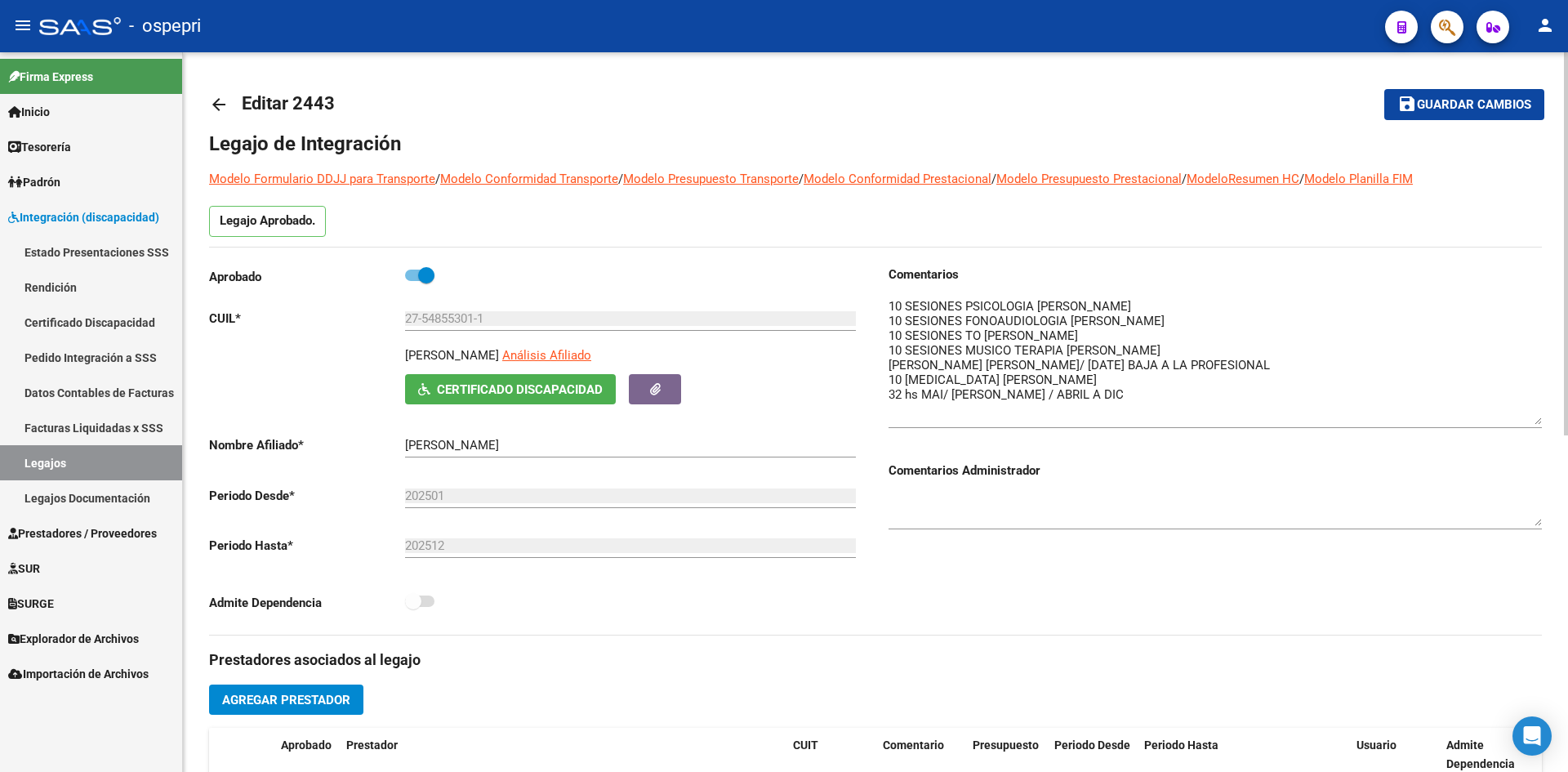
drag, startPoint x: 1532, startPoint y: 326, endPoint x: 1530, endPoint y: 420, distance: 94.0
click at [1530, 420] on textarea at bounding box center [1215, 361] width 653 height 127
click at [222, 109] on mat-icon "arrow_back" at bounding box center [219, 105] width 20 height 20
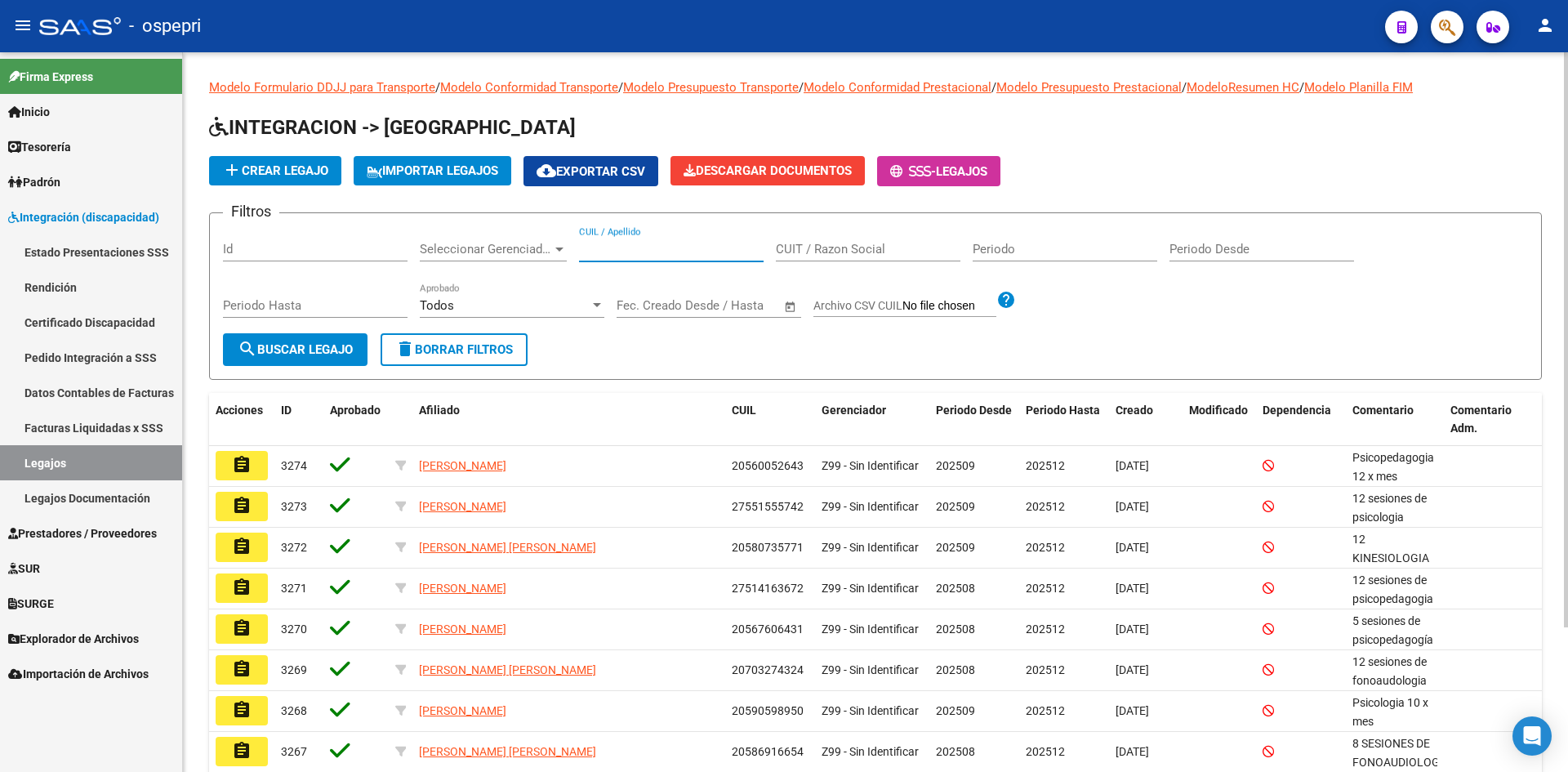
click at [620, 245] on input "CUIL / Apellido" at bounding box center [671, 250] width 184 height 15
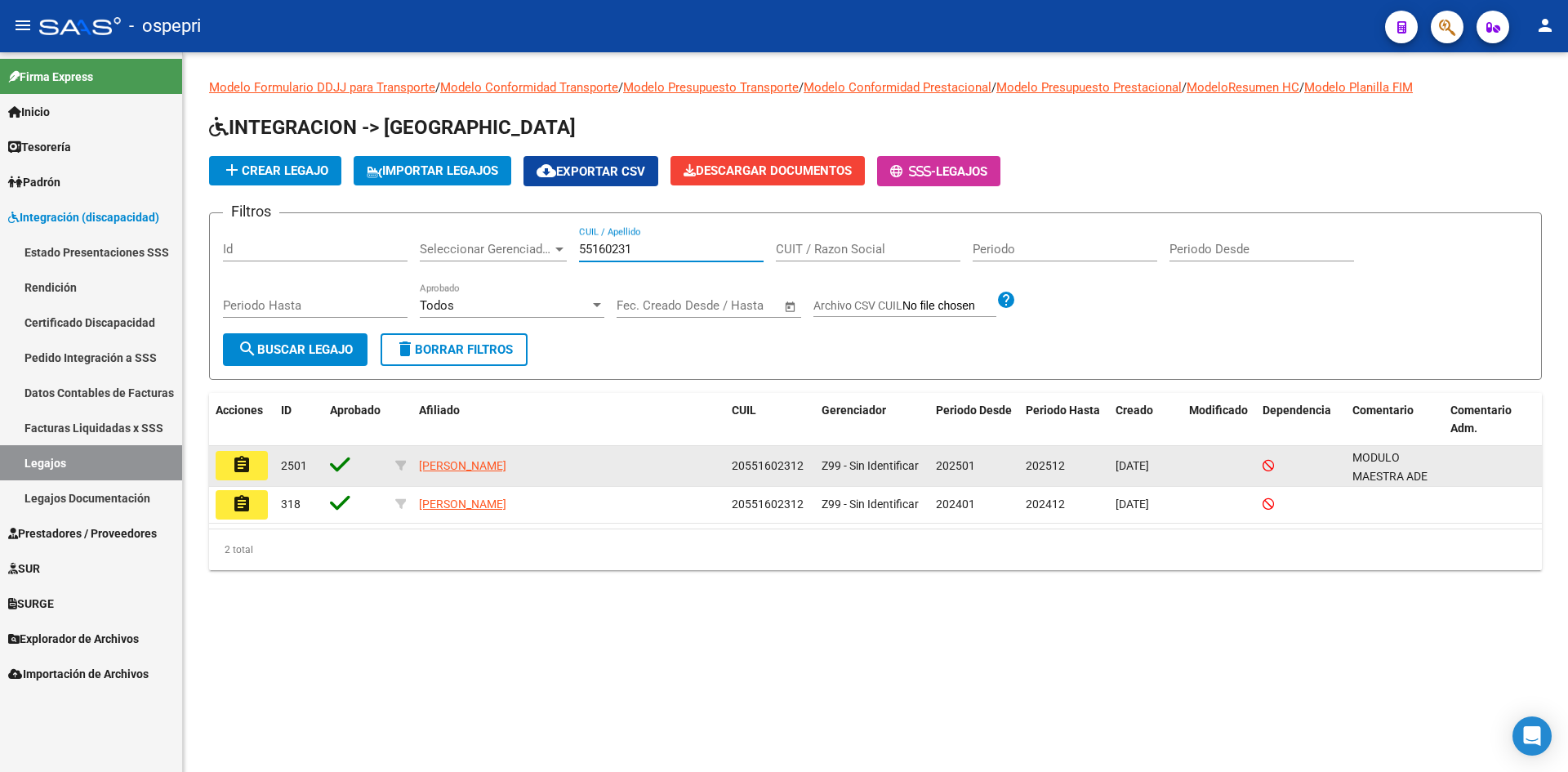
type input "55160231"
click at [235, 460] on mat-icon "assignment" at bounding box center [242, 465] width 20 height 20
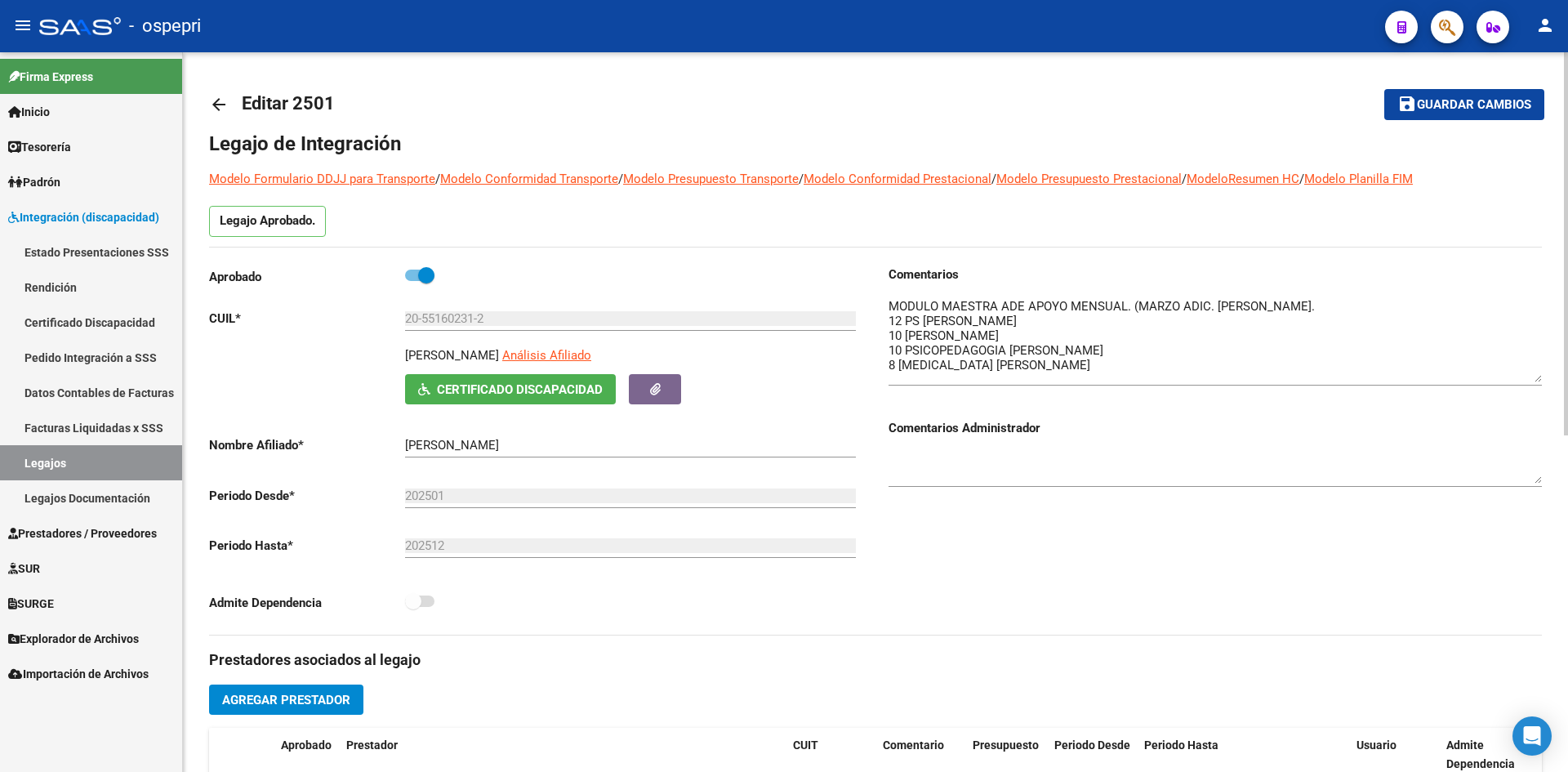
drag, startPoint x: 1536, startPoint y: 328, endPoint x: 1532, endPoint y: 381, distance: 53.2
click at [1532, 381] on textarea at bounding box center [1215, 340] width 653 height 85
click at [211, 102] on mat-icon "arrow_back" at bounding box center [219, 105] width 20 height 20
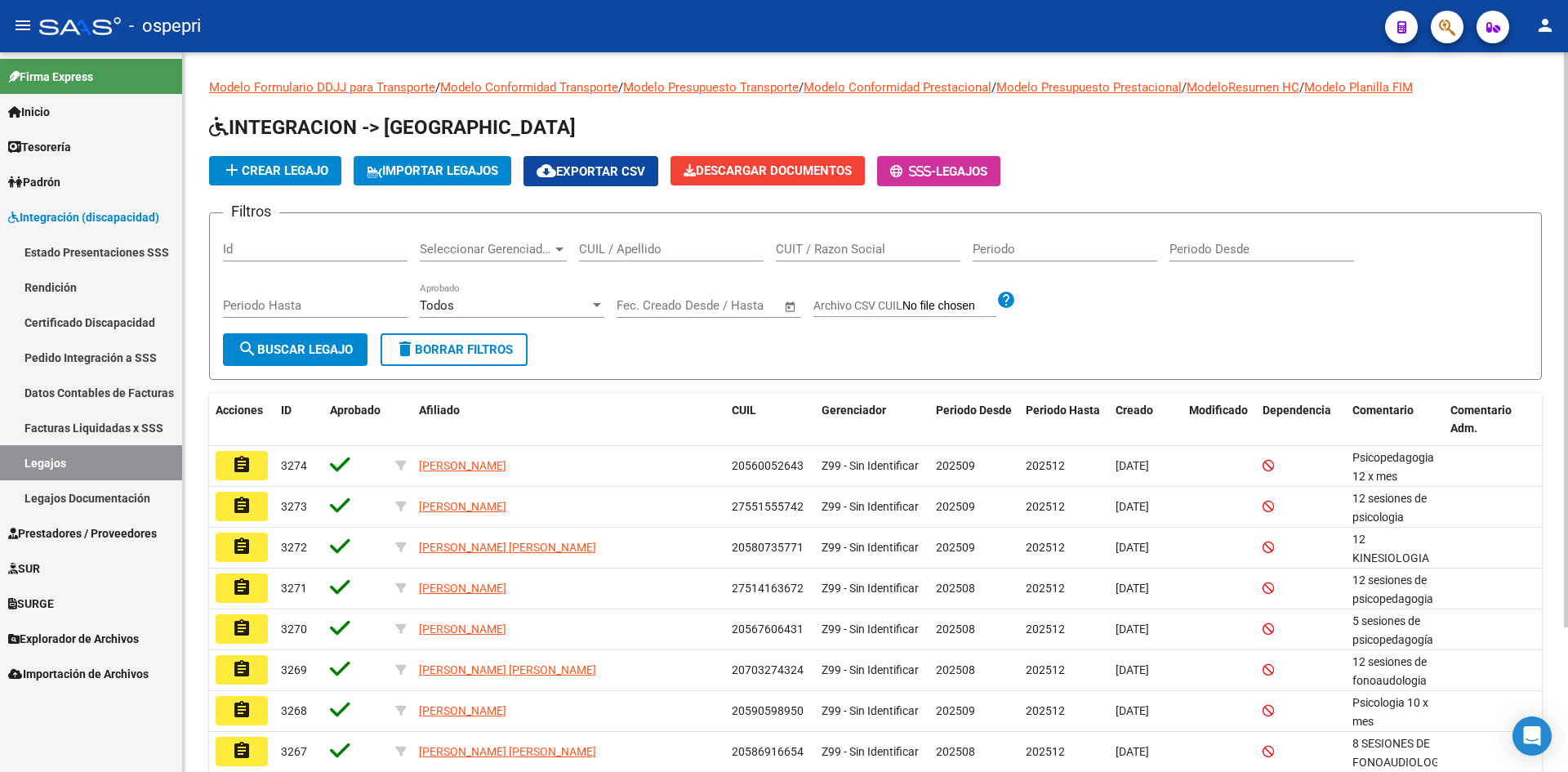
click at [613, 252] on input "CUIL / Apellido" at bounding box center [671, 250] width 184 height 15
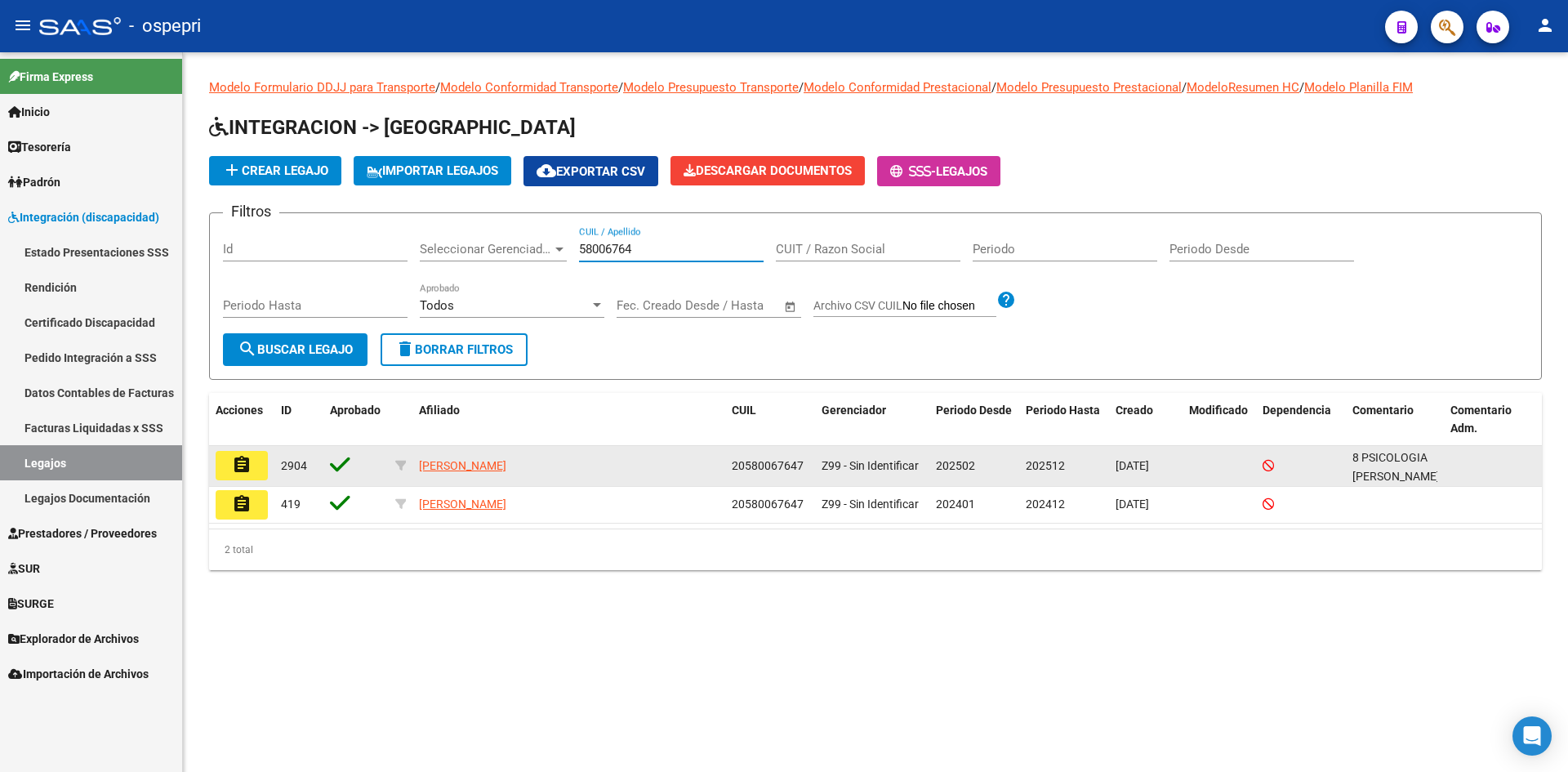
type input "58006764"
click at [246, 462] on mat-icon "assignment" at bounding box center [242, 465] width 20 height 20
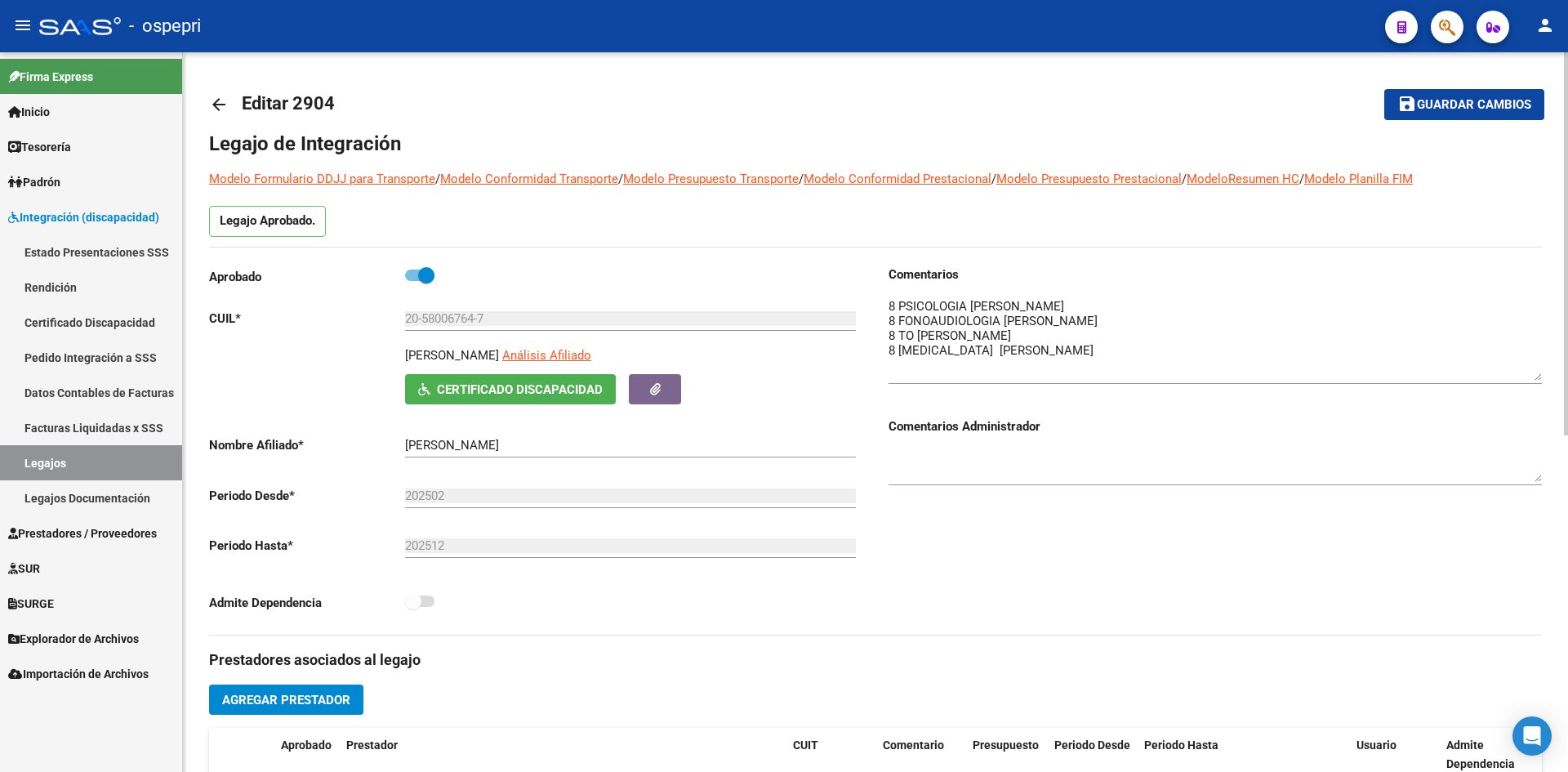
drag, startPoint x: 1537, startPoint y: 326, endPoint x: 1551, endPoint y: 377, distance: 52.9
click at [1551, 377] on div "arrow_back Editar 2904 save Guardar cambios Legajo de Integración Modelo Formul…" at bounding box center [875, 728] width 1385 height 1352
click at [225, 102] on mat-icon "arrow_back" at bounding box center [219, 105] width 20 height 20
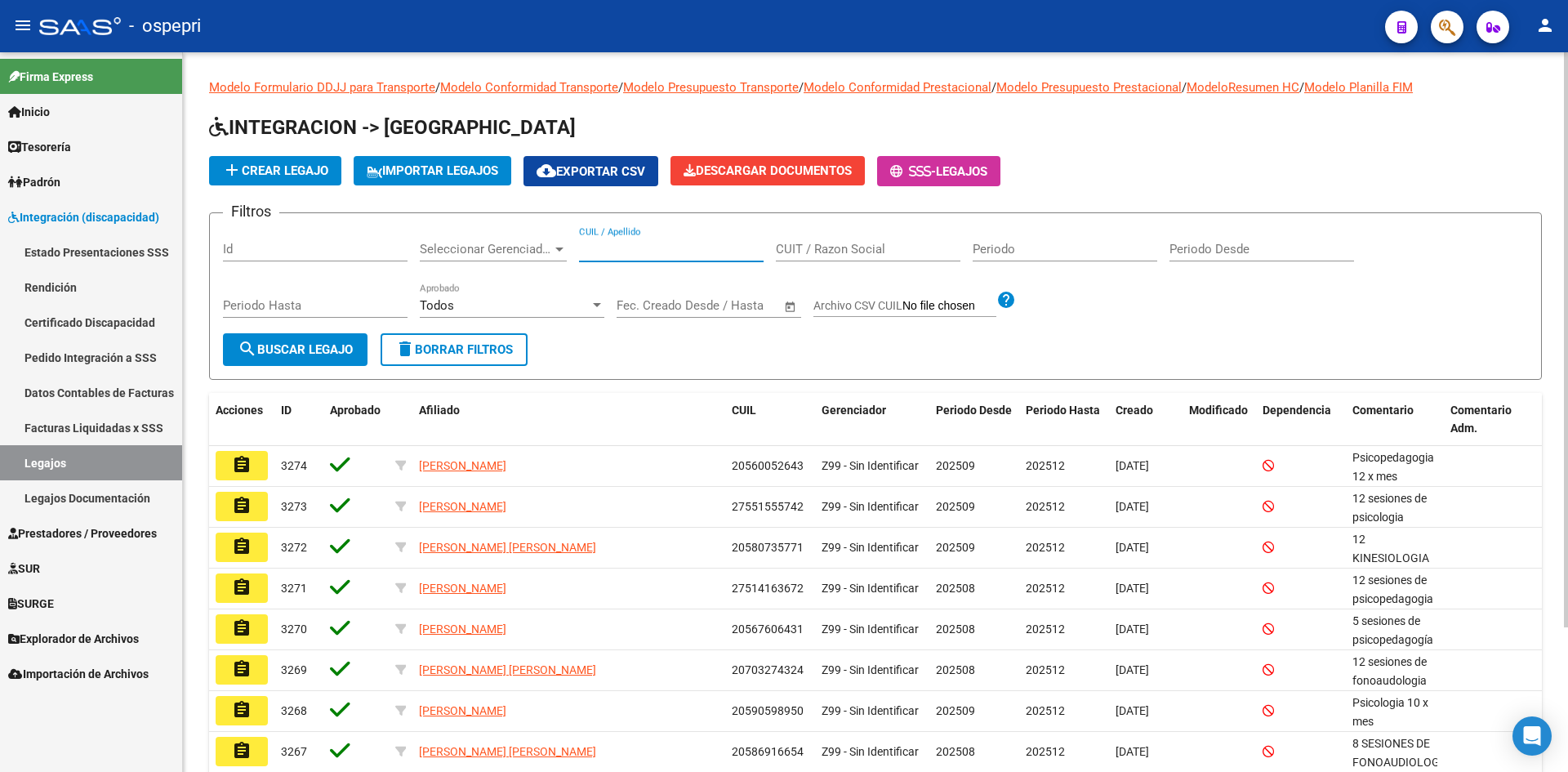
click at [662, 246] on input "CUIL / Apellido" at bounding box center [671, 250] width 184 height 15
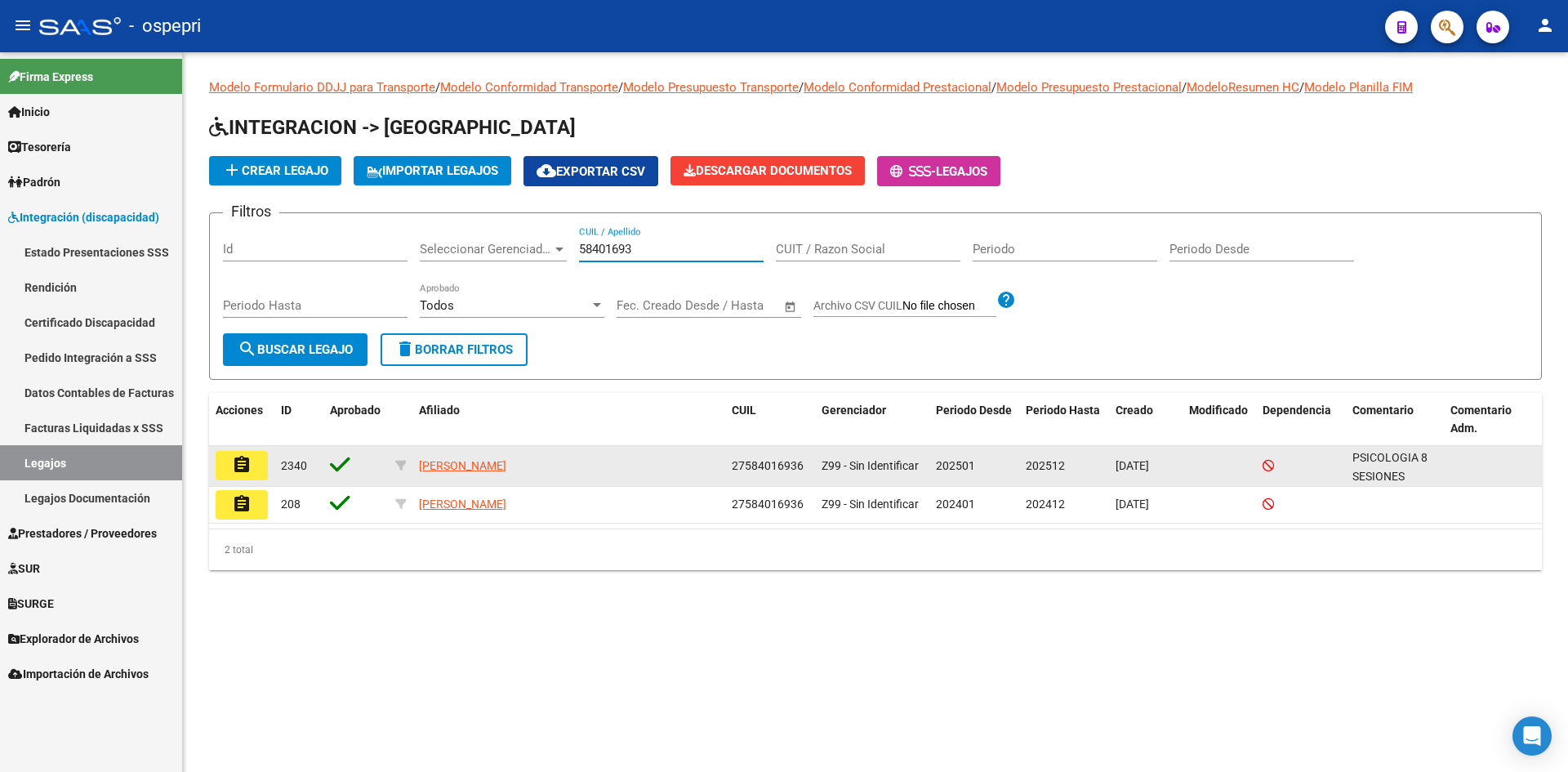
type input "58401693"
click at [235, 460] on mat-icon "assignment" at bounding box center [242, 465] width 20 height 20
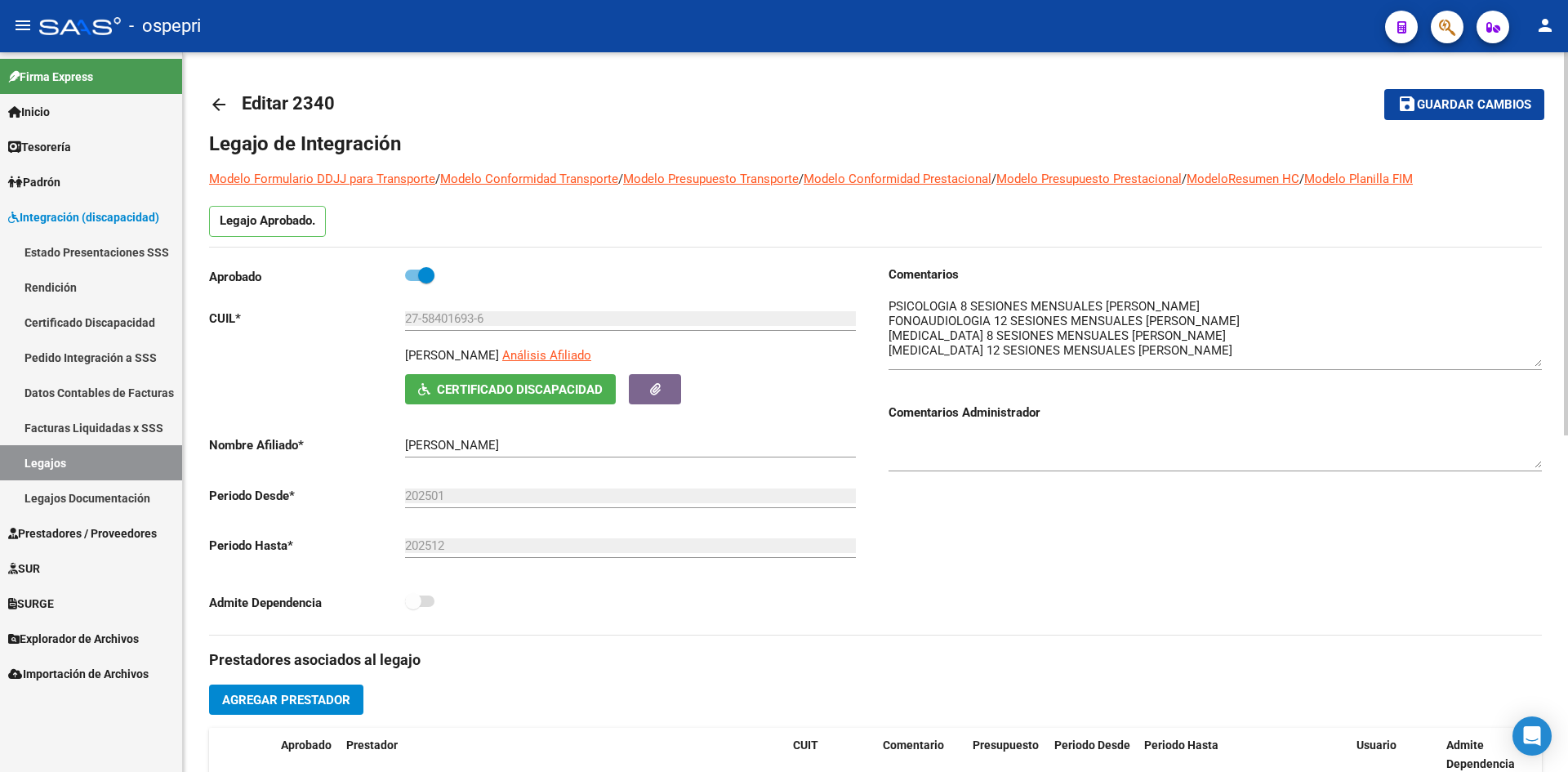
drag, startPoint x: 1538, startPoint y: 326, endPoint x: 1544, endPoint y: 362, distance: 36.5
click at [1544, 362] on div "arrow_back Editar 2340 save Guardar cambios Legajo de Integración Modelo Formul…" at bounding box center [875, 728] width 1385 height 1352
click at [226, 102] on mat-icon "arrow_back" at bounding box center [219, 105] width 20 height 20
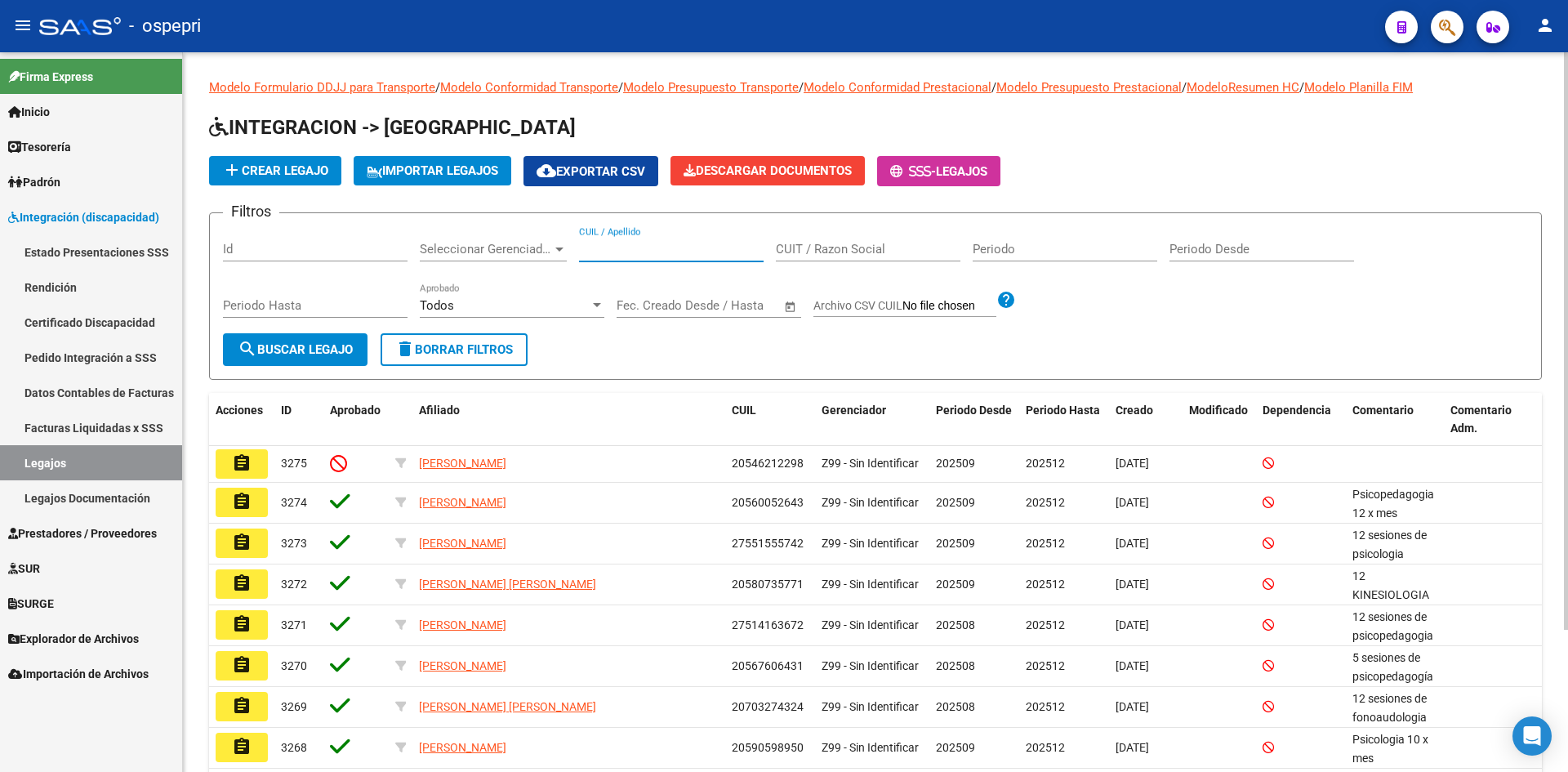
click at [641, 250] on input "CUIL / Apellido" at bounding box center [671, 250] width 184 height 15
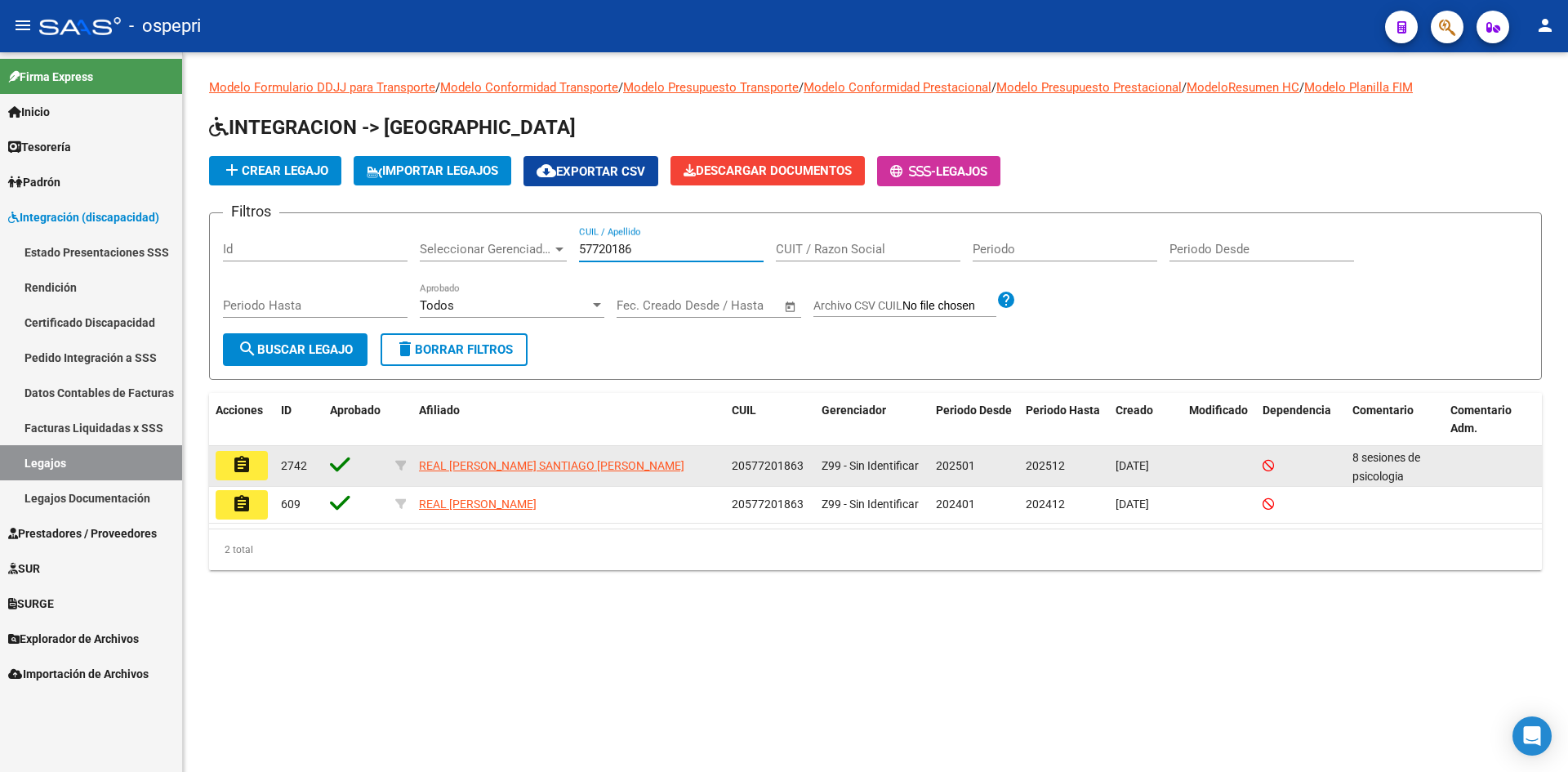
type input "57720186"
click at [248, 472] on mat-icon "assignment" at bounding box center [242, 465] width 20 height 20
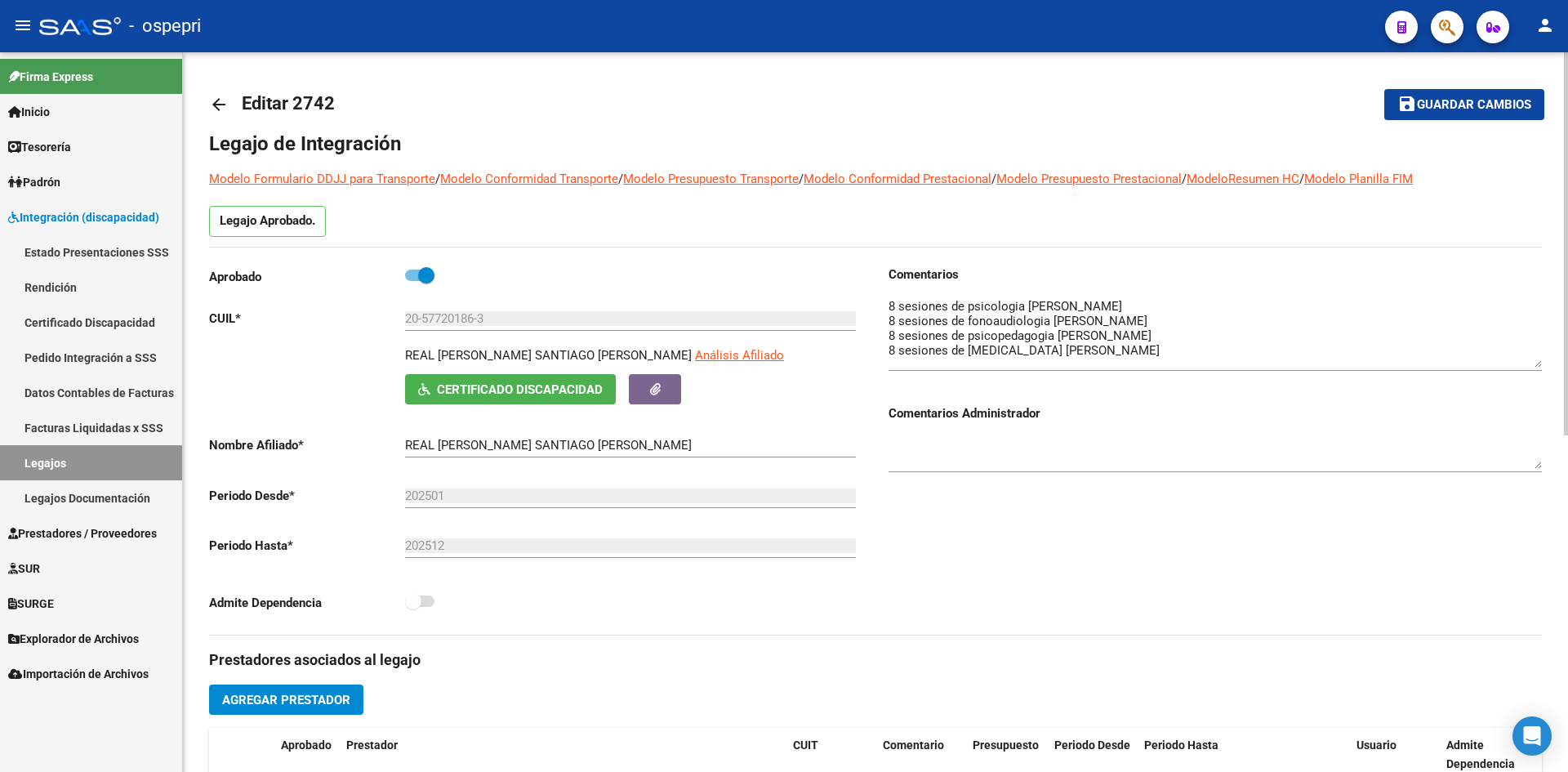
drag, startPoint x: 1538, startPoint y: 324, endPoint x: 1549, endPoint y: 364, distance: 41.5
click at [1547, 362] on div "arrow_back Editar 2742 save Guardar cambios Legajo de Integración Modelo Formul…" at bounding box center [875, 728] width 1385 height 1352
click at [210, 102] on mat-icon "arrow_back" at bounding box center [219, 105] width 20 height 20
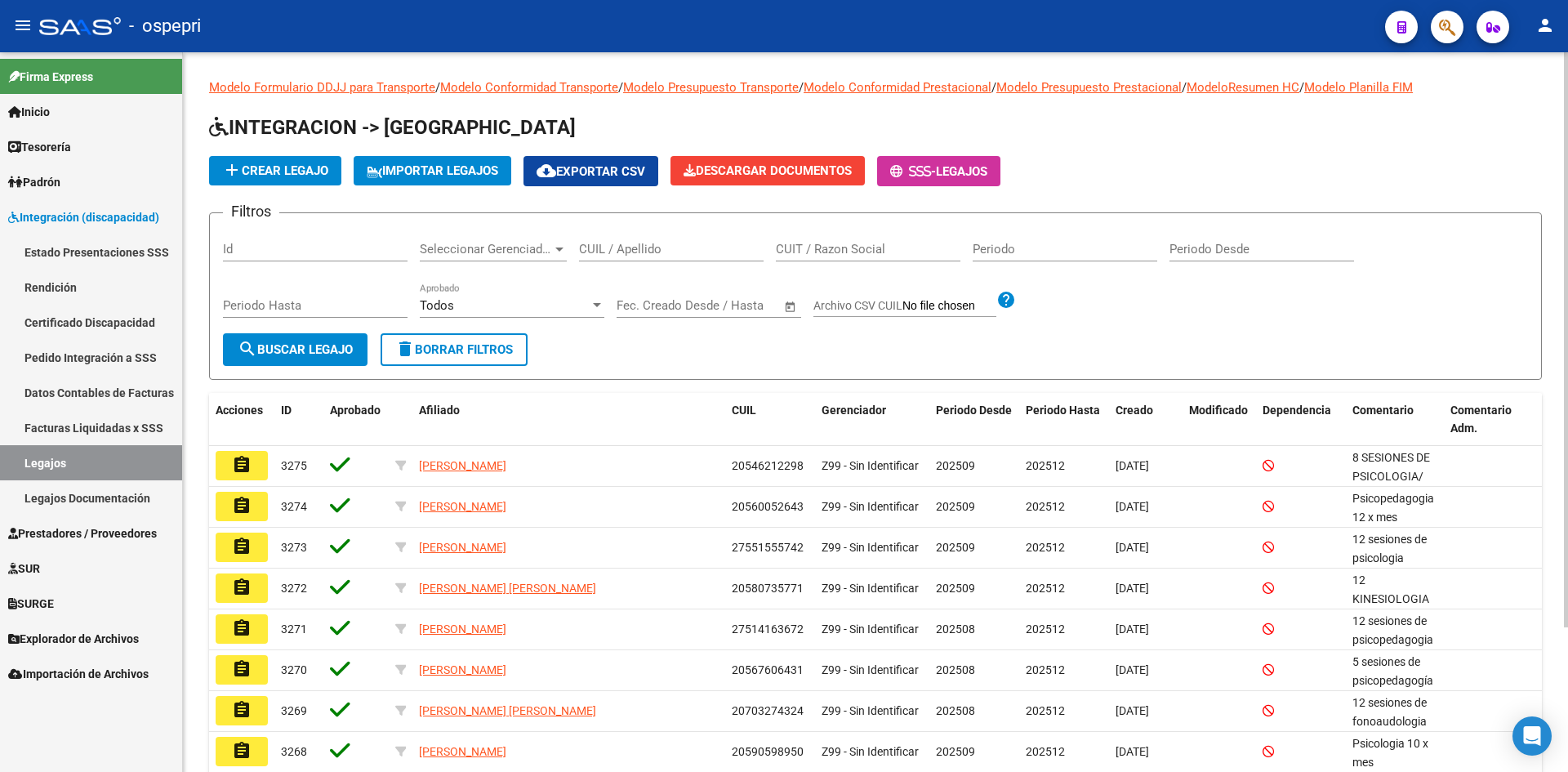
click at [688, 248] on input "CUIL / Apellido" at bounding box center [671, 250] width 184 height 15
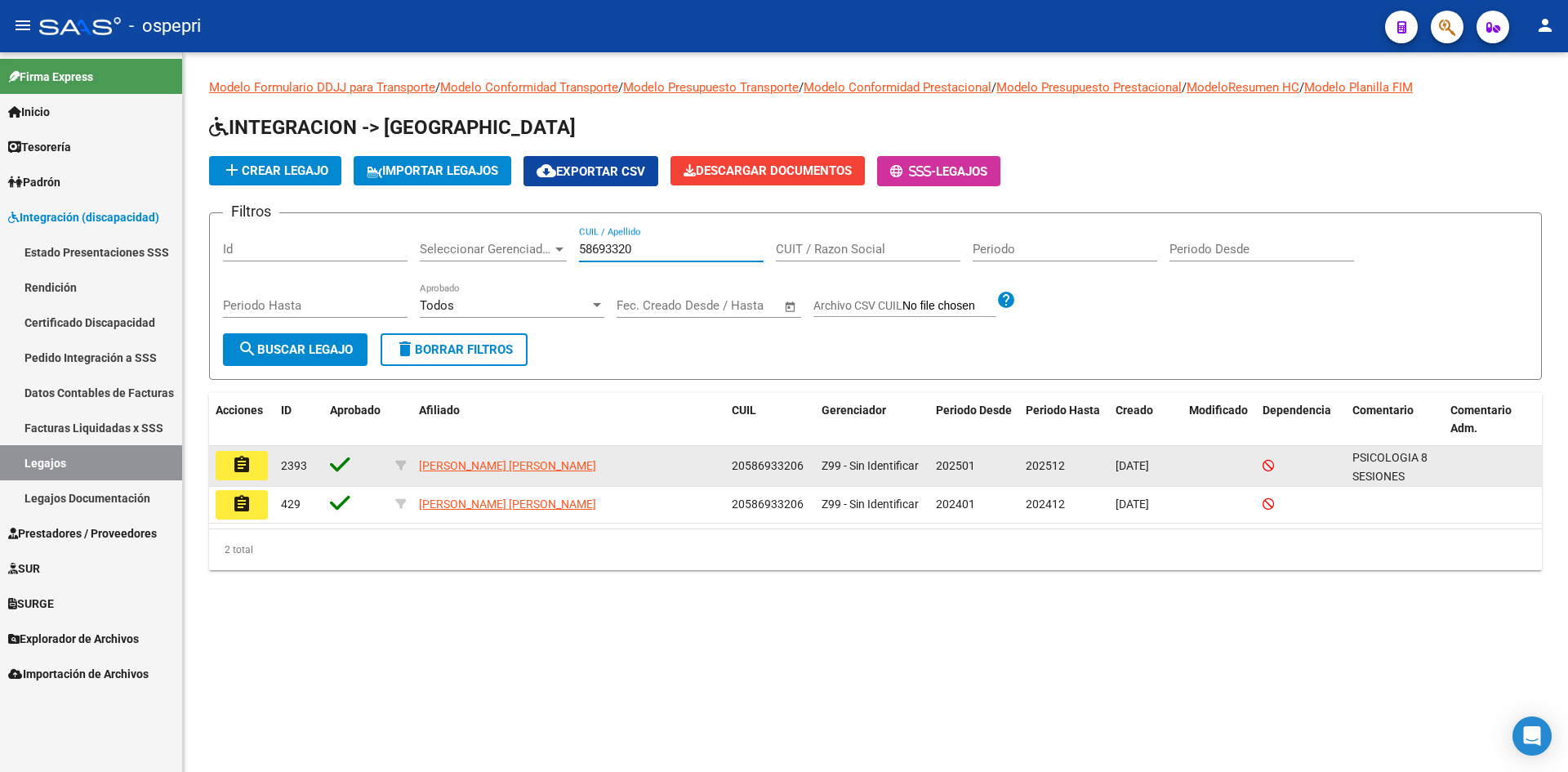
type input "58693320"
click at [247, 467] on mat-icon "assignment" at bounding box center [242, 465] width 20 height 20
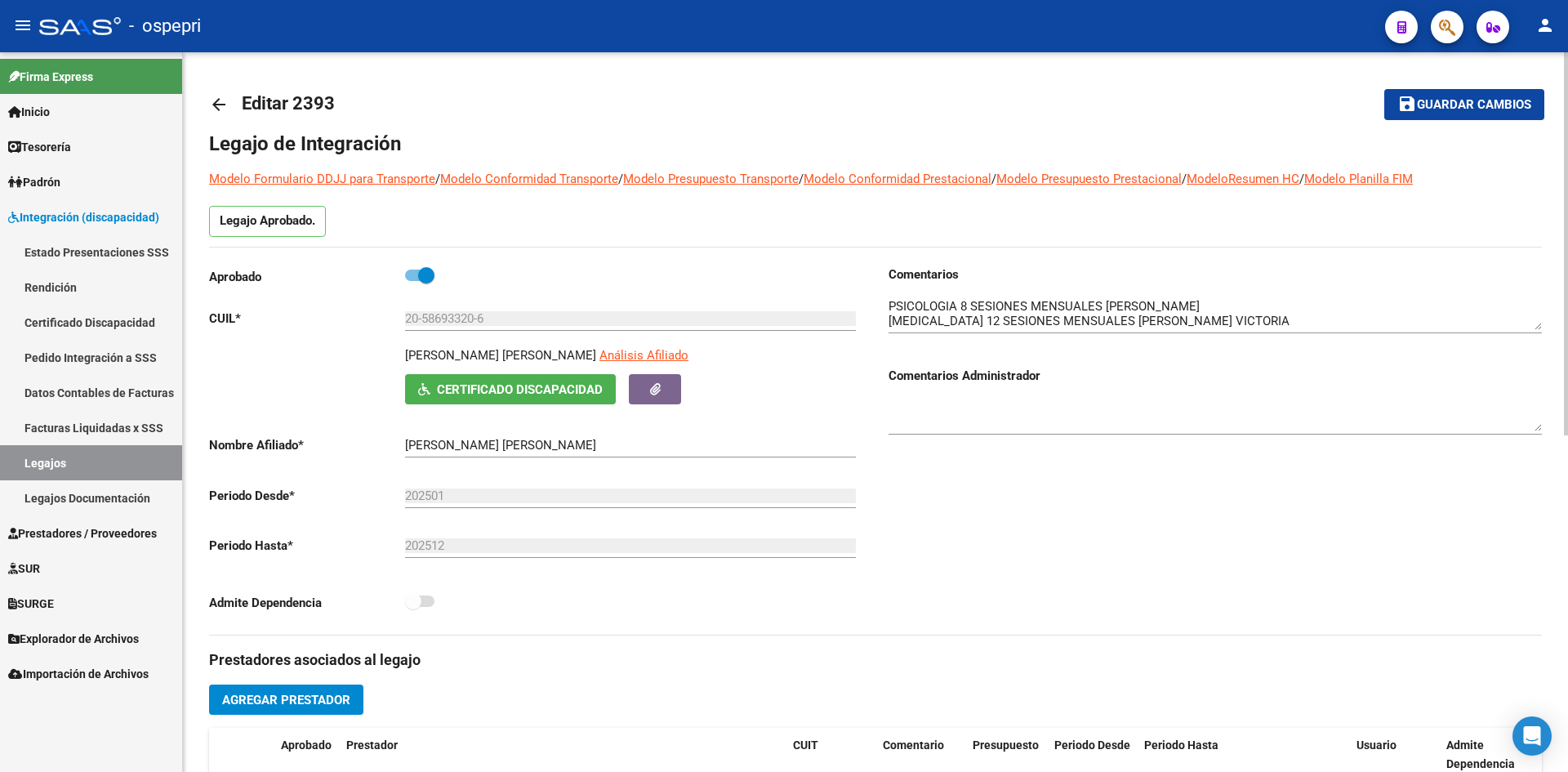
click at [210, 101] on mat-icon "arrow_back" at bounding box center [219, 105] width 20 height 20
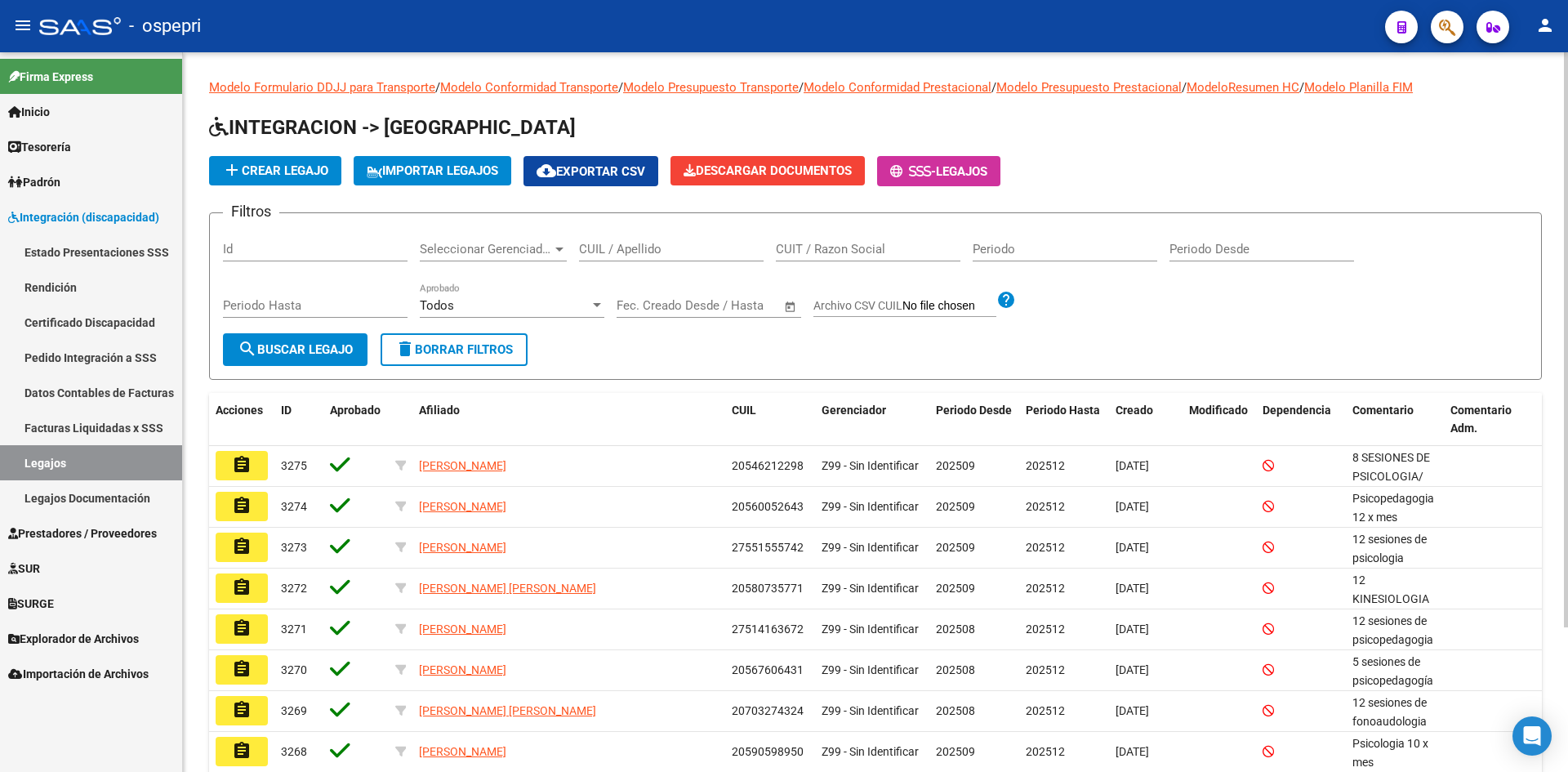
click at [623, 254] on input "CUIL / Apellido" at bounding box center [671, 250] width 184 height 15
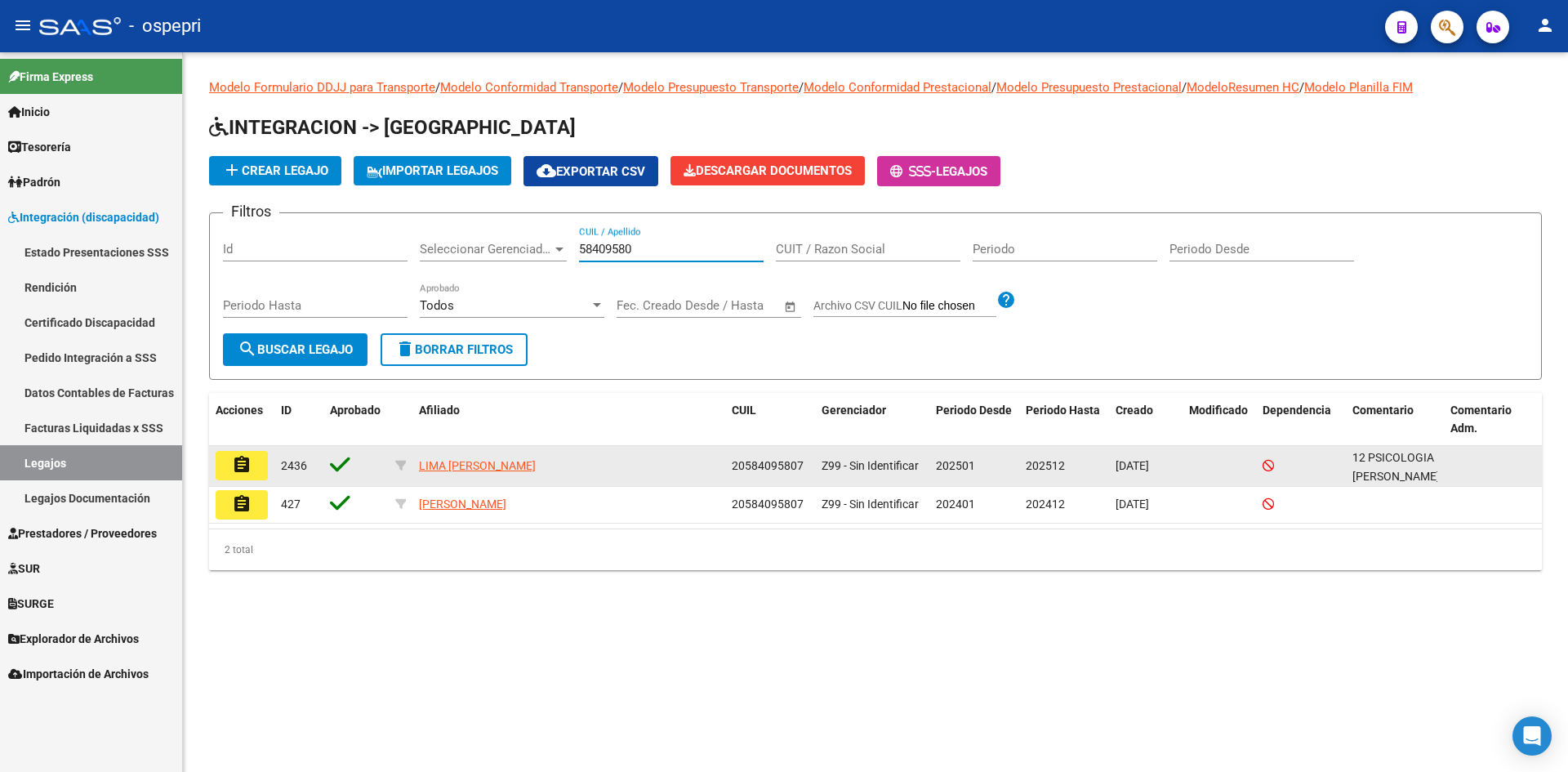
type input "58409580"
click at [242, 468] on mat-icon "assignment" at bounding box center [242, 465] width 20 height 20
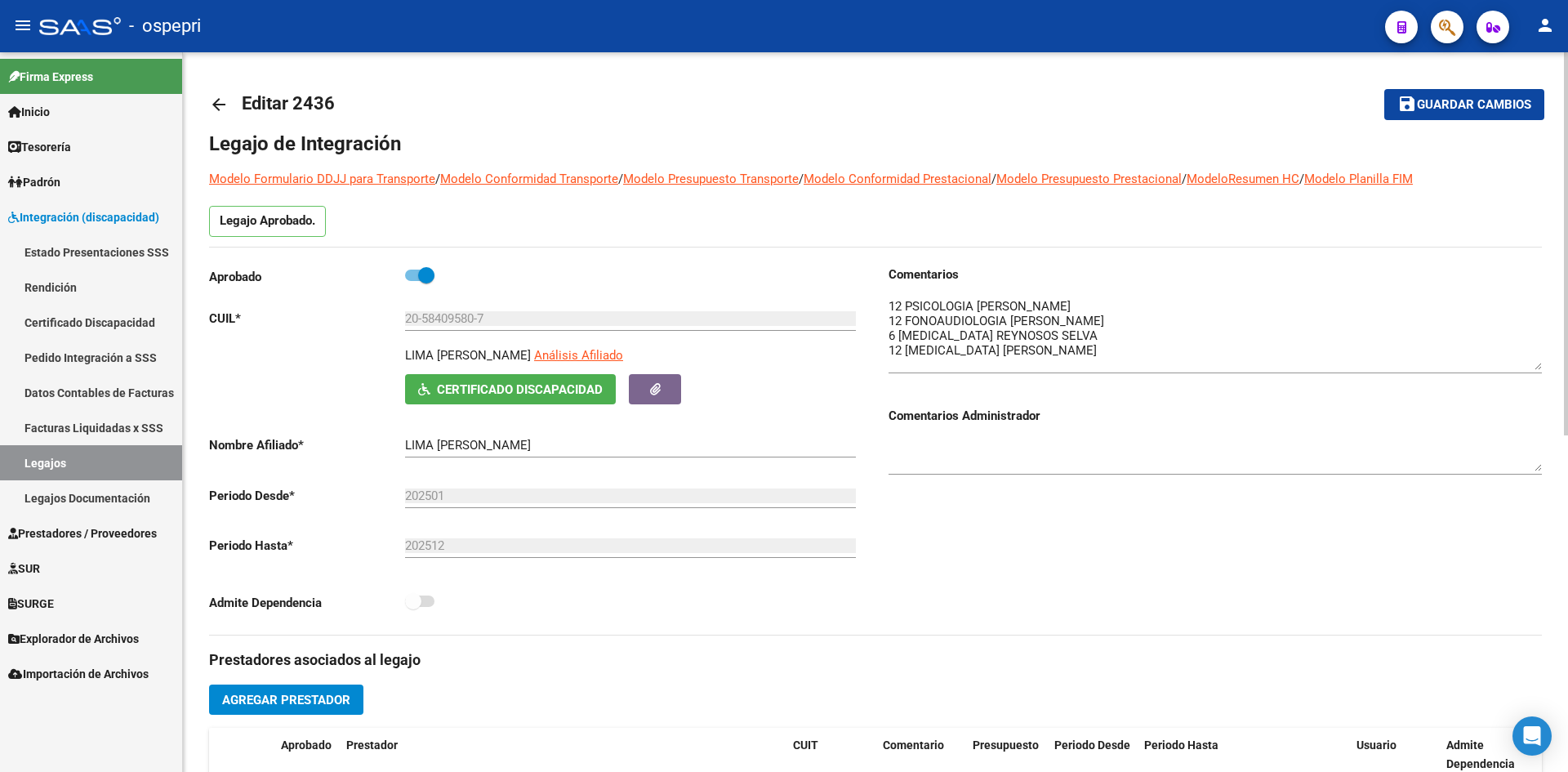
drag, startPoint x: 1538, startPoint y: 329, endPoint x: 1540, endPoint y: 369, distance: 40.0
click at [1540, 369] on textarea at bounding box center [1215, 334] width 653 height 73
click at [224, 104] on mat-icon "arrow_back" at bounding box center [219, 105] width 20 height 20
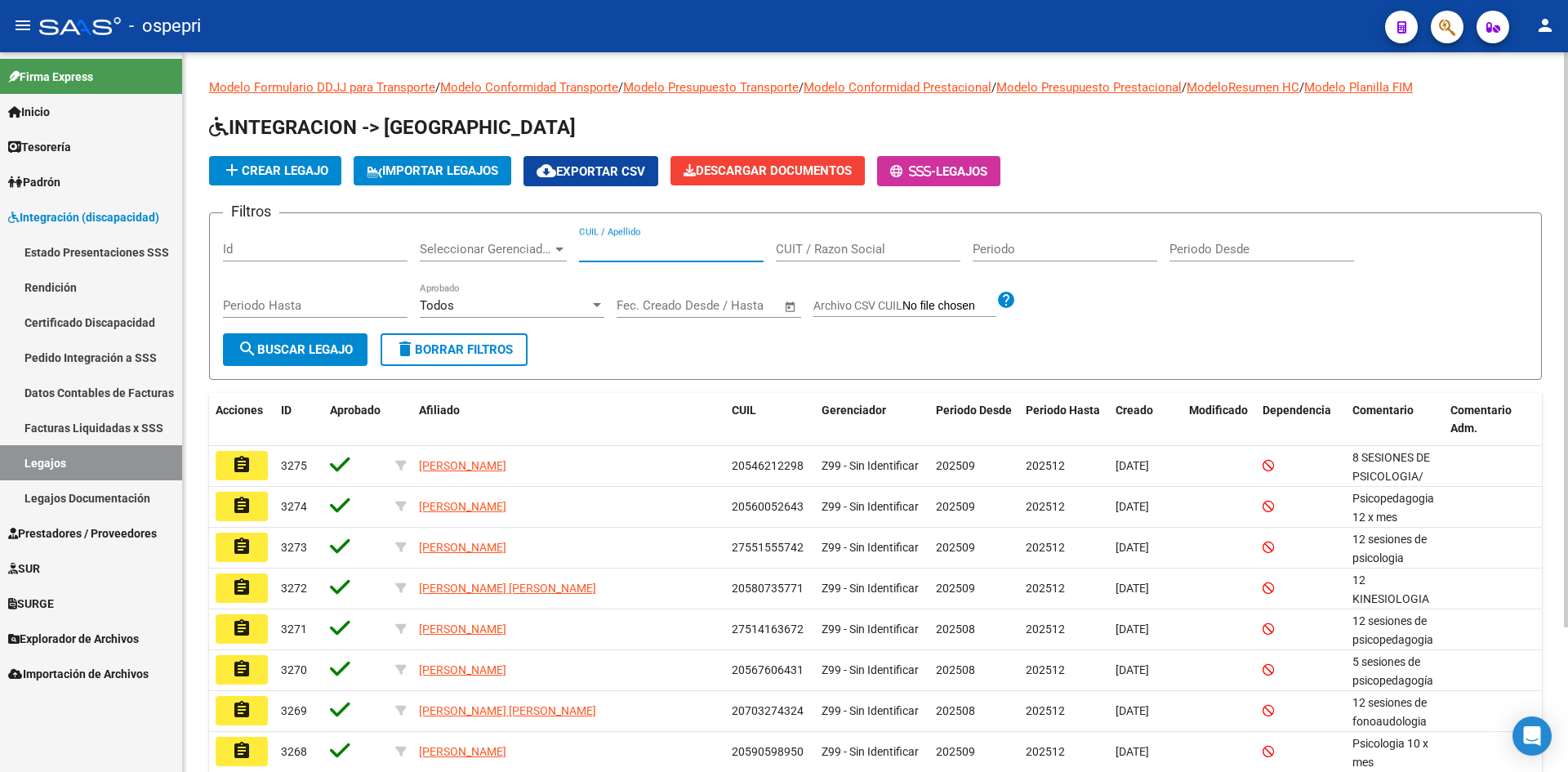
click at [630, 250] on input "CUIL / Apellido" at bounding box center [671, 250] width 184 height 15
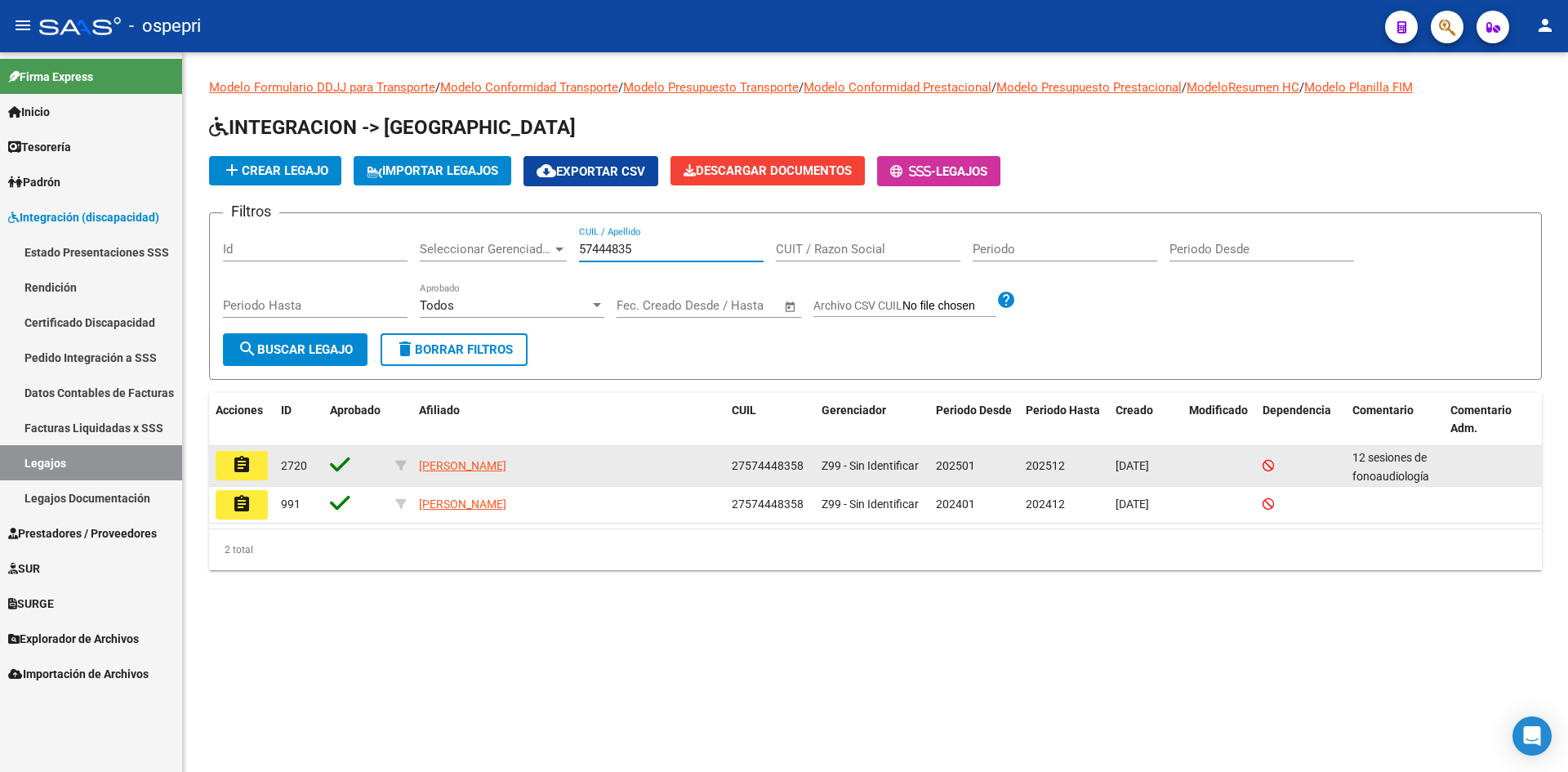
type input "57444835"
click at [229, 470] on button "assignment" at bounding box center [241, 466] width 52 height 30
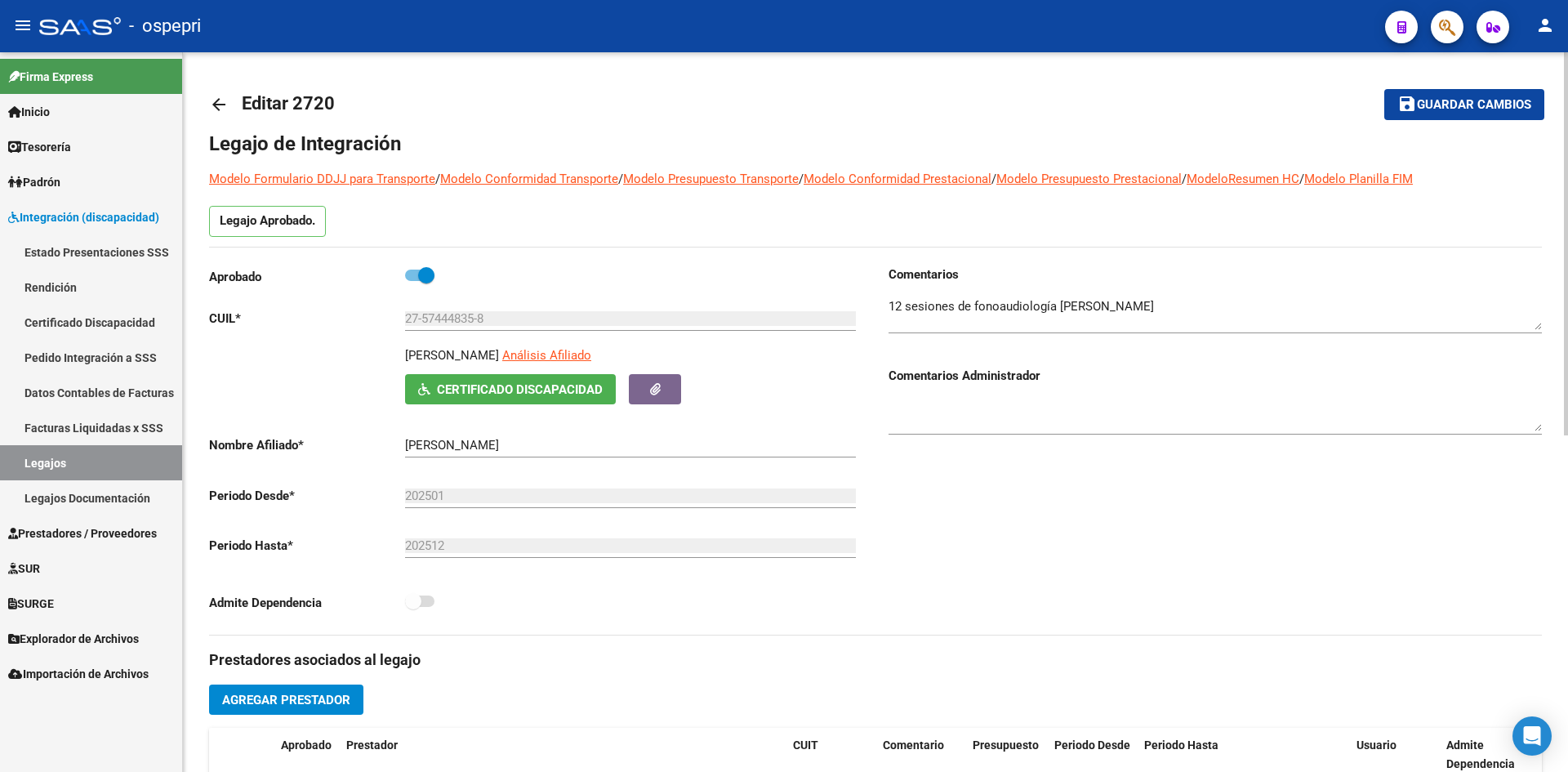
click at [231, 102] on link "arrow_back" at bounding box center [226, 104] width 33 height 38
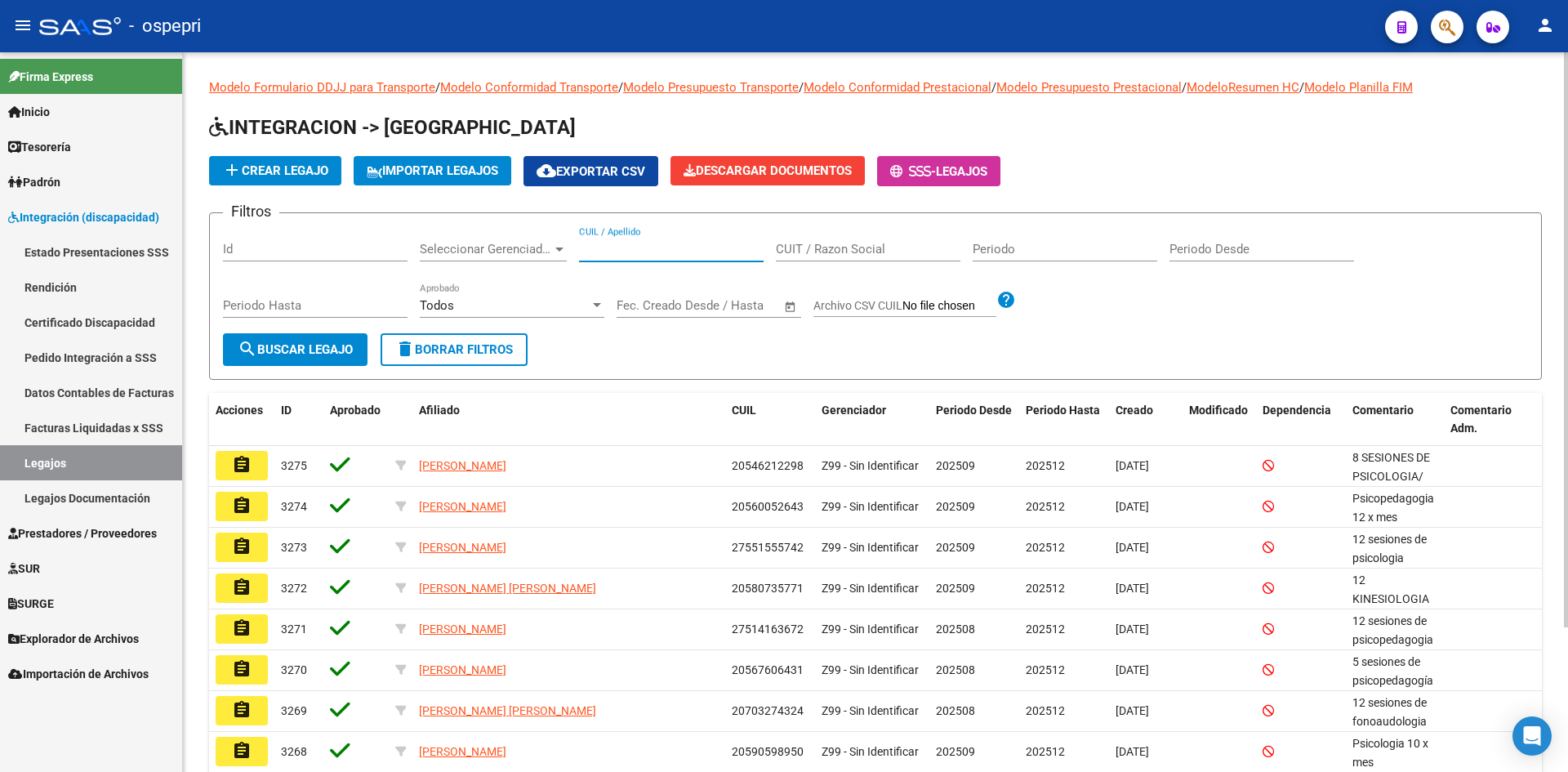
click at [640, 253] on input "CUIL / Apellido" at bounding box center [671, 250] width 184 height 15
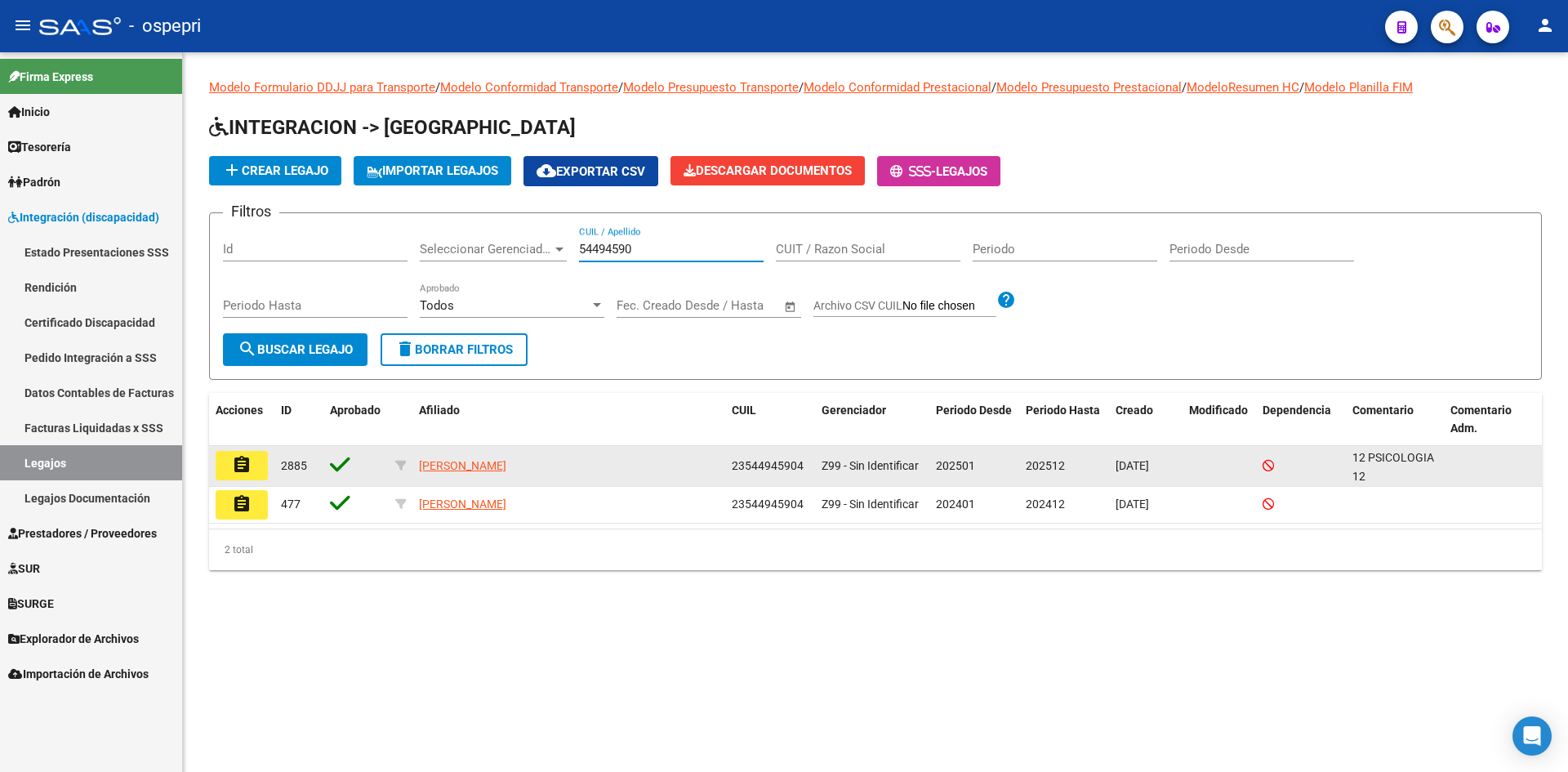
type input "54494590"
click at [234, 466] on mat-icon "assignment" at bounding box center [242, 465] width 20 height 20
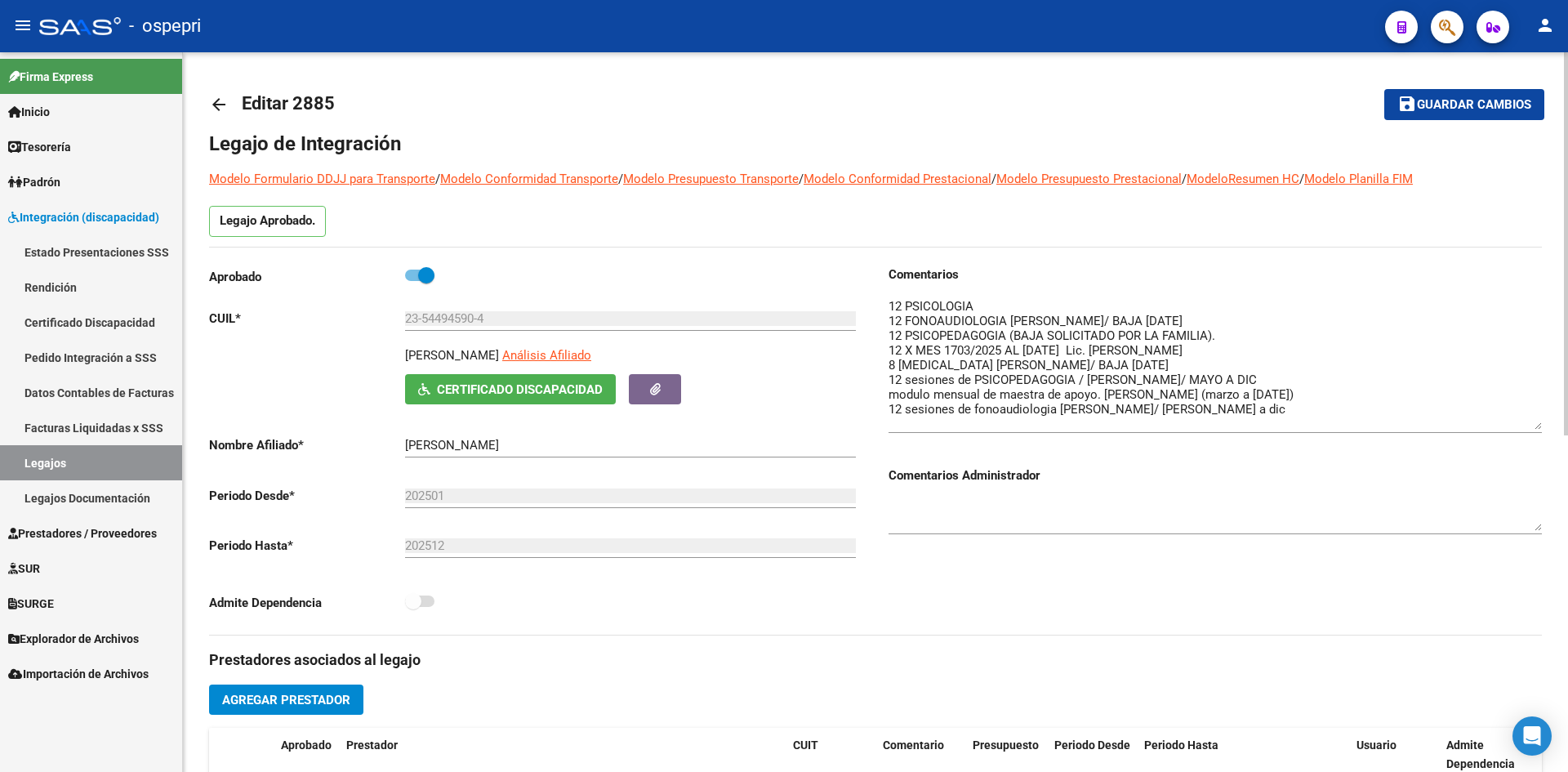
drag, startPoint x: 1540, startPoint y: 326, endPoint x: 1550, endPoint y: 427, distance: 101.5
click at [1550, 427] on div "arrow_back Editar 2885 save Guardar cambios Legajo de Integración Modelo Formul…" at bounding box center [875, 728] width 1385 height 1352
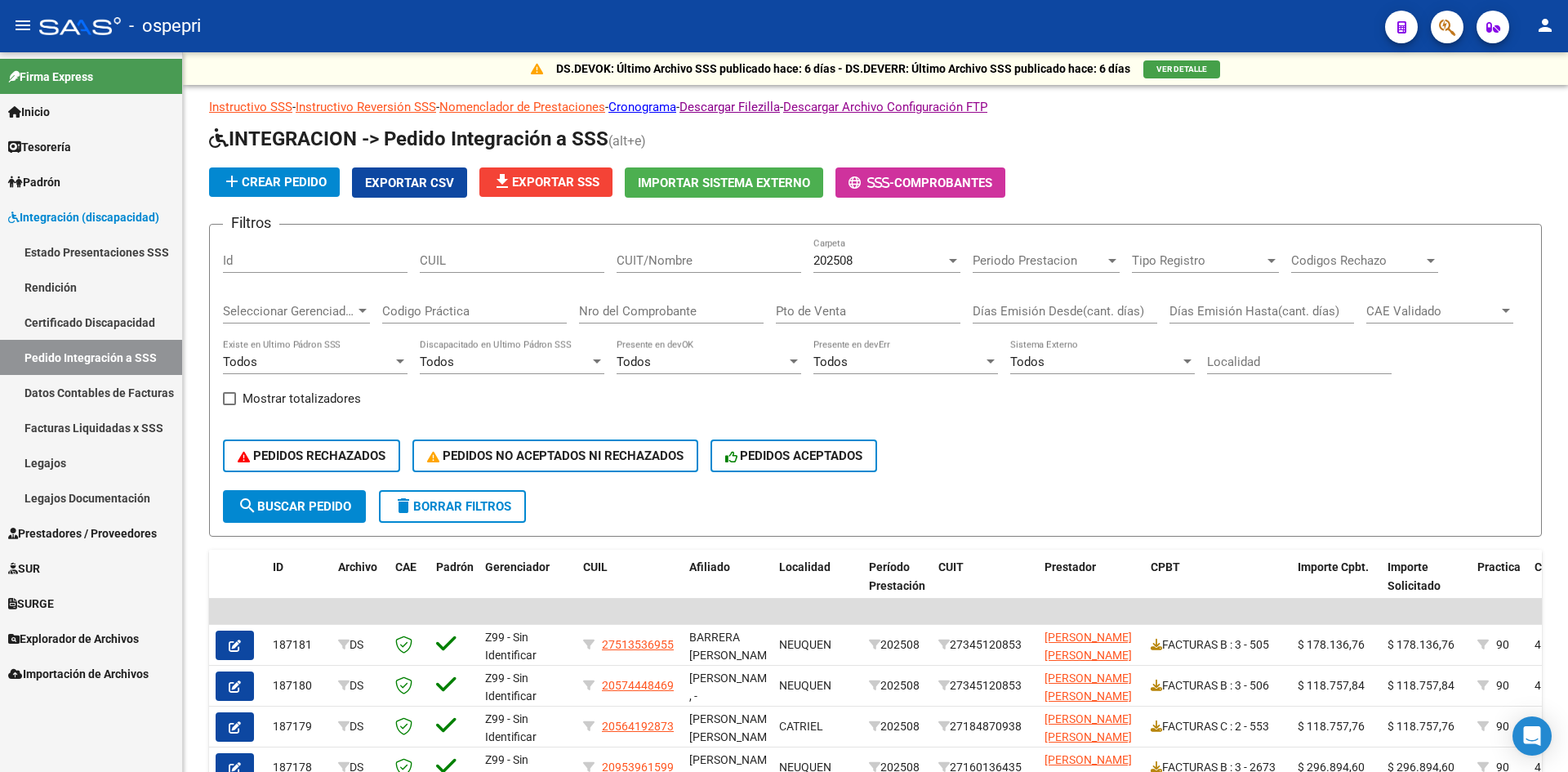
click at [878, 250] on div "202508 Carpeta" at bounding box center [887, 255] width 147 height 36
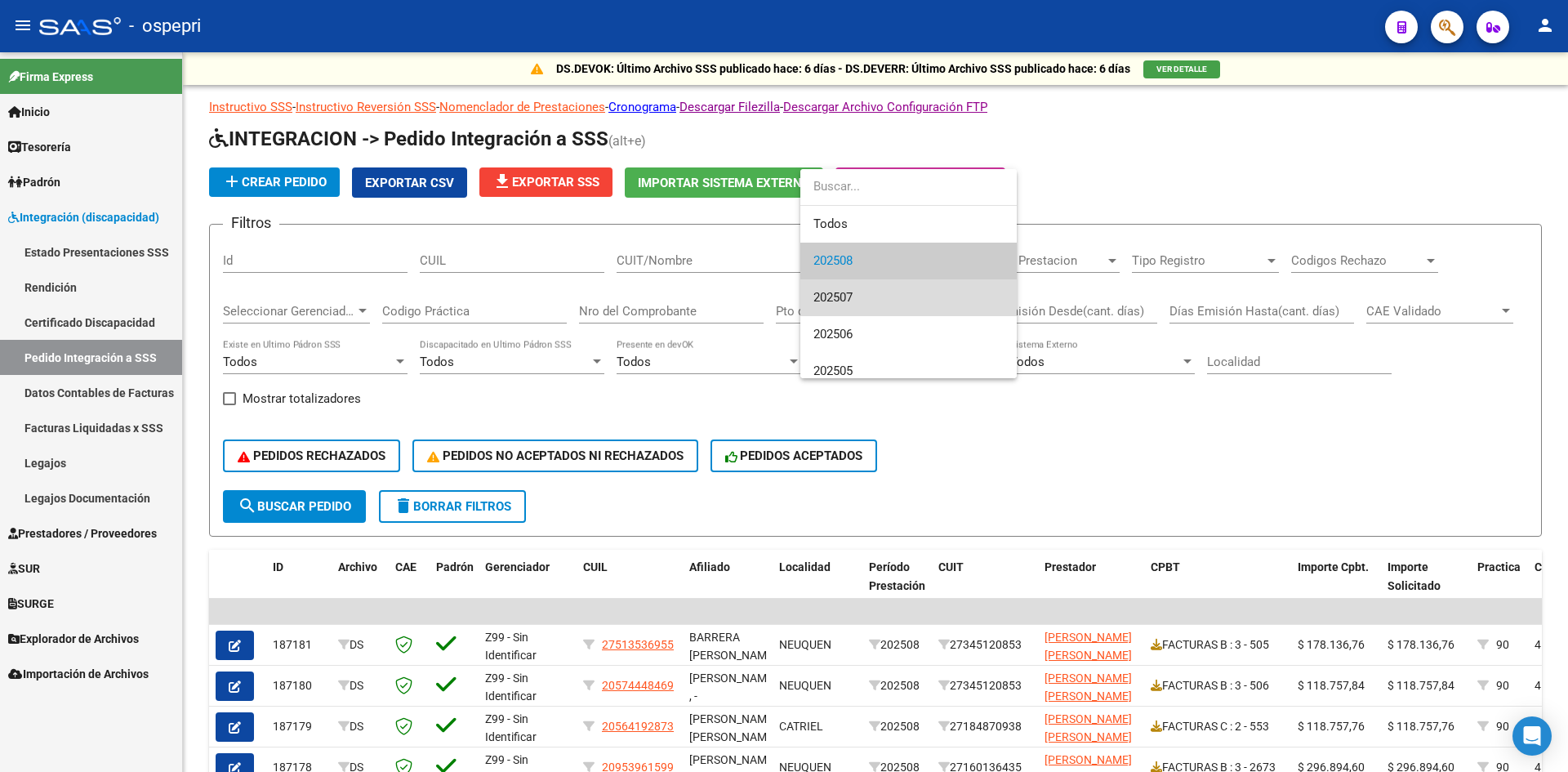
click at [868, 290] on span "202507" at bounding box center [909, 298] width 190 height 36
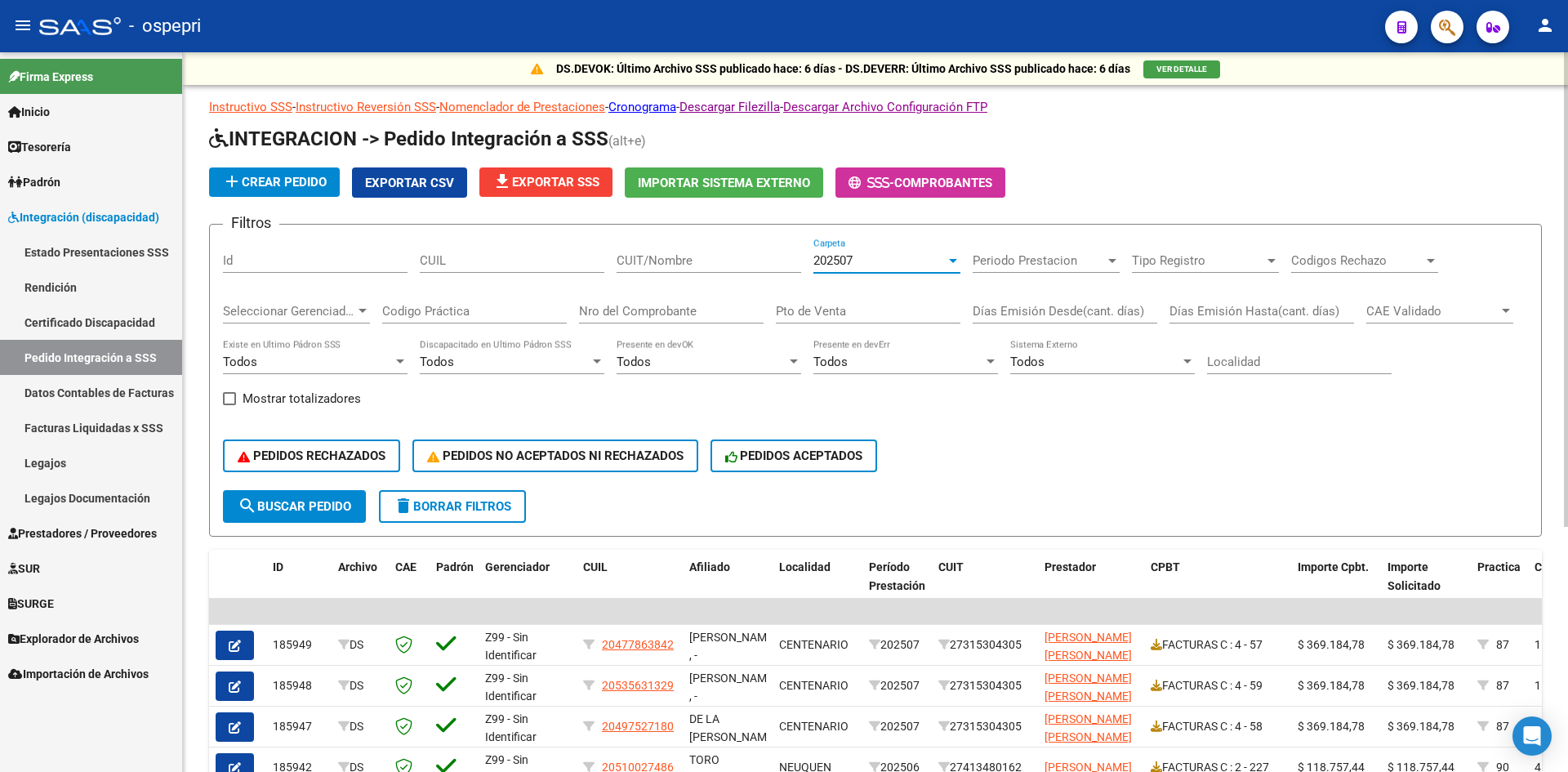
click at [645, 264] on input "CUIT/Nombre" at bounding box center [708, 261] width 184 height 15
paste input "27207933371"
type input "27207933371"
click at [341, 506] on span "search Buscar Pedido" at bounding box center [294, 507] width 113 height 15
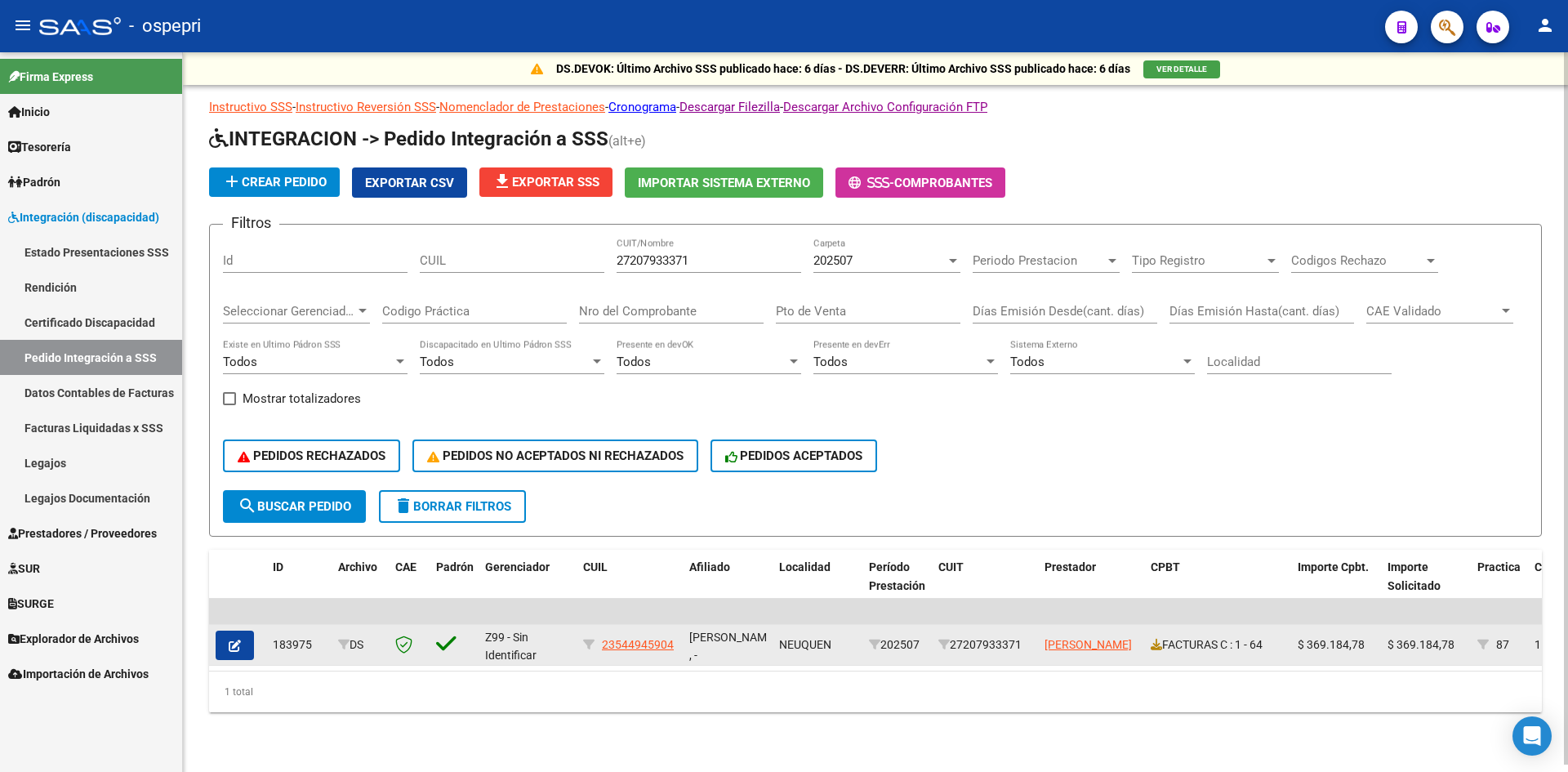
click at [243, 643] on button "button" at bounding box center [235, 646] width 38 height 30
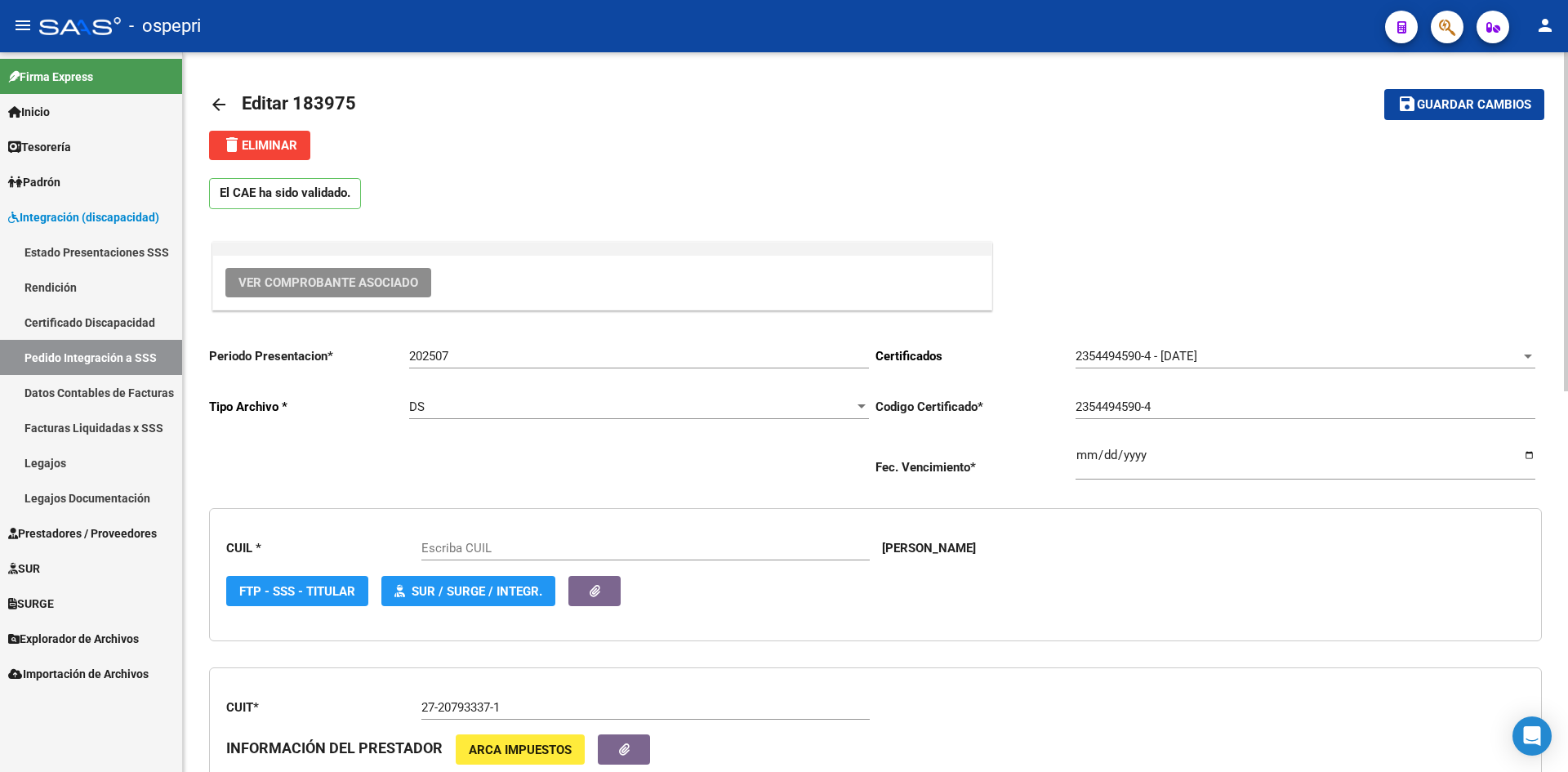
click at [368, 284] on span "Ver Comprobante Asociado" at bounding box center [329, 283] width 180 height 15
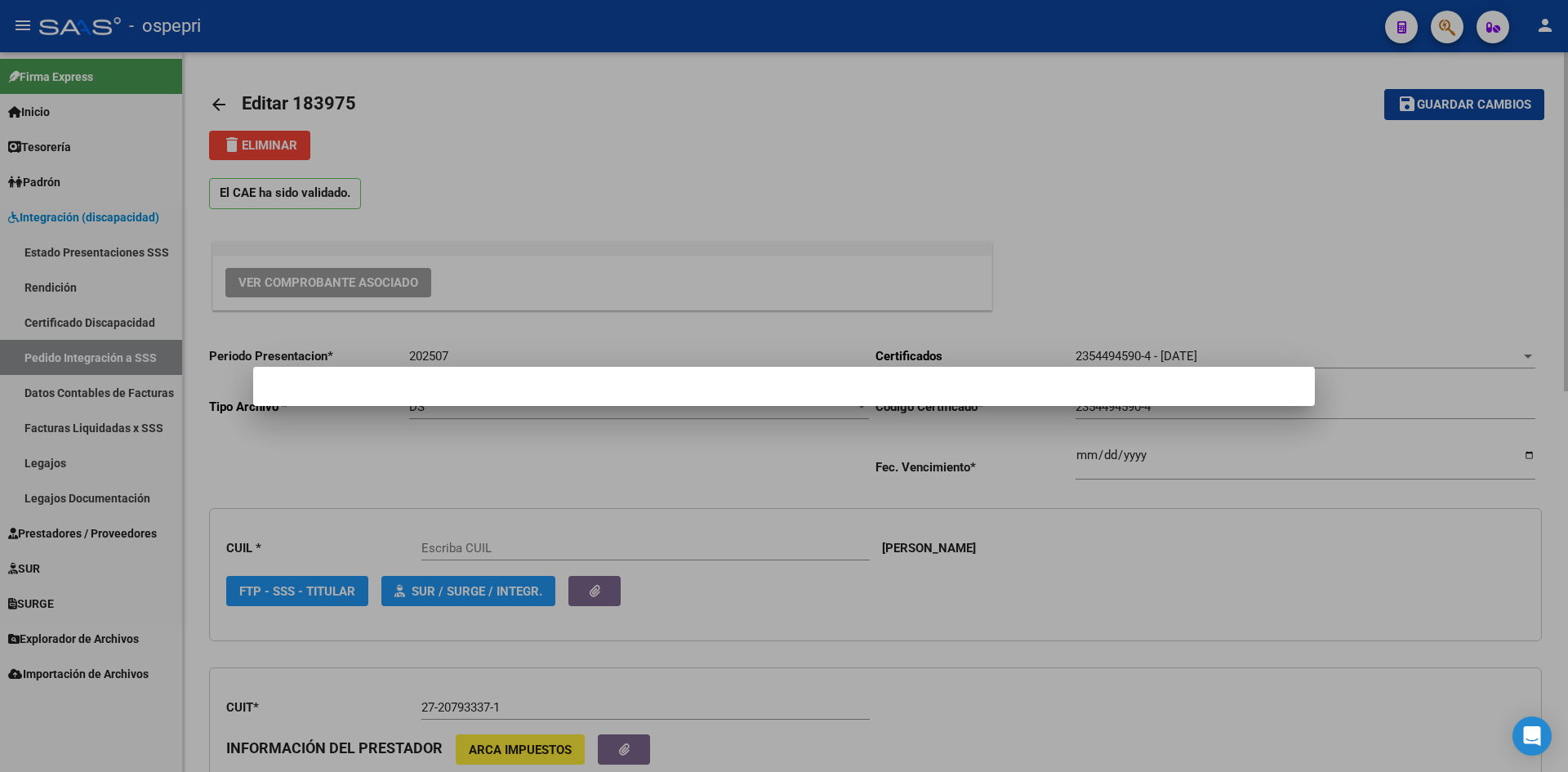
type input "23544945904"
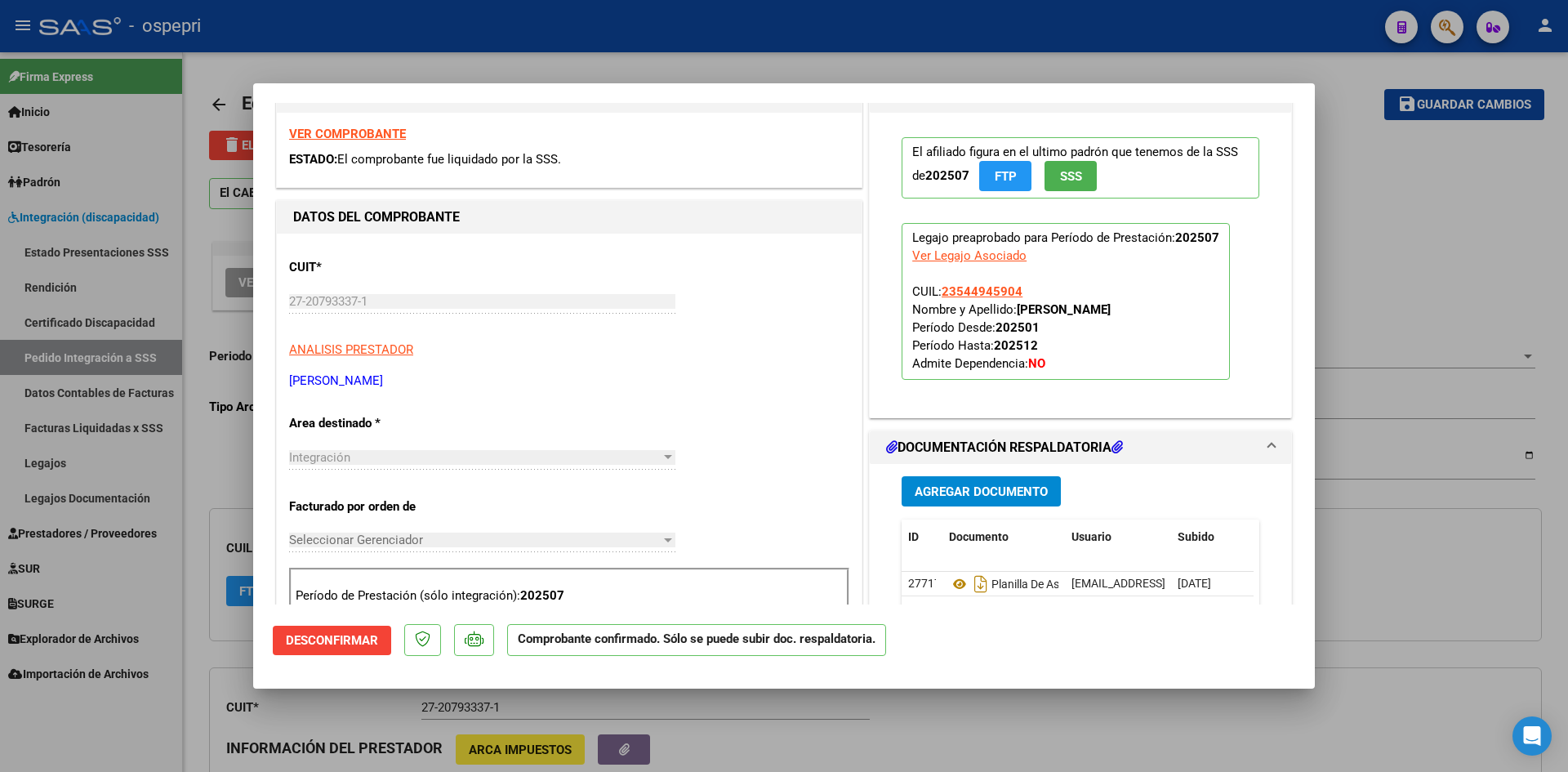
scroll to position [490, 0]
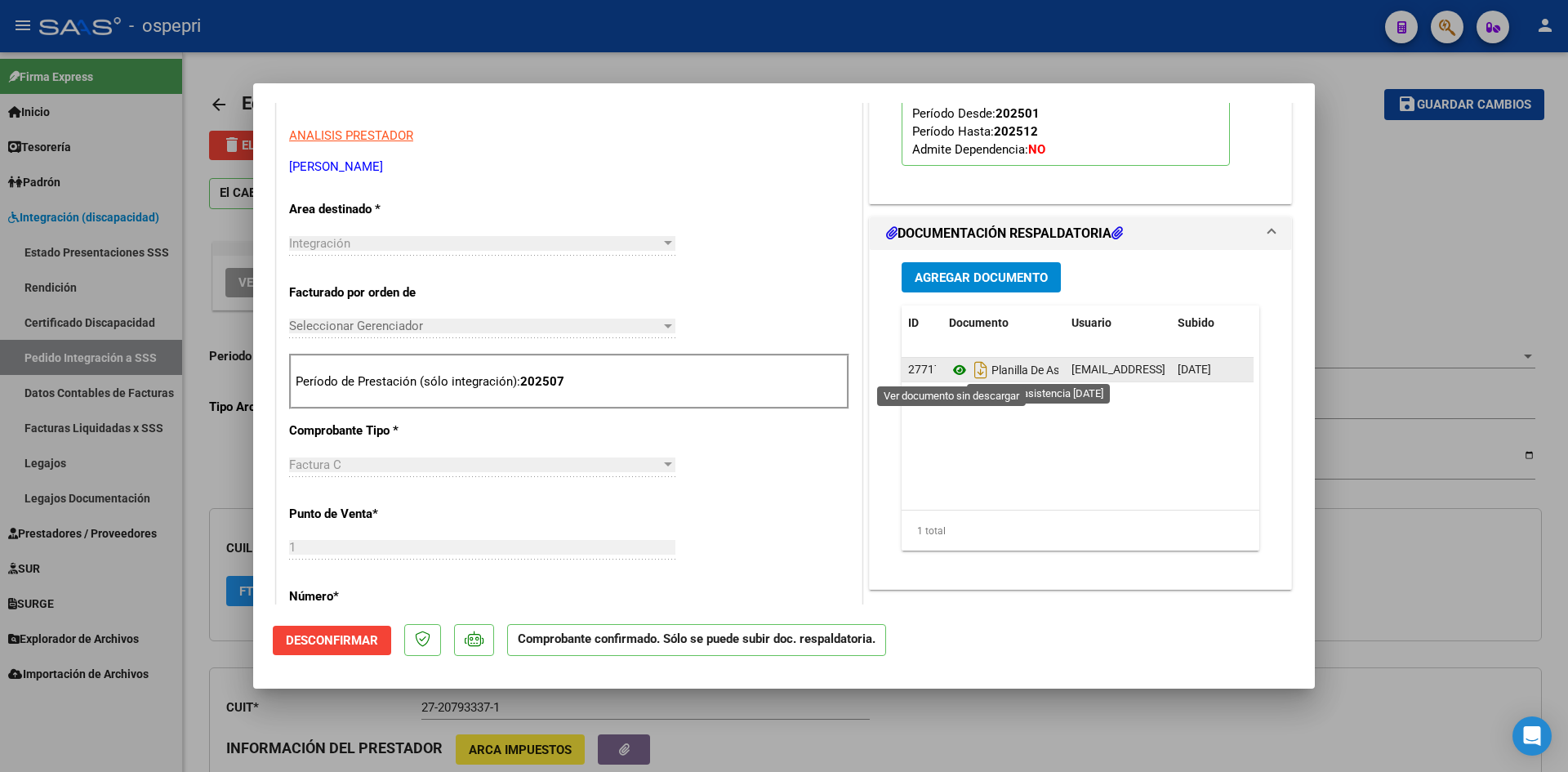
click at [954, 368] on icon at bounding box center [960, 370] width 21 height 20
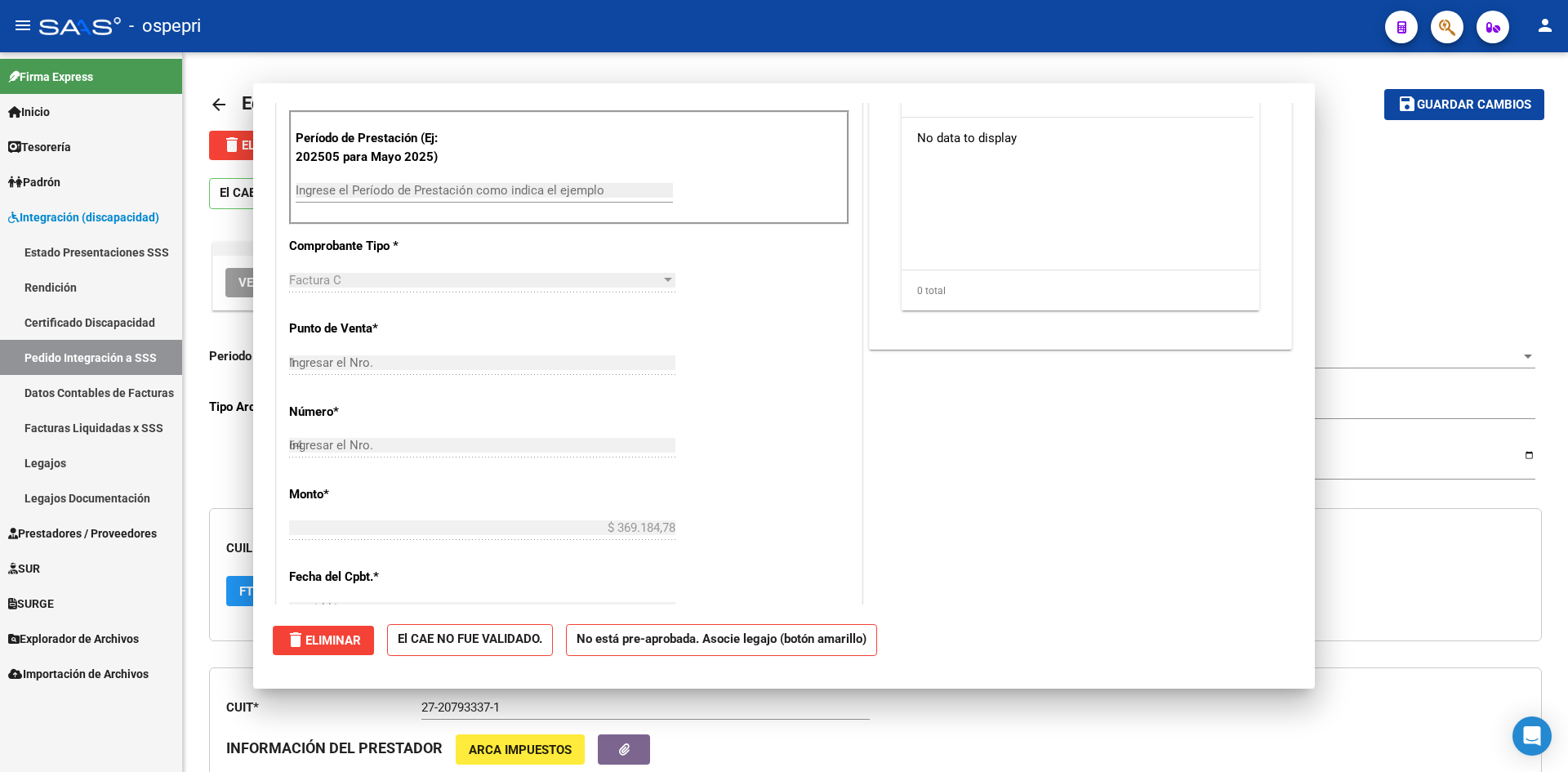
type input "$ 0,00"
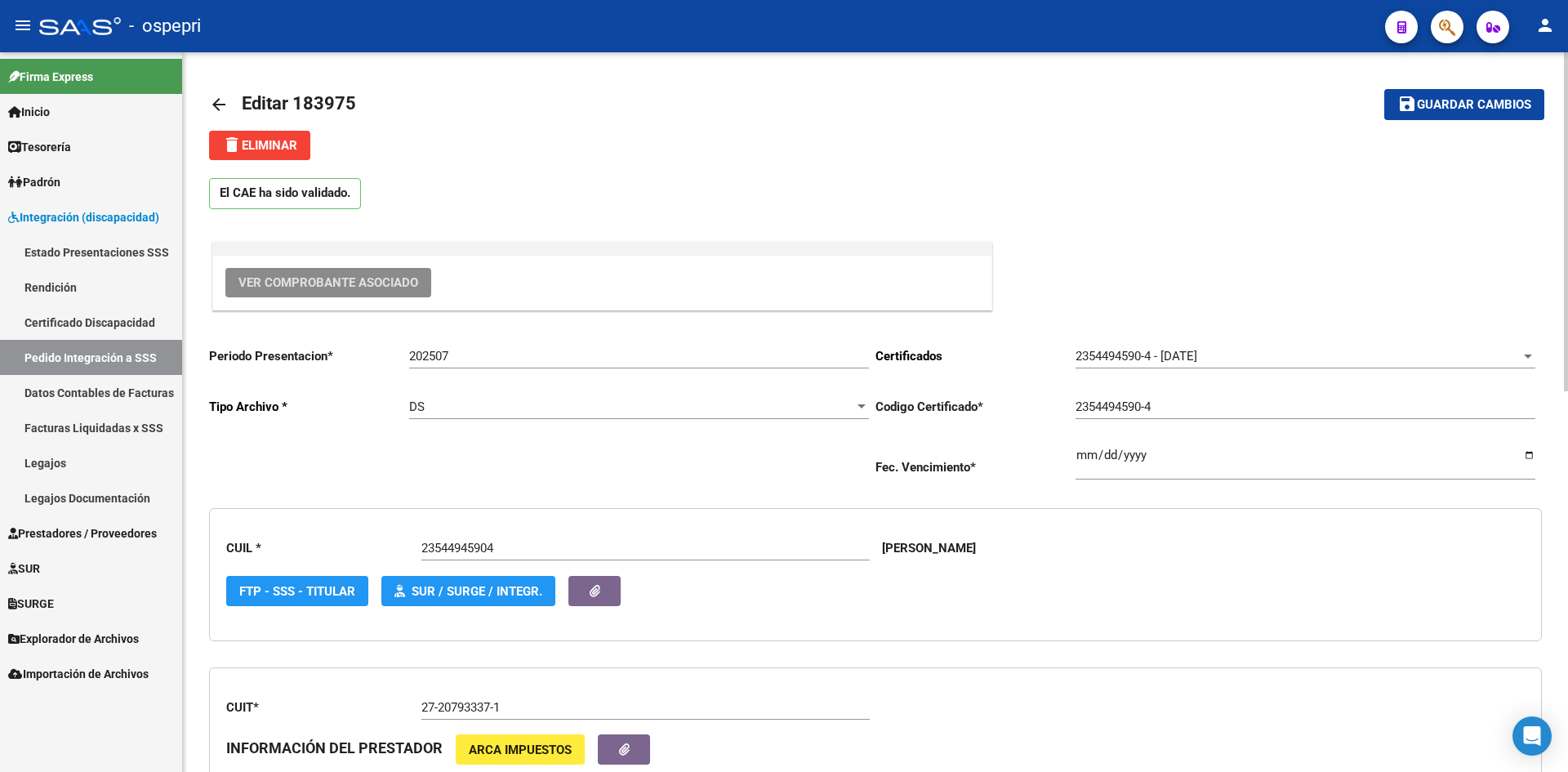
click at [213, 98] on mat-icon "arrow_back" at bounding box center [219, 105] width 20 height 20
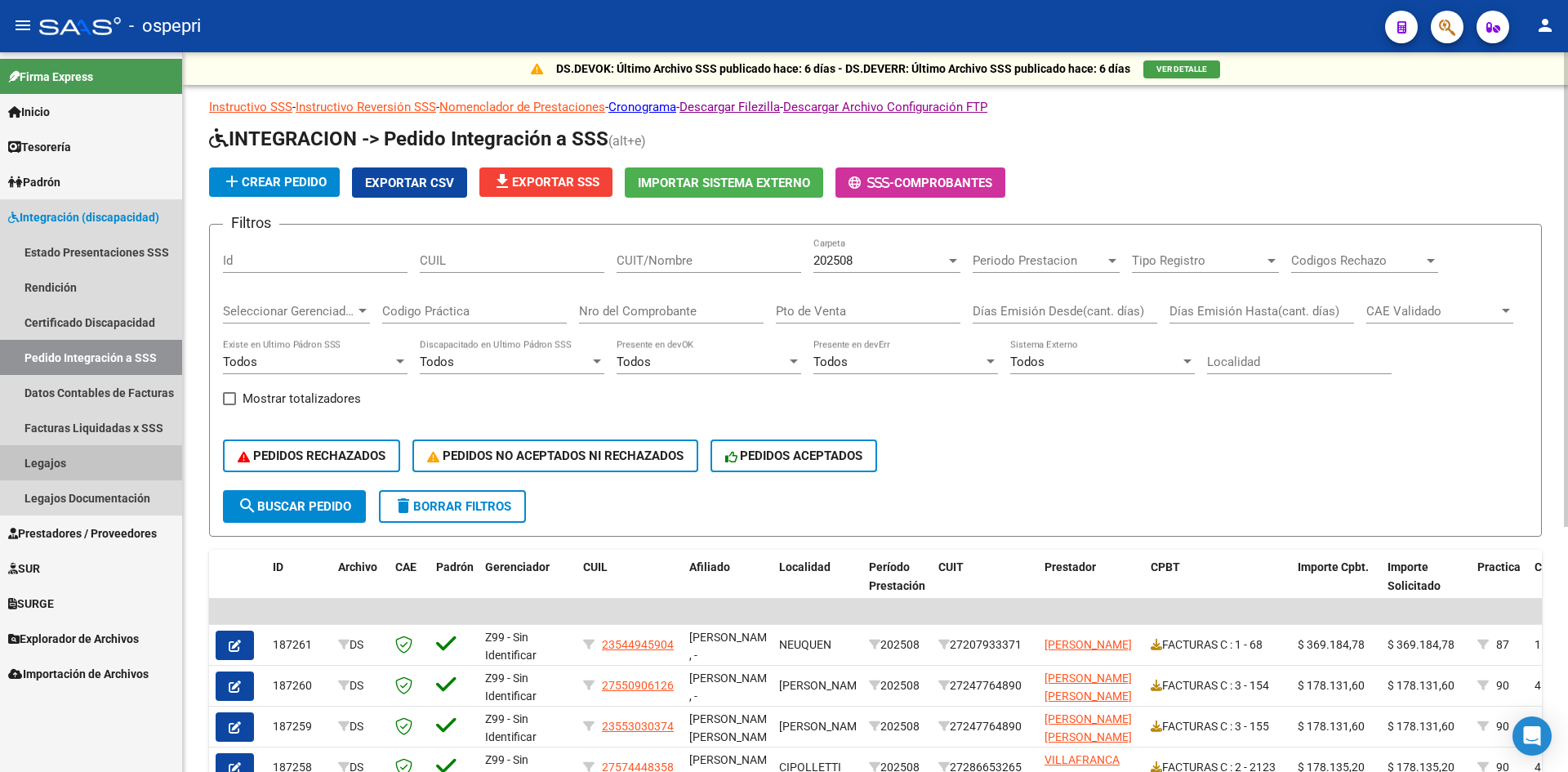
click at [62, 467] on link "Legajos" at bounding box center [91, 463] width 182 height 36
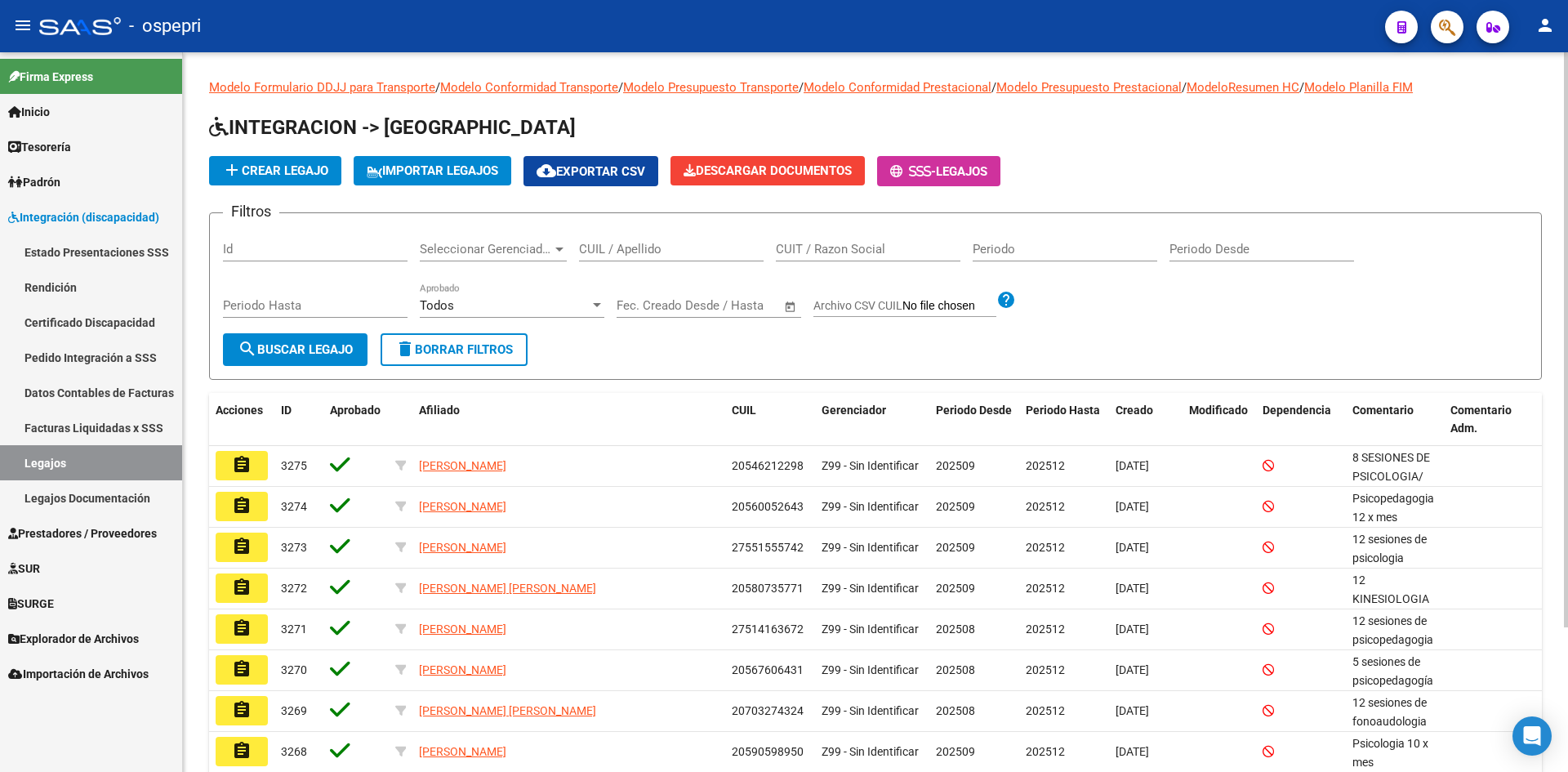
click at [590, 249] on input "CUIL / Apellido" at bounding box center [671, 250] width 184 height 15
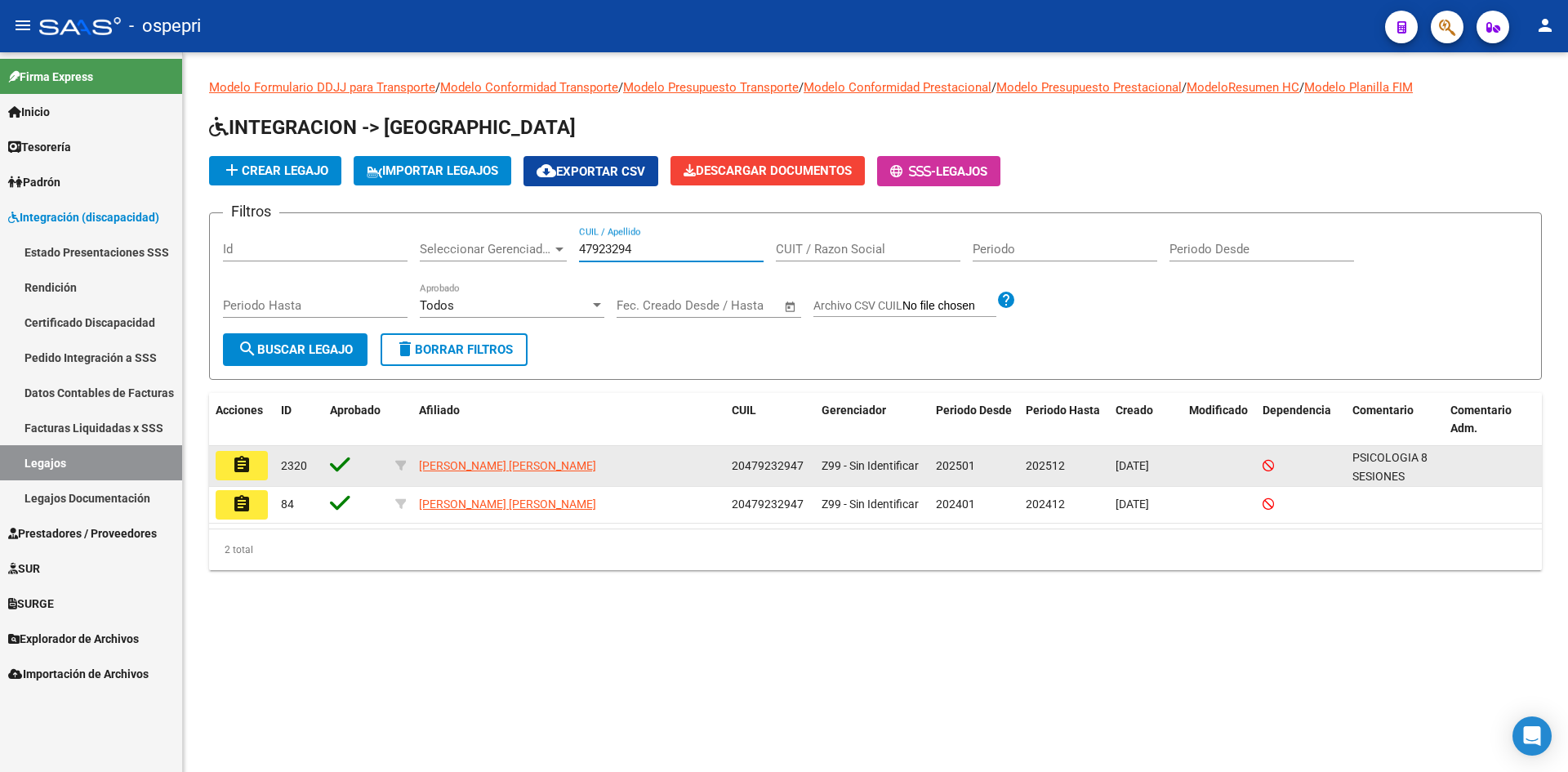
type input "47923294"
click at [236, 471] on mat-icon "assignment" at bounding box center [242, 465] width 20 height 20
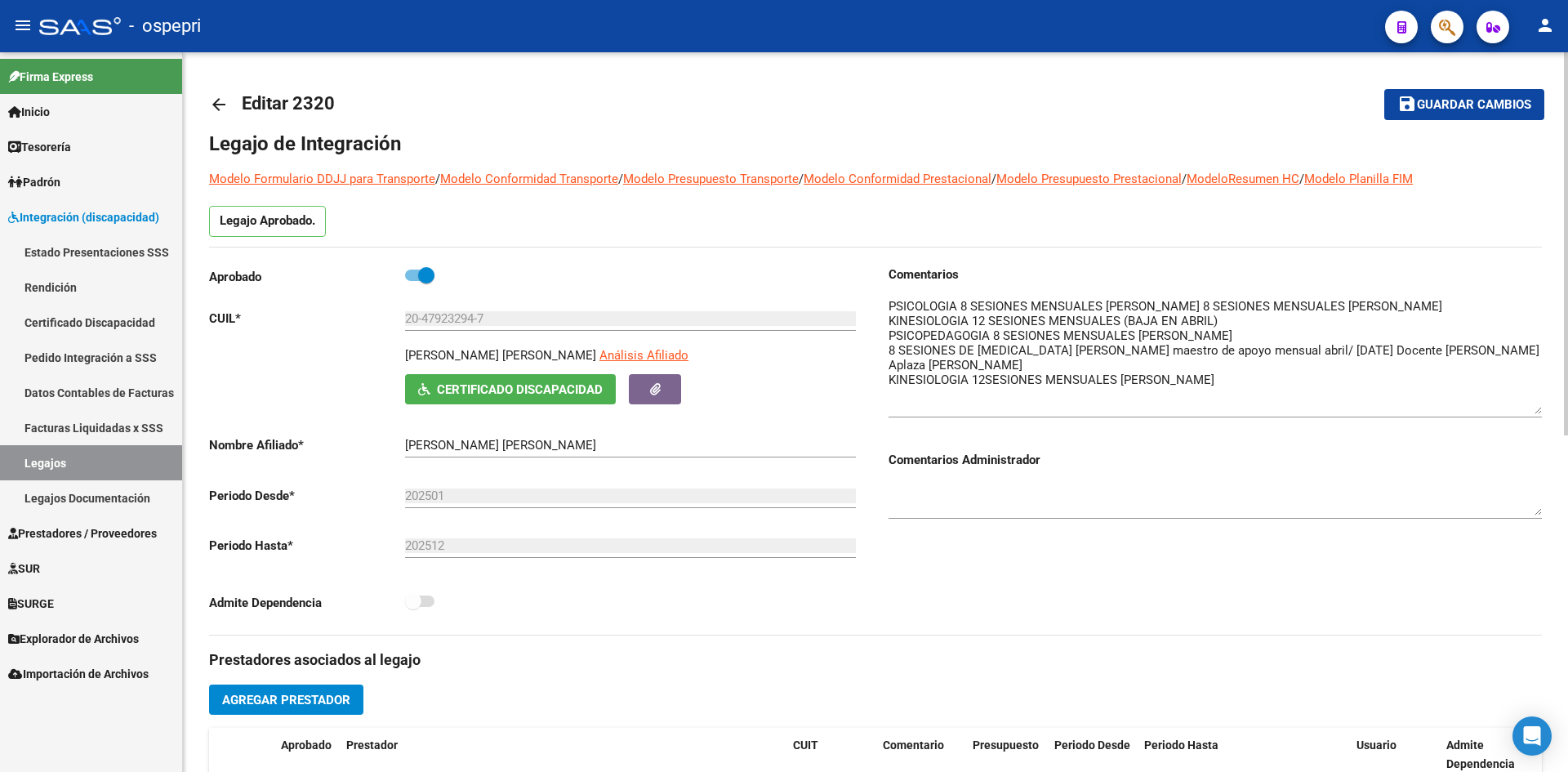
drag, startPoint x: 1536, startPoint y: 327, endPoint x: 1544, endPoint y: 412, distance: 85.4
click at [1544, 412] on div "arrow_back Editar 2320 save Guardar cambios Legajo de Integración Modelo Formul…" at bounding box center [875, 728] width 1385 height 1352
click at [219, 107] on mat-icon "arrow_back" at bounding box center [219, 105] width 20 height 20
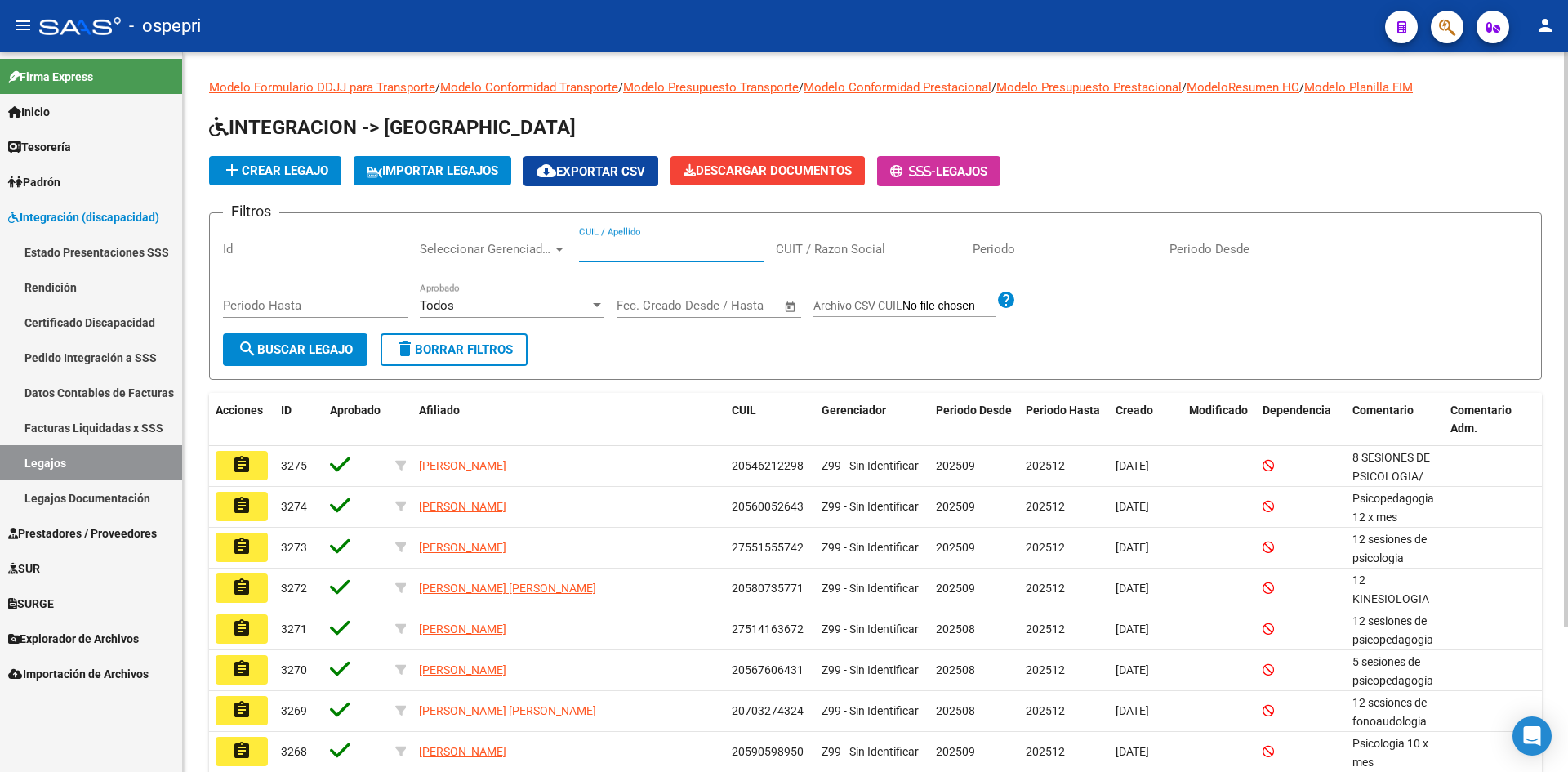
click at [619, 250] on input "CUIL / Apellido" at bounding box center [671, 250] width 184 height 15
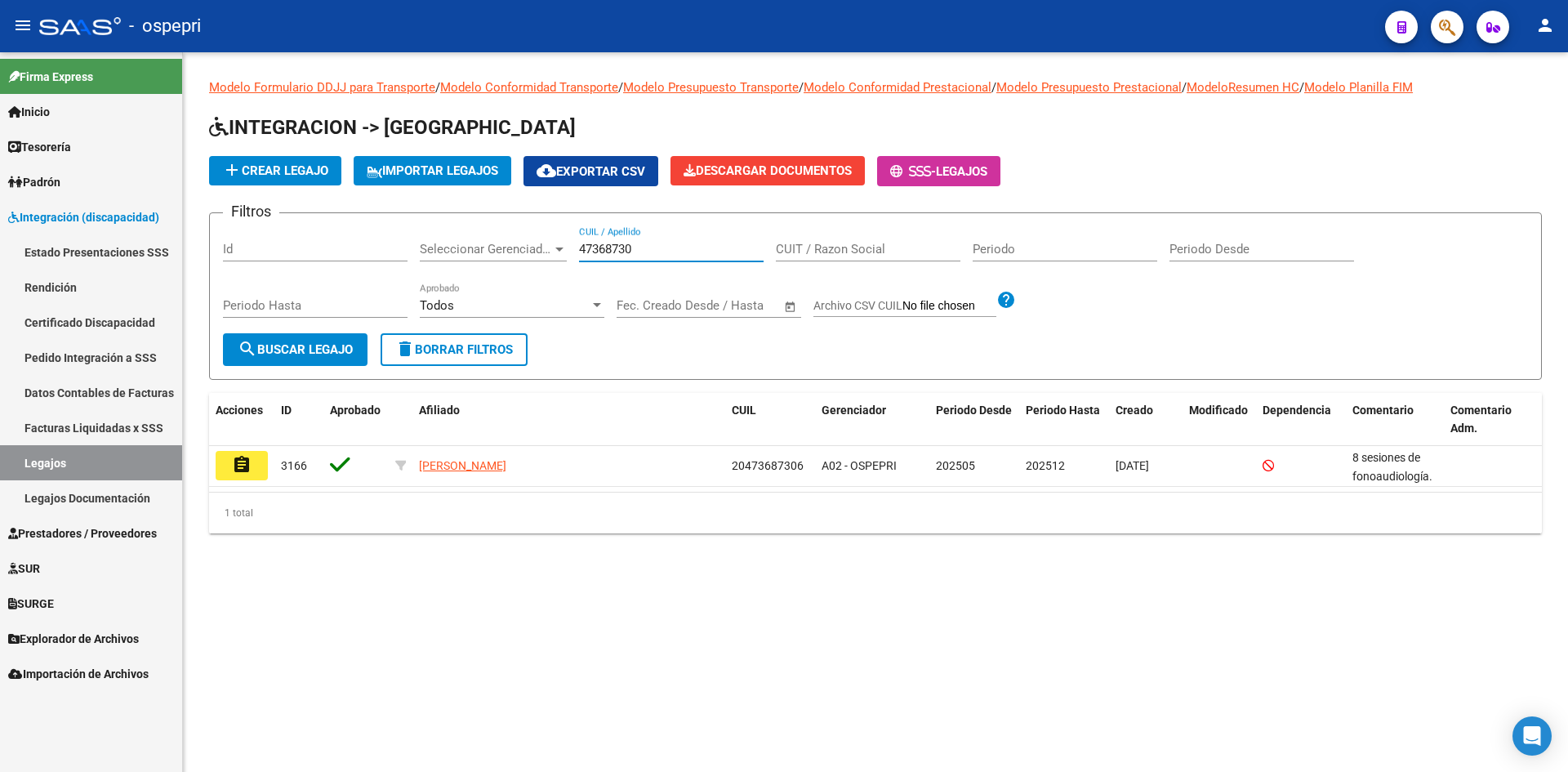
type input "47368730"
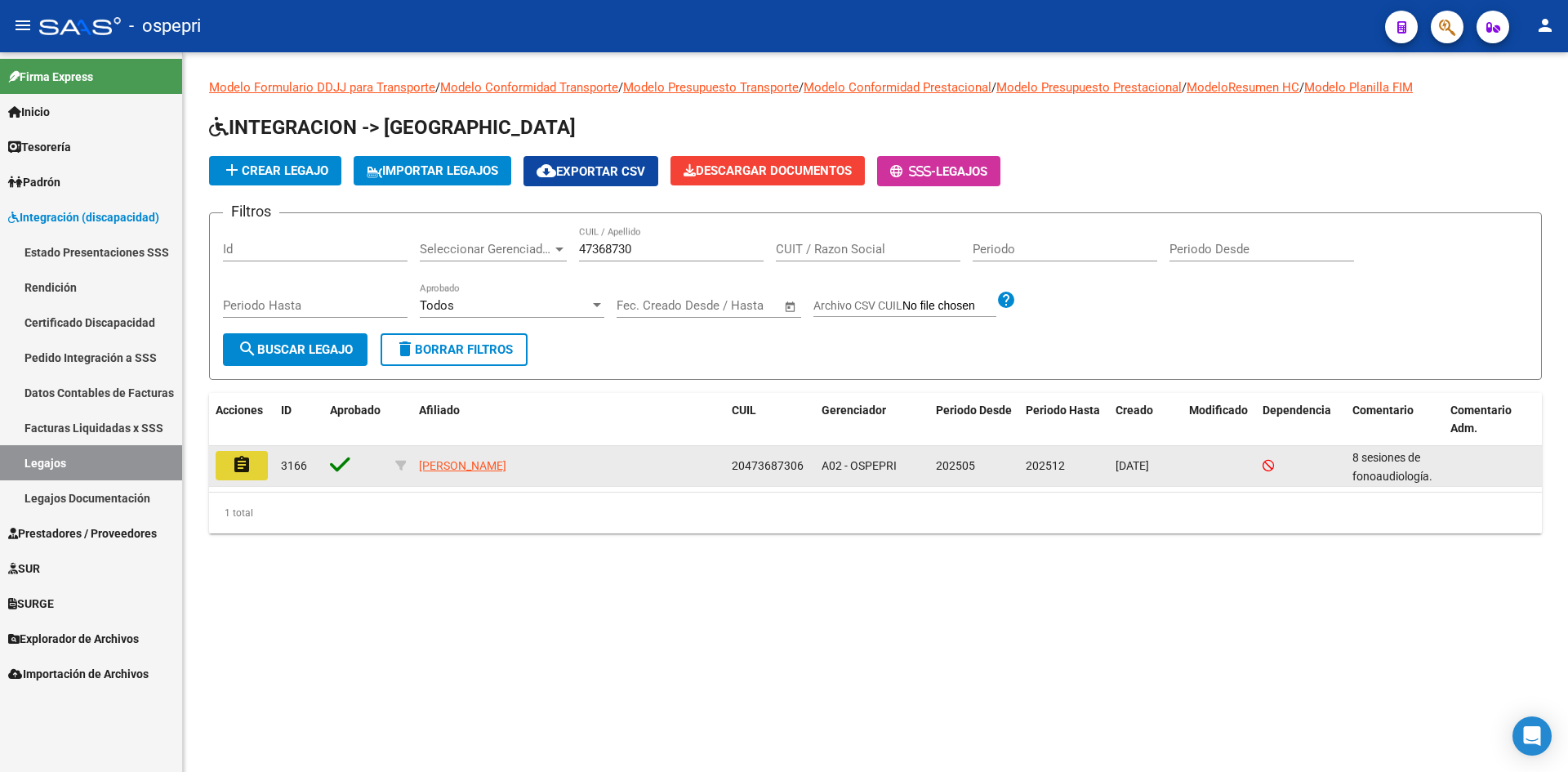
click at [232, 455] on button "assignment" at bounding box center [241, 466] width 52 height 30
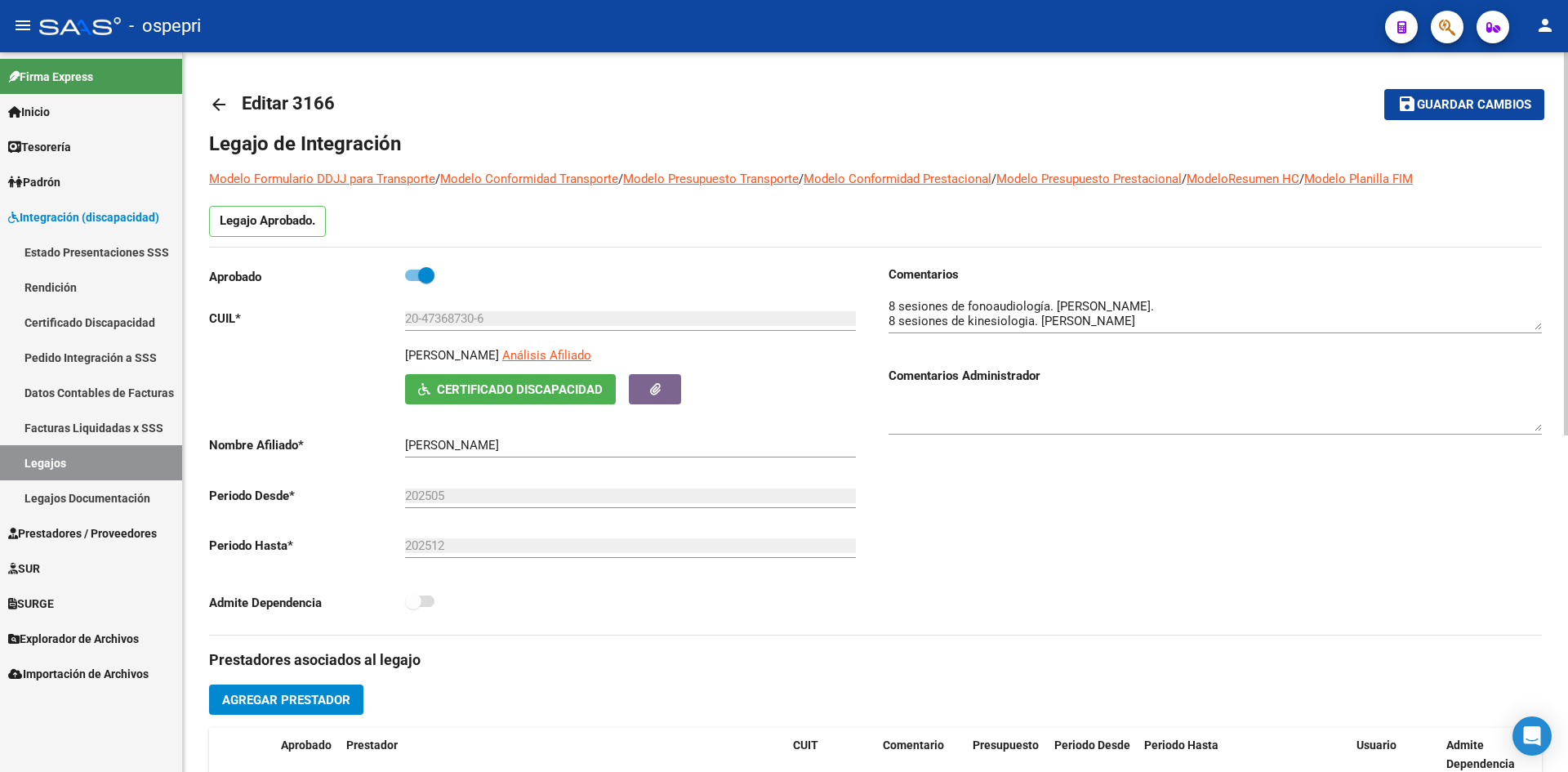
click at [229, 98] on link "arrow_back" at bounding box center [226, 104] width 33 height 38
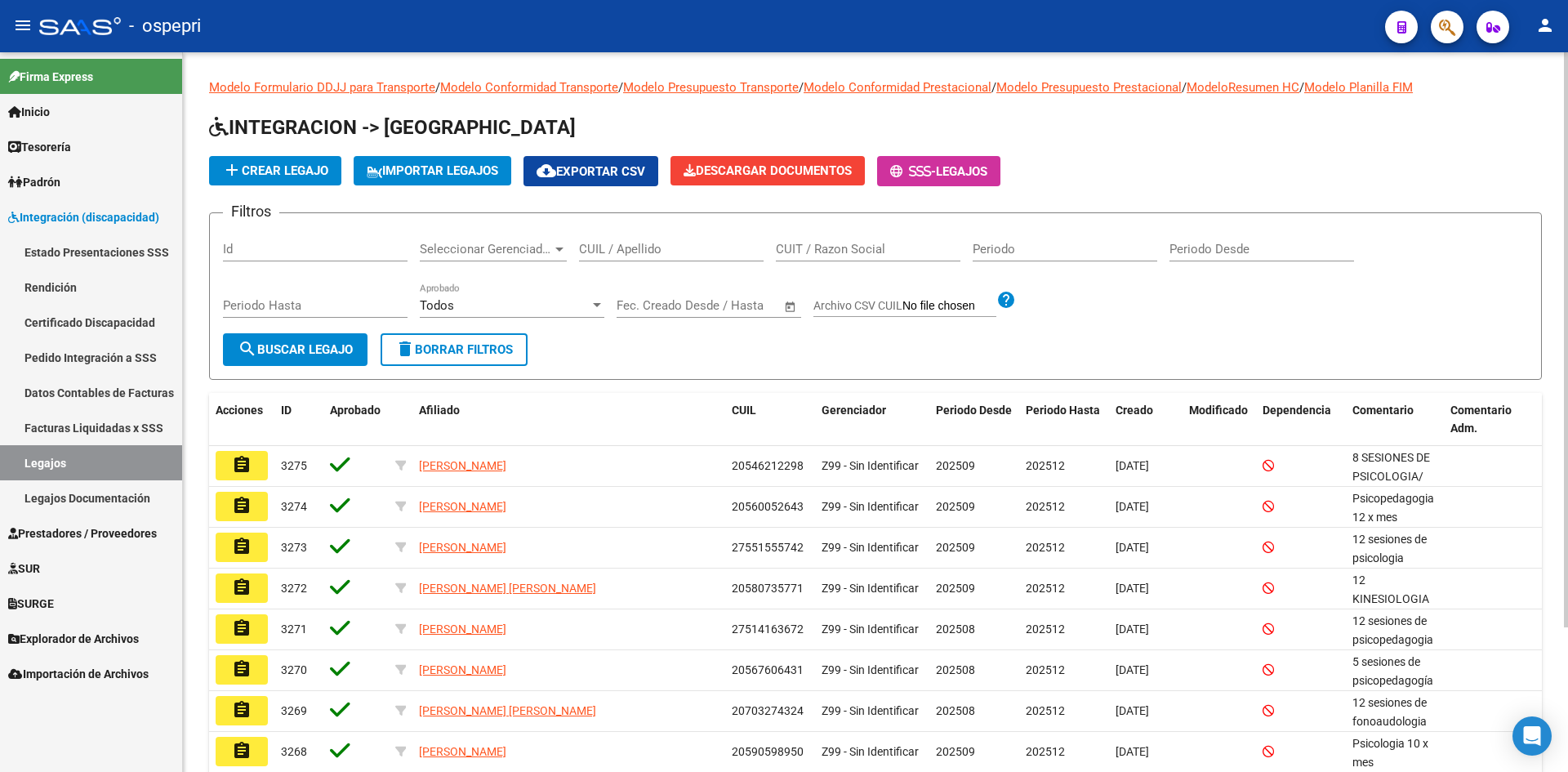
drag, startPoint x: 660, startPoint y: 252, endPoint x: 656, endPoint y: 245, distance: 8.1
click at [658, 250] on input "CUIL / Apellido" at bounding box center [671, 250] width 184 height 15
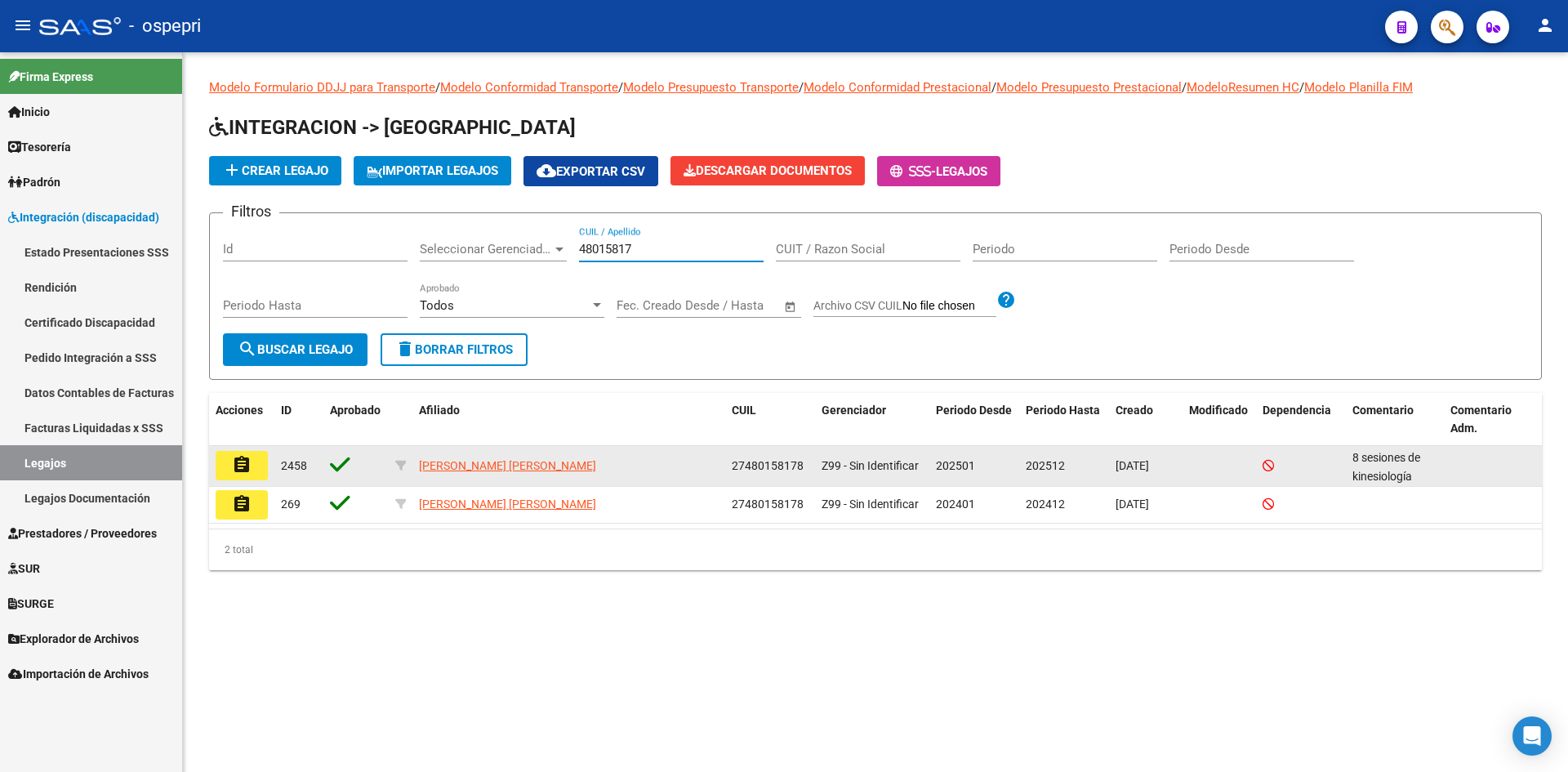
type input "48015817"
click at [240, 466] on mat-icon "assignment" at bounding box center [242, 465] width 20 height 20
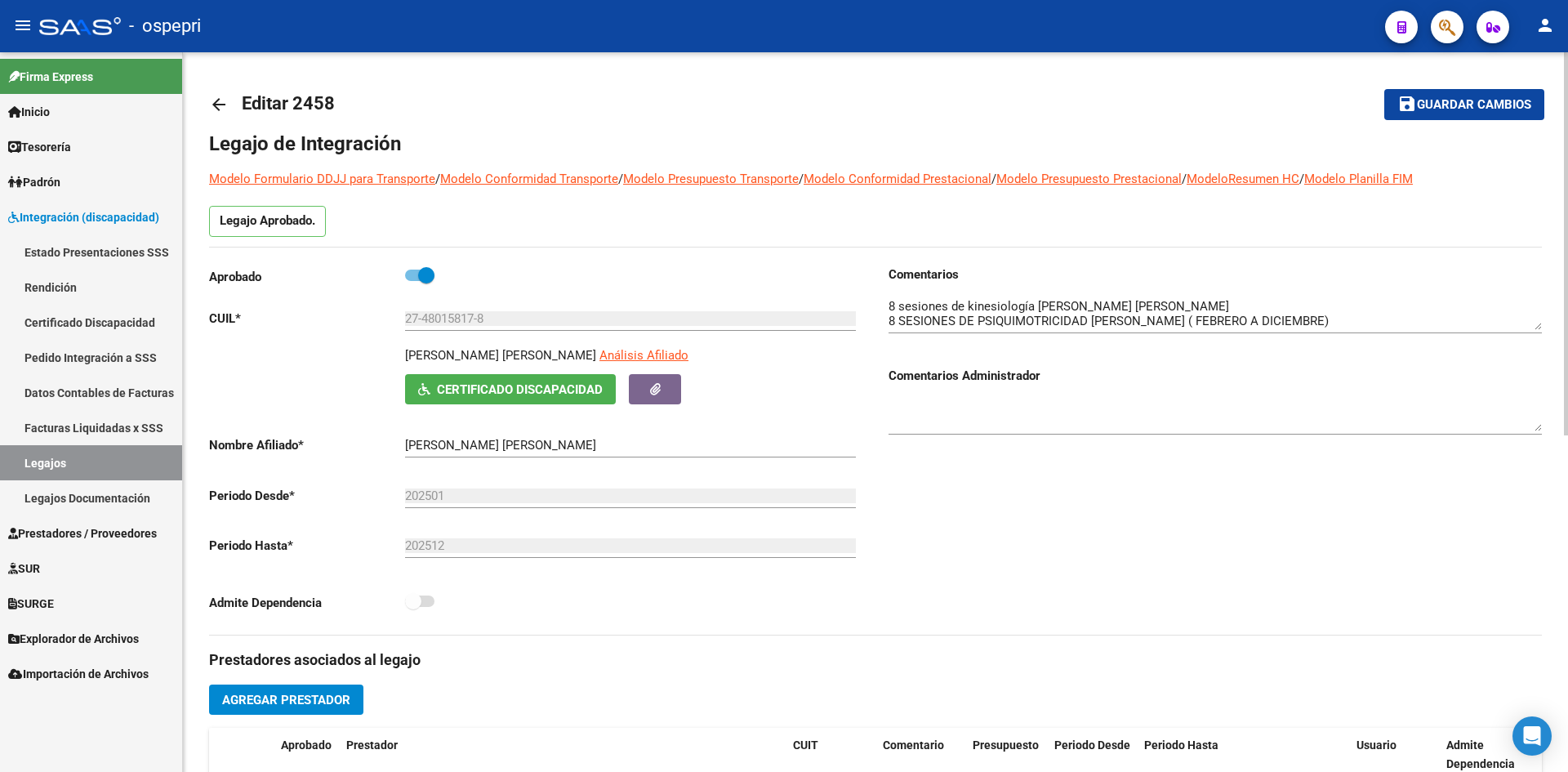
click at [218, 106] on mat-icon "arrow_back" at bounding box center [219, 105] width 20 height 20
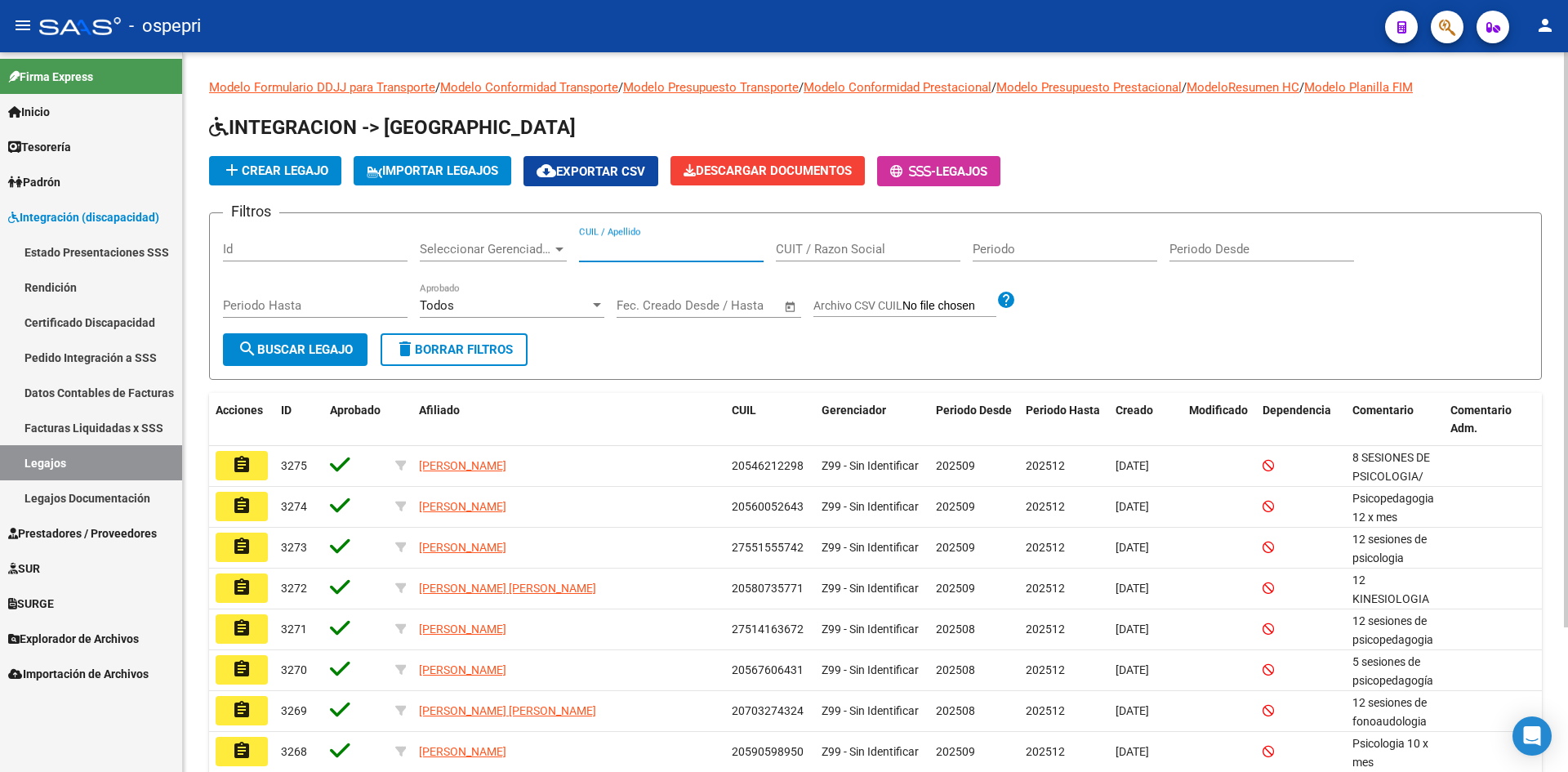
click at [625, 253] on input "CUIL / Apellido" at bounding box center [671, 250] width 184 height 15
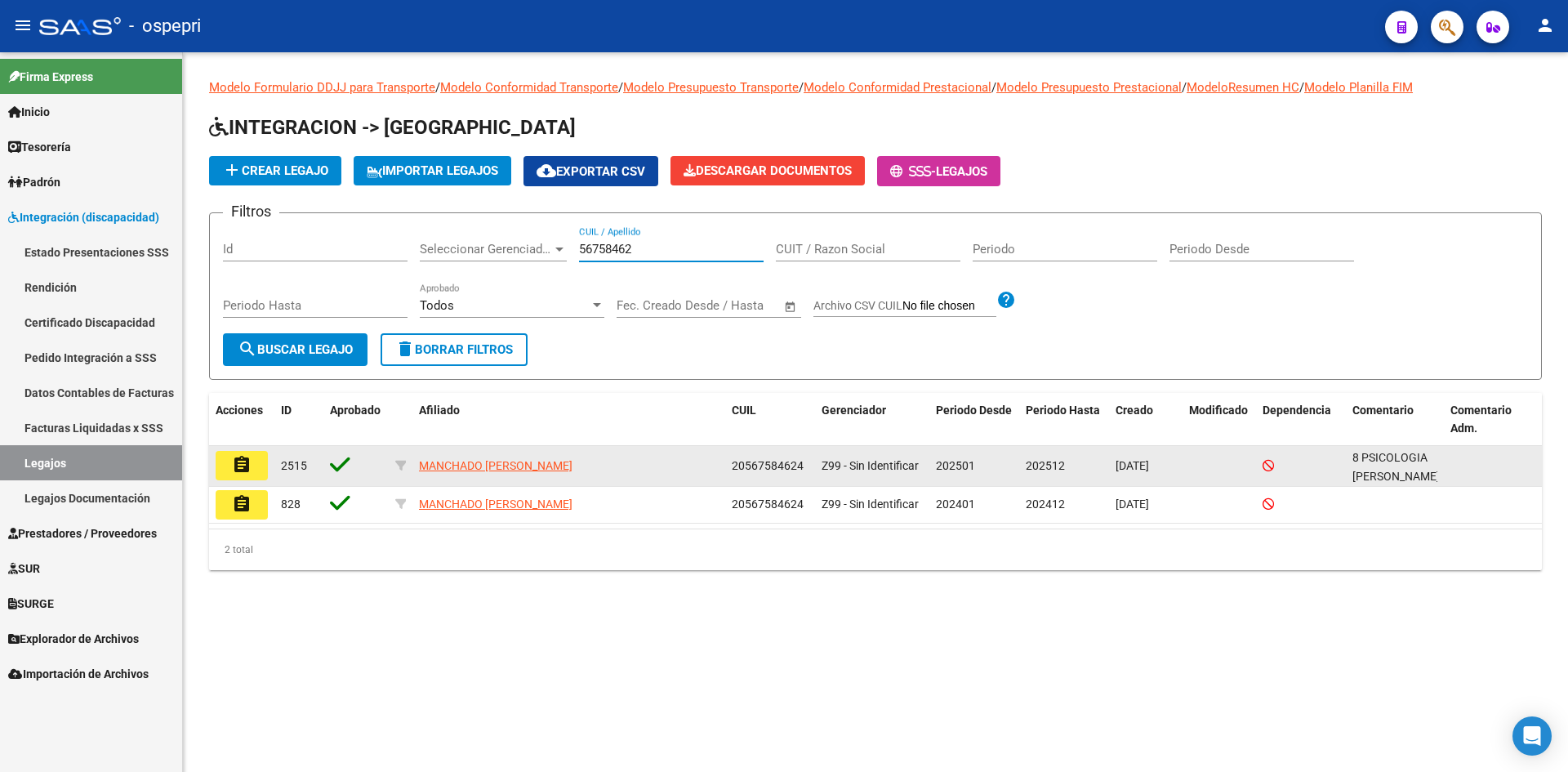
type input "56758462"
click at [241, 471] on mat-icon "assignment" at bounding box center [242, 465] width 20 height 20
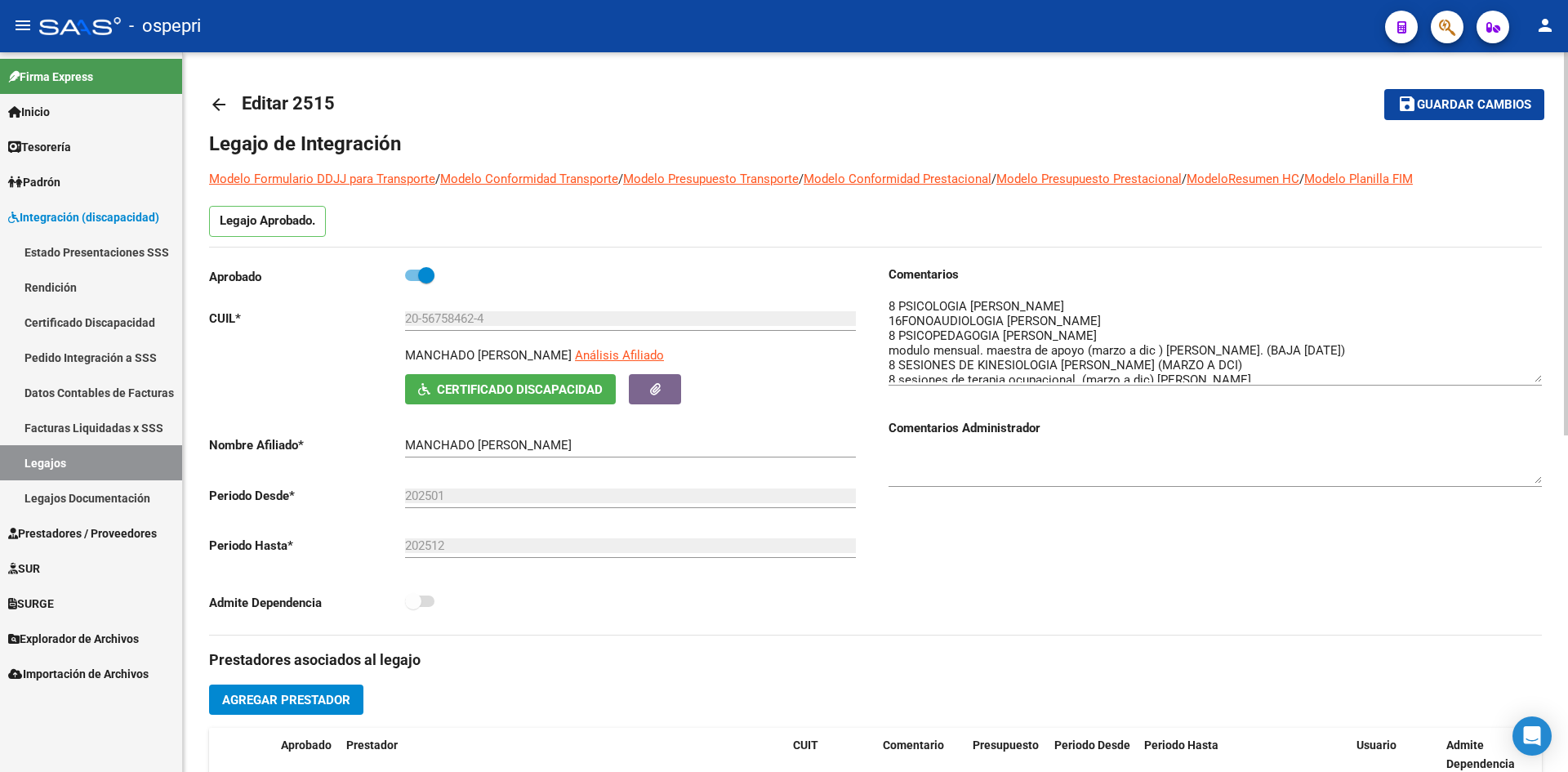
drag, startPoint x: 1537, startPoint y: 329, endPoint x: 1542, endPoint y: 382, distance: 53.2
click at [1542, 382] on textarea at bounding box center [1215, 340] width 653 height 85
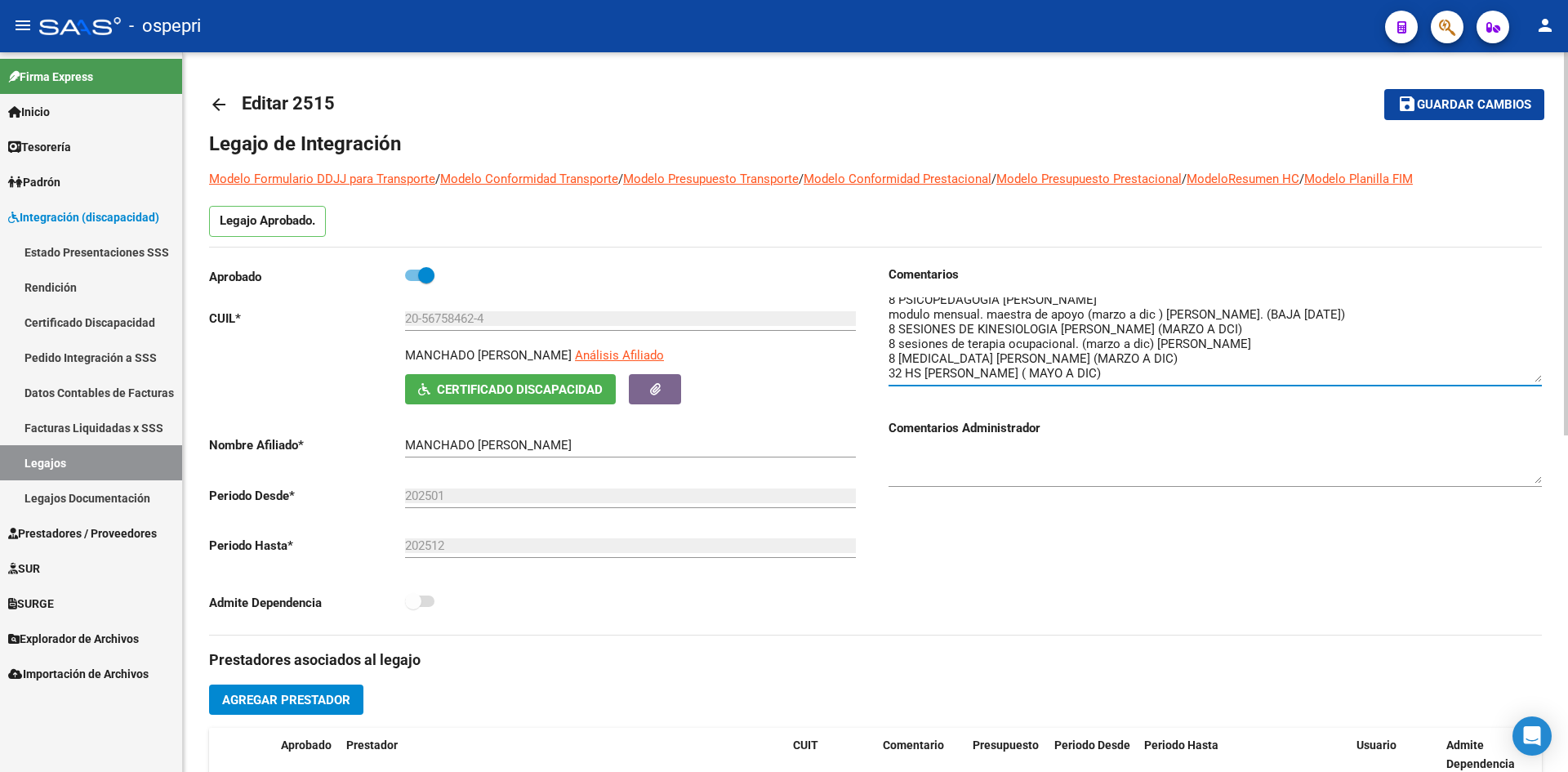
drag, startPoint x: 220, startPoint y: 106, endPoint x: 413, endPoint y: 67, distance: 196.9
click at [220, 104] on mat-icon "arrow_back" at bounding box center [219, 105] width 20 height 20
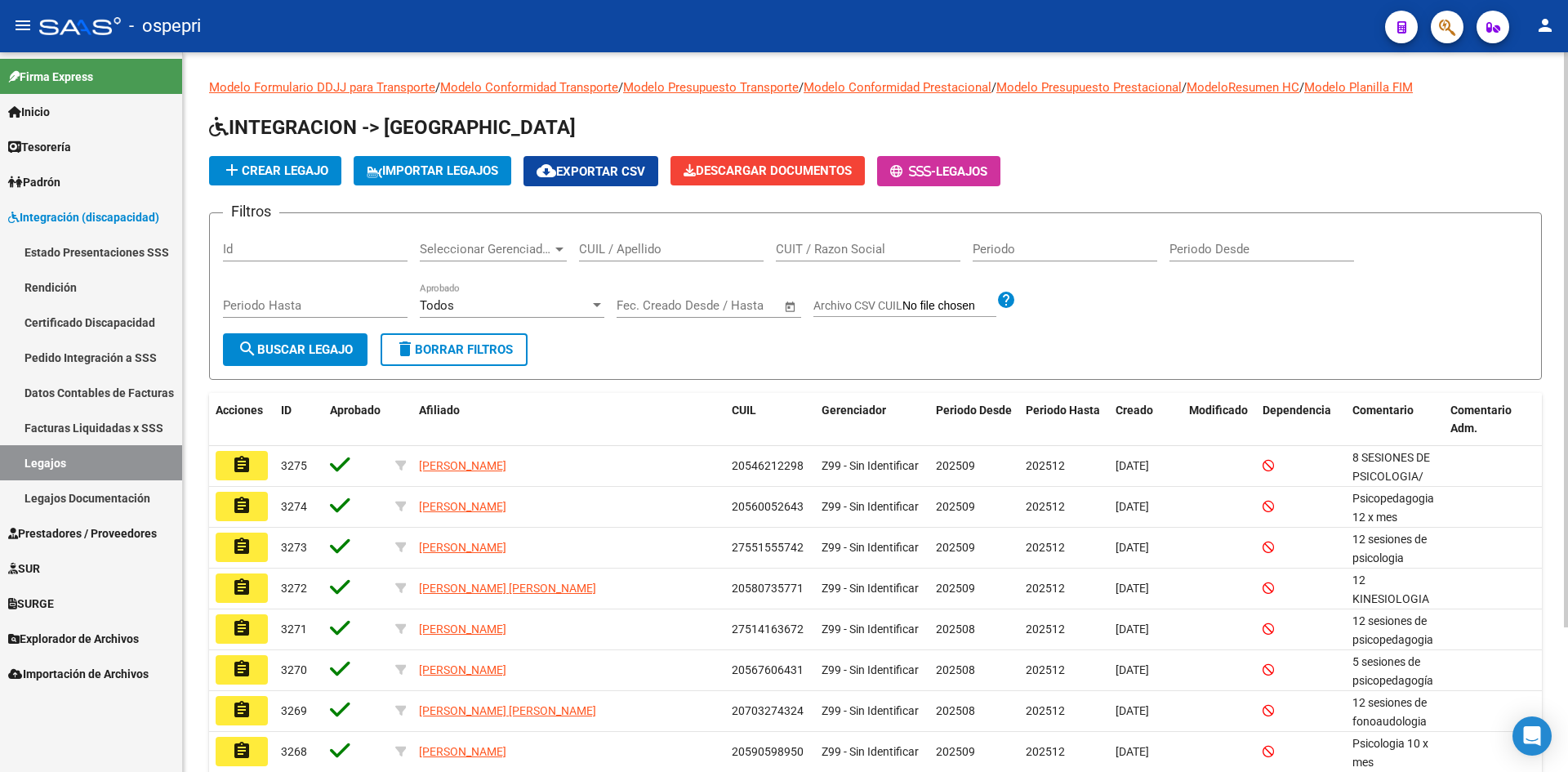
click at [631, 248] on input "CUIL / Apellido" at bounding box center [671, 250] width 184 height 15
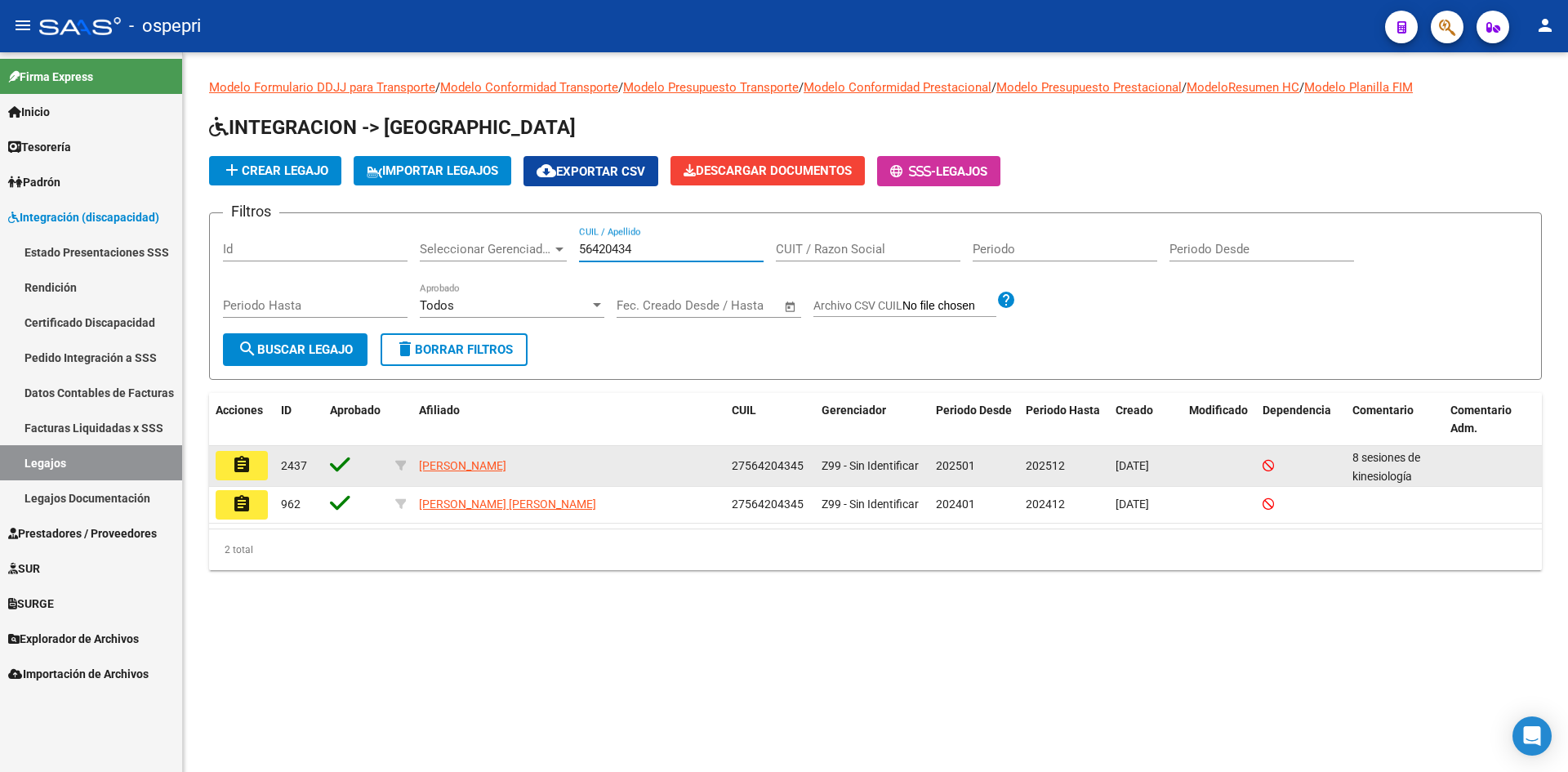
type input "56420434"
click at [238, 465] on mat-icon "assignment" at bounding box center [242, 465] width 20 height 20
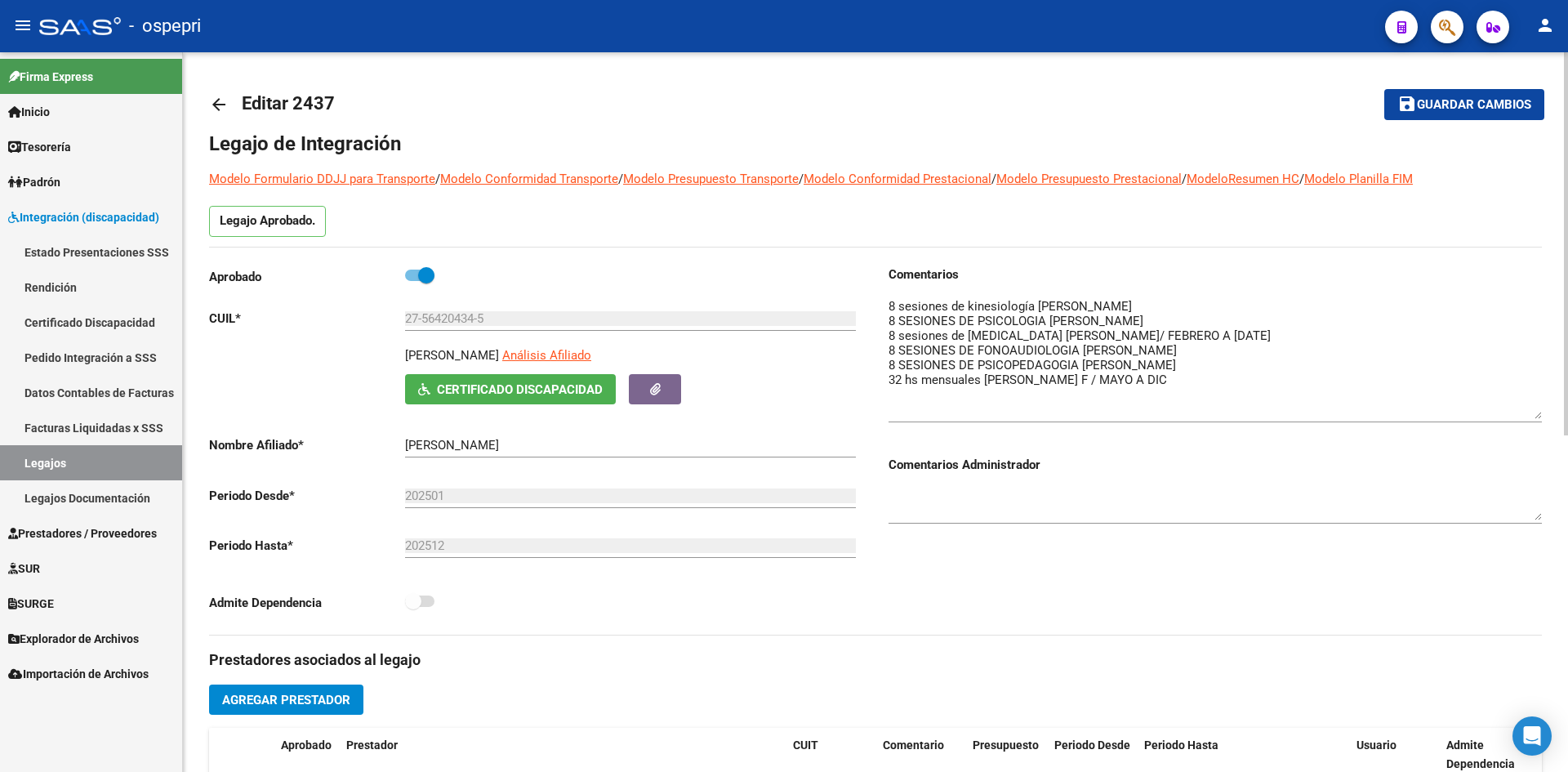
drag, startPoint x: 1534, startPoint y: 336, endPoint x: 1502, endPoint y: 408, distance: 78.8
click at [1521, 416] on textarea at bounding box center [1215, 358] width 653 height 122
drag, startPoint x: 0, startPoint y: 0, endPoint x: 221, endPoint y: 108, distance: 246.0
click at [221, 108] on mat-icon "arrow_back" at bounding box center [219, 105] width 20 height 20
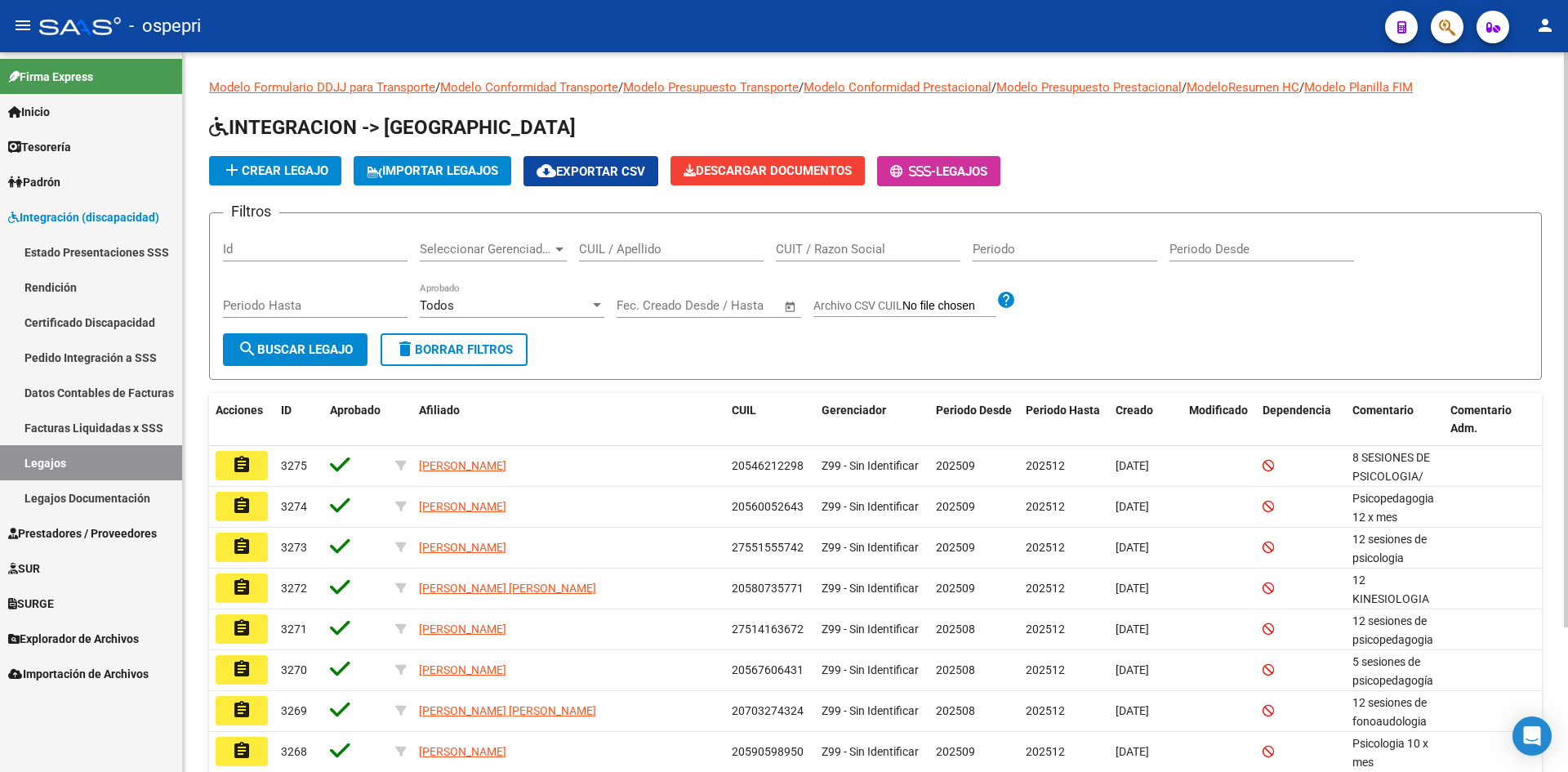
click at [613, 253] on input "CUIL / Apellido" at bounding box center [671, 250] width 184 height 15
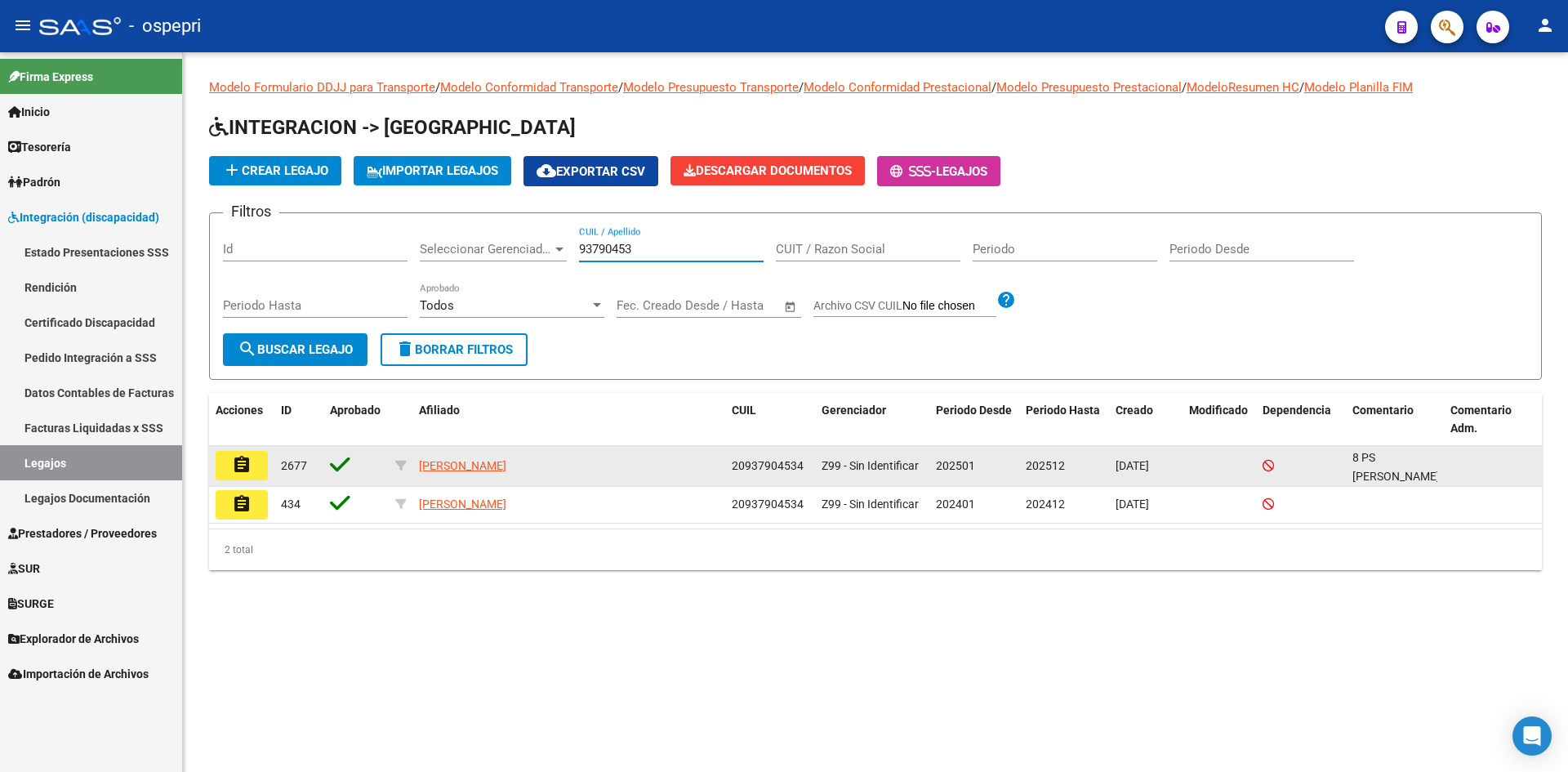
type input "93790453"
click at [245, 466] on mat-icon "assignment" at bounding box center [242, 465] width 20 height 20
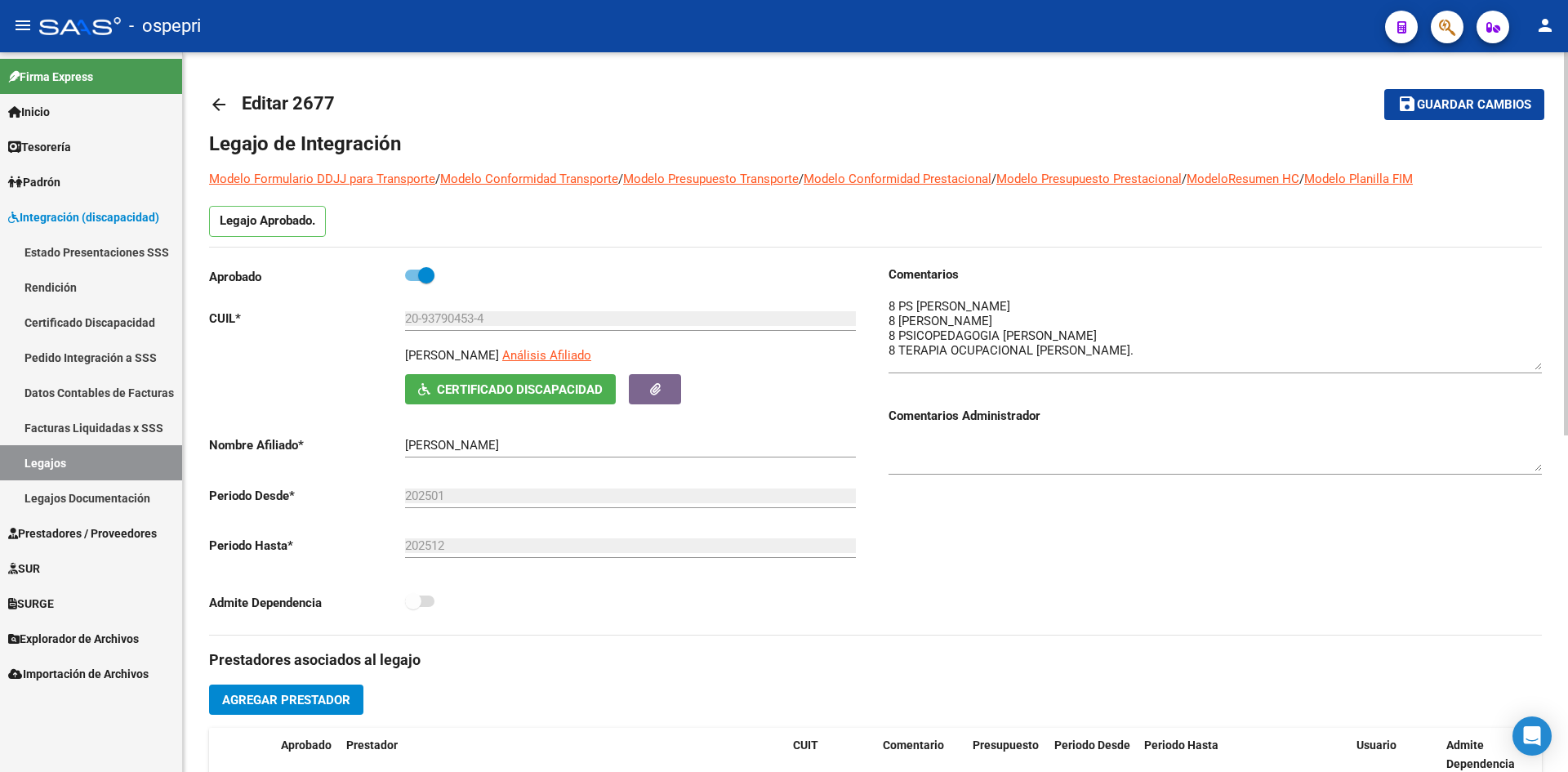
drag, startPoint x: 1539, startPoint y: 328, endPoint x: 1539, endPoint y: 367, distance: 39.0
click at [1539, 367] on textarea at bounding box center [1215, 334] width 653 height 73
click at [225, 101] on mat-icon "arrow_back" at bounding box center [219, 105] width 20 height 20
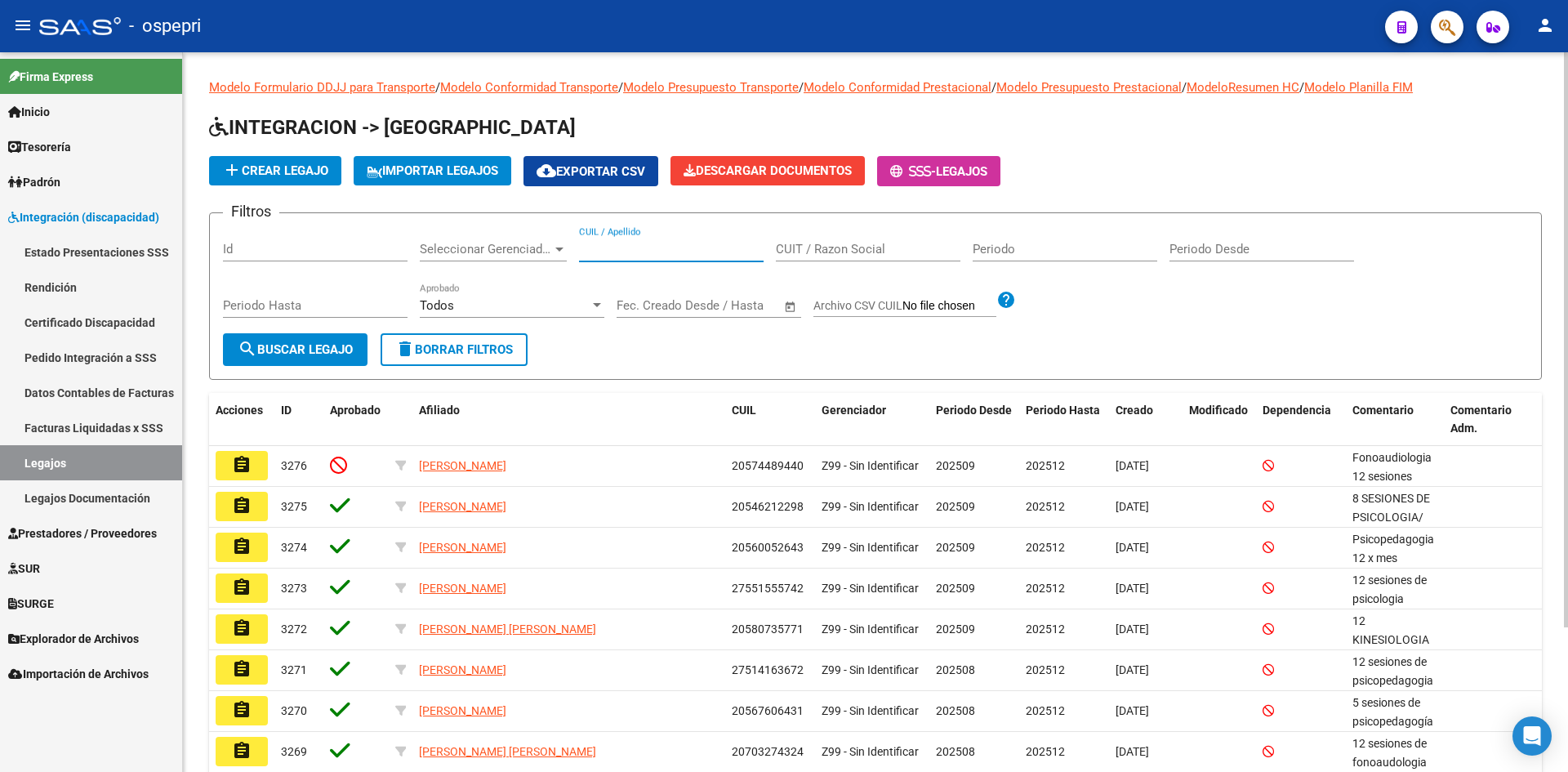
click at [619, 253] on input "CUIL / Apellido" at bounding box center [671, 250] width 184 height 15
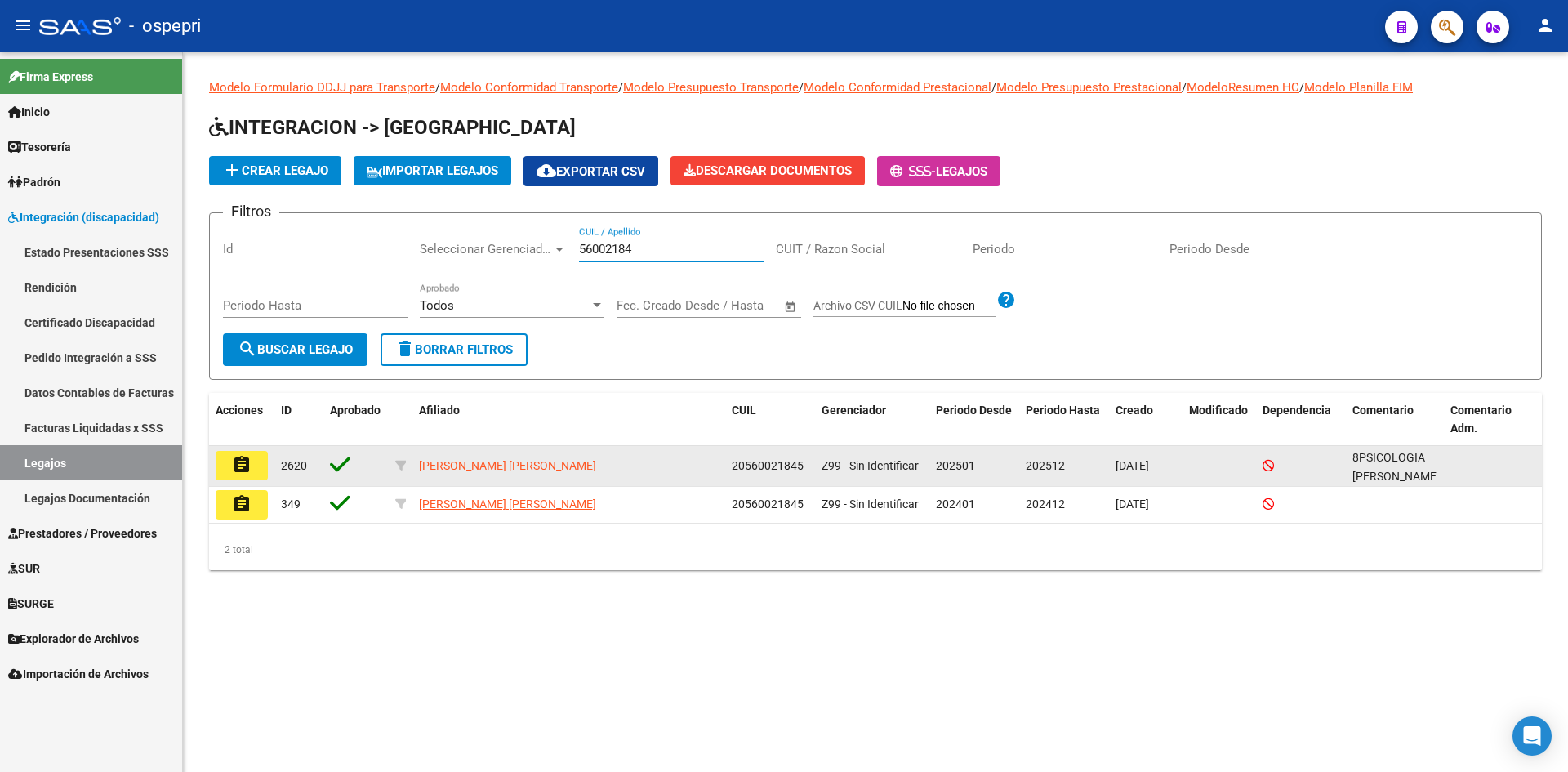
type input "56002184"
click at [244, 466] on mat-icon "assignment" at bounding box center [242, 465] width 20 height 20
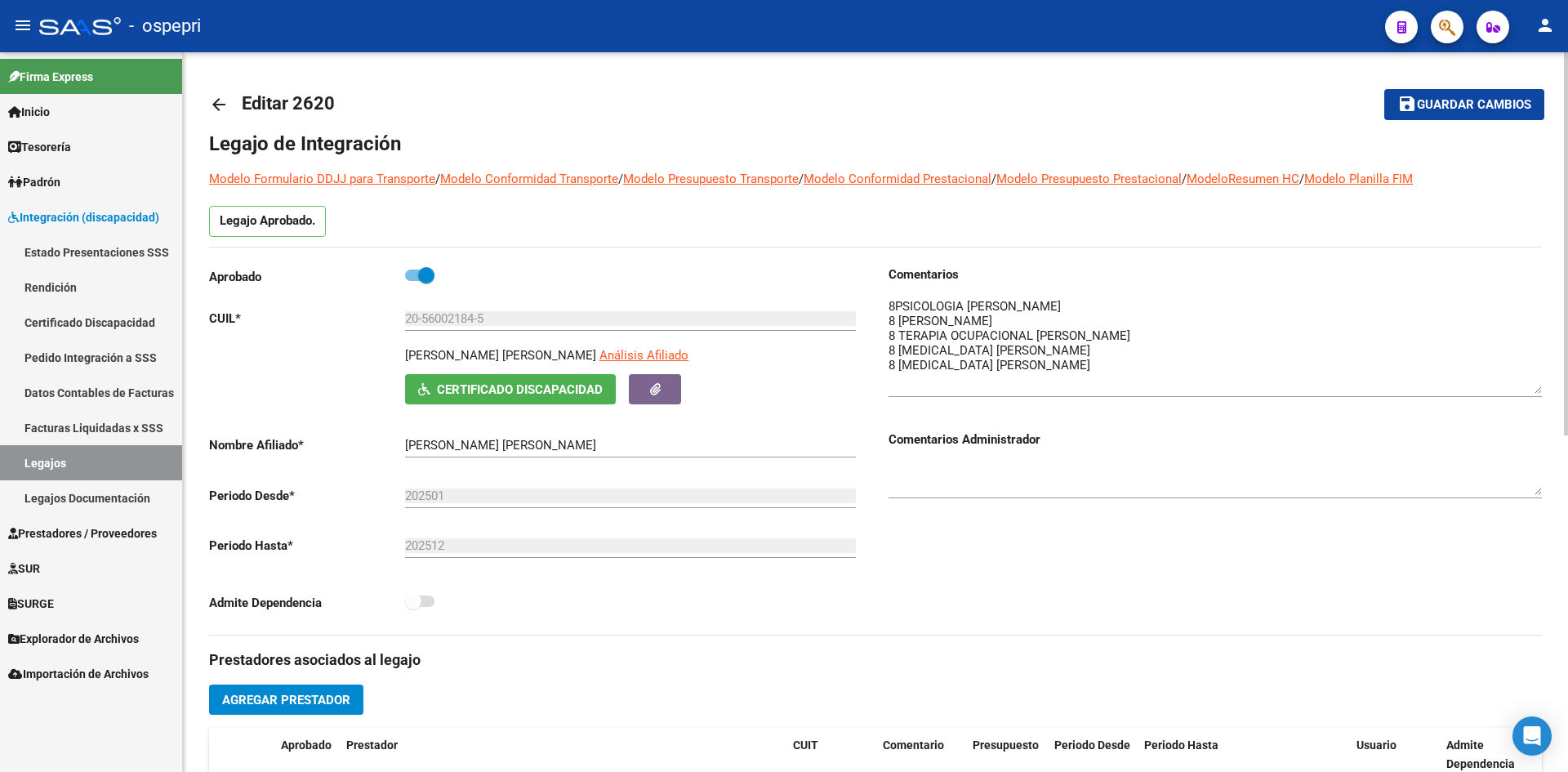
drag, startPoint x: 1535, startPoint y: 326, endPoint x: 1541, endPoint y: 389, distance: 63.3
click at [1541, 389] on textarea at bounding box center [1215, 345] width 653 height 97
click at [220, 102] on mat-icon "arrow_back" at bounding box center [219, 105] width 20 height 20
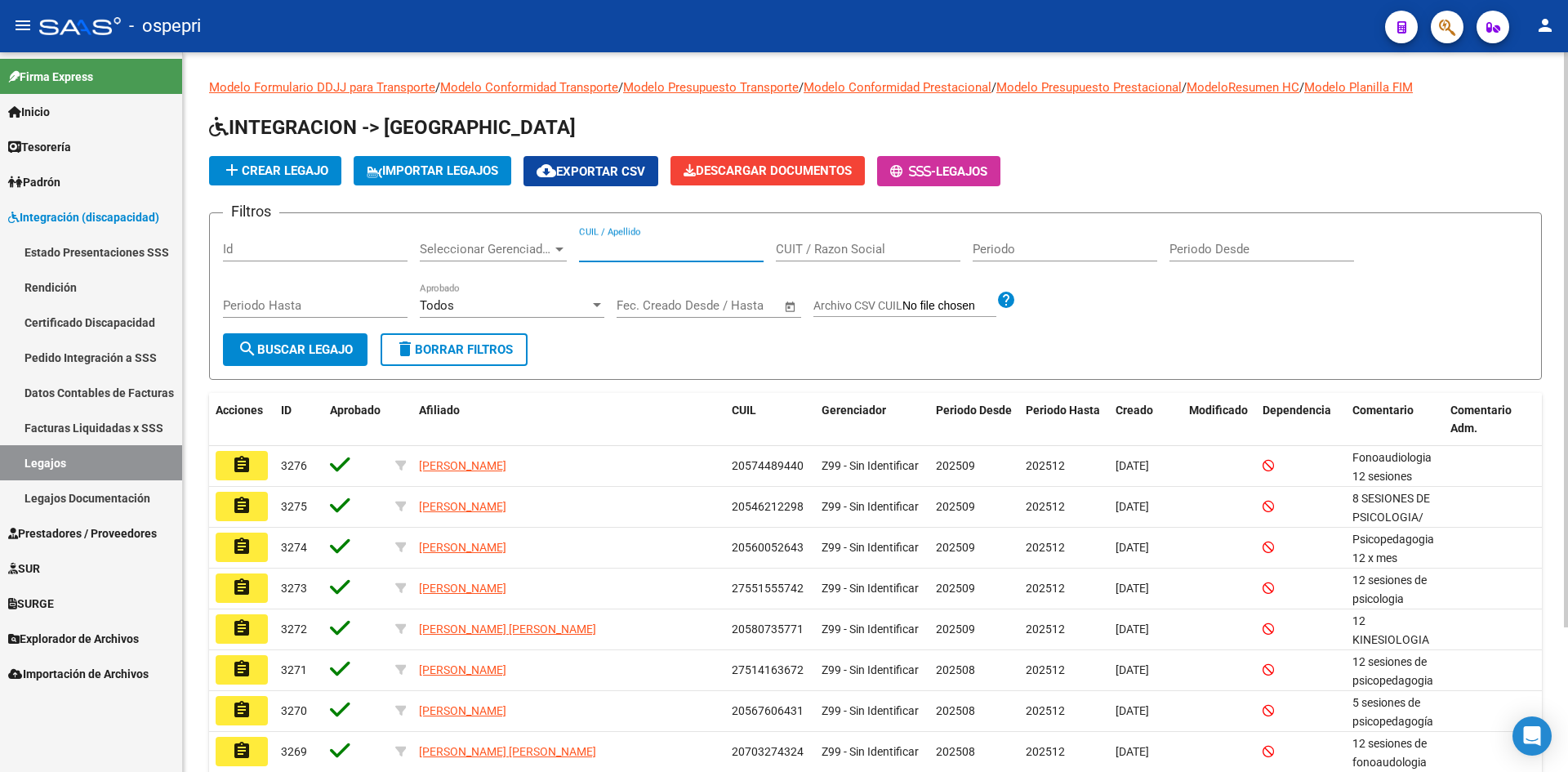
click at [615, 247] on input "CUIL / Apellido" at bounding box center [671, 250] width 184 height 15
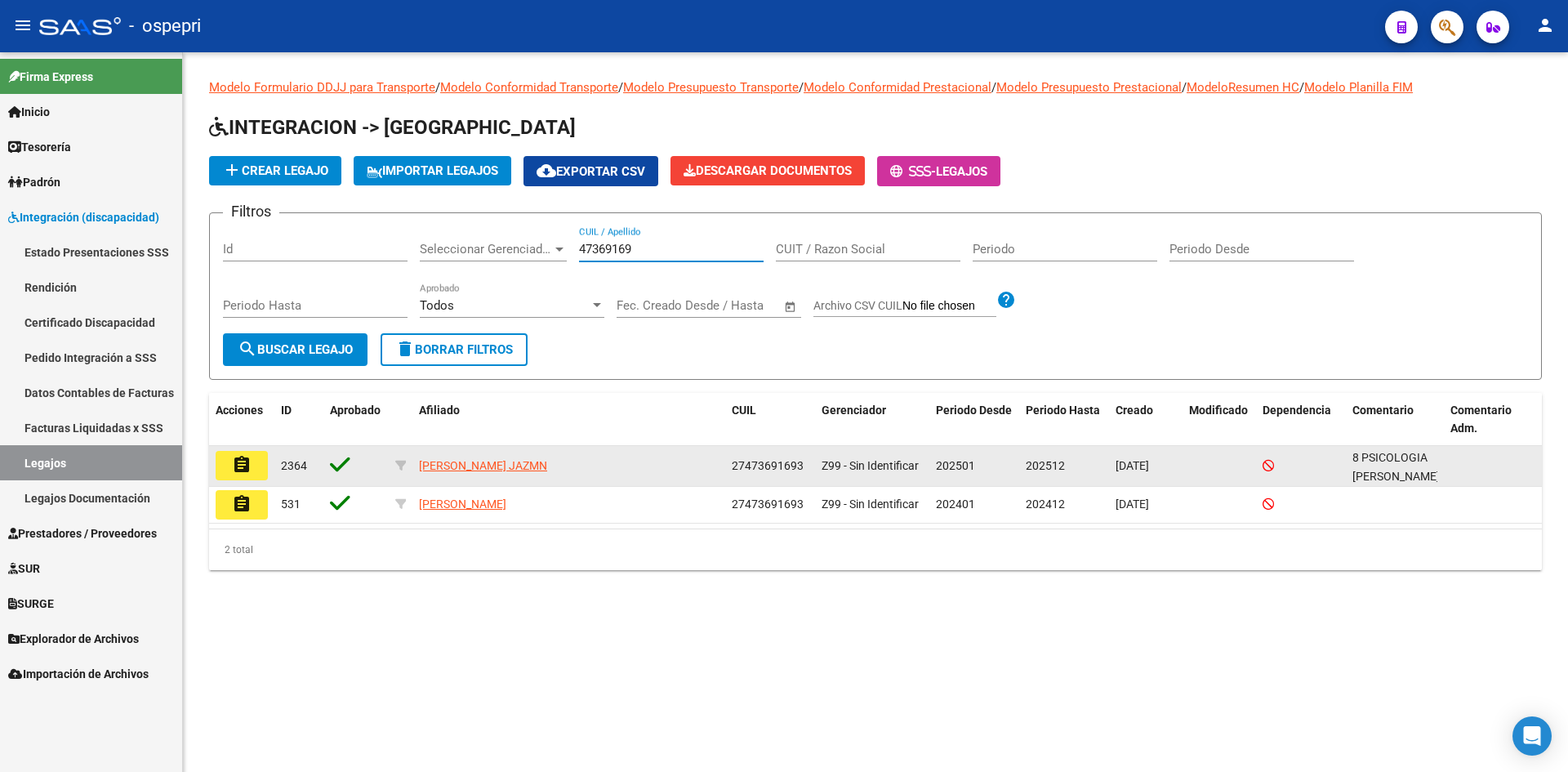
type input "47369169"
click at [242, 470] on mat-icon "assignment" at bounding box center [242, 465] width 20 height 20
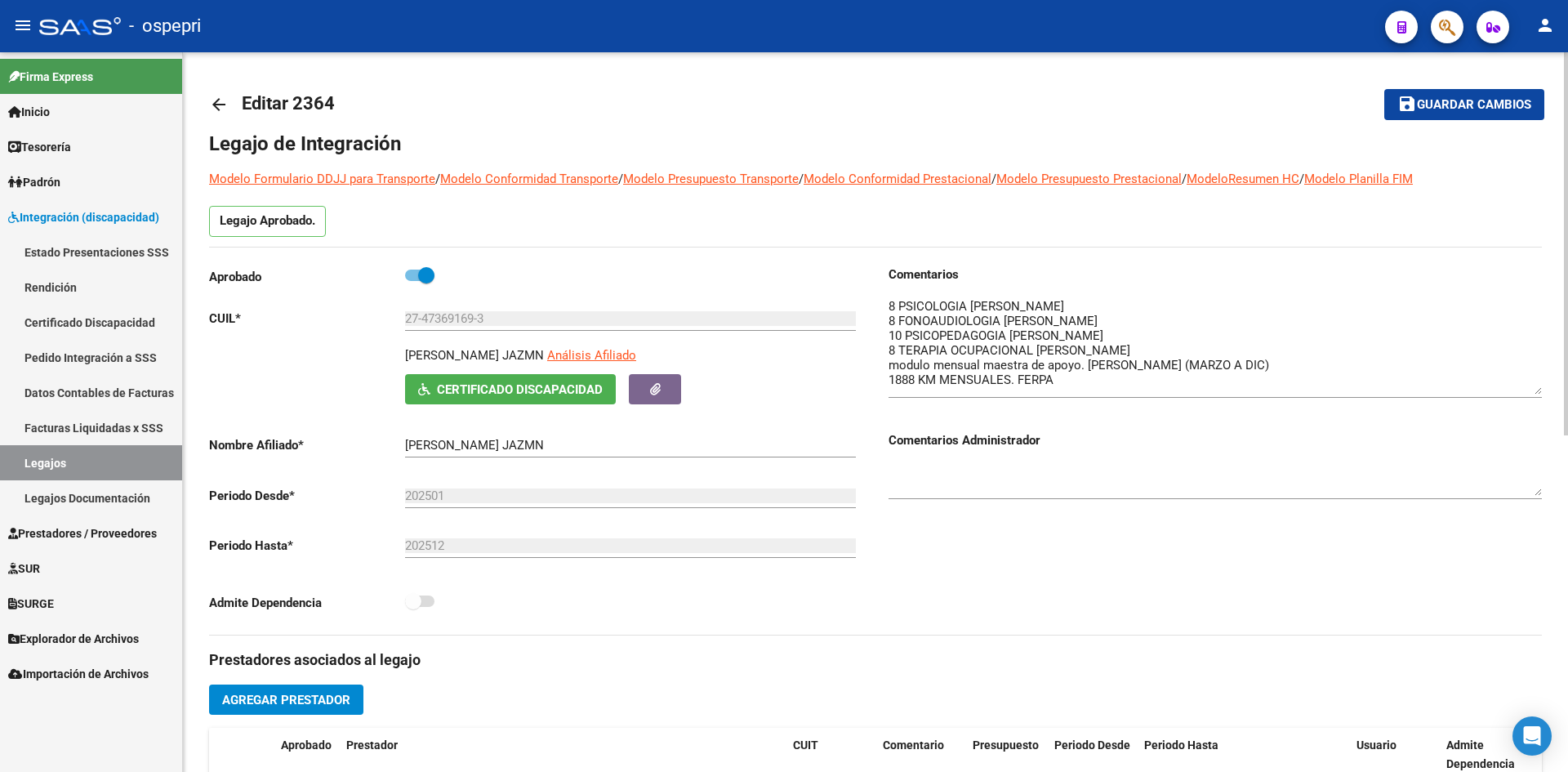
drag, startPoint x: 1541, startPoint y: 326, endPoint x: 1541, endPoint y: 391, distance: 65.0
click at [1541, 391] on textarea at bounding box center [1215, 346] width 653 height 98
click at [221, 99] on mat-icon "arrow_back" at bounding box center [219, 105] width 20 height 20
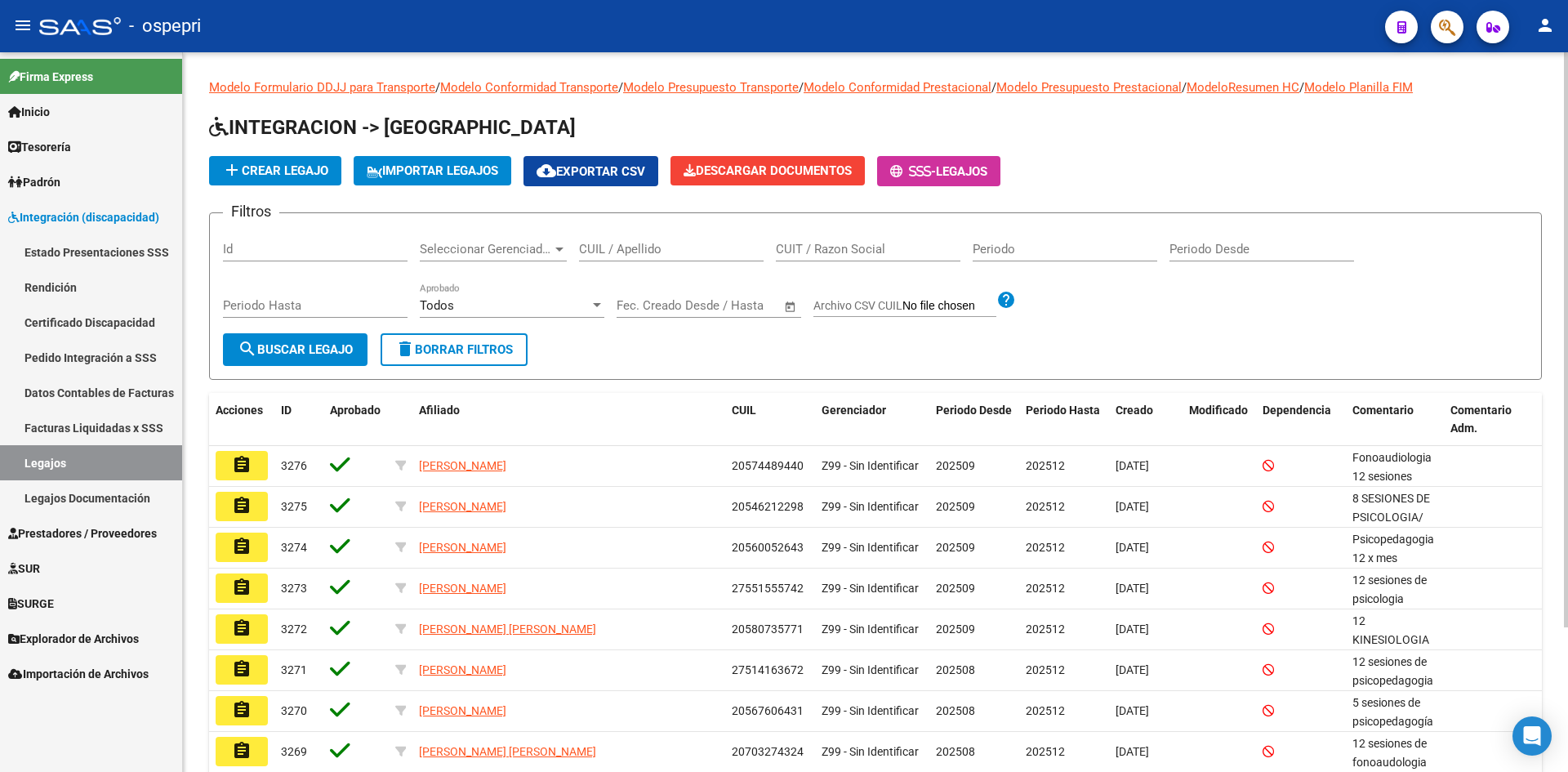
click at [617, 247] on input "CUIL / Apellido" at bounding box center [671, 250] width 184 height 15
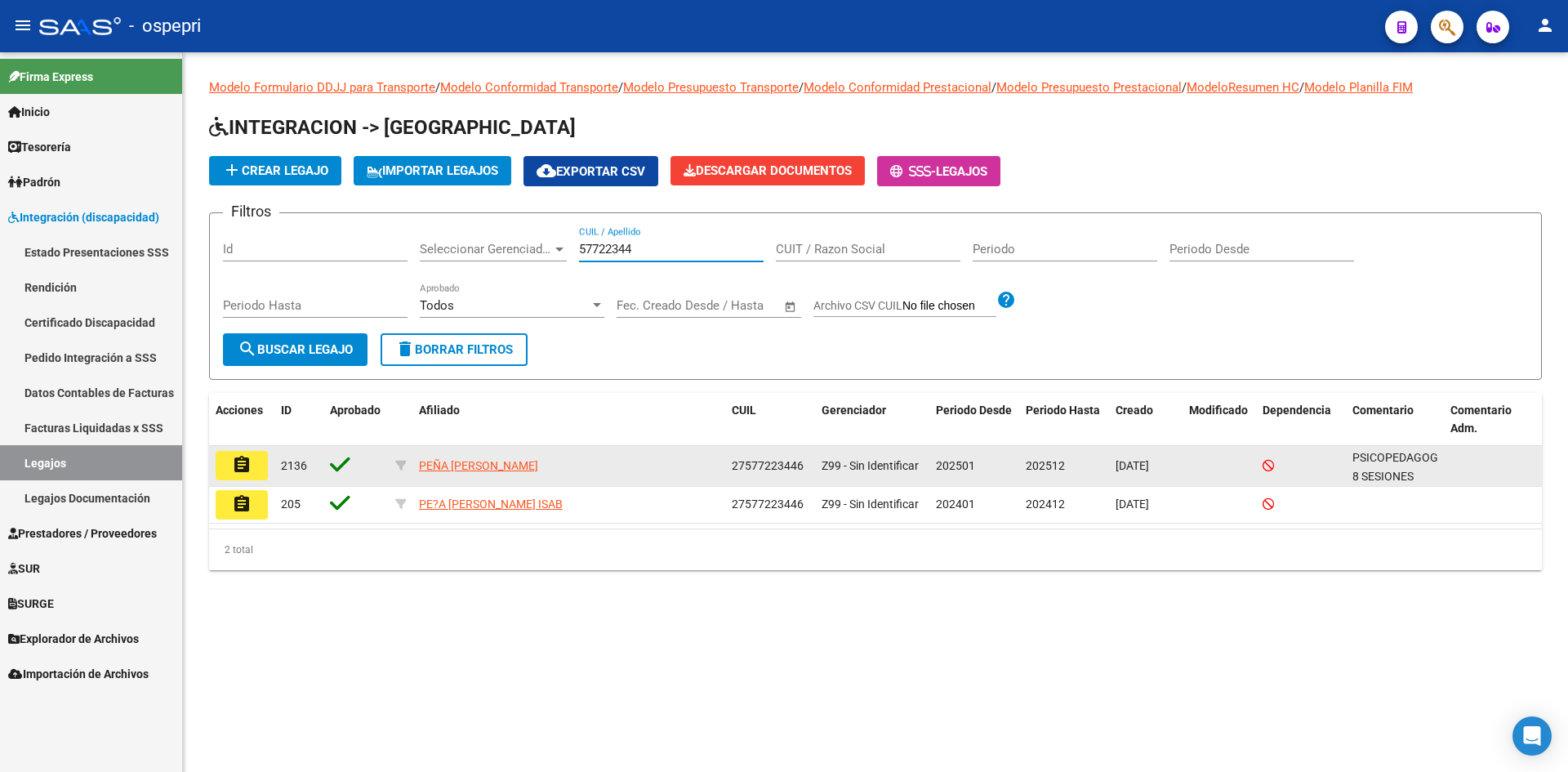
type input "57722344"
click at [239, 462] on mat-icon "assignment" at bounding box center [242, 465] width 20 height 20
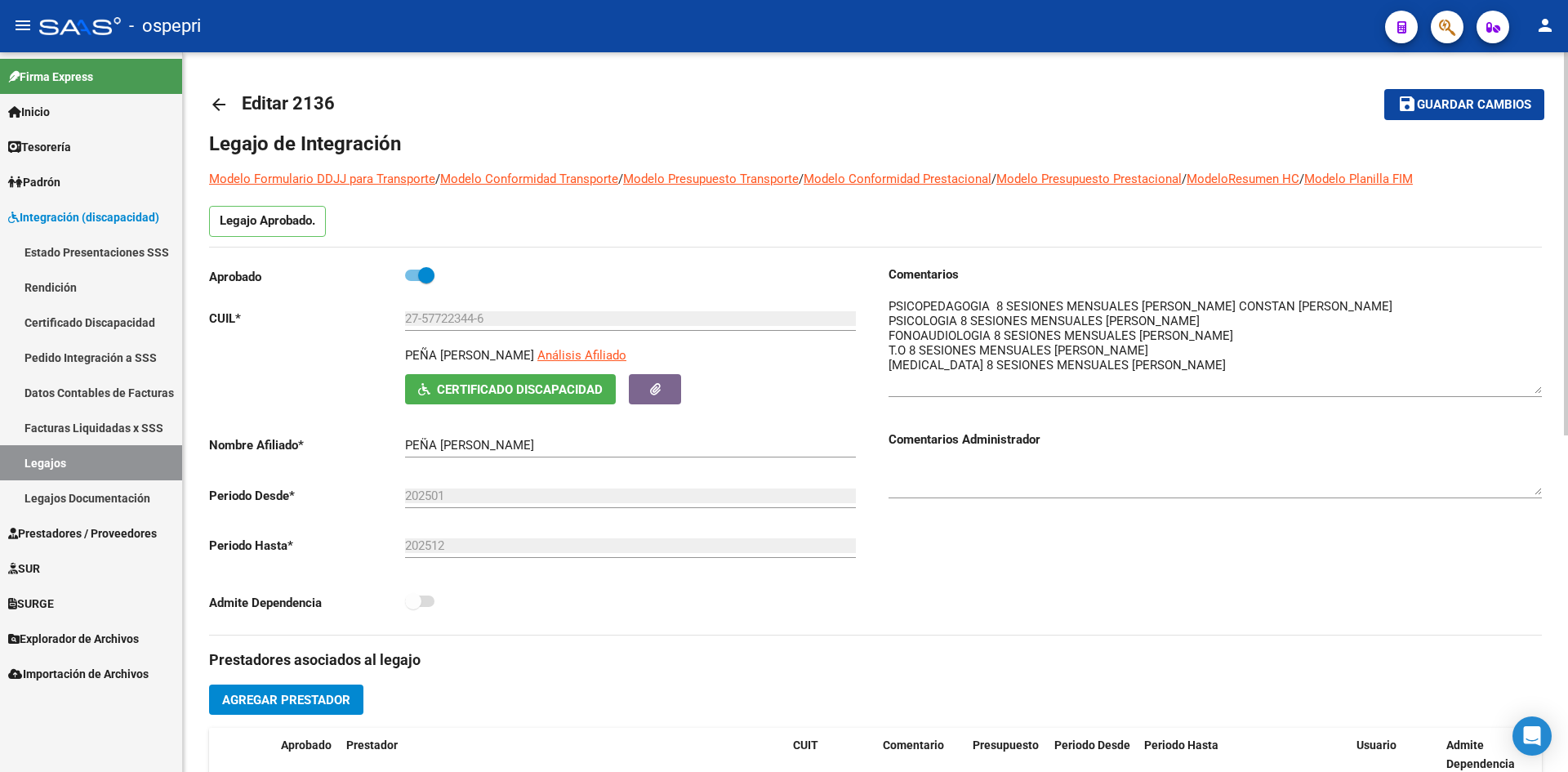
drag, startPoint x: 1537, startPoint y: 329, endPoint x: 1537, endPoint y: 393, distance: 64.0
click at [1537, 393] on textarea at bounding box center [1215, 345] width 653 height 97
click at [210, 101] on mat-icon "arrow_back" at bounding box center [219, 105] width 20 height 20
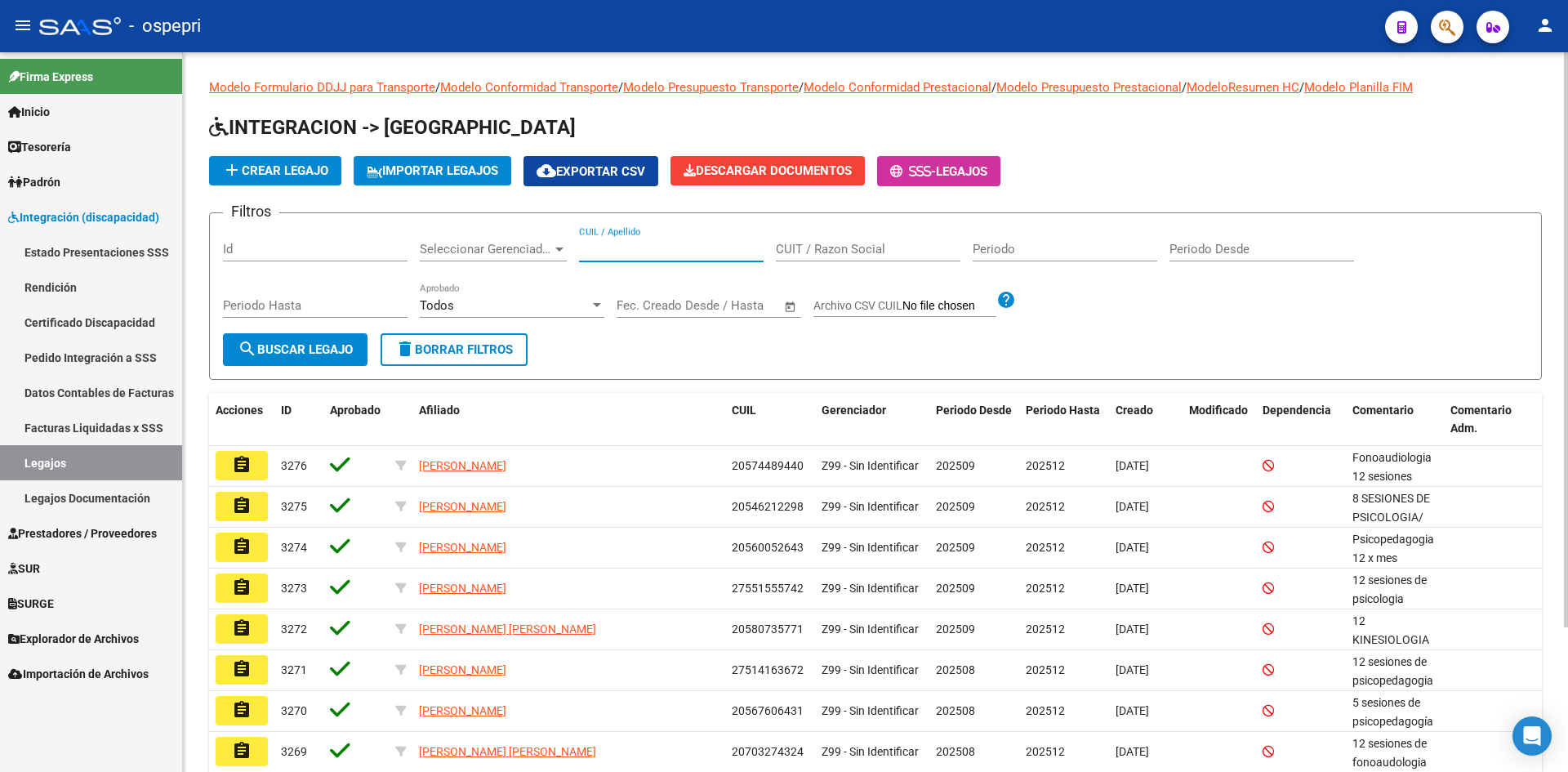
click at [634, 245] on input "CUIL / Apellido" at bounding box center [671, 250] width 184 height 15
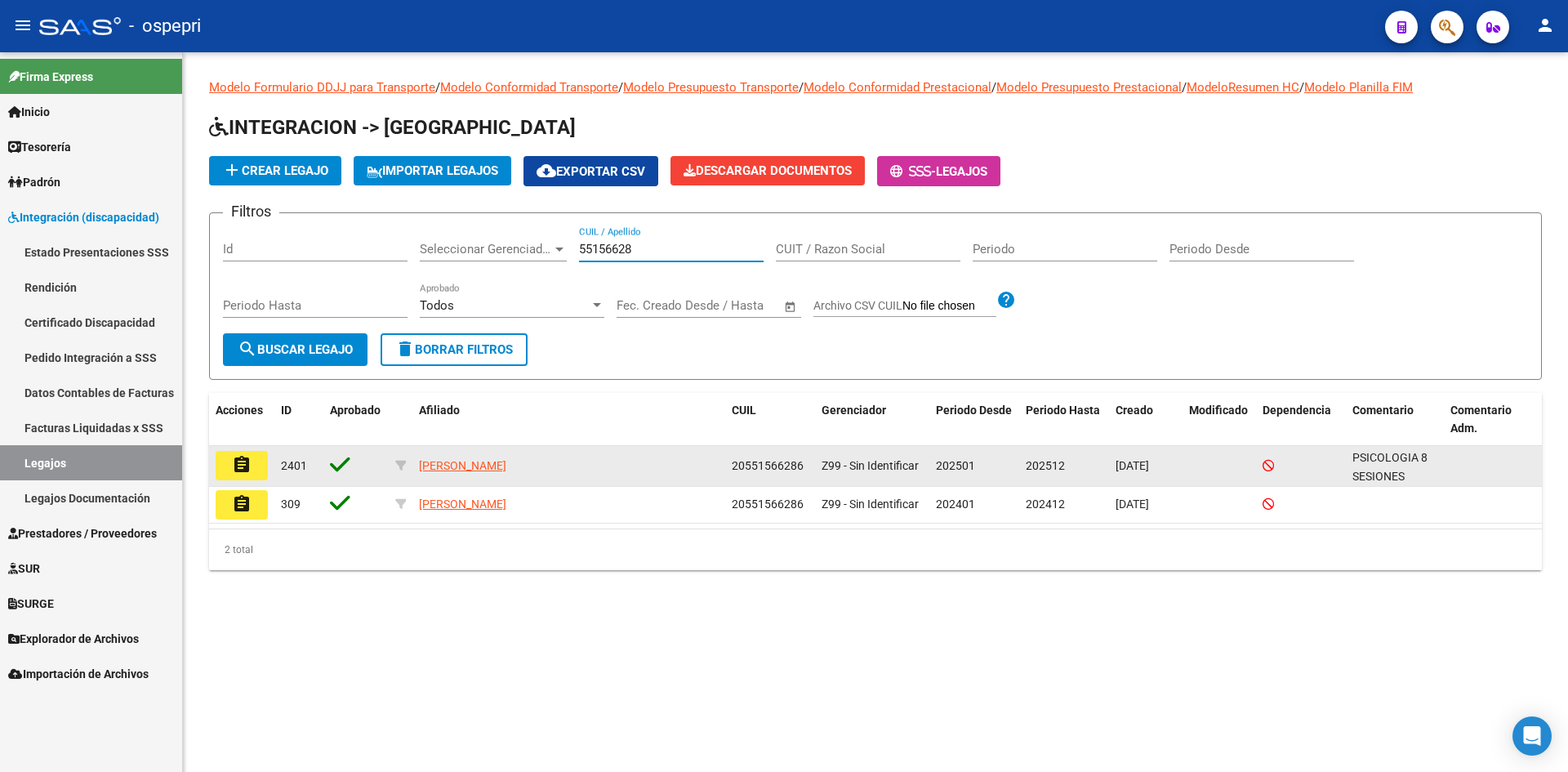
type input "55156628"
click at [236, 470] on mat-icon "assignment" at bounding box center [242, 465] width 20 height 20
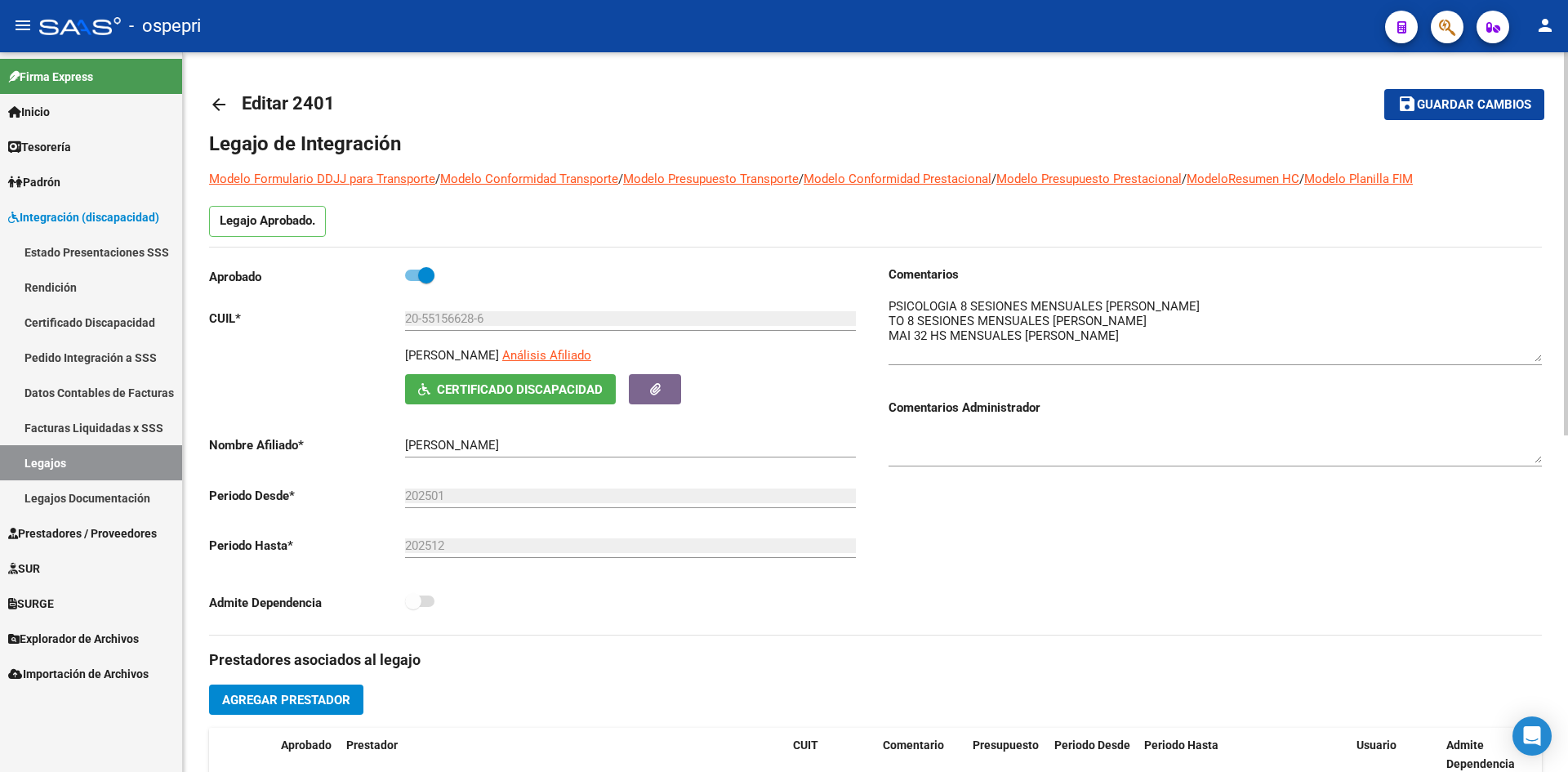
drag, startPoint x: 1536, startPoint y: 325, endPoint x: 1547, endPoint y: 356, distance: 32.9
click at [1547, 356] on div "arrow_back Editar 2401 save Guardar cambios Legajo de Integración Modelo Formul…" at bounding box center [875, 728] width 1385 height 1352
click at [225, 104] on mat-icon "arrow_back" at bounding box center [219, 105] width 20 height 20
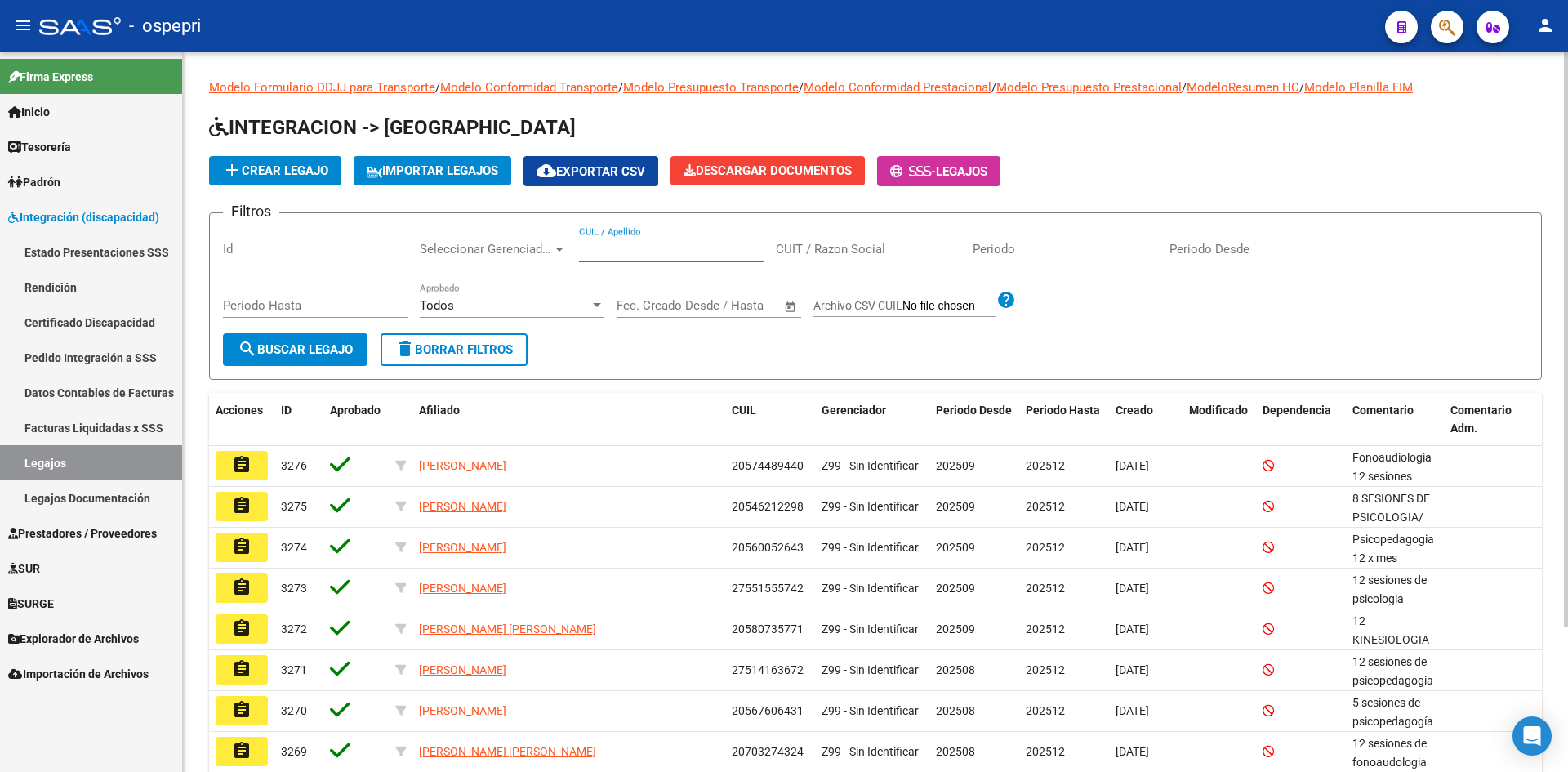
click at [666, 248] on input "CUIL / Apellido" at bounding box center [671, 250] width 184 height 15
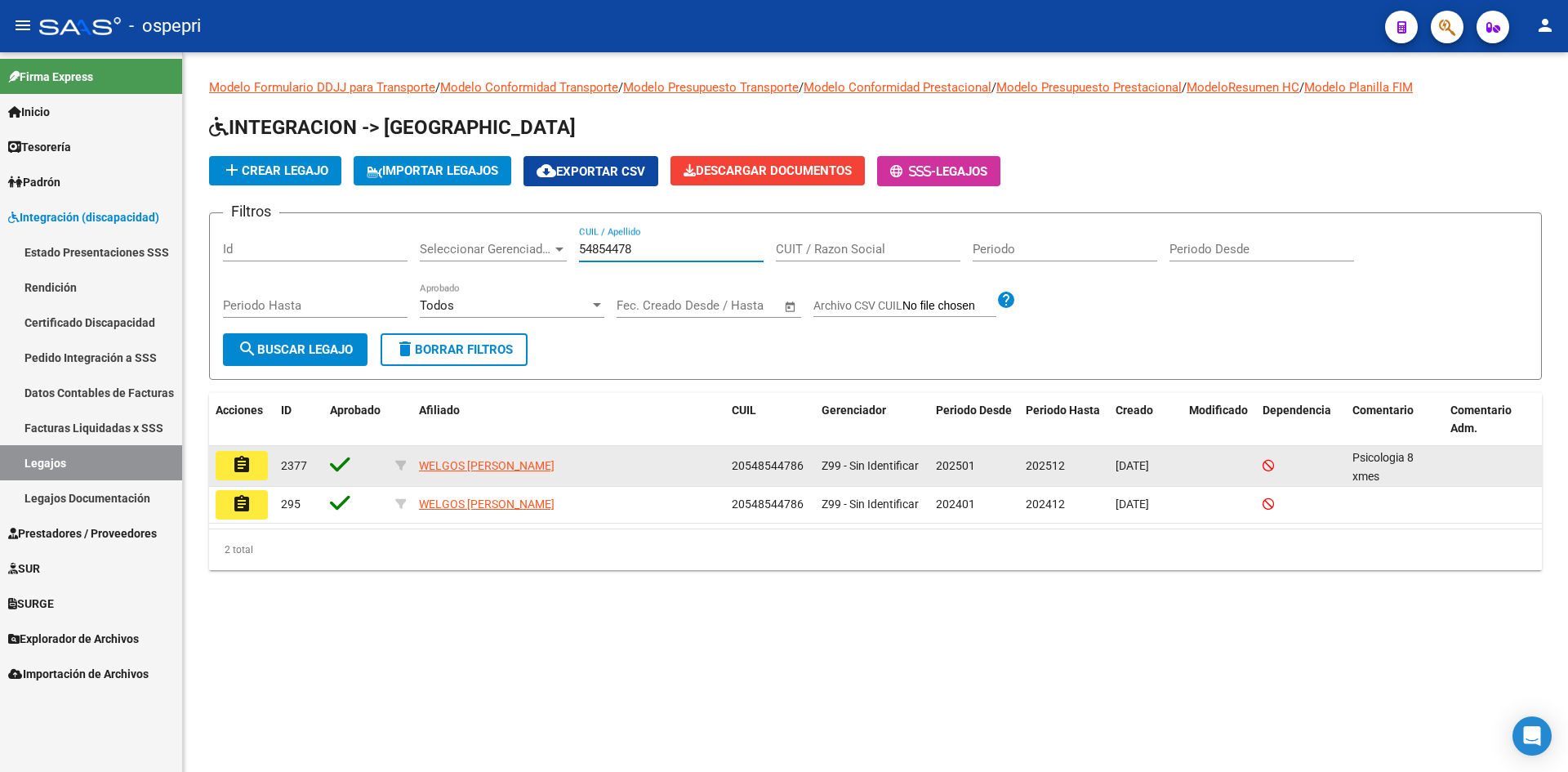
type input "54854478"
click at [253, 468] on button "assignment" at bounding box center [241, 466] width 52 height 30
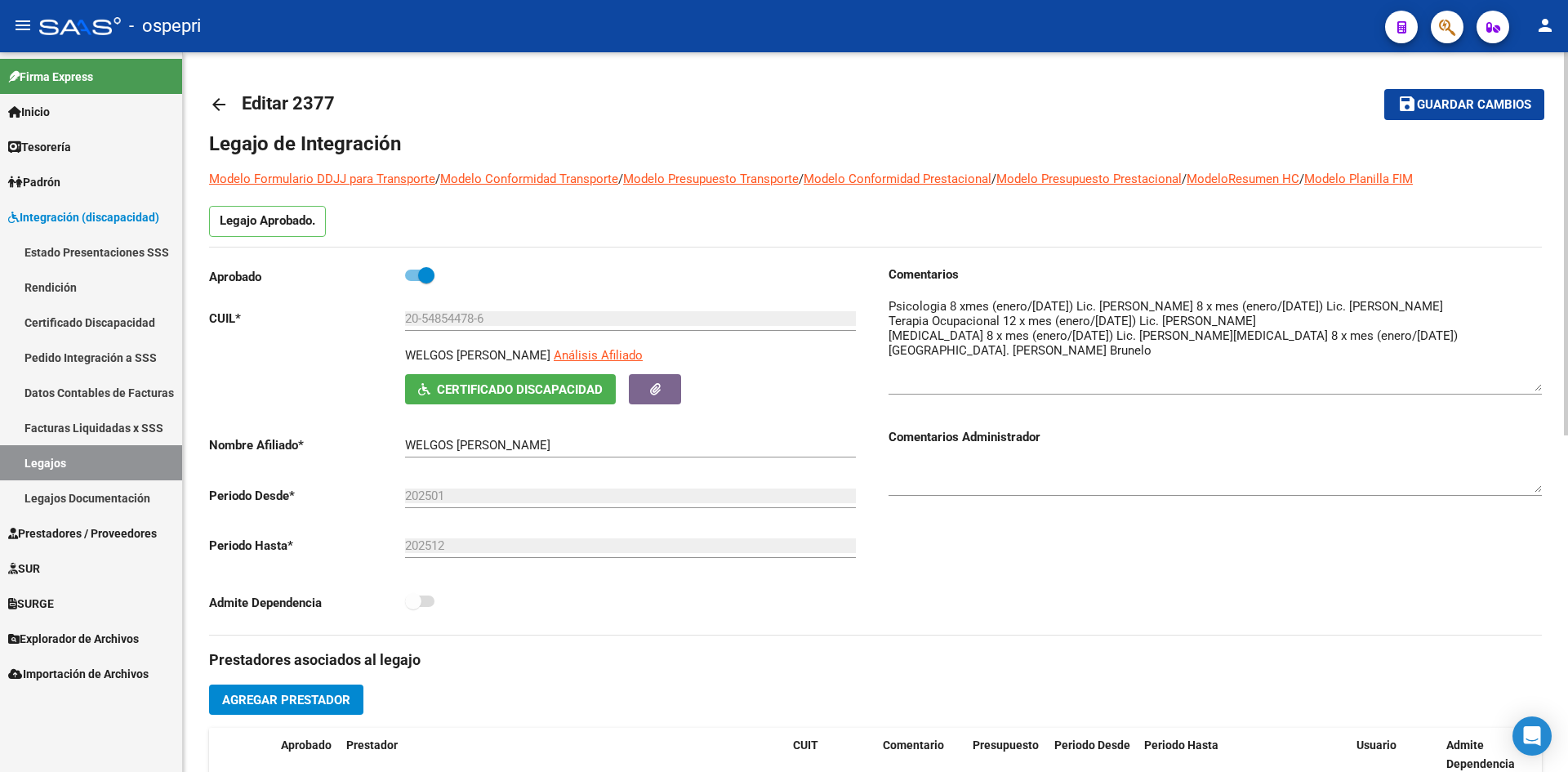
drag, startPoint x: 1538, startPoint y: 324, endPoint x: 1541, endPoint y: 384, distance: 60.1
click at [1541, 384] on textarea at bounding box center [1215, 345] width 653 height 94
click at [219, 102] on mat-icon "arrow_back" at bounding box center [219, 105] width 20 height 20
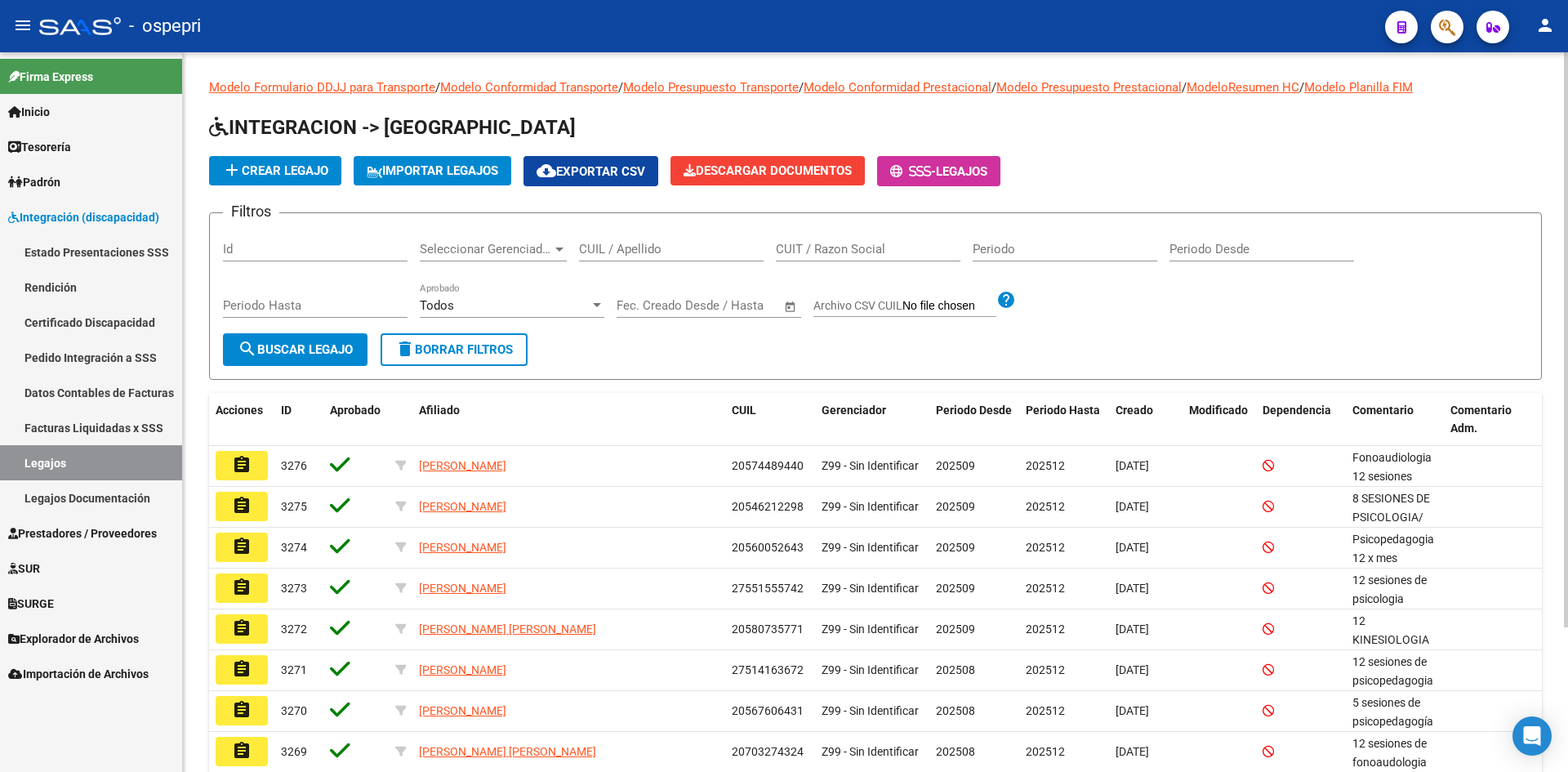
click at [624, 253] on input "CUIL / Apellido" at bounding box center [671, 250] width 184 height 15
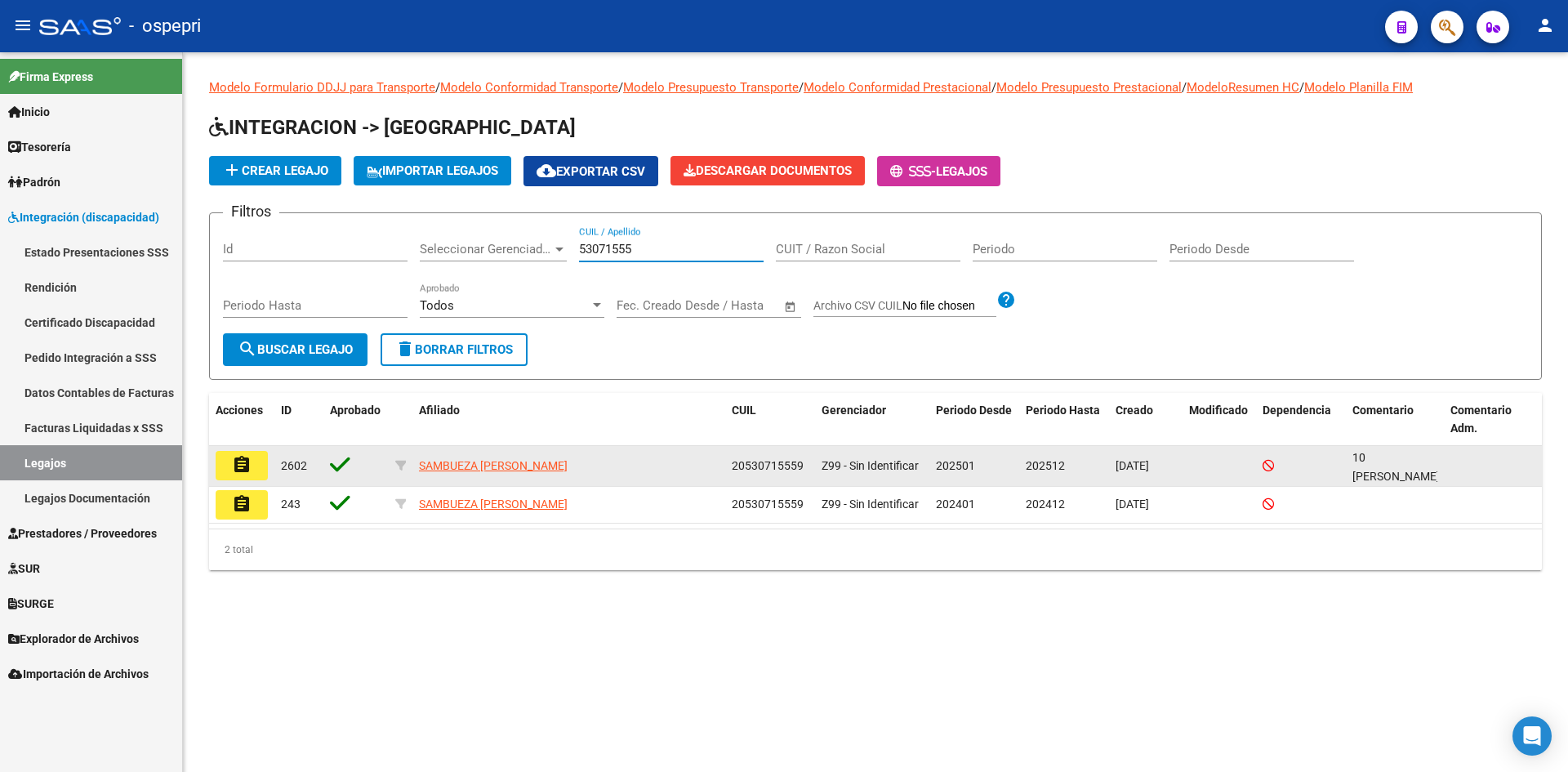
type input "53071555"
click at [245, 461] on mat-icon "assignment" at bounding box center [242, 465] width 20 height 20
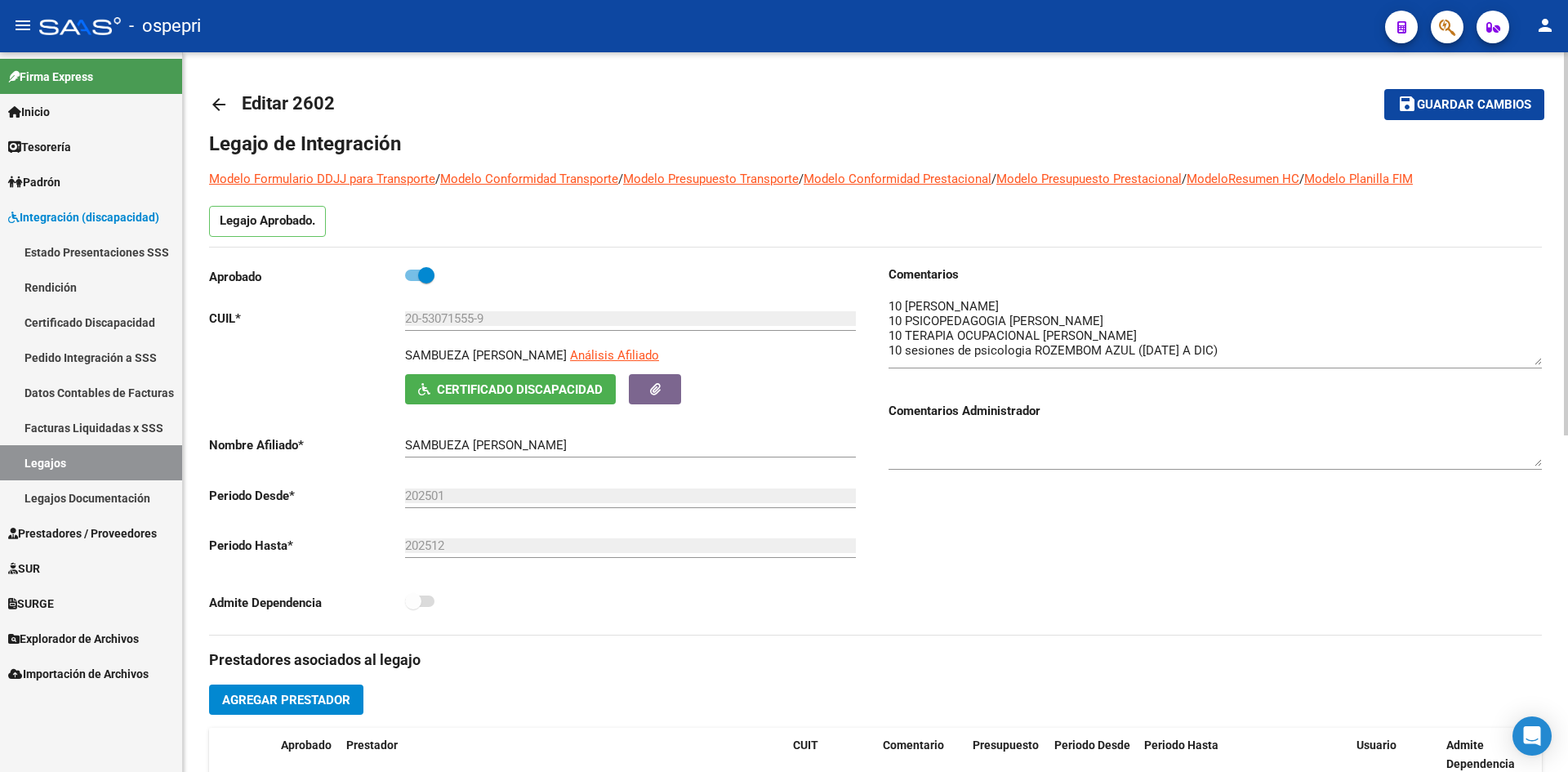
drag, startPoint x: 1537, startPoint y: 326, endPoint x: 1536, endPoint y: 360, distance: 34.0
click at [1536, 360] on textarea at bounding box center [1215, 331] width 653 height 68
click at [219, 104] on mat-icon "arrow_back" at bounding box center [219, 105] width 20 height 20
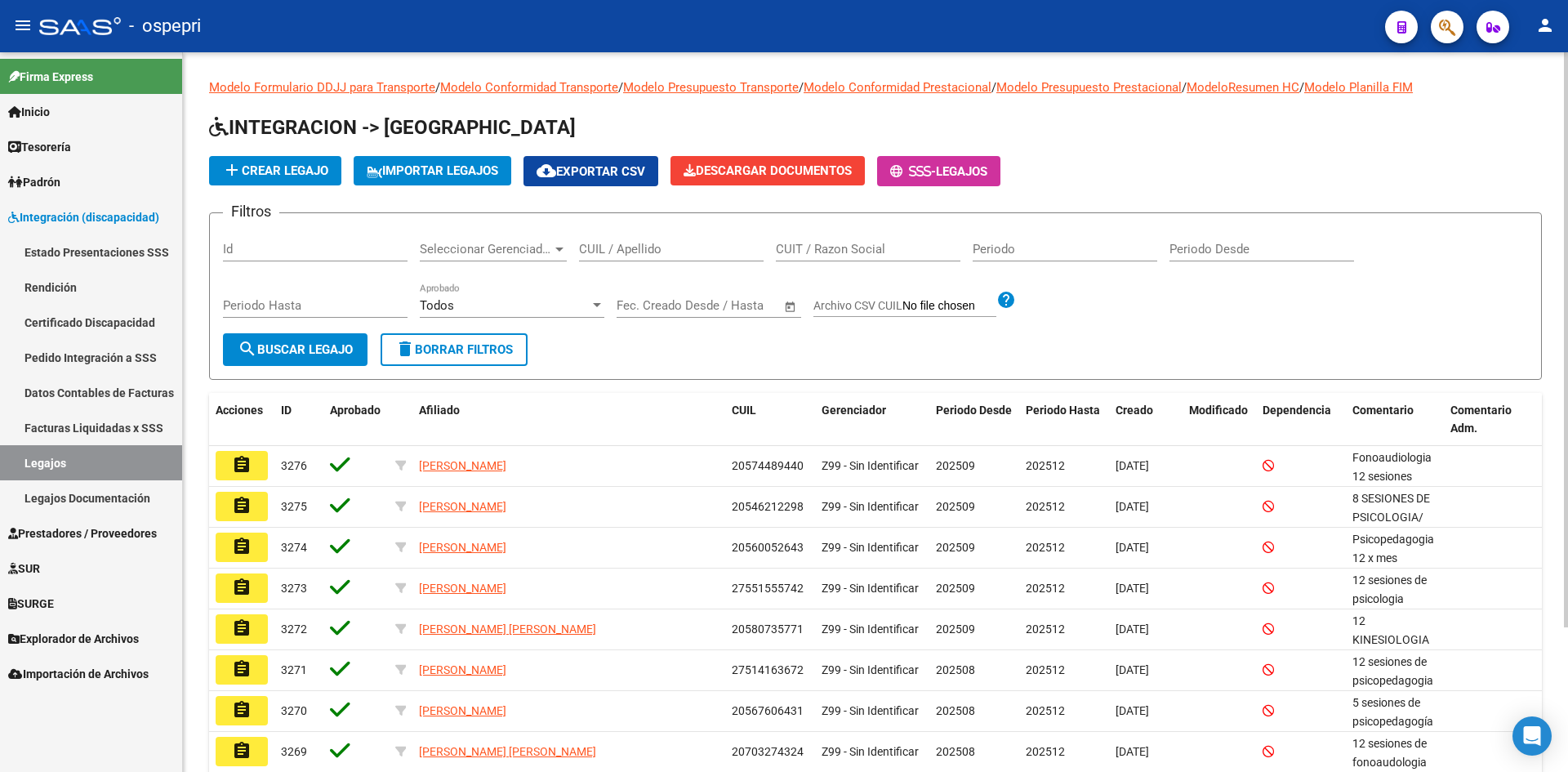
click at [592, 254] on input "CUIL / Apellido" at bounding box center [671, 250] width 184 height 15
type input "53071556"
click at [306, 354] on span "search Buscar Legajo" at bounding box center [295, 350] width 115 height 15
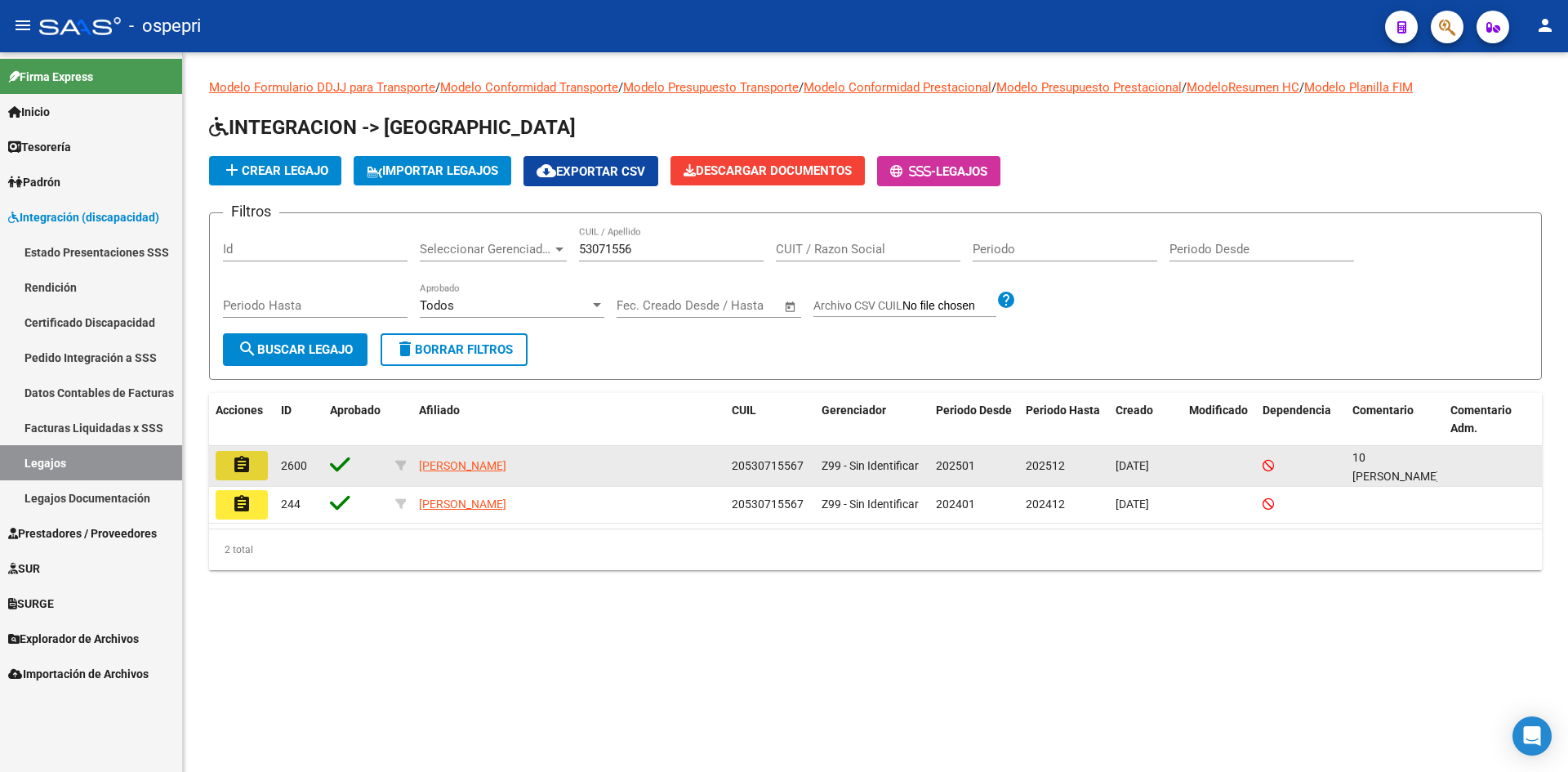
click at [232, 469] on mat-icon "assignment" at bounding box center [242, 465] width 20 height 20
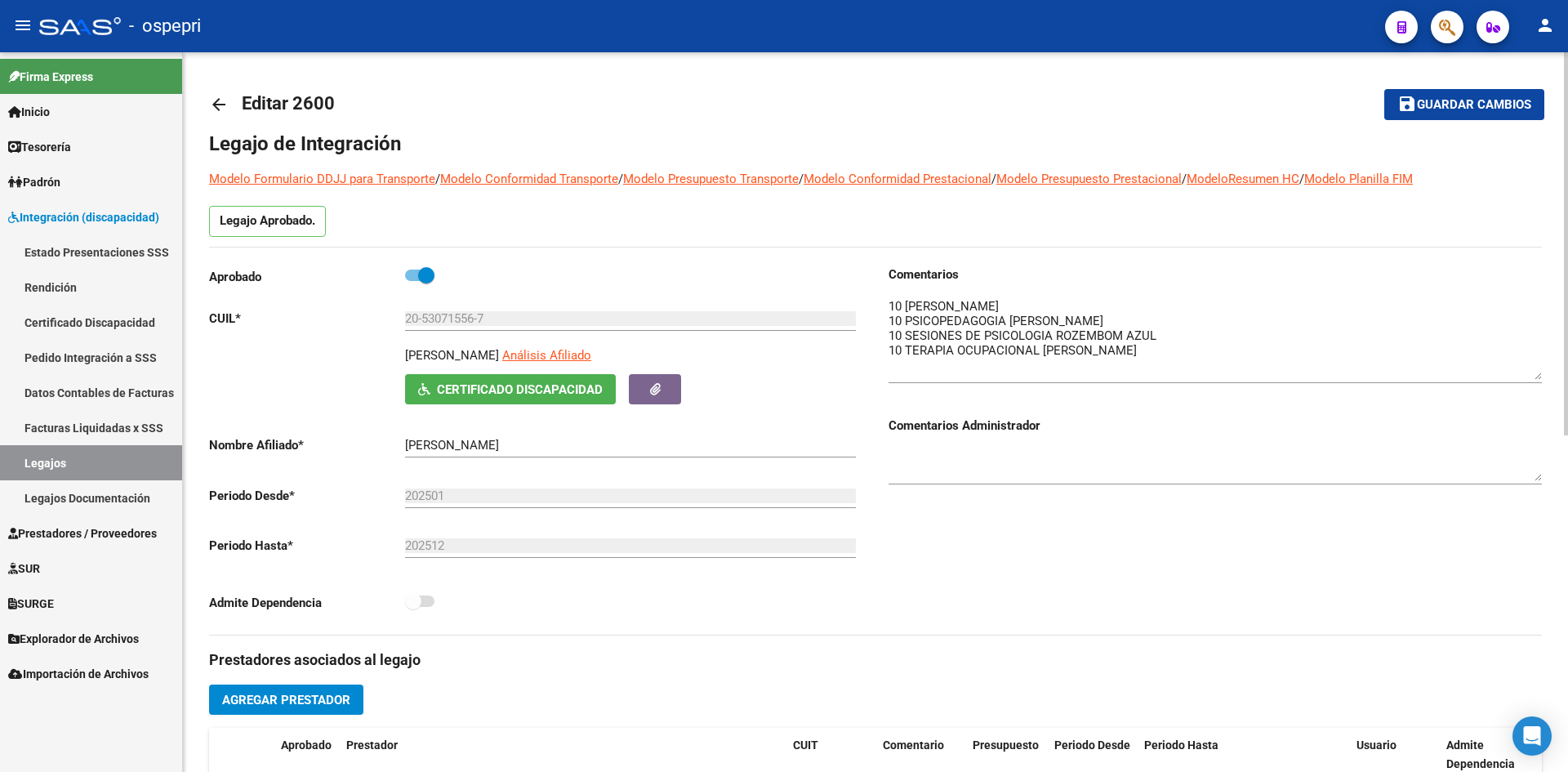
drag, startPoint x: 1541, startPoint y: 326, endPoint x: 1539, endPoint y: 377, distance: 51.0
click at [1539, 377] on textarea at bounding box center [1215, 339] width 653 height 83
click at [219, 101] on mat-icon "arrow_back" at bounding box center [219, 105] width 20 height 20
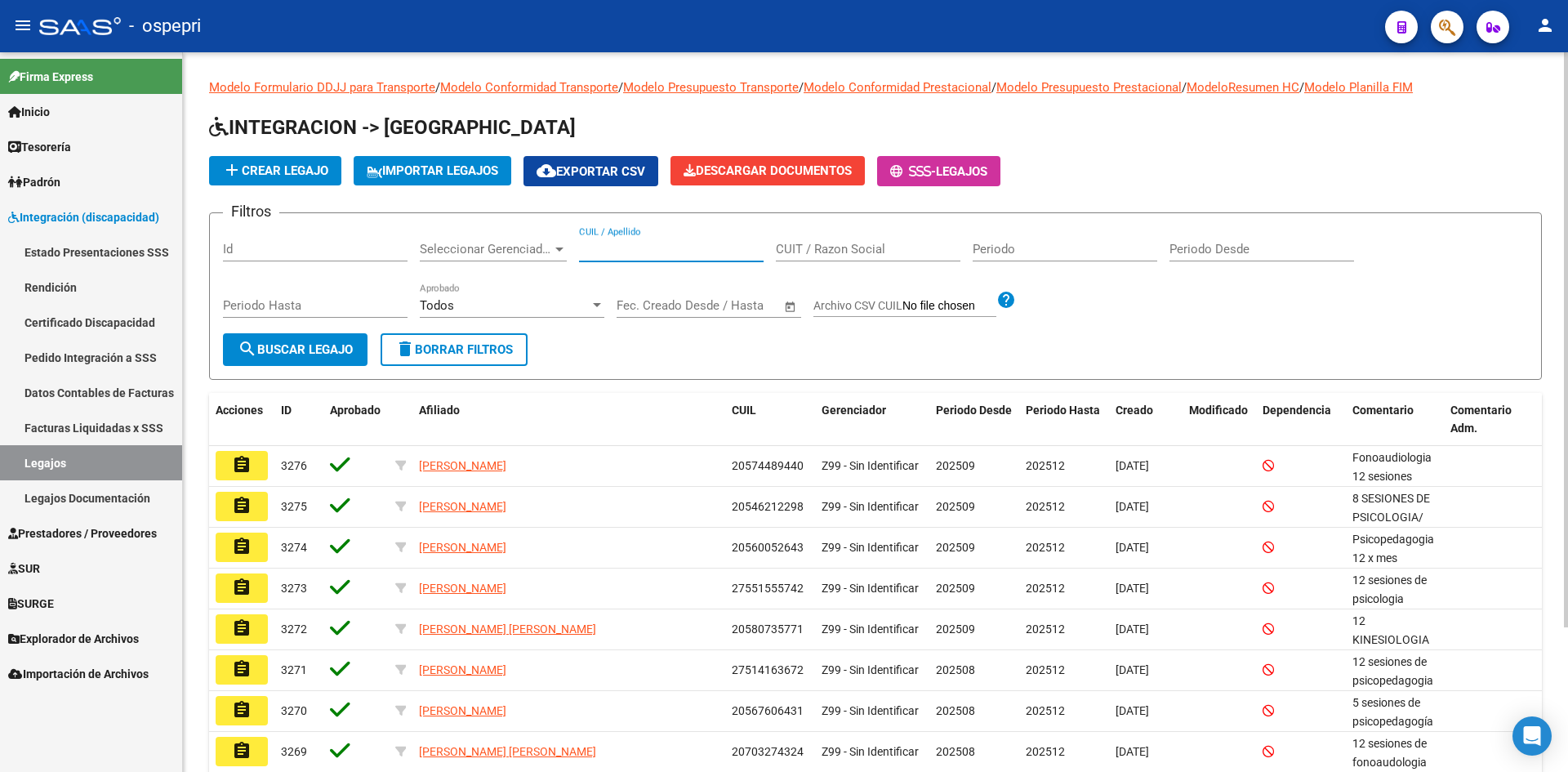
click at [614, 246] on input "CUIL / Apellido" at bounding box center [671, 250] width 184 height 15
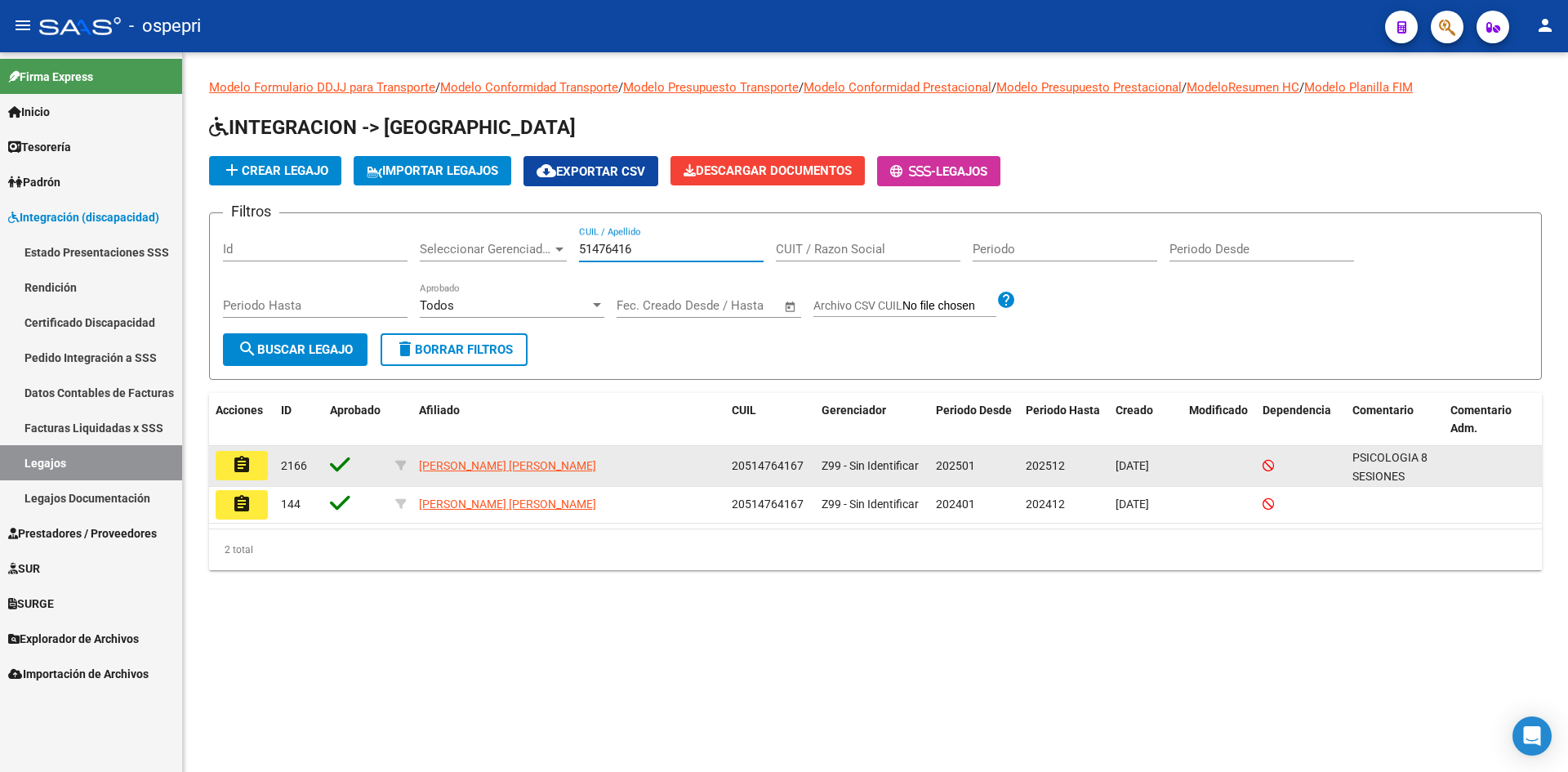
type input "51476416"
click at [252, 470] on button "assignment" at bounding box center [241, 466] width 52 height 30
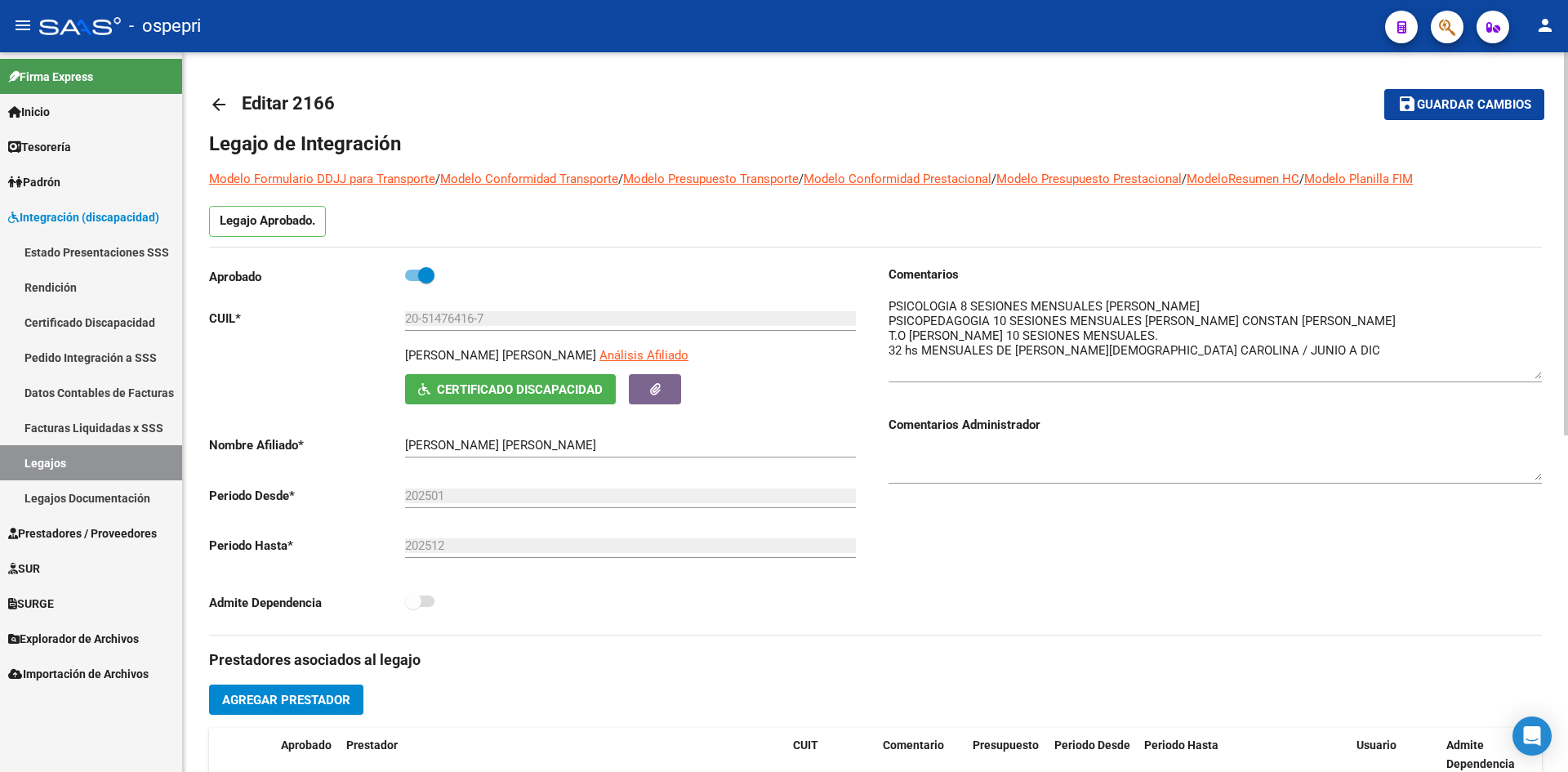
drag, startPoint x: 1537, startPoint y: 327, endPoint x: 1540, endPoint y: 377, distance: 50.1
click at [1540, 377] on textarea at bounding box center [1215, 338] width 653 height 82
click at [212, 107] on mat-icon "arrow_back" at bounding box center [219, 105] width 20 height 20
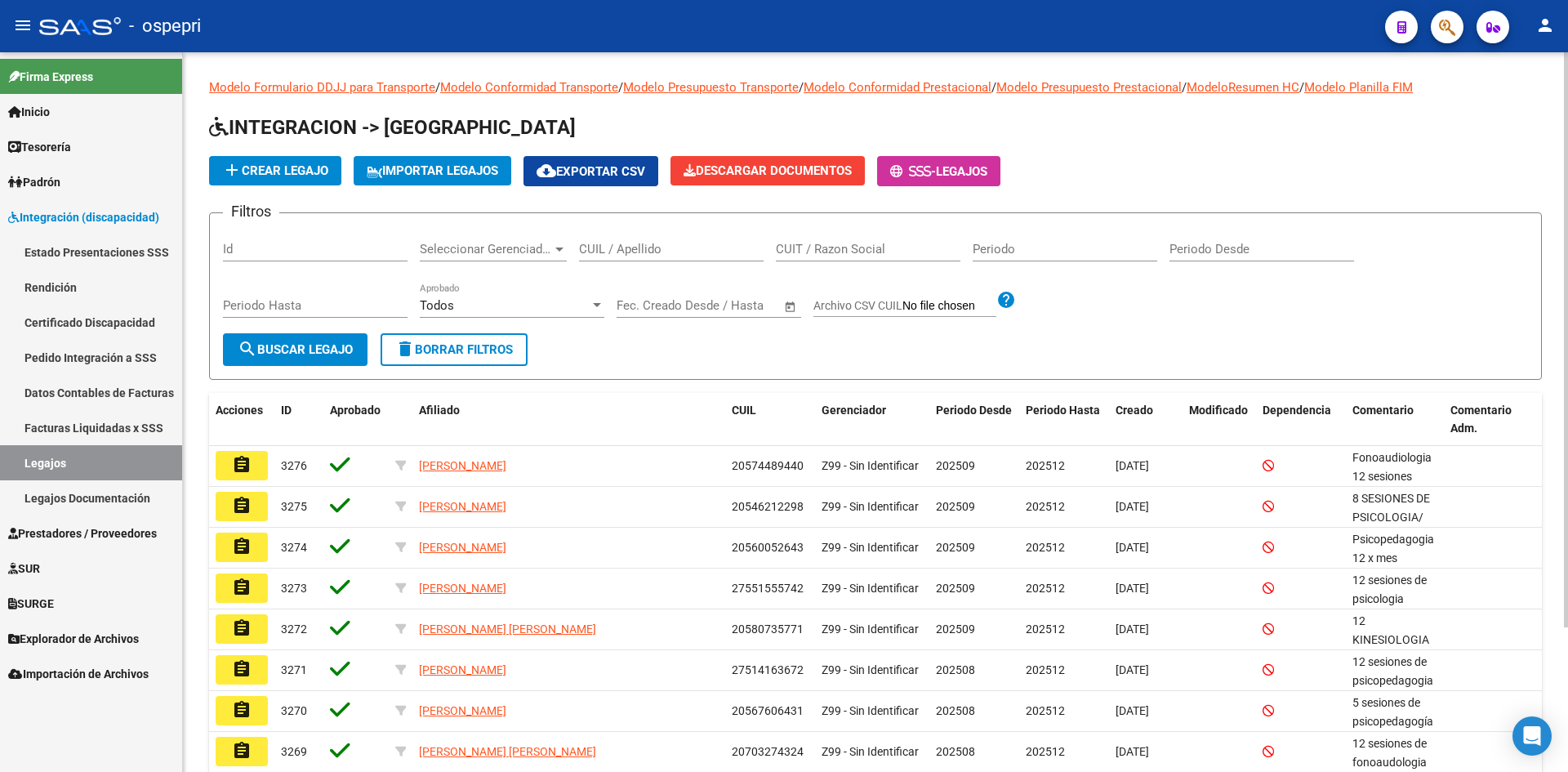
click at [604, 243] on input "CUIL / Apellido" at bounding box center [671, 250] width 184 height 15
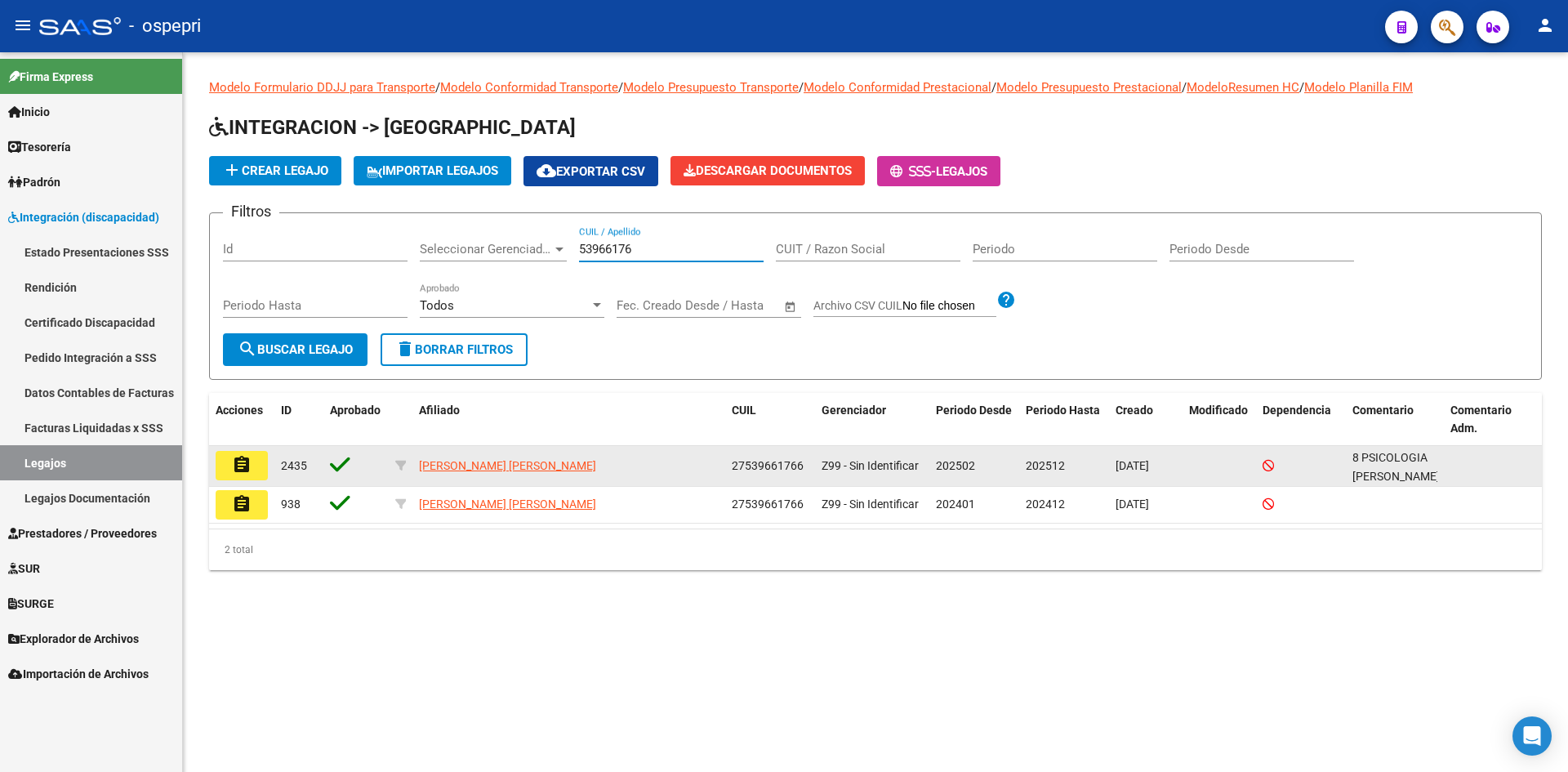
type input "53966176"
click at [245, 467] on mat-icon "assignment" at bounding box center [242, 465] width 20 height 20
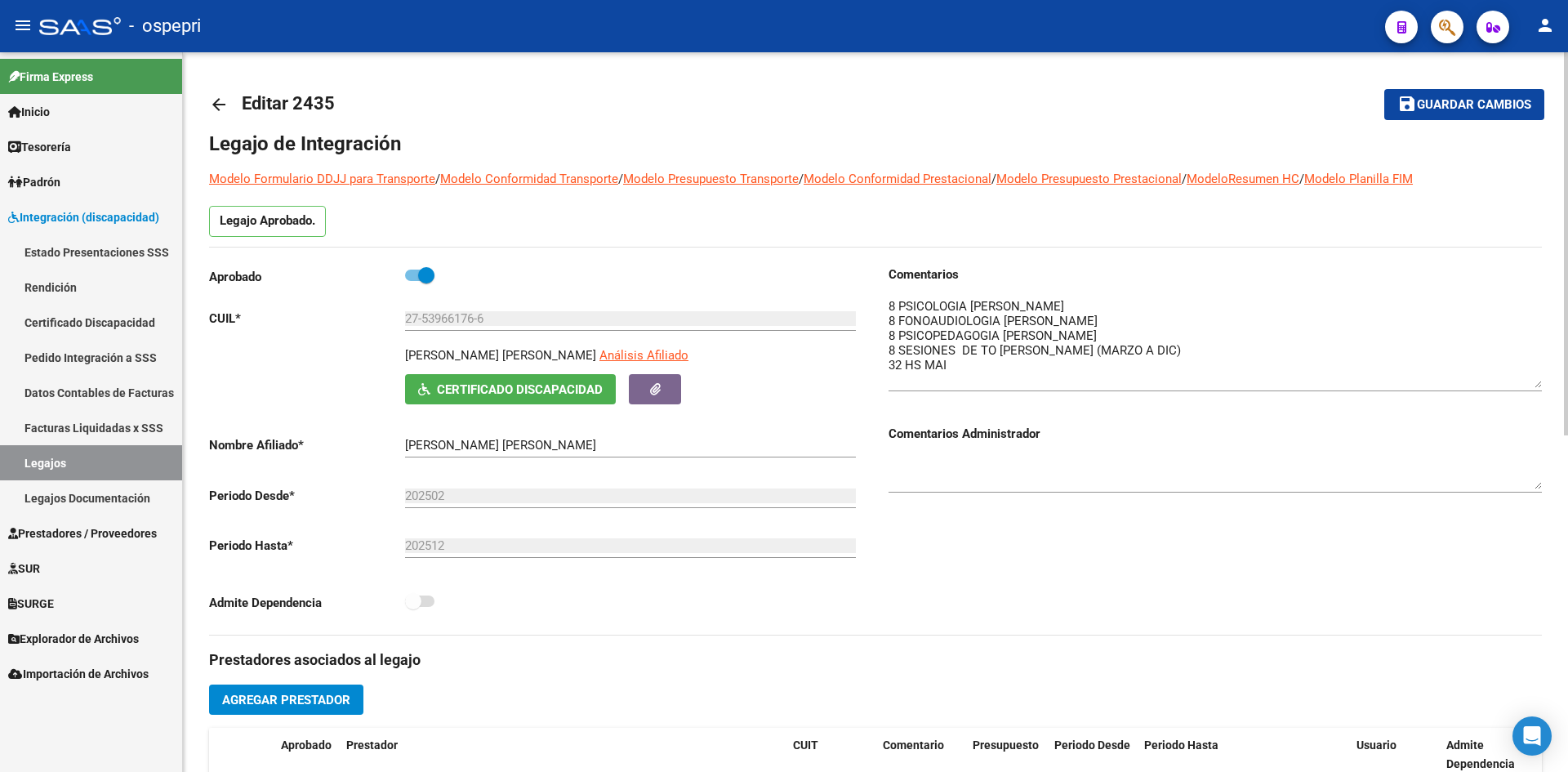
drag, startPoint x: 1538, startPoint y: 326, endPoint x: 1540, endPoint y: 385, distance: 59.0
click at [1540, 385] on textarea at bounding box center [1215, 343] width 653 height 91
click at [213, 102] on mat-icon "arrow_back" at bounding box center [219, 105] width 20 height 20
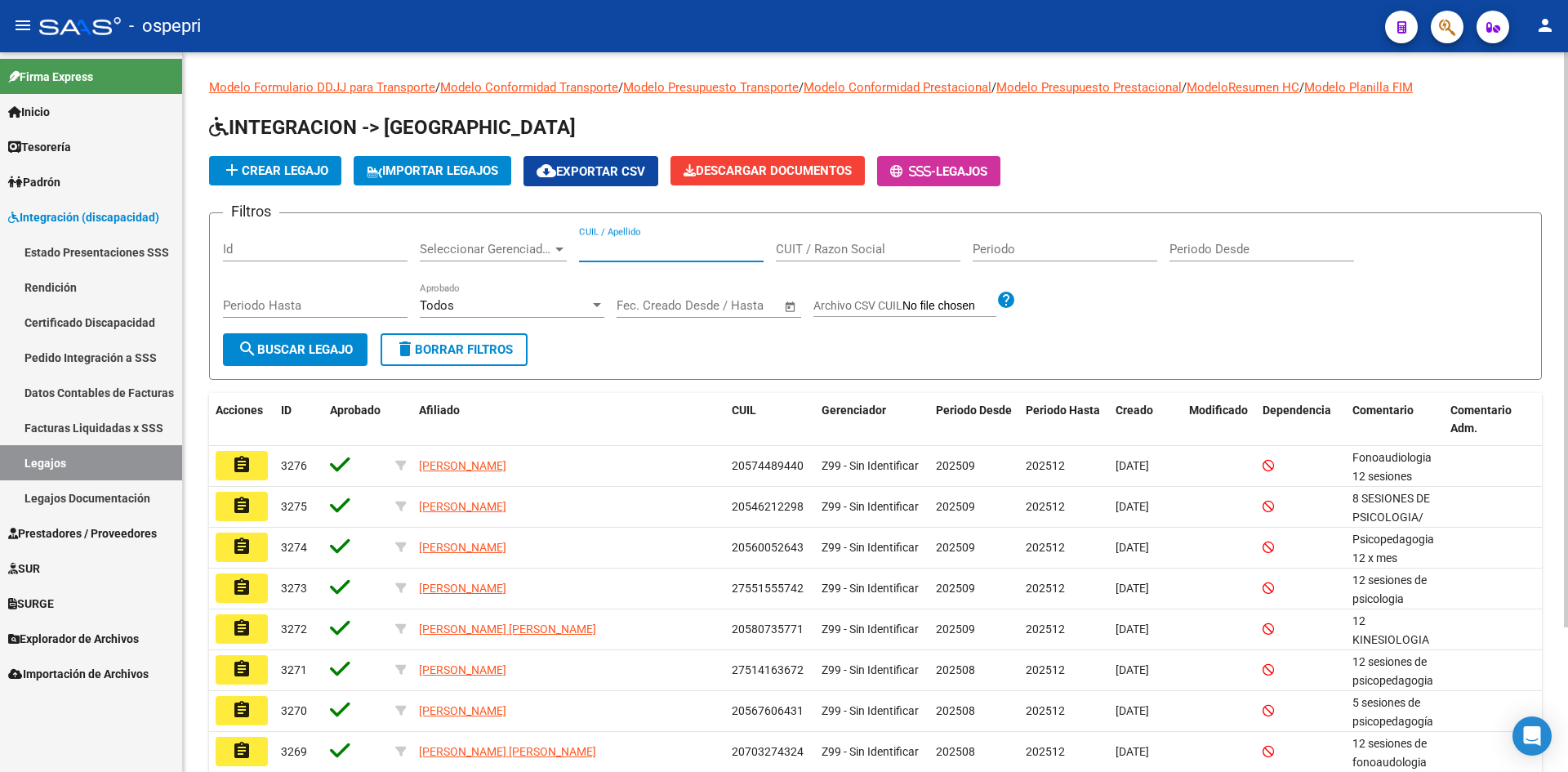
click at [594, 250] on input "CUIL / Apellido" at bounding box center [671, 250] width 184 height 15
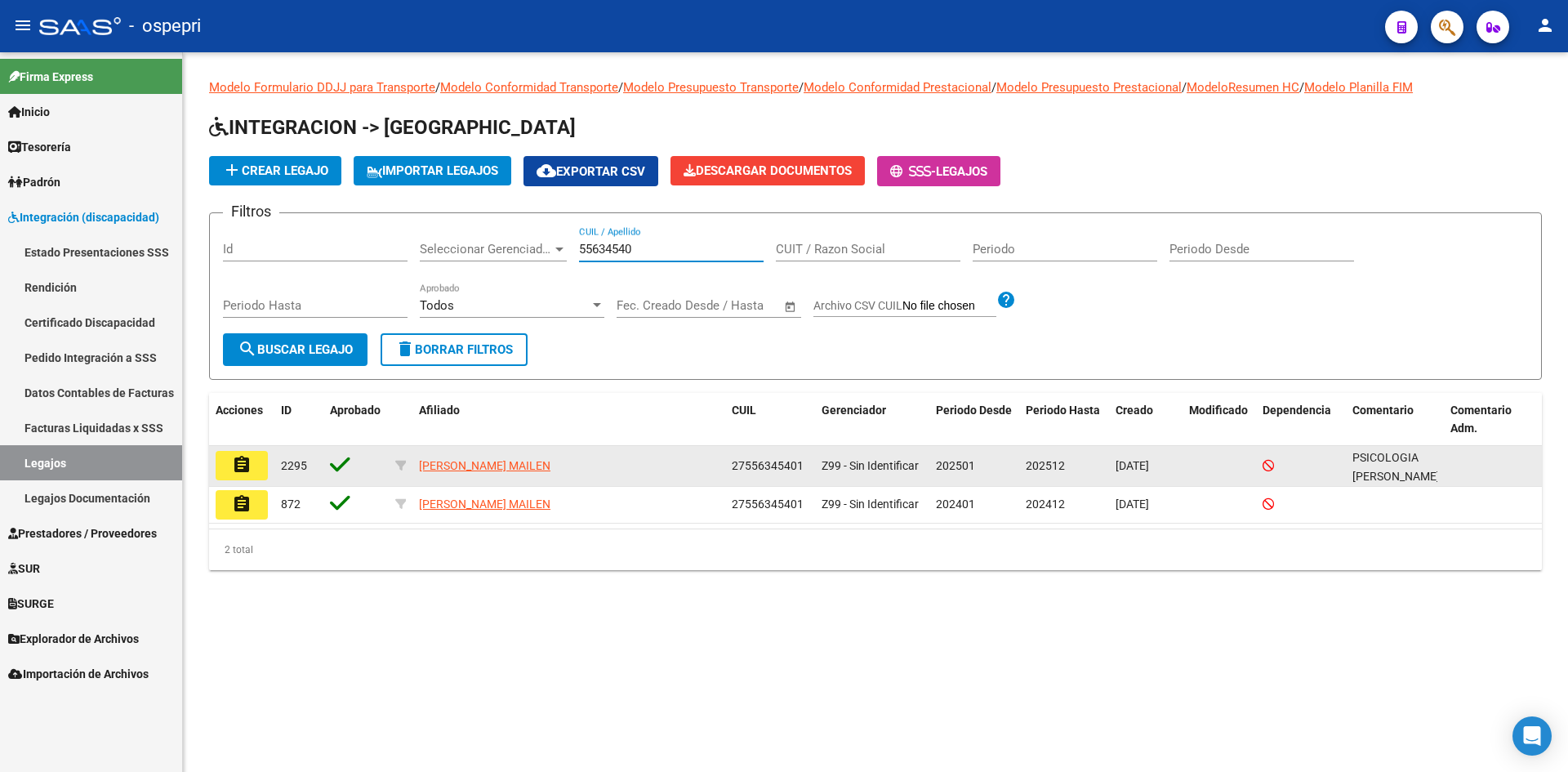
type input "55634540"
click at [246, 463] on mat-icon "assignment" at bounding box center [242, 465] width 20 height 20
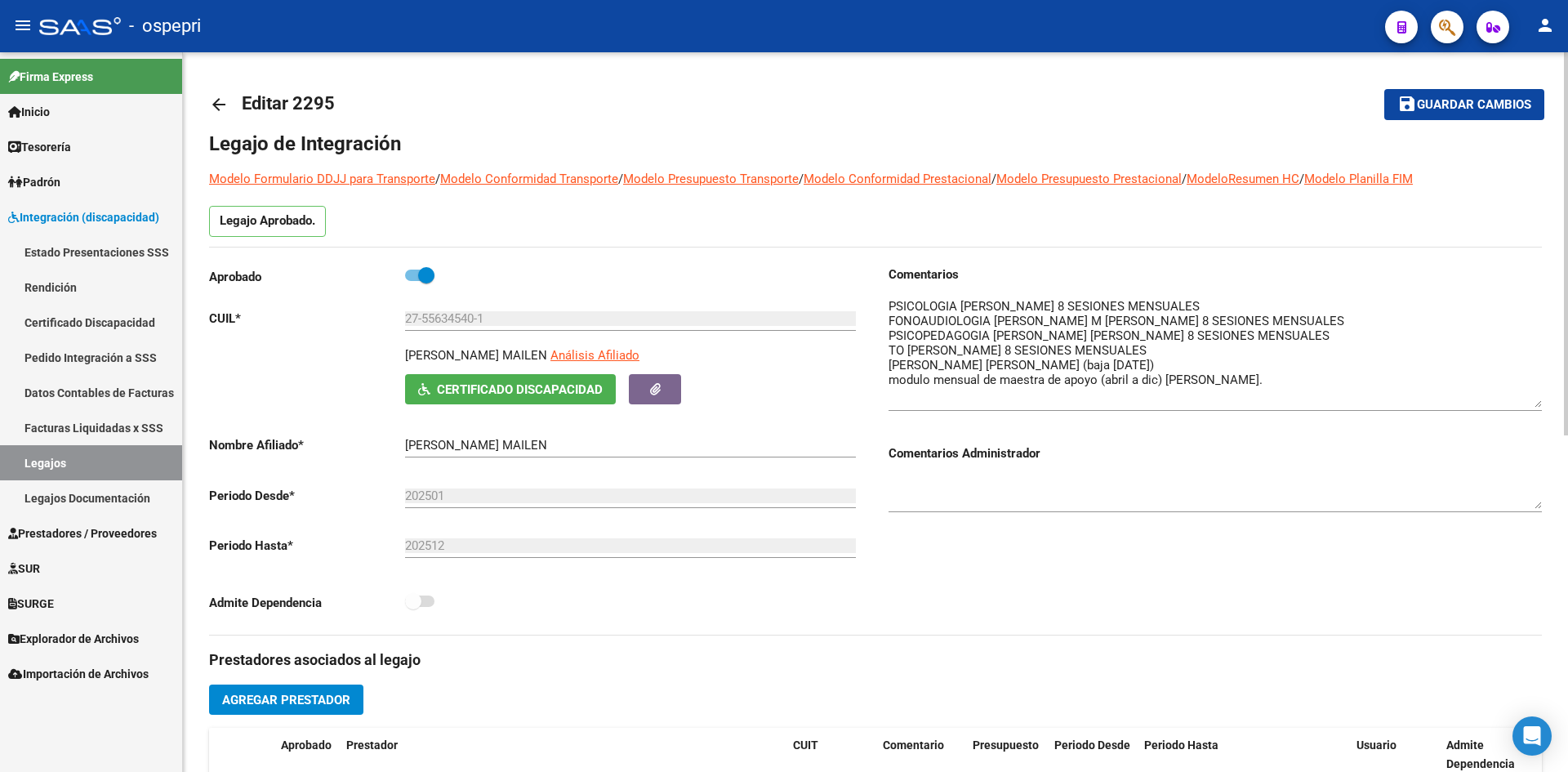
drag, startPoint x: 1537, startPoint y: 325, endPoint x: 1527, endPoint y: 402, distance: 77.6
click at [1527, 402] on textarea at bounding box center [1215, 352] width 653 height 110
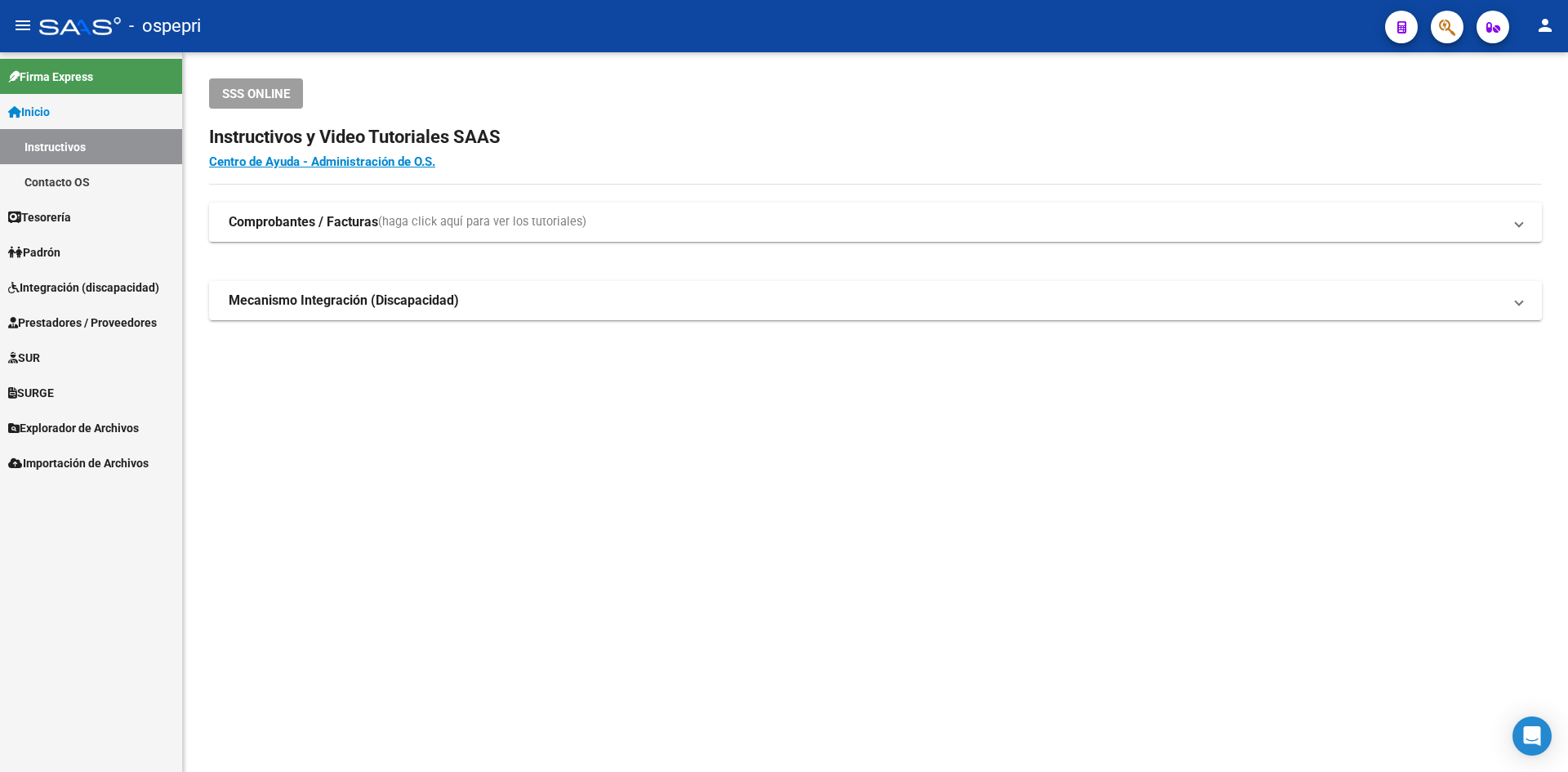
click at [82, 284] on span "Integración (discapacidad)" at bounding box center [83, 288] width 151 height 18
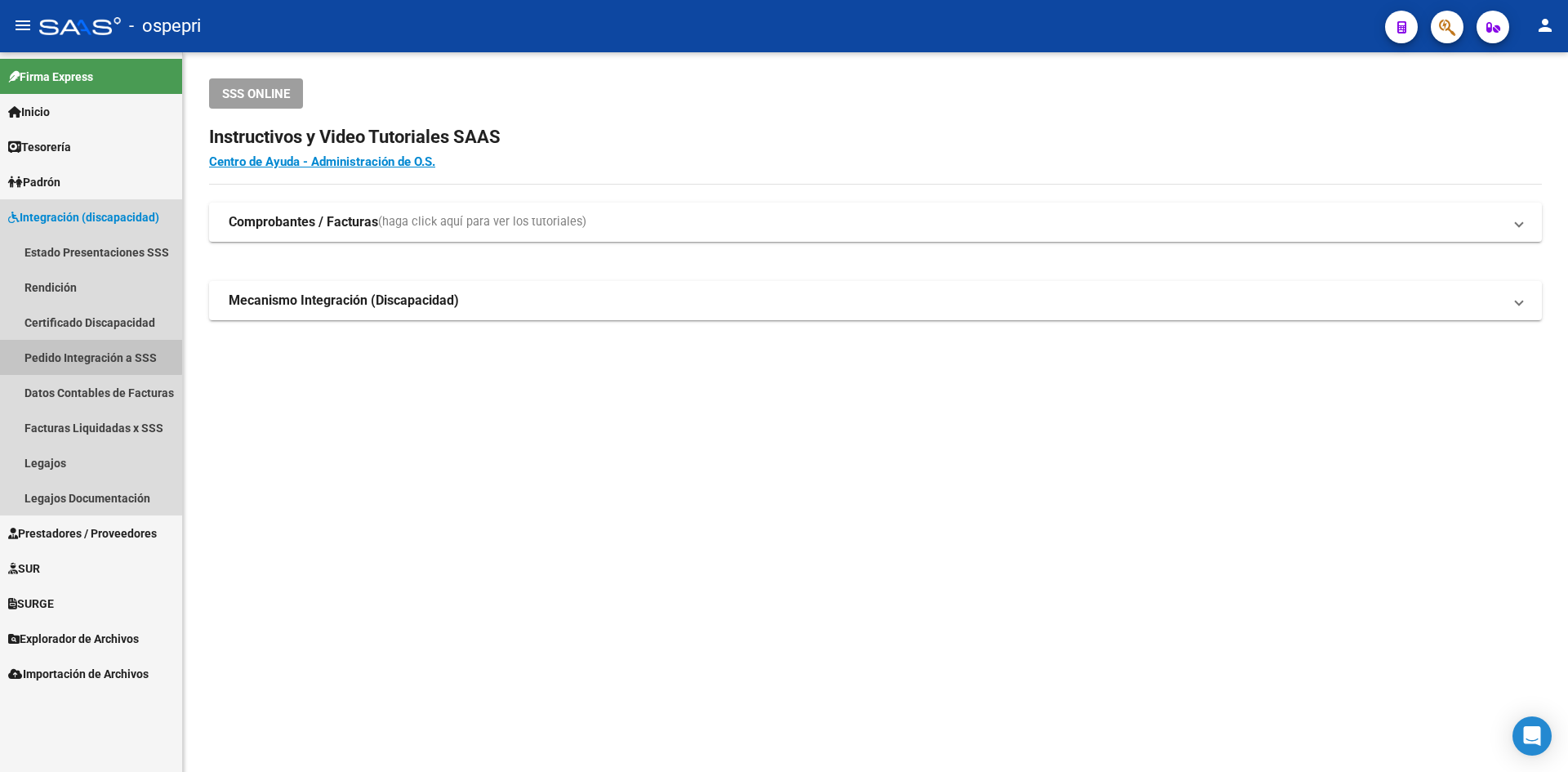
click at [78, 351] on link "Pedido Integración a SSS" at bounding box center [91, 357] width 182 height 36
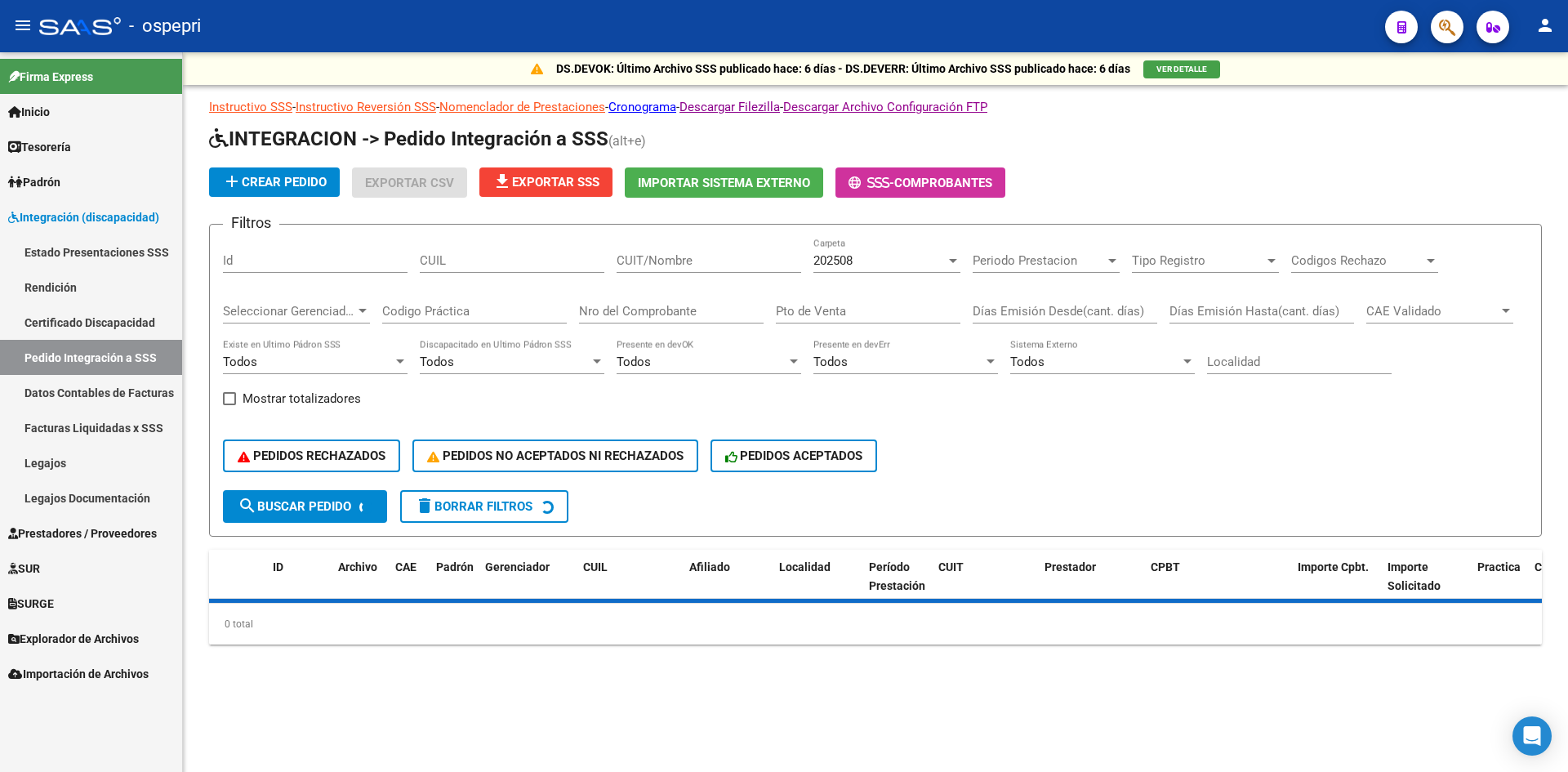
click at [871, 264] on div "202508" at bounding box center [880, 261] width 132 height 15
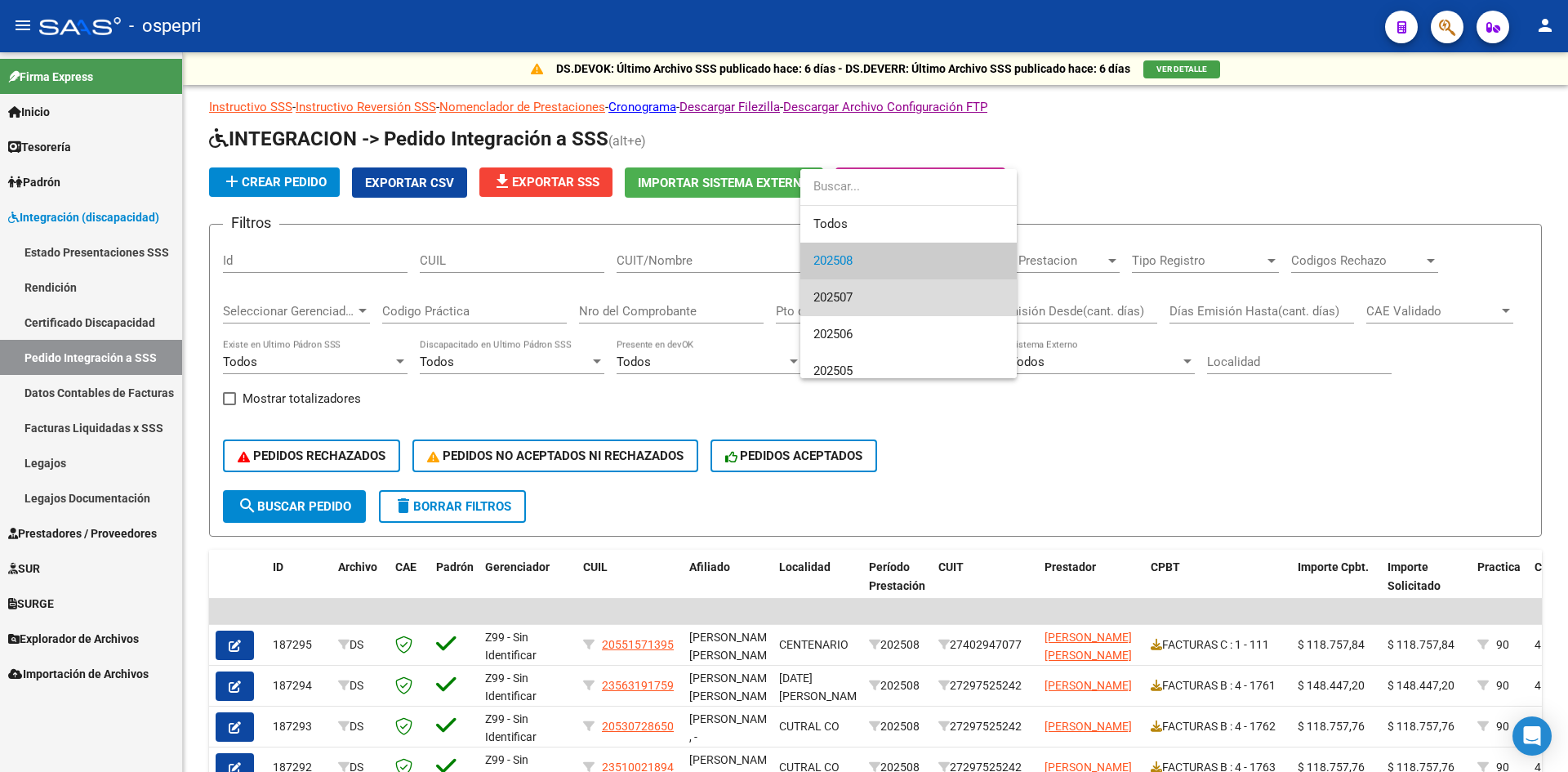
click at [877, 291] on span "202507" at bounding box center [909, 298] width 190 height 36
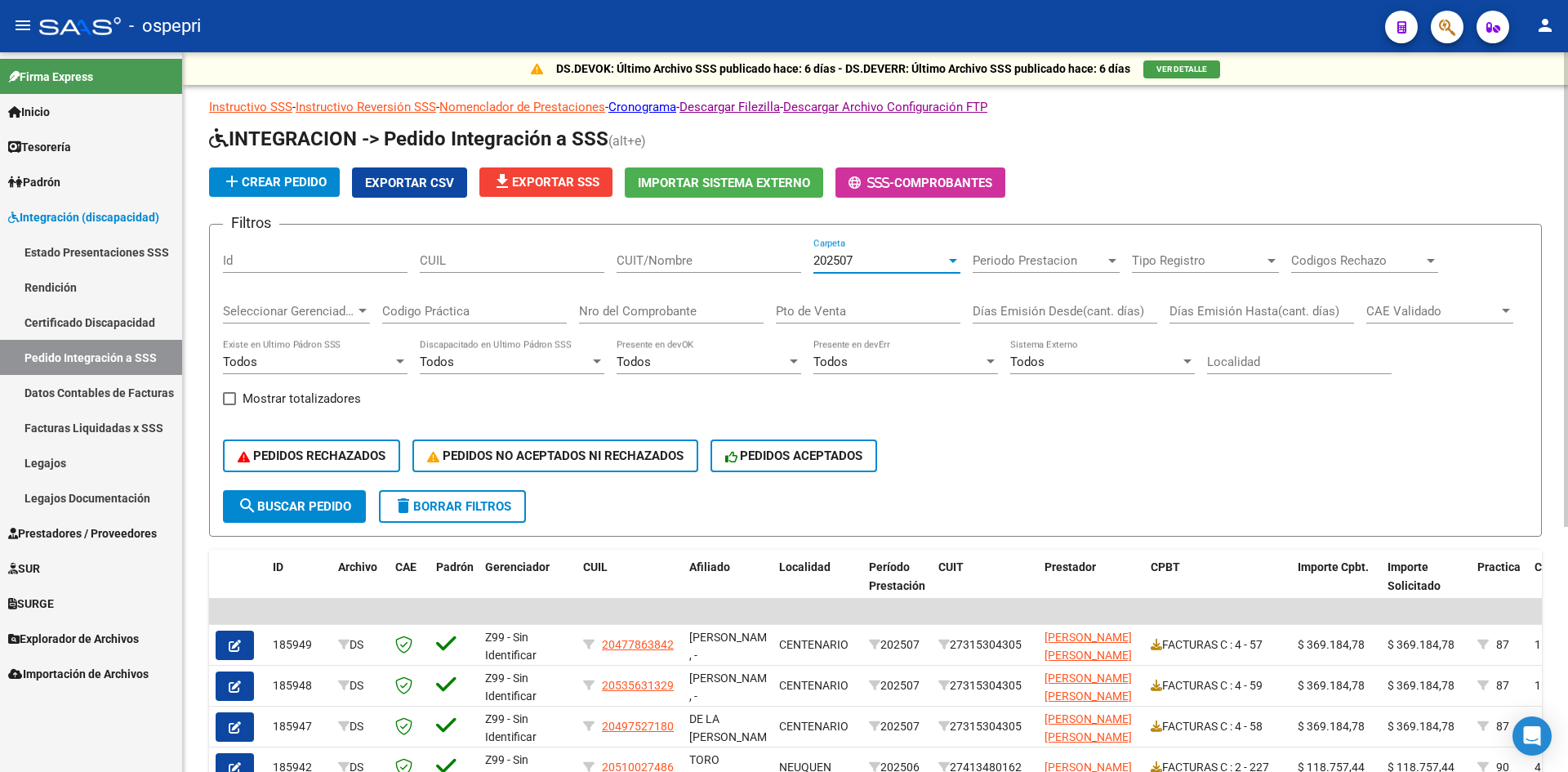
click at [670, 264] on input "CUIT/Nombre" at bounding box center [708, 261] width 184 height 15
paste input "27237097691"
type input "27237097691"
click at [319, 495] on button "search Buscar Pedido" at bounding box center [294, 507] width 143 height 33
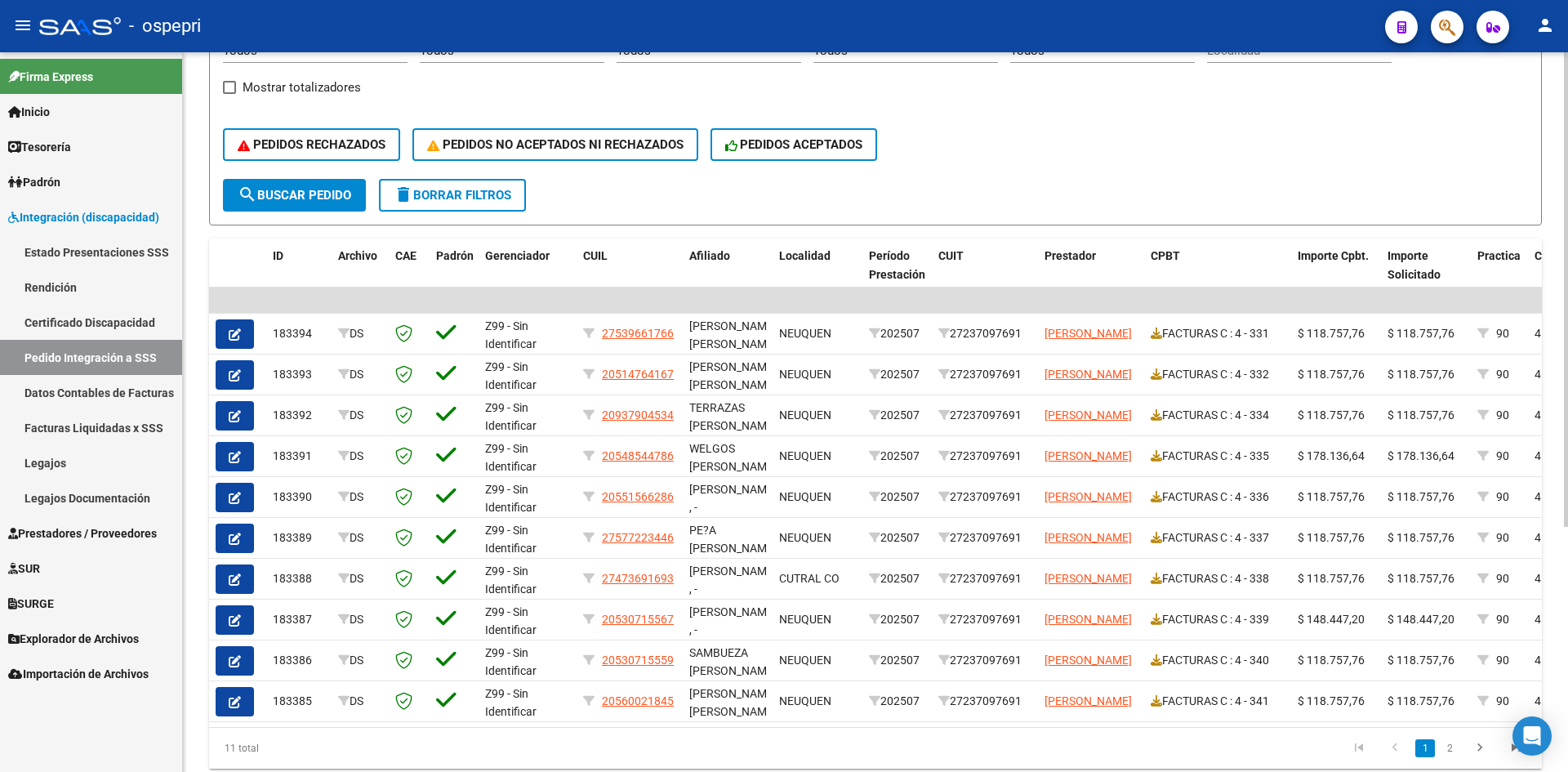
scroll to position [326, 0]
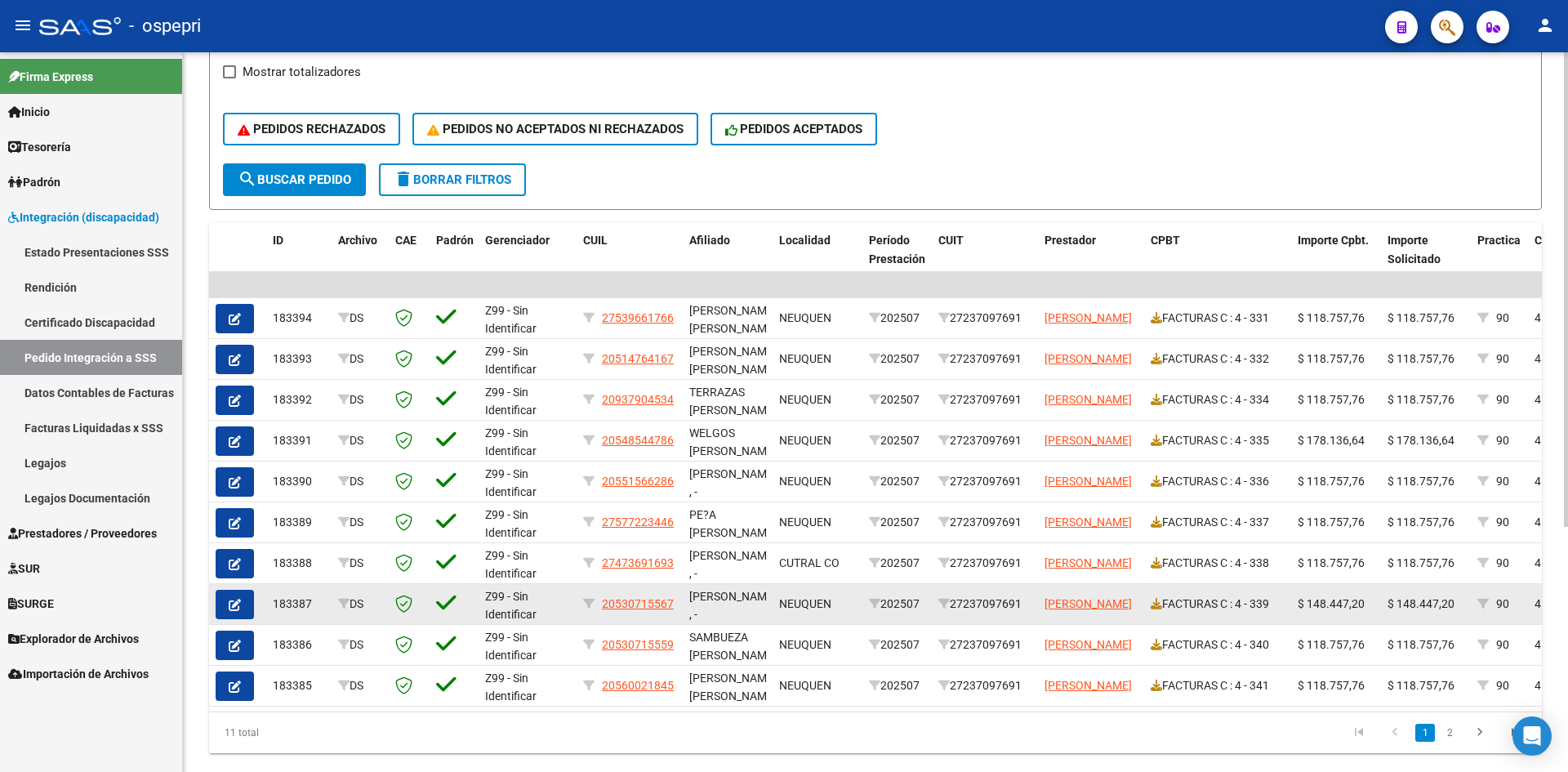
click at [234, 610] on icon "button" at bounding box center [235, 605] width 12 height 12
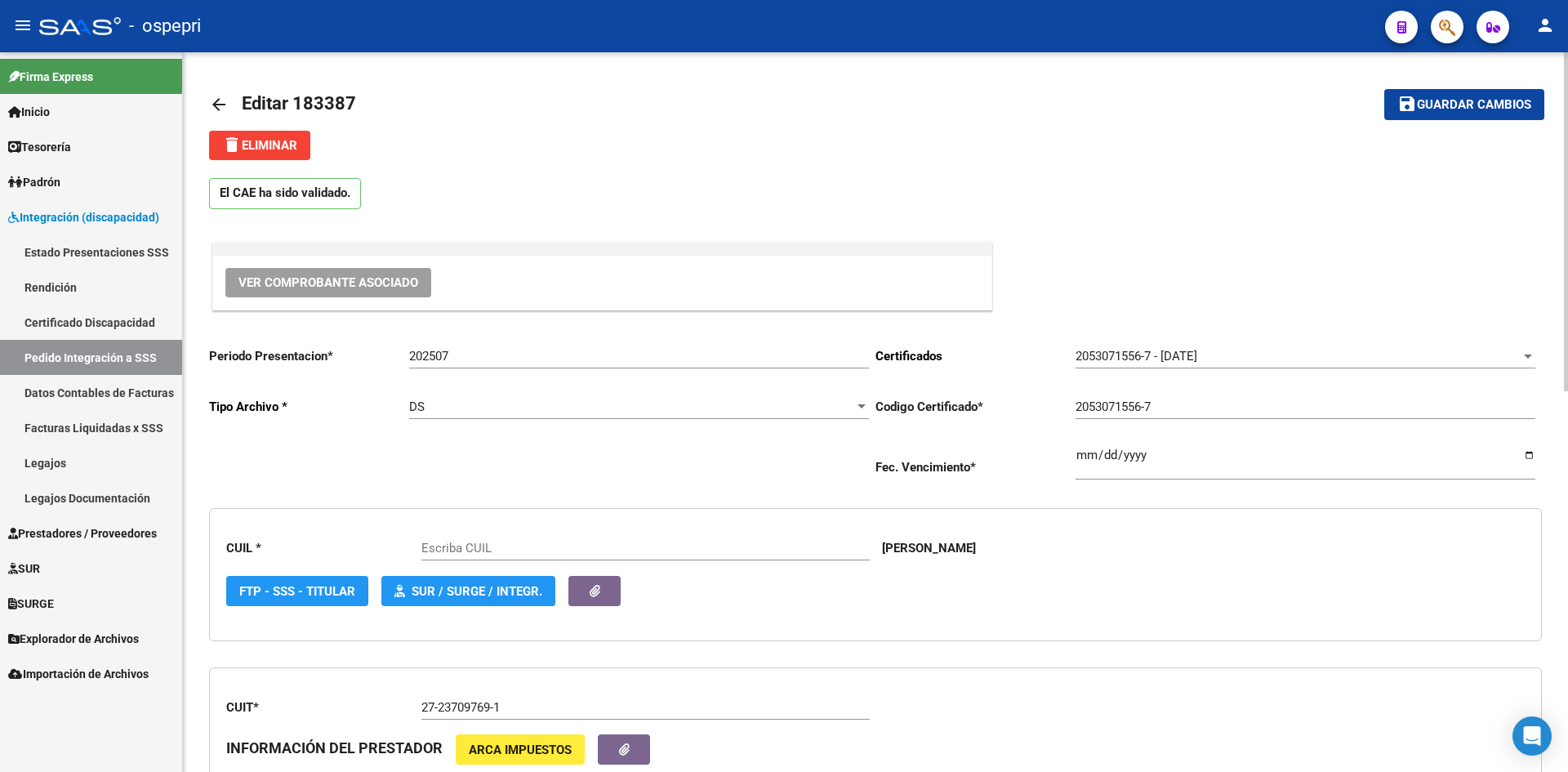
click at [378, 282] on span "Ver Comprobante Asociado" at bounding box center [329, 283] width 180 height 15
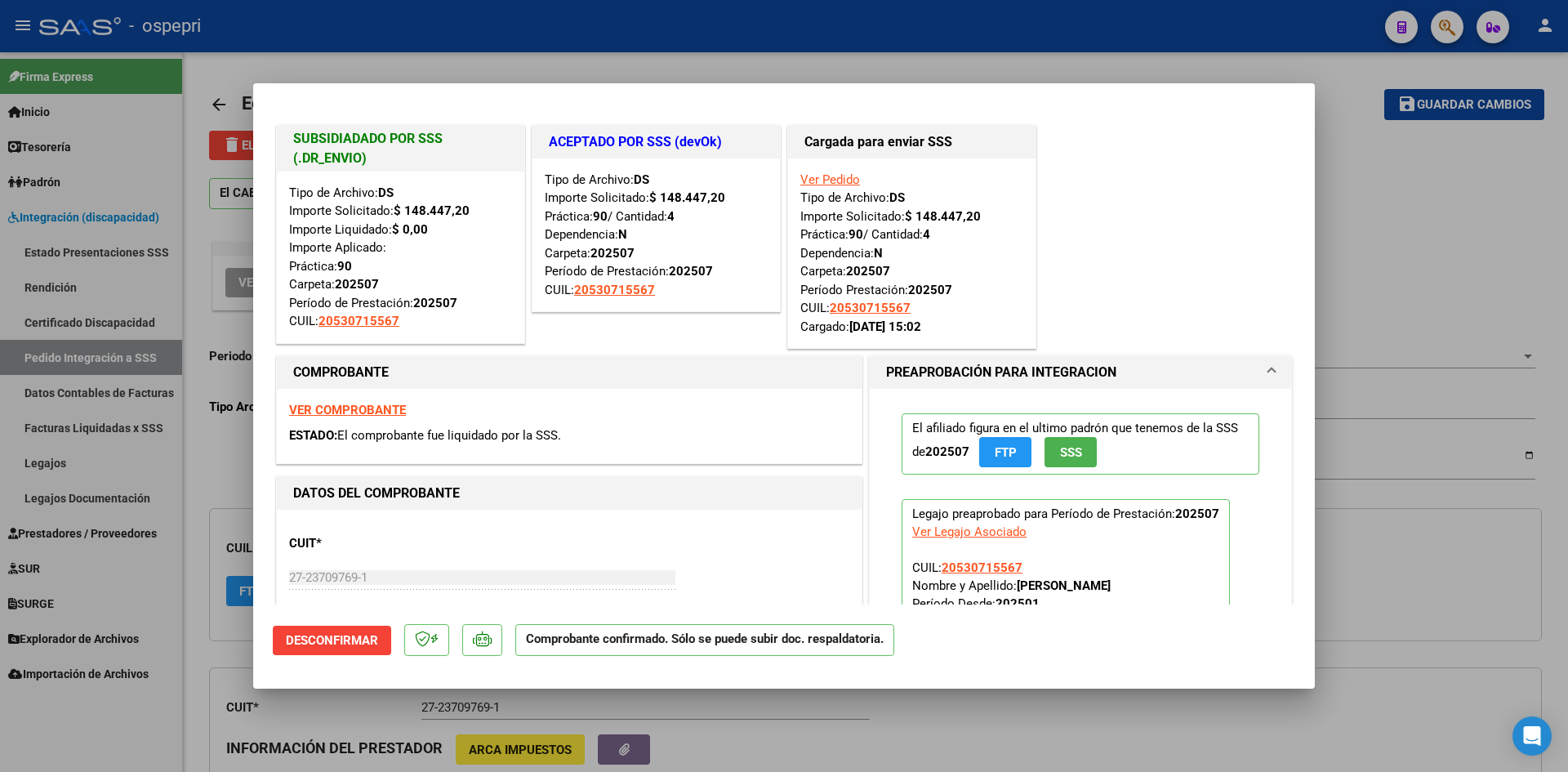
type input "20530715567"
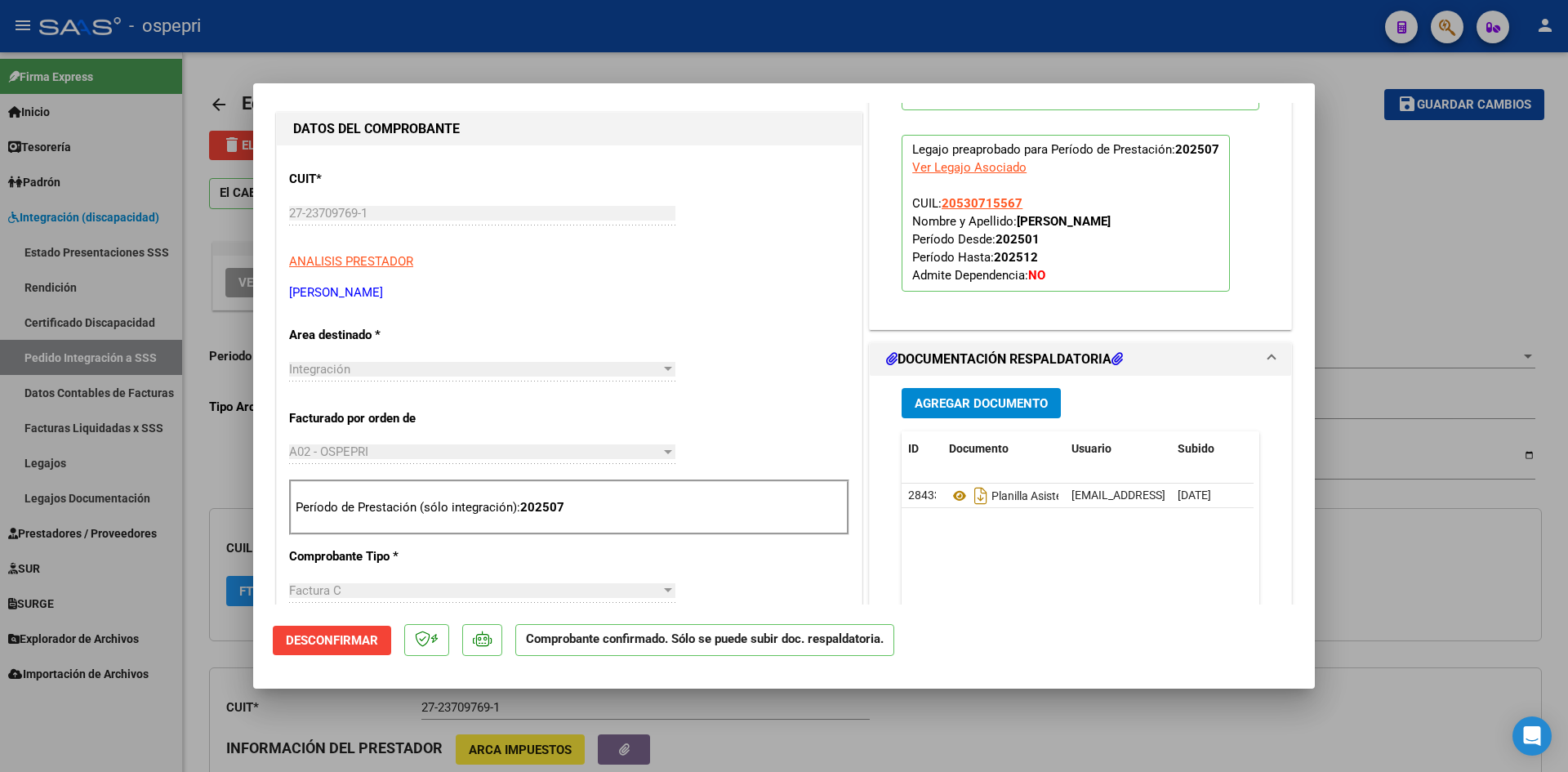
scroll to position [408, 0]
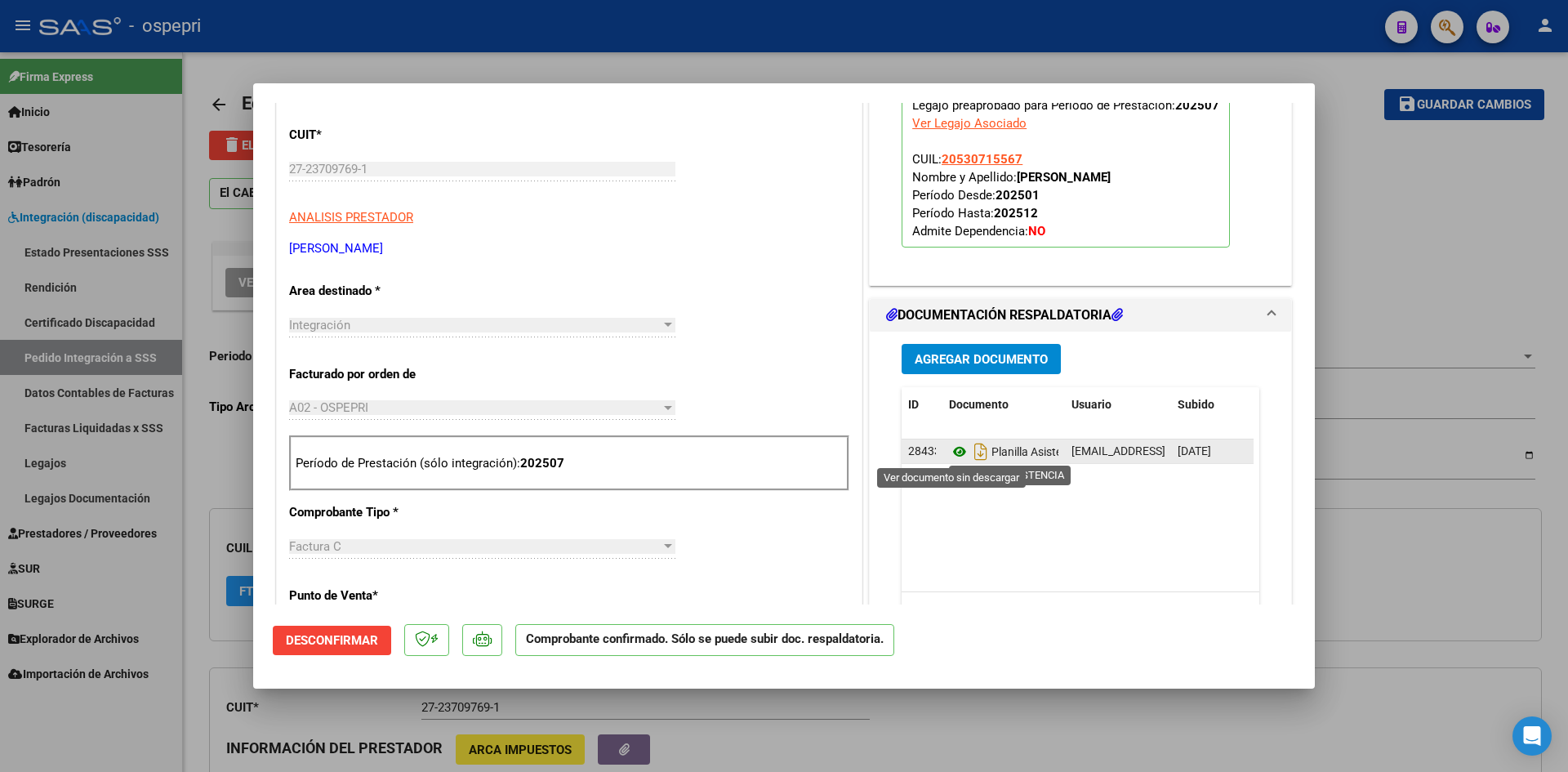
click at [950, 449] on icon at bounding box center [960, 452] width 21 height 20
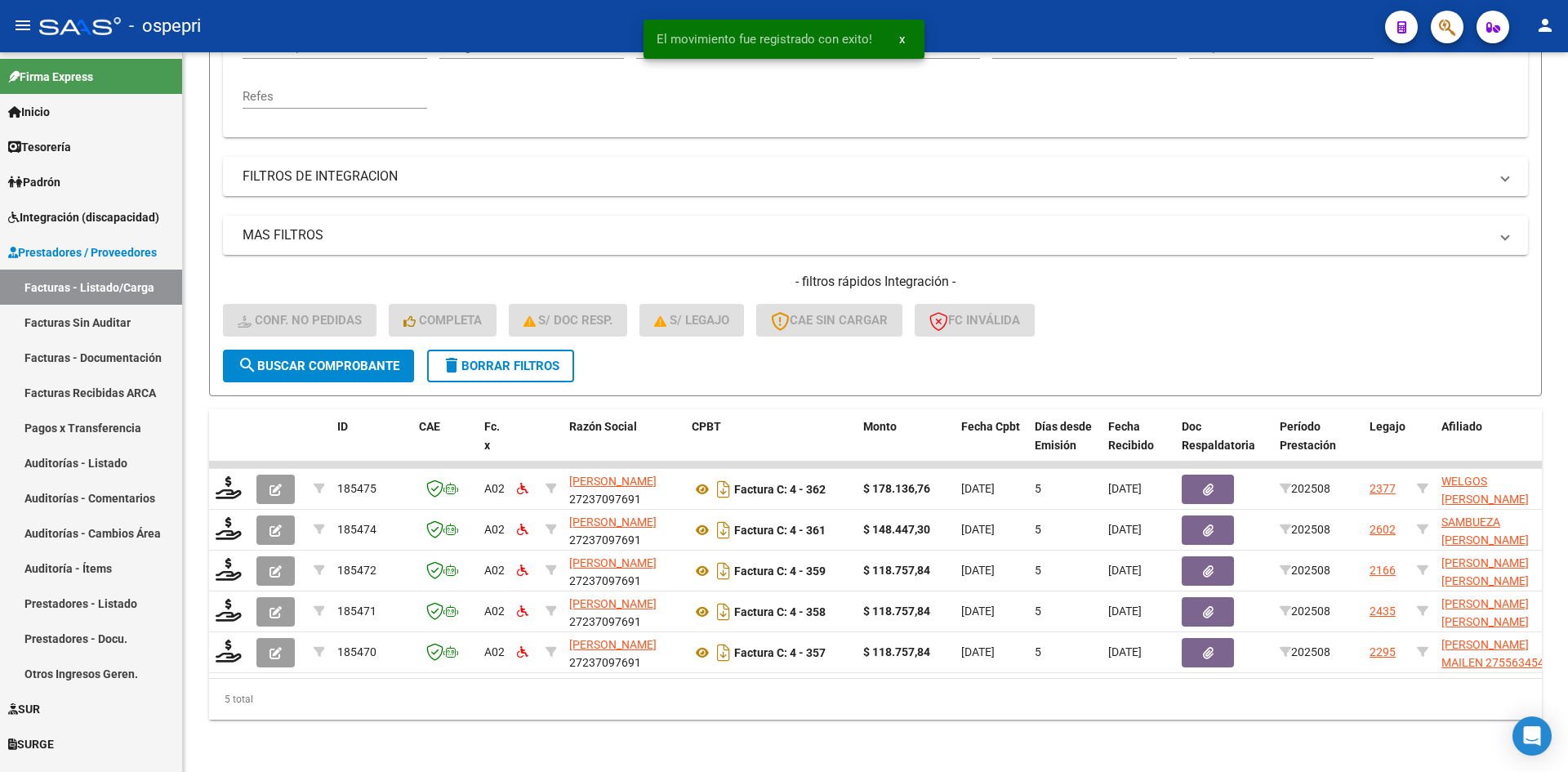
scroll to position [369, 0]
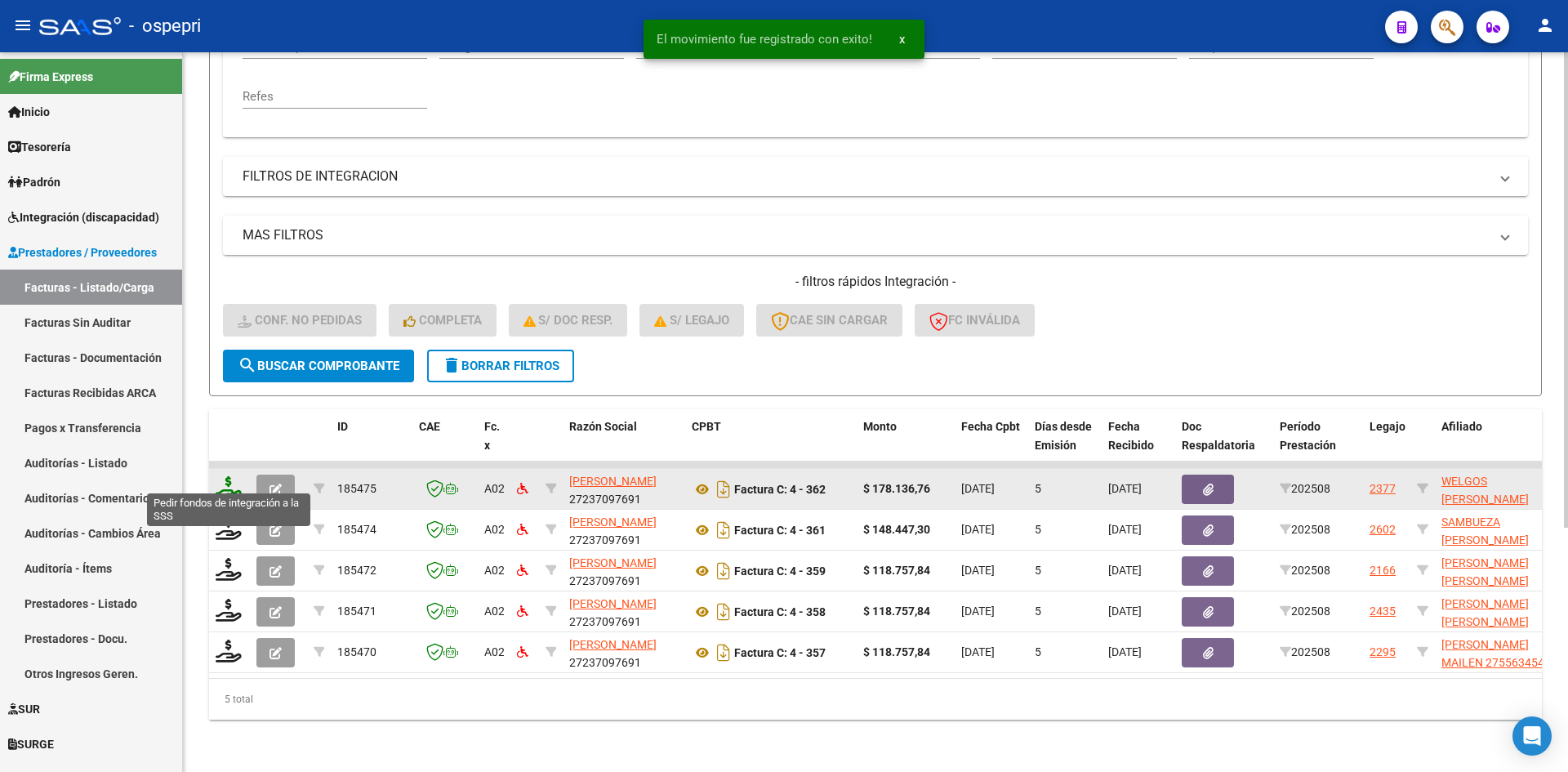
click at [224, 476] on icon at bounding box center [229, 488] width 26 height 23
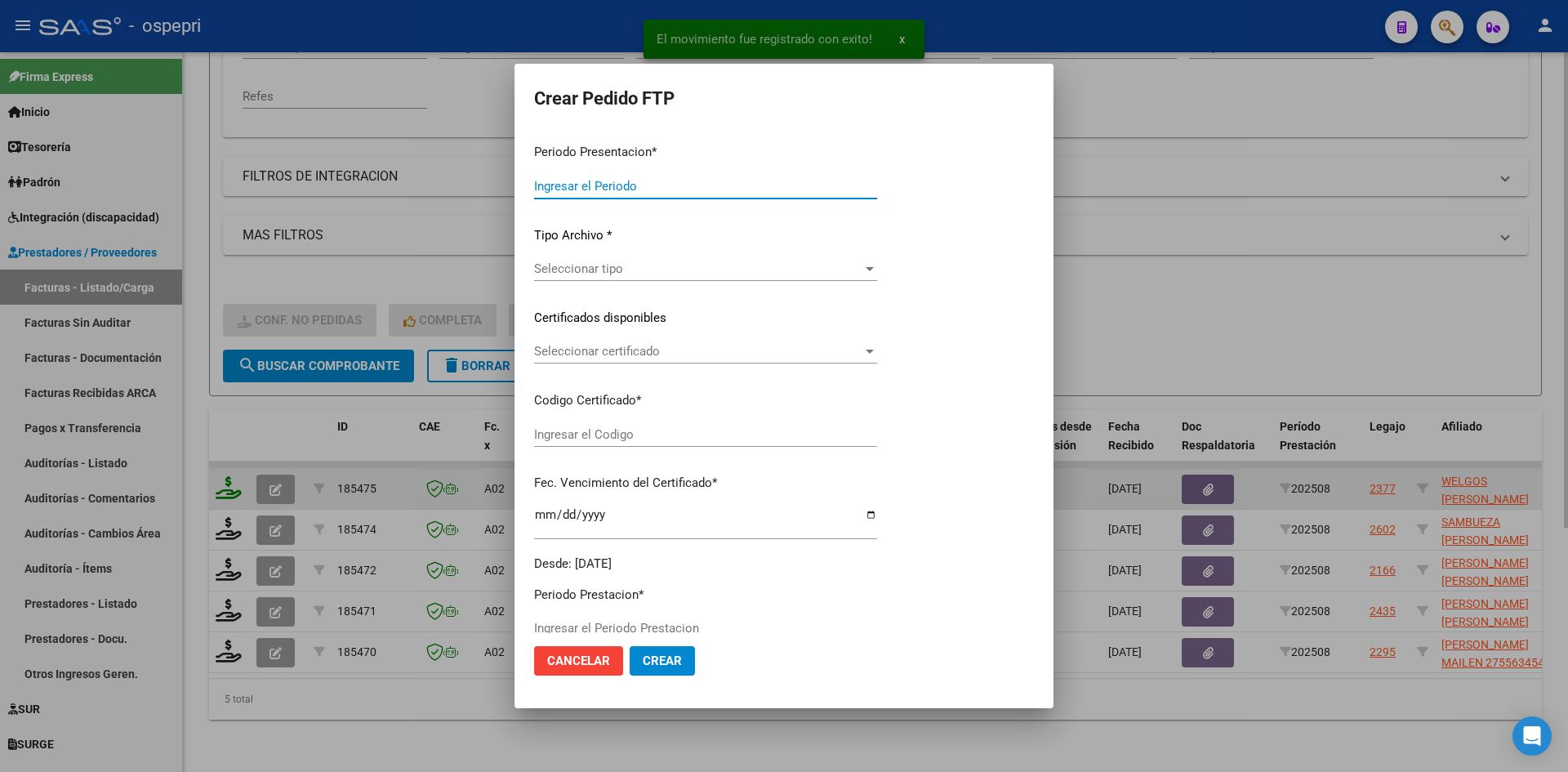
type input "202508"
type input "$ 178.136,76"
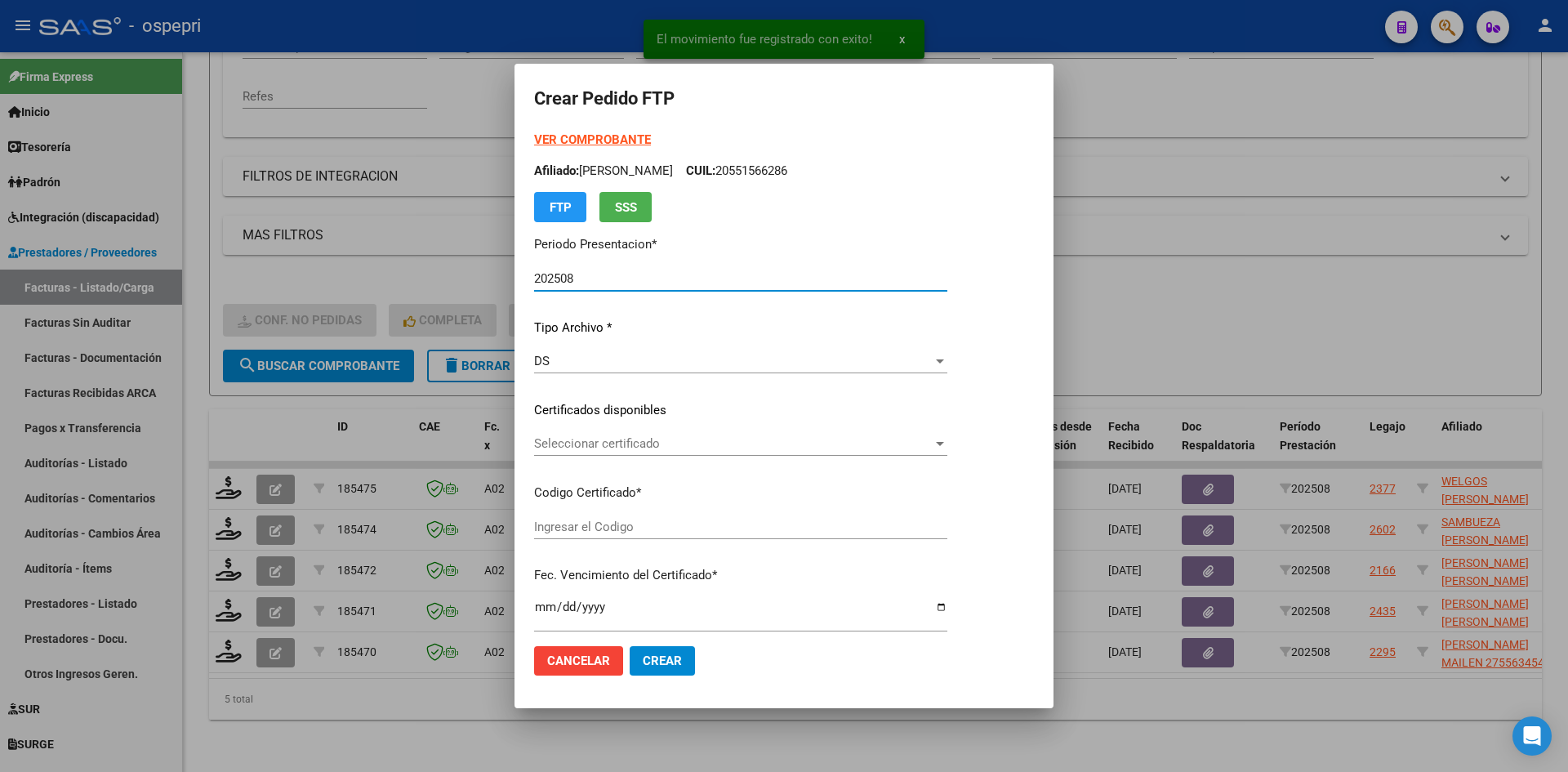
type input "2054854478-6"
type input "[DATE]"
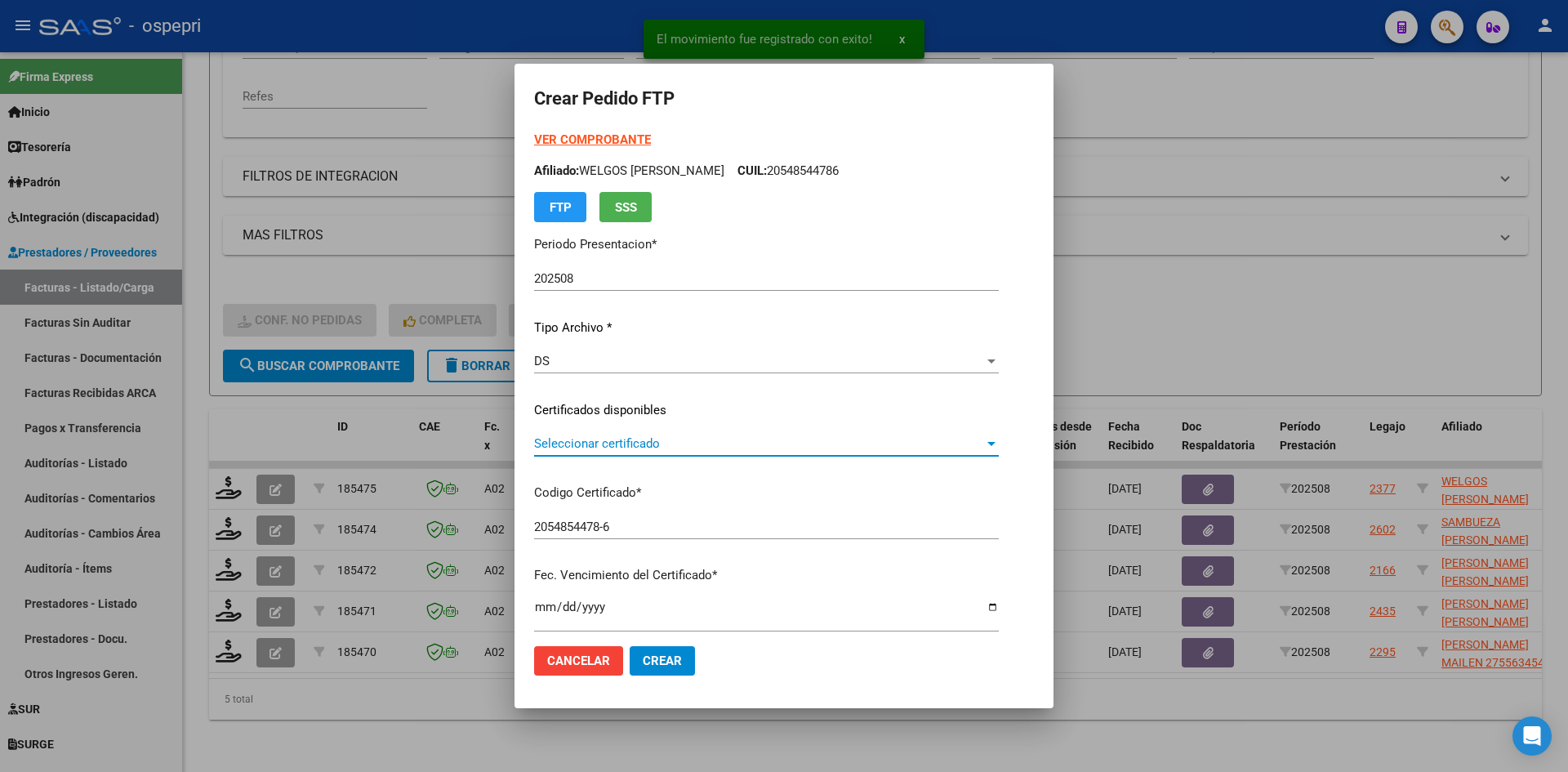
click at [670, 448] on span "Seleccionar certificado" at bounding box center [759, 444] width 450 height 15
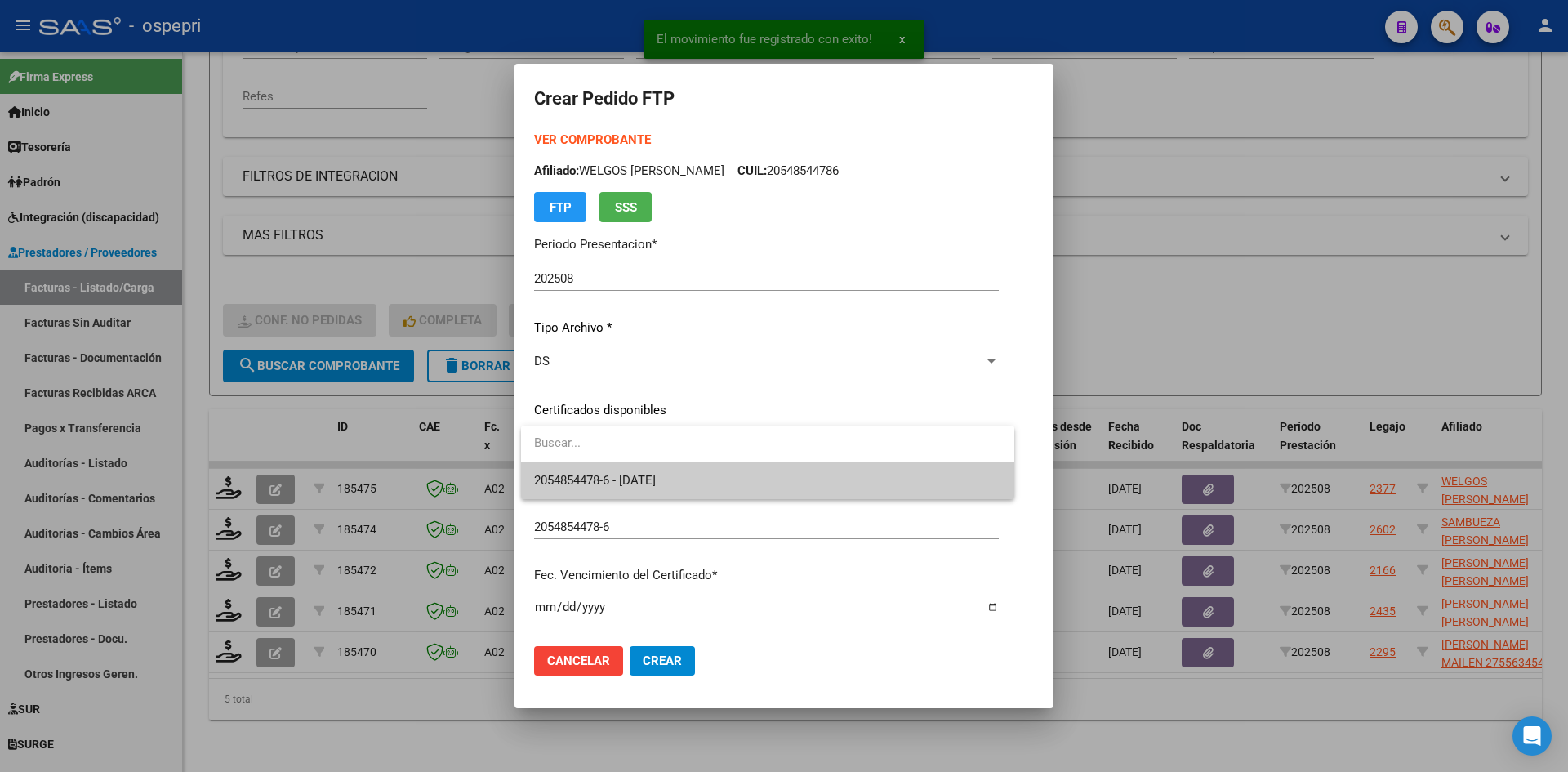
click at [682, 471] on span "2054854478-6 - [DATE]" at bounding box center [768, 481] width 468 height 36
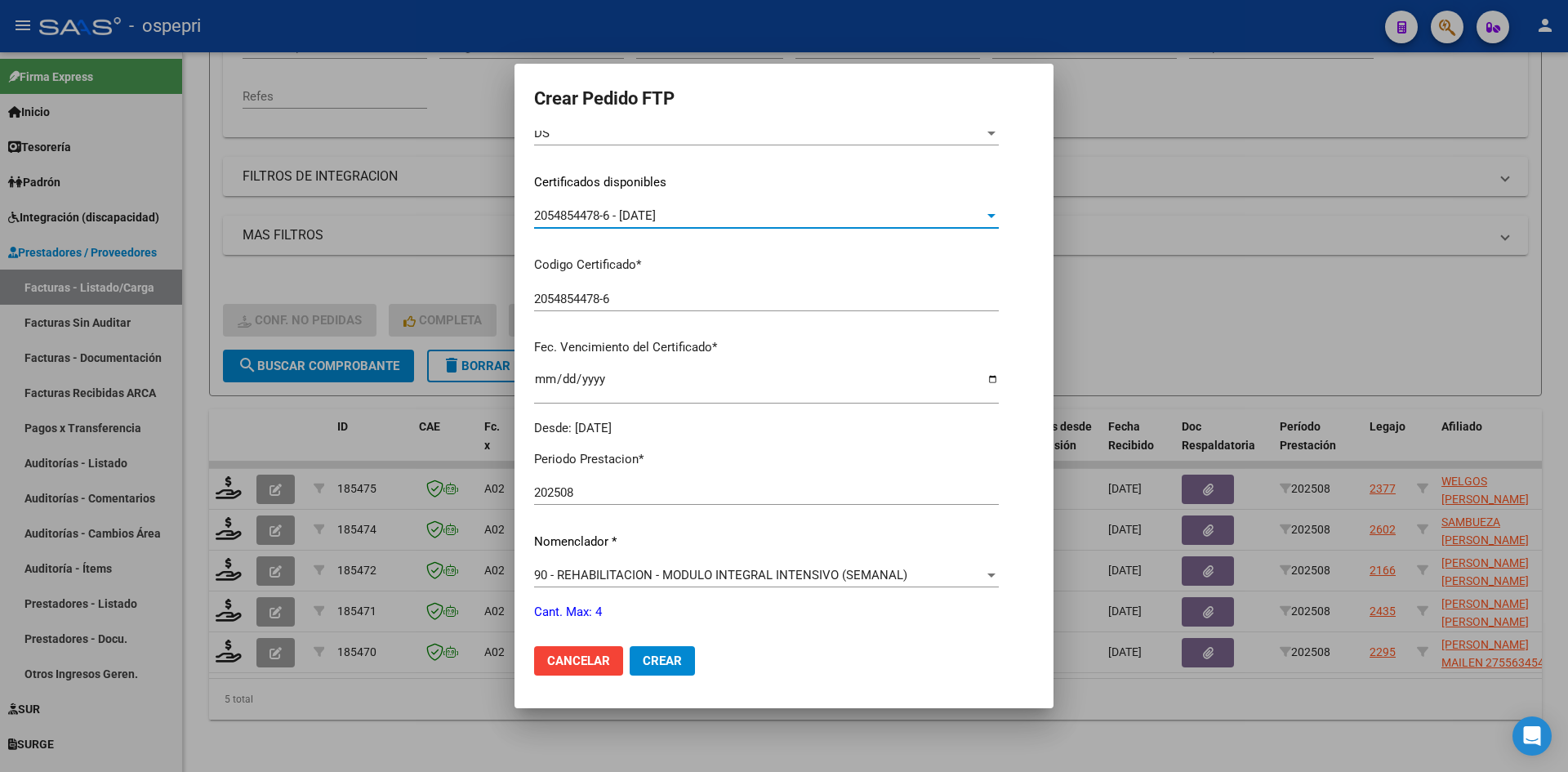
scroll to position [408, 0]
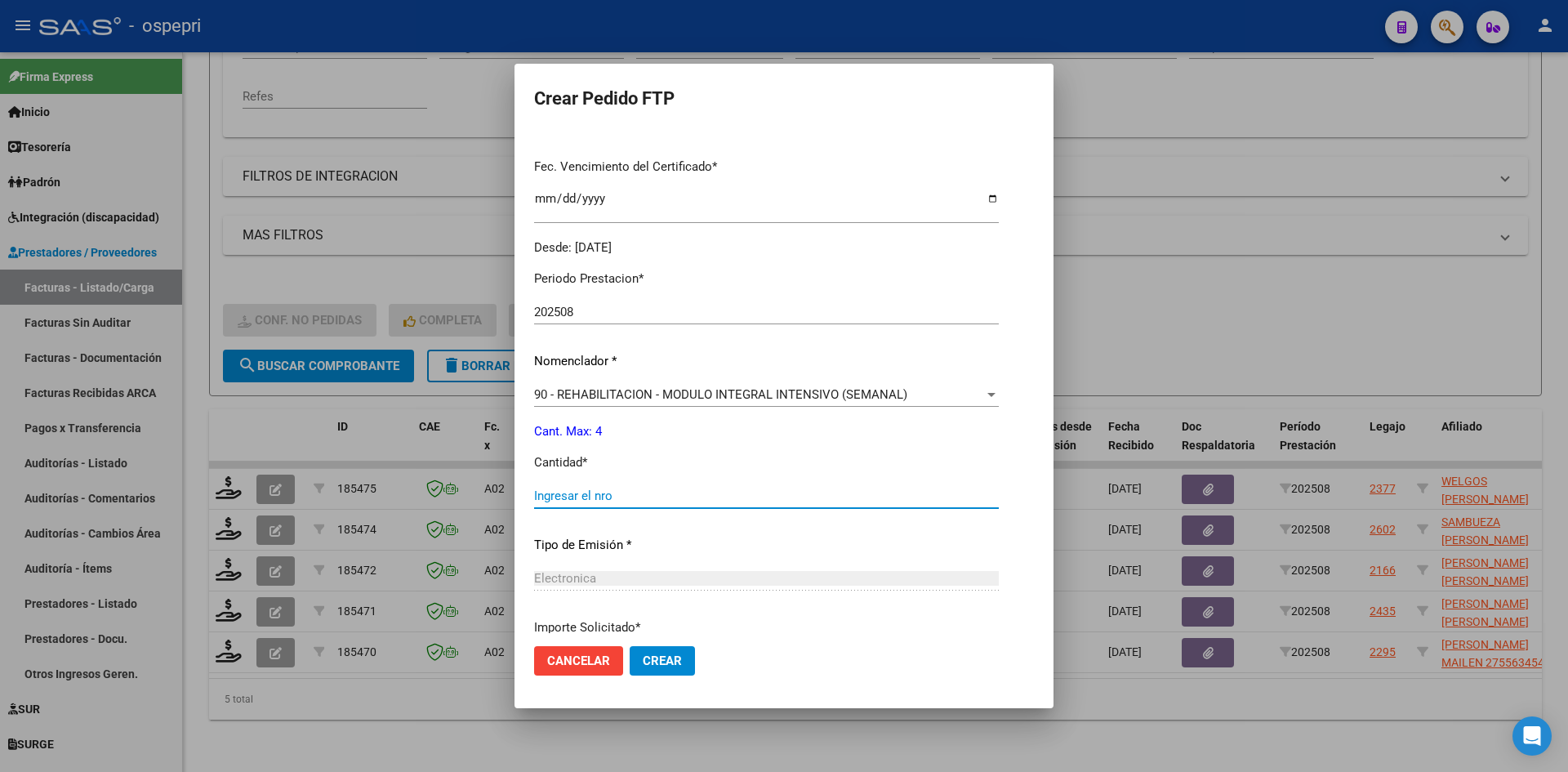
click at [630, 497] on input "Ingresar el nro" at bounding box center [767, 496] width 465 height 15
type input "4"
click at [681, 666] on span "Crear" at bounding box center [662, 661] width 39 height 15
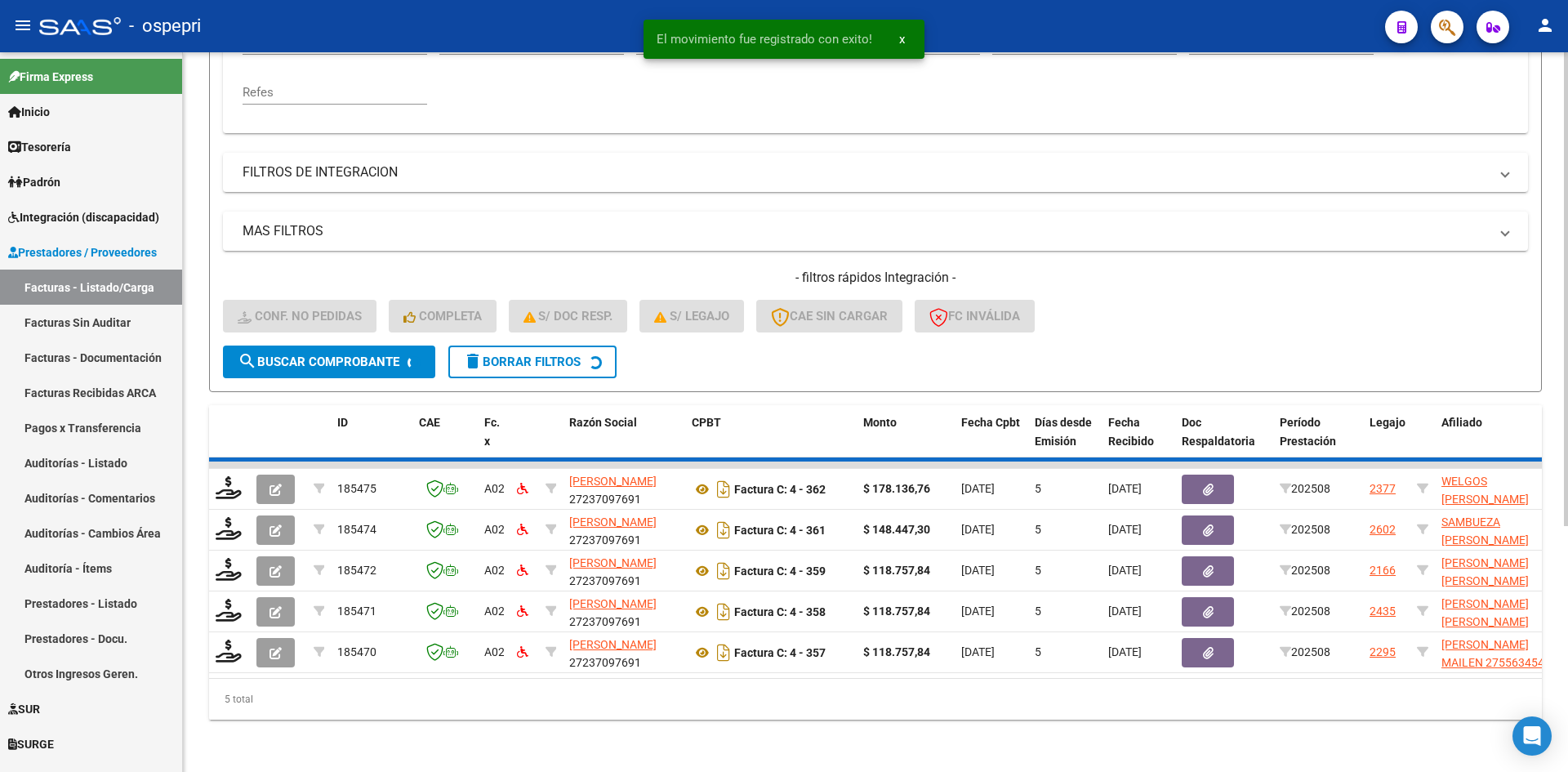
scroll to position [328, 0]
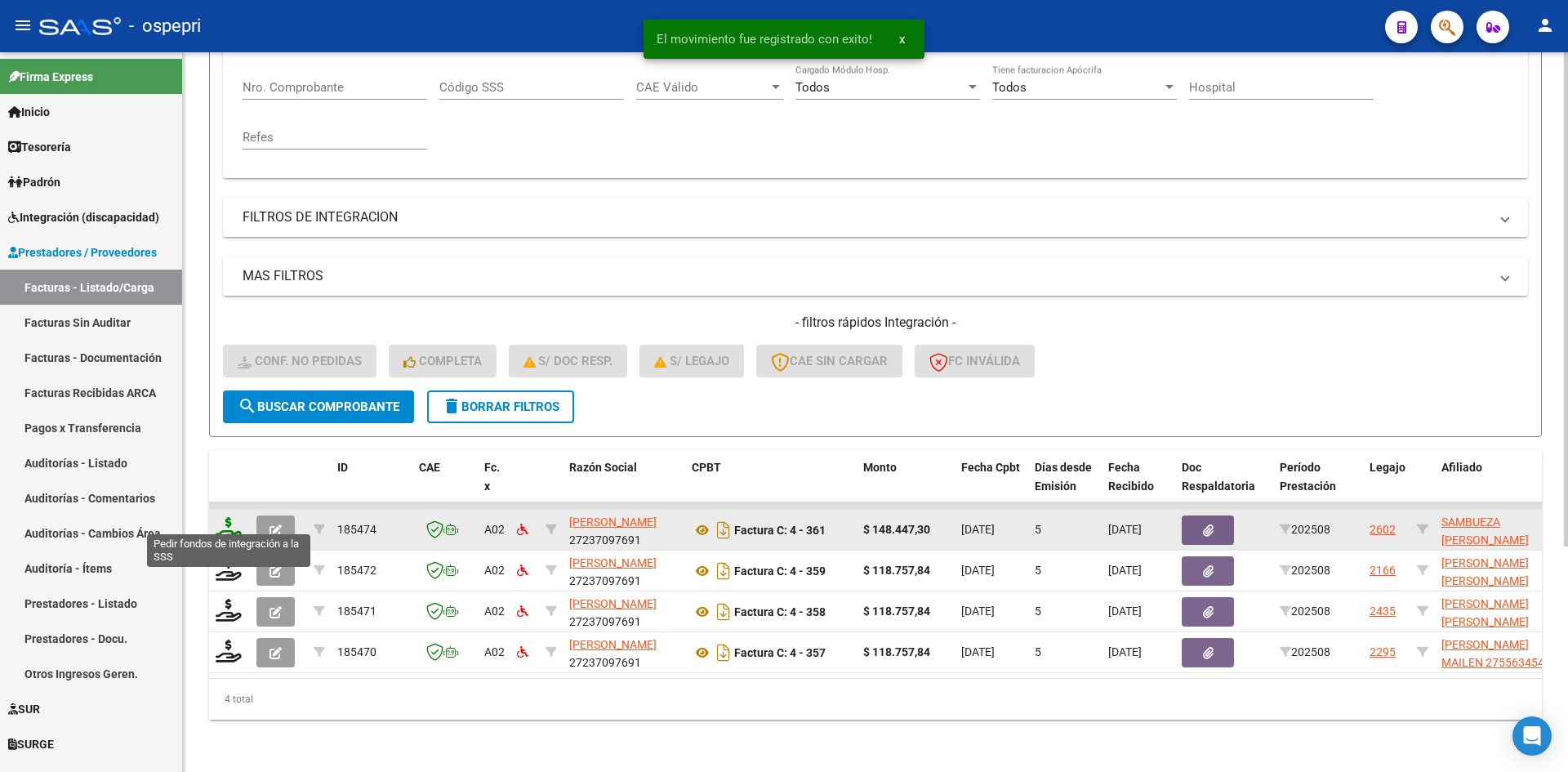
click at [221, 517] on icon at bounding box center [229, 529] width 26 height 23
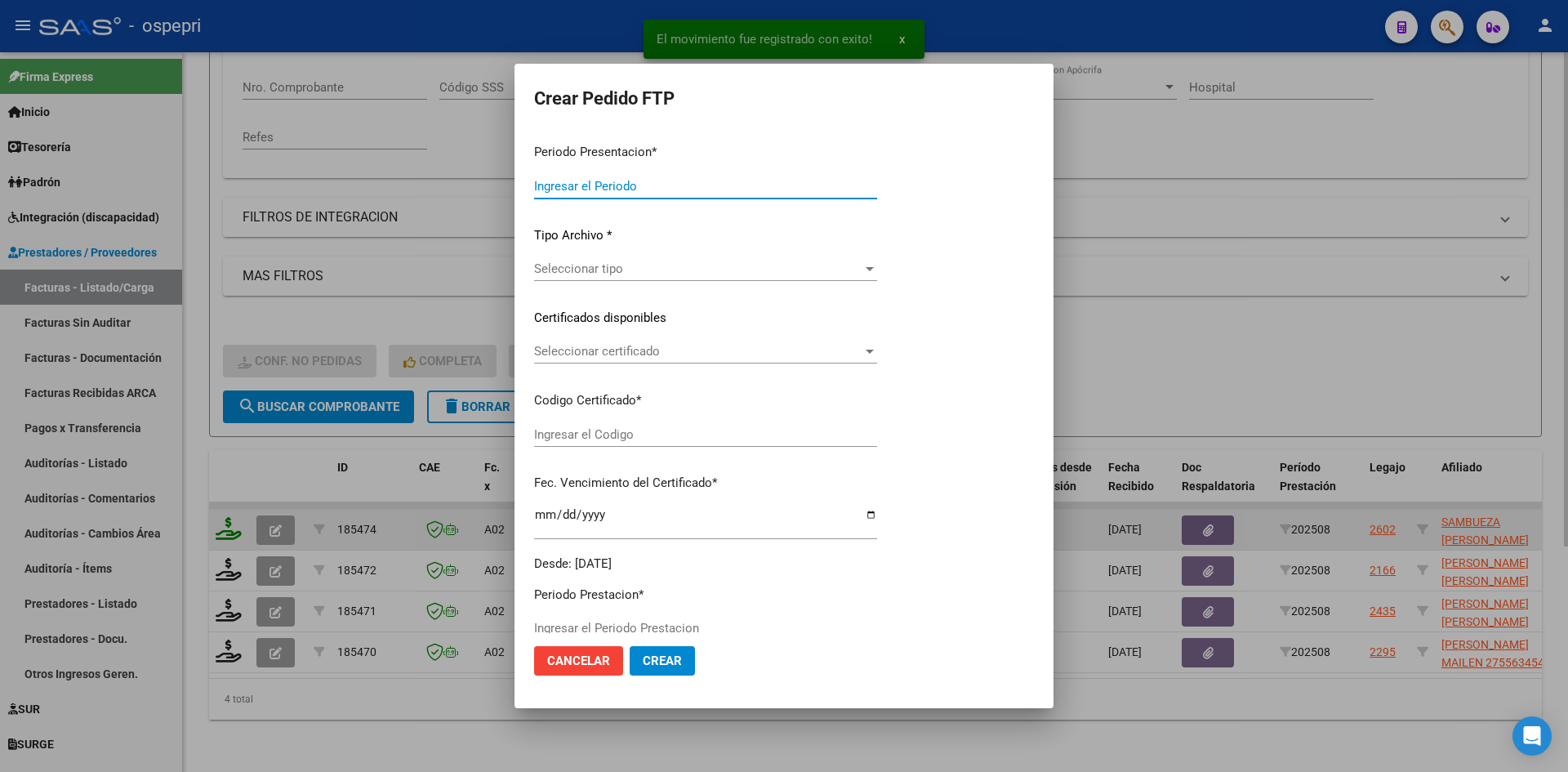
type input "202508"
type input "$ 148.447,30"
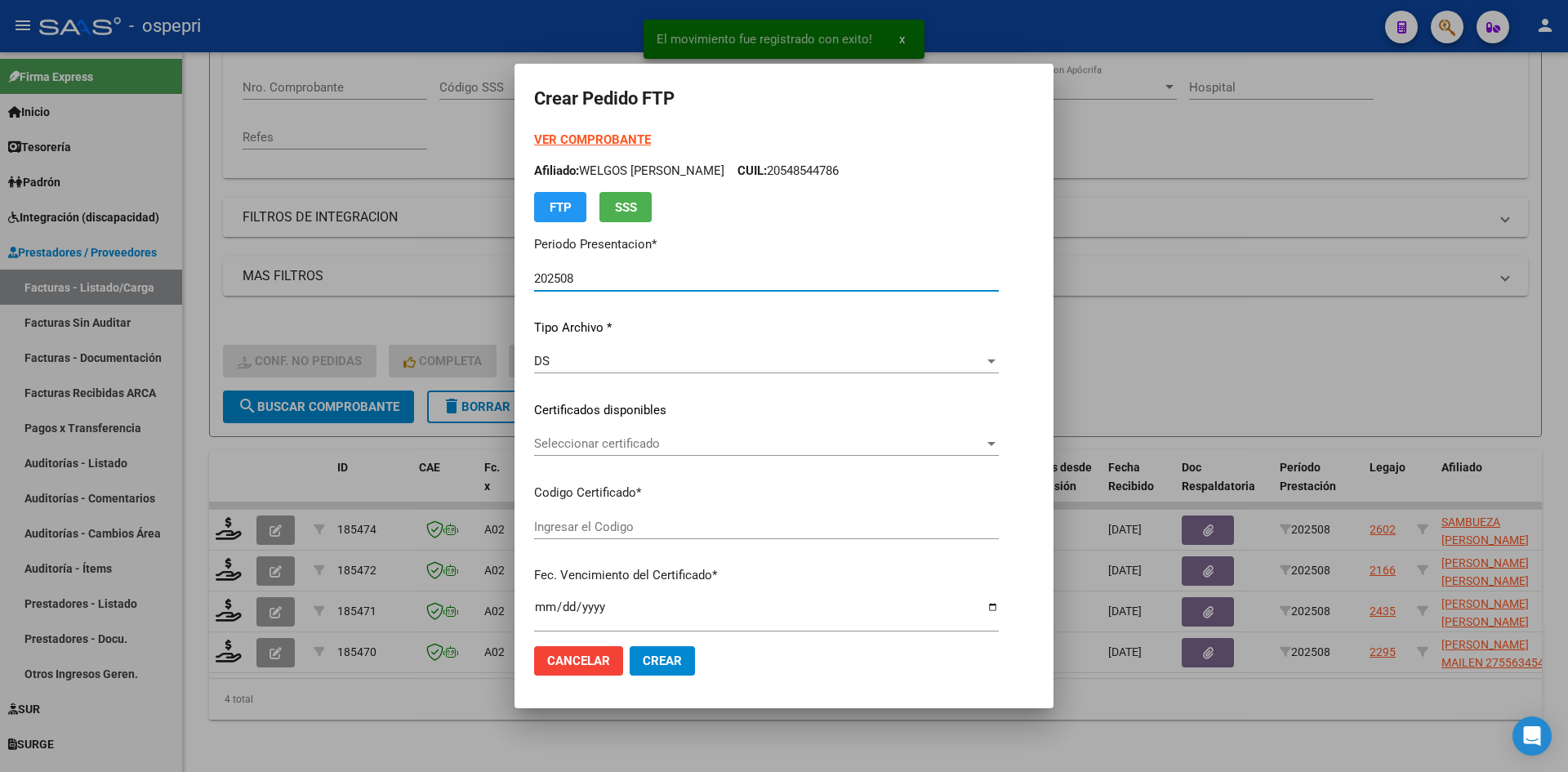
type input "2053071555-9"
type input "[DATE]"
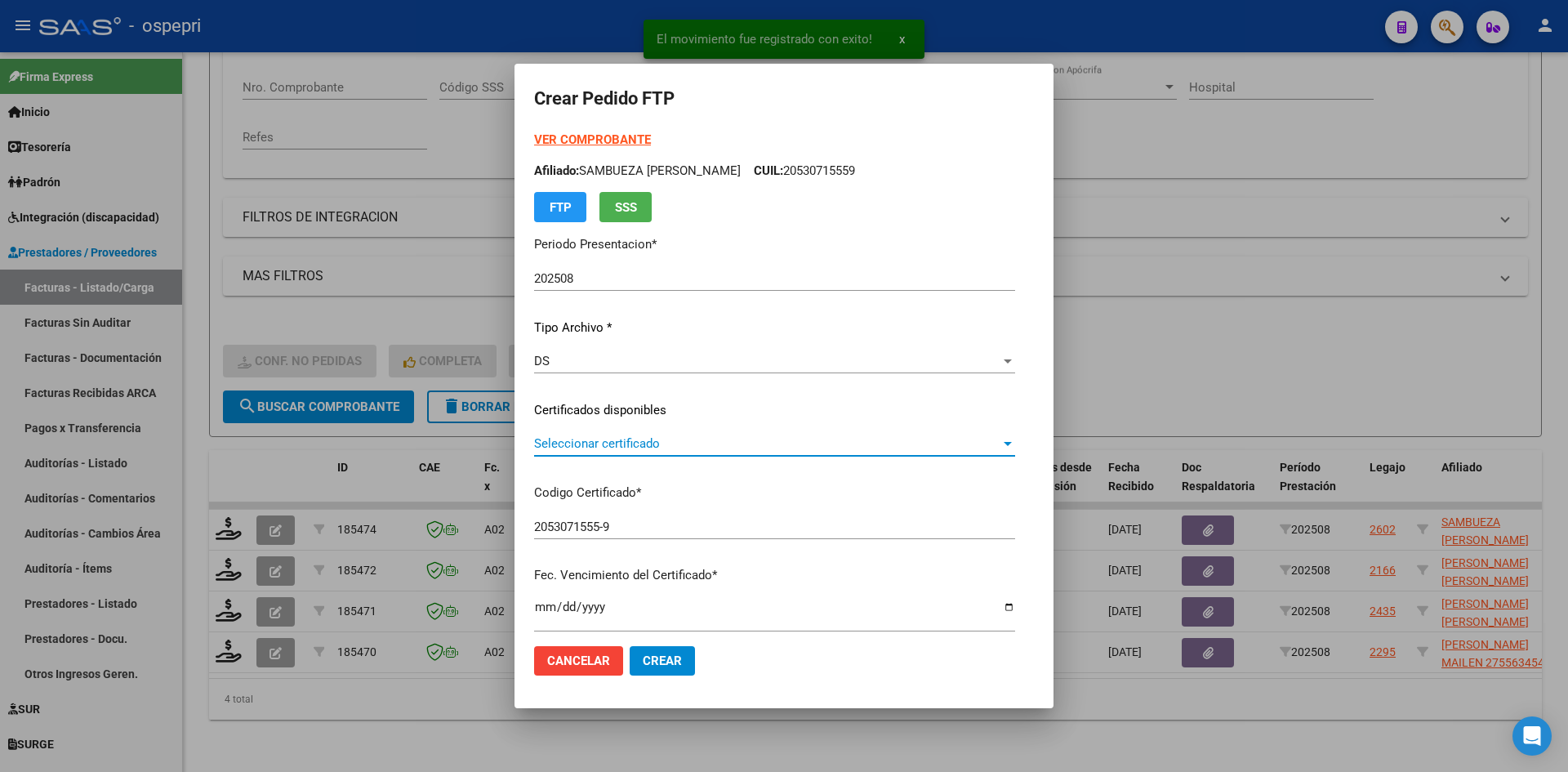
click at [628, 446] on span "Seleccionar certificado" at bounding box center [767, 444] width 467 height 15
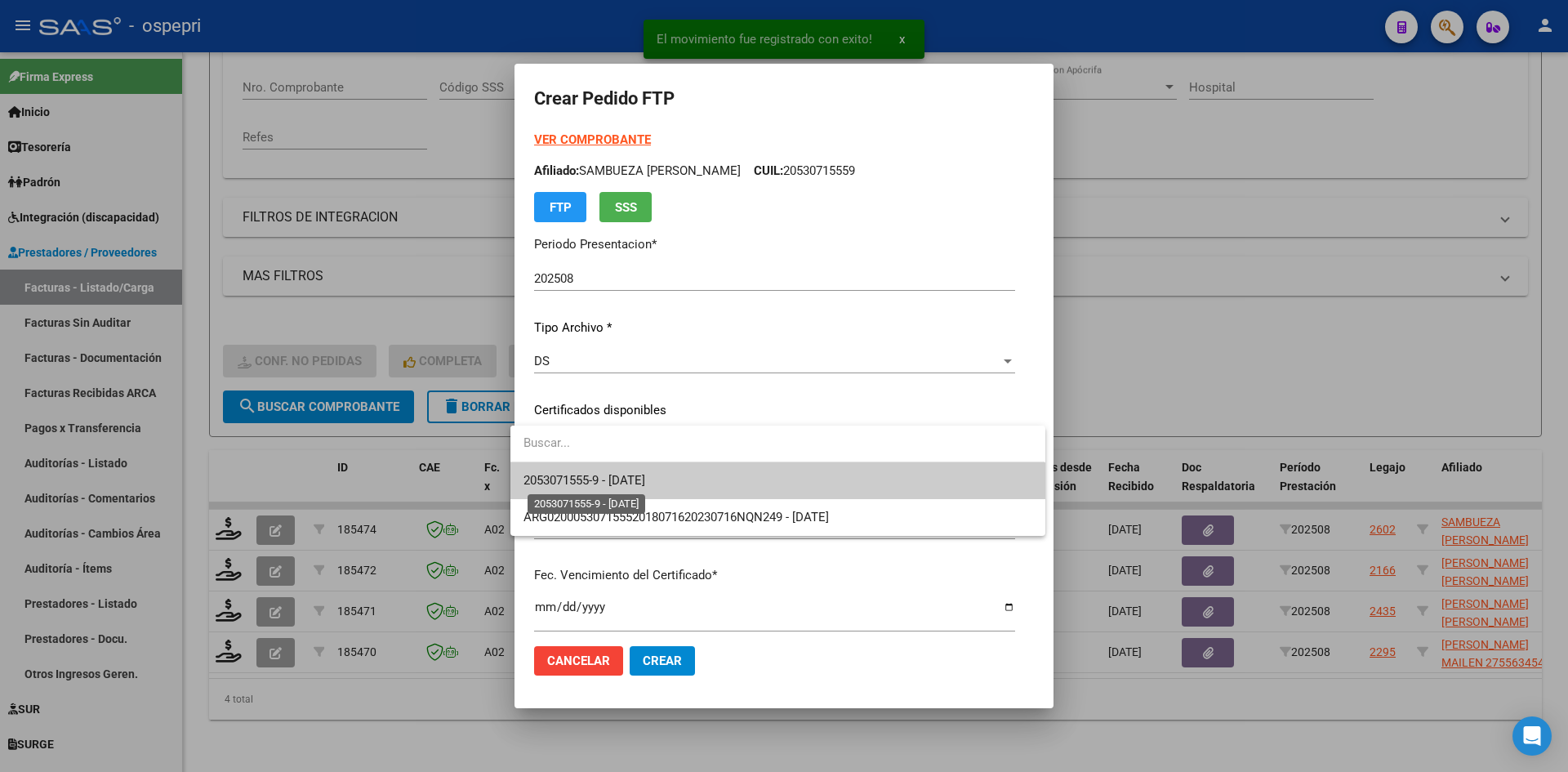
click at [645, 473] on span "2053071555-9 - [DATE]" at bounding box center [584, 480] width 121 height 15
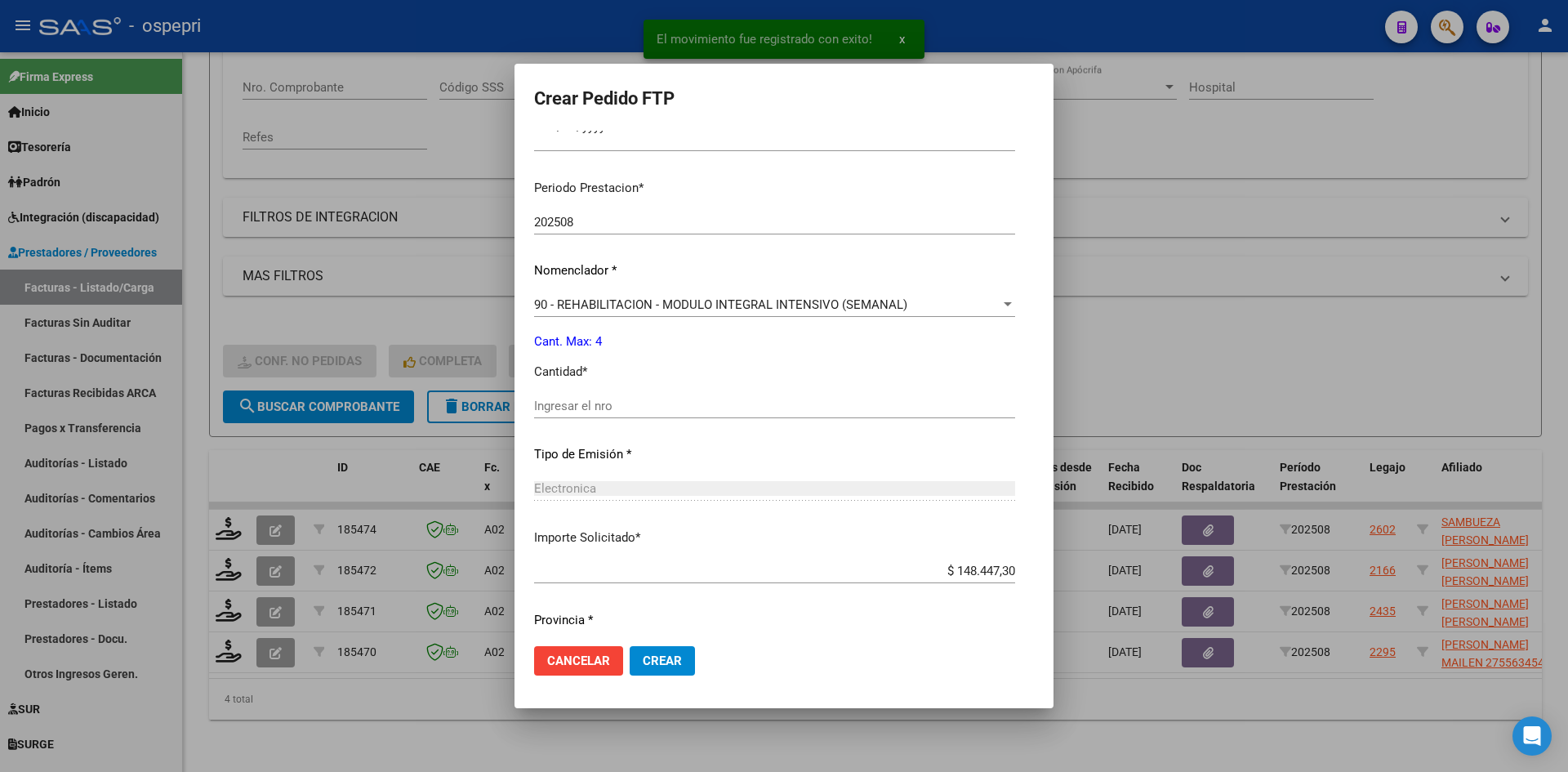
scroll to position [490, 0]
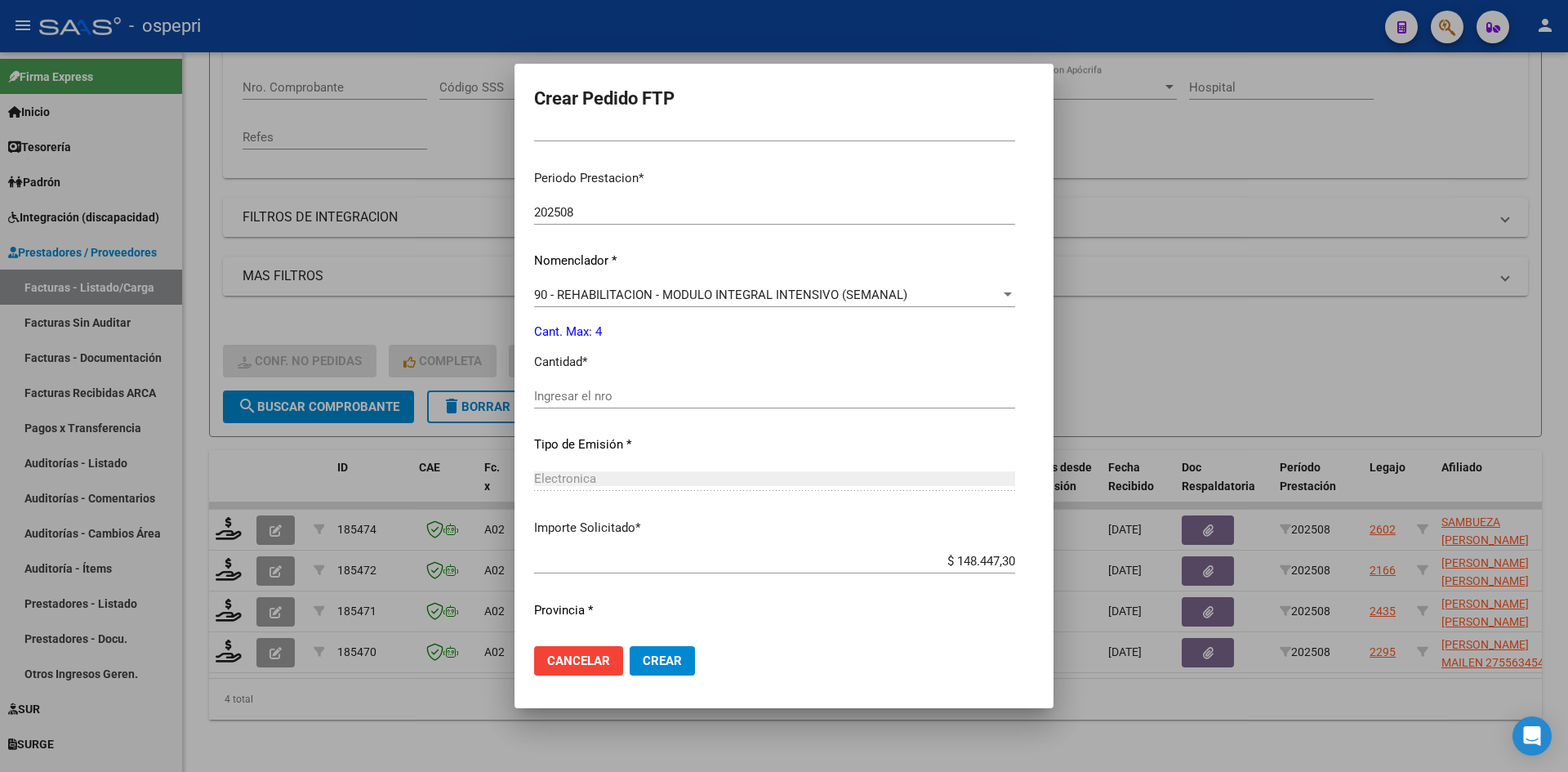
click at [626, 394] on input "Ingresar el nro" at bounding box center [775, 397] width 481 height 15
type input "4"
click at [643, 661] on span "Crear" at bounding box center [662, 661] width 39 height 15
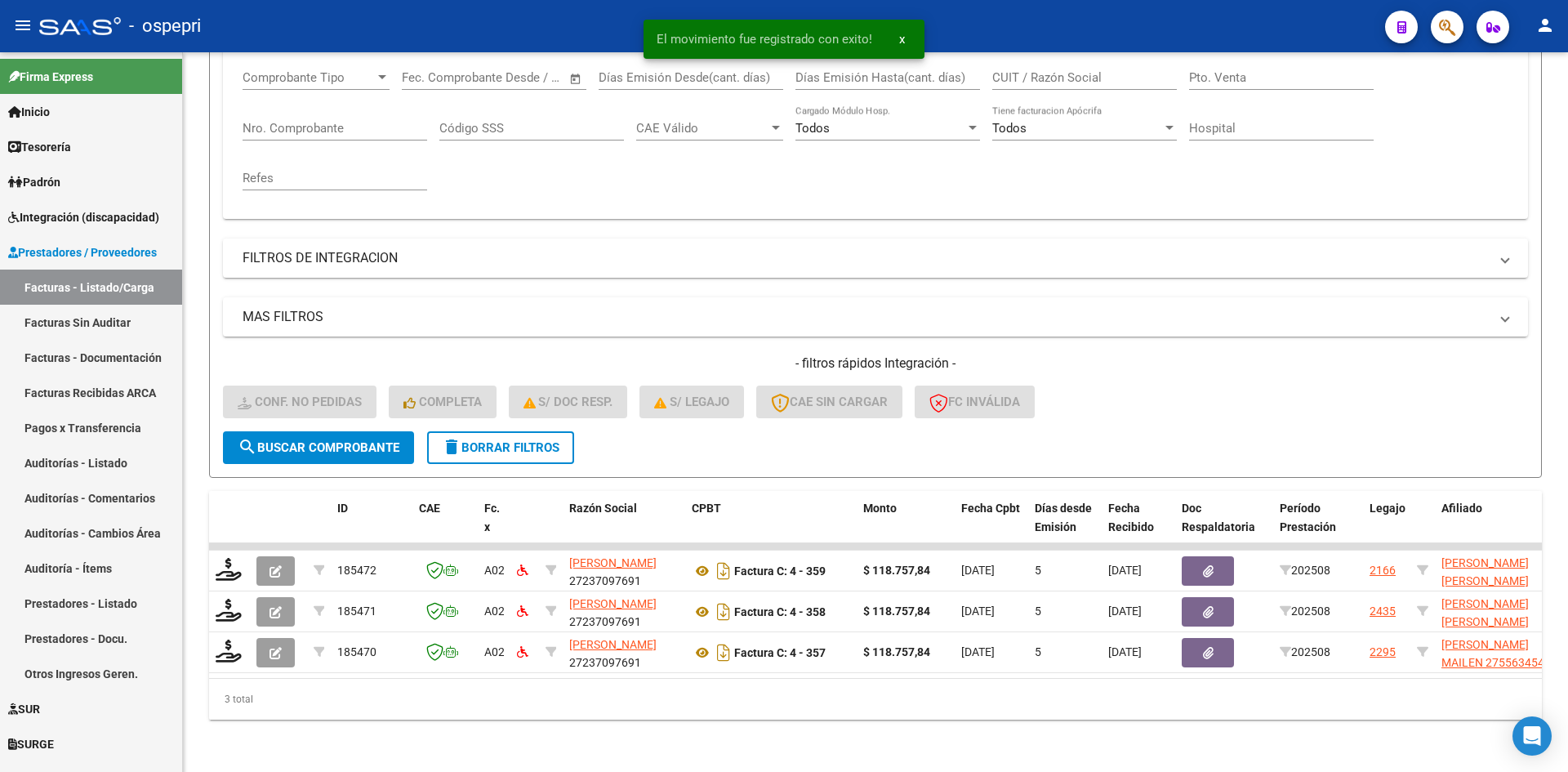
scroll to position [288, 0]
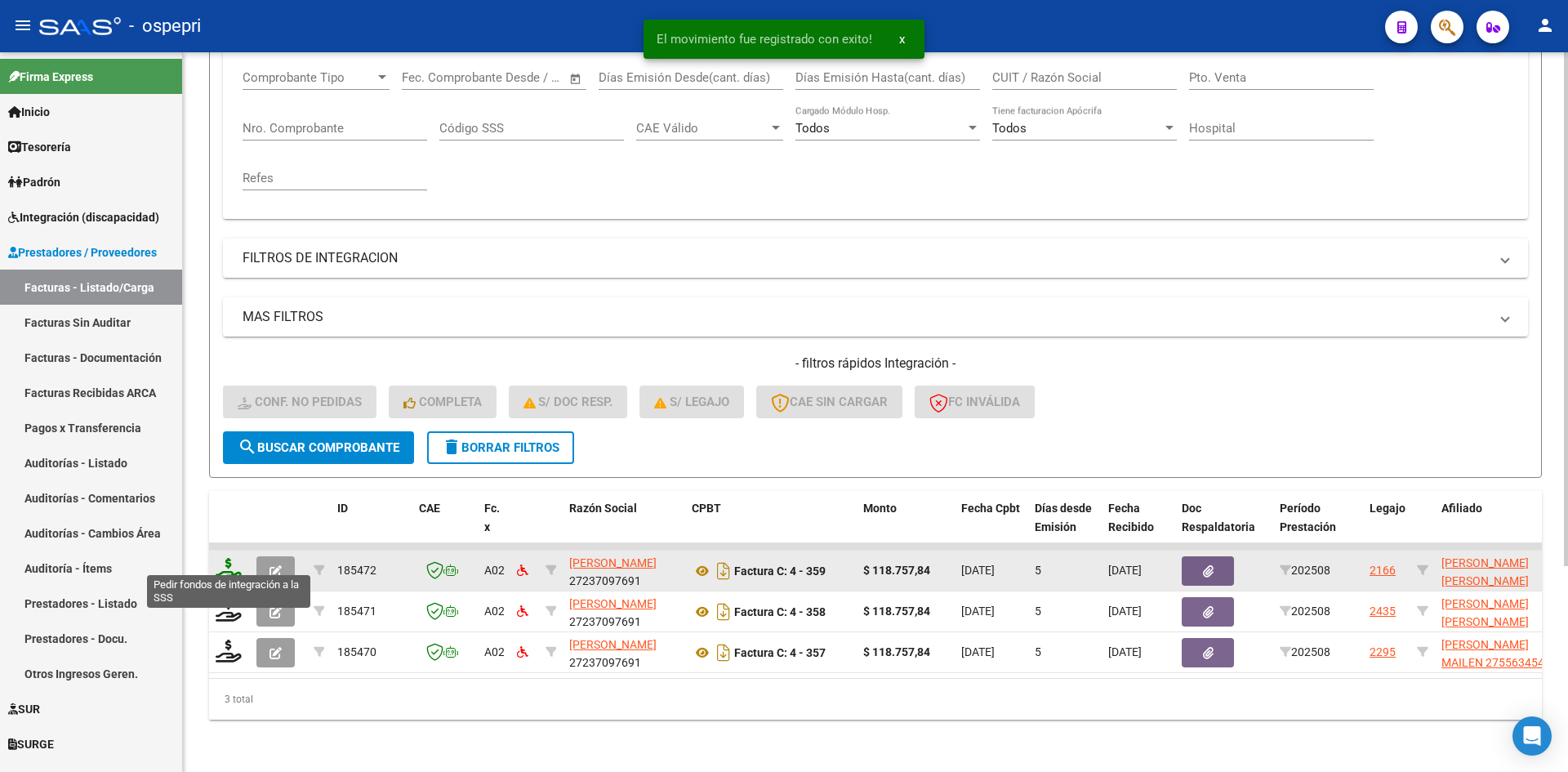
drag, startPoint x: 216, startPoint y: 566, endPoint x: 222, endPoint y: 560, distance: 8.5
click at [222, 560] on icon at bounding box center [229, 569] width 26 height 23
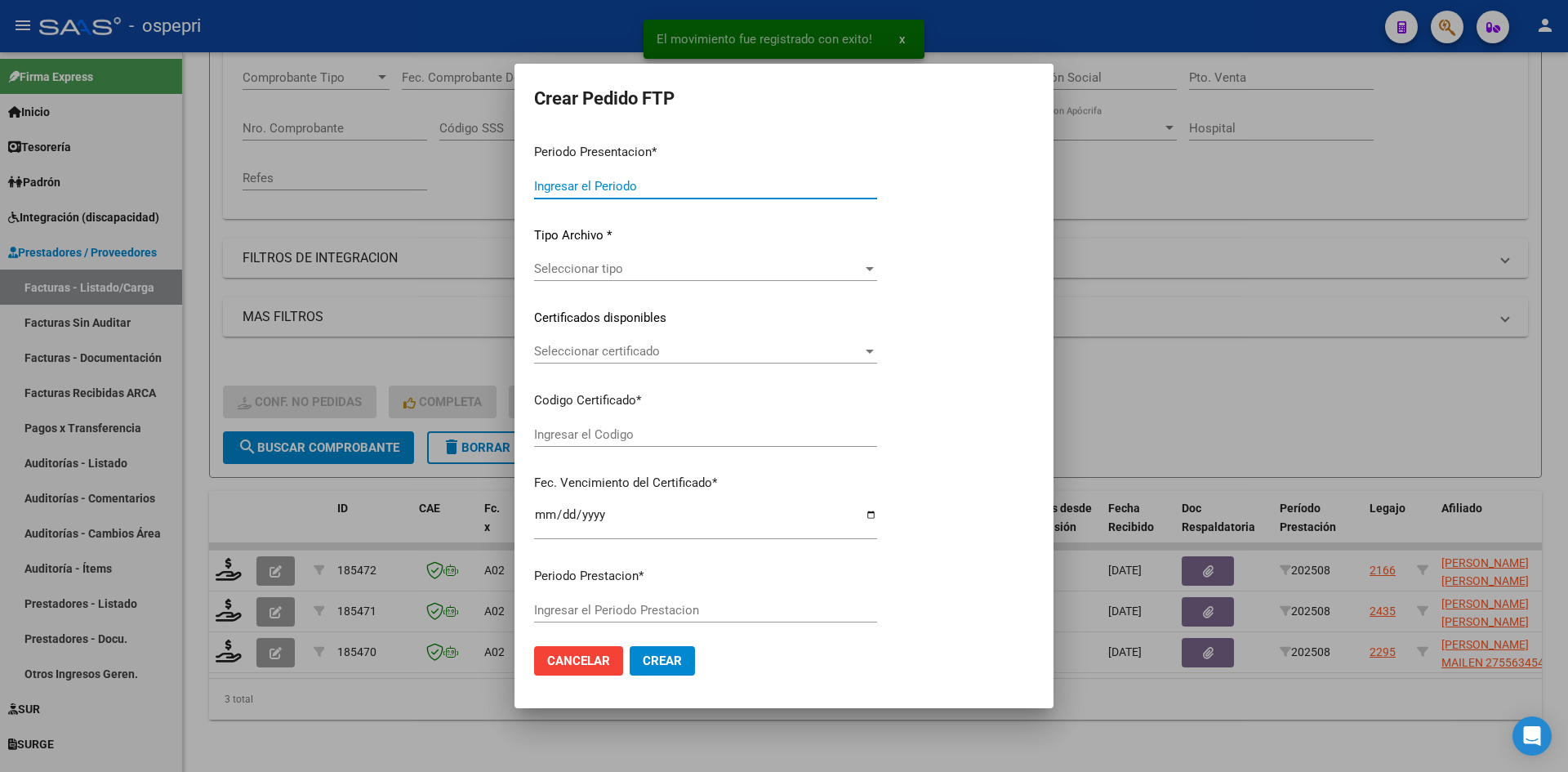
type input "202508"
type input "$ 118.757,84"
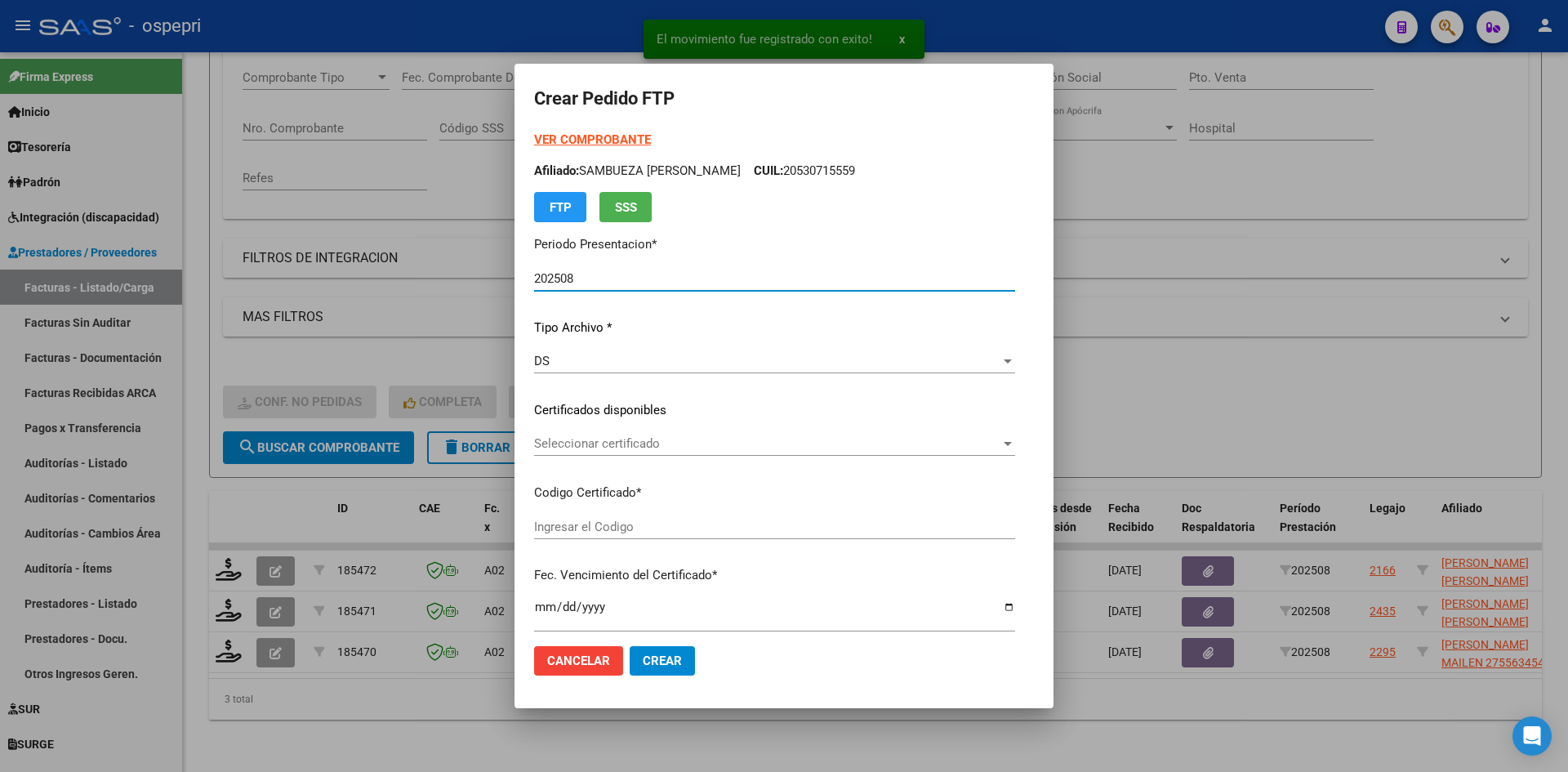
type input "ARG02514764162017120120201201NQN249"
type input "[DATE]"
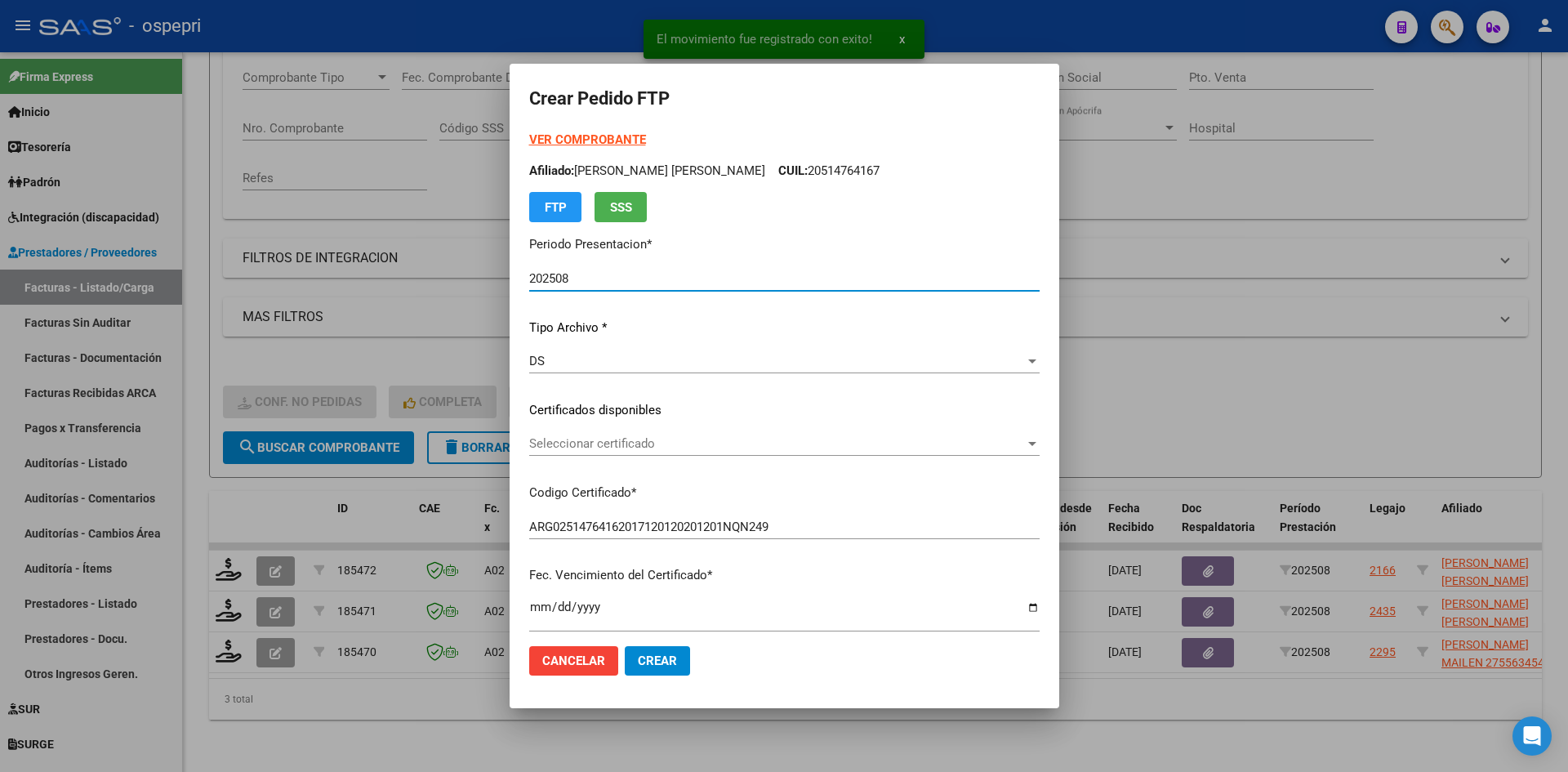
click at [635, 447] on span "Seleccionar certificado" at bounding box center [777, 444] width 496 height 15
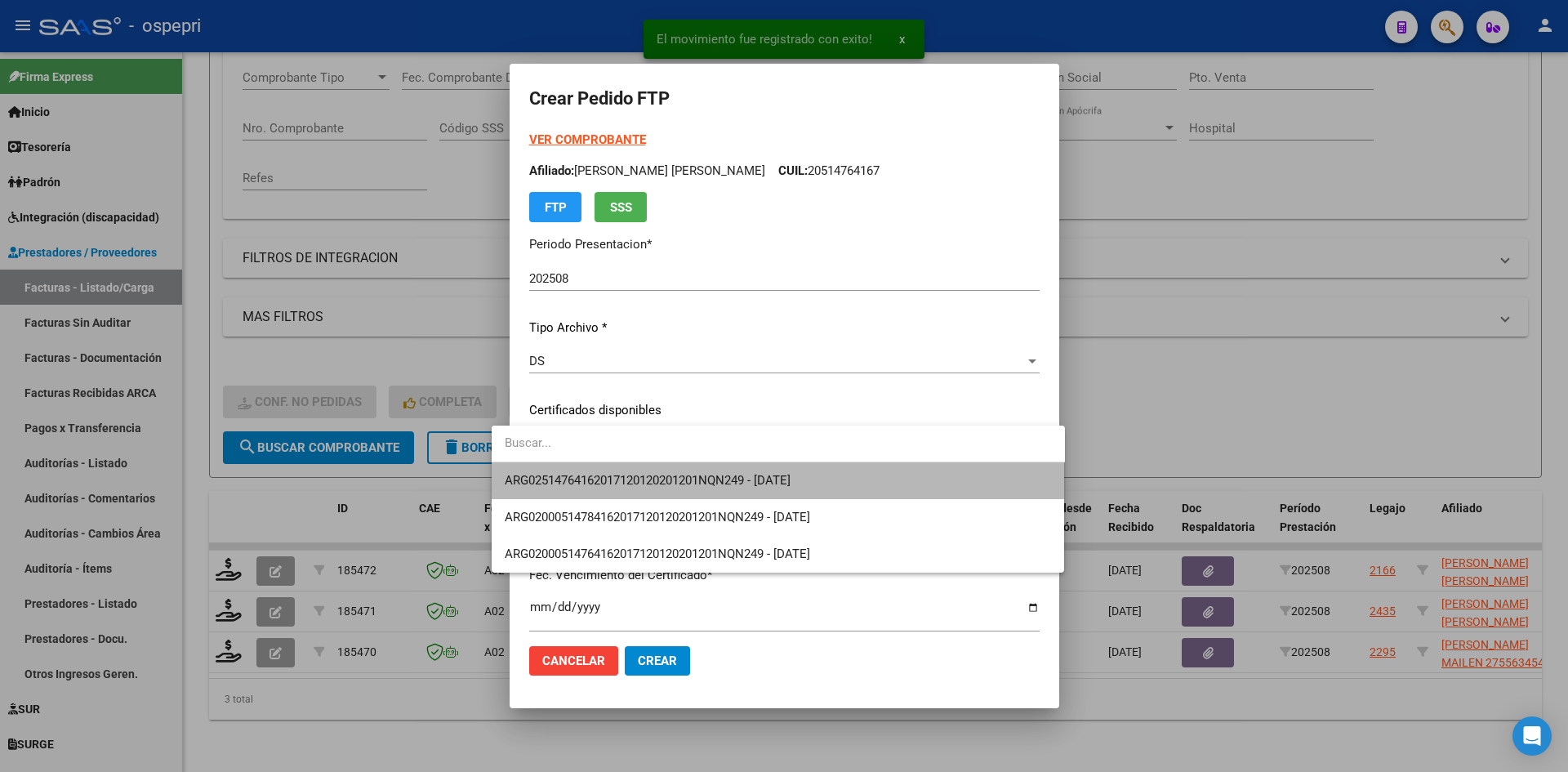
click at [649, 468] on span "ARG02514764162017120120201201NQN249 - [DATE]" at bounding box center [778, 481] width 547 height 36
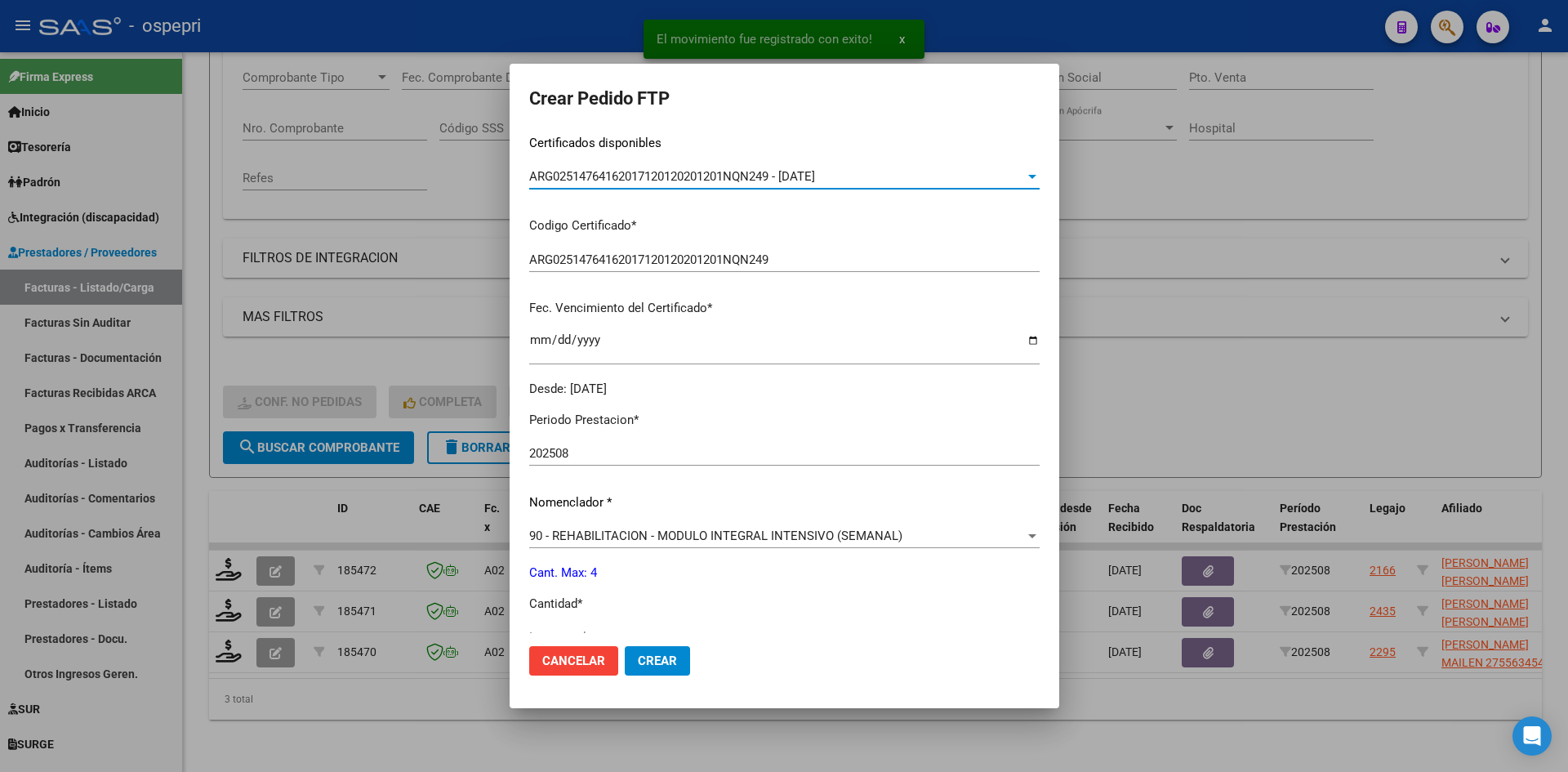
scroll to position [408, 0]
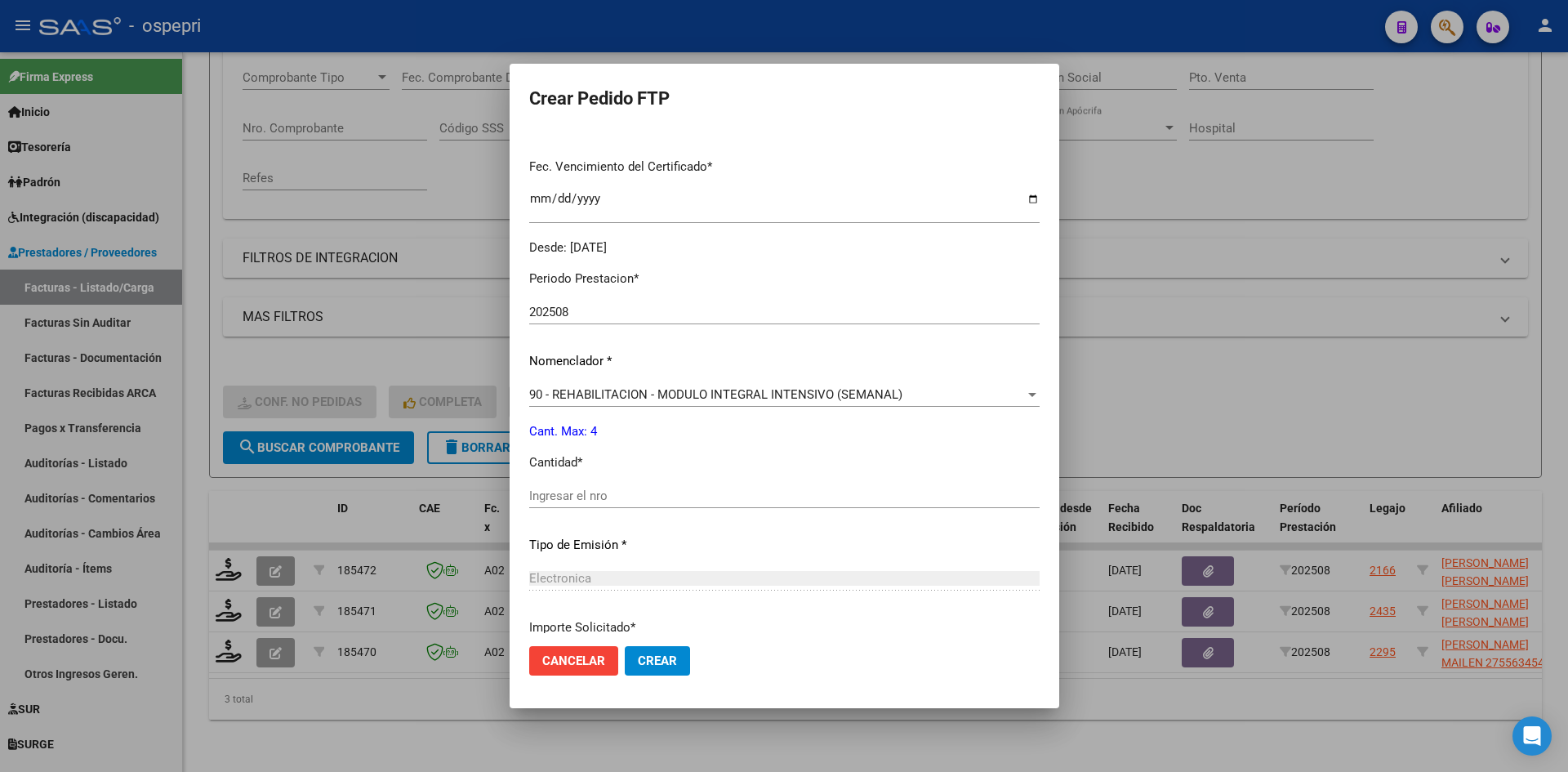
click at [596, 492] on input "Ingresar el nro" at bounding box center [785, 496] width 511 height 15
type input "4"
click at [638, 666] on span "Crear" at bounding box center [657, 661] width 39 height 15
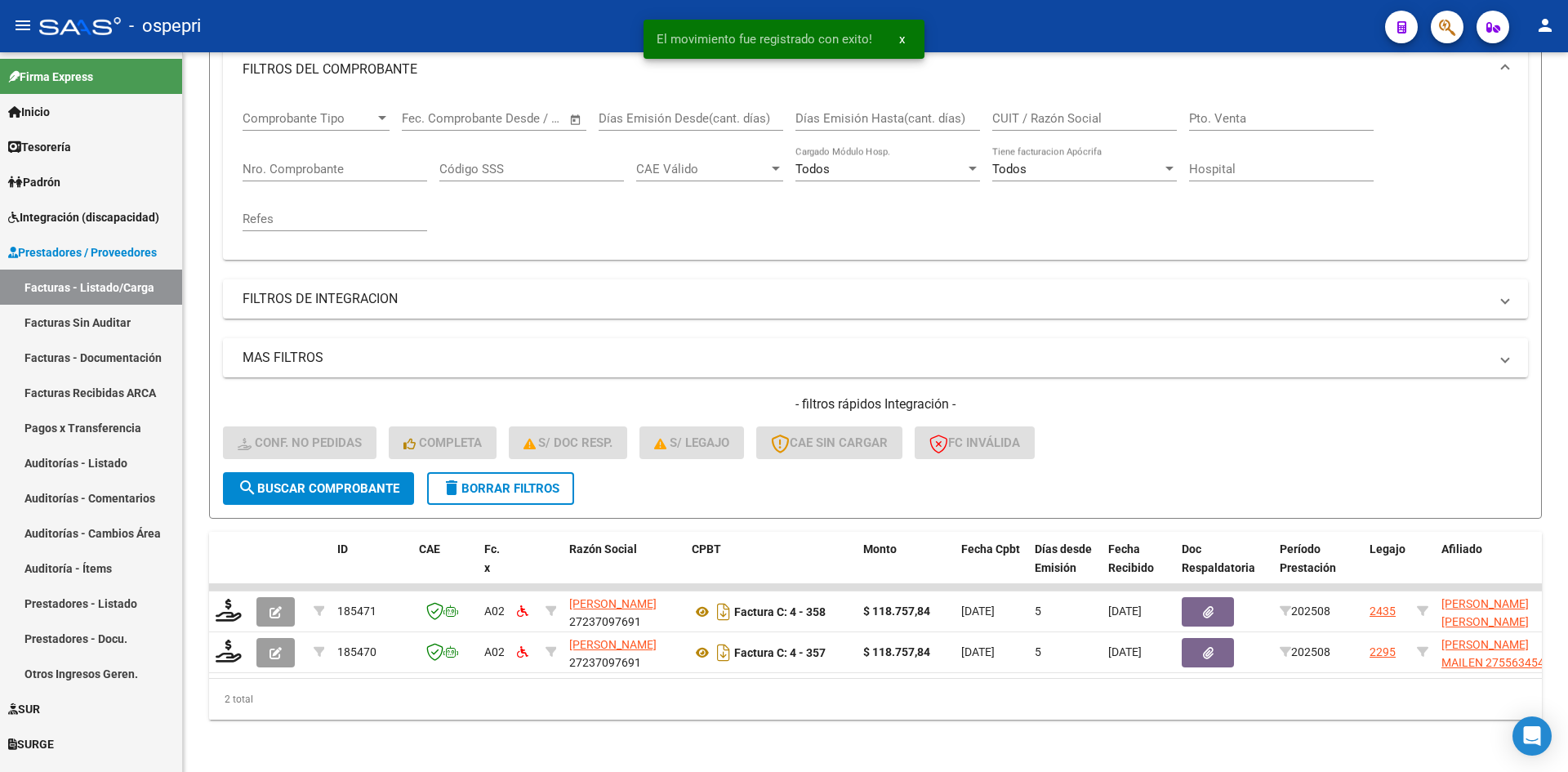
scroll to position [247, 0]
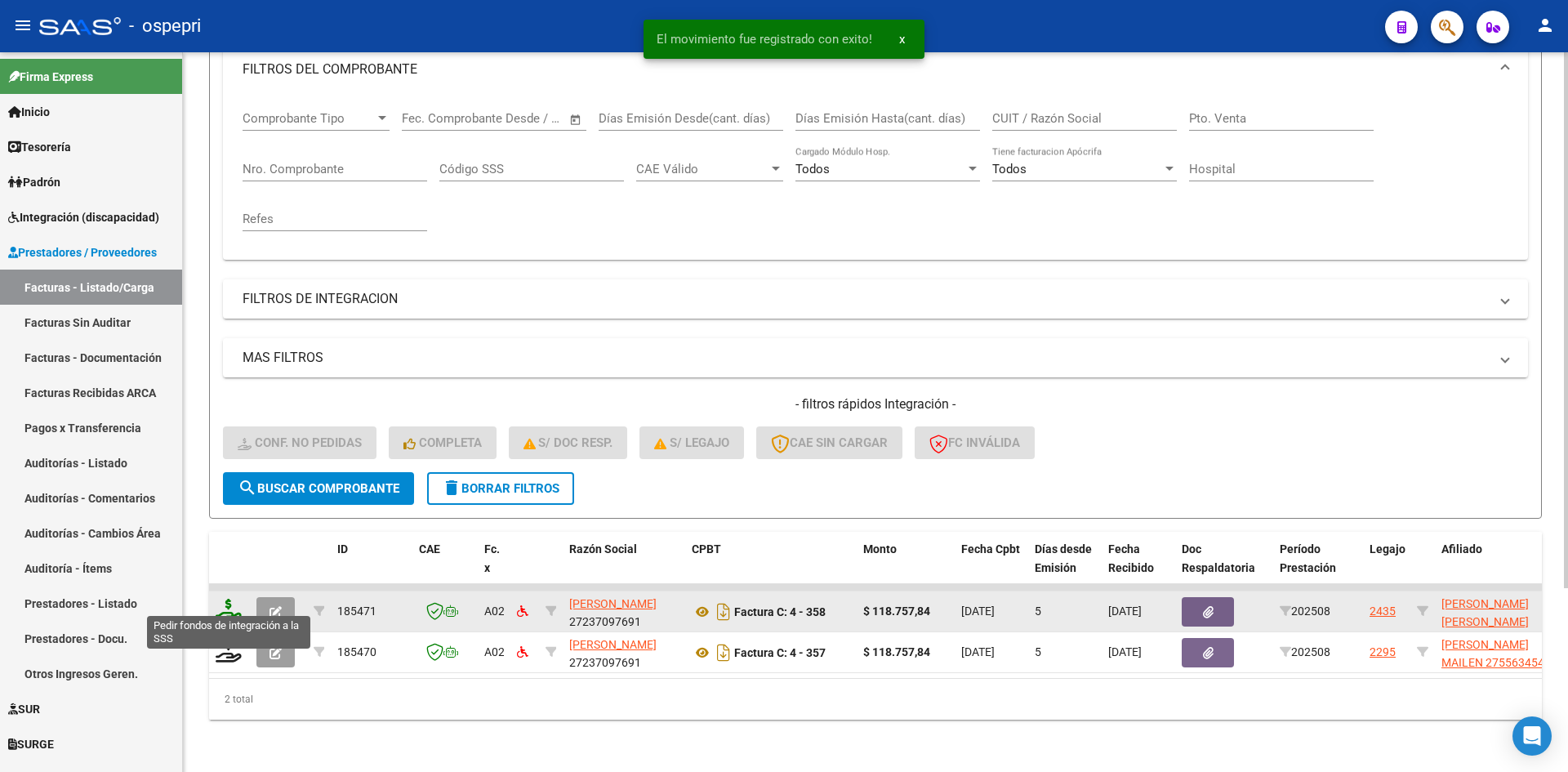
click at [220, 603] on icon at bounding box center [229, 611] width 26 height 23
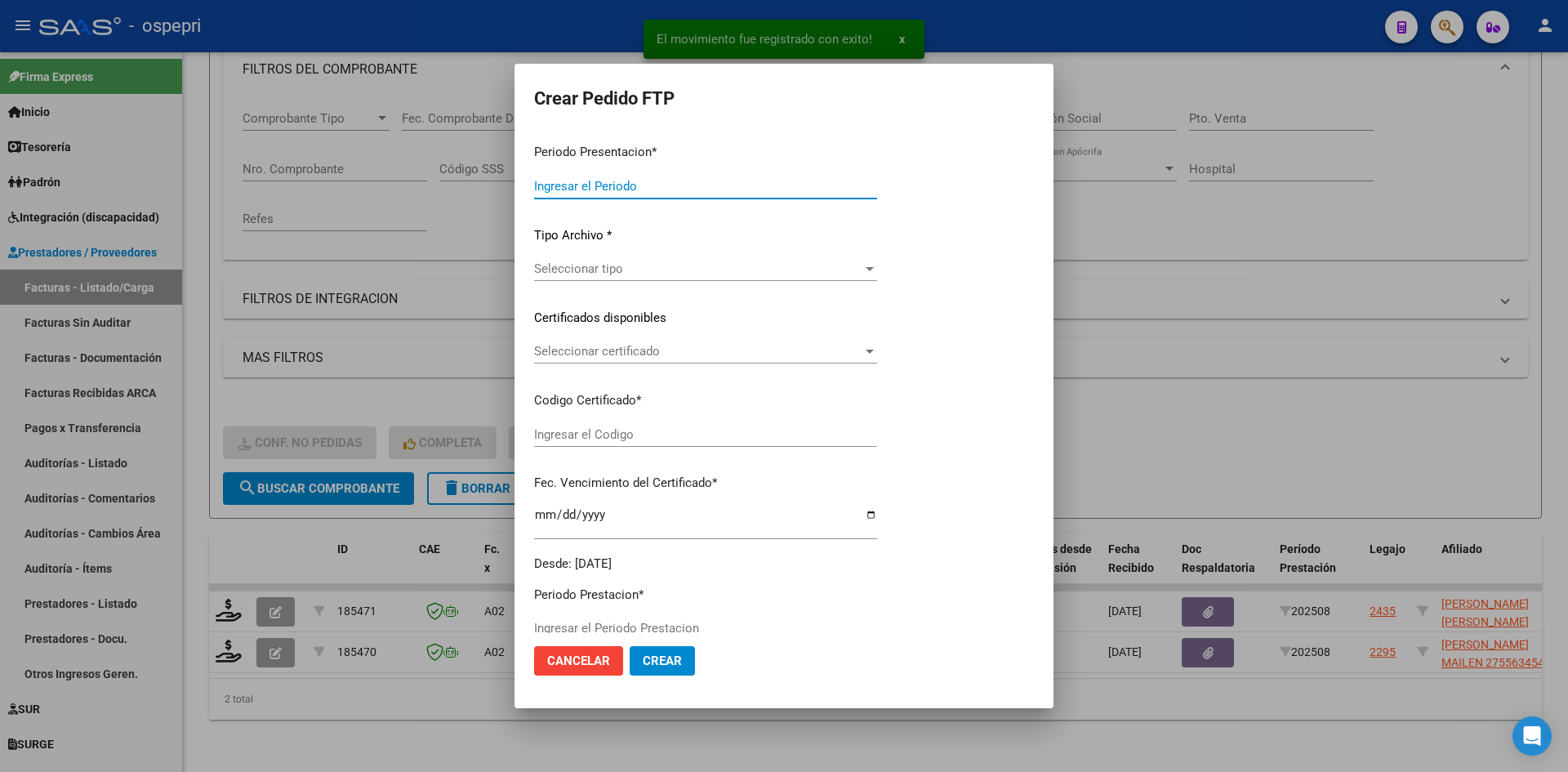
type input "202508"
type input "$ 118.757,84"
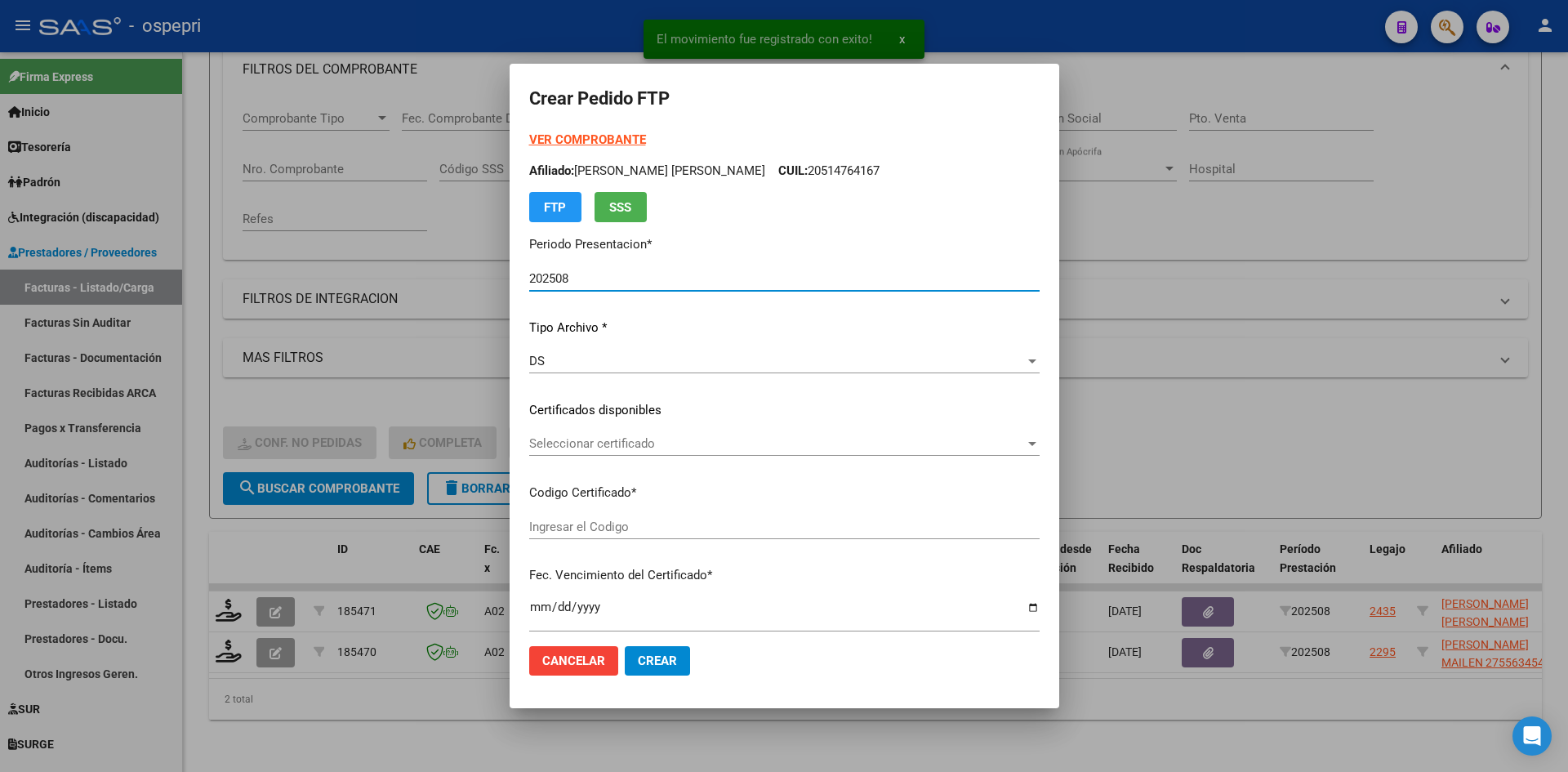
type input "27539661766"
type input "[DATE]"
click at [641, 446] on span "Seleccionar certificado" at bounding box center [777, 444] width 496 height 15
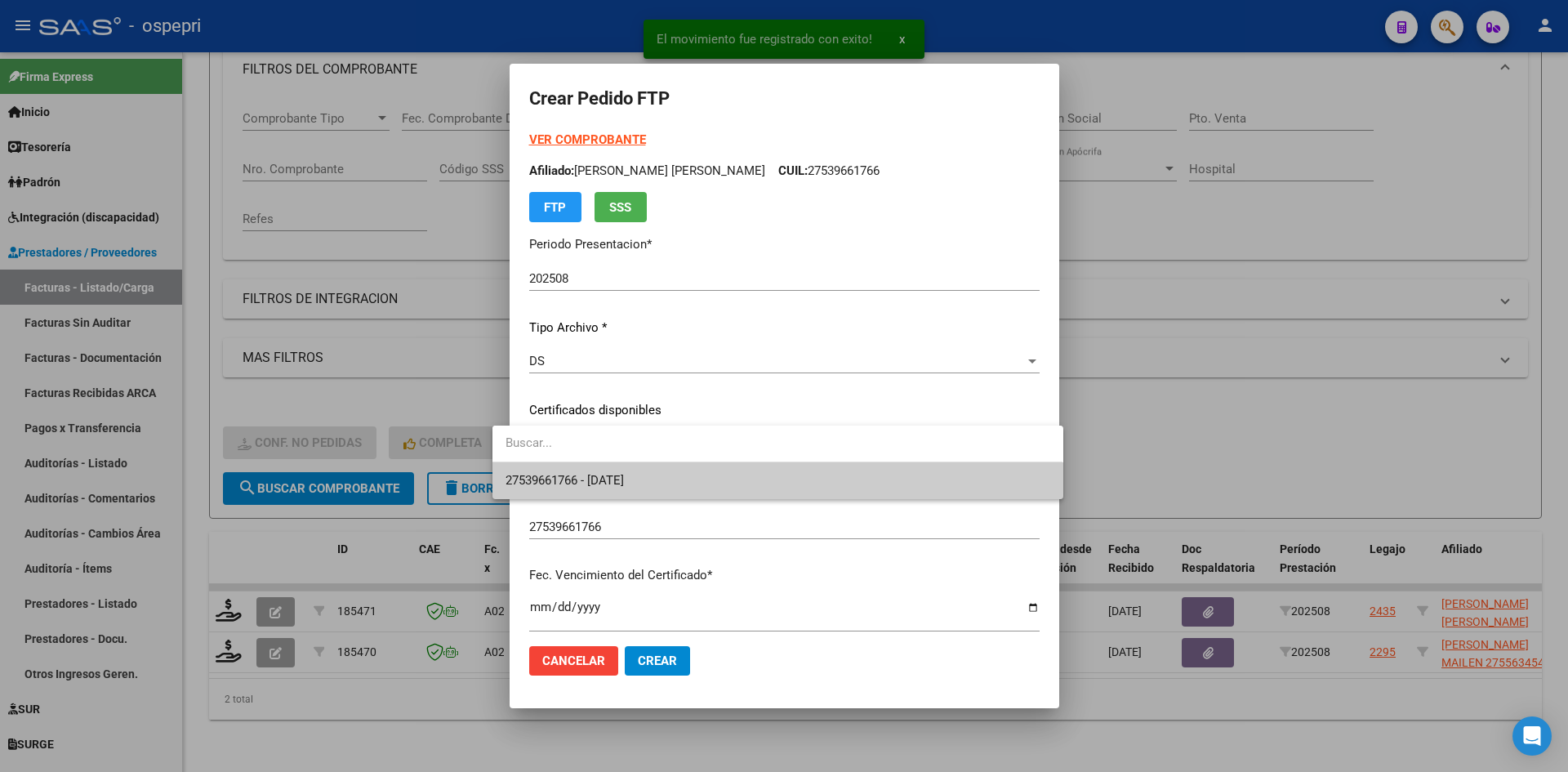
click at [655, 479] on span "27539661766 - [DATE]" at bounding box center [777, 481] width 544 height 36
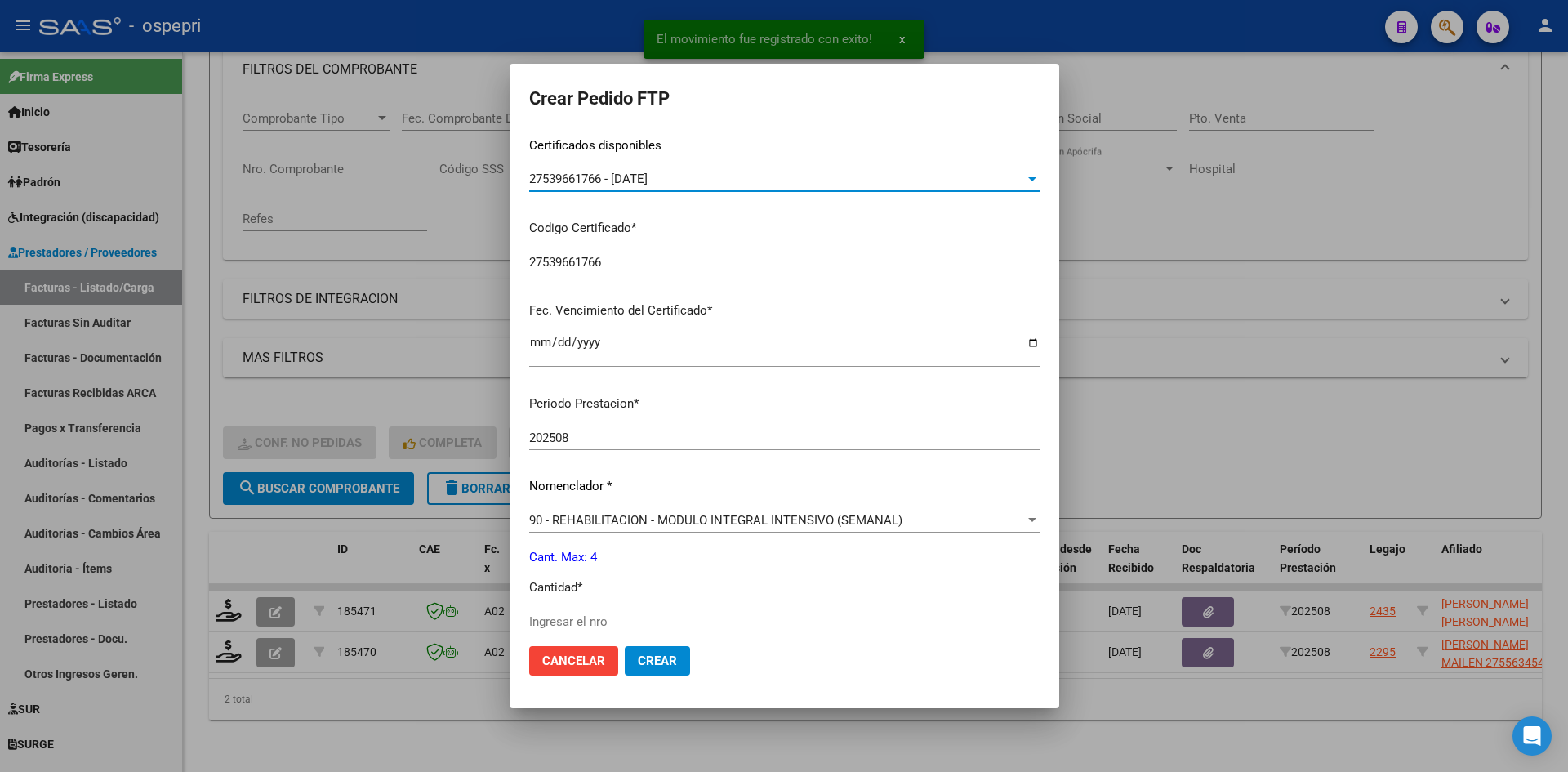
scroll to position [490, 0]
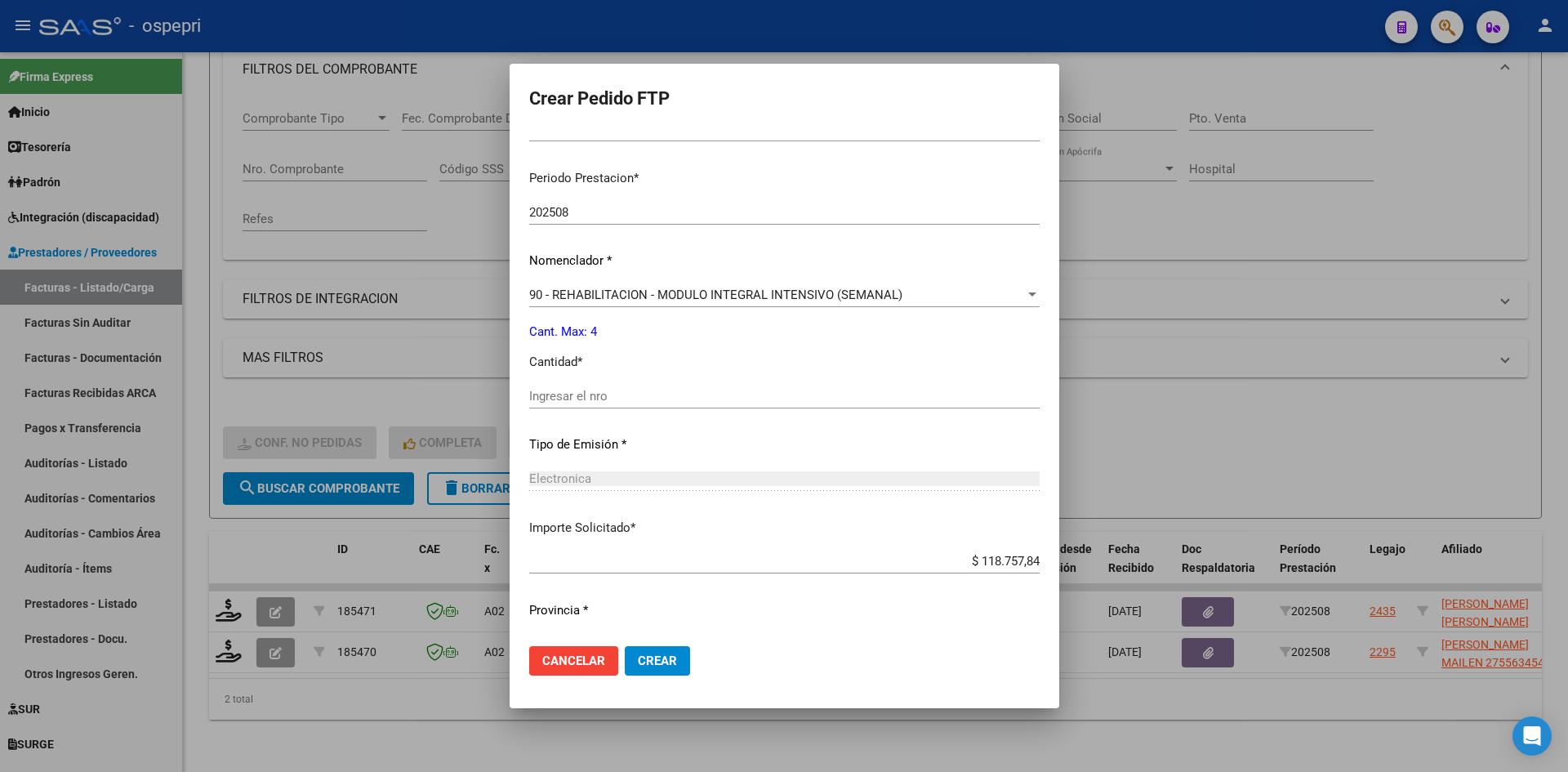
click at [625, 403] on div "Ingresar el nro" at bounding box center [785, 397] width 511 height 25
type input "4"
click at [644, 648] on button "Crear" at bounding box center [657, 661] width 65 height 30
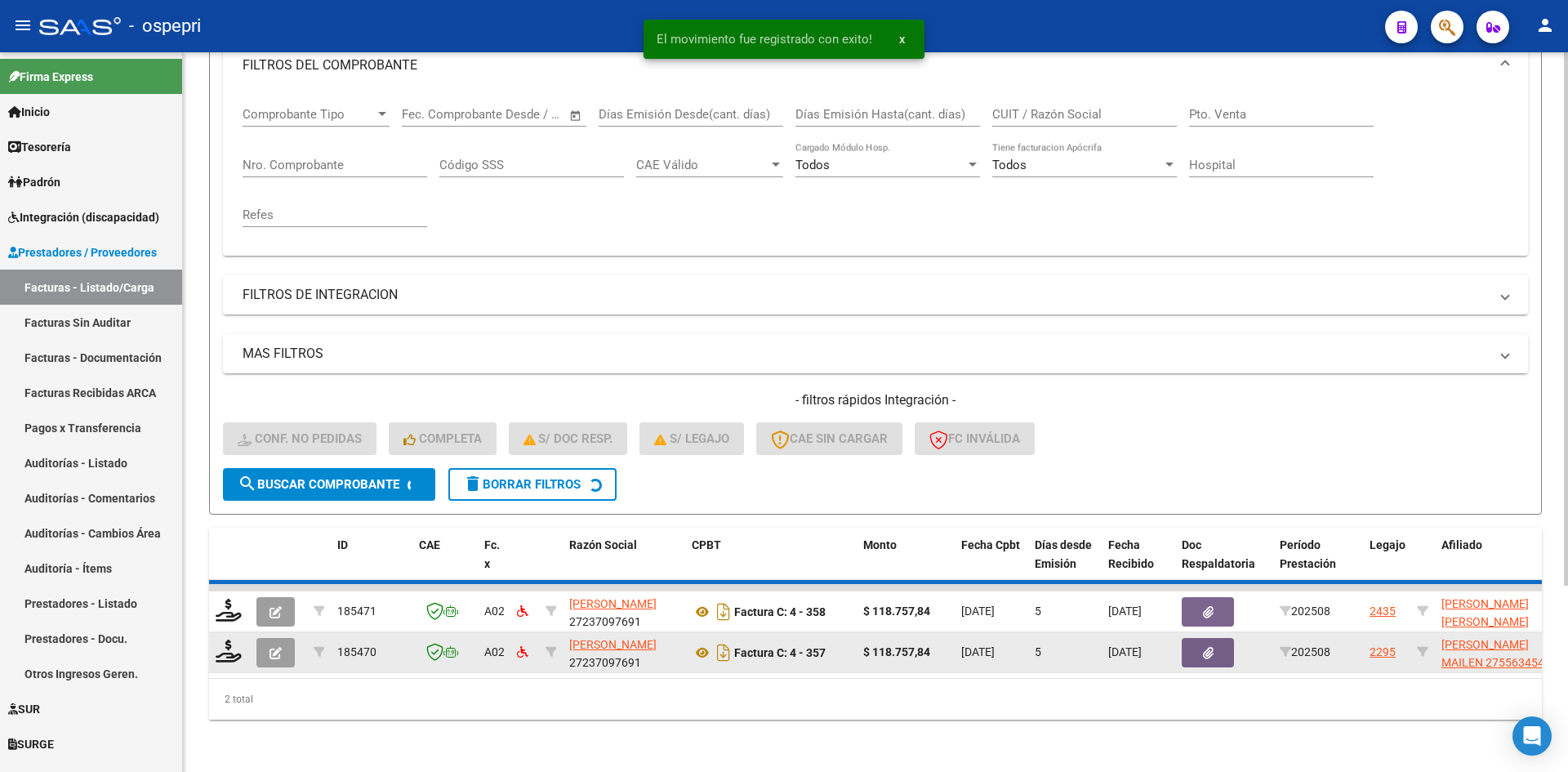
scroll to position [206, 0]
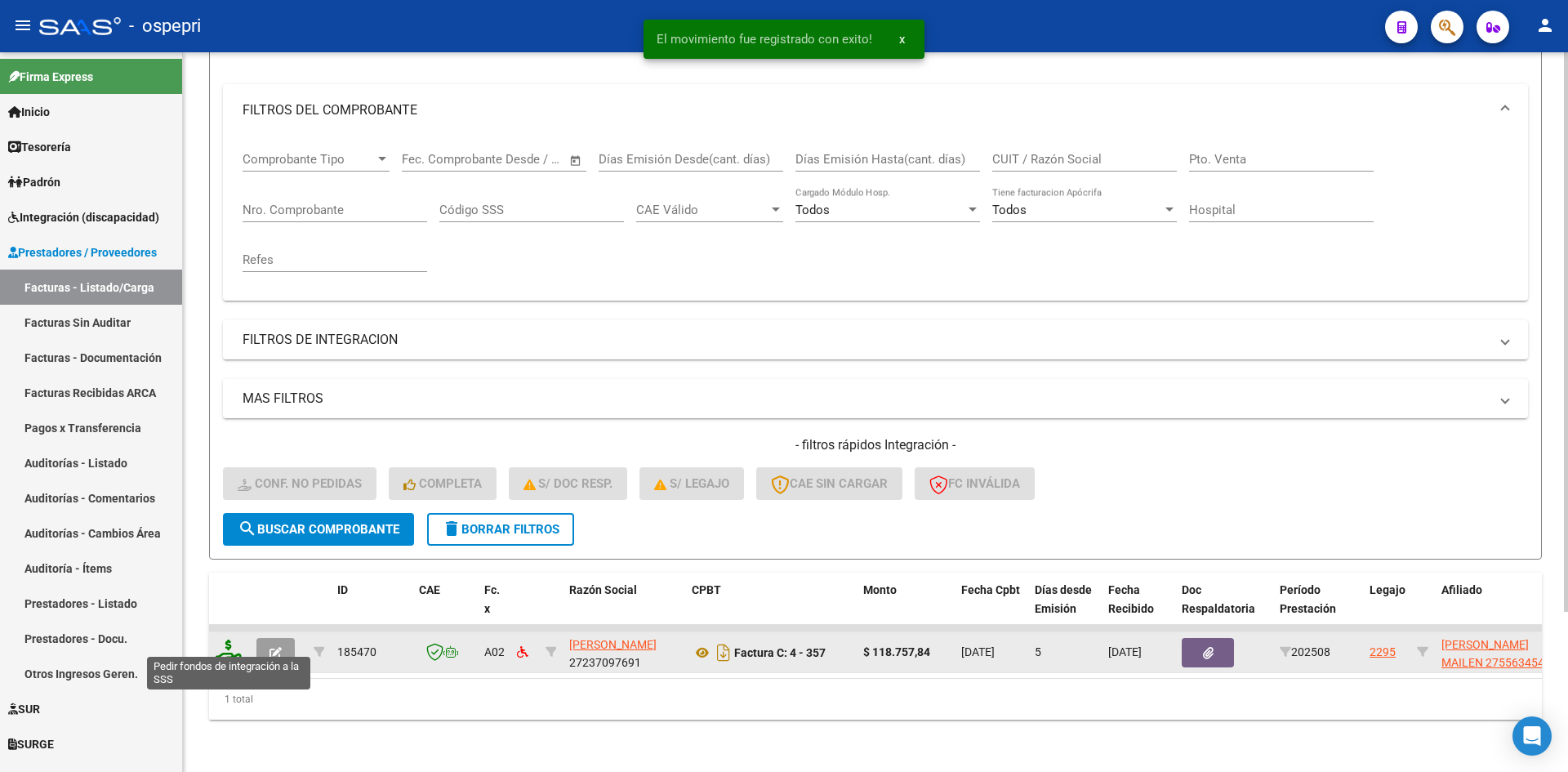
click at [228, 643] on icon at bounding box center [229, 651] width 26 height 23
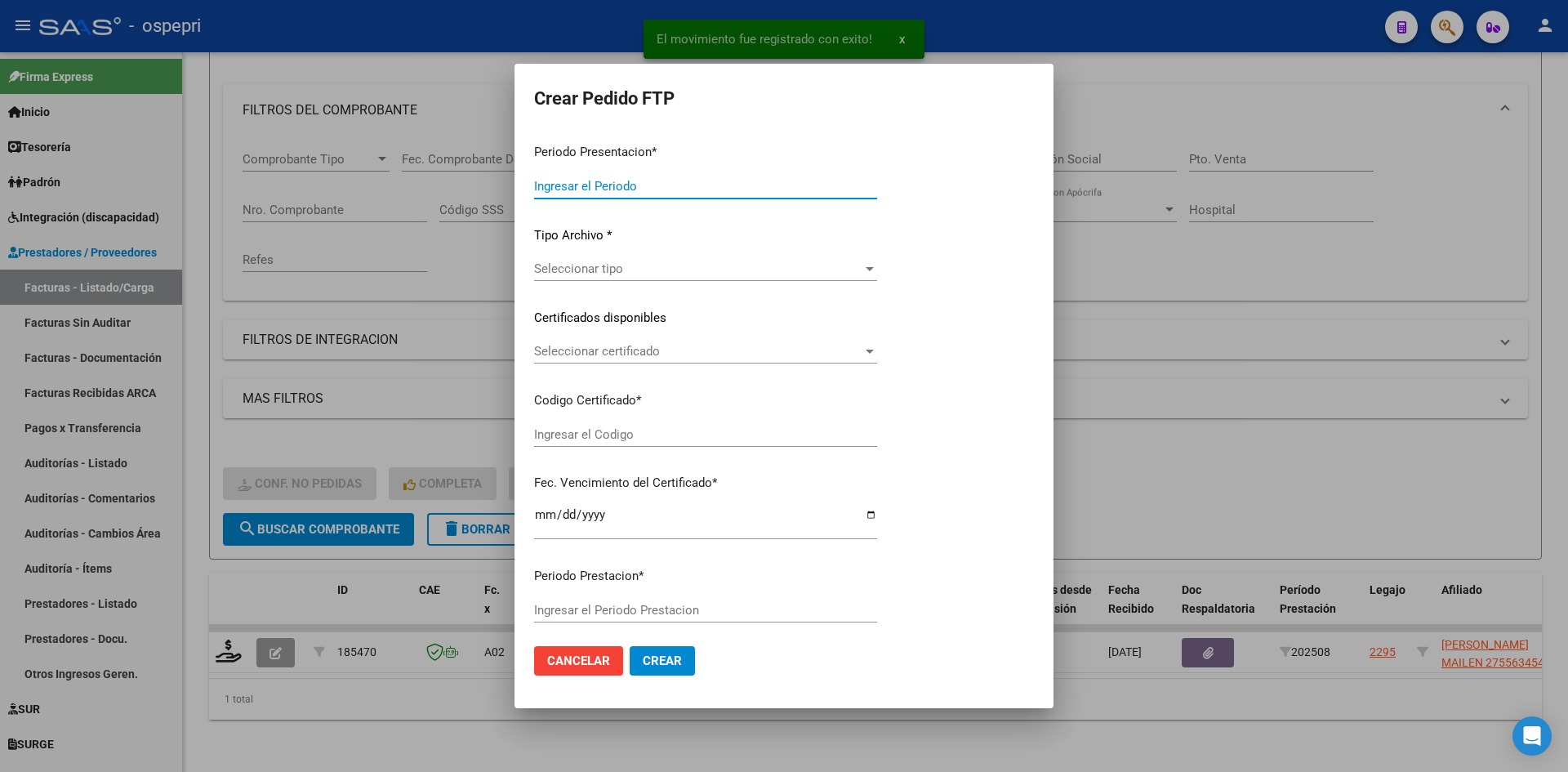
type input "202508"
type input "$ 118.757,84"
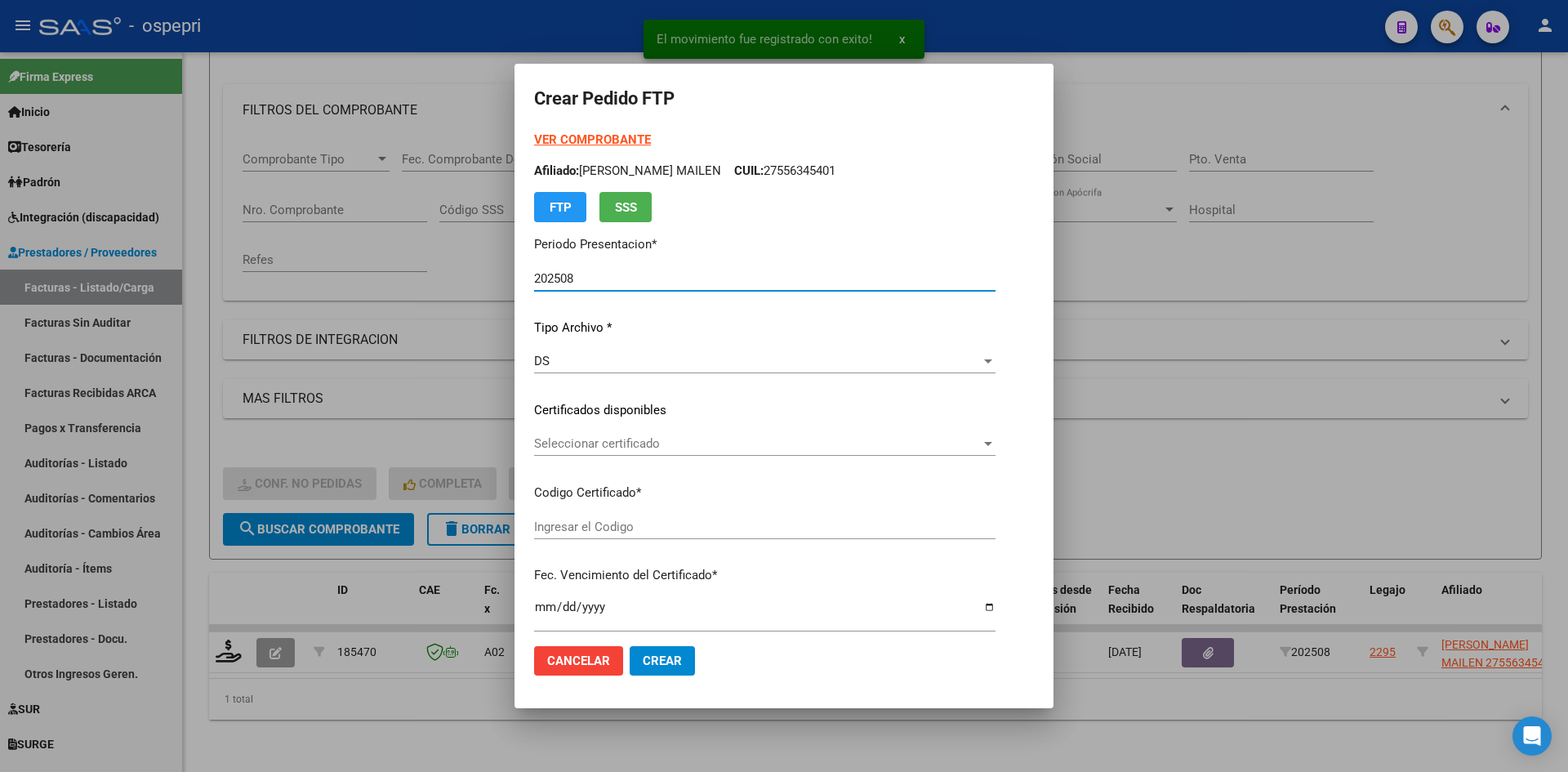
type input "27556345401"
type input "[DATE]"
click at [732, 449] on span "Seleccionar certificado" at bounding box center [758, 444] width 447 height 15
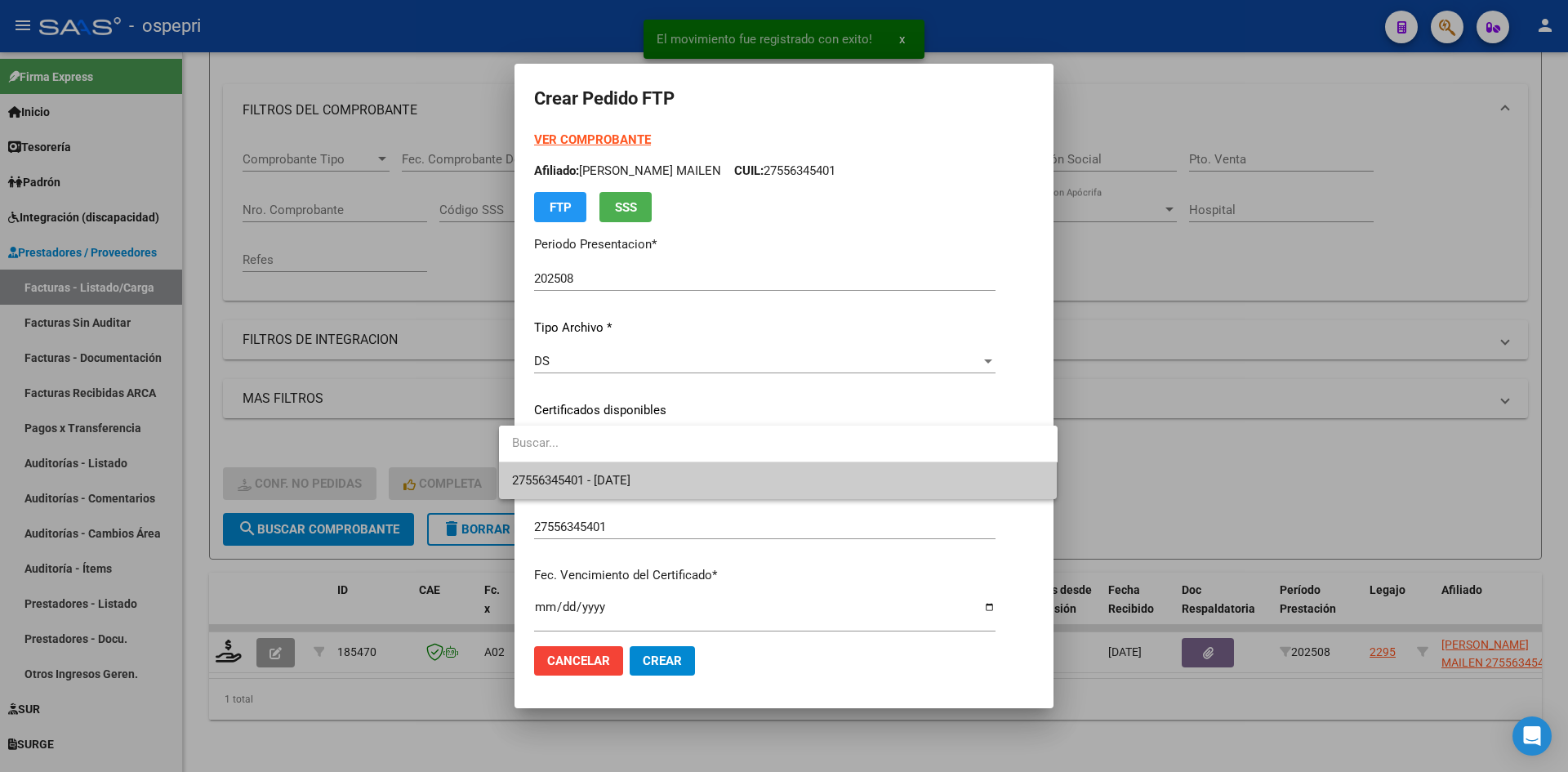
click at [744, 479] on span "27556345401 - [DATE]" at bounding box center [778, 481] width 533 height 36
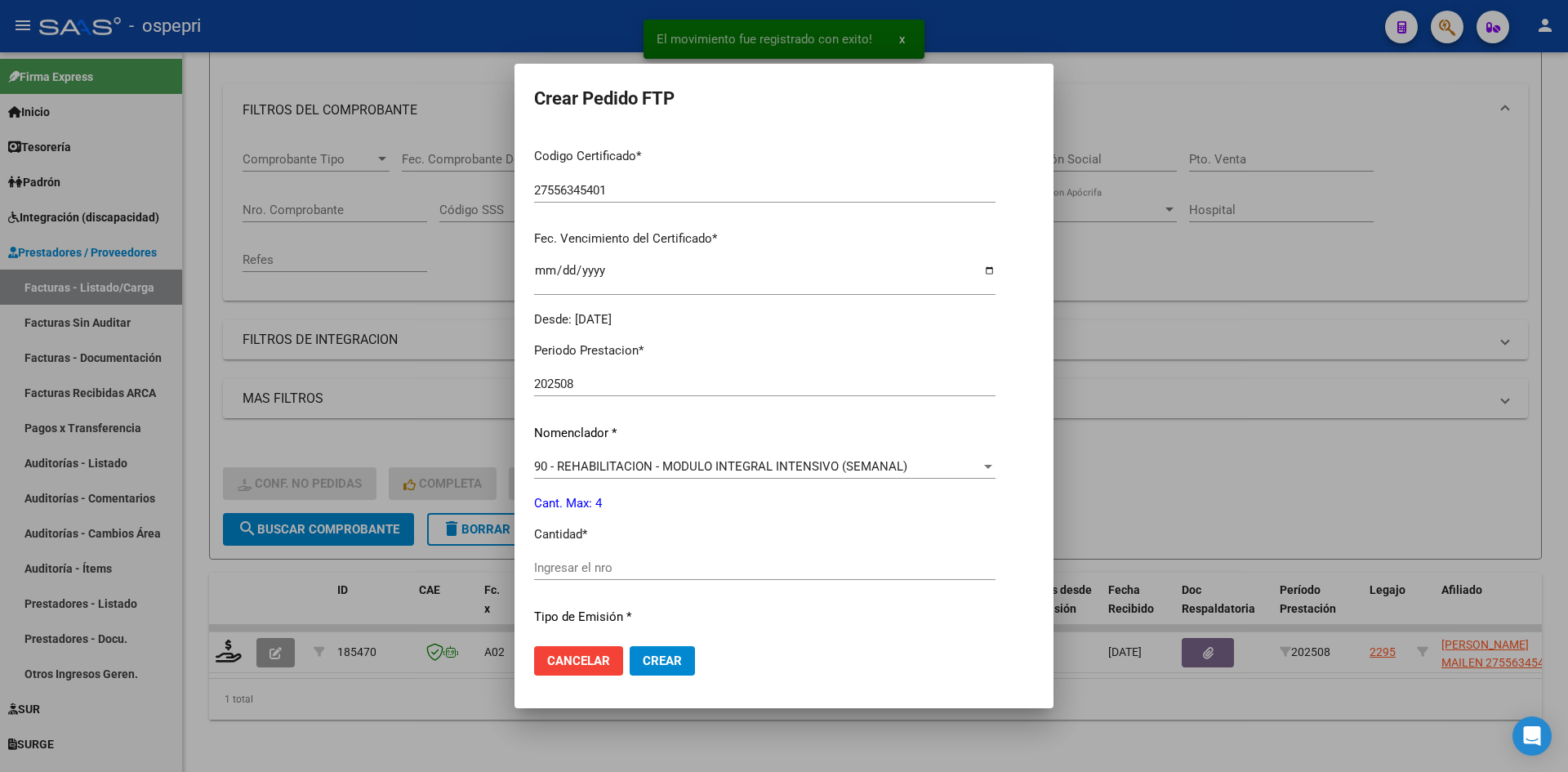
scroll to position [408, 0]
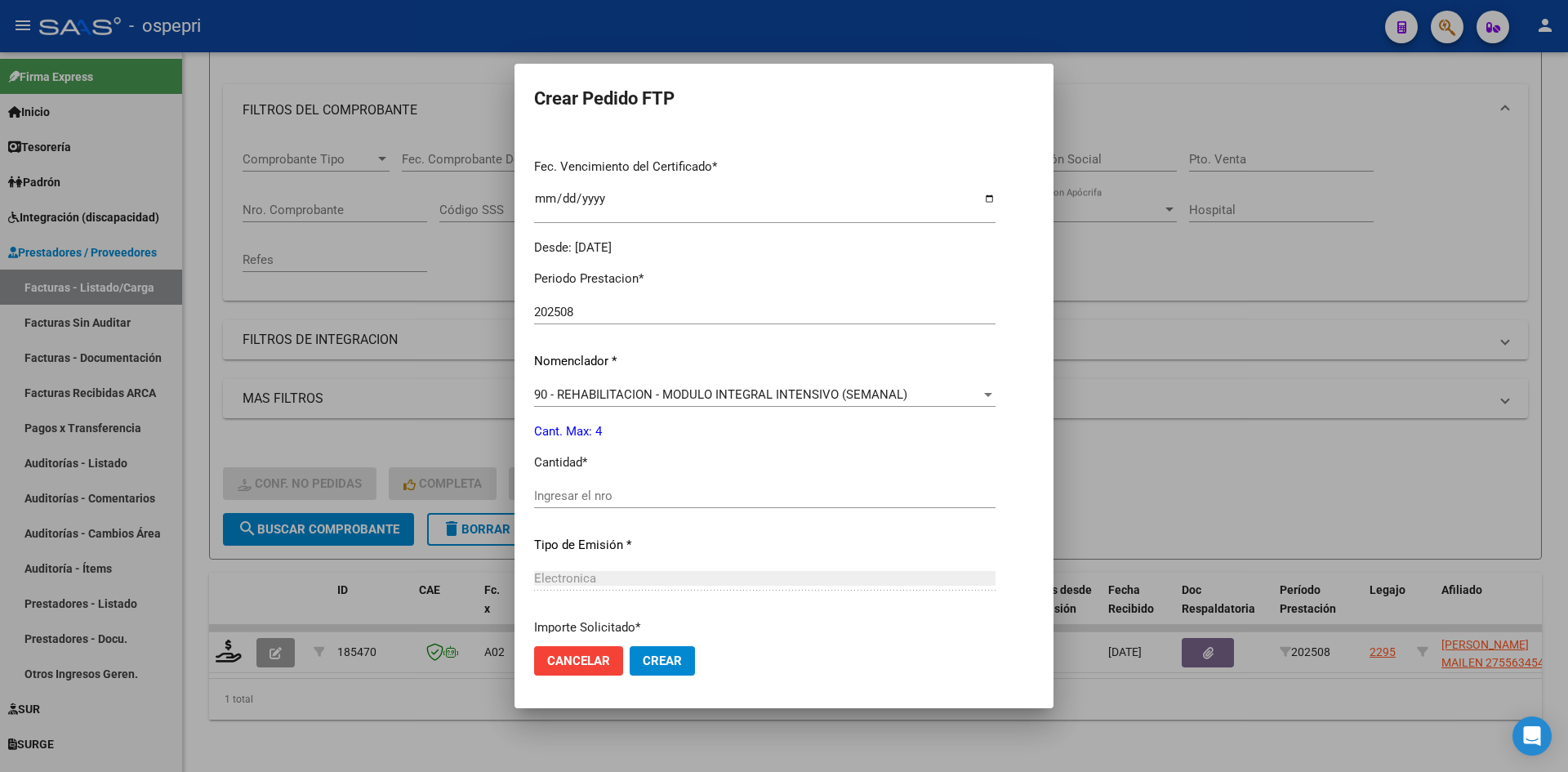
click at [573, 496] on input "Ingresar el nro" at bounding box center [765, 496] width 462 height 15
type input "4"
click at [635, 670] on button "Crear" at bounding box center [662, 661] width 65 height 30
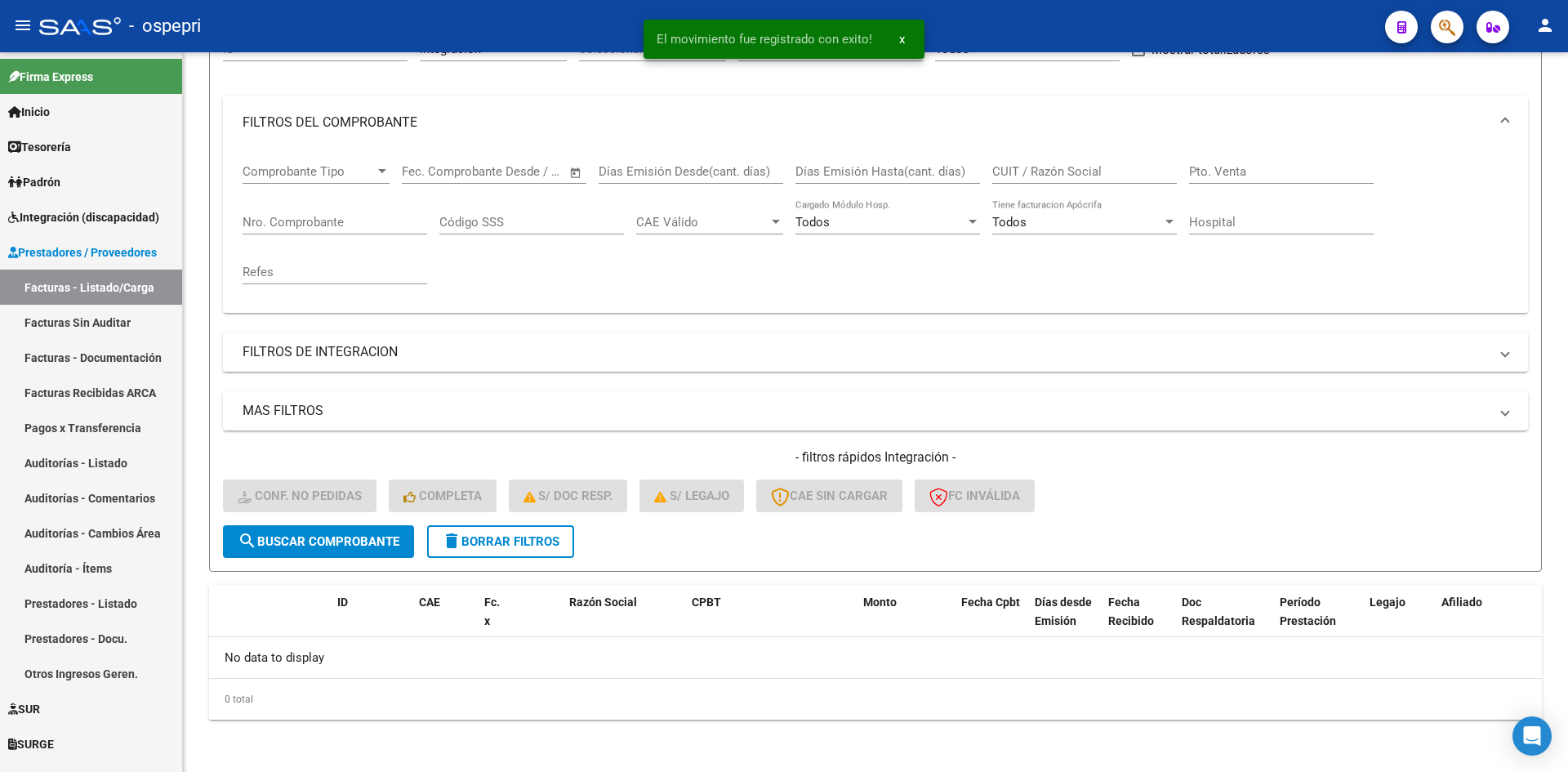
scroll to position [181, 0]
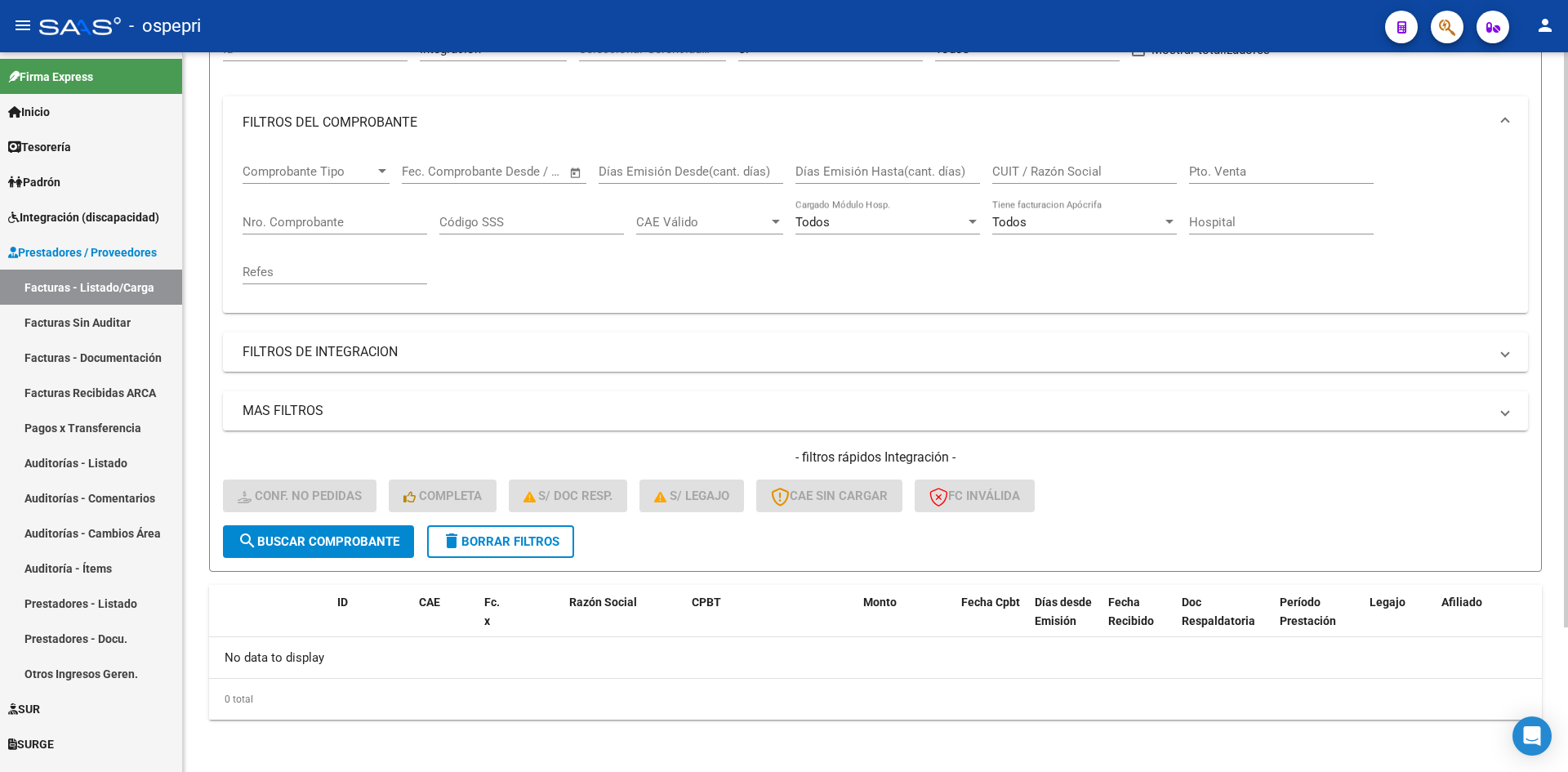
click at [470, 544] on span "delete Borrar Filtros" at bounding box center [501, 542] width 117 height 15
